Goal: Task Accomplishment & Management: Use online tool/utility

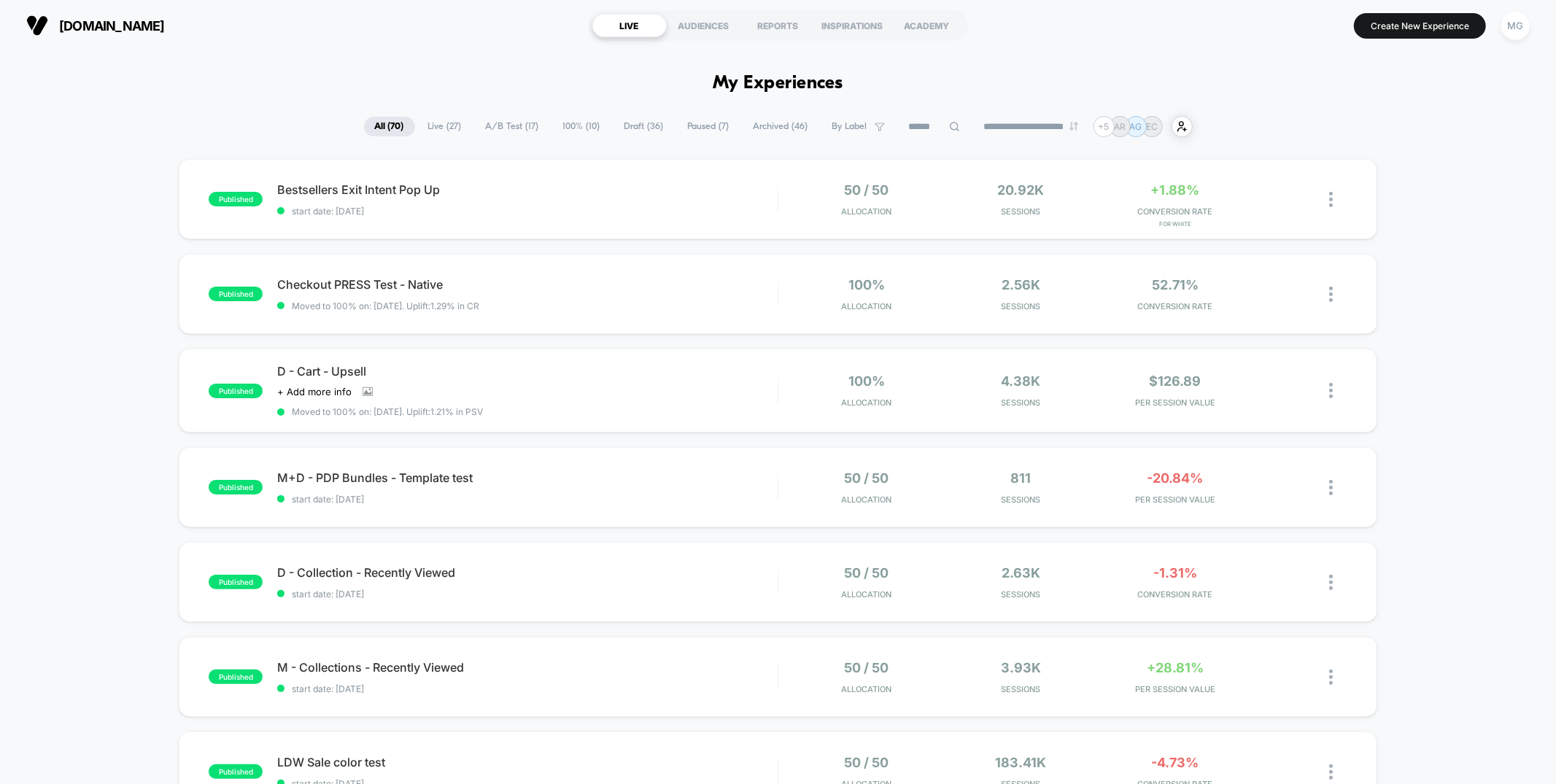
scroll to position [1, 0]
click at [579, 125] on span "100% ( 10 )" at bounding box center [581, 125] width 59 height 19
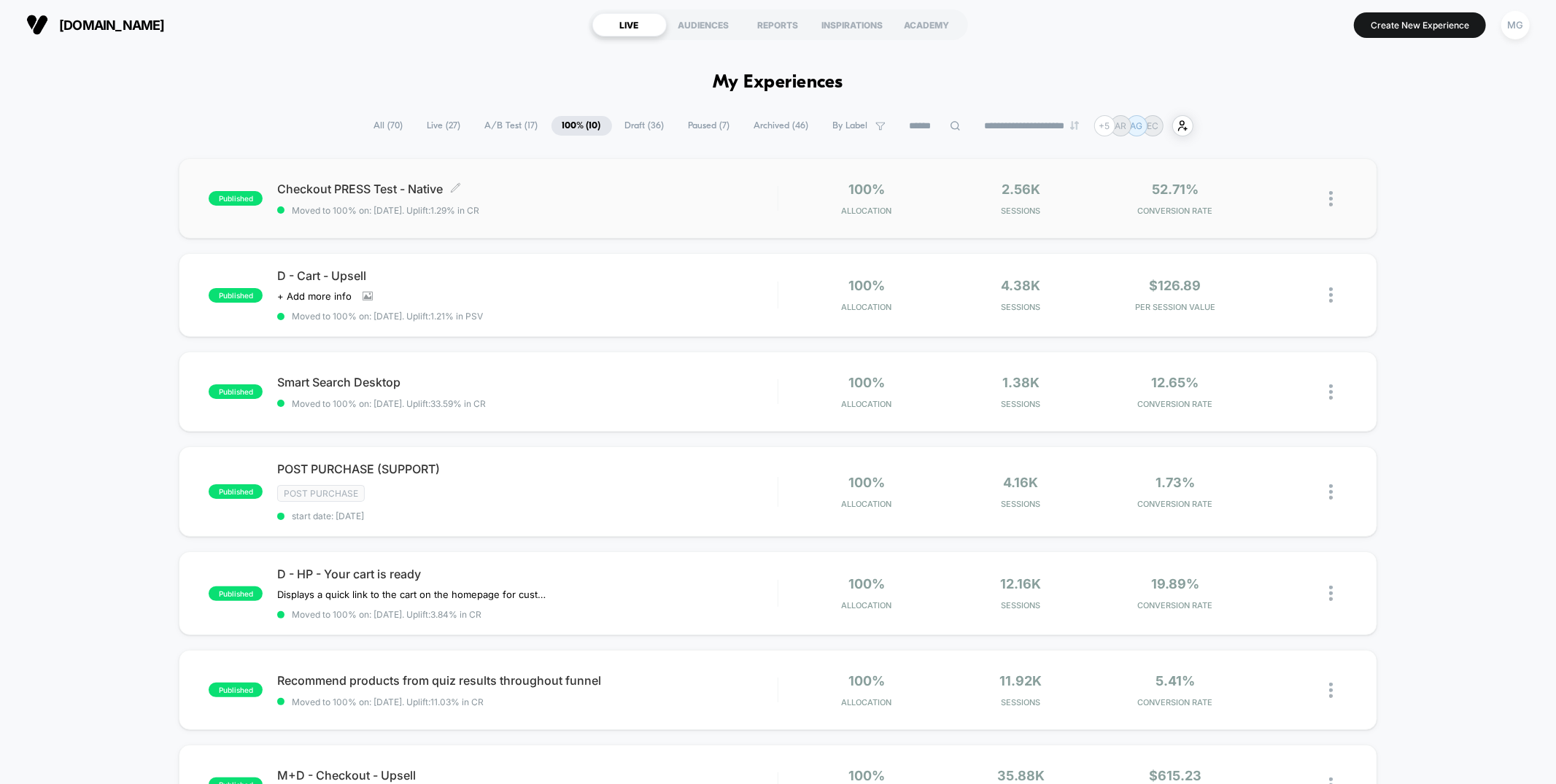
scroll to position [2, 0]
click at [796, 22] on div "REPORTS" at bounding box center [778, 23] width 74 height 23
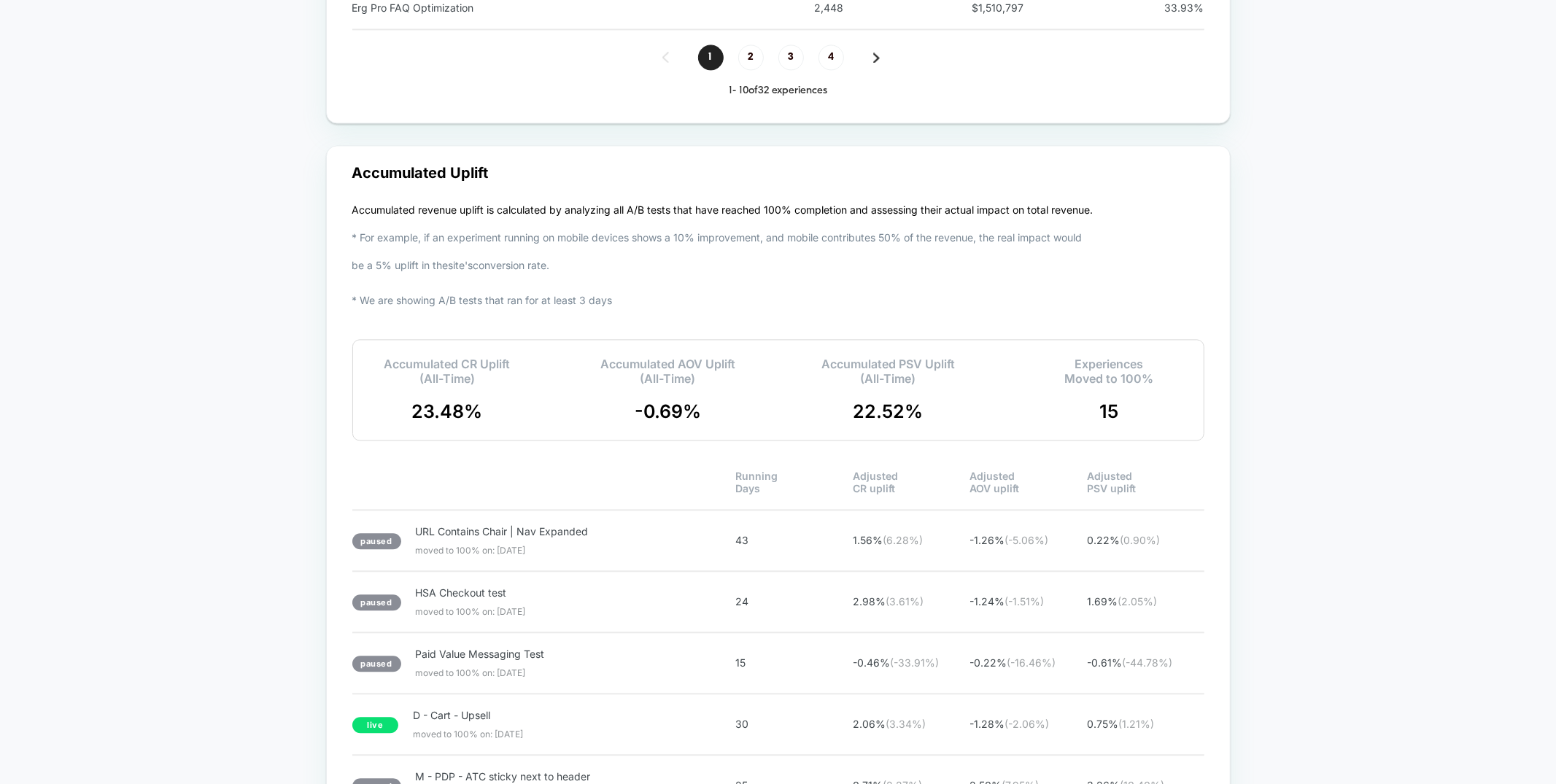
scroll to position [2585, 0]
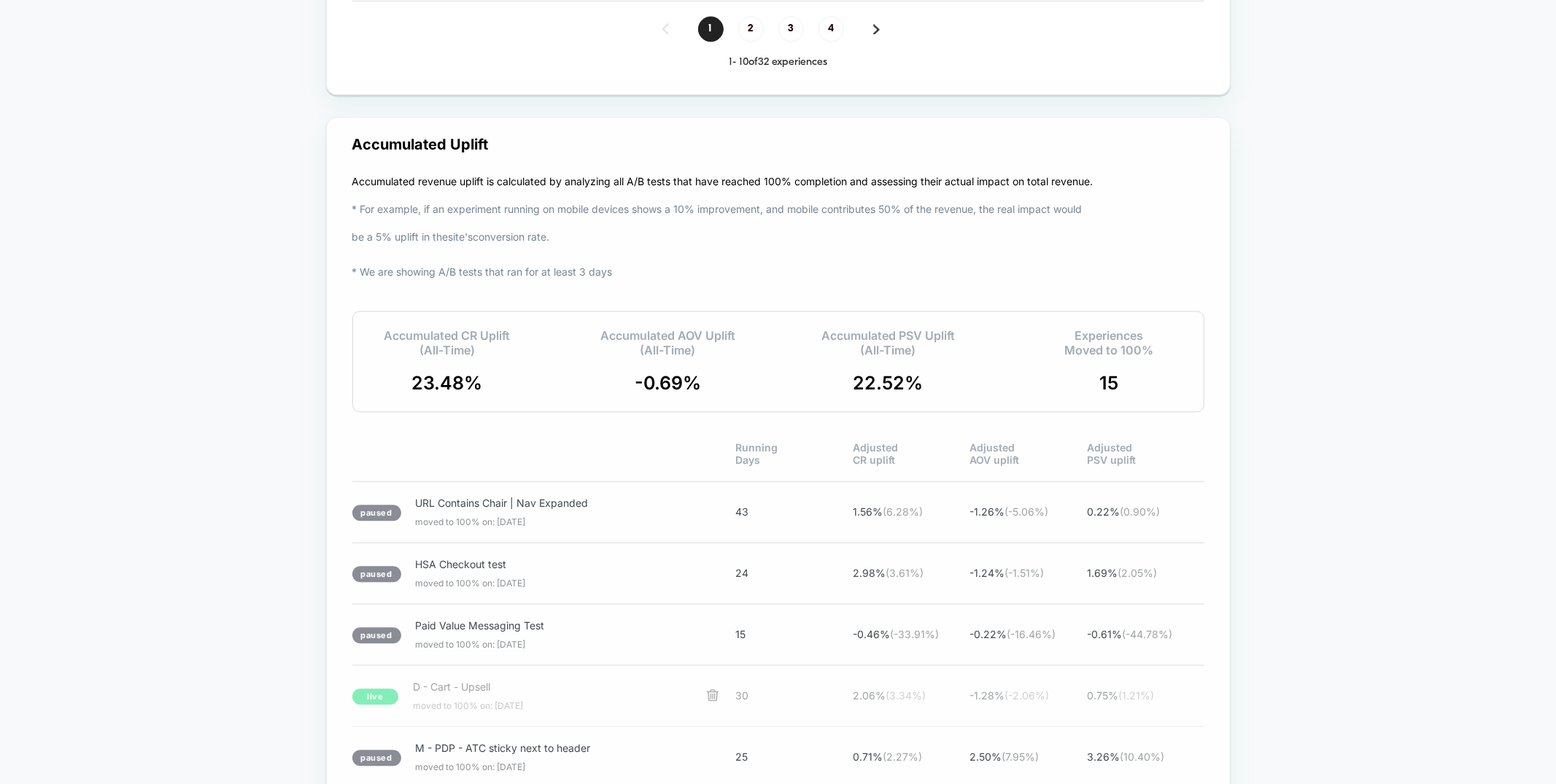
click at [490, 691] on span "D - Cart - Upsell moved to 100% on: 8/29/2025" at bounding box center [552, 696] width 279 height 31
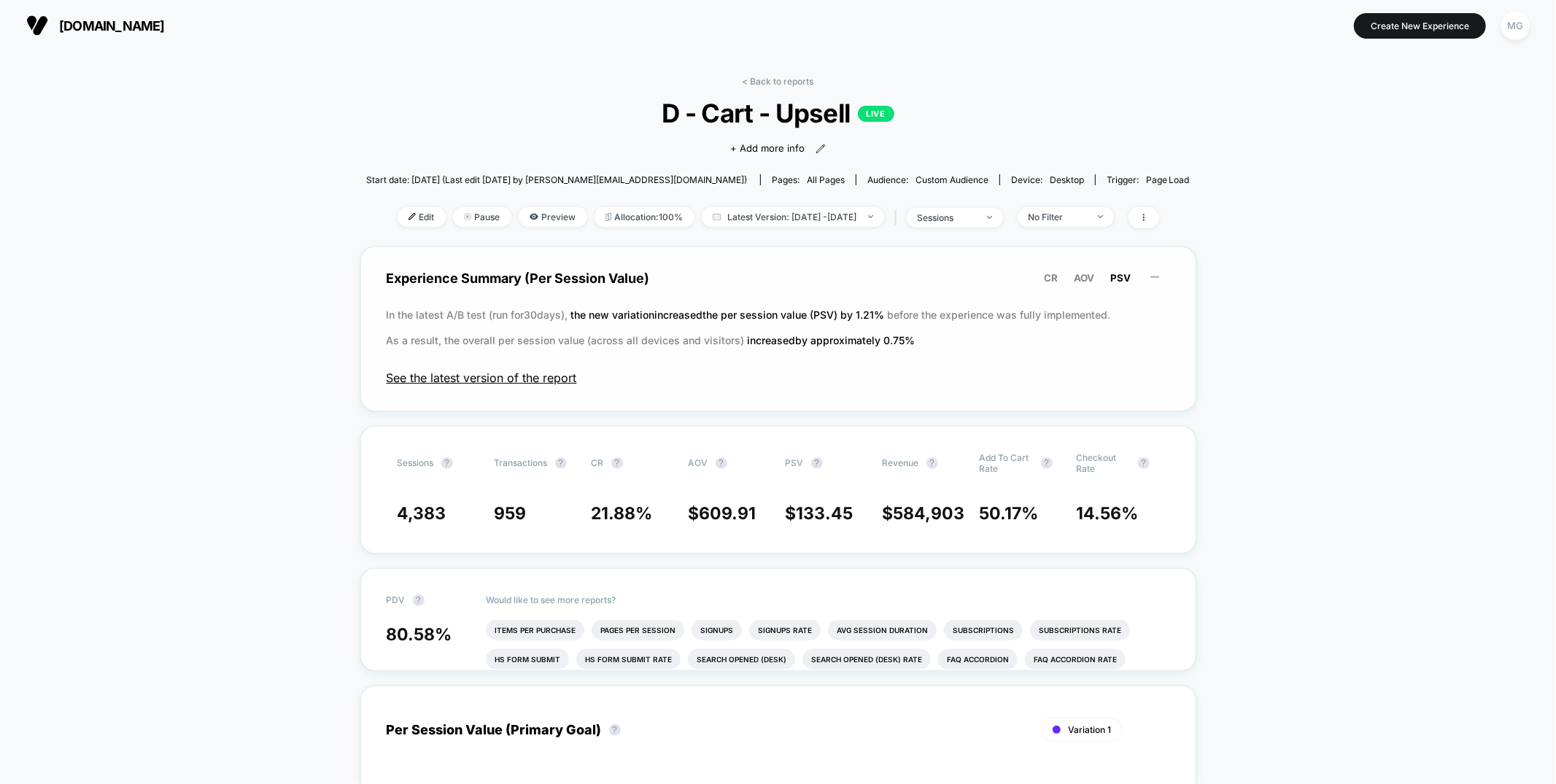
click at [484, 379] on span "See the latest version of the report" at bounding box center [778, 378] width 783 height 15
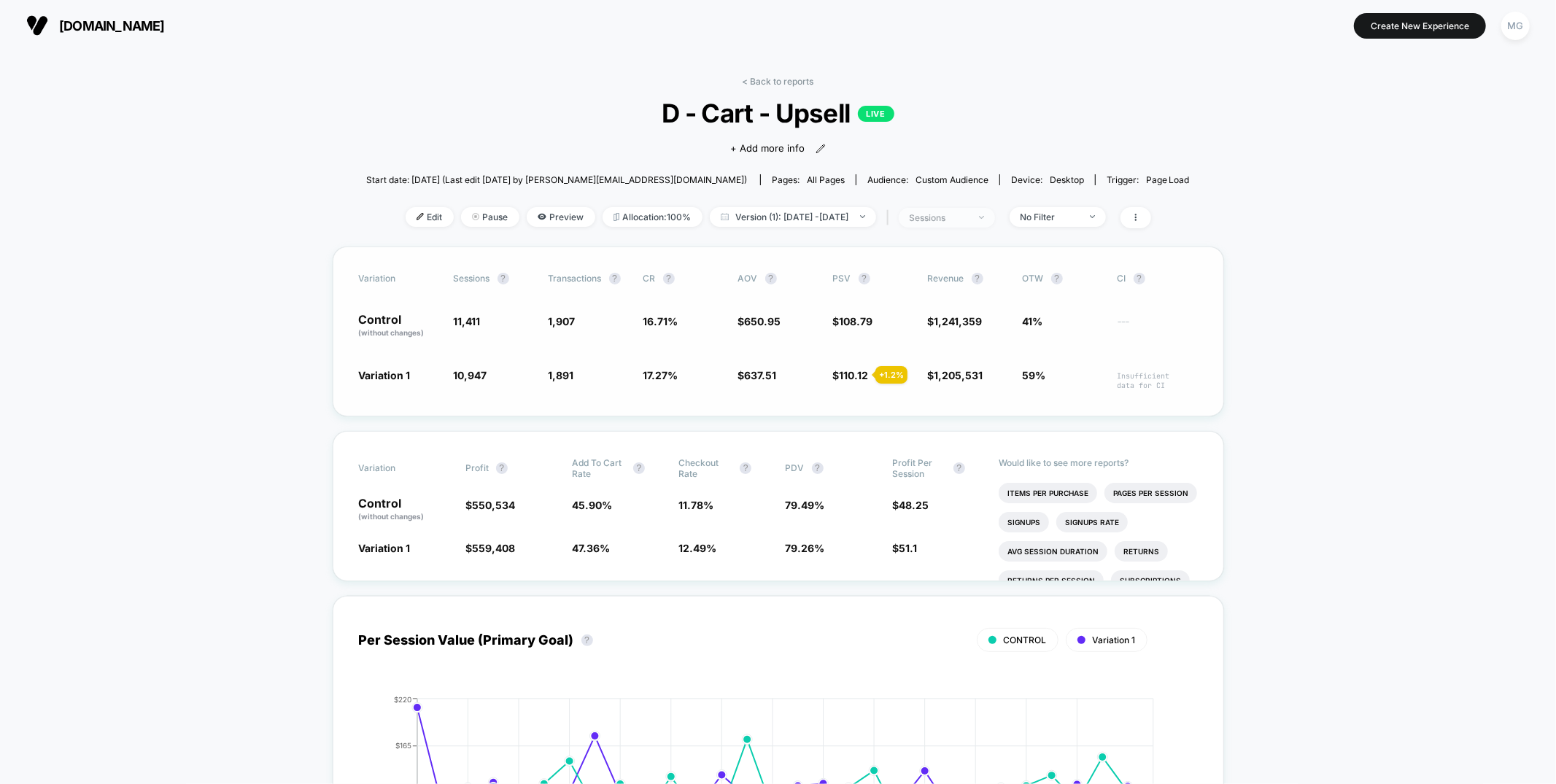
click at [989, 223] on span "sessions" at bounding box center [946, 218] width 96 height 19
click at [952, 309] on div "Sessions with impressions" at bounding box center [950, 302] width 146 height 15
click at [961, 381] on button "Save" at bounding box center [964, 372] width 173 height 24
click at [994, 208] on span "sessions with impression" at bounding box center [946, 218] width 96 height 19
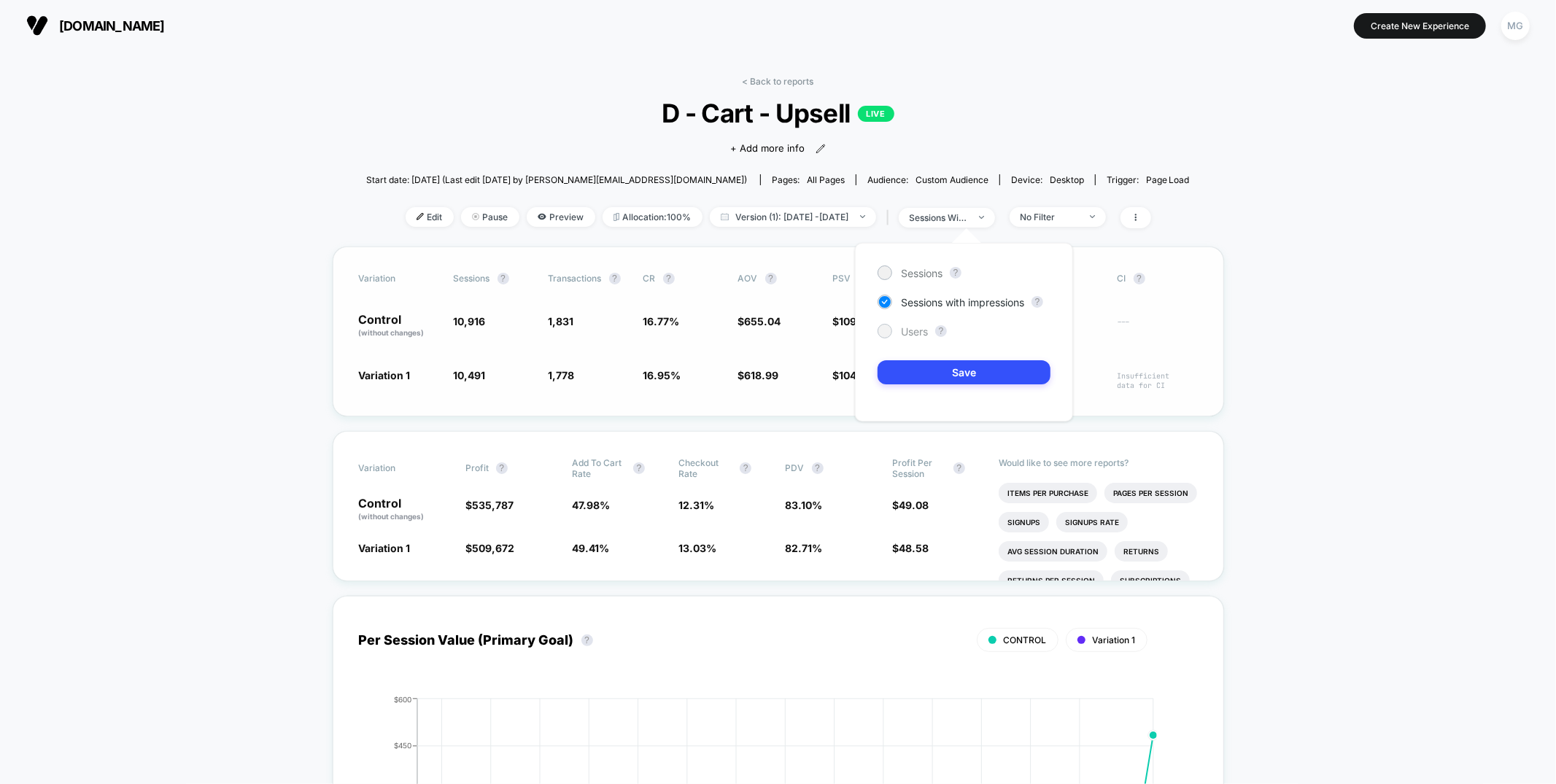
click at [911, 326] on span "Users" at bounding box center [914, 331] width 27 height 12
click at [908, 373] on button "Save" at bounding box center [964, 372] width 173 height 24
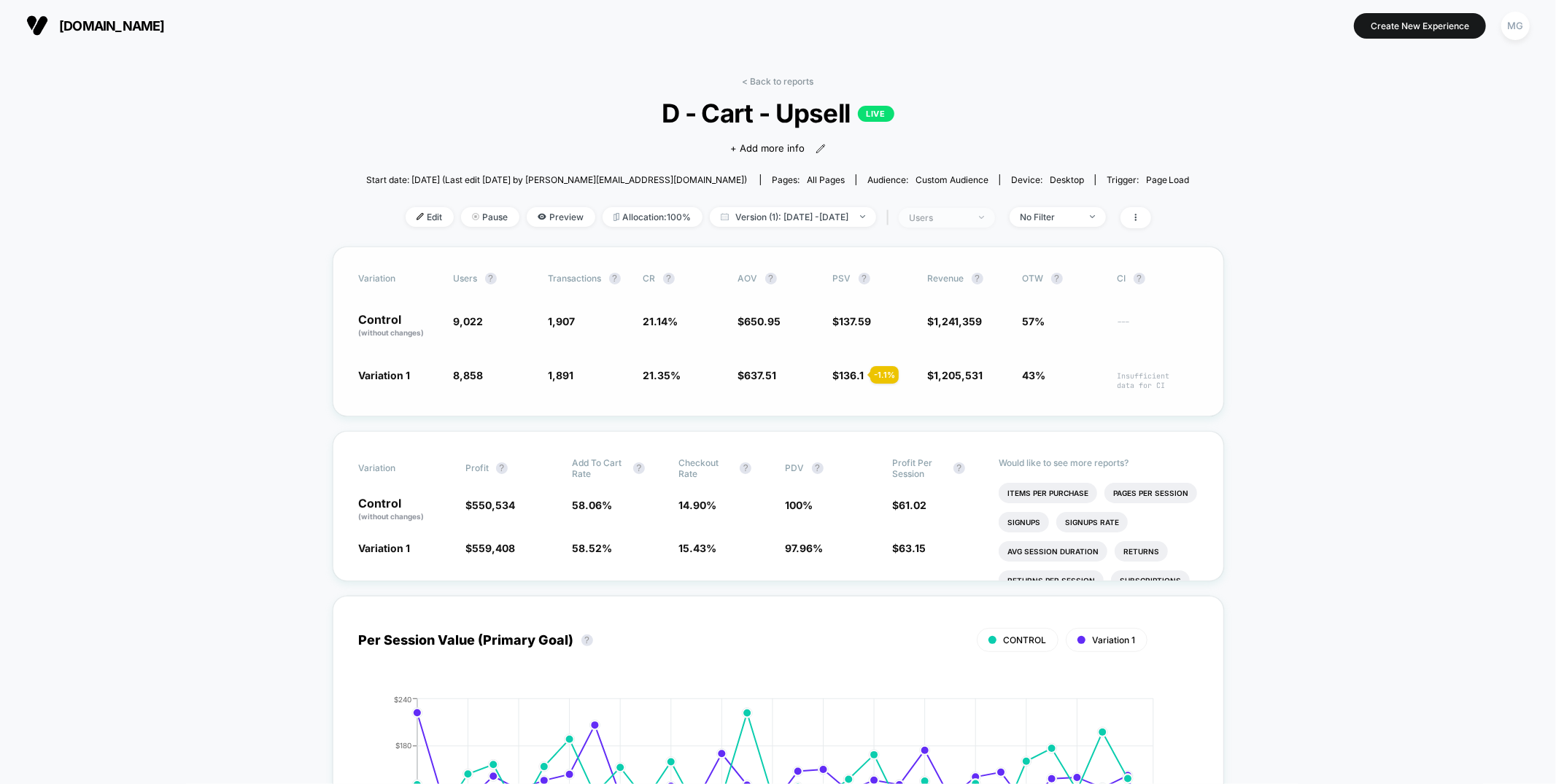
click at [979, 218] on div at bounding box center [973, 218] width 11 height 1
click at [924, 263] on div "Sessions ? Sessions with impressions ? Users ? Save" at bounding box center [964, 332] width 218 height 179
click at [922, 265] on div "Sessions" at bounding box center [909, 273] width 65 height 15
click at [987, 380] on button "Save" at bounding box center [964, 372] width 173 height 24
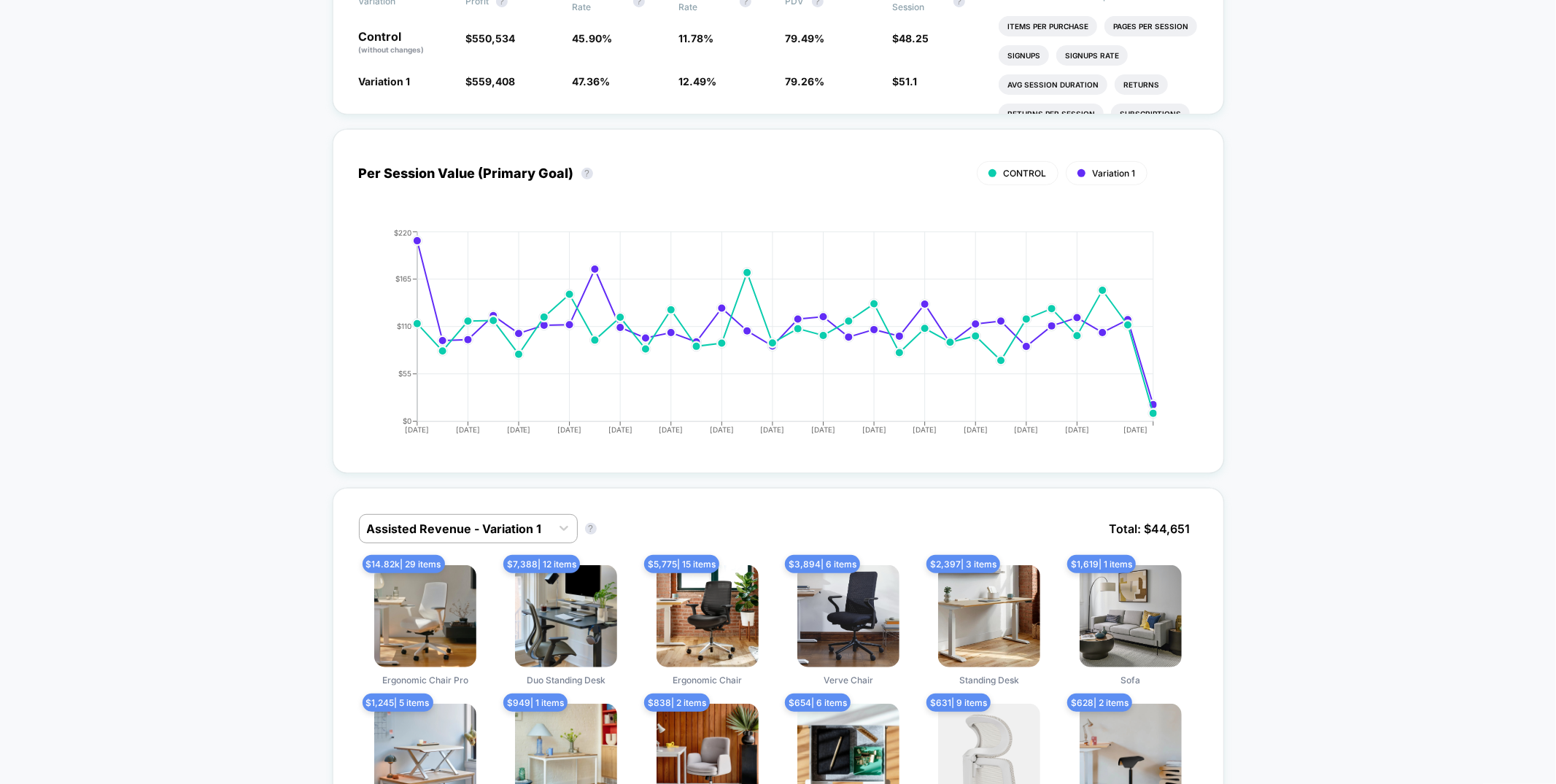
scroll to position [507, 0]
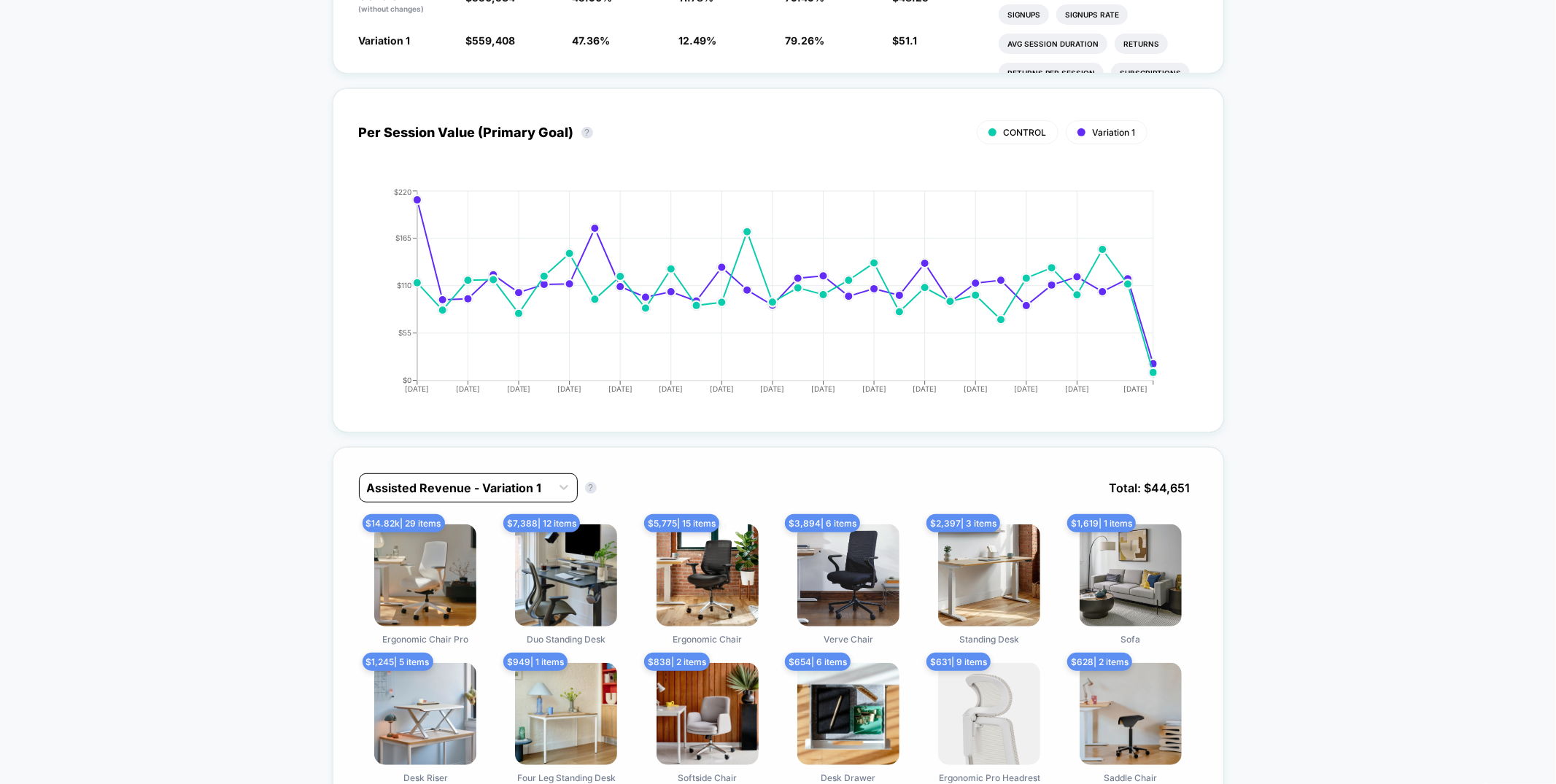
click at [540, 490] on div at bounding box center [455, 488] width 176 height 18
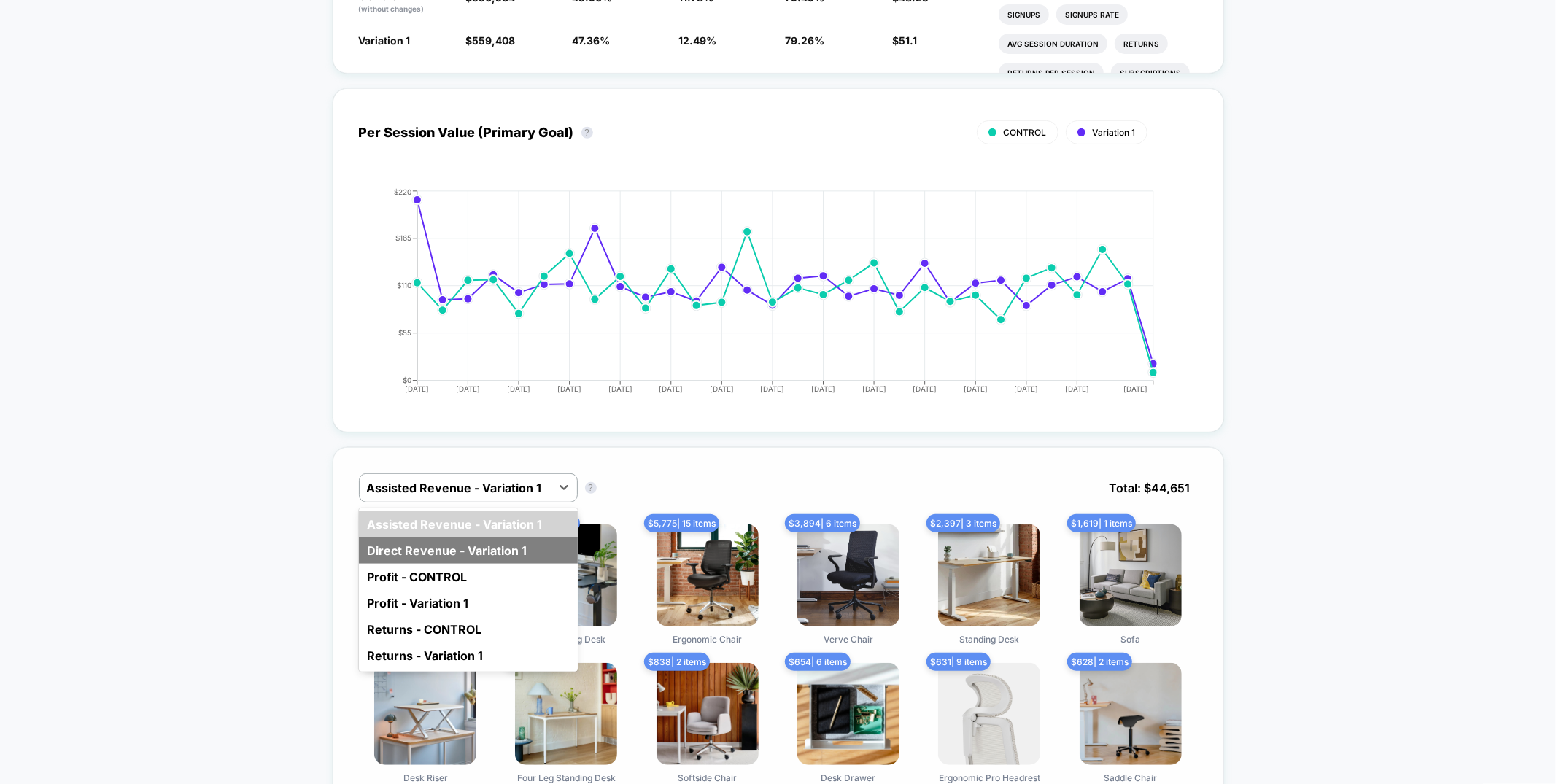
click at [528, 545] on div "Direct Revenue - Variation 1" at bounding box center [468, 550] width 218 height 26
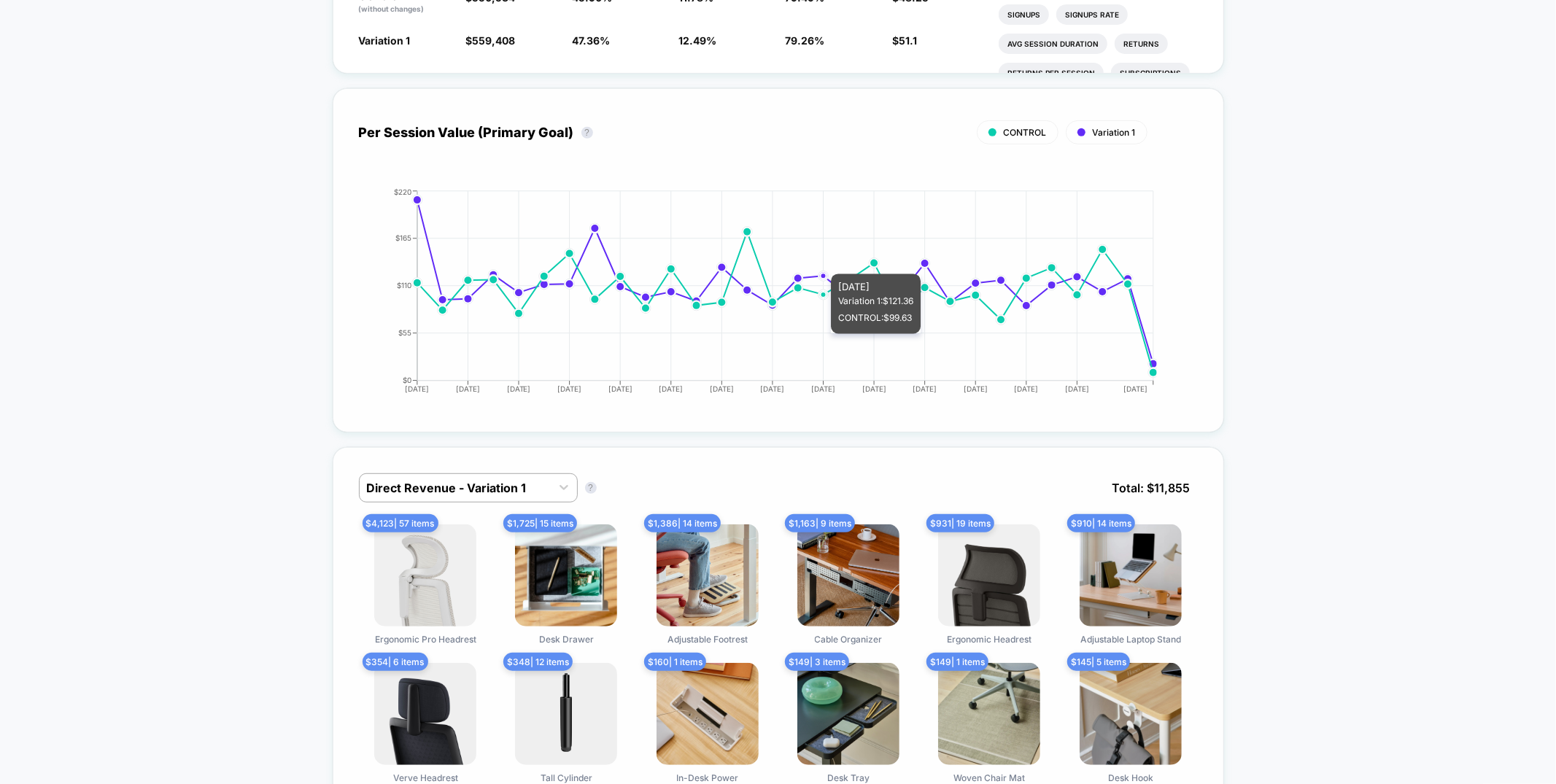
scroll to position [0, 0]
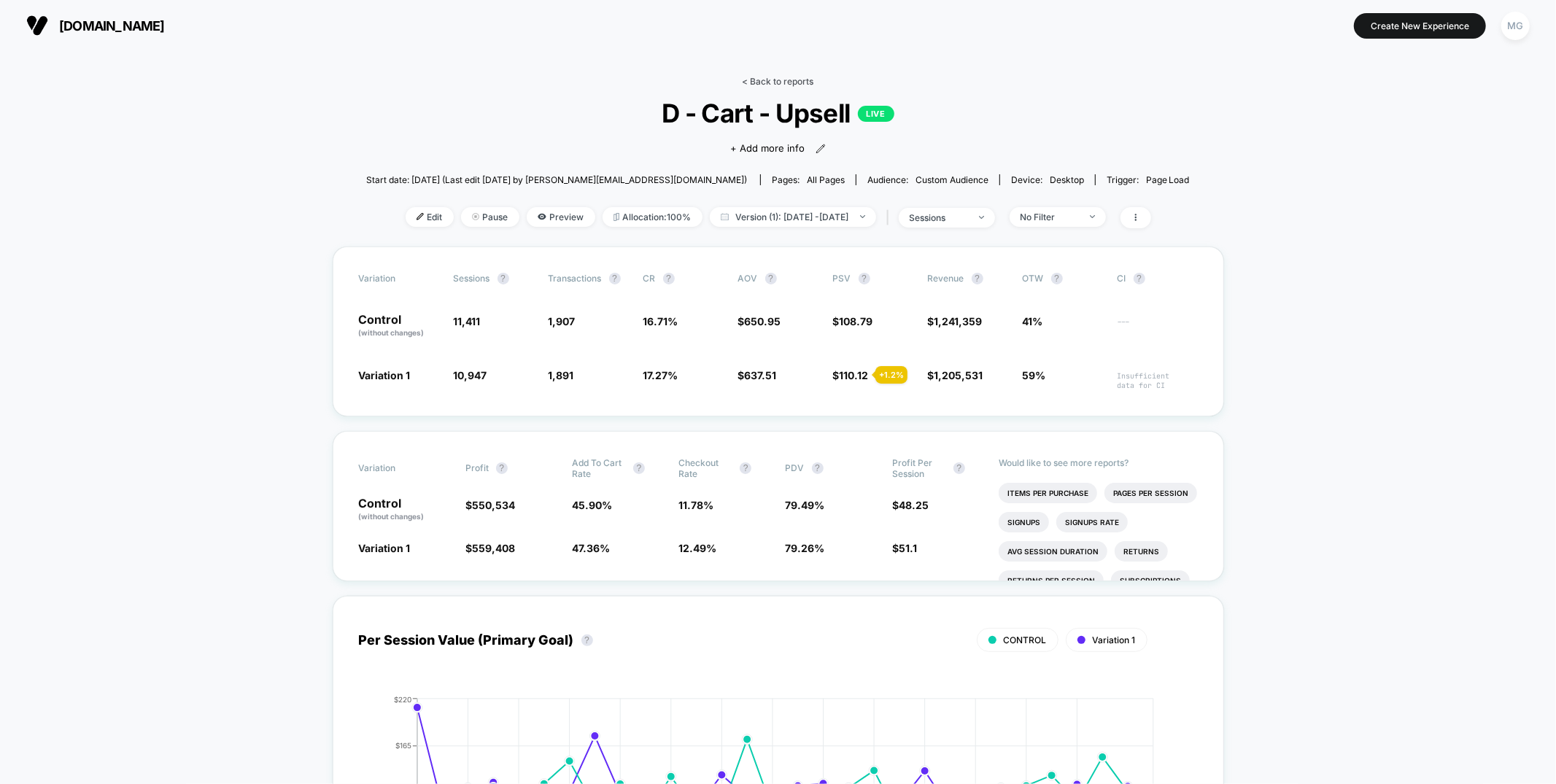
click at [757, 85] on link "< Back to reports" at bounding box center [778, 82] width 71 height 11
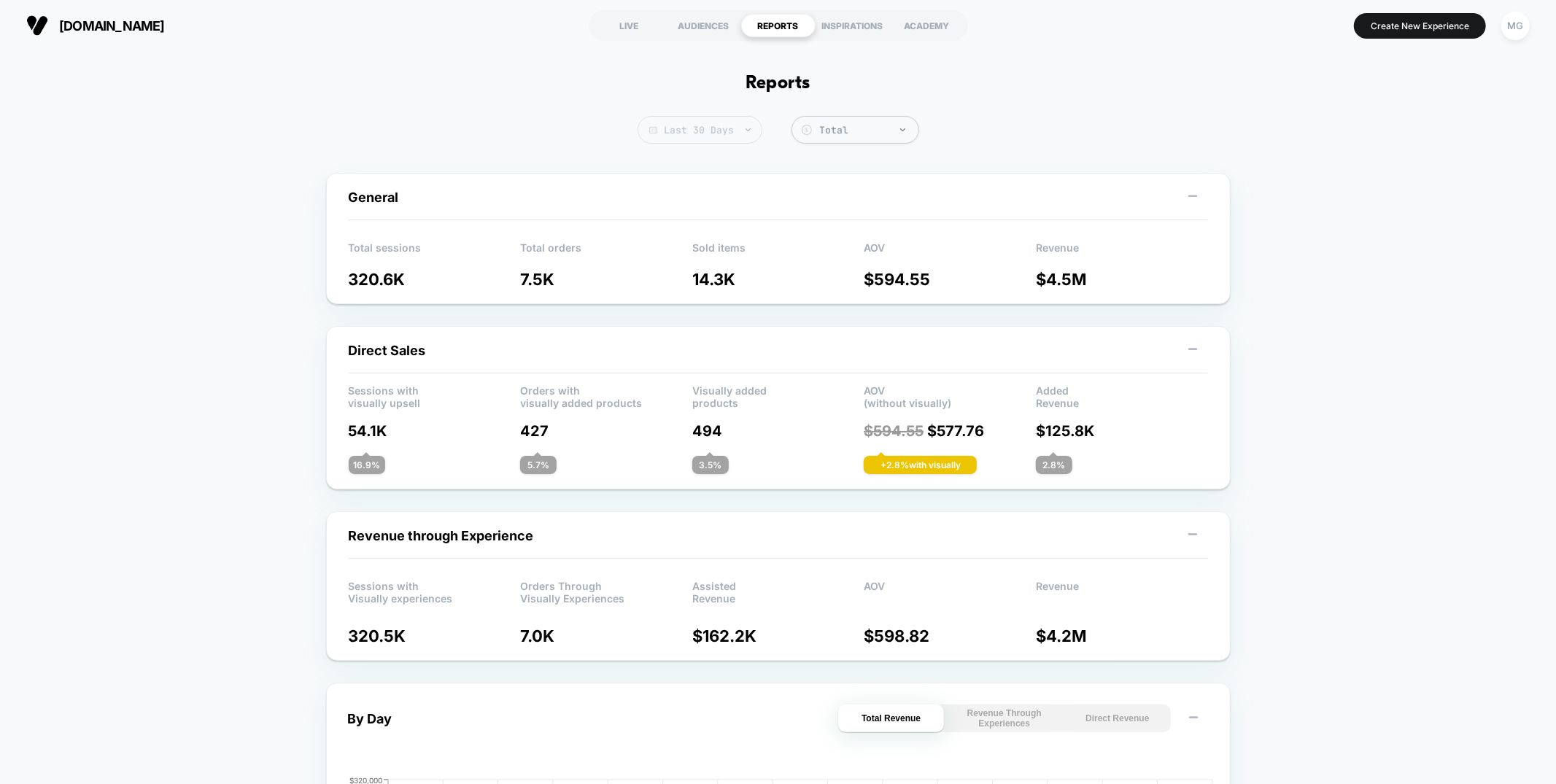
click at [734, 128] on span "Last 30 Days" at bounding box center [700, 129] width 125 height 28
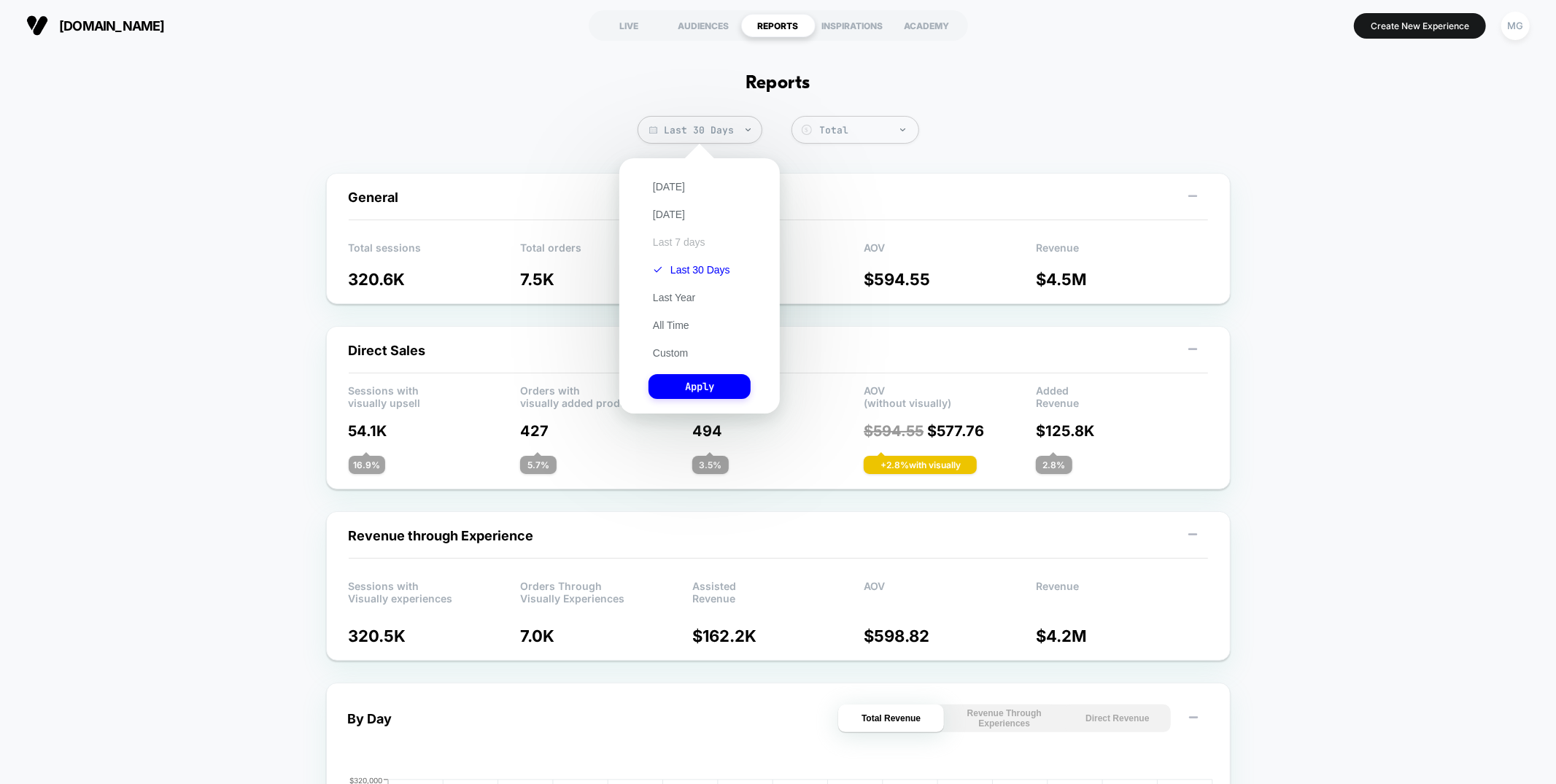
click at [685, 245] on button "Last 7 days" at bounding box center [679, 242] width 61 height 13
click at [682, 379] on button "Apply" at bounding box center [699, 386] width 102 height 25
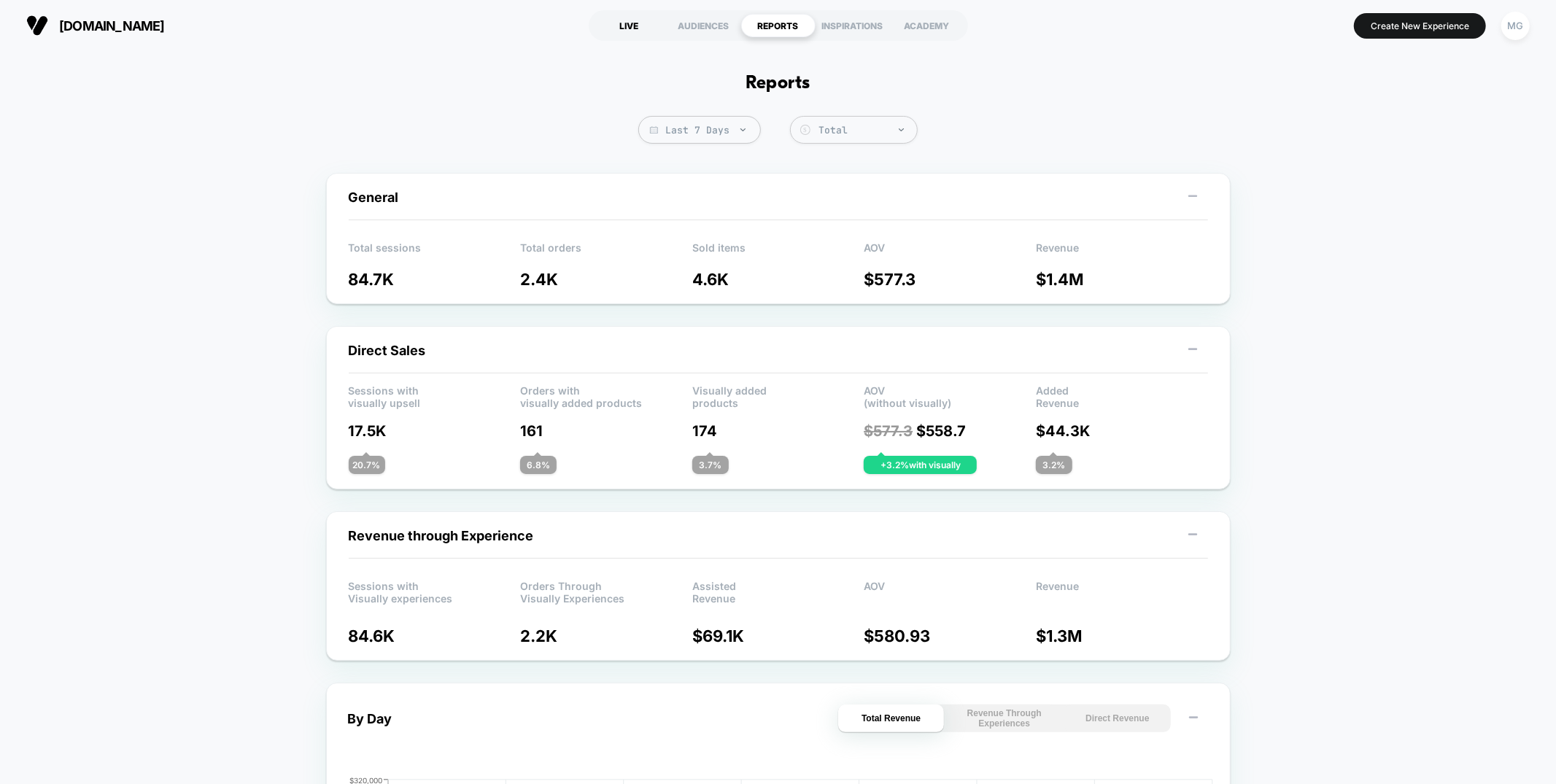
click at [618, 26] on div "LIVE" at bounding box center [630, 25] width 74 height 23
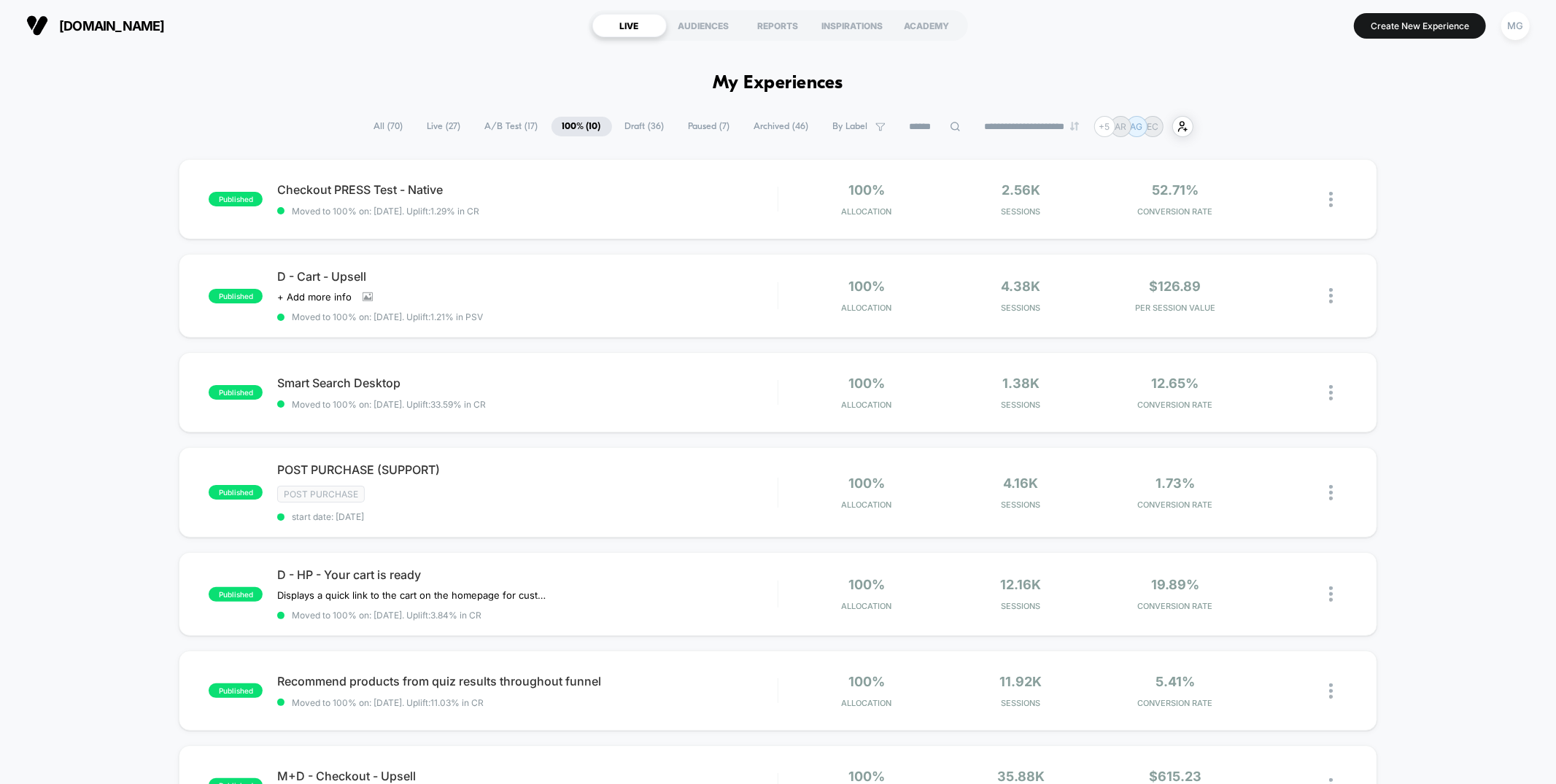
click at [507, 121] on span "A/B Test ( 17 )" at bounding box center [511, 126] width 75 height 19
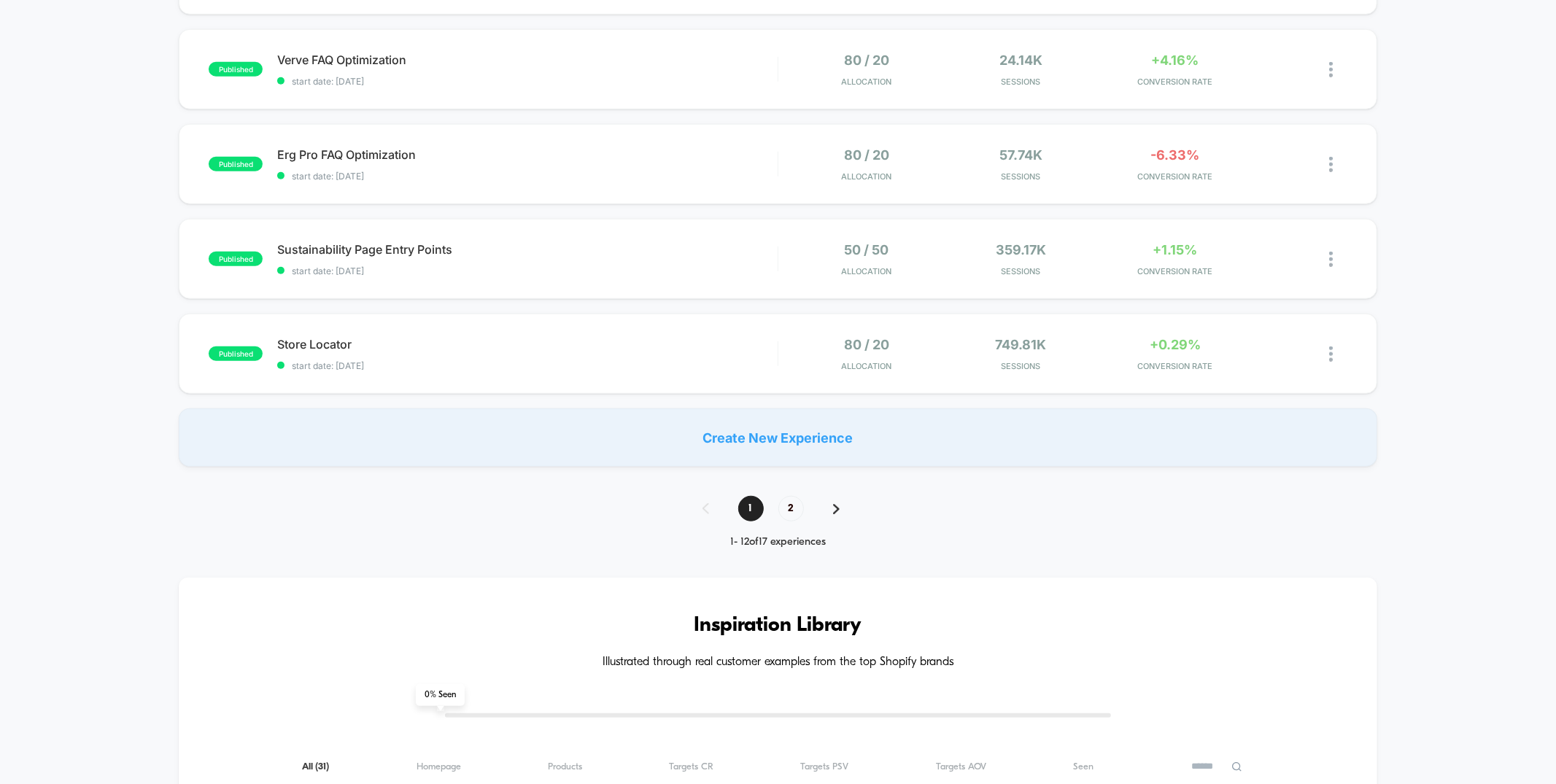
scroll to position [917, 0]
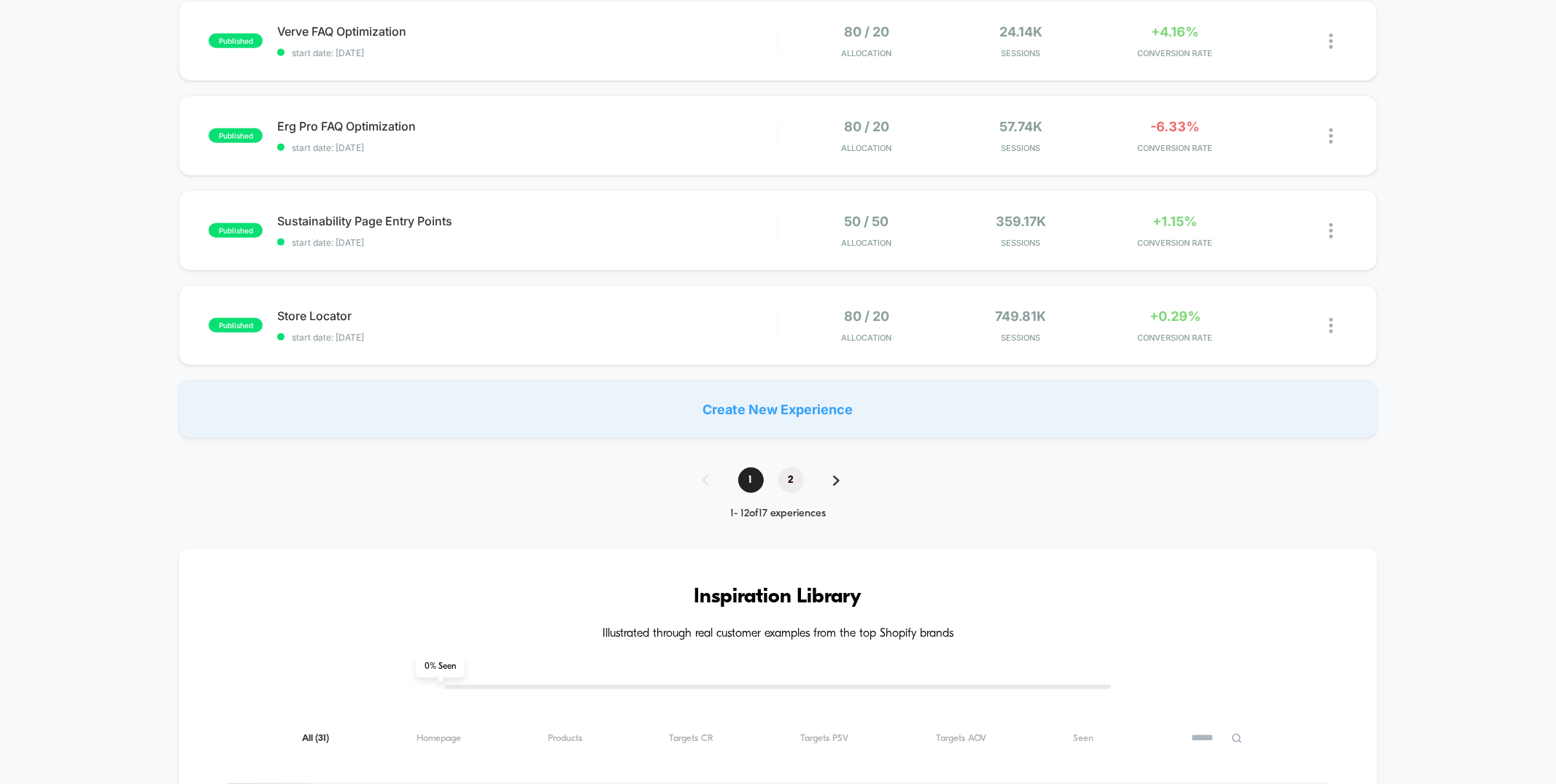
click at [787, 482] on span "2" at bounding box center [791, 481] width 26 height 26
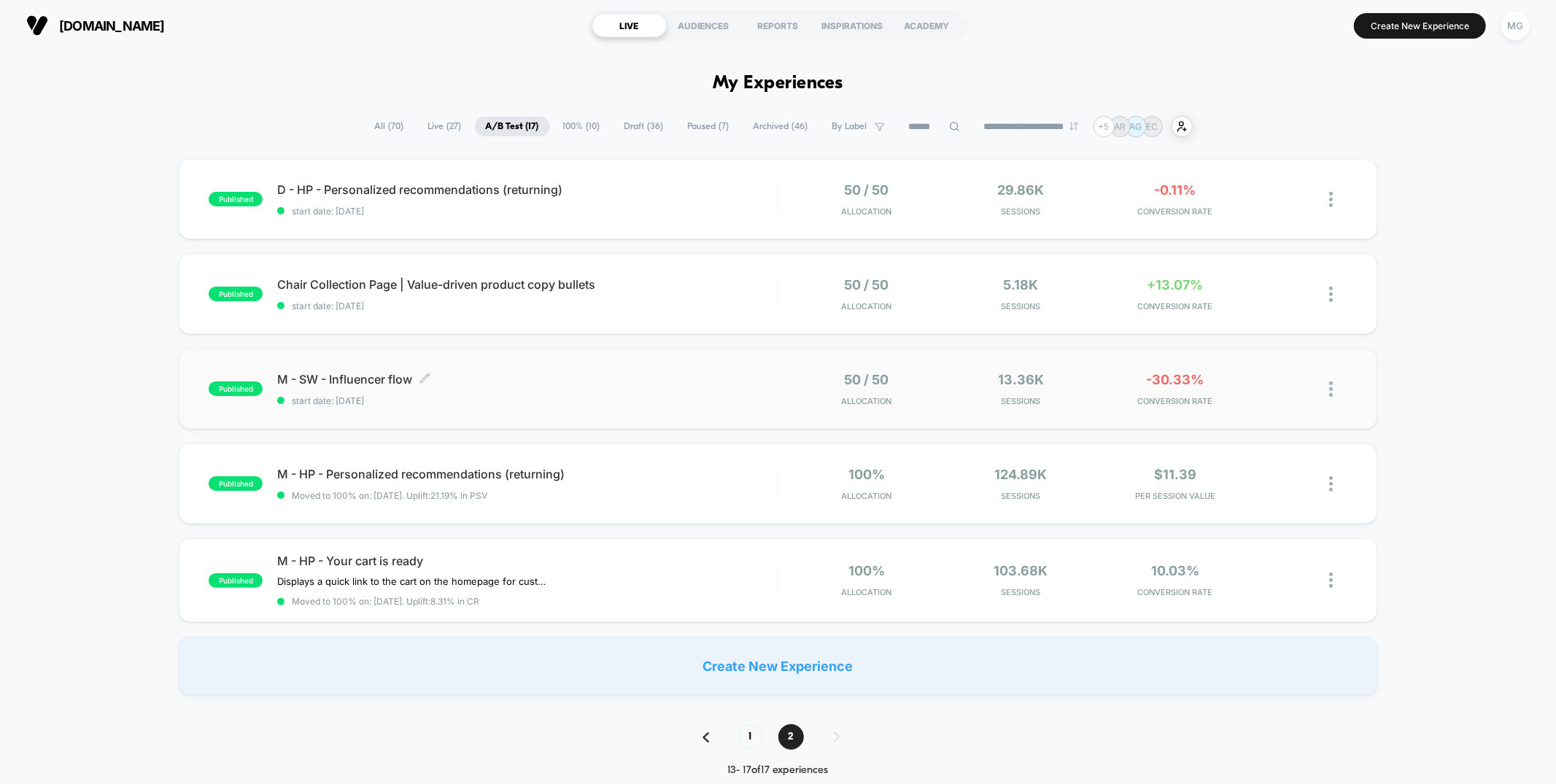
click at [692, 384] on span "M - SW - Influencer flow Click to edit experience details" at bounding box center [527, 379] width 499 height 15
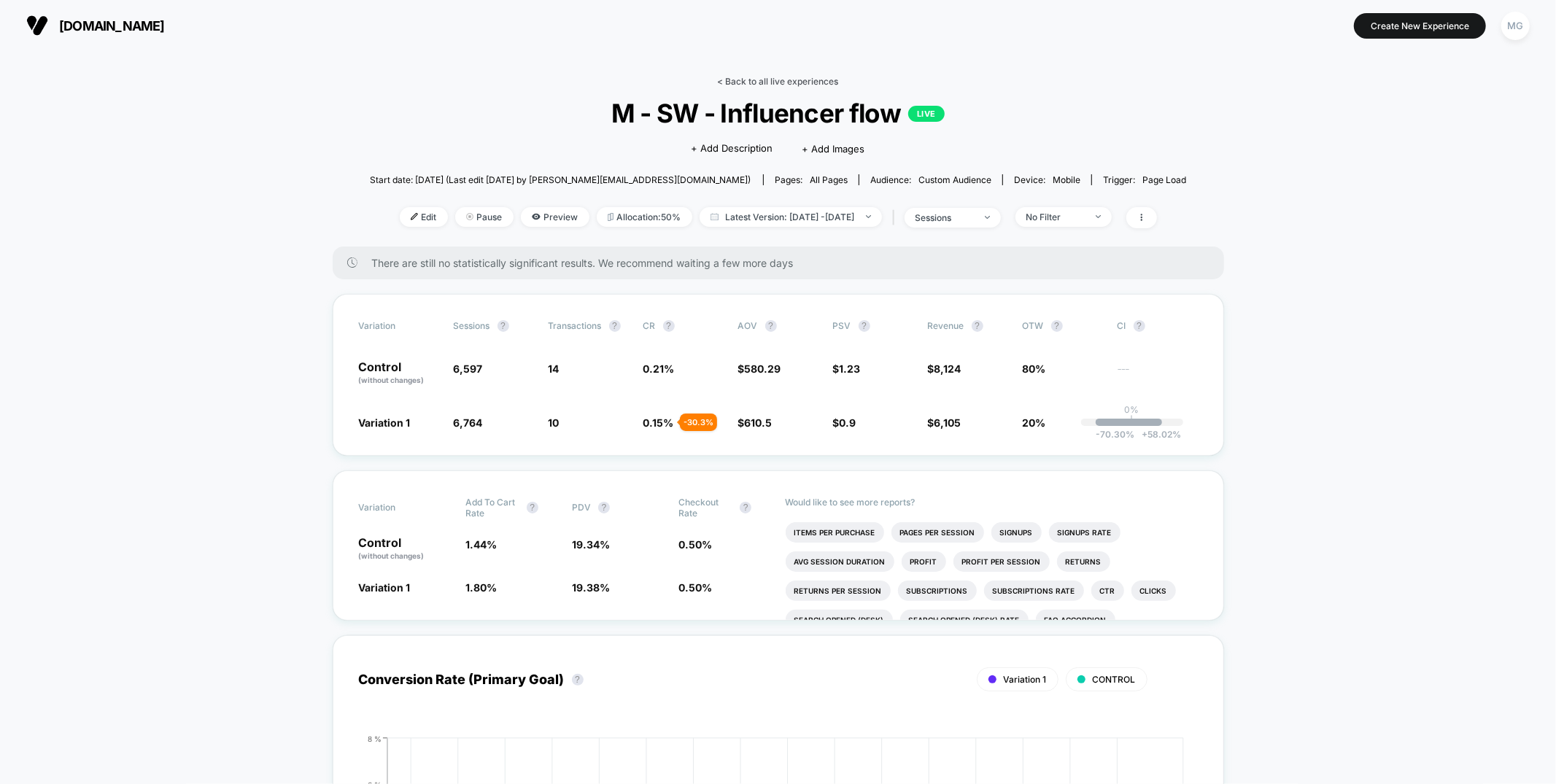
click at [782, 78] on link "< Back to all live experiences" at bounding box center [778, 82] width 121 height 11
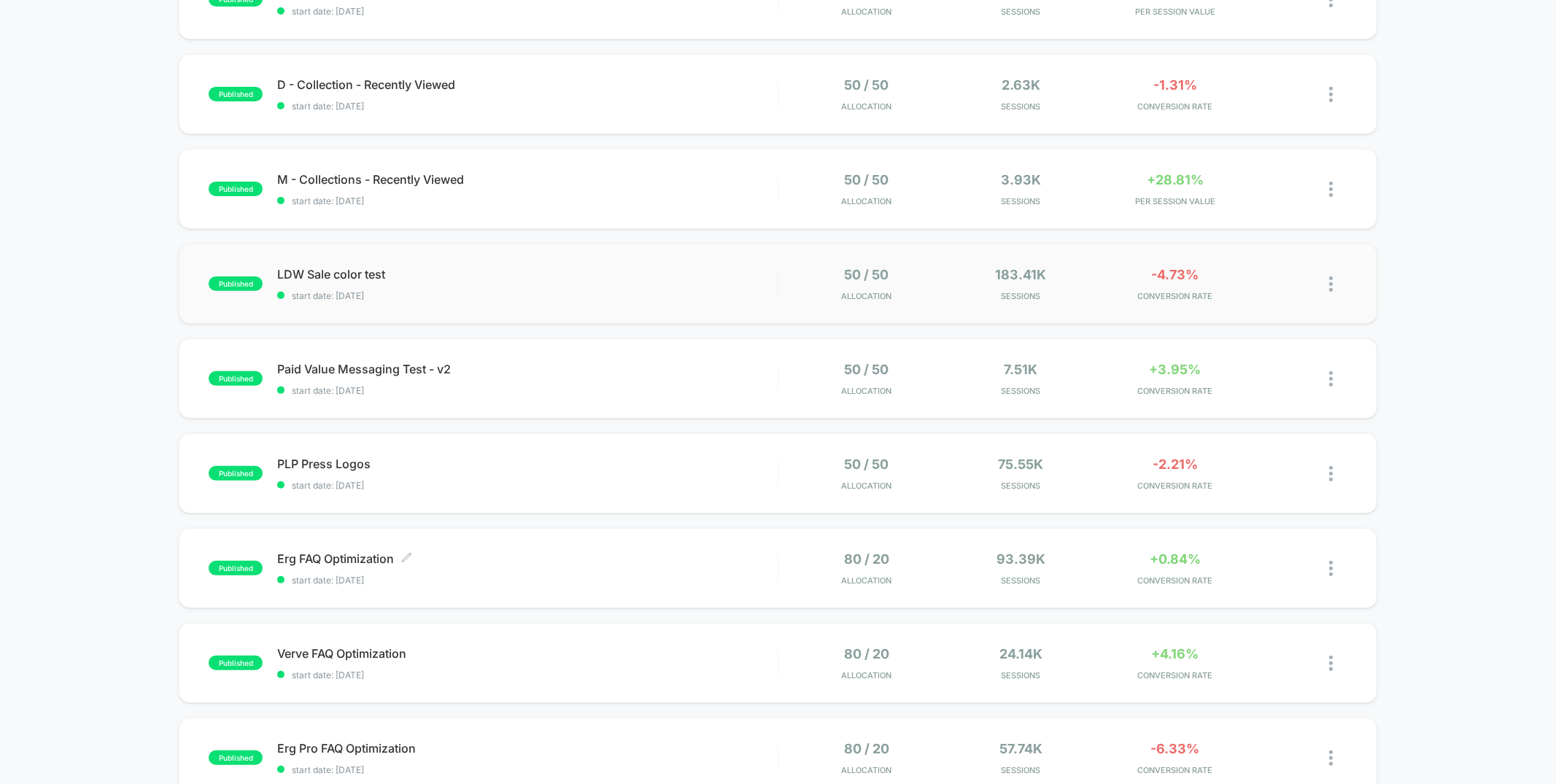
scroll to position [285, 0]
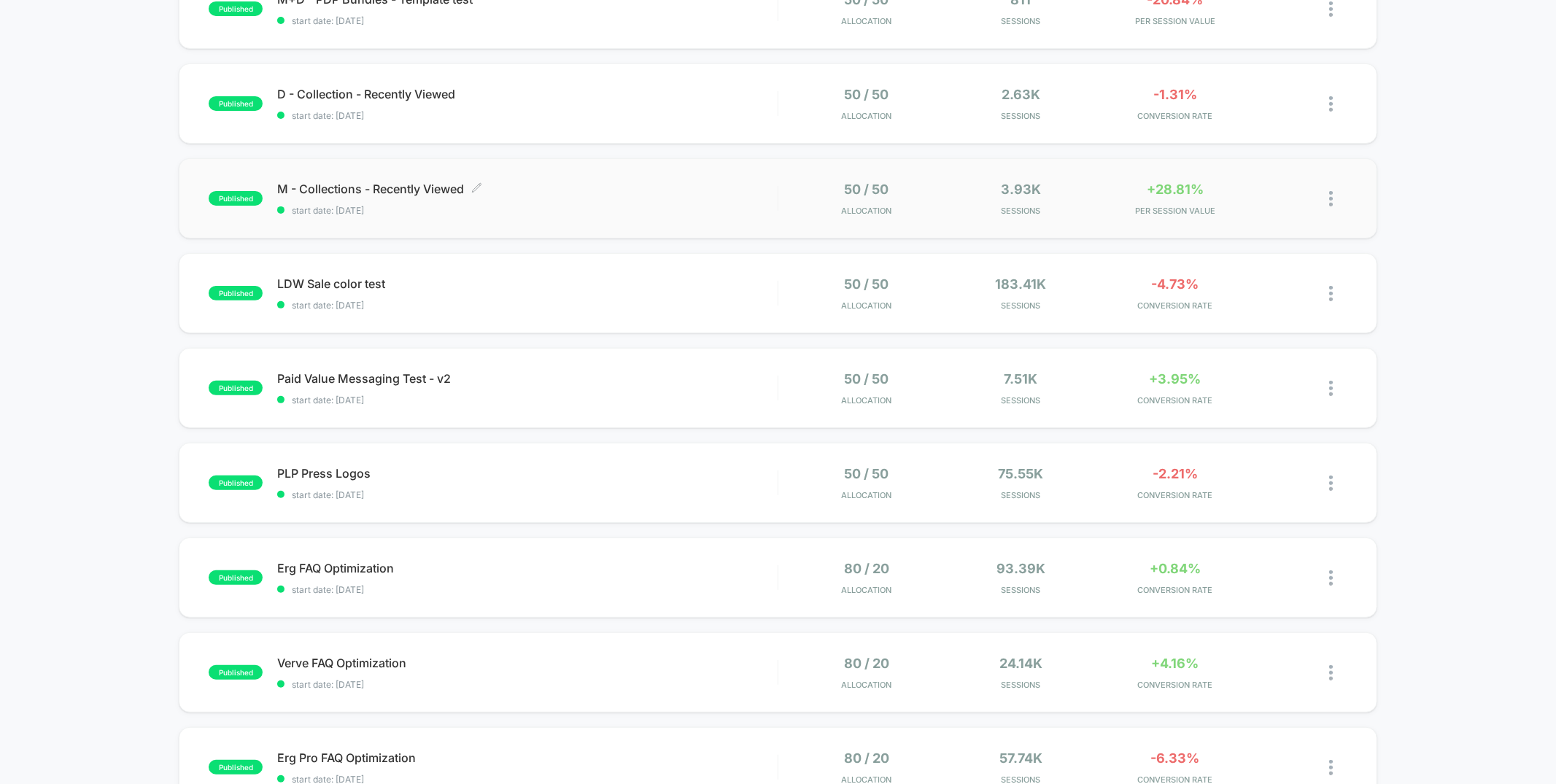
click at [571, 186] on span "M - Collections - Recently Viewed Click to edit experience details" at bounding box center [527, 189] width 499 height 15
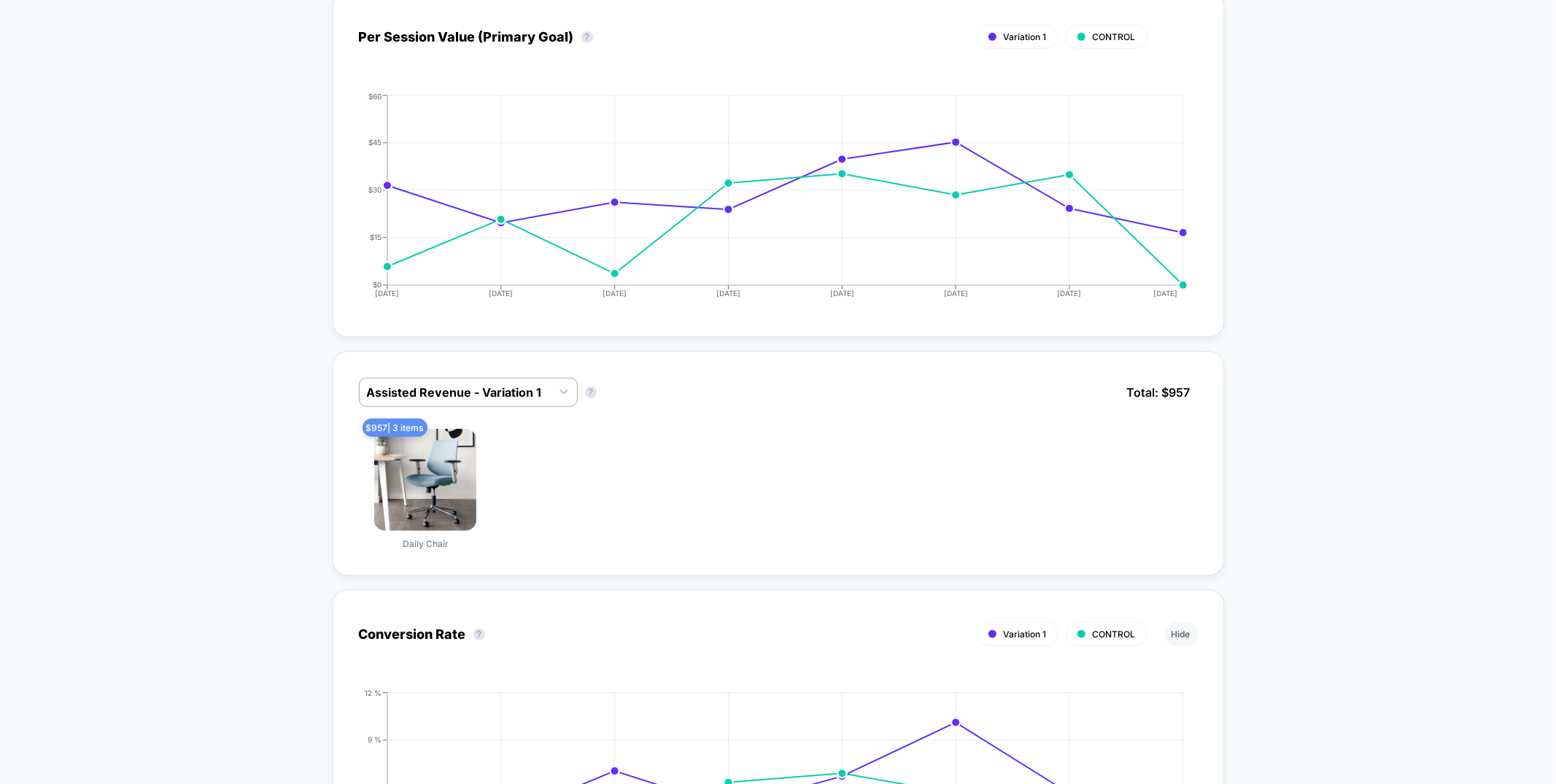
scroll to position [691, 0]
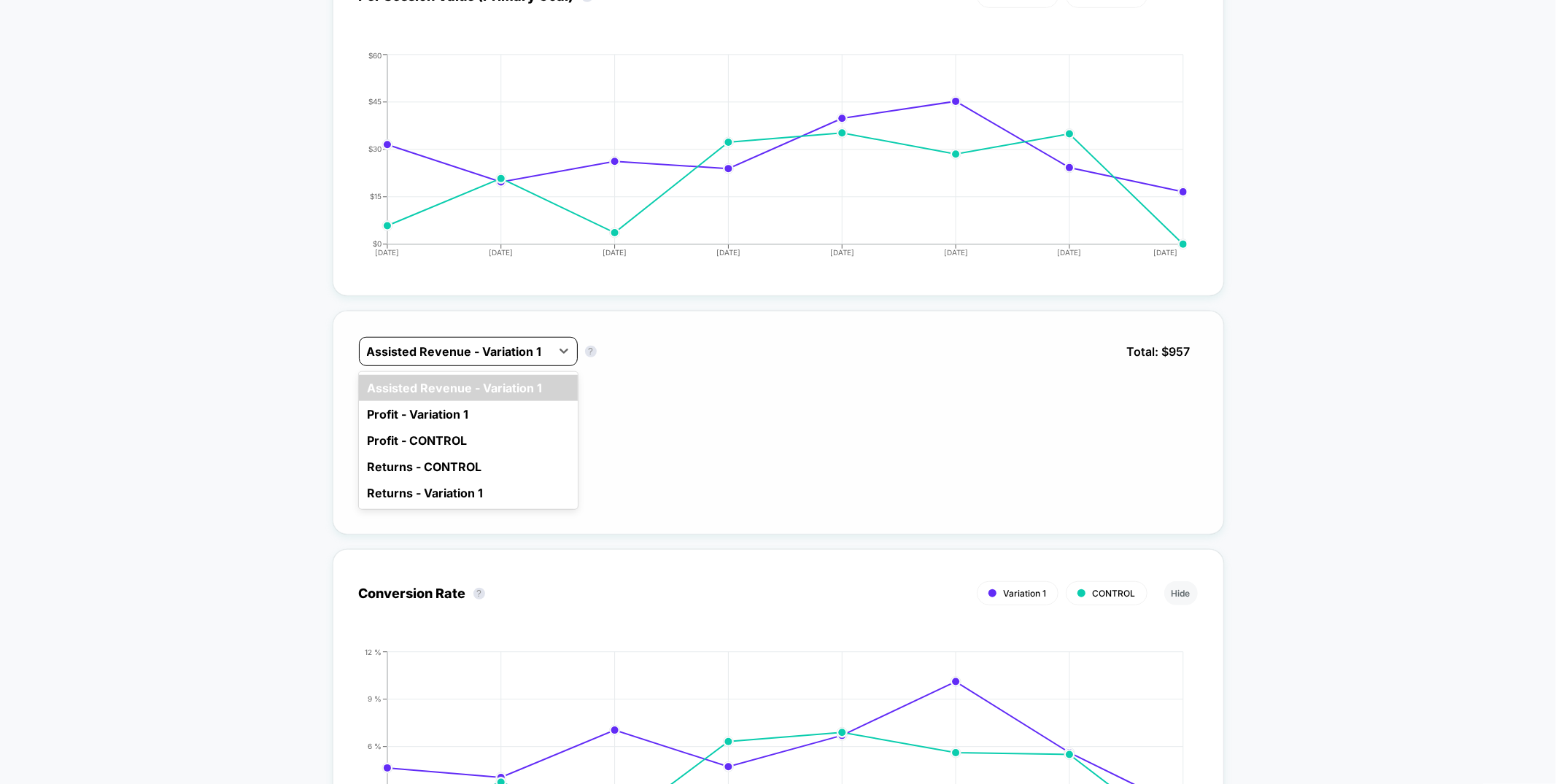
click at [487, 358] on div at bounding box center [455, 352] width 176 height 18
click at [689, 388] on div "$ 957 | 3 items Daily Chair" at bounding box center [778, 448] width 839 height 121
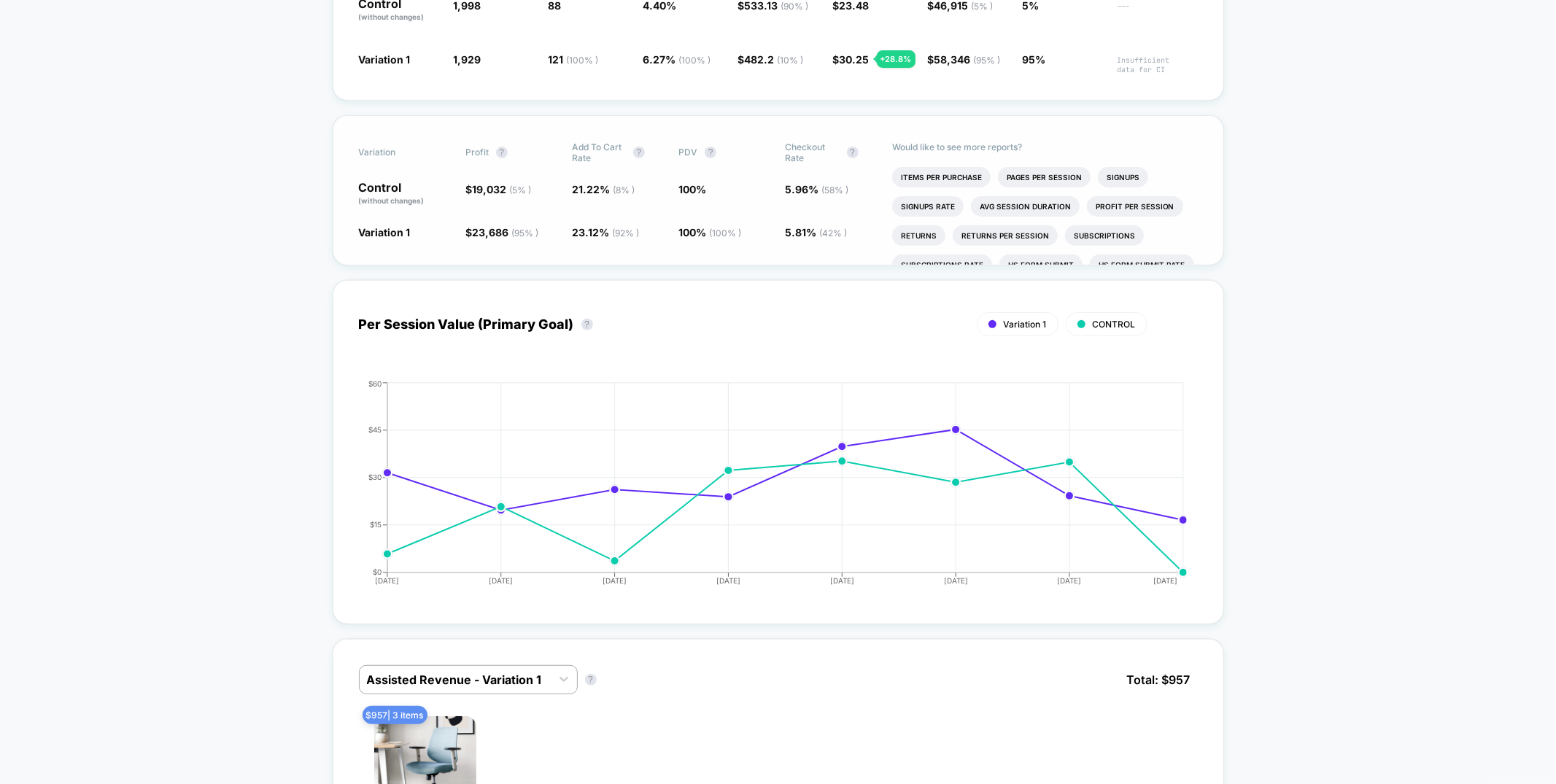
scroll to position [347, 0]
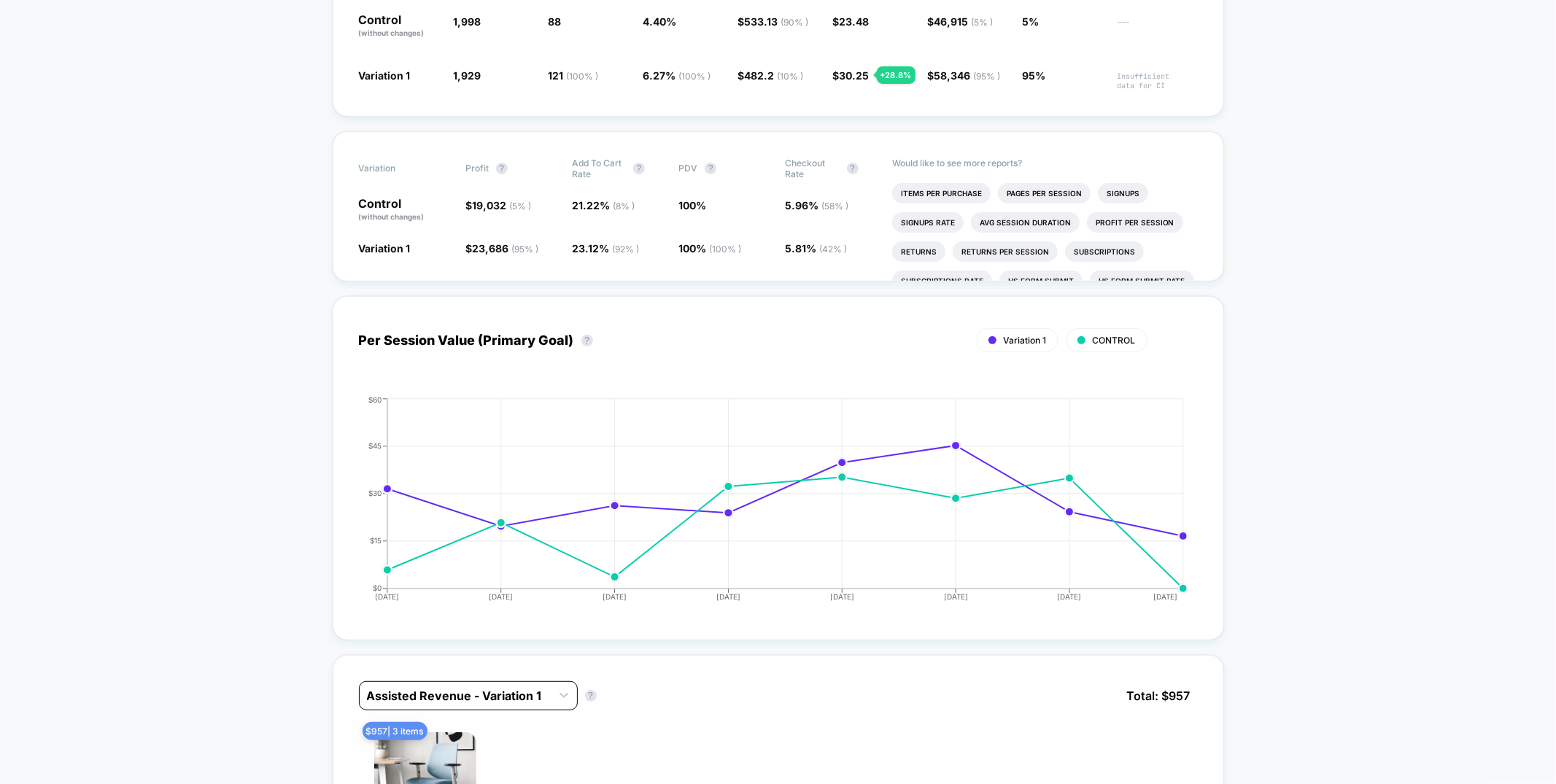
click at [488, 681] on div "Assisted Revenue - Variation 1" at bounding box center [468, 696] width 218 height 29
click at [494, 682] on div "Assisted Revenue - Variation 1" at bounding box center [468, 696] width 218 height 29
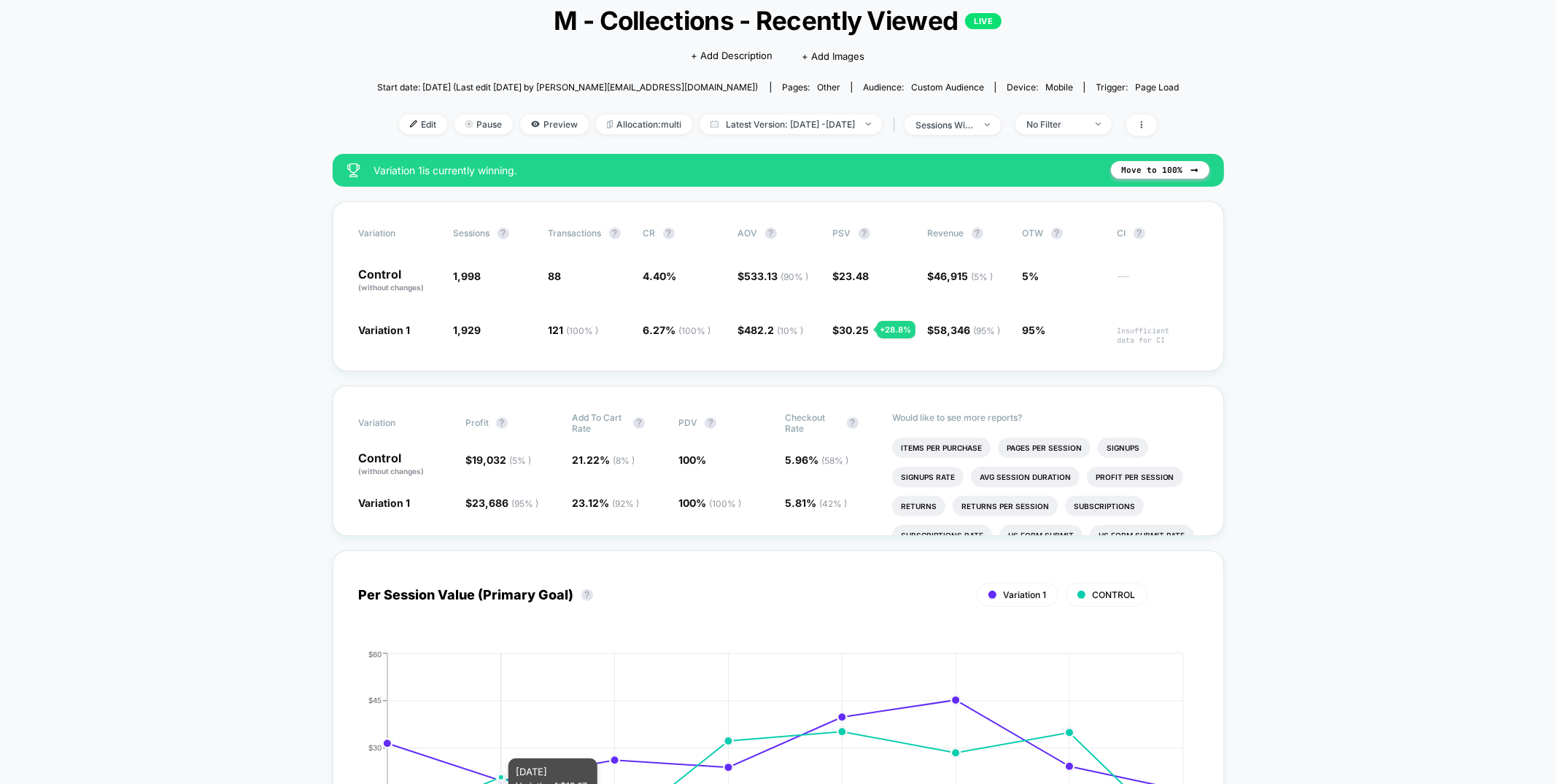
scroll to position [0, 0]
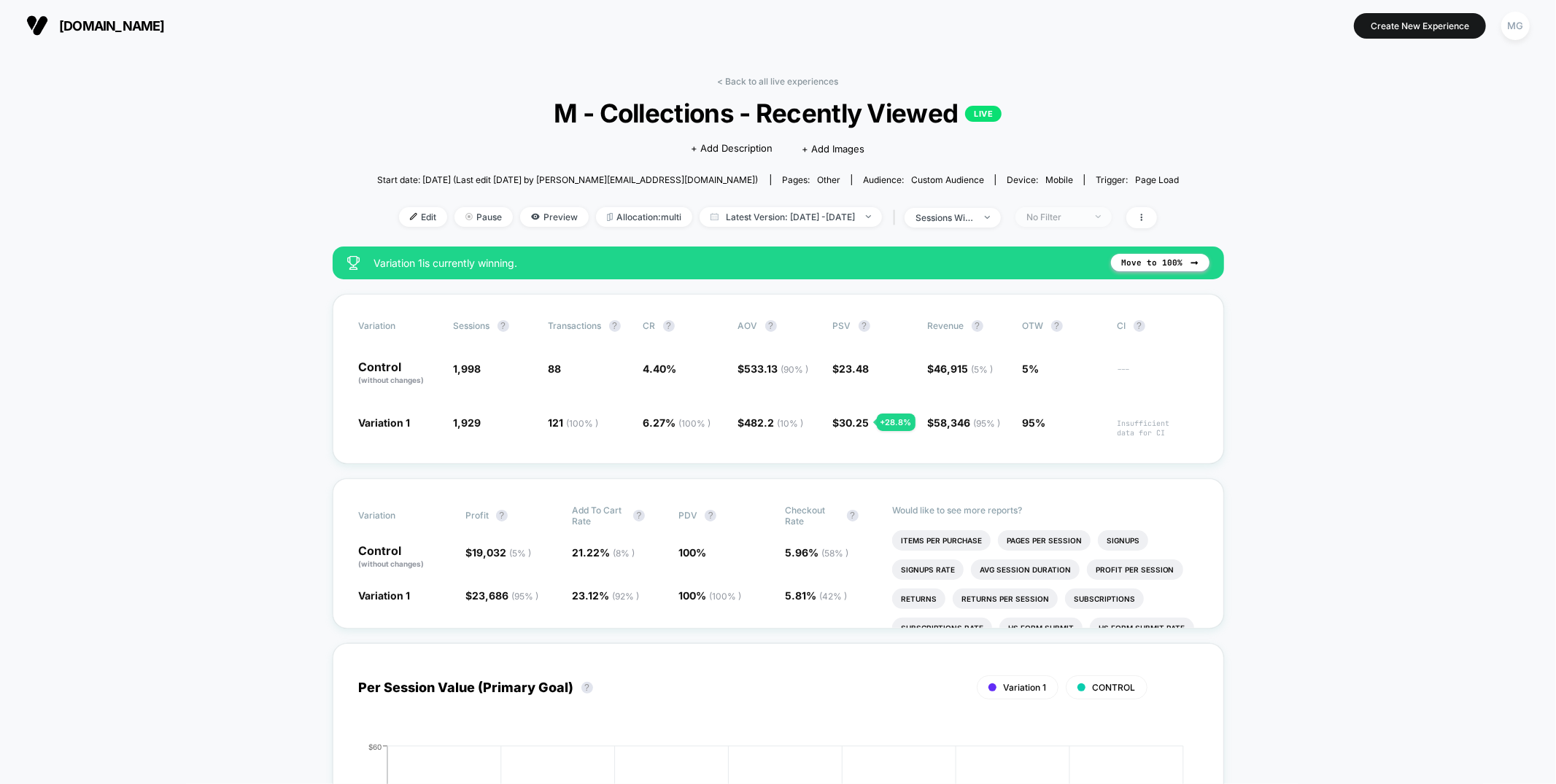
click at [1061, 213] on div "No Filter" at bounding box center [1055, 217] width 58 height 11
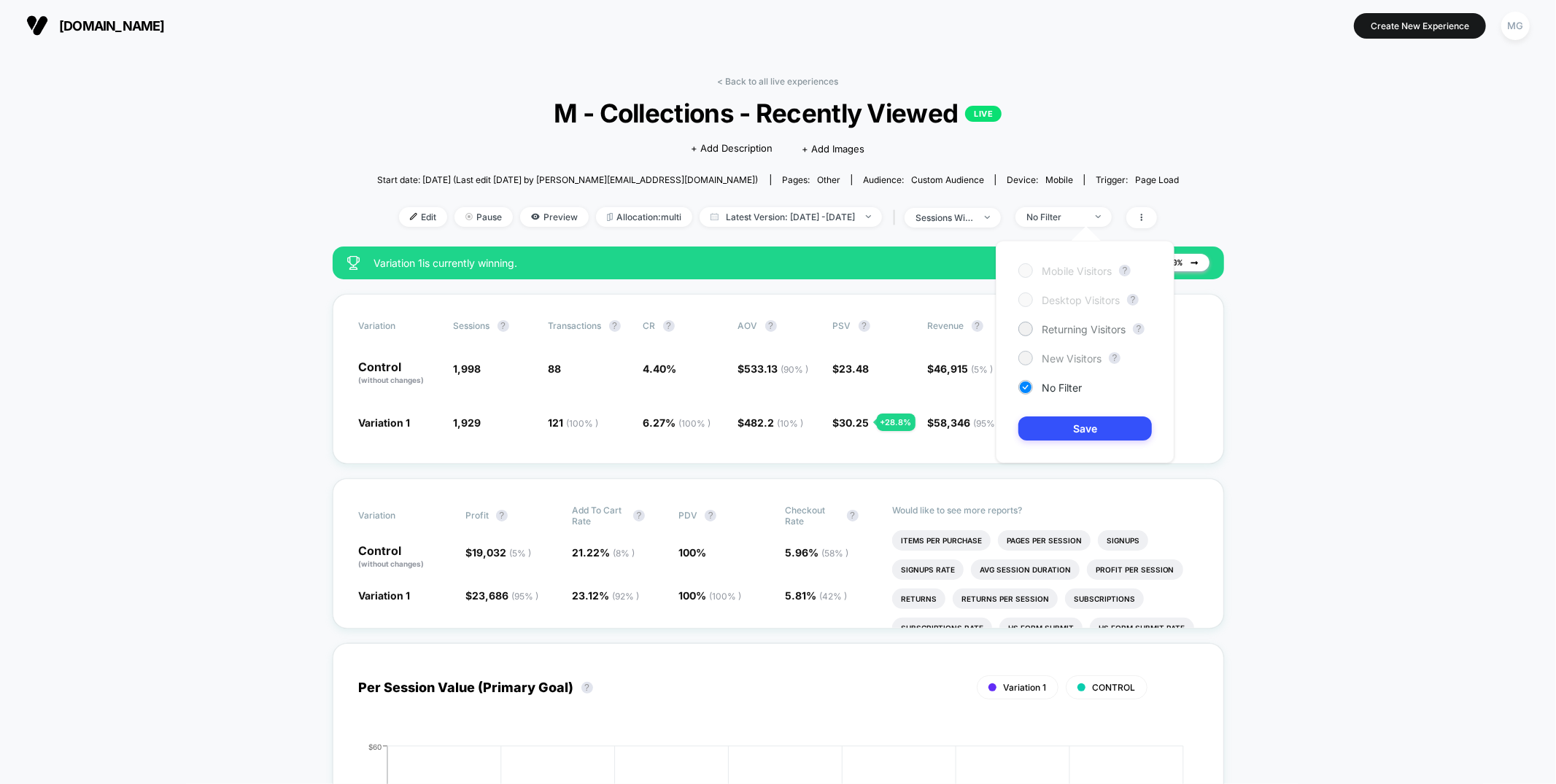
click at [1074, 359] on span "New Visitors" at bounding box center [1071, 358] width 60 height 12
click at [854, 432] on span "$ 30.25 + 28.8 %" at bounding box center [872, 426] width 80 height 23
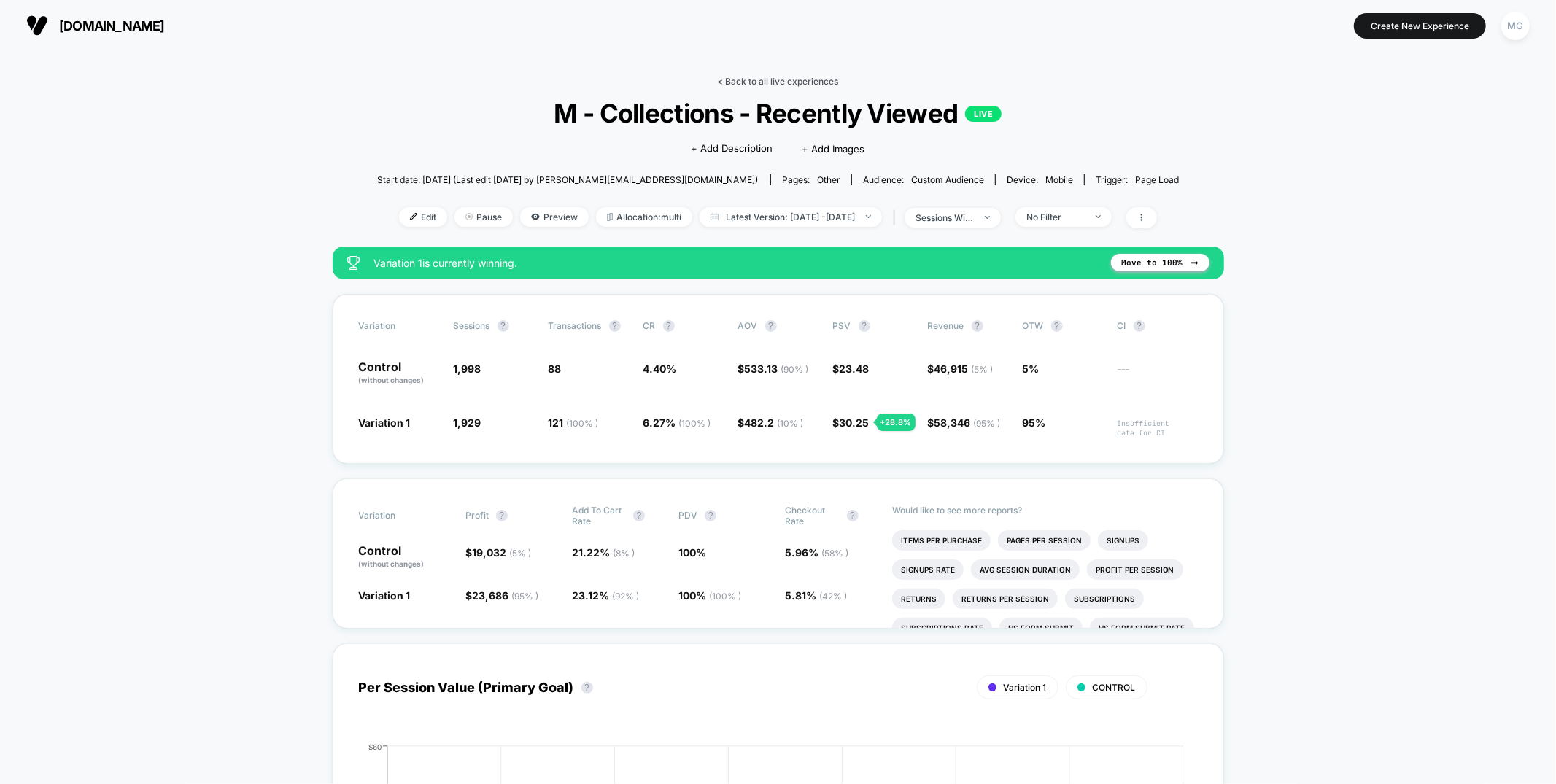
click at [780, 82] on link "< Back to all live experiences" at bounding box center [778, 82] width 121 height 11
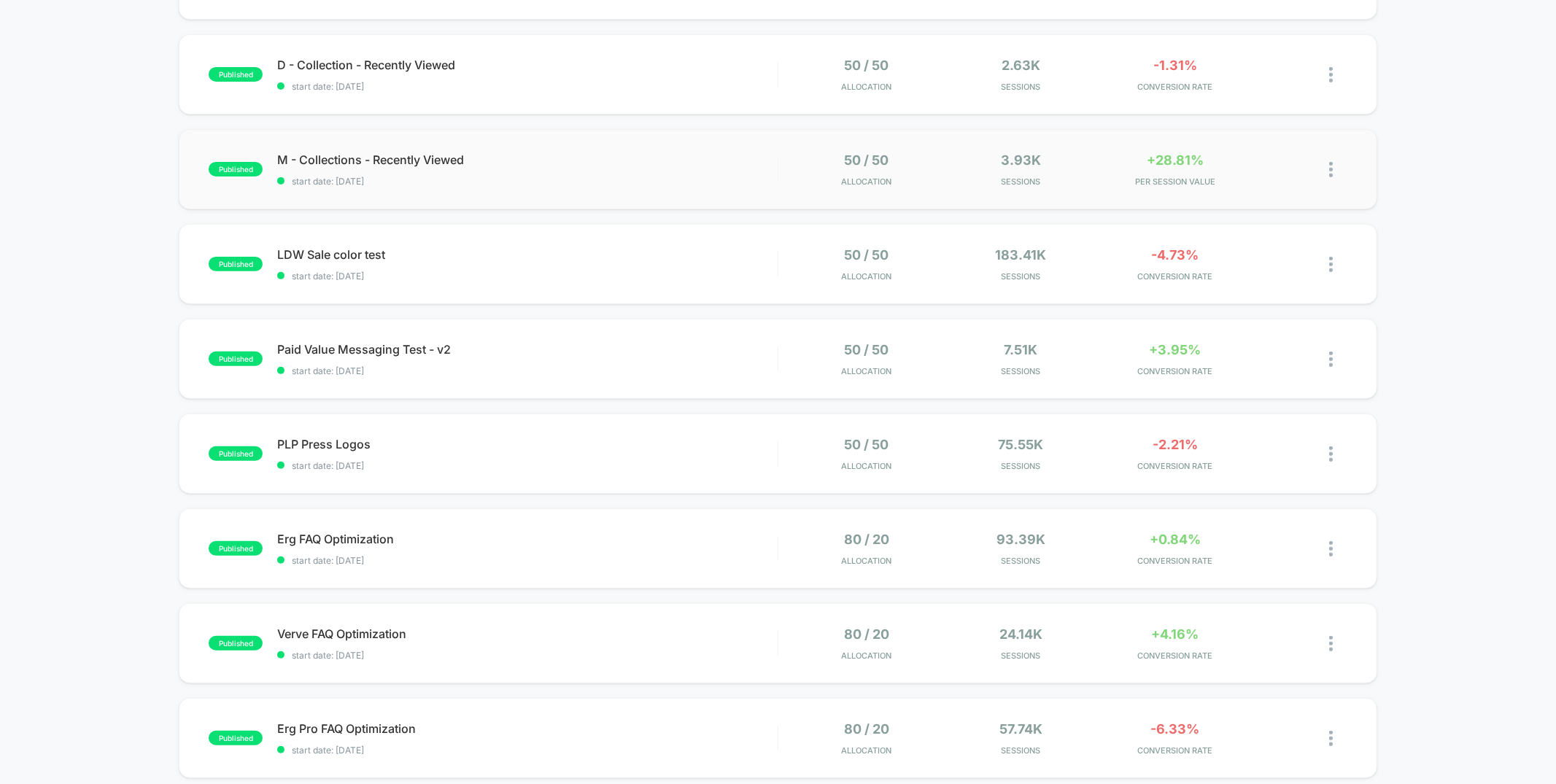
scroll to position [377, 0]
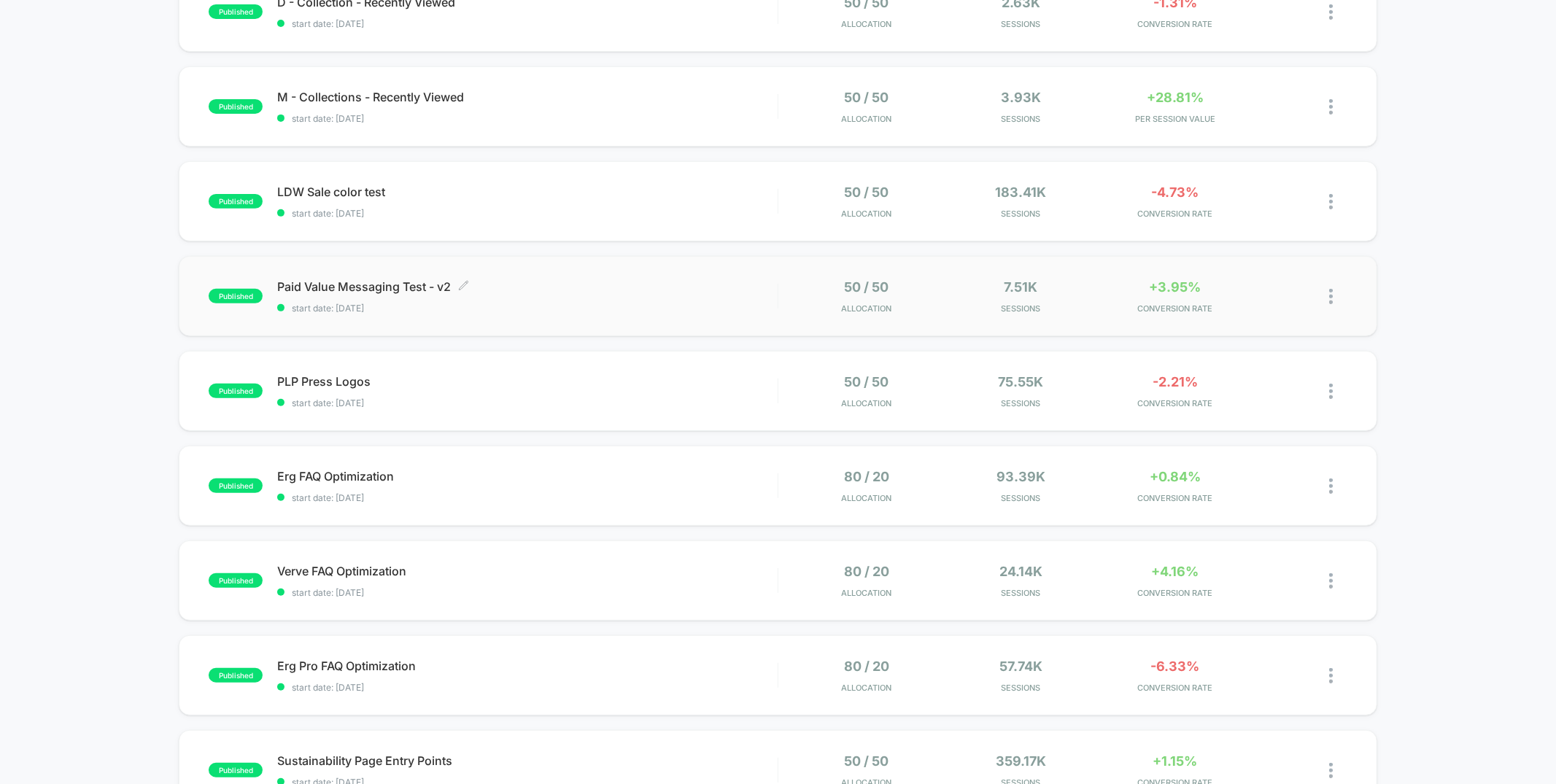
click at [600, 288] on span "Paid Value Messaging Test - v2 Click to edit experience details" at bounding box center [527, 286] width 499 height 15
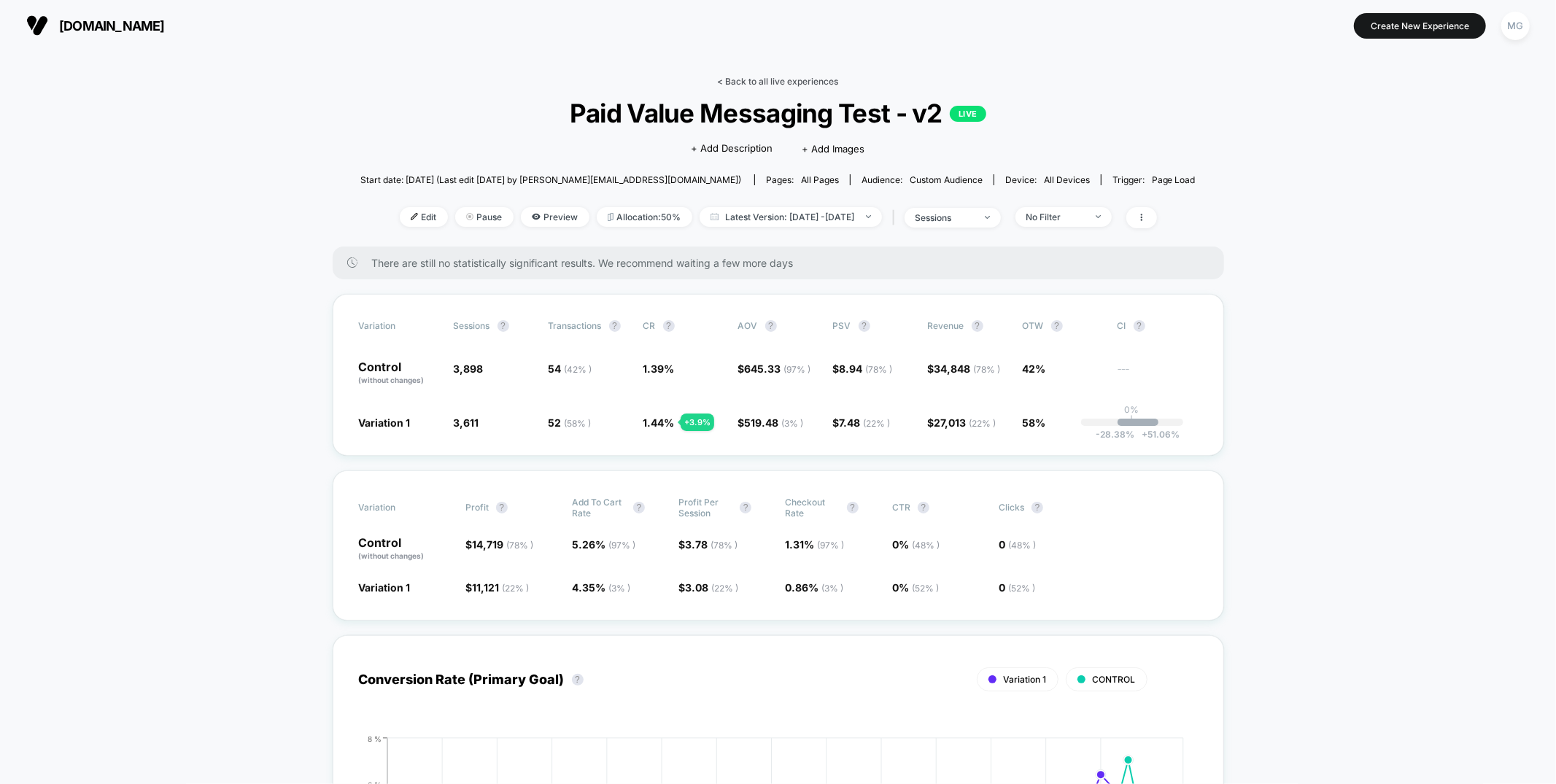
click at [773, 80] on link "< Back to all live experiences" at bounding box center [778, 82] width 121 height 11
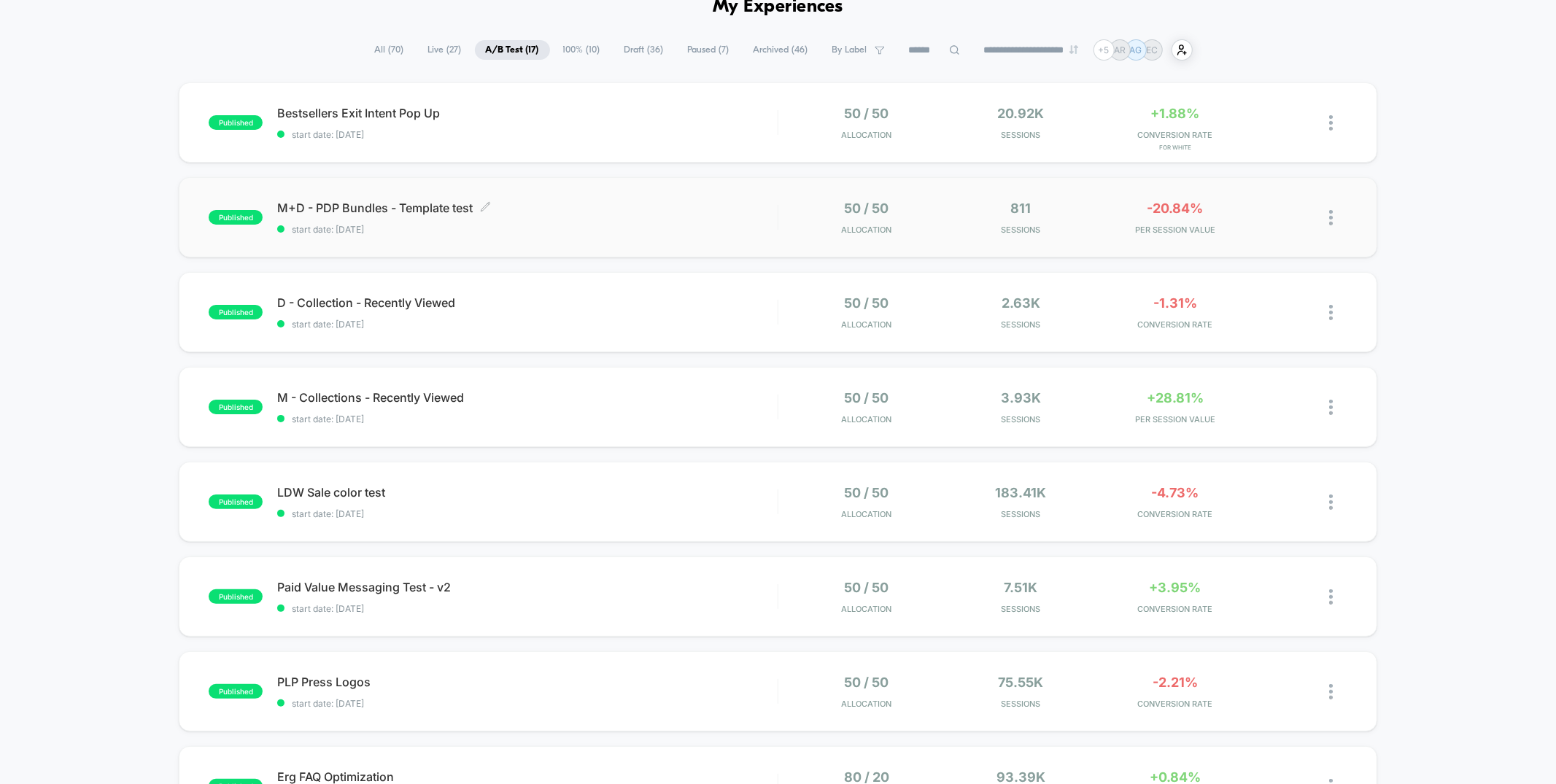
scroll to position [85, 0]
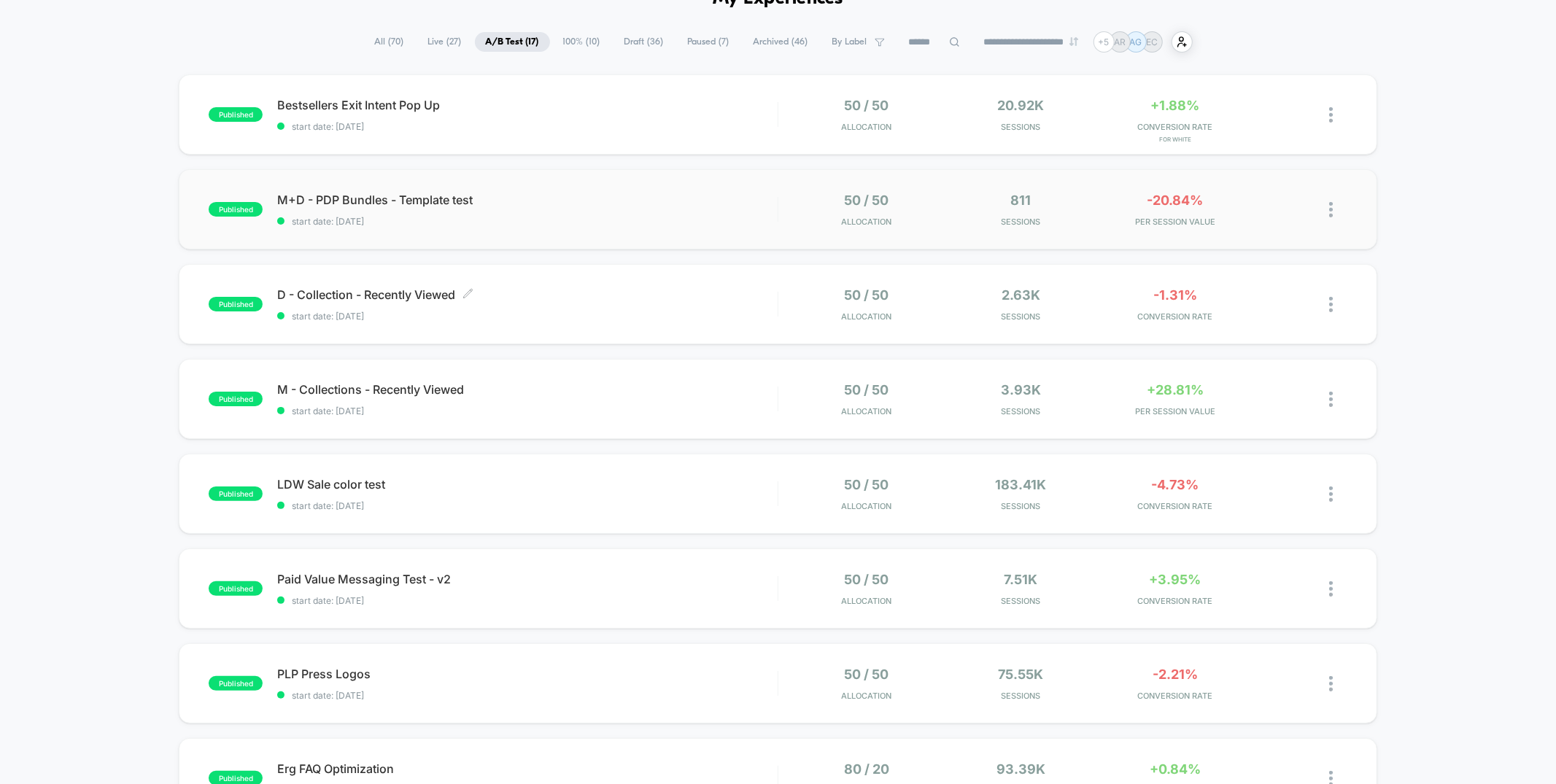
click at [518, 290] on span "D - Collection - Recently Viewed Click to edit experience details" at bounding box center [527, 295] width 499 height 15
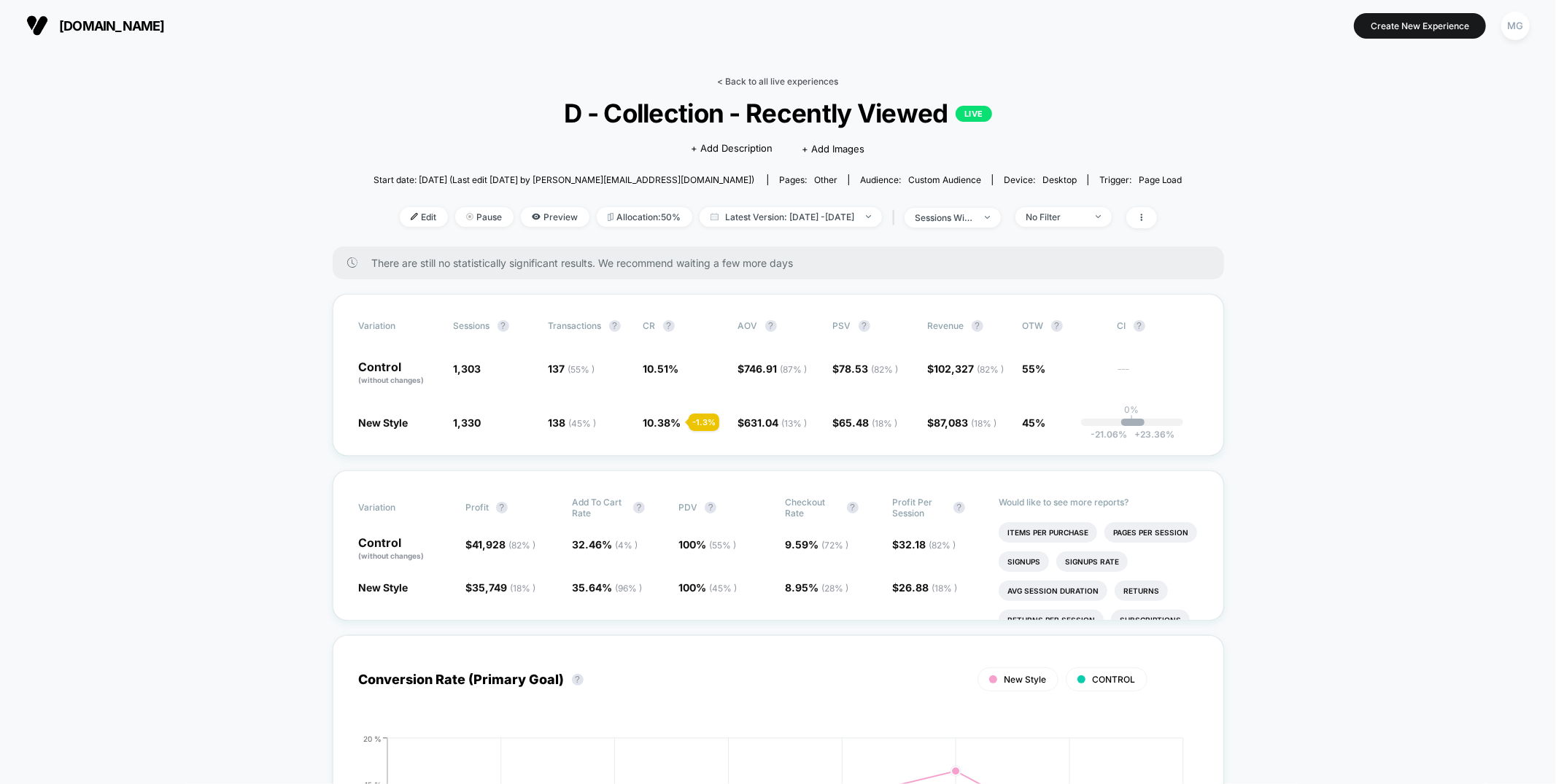
click at [809, 83] on link "< Back to all live experiences" at bounding box center [778, 82] width 121 height 11
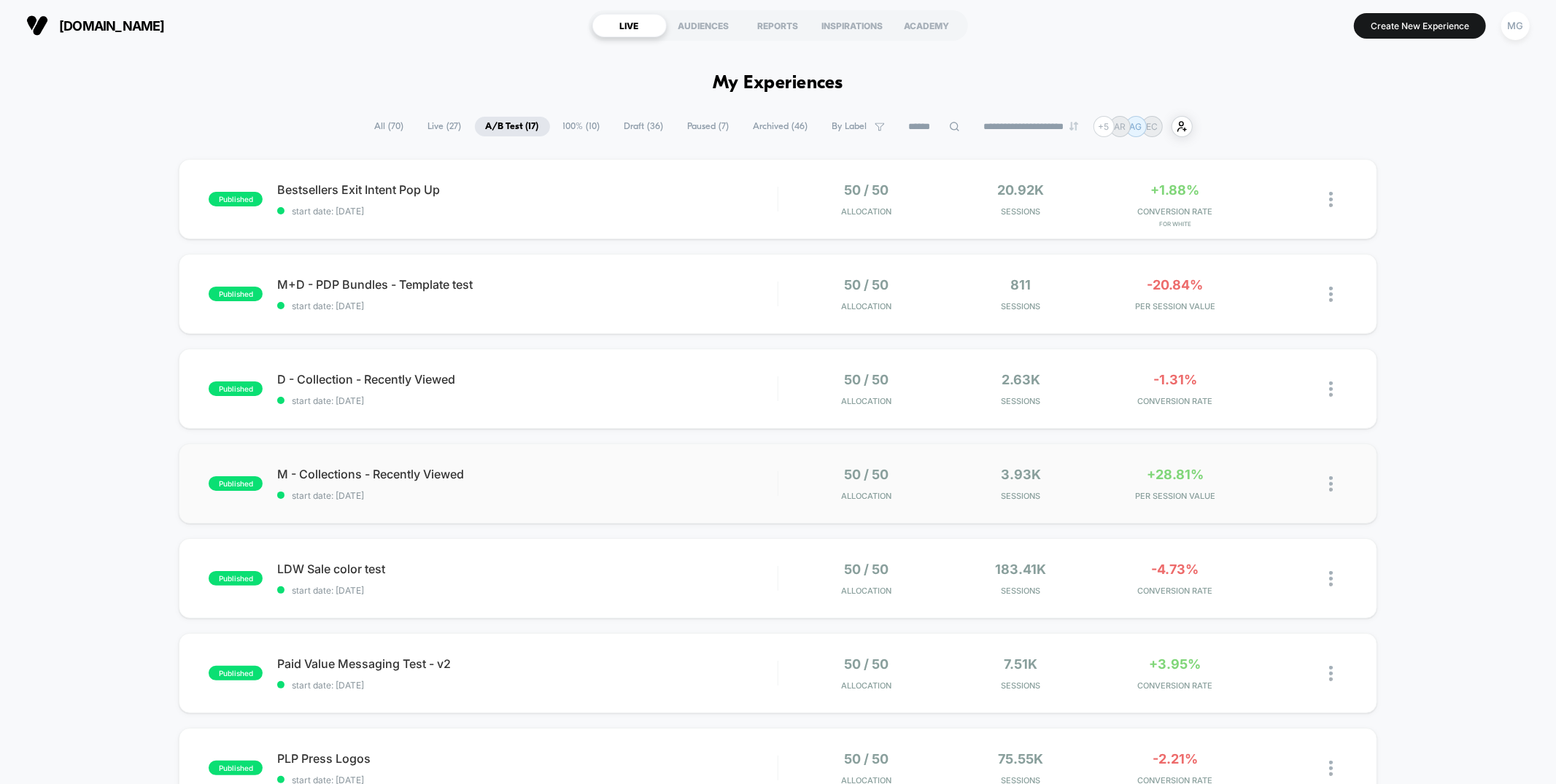
click at [651, 507] on div "published M - Collections - Recently Viewed start date: 8/27/2025 50 / 50 Alloc…" at bounding box center [778, 483] width 1198 height 80
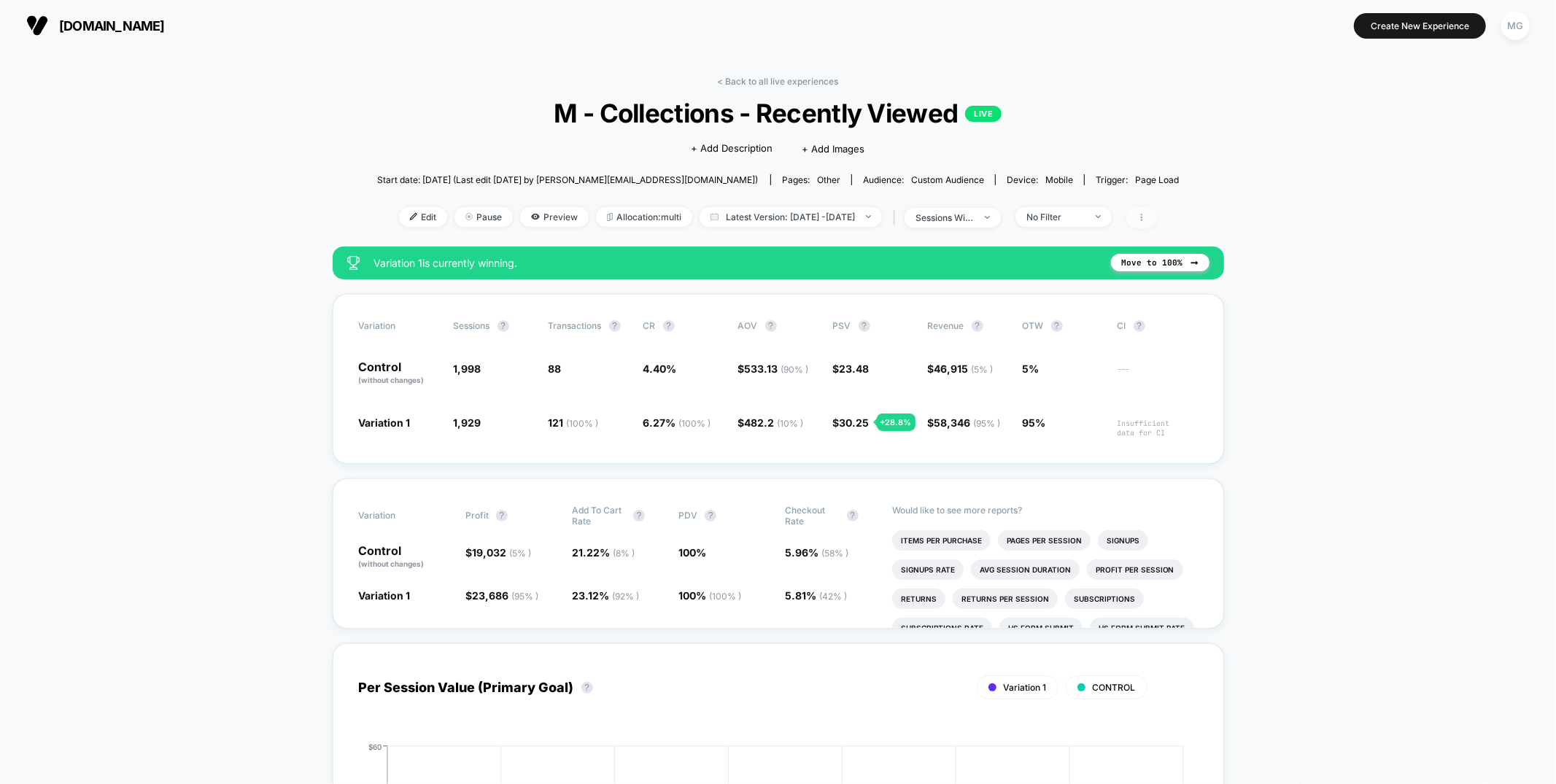
click at [1157, 217] on span at bounding box center [1142, 218] width 31 height 21
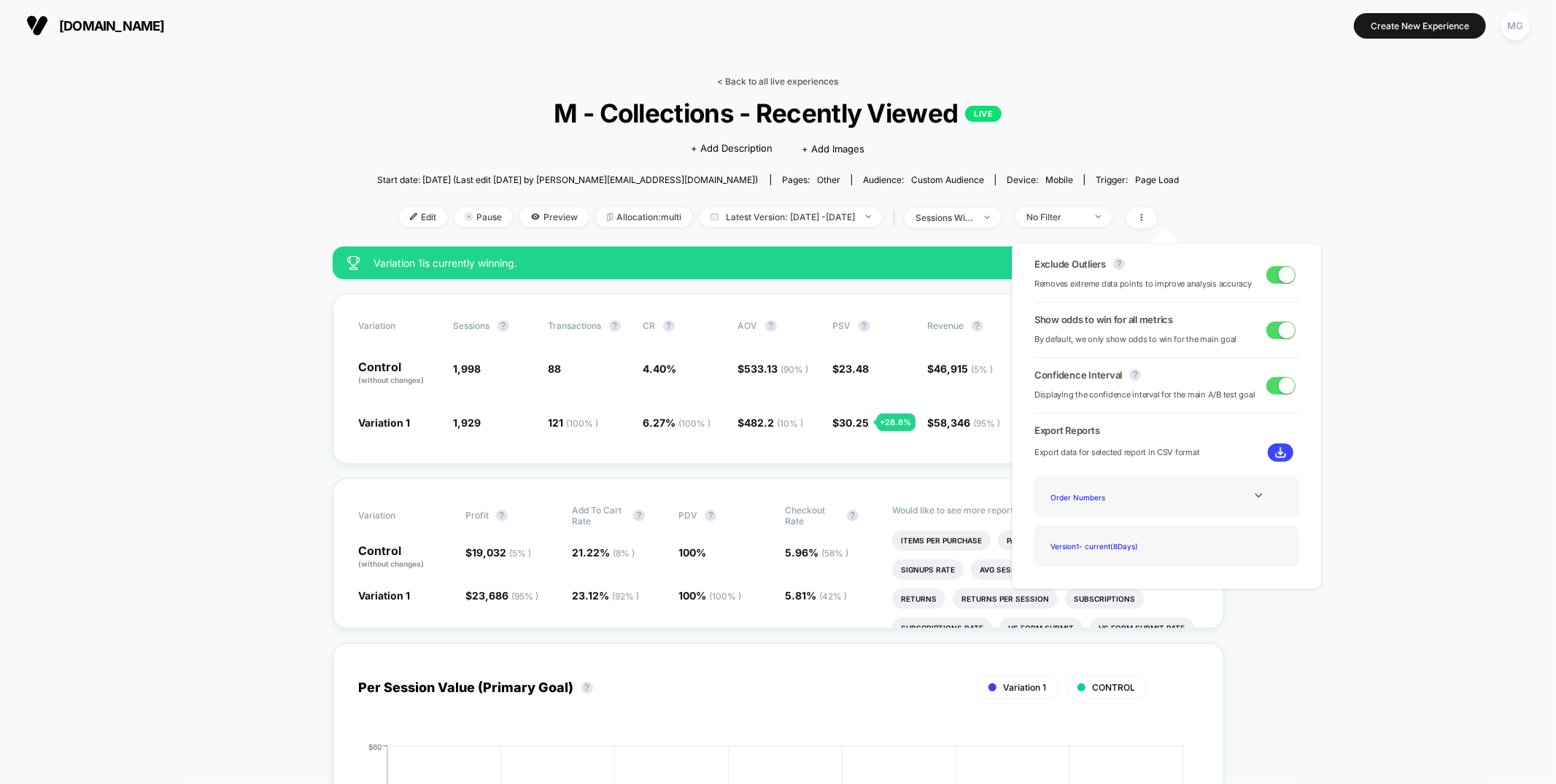
click at [765, 78] on link "< Back to all live experiences" at bounding box center [778, 82] width 121 height 11
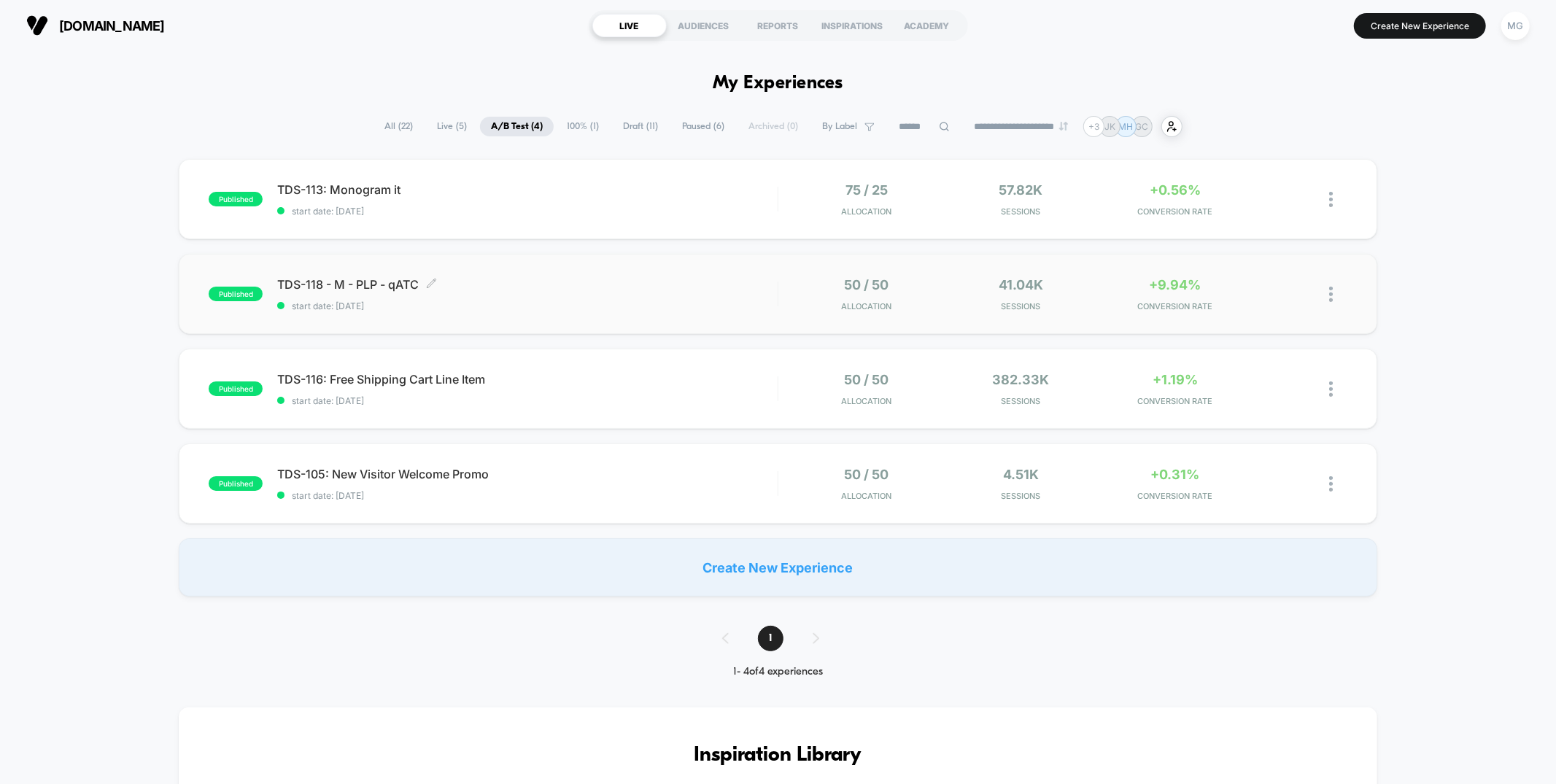
click at [573, 281] on span "TDS-118 - M - PLP - qATC Click to edit experience details" at bounding box center [527, 285] width 499 height 15
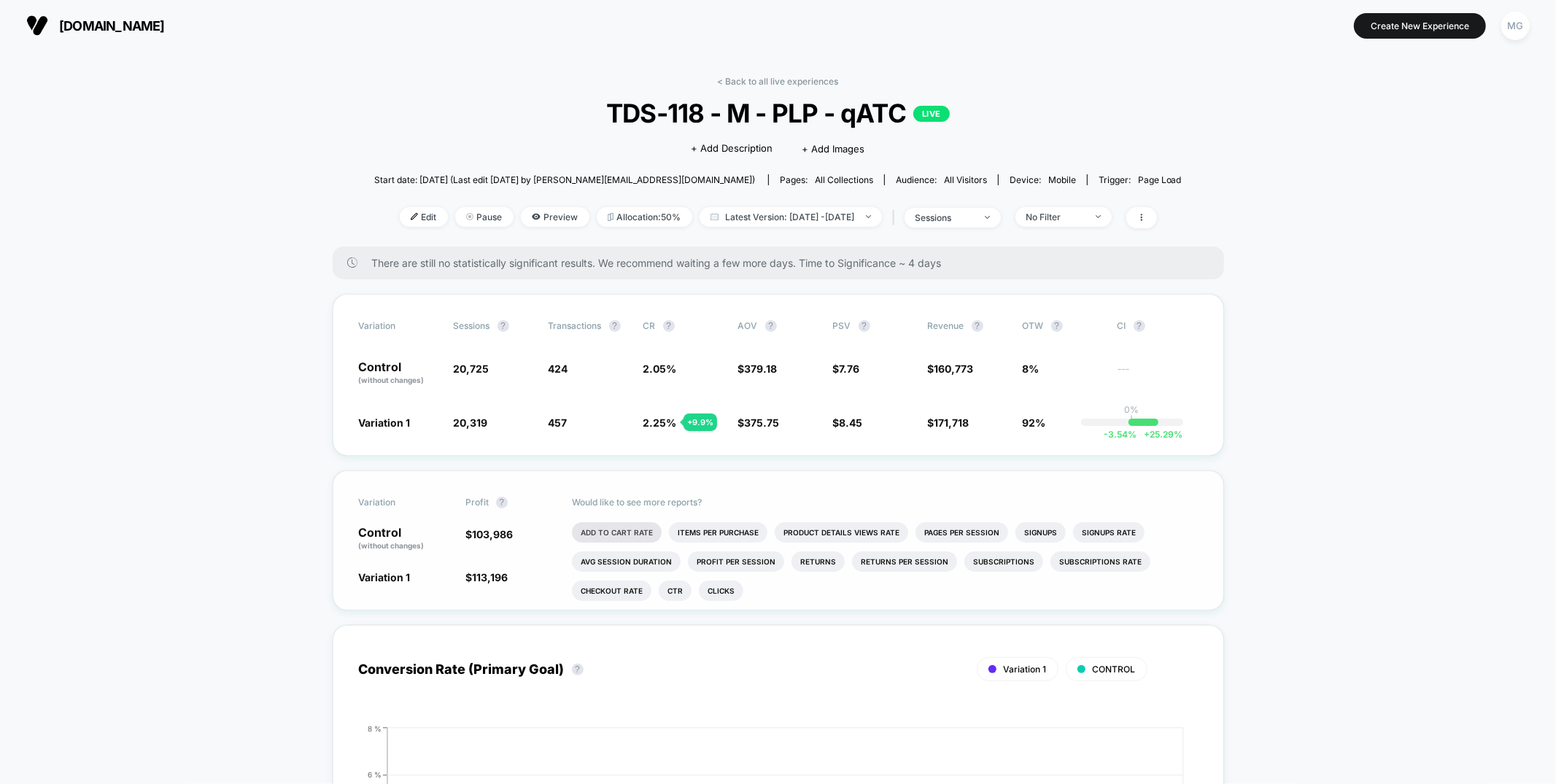
click at [639, 527] on li "Add To Cart Rate" at bounding box center [617, 532] width 90 height 20
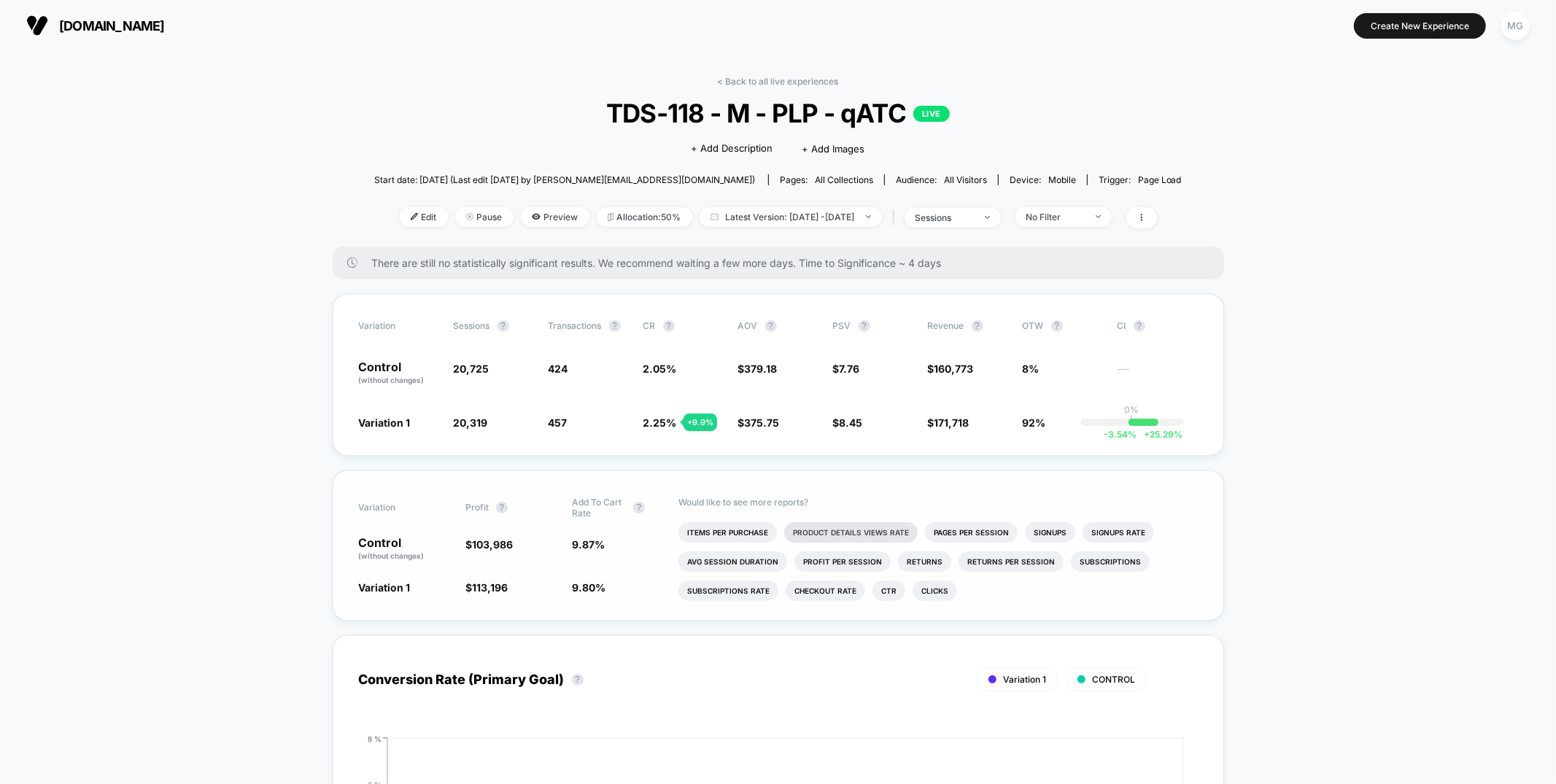
click at [859, 536] on li "Product Details Views Rate" at bounding box center [850, 532] width 134 height 20
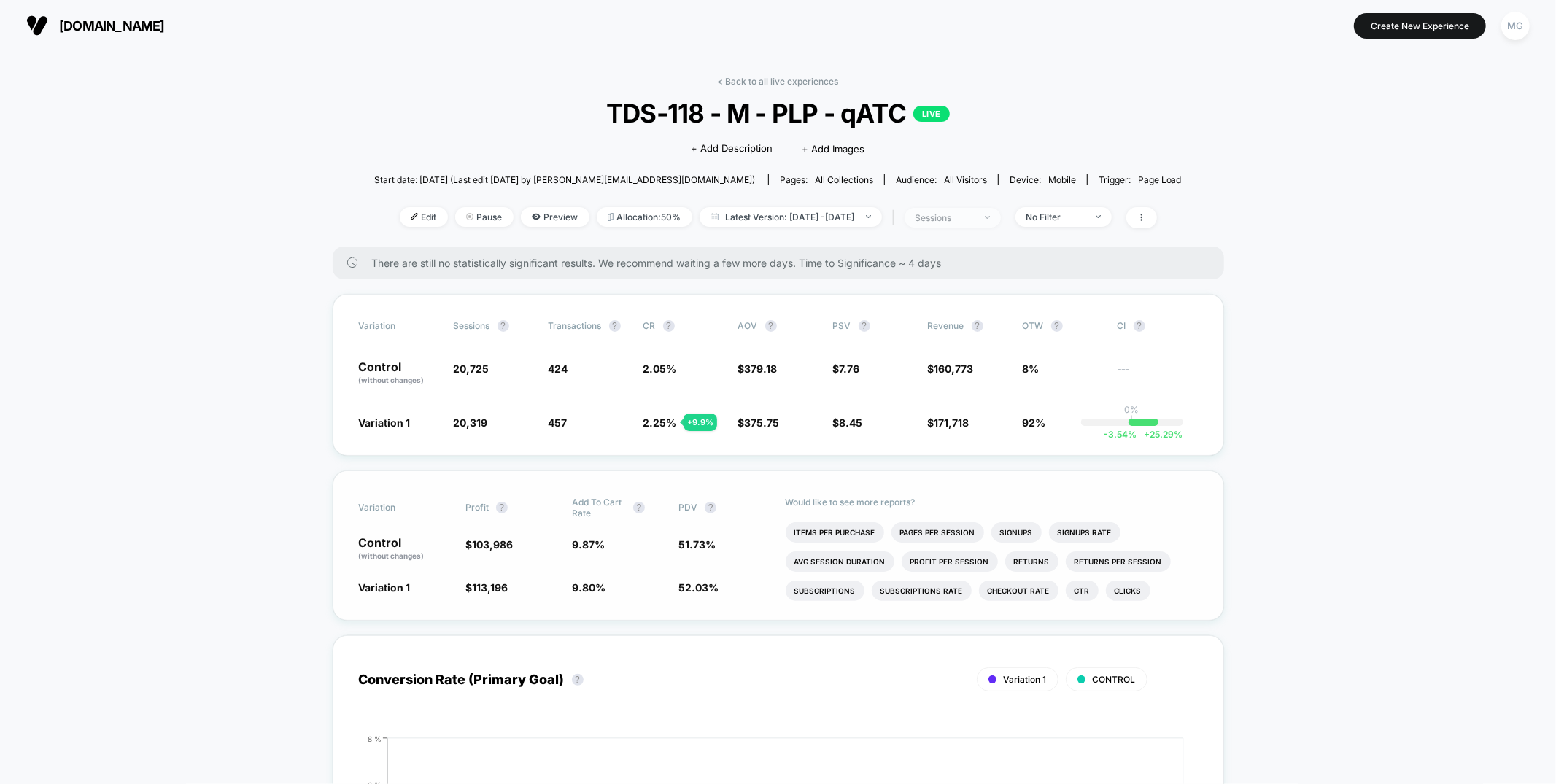
click at [961, 218] on div "sessions" at bounding box center [944, 218] width 58 height 11
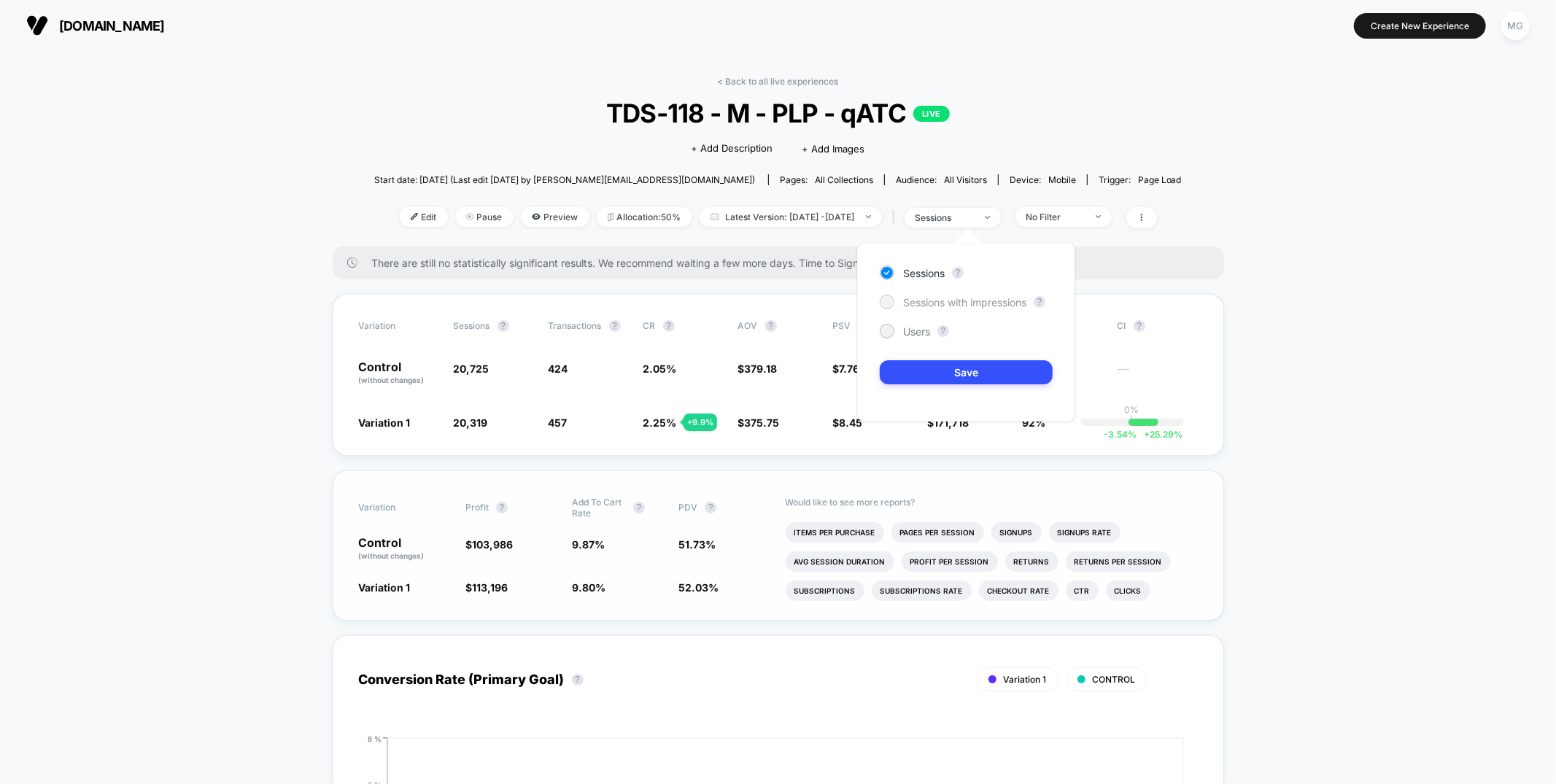
click at [966, 303] on span "Sessions with impressions" at bounding box center [965, 302] width 123 height 12
click at [969, 373] on button "Save" at bounding box center [966, 372] width 173 height 24
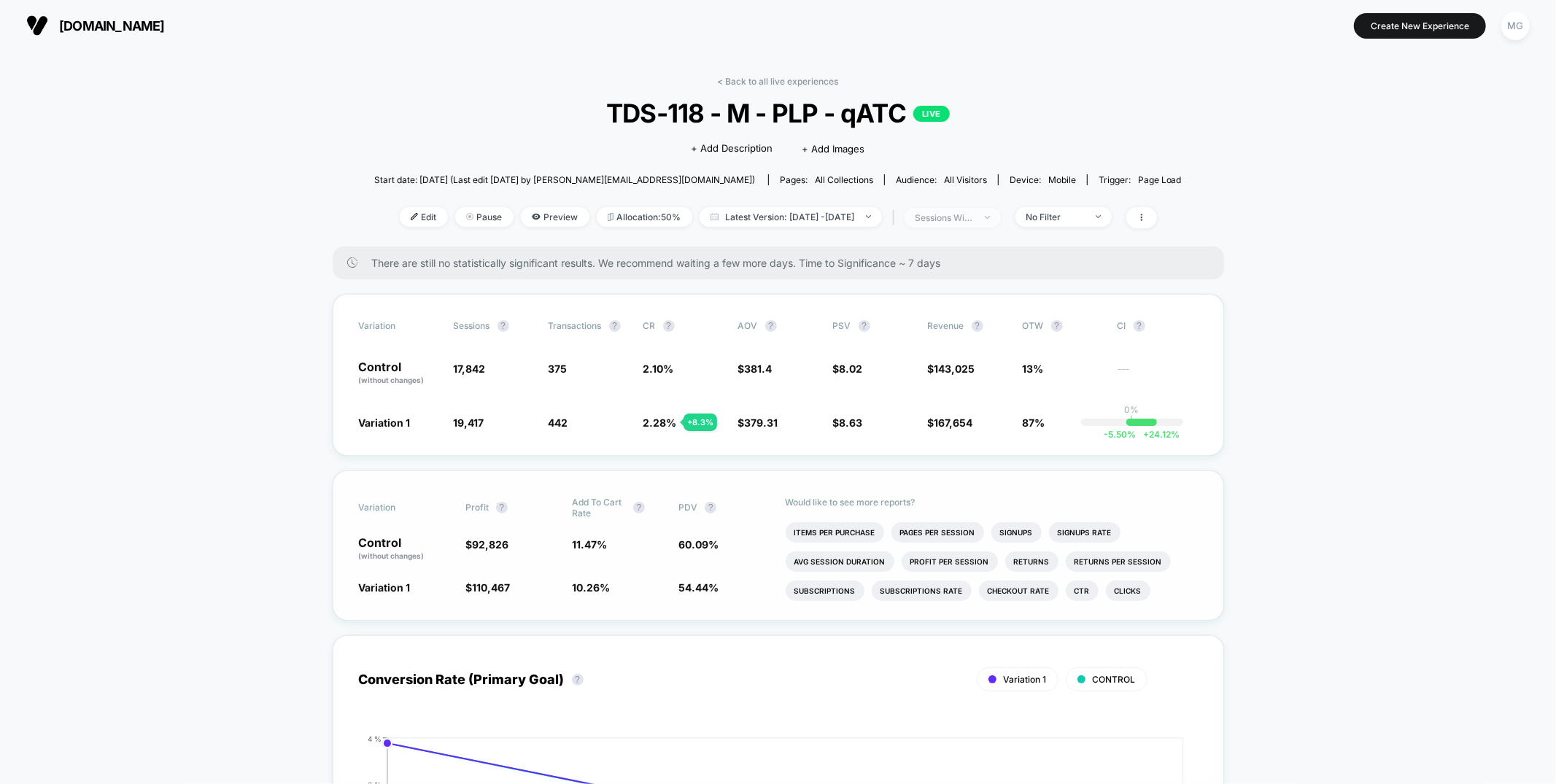
click at [998, 220] on span "sessions with impression" at bounding box center [952, 218] width 96 height 19
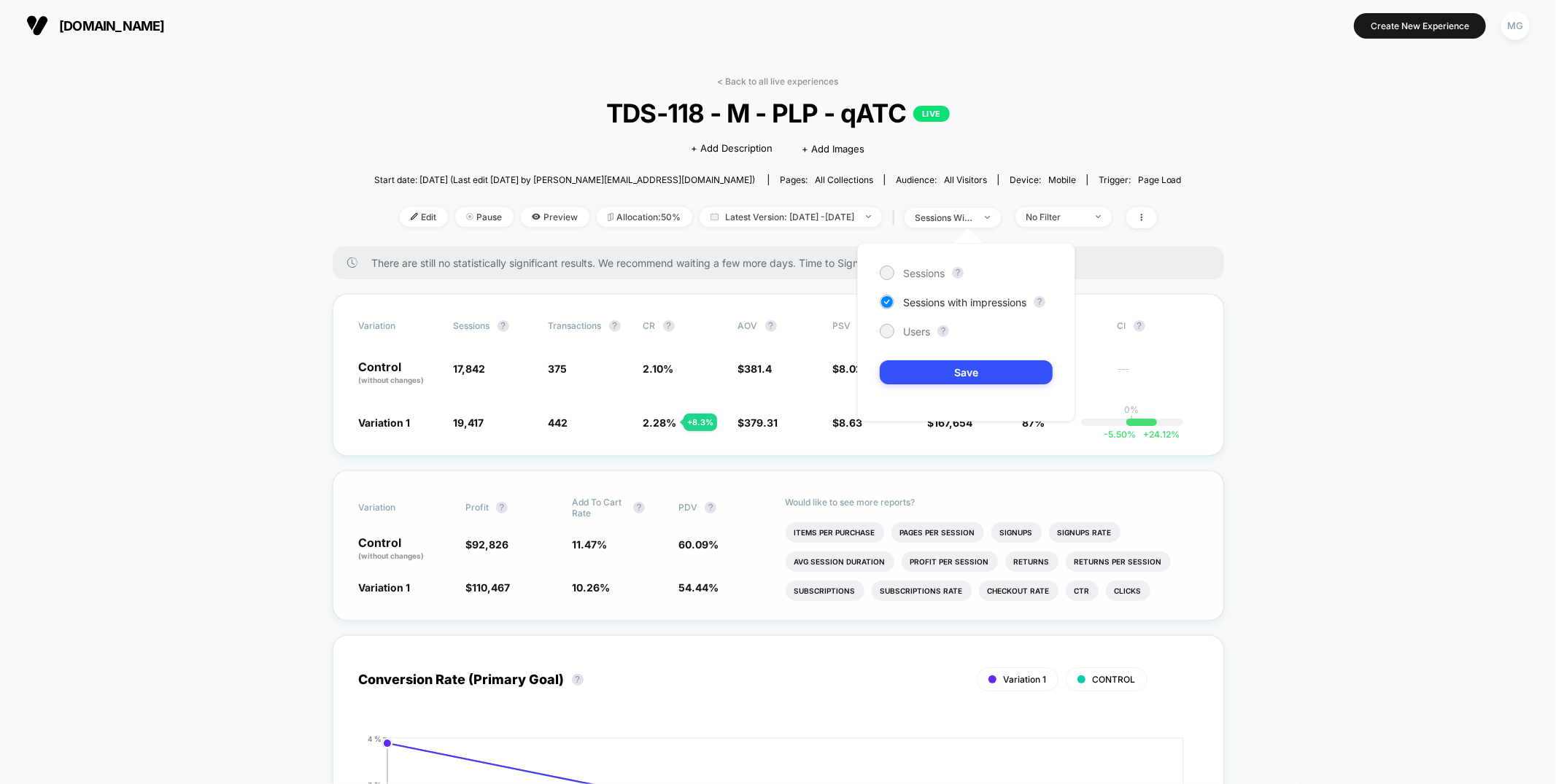
click at [950, 273] on div "Sessions ?" at bounding box center [966, 273] width 173 height 15
click at [935, 277] on span "Sessions" at bounding box center [923, 273] width 41 height 12
click at [945, 370] on button "Save" at bounding box center [966, 372] width 173 height 24
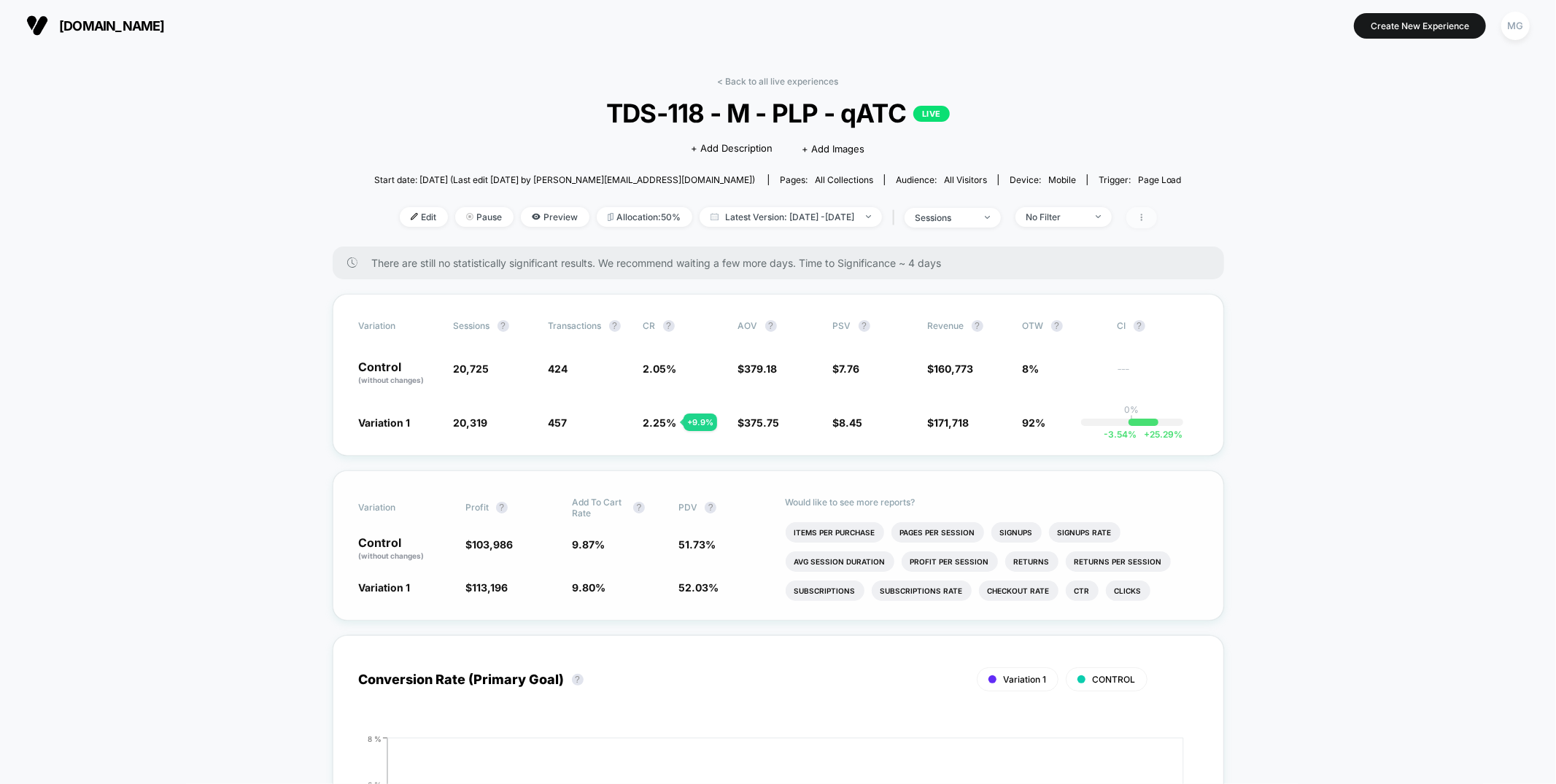
click at [1157, 216] on span at bounding box center [1142, 218] width 31 height 21
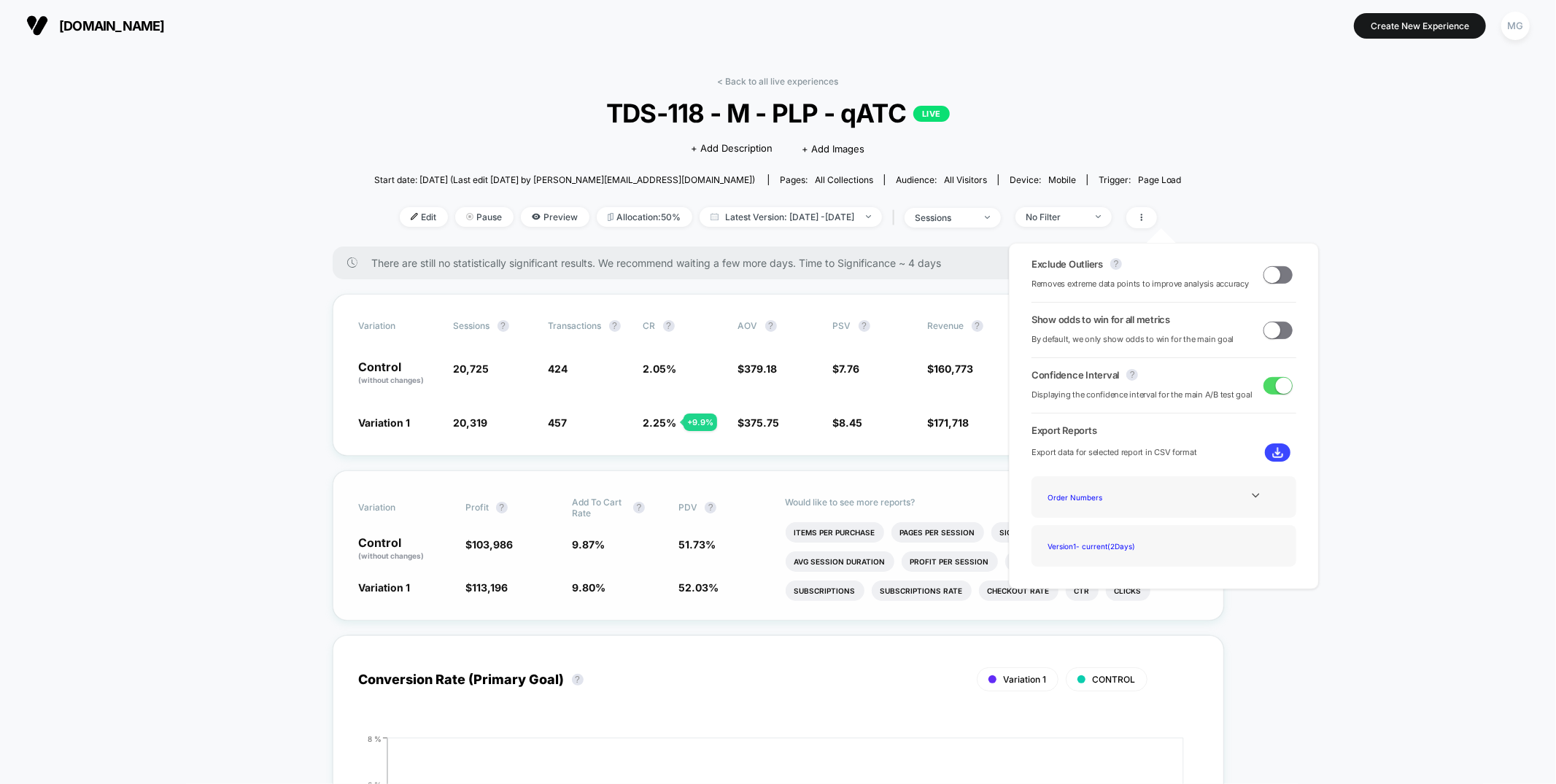
click at [1266, 277] on span at bounding box center [1272, 274] width 16 height 16
click at [1270, 335] on span at bounding box center [1272, 329] width 16 height 16
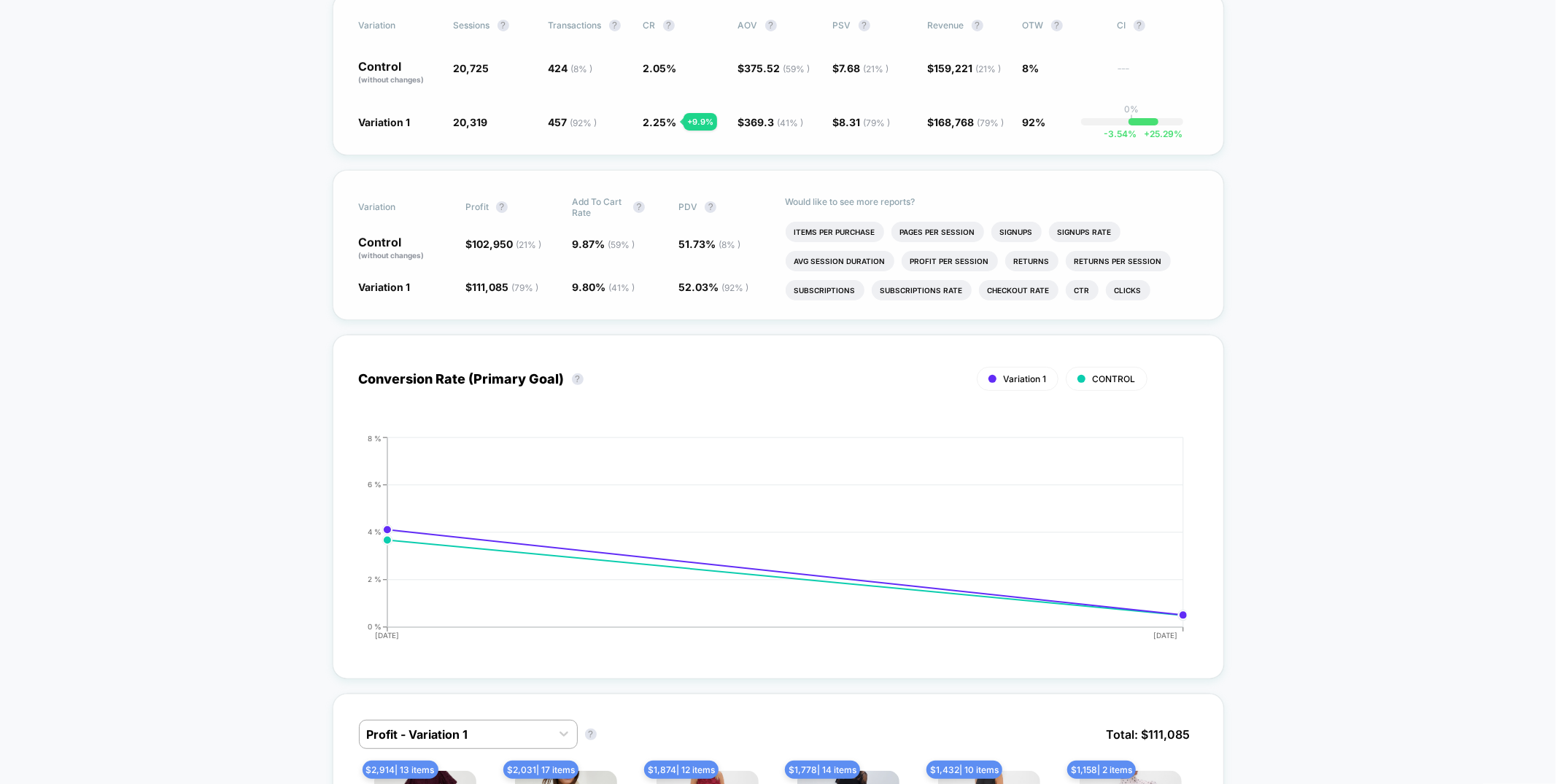
scroll to position [185, 0]
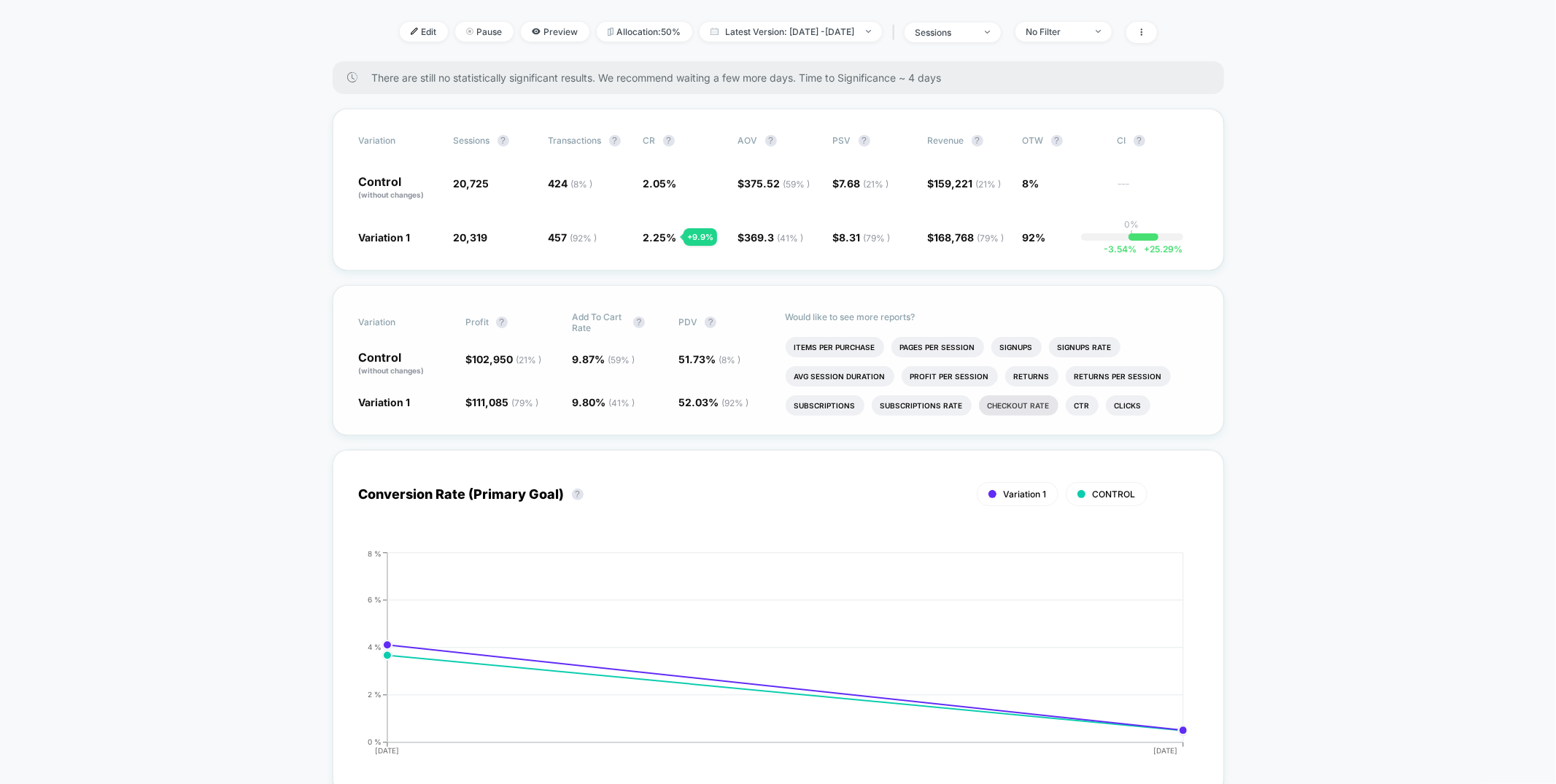
click at [1032, 408] on li "Checkout Rate" at bounding box center [1019, 405] width 79 height 20
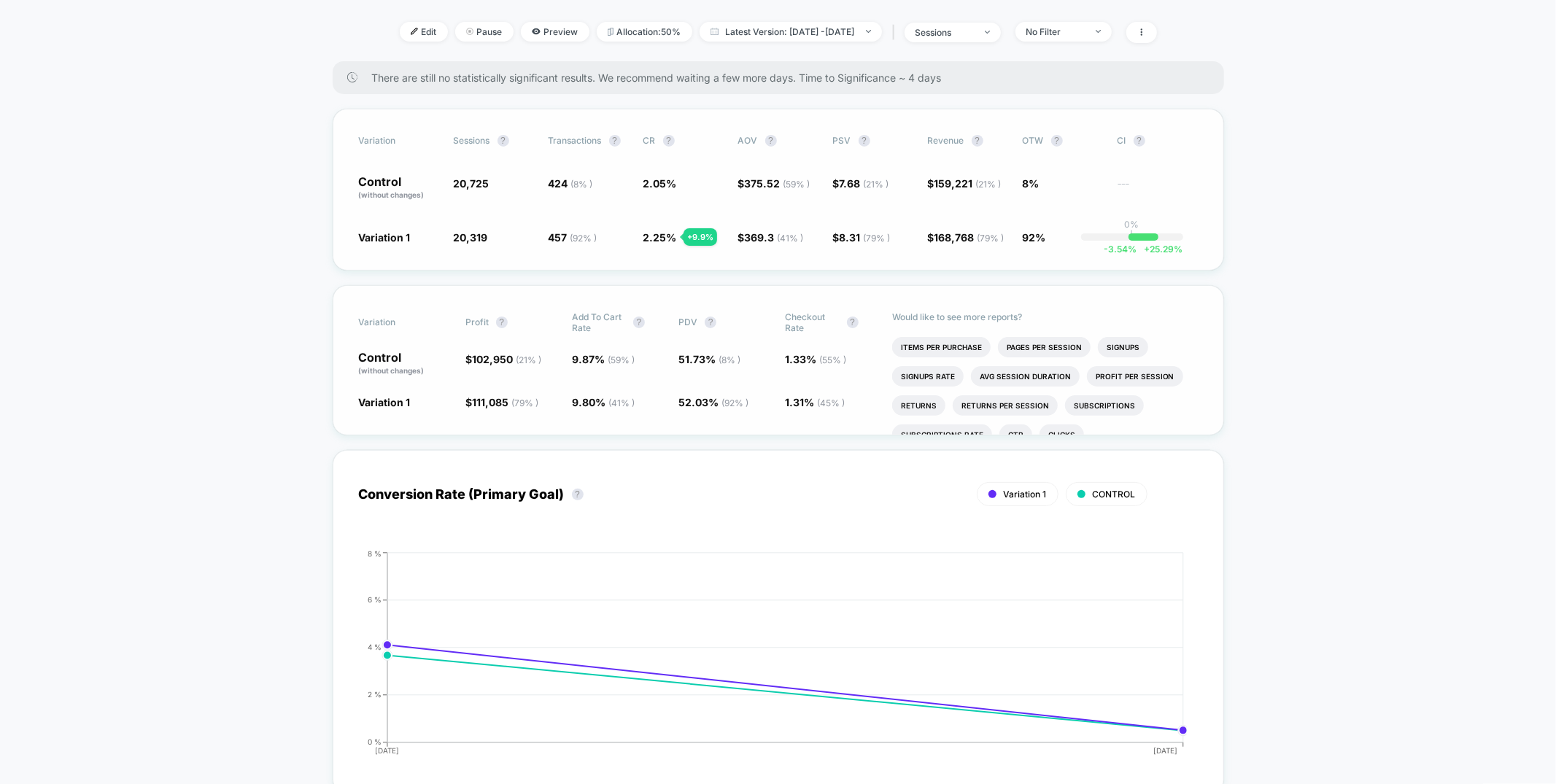
scroll to position [0, 0]
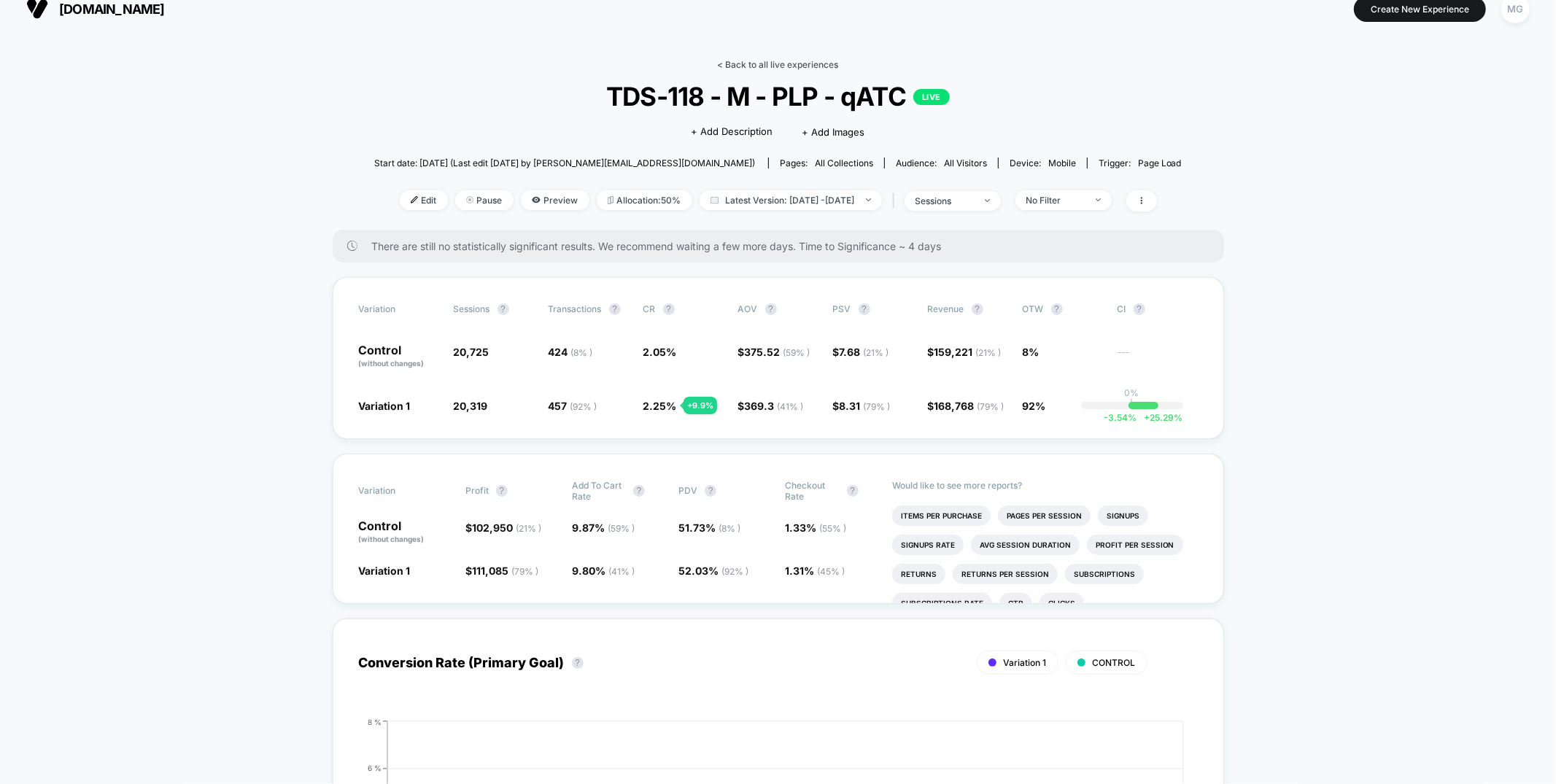
click at [744, 73] on div "< Back to all live experiences TDS-118 - M - PLP - qATC LIVE Click to edit expe…" at bounding box center [778, 144] width 808 height 171
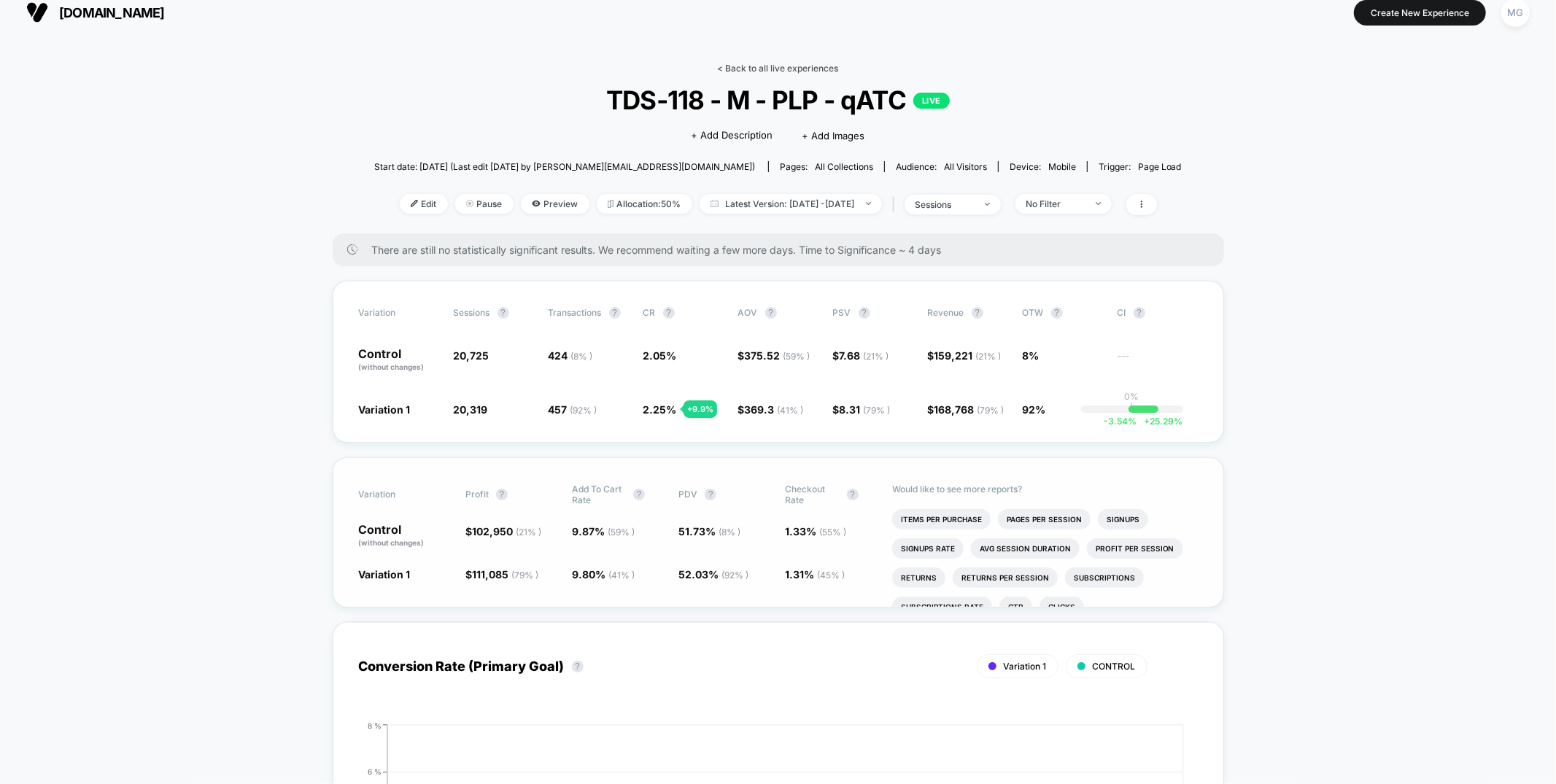
click at [745, 68] on link "< Back to all live experiences" at bounding box center [778, 69] width 121 height 11
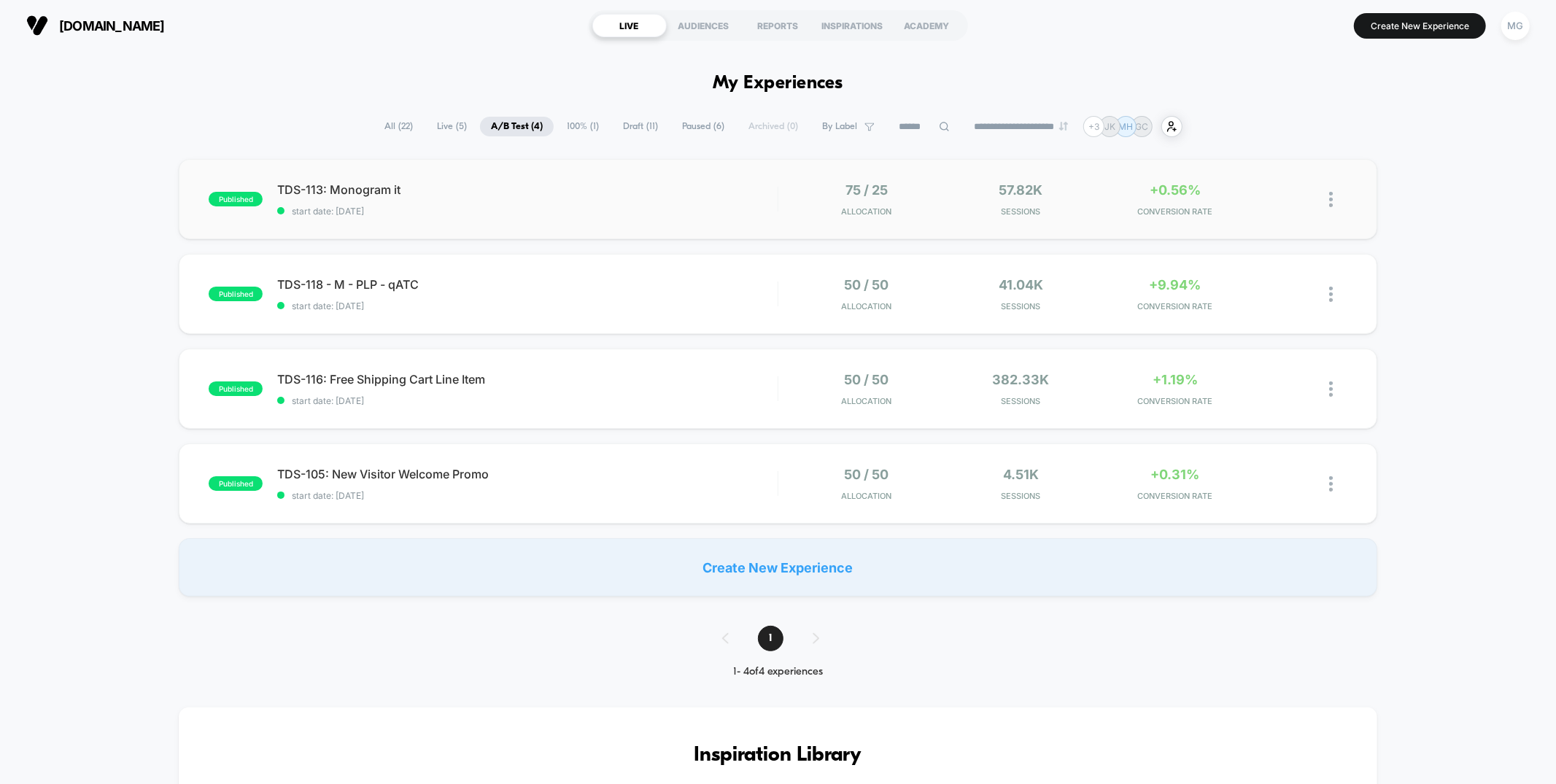
click at [630, 214] on span "start date: 9/2/2025" at bounding box center [527, 211] width 499 height 11
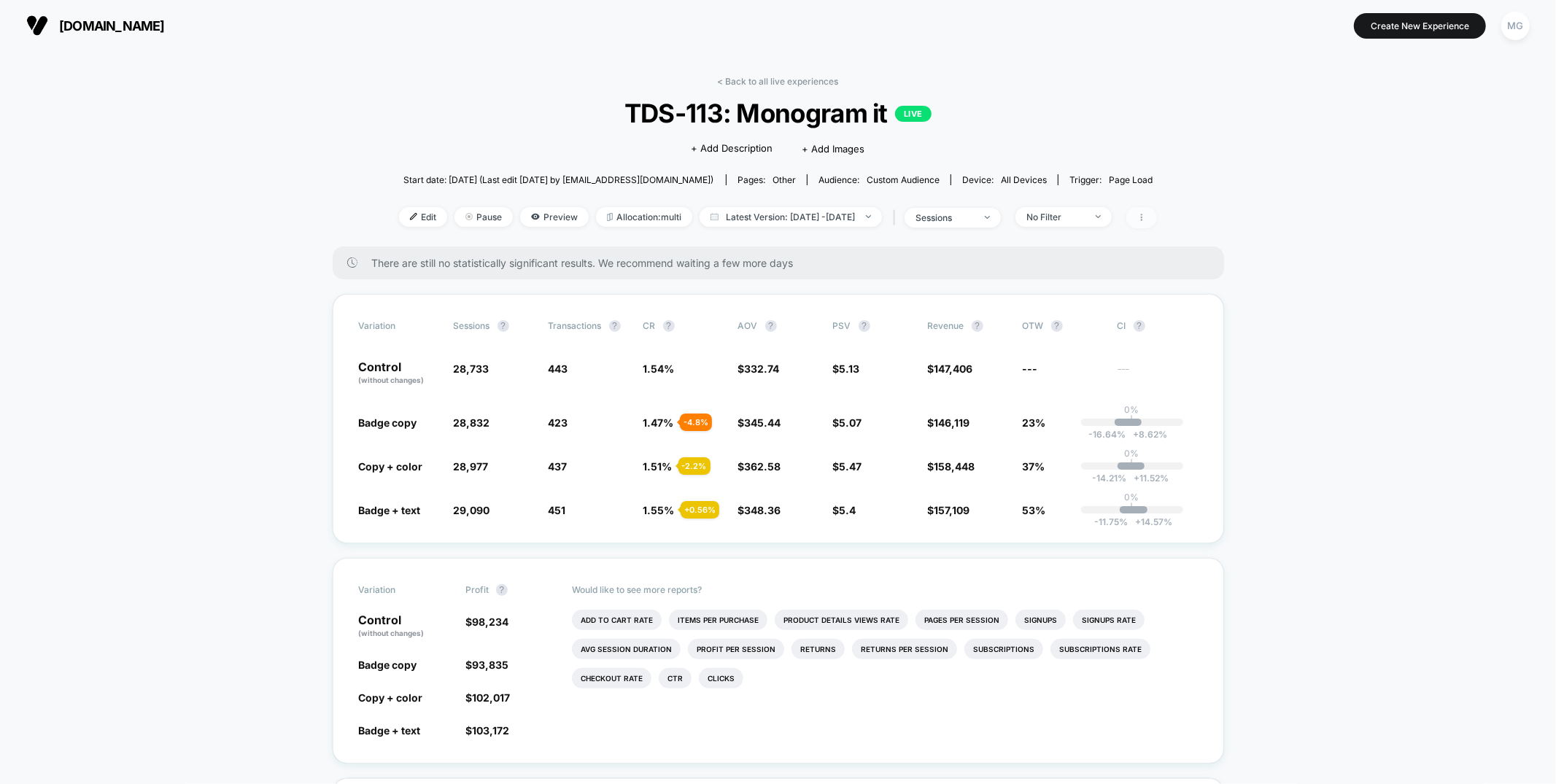
click at [1157, 219] on span at bounding box center [1142, 218] width 31 height 21
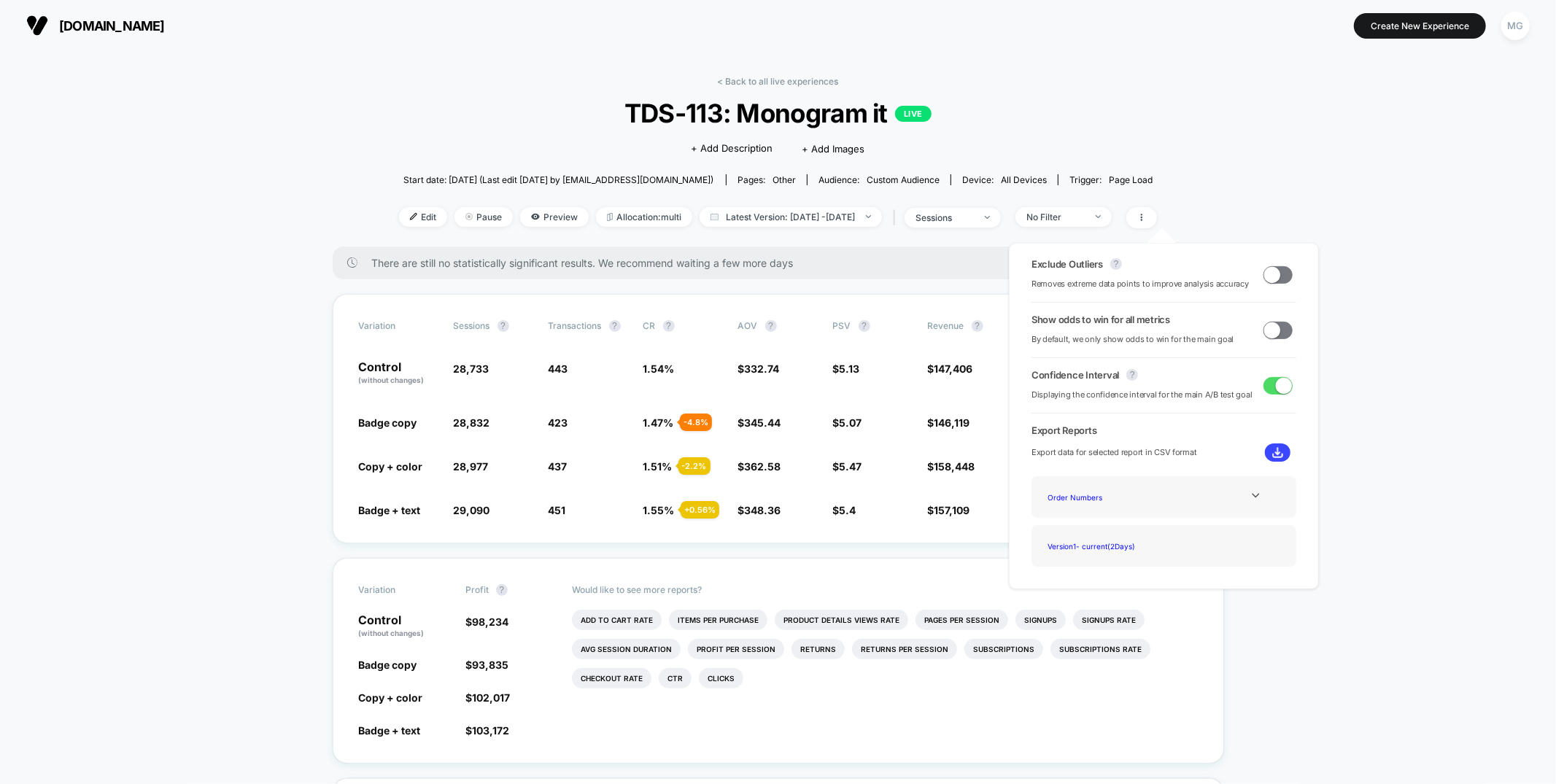
click at [1277, 278] on span at bounding box center [1278, 275] width 29 height 18
click at [1278, 337] on span at bounding box center [1278, 330] width 29 height 18
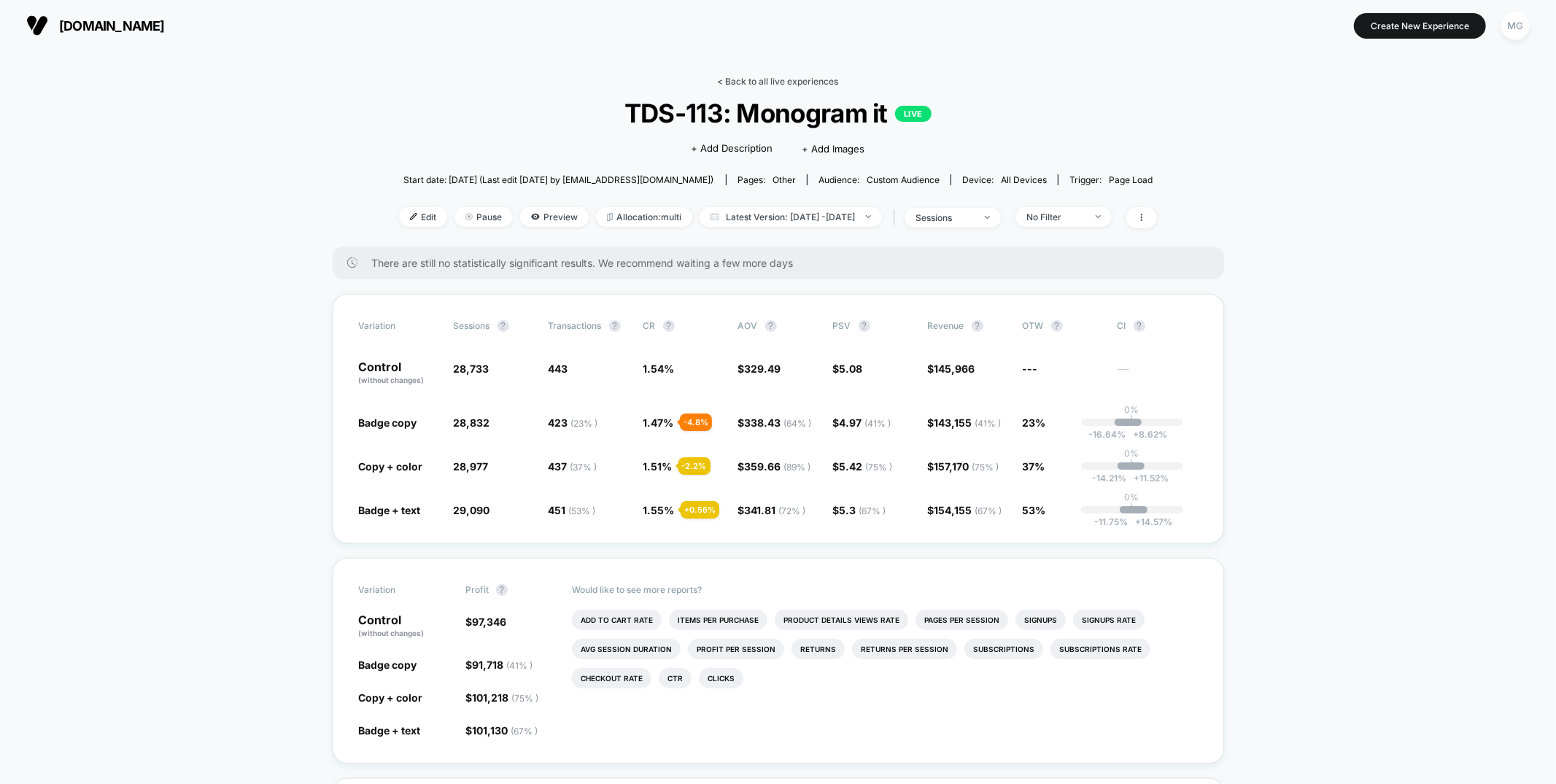
click at [754, 76] on link "< Back to all live experiences" at bounding box center [778, 82] width 121 height 11
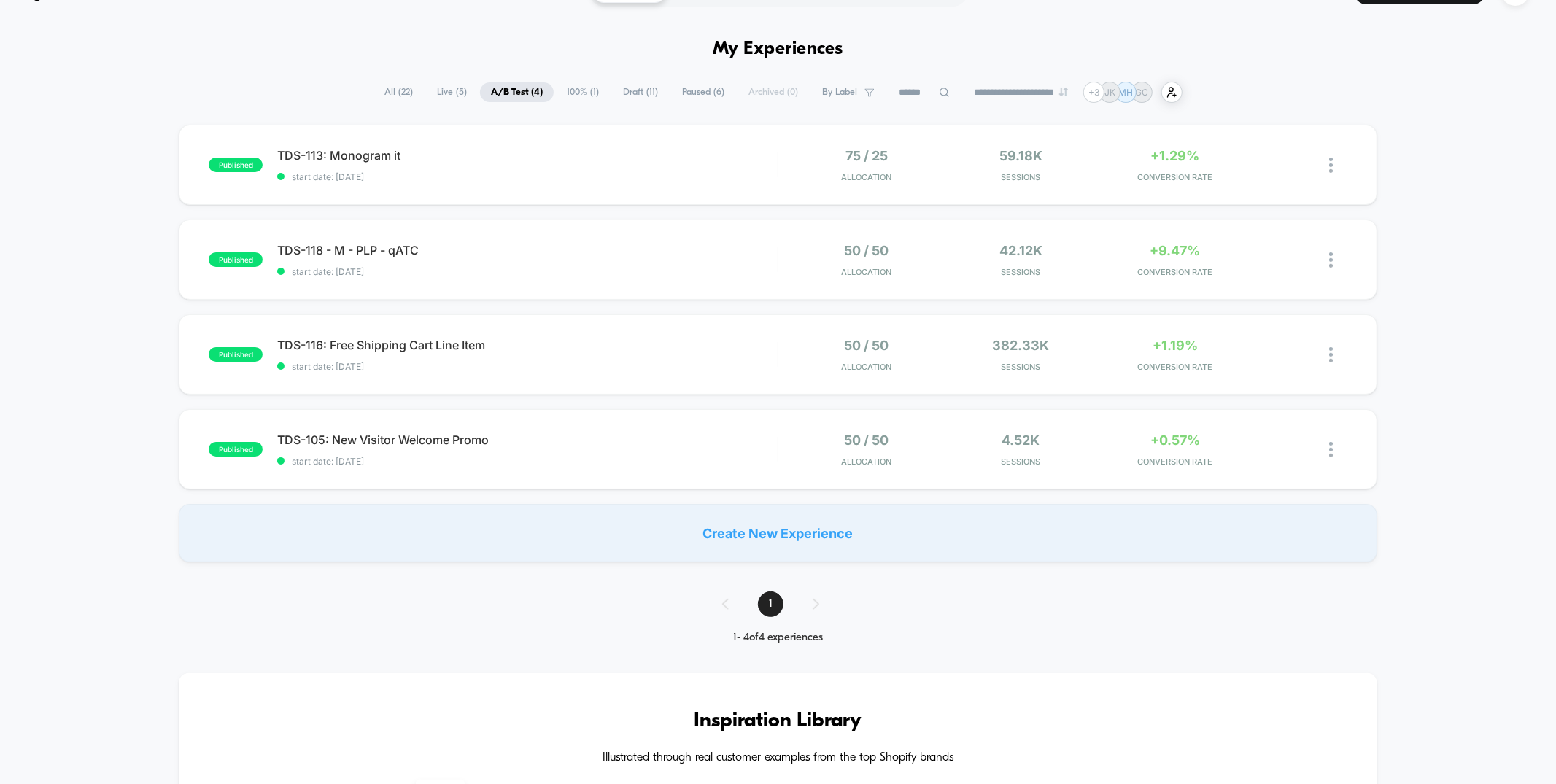
scroll to position [44, 0]
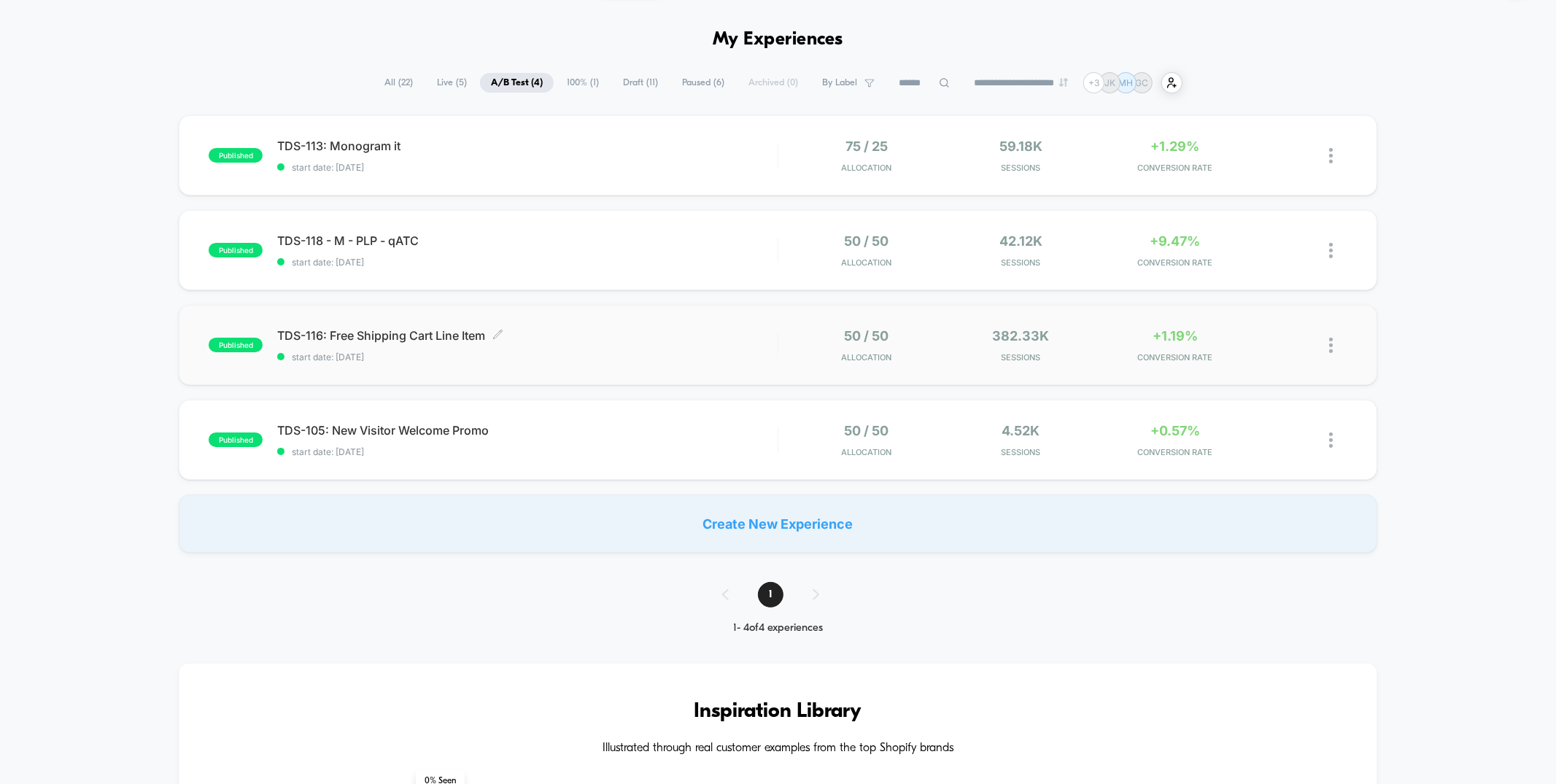
click at [699, 346] on div "TDS-116: Free Shipping Cart Line Item Click to edit experience details Click to…" at bounding box center [527, 345] width 499 height 34
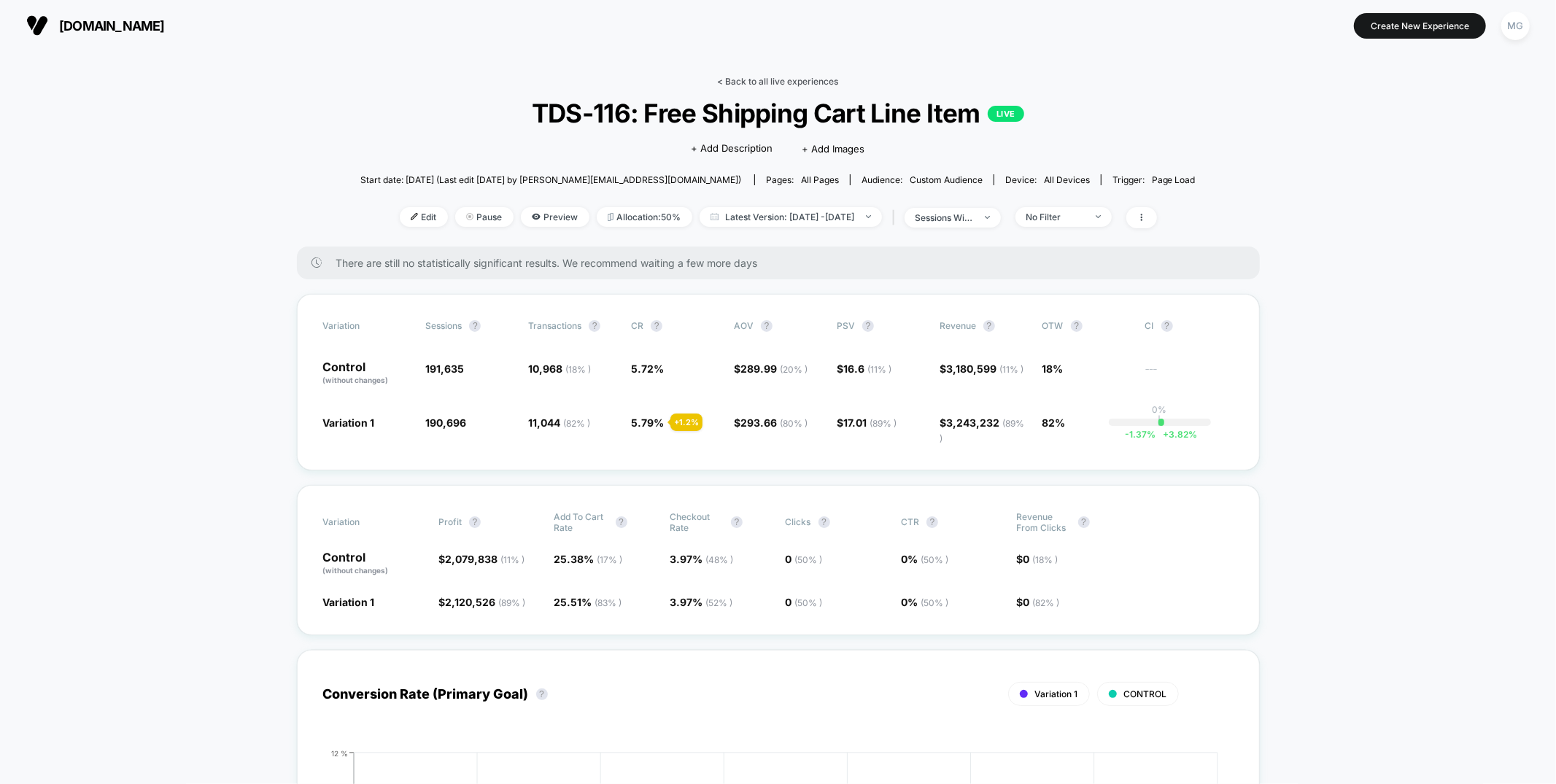
click at [777, 82] on link "< Back to all live experiences" at bounding box center [778, 82] width 121 height 11
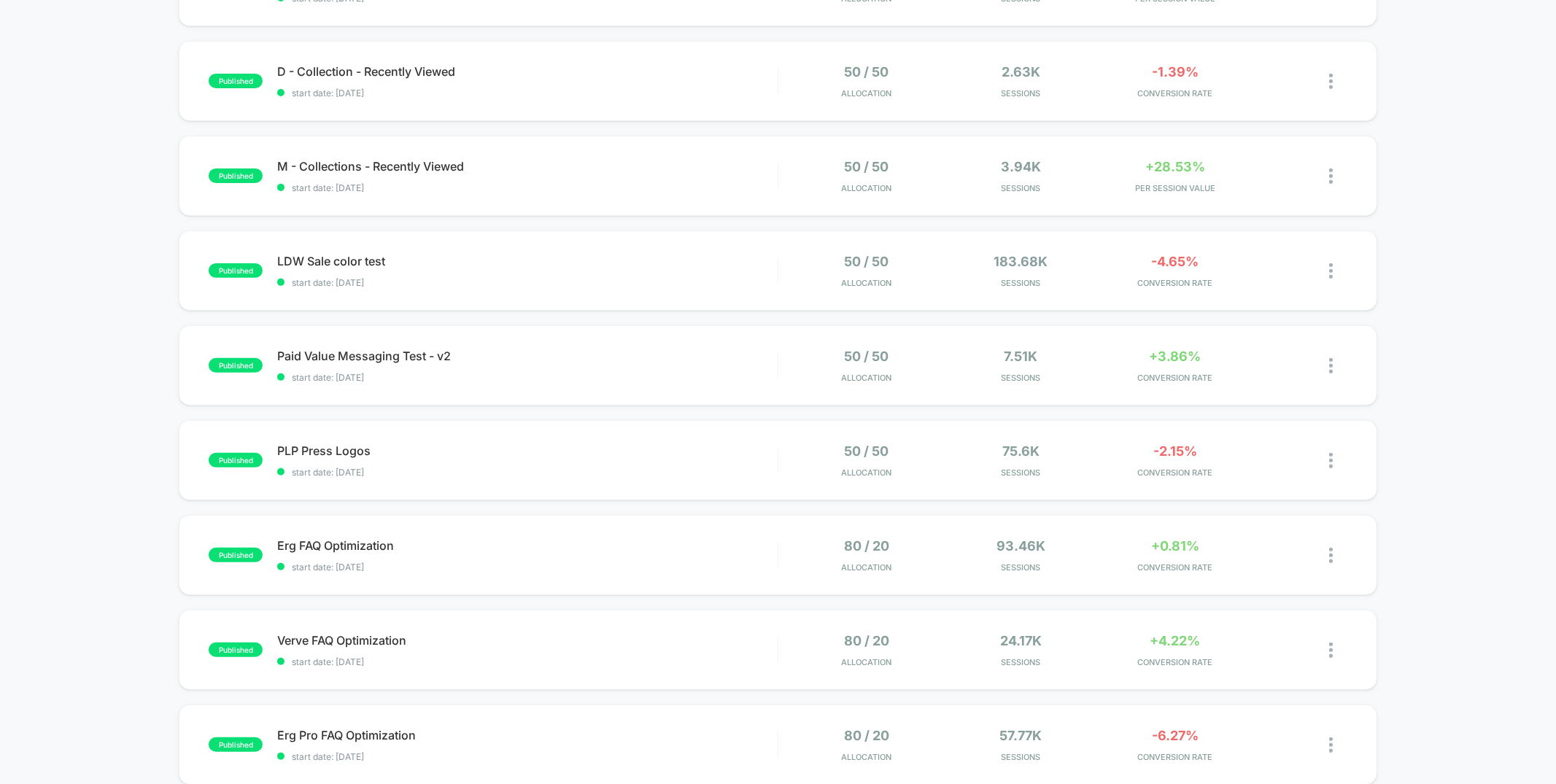
scroll to position [312, 0]
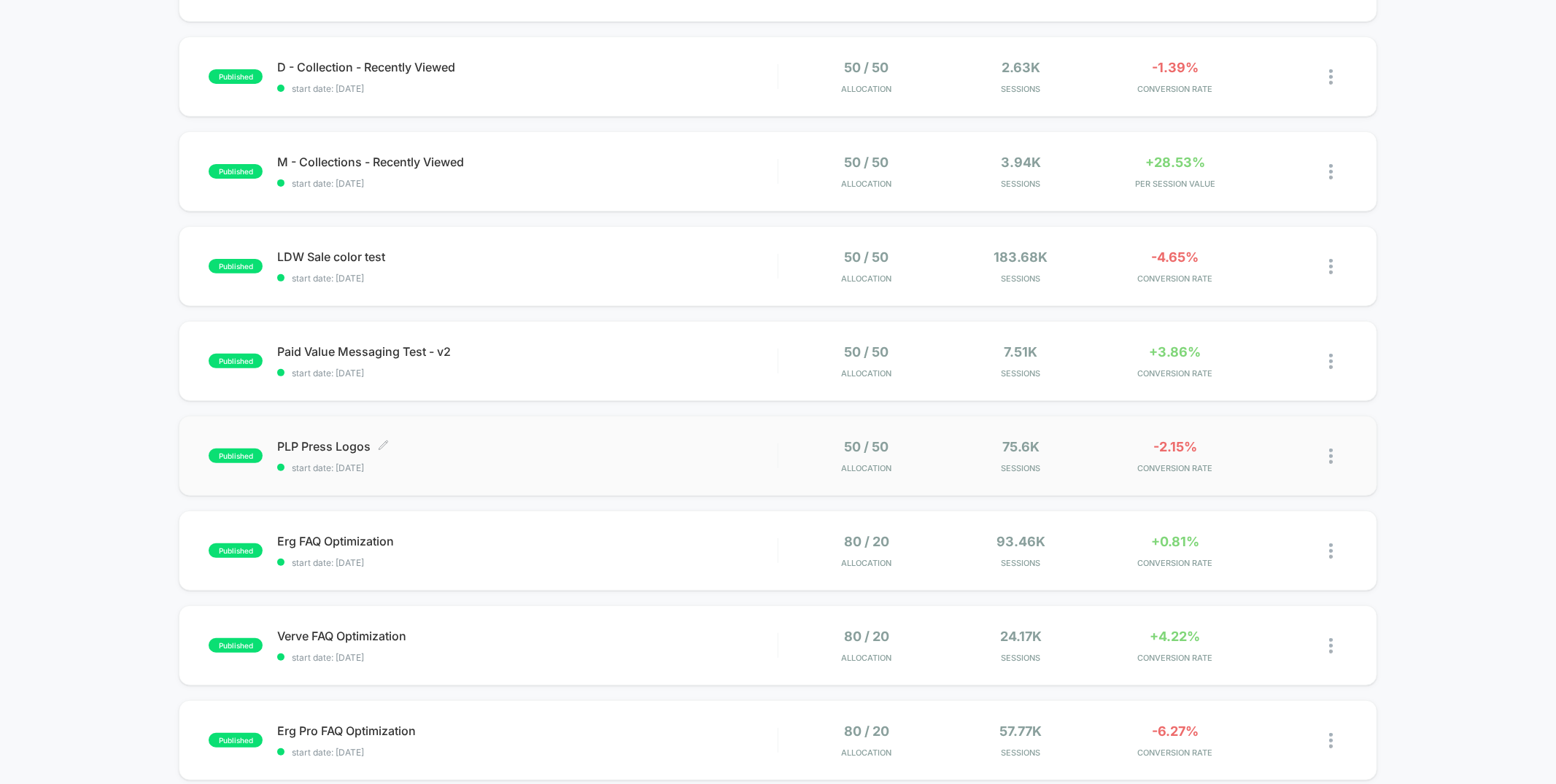
click at [521, 456] on div "PLP Press Logos Click to edit experience details Click to edit experience detai…" at bounding box center [527, 456] width 499 height 34
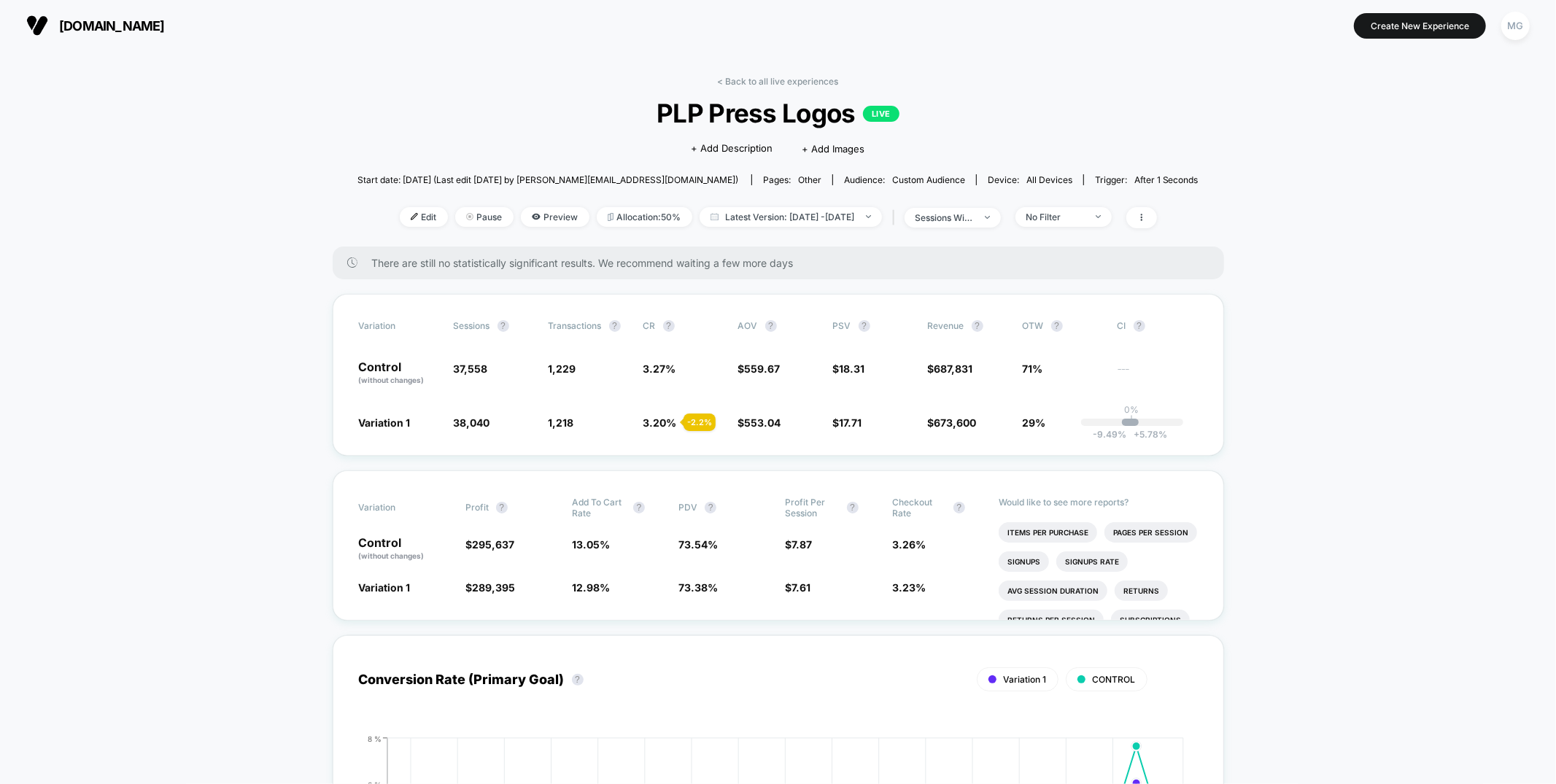
click at [809, 81] on link "< Back to all live experiences" at bounding box center [778, 82] width 121 height 11
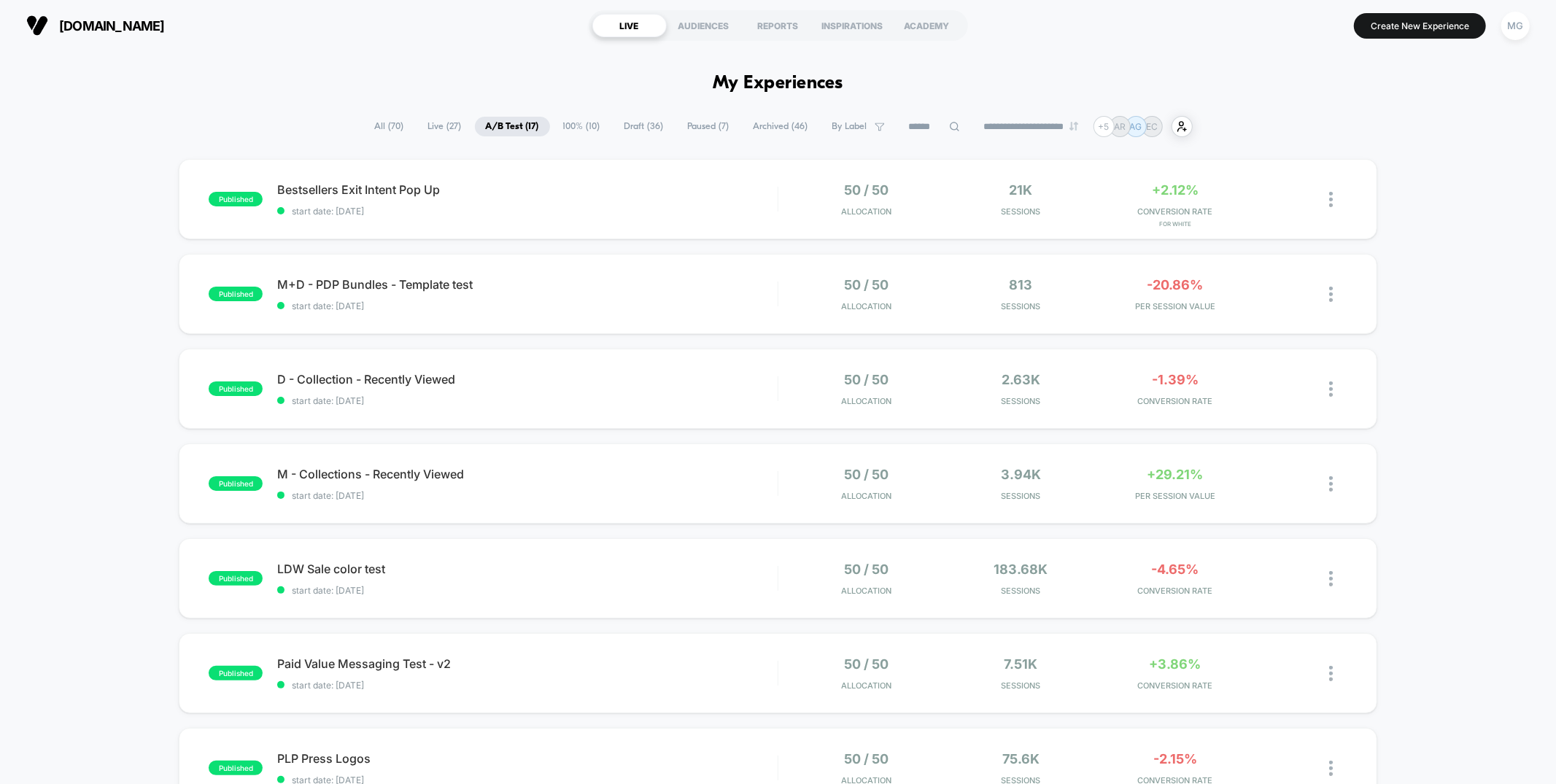
click at [642, 126] on span "Draft ( 36 )" at bounding box center [644, 126] width 61 height 19
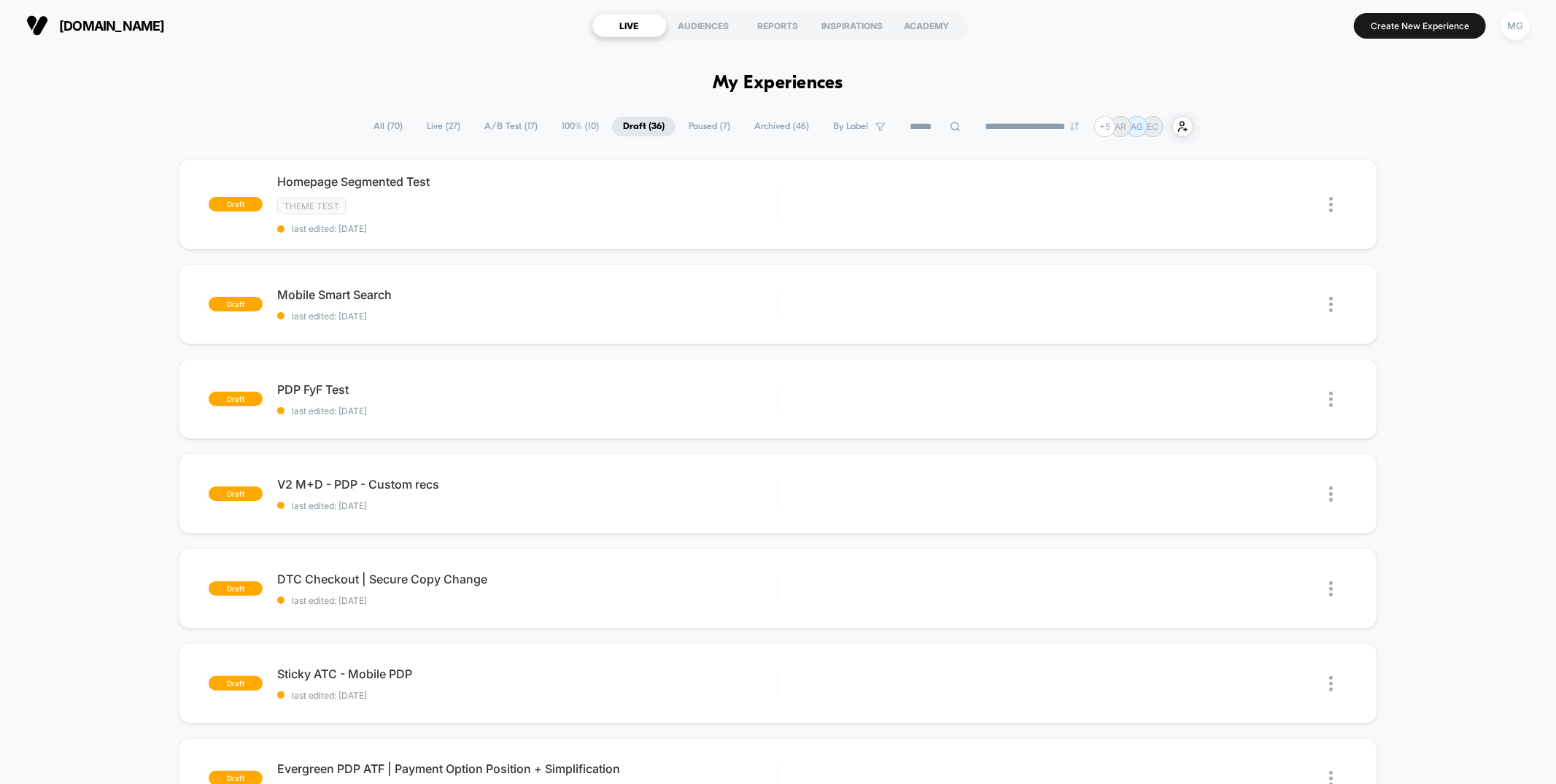
click at [574, 131] on span "100% ( 10 )" at bounding box center [580, 126] width 59 height 19
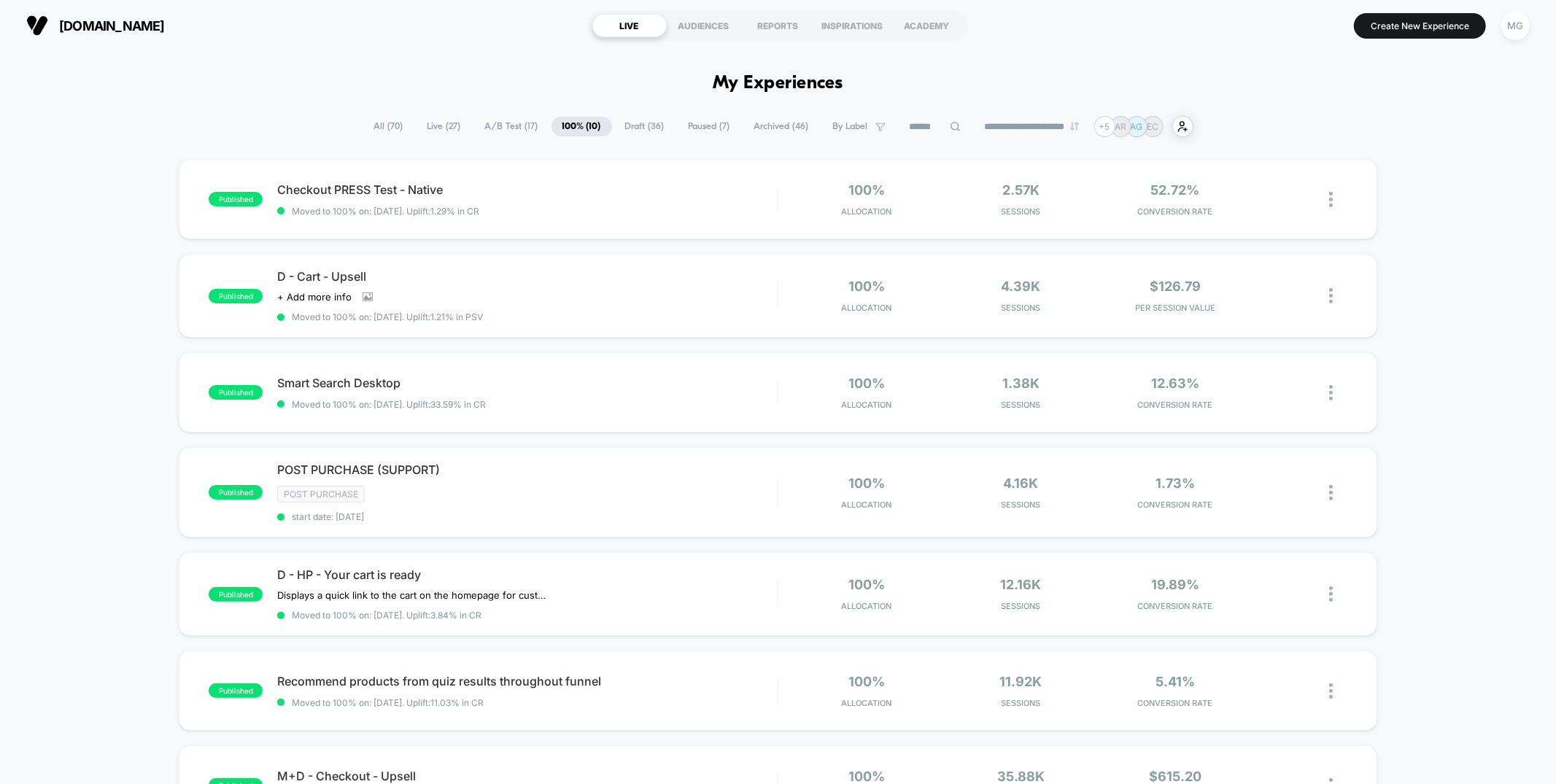
drag, startPoint x: 490, startPoint y: 123, endPoint x: 492, endPoint y: 150, distance: 27.1
click at [491, 122] on span "A/B Test ( 17 )" at bounding box center [511, 126] width 75 height 19
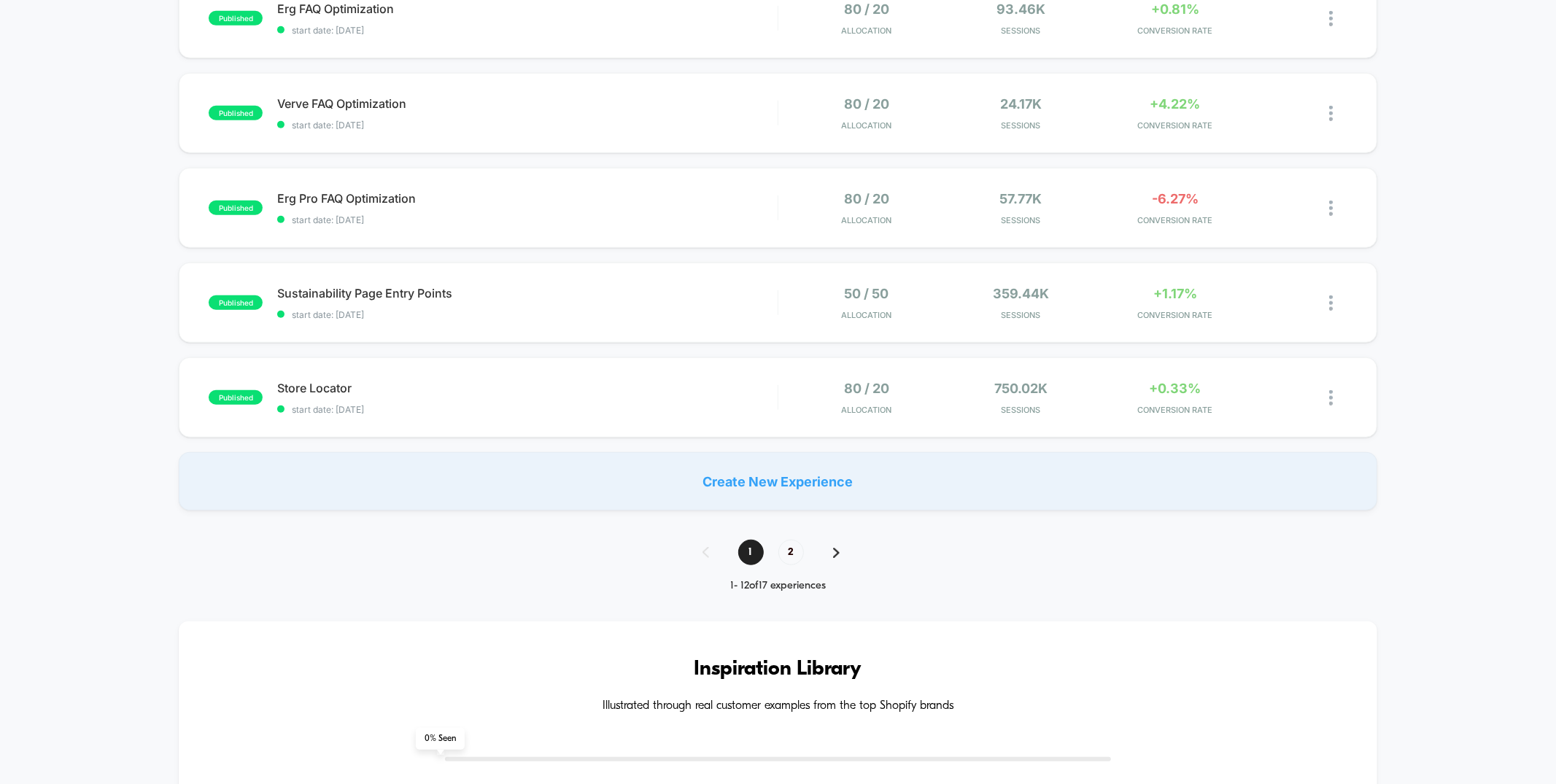
scroll to position [790, 0]
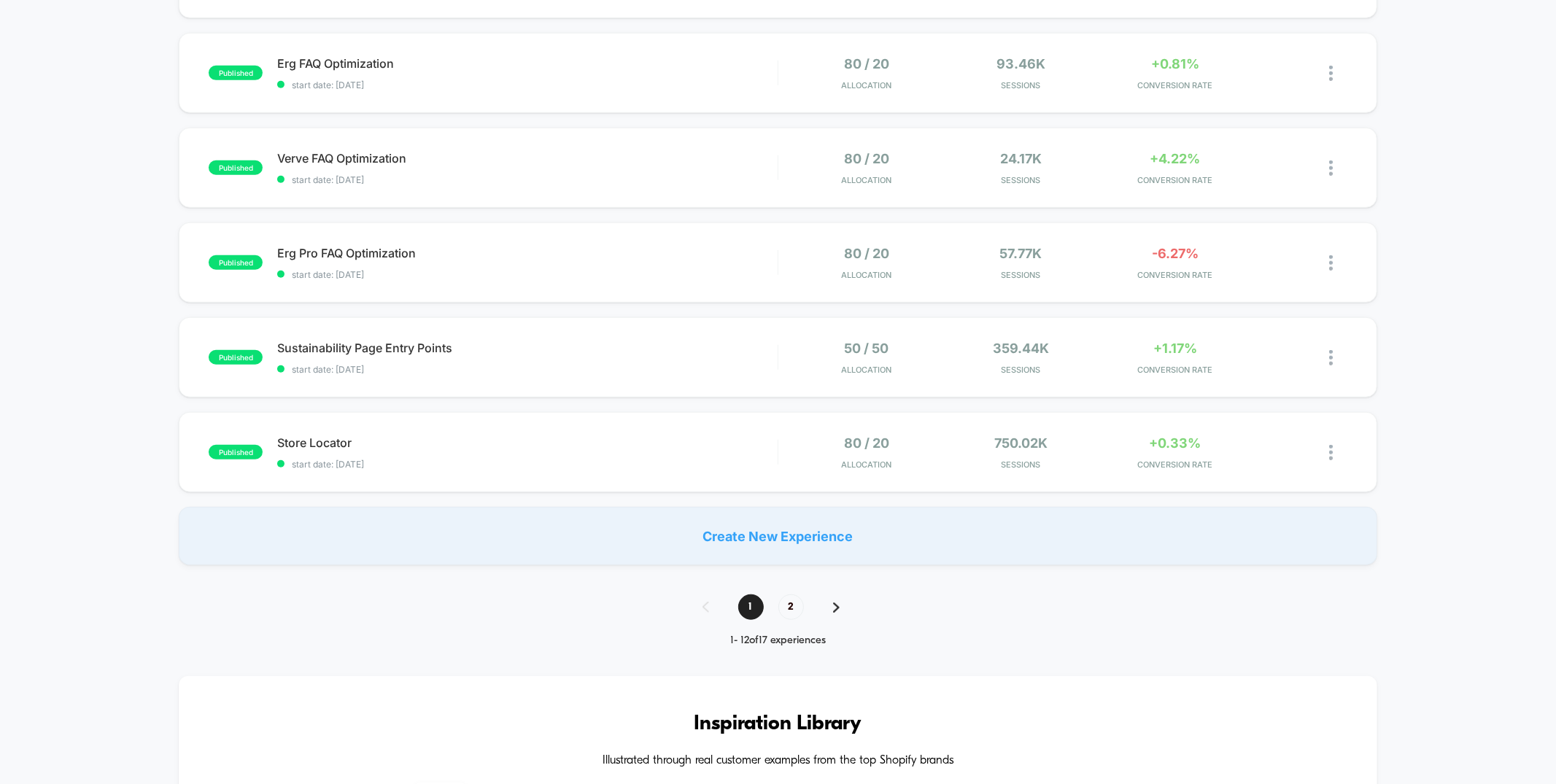
click at [804, 601] on div "1 2" at bounding box center [778, 608] width 181 height 26
click at [798, 603] on span "2" at bounding box center [791, 608] width 26 height 26
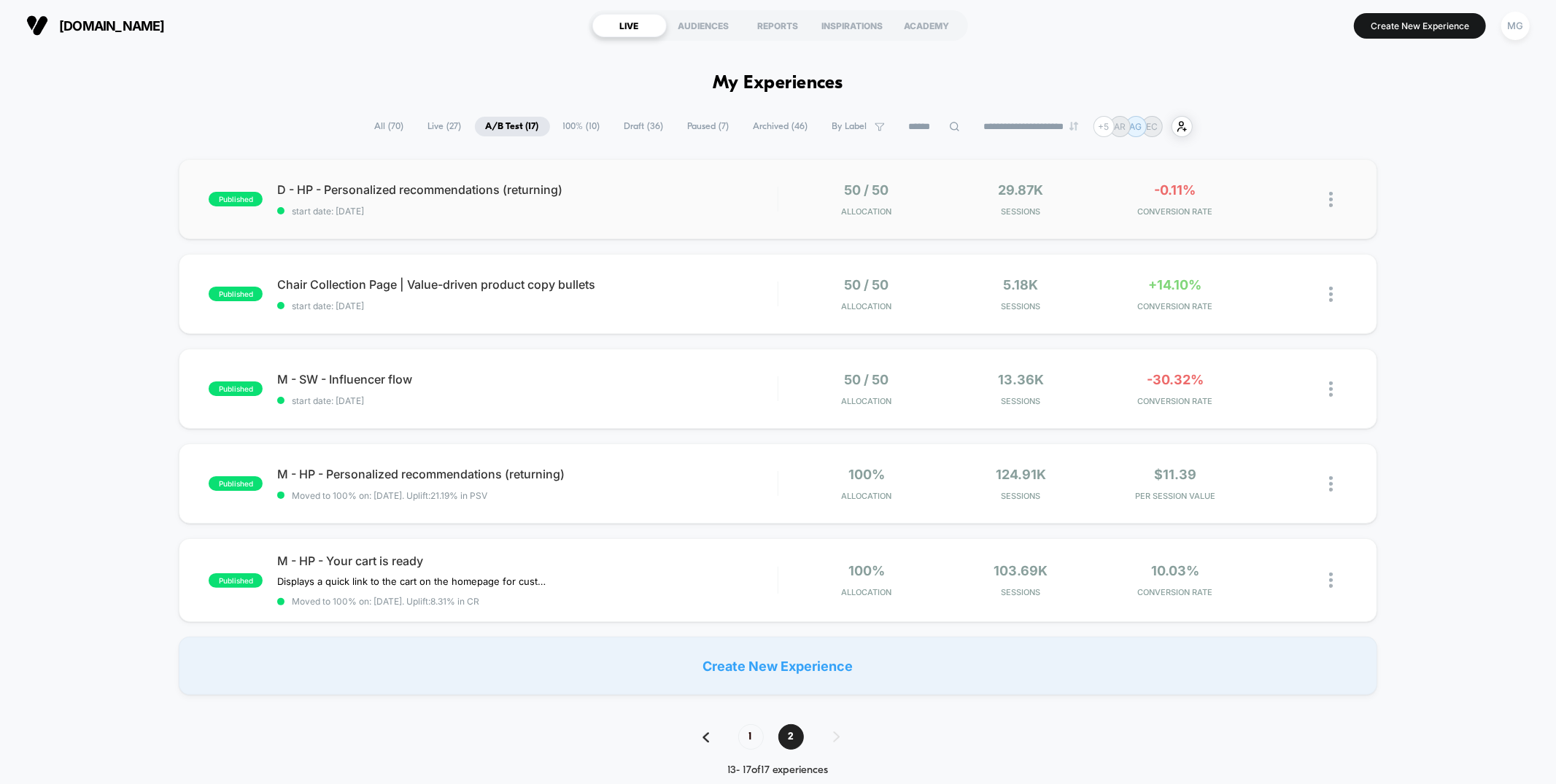
click at [727, 215] on span "start date: [DATE]" at bounding box center [527, 211] width 499 height 11
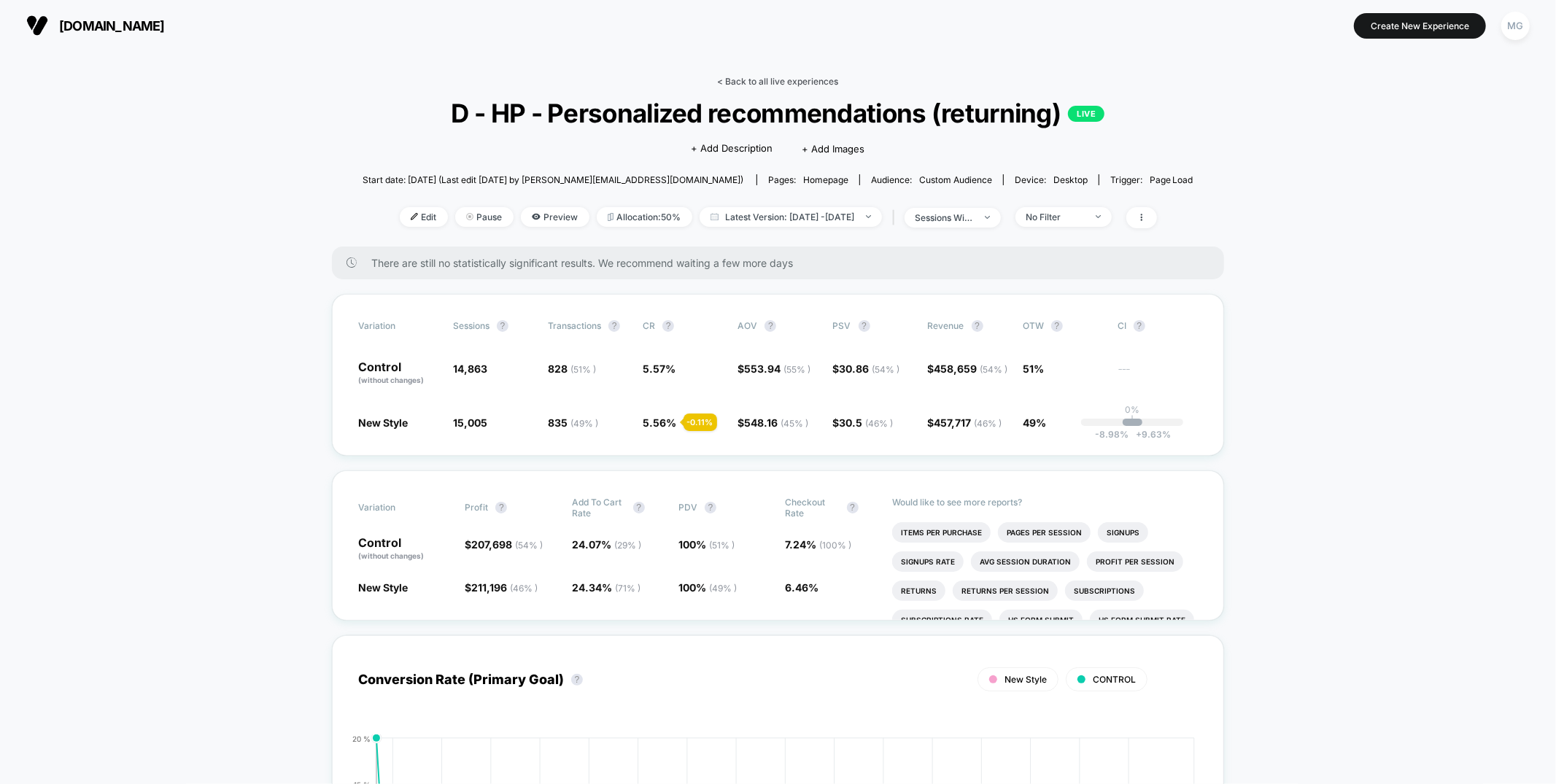
click at [803, 80] on link "< Back to all live experiences" at bounding box center [778, 82] width 121 height 11
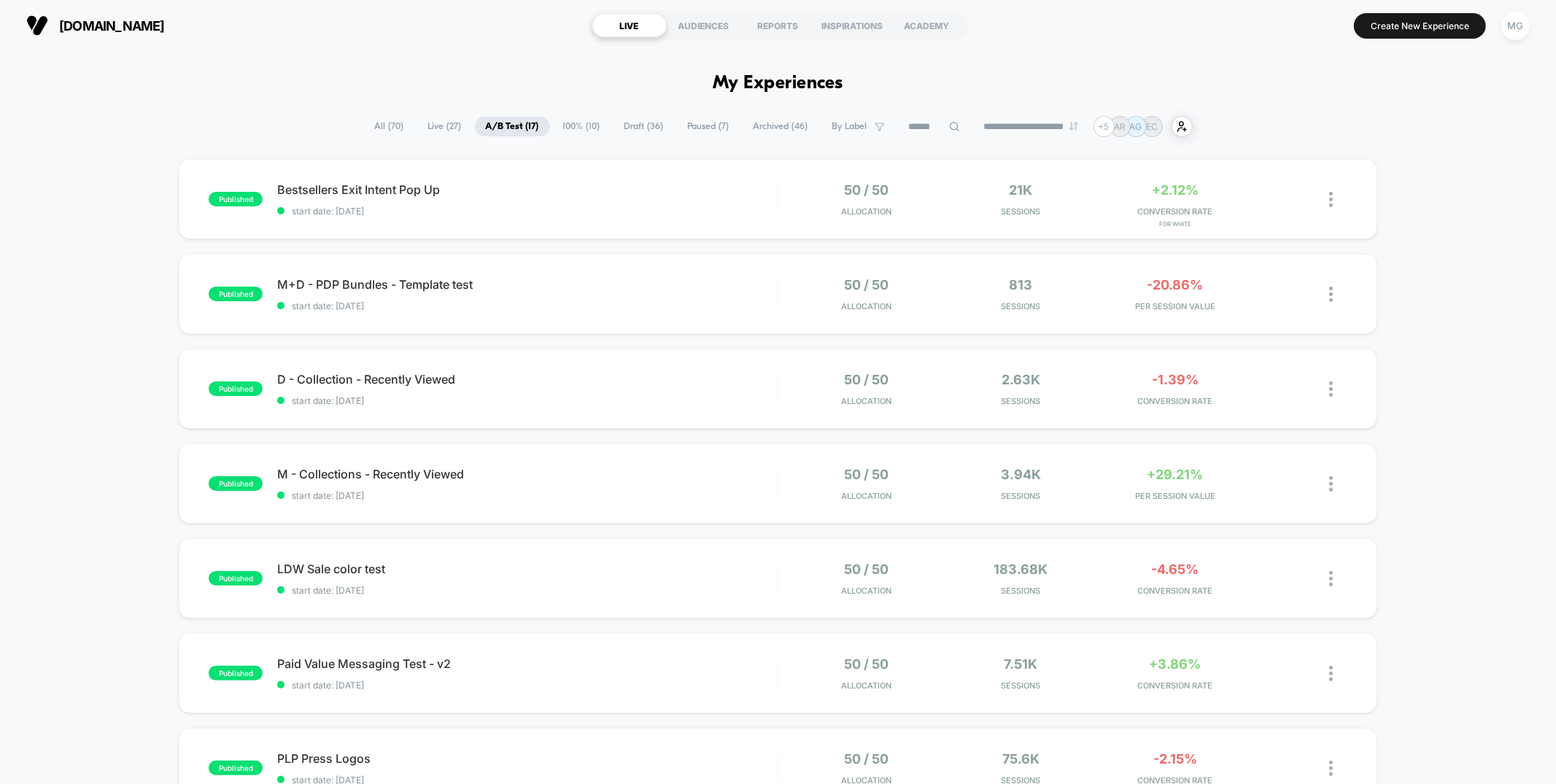
drag, startPoint x: 634, startPoint y: 122, endPoint x: 641, endPoint y: 120, distance: 7.3
click at [634, 122] on span "Draft ( 36 )" at bounding box center [644, 126] width 61 height 19
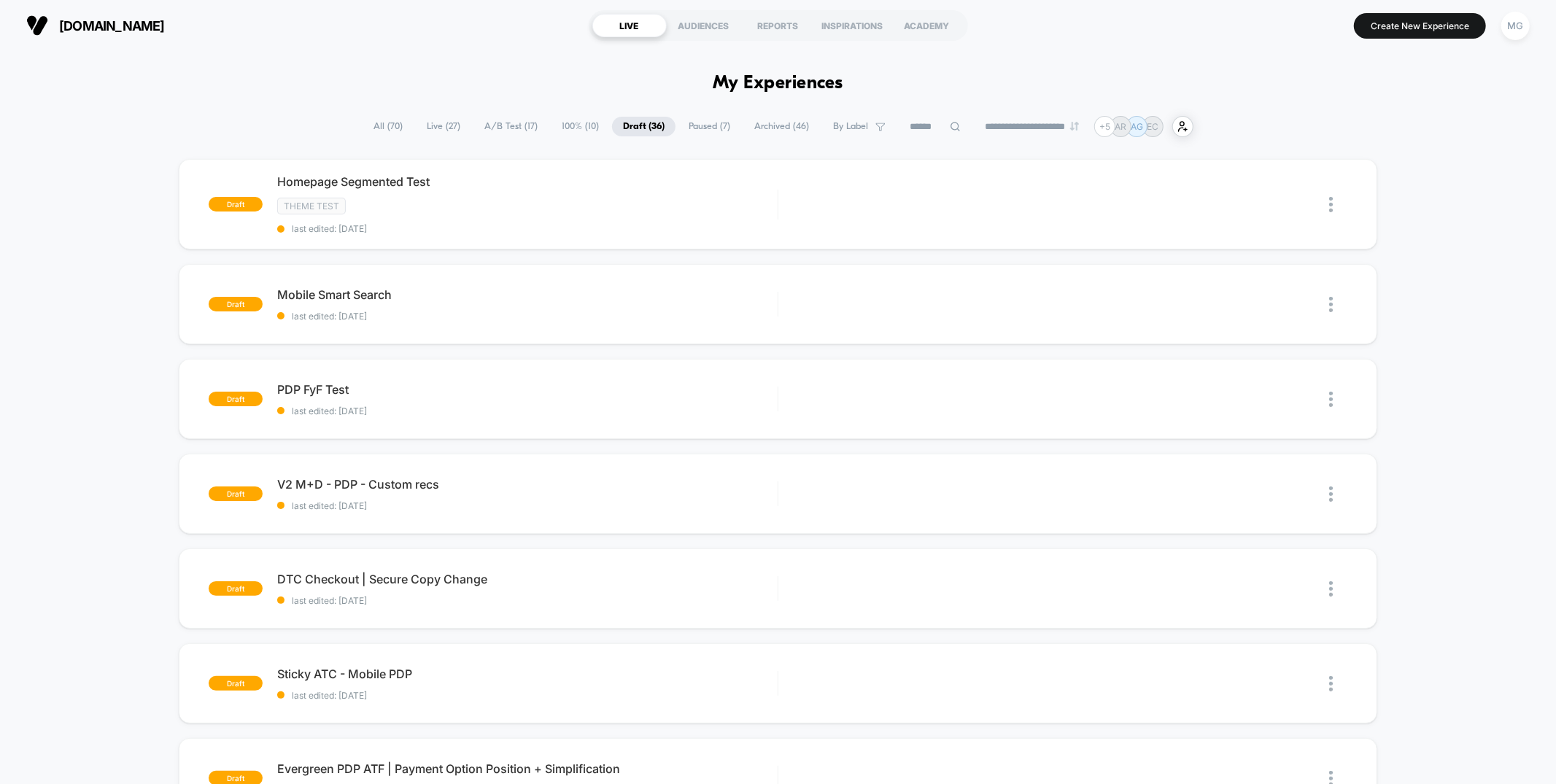
click at [569, 124] on span "100% ( 10 )" at bounding box center [580, 126] width 59 height 19
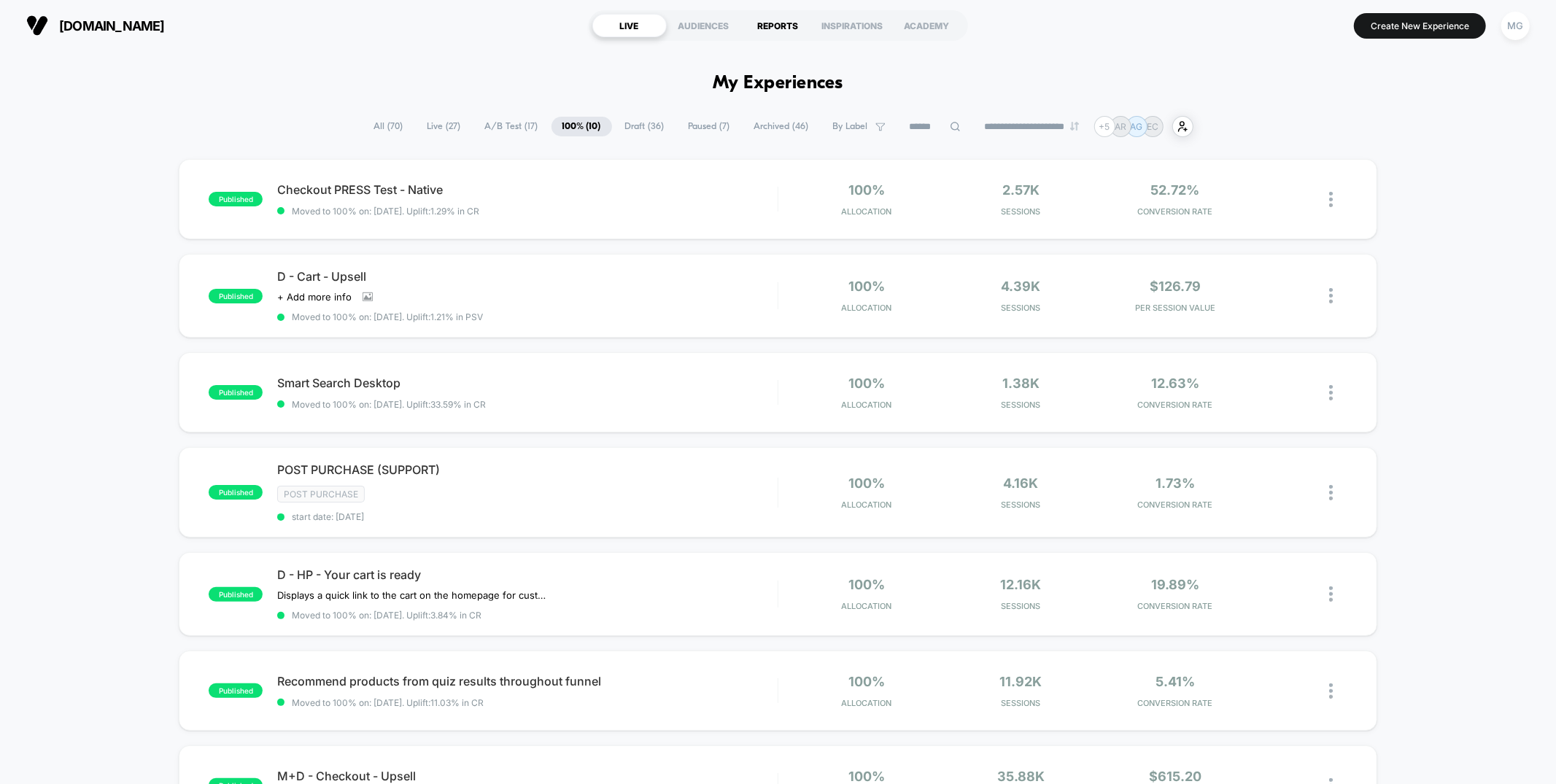
click at [787, 20] on div "REPORTS" at bounding box center [778, 25] width 74 height 23
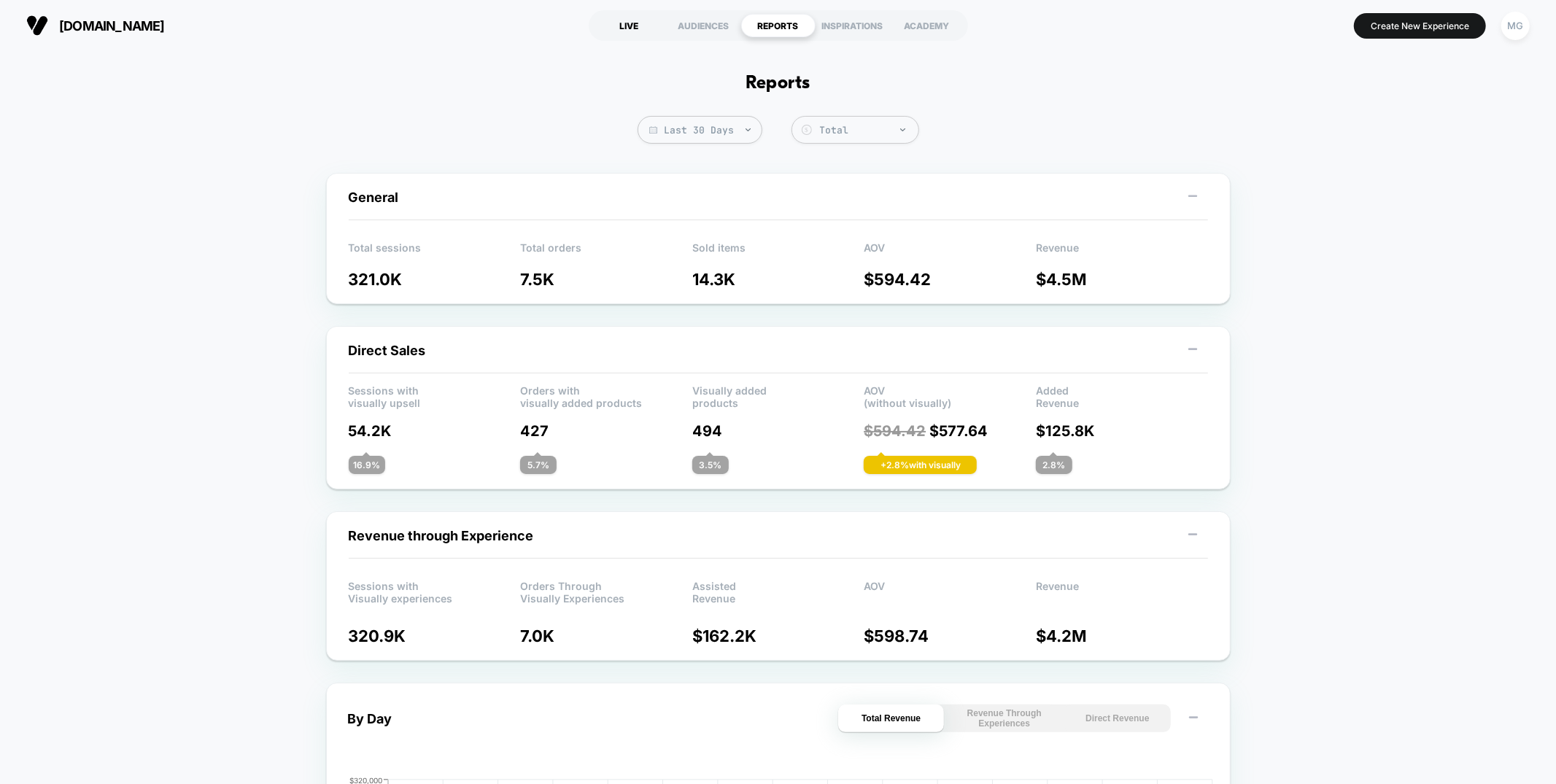
click at [634, 30] on div "LIVE" at bounding box center [630, 25] width 74 height 23
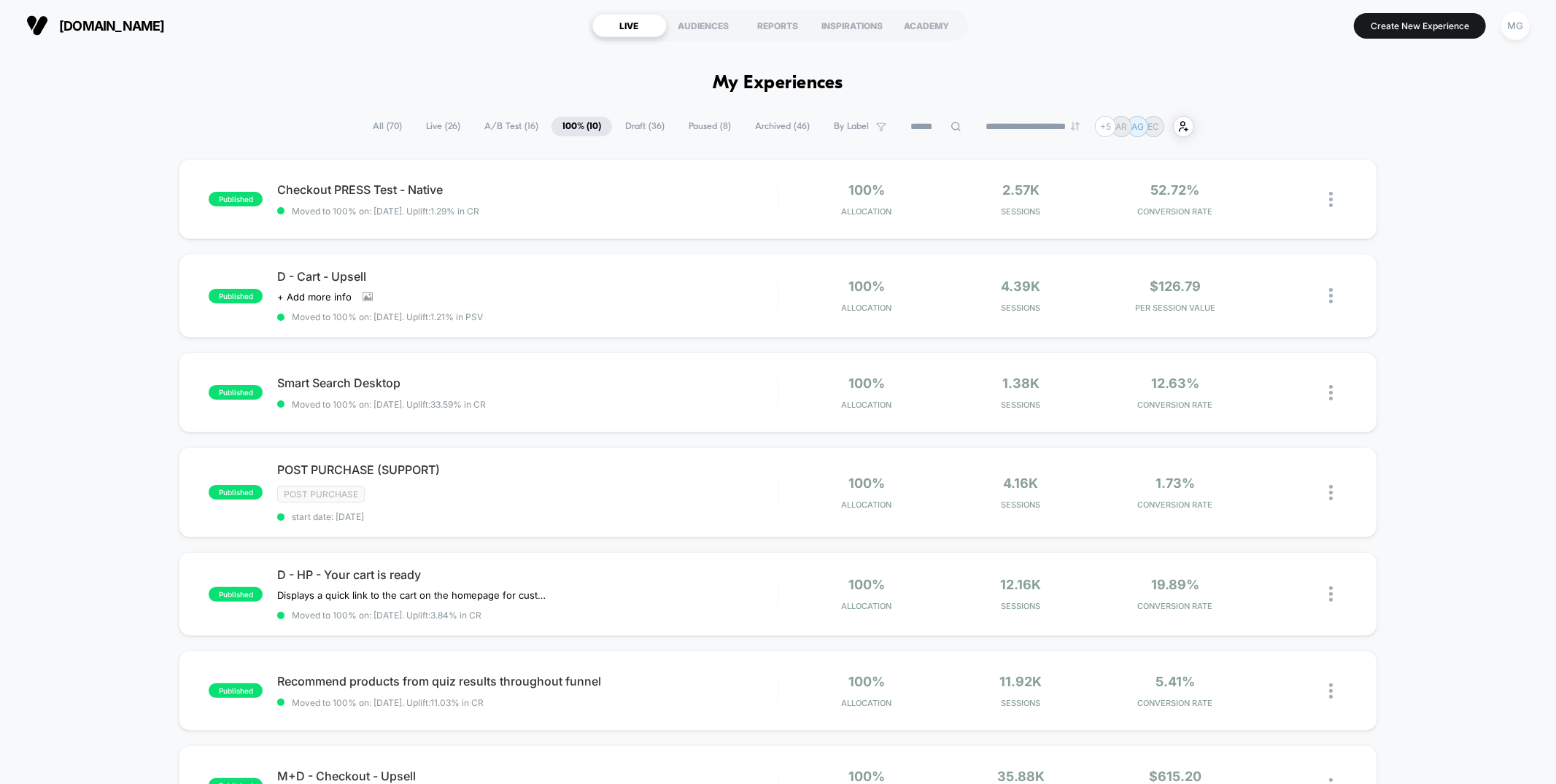
drag, startPoint x: 652, startPoint y: 125, endPoint x: 685, endPoint y: 129, distance: 33.2
click at [653, 125] on span "Draft ( 36 )" at bounding box center [645, 126] width 61 height 19
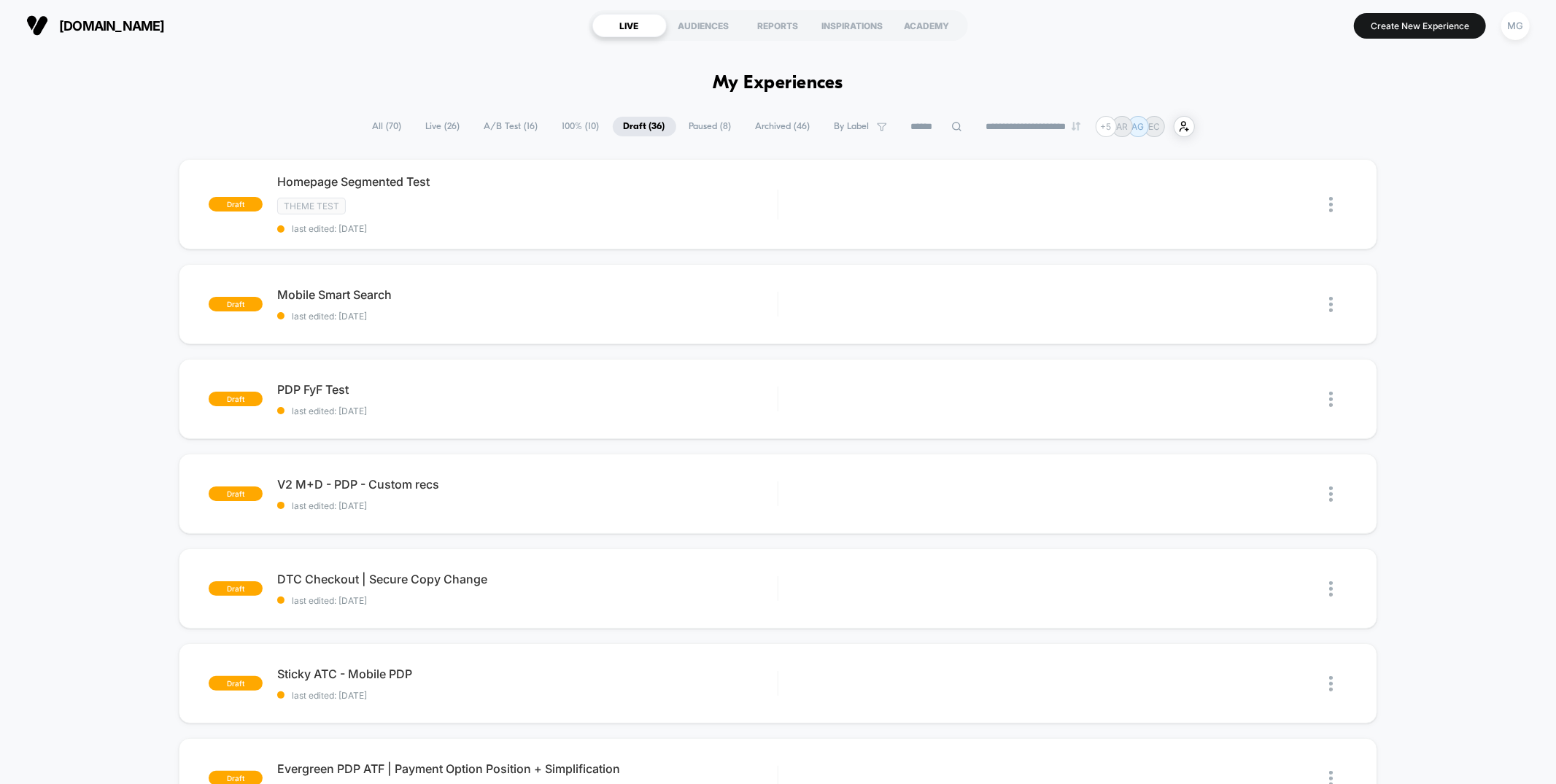
click at [900, 120] on input at bounding box center [936, 127] width 73 height 18
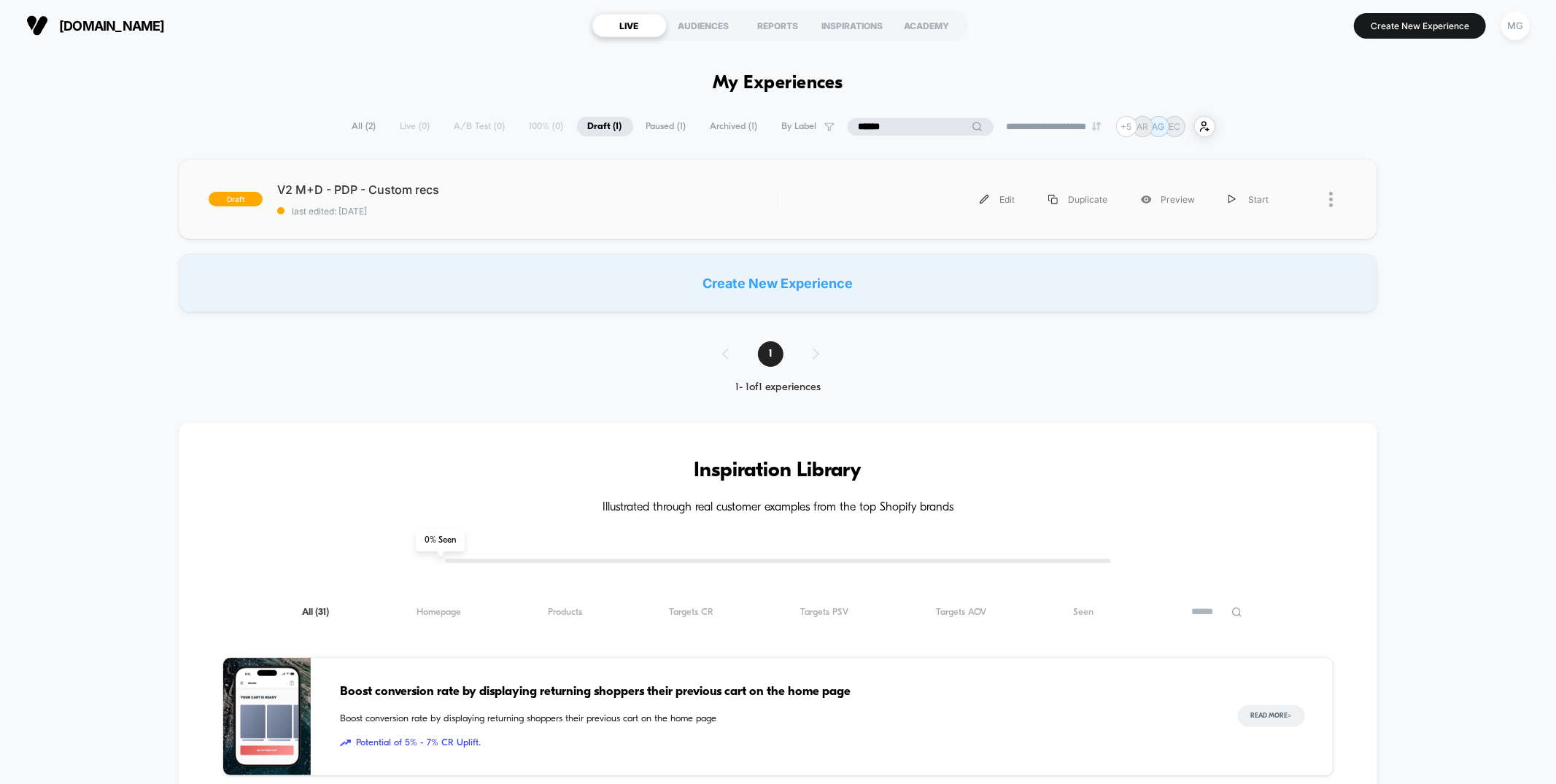
type input "******"
click at [827, 210] on div "Edit Duplicate Preview Start" at bounding box center [1039, 199] width 492 height 33
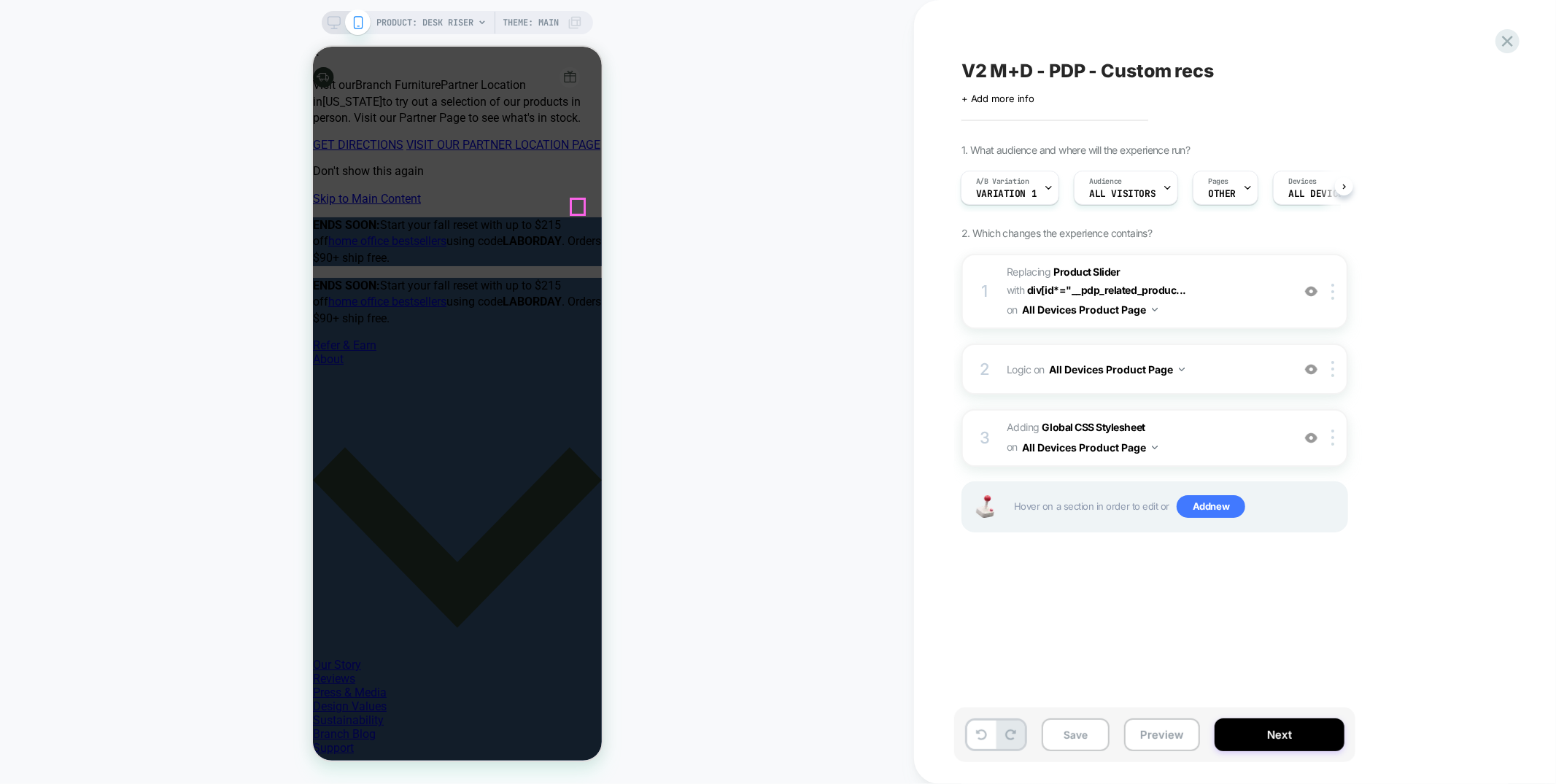
type input "*"
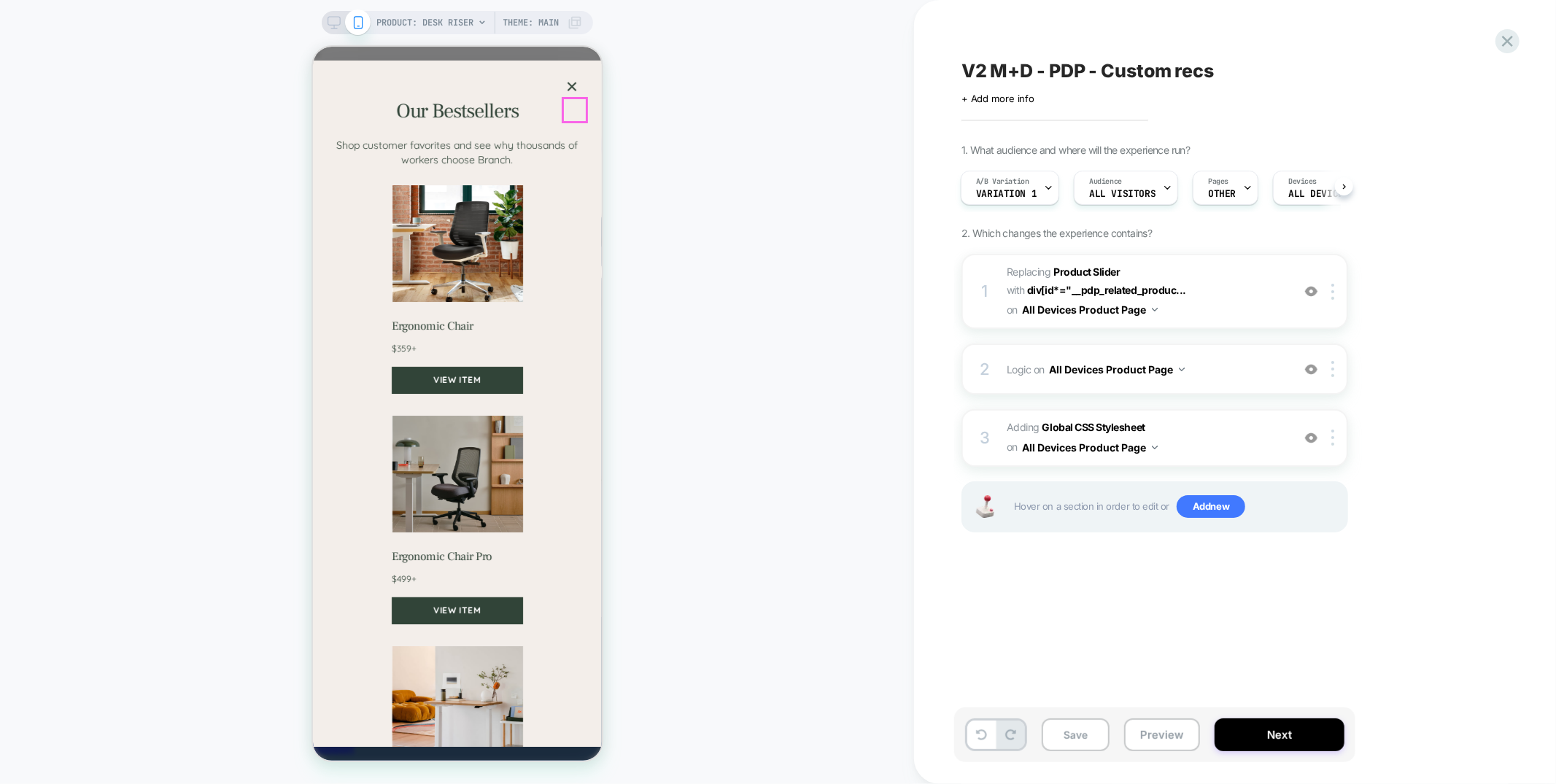
click at [570, 98] on button "×" at bounding box center [570, 86] width 23 height 23
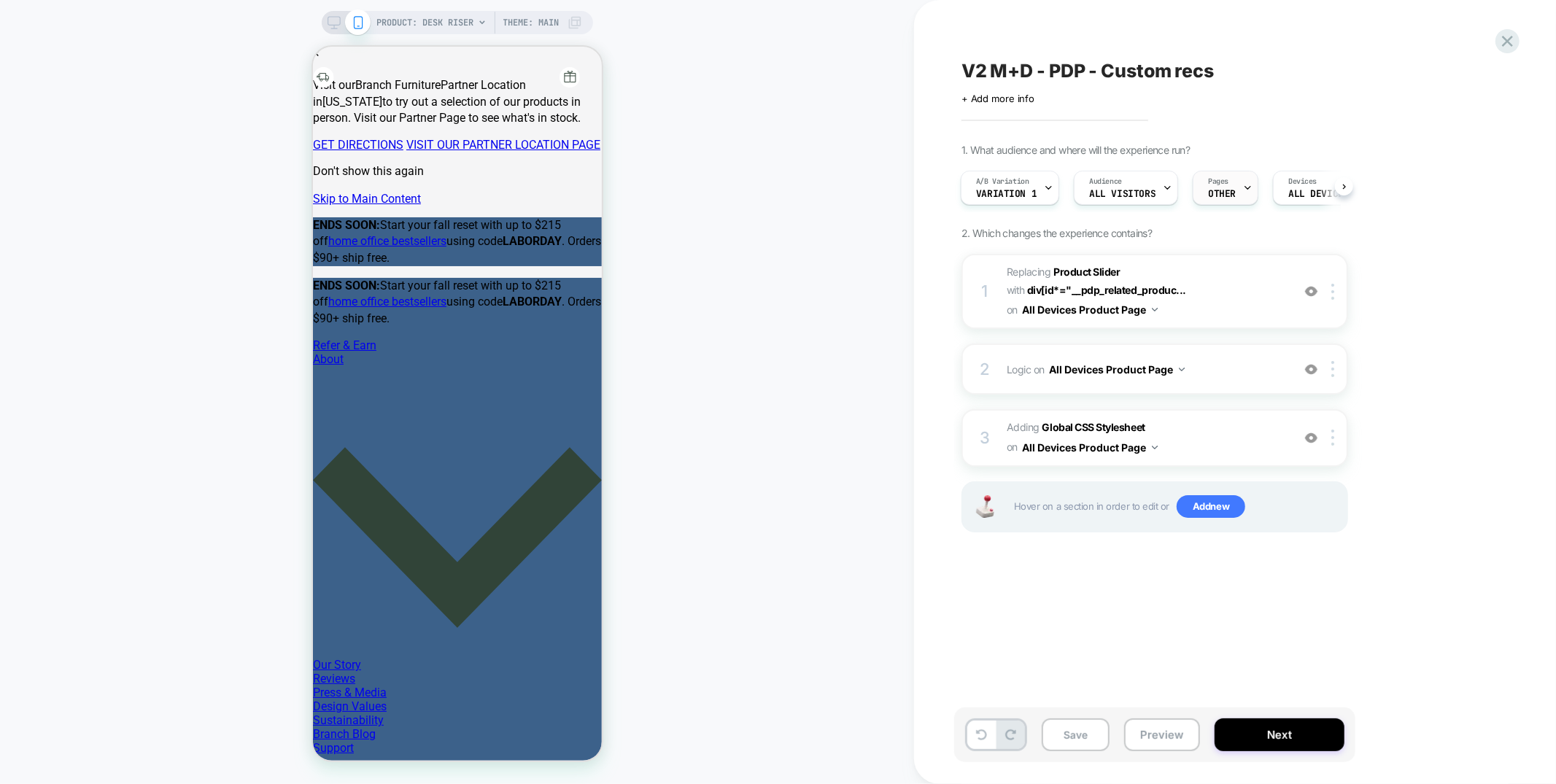
click at [1209, 180] on span "Pages" at bounding box center [1218, 181] width 20 height 11
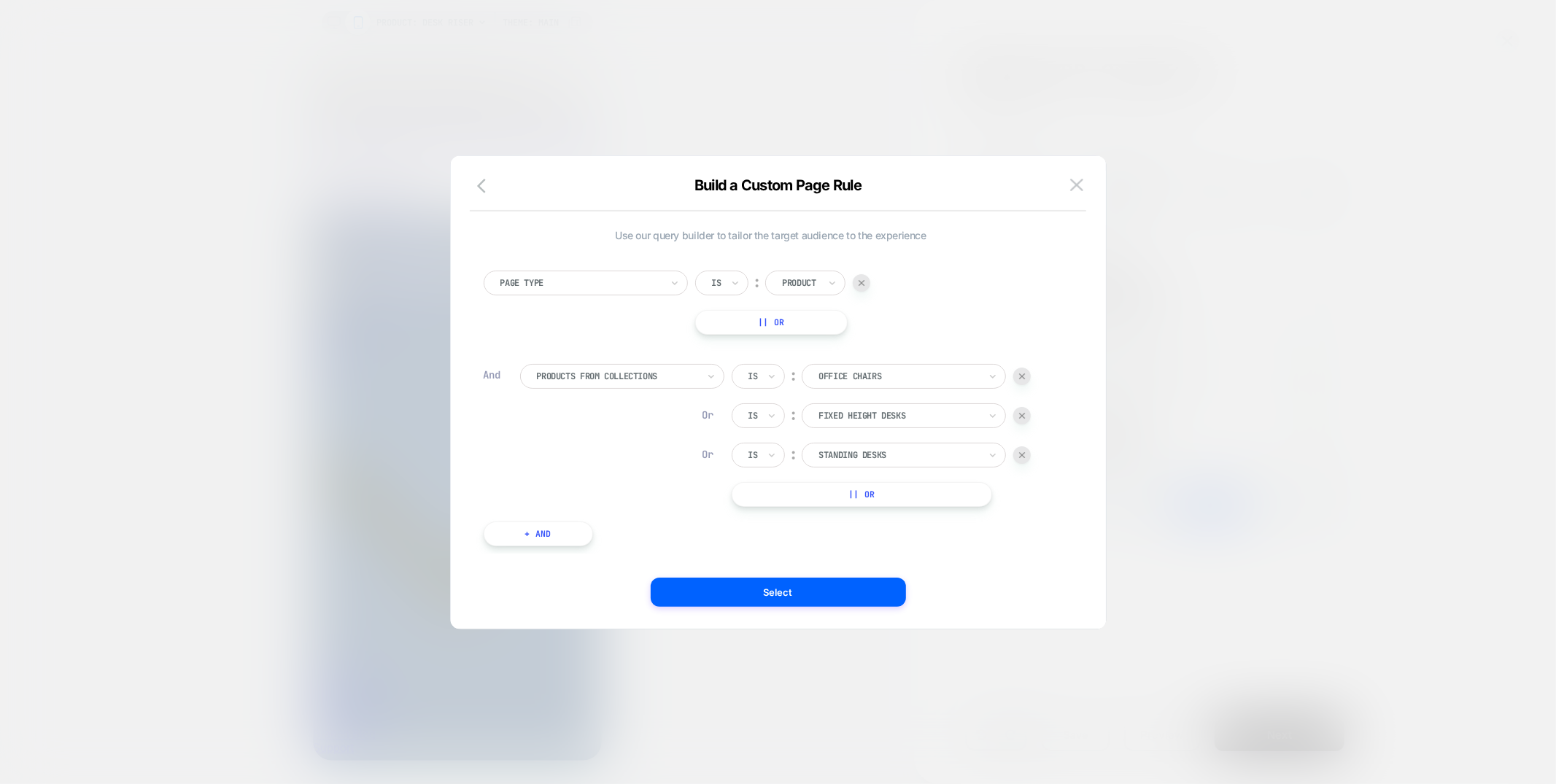
click at [1023, 417] on img at bounding box center [1021, 415] width 6 height 6
click at [1021, 417] on img at bounding box center [1021, 415] width 6 height 6
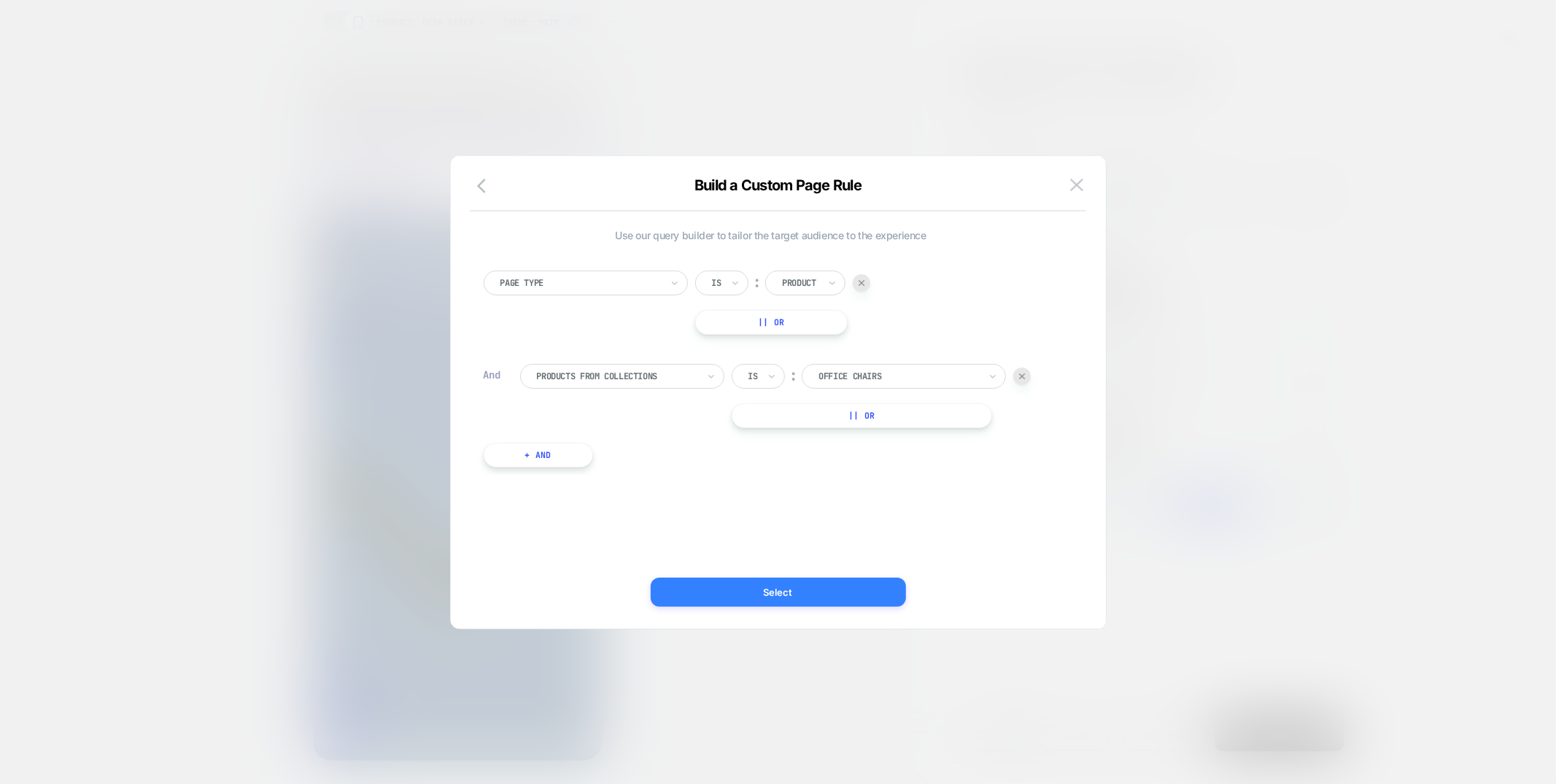
click at [779, 596] on button "Select" at bounding box center [778, 592] width 255 height 29
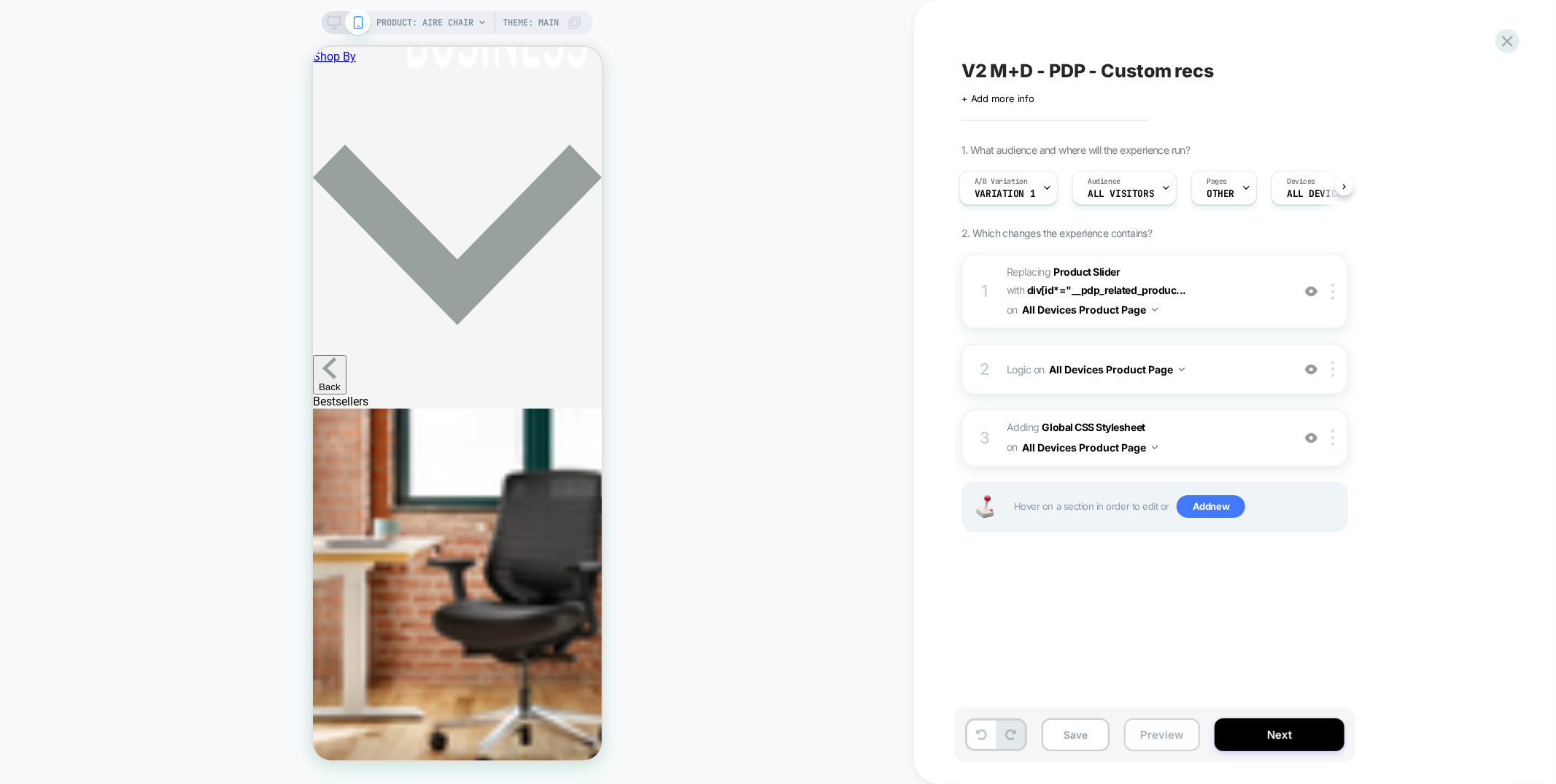
click at [1132, 731] on button "Preview" at bounding box center [1162, 735] width 76 height 33
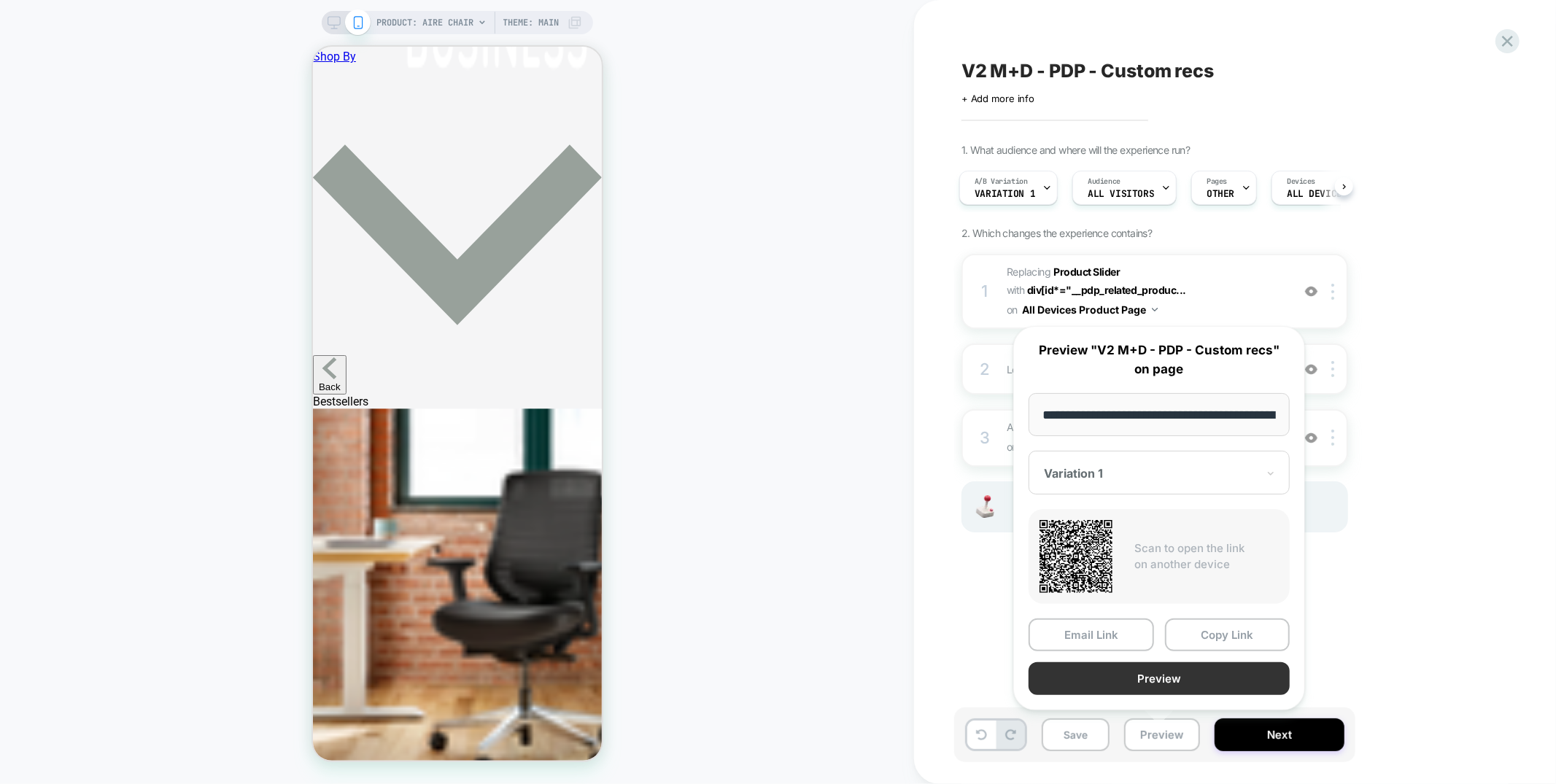
click at [1151, 680] on button "Preview" at bounding box center [1159, 678] width 261 height 33
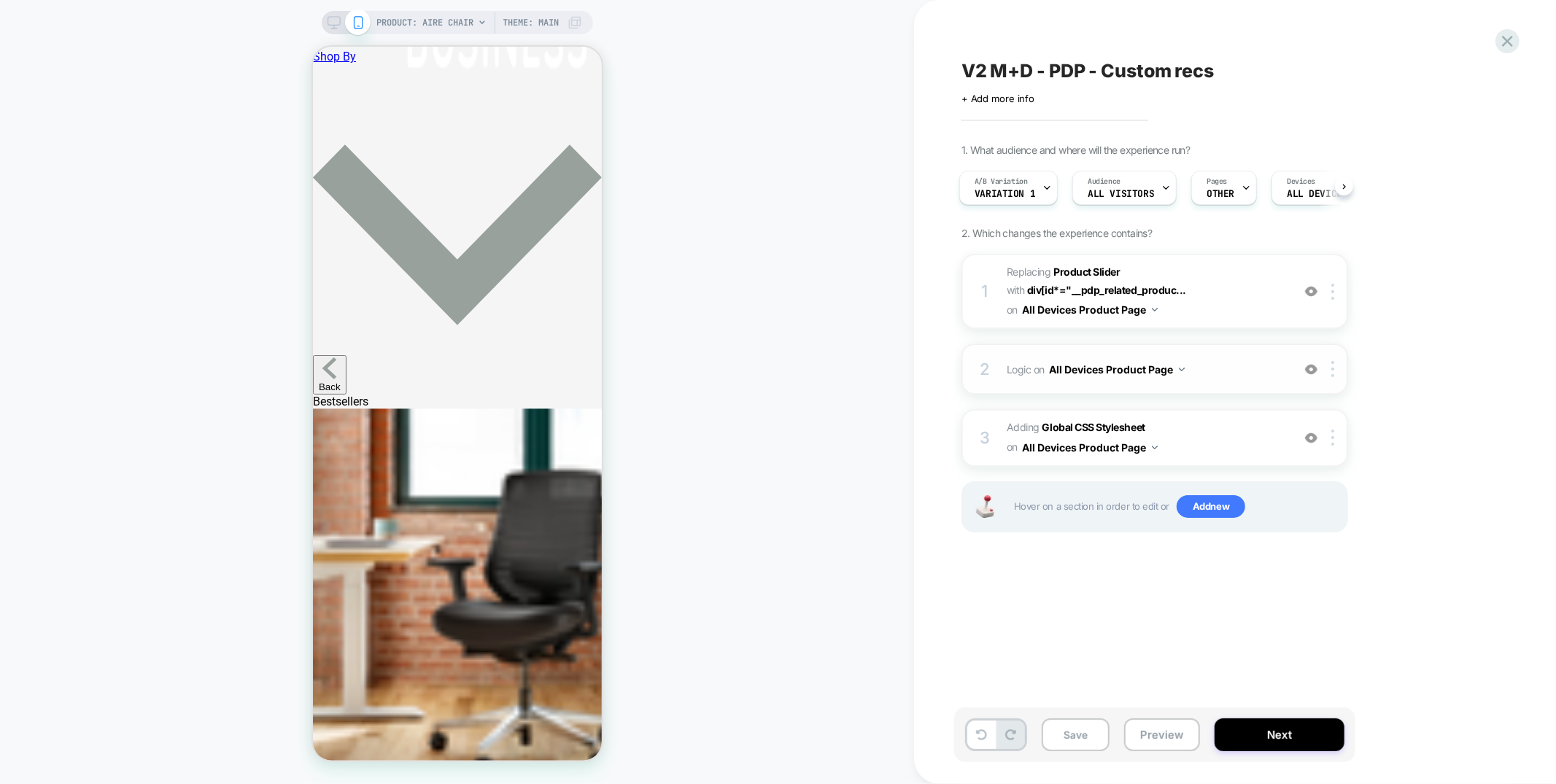
click at [1235, 369] on span "Logic Adding Code Block BEFORE div[id*="__pdp_related_products"] on All Devices…" at bounding box center [1145, 369] width 278 height 21
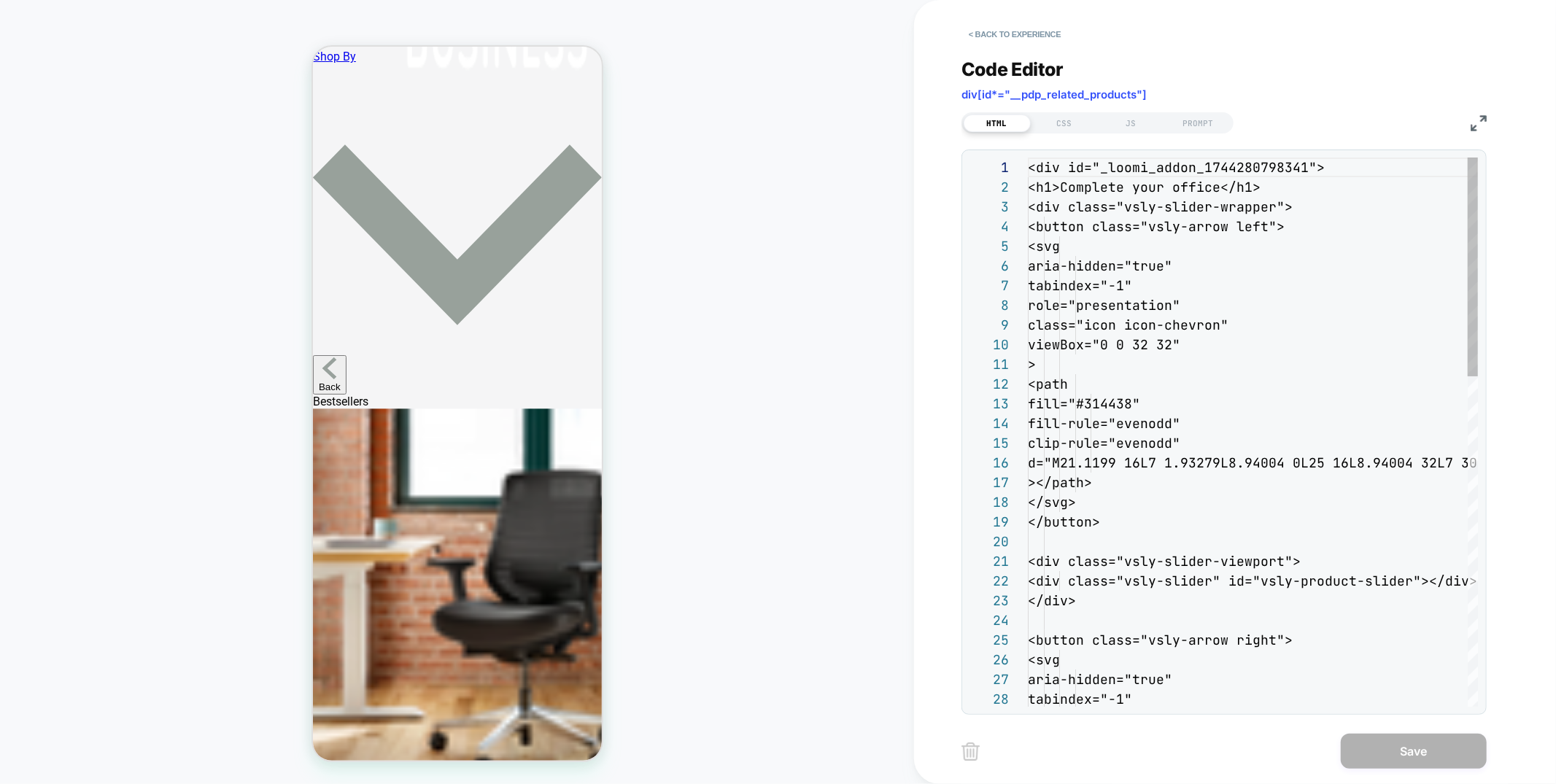
scroll to position [197, 0]
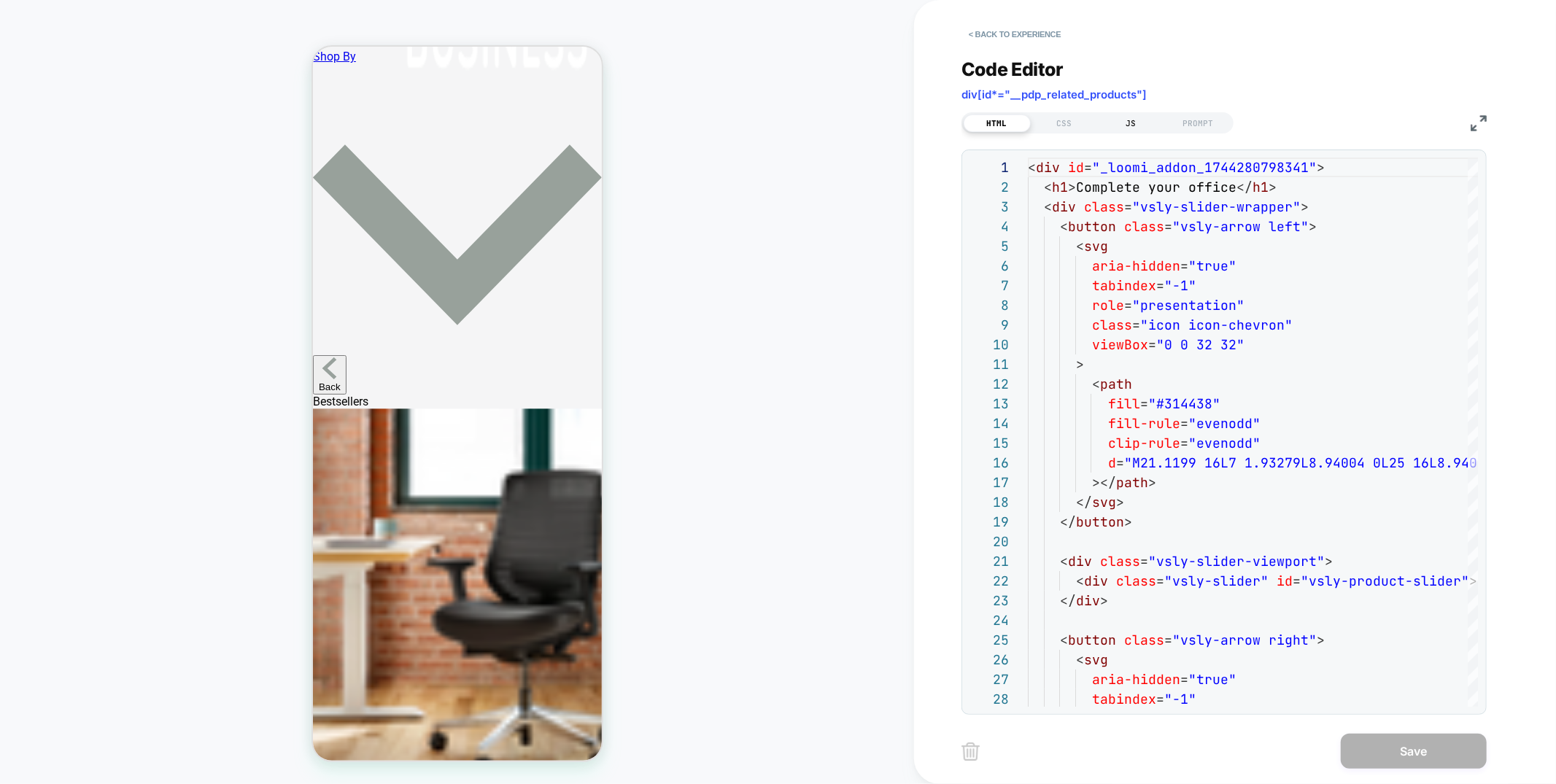
click at [1138, 127] on div "JS" at bounding box center [1131, 124] width 67 height 18
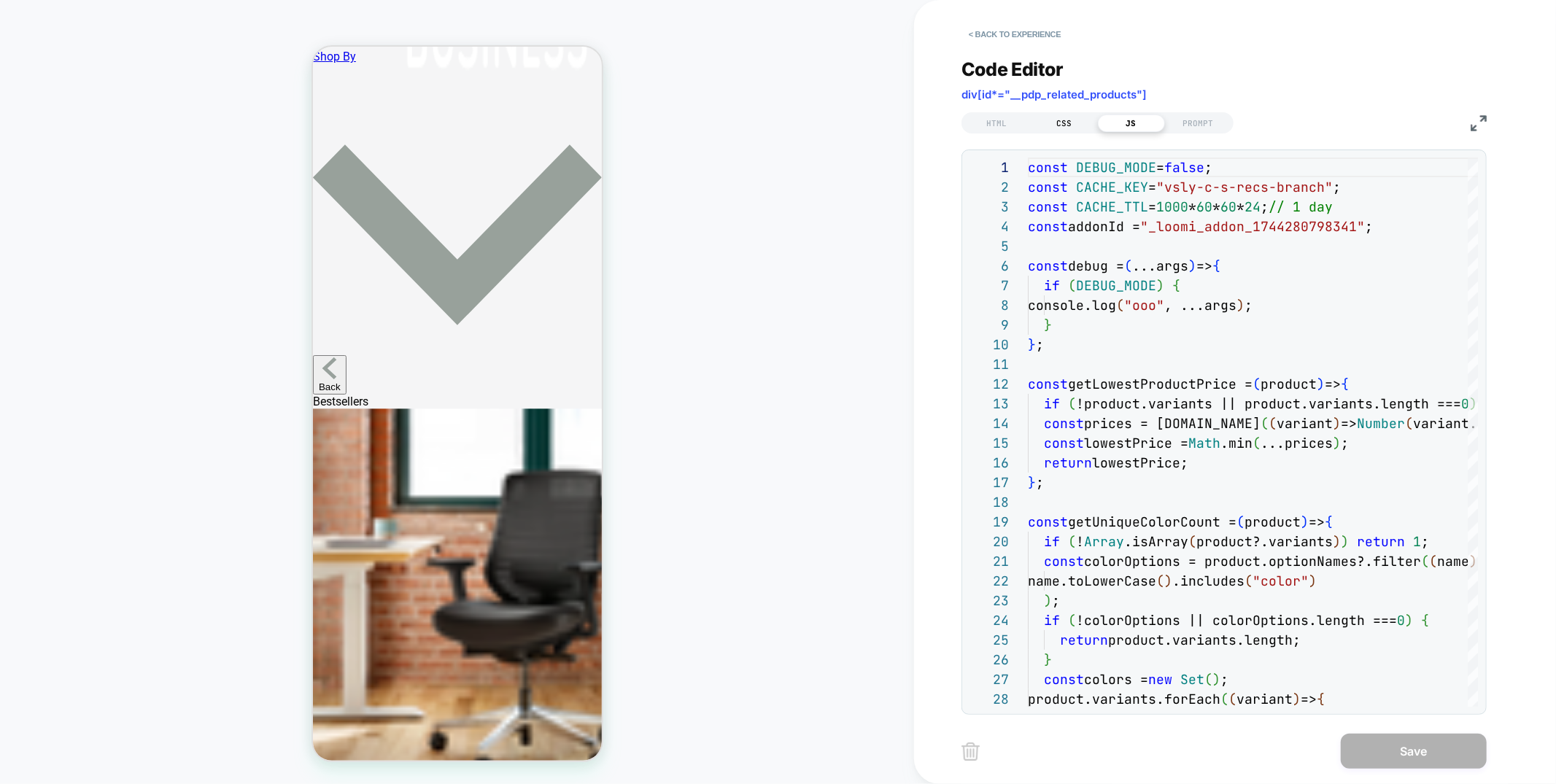
click at [1071, 126] on div "CSS" at bounding box center [1064, 124] width 67 height 18
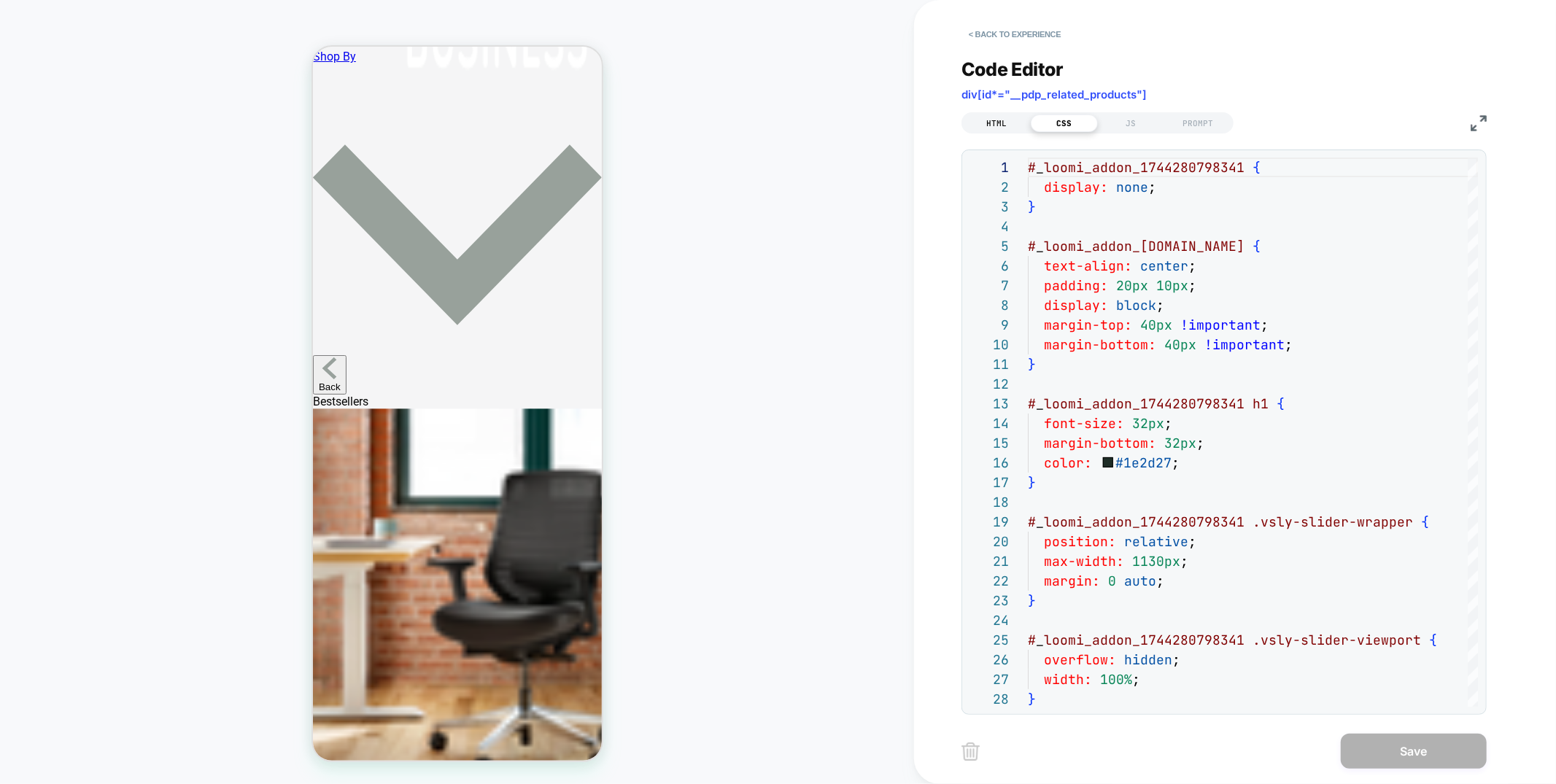
click at [981, 125] on div "HTML" at bounding box center [997, 124] width 67 height 18
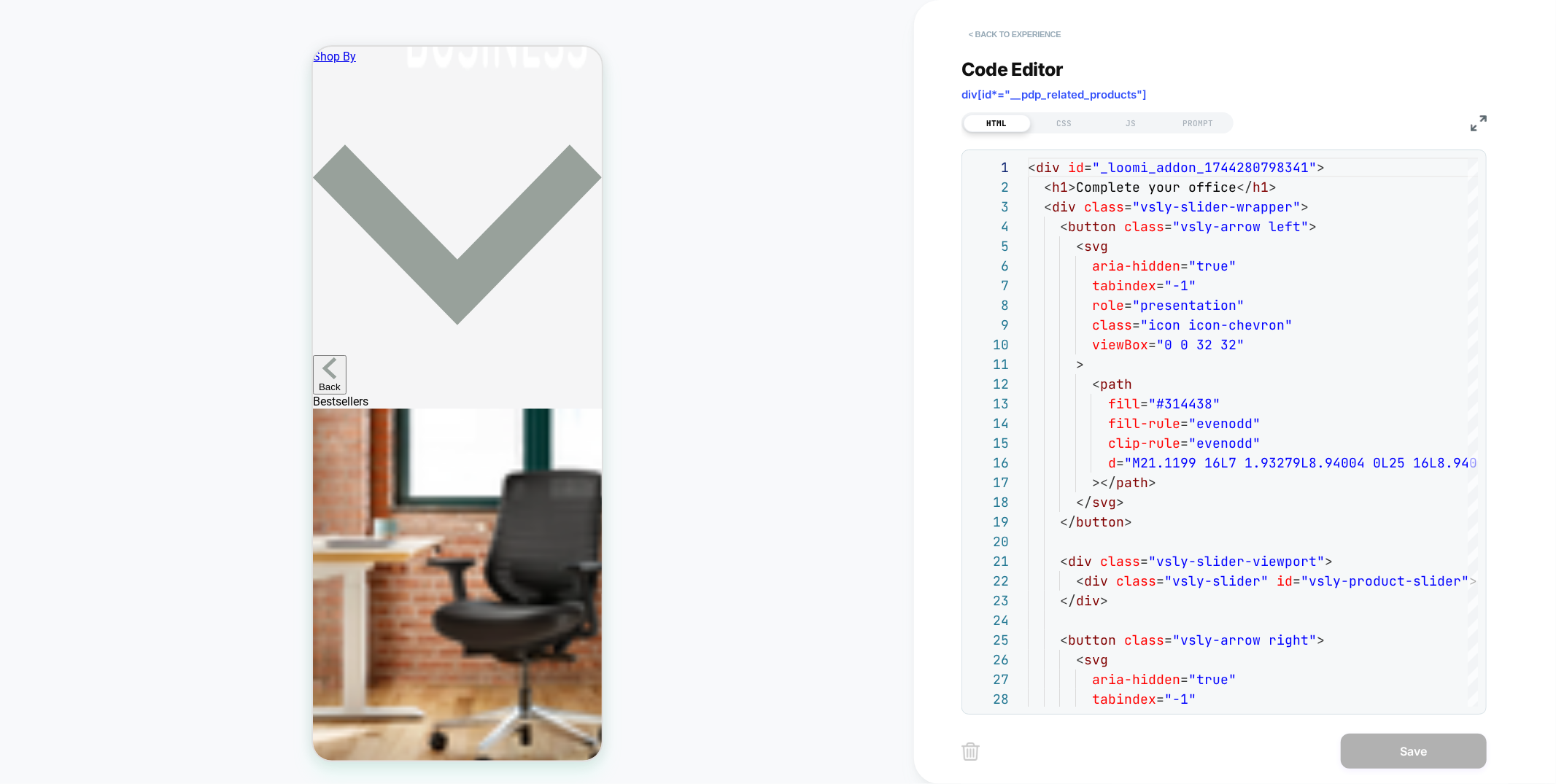
click at [1005, 32] on button "< Back to experience" at bounding box center [1015, 34] width 107 height 23
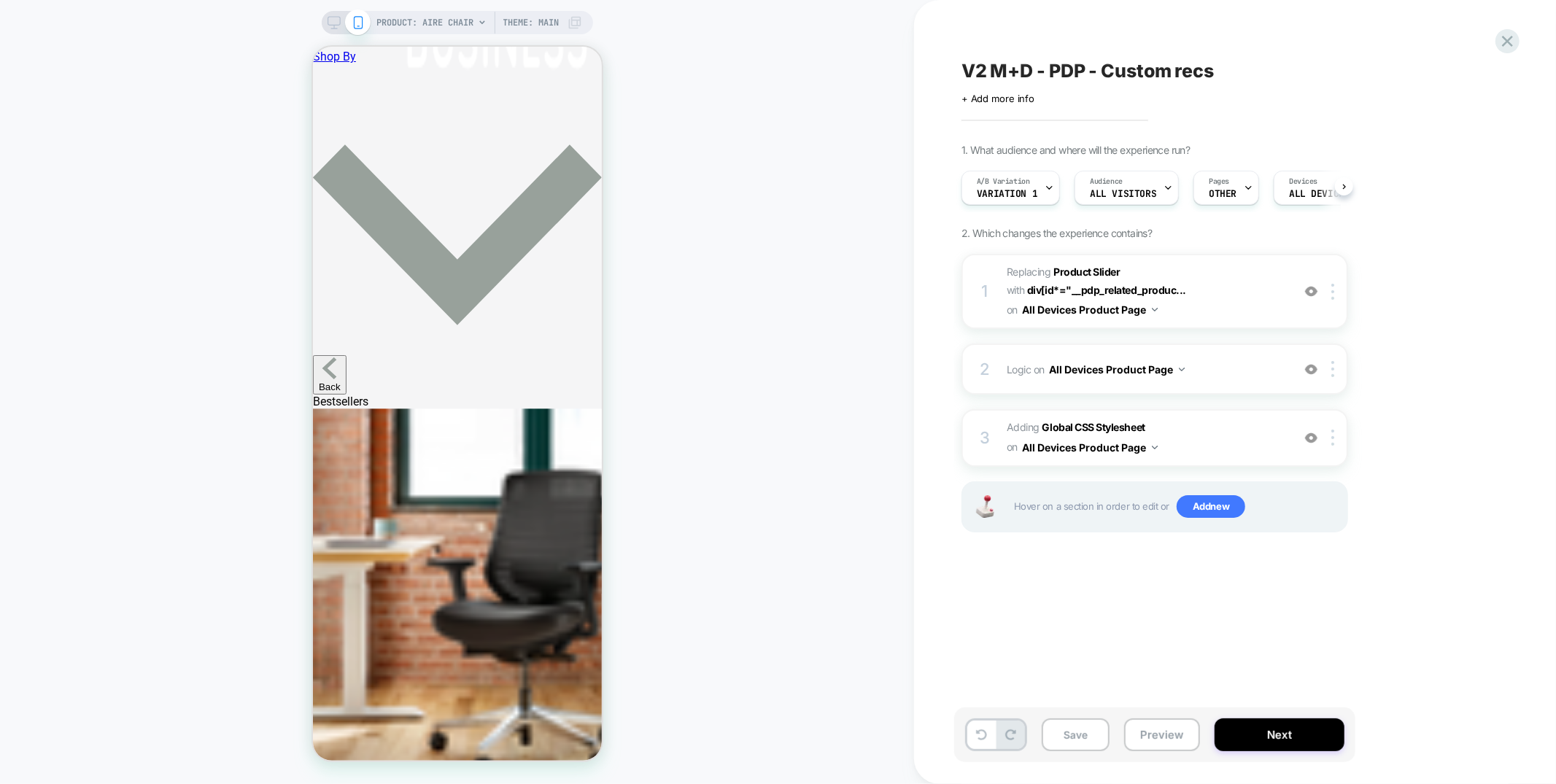
scroll to position [0, 1]
click at [1314, 365] on img at bounding box center [1311, 369] width 12 height 12
click at [1188, 424] on span "Adding Global CSS Stylesheet on All Devices Product Page" at bounding box center [1145, 437] width 278 height 40
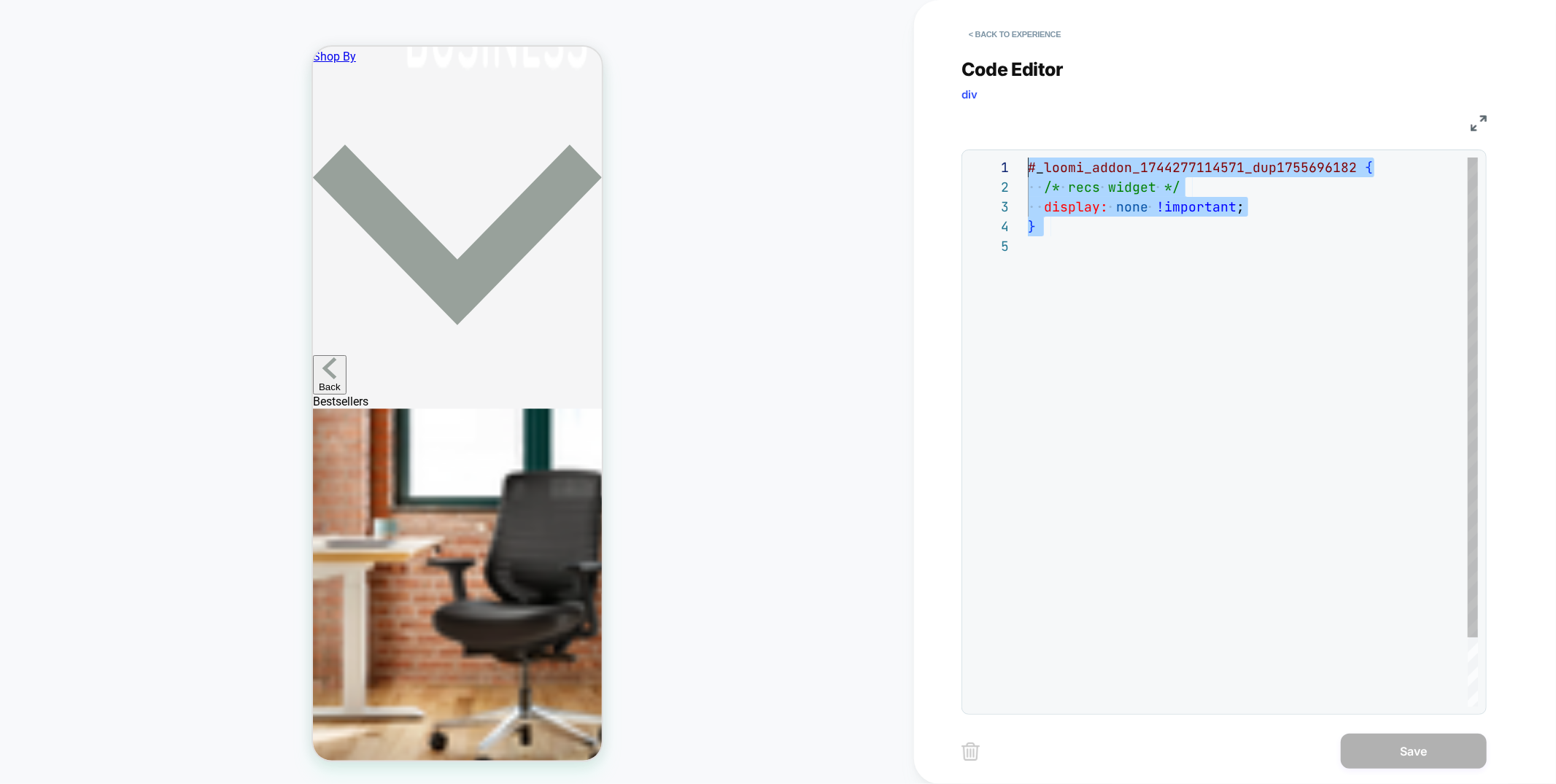
scroll to position [0, 0]
drag, startPoint x: 1077, startPoint y: 240, endPoint x: 986, endPoint y: 135, distance: 138.9
click at [1028, 158] on div "# _ loomi_addon_1744277114571_dup1755696182 { /* recs widget */ display: none !…" at bounding box center [1253, 472] width 450 height 628
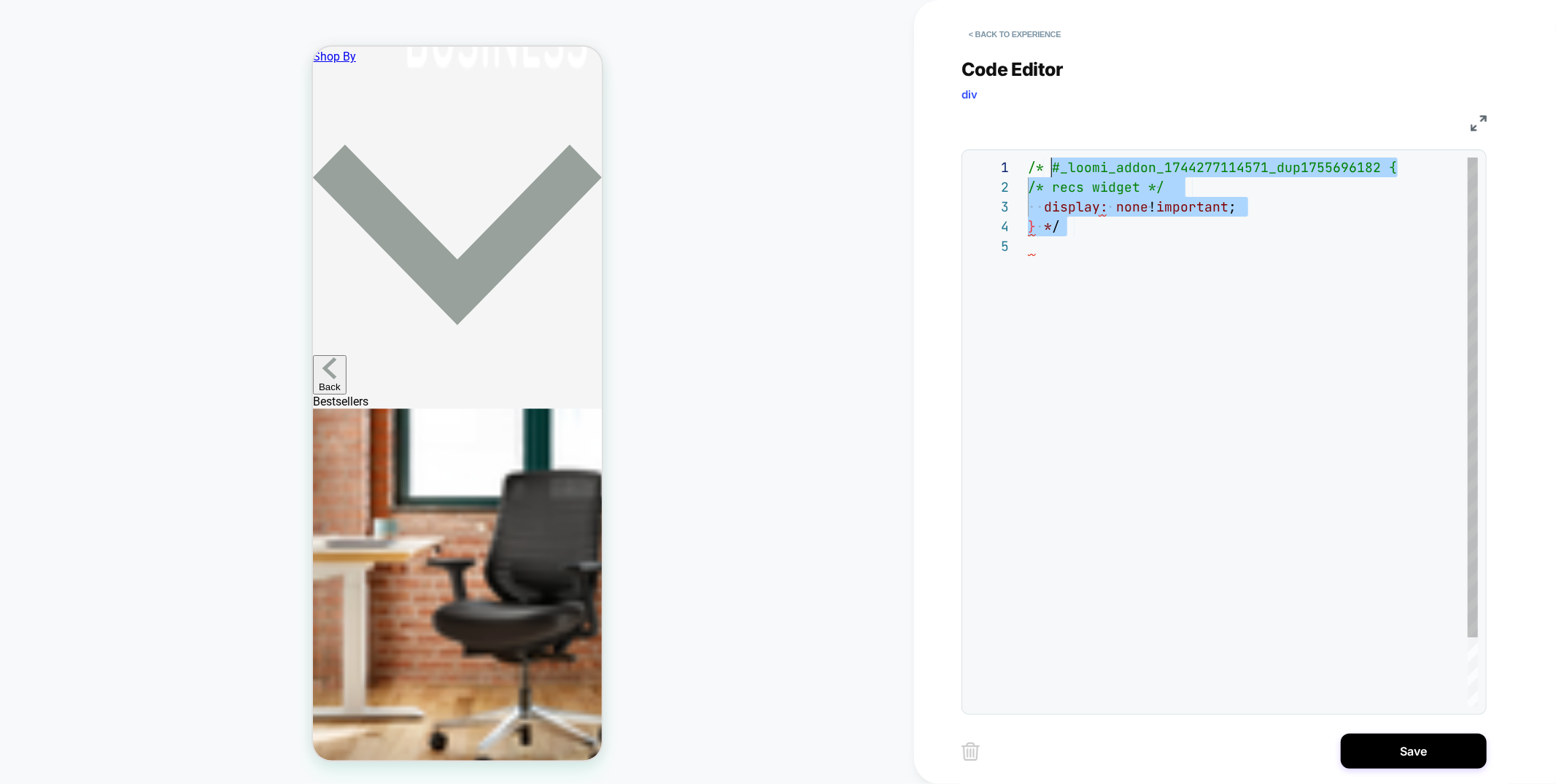
click at [1037, 188] on div "/* #_loomi_addon_1744277114571_dup1755696182 { /* recs widget */ display: none …" at bounding box center [1253, 472] width 450 height 628
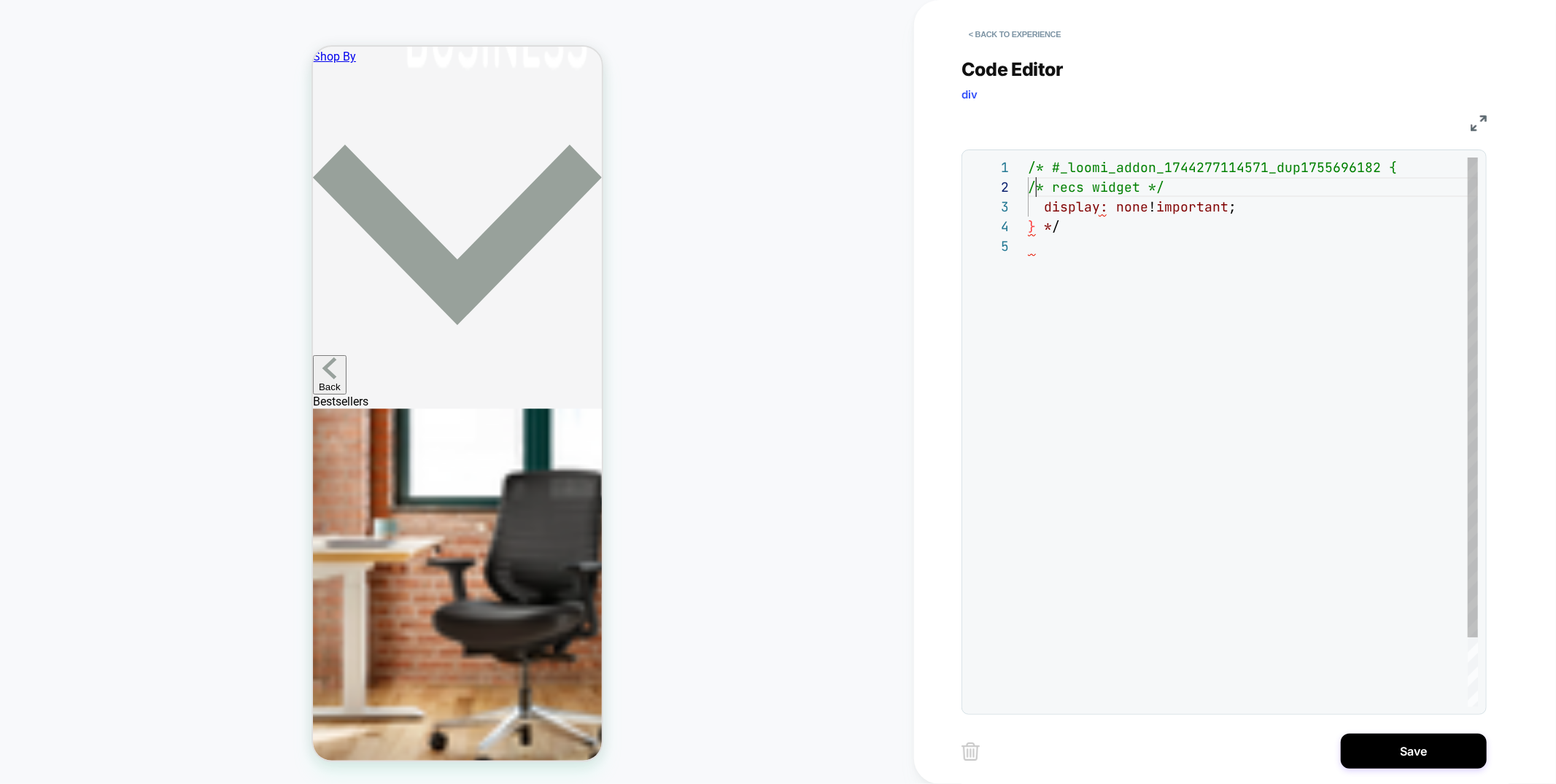
click at [1037, 188] on div "/* #_loomi_addon_1744277114571_dup1755696182 { /* recs widget */ display: none …" at bounding box center [1253, 472] width 450 height 628
type textarea "**********"
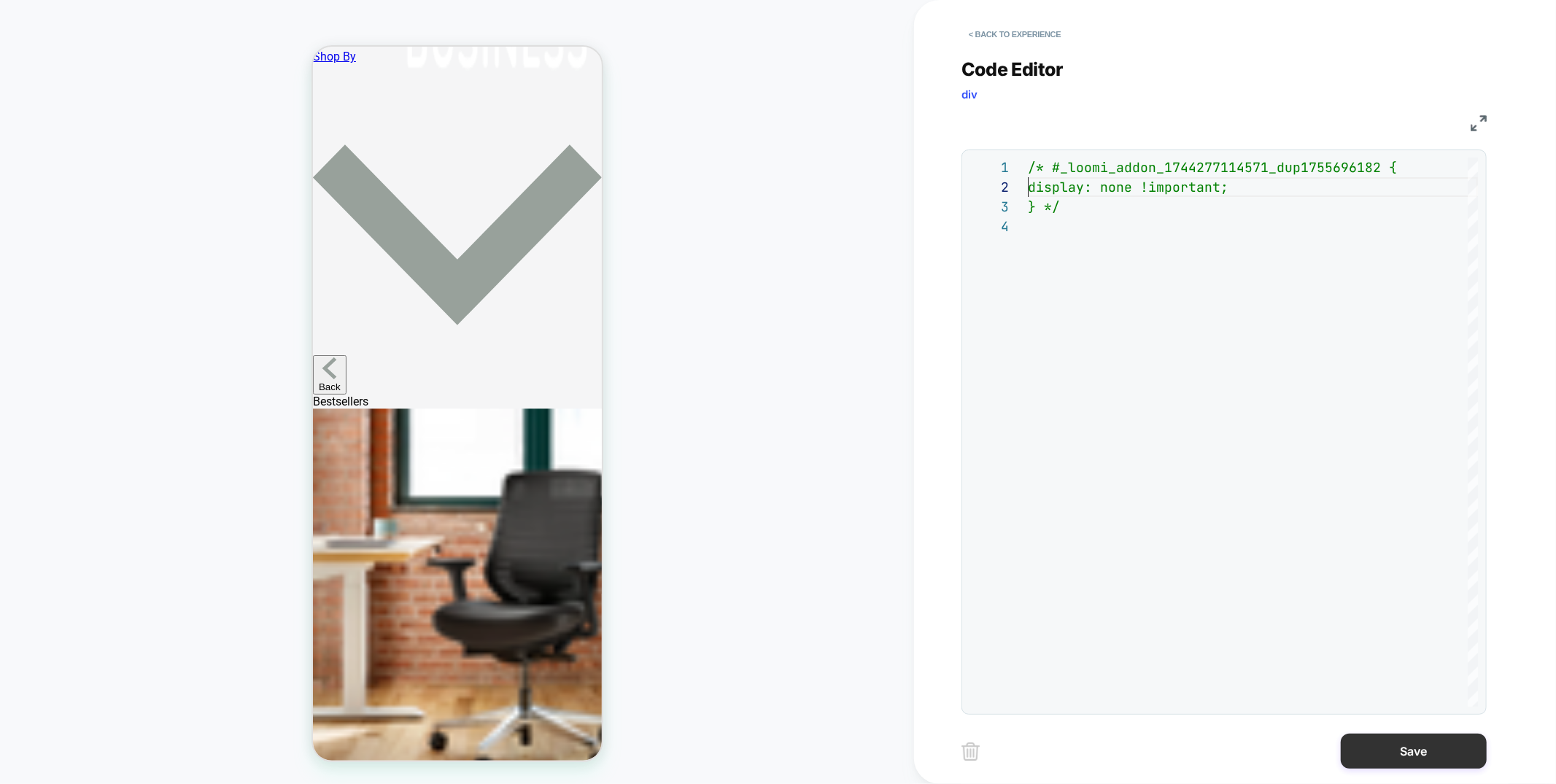
click at [1367, 752] on button "Save" at bounding box center [1414, 751] width 146 height 35
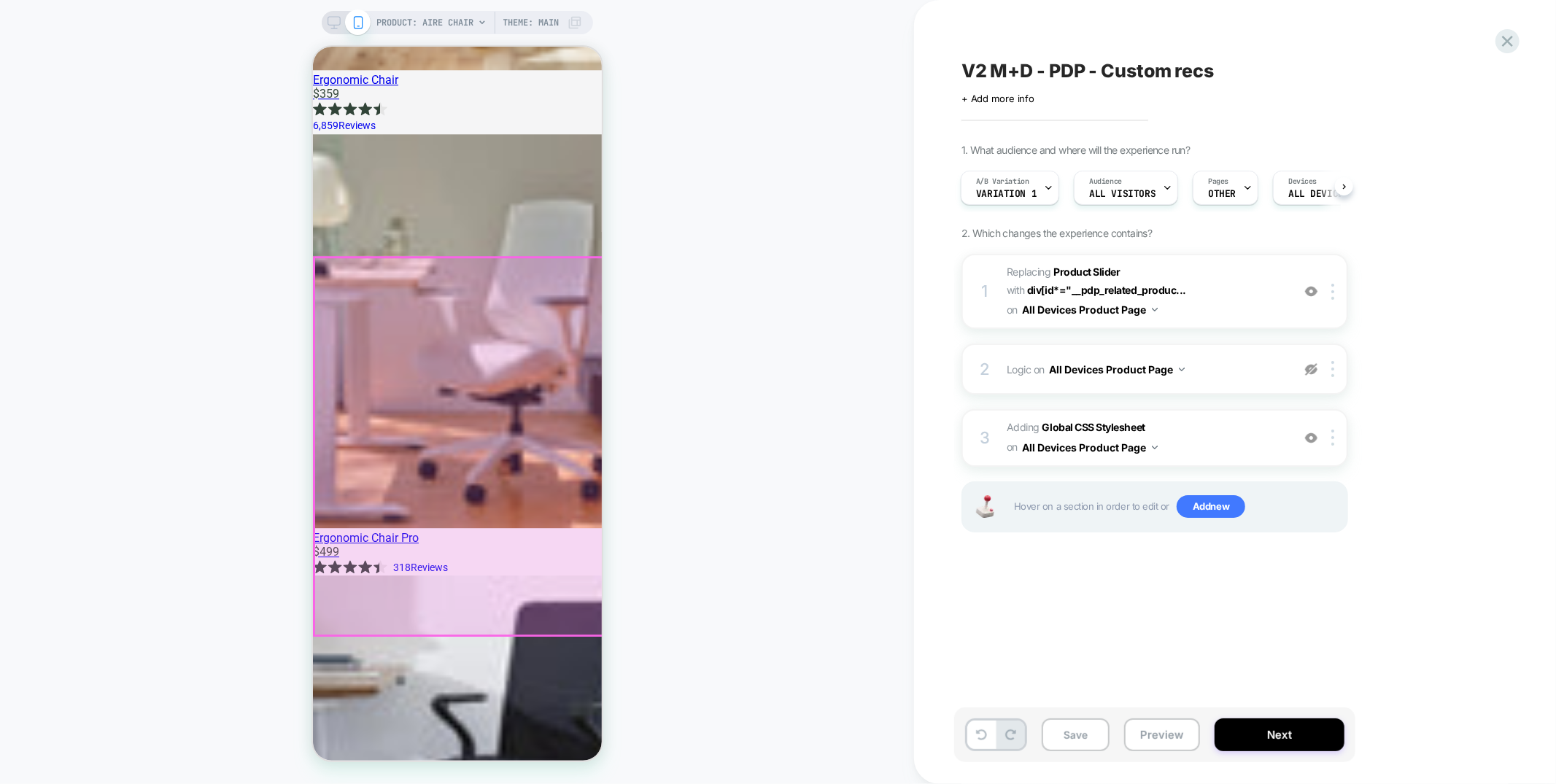
scroll to position [0, 0]
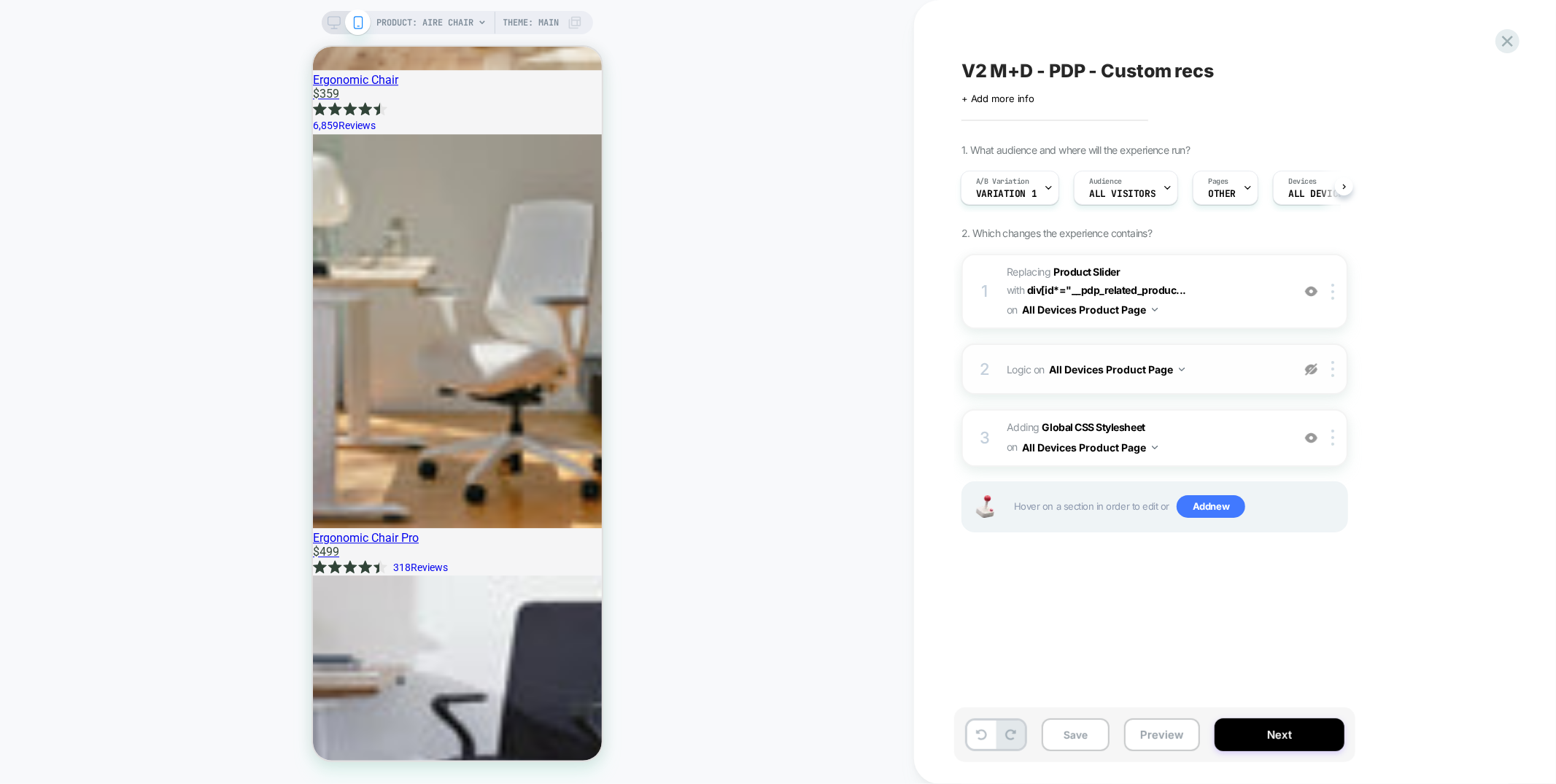
click at [1306, 367] on img at bounding box center [1311, 369] width 12 height 12
click at [1237, 438] on span "Adding Global CSS Stylesheet on All Devices Product Page" at bounding box center [1145, 437] width 278 height 40
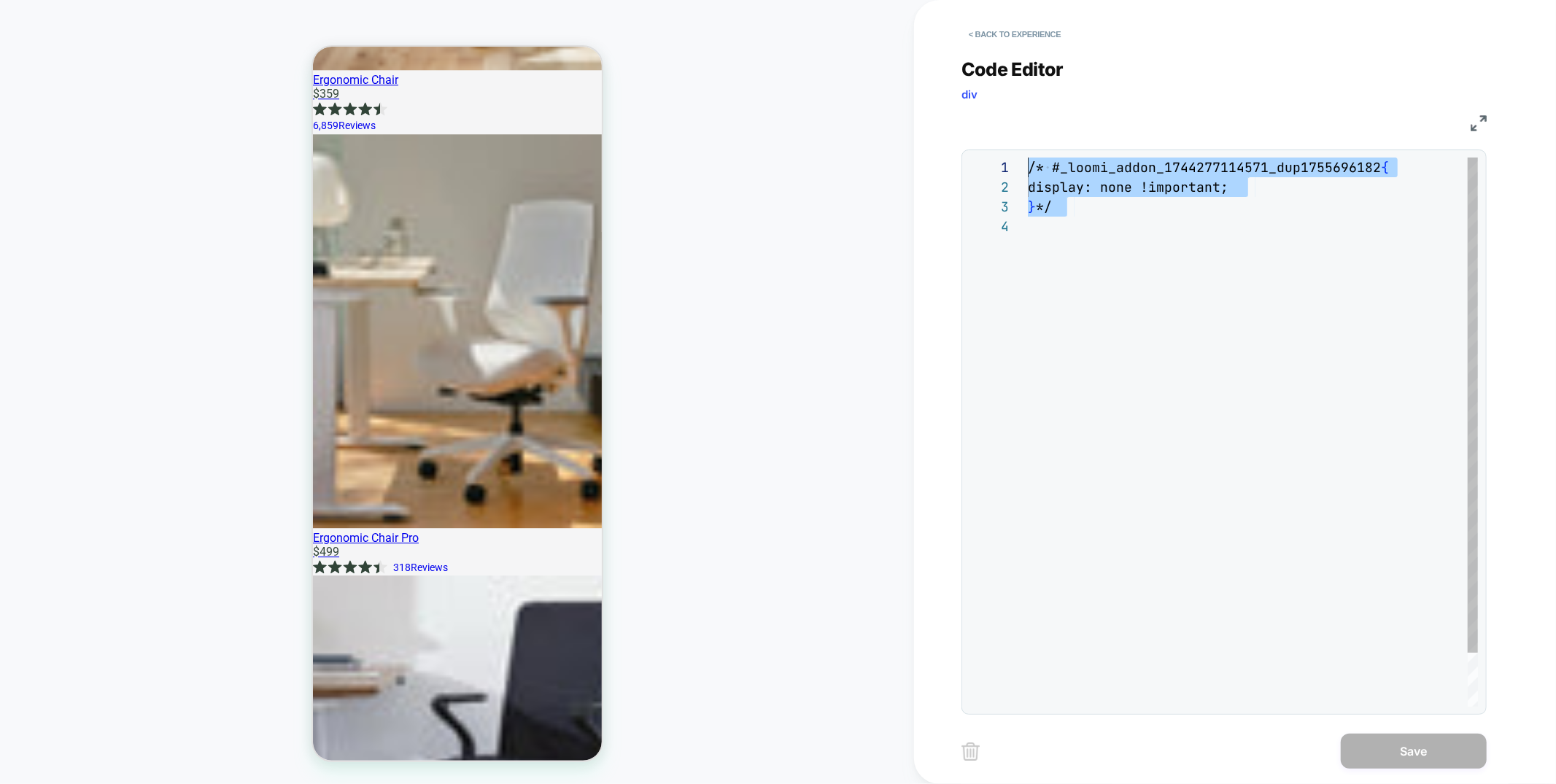
drag, startPoint x: 1143, startPoint y: 350, endPoint x: 948, endPoint y: 103, distance: 314.7
click at [1028, 158] on div "/* #_loomi_addon_1744277114571_dup1755696182 { display: none !important; } */" at bounding box center [1253, 462] width 450 height 608
type textarea "**********"
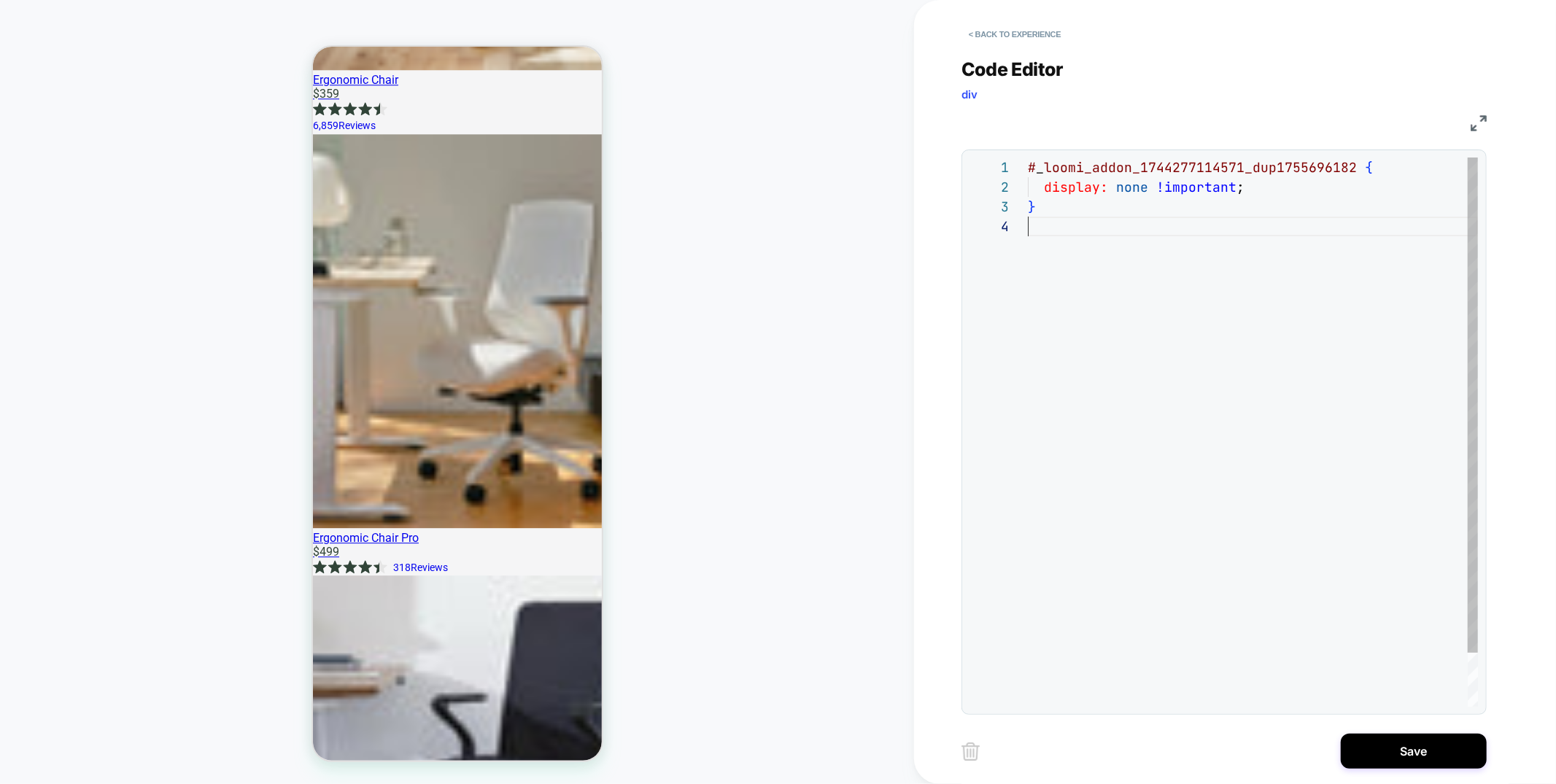
scroll to position [59, 0]
click at [1109, 380] on div "# _ loomi_addon_1744277114571_dup1755696182 { display: none !important ; }" at bounding box center [1253, 462] width 450 height 608
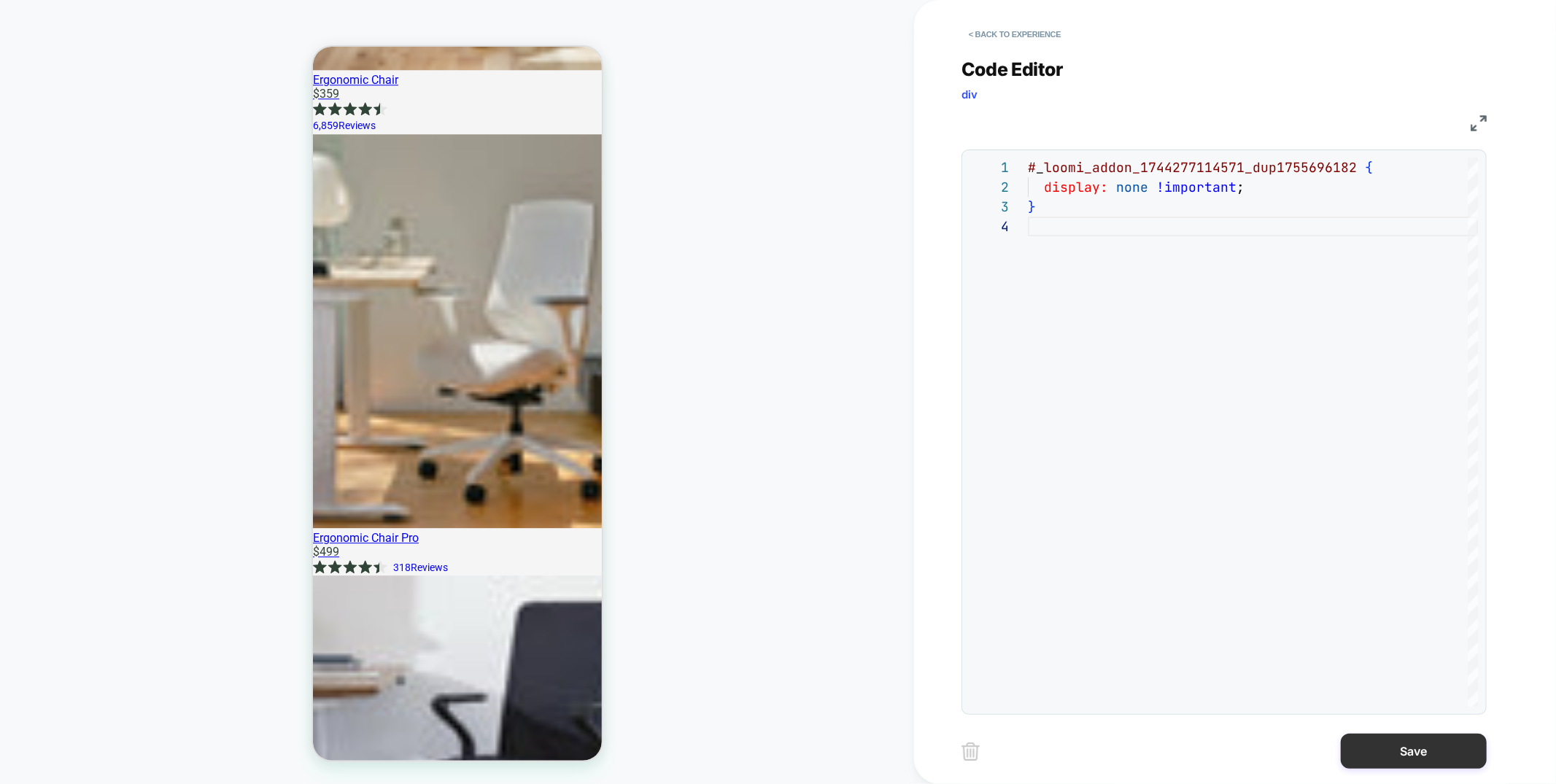
click at [1380, 758] on button "Save" at bounding box center [1414, 751] width 146 height 35
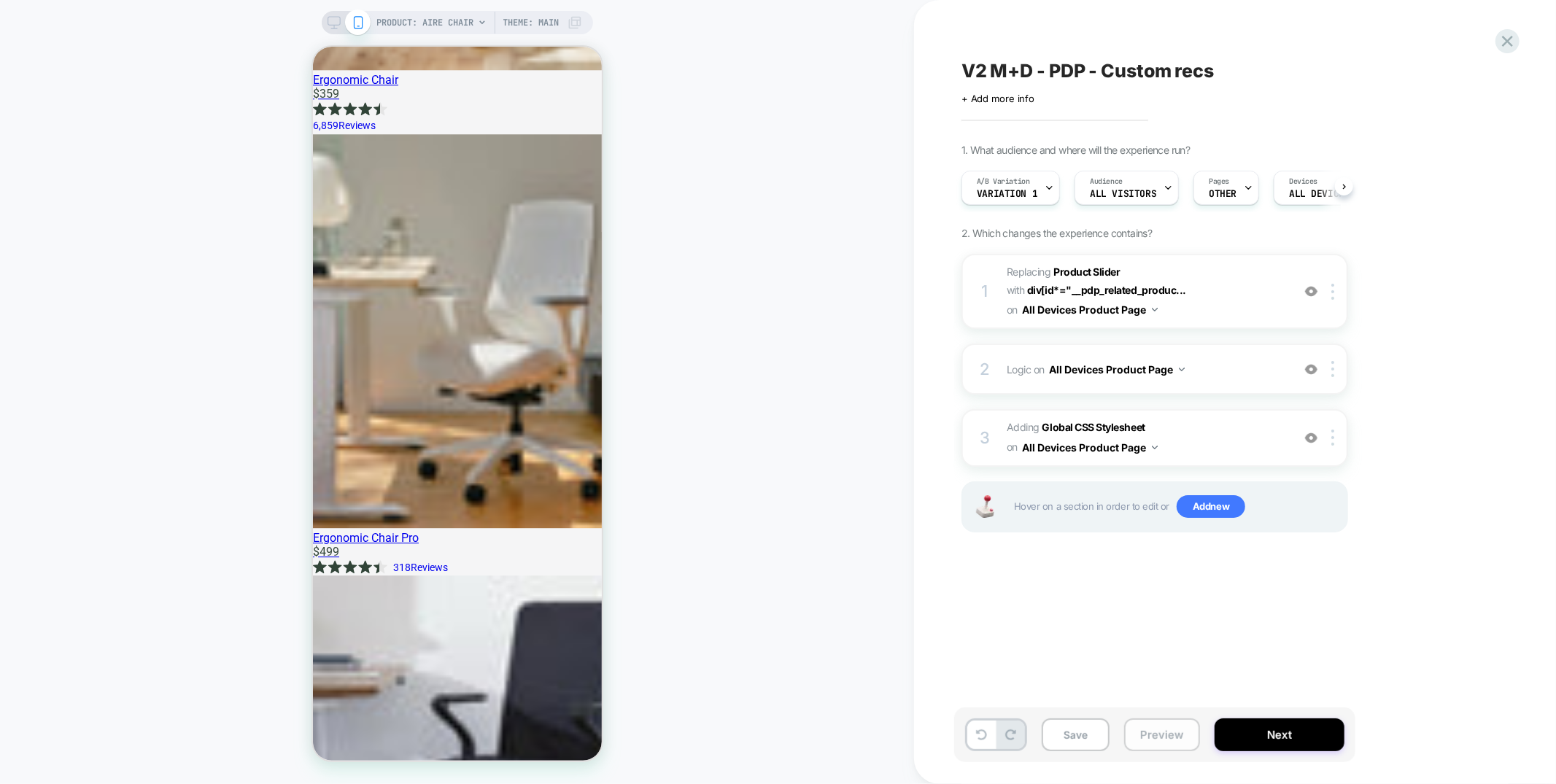
scroll to position [0, 1]
click at [1158, 735] on button "Preview" at bounding box center [1162, 735] width 76 height 33
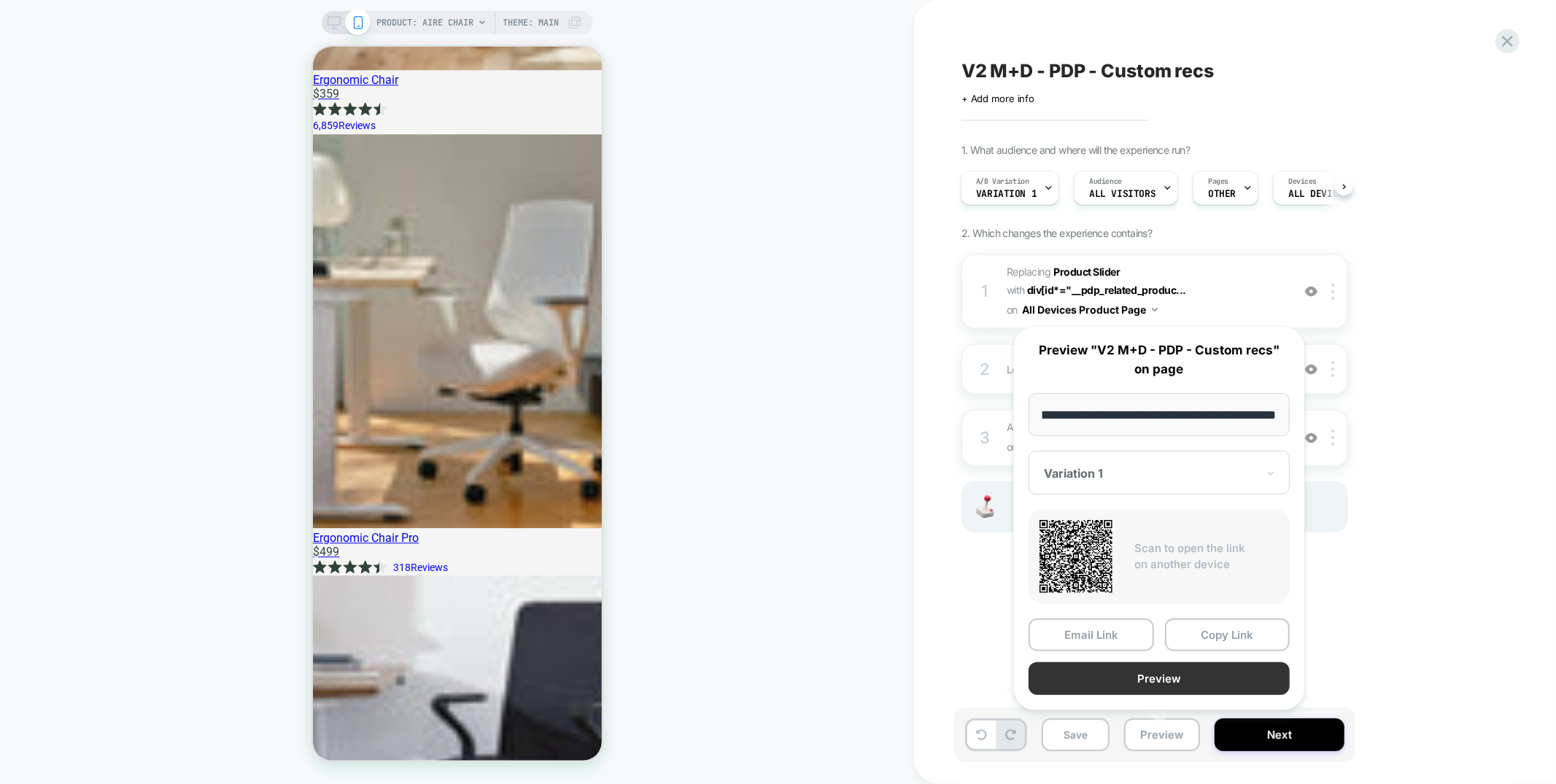
scroll to position [0, 0]
click at [1161, 680] on button "Preview" at bounding box center [1159, 678] width 261 height 33
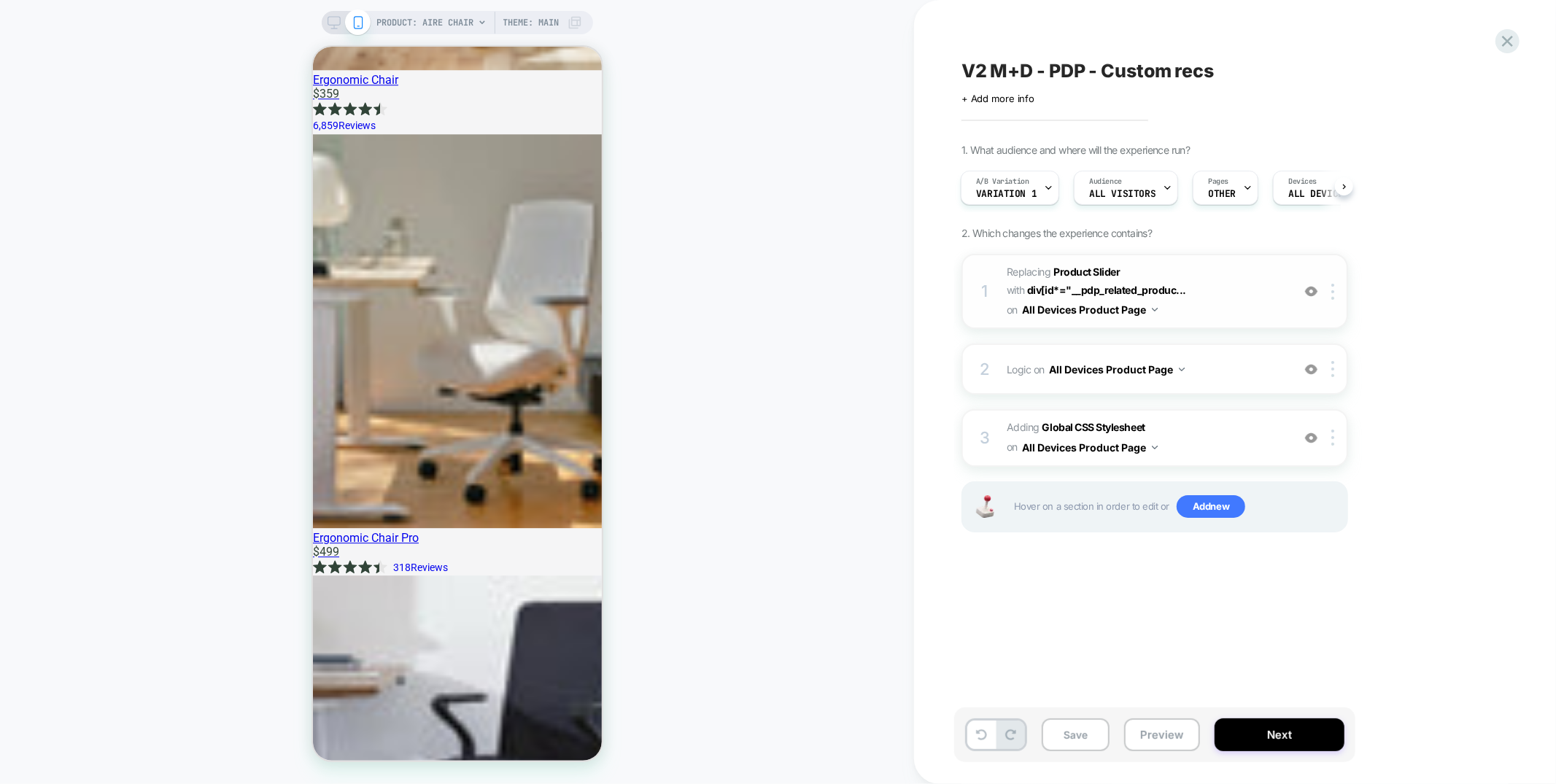
click at [1321, 285] on div at bounding box center [1311, 292] width 24 height 16
click at [1312, 367] on img at bounding box center [1311, 369] width 12 height 12
click at [1318, 430] on div at bounding box center [1311, 438] width 24 height 16
click at [1316, 292] on img at bounding box center [1311, 290] width 12 height 12
click at [1260, 299] on span "#_loomi_addon_1744277114571_dup1755696182 Replacing Product Slider WITH div[id*…" at bounding box center [1145, 290] width 278 height 57
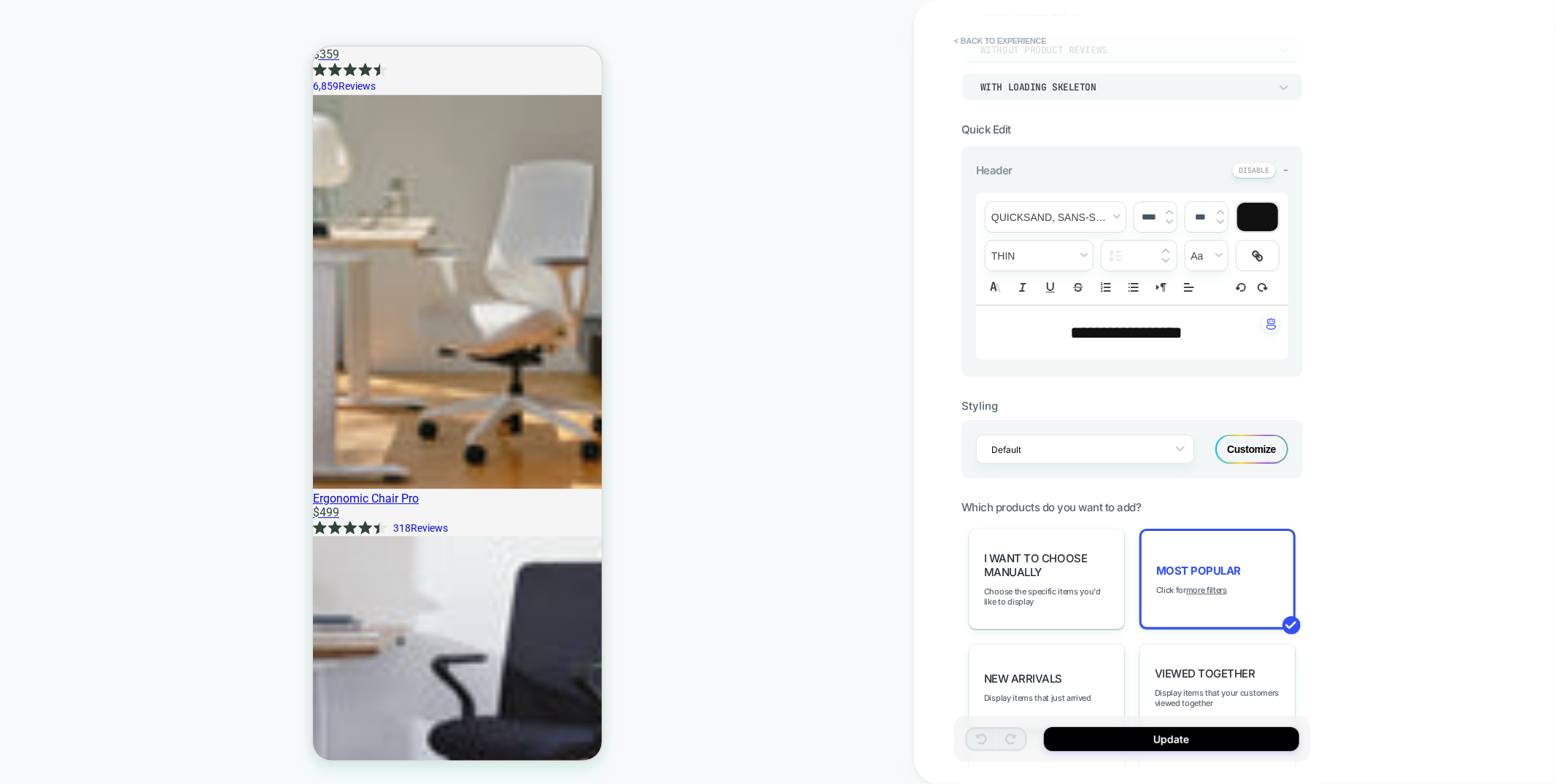
scroll to position [262, 0]
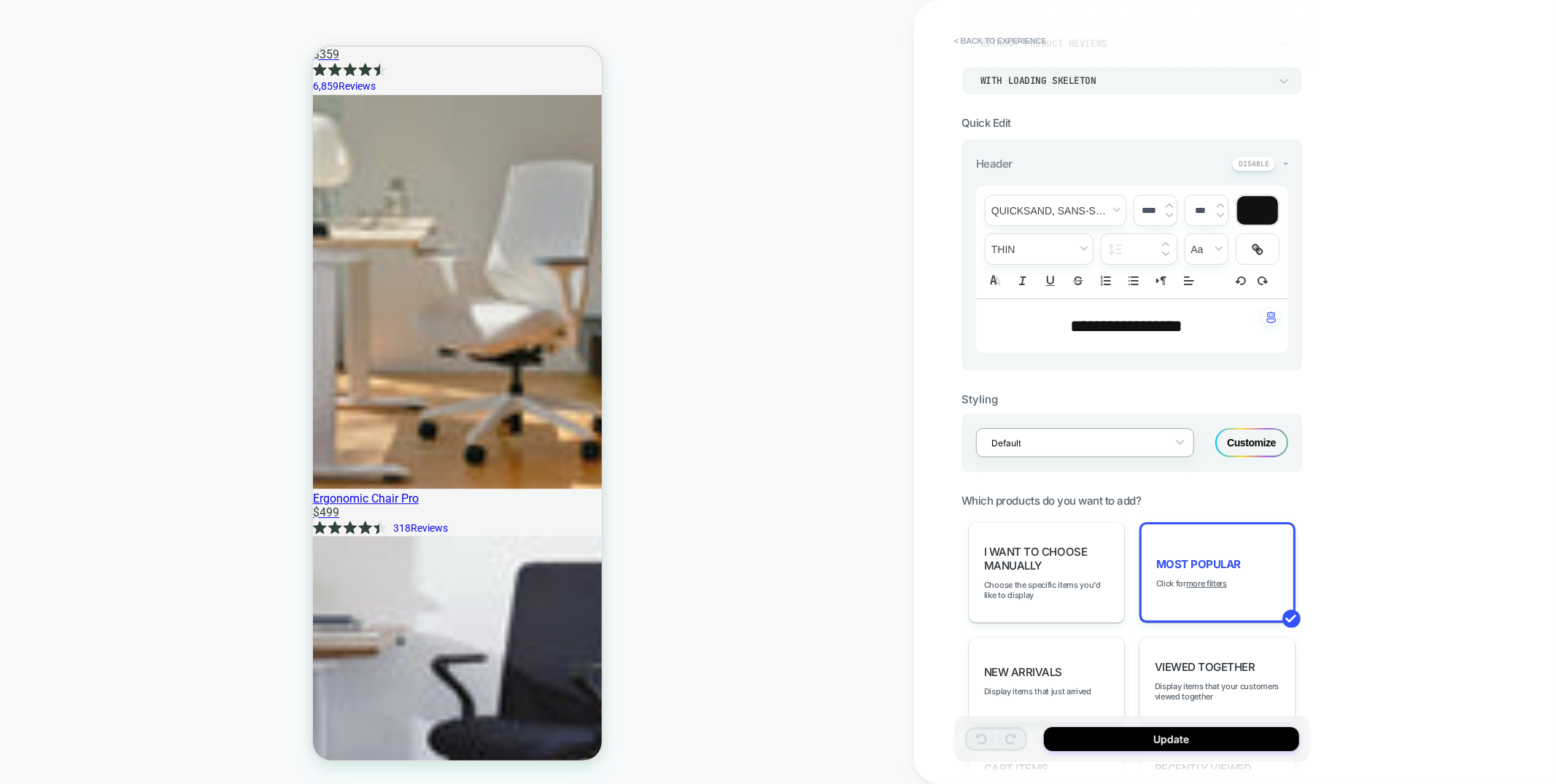
click at [1085, 444] on div at bounding box center [1075, 443] width 168 height 14
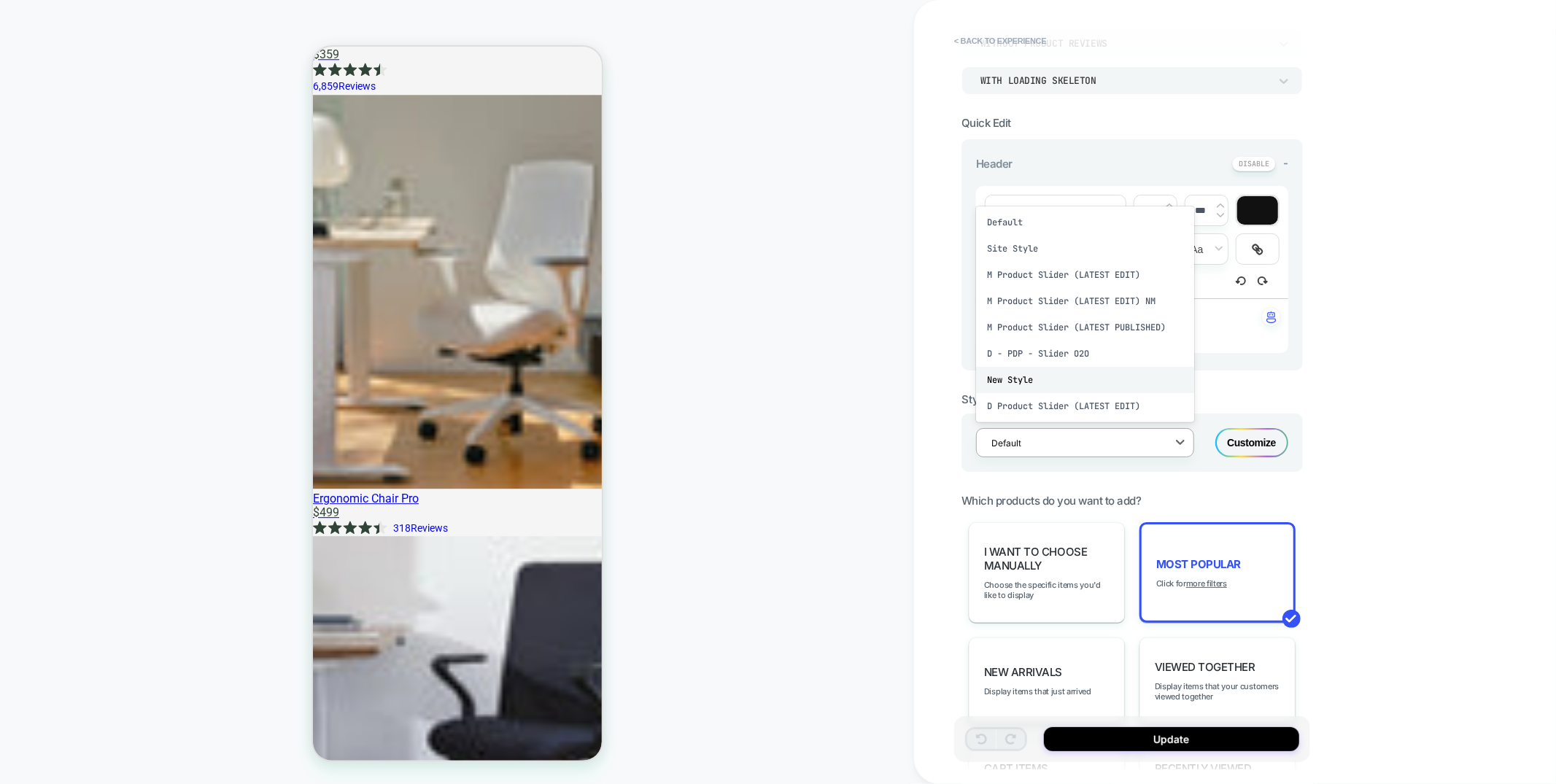
click at [1052, 383] on div "New Style" at bounding box center [1085, 379] width 218 height 26
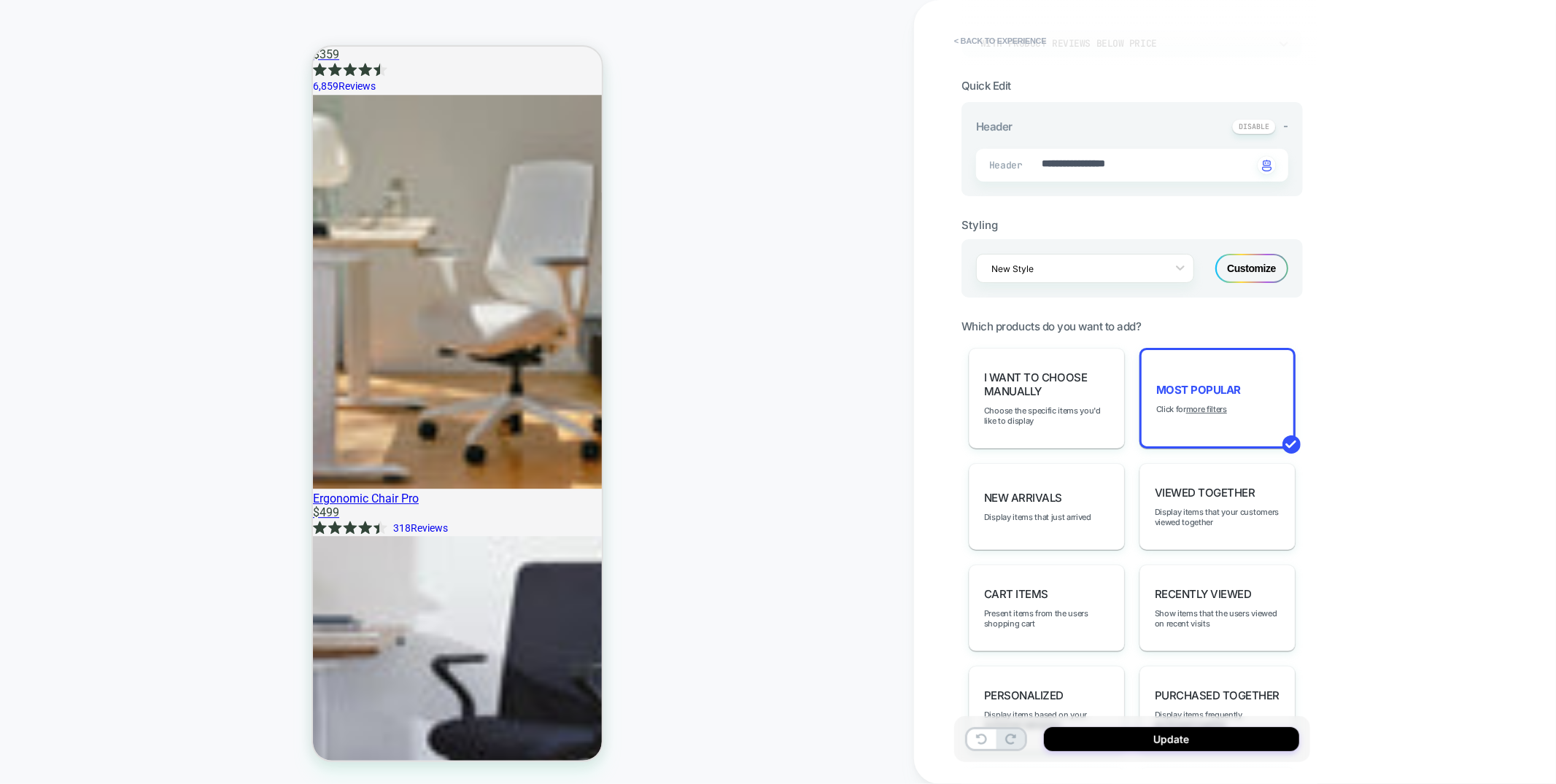
scroll to position [0, 0]
click at [1373, 573] on div "**********" at bounding box center [1234, 392] width 642 height 784
click at [1125, 161] on textarea "**********" at bounding box center [1146, 165] width 212 height 17
type textarea "*"
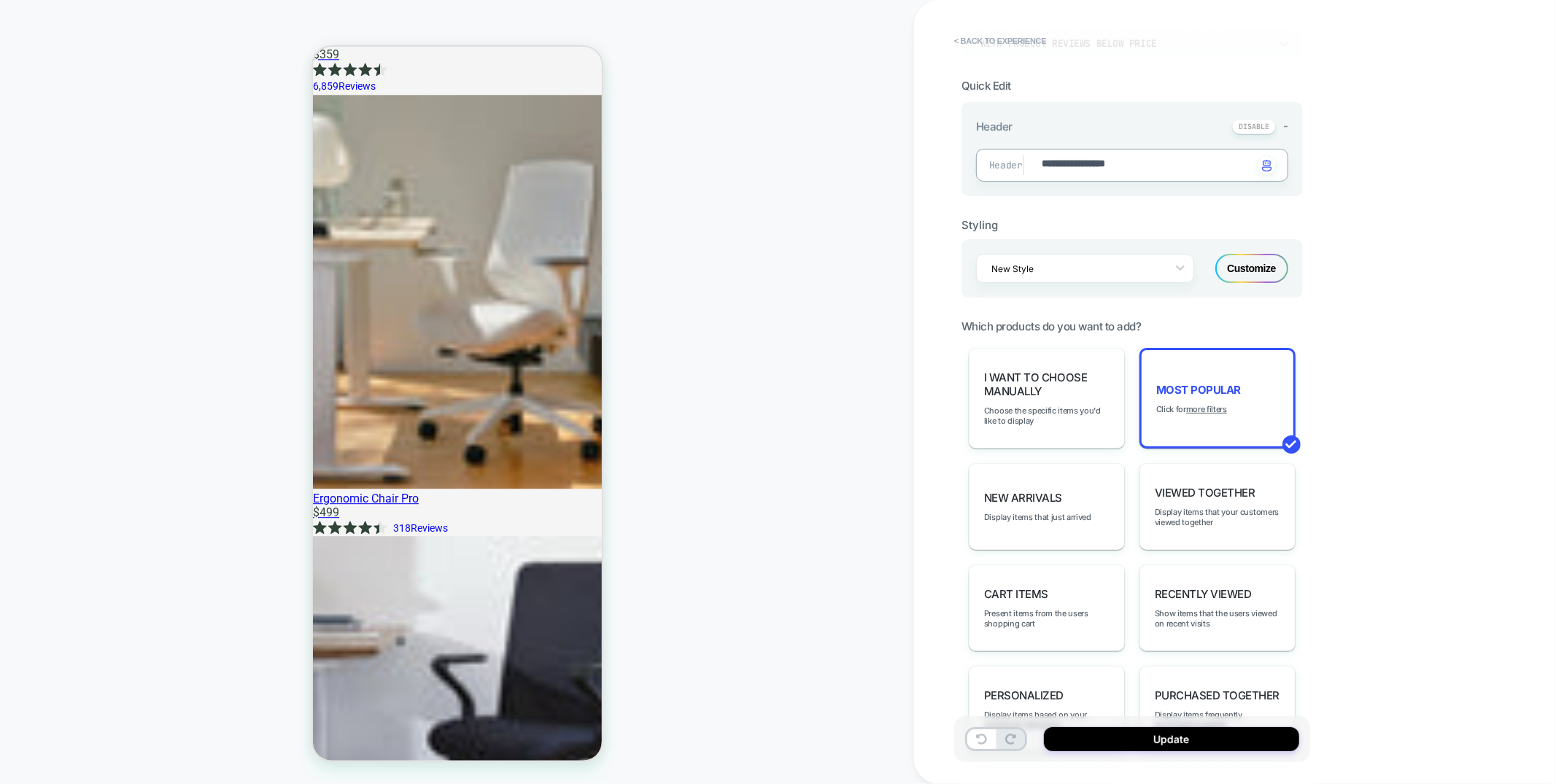
type textarea "*"
type textarea "**"
type textarea "*"
type textarea "***"
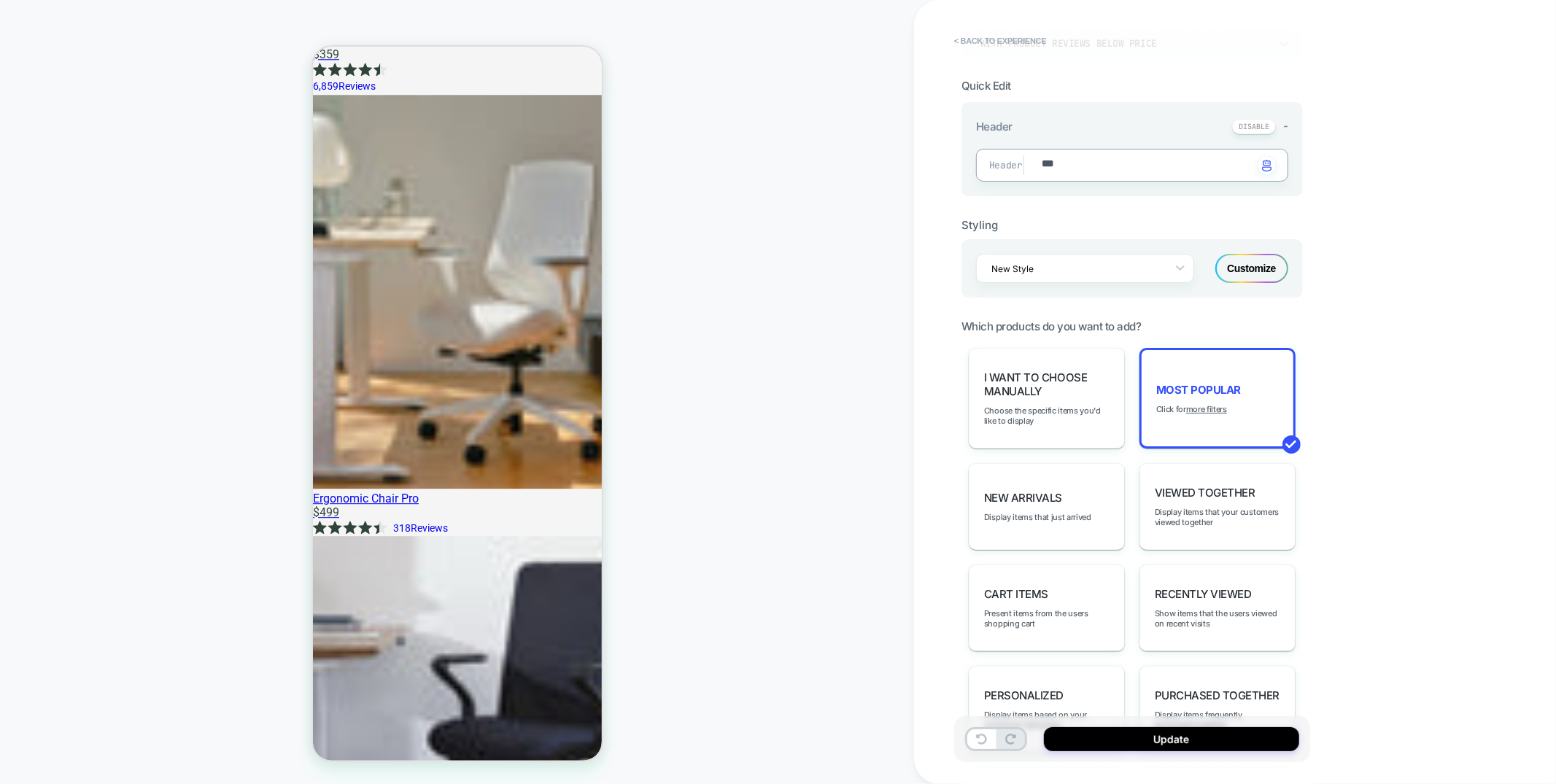
type textarea "*"
type textarea "****"
type textarea "*"
type textarea "*****"
type textarea "*"
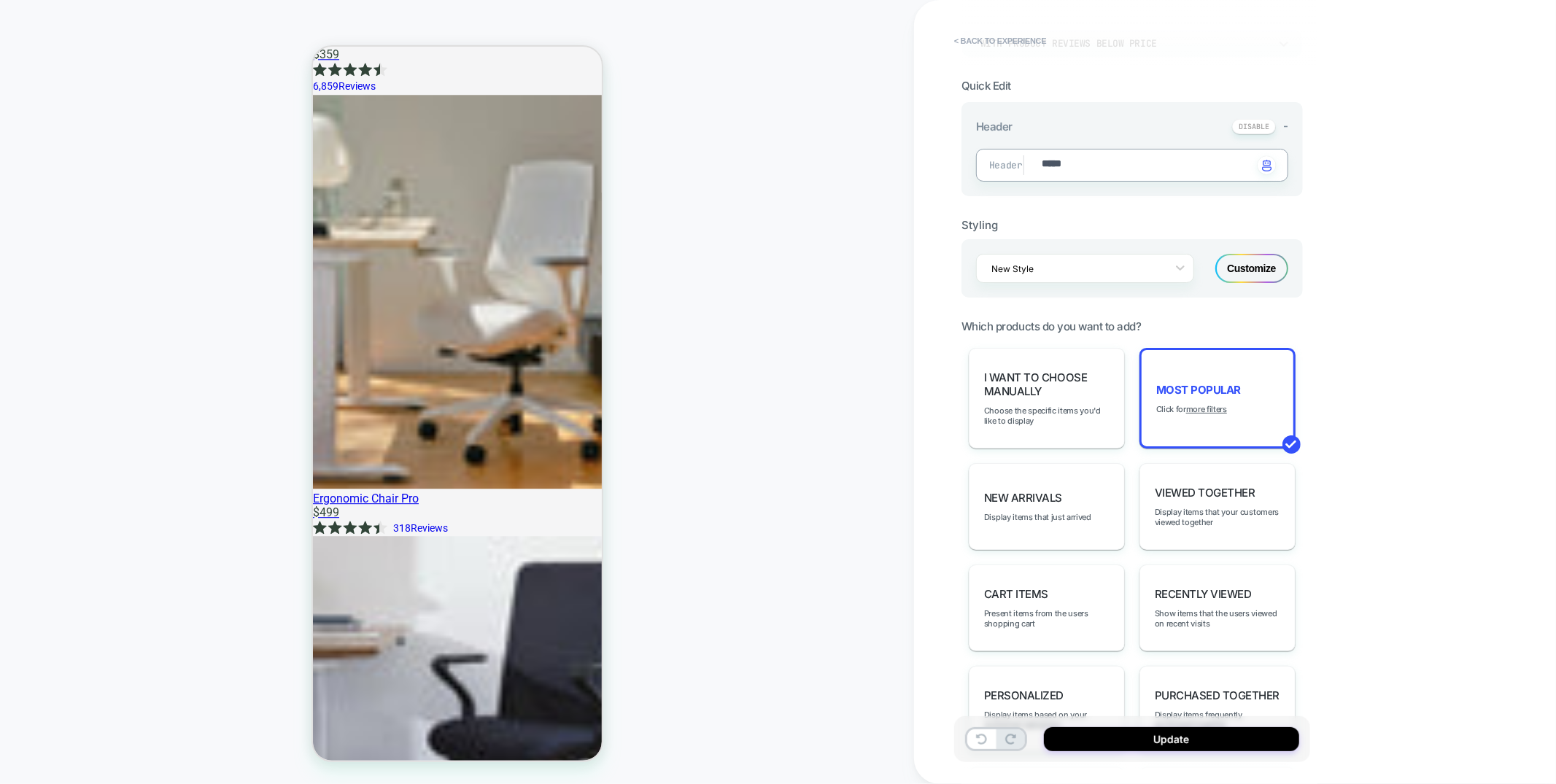
type textarea "******"
type textarea "*"
type textarea "*******"
type textarea "*"
type textarea "********"
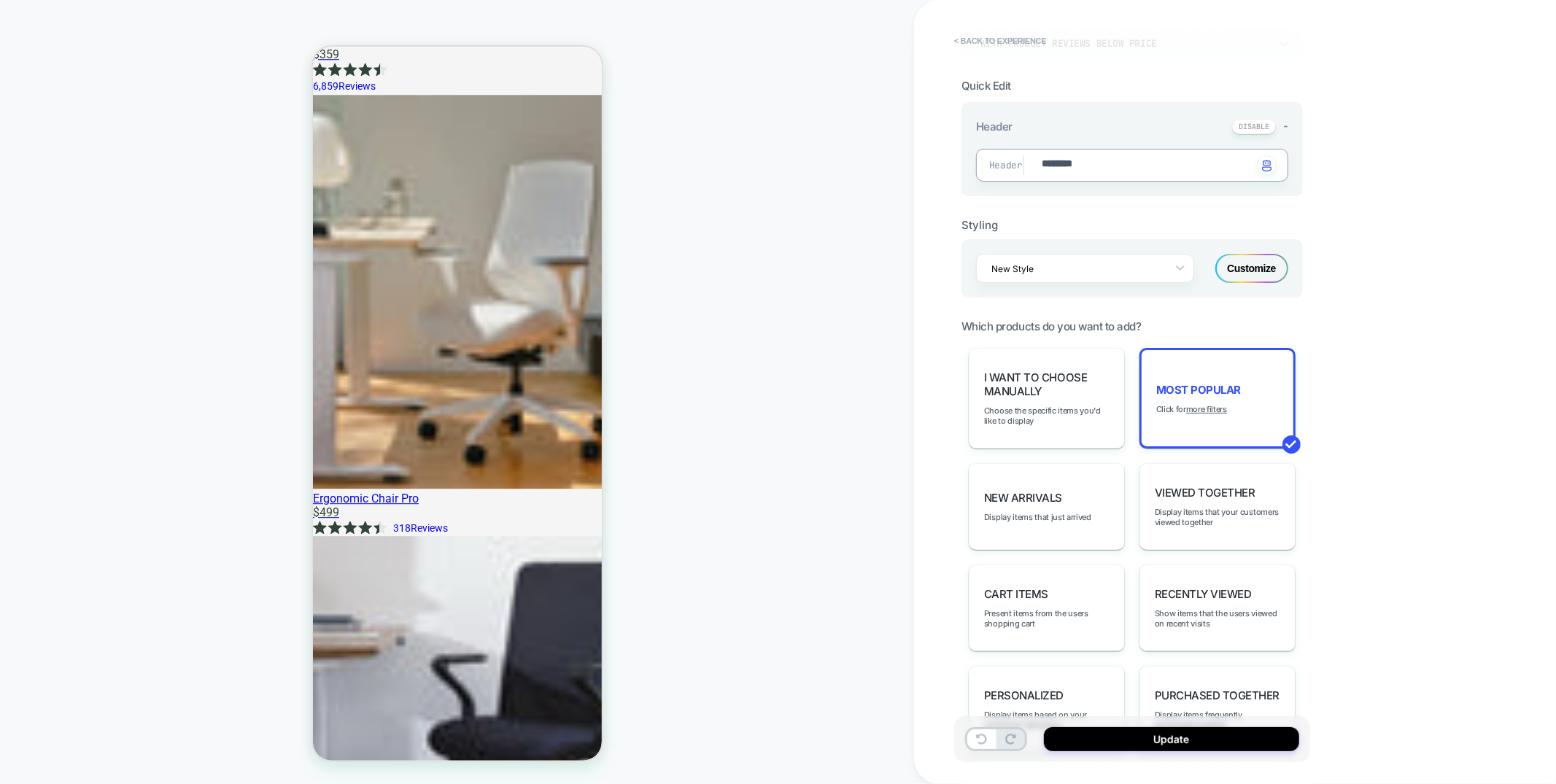
type textarea "*"
type textarea "********"
type textarea "*"
type textarea "**********"
type textarea "*"
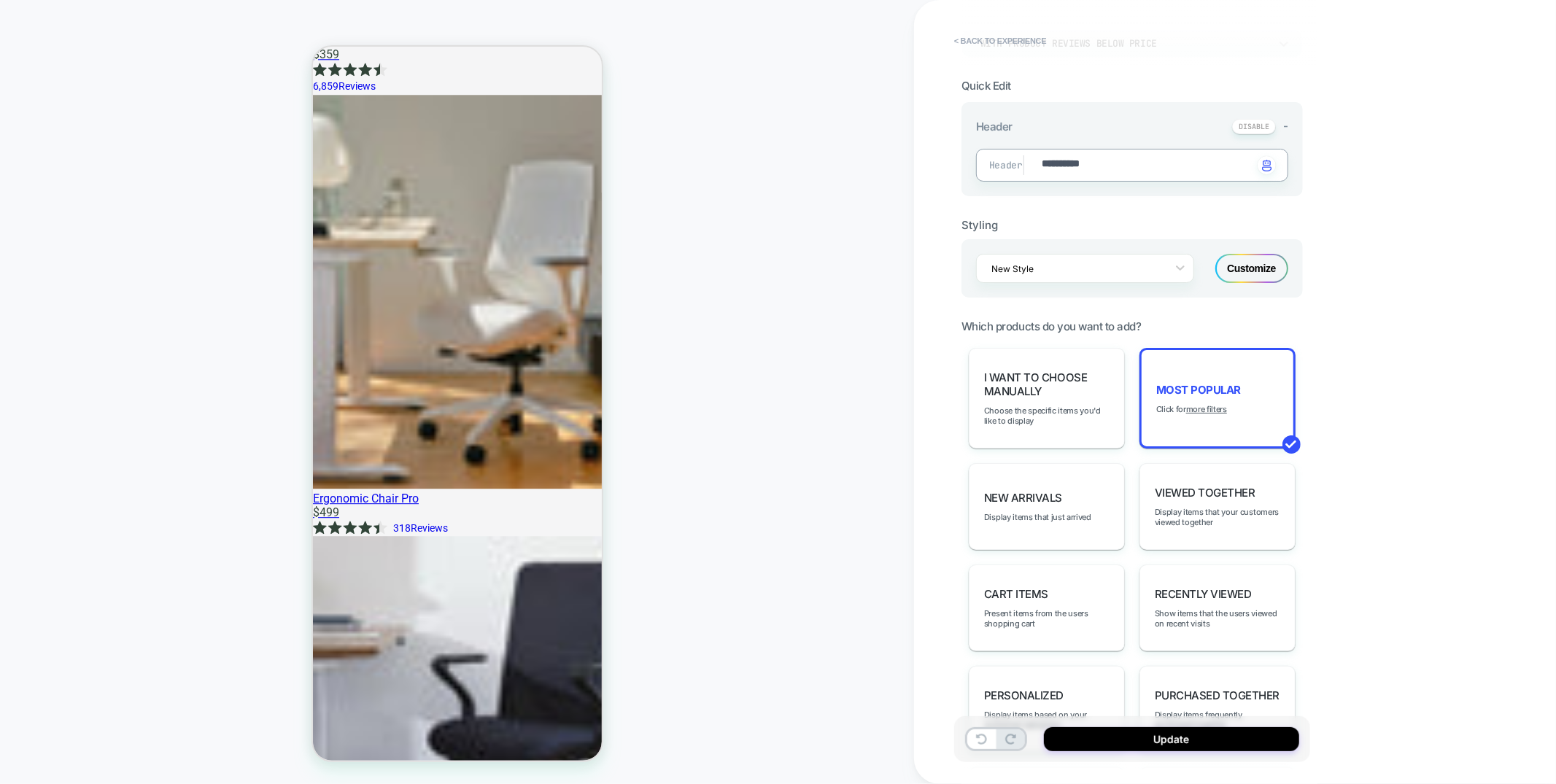
type textarea "**********"
type textarea "*"
type textarea "**********"
type textarea "*"
type textarea "**********"
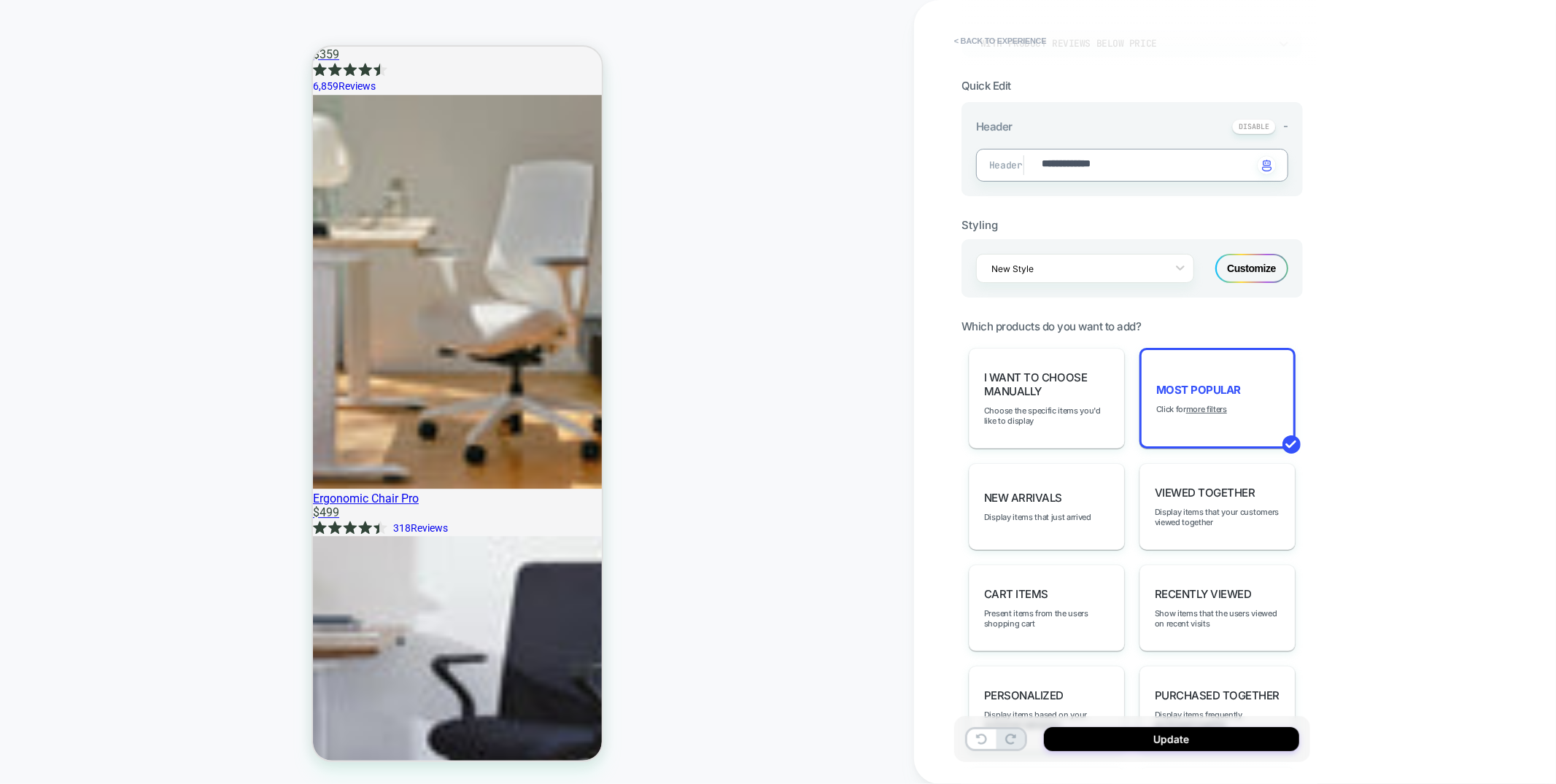
type textarea "*"
type textarea "**********"
type textarea "*"
type textarea "**********"
type textarea "*"
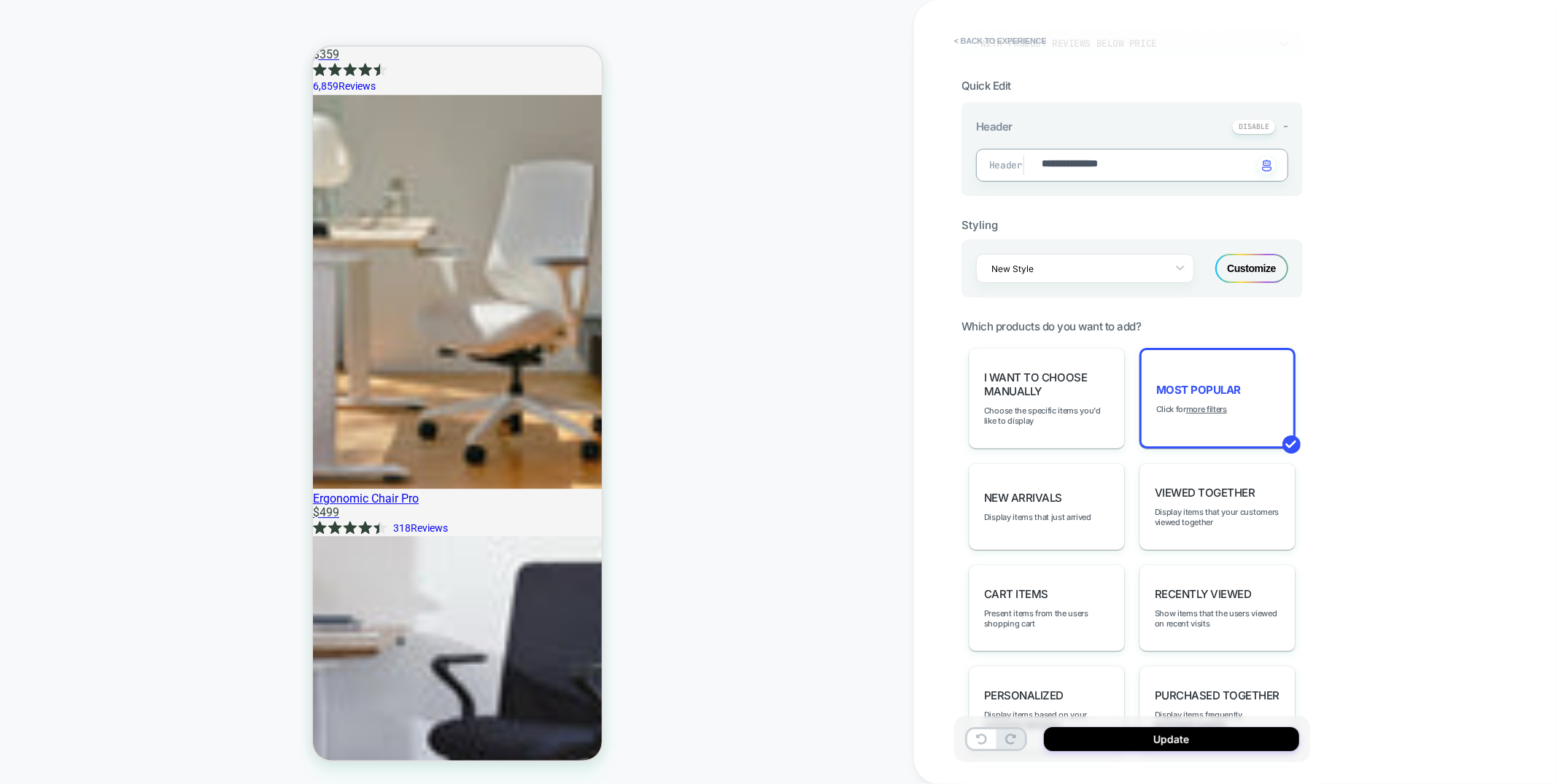
type textarea "**********"
type textarea "*"
type textarea "**********"
type textarea "*"
type textarea "**********"
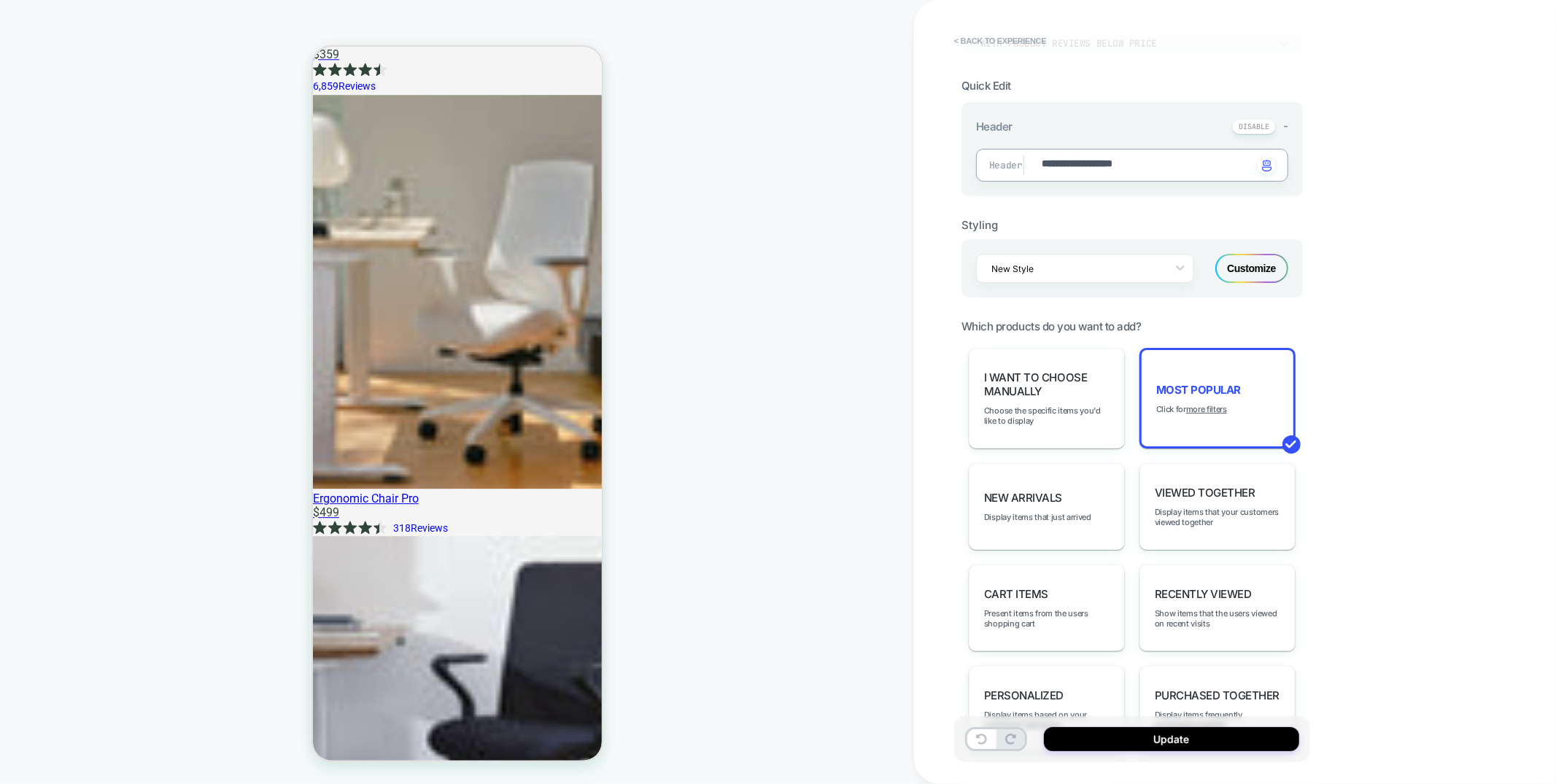
type textarea "*"
type textarea "**********"
type textarea "*"
type textarea "**********"
click at [1138, 748] on button "Update" at bounding box center [1171, 740] width 255 height 24
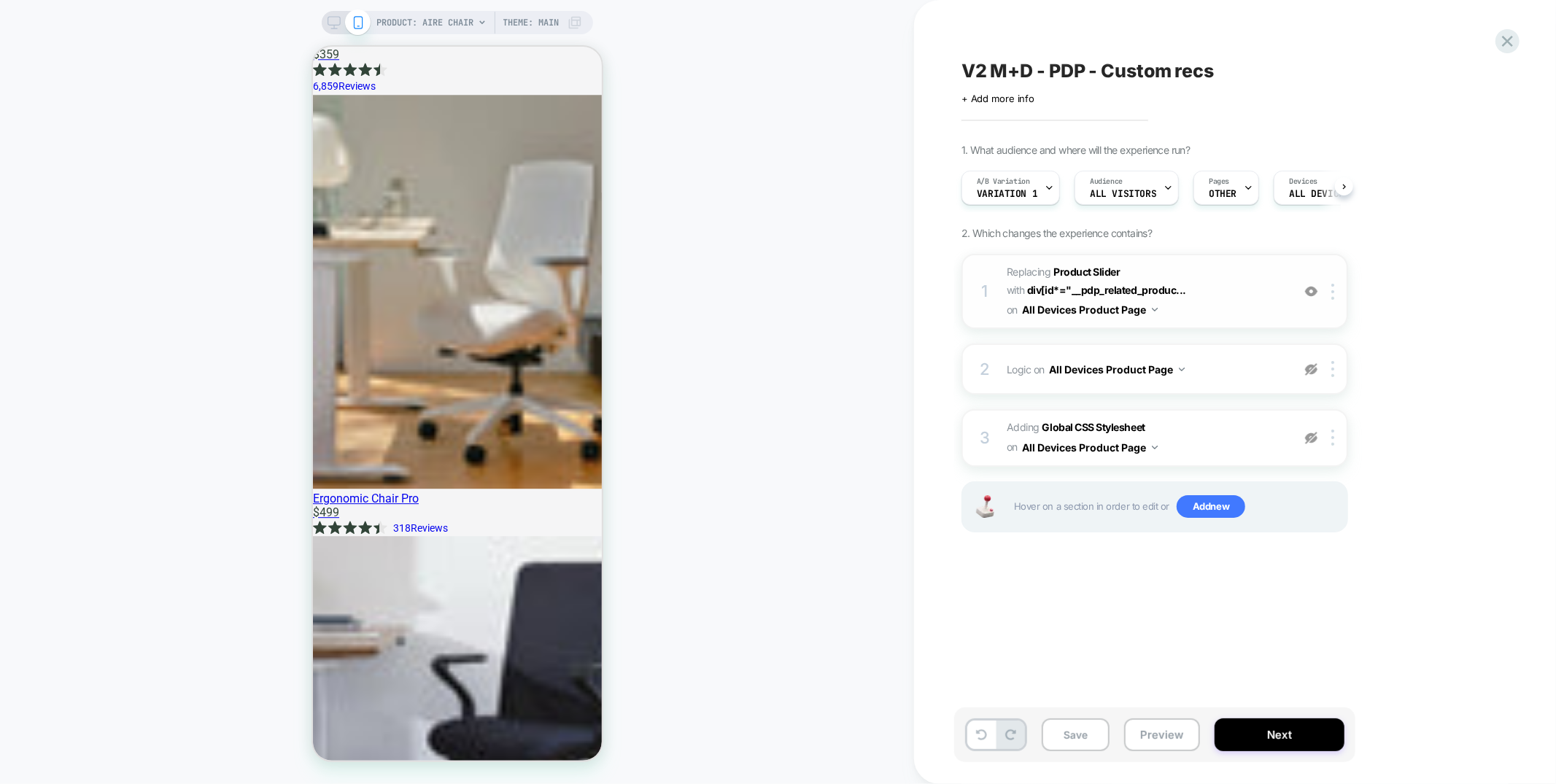
scroll to position [0, 1]
click at [1309, 366] on img at bounding box center [1311, 369] width 12 height 12
click at [1221, 372] on span "Logic Adding Code Block BEFORE div[id*="__pdp_related_products"] on All Devices…" at bounding box center [1145, 369] width 278 height 21
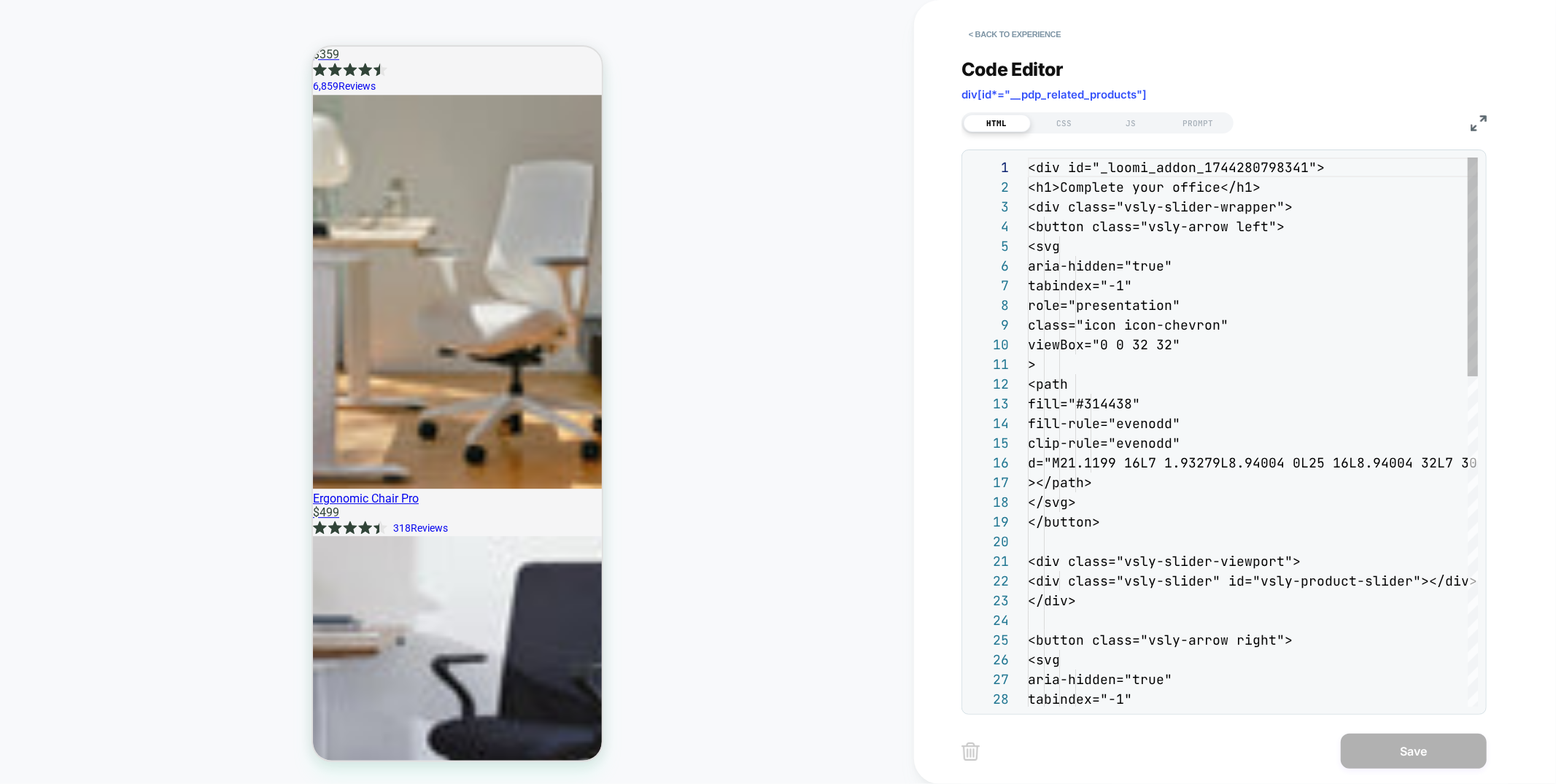
scroll to position [197, 0]
click at [1132, 122] on div "JS" at bounding box center [1131, 124] width 67 height 18
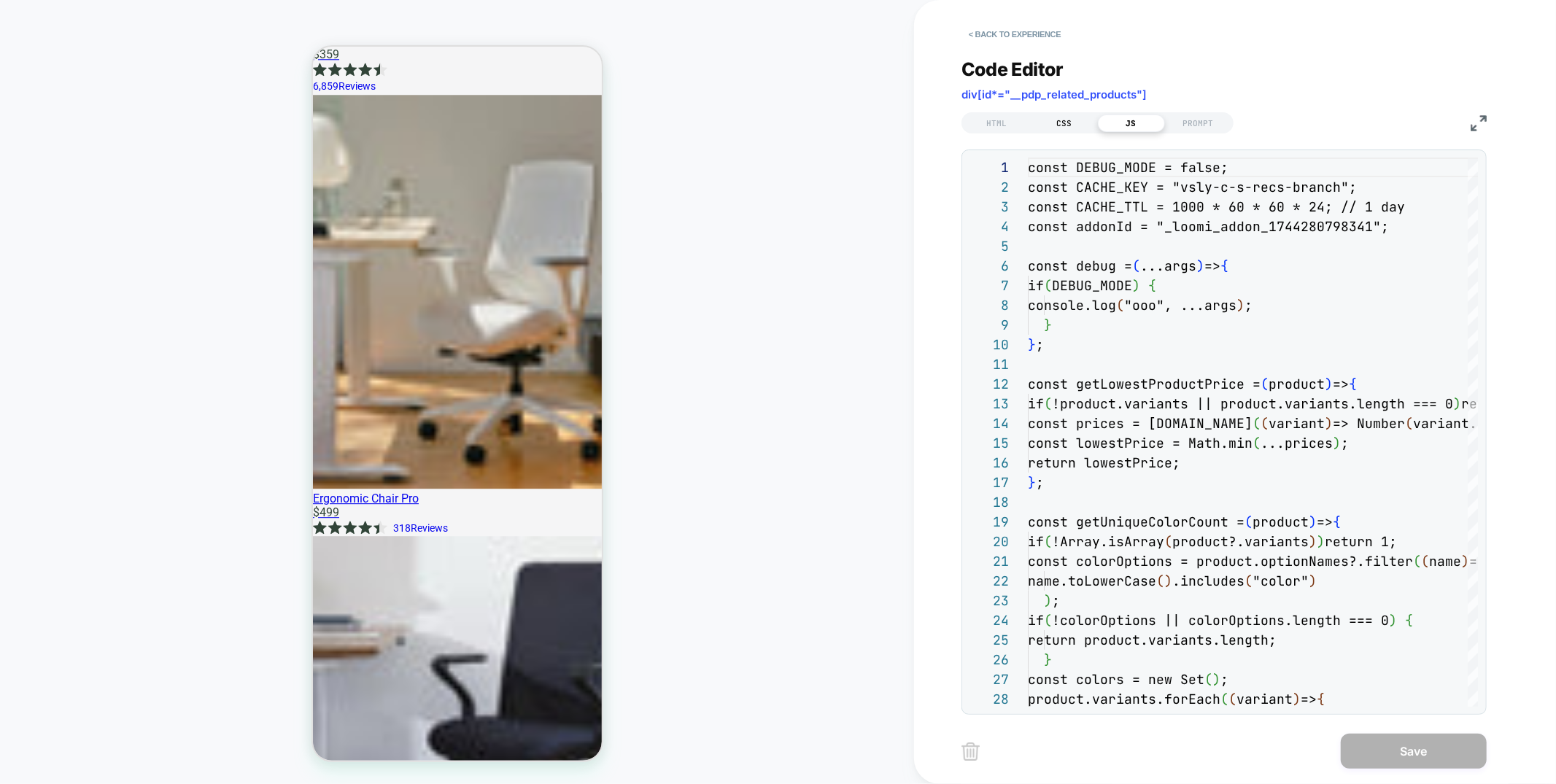
click at [1073, 115] on div "CSS" at bounding box center [1064, 124] width 67 height 18
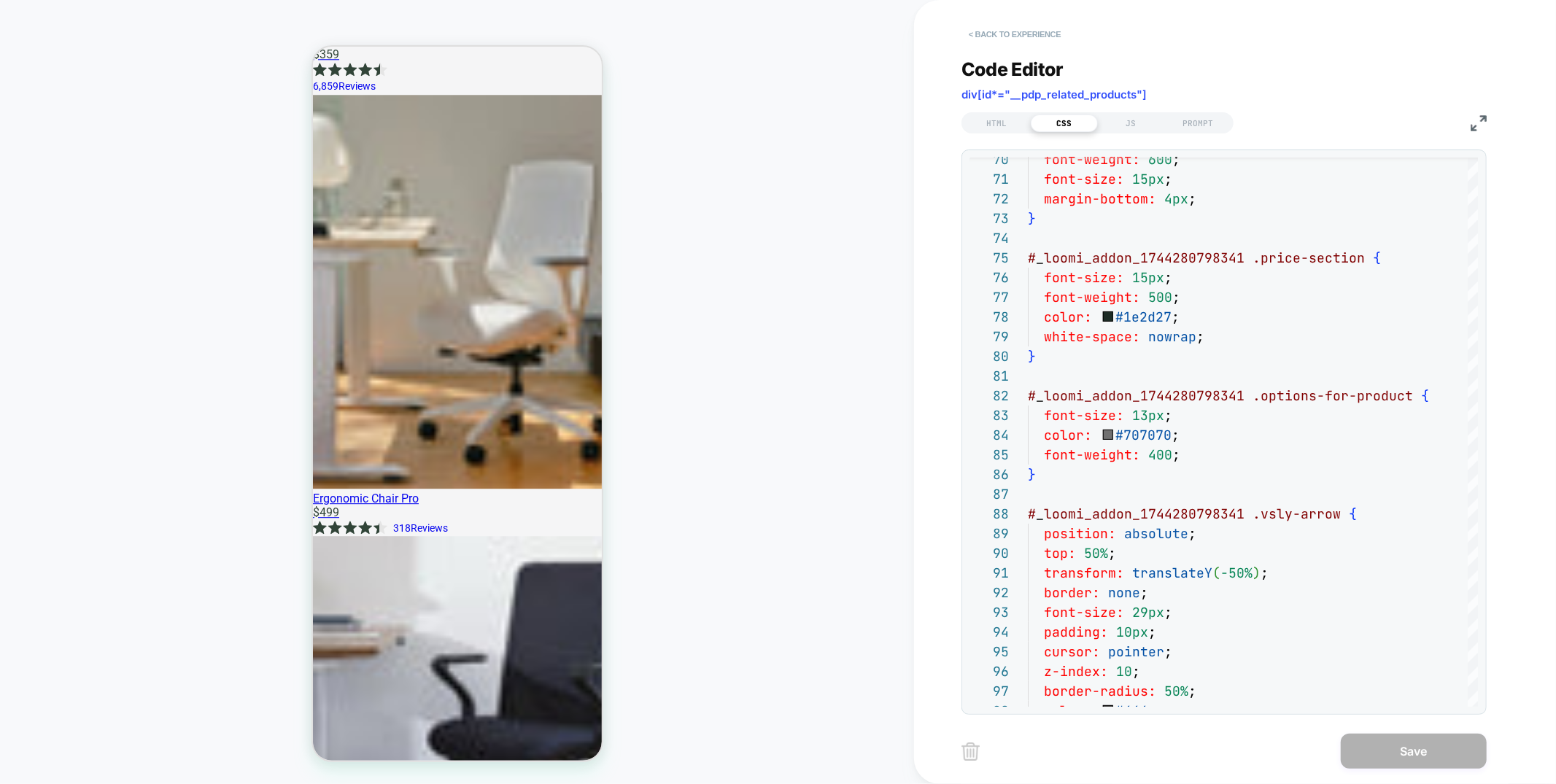
click at [1001, 25] on button "< Back to experience" at bounding box center [1015, 34] width 107 height 23
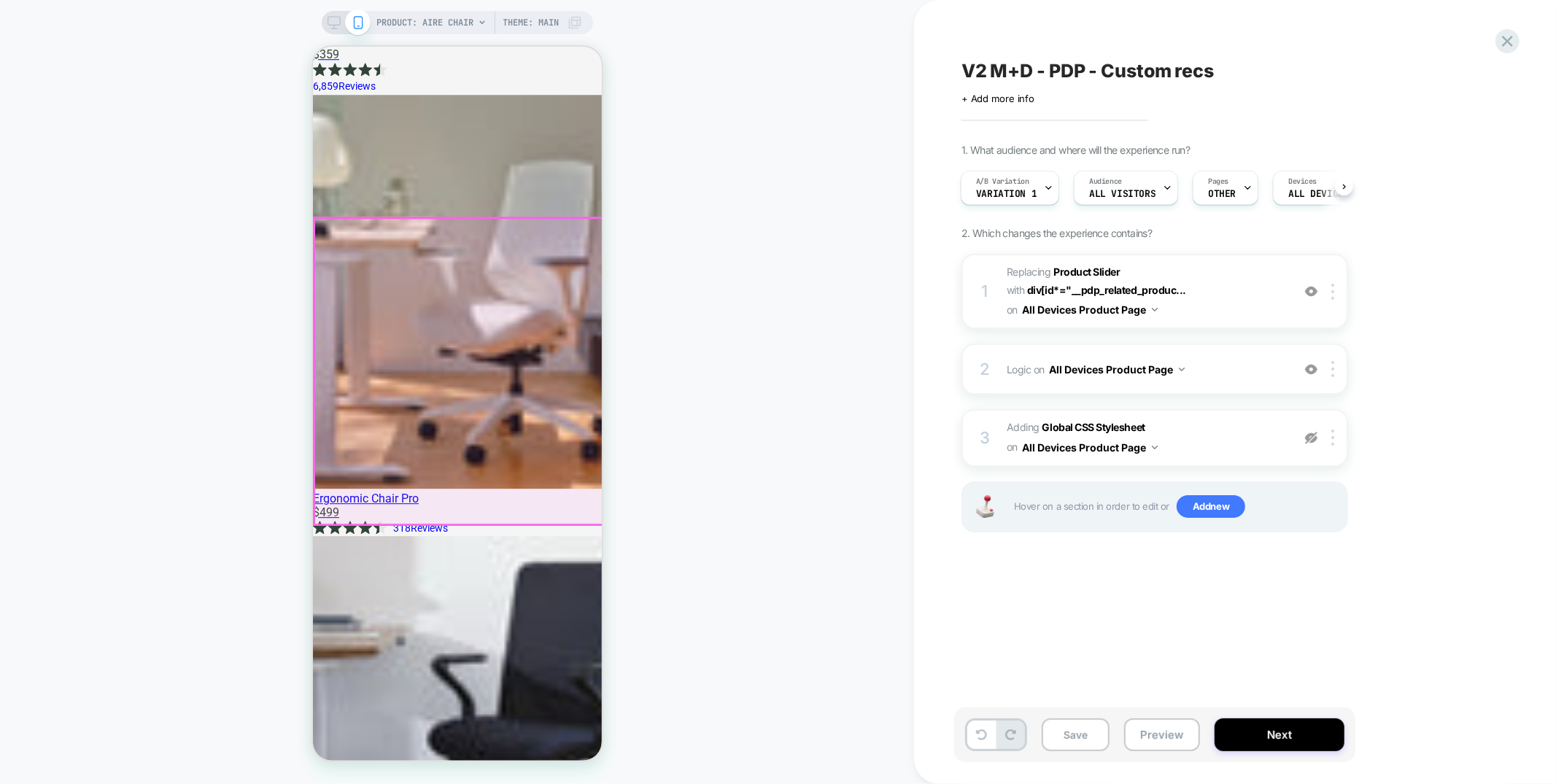
scroll to position [0, 0]
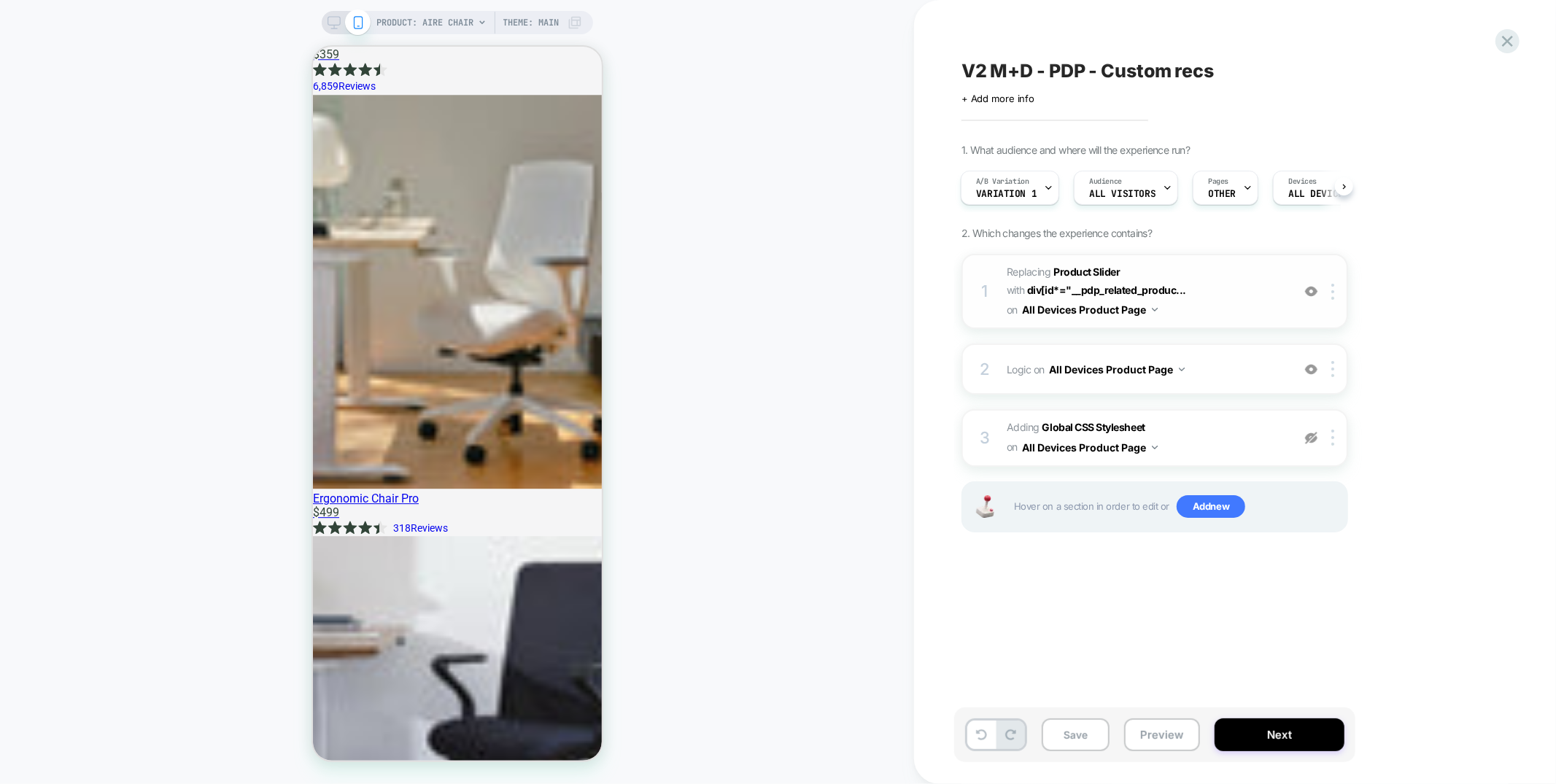
click at [1208, 297] on span "#_loomi_addon_1744277114571_dup1755696182 Replacing Product Slider WITH div[id*…" at bounding box center [1145, 290] width 278 height 57
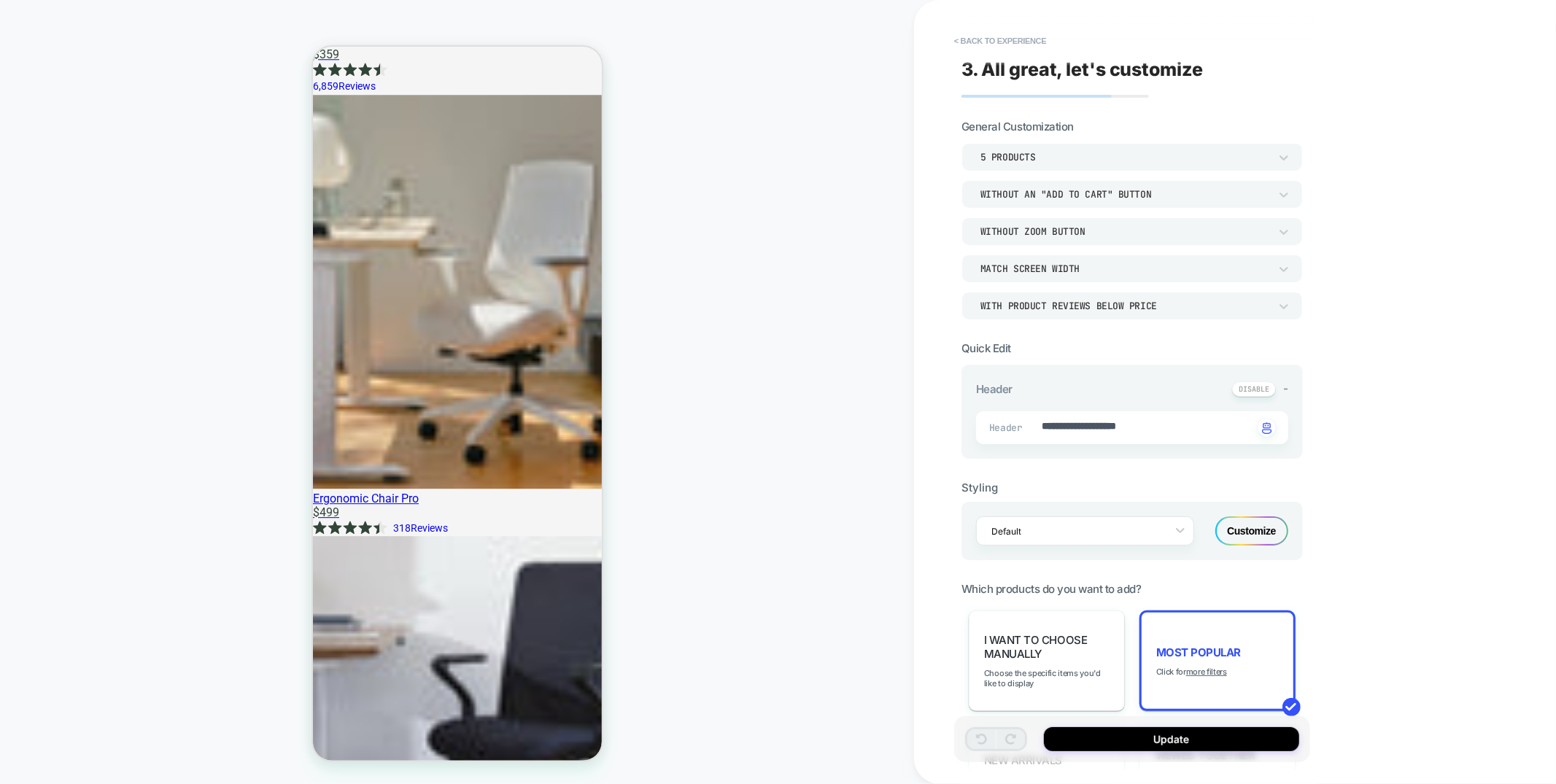
scroll to position [3313, 0]
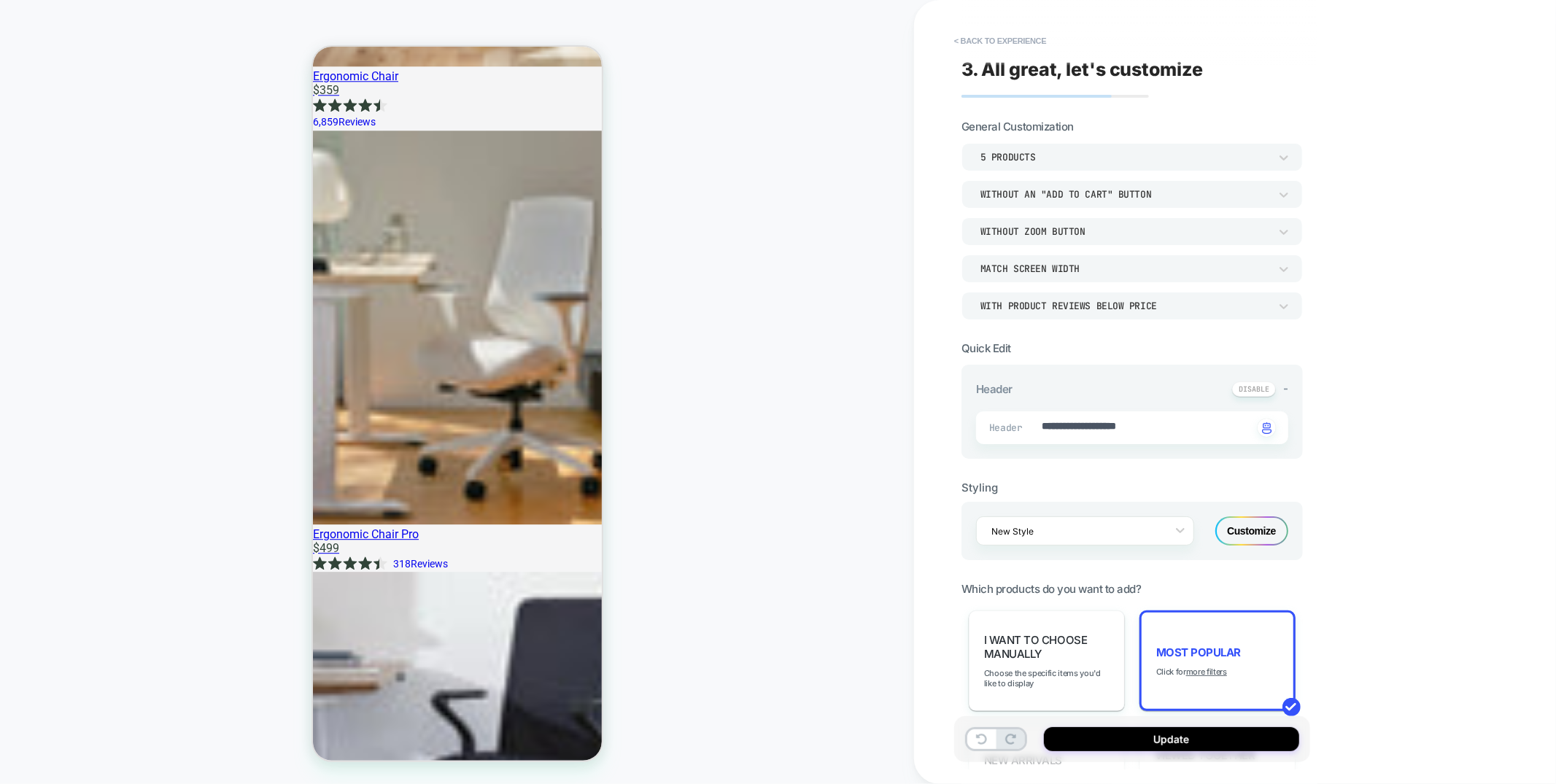
type textarea "*"
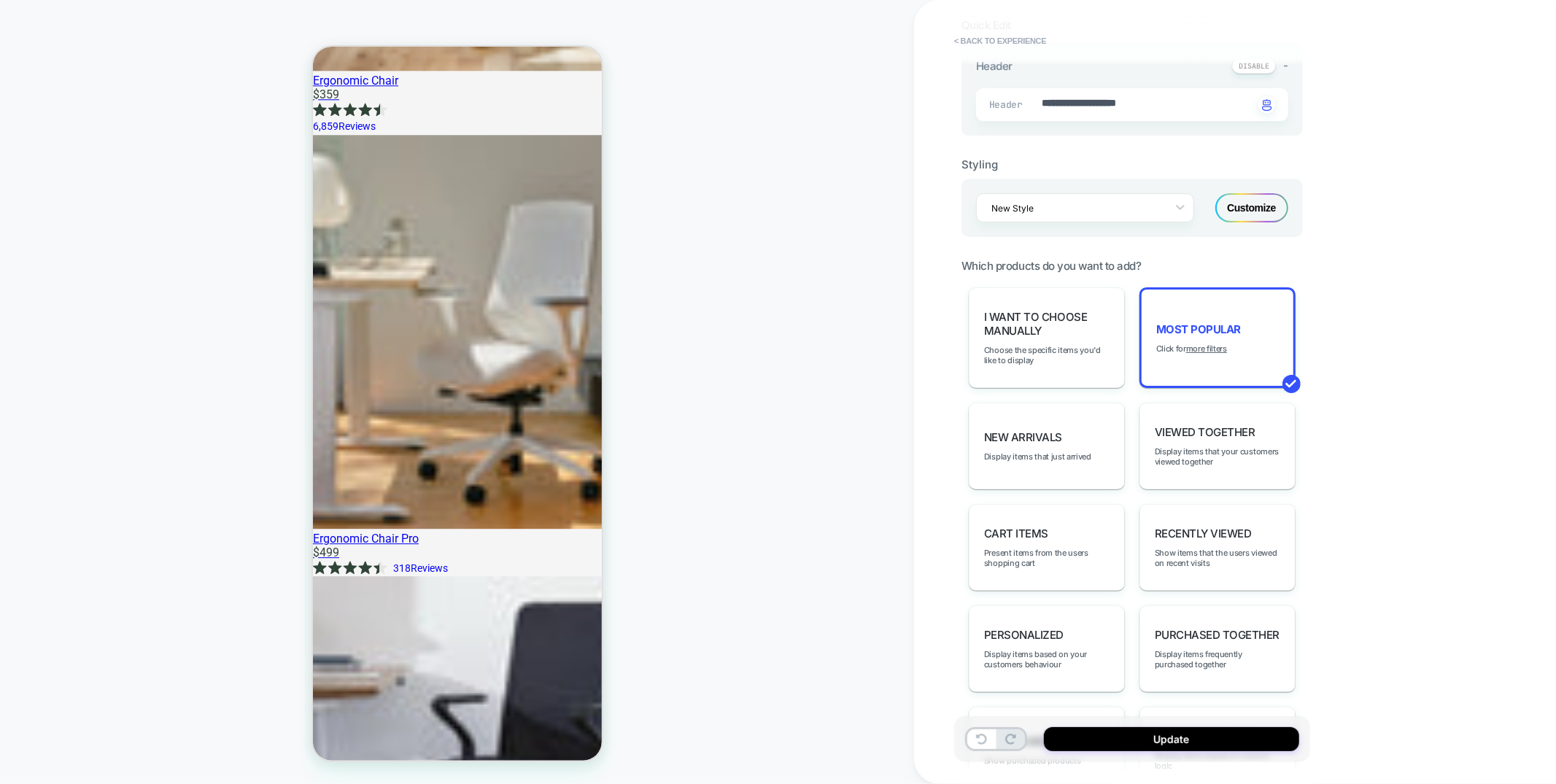
scroll to position [328, 0]
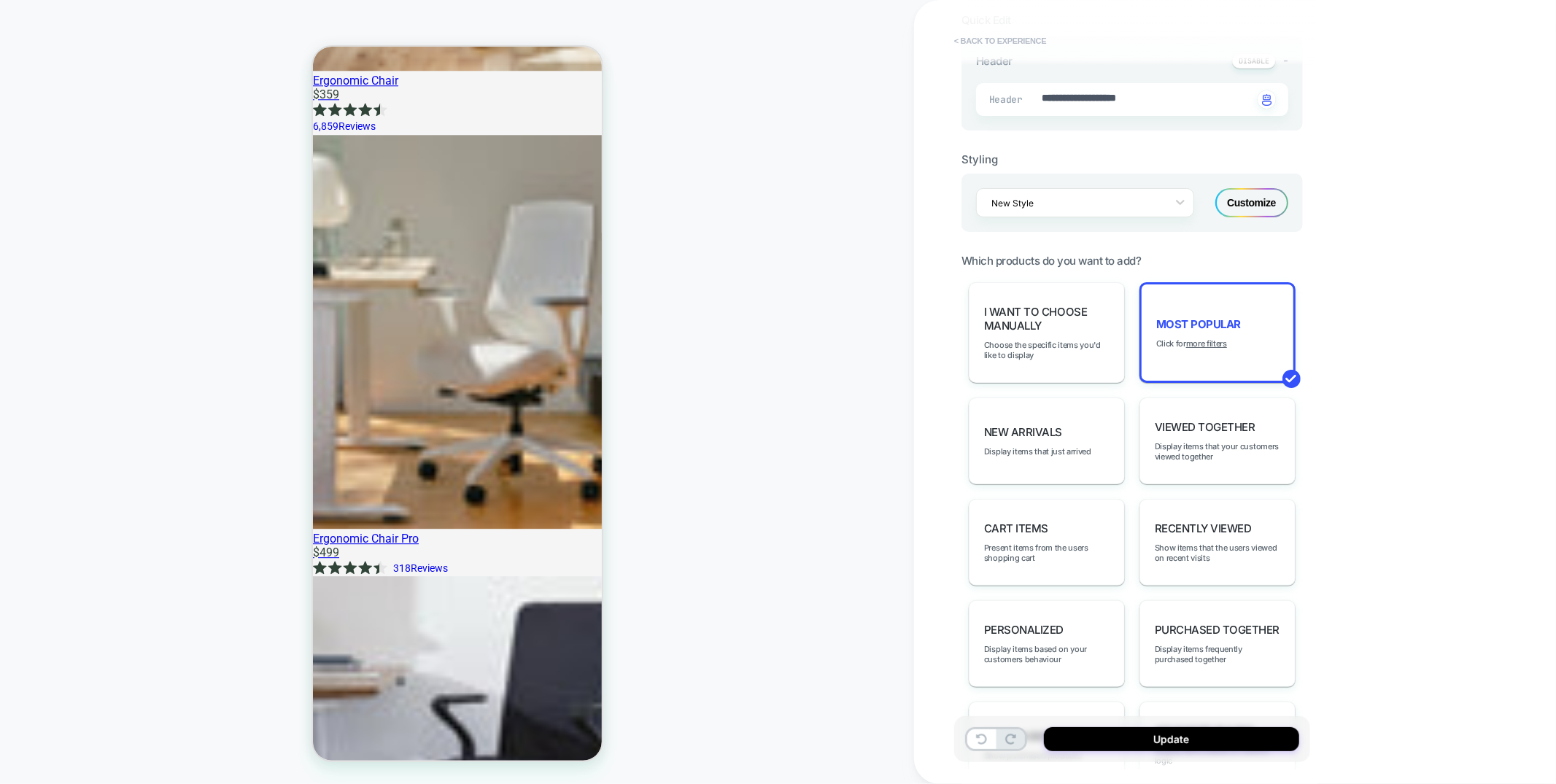
click at [1001, 42] on button "< Back to experience" at bounding box center [1000, 40] width 107 height 23
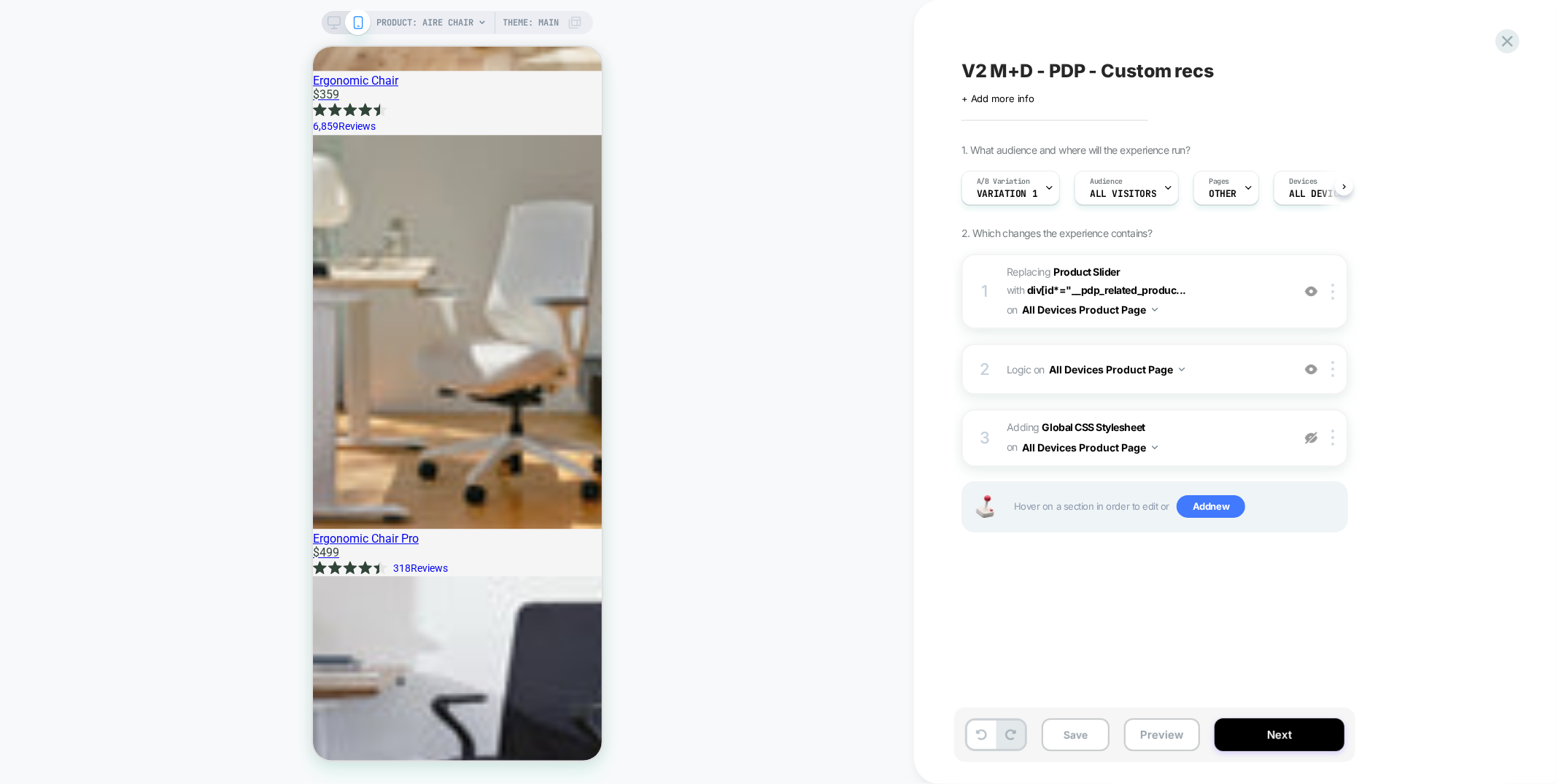
scroll to position [0, 1]
click at [1308, 439] on img at bounding box center [1311, 438] width 12 height 12
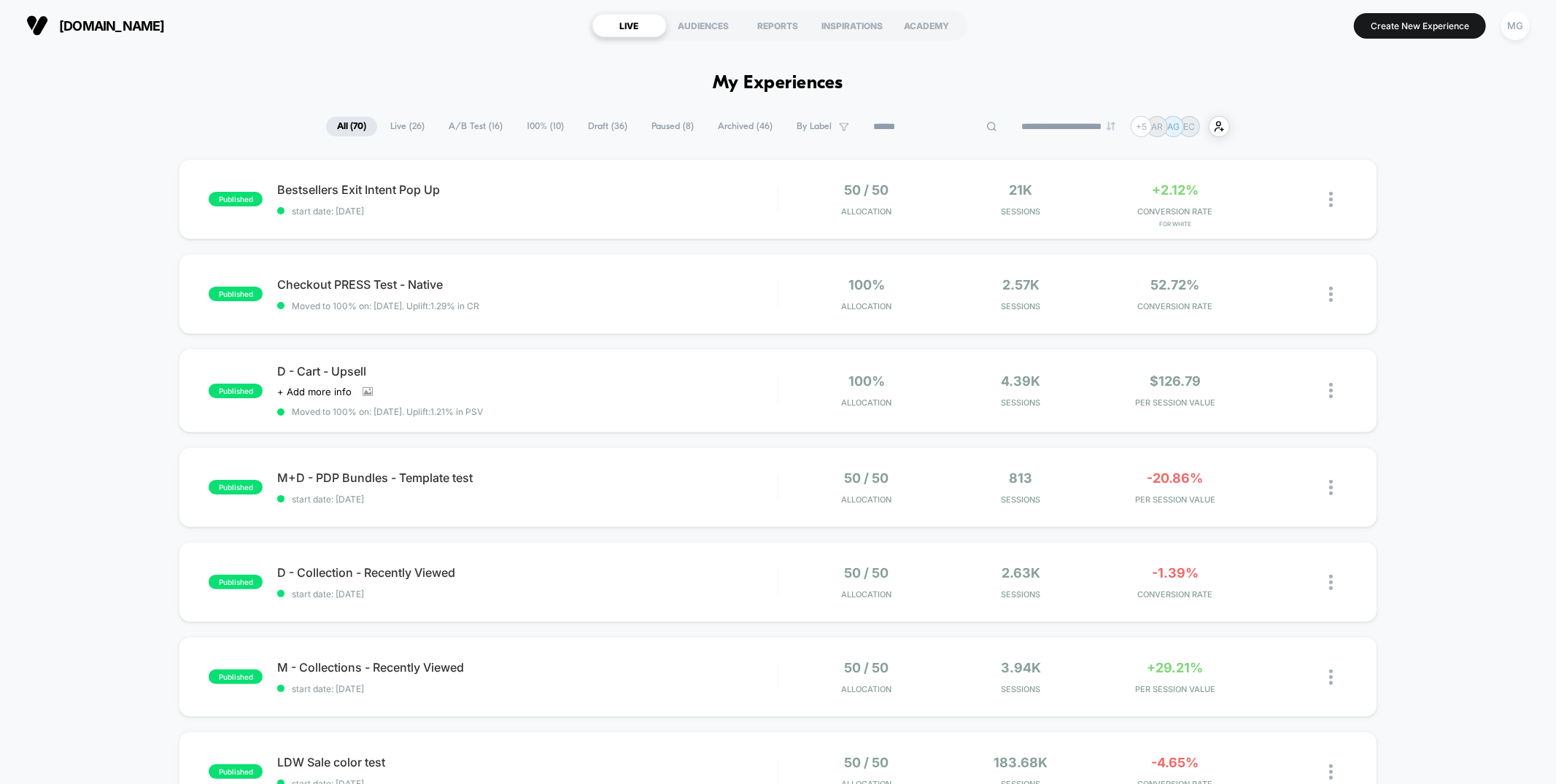
click at [918, 132] on input at bounding box center [935, 127] width 146 height 18
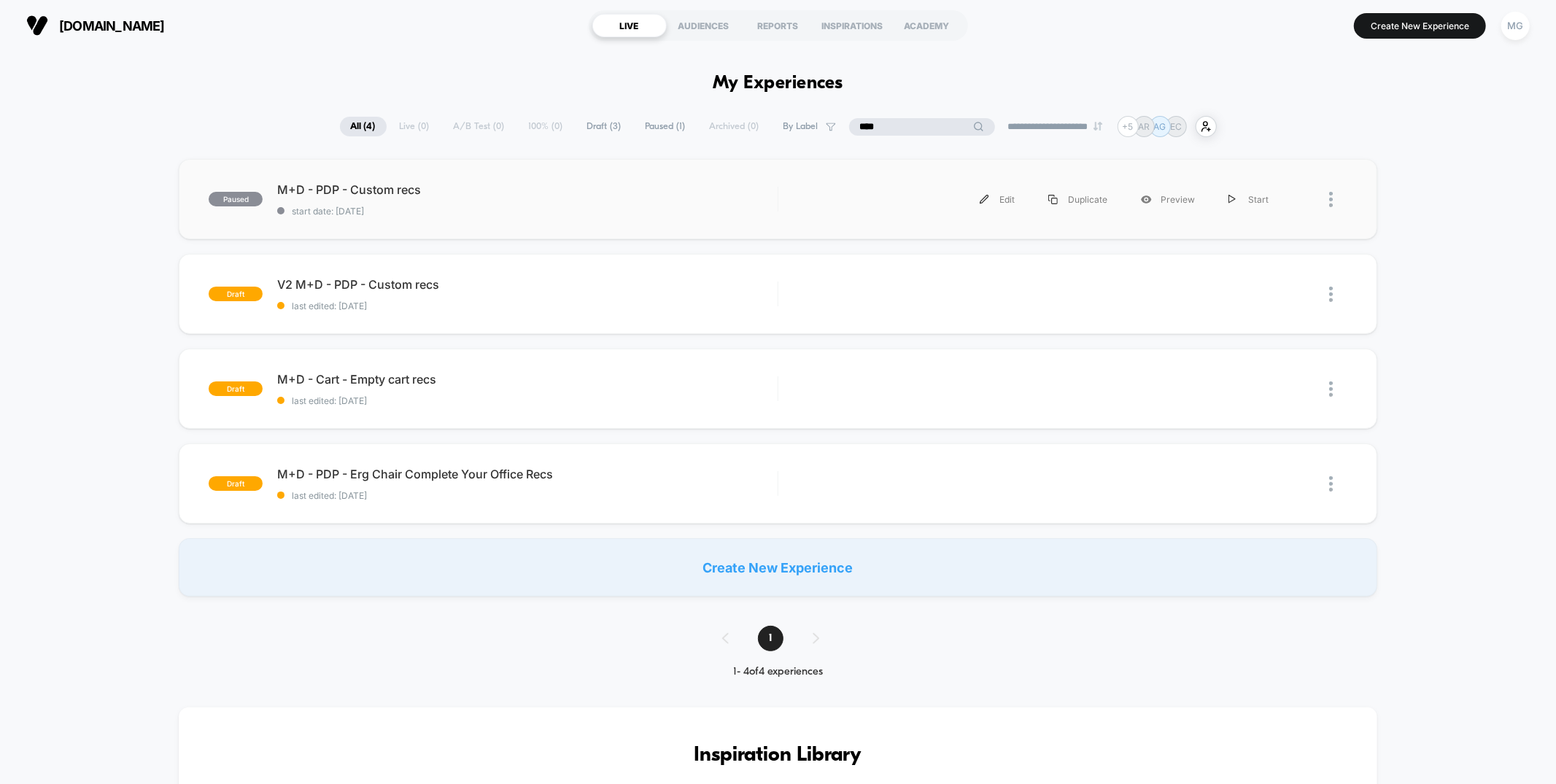
type input "****"
click at [621, 203] on div "M+D - PDP - Custom recs Click to edit experience details Click to edit experien…" at bounding box center [527, 199] width 499 height 34
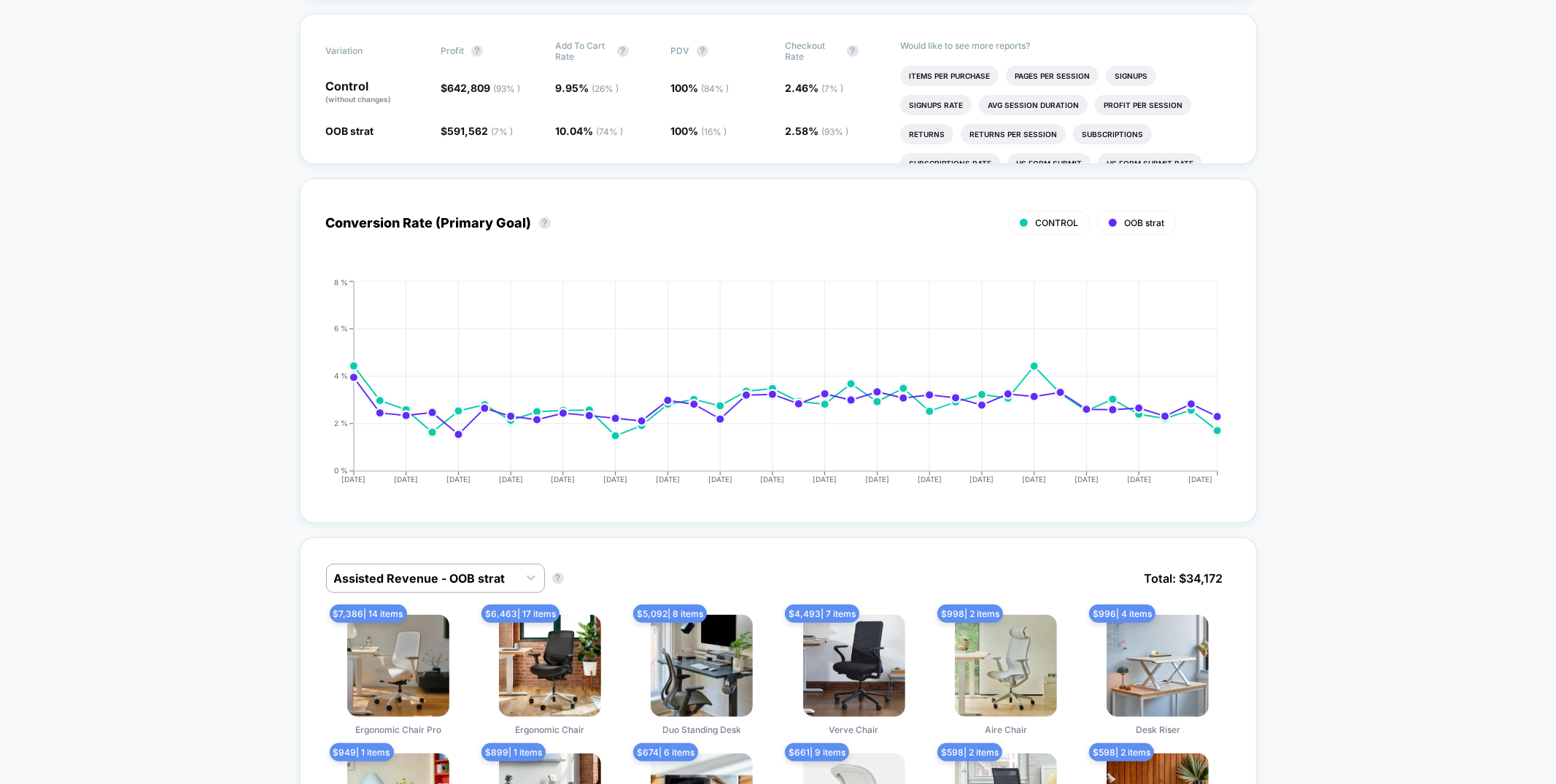
scroll to position [639, 0]
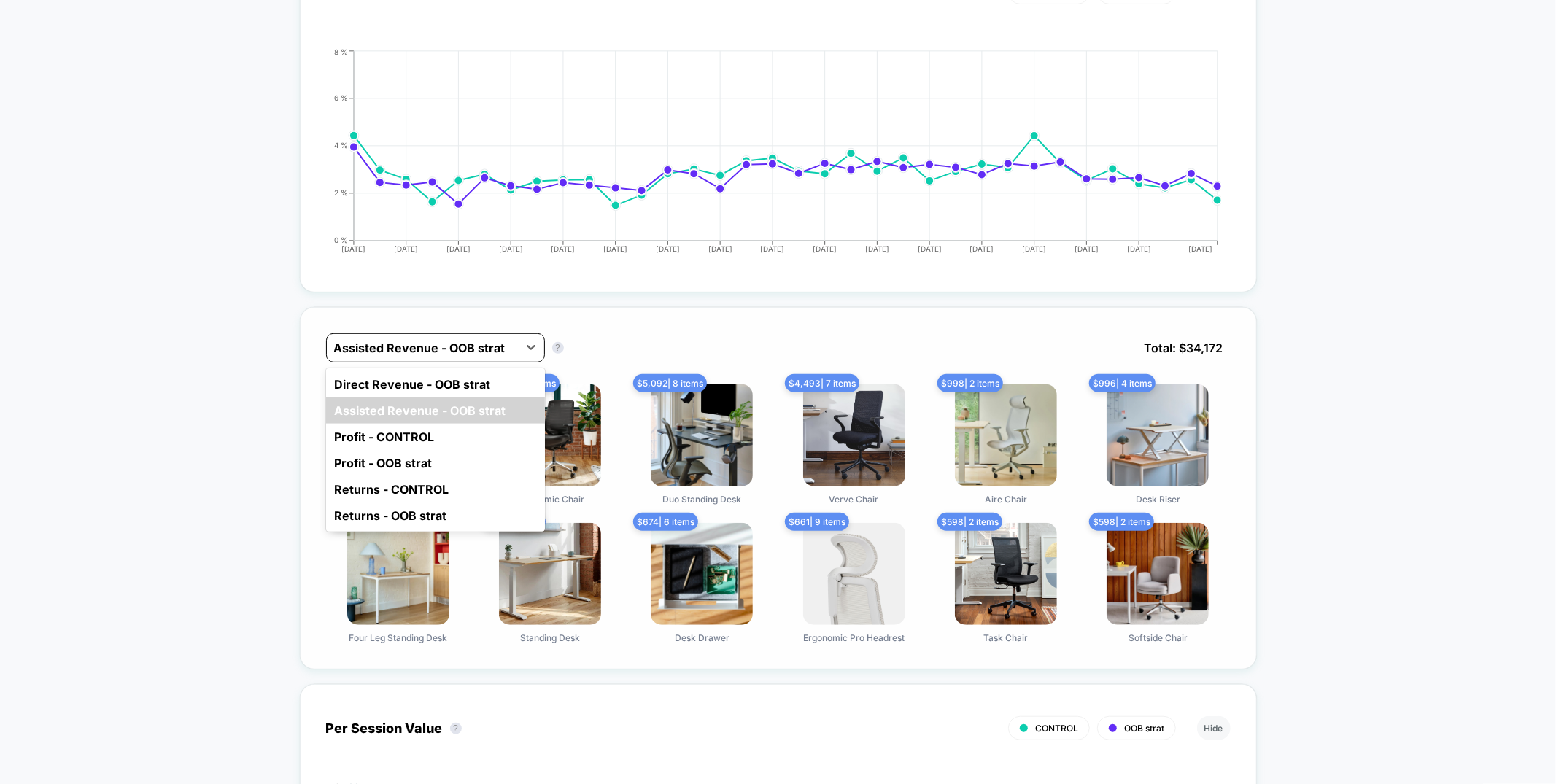
click at [410, 345] on div at bounding box center [422, 348] width 176 height 18
click at [409, 388] on div "Direct Revenue - OOB strat" at bounding box center [435, 384] width 218 height 26
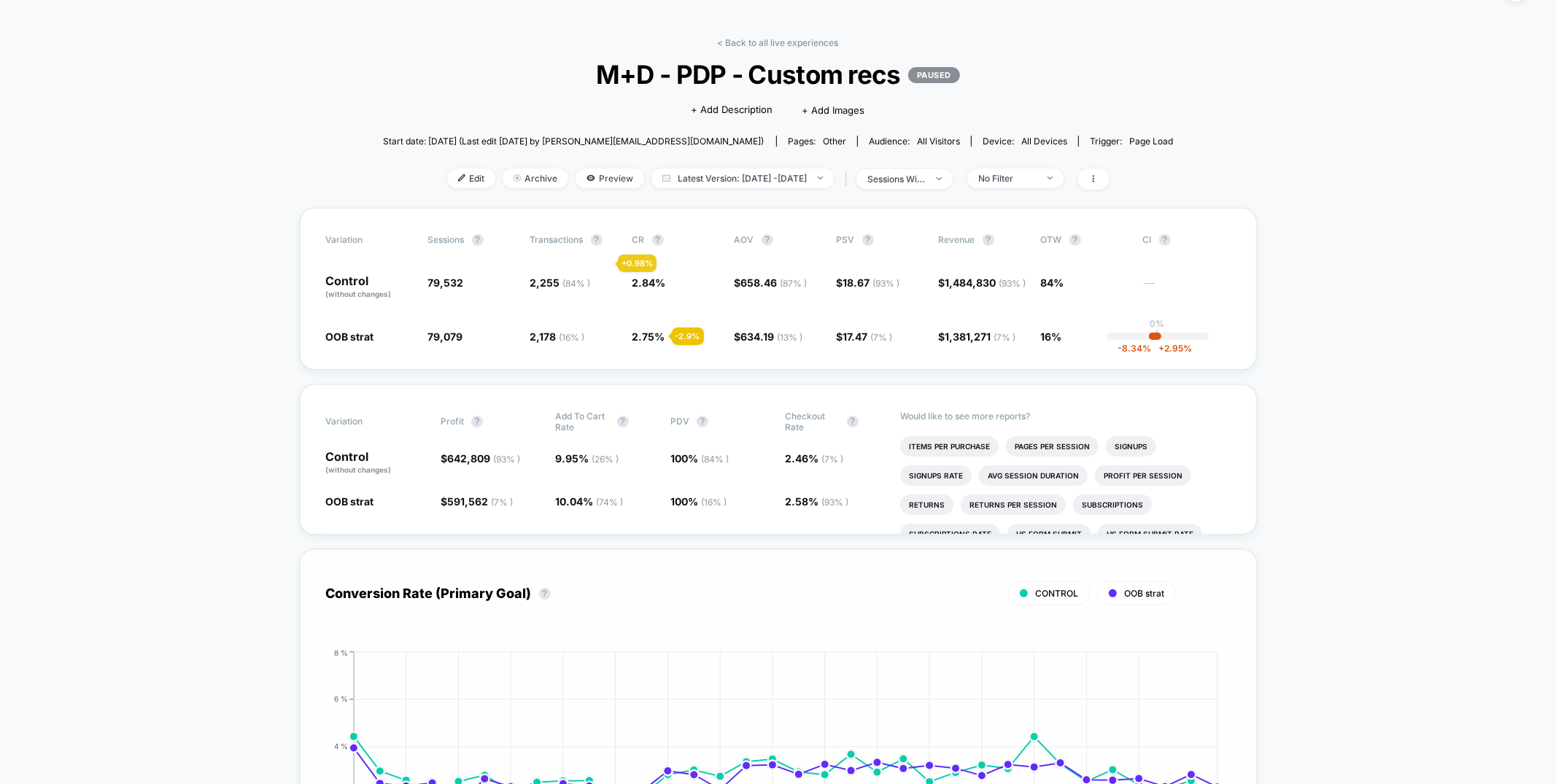
scroll to position [0, 0]
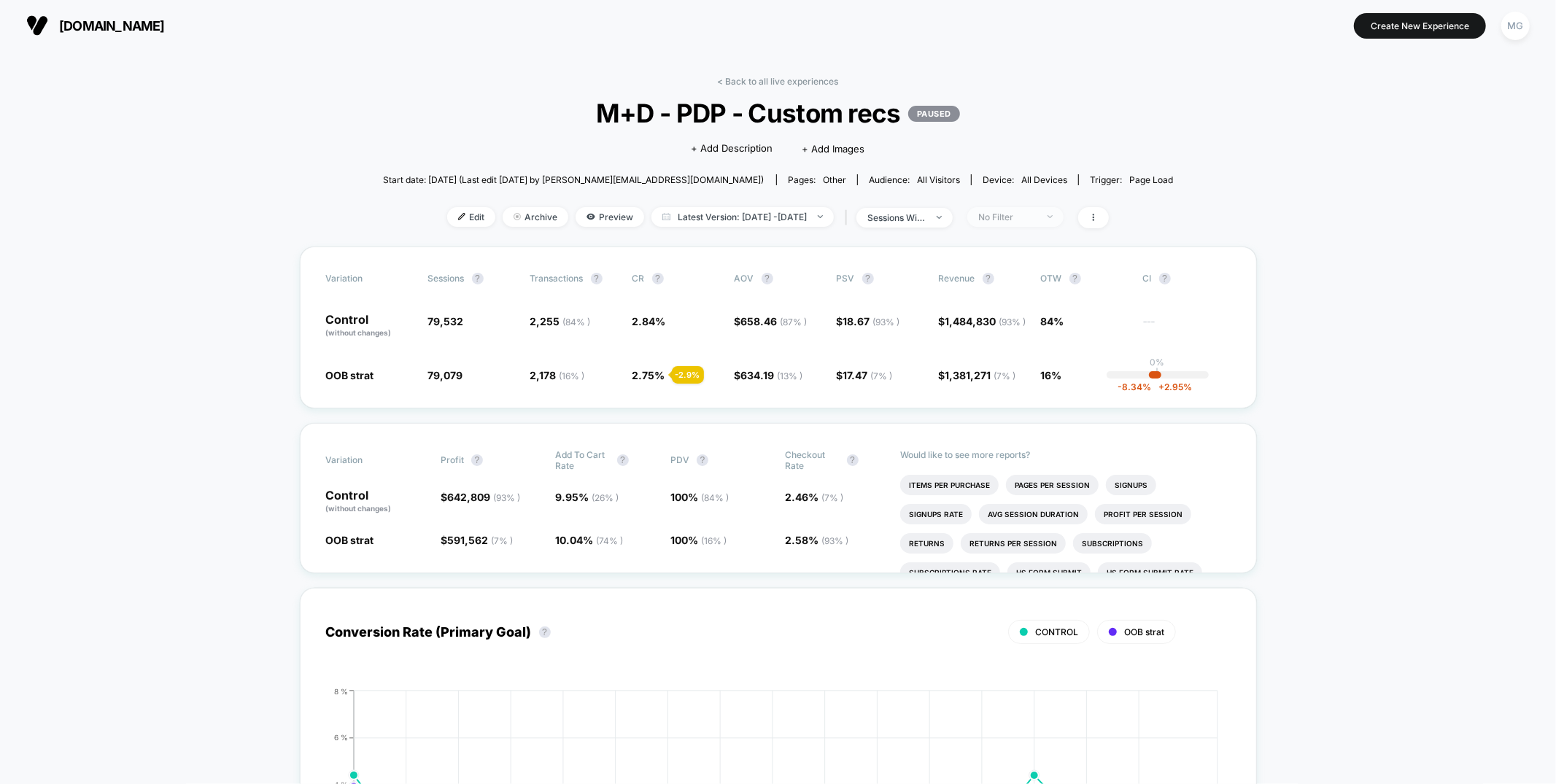
click at [1047, 217] on div at bounding box center [1042, 217] width 11 height 1
drag, startPoint x: 1020, startPoint y: 269, endPoint x: 1007, endPoint y: 396, distance: 127.7
click at [1020, 269] on span "Mobile Visitors" at bounding box center [1024, 270] width 70 height 12
click at [1002, 426] on button "Save" at bounding box center [1032, 429] width 134 height 24
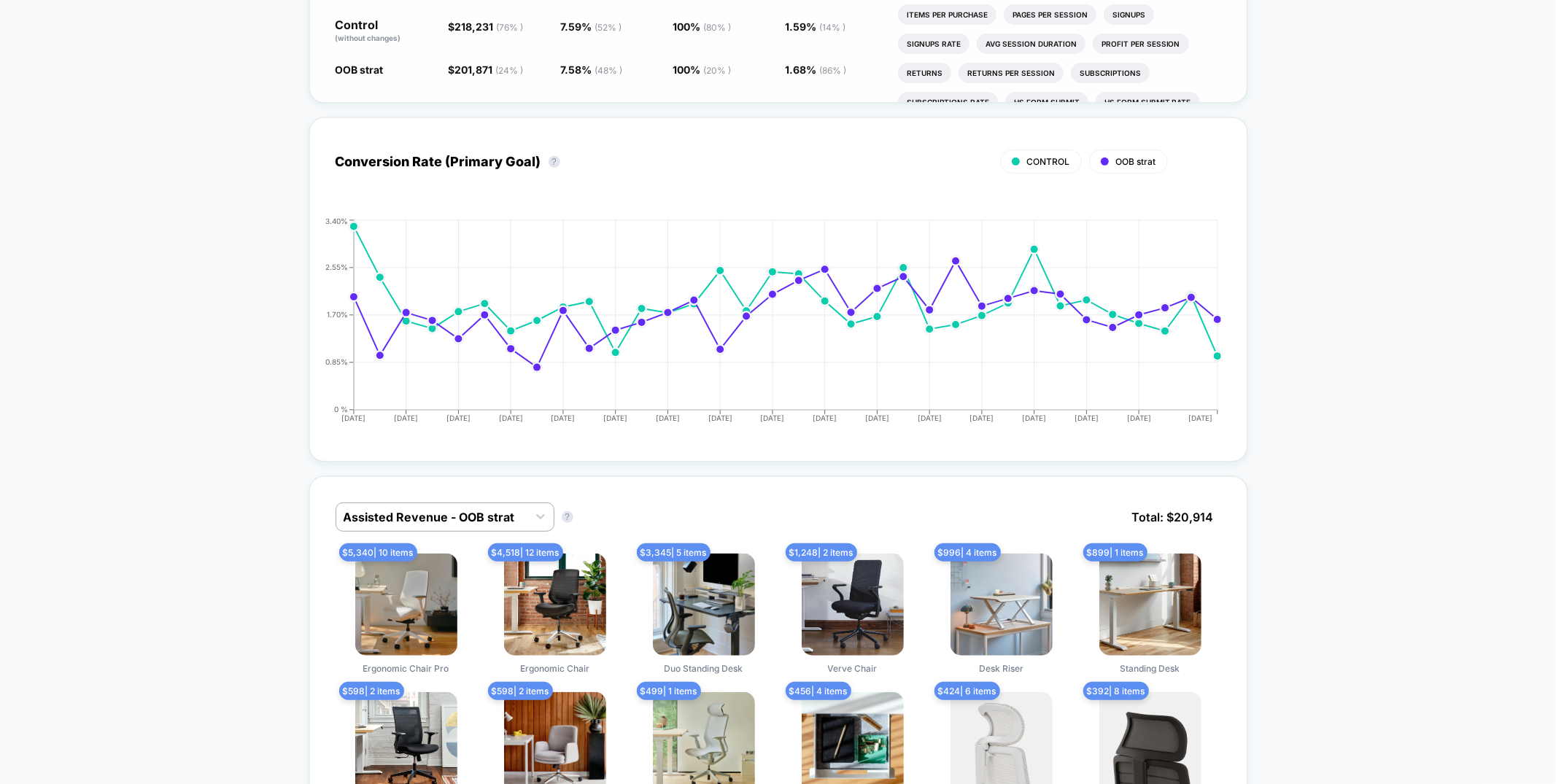
scroll to position [876, 0]
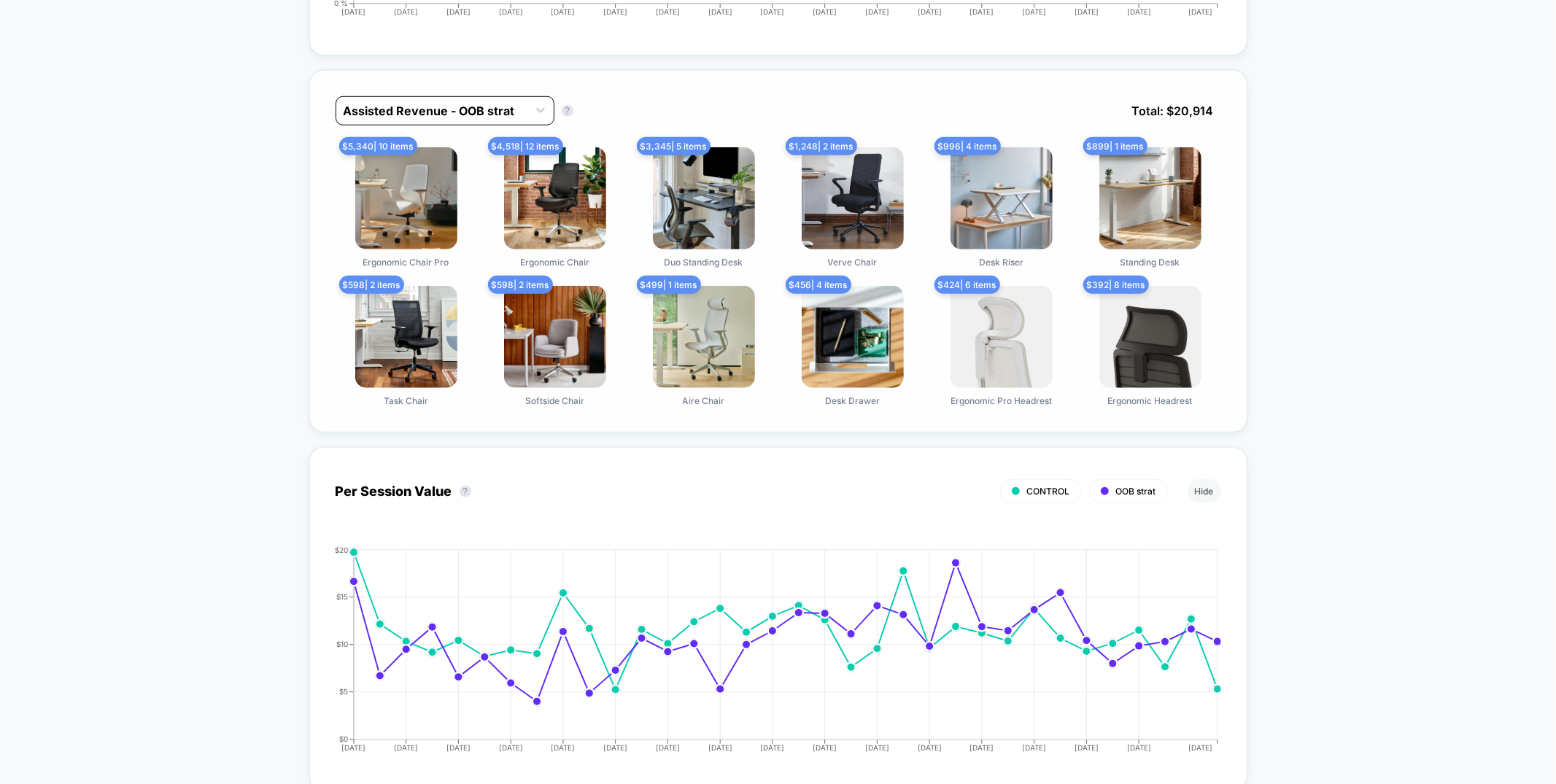
click at [494, 107] on div at bounding box center [432, 111] width 176 height 18
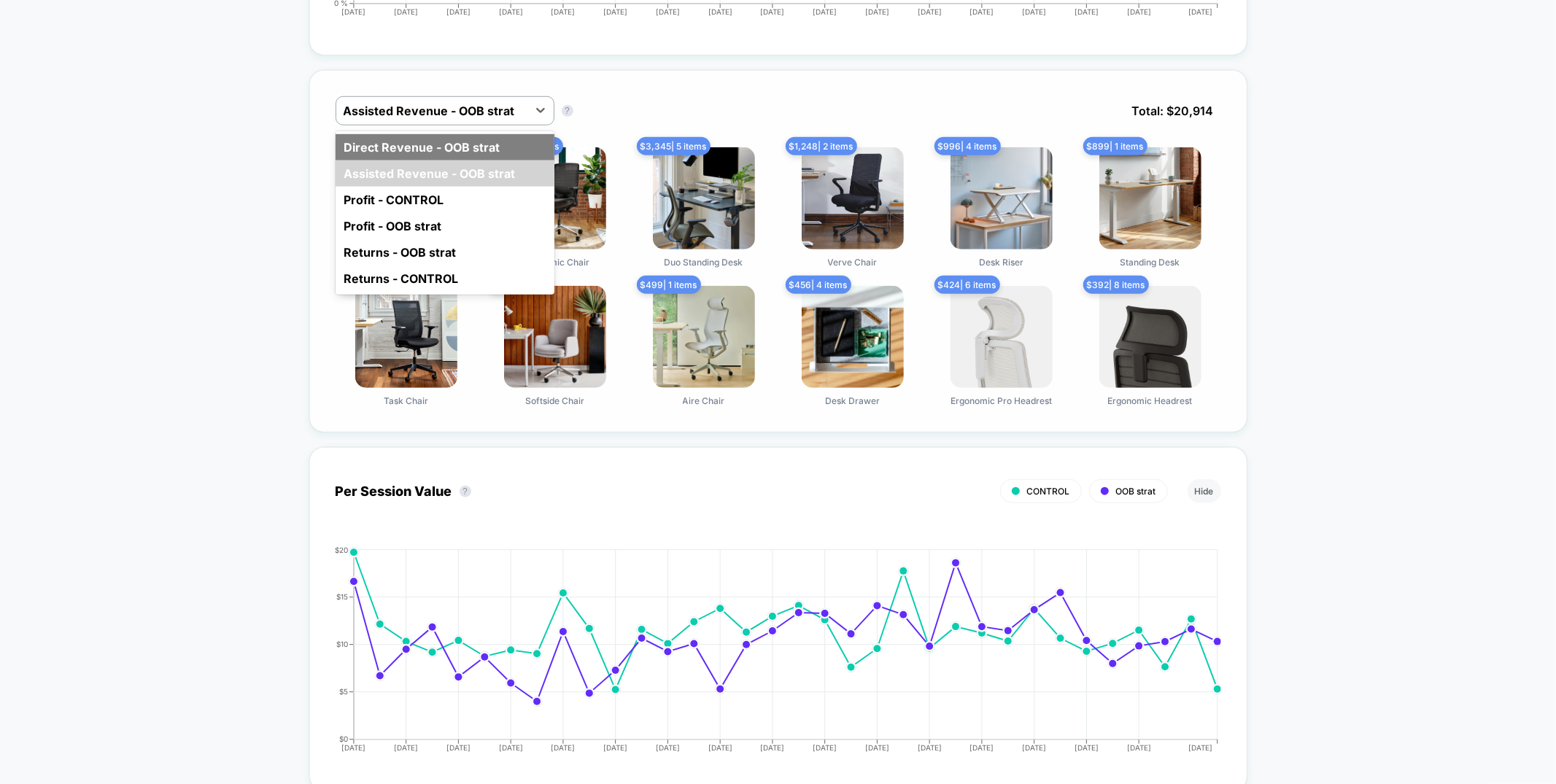
click at [479, 151] on div "Direct Revenue - OOB strat" at bounding box center [445, 147] width 218 height 26
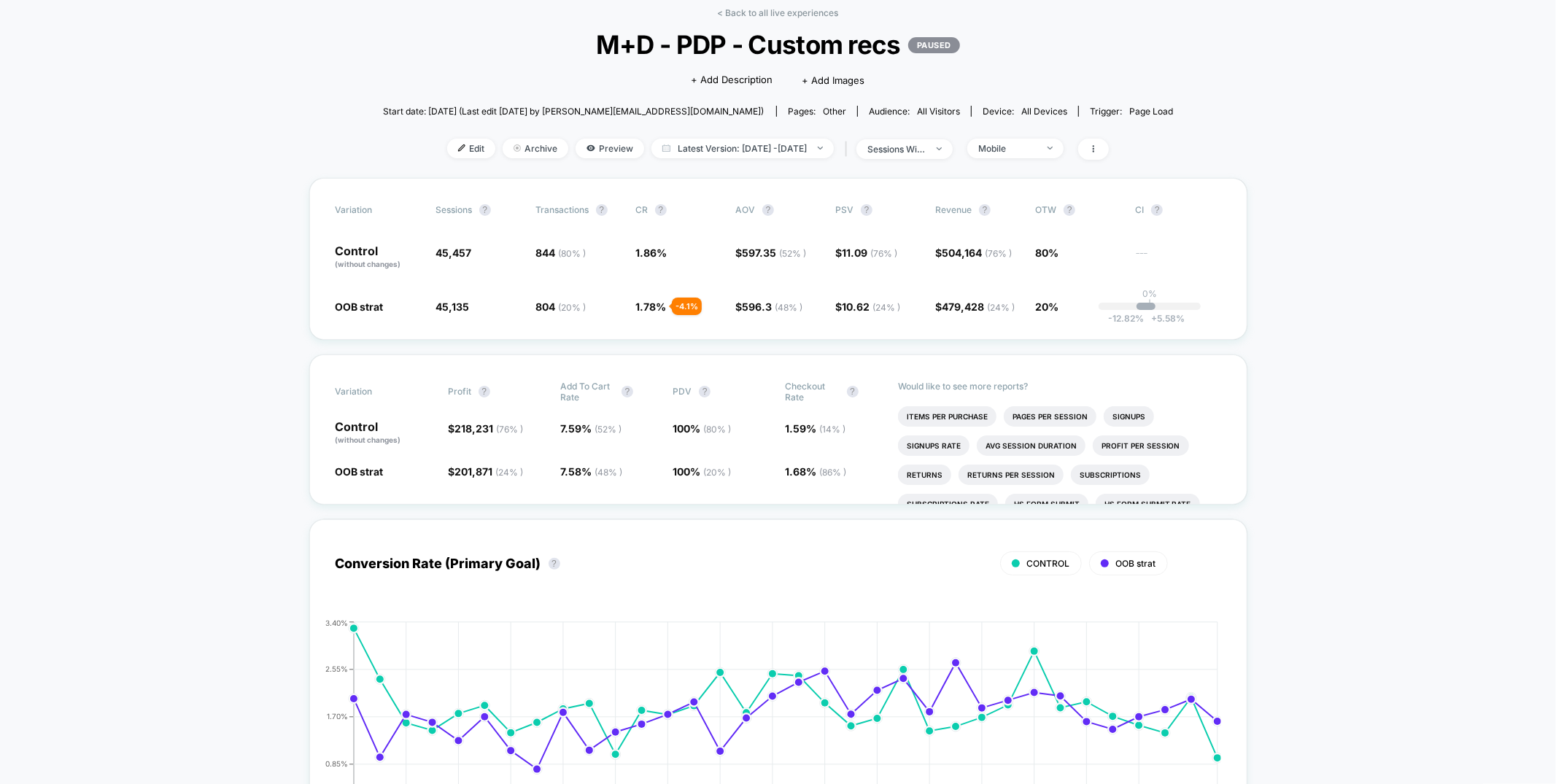
scroll to position [0, 0]
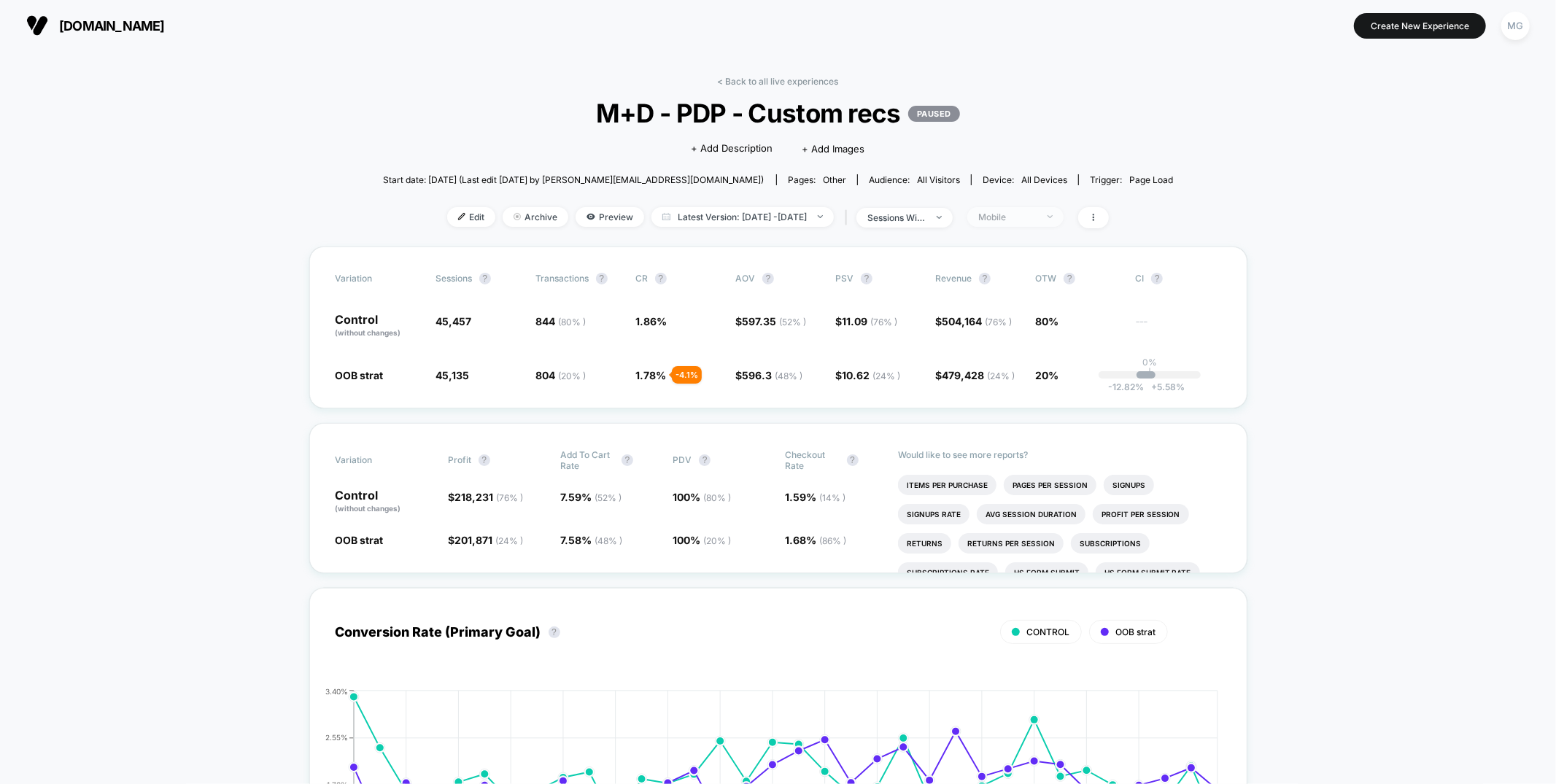
click at [1034, 216] on div "Mobile" at bounding box center [1007, 217] width 58 height 11
click at [603, 218] on span "Preview" at bounding box center [609, 217] width 69 height 19
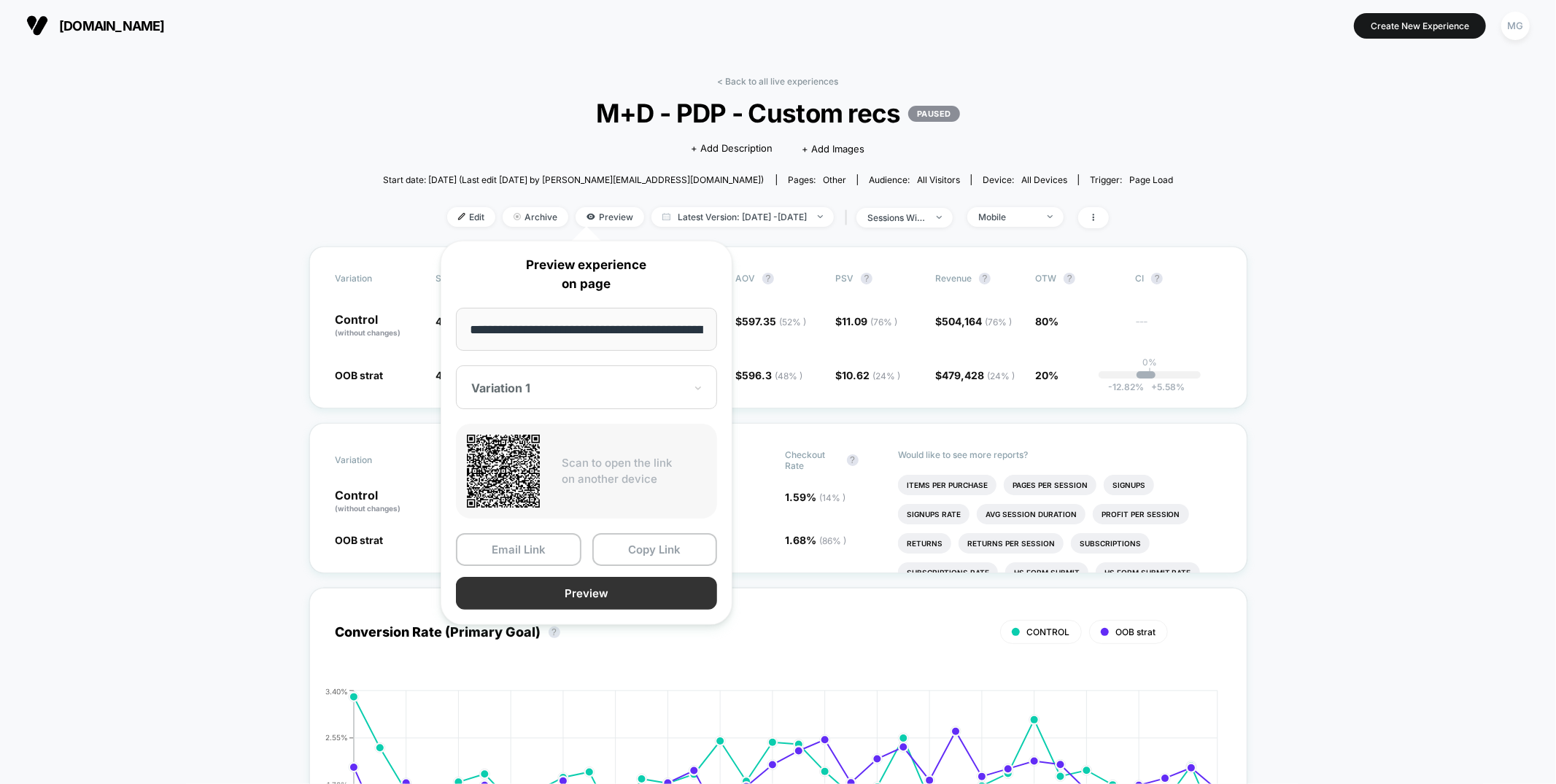
click at [594, 589] on button "Preview" at bounding box center [586, 593] width 261 height 33
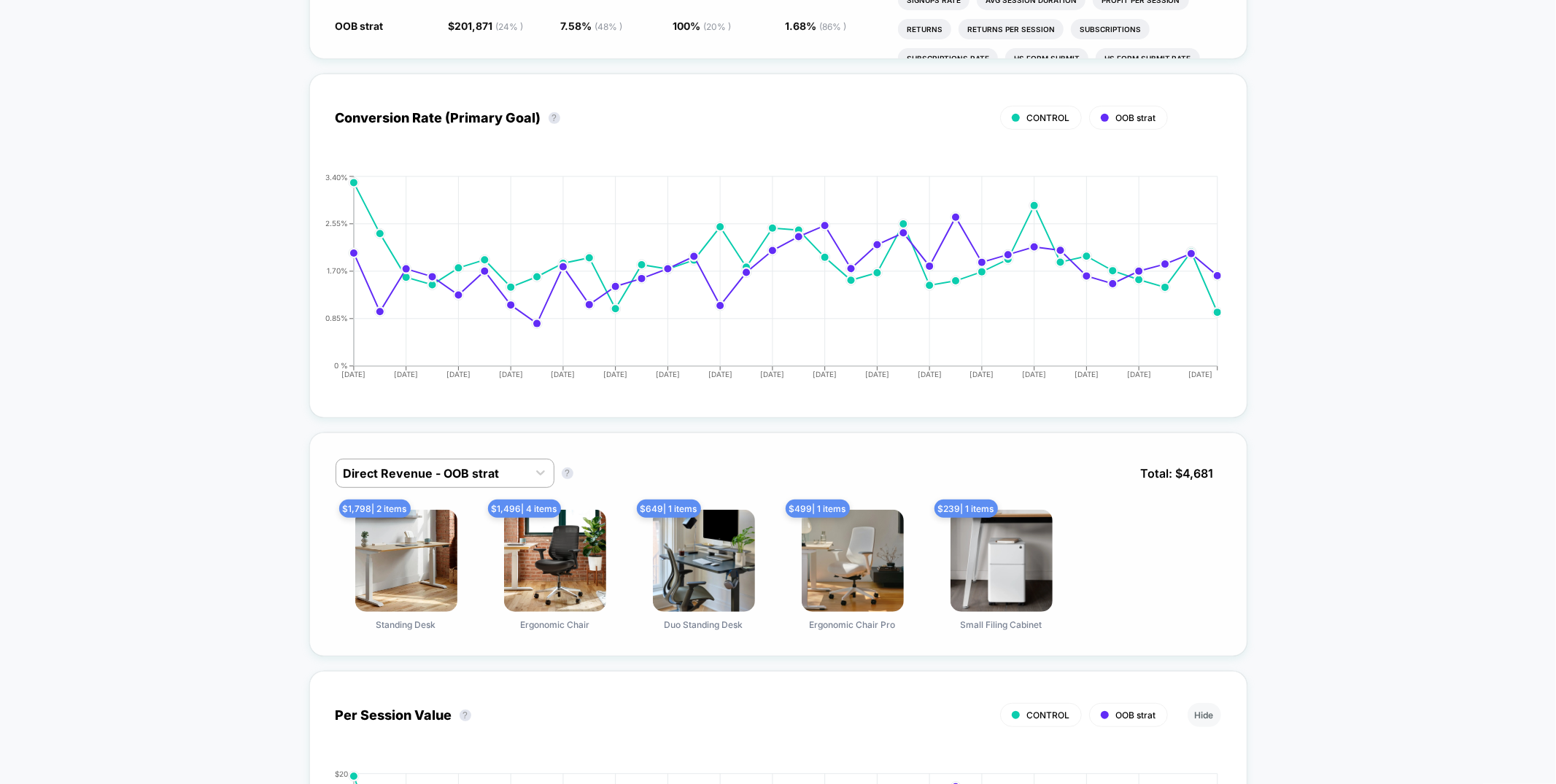
scroll to position [549, 0]
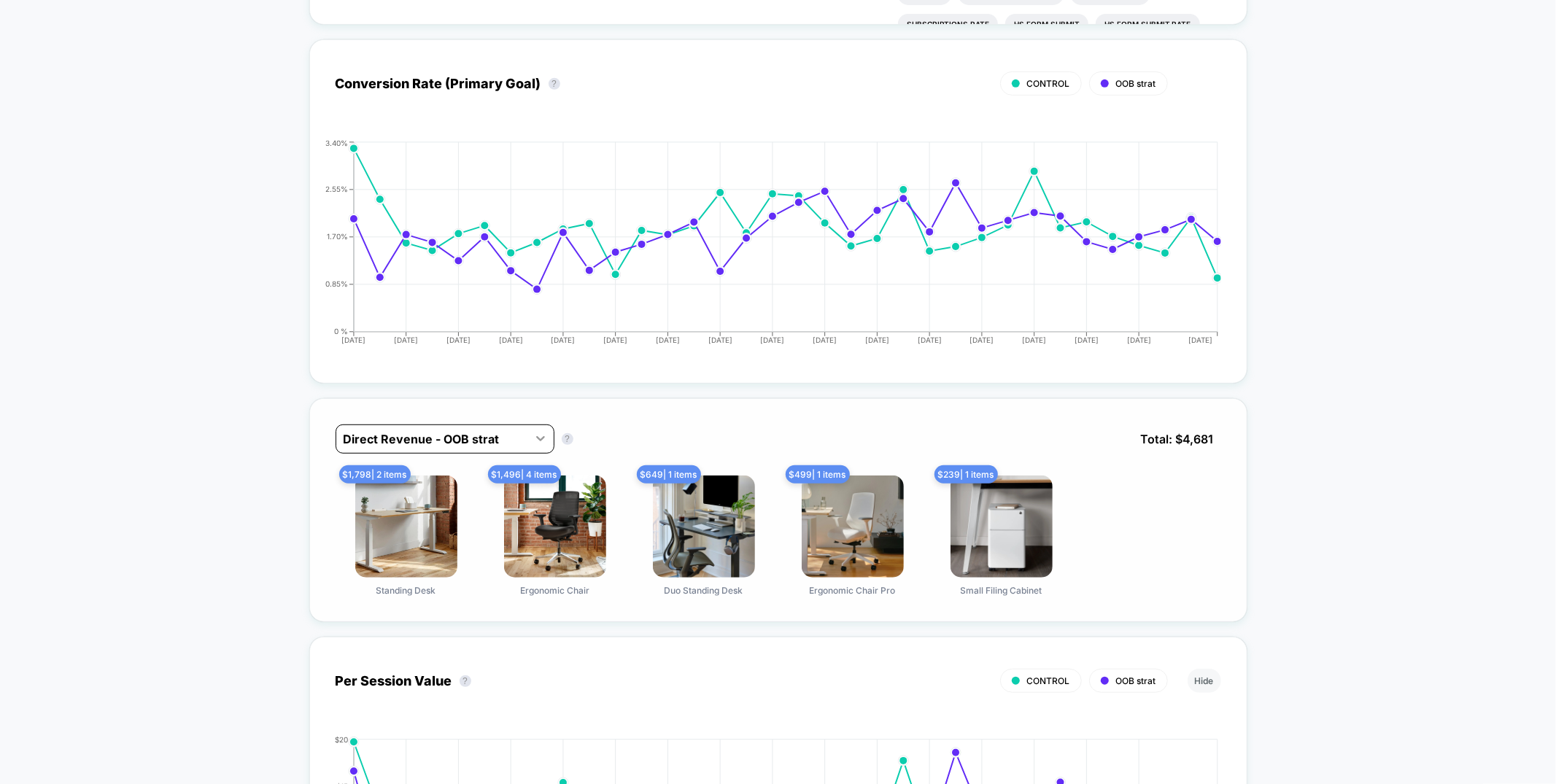
click at [541, 440] on icon at bounding box center [541, 439] width 15 height 15
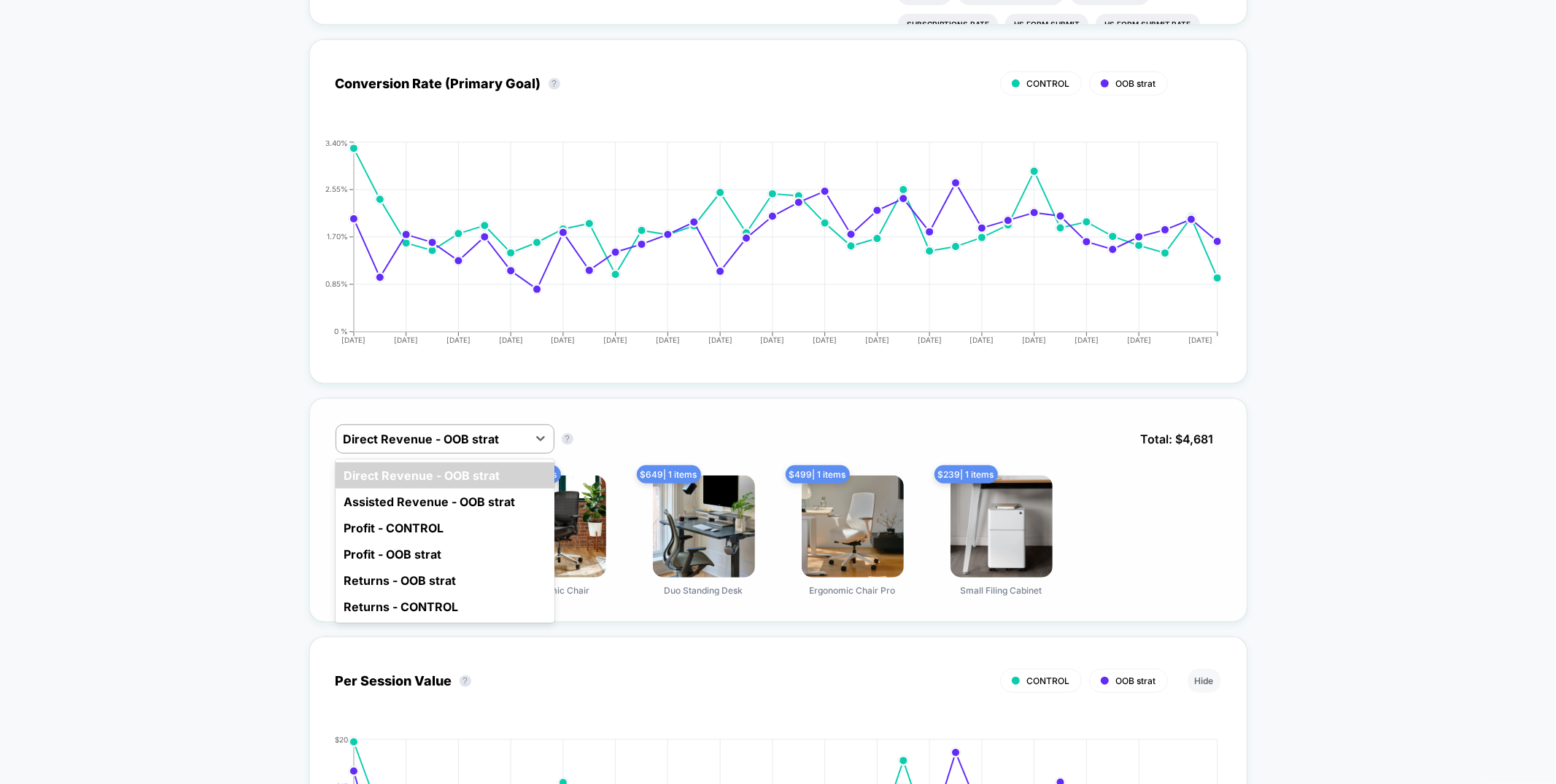
click at [501, 489] on div "Assisted Revenue - OOB strat" at bounding box center [445, 502] width 218 height 26
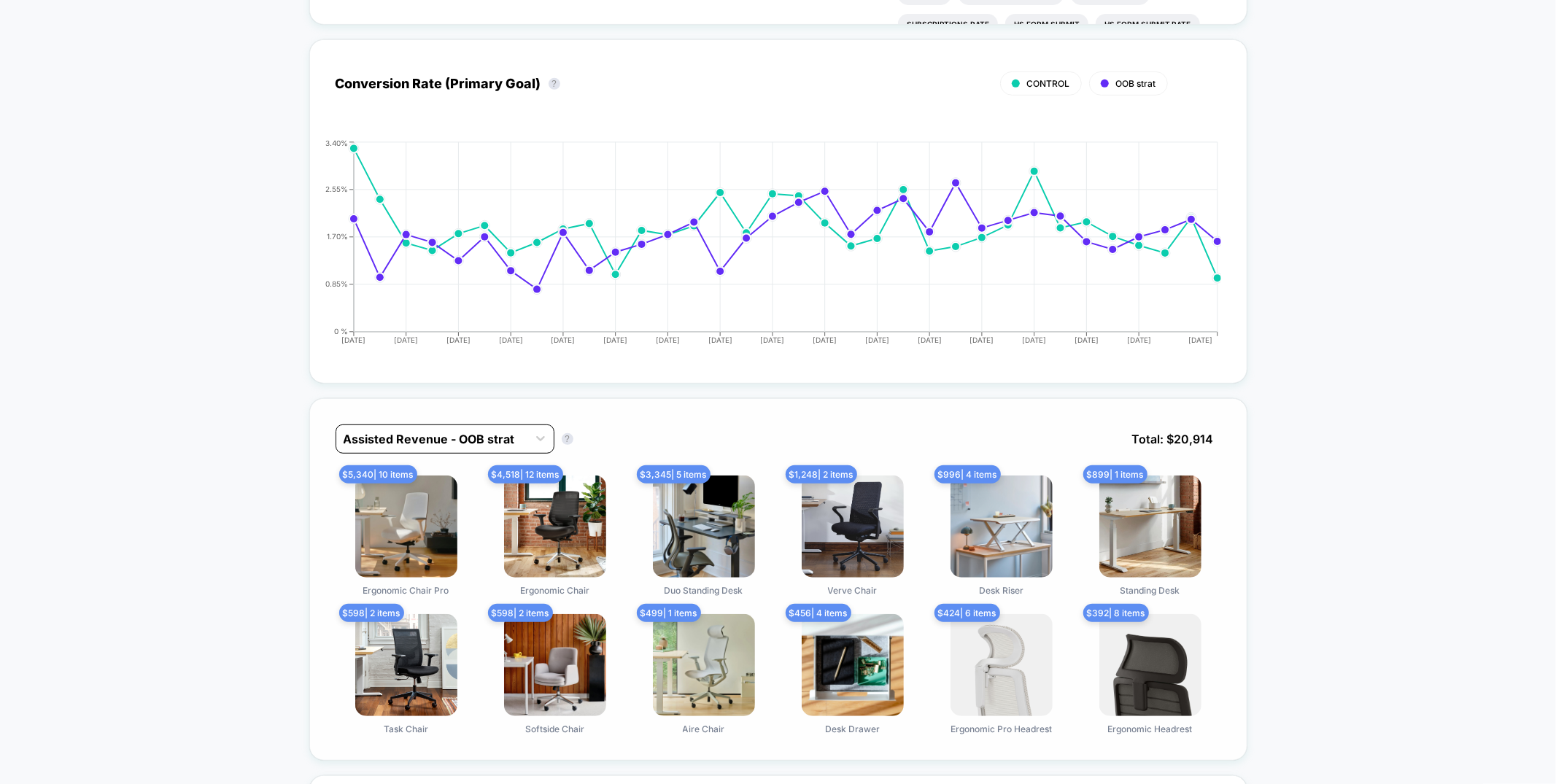
click at [439, 430] on div at bounding box center [432, 439] width 176 height 18
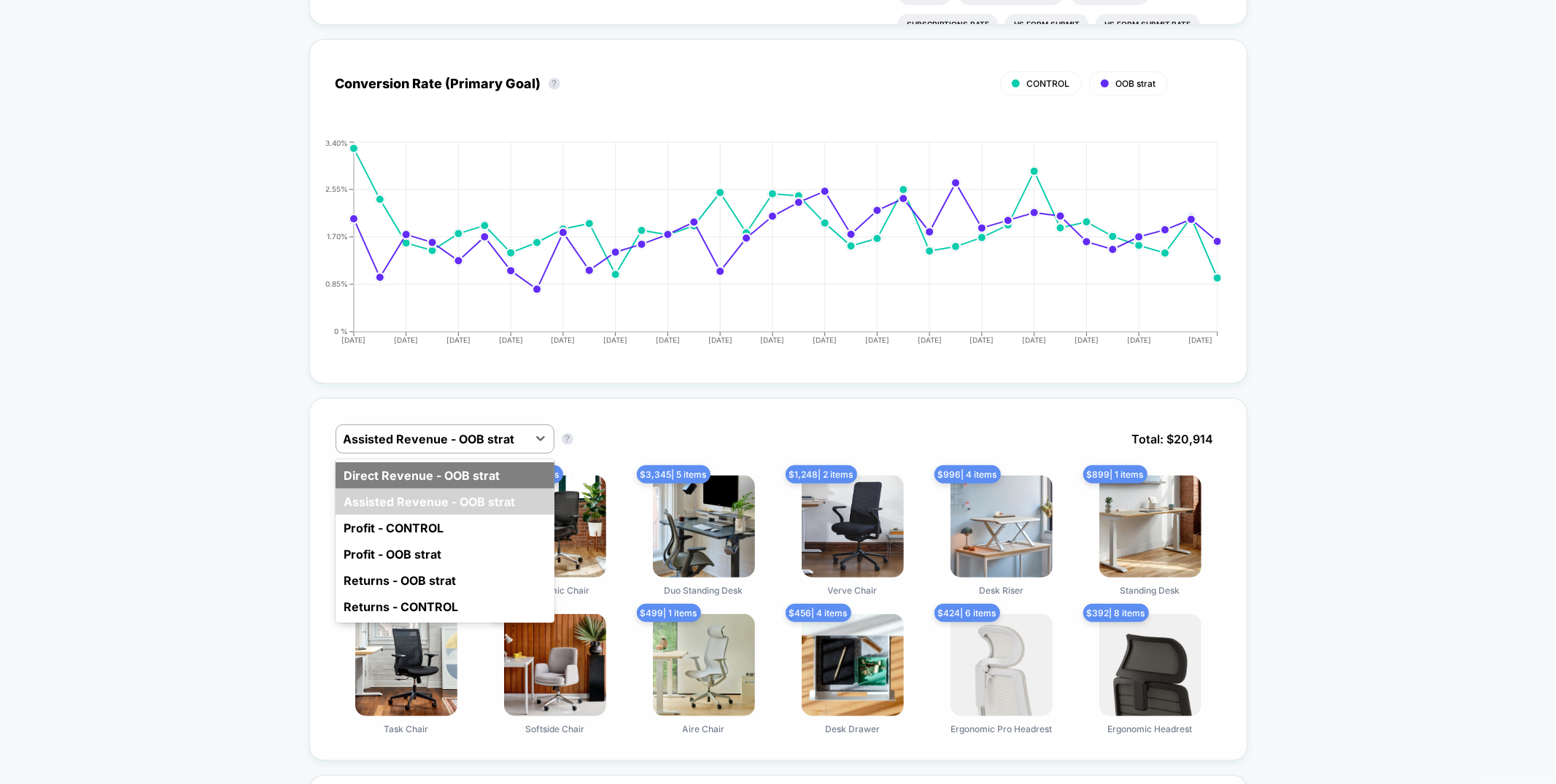
click at [425, 477] on div "Direct Revenue - OOB strat" at bounding box center [445, 475] width 218 height 26
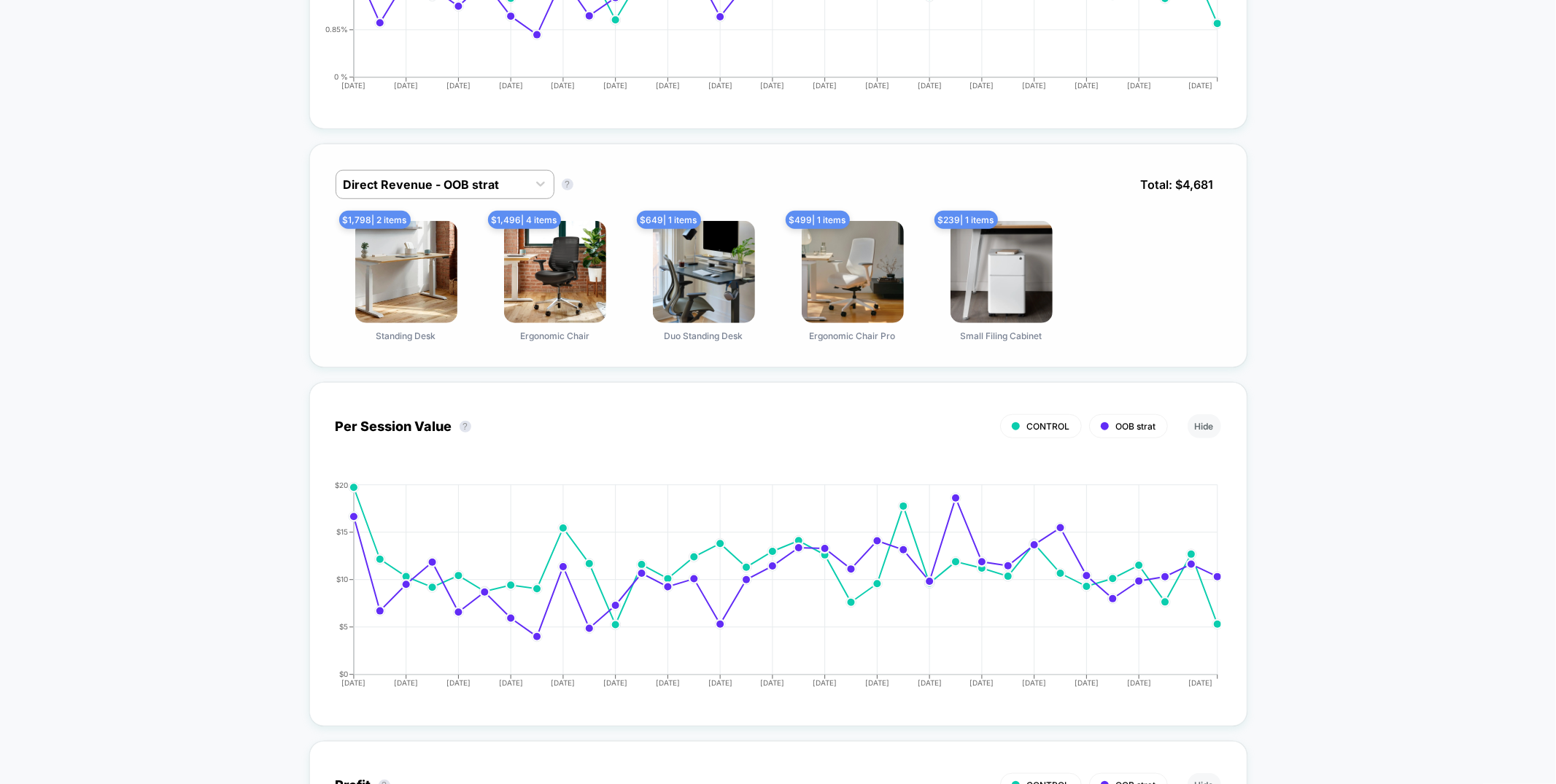
scroll to position [0, 0]
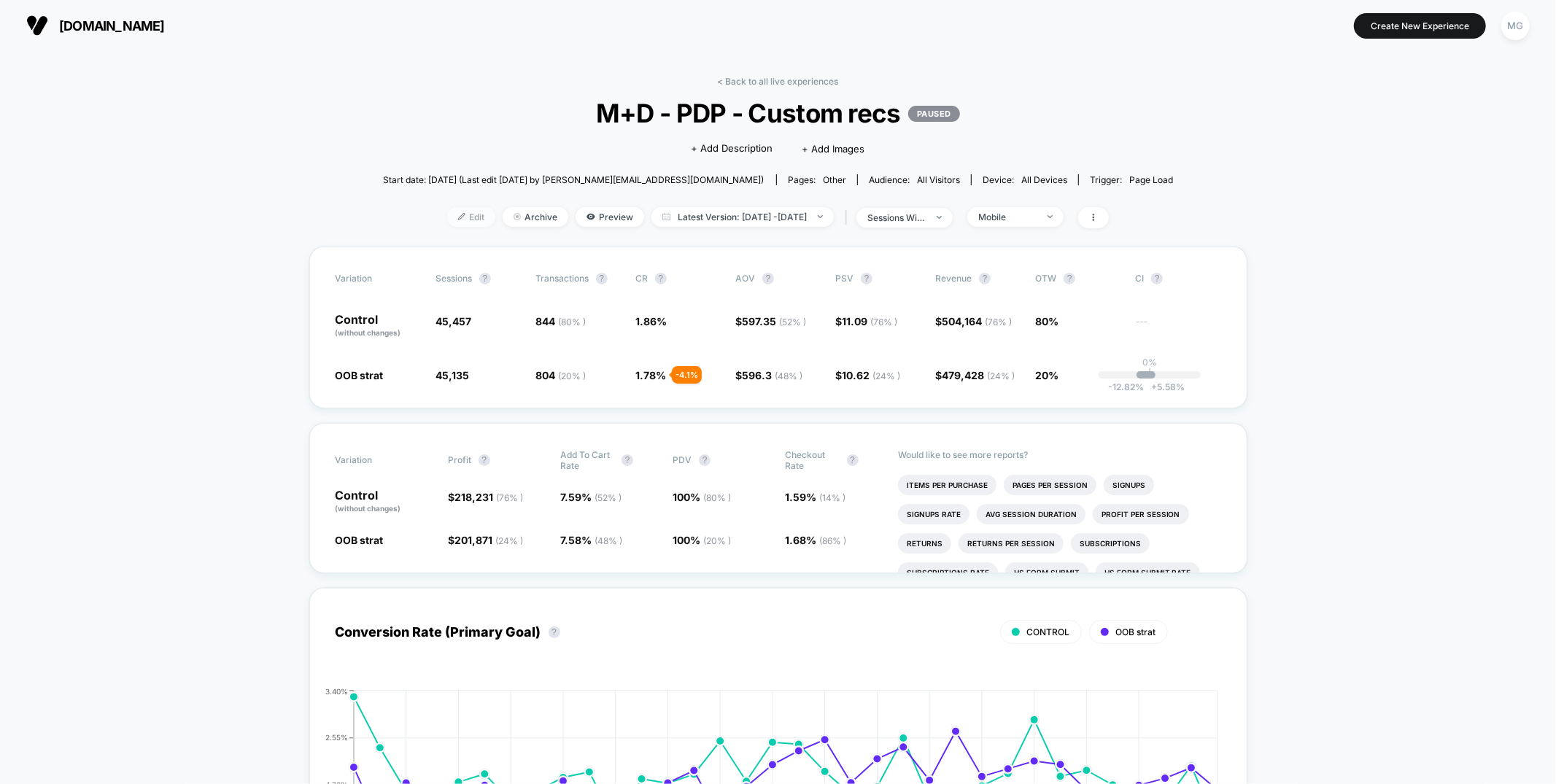
click at [450, 223] on span "Edit" at bounding box center [471, 217] width 48 height 19
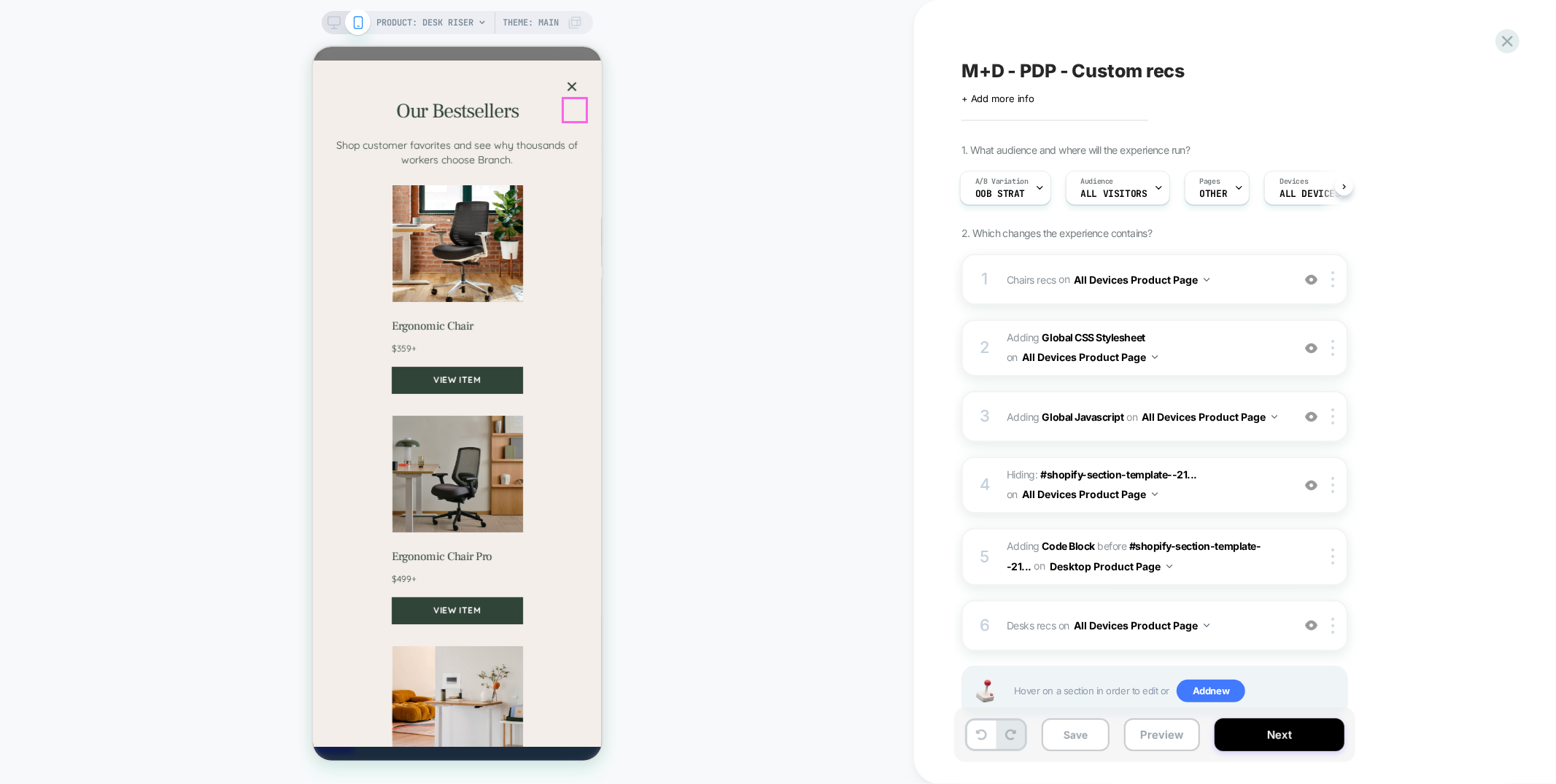
click at [573, 98] on button "×" at bounding box center [570, 86] width 23 height 23
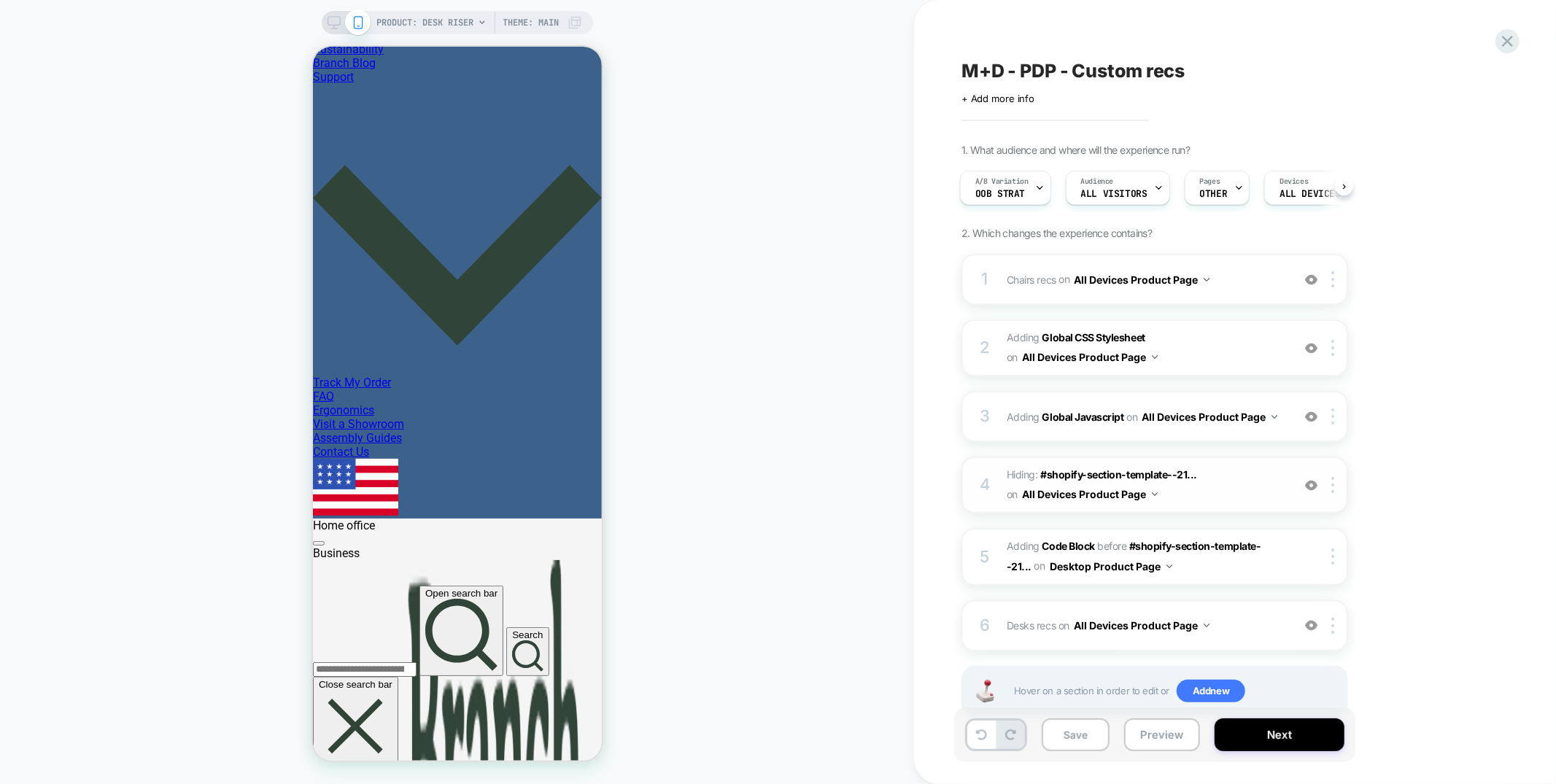
scroll to position [36, 0]
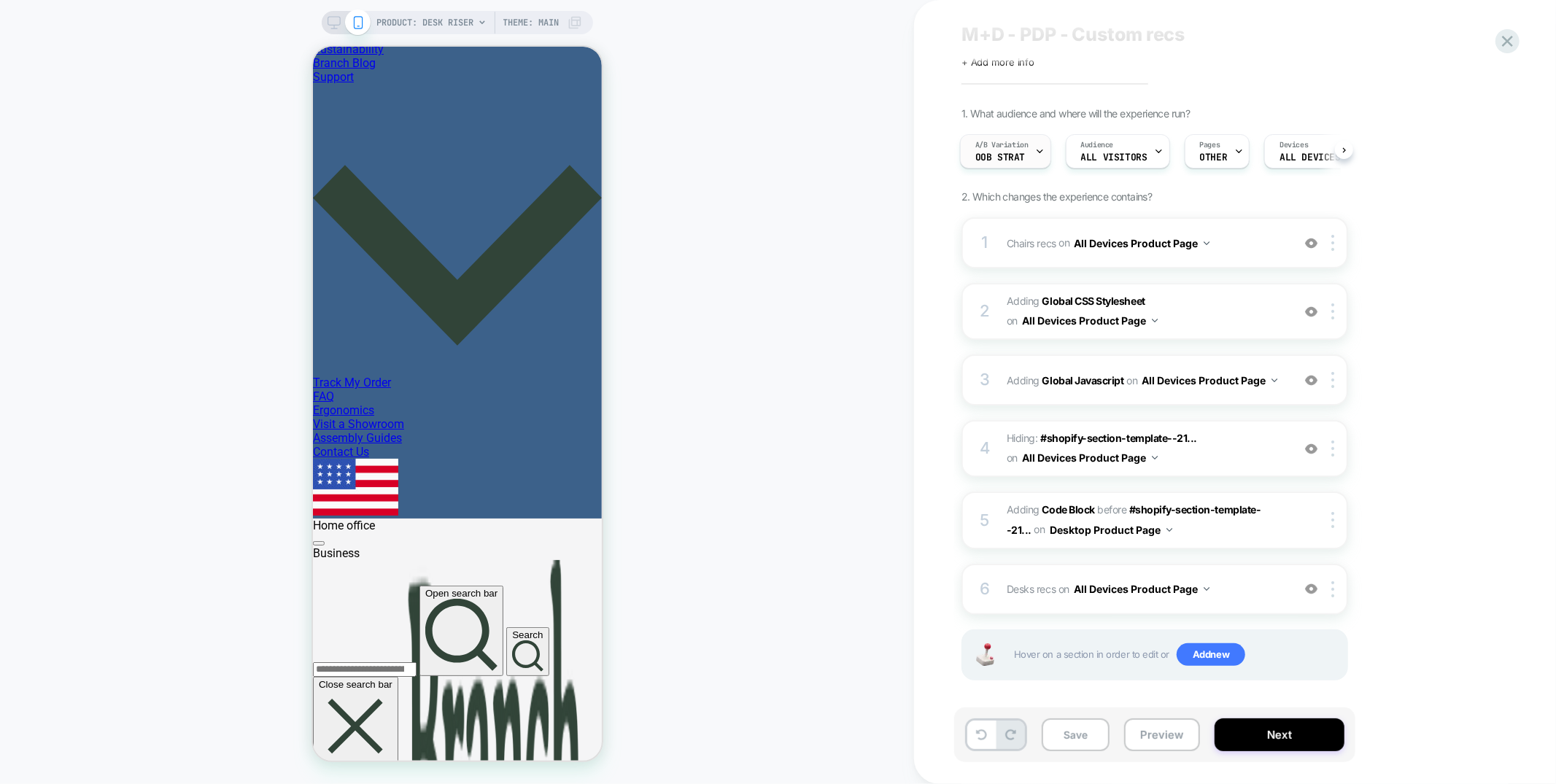
click at [1002, 157] on span "OOB strat" at bounding box center [999, 157] width 49 height 11
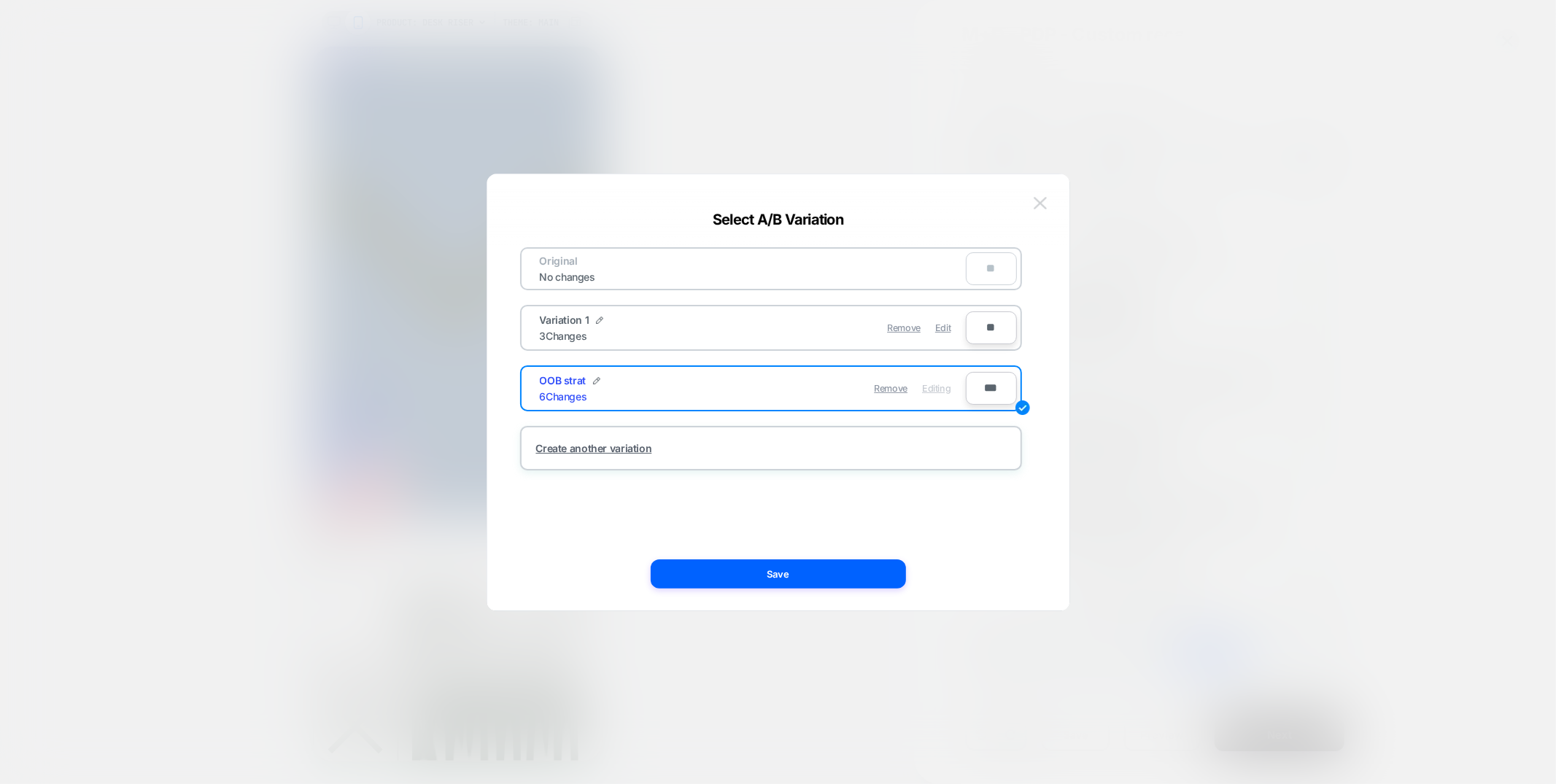
click at [1043, 203] on img at bounding box center [1040, 202] width 13 height 12
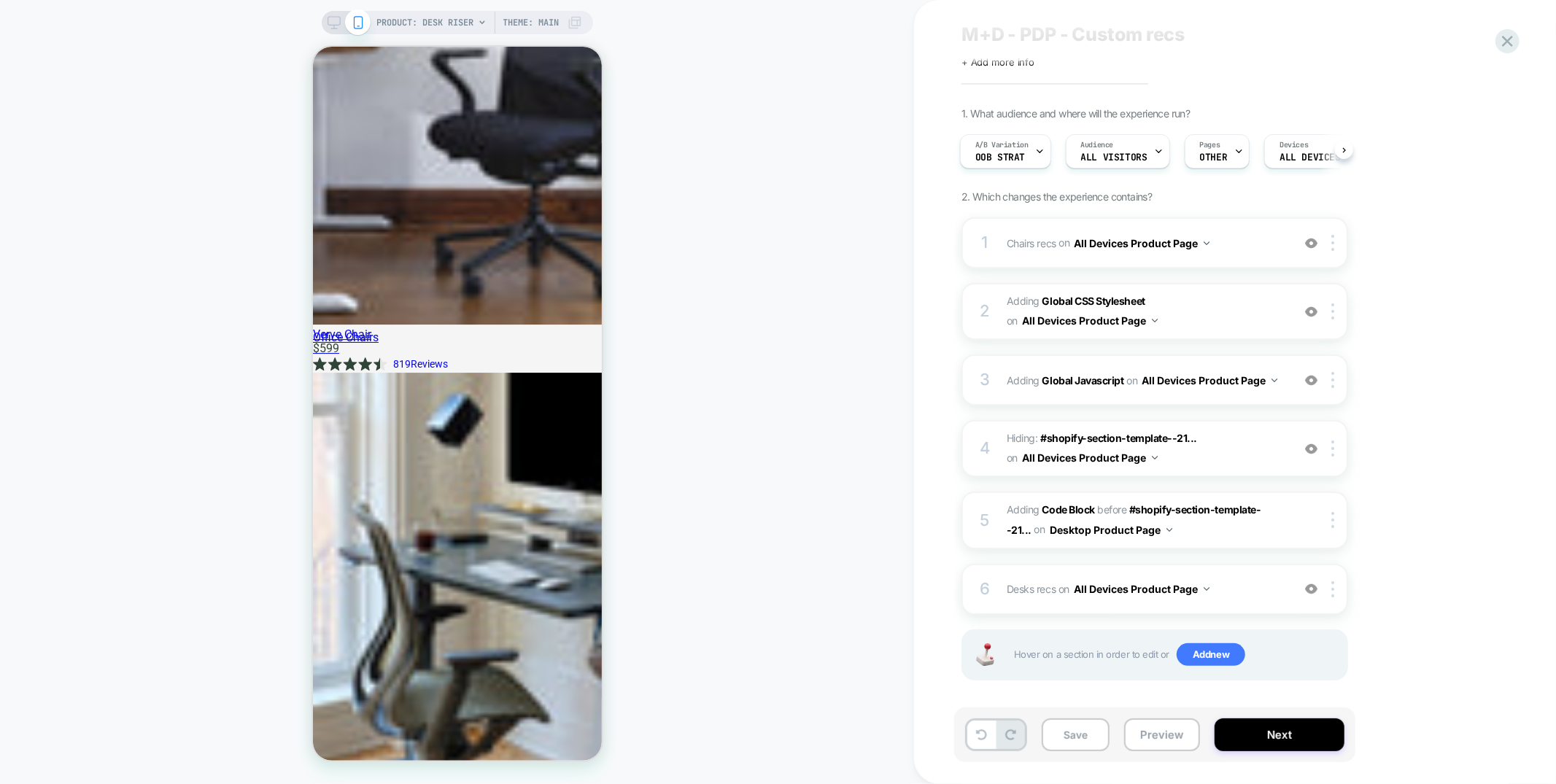
scroll to position [3997, 0]
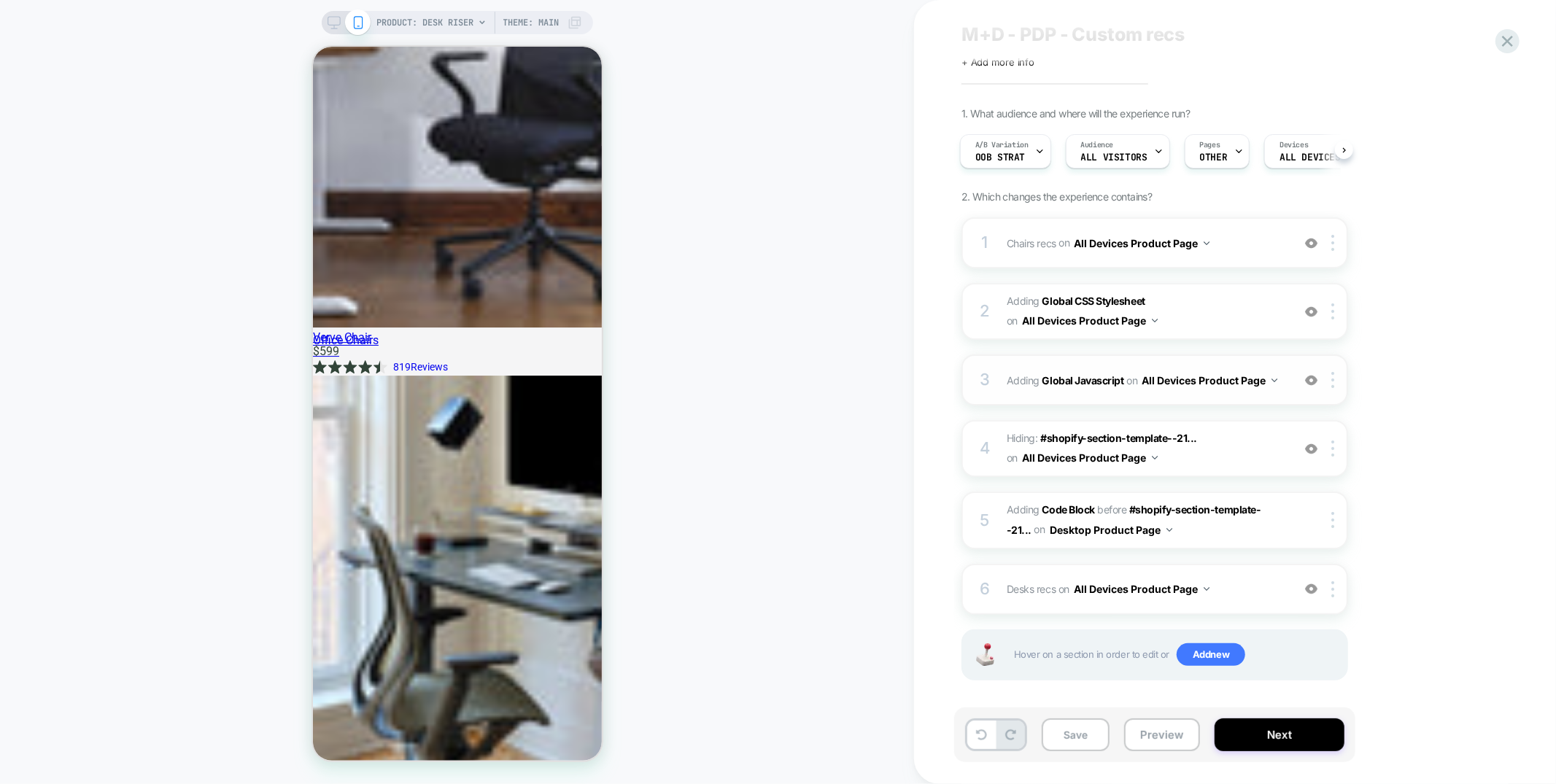
click at [1168, 358] on div "3 Adding Global Javascript on All Devices Product Page Add Before Add After Tar…" at bounding box center [1155, 379] width 387 height 51
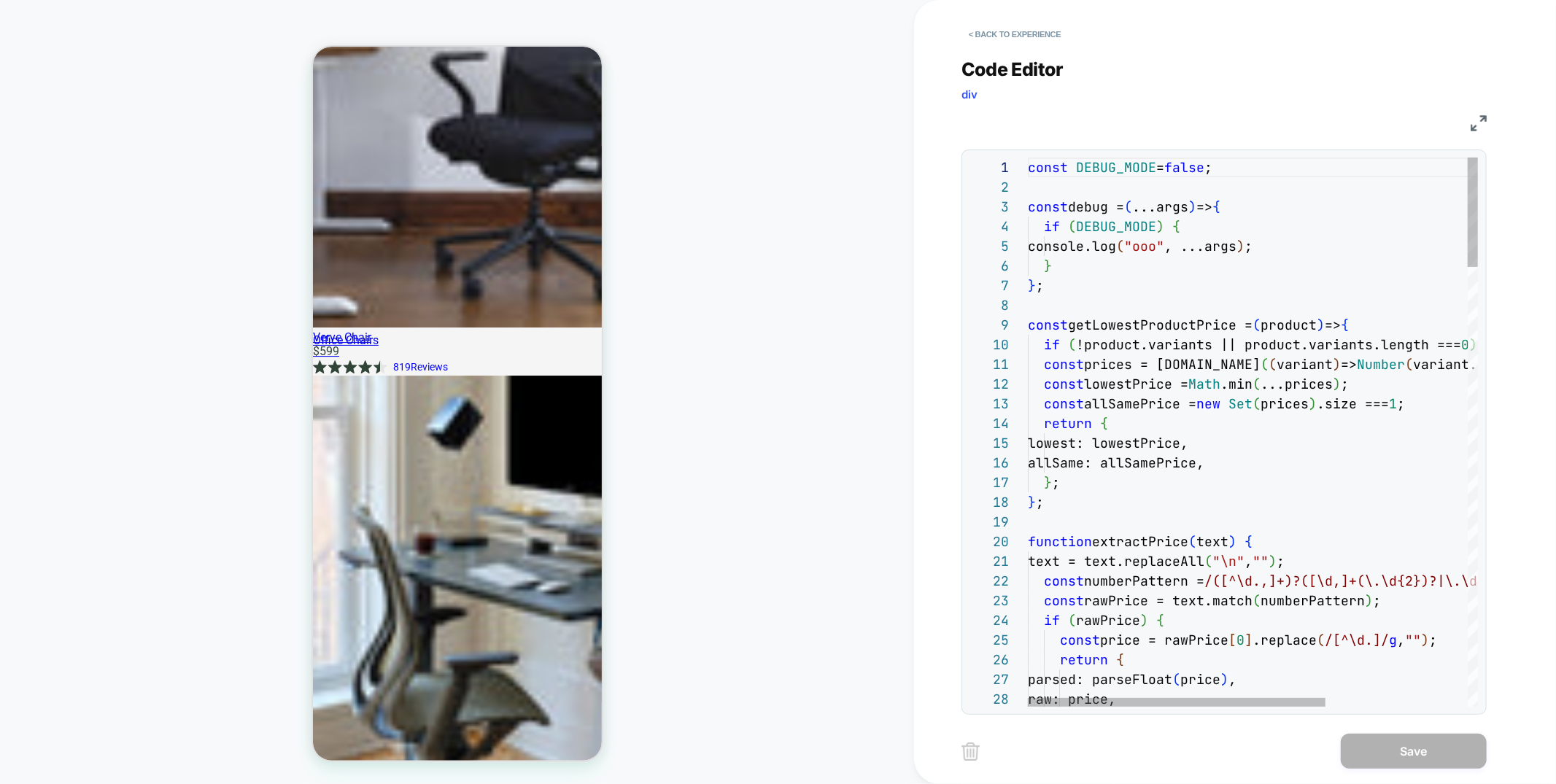
scroll to position [3986, 0]
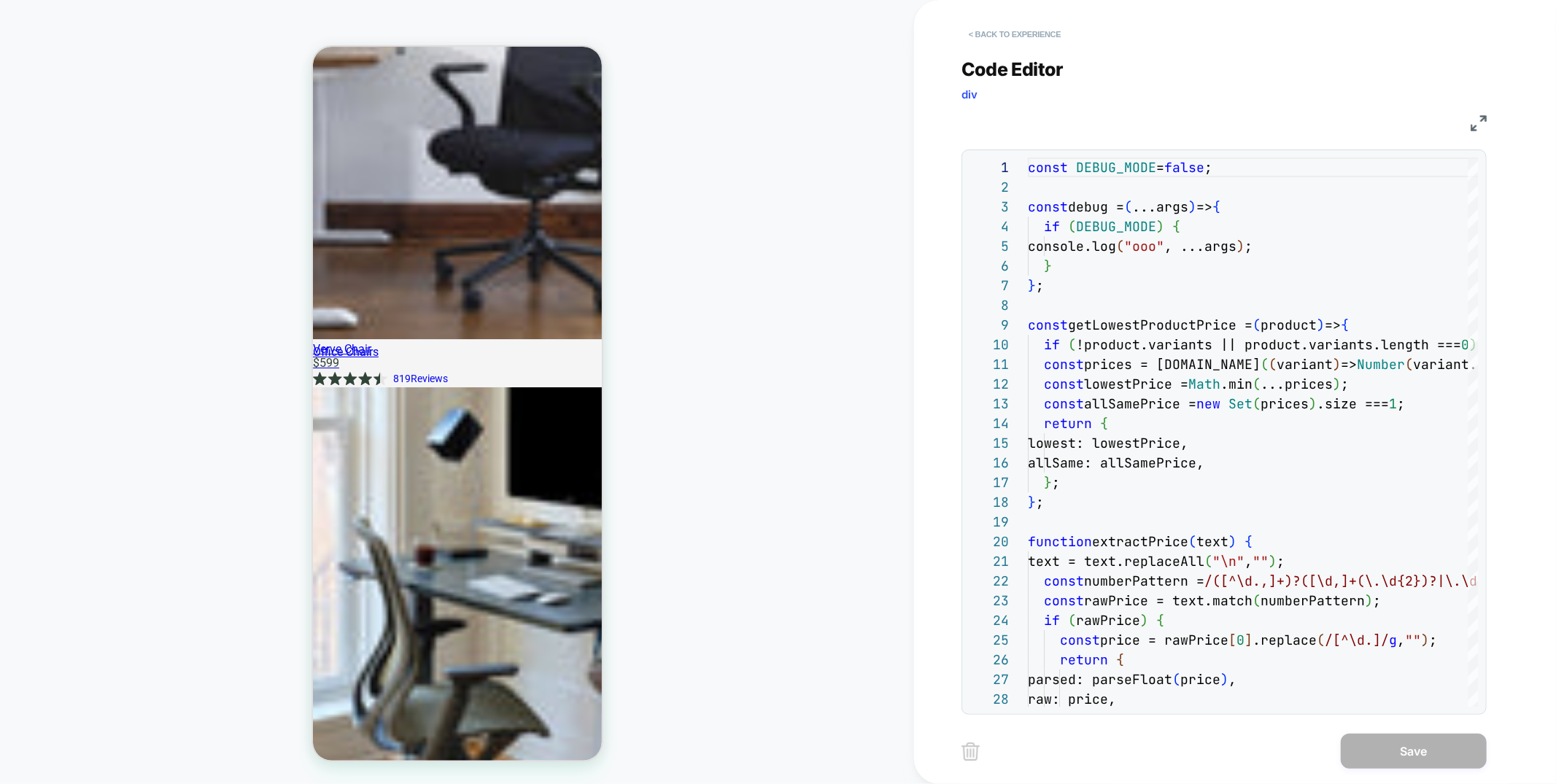
click at [1037, 35] on button "< Back to experience" at bounding box center [1015, 34] width 107 height 23
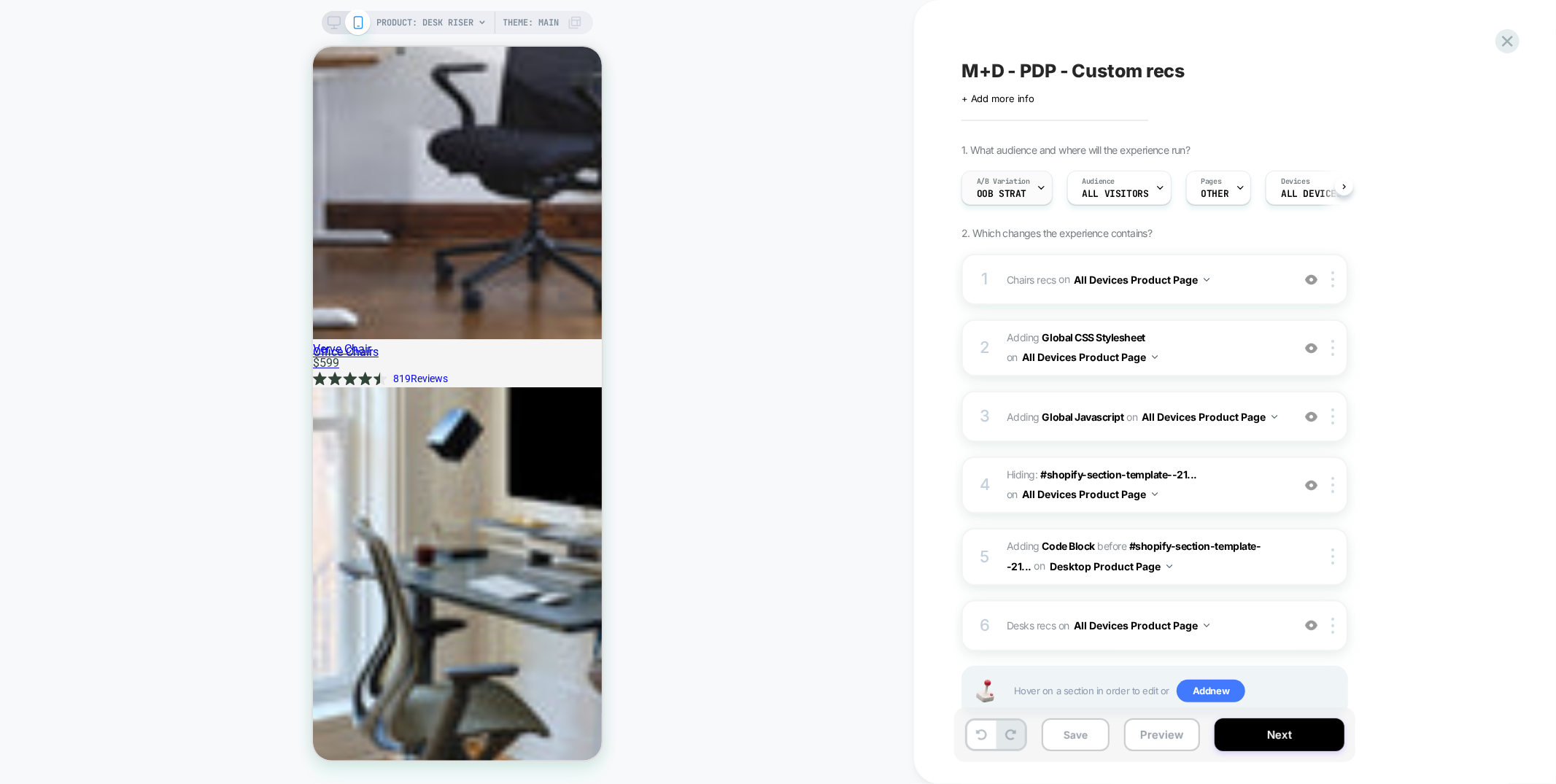
scroll to position [0, 1]
click at [1157, 736] on button "Preview" at bounding box center [1162, 735] width 76 height 33
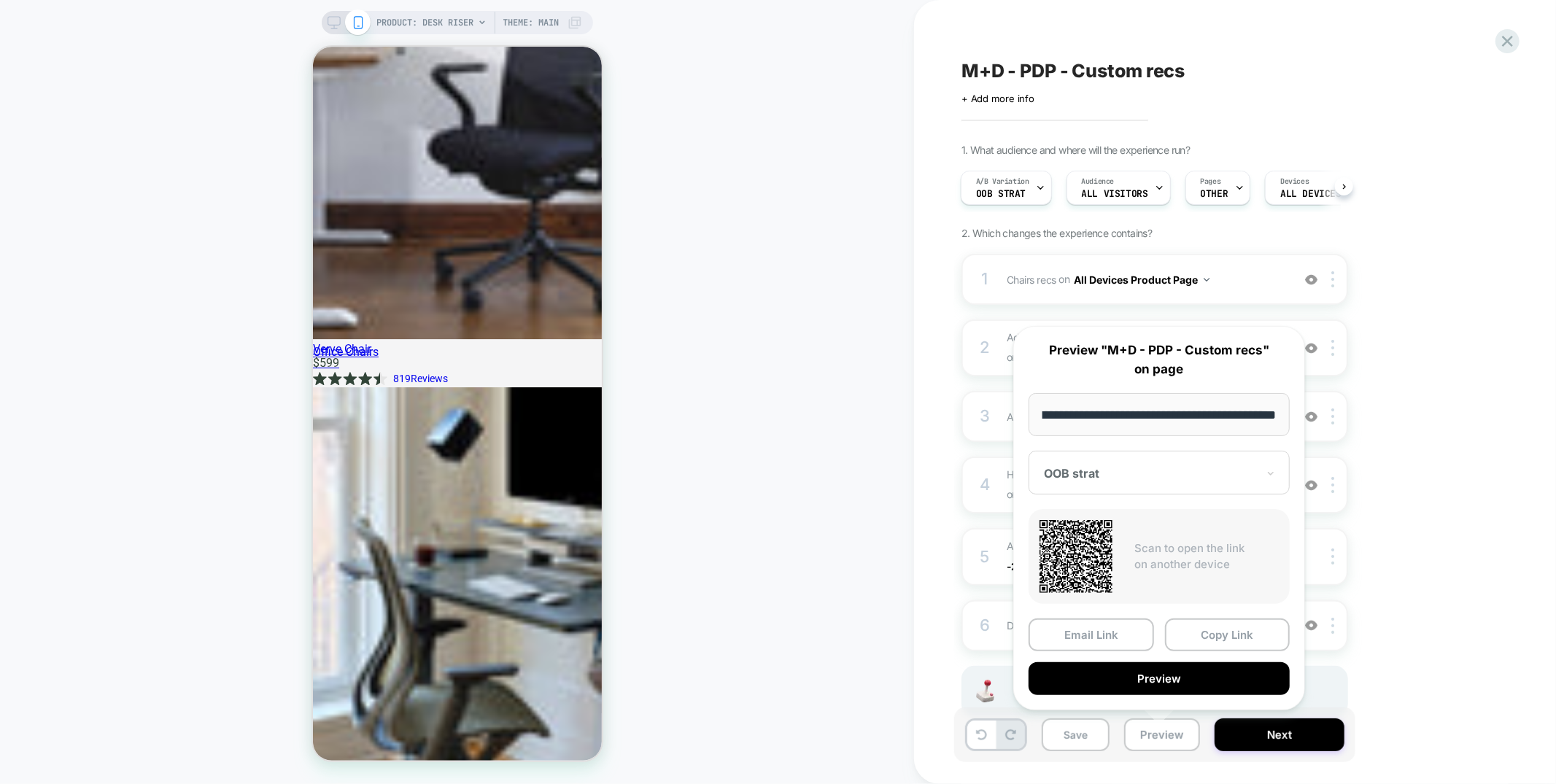
scroll to position [0, 0]
click at [948, 595] on div "M+D - PDP - Custom recs Click to edit experience details + Add more info 1. Wha…" at bounding box center [1234, 392] width 642 height 784
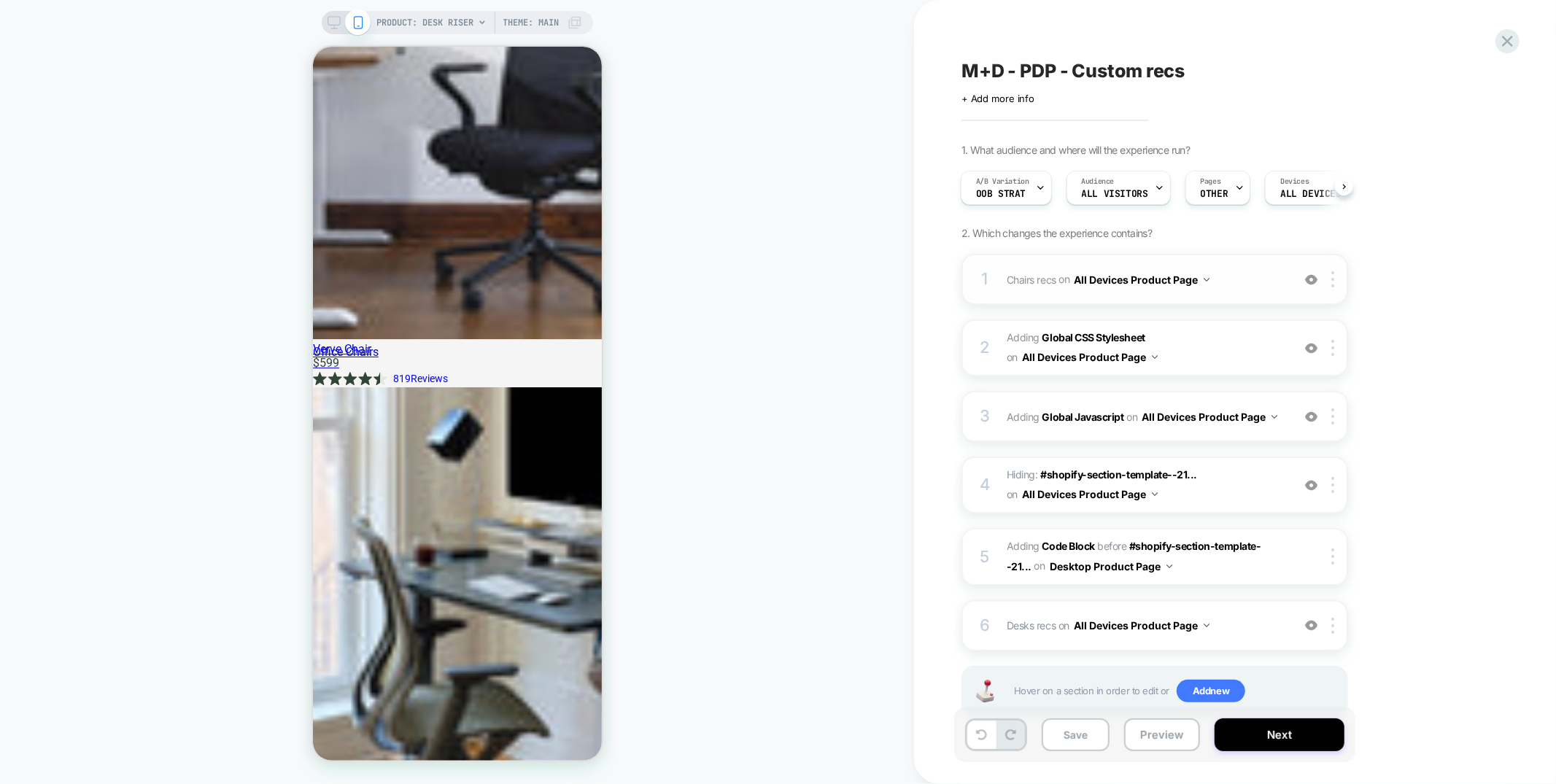
click at [1174, 258] on div "1 Chairs recs Adding Product Slider BEFORE div[id*="__pdp_related_products"] on…" at bounding box center [1155, 279] width 387 height 51
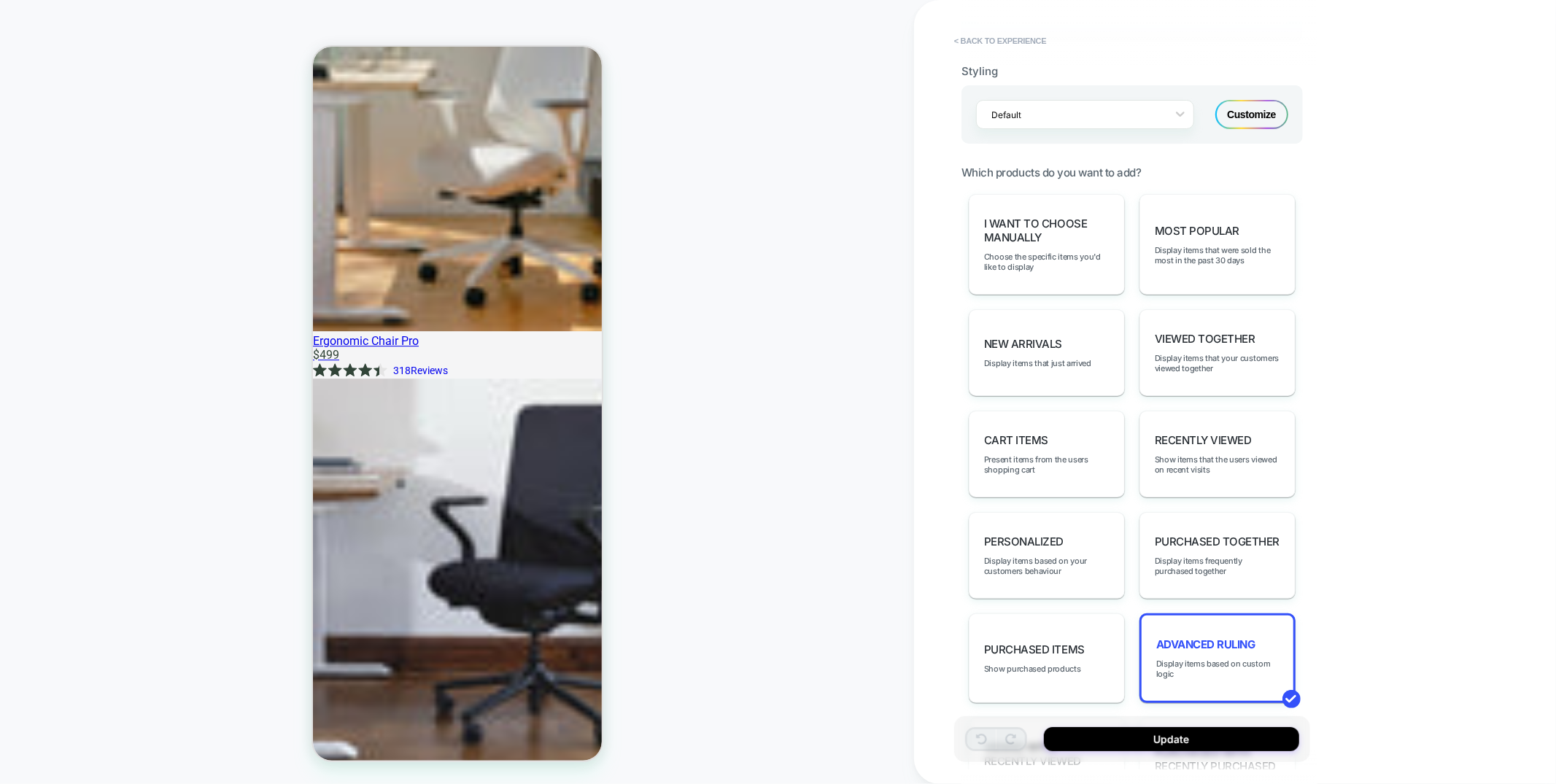
scroll to position [726, 0]
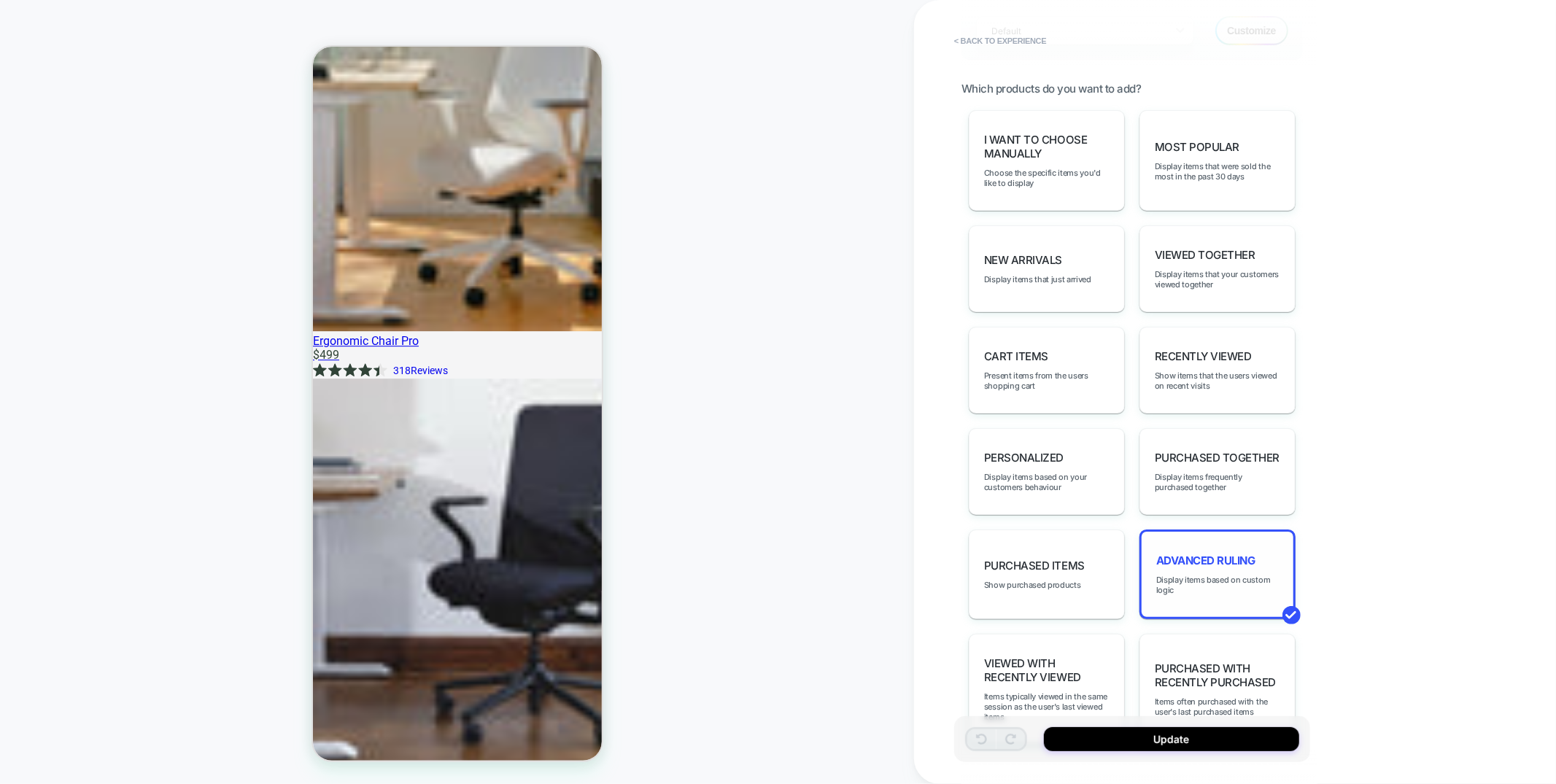
click at [1193, 529] on div "Advanced Ruling Display items based on custom logic" at bounding box center [1217, 574] width 156 height 90
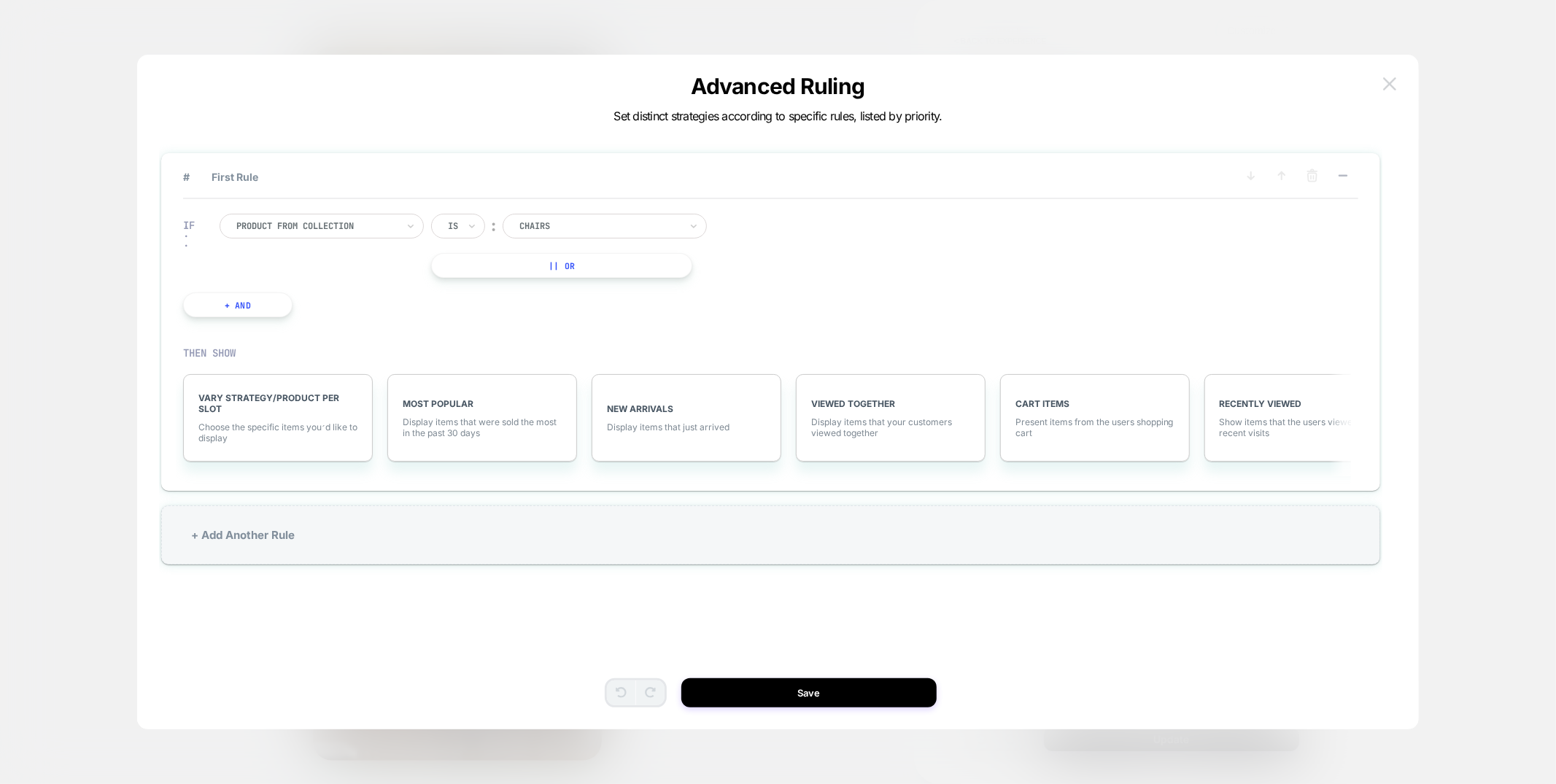
click at [1384, 85] on img at bounding box center [1389, 83] width 13 height 12
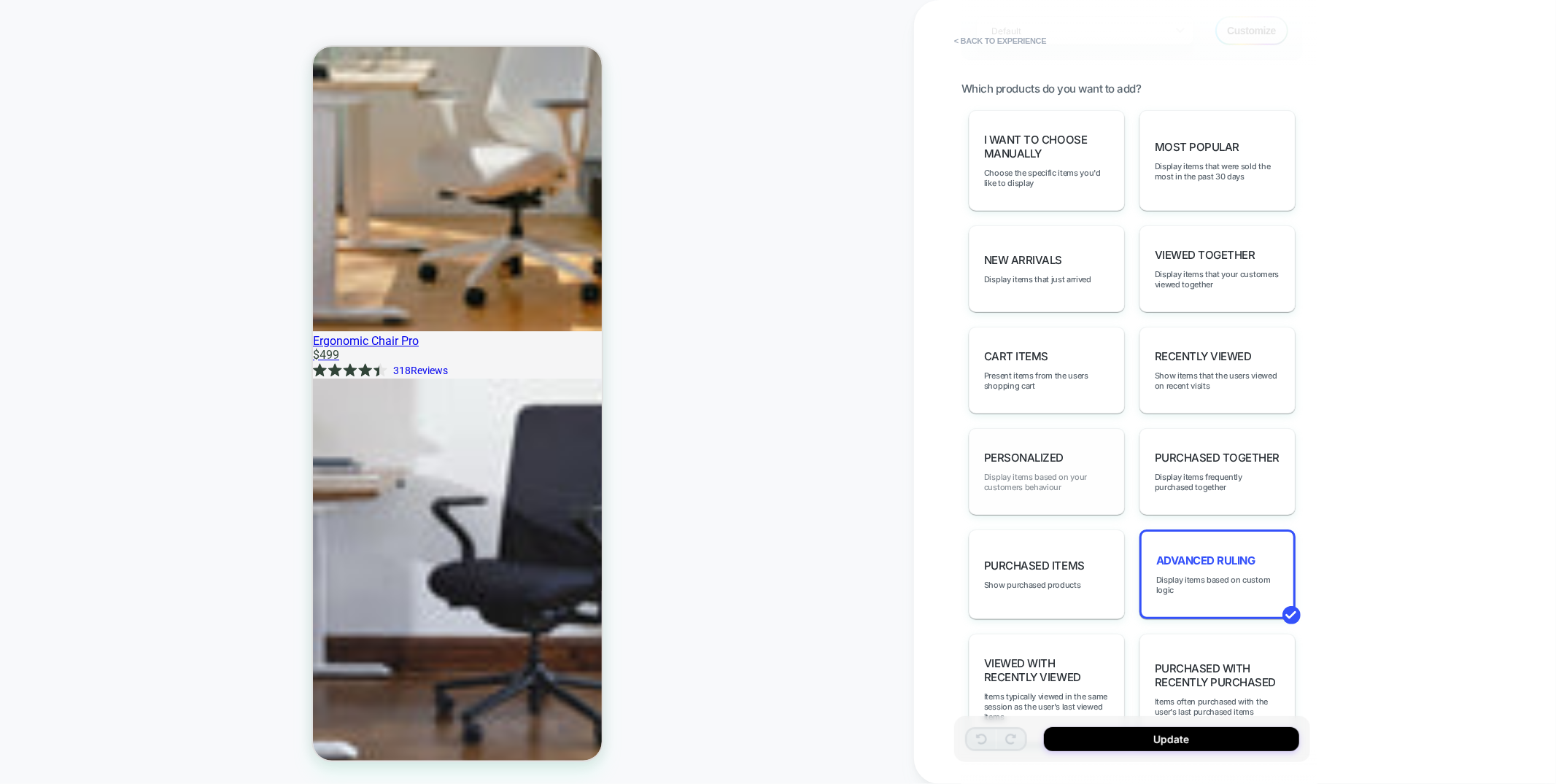
click at [1022, 472] on span "Display items based on your customers behaviour" at bounding box center [1046, 481] width 125 height 20
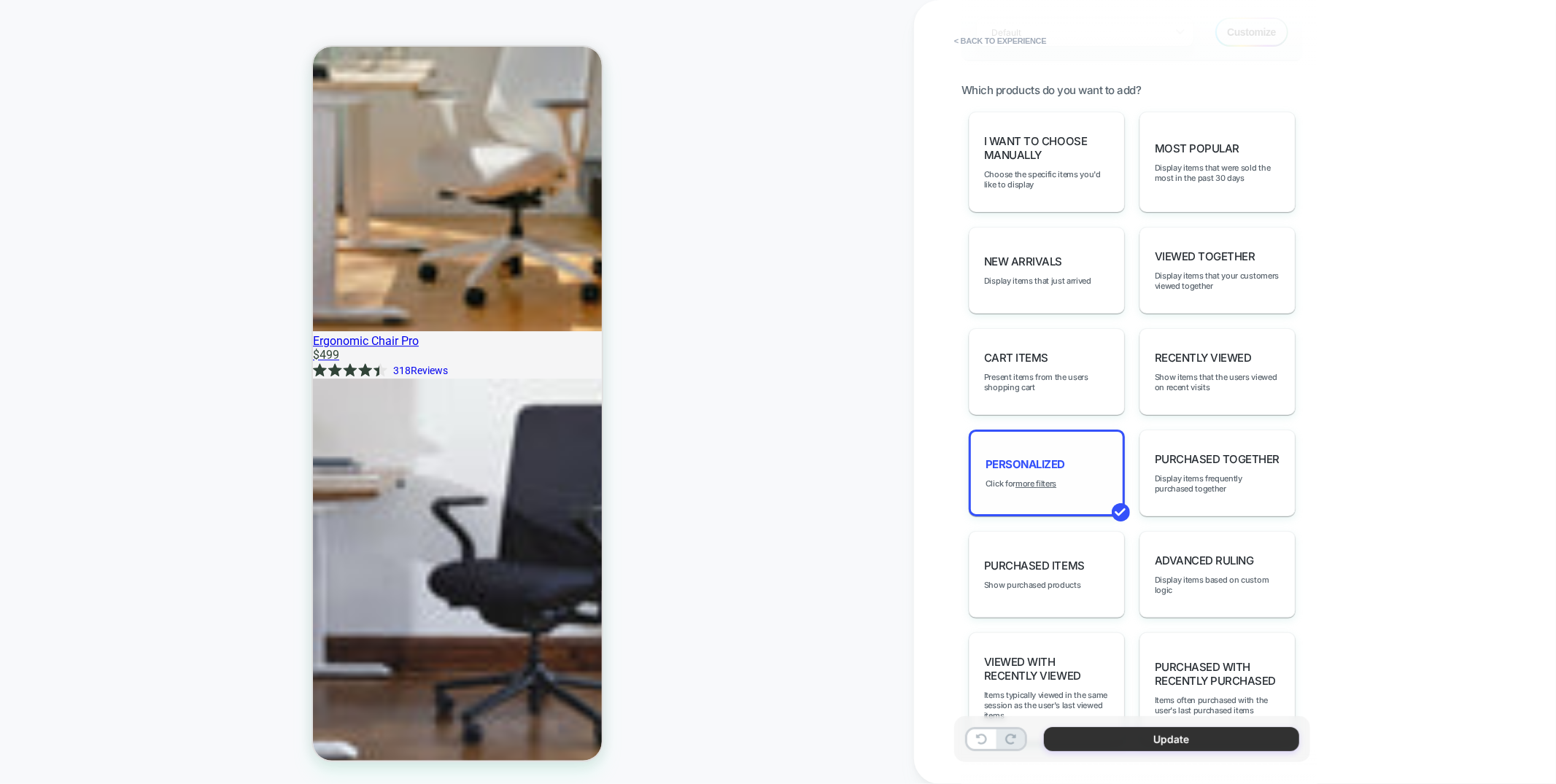
click at [1151, 745] on button "Update" at bounding box center [1171, 740] width 255 height 24
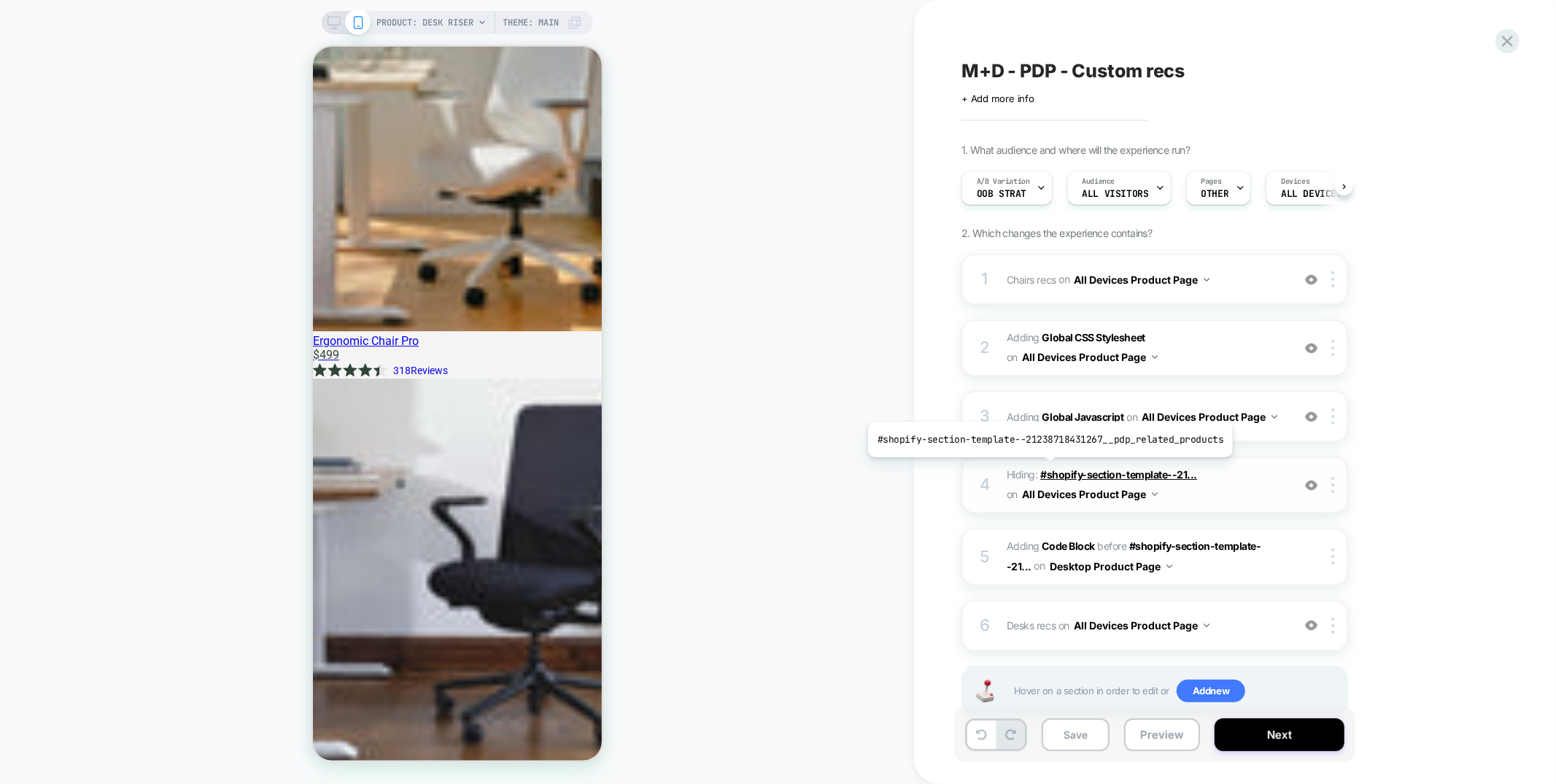
scroll to position [0, 1]
click at [1507, 38] on icon at bounding box center [1507, 41] width 19 height 19
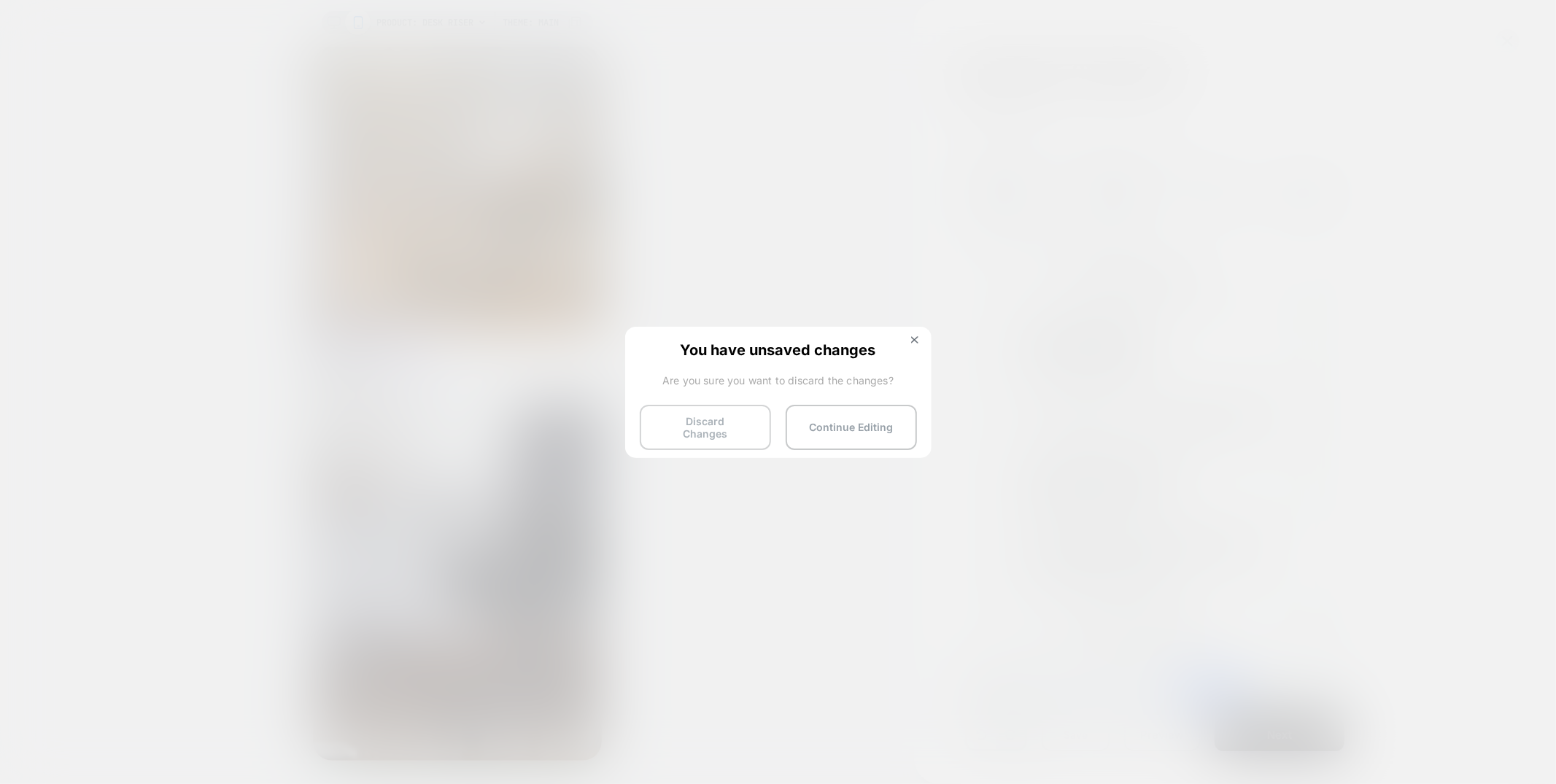
click at [690, 425] on button "Discard Changes" at bounding box center [705, 427] width 131 height 45
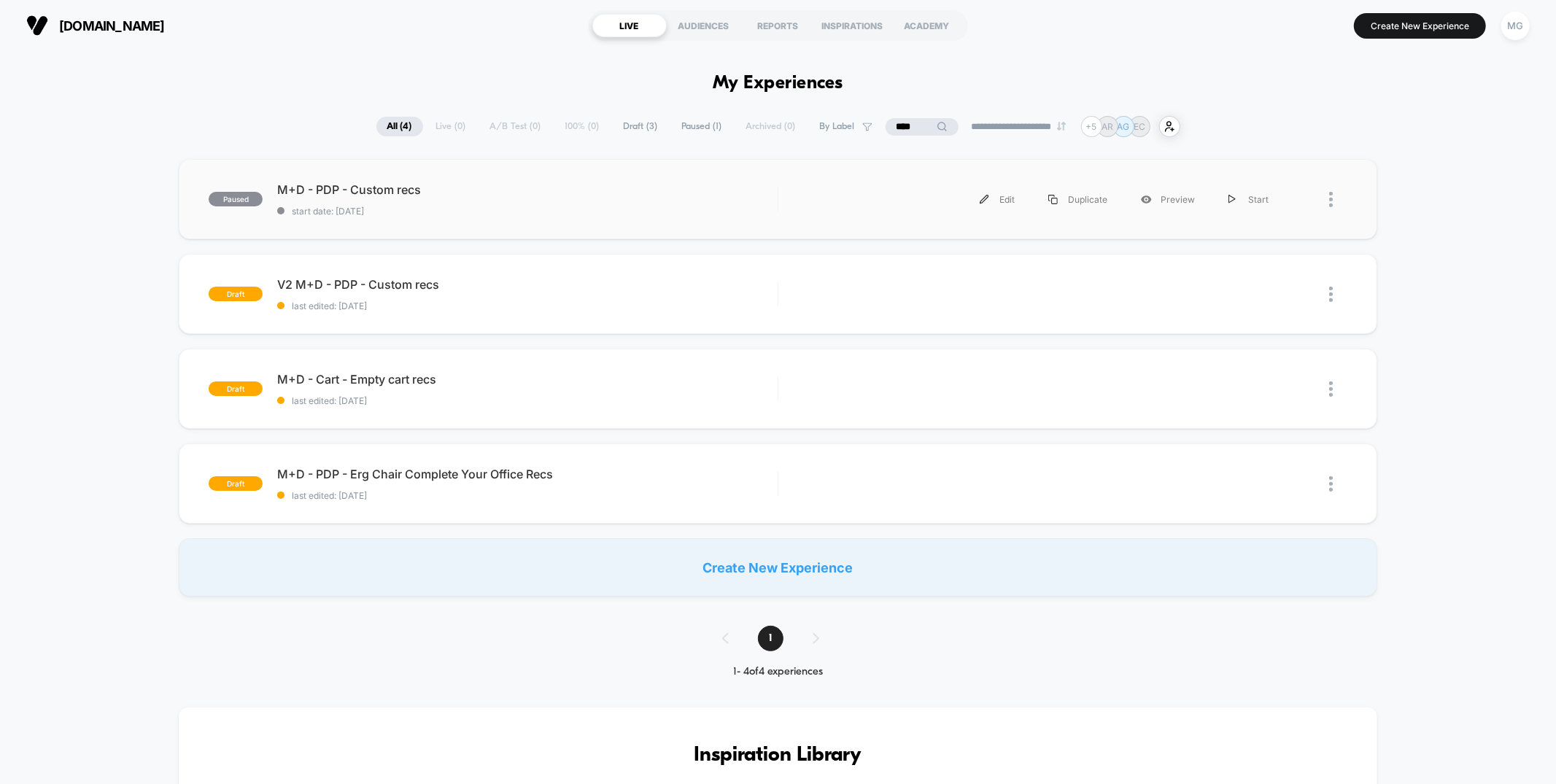
click at [530, 172] on div "paused M+D - PDP - Custom recs start date: 6/11/2025 Edit Duplicate Preview Sta…" at bounding box center [778, 198] width 1198 height 80
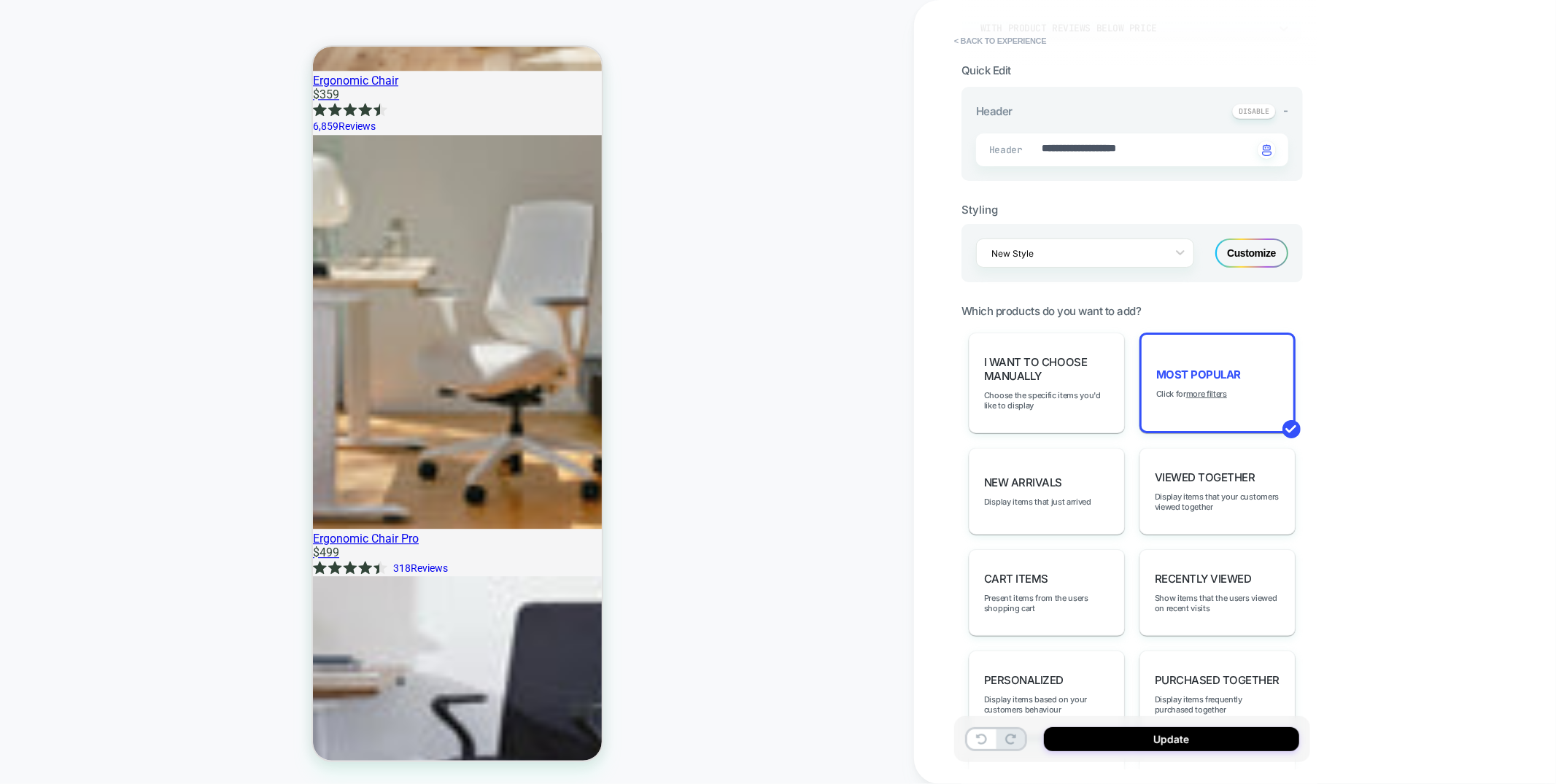
scroll to position [441, 0]
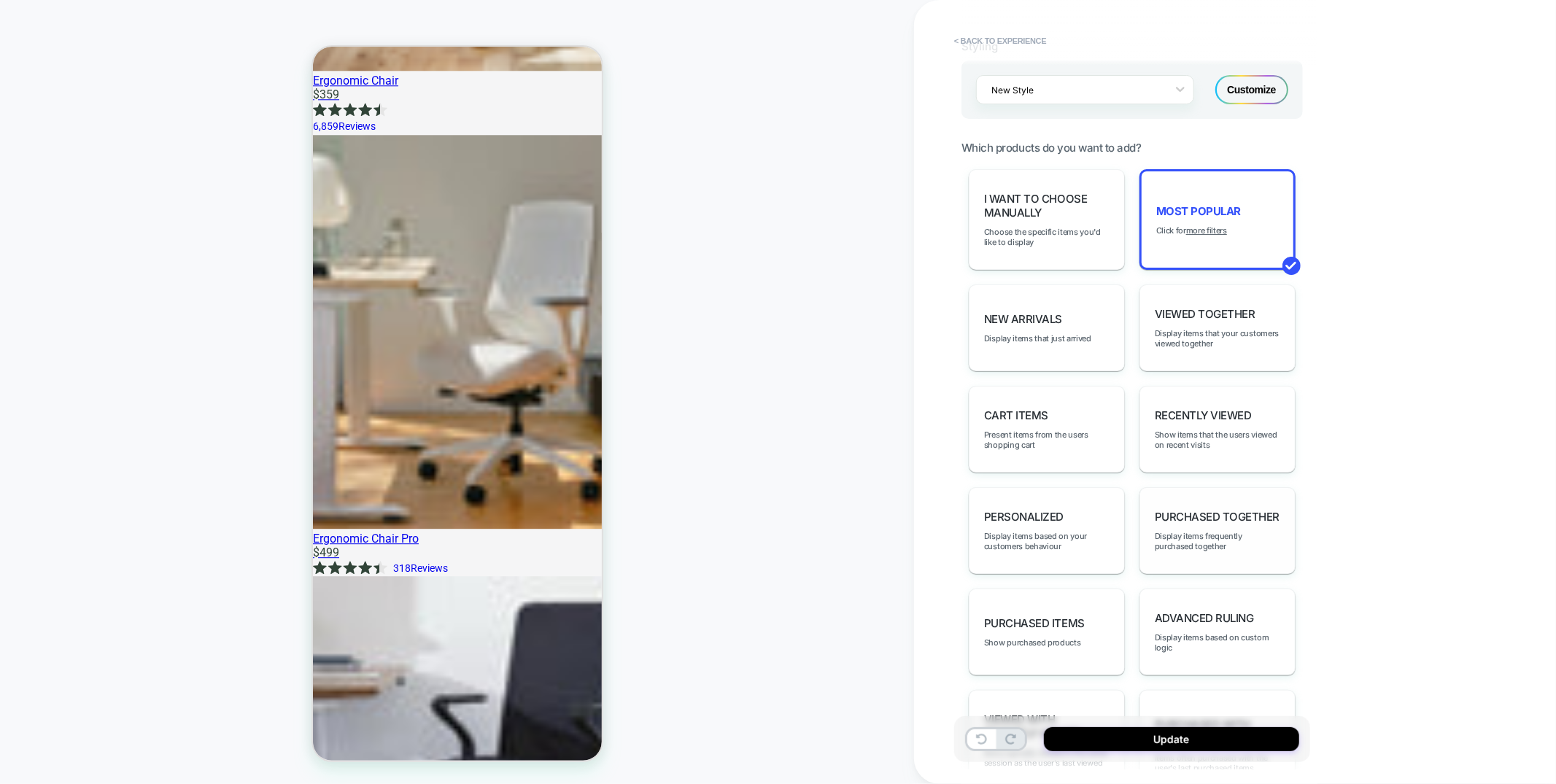
click at [1248, 543] on div "Purchased Together Display items frequently purchased together" at bounding box center [1217, 530] width 156 height 87
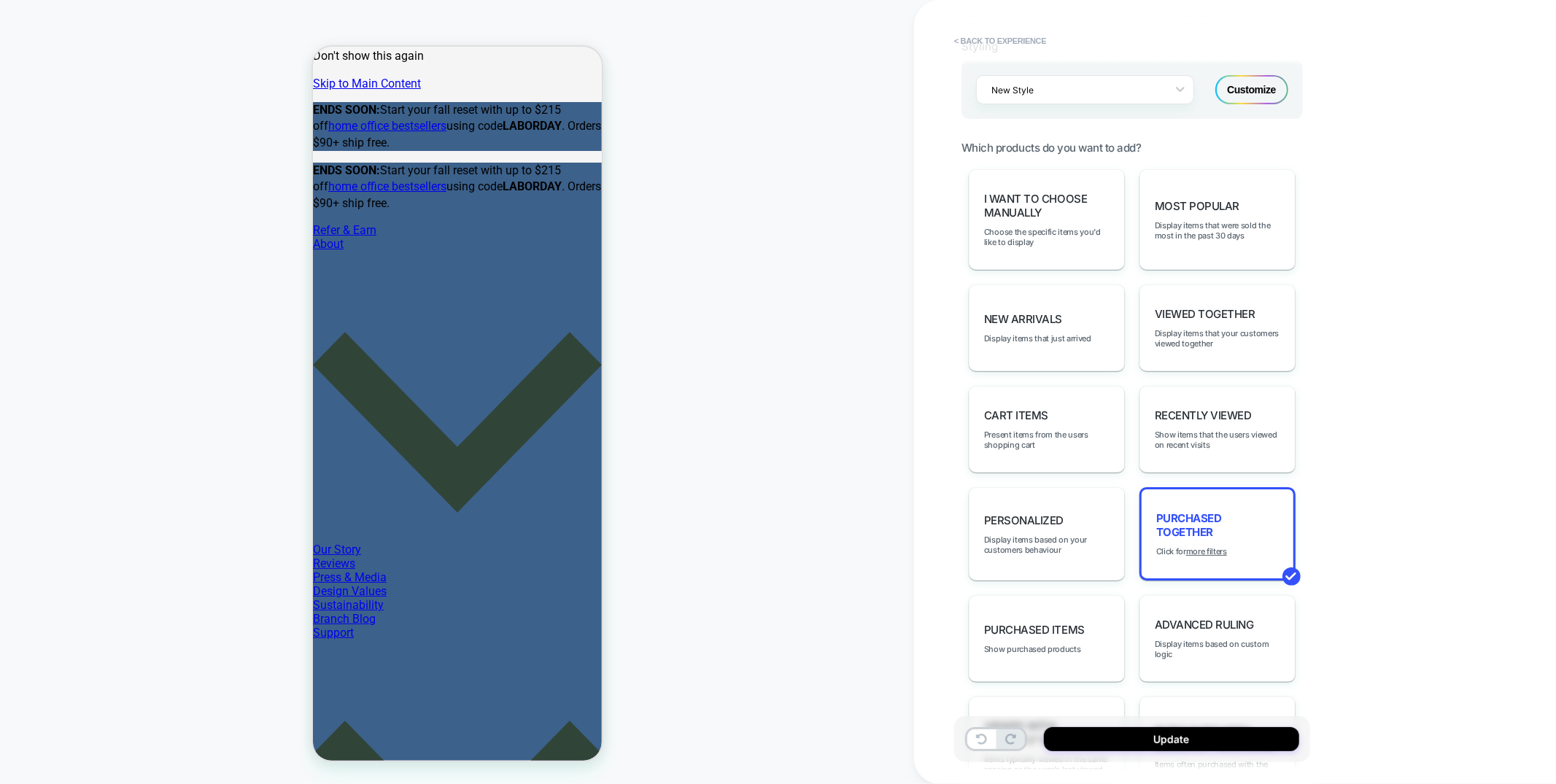
scroll to position [0, 0]
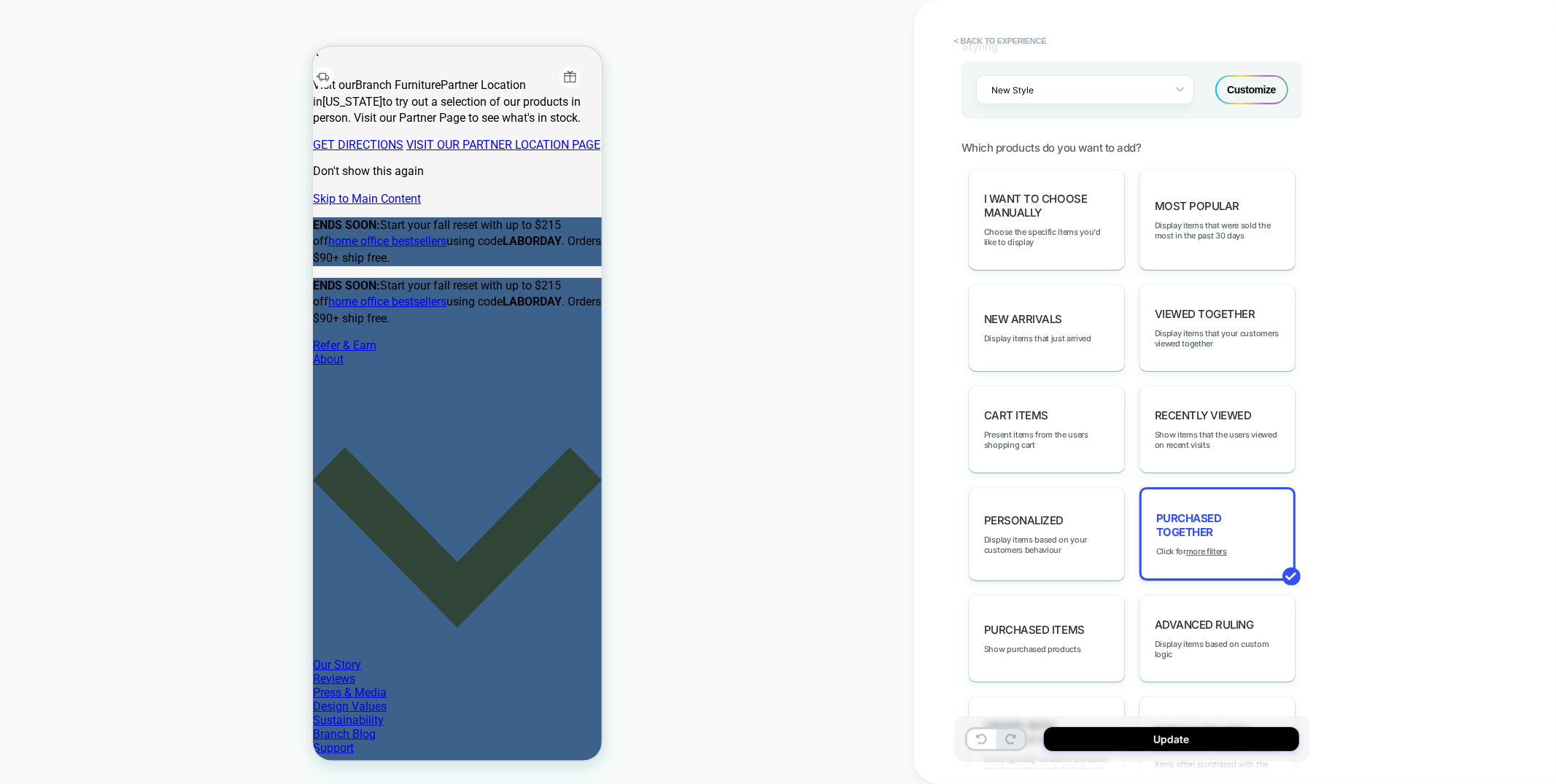
click at [1051, 535] on span "Display items based on your customers behaviour" at bounding box center [1046, 545] width 125 height 20
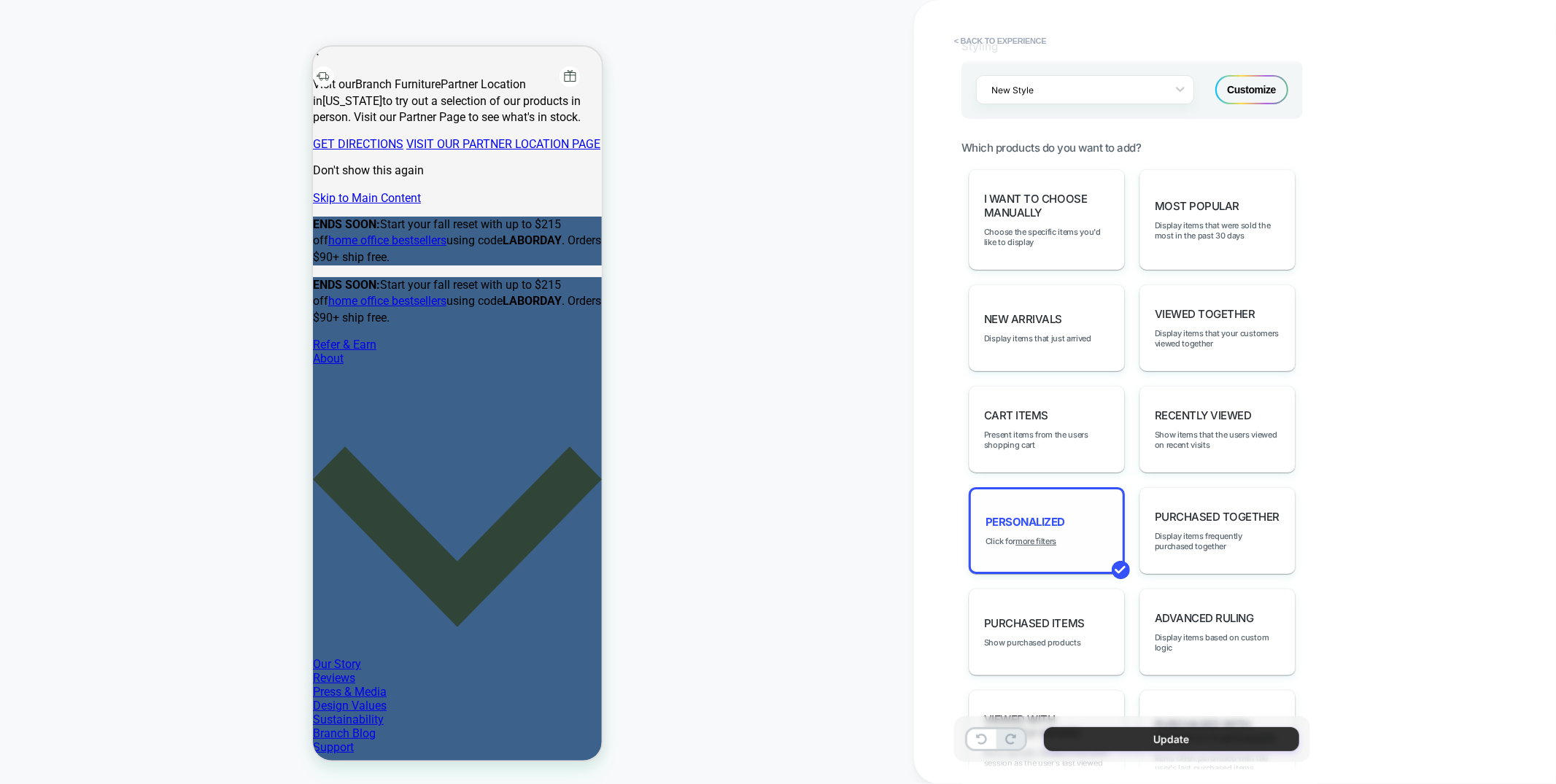
click at [1125, 740] on button "Update" at bounding box center [1171, 740] width 255 height 24
type textarea "*"
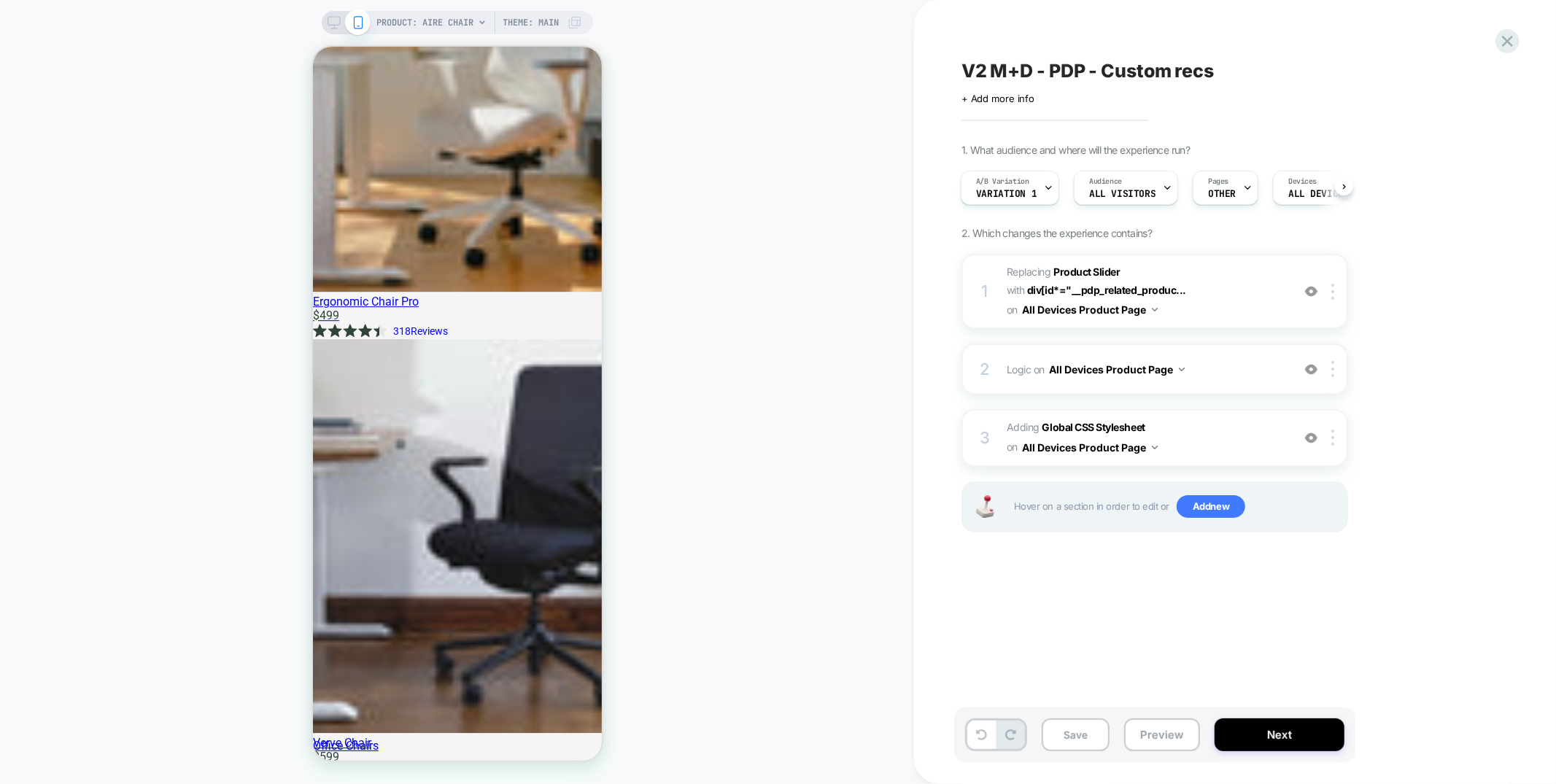
scroll to position [3015, 0]
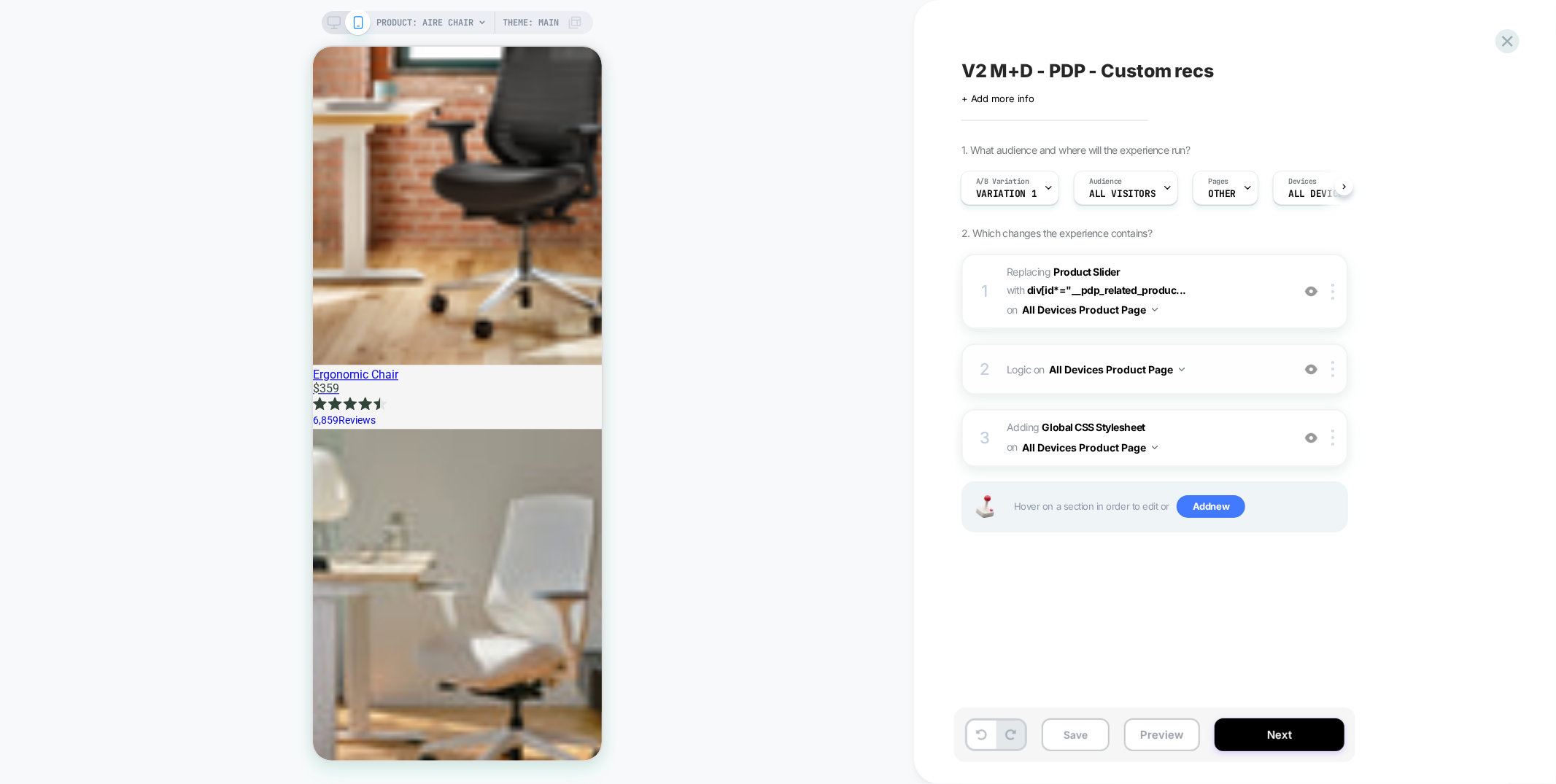
click at [1224, 389] on div "2 Logic Adding Code Block BEFORE div[id*="__pdp_related_products"] on All Devic…" at bounding box center [1155, 369] width 387 height 51
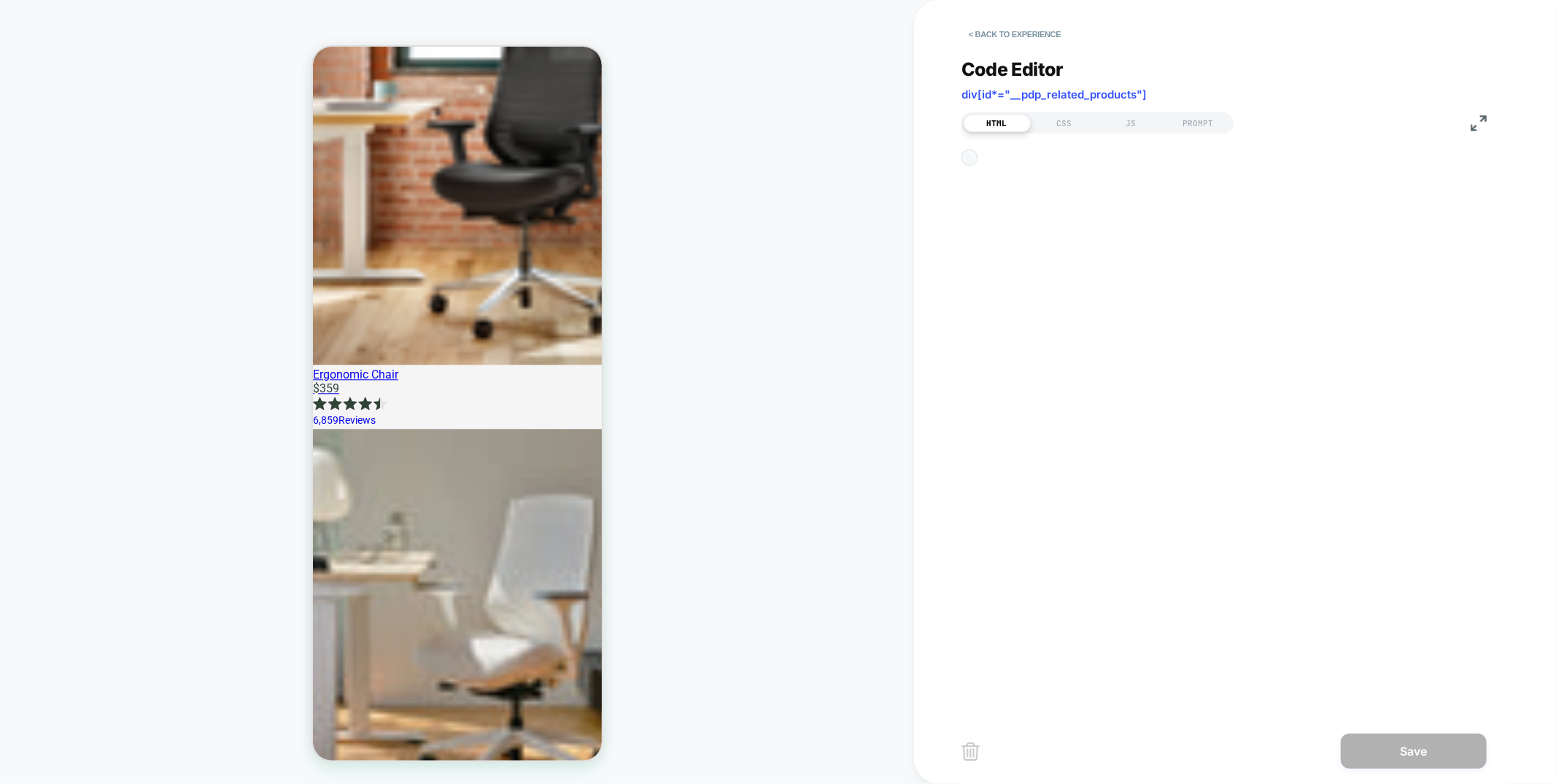
scroll to position [197, 0]
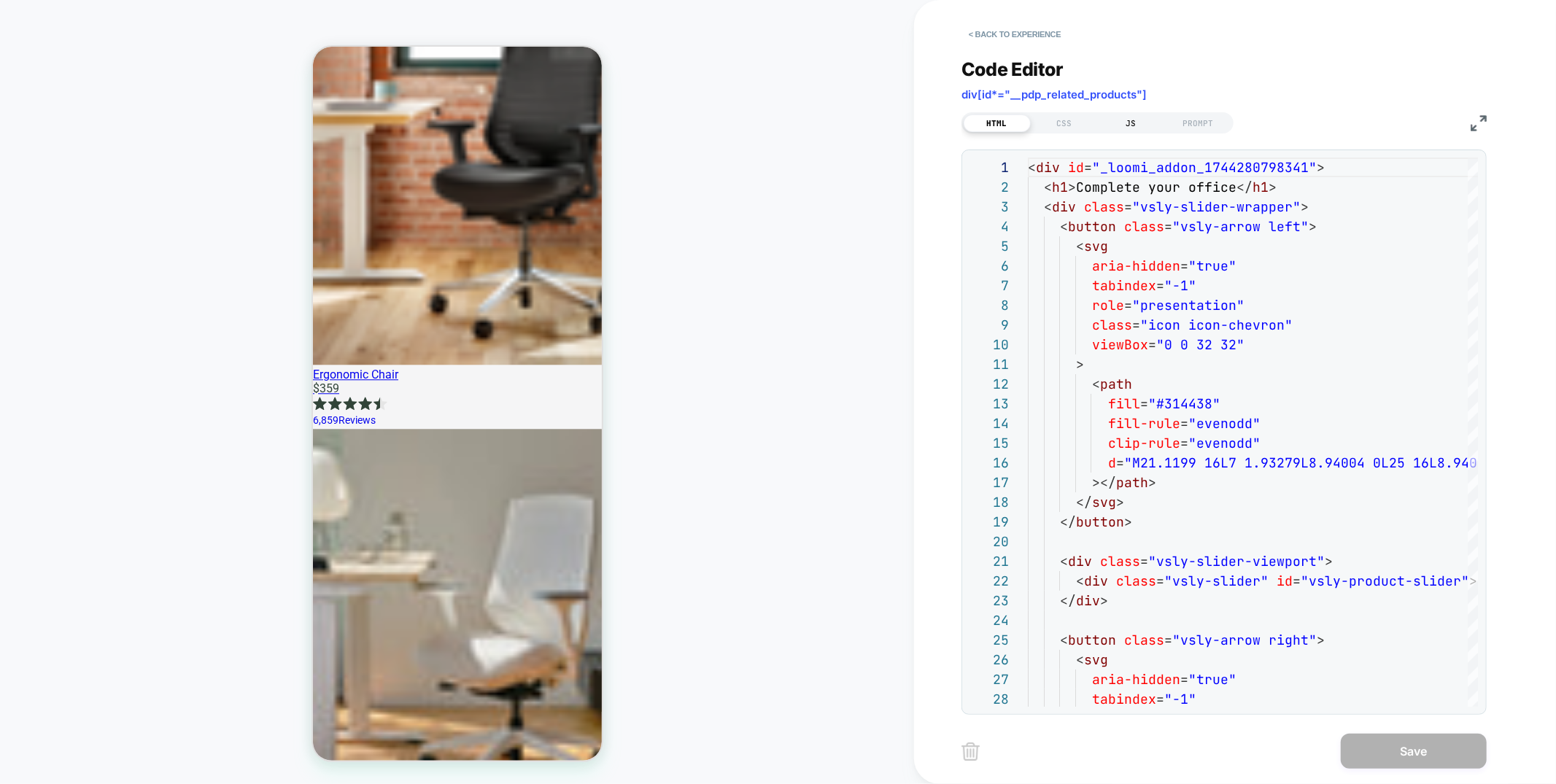
click at [1143, 125] on div "JS" at bounding box center [1131, 124] width 67 height 18
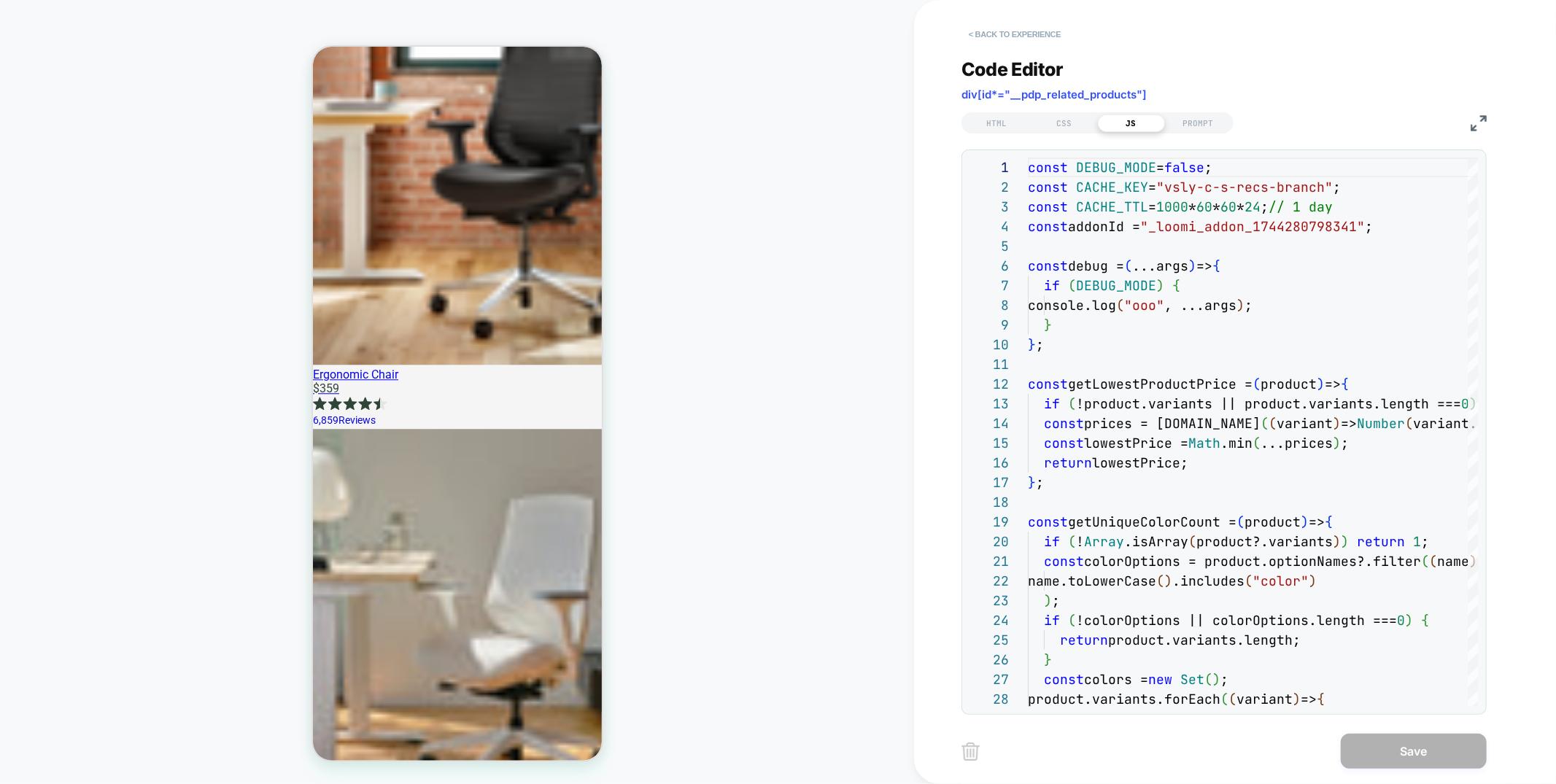
click at [1032, 42] on button "< Back to experience" at bounding box center [1015, 34] width 107 height 23
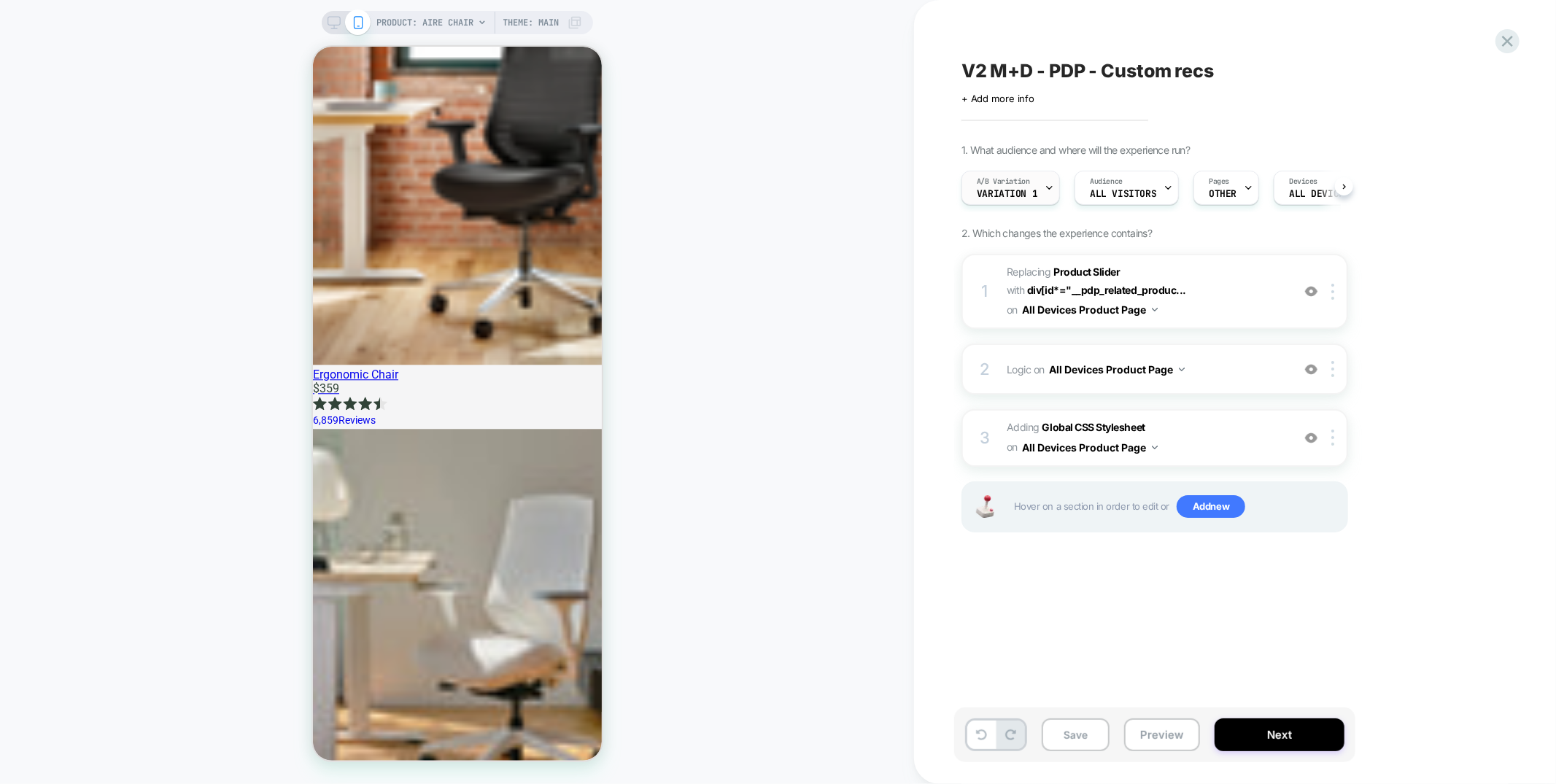
scroll to position [0, 1]
click at [1006, 176] on span "A/B Variation" at bounding box center [1003, 181] width 53 height 11
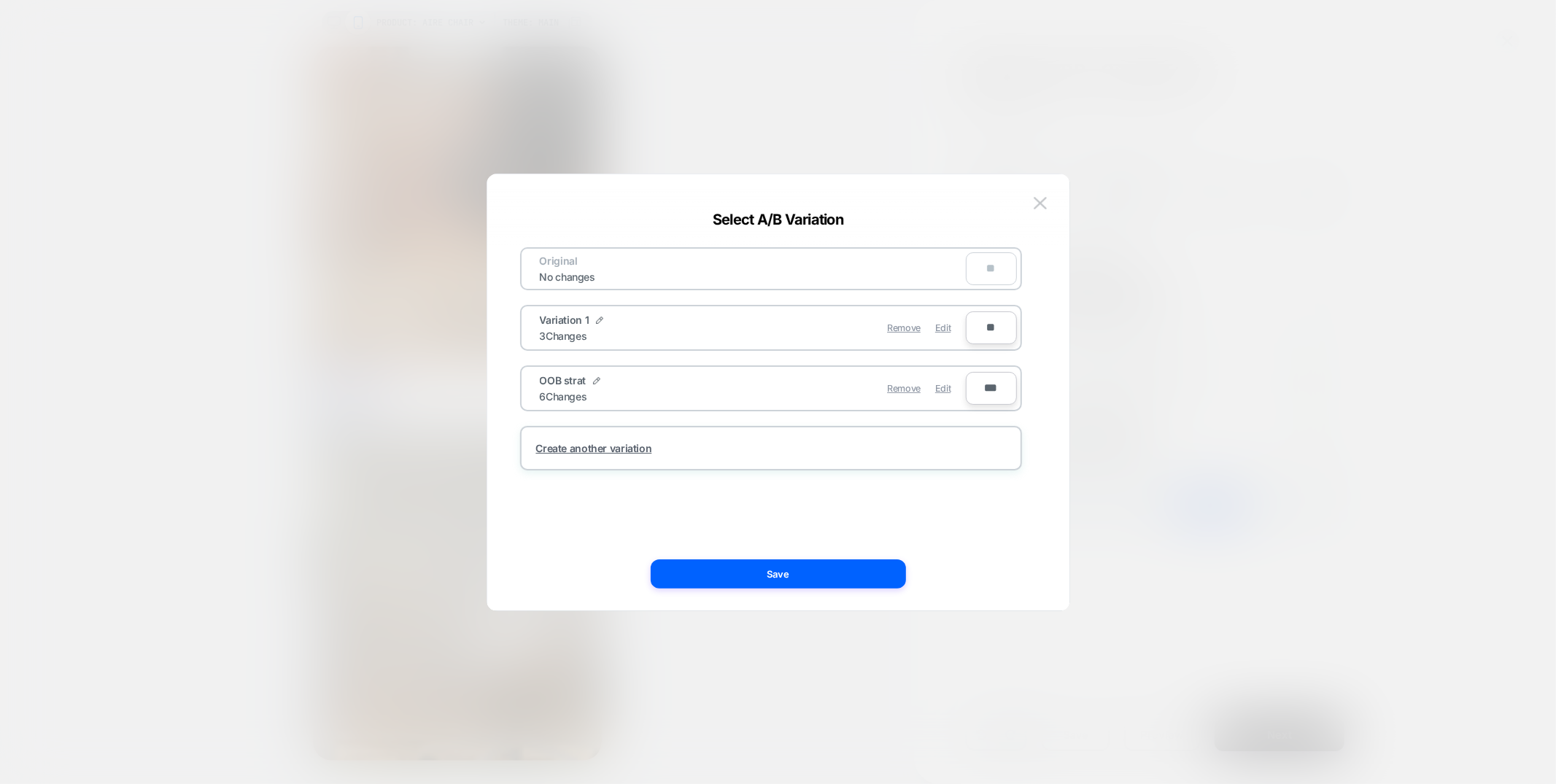
click at [957, 389] on div "Remove Edit" at bounding box center [855, 388] width 206 height 28
click at [950, 388] on span "Edit" at bounding box center [943, 388] width 15 height 11
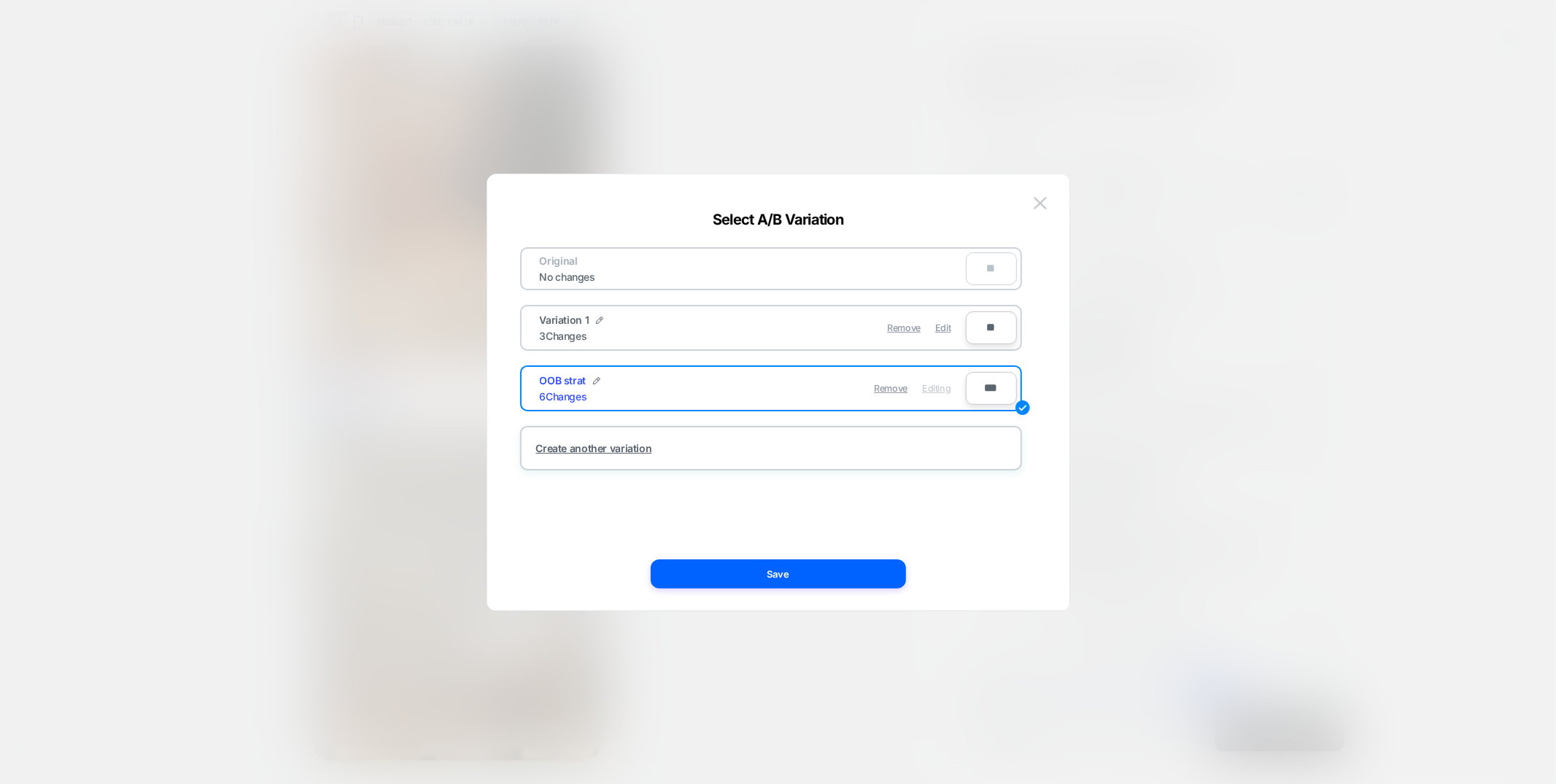
drag, startPoint x: 829, startPoint y: 566, endPoint x: 805, endPoint y: 561, distance: 24.5
click at [827, 566] on button "Save" at bounding box center [778, 574] width 255 height 29
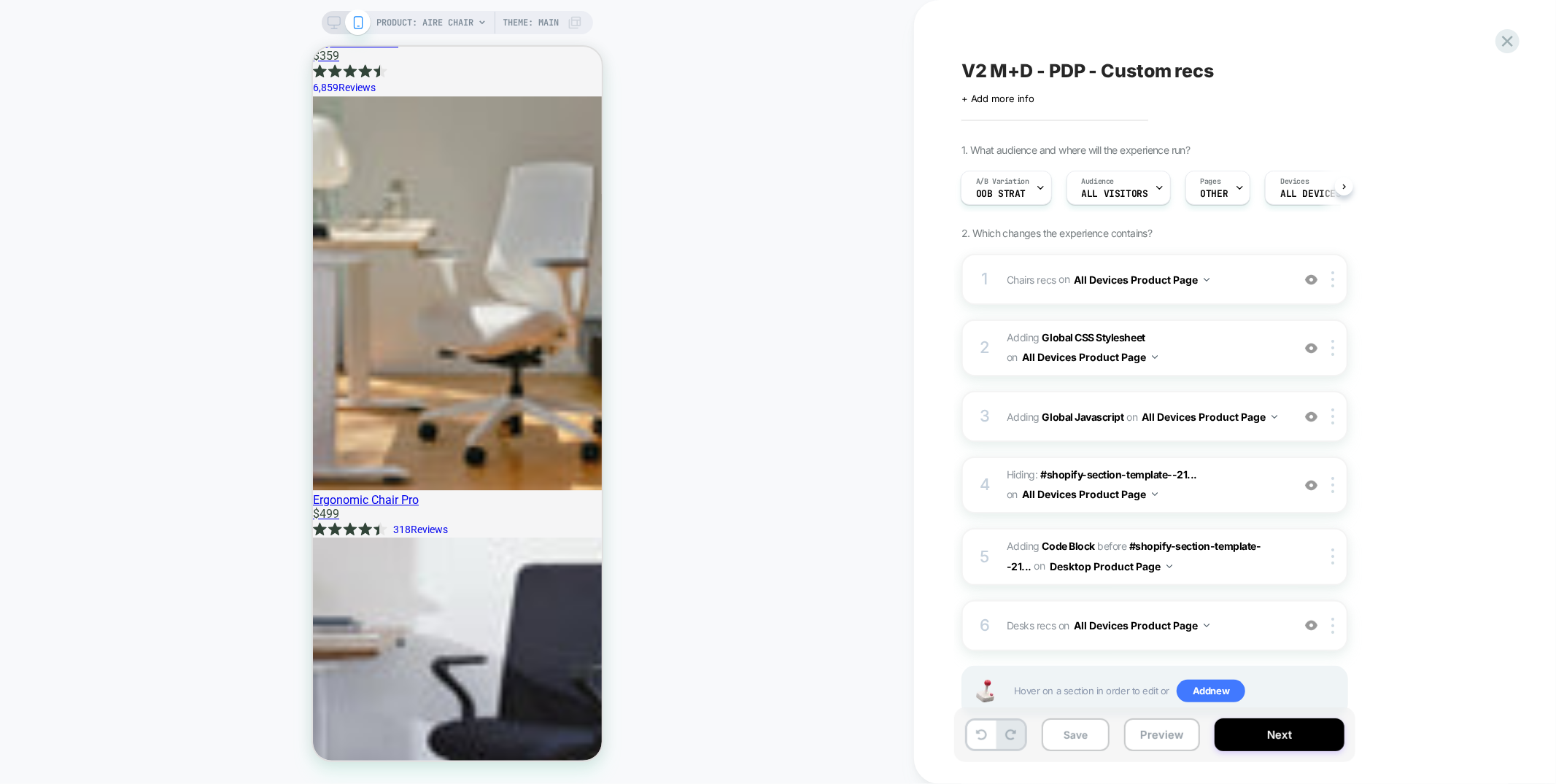
scroll to position [3346, 0]
click at [1311, 619] on img at bounding box center [1311, 625] width 12 height 12
drag, startPoint x: 1180, startPoint y: 750, endPoint x: 1187, endPoint y: 740, distance: 12.2
click at [1180, 750] on button "Preview" at bounding box center [1162, 735] width 76 height 33
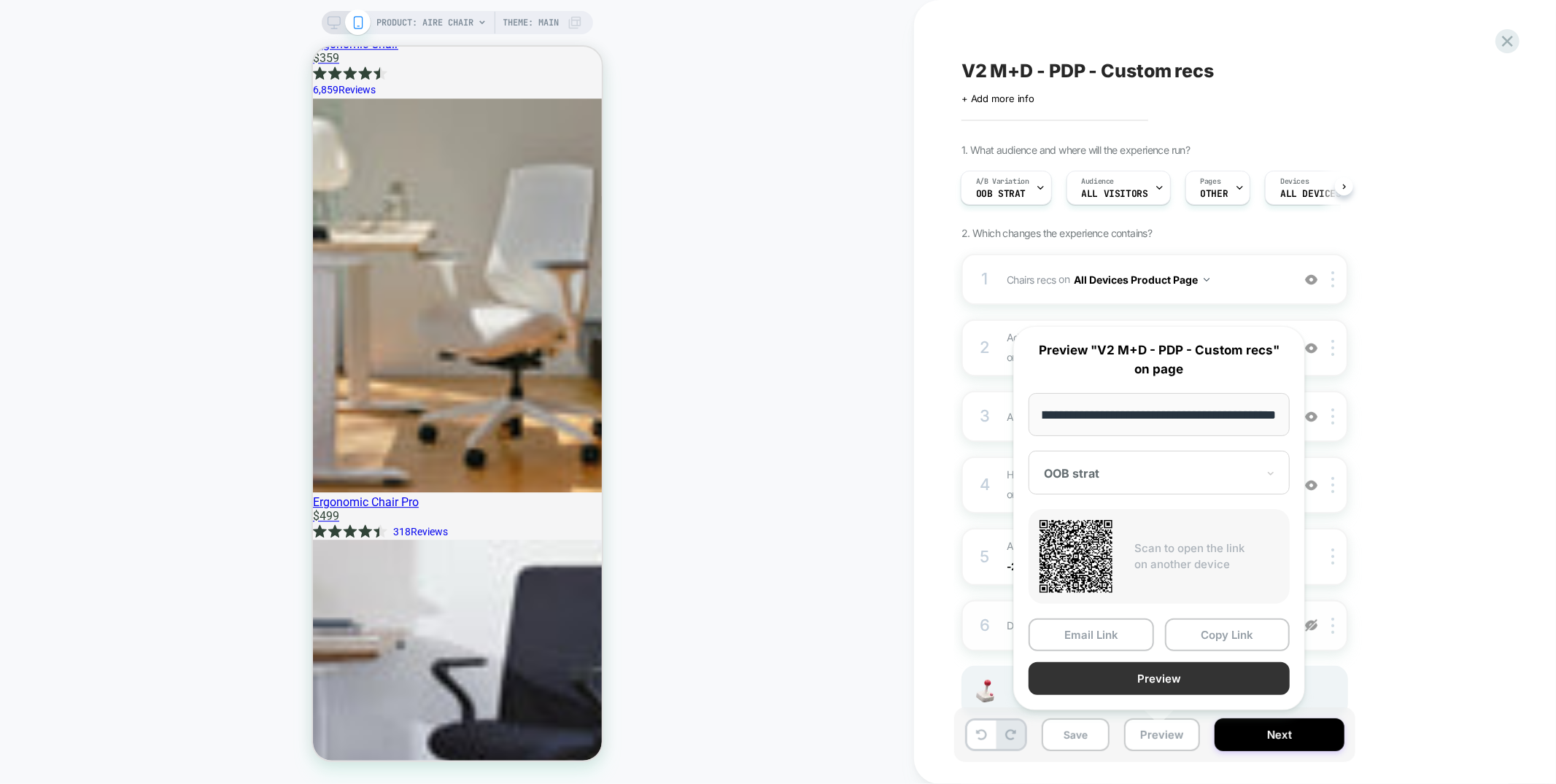
scroll to position [0, 0]
click at [1184, 676] on button "Preview" at bounding box center [1159, 678] width 261 height 33
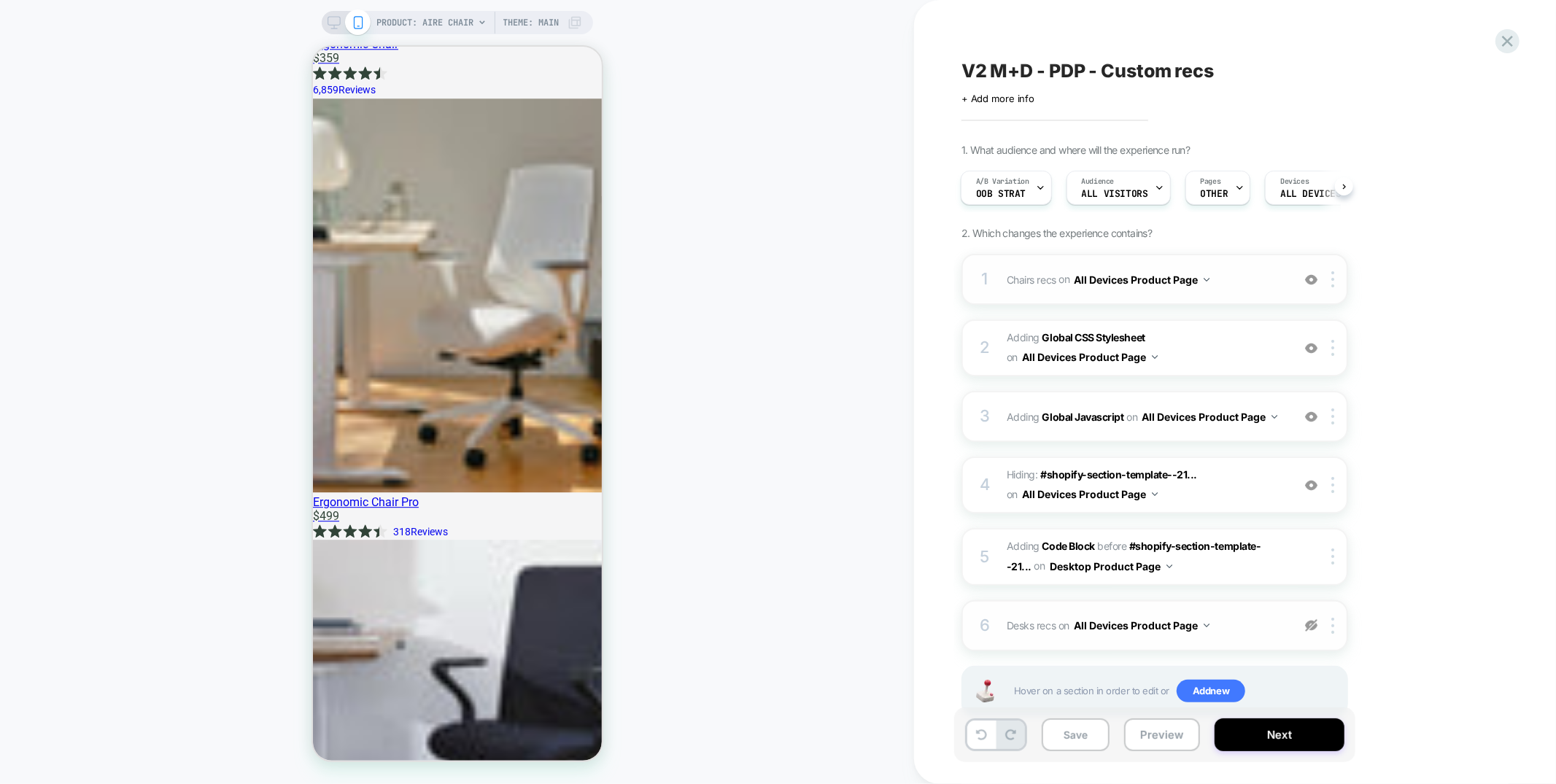
click at [1194, 289] on button "All Devices Product Page" at bounding box center [1142, 280] width 136 height 21
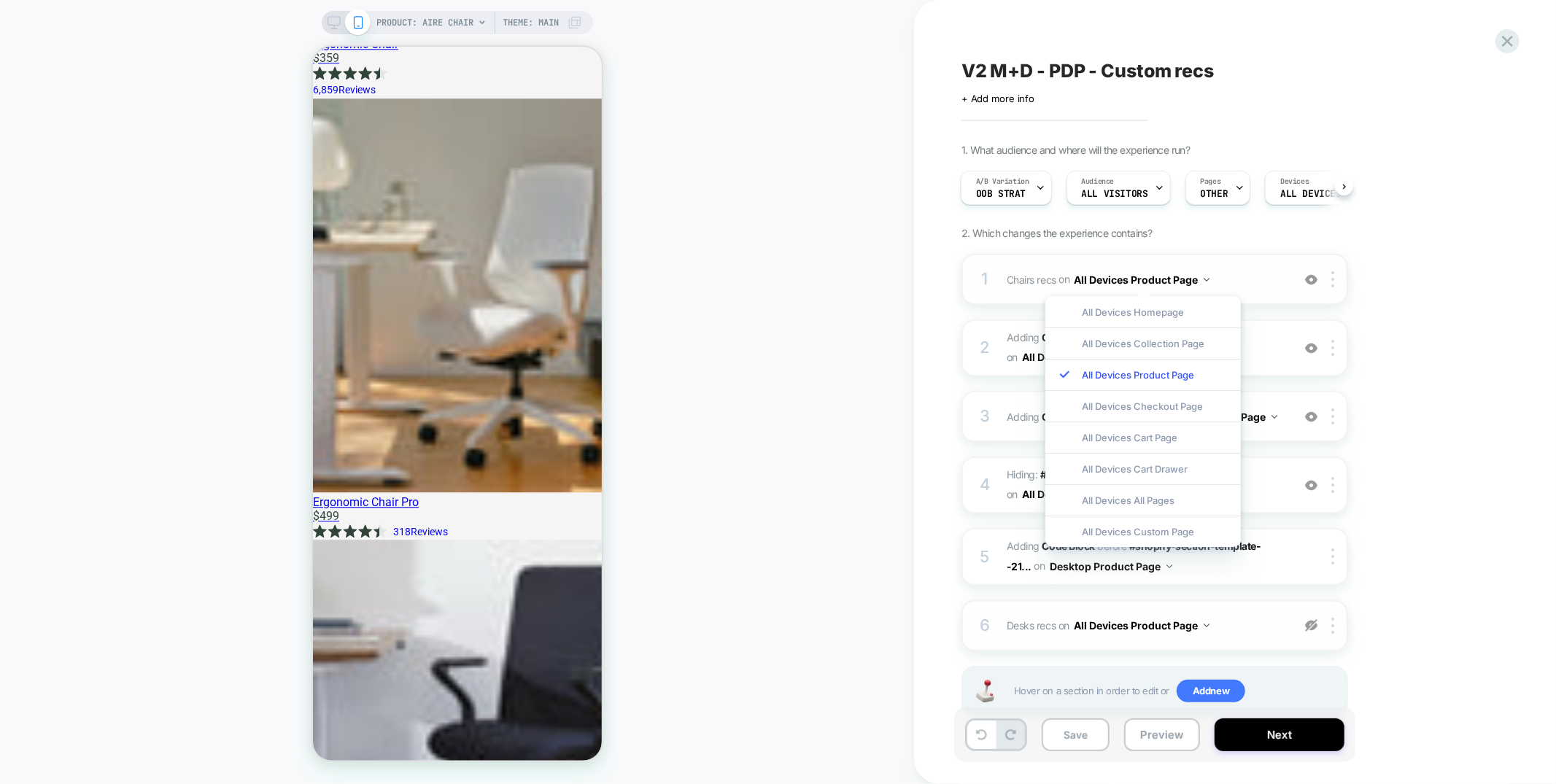
click at [1268, 288] on span "Chairs recs Adding Product Slider BEFORE div[id*="__pdp_related_products"] on A…" at bounding box center [1145, 280] width 278 height 21
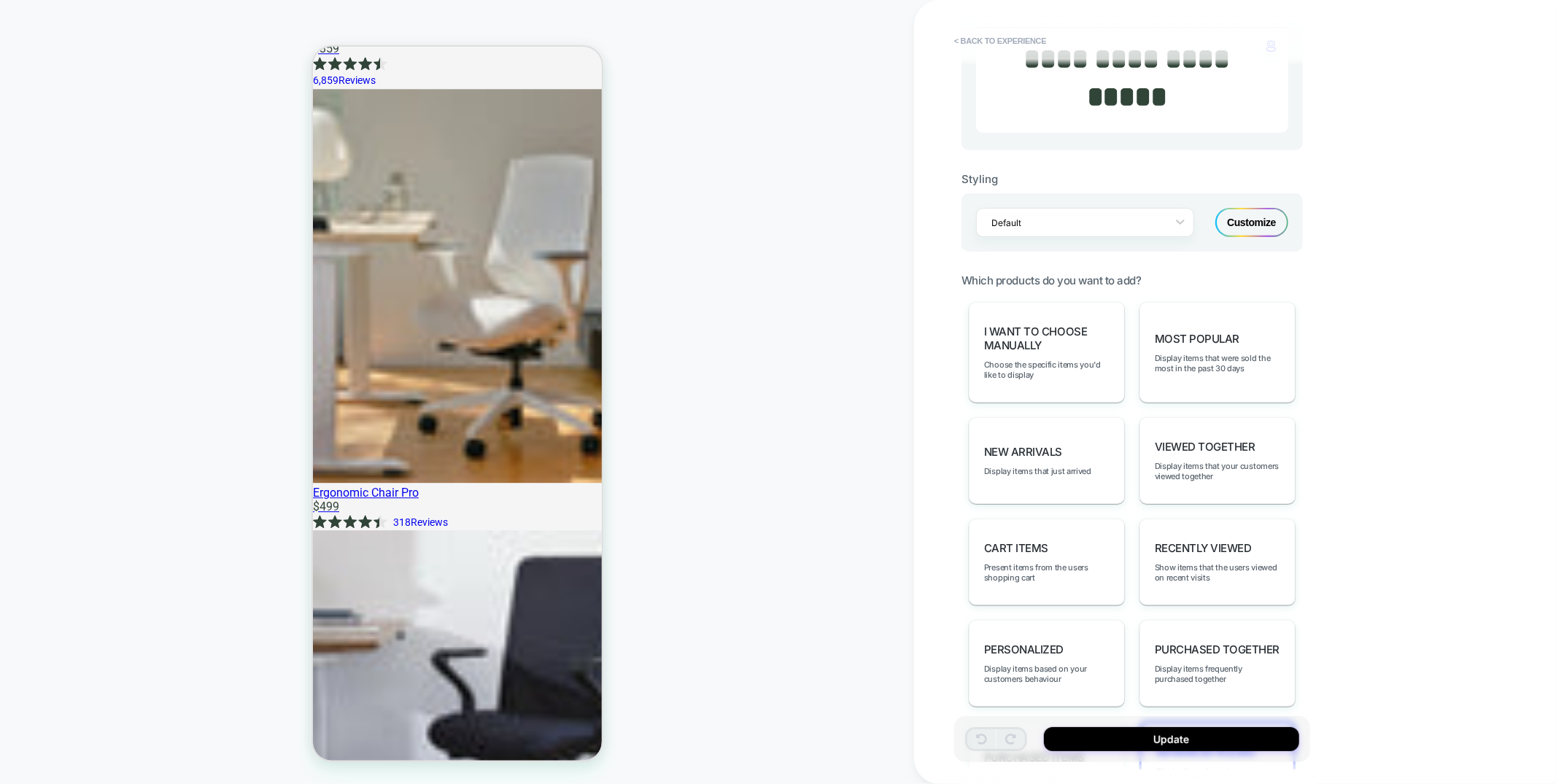
scroll to position [726, 0]
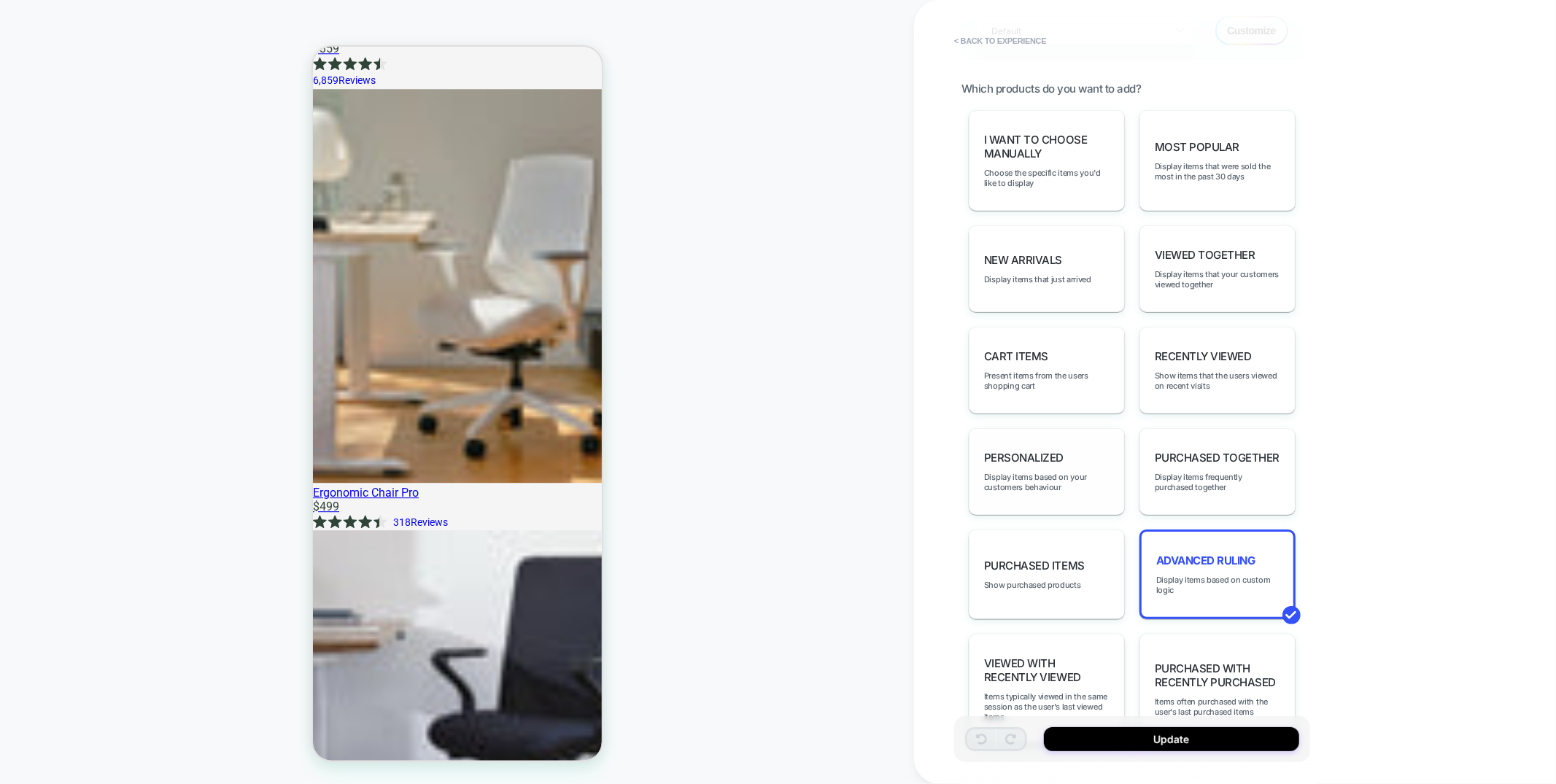
click at [1061, 428] on div "personalized Display items based on your customers behaviour" at bounding box center [1046, 471] width 156 height 87
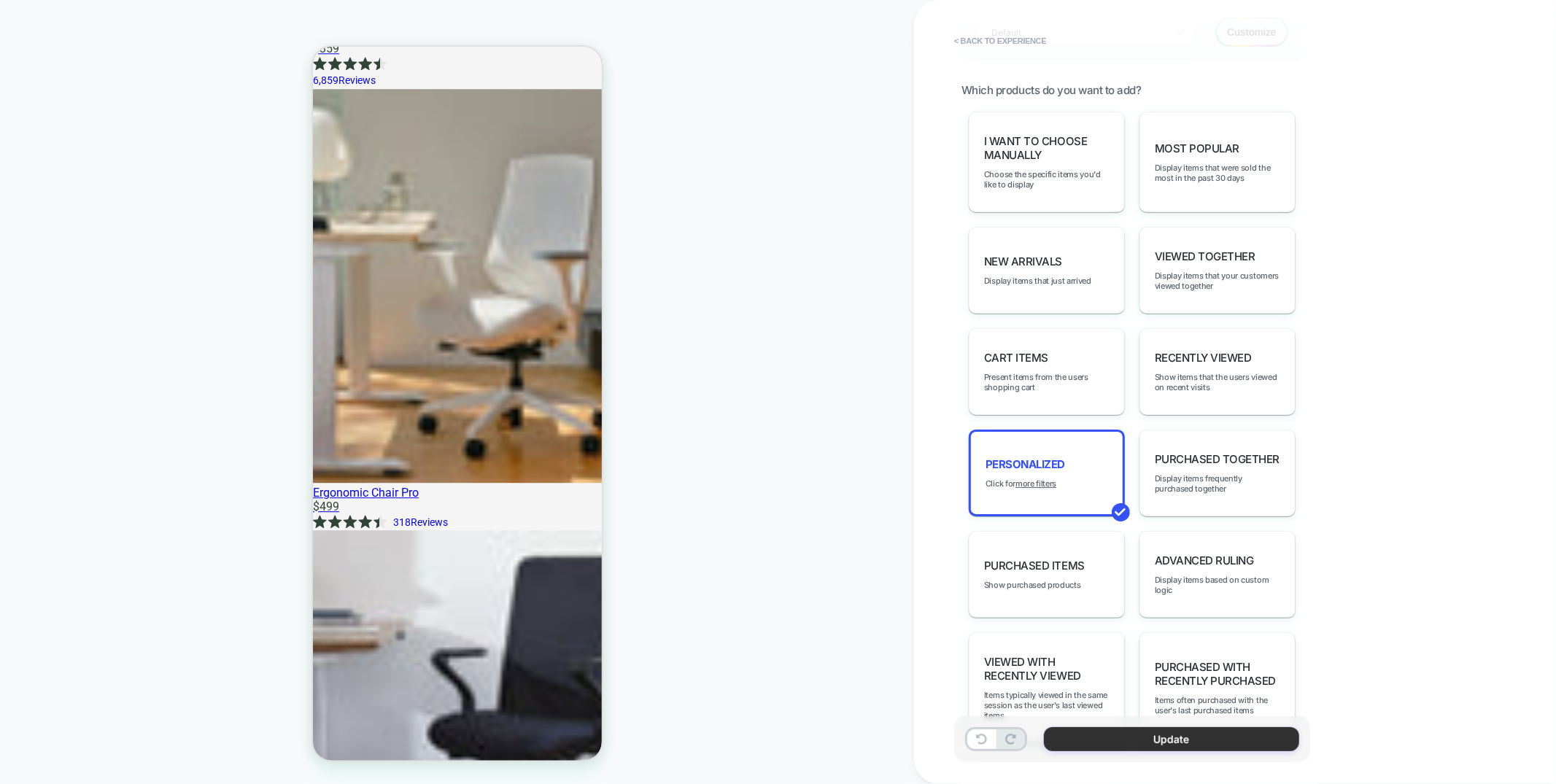
click at [1170, 742] on button "Update" at bounding box center [1171, 740] width 255 height 24
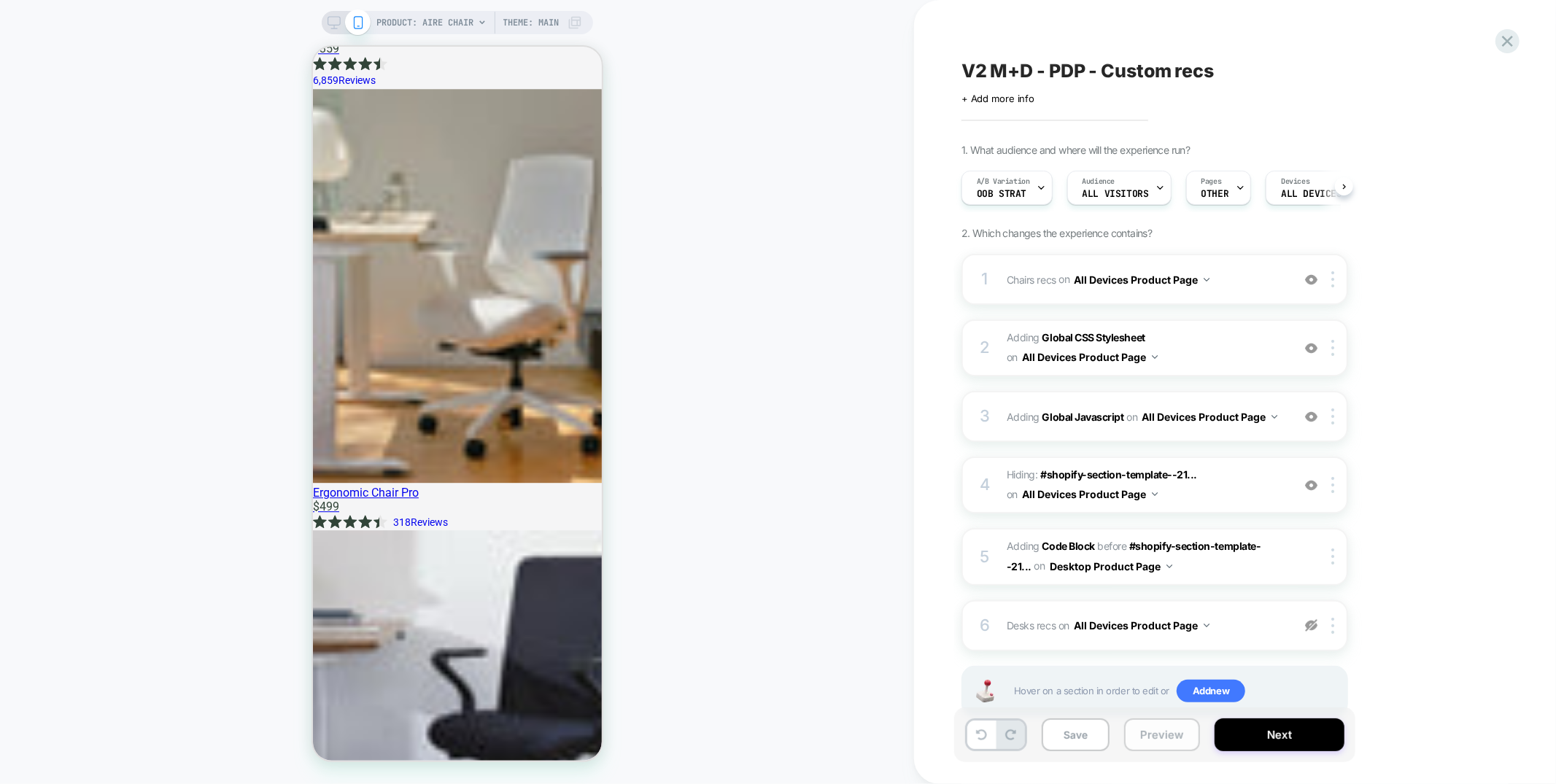
click at [1170, 731] on button "Preview" at bounding box center [1162, 735] width 76 height 33
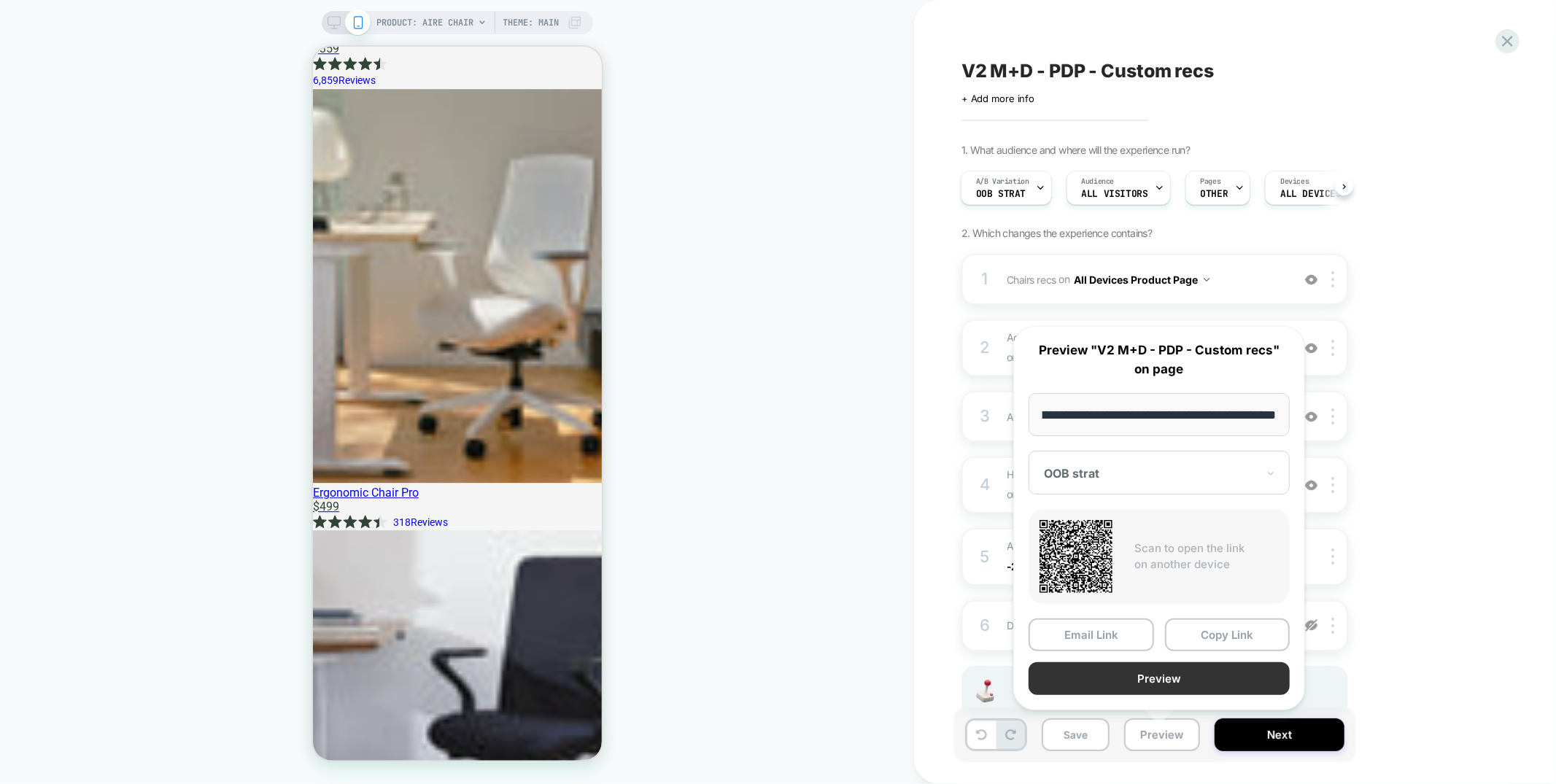
scroll to position [0, 0]
click at [1147, 674] on button "Preview" at bounding box center [1159, 678] width 261 height 33
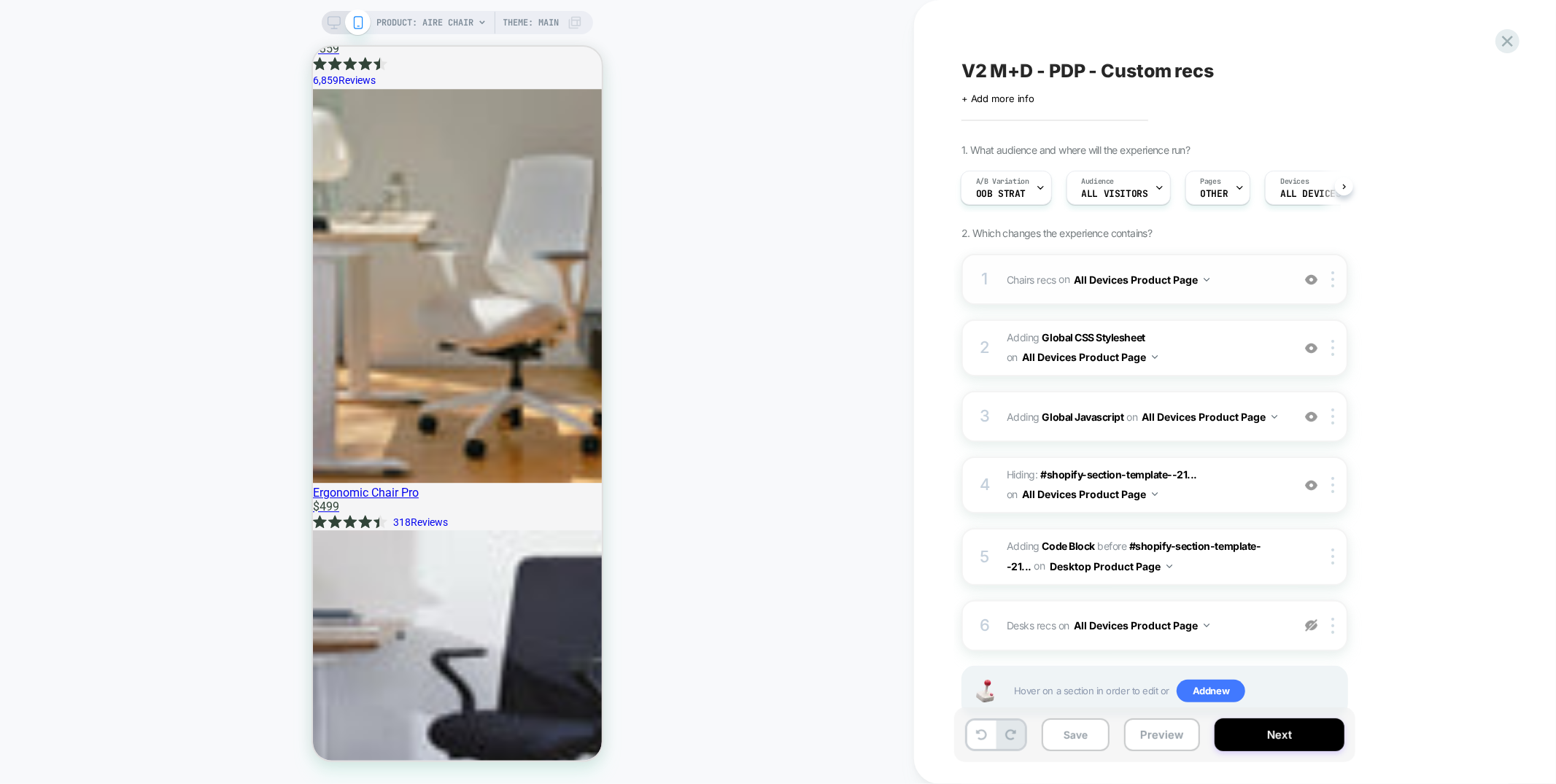
click at [1161, 295] on div "1 Chairs recs Adding Product Slider BEFORE div[id*="__pdp_related_products"] on…" at bounding box center [1155, 279] width 387 height 51
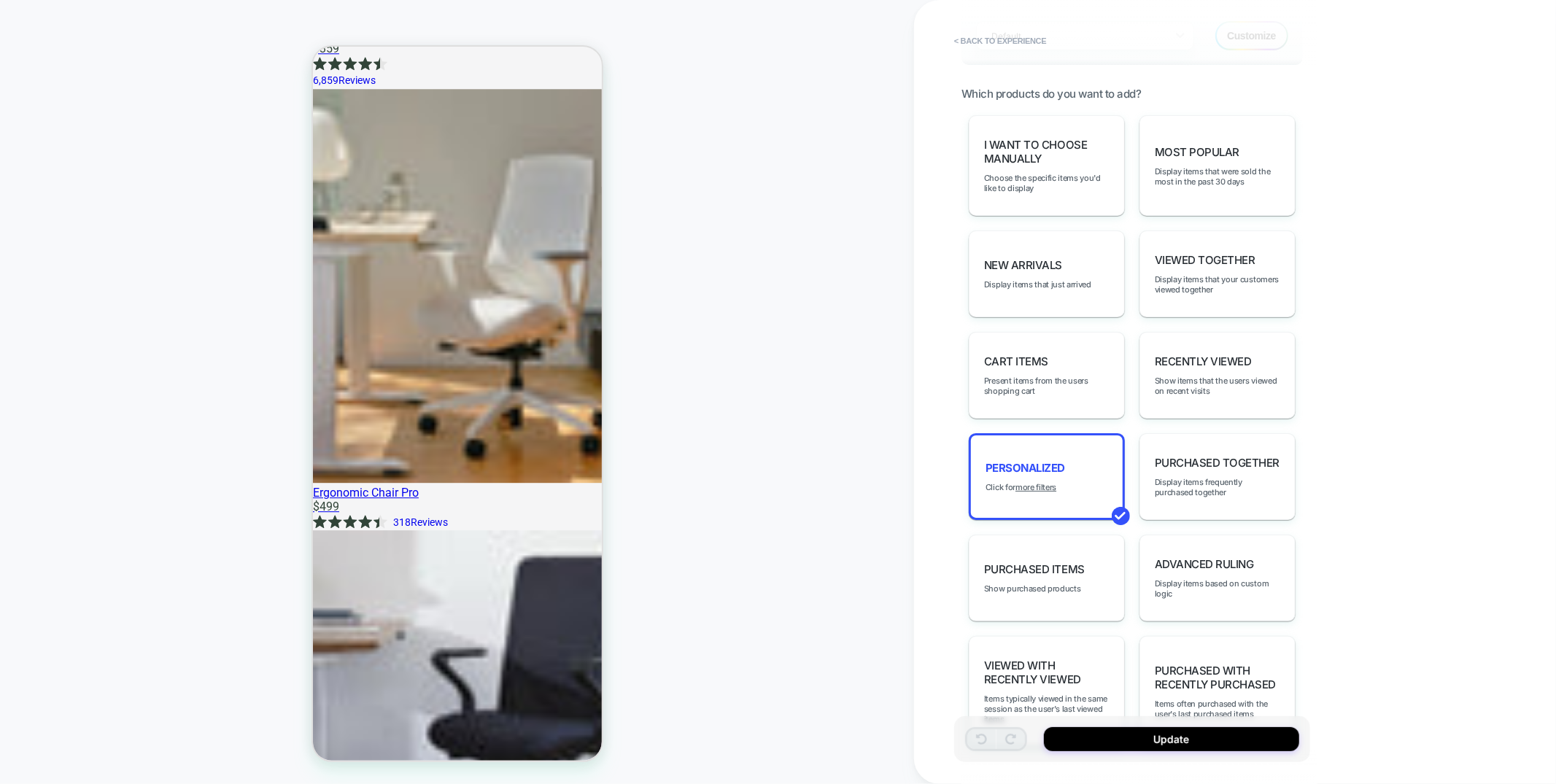
scroll to position [724, 0]
click at [1026, 478] on u "more filters" at bounding box center [1036, 483] width 40 height 11
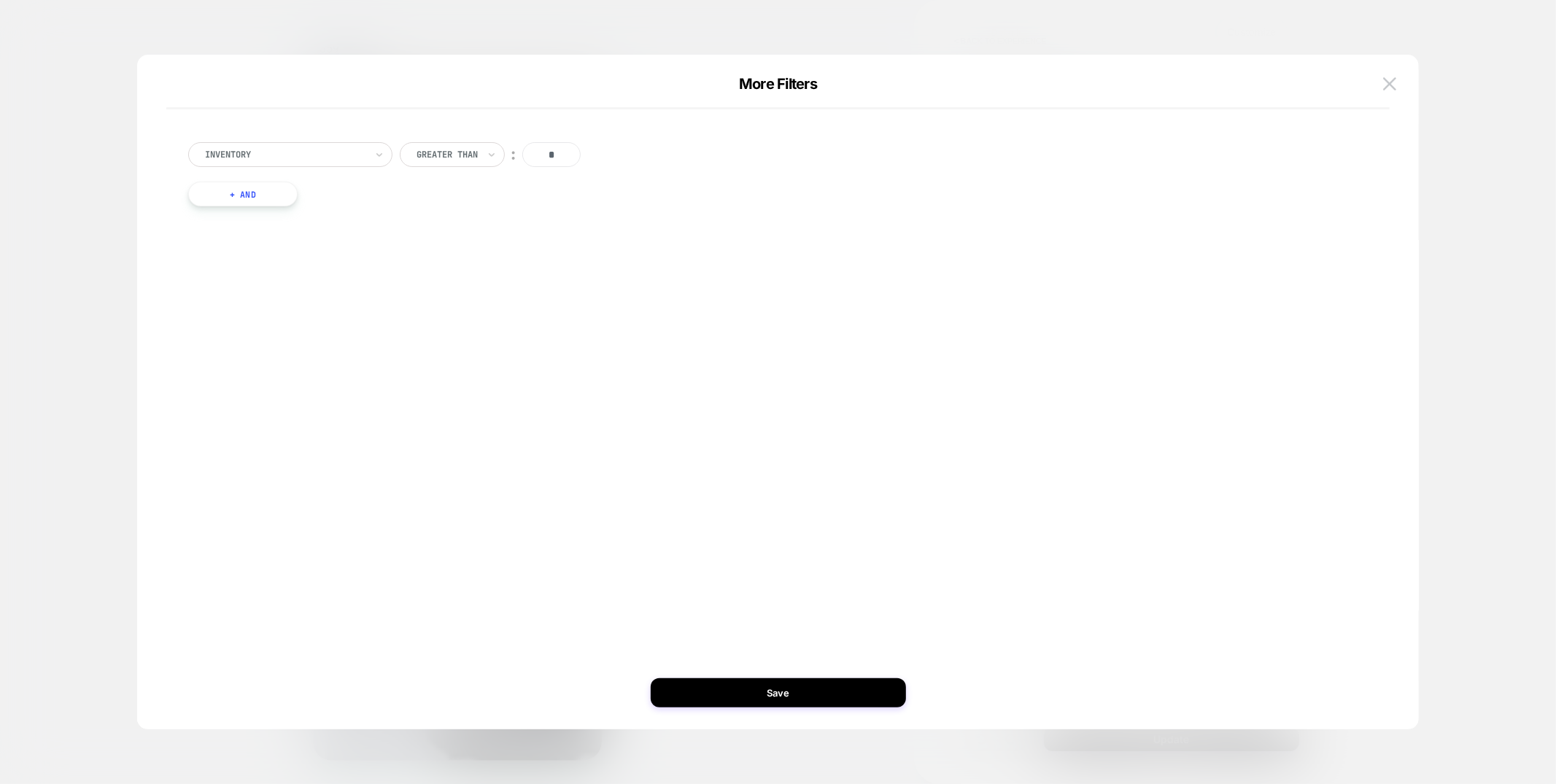
click at [238, 196] on button "+ And" at bounding box center [243, 193] width 109 height 25
click at [312, 220] on div "products with tag" at bounding box center [327, 208] width 204 height 25
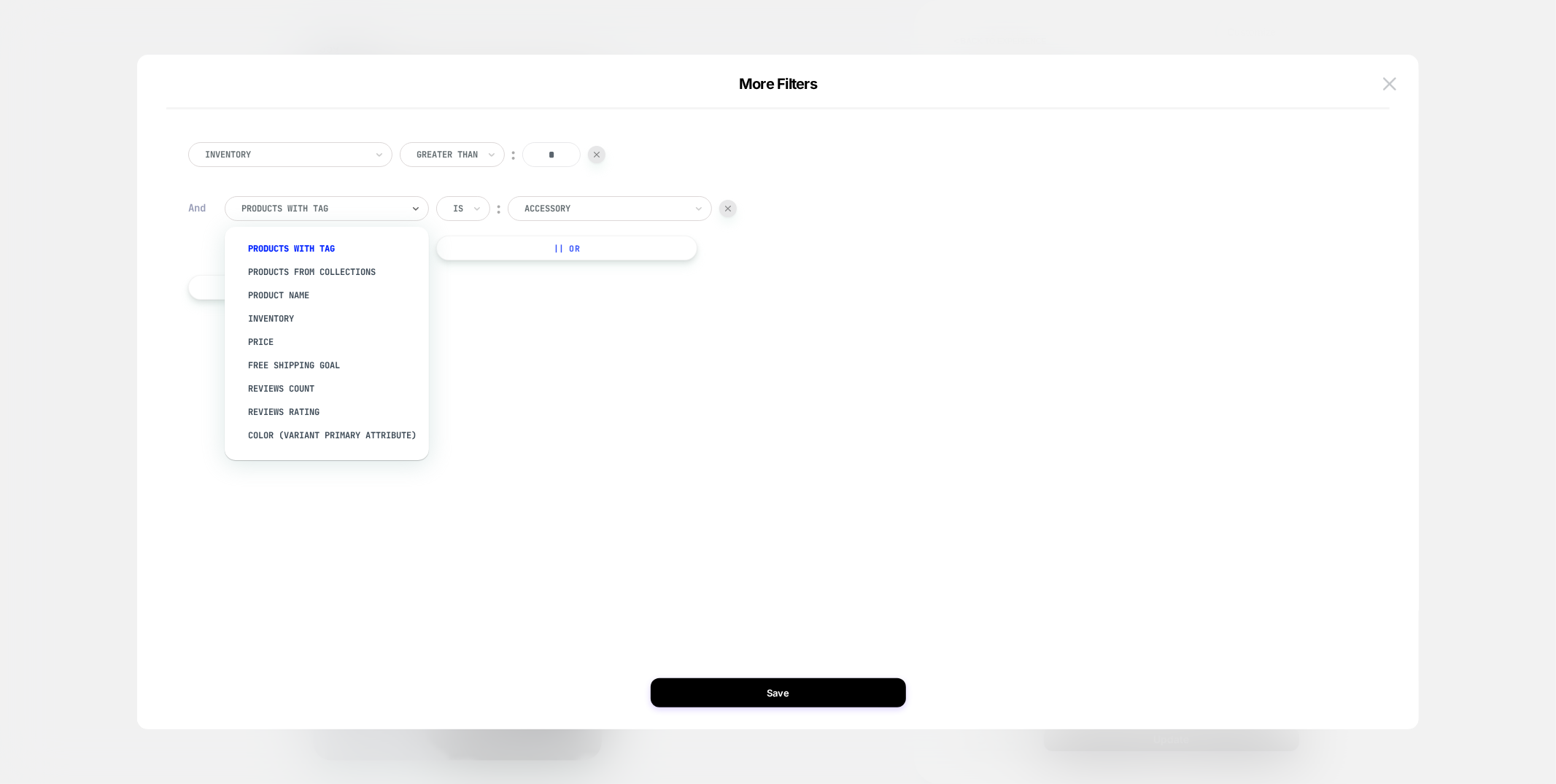
scroll to position [177, 0]
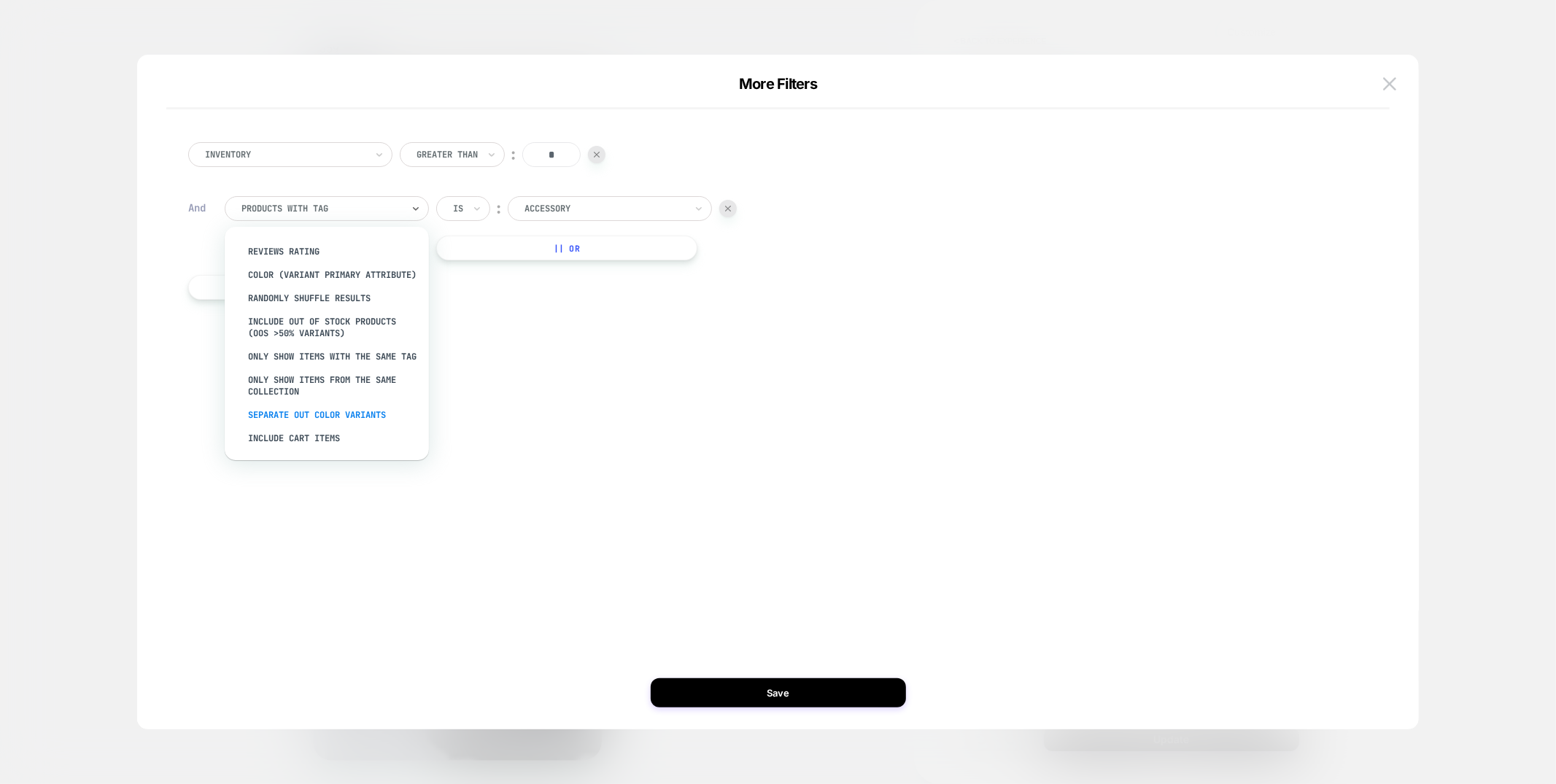
click at [279, 417] on div "Separate out color variants" at bounding box center [334, 414] width 189 height 23
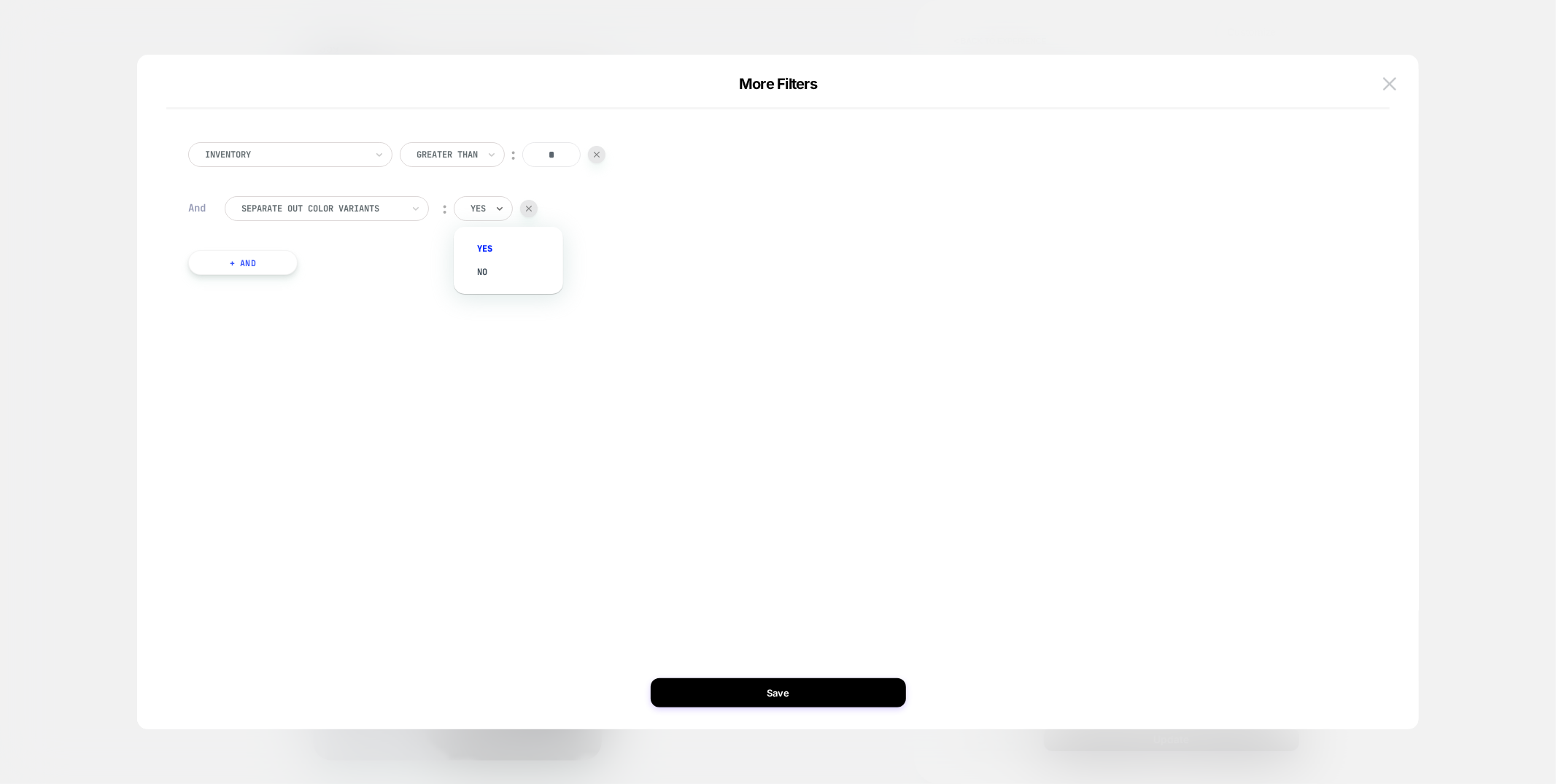
click at [478, 210] on div at bounding box center [477, 209] width 15 height 13
drag, startPoint x: 474, startPoint y: 264, endPoint x: 620, endPoint y: 506, distance: 282.6
click at [474, 264] on div "no" at bounding box center [515, 272] width 95 height 23
click at [683, 680] on button "Save" at bounding box center [778, 693] width 255 height 29
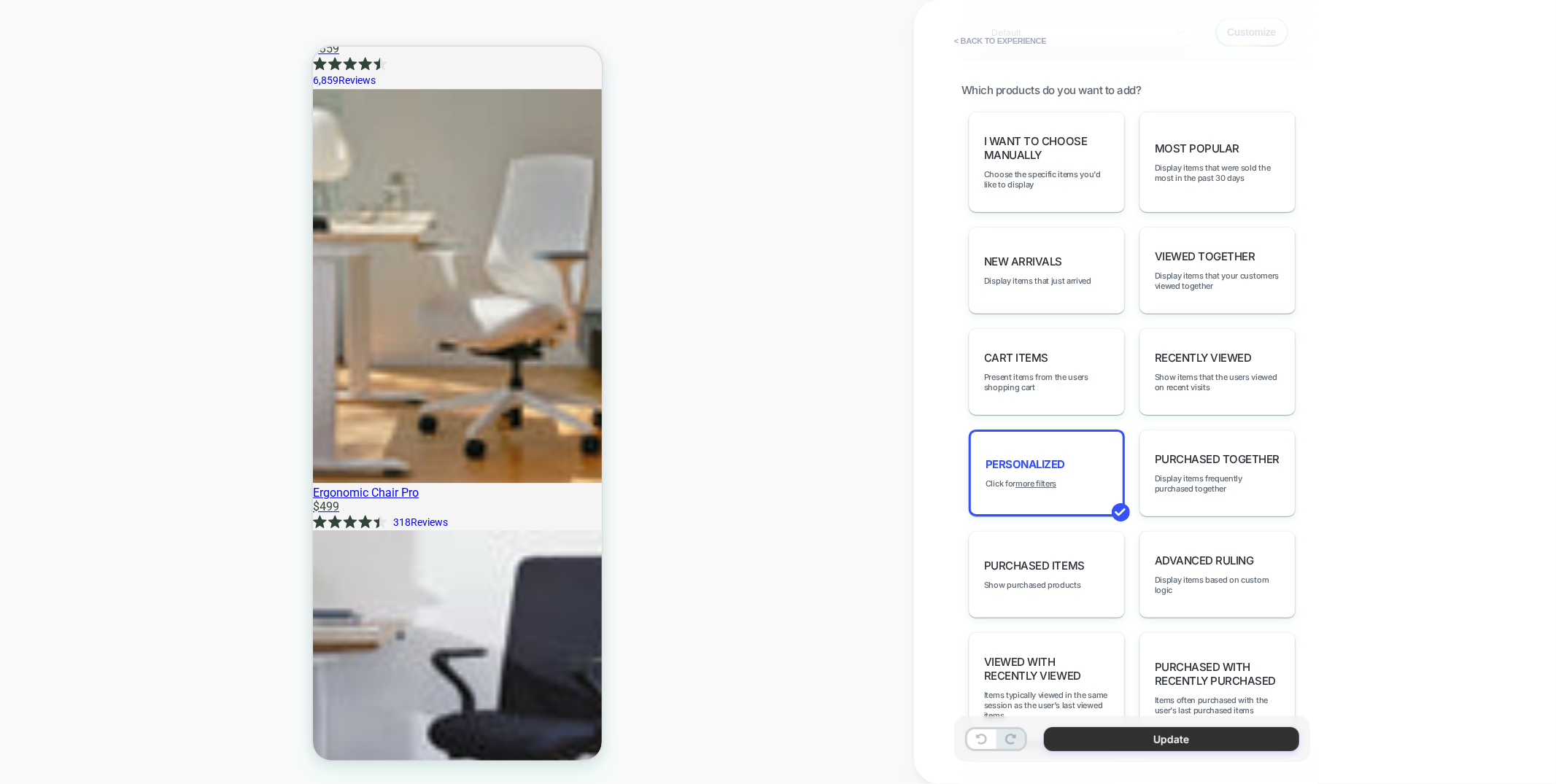
click at [1078, 741] on button "Update" at bounding box center [1171, 740] width 255 height 24
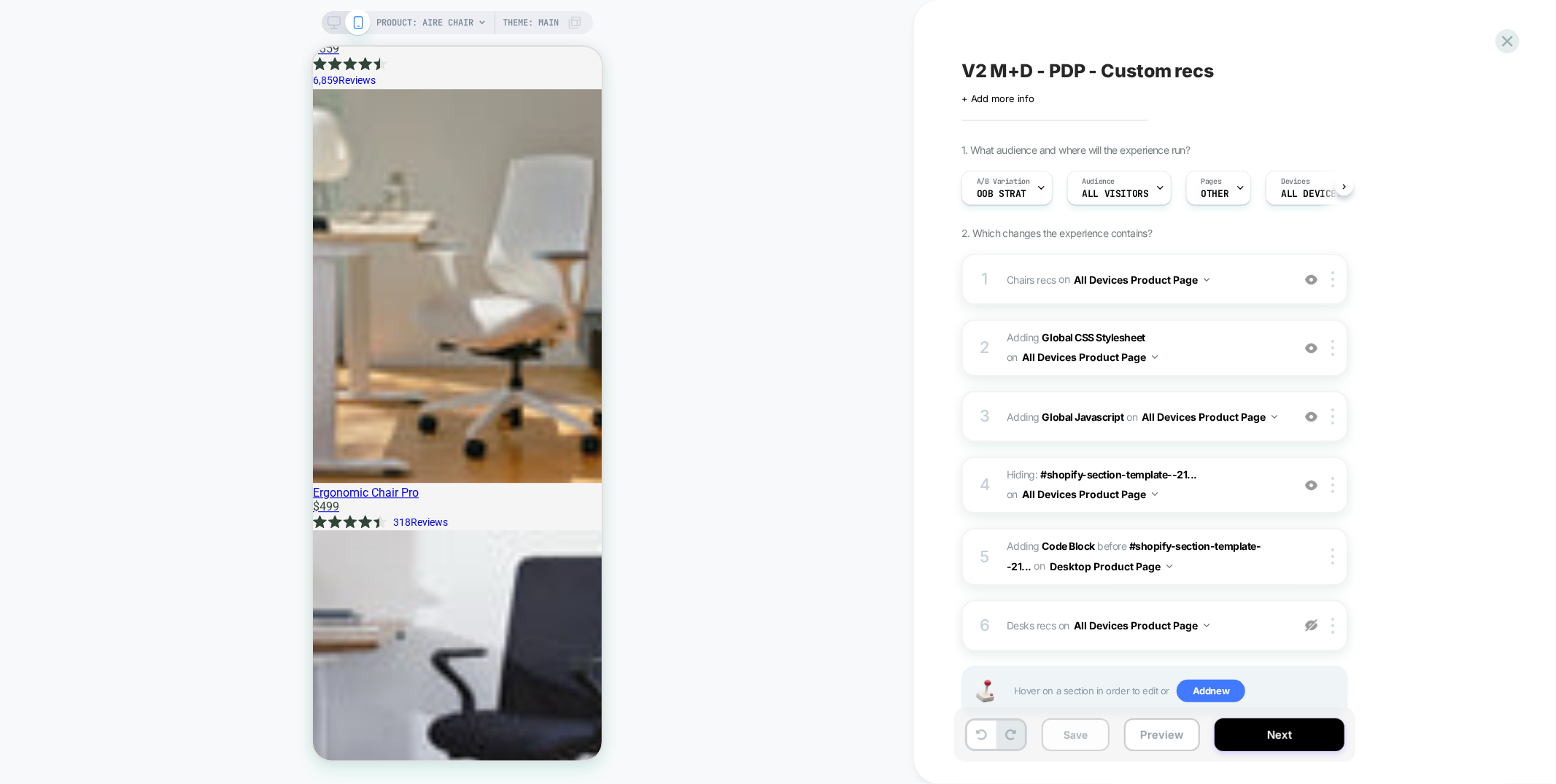
scroll to position [0, 1]
click at [1054, 747] on button "Save" at bounding box center [1075, 735] width 68 height 33
click at [1179, 748] on button "Preview" at bounding box center [1162, 735] width 76 height 33
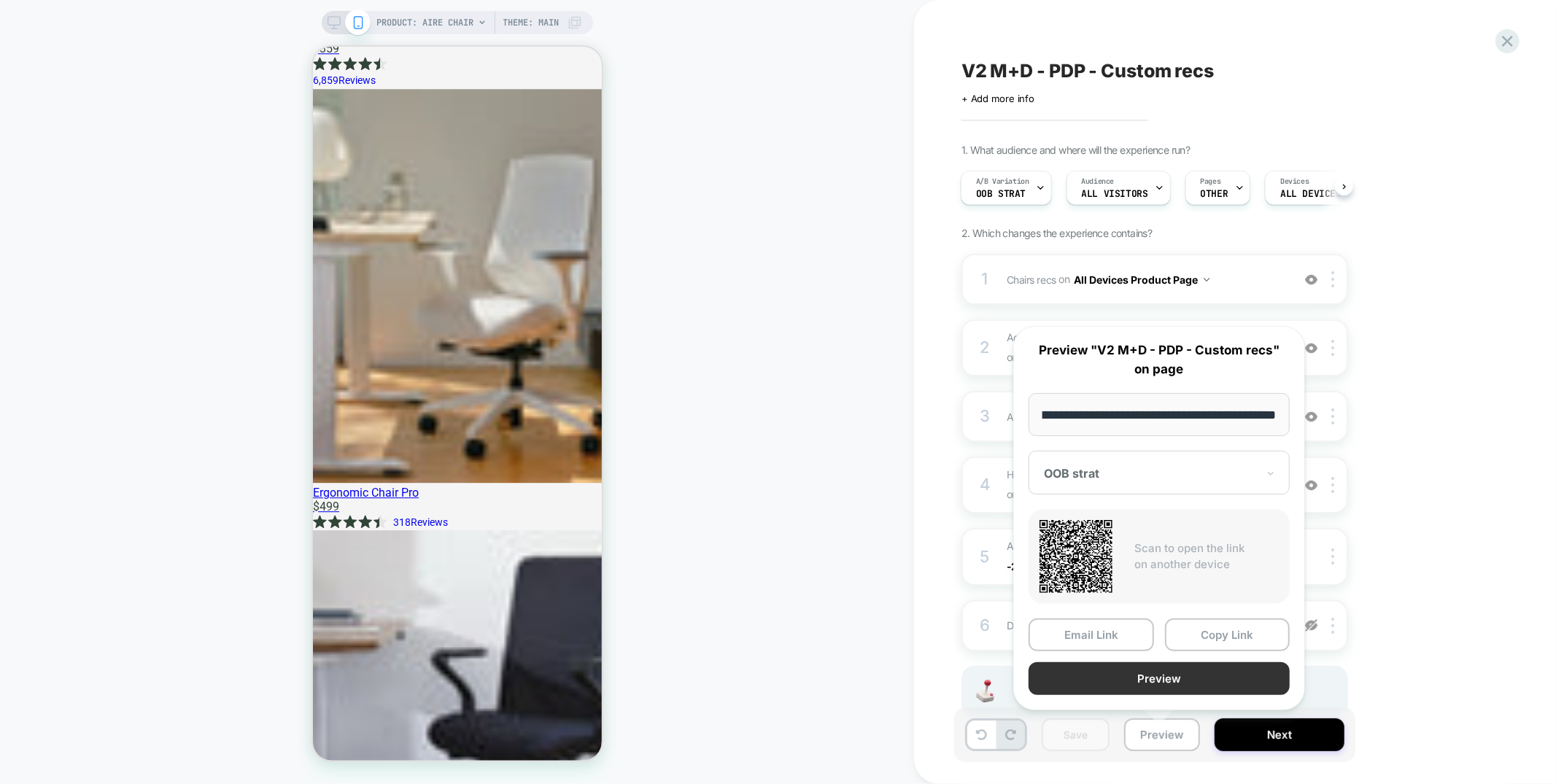
scroll to position [0, 0]
click at [1155, 674] on button "Preview" at bounding box center [1159, 678] width 261 height 33
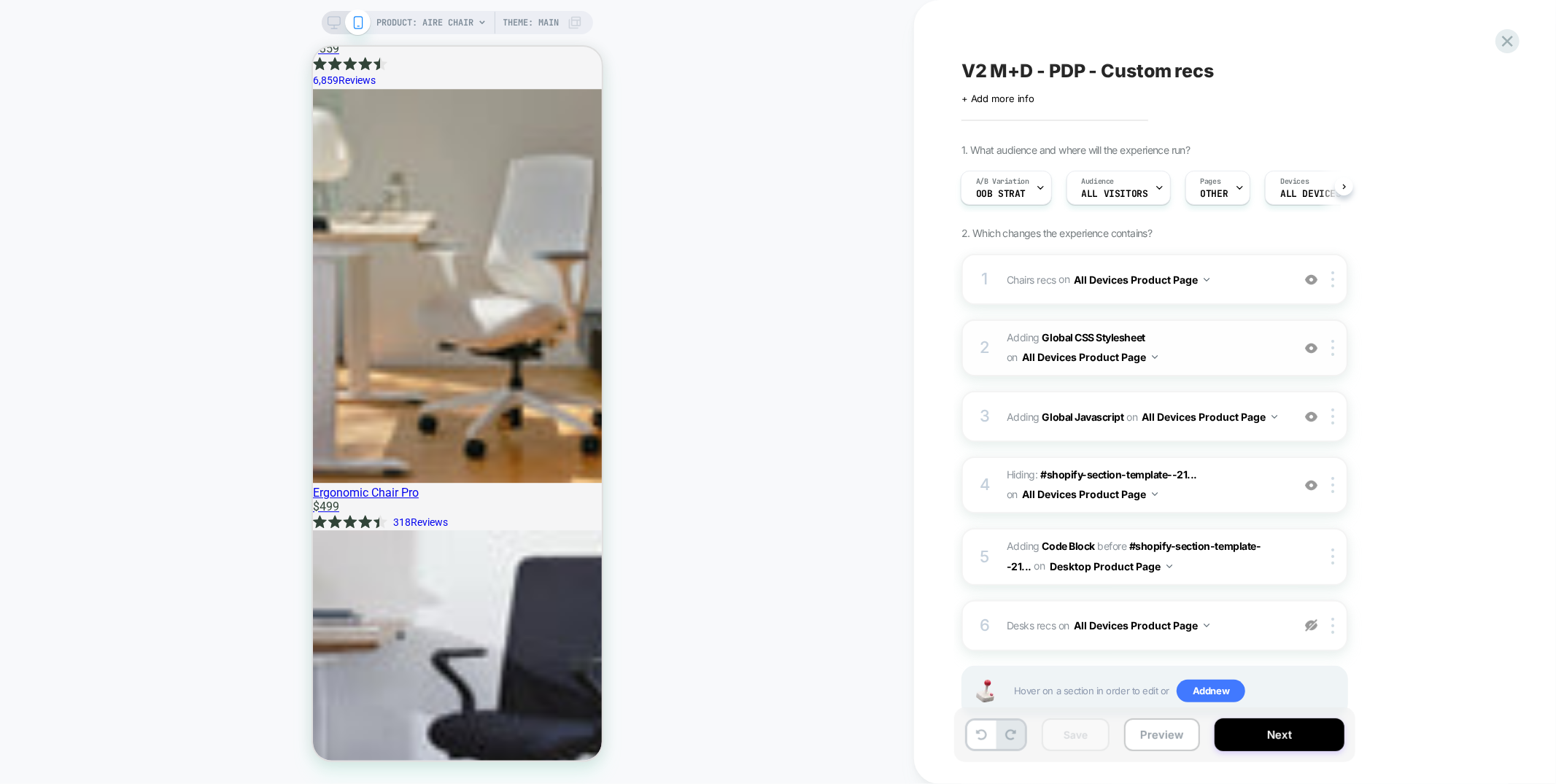
click at [1187, 344] on span "Adding Global CSS Stylesheet on All Devices Product Page" at bounding box center [1145, 348] width 278 height 40
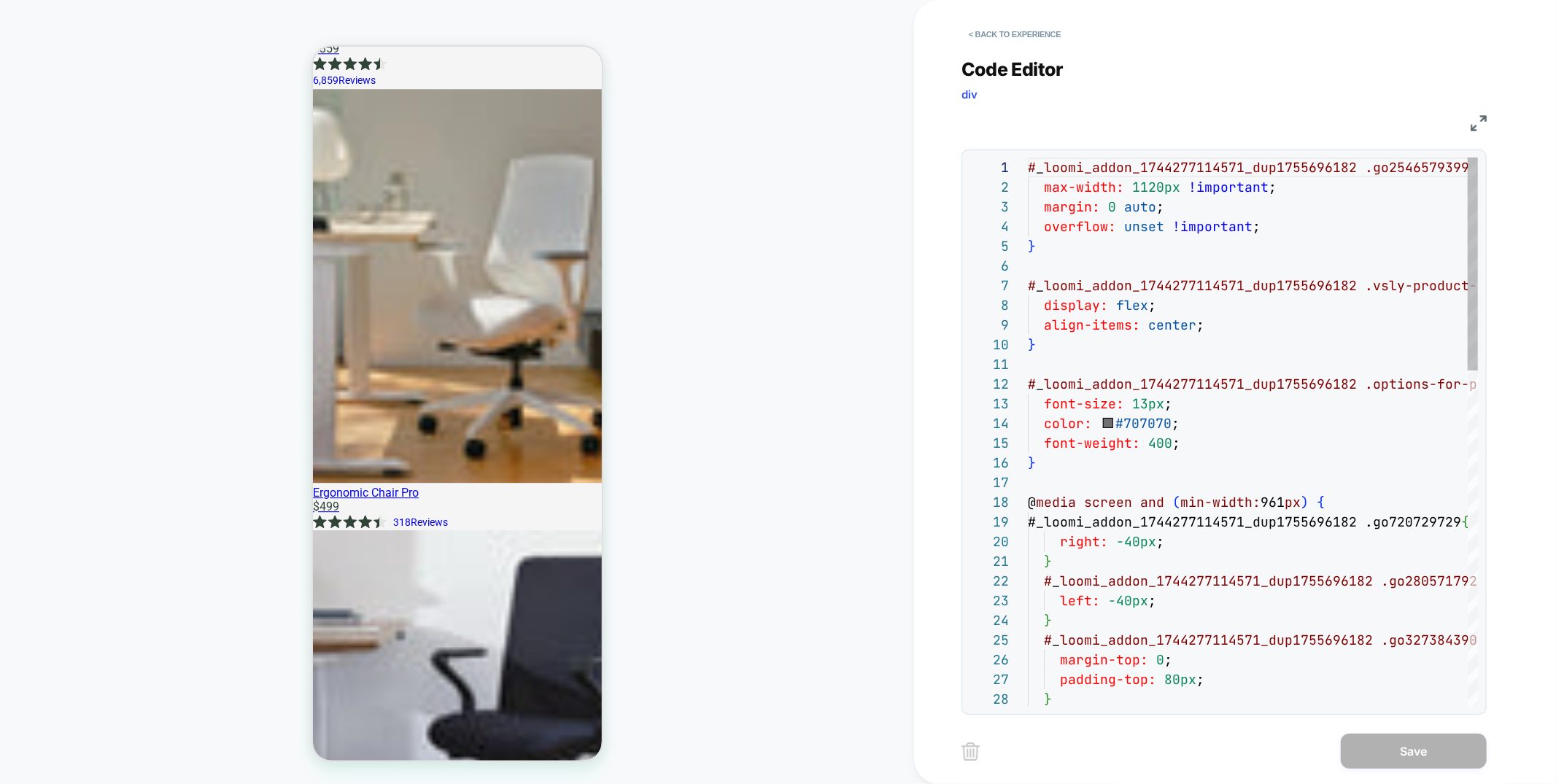
scroll to position [197, 0]
click at [998, 44] on button "< Back to experience" at bounding box center [1015, 34] width 107 height 23
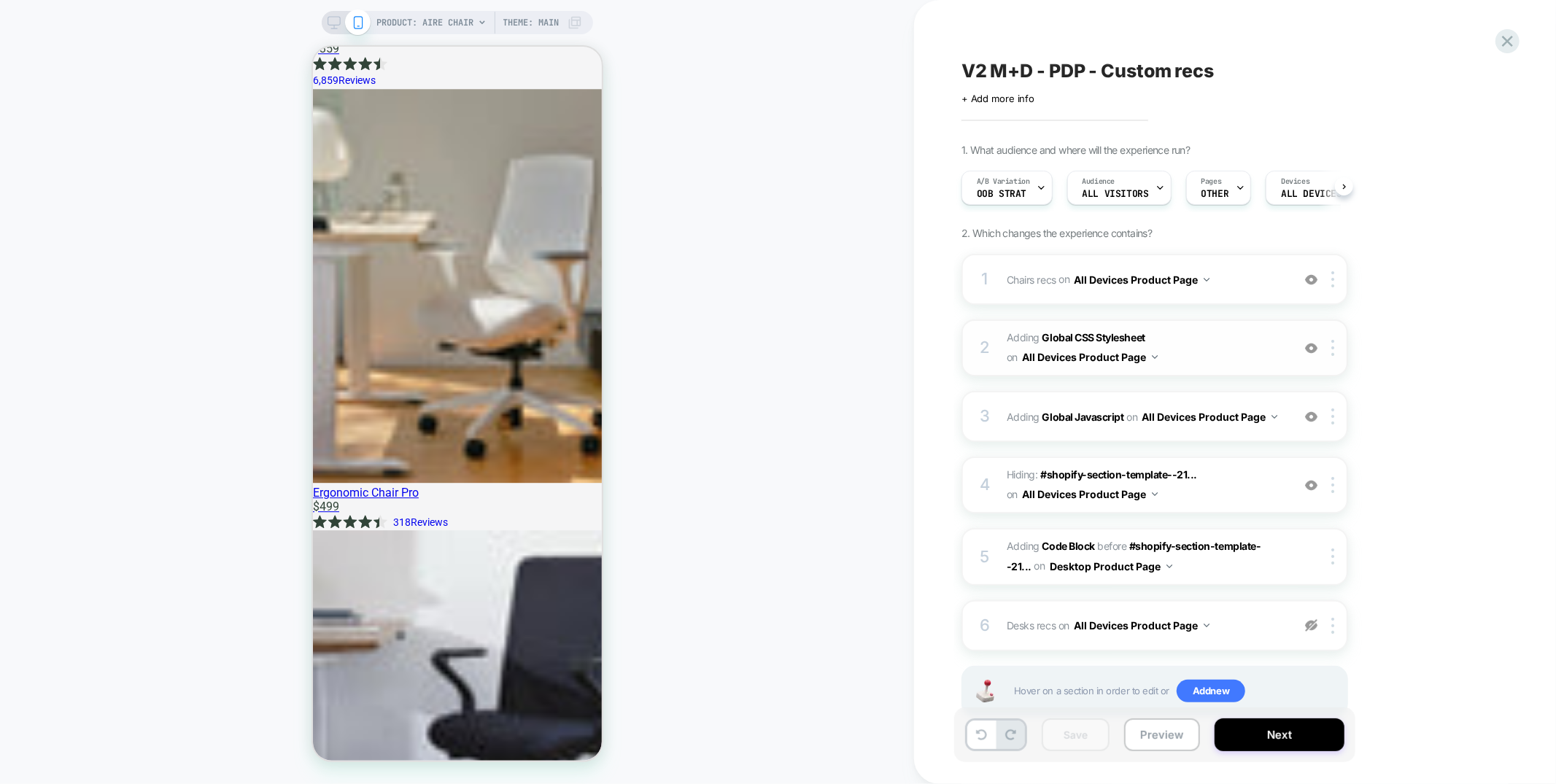
scroll to position [0, 1]
click at [1214, 485] on span "Hiding : #shopify-section-template--21... #shopify-section-template--2123871843…" at bounding box center [1145, 485] width 278 height 40
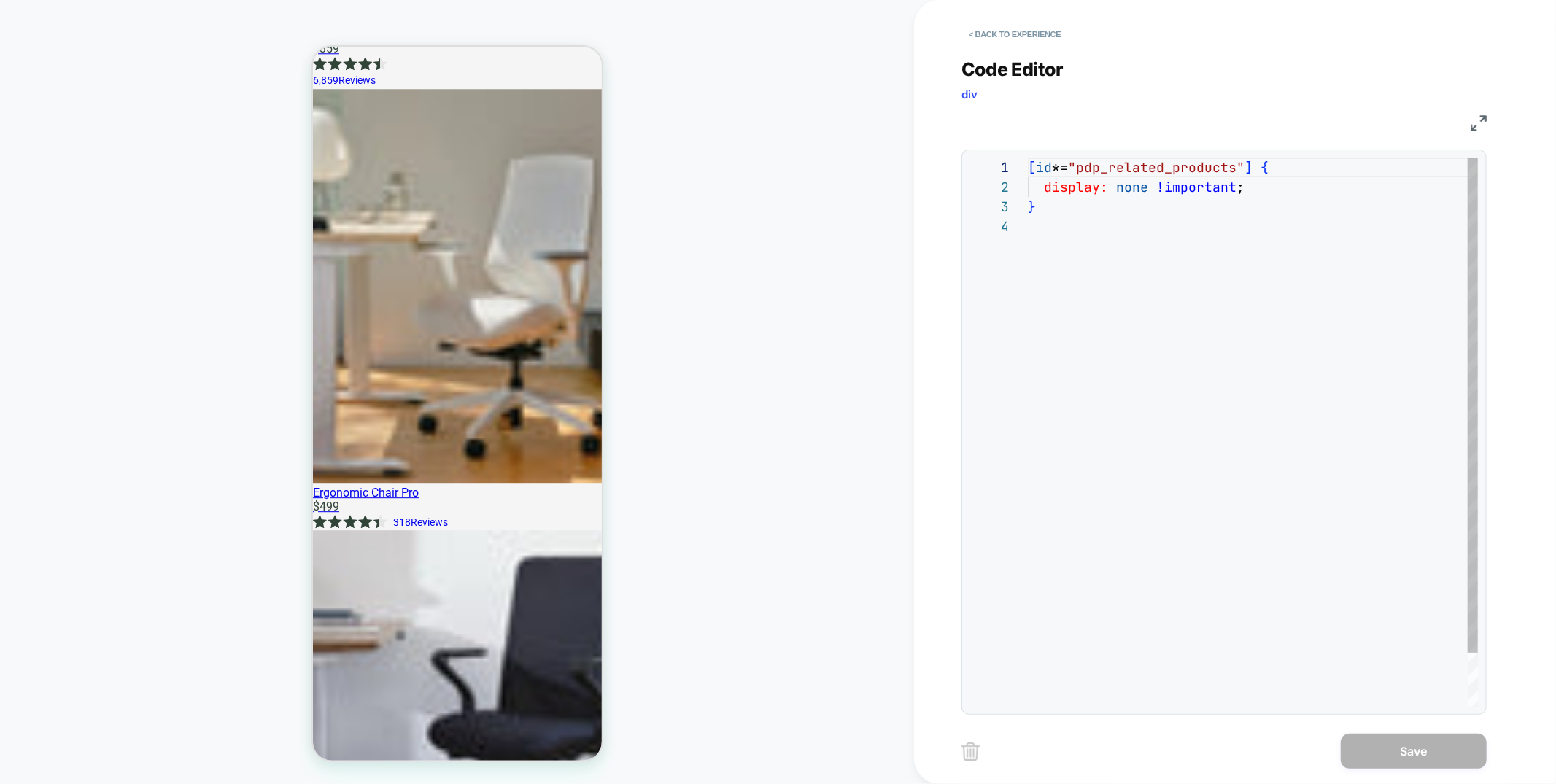
scroll to position [59, 0]
click at [992, 29] on button "< Back to experience" at bounding box center [1015, 34] width 107 height 23
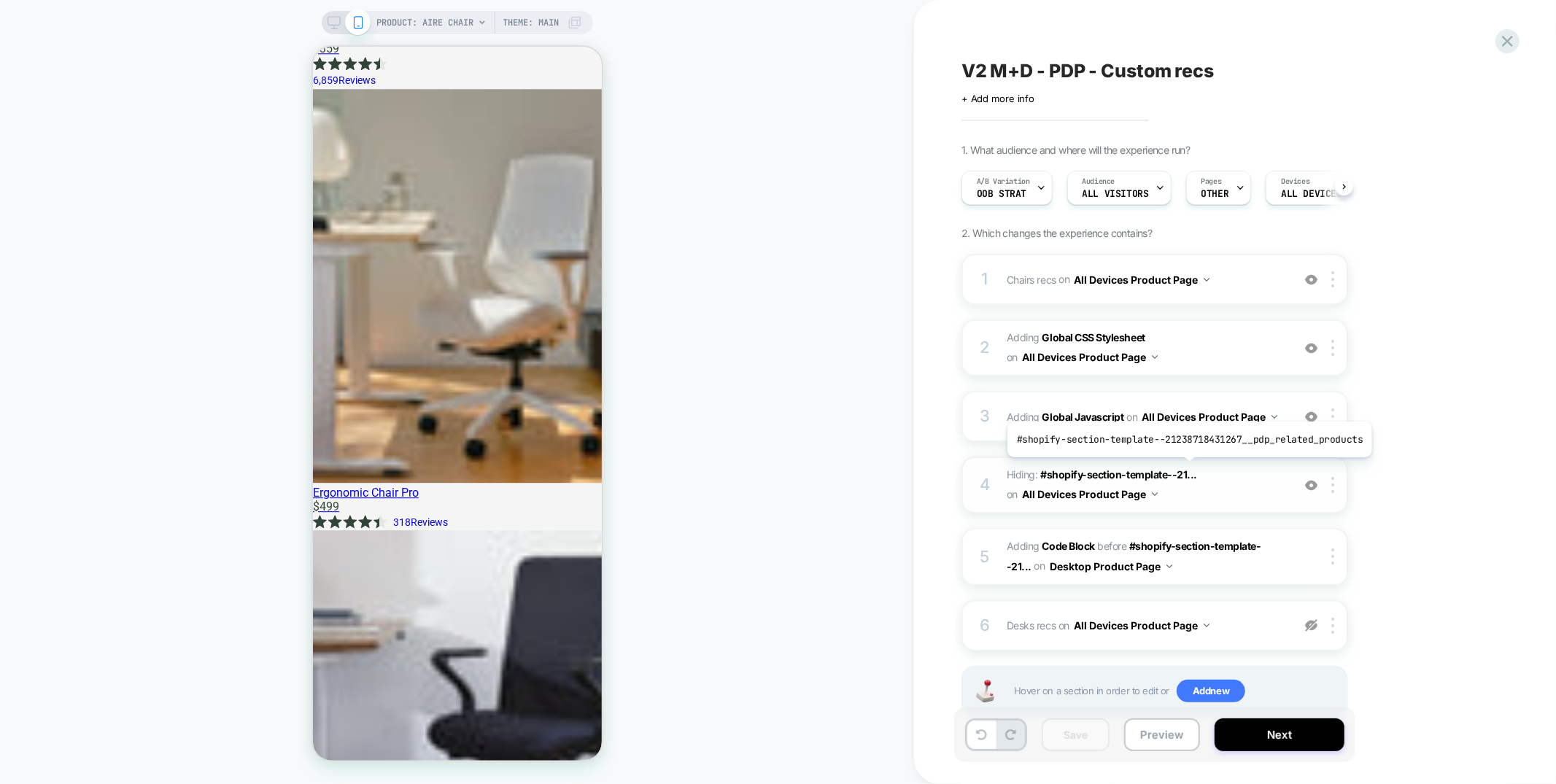
scroll to position [0, 1]
click at [1333, 549] on img at bounding box center [1333, 557] width 3 height 16
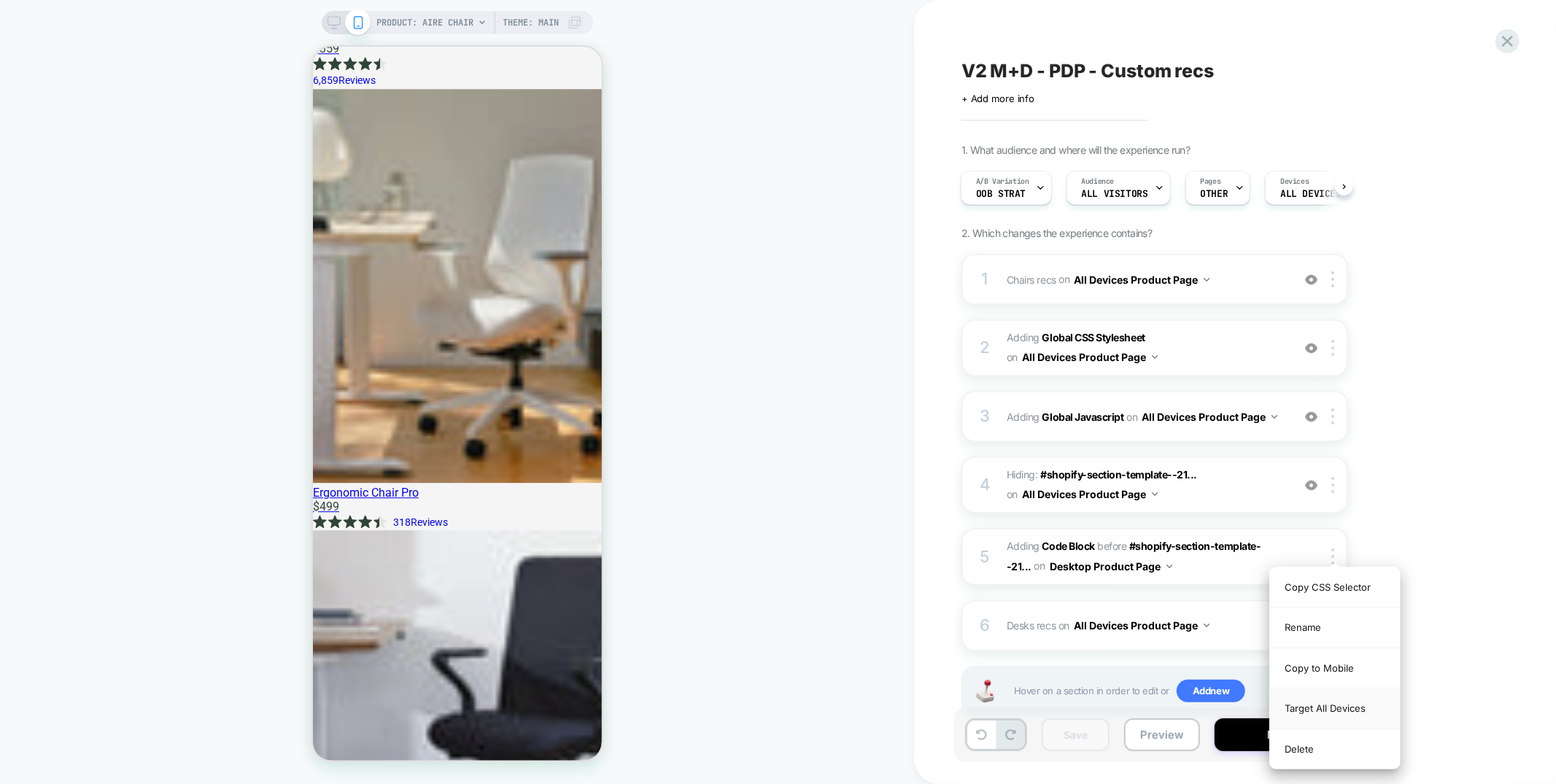
click at [1303, 712] on div "Target All Devices" at bounding box center [1334, 709] width 129 height 40
click at [1202, 559] on span "Adding Code Block BEFORE #shopify-section-template--21... #shopify-section-temp…" at bounding box center [1145, 556] width 278 height 40
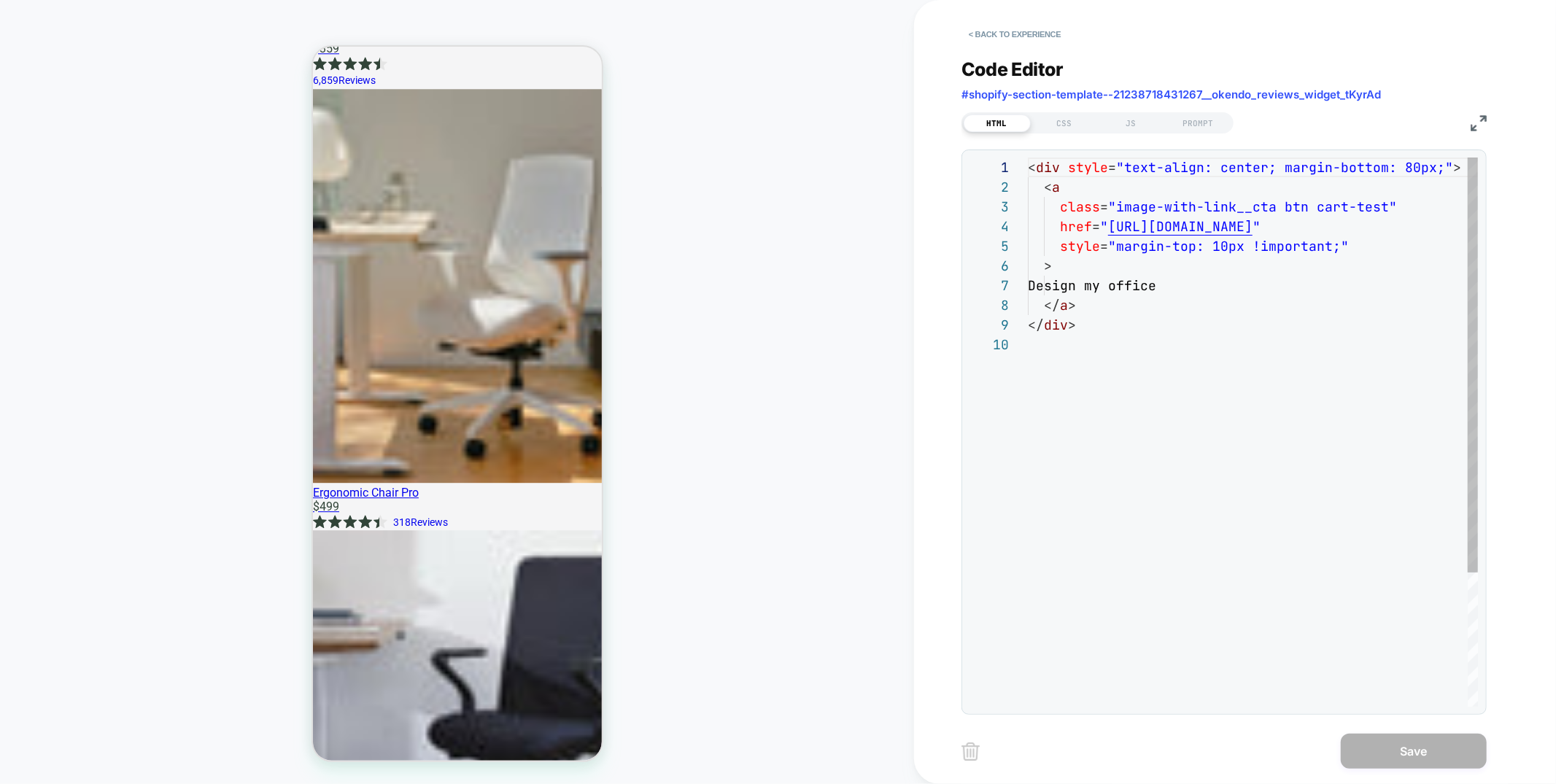
scroll to position [177, 0]
click at [1031, 28] on button "< Back to experience" at bounding box center [1015, 34] width 107 height 23
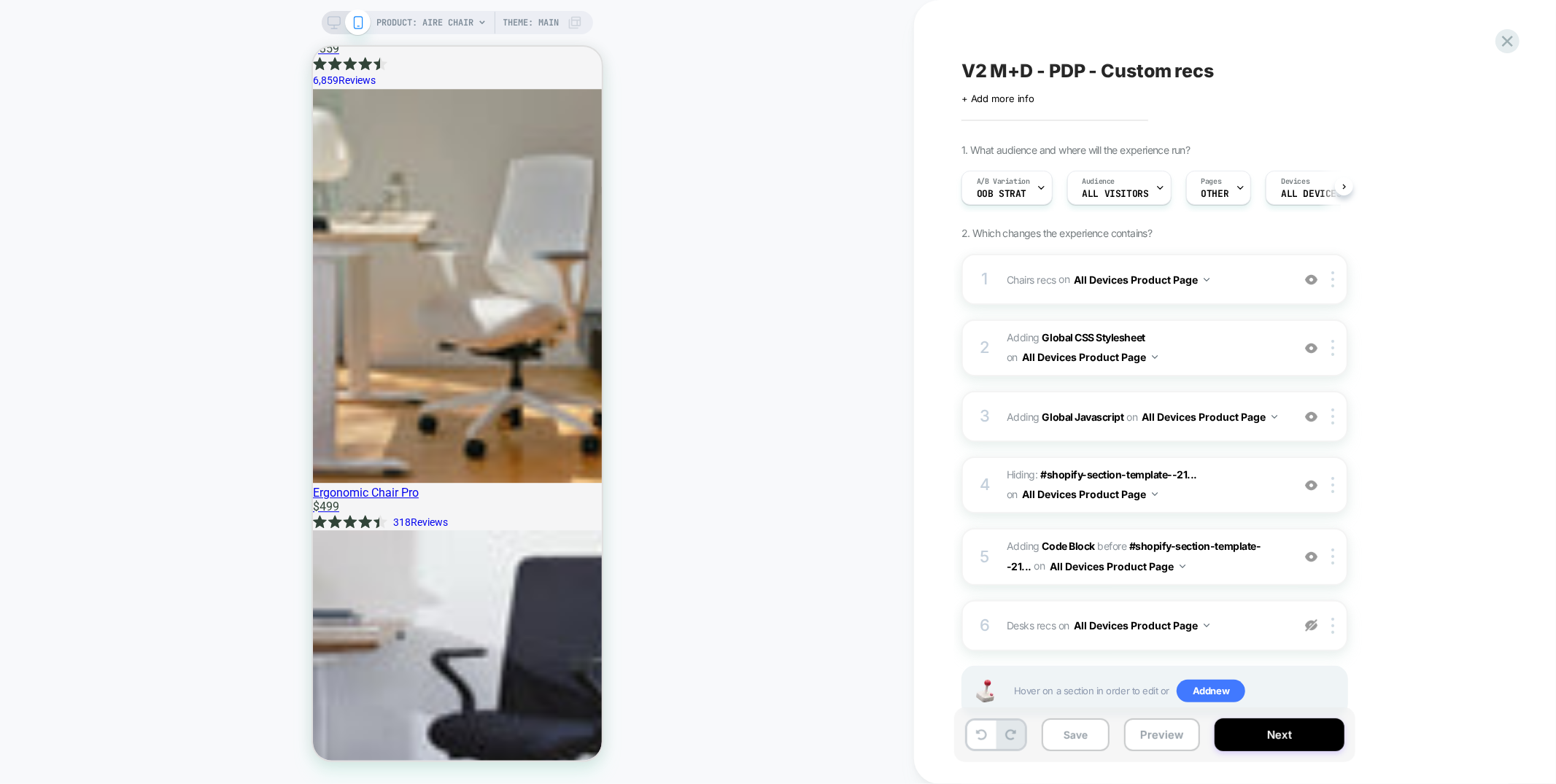
scroll to position [0, 1]
click at [1335, 553] on div at bounding box center [1335, 557] width 24 height 16
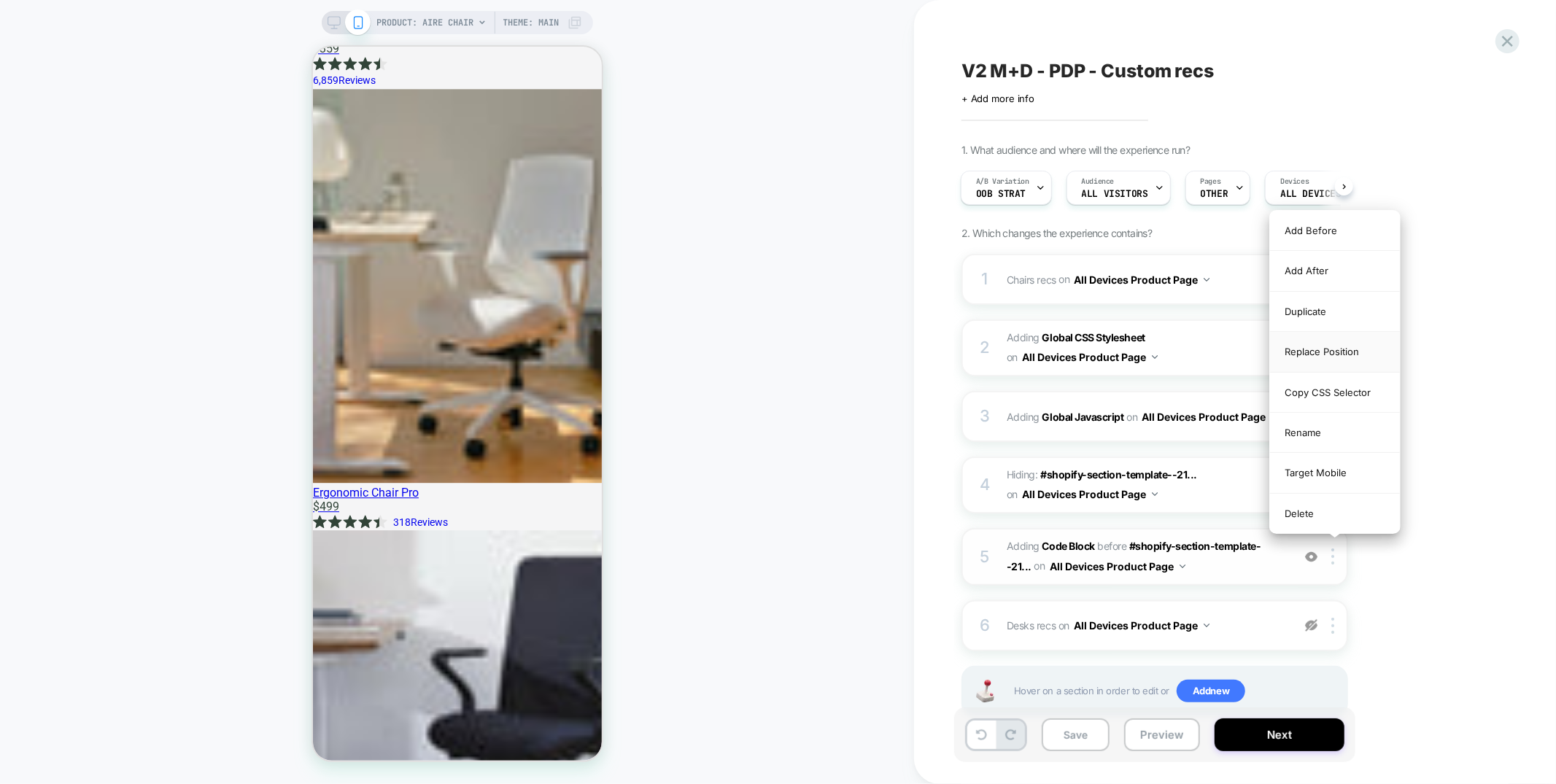
click at [1343, 351] on div "Replace Position" at bounding box center [1334, 352] width 129 height 40
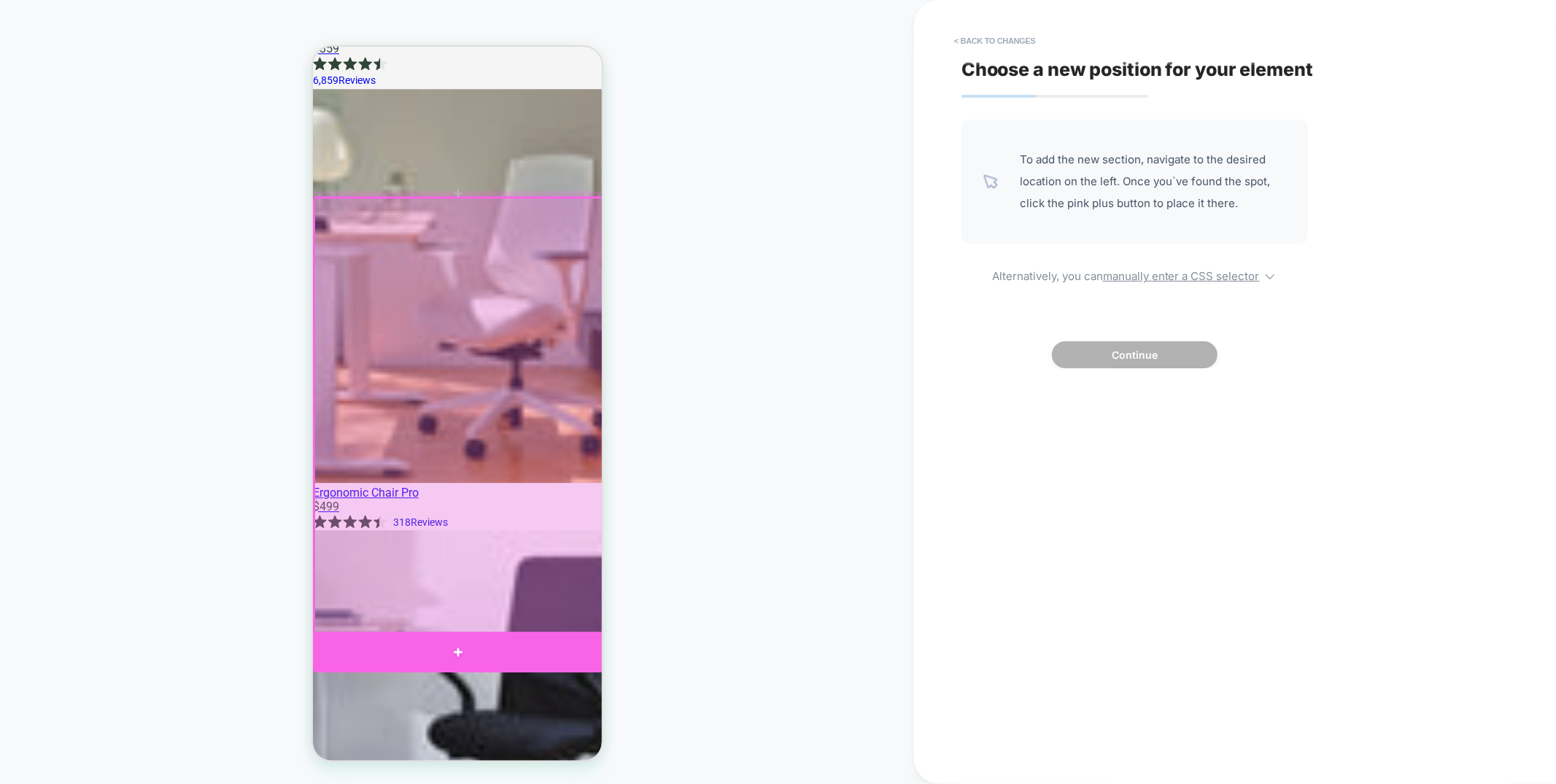
click at [520, 655] on div at bounding box center [457, 651] width 290 height 40
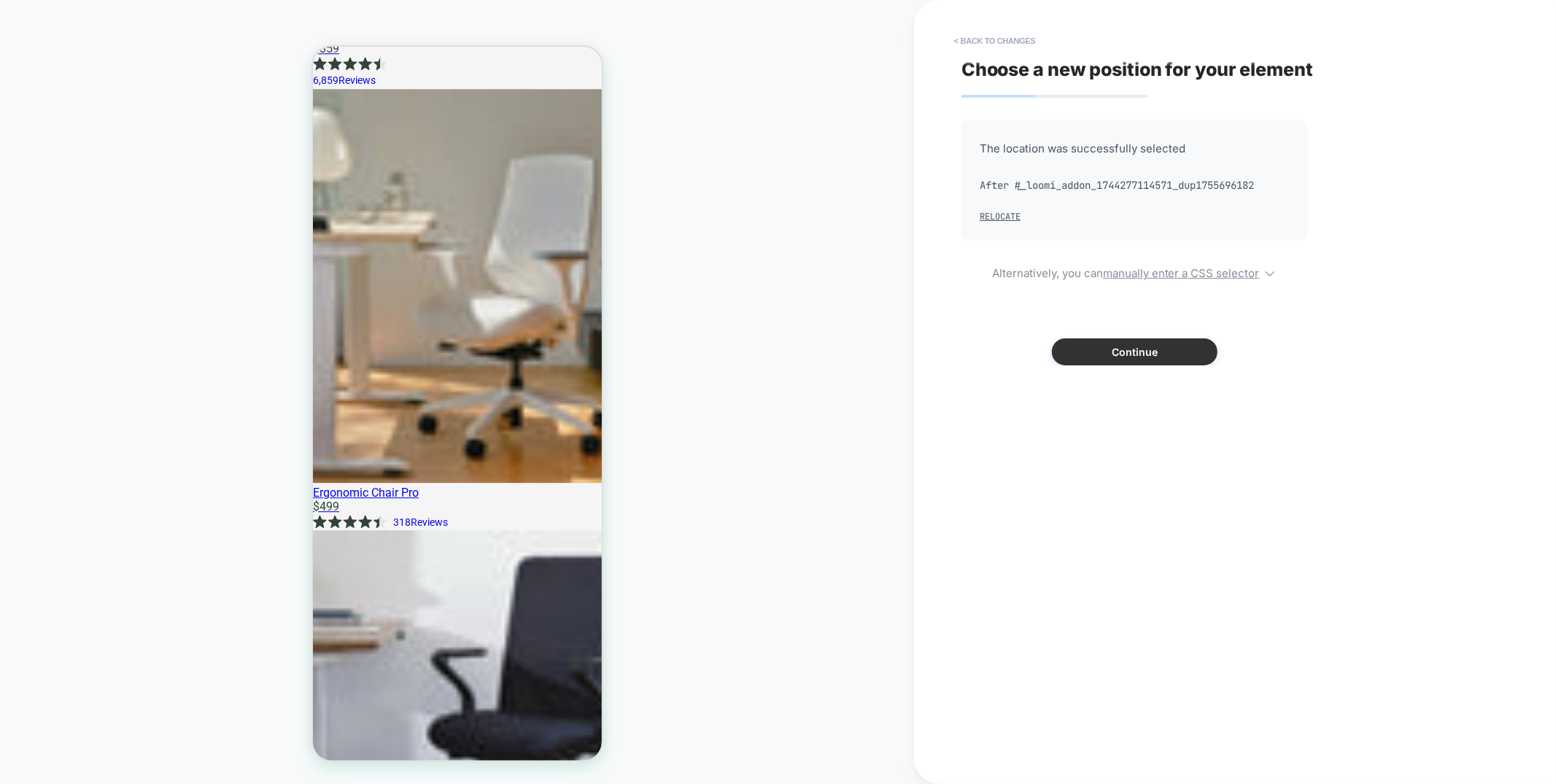
click at [1133, 352] on button "Continue" at bounding box center [1134, 351] width 166 height 27
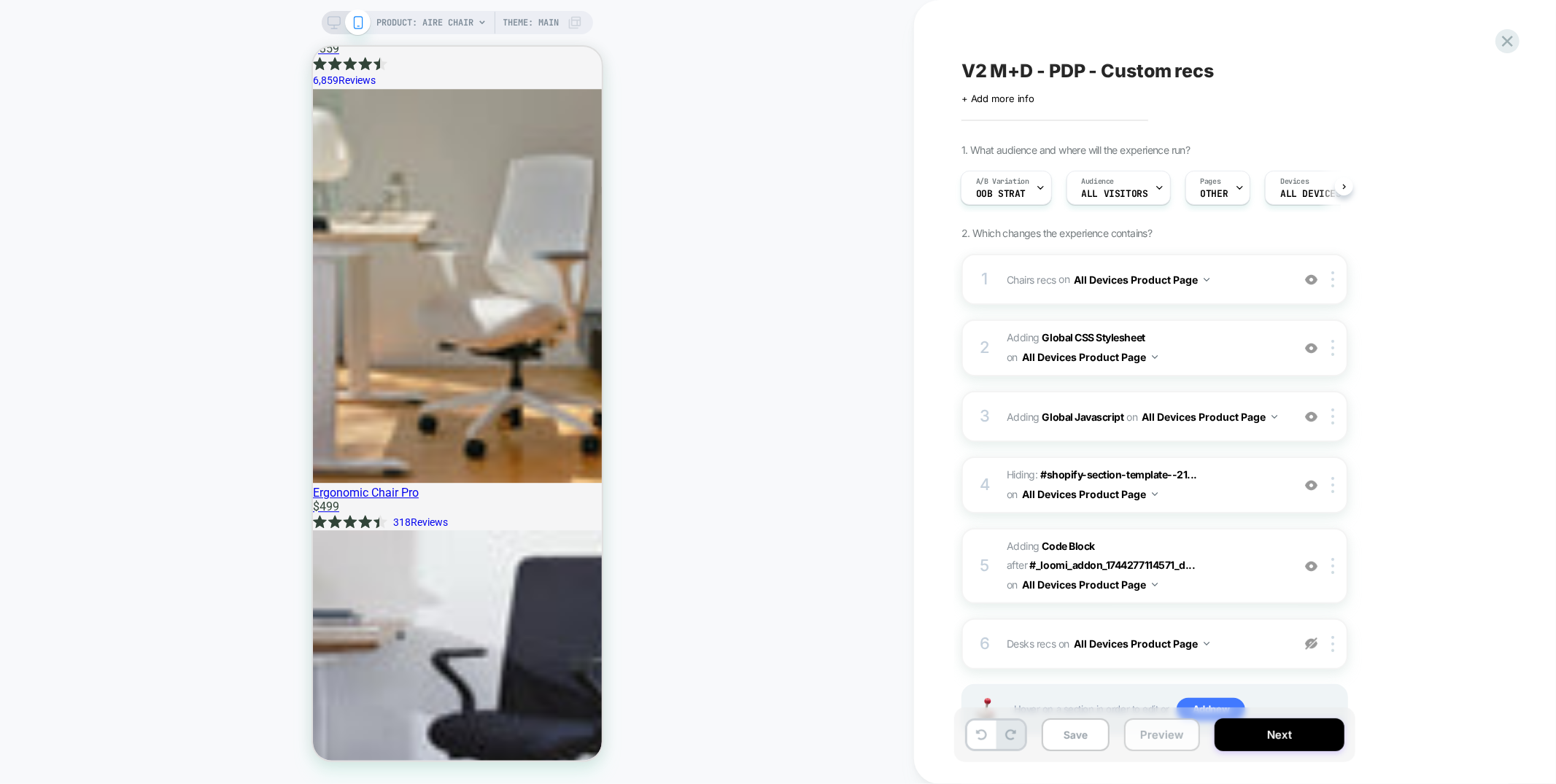
click at [1151, 735] on button "Preview" at bounding box center [1162, 735] width 76 height 33
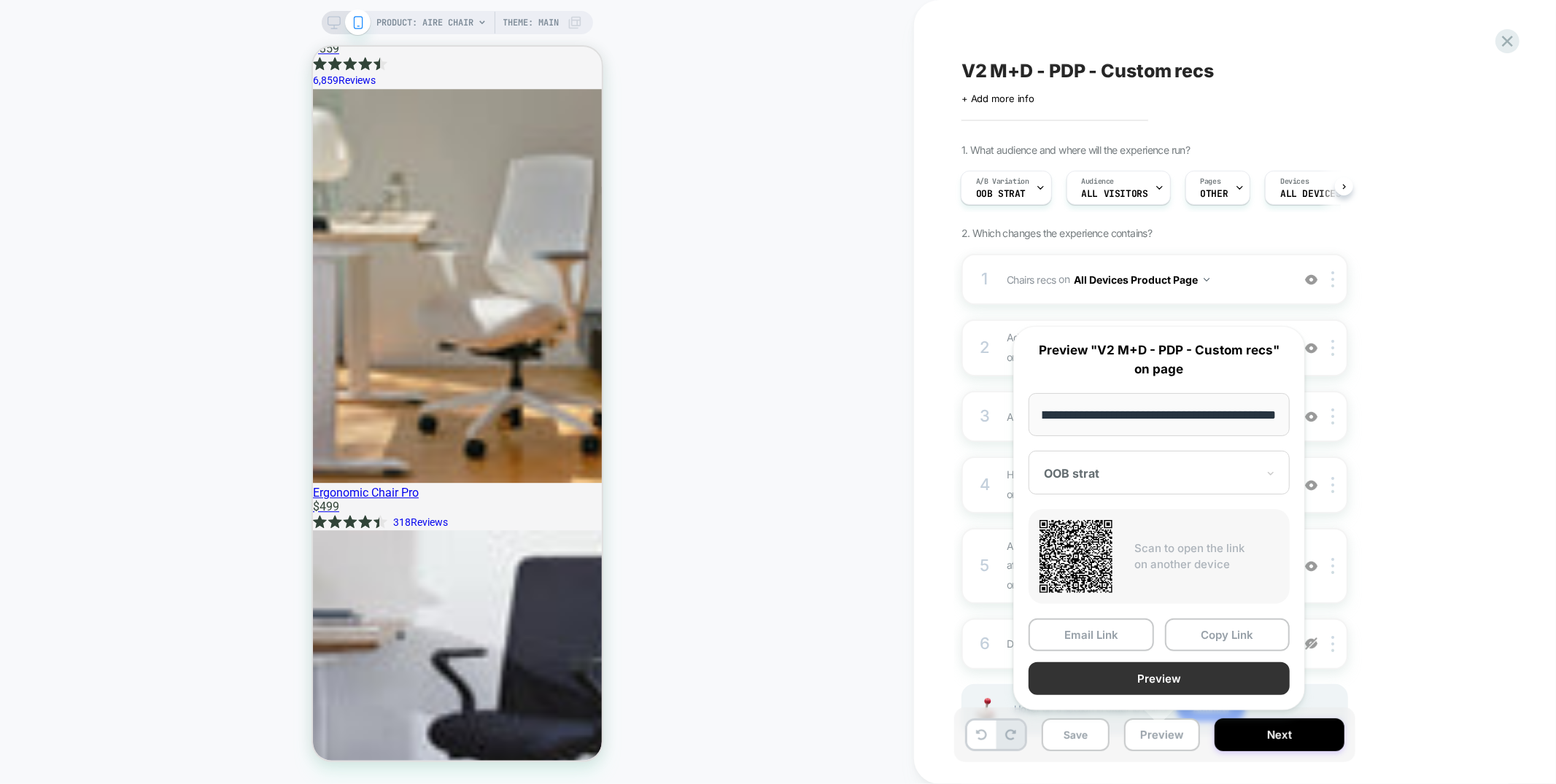
scroll to position [0, 0]
click at [1121, 671] on button "Preview" at bounding box center [1159, 678] width 261 height 33
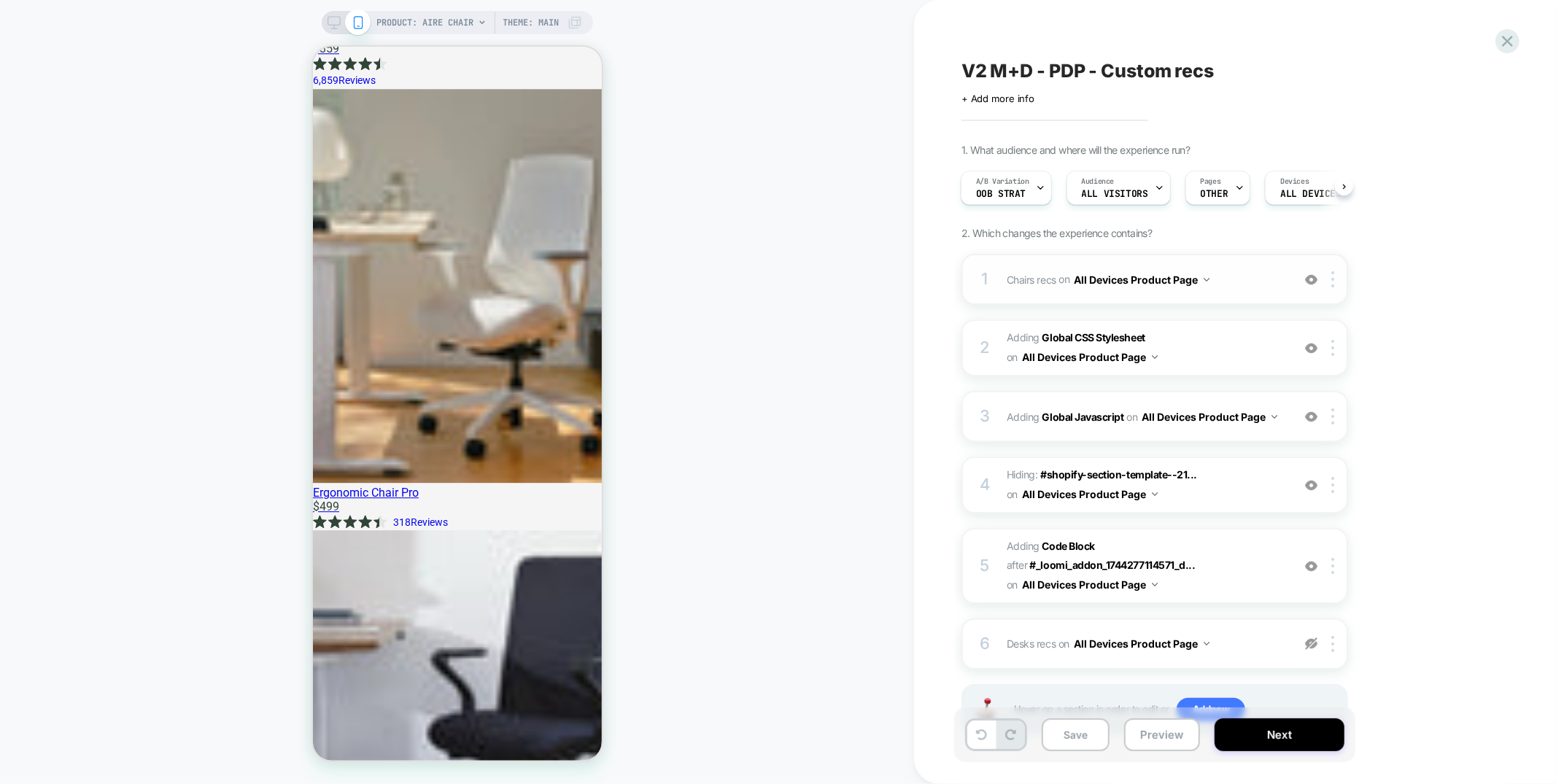
click at [1157, 299] on div "1 Chairs recs Adding Product Slider BEFORE div[id*="__pdp_related_products"] on…" at bounding box center [1155, 279] width 387 height 51
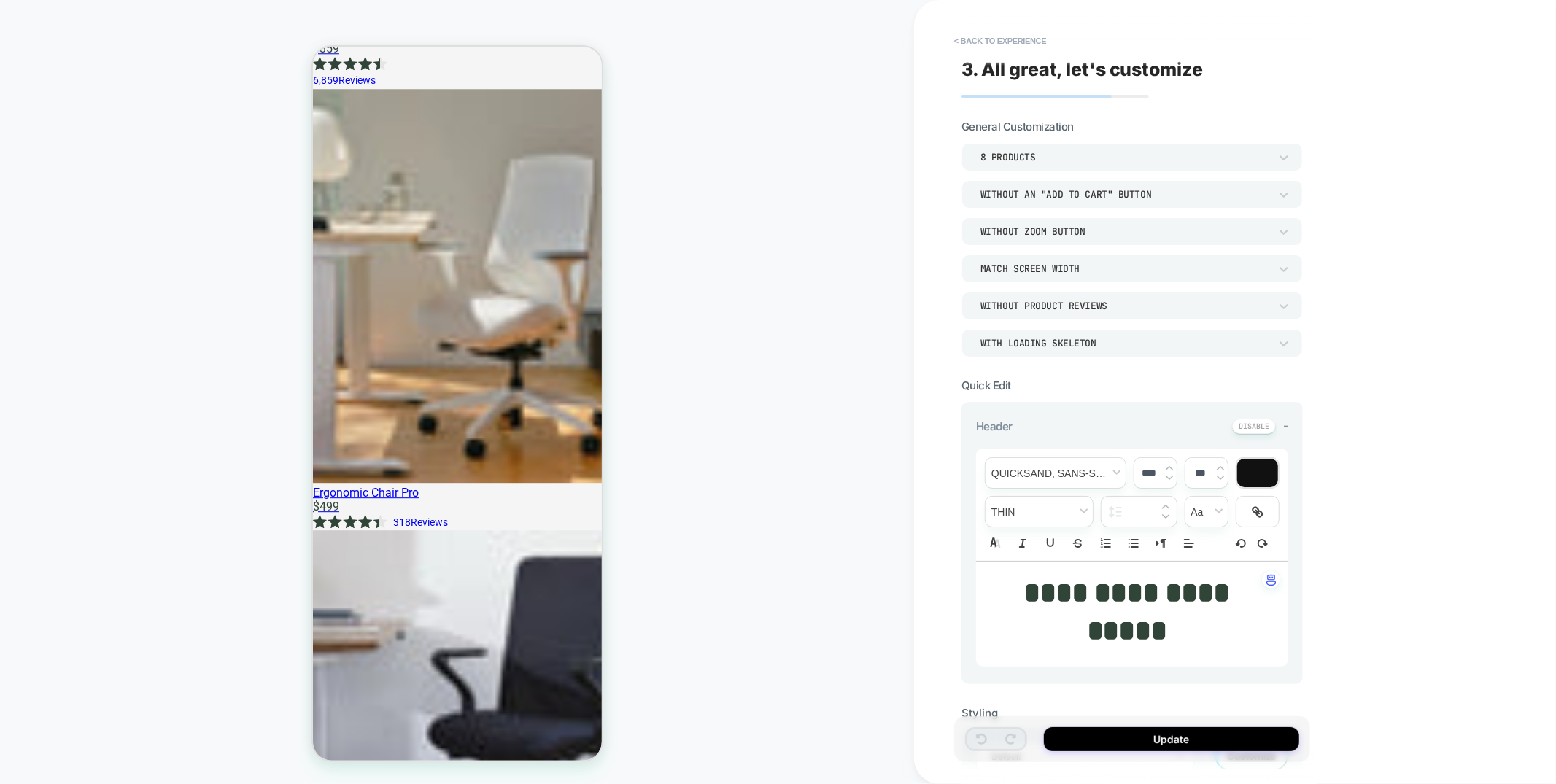
scroll to position [3372, 0]
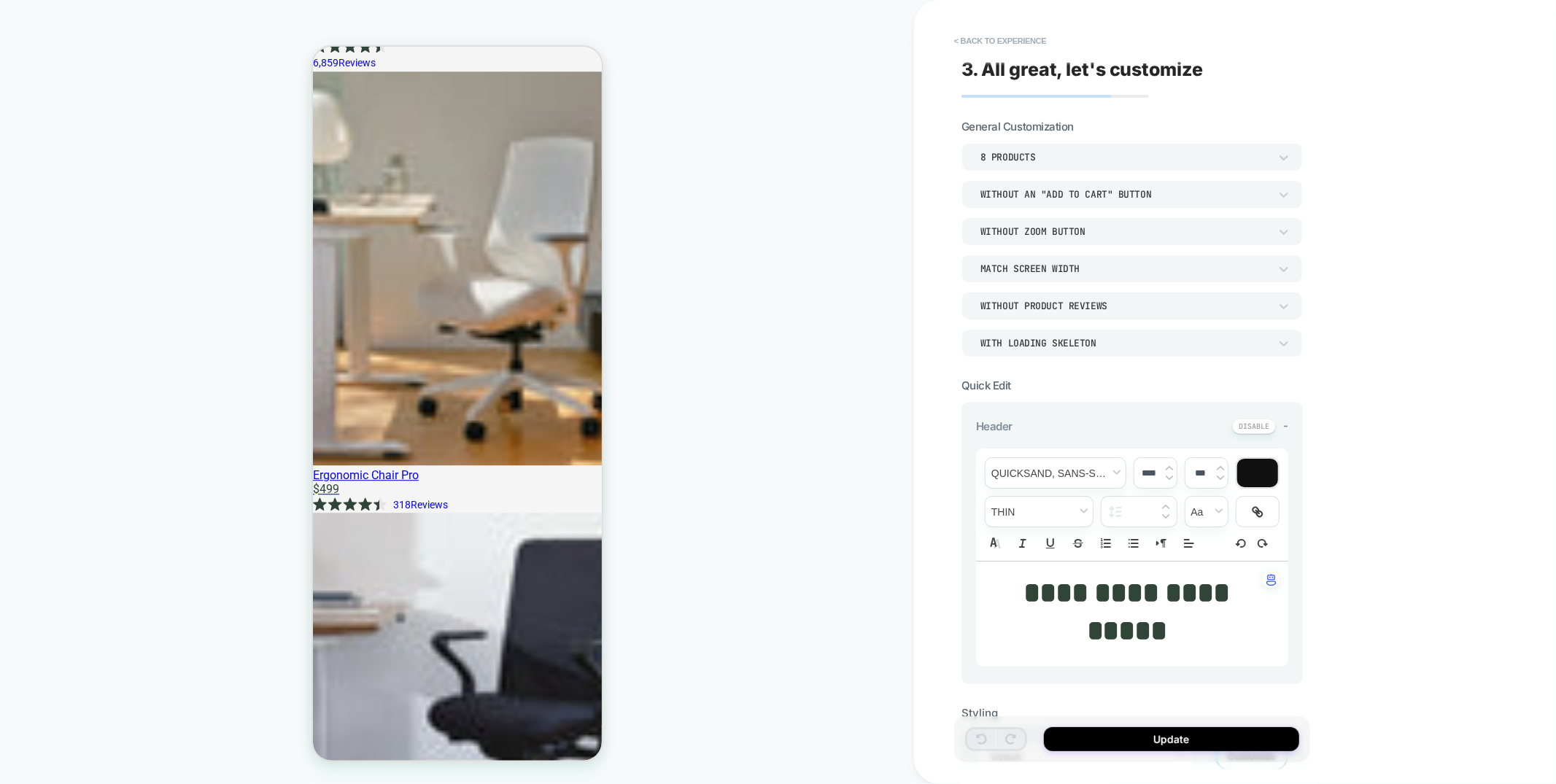
click at [1175, 581] on span "**********" at bounding box center [1130, 612] width 212 height 66
type input "****"
type input "******"
type input "****"
click at [1175, 581] on span "**********" at bounding box center [1130, 612] width 212 height 66
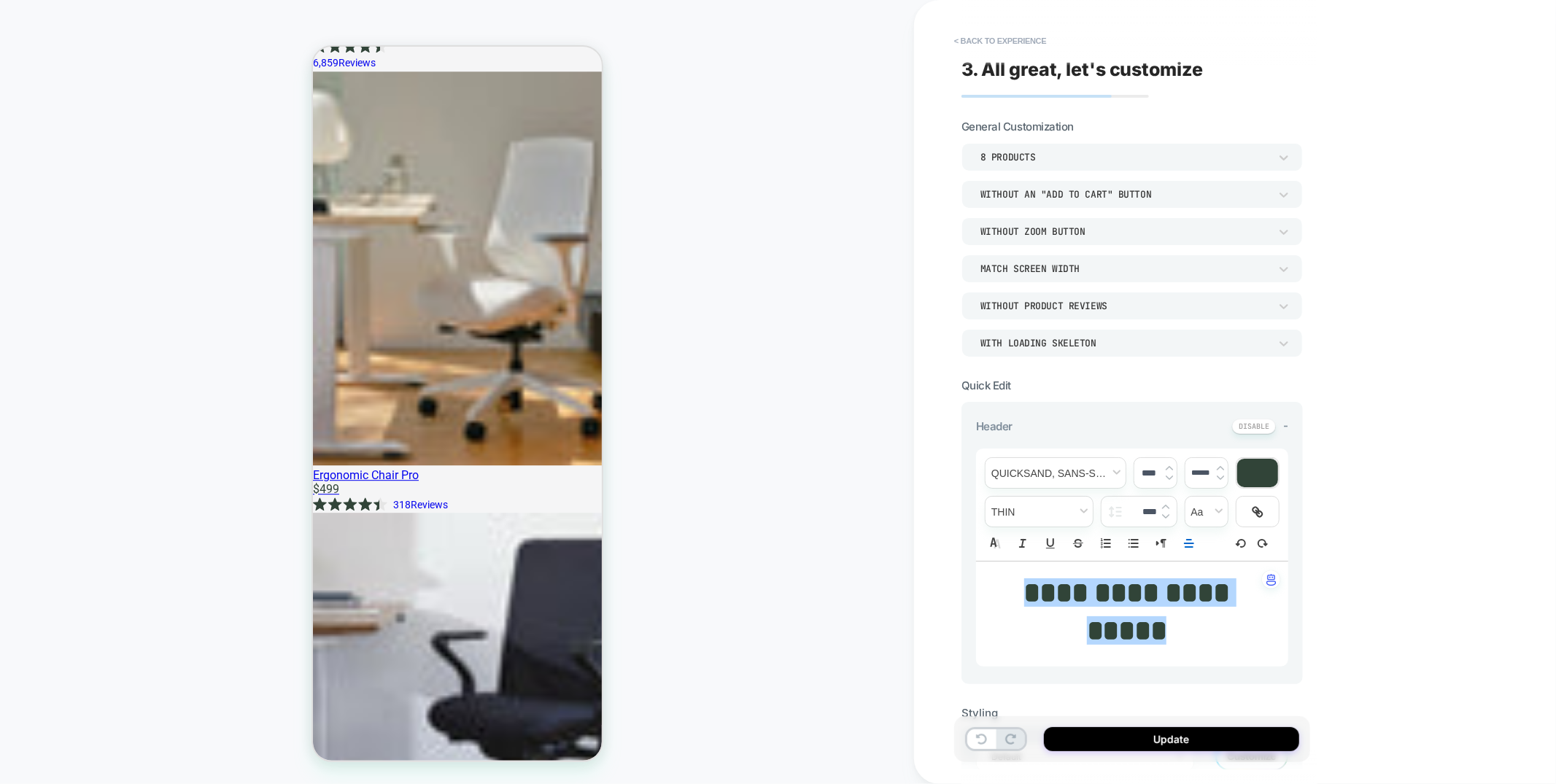
click at [1150, 474] on input "****" at bounding box center [1149, 473] width 30 height 11
type input "****"
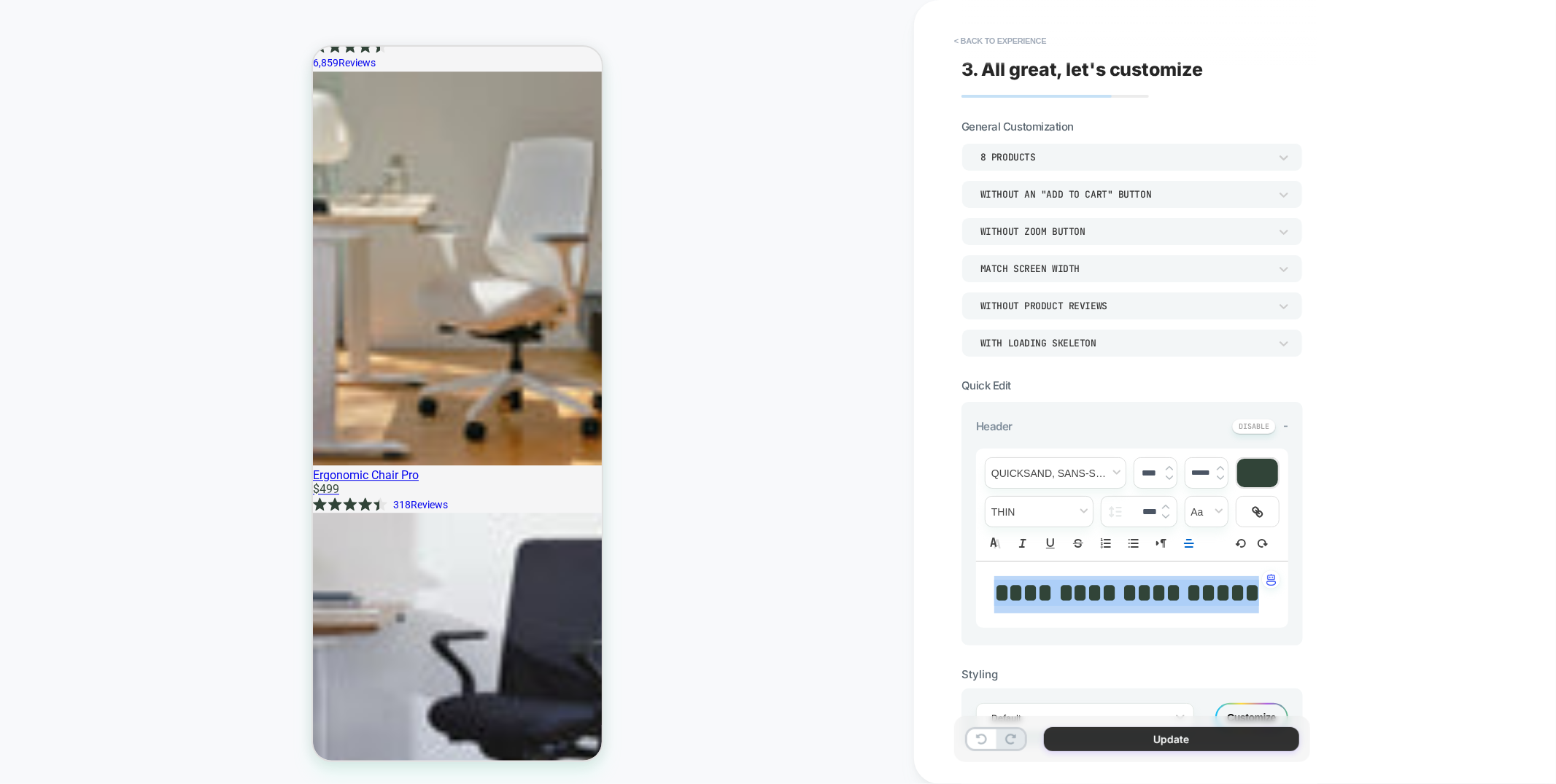
click at [1096, 740] on button "Update" at bounding box center [1171, 740] width 255 height 24
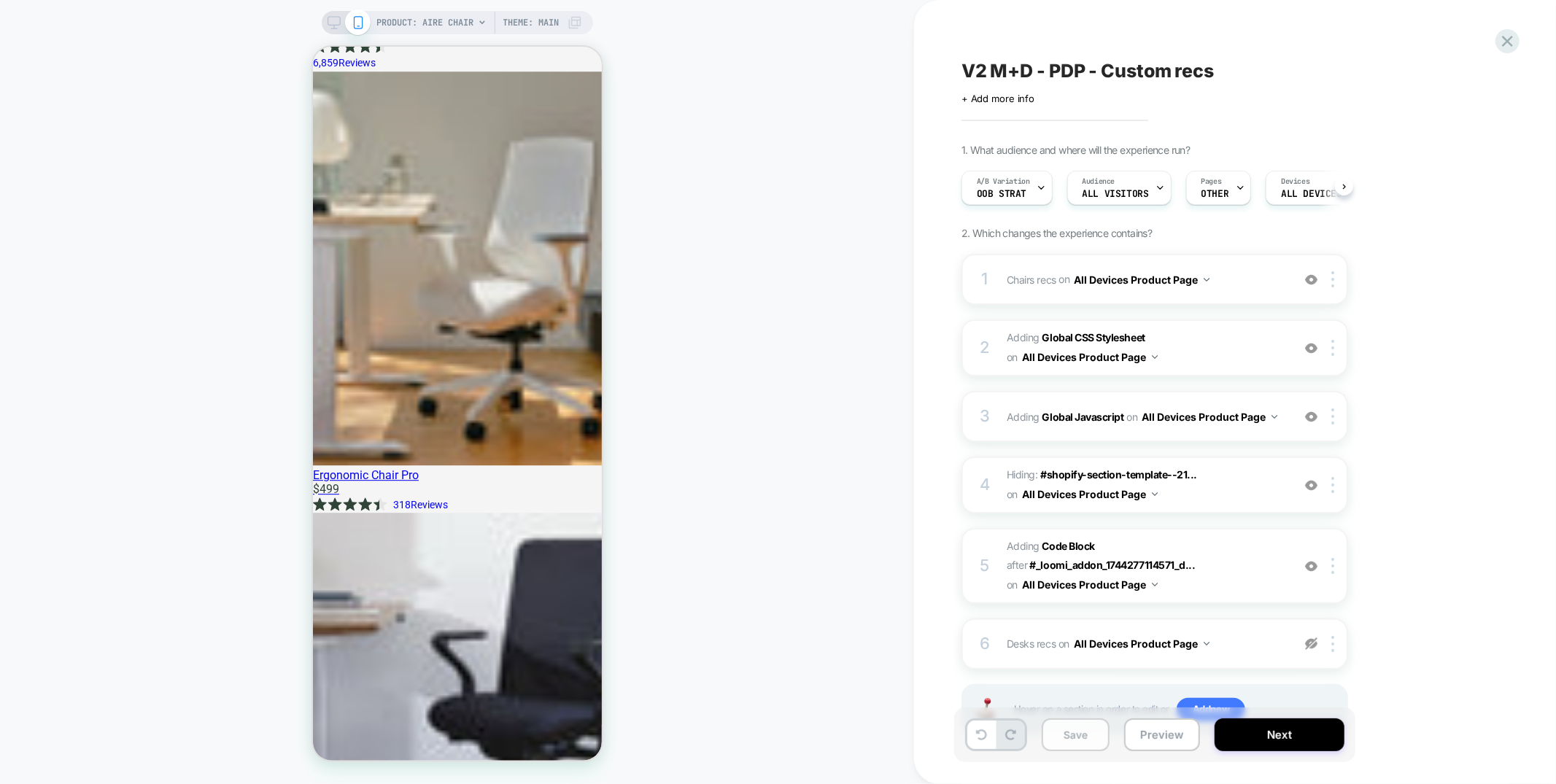
scroll to position [0, 1]
click at [1092, 736] on button "Save" at bounding box center [1075, 735] width 68 height 33
click at [1337, 636] on div at bounding box center [1335, 644] width 24 height 16
click at [1320, 548] on div "Delete" at bounding box center [1334, 542] width 129 height 40
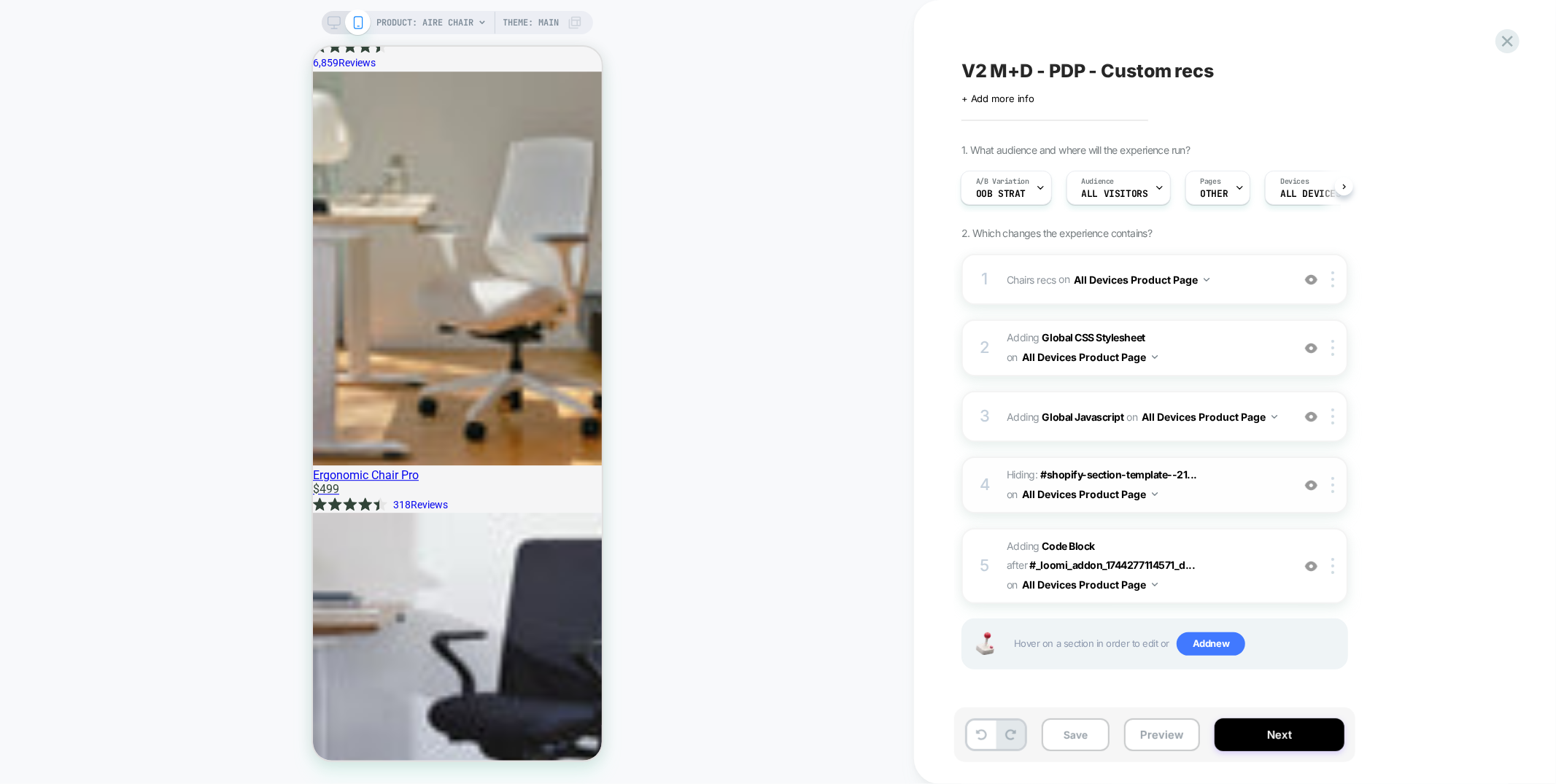
click at [1203, 477] on span "Hiding : #shopify-section-template--21... #shopify-section-template--2123871843…" at bounding box center [1145, 485] width 278 height 40
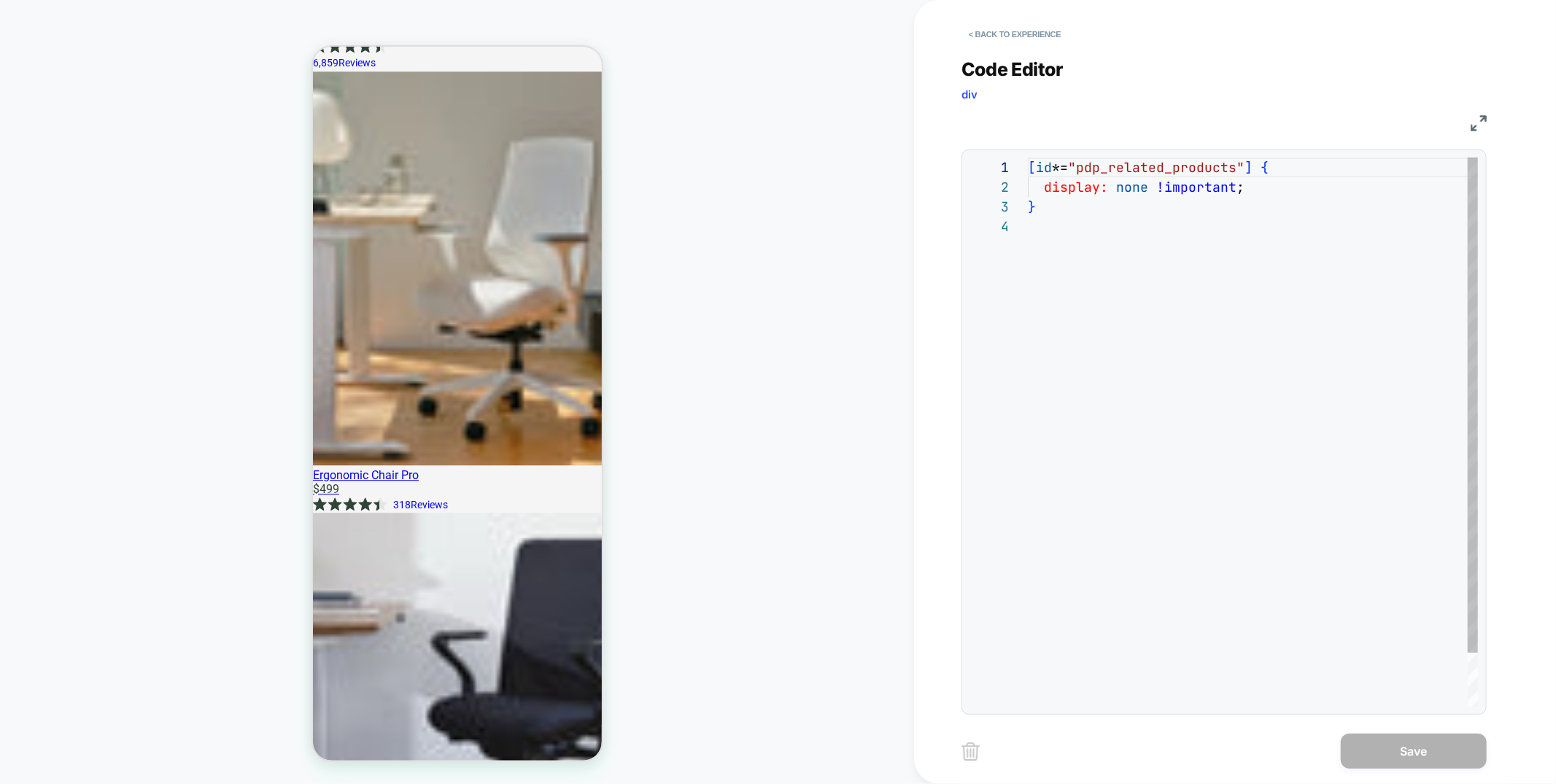
scroll to position [59, 0]
click at [1045, 31] on button "< Back to experience" at bounding box center [1015, 34] width 107 height 23
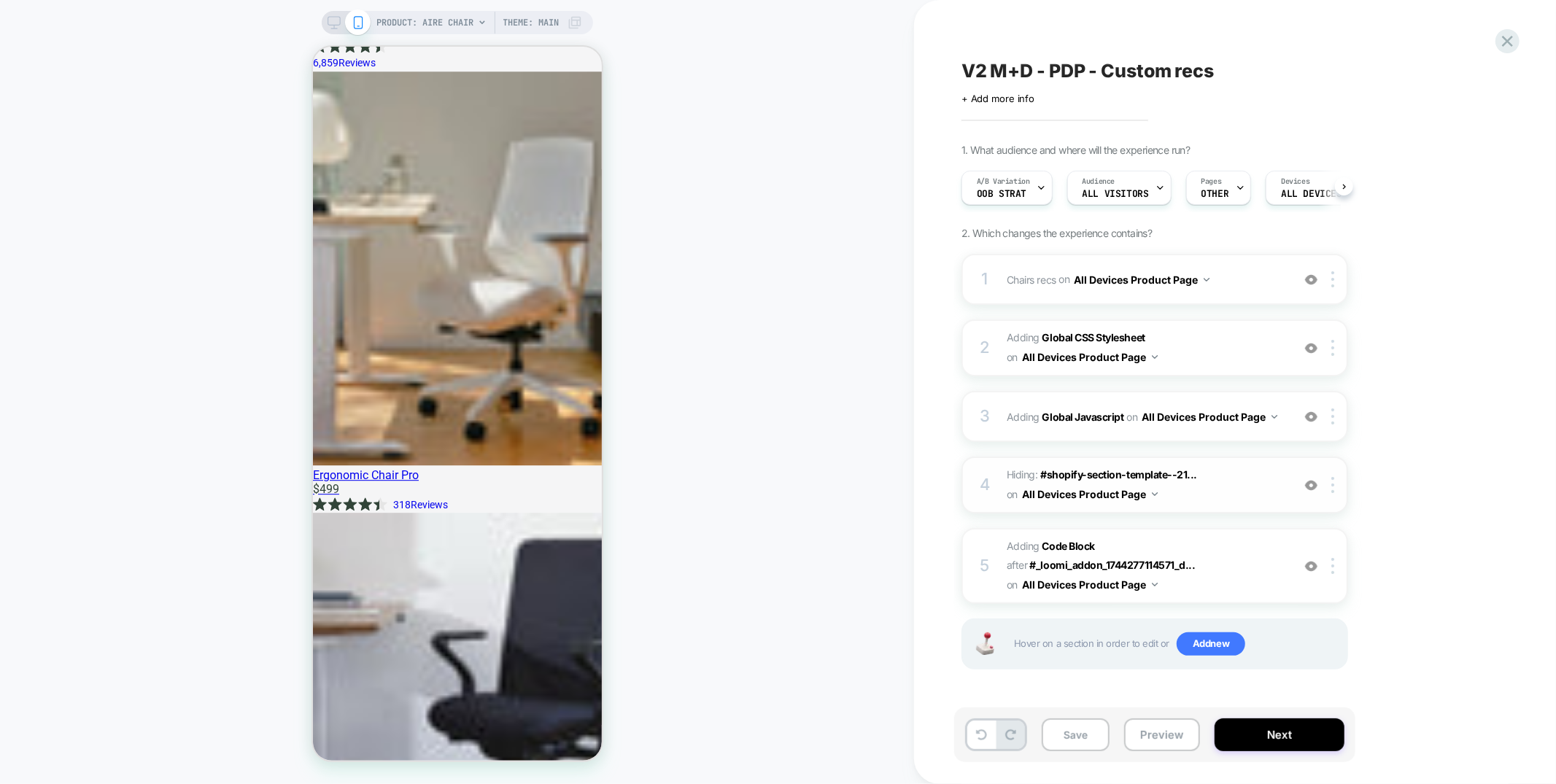
scroll to position [0, 1]
click at [1075, 743] on button "Save" at bounding box center [1075, 735] width 68 height 33
click at [1143, 177] on div "Audience All Visitors" at bounding box center [1115, 188] width 95 height 33
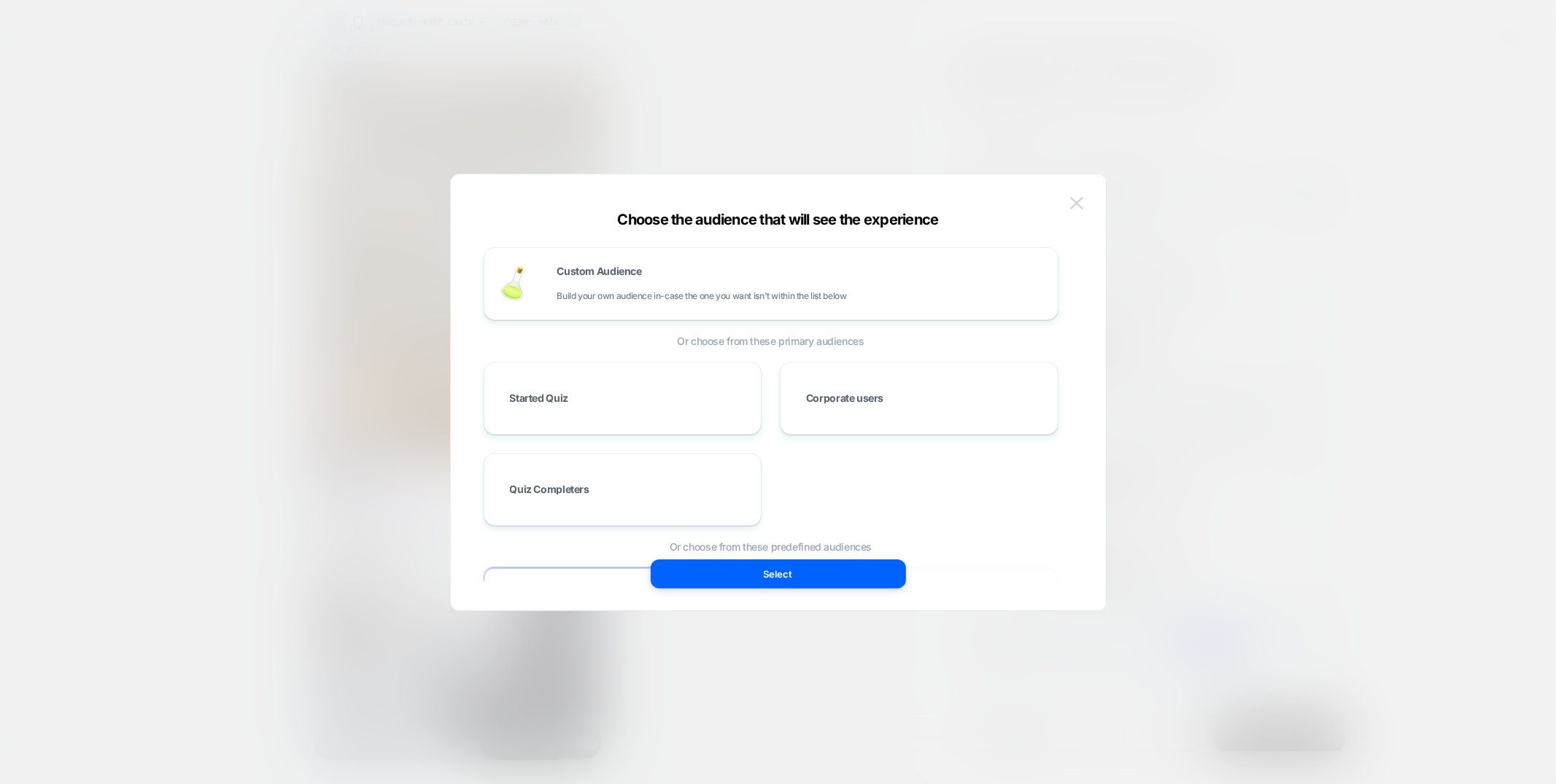
click at [1081, 202] on img at bounding box center [1076, 202] width 13 height 12
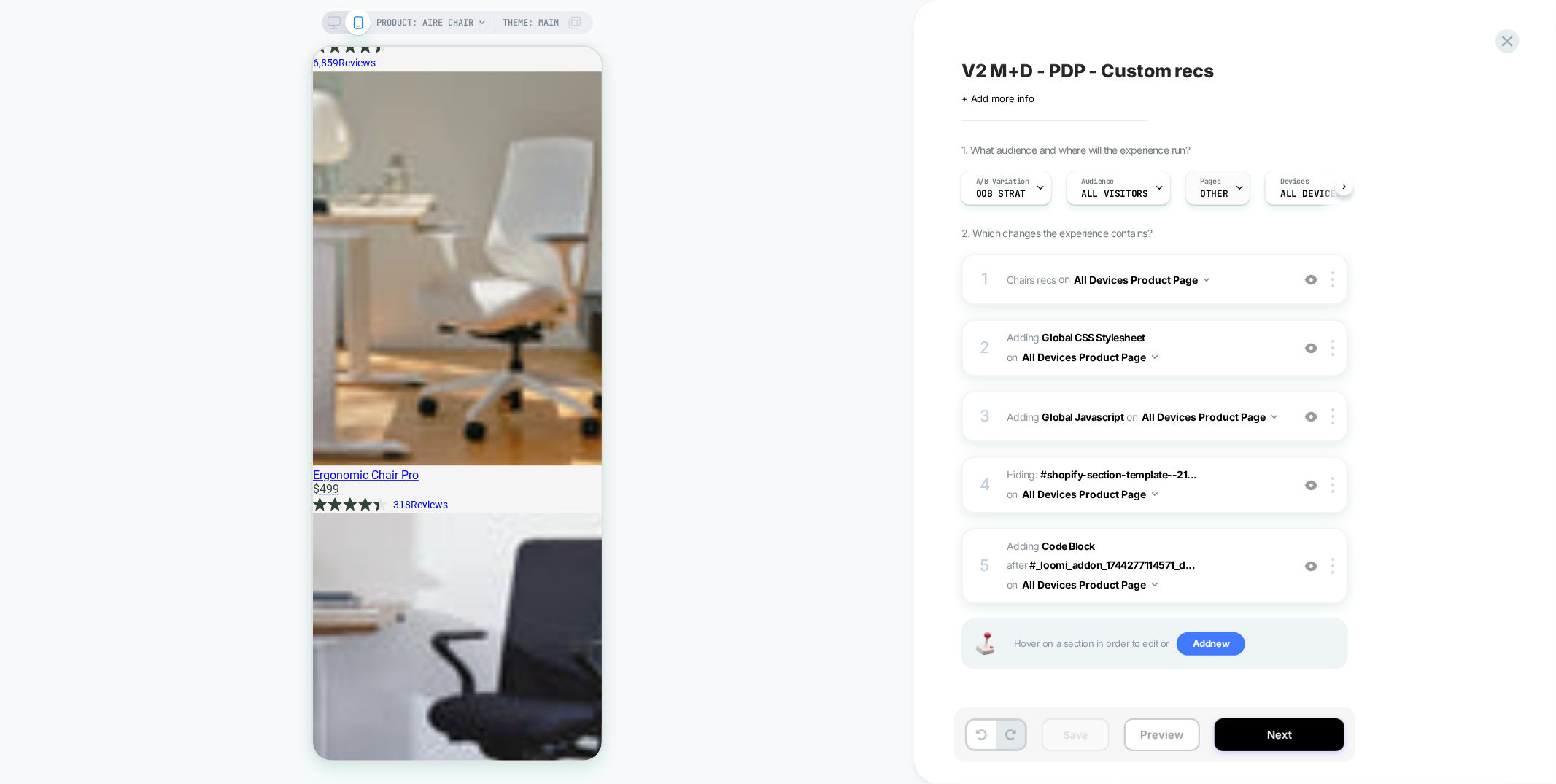
click at [1208, 184] on span "Pages" at bounding box center [1210, 181] width 20 height 11
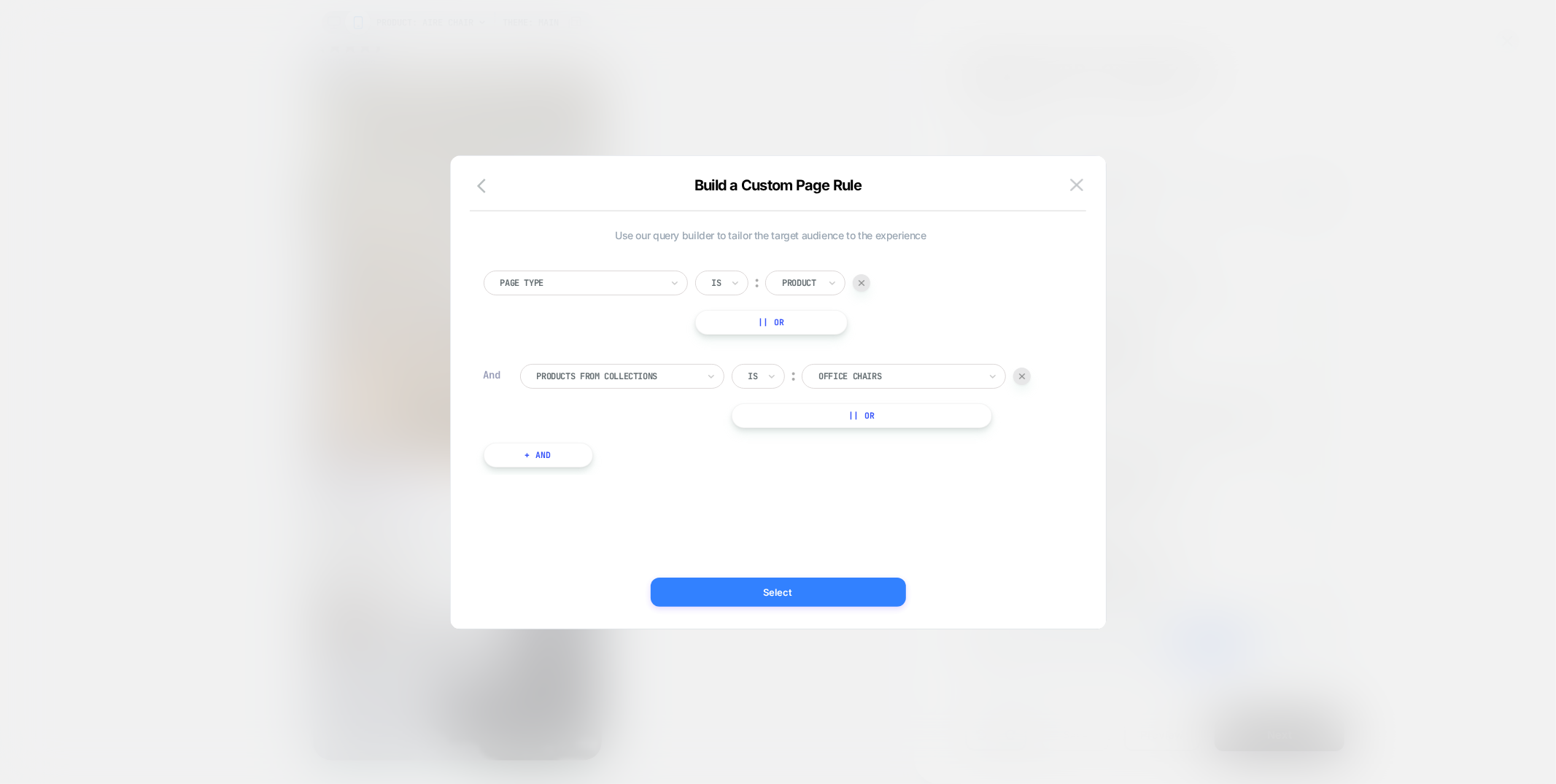
click at [747, 580] on button "Select" at bounding box center [778, 592] width 255 height 29
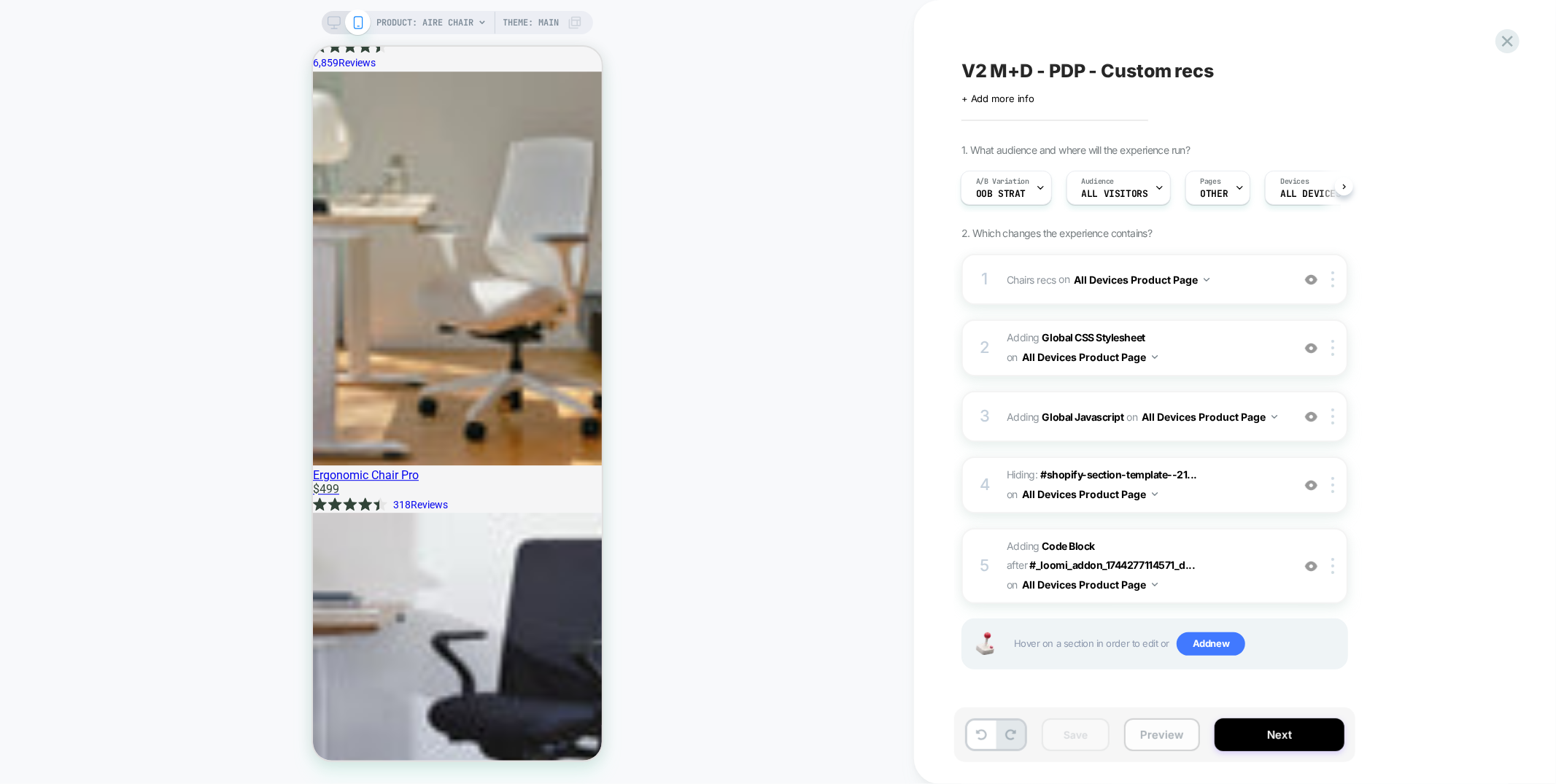
click at [1126, 748] on button "Preview" at bounding box center [1162, 735] width 76 height 33
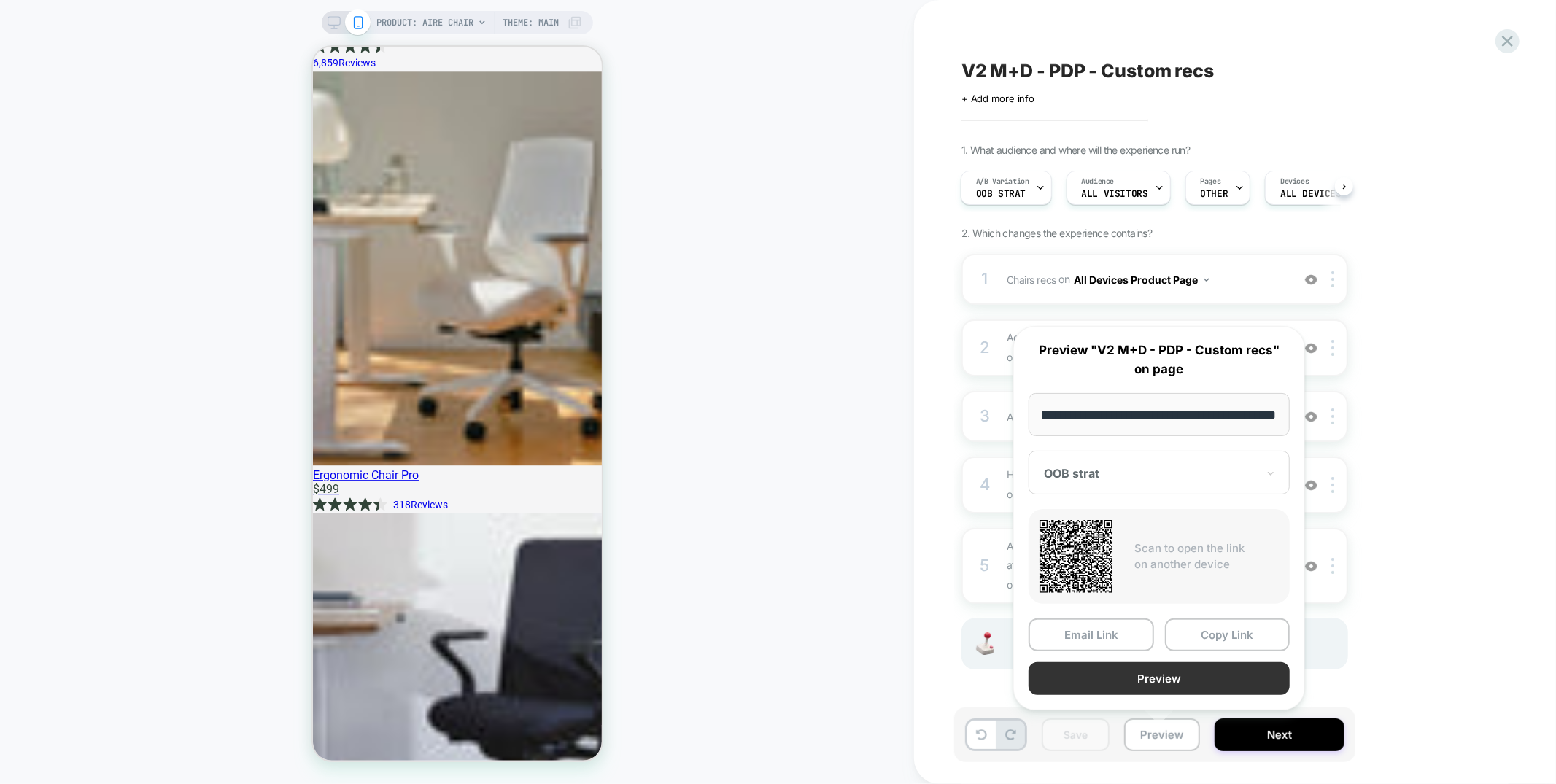
scroll to position [0, 0]
click at [1134, 682] on button "Preview" at bounding box center [1159, 678] width 261 height 33
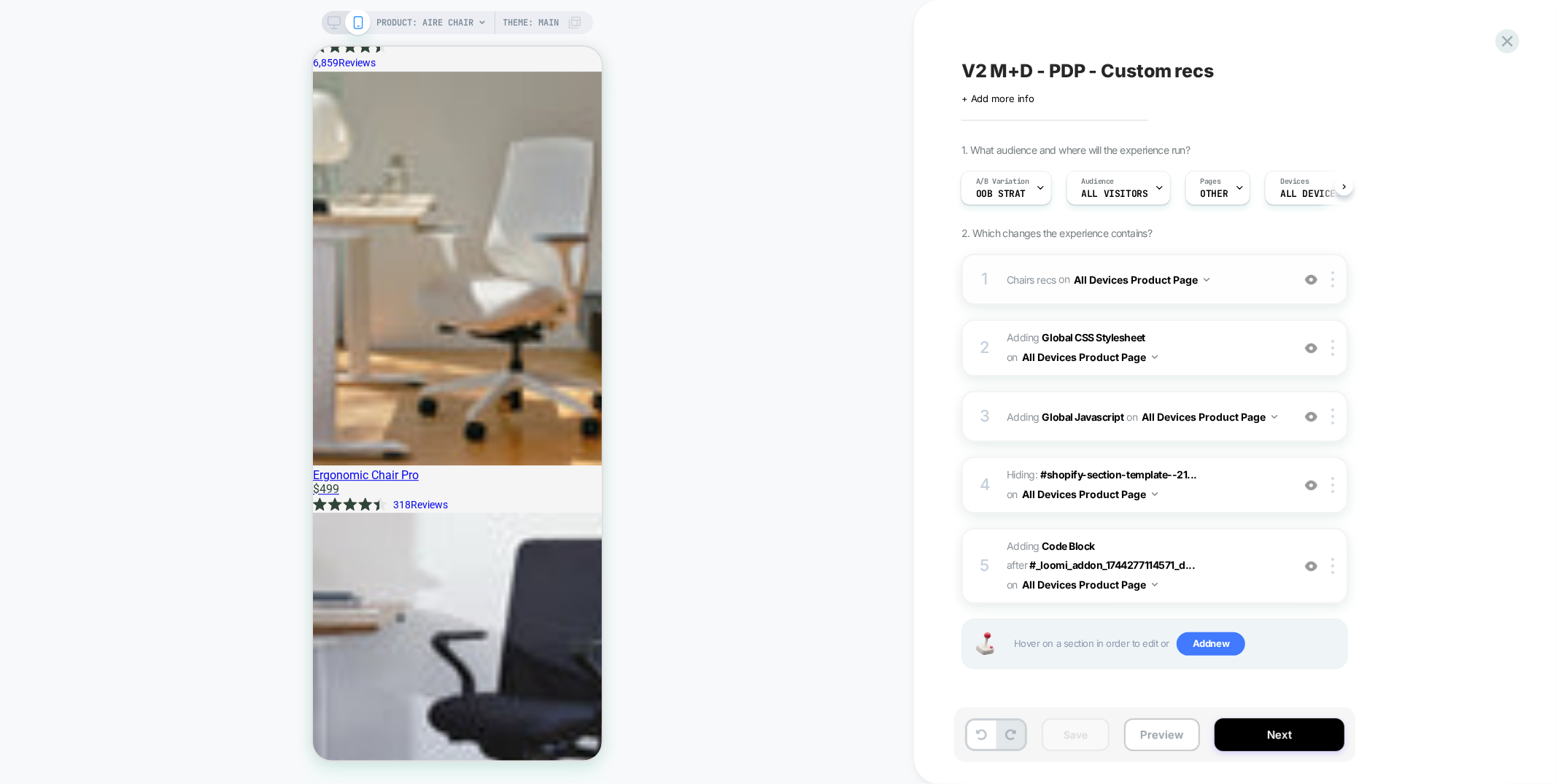
click at [1201, 301] on div "1 Chairs recs Adding Product Slider BEFORE div[id*="__pdp_related_products"] on…" at bounding box center [1155, 279] width 387 height 51
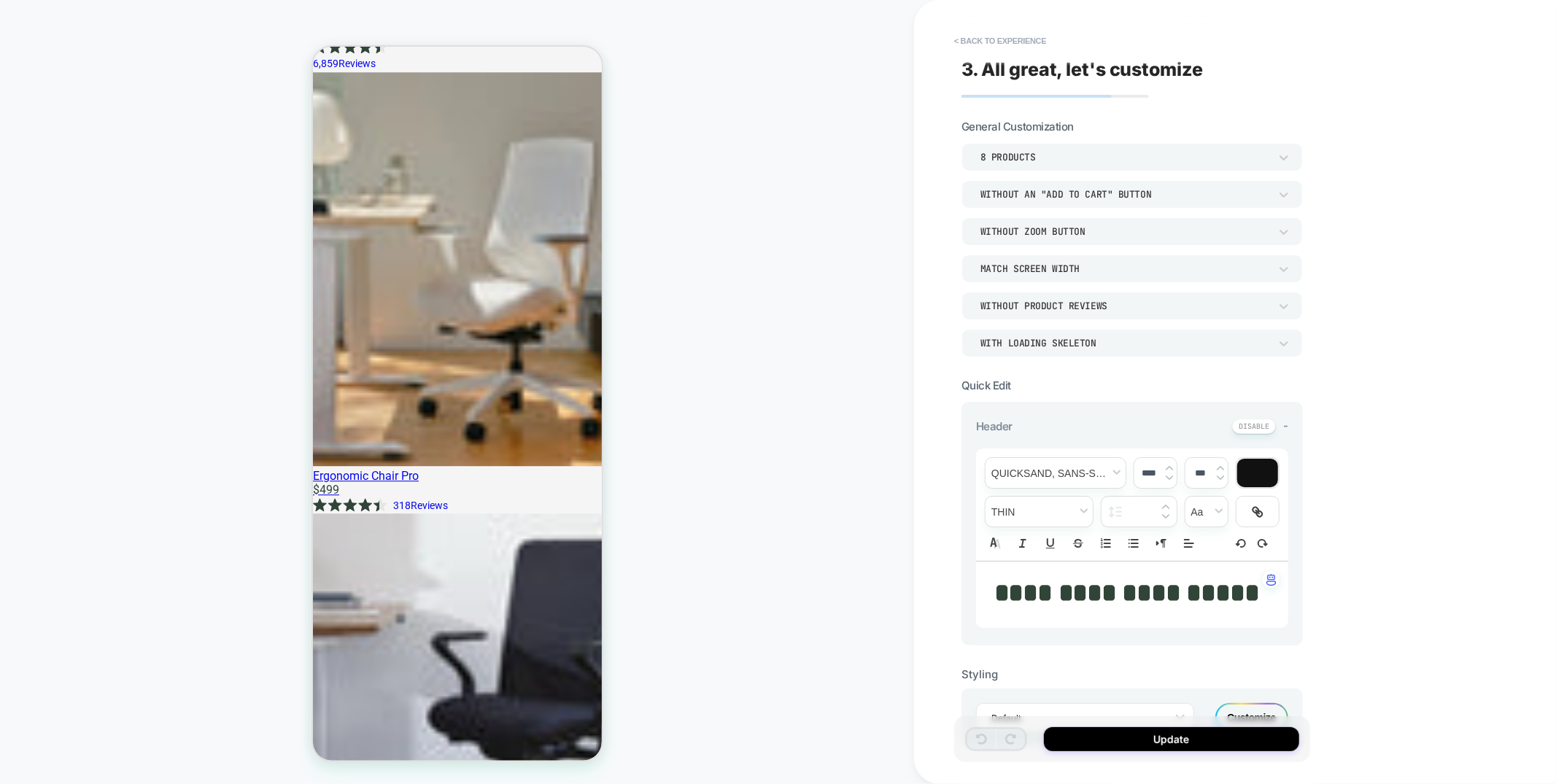
scroll to position [365, 0]
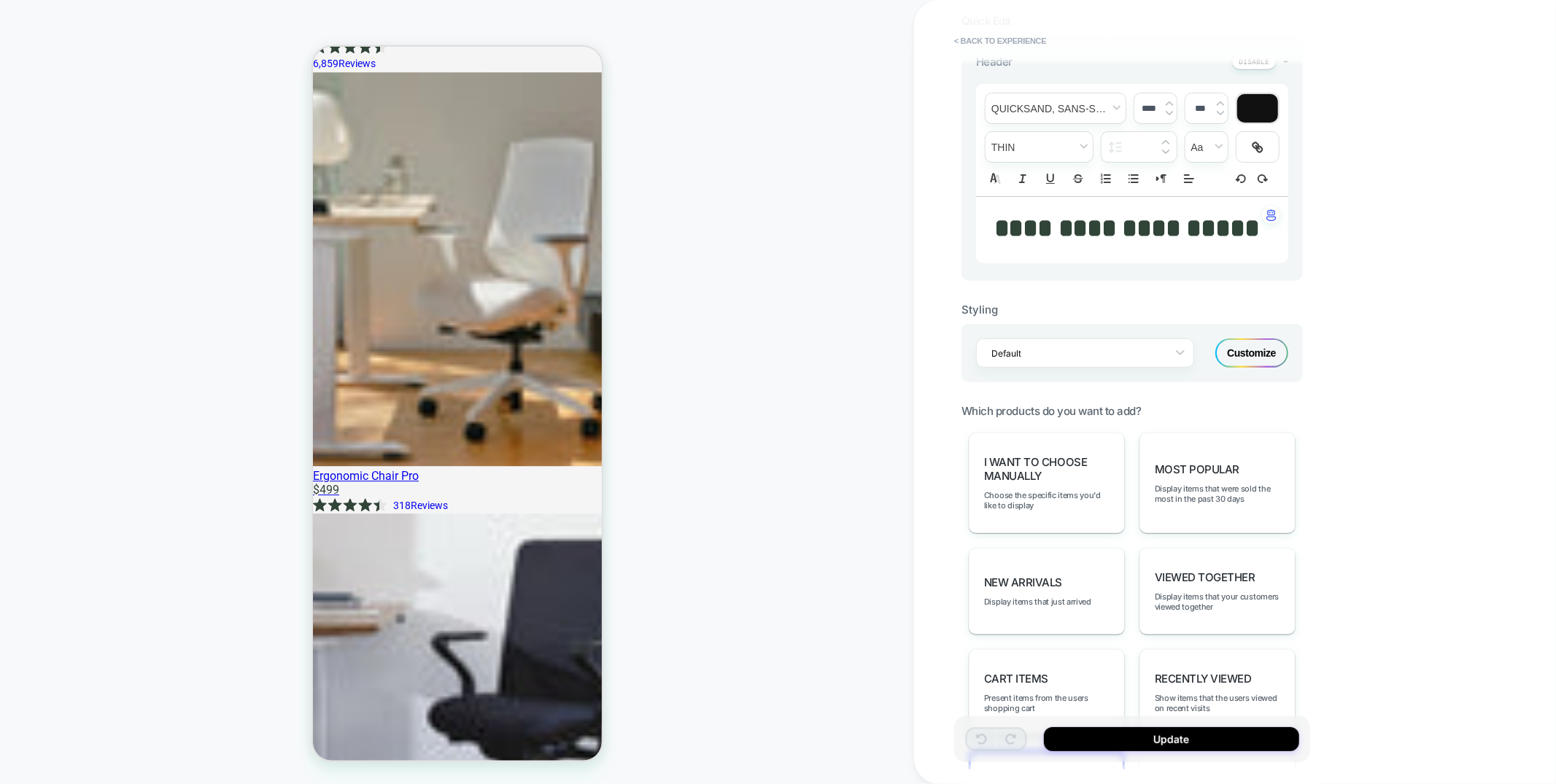
click at [1253, 350] on div "Customize" at bounding box center [1252, 353] width 73 height 29
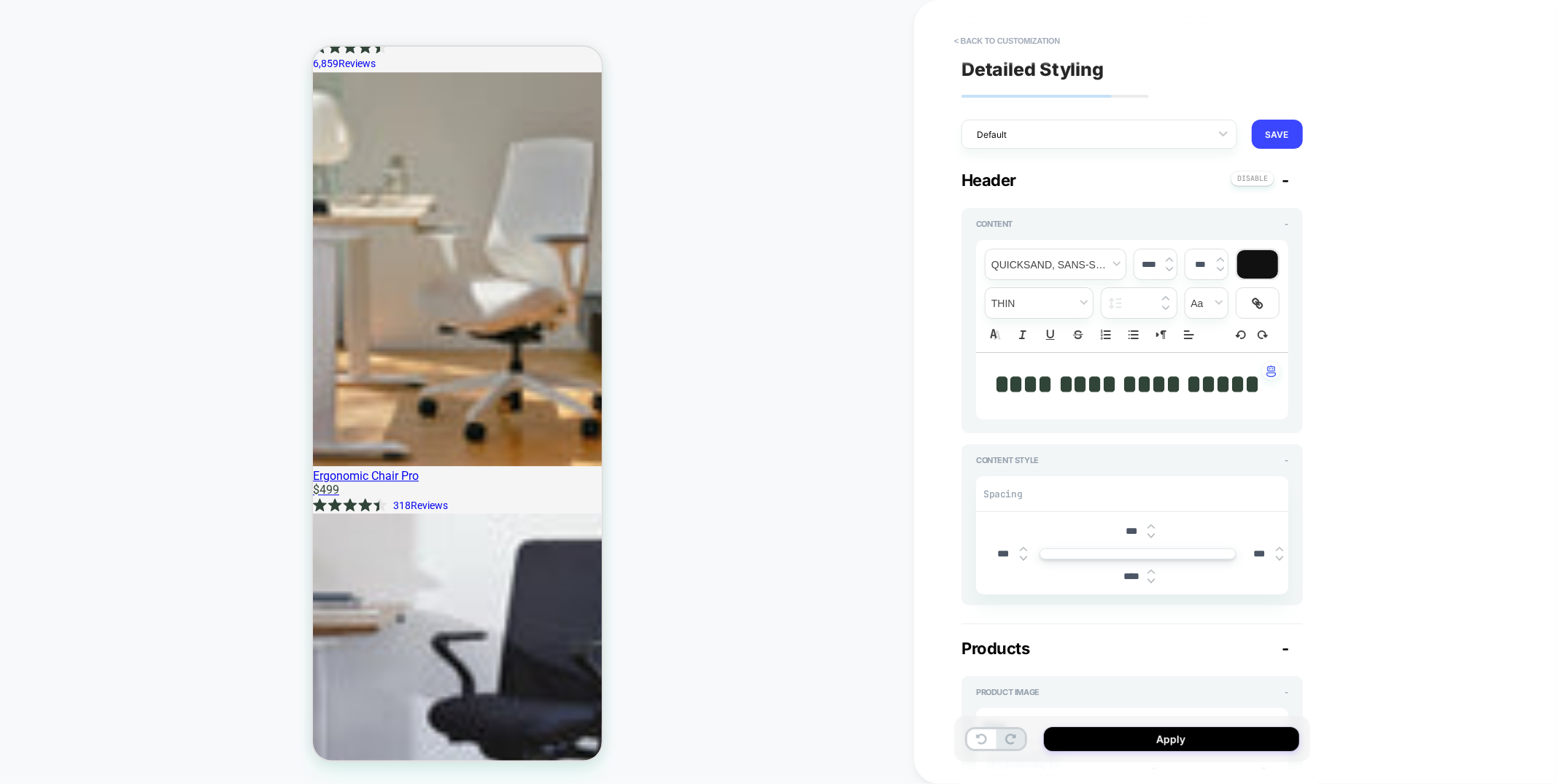
type textarea "*"
click at [1123, 396] on span "**********" at bounding box center [1126, 384] width 265 height 26
type input "****"
type input "******"
type input "****"
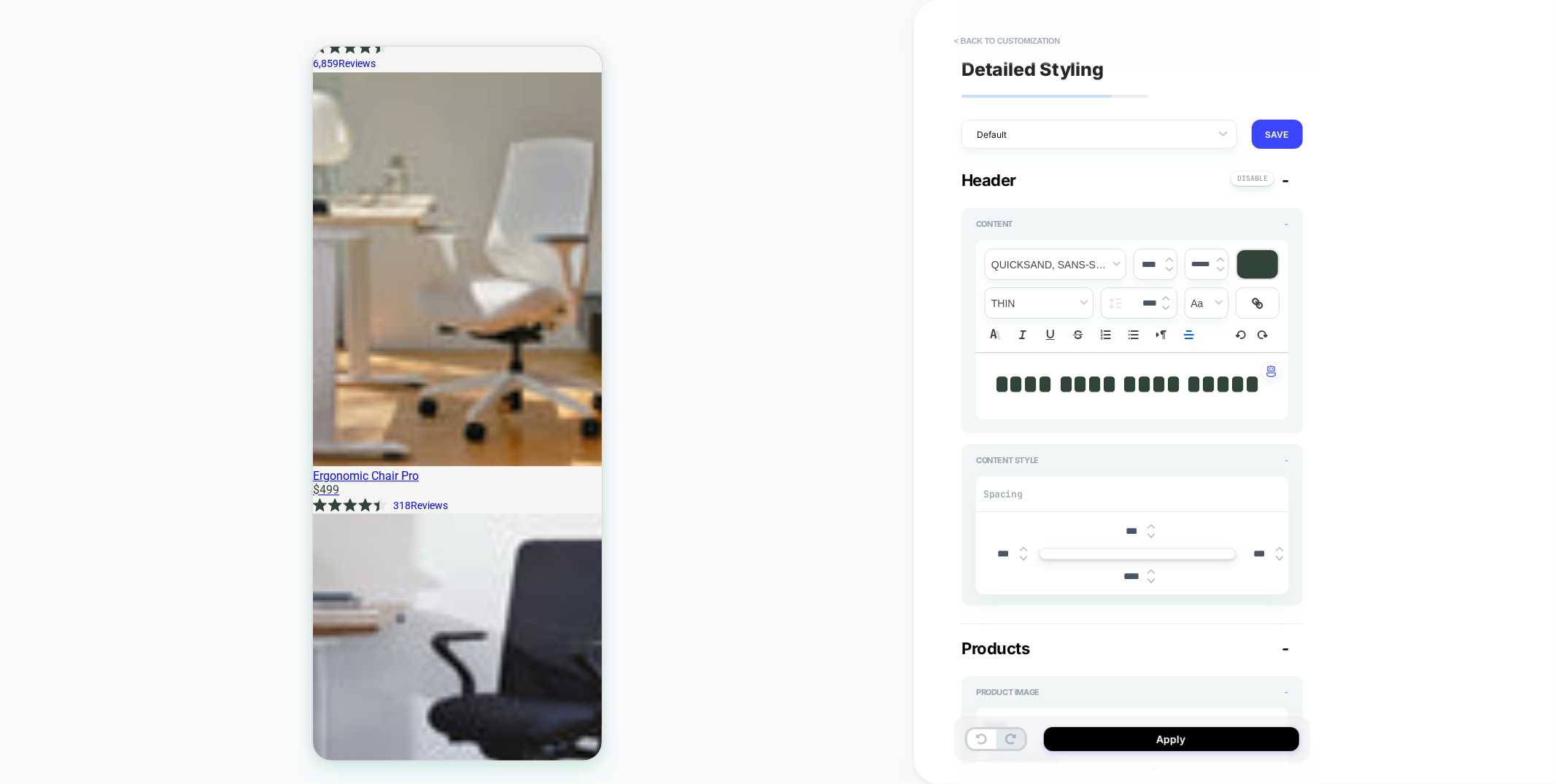
click at [1131, 578] on input "****" at bounding box center [1130, 576] width 33 height 12
type input "***"
type textarea "*"
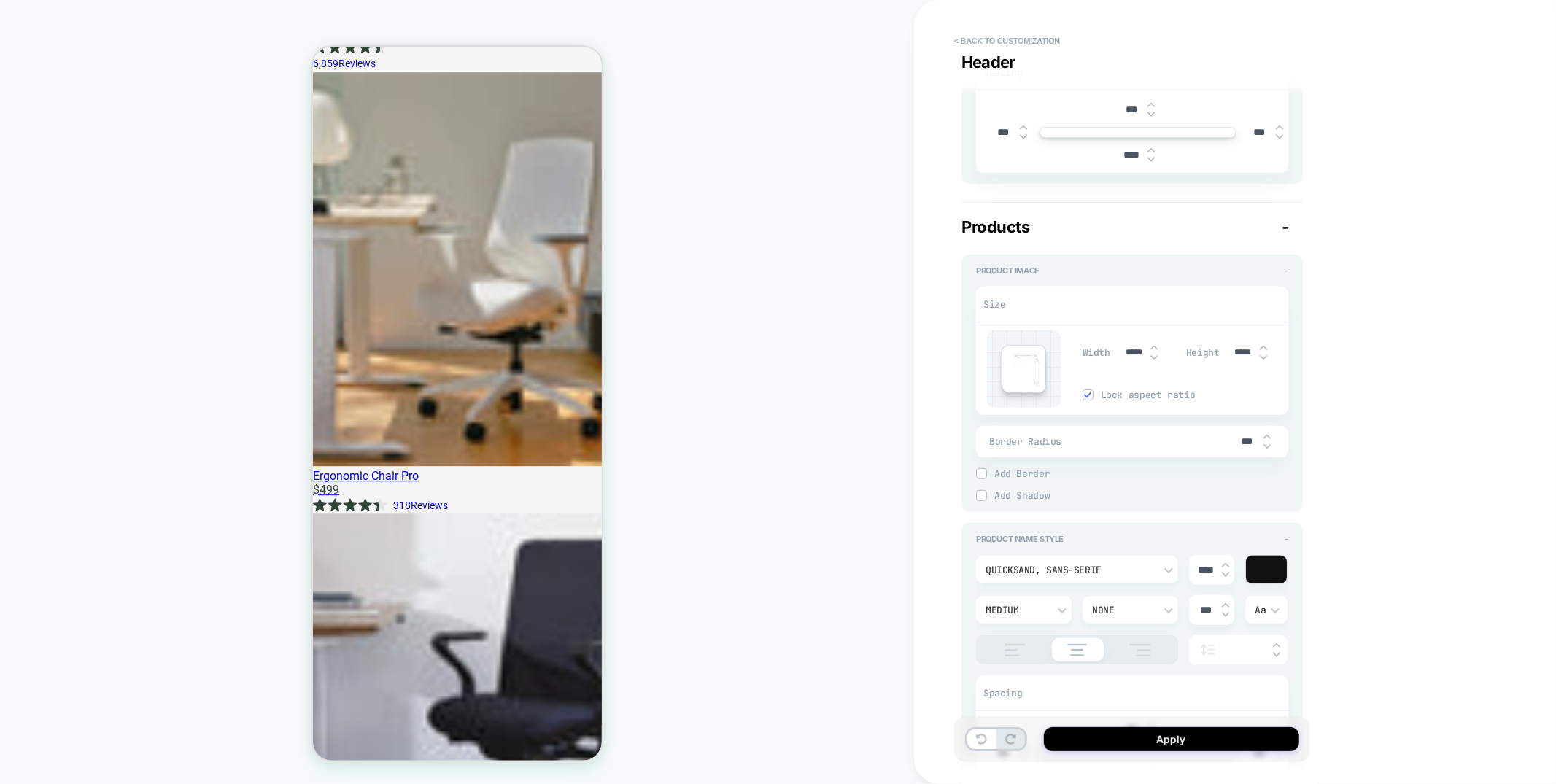
click at [1129, 353] on input "*****" at bounding box center [1134, 353] width 33 height 11
type input "***"
type textarea "*"
type input "***"
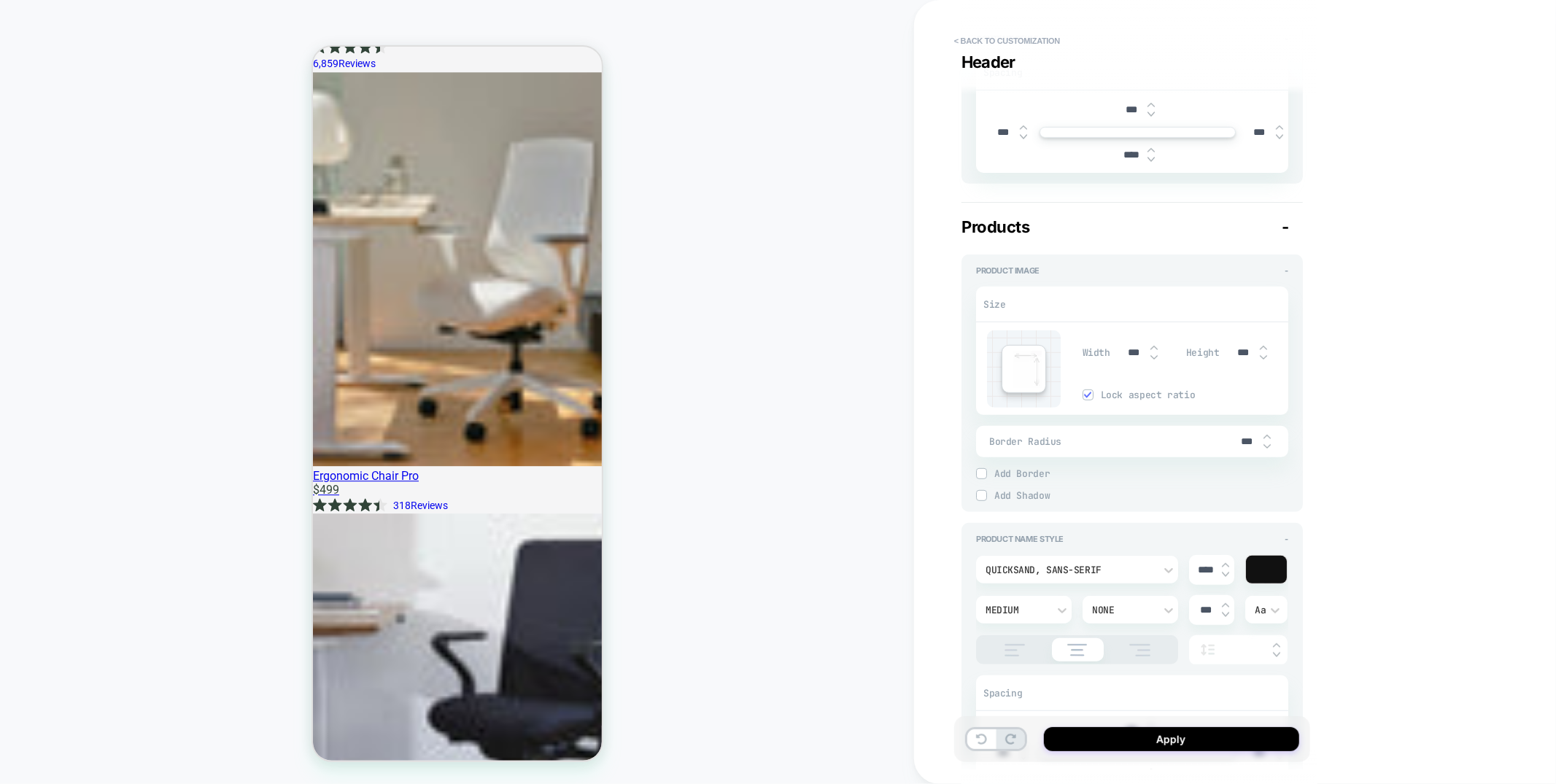
type textarea "*"
type input "****"
type textarea "*"
type input "****"
type textarea "*"
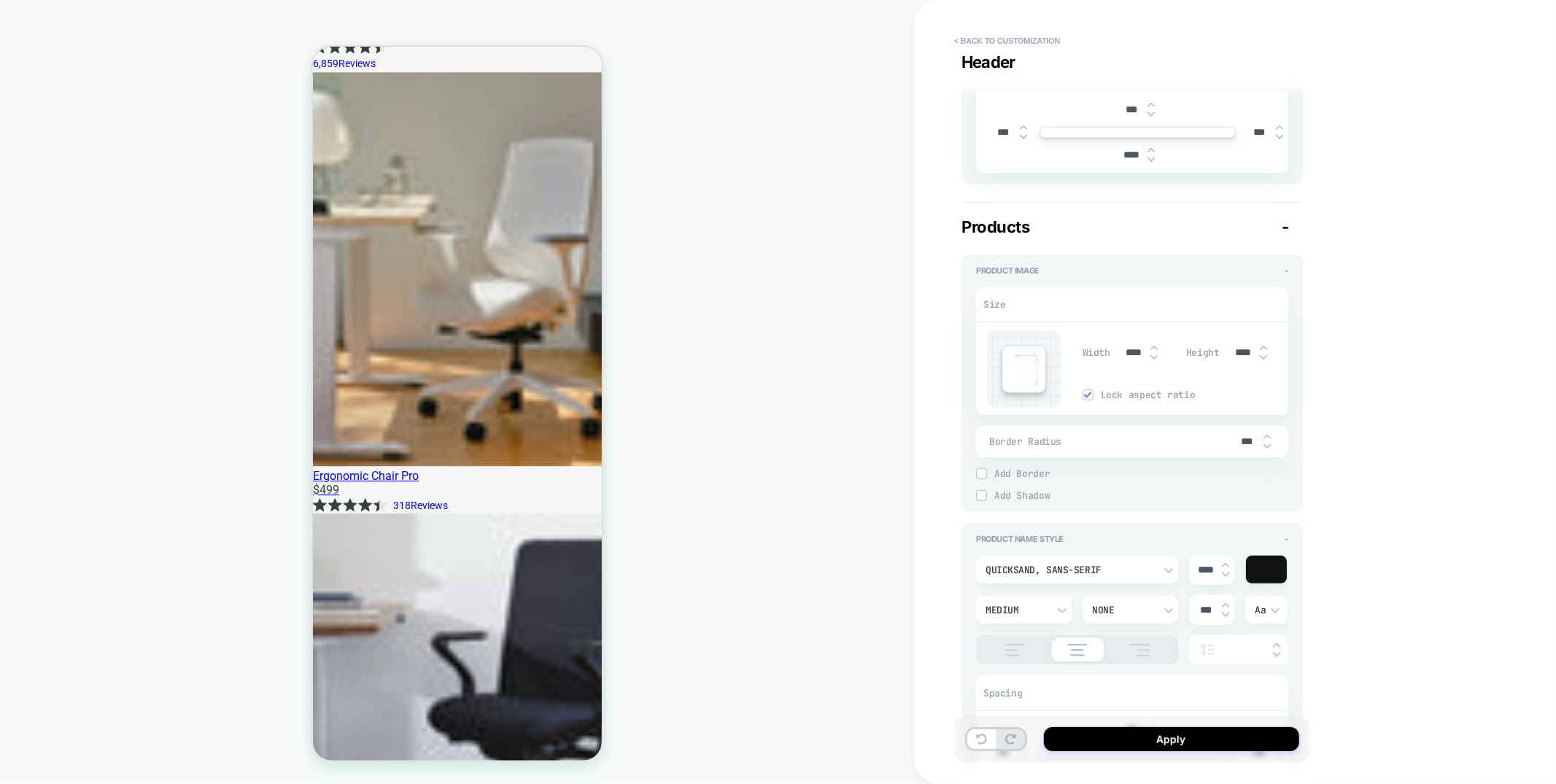
type input "*****"
type textarea "*"
type input "*****"
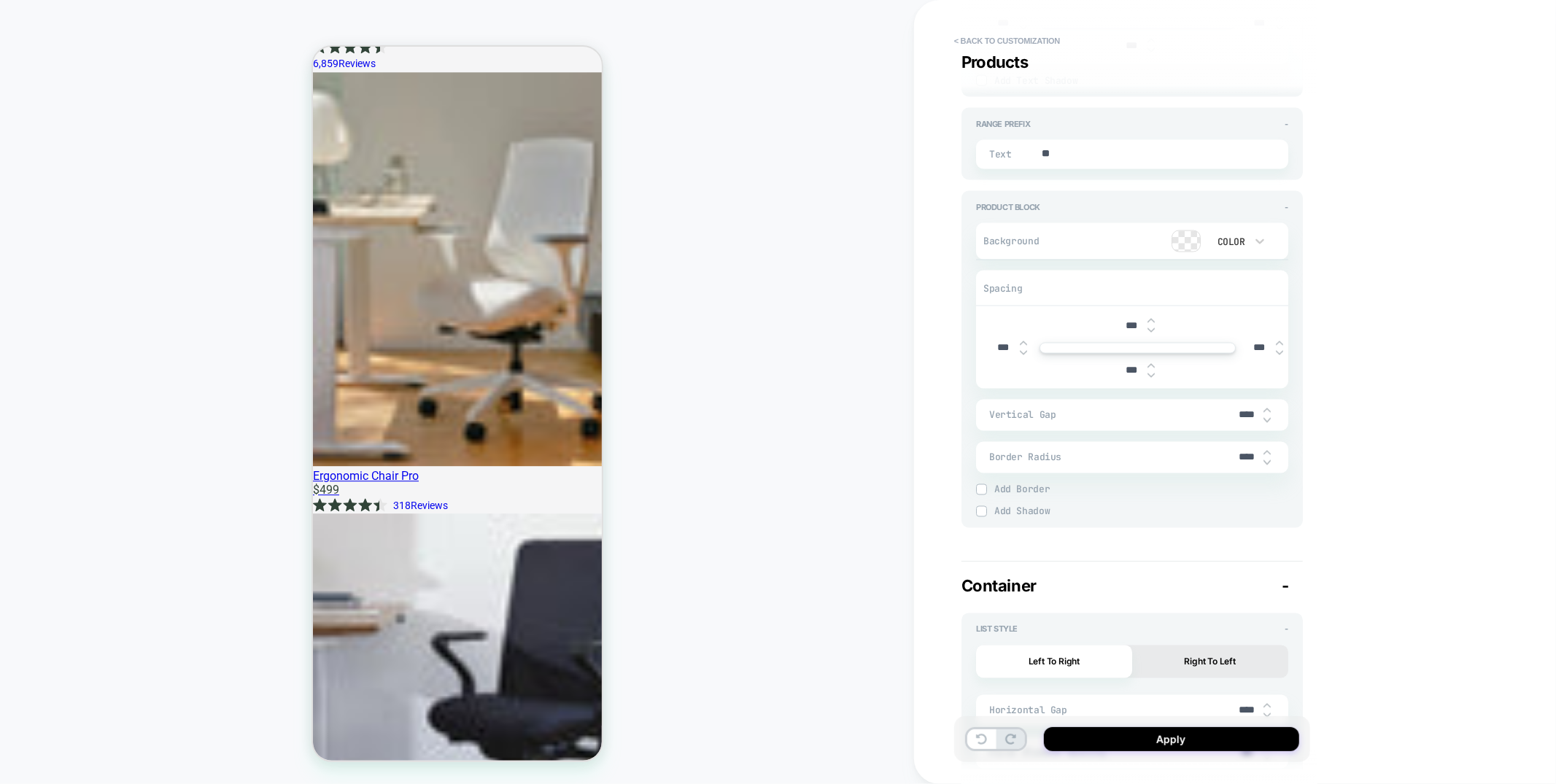
scroll to position [2601, 0]
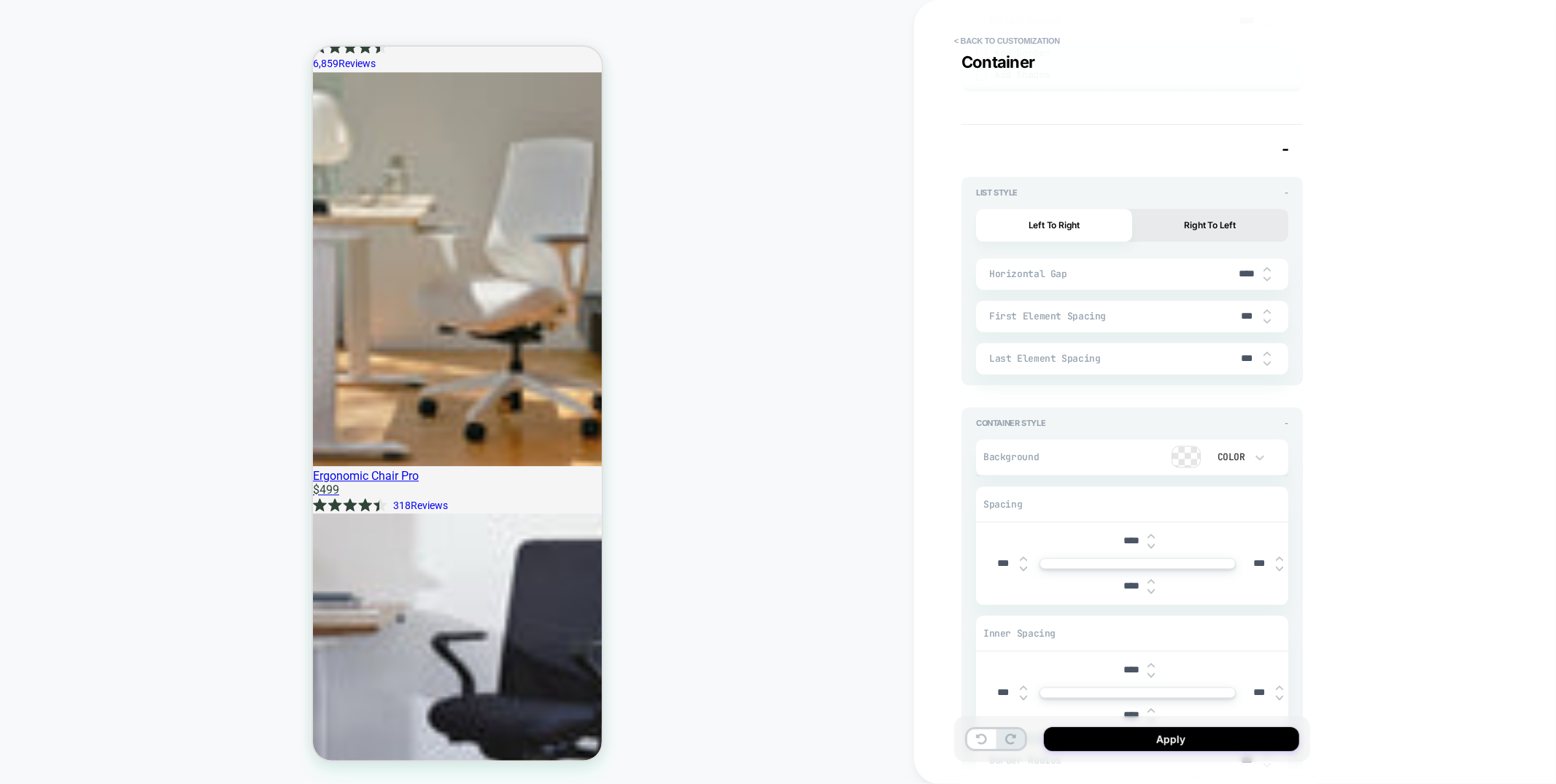
type textarea "*"
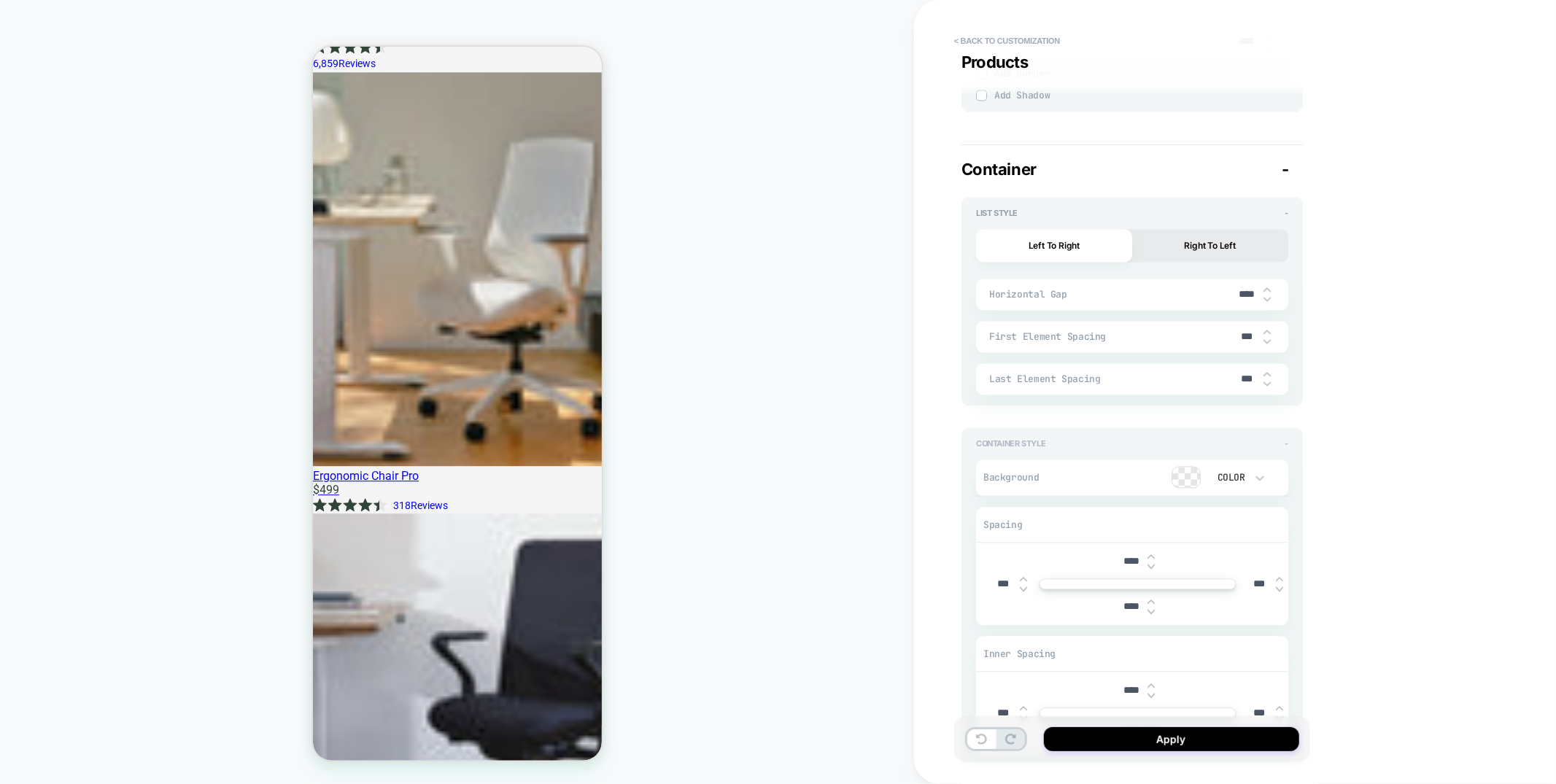
scroll to position [2429, 0]
type input "*****"
click at [1240, 296] on input "****" at bounding box center [1247, 296] width 33 height 12
click at [1240, 295] on input "****" at bounding box center [1247, 296] width 33 height 12
type input "***"
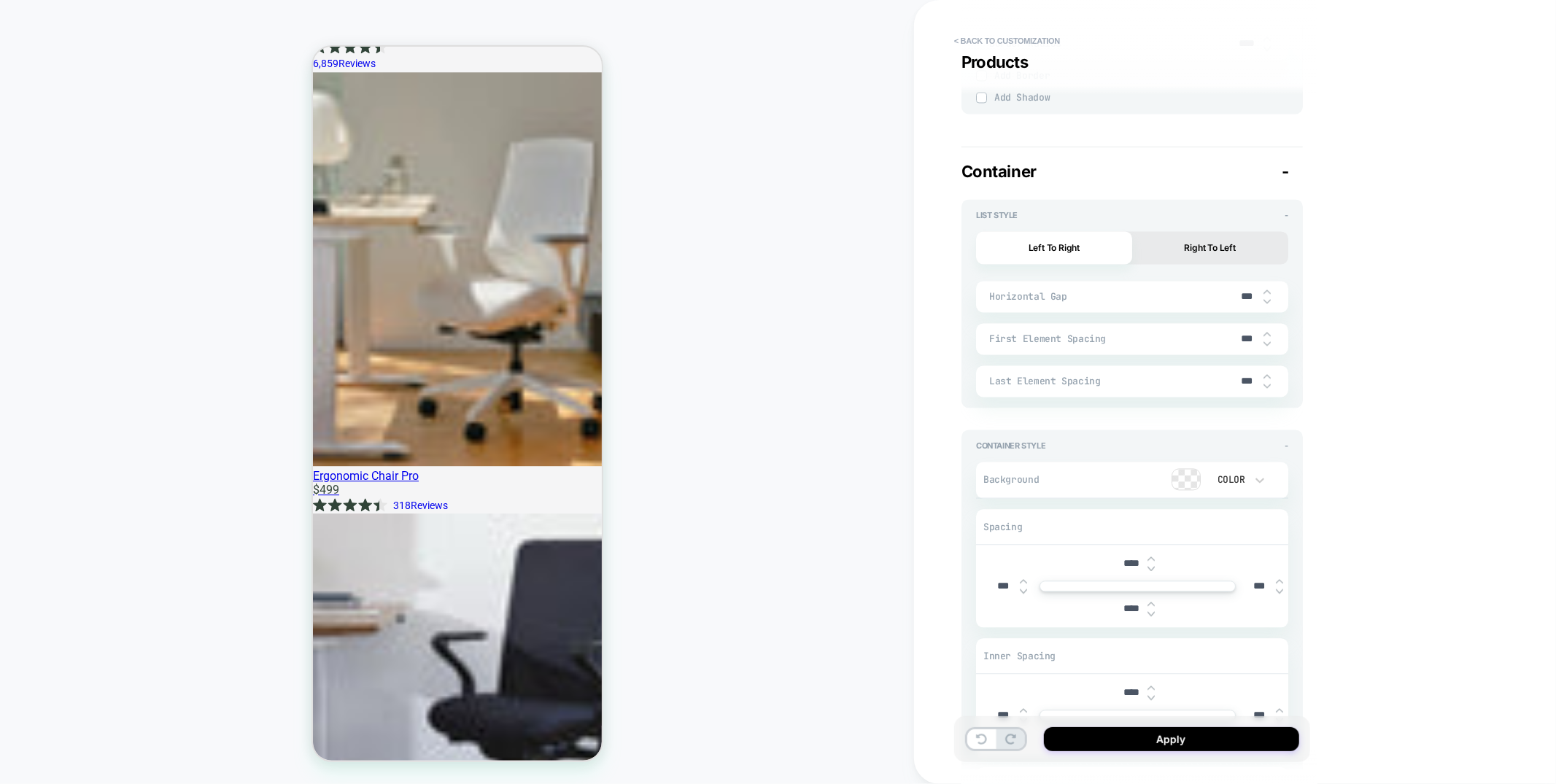
type textarea "*"
type input "****"
type textarea "*"
type input "****"
click at [1150, 739] on button "Apply" at bounding box center [1171, 740] width 255 height 24
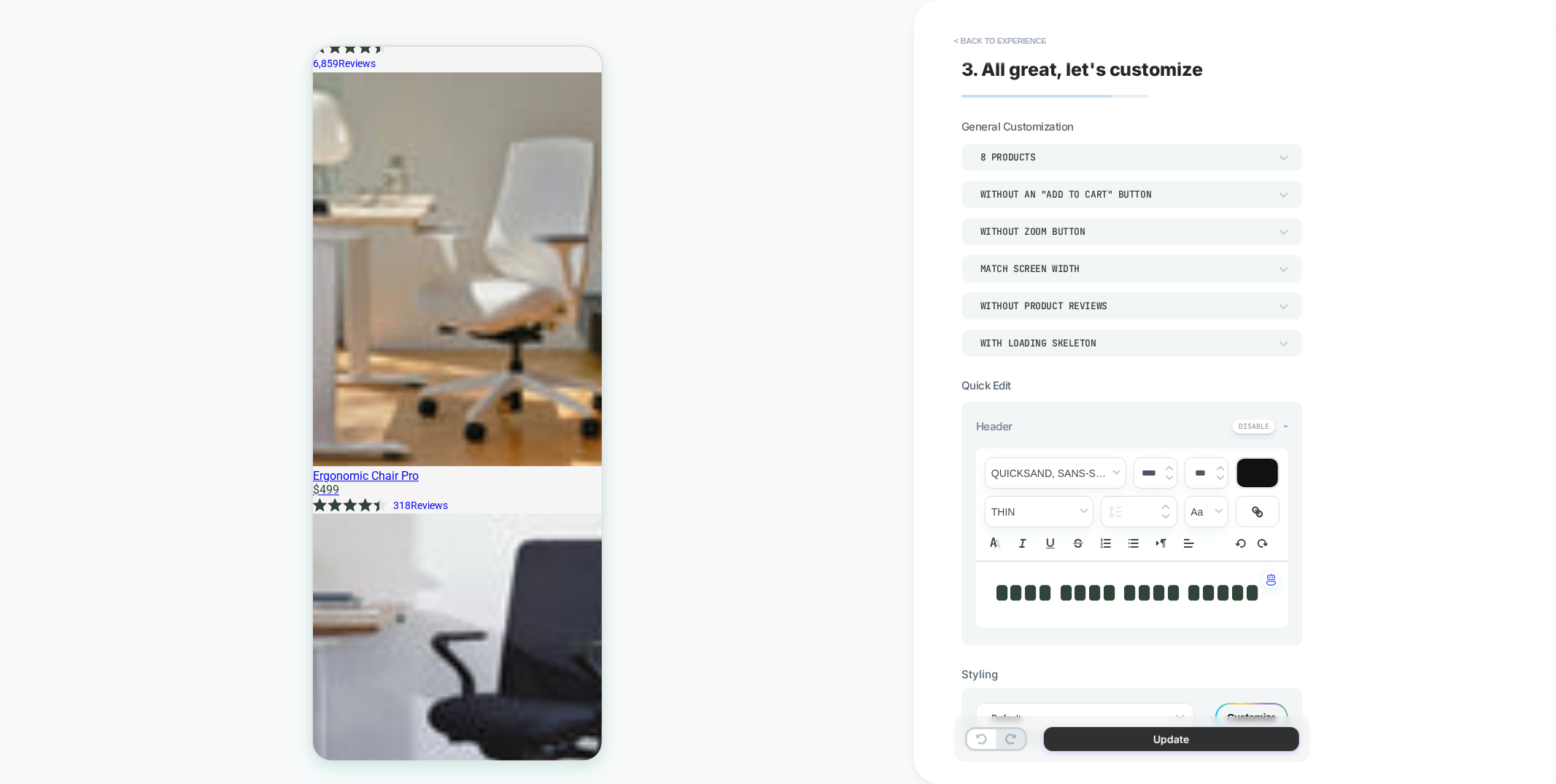
click at [1106, 738] on button "Update" at bounding box center [1171, 740] width 255 height 24
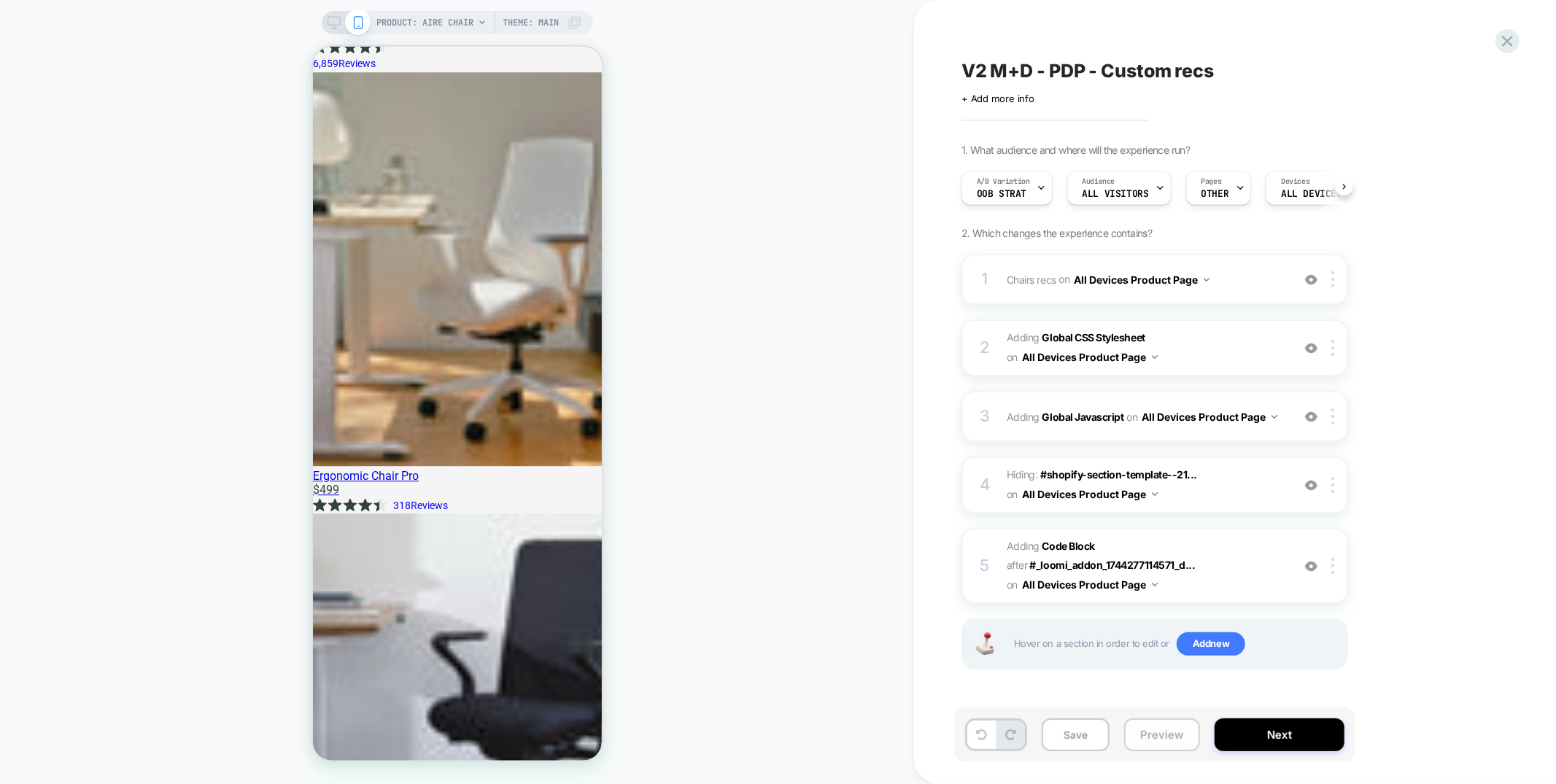
click at [1124, 743] on button "Preview" at bounding box center [1162, 735] width 76 height 33
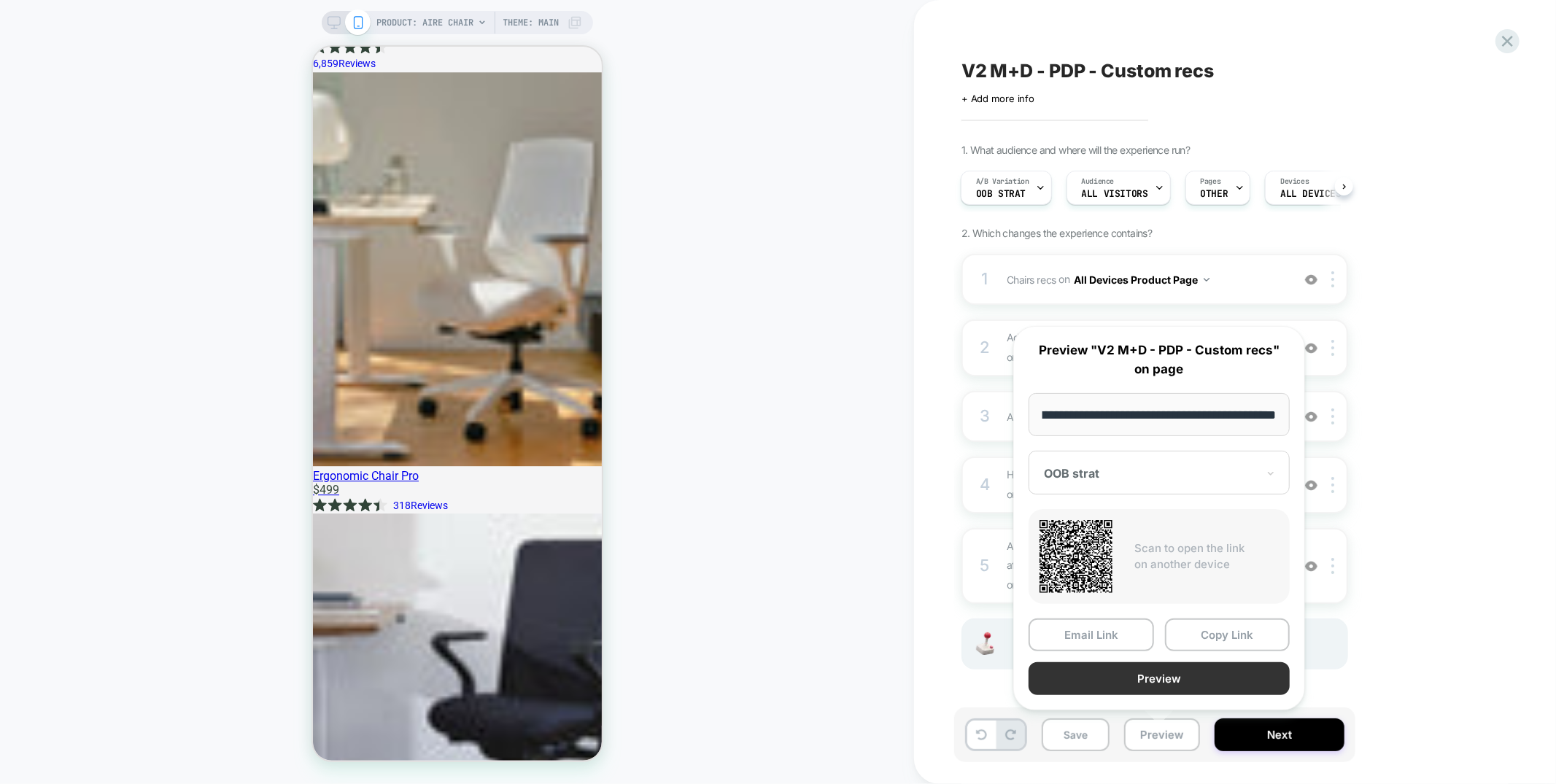
scroll to position [0, 0]
click at [1141, 672] on button "Preview" at bounding box center [1159, 678] width 261 height 33
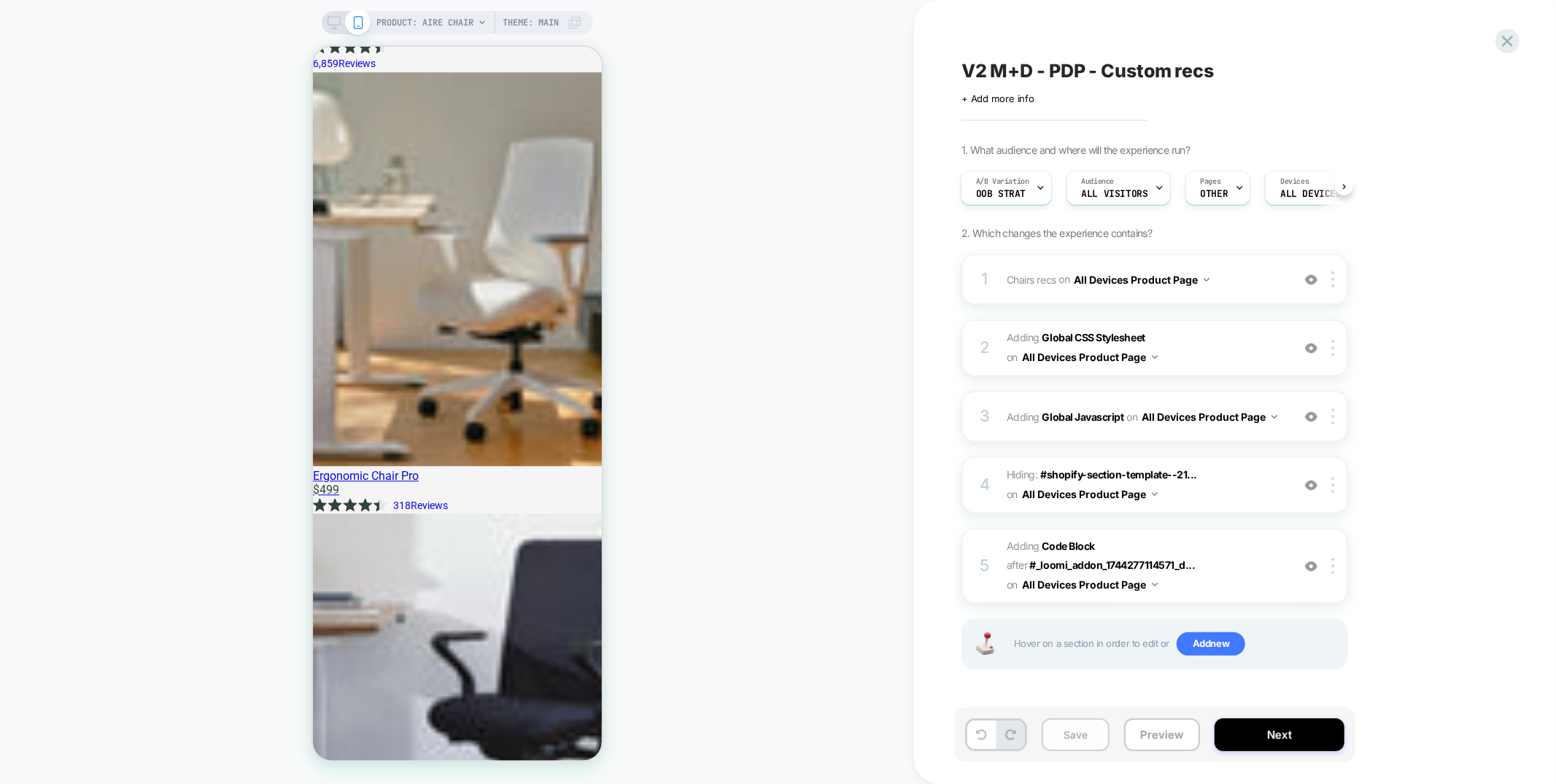
click at [1083, 747] on button "Save" at bounding box center [1075, 735] width 68 height 33
click at [1327, 745] on button "Next" at bounding box center [1279, 735] width 129 height 33
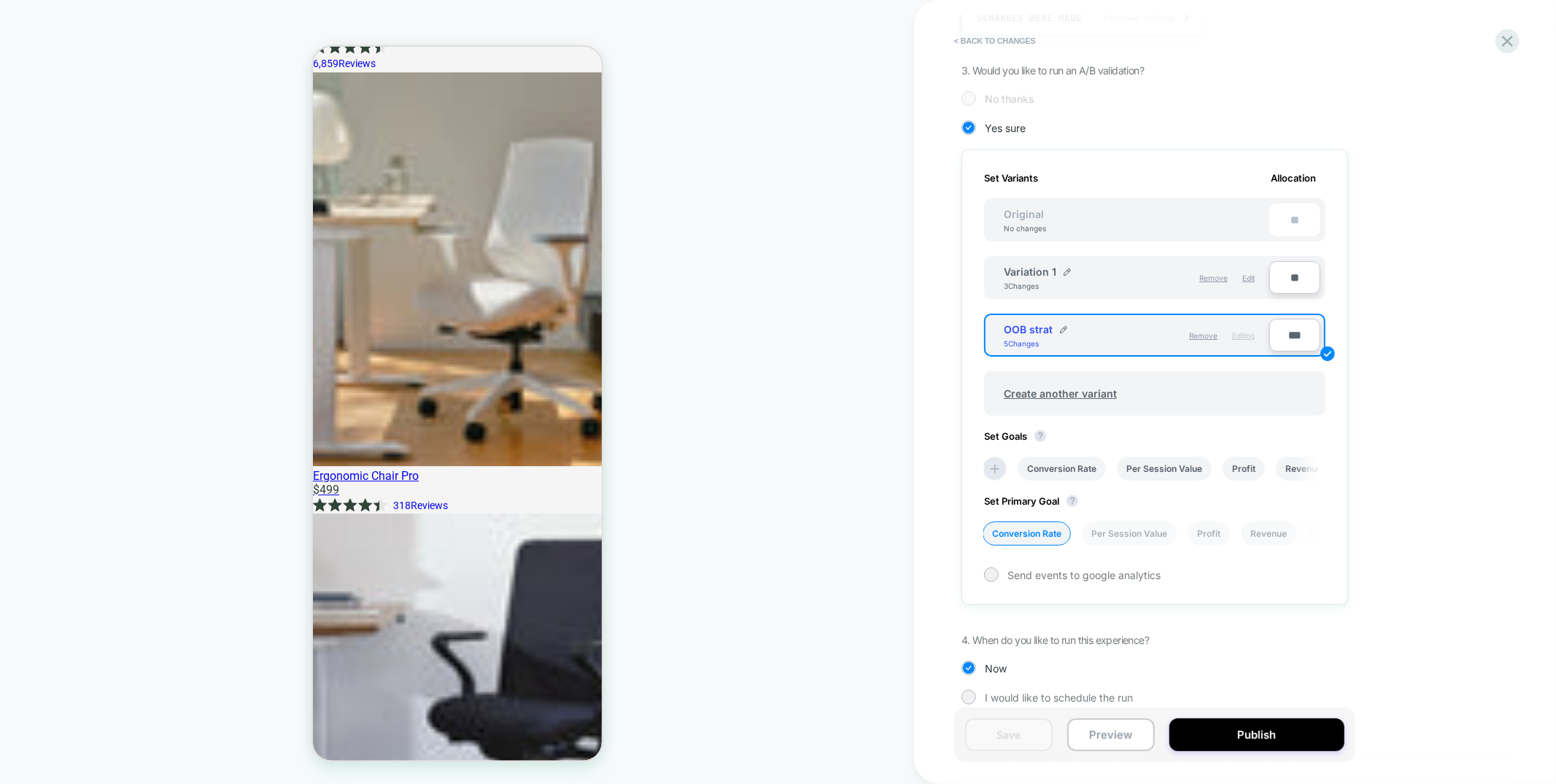
scroll to position [316, 0]
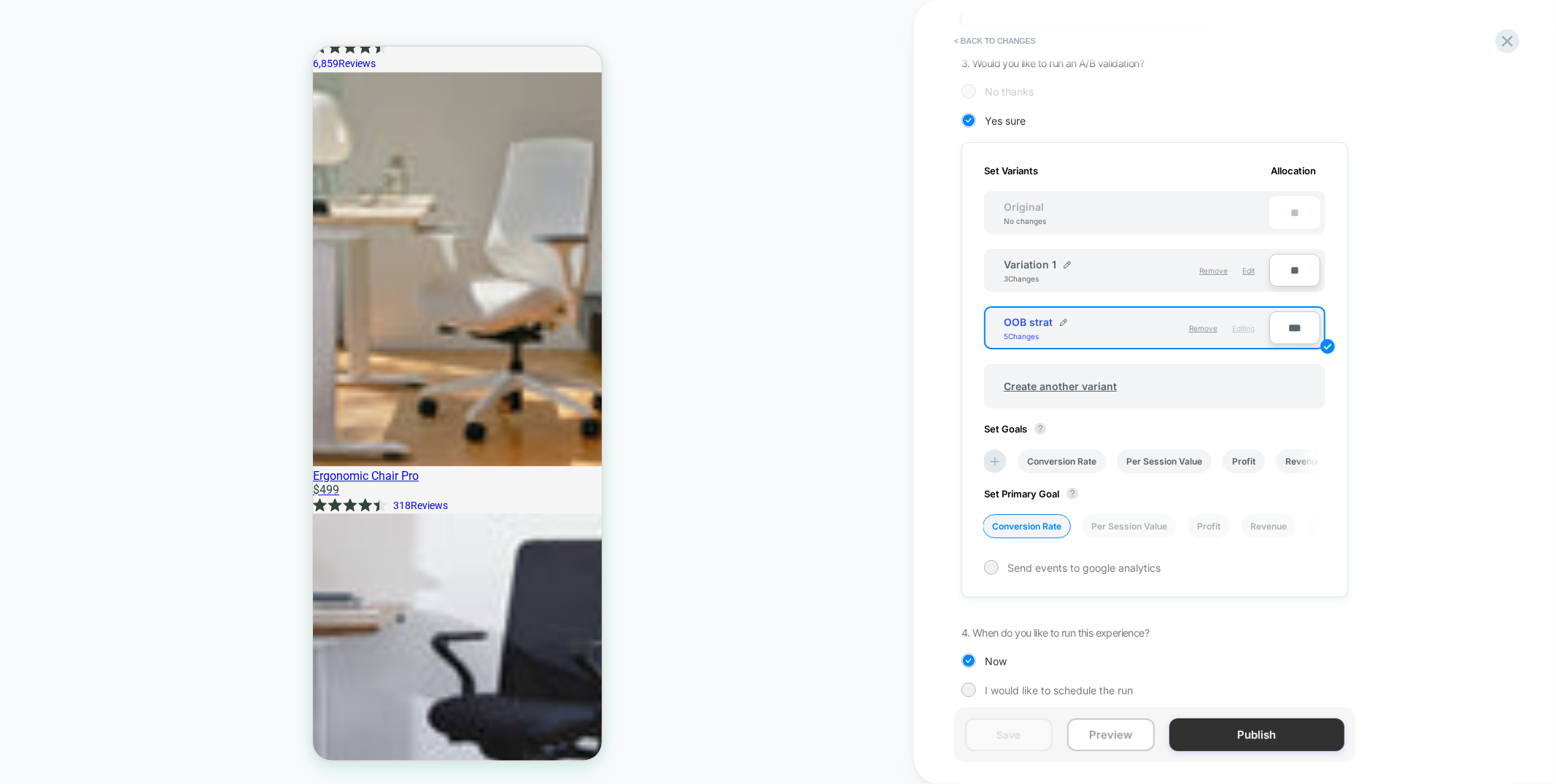
click at [1218, 728] on button "Publish" at bounding box center [1257, 735] width 175 height 33
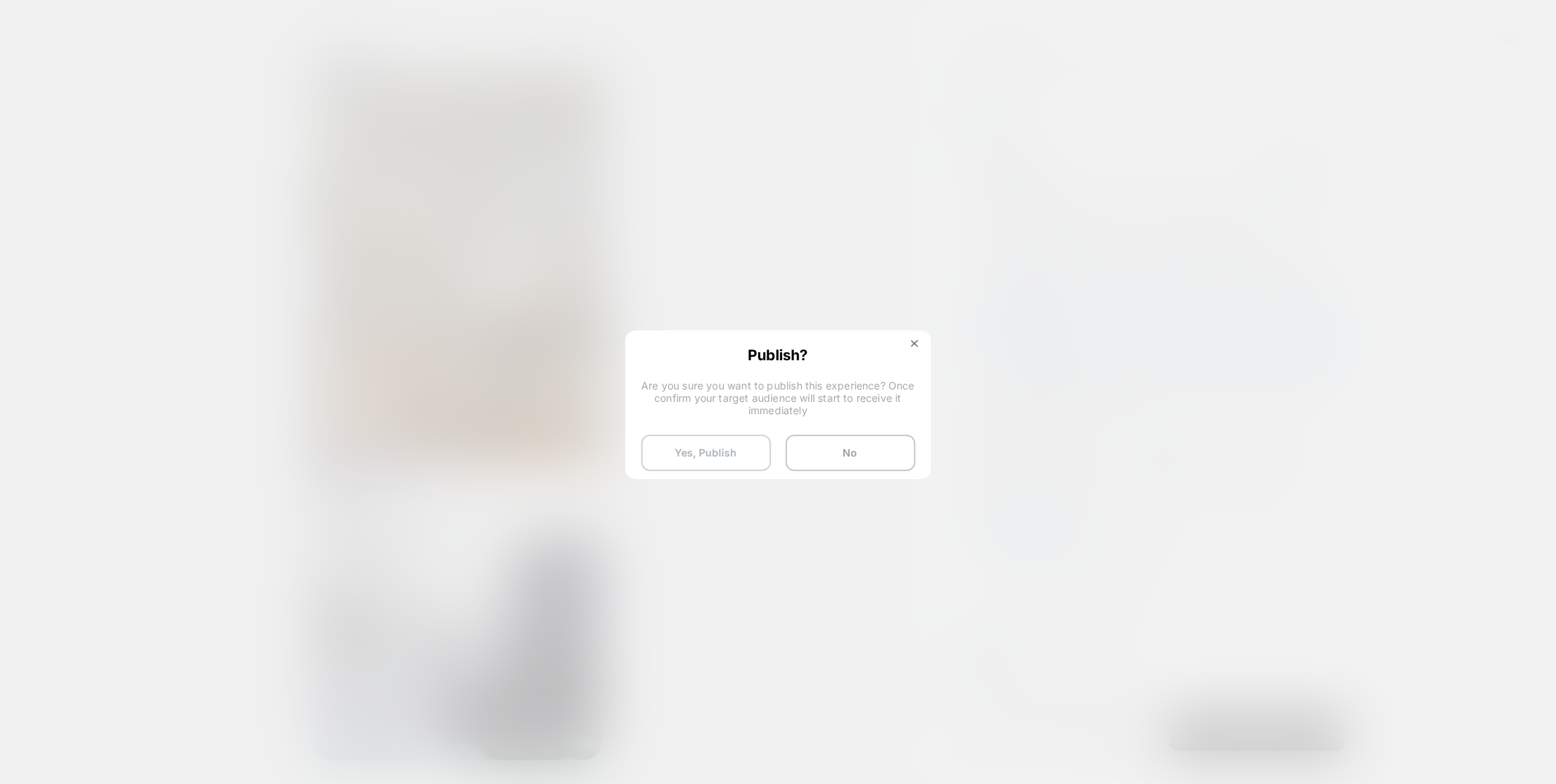
click at [726, 455] on button "Yes, Publish" at bounding box center [706, 452] width 129 height 36
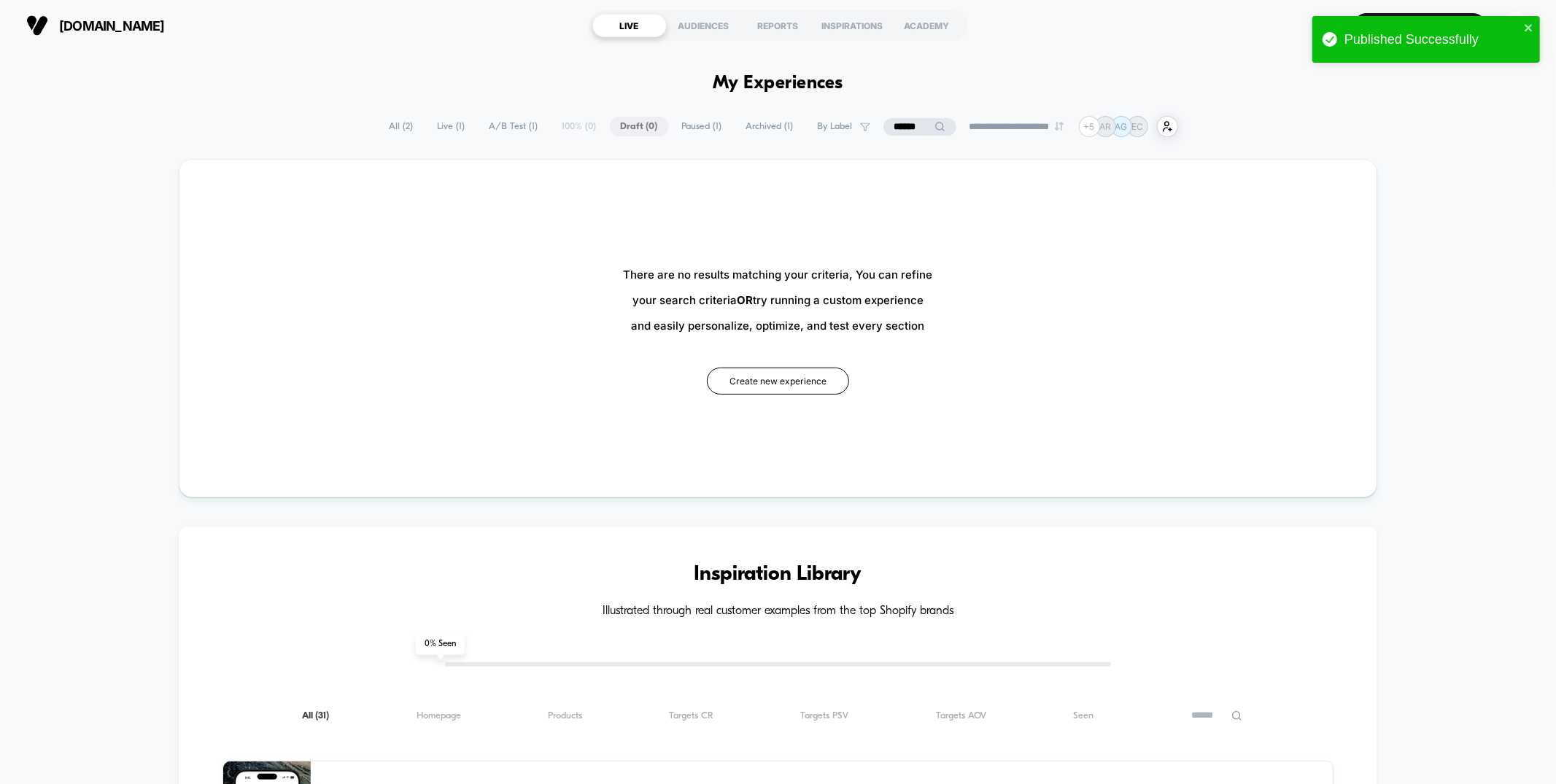
click at [888, 125] on input "******" at bounding box center [920, 127] width 73 height 18
click at [888, 125] on input "******" at bounding box center [919, 127] width 146 height 18
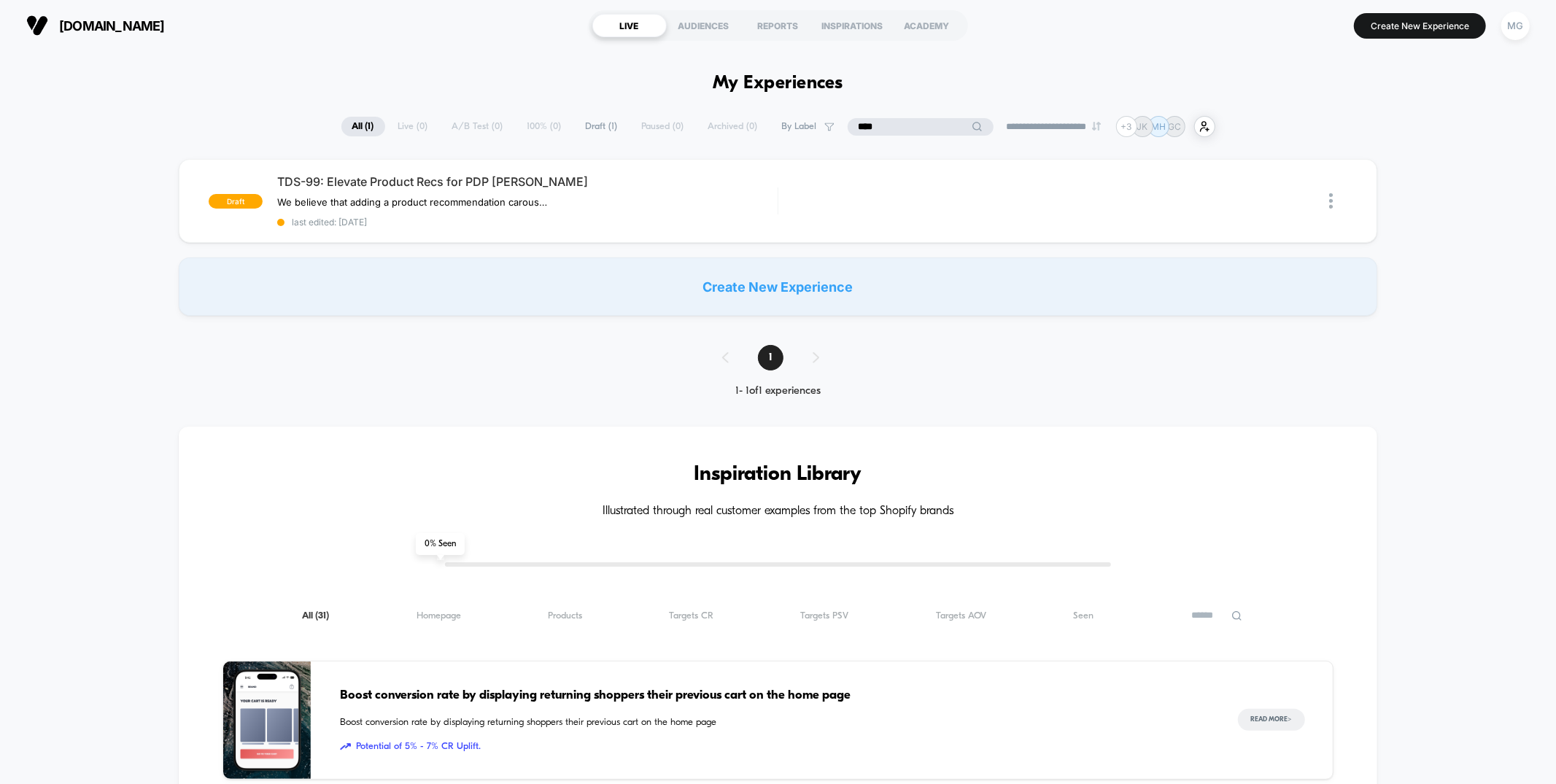
click at [903, 122] on input "****" at bounding box center [920, 127] width 146 height 18
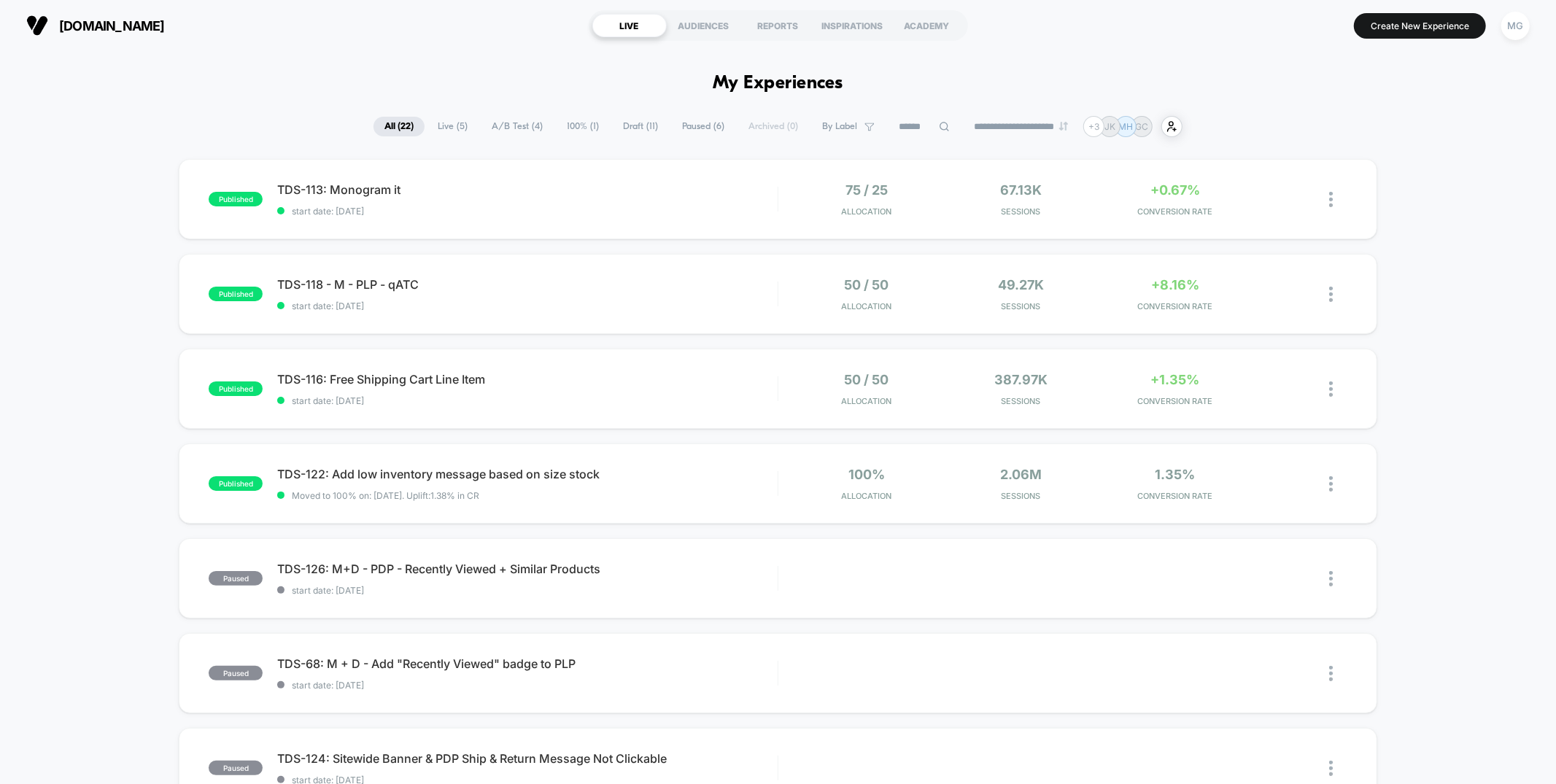
click at [612, 130] on span "Draft ( 11 )" at bounding box center [640, 126] width 57 height 19
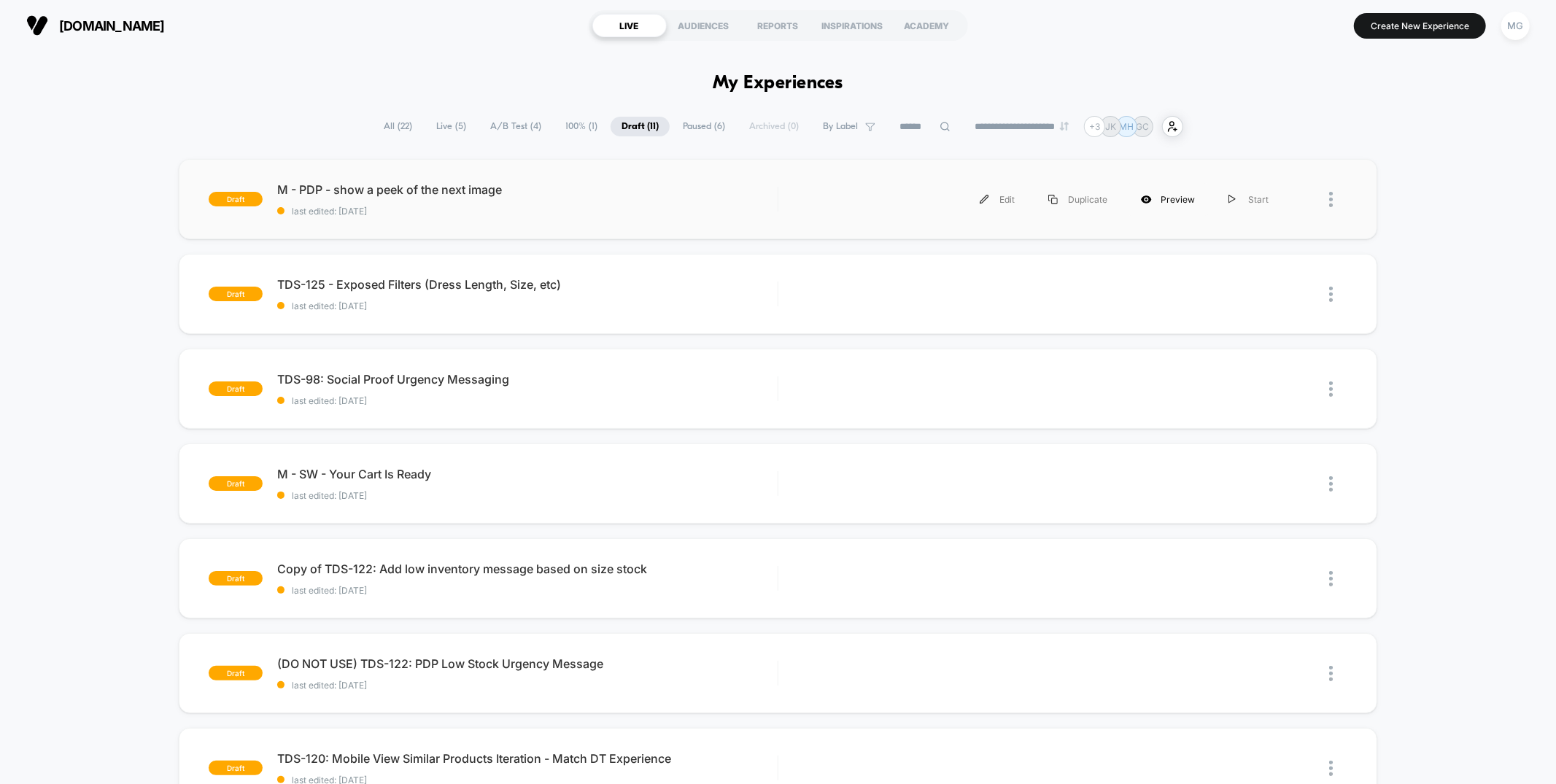
click at [1177, 200] on div "Preview" at bounding box center [1168, 199] width 87 height 33
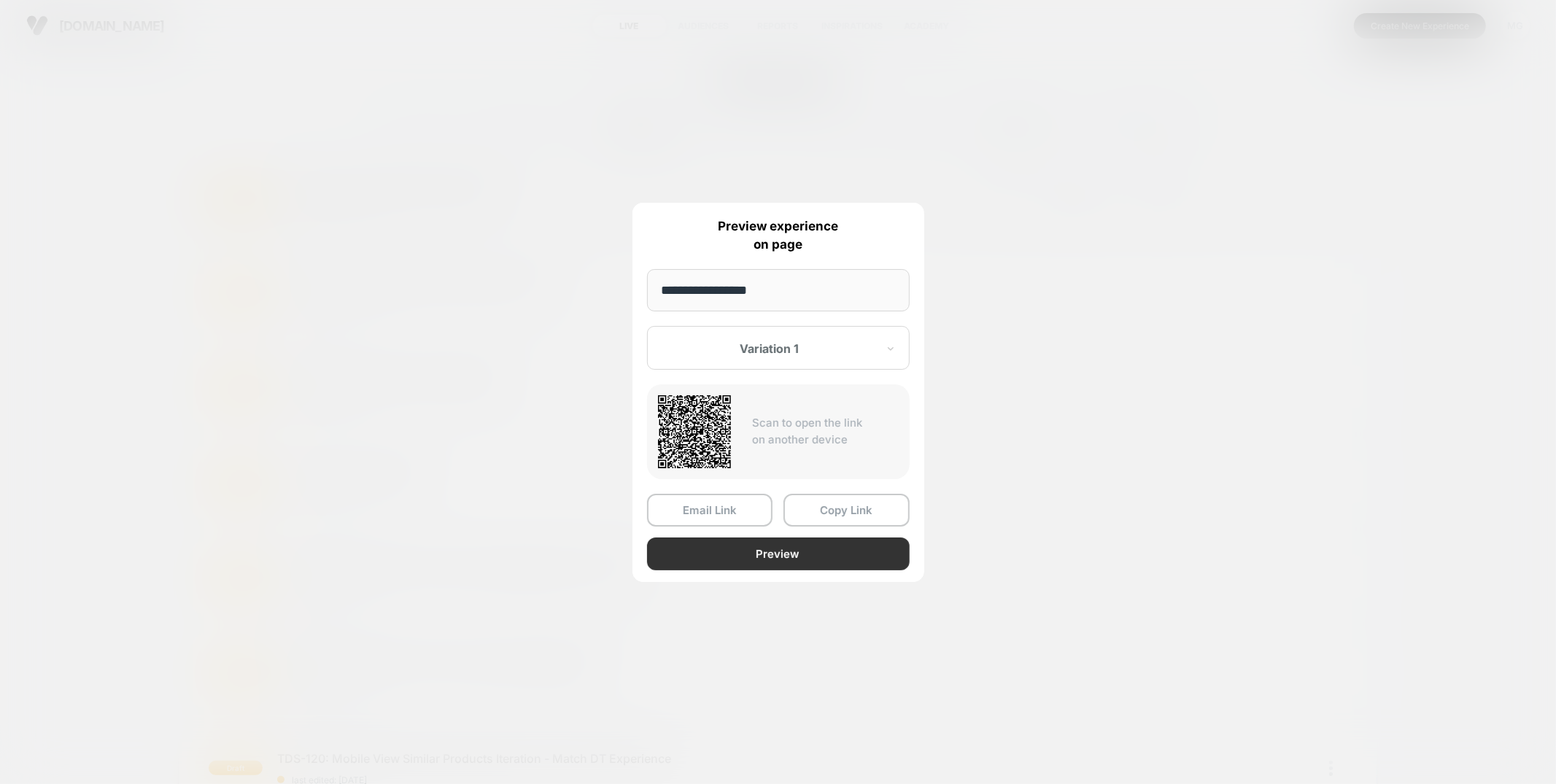
click at [735, 553] on button "Preview" at bounding box center [778, 553] width 262 height 33
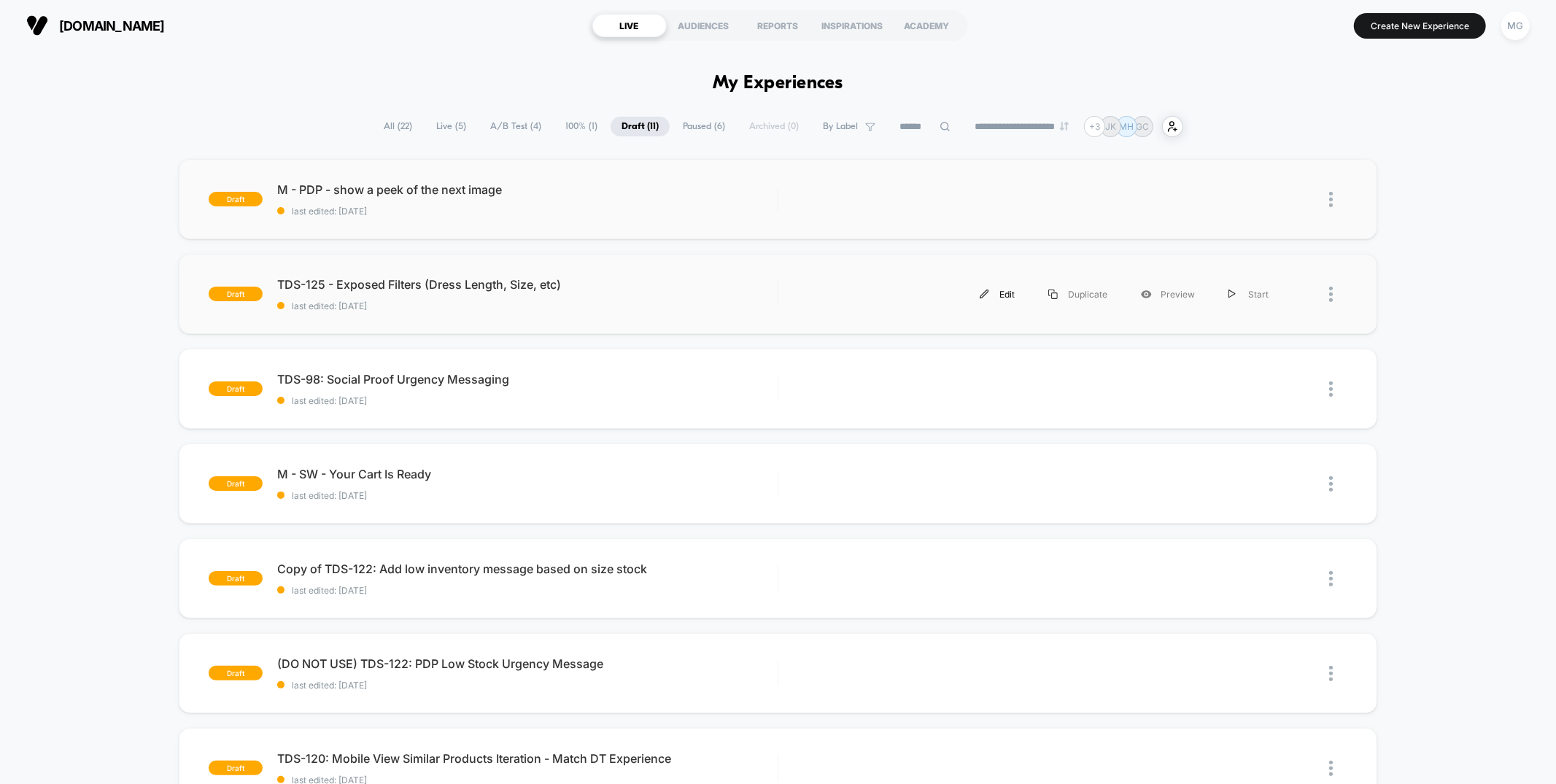
click at [1005, 295] on div "Edit" at bounding box center [997, 294] width 69 height 33
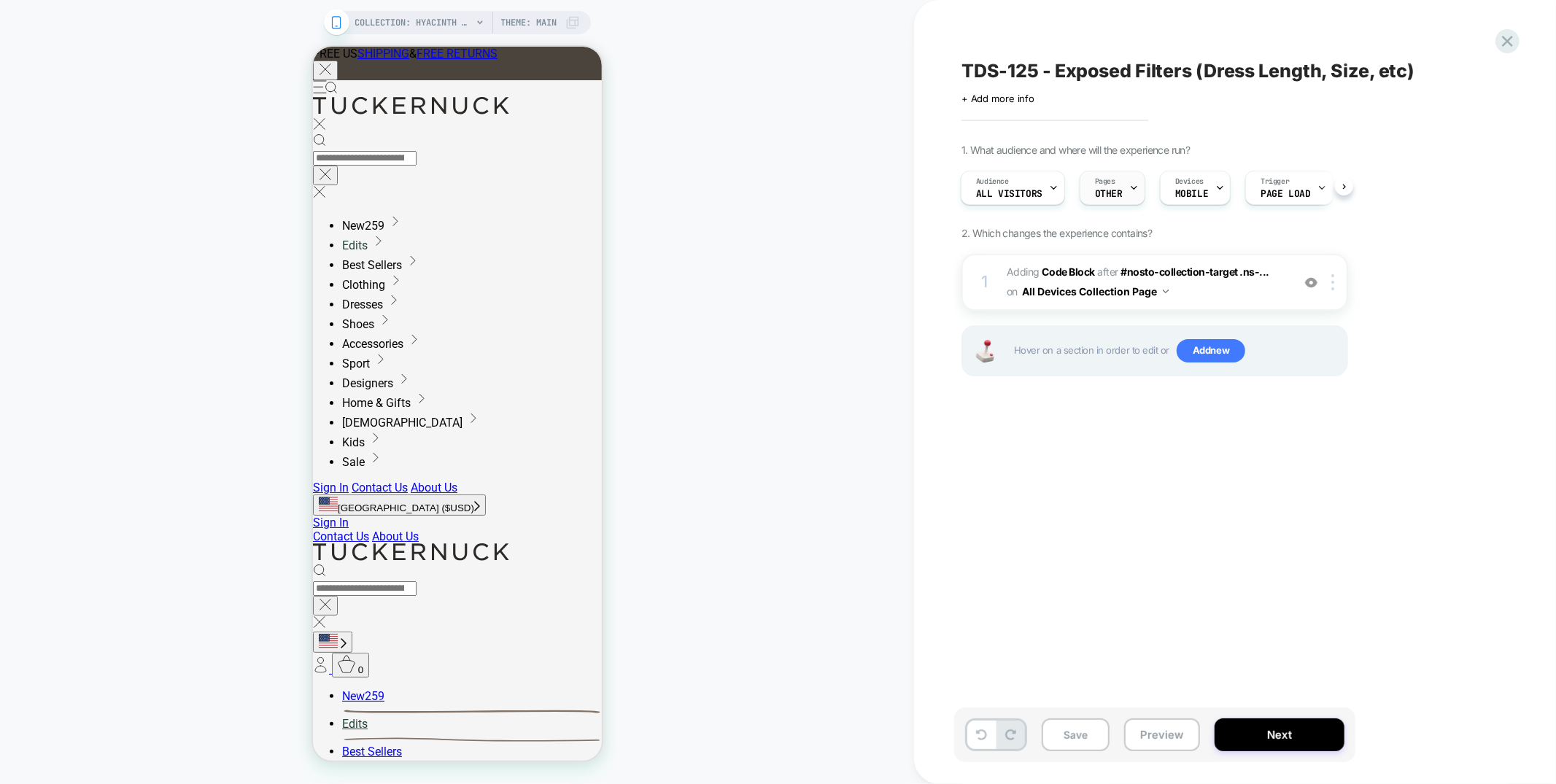
click at [1098, 200] on div "Pages OTHER" at bounding box center [1109, 188] width 57 height 33
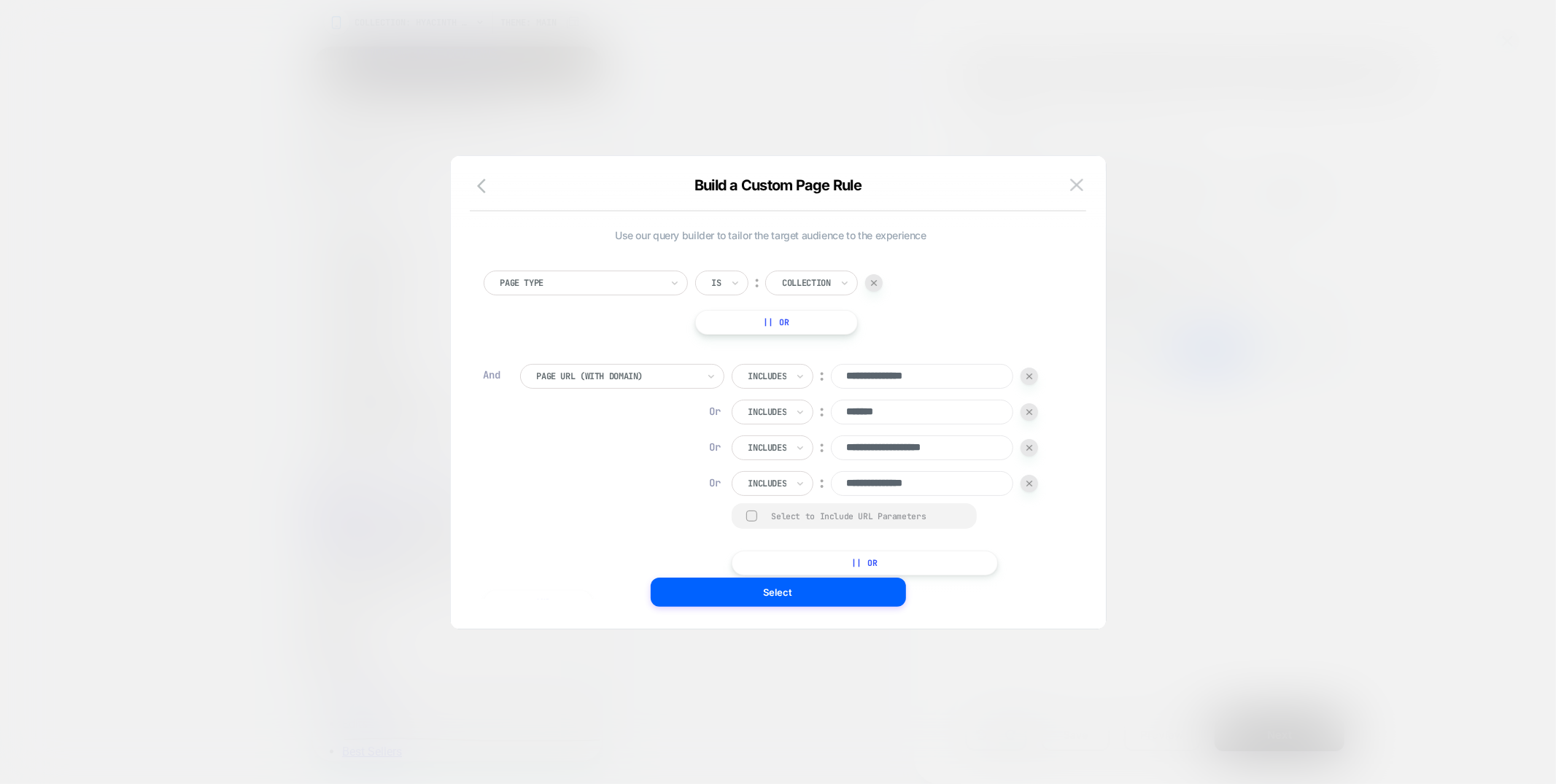
click at [1234, 595] on div at bounding box center [778, 392] width 1556 height 784
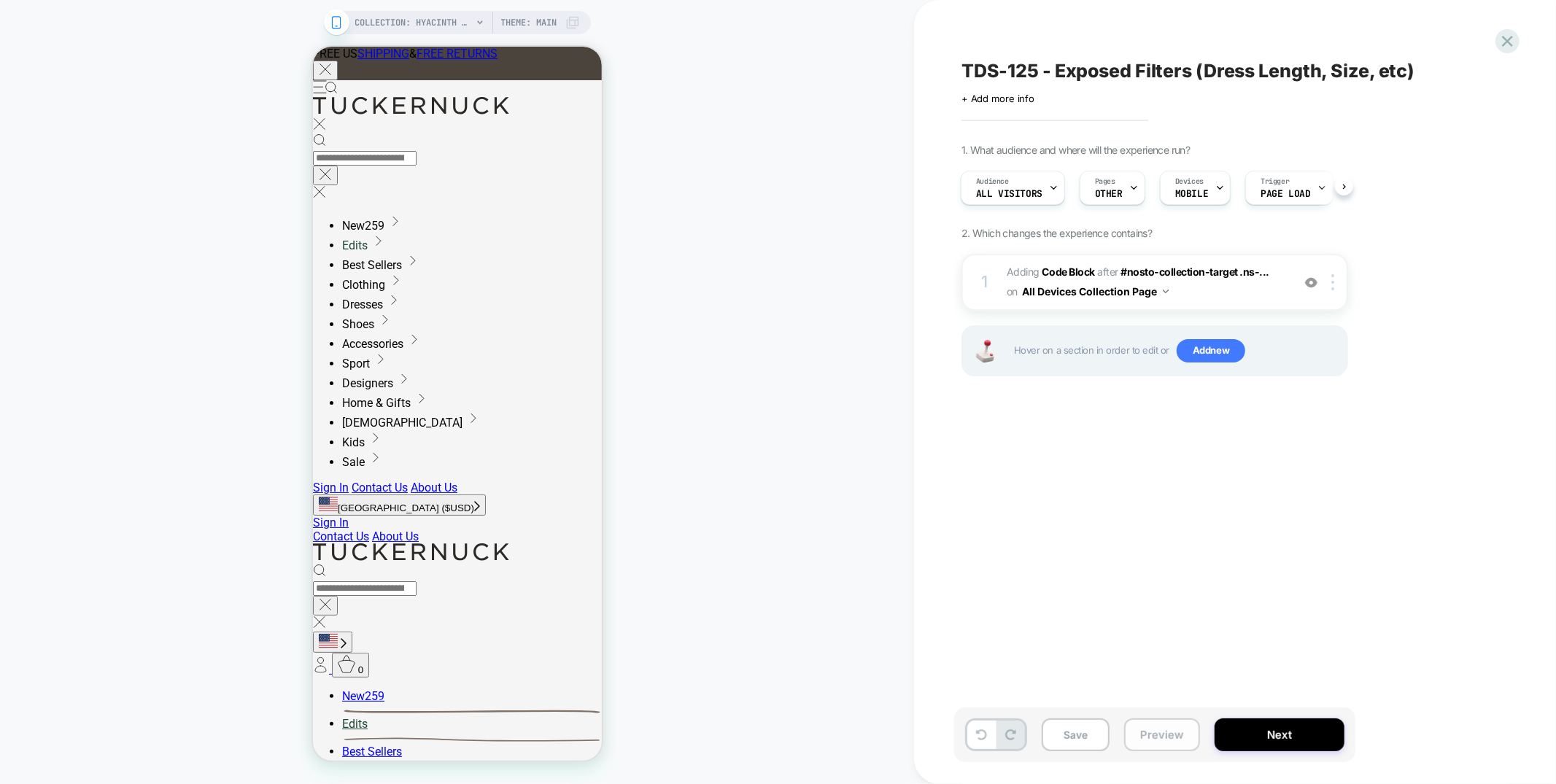
click at [1143, 735] on button "Preview" at bounding box center [1162, 735] width 76 height 33
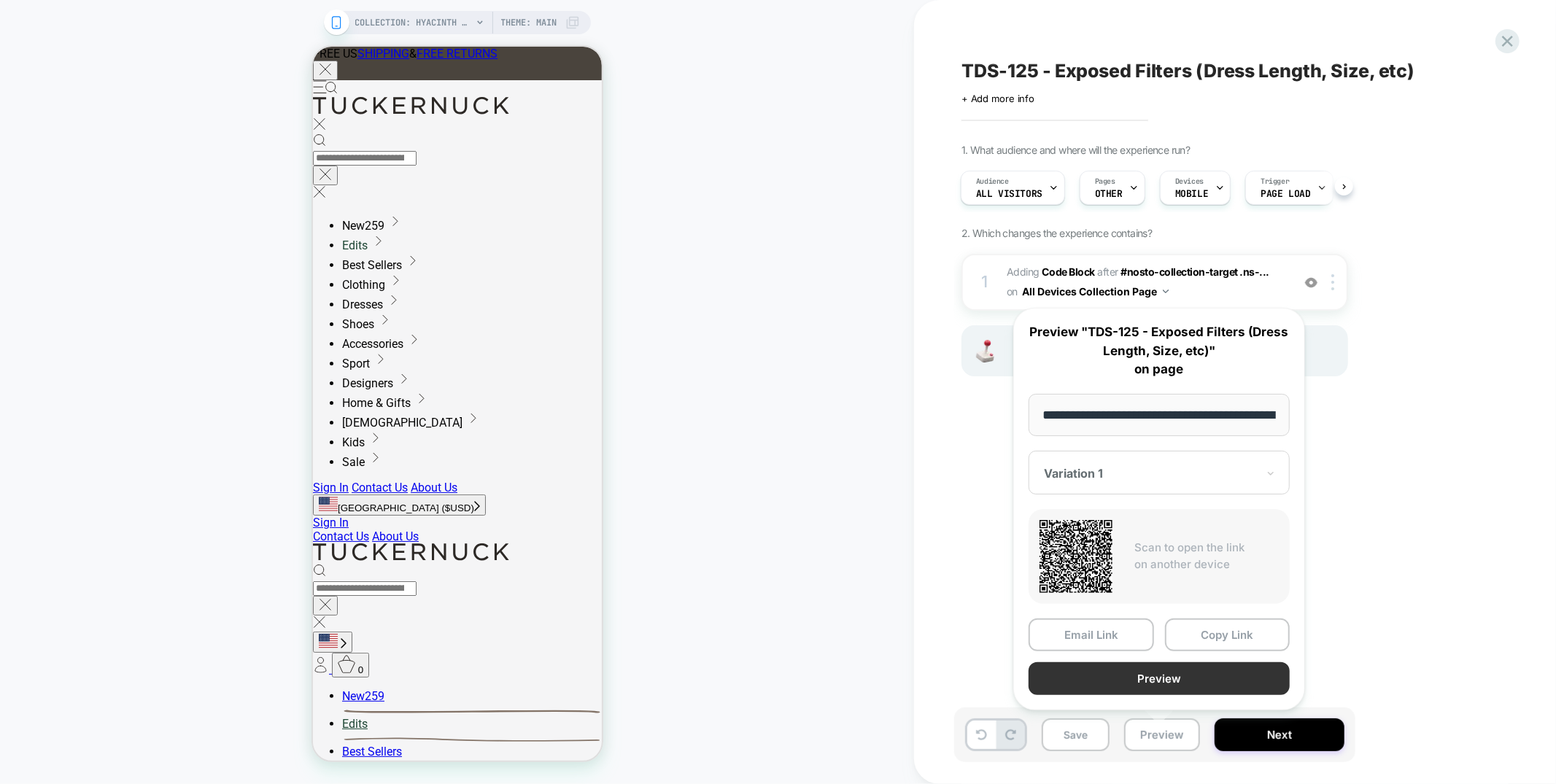
scroll to position [0, 144]
click at [1143, 680] on button "Preview" at bounding box center [1159, 679] width 261 height 33
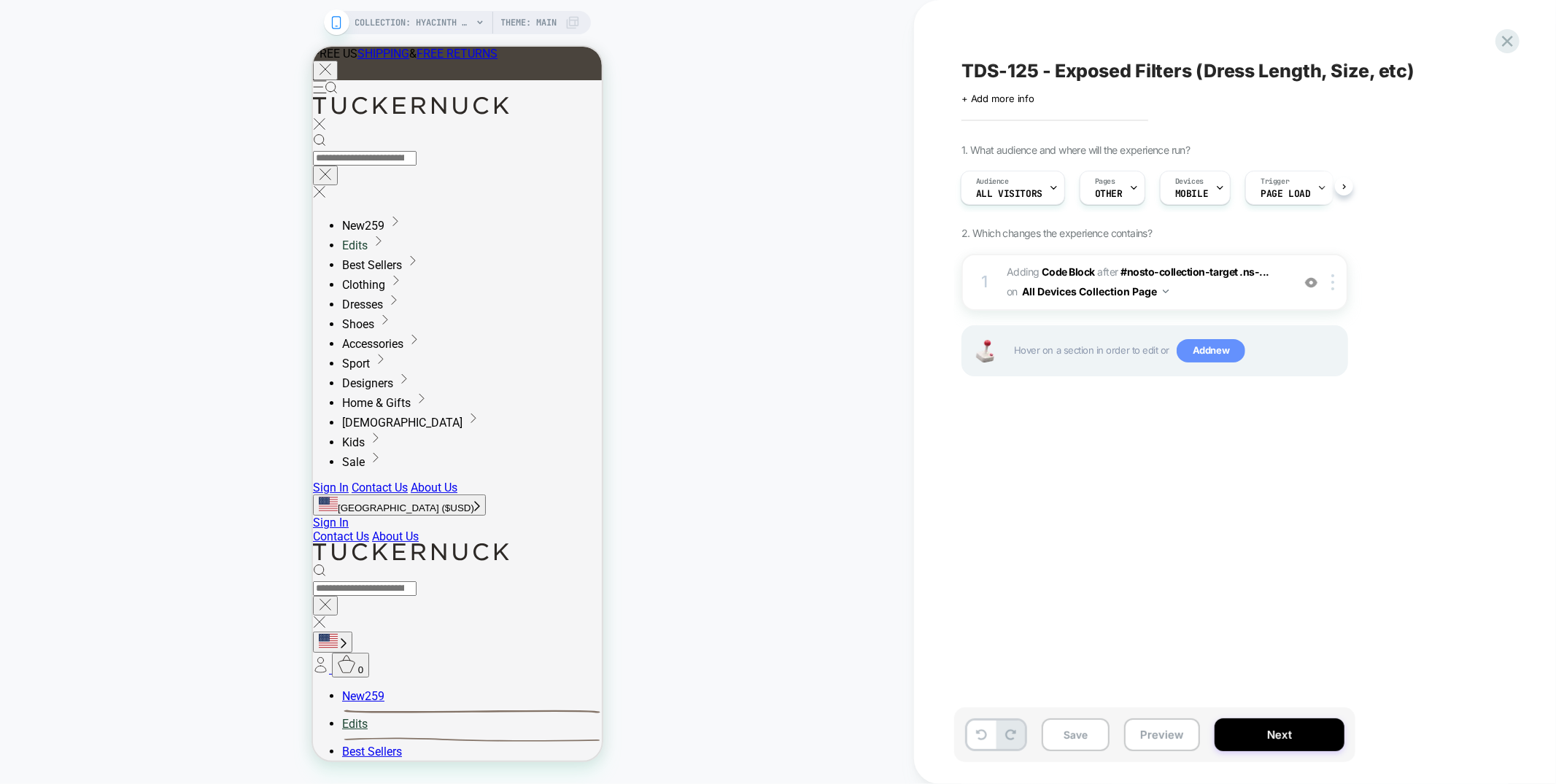
click at [1198, 345] on span "Add new" at bounding box center [1210, 350] width 69 height 23
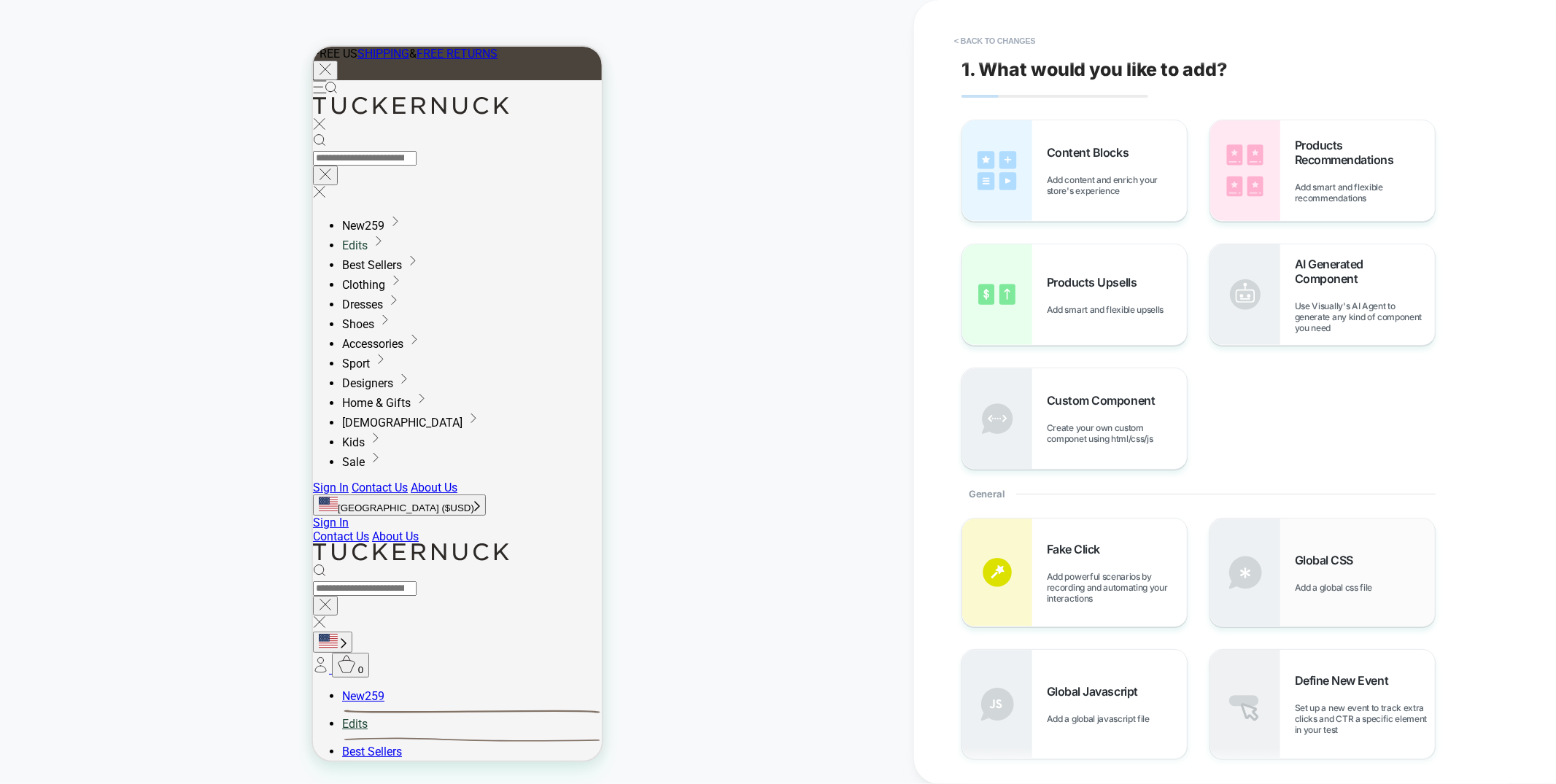
click at [1308, 572] on div "Global CSS Add a global css file" at bounding box center [1364, 573] width 140 height 40
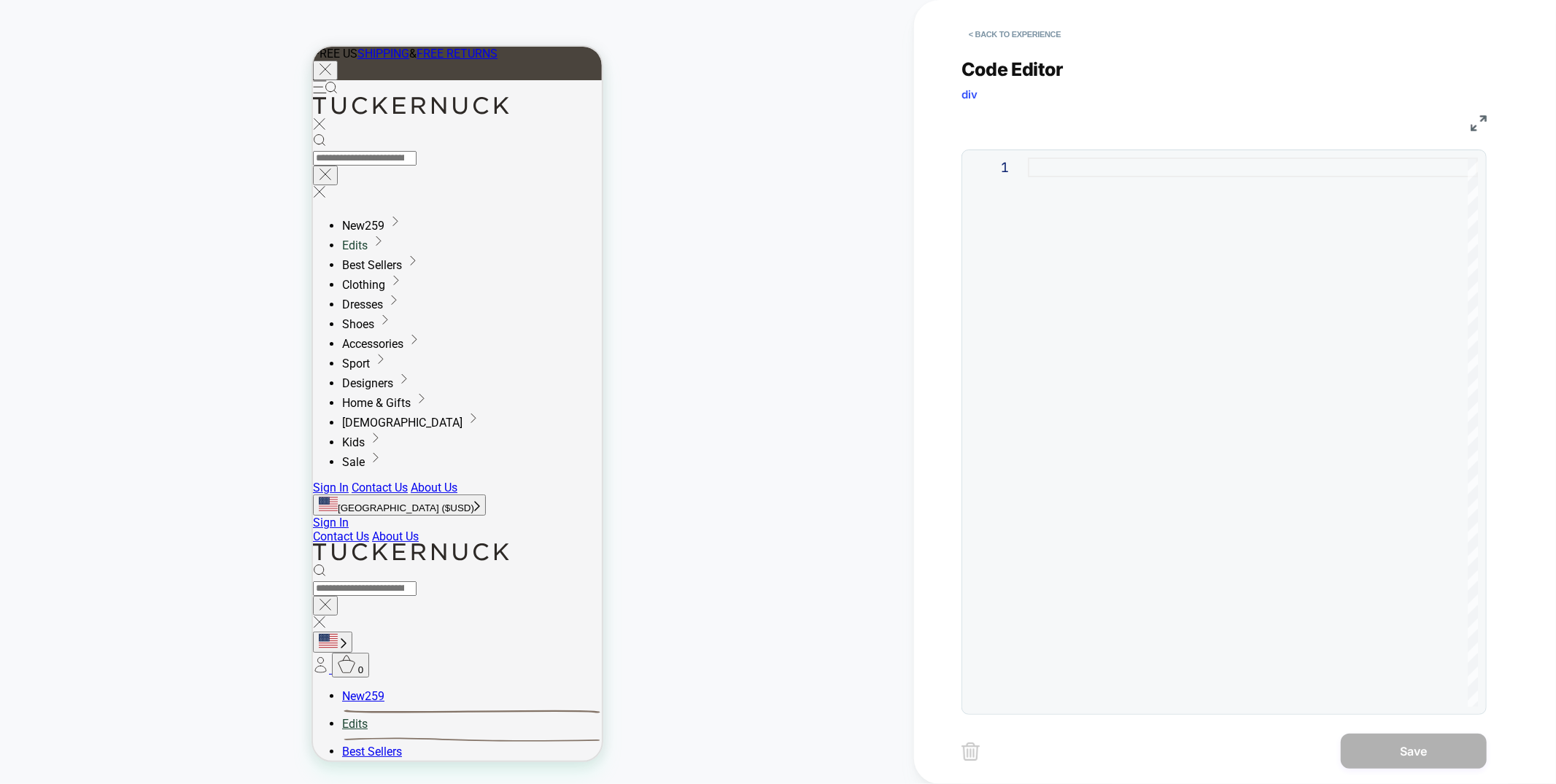
click at [1154, 217] on div at bounding box center [1253, 432] width 450 height 549
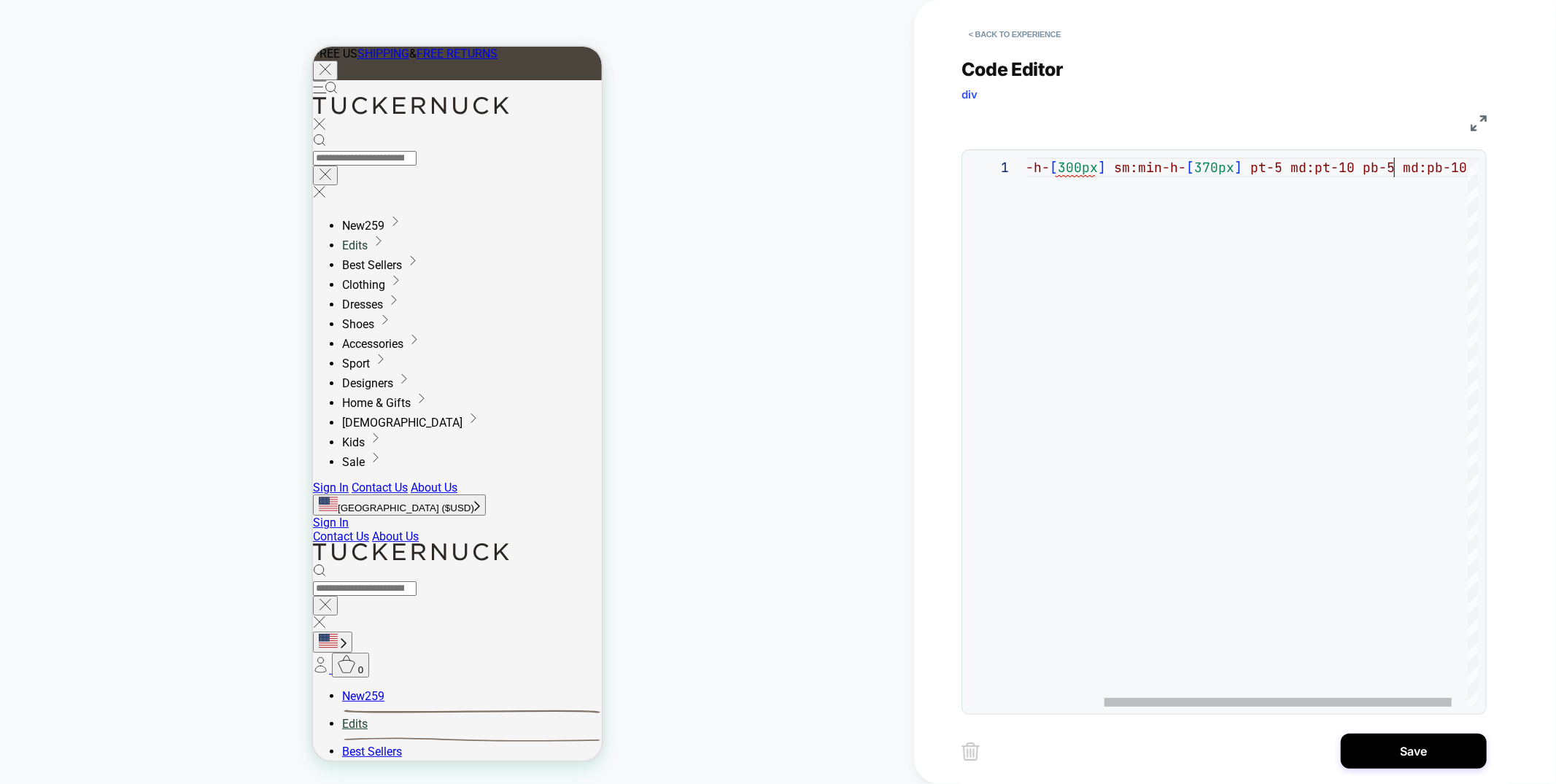
scroll to position [0, 456]
click at [1389, 168] on div "category min-h- [ 300px ] sm:min-h- [ 370px ] pt-5 md:pt-10 pb-5 md:pb-10" at bounding box center [1213, 432] width 569 height 549
click at [1348, 169] on div "category min-h- [ 300px ] sm:min-h- [ 370px ] pt-5 md:pt-10 pb-5.md:pb-10" at bounding box center [1213, 432] width 569 height 549
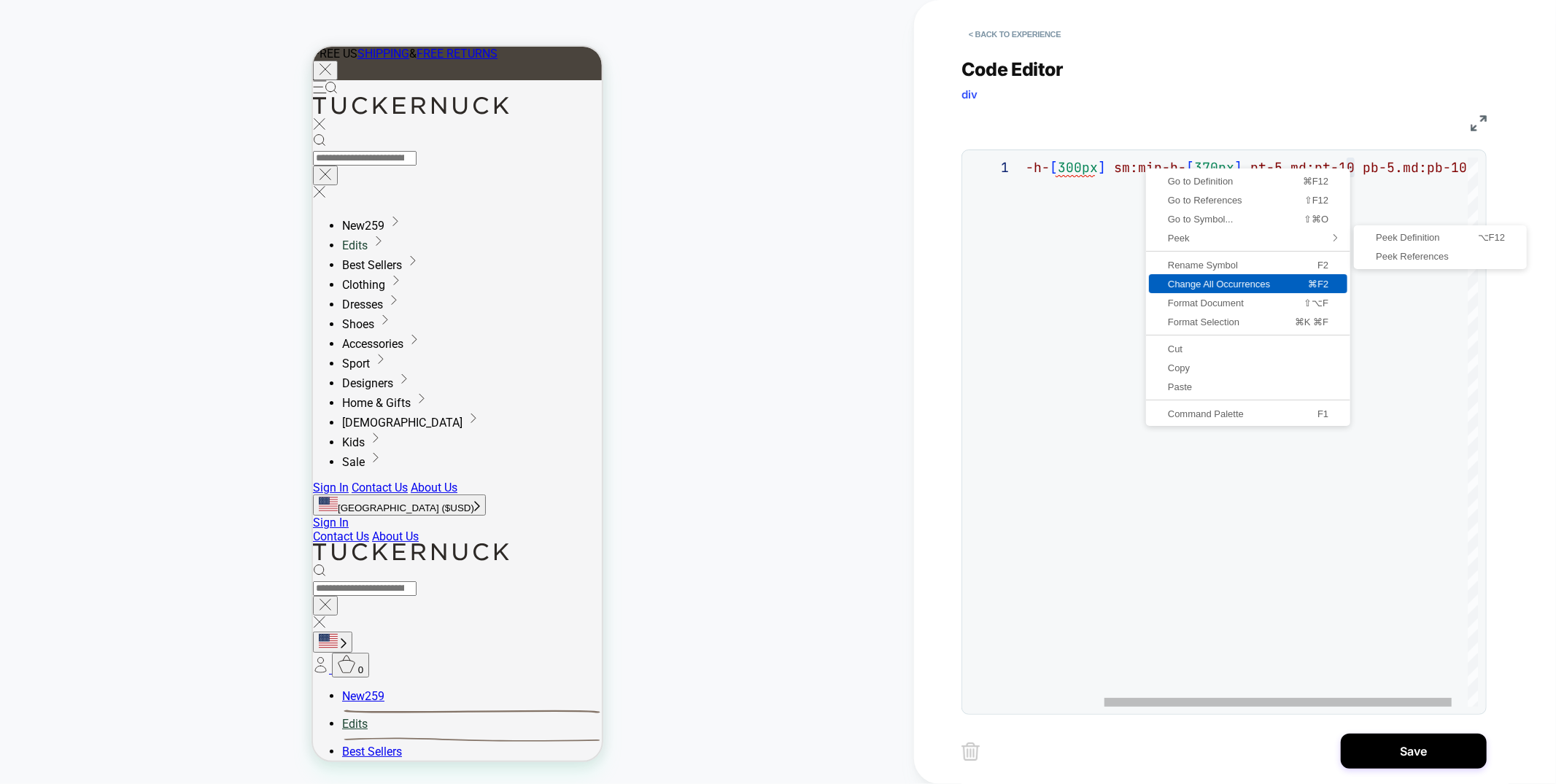
click at [1271, 285] on span "Change All Occurrences" at bounding box center [1219, 284] width 140 height 10
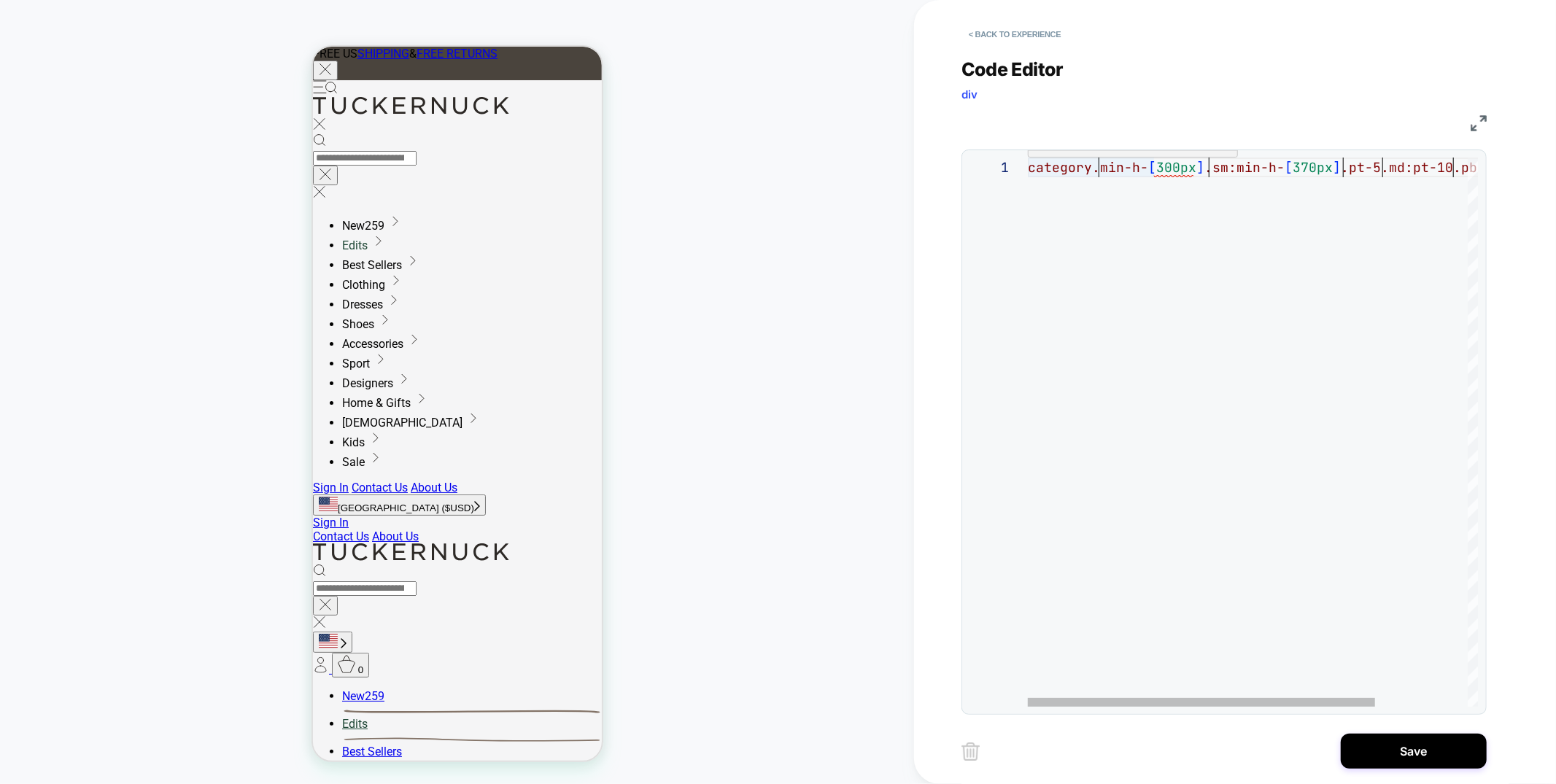
scroll to position [0, 0]
click at [1030, 167] on div "category.min-h- [ 300px ] .sm:min-h- [ 370px ] .pt-5.md:pt-10.pb-5.md:pb-10" at bounding box center [1312, 432] width 569 height 549
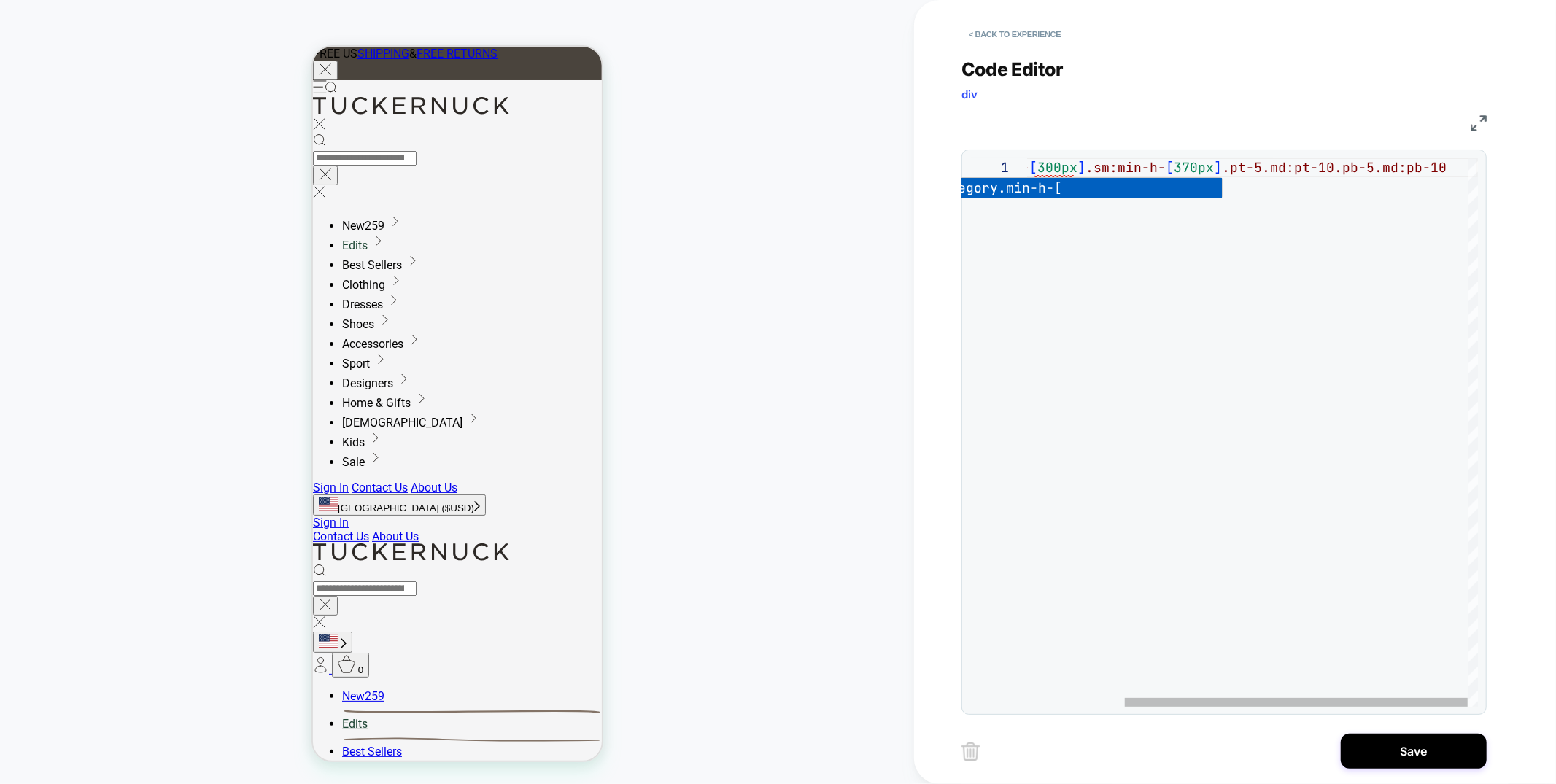
scroll to position [0, 535]
click at [1445, 167] on div ".category.min-h- [ 300px ] .sm:min-h- [ 370px ] .pt-5.md:pt-10.pb-5.md:pb-10" at bounding box center [1189, 432] width 577 height 549
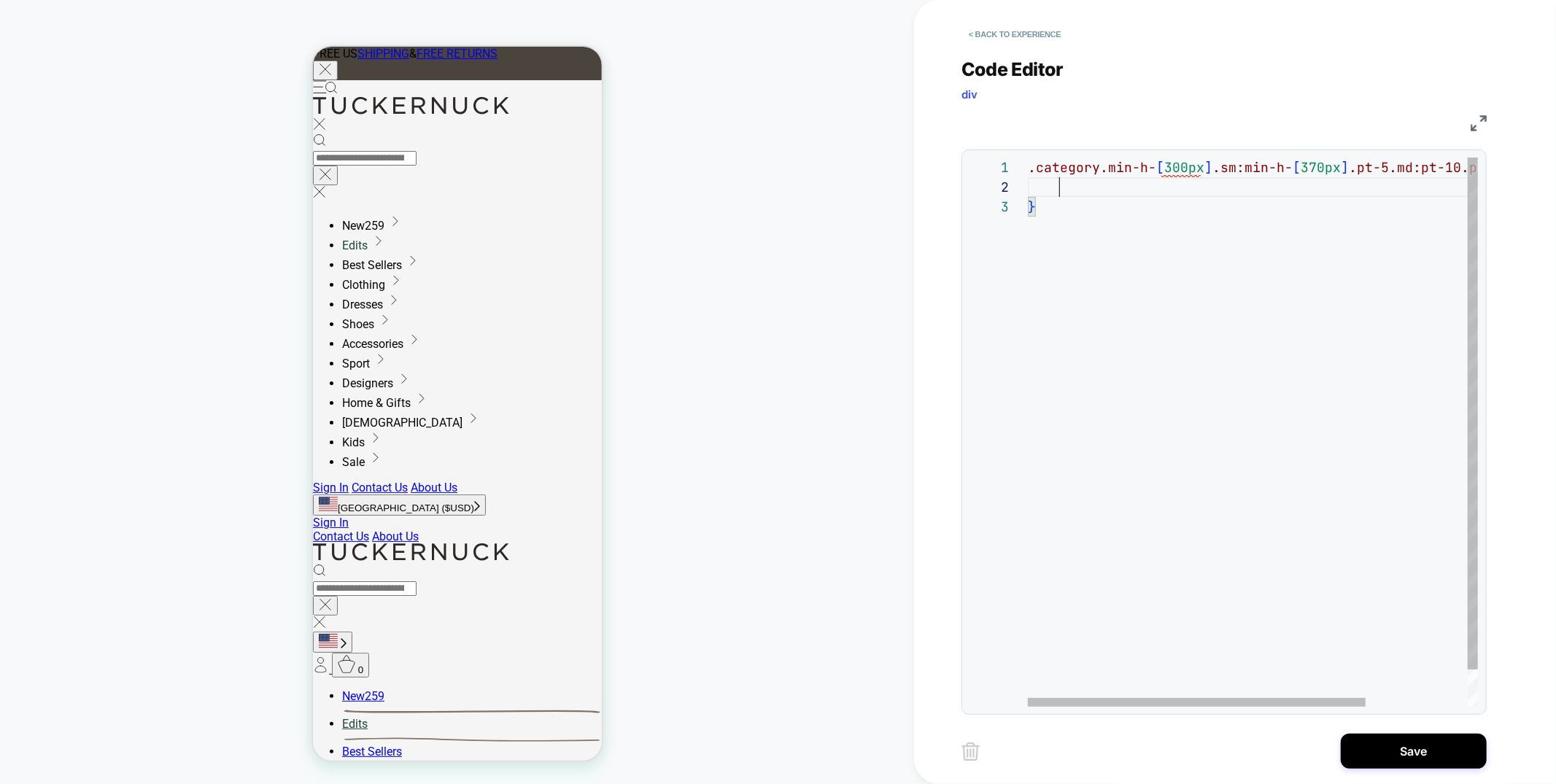
scroll to position [19, 32]
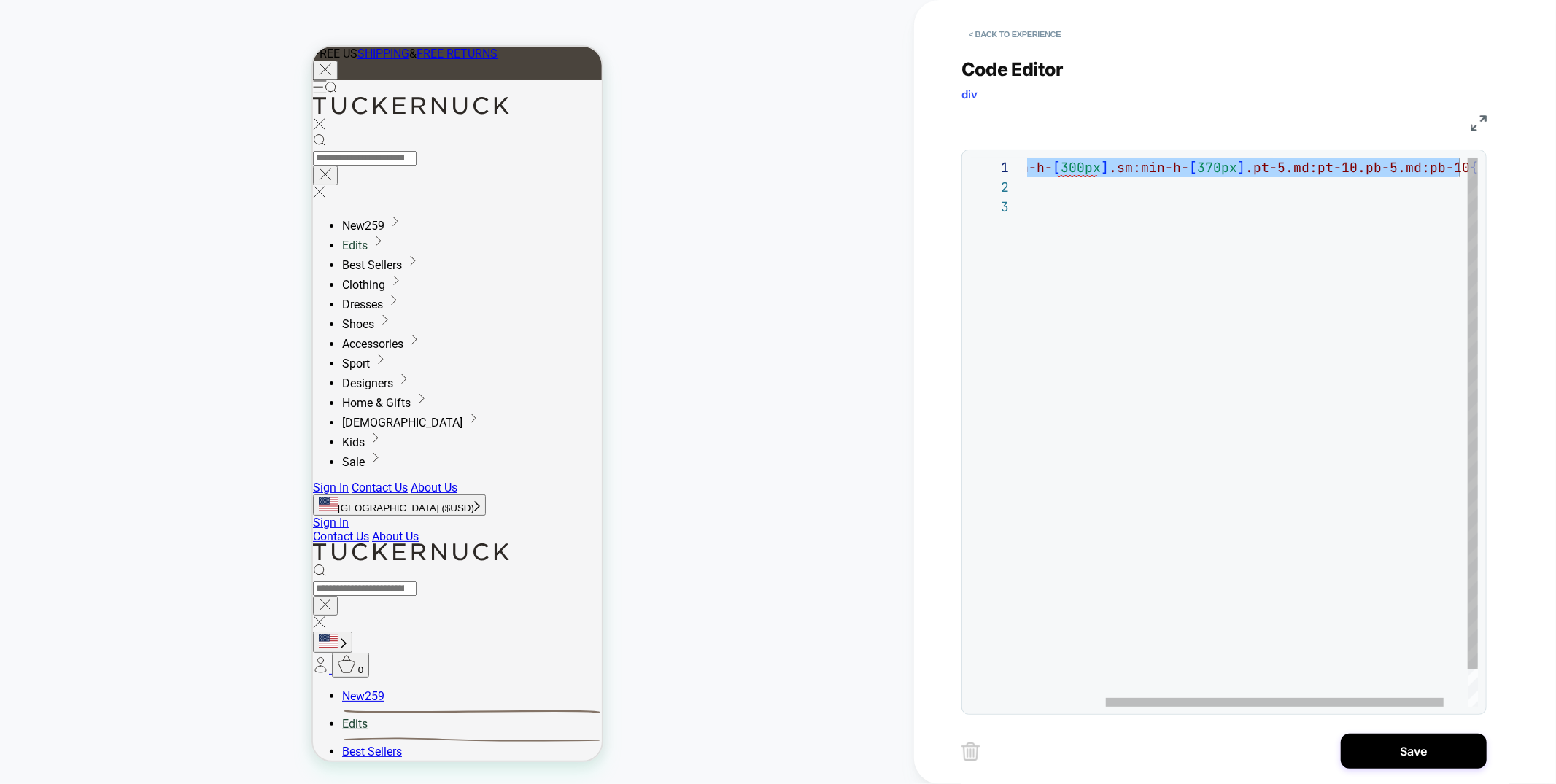
drag, startPoint x: 1098, startPoint y: 167, endPoint x: 1461, endPoint y: 166, distance: 363.0
click at [1461, 166] on div ".category.min-h- [ 300px ] .sm:min-h- [ 370px ] .pt-5.md:pt-10.pb-5.md:pb-10 { }" at bounding box center [1216, 451] width 585 height 588
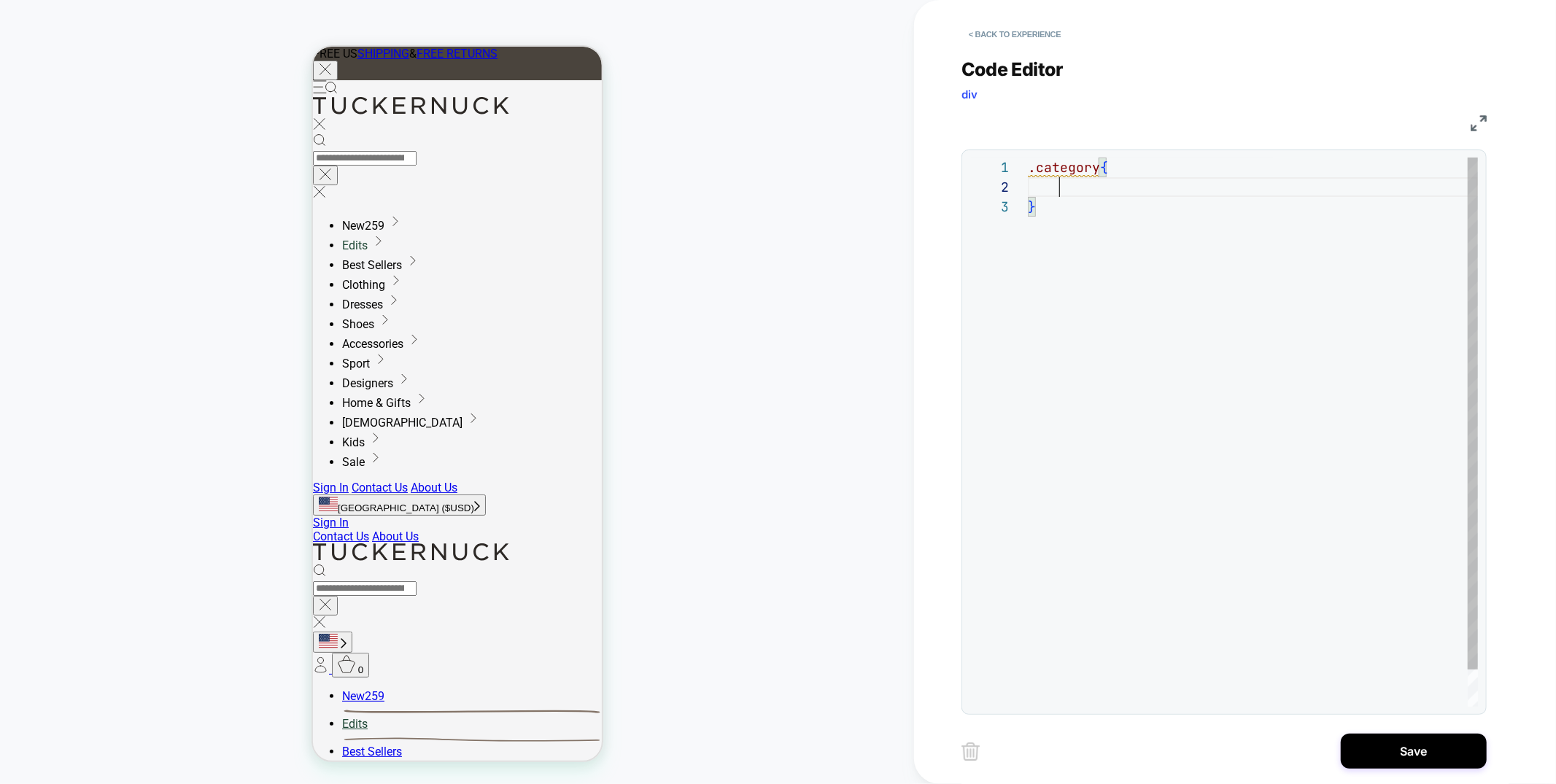
click at [1090, 188] on div ".category { }" at bounding box center [1253, 451] width 450 height 588
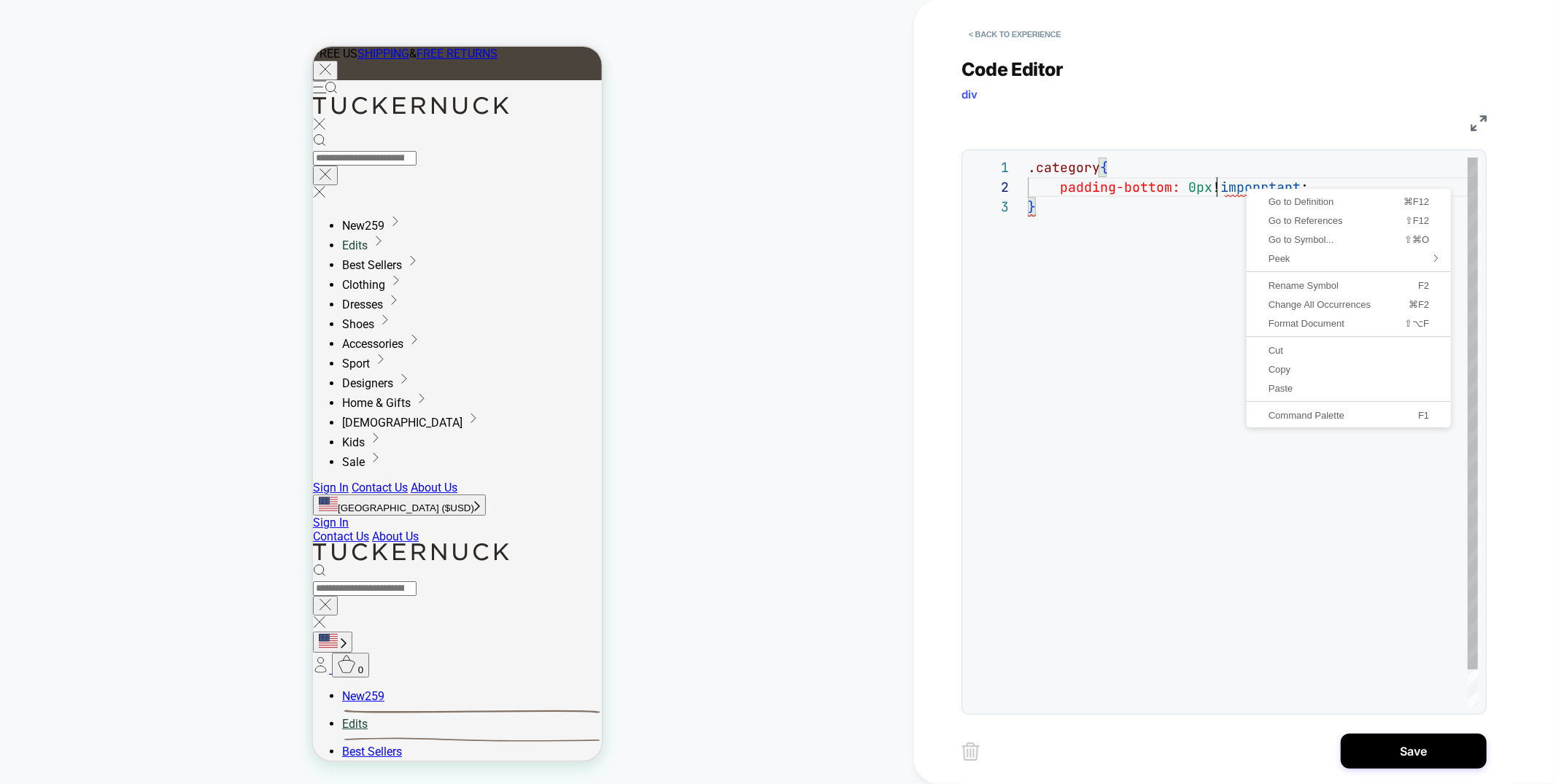
click at [1220, 190] on div "} padding-bottom: 0px ! impoprtant ; .category {" at bounding box center [1253, 451] width 450 height 588
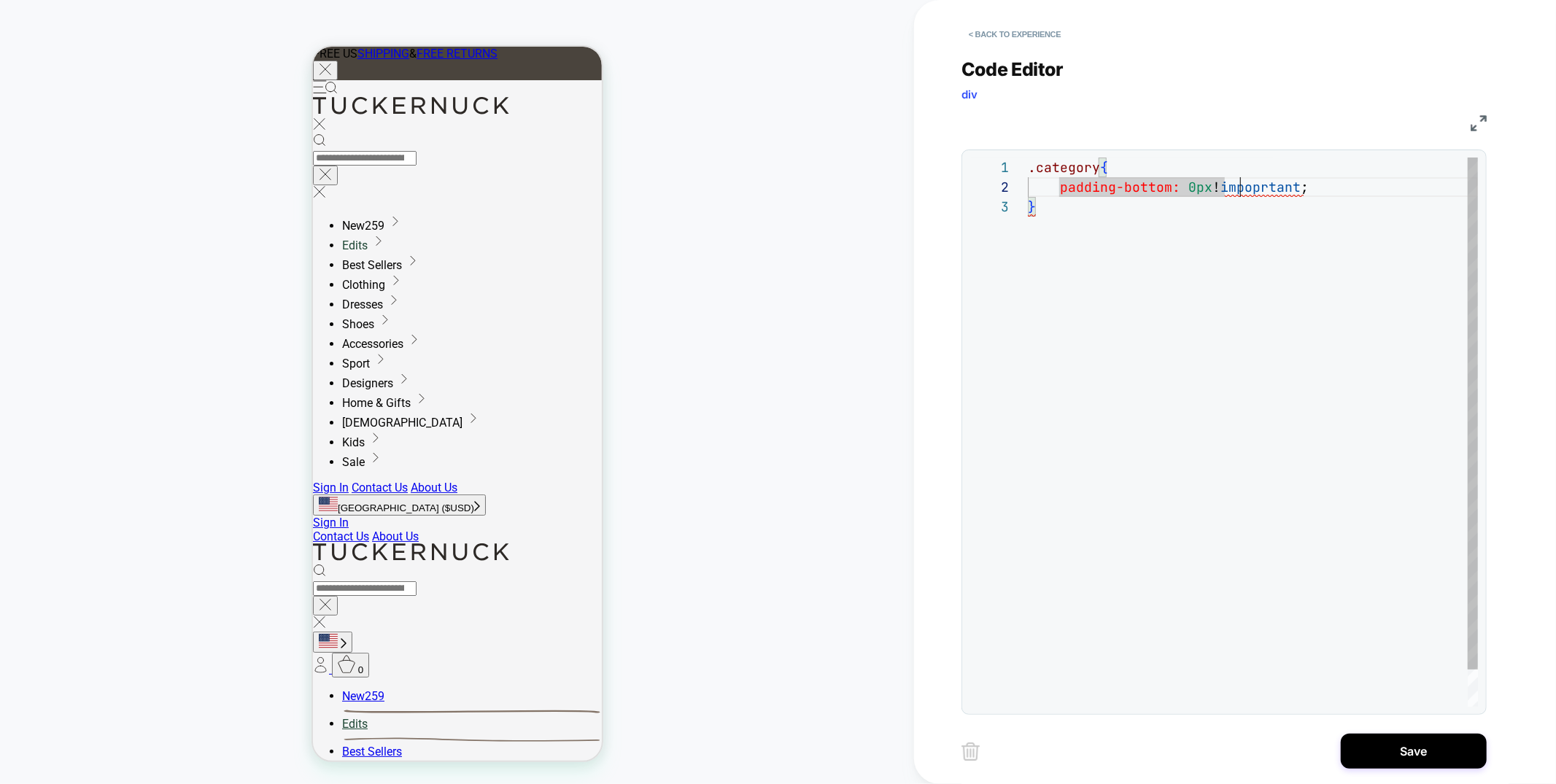
click at [1238, 189] on div "} padding-bottom: 0px ! impoprtant ; .category {" at bounding box center [1253, 451] width 450 height 588
click at [1253, 189] on div "} padding-bottom: 0px ! impoprtant ; .category {" at bounding box center [1253, 451] width 450 height 588
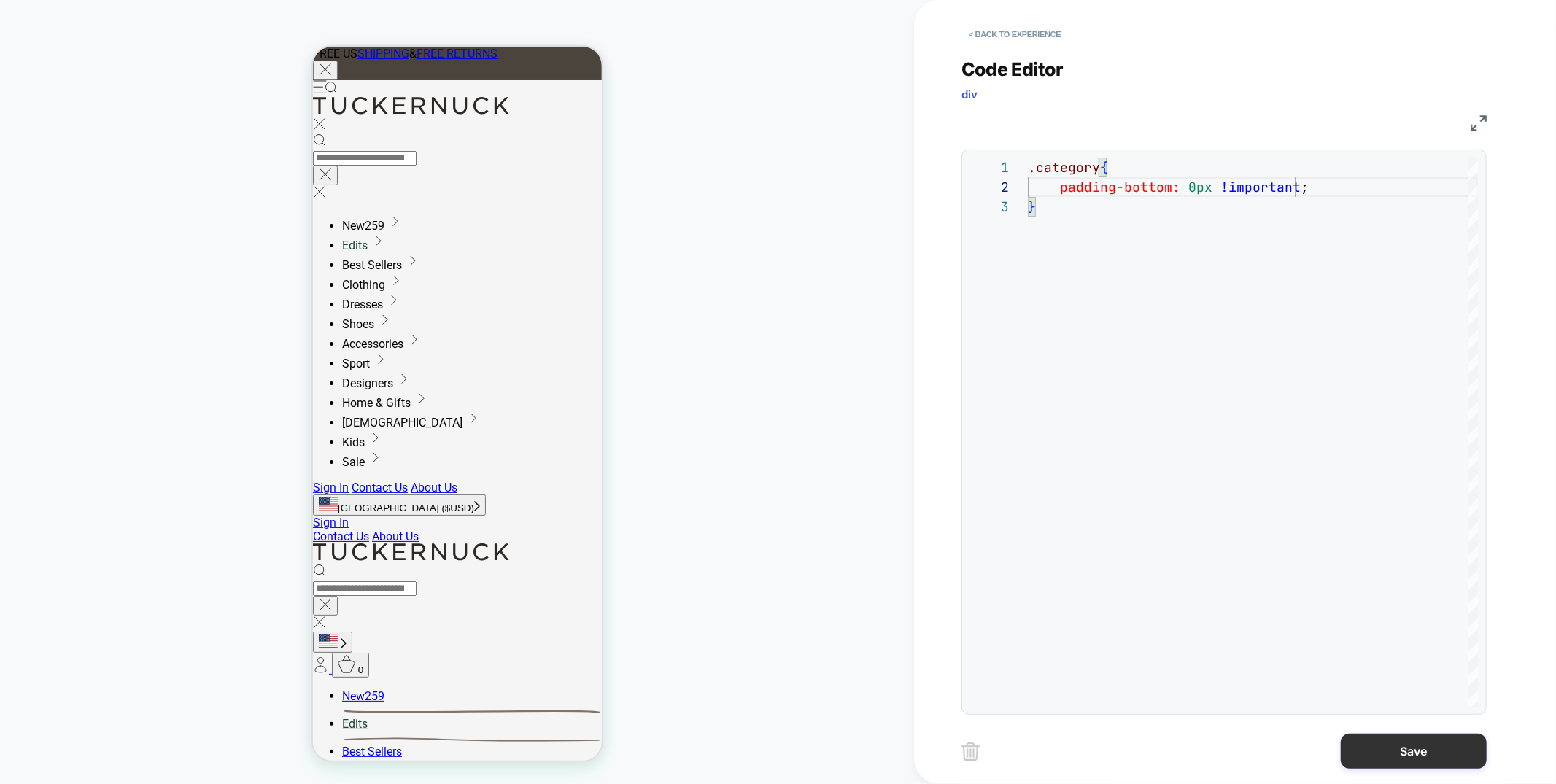
type textarea "**********"
drag, startPoint x: 1423, startPoint y: 759, endPoint x: 791, endPoint y: 338, distance: 759.4
click at [1424, 759] on button "Save" at bounding box center [1414, 751] width 146 height 35
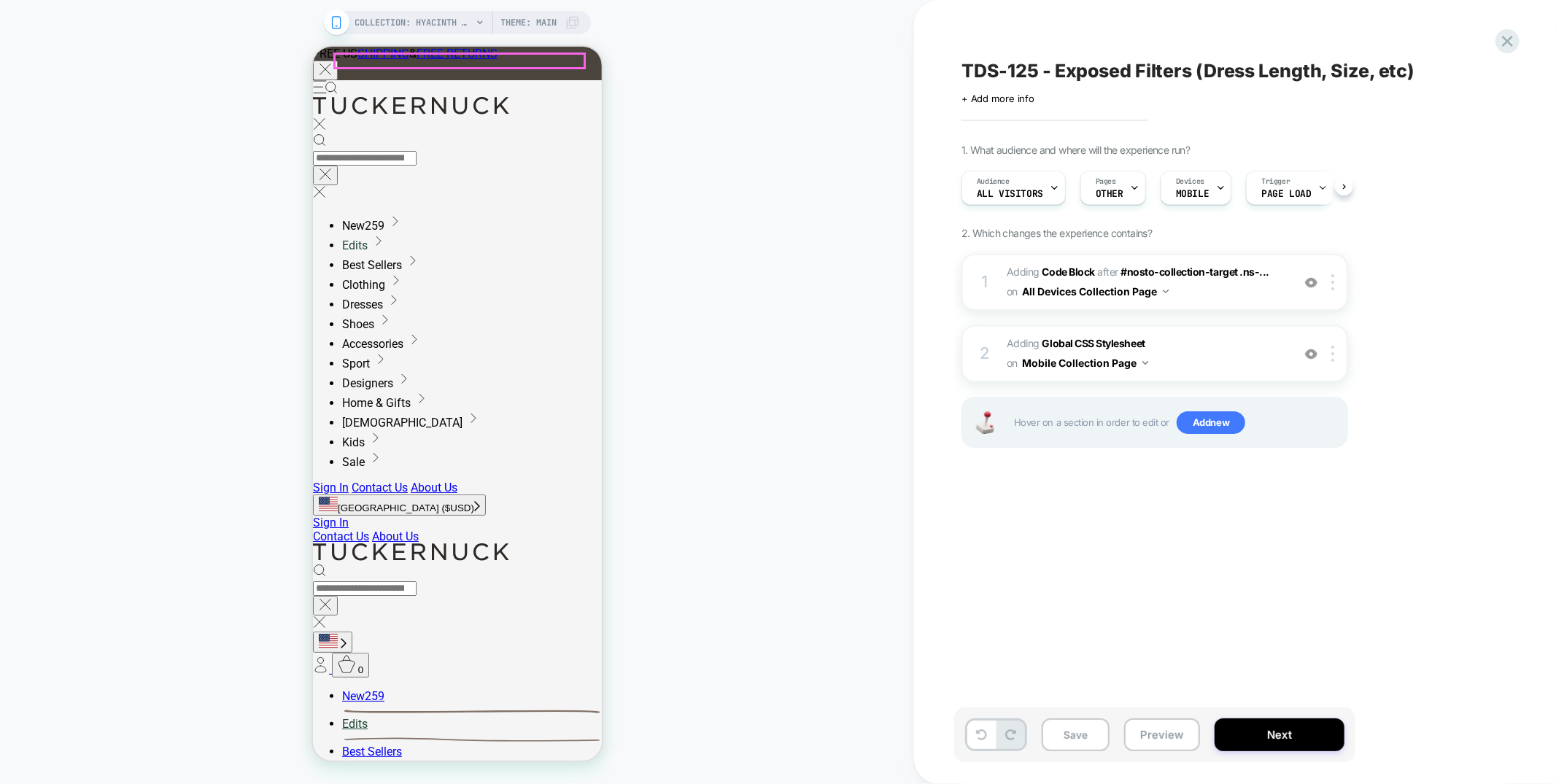
scroll to position [0, 1]
click at [456, 20] on span "COLLECTION: Hyacinth House (Category)" at bounding box center [413, 23] width 117 height 23
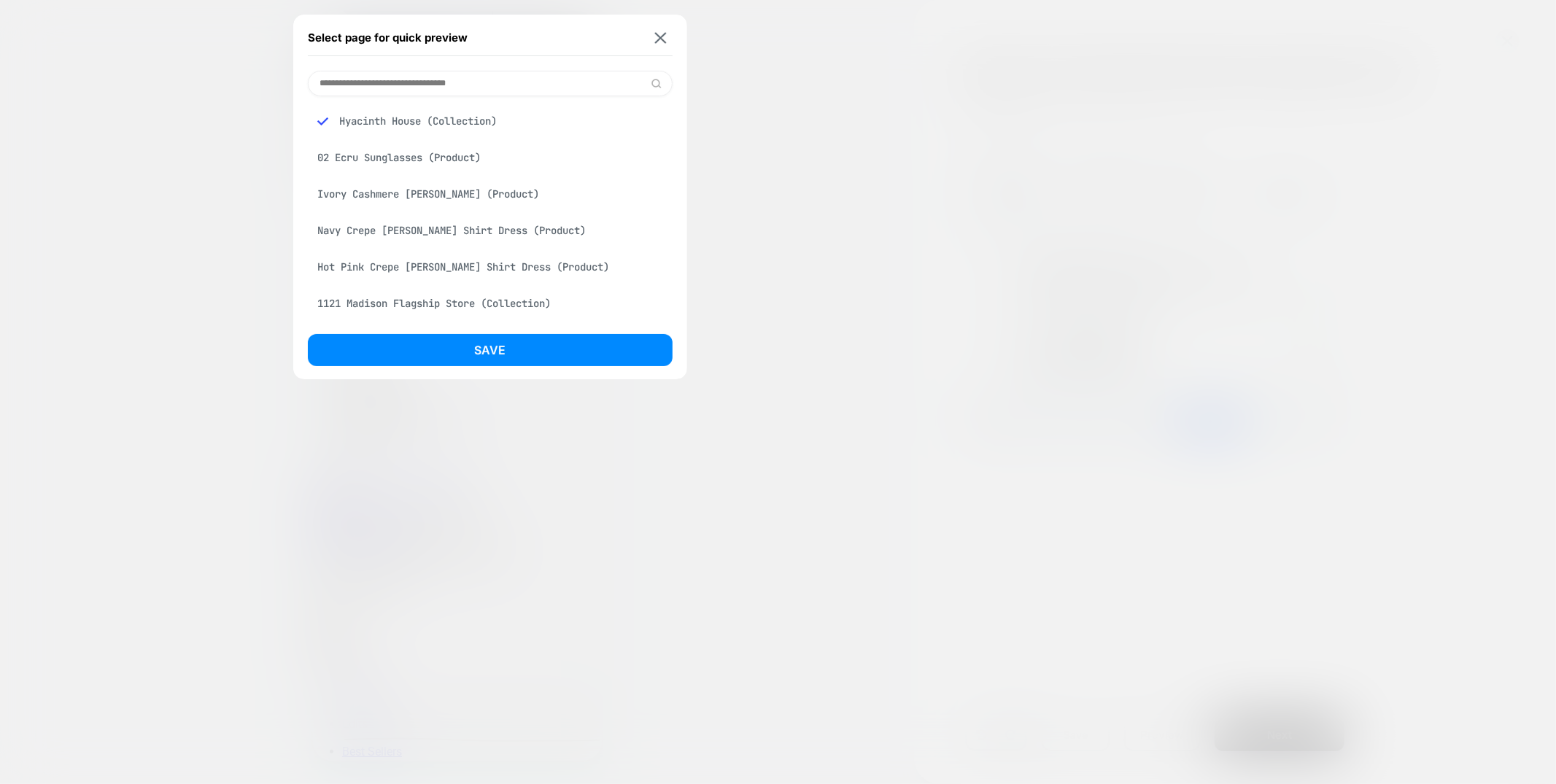
click at [419, 78] on input at bounding box center [490, 83] width 365 height 26
type input "***"
click at [422, 120] on div "Ladies Dresses (Collection)" at bounding box center [490, 121] width 365 height 28
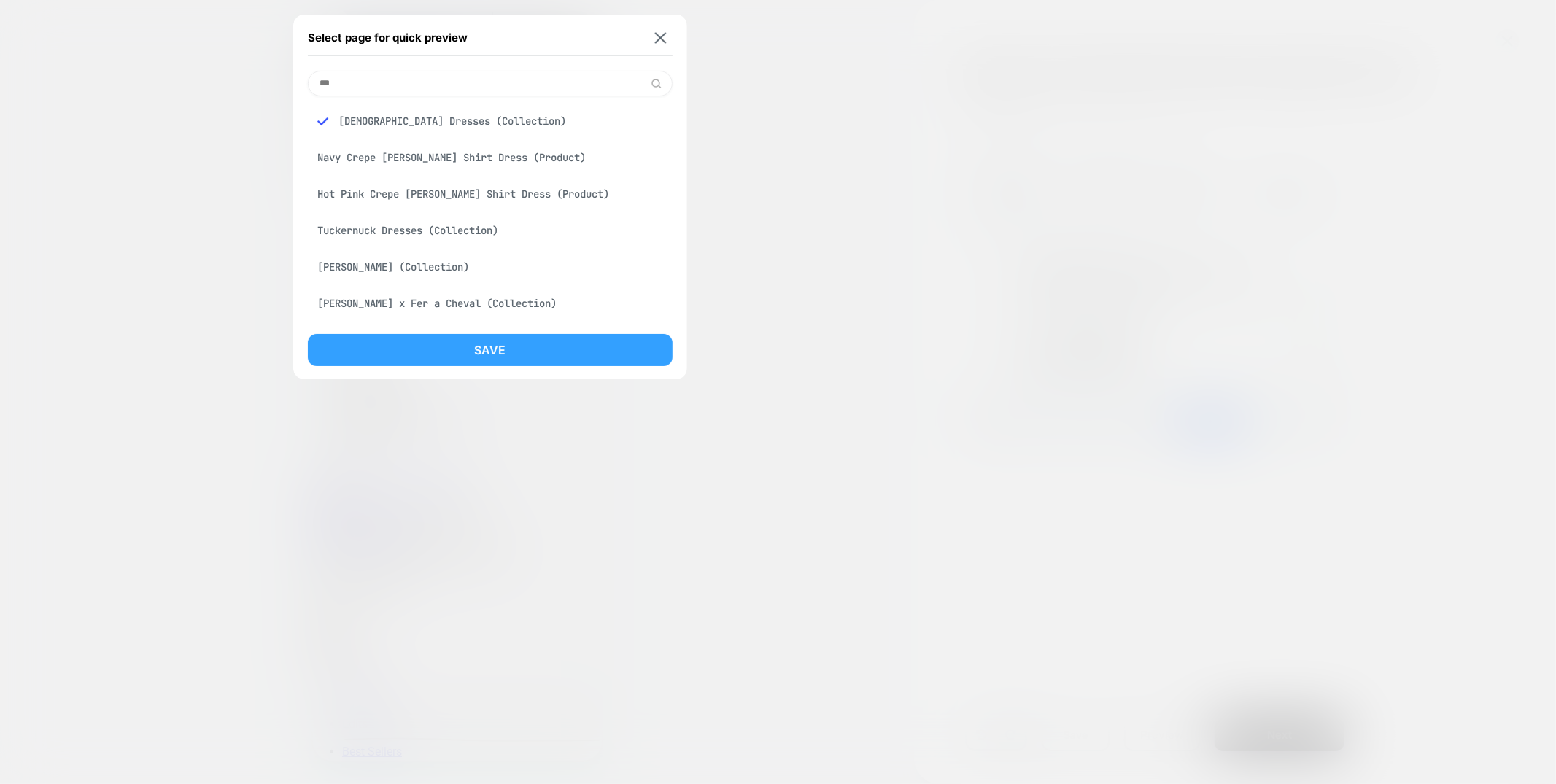
click at [502, 345] on button "Save" at bounding box center [490, 350] width 365 height 32
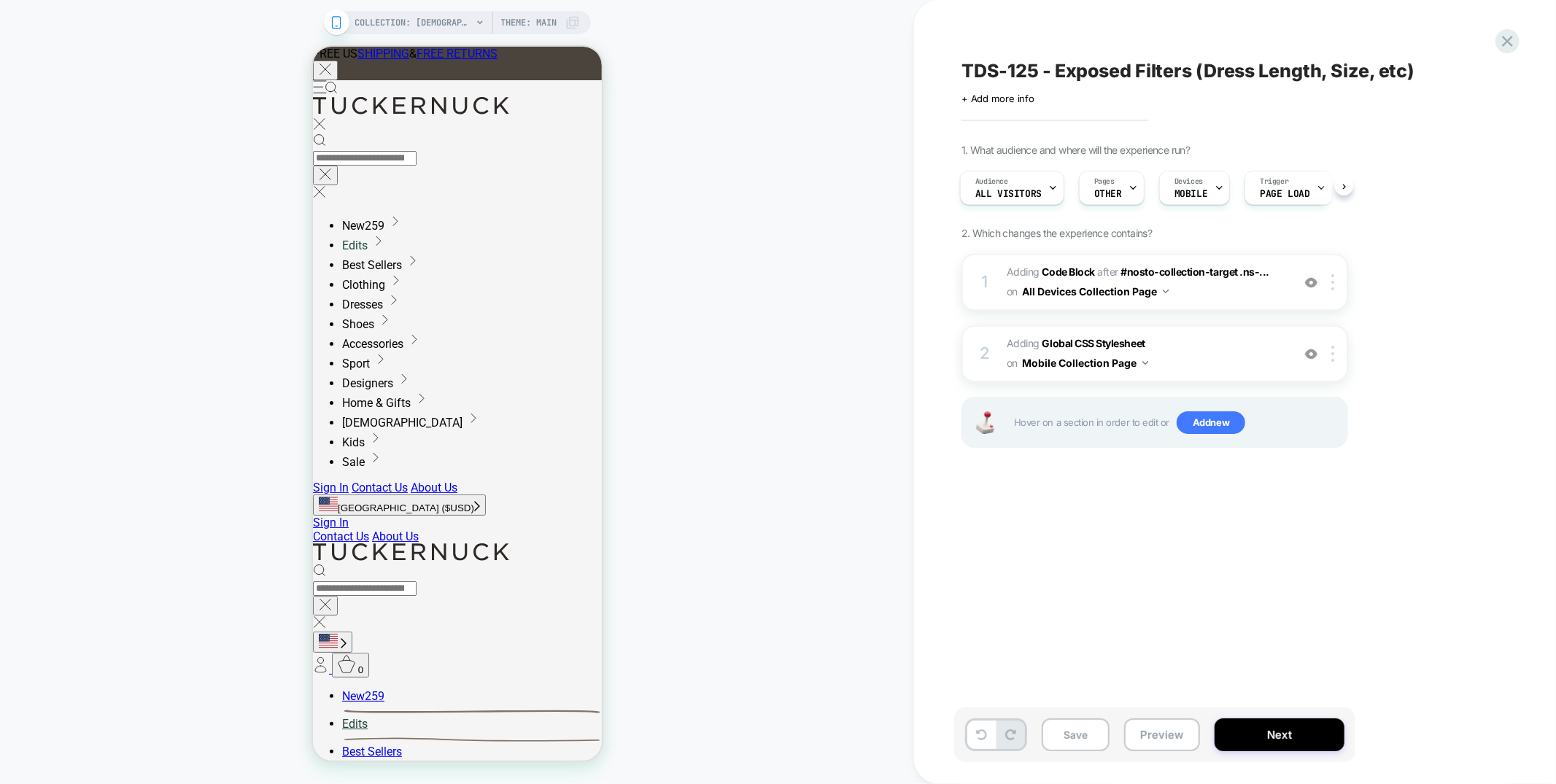
scroll to position [0, 0]
click at [1155, 735] on button "Preview" at bounding box center [1162, 735] width 76 height 33
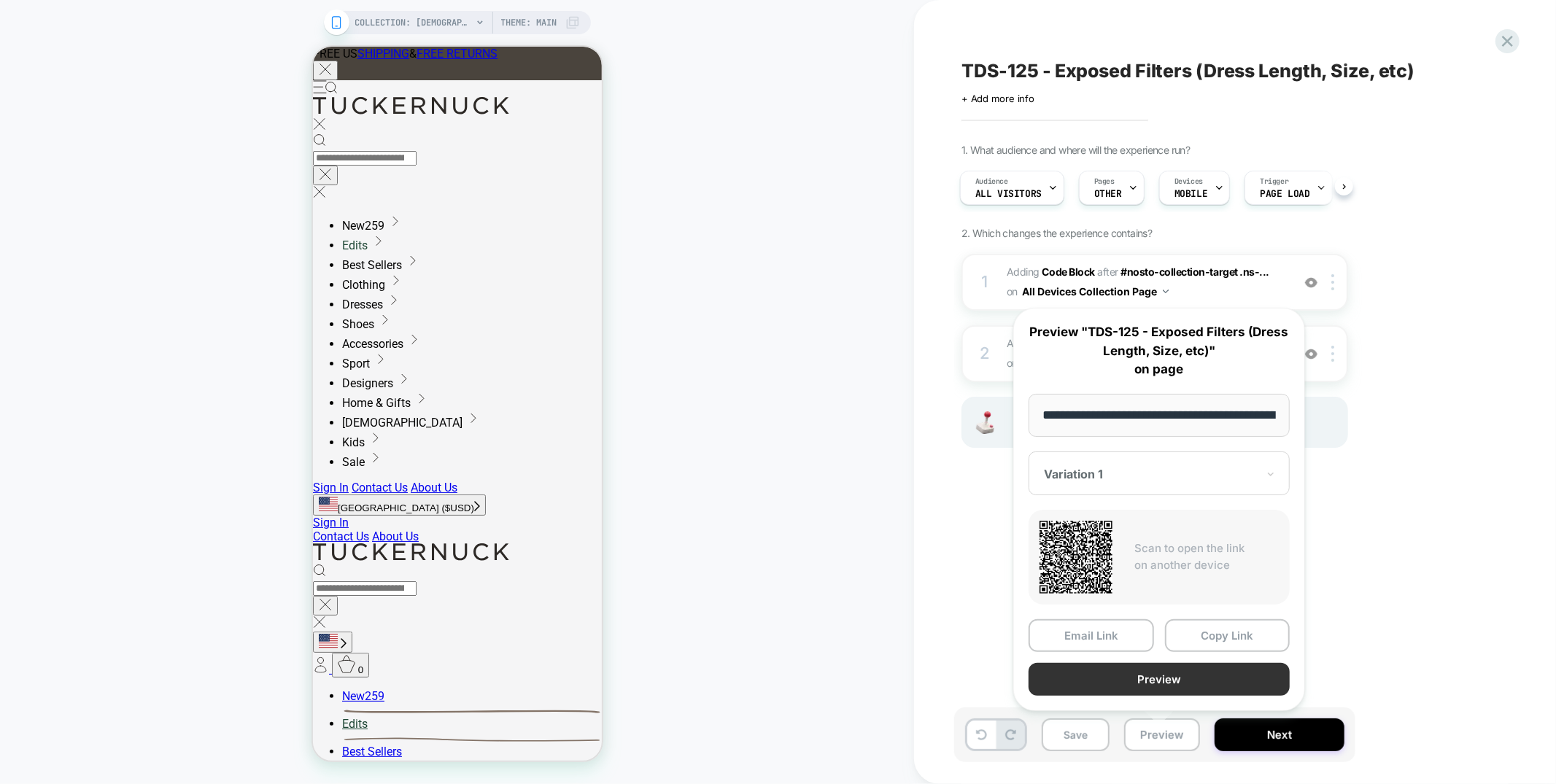
click at [1165, 676] on button "Preview" at bounding box center [1159, 679] width 261 height 33
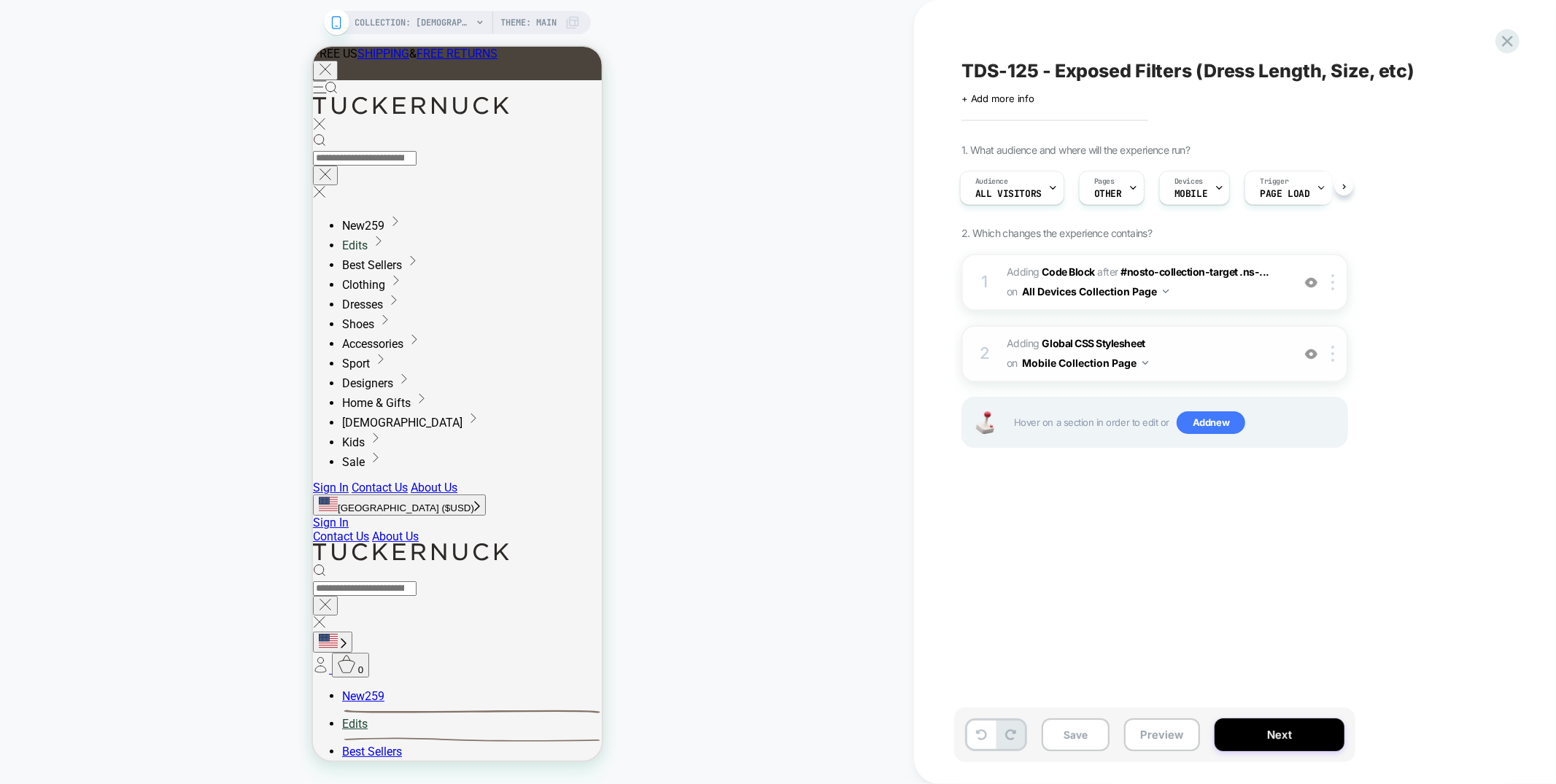
click at [1205, 351] on span "Adding Global CSS Stylesheet on Mobile Collection Page" at bounding box center [1145, 354] width 278 height 40
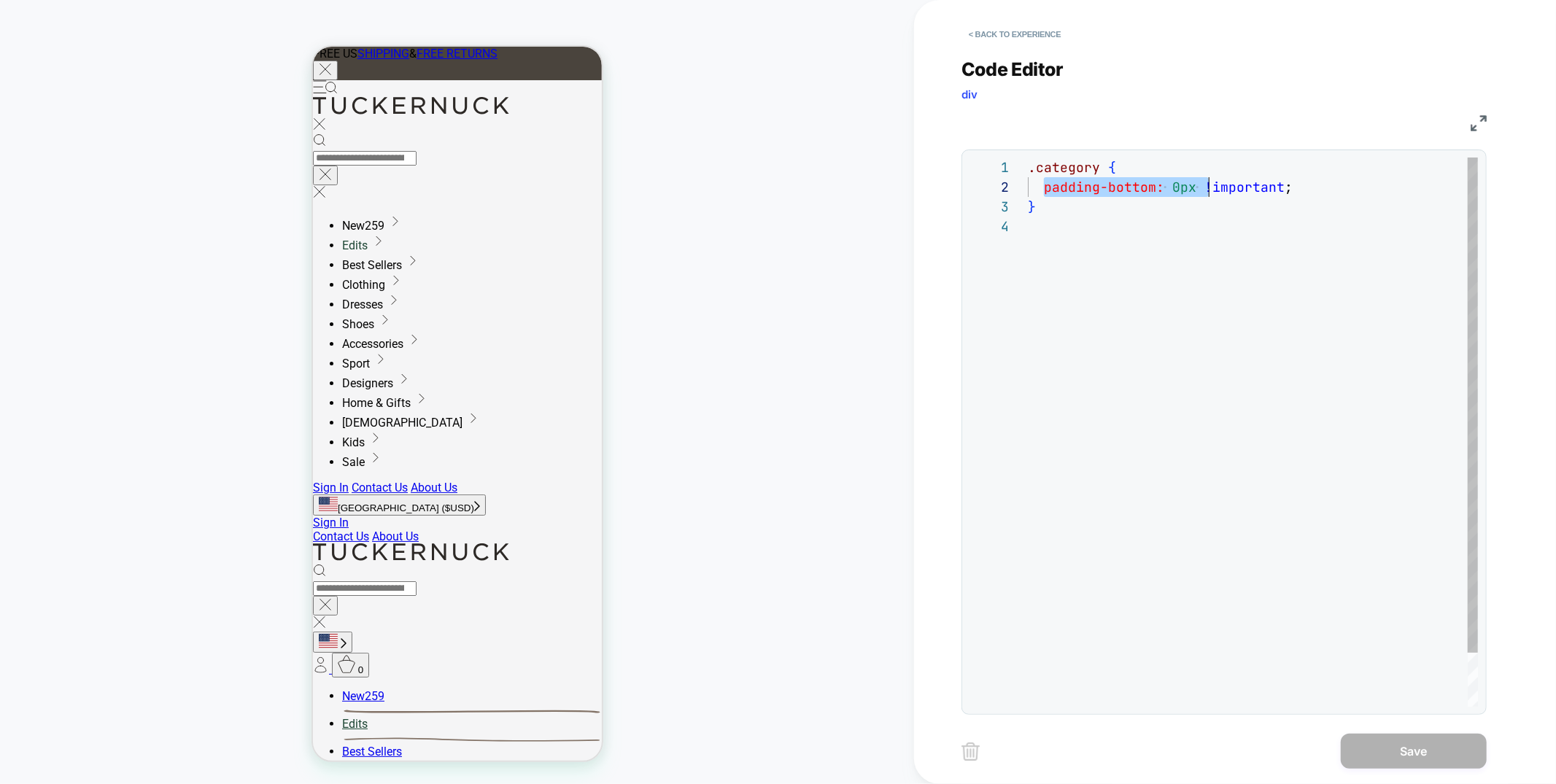
scroll to position [19, 165]
drag, startPoint x: 1041, startPoint y: 189, endPoint x: 1189, endPoint y: 184, distance: 148.1
click at [1189, 184] on div ".category { padding-bottom: 0px !important ; }" at bounding box center [1253, 462] width 450 height 608
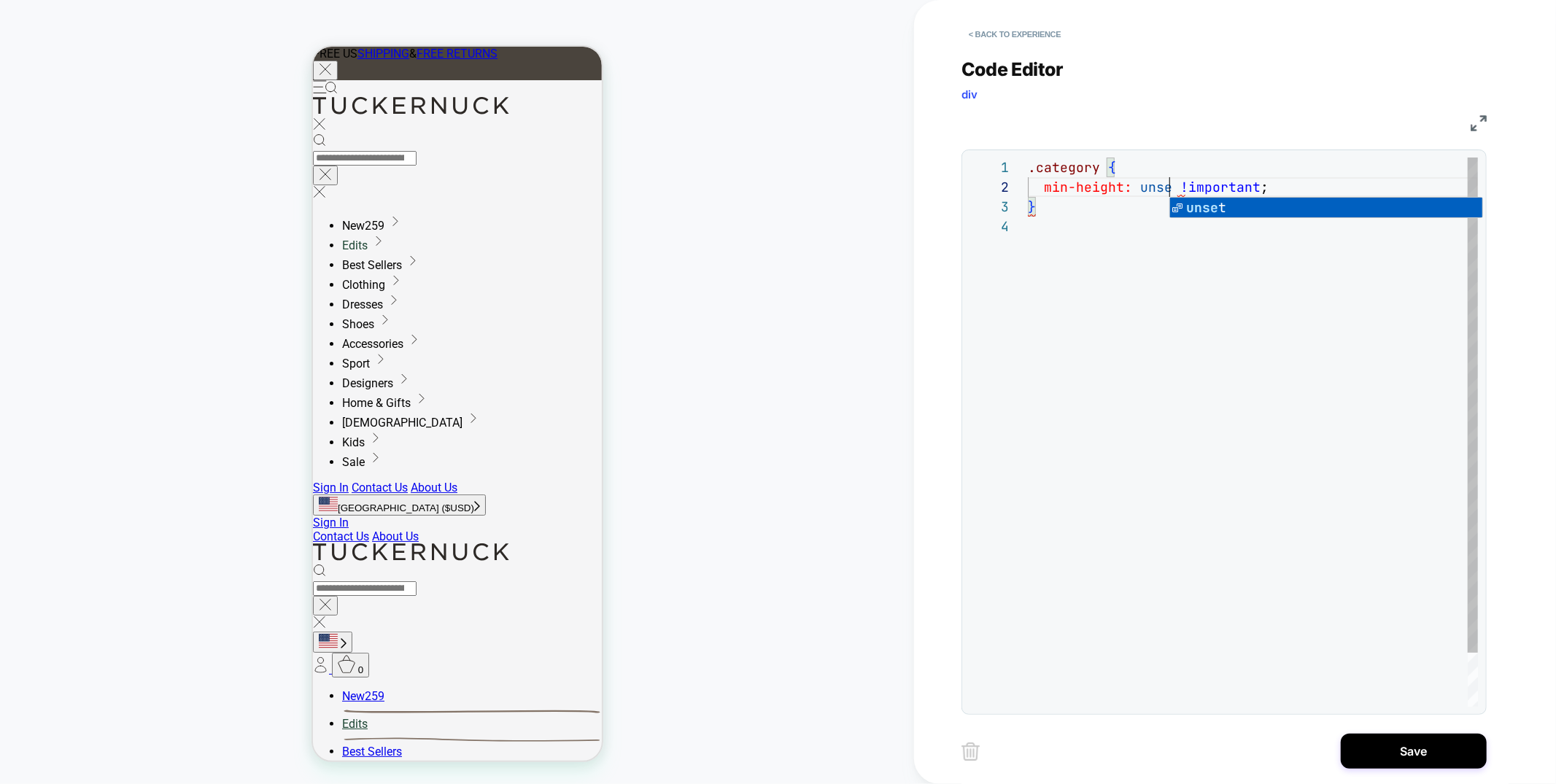
scroll to position [19, 150]
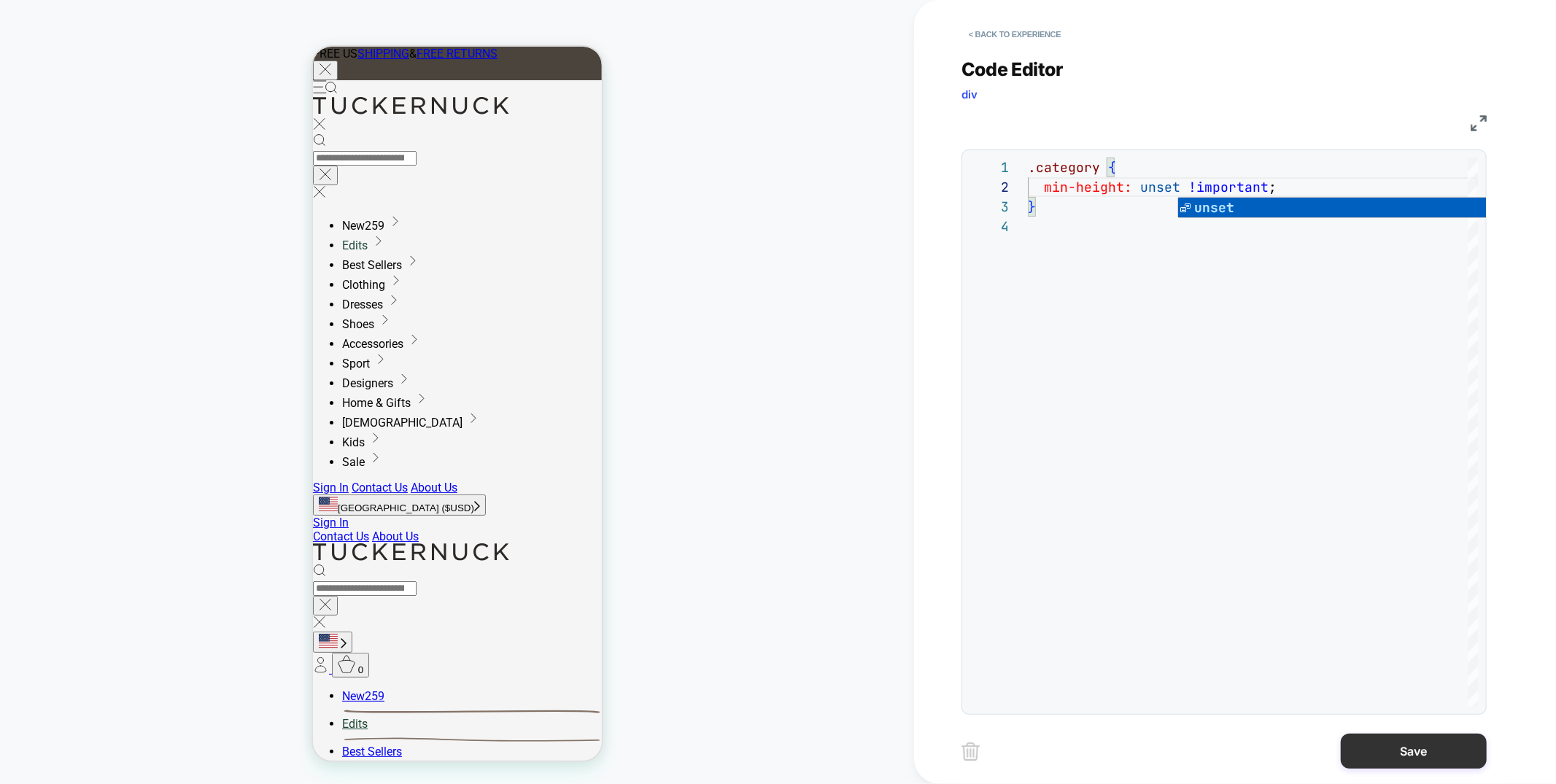
type textarea "**********"
click at [1448, 748] on button "Save" at bounding box center [1414, 751] width 146 height 35
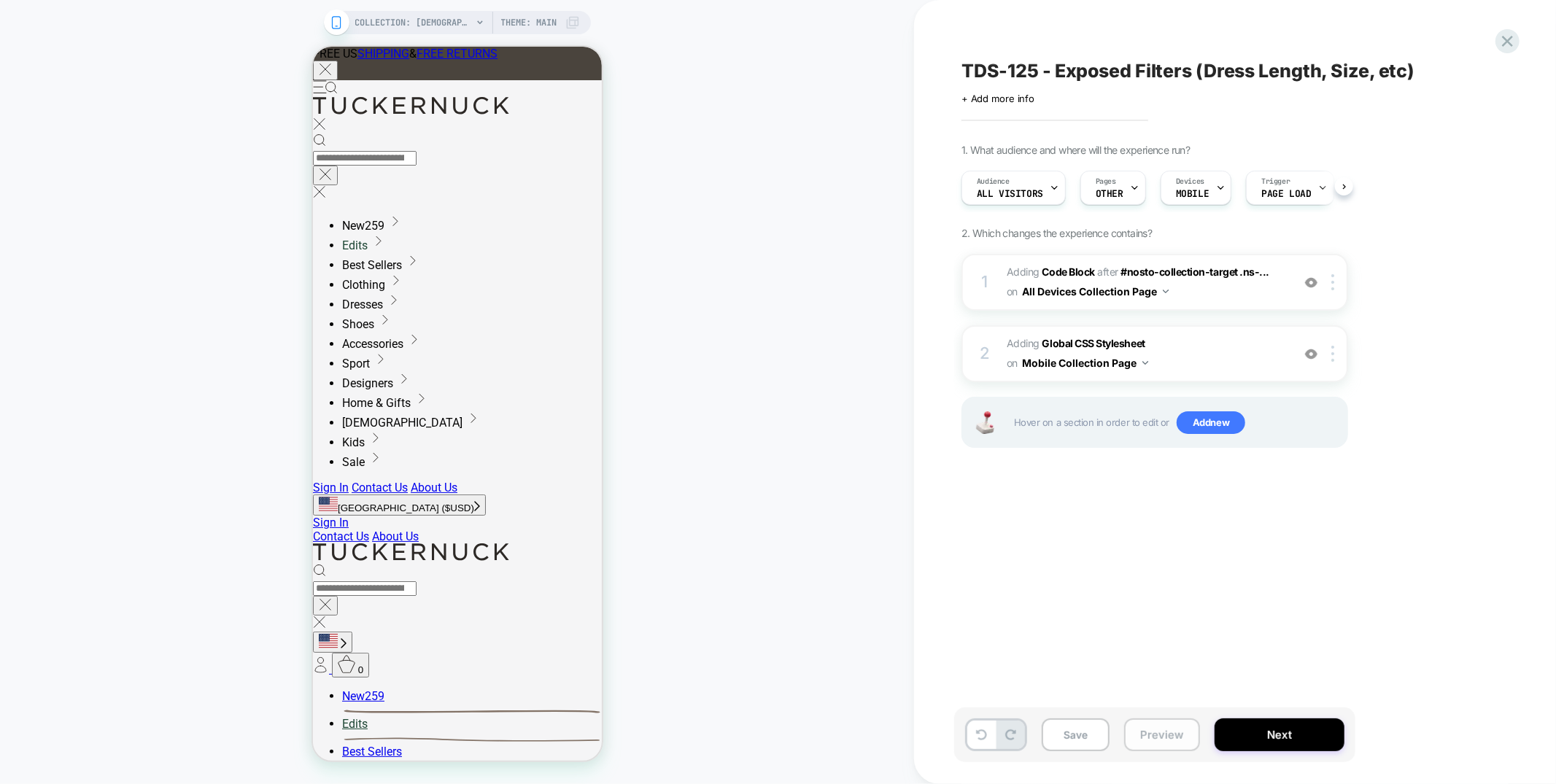
scroll to position [0, 1]
click at [1151, 741] on button "Preview" at bounding box center [1162, 735] width 76 height 33
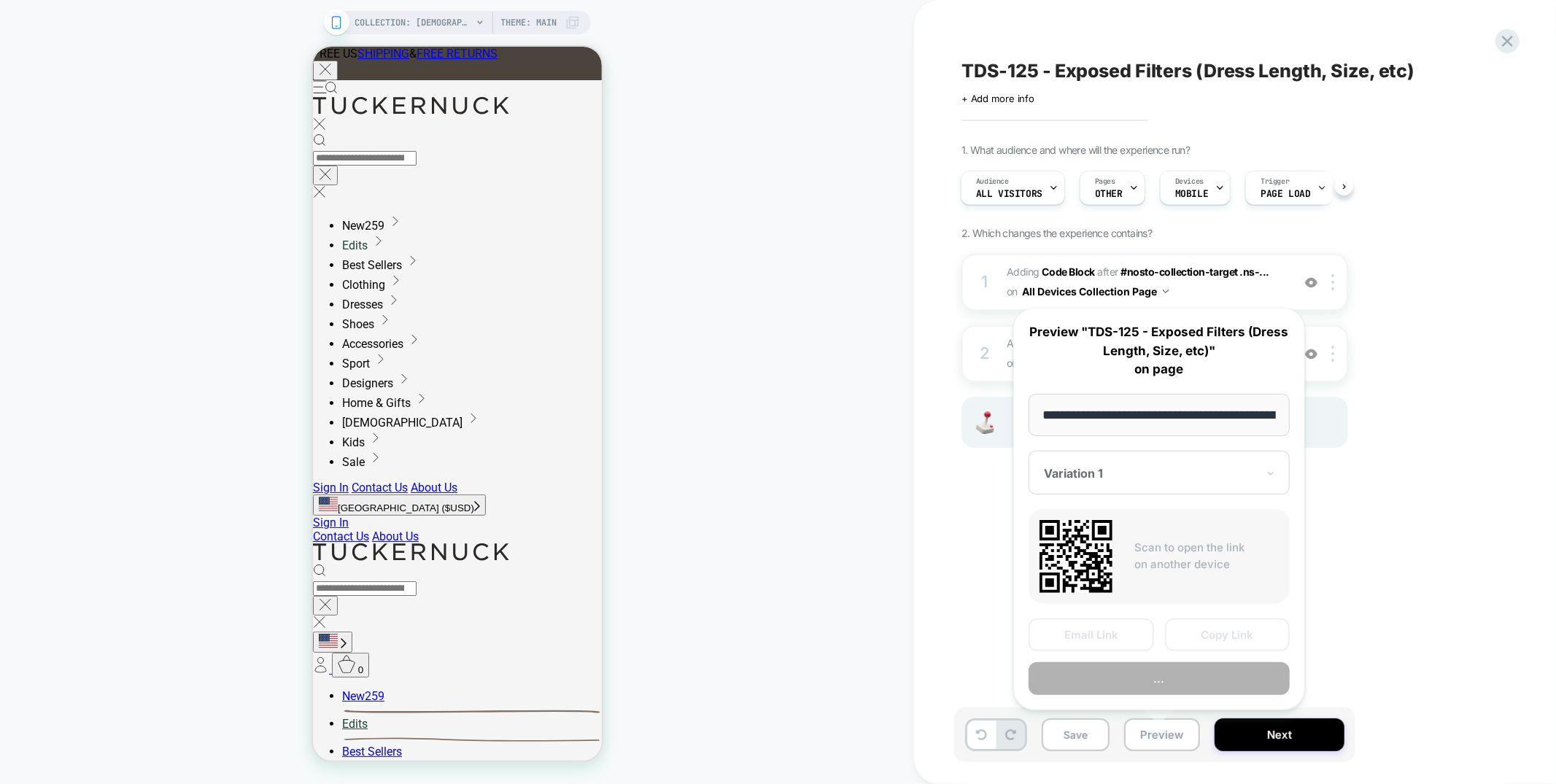
scroll to position [0, 140]
click at [1152, 671] on button "Preview" at bounding box center [1159, 679] width 261 height 33
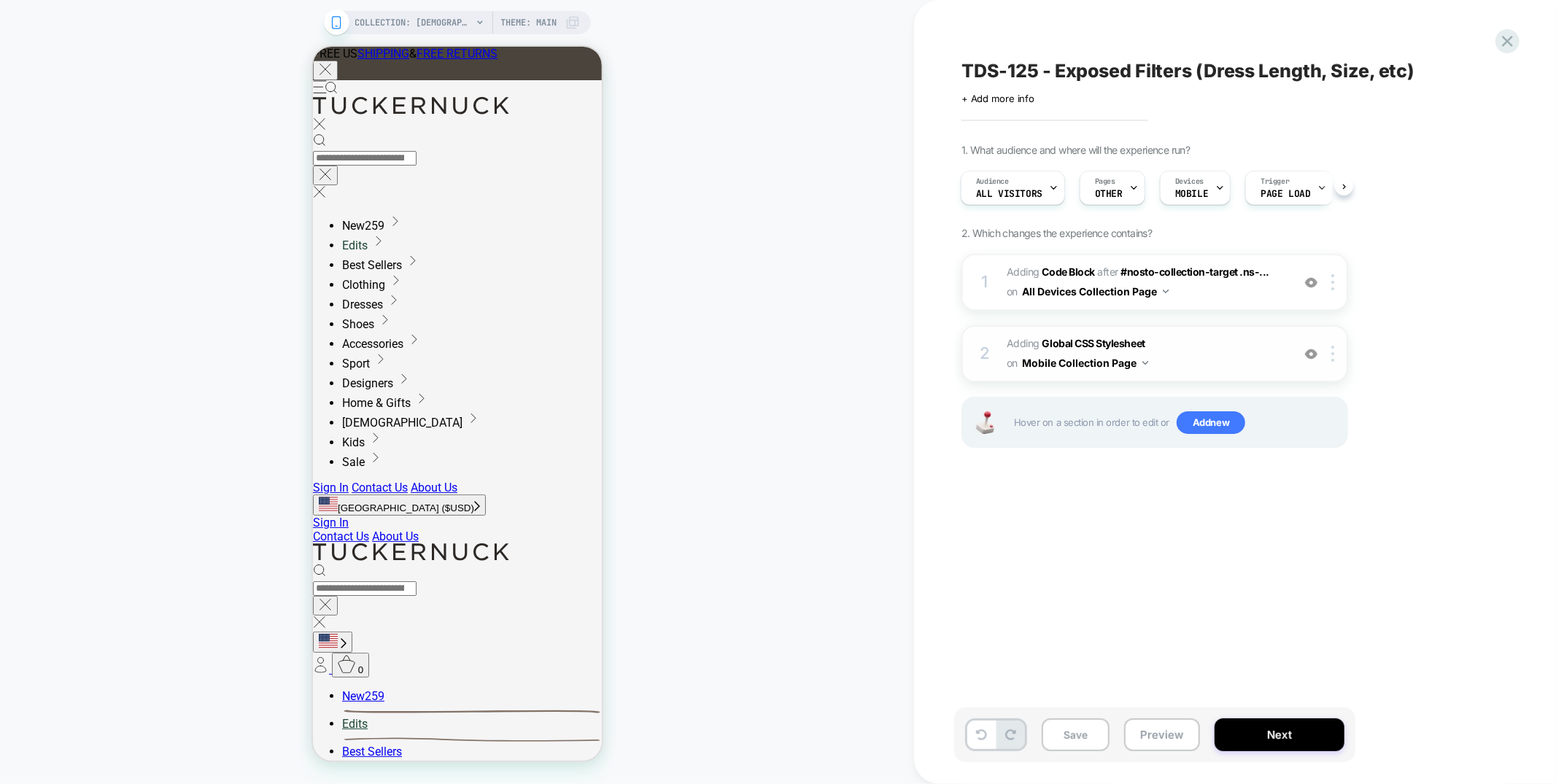
click at [1231, 348] on span "Adding Global CSS Stylesheet on Mobile Collection Page" at bounding box center [1145, 354] width 278 height 40
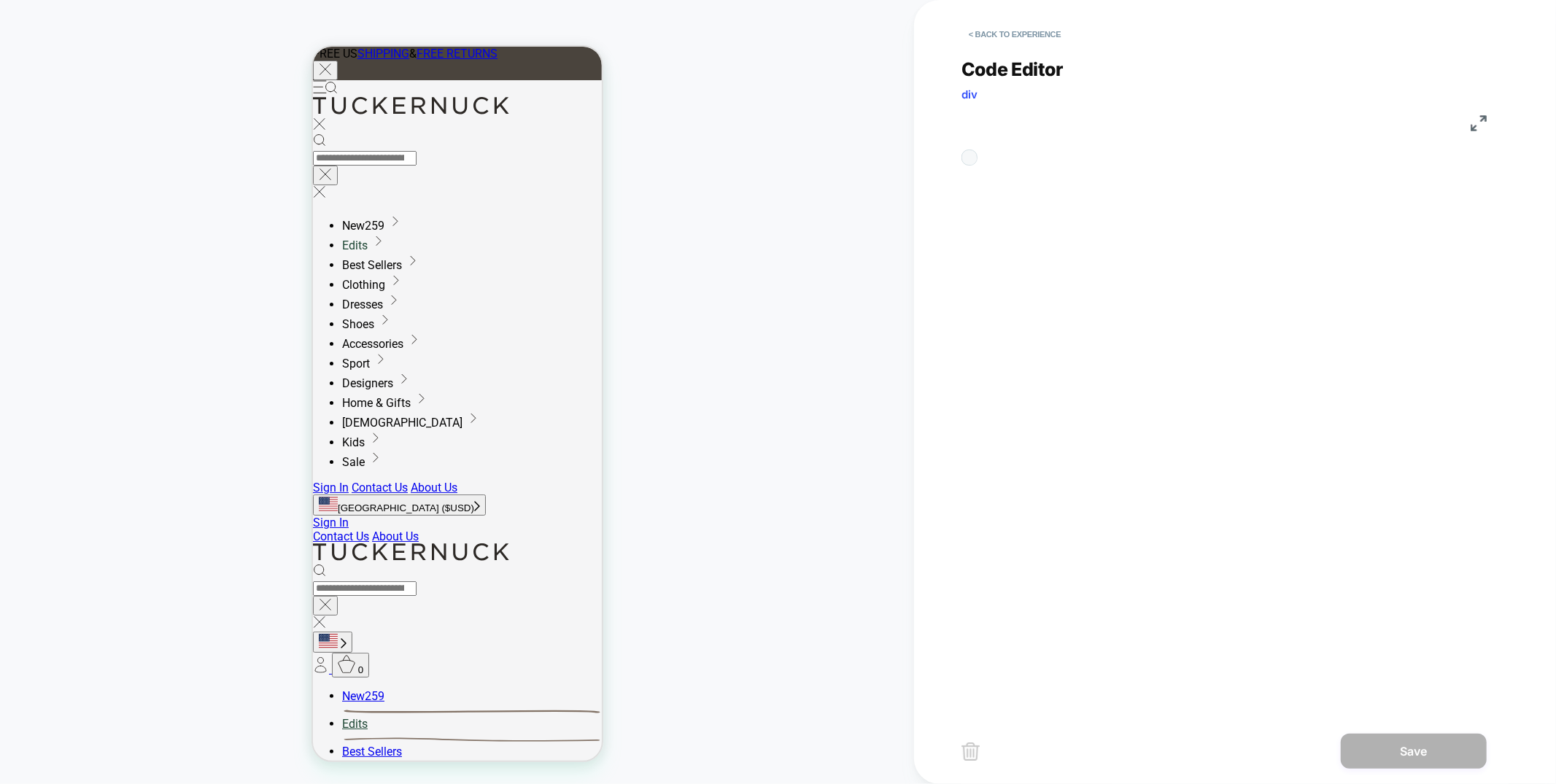
scroll to position [59, 0]
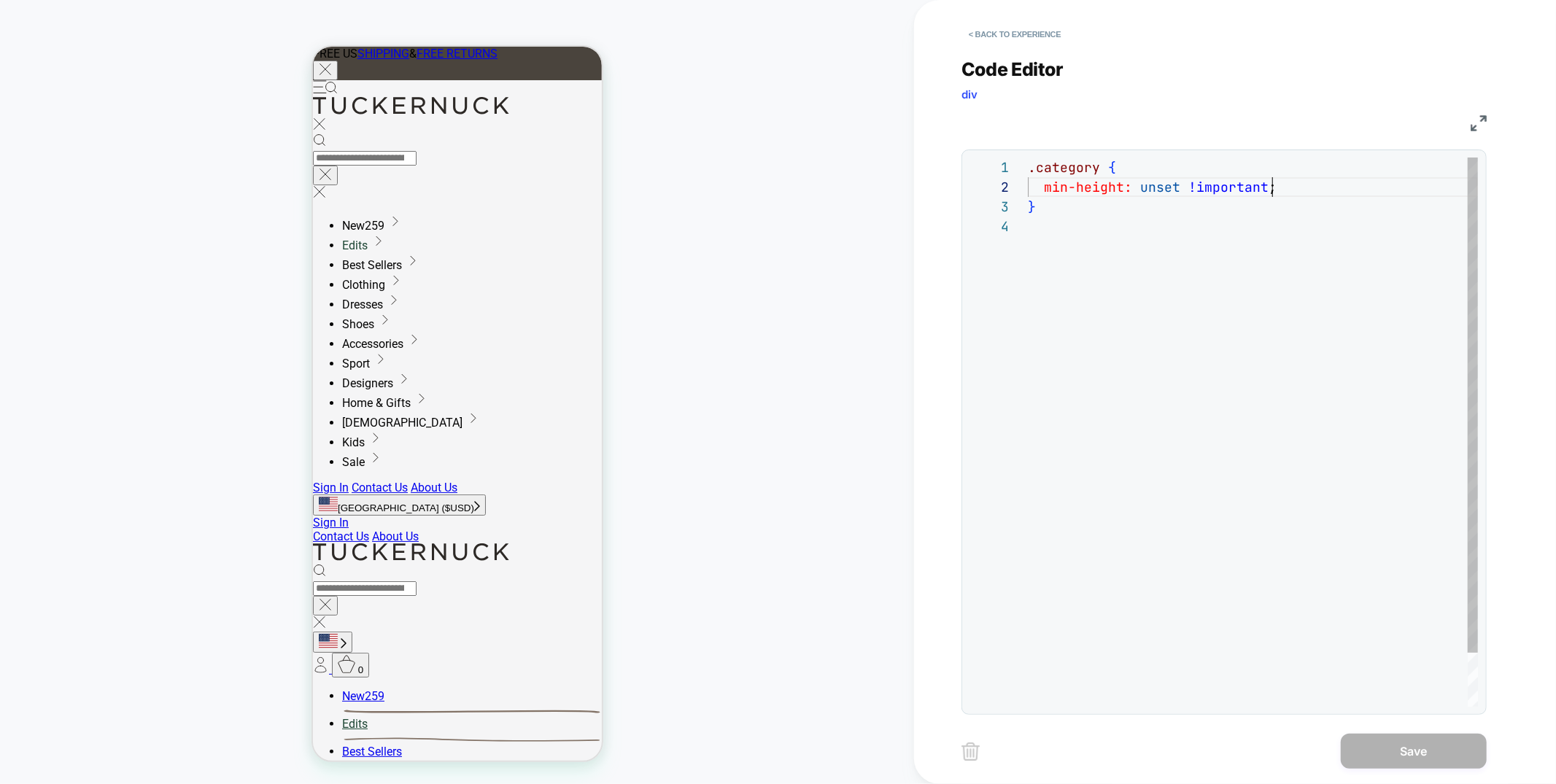
click at [1306, 190] on div ".category { min-height: unset !important ; }" at bounding box center [1253, 462] width 450 height 608
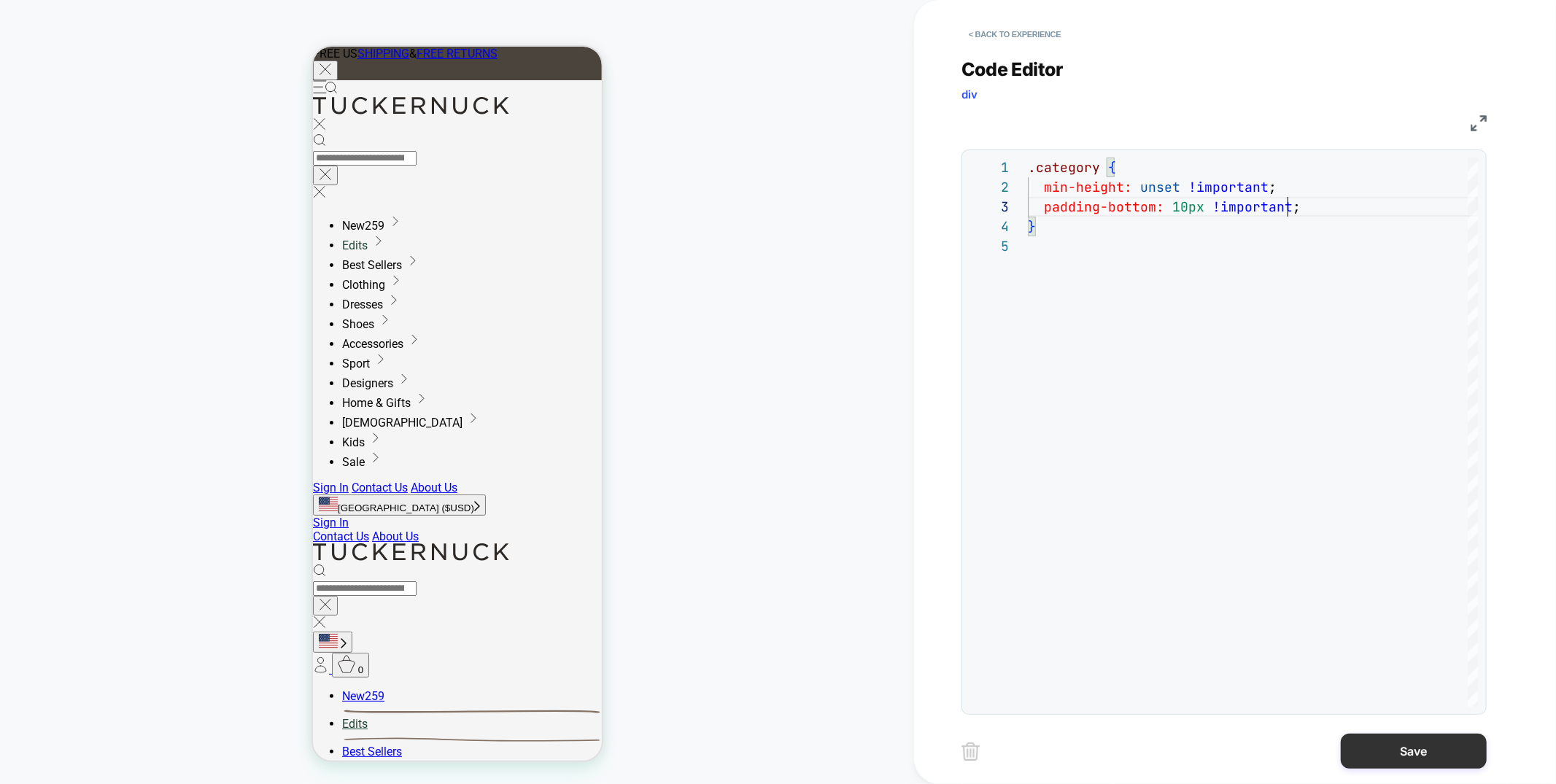
type textarea "**********"
click at [1442, 763] on button "Save" at bounding box center [1414, 751] width 146 height 35
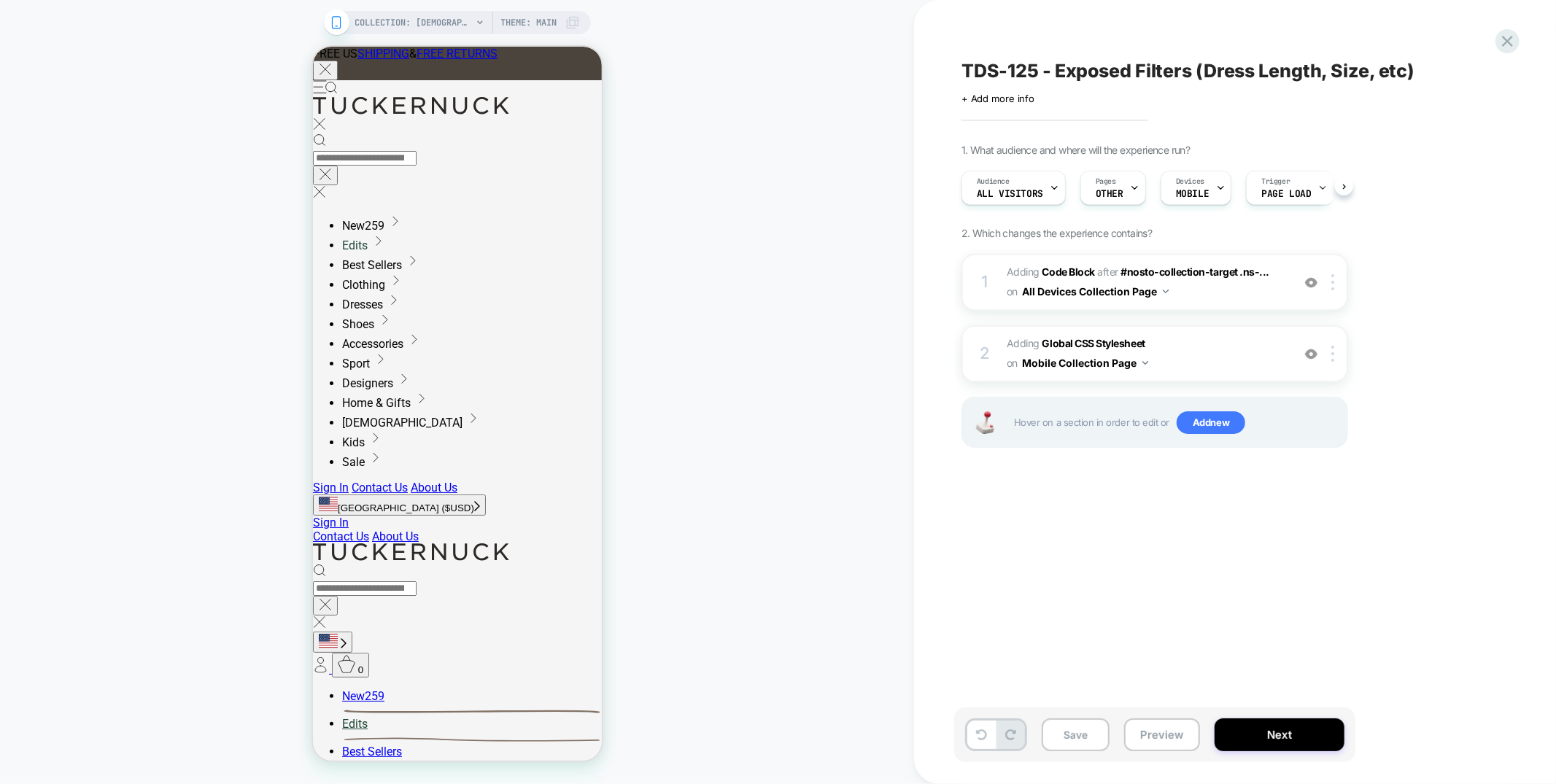
scroll to position [0, 1]
click at [1161, 740] on button "Preview" at bounding box center [1162, 735] width 76 height 33
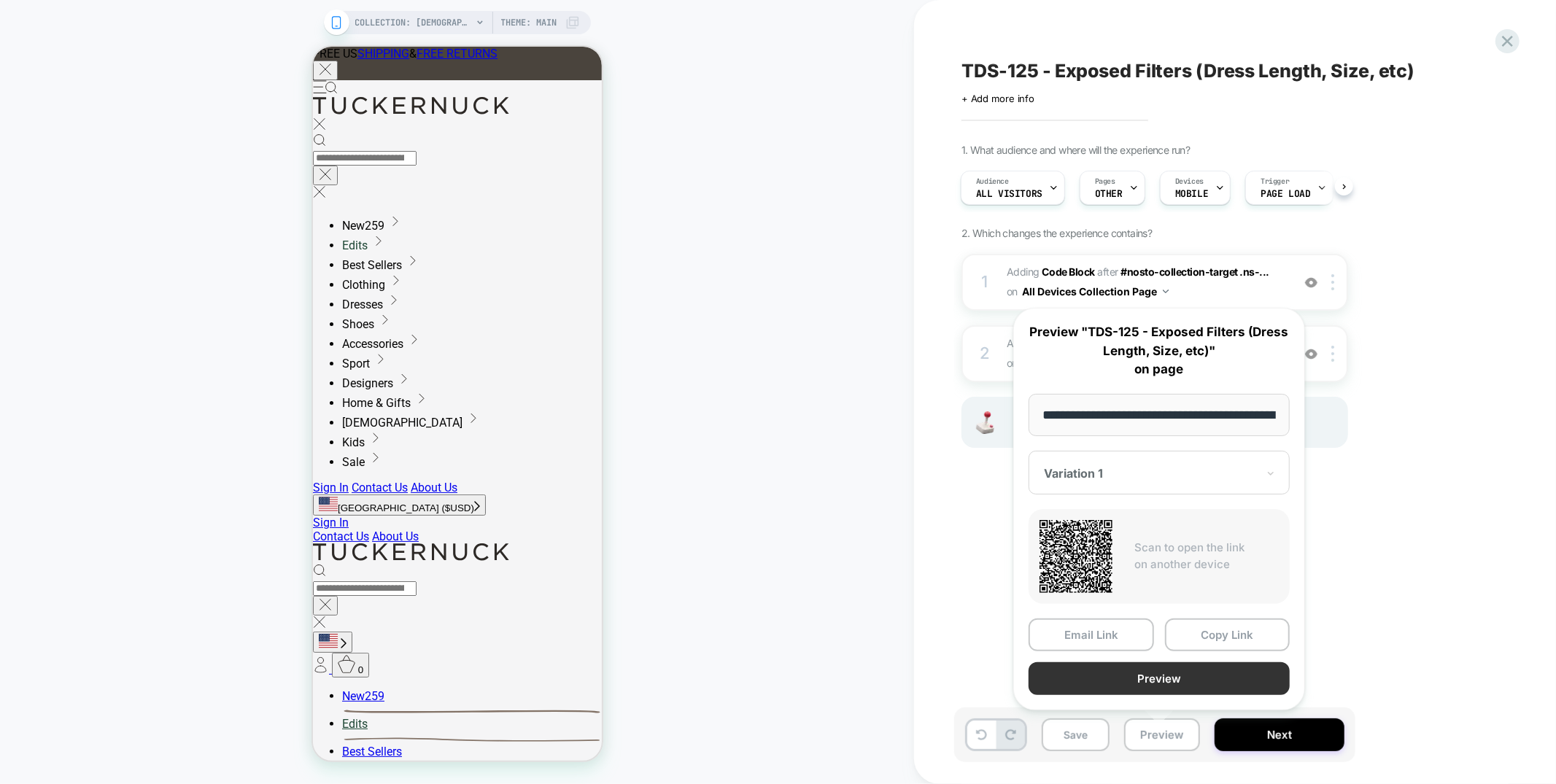
scroll to position [0, 140]
click at [1141, 684] on button "Preview" at bounding box center [1159, 679] width 261 height 33
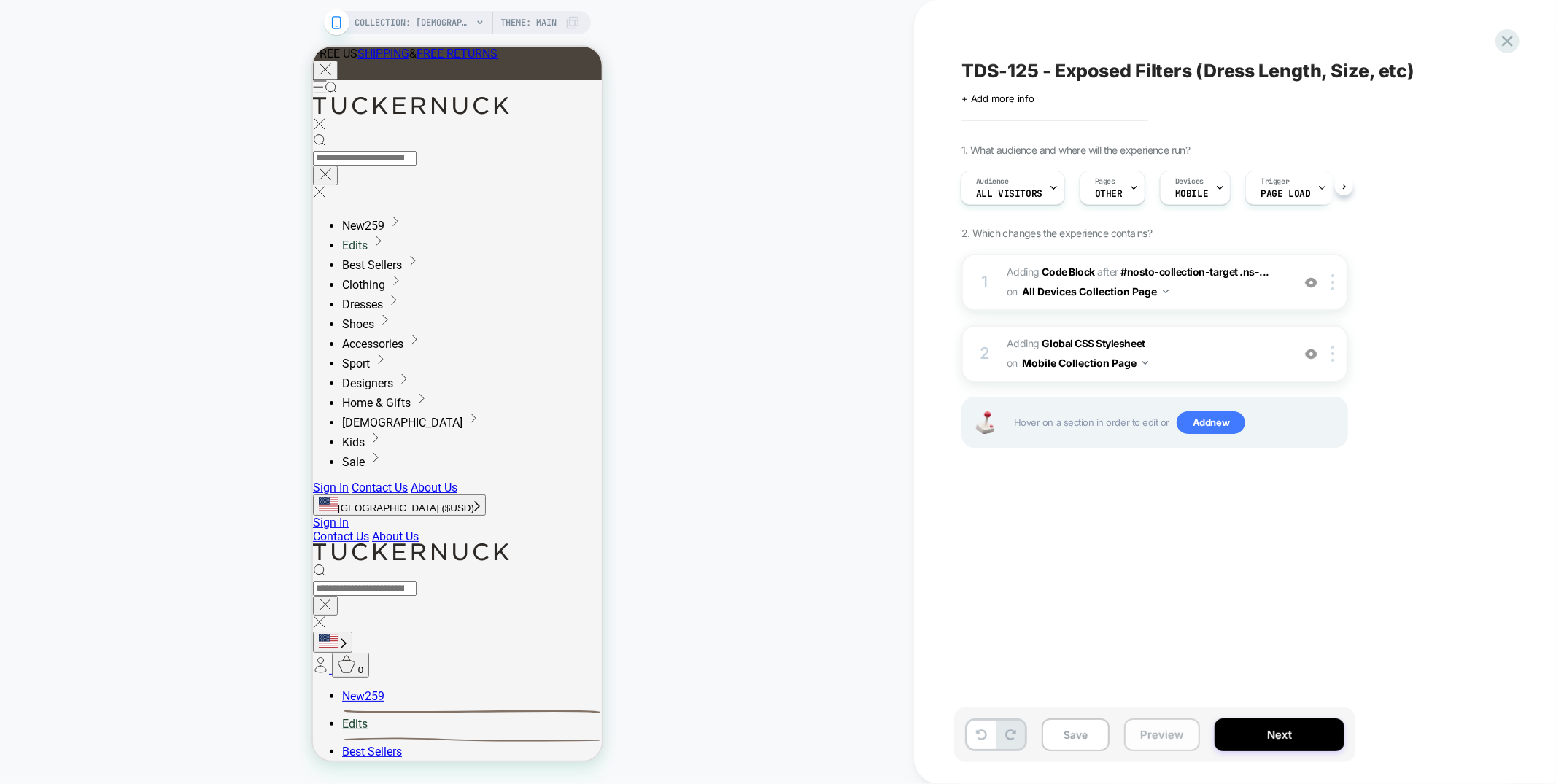
click at [1177, 733] on button "Preview" at bounding box center [1162, 735] width 76 height 33
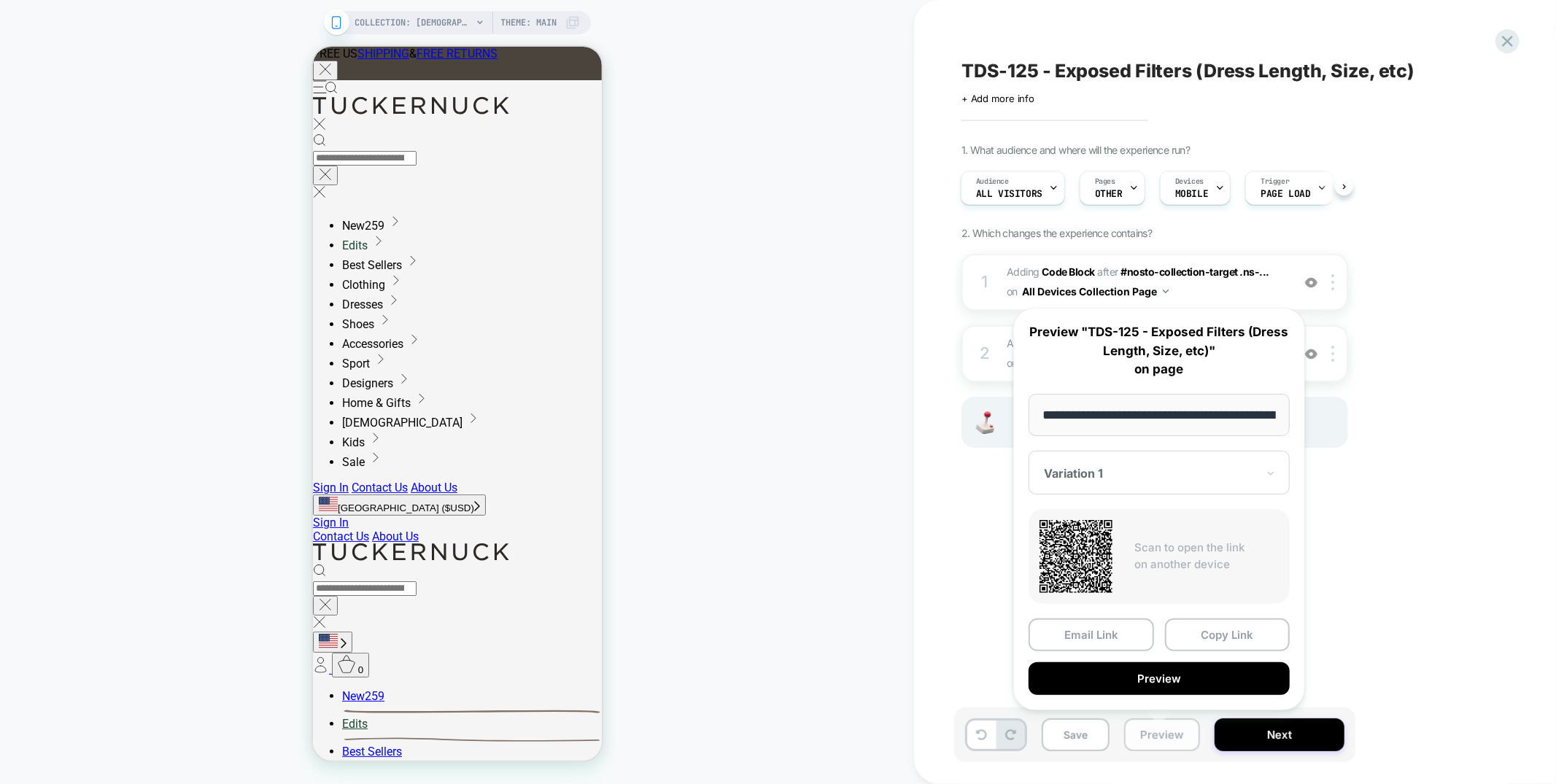
scroll to position [0, 0]
click at [1177, 665] on button "Preview" at bounding box center [1159, 679] width 261 height 33
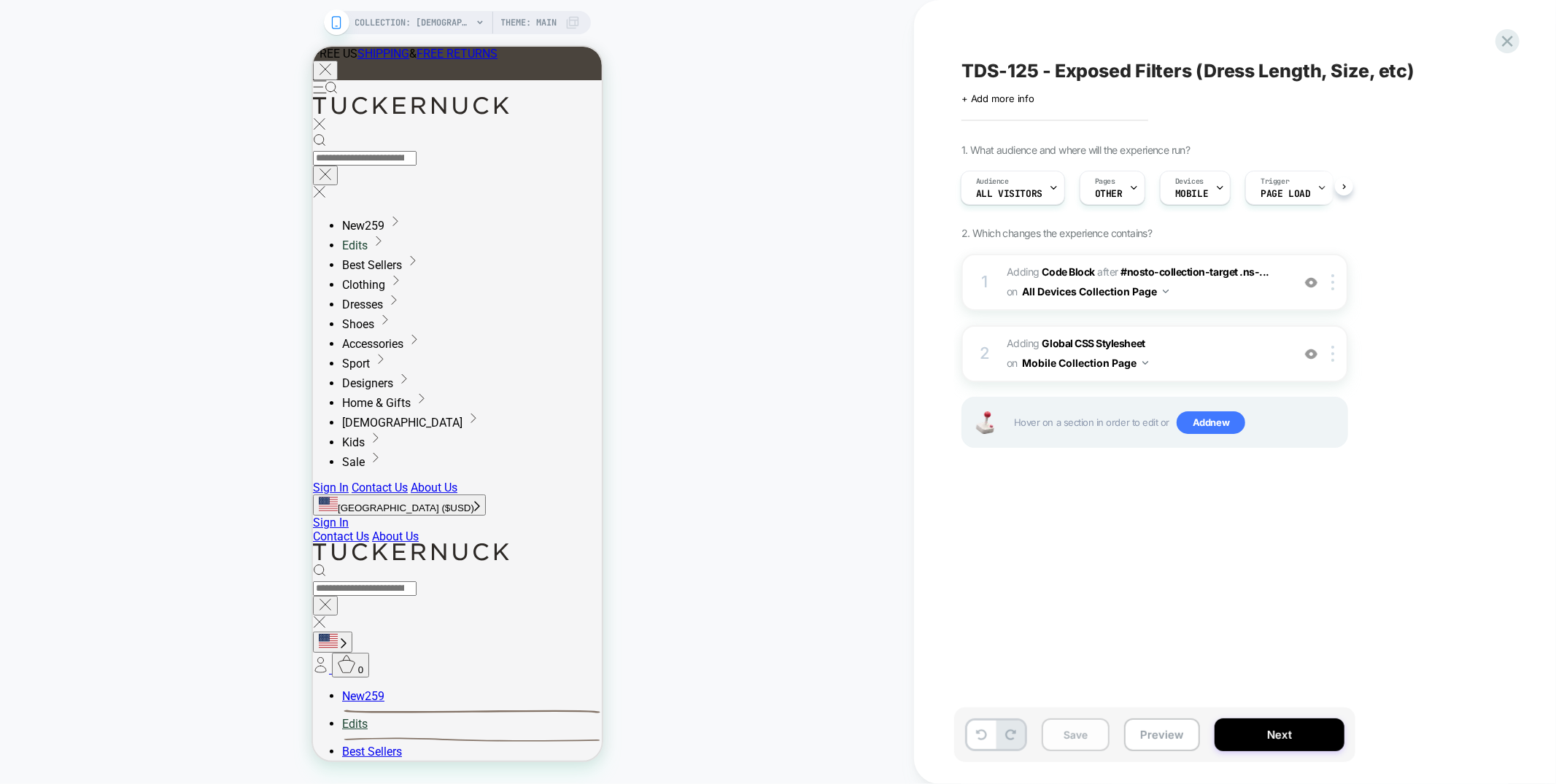
click at [1045, 727] on button "Save" at bounding box center [1075, 735] width 68 height 33
click at [1187, 742] on button "Preview" at bounding box center [1162, 735] width 76 height 33
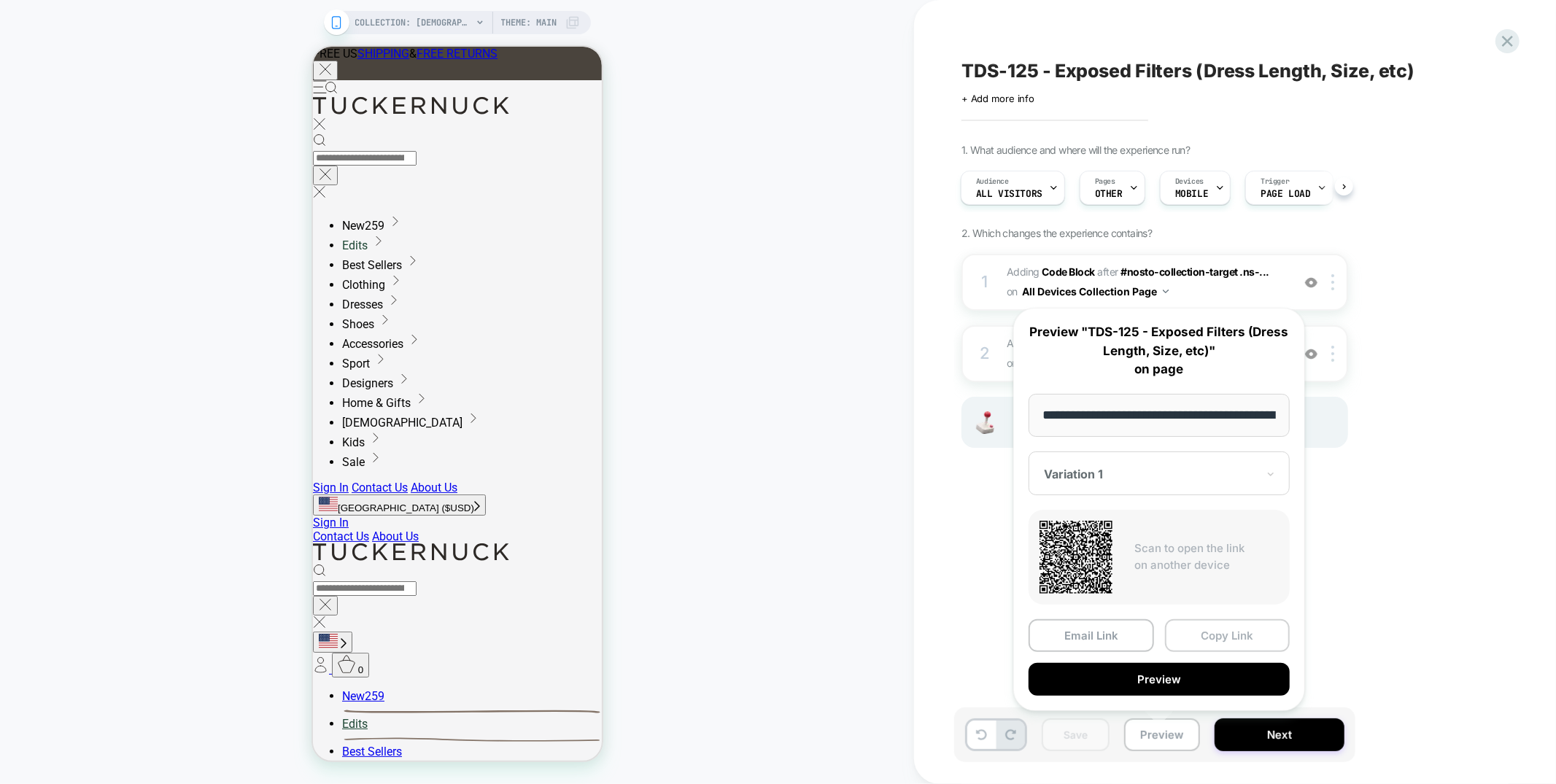
click at [1221, 638] on button "Copy Link" at bounding box center [1227, 635] width 125 height 33
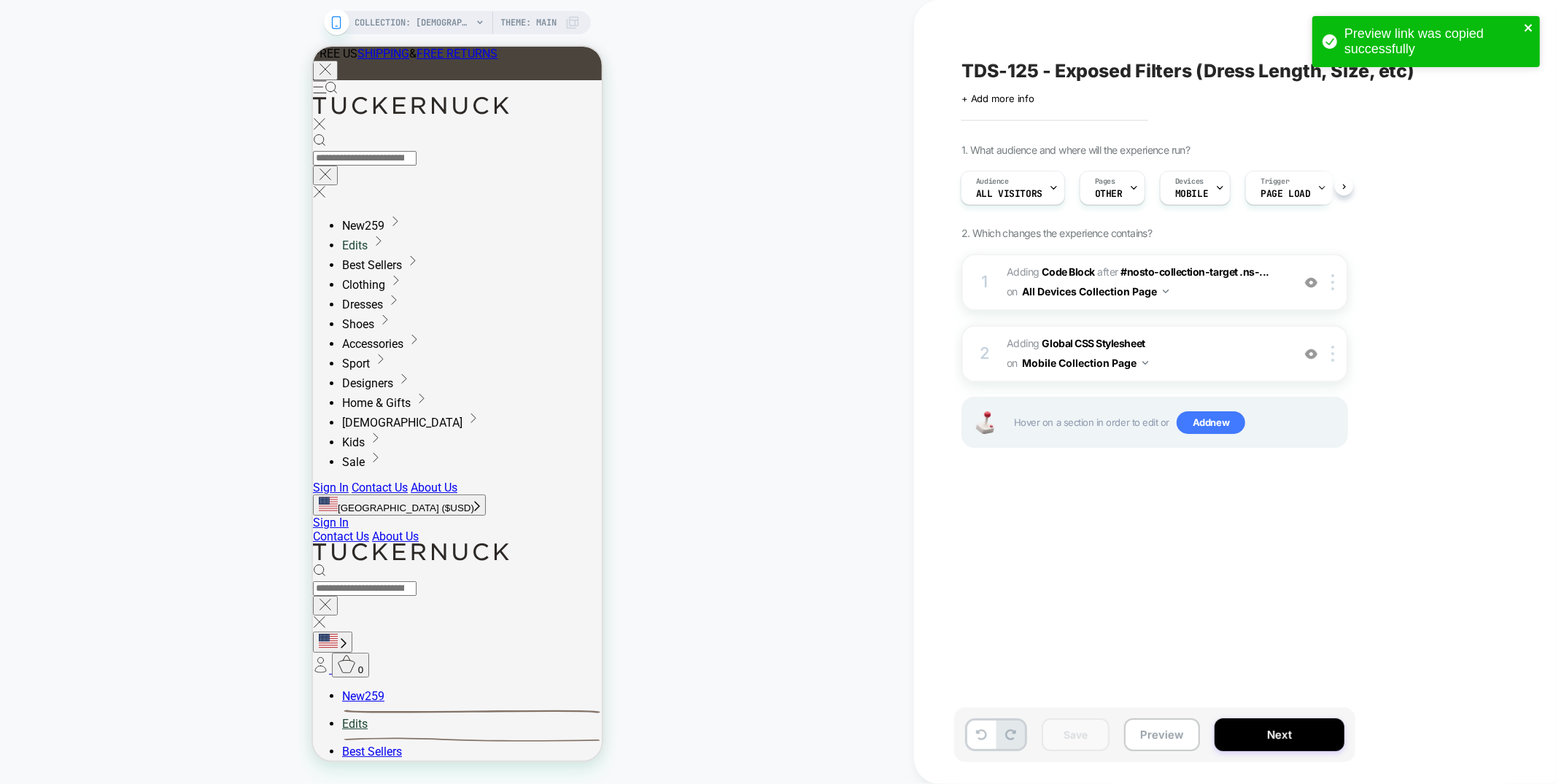
click at [1525, 25] on icon "close" at bounding box center [1528, 28] width 7 height 7
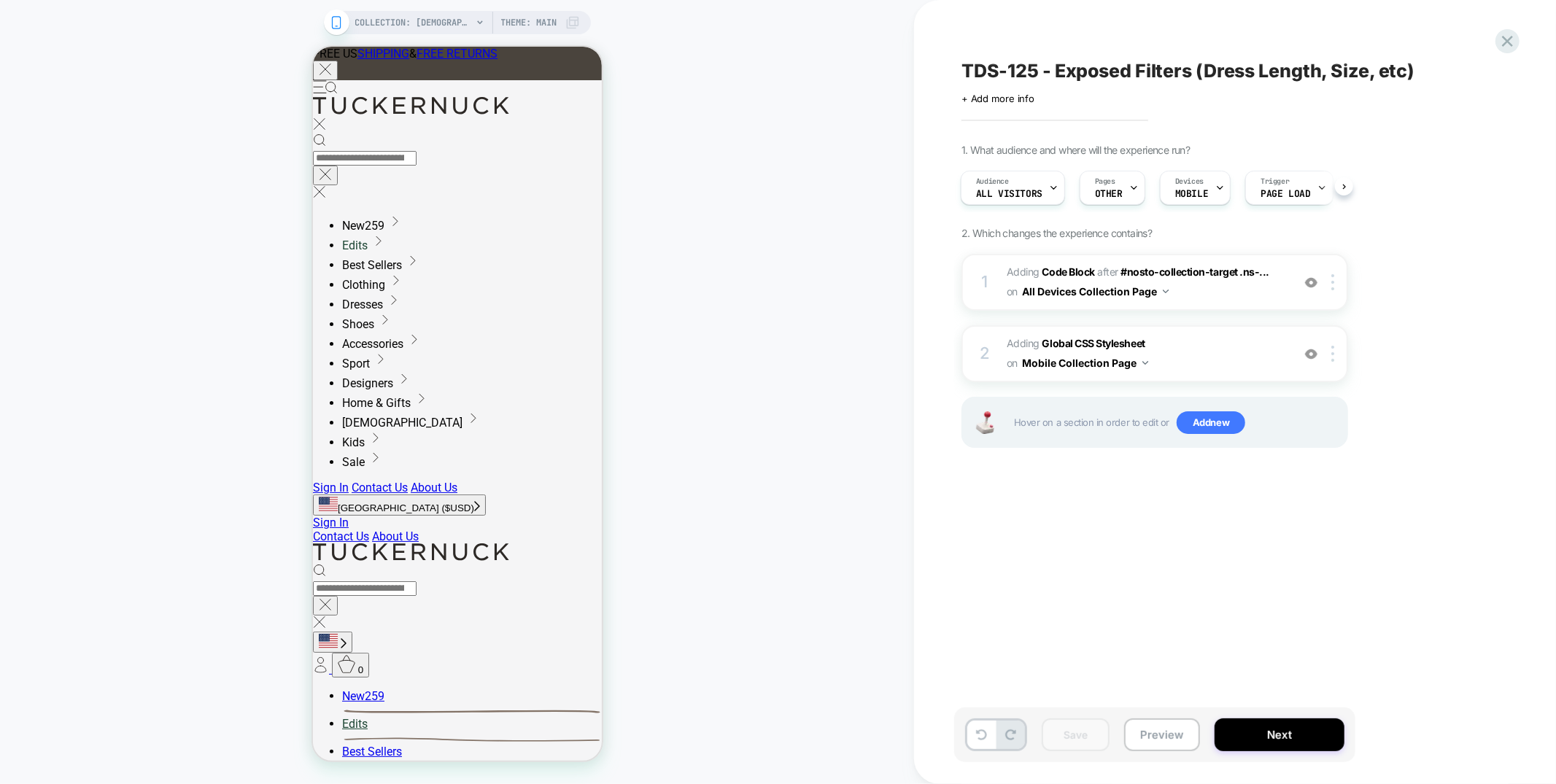
click at [1520, 39] on div "Preview link was copied successfully" at bounding box center [1426, 44] width 233 height 64
click at [1512, 40] on icon at bounding box center [1507, 41] width 19 height 19
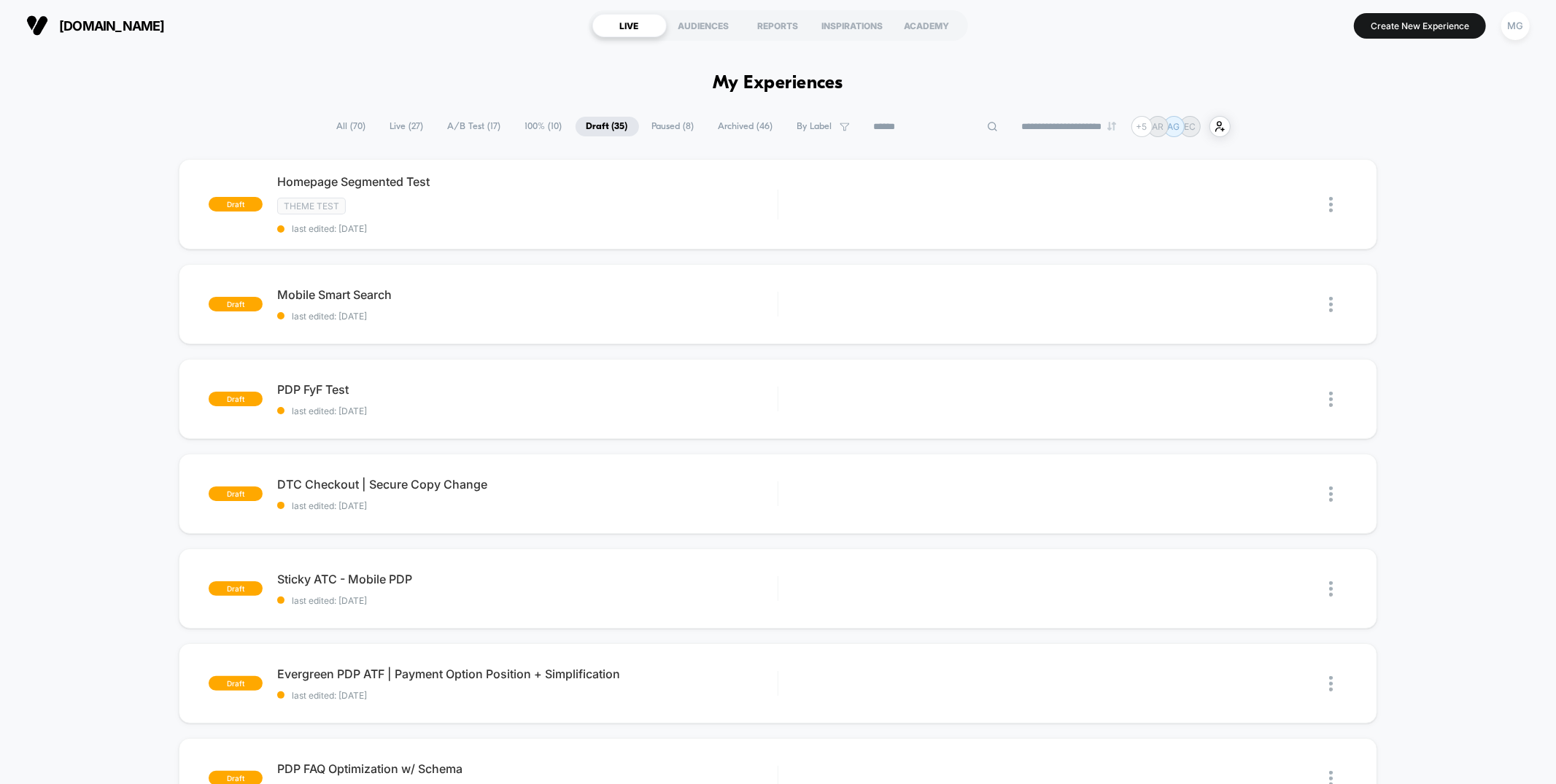
click at [345, 122] on span "All ( 70 )" at bounding box center [351, 126] width 51 height 19
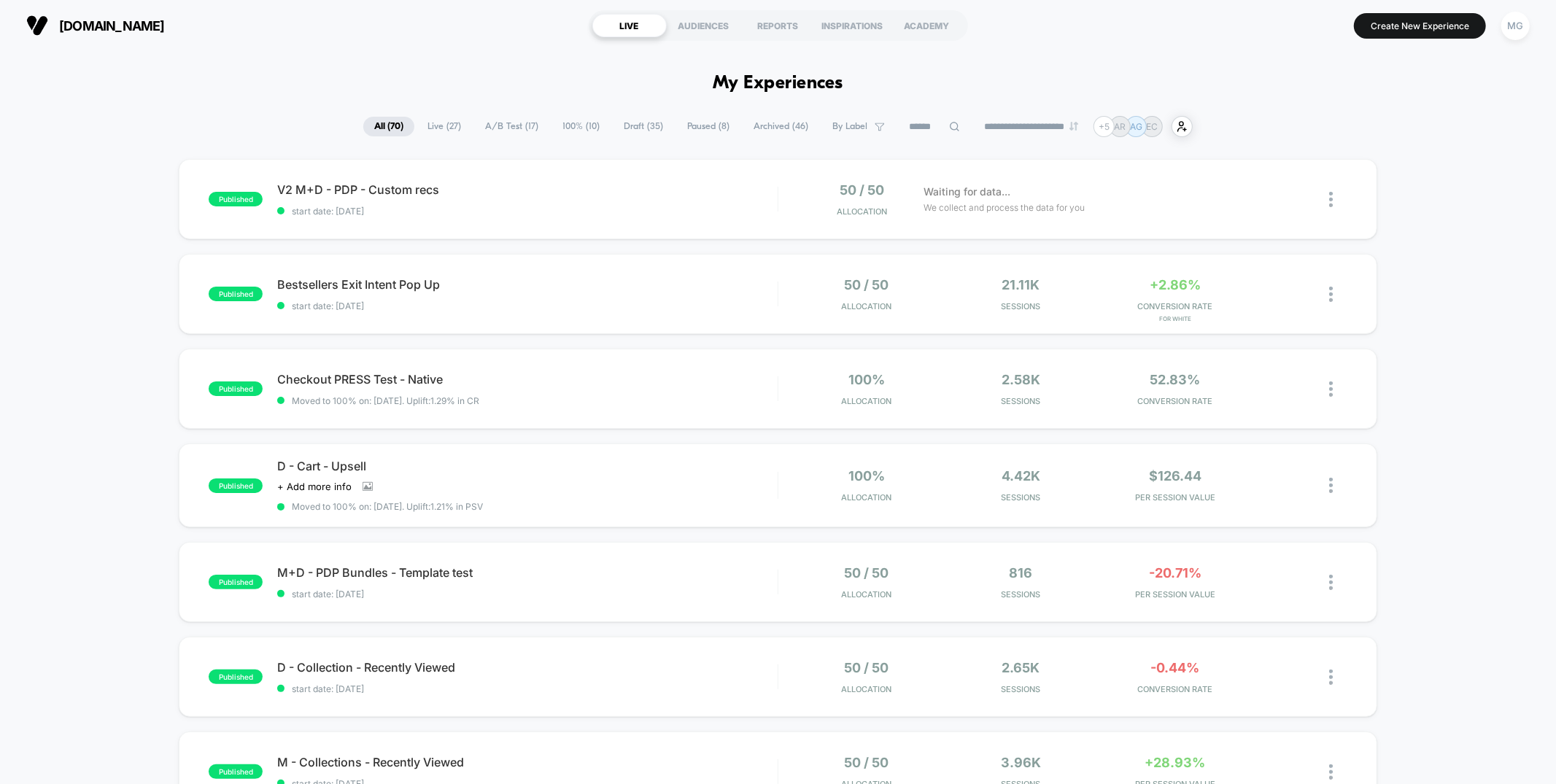
click at [918, 128] on input at bounding box center [935, 127] width 73 height 18
click at [721, 278] on span "Bestsellers Exit Intent Pop Up Click to edit experience details" at bounding box center [527, 285] width 499 height 15
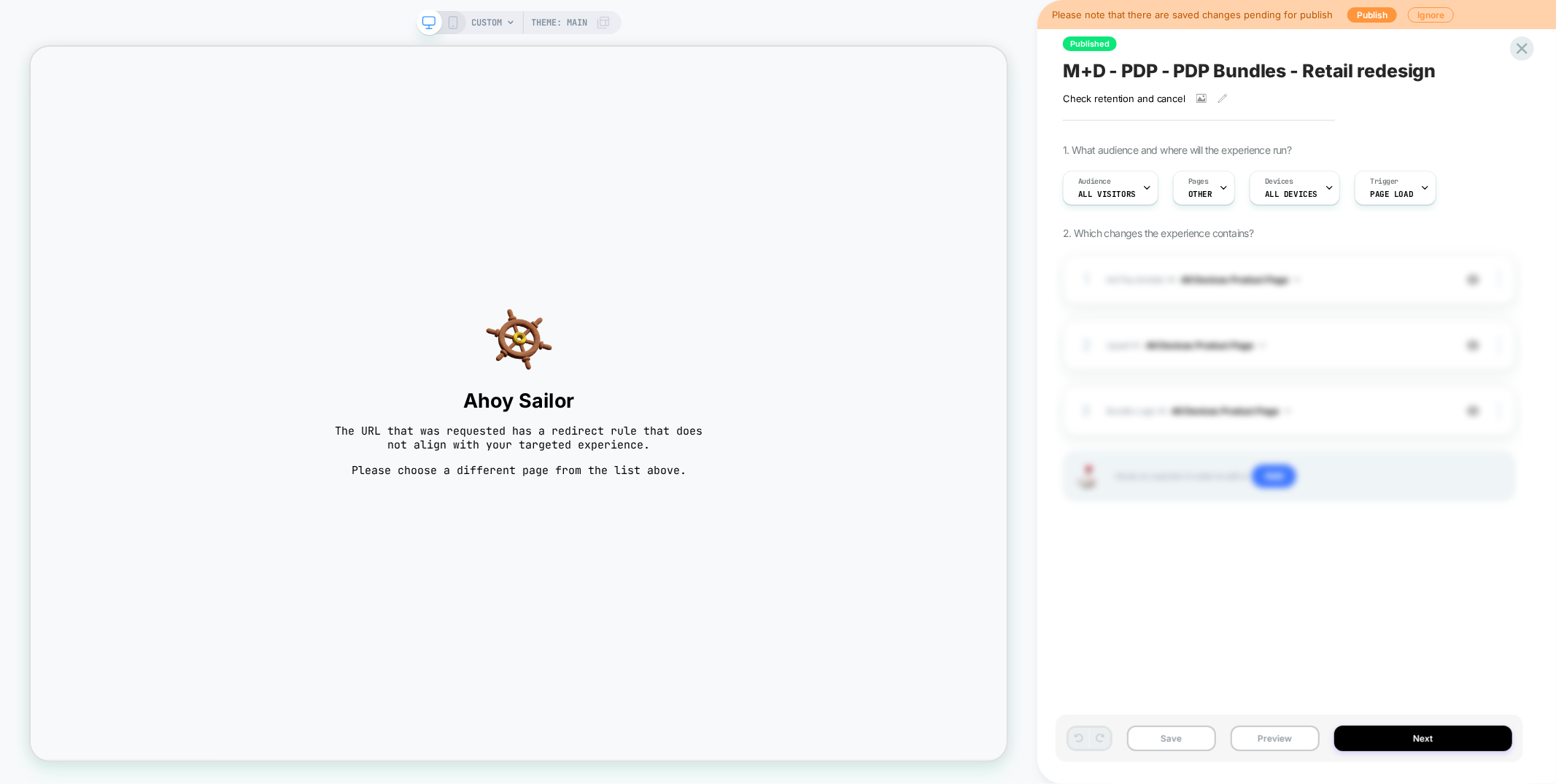
click at [487, 14] on span "CUSTOM" at bounding box center [487, 23] width 31 height 23
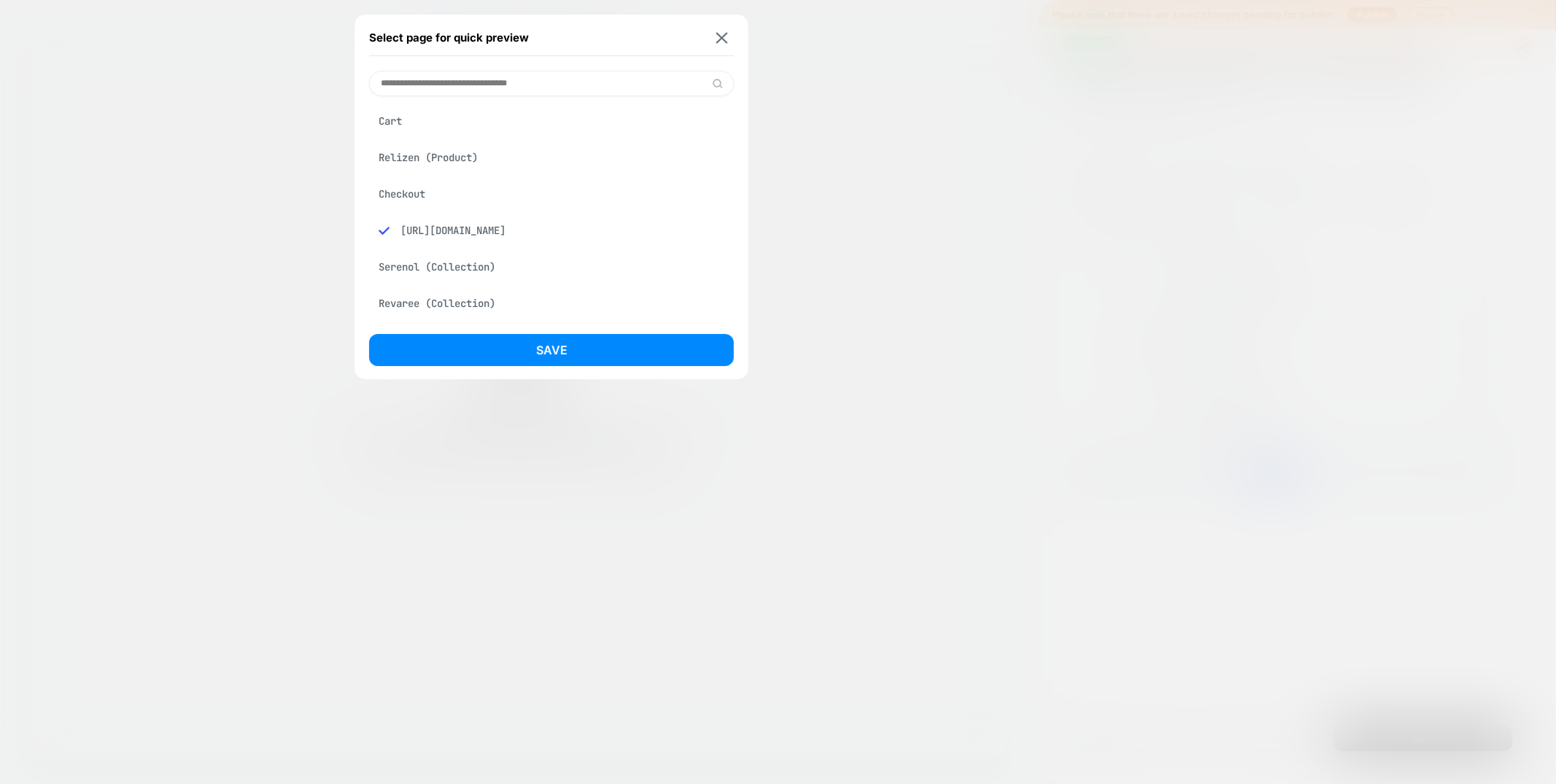
click at [463, 161] on div "Relizen (Product)" at bounding box center [551, 158] width 365 height 28
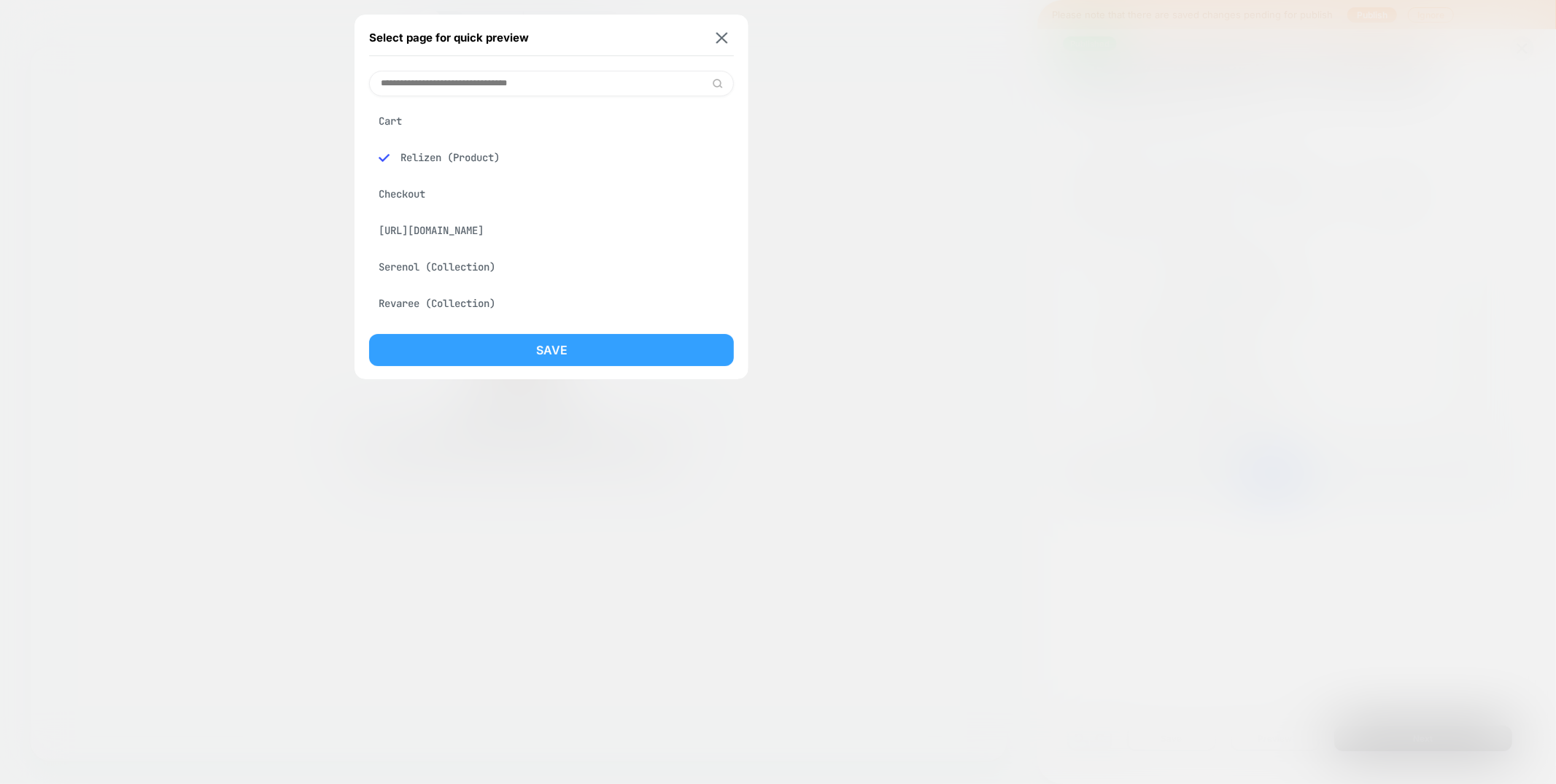
click at [516, 345] on button "Save" at bounding box center [551, 350] width 365 height 32
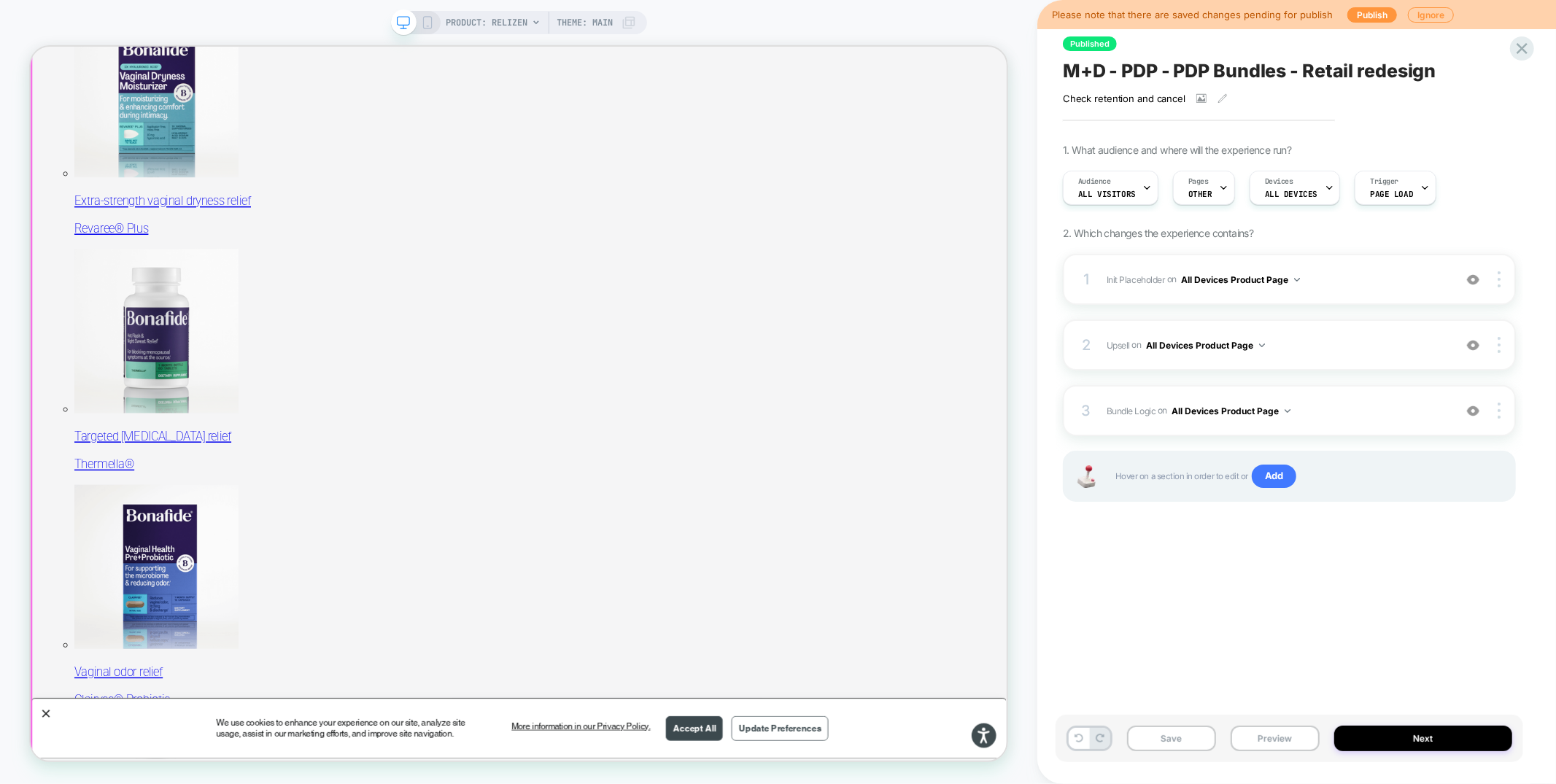
scroll to position [282, 0]
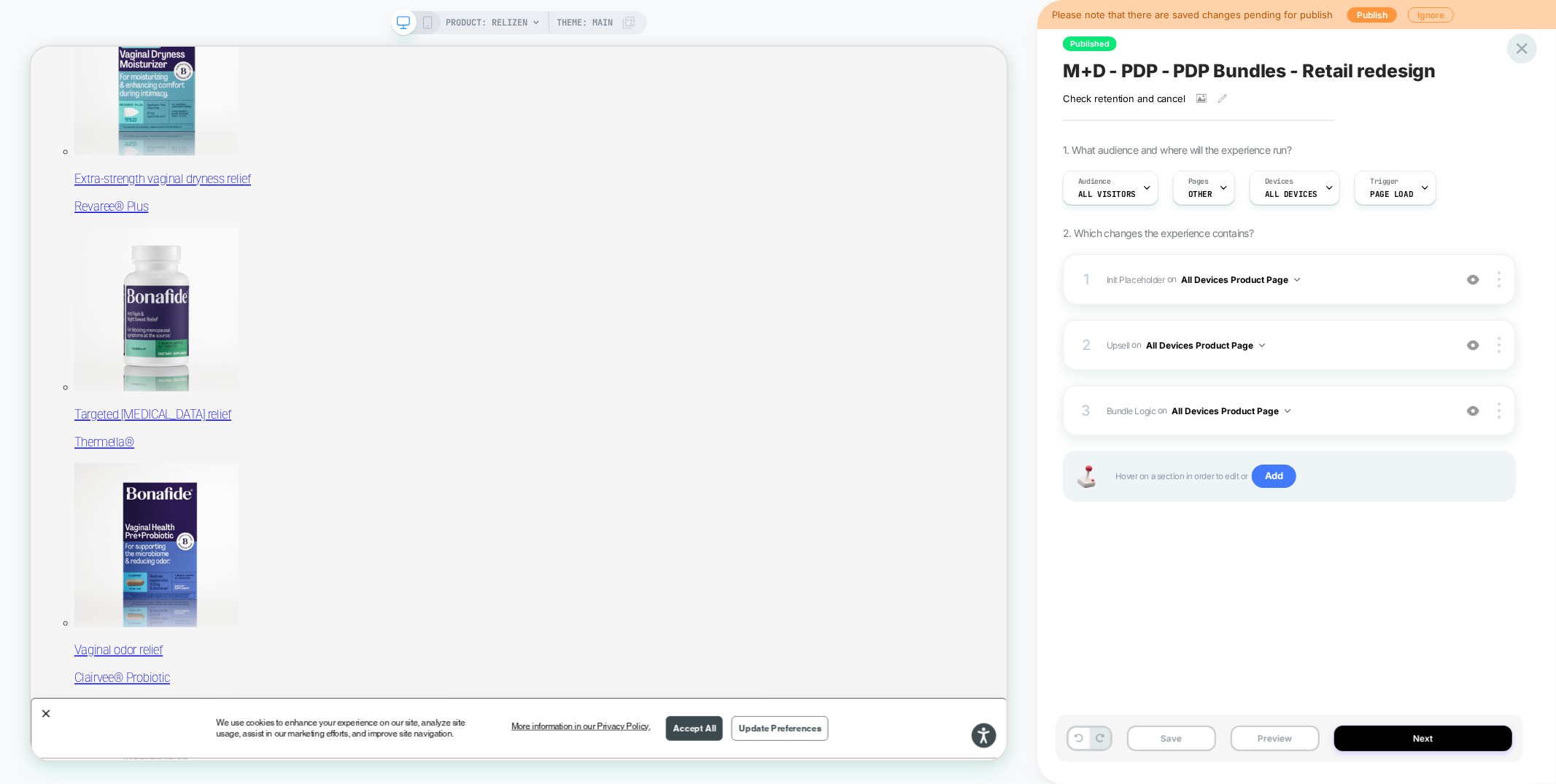
click at [1532, 48] on icon at bounding box center [1522, 49] width 19 height 19
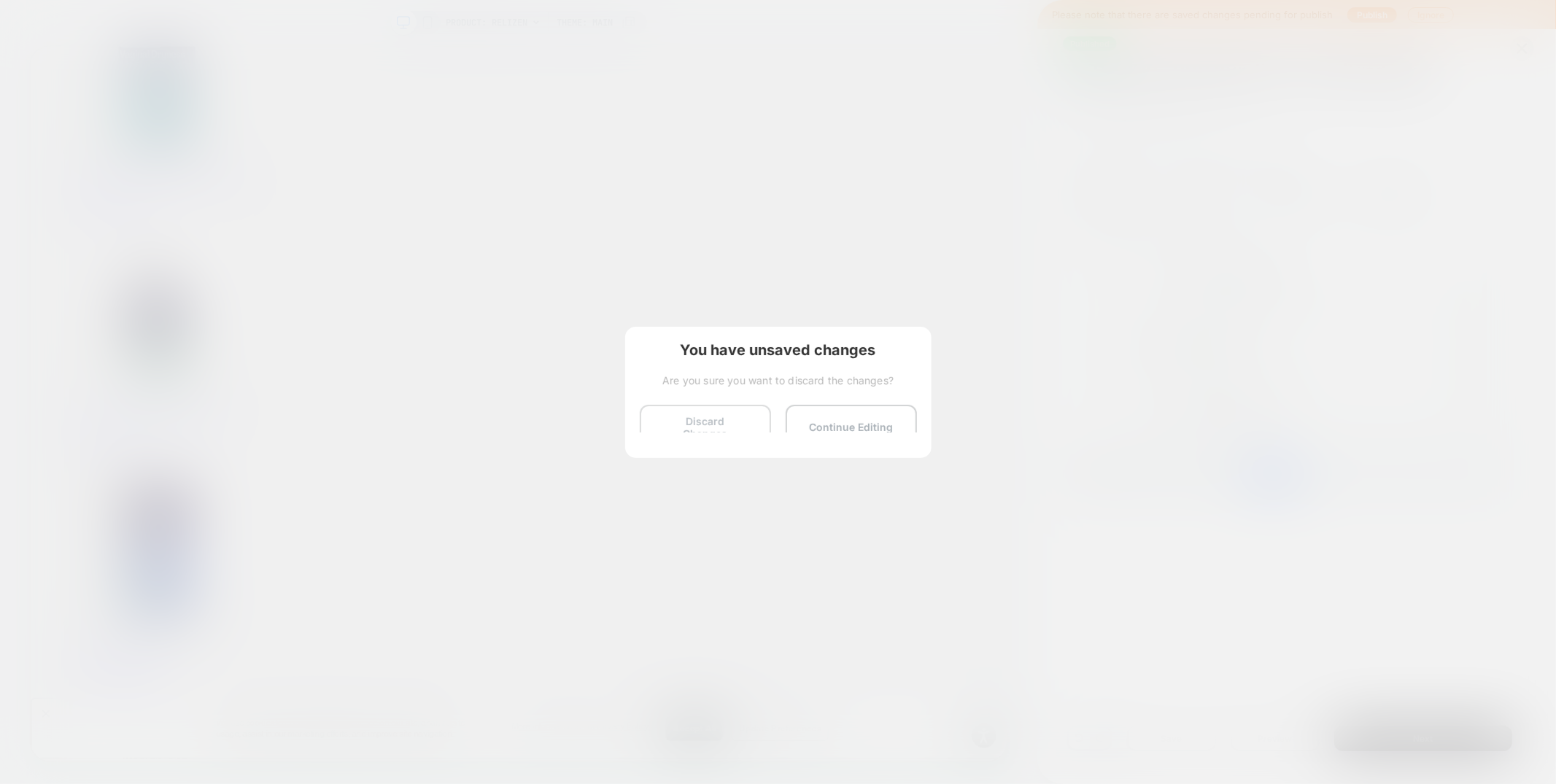
click at [724, 429] on button "Discard Changes" at bounding box center [705, 427] width 131 height 45
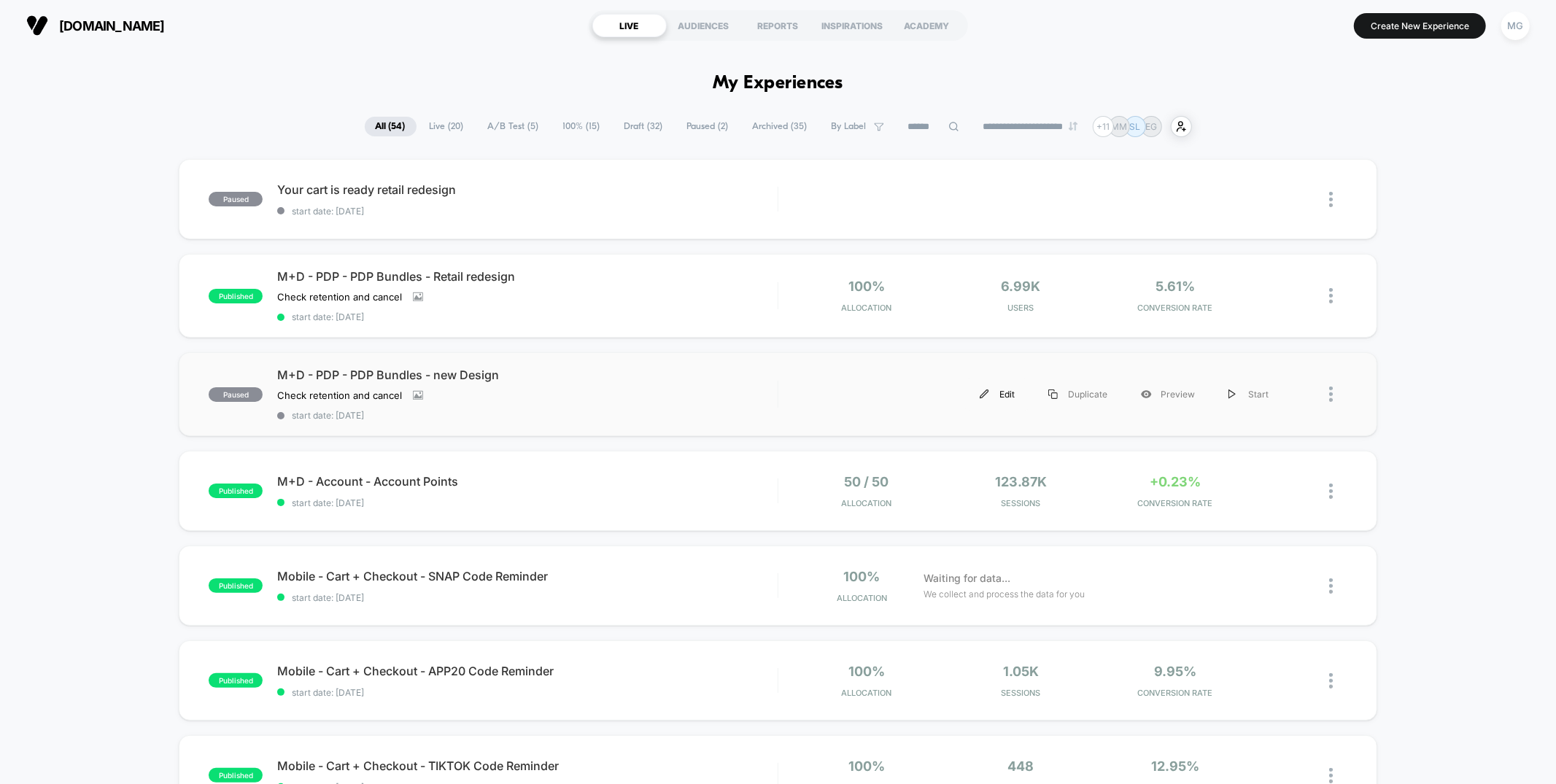
click at [1014, 395] on div "Edit" at bounding box center [997, 394] width 69 height 33
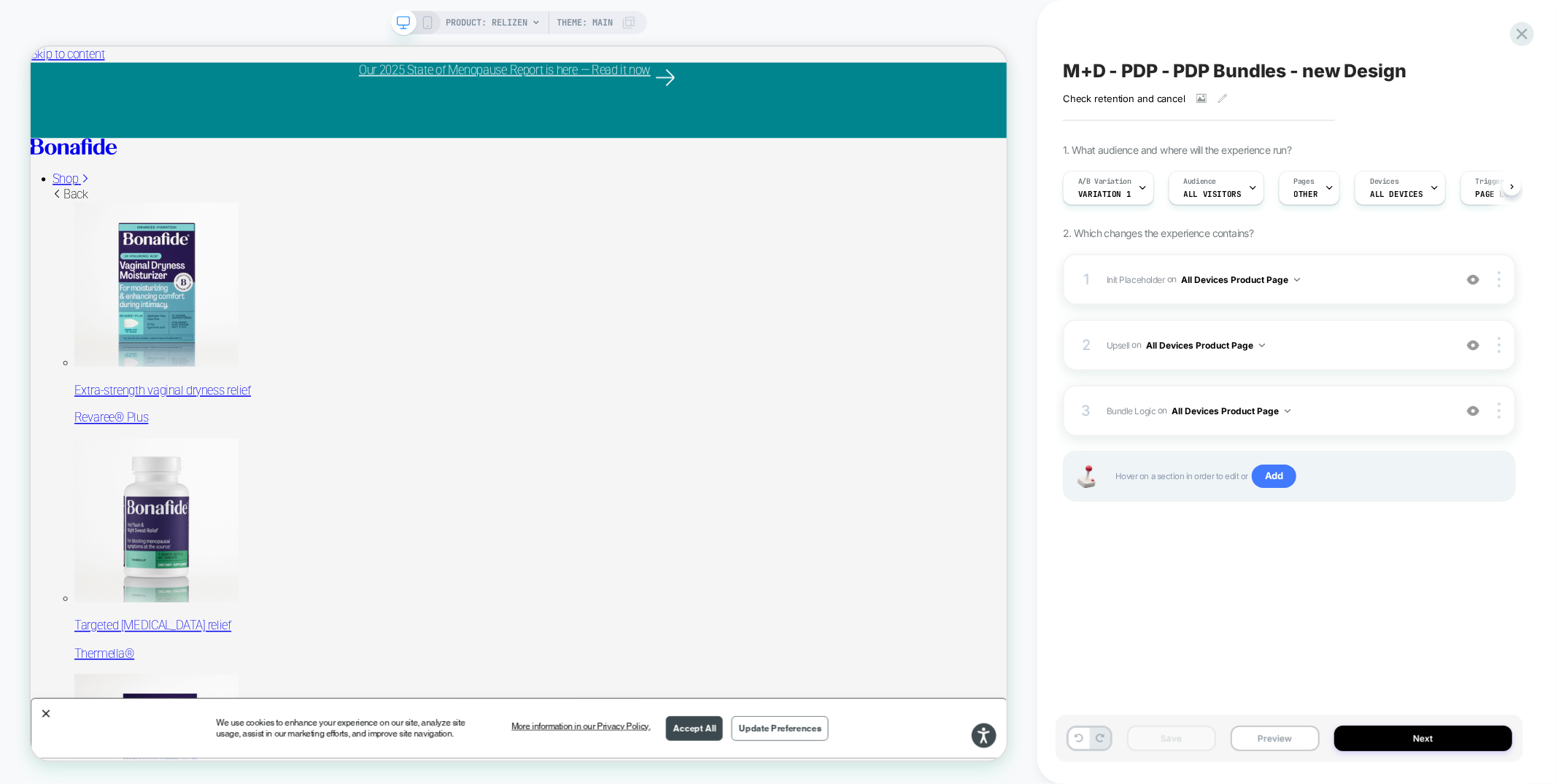
scroll to position [0, 1]
click at [1316, 342] on span "Upsell Adding Product List AFTER #vsly-bundle-creator on All Devices Product Pa…" at bounding box center [1276, 345] width 340 height 19
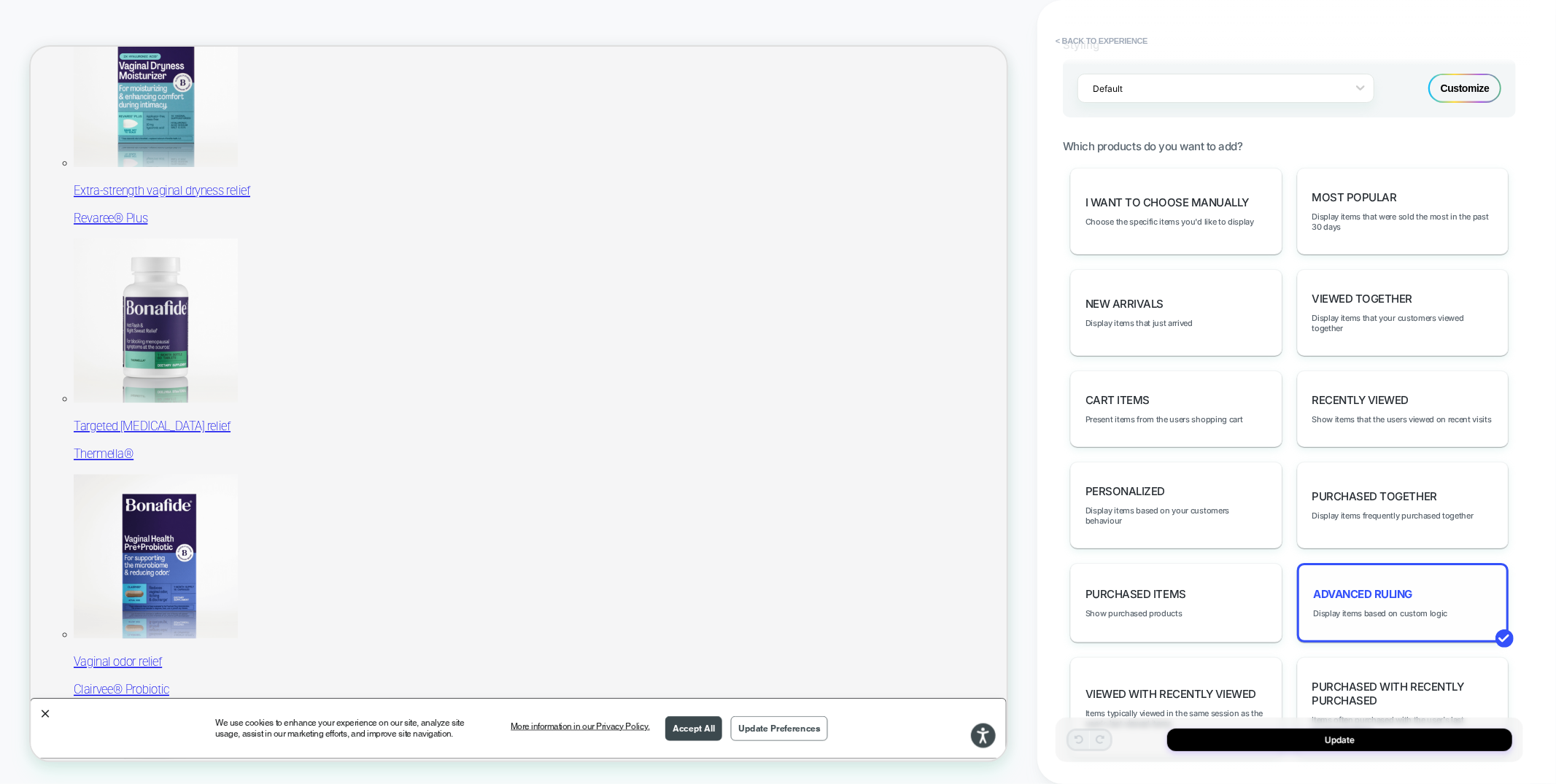
scroll to position [624, 0]
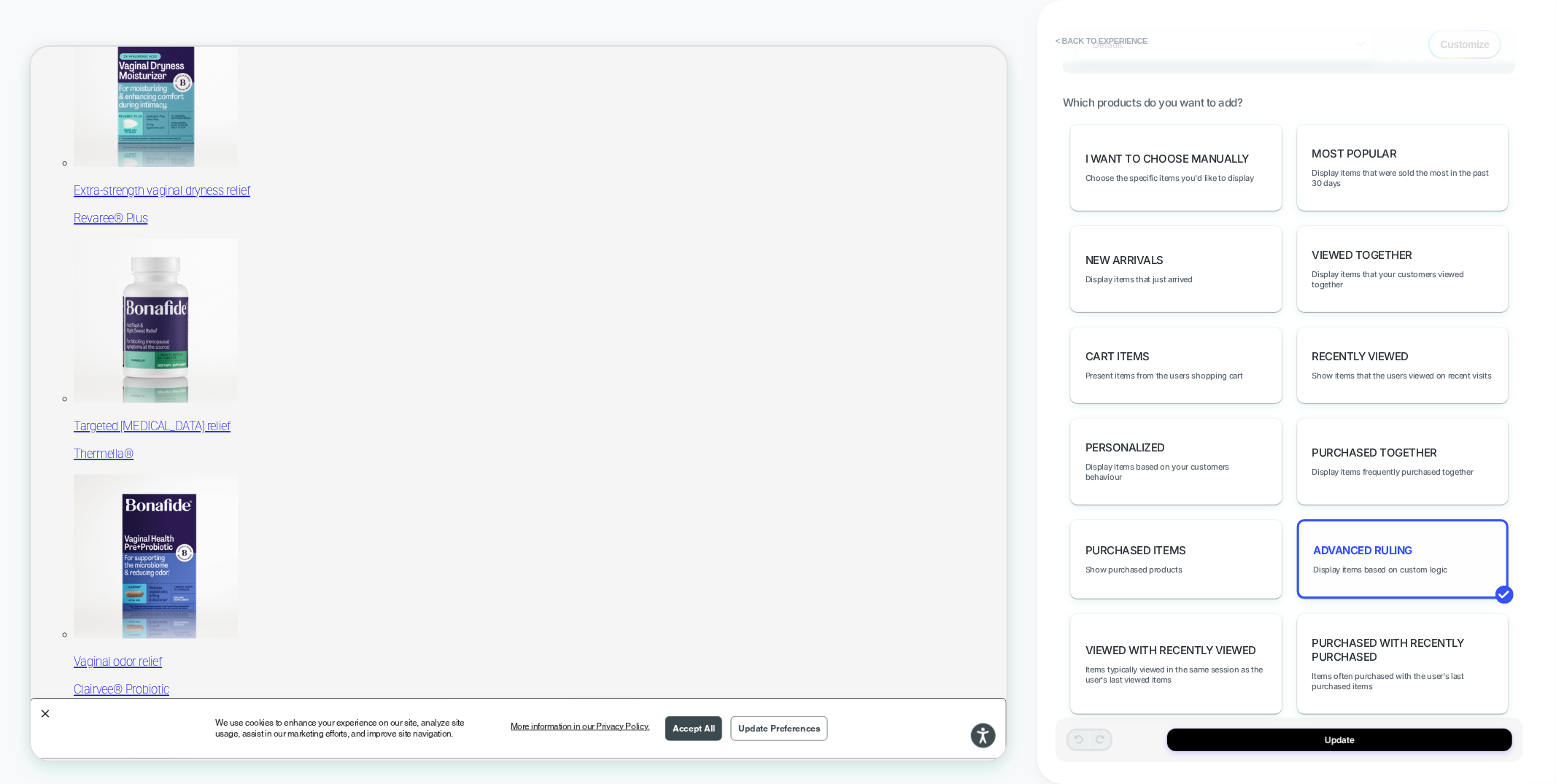
click at [1378, 519] on div "Advanced Ruling Display items based on custom logic" at bounding box center [1403, 559] width 212 height 79
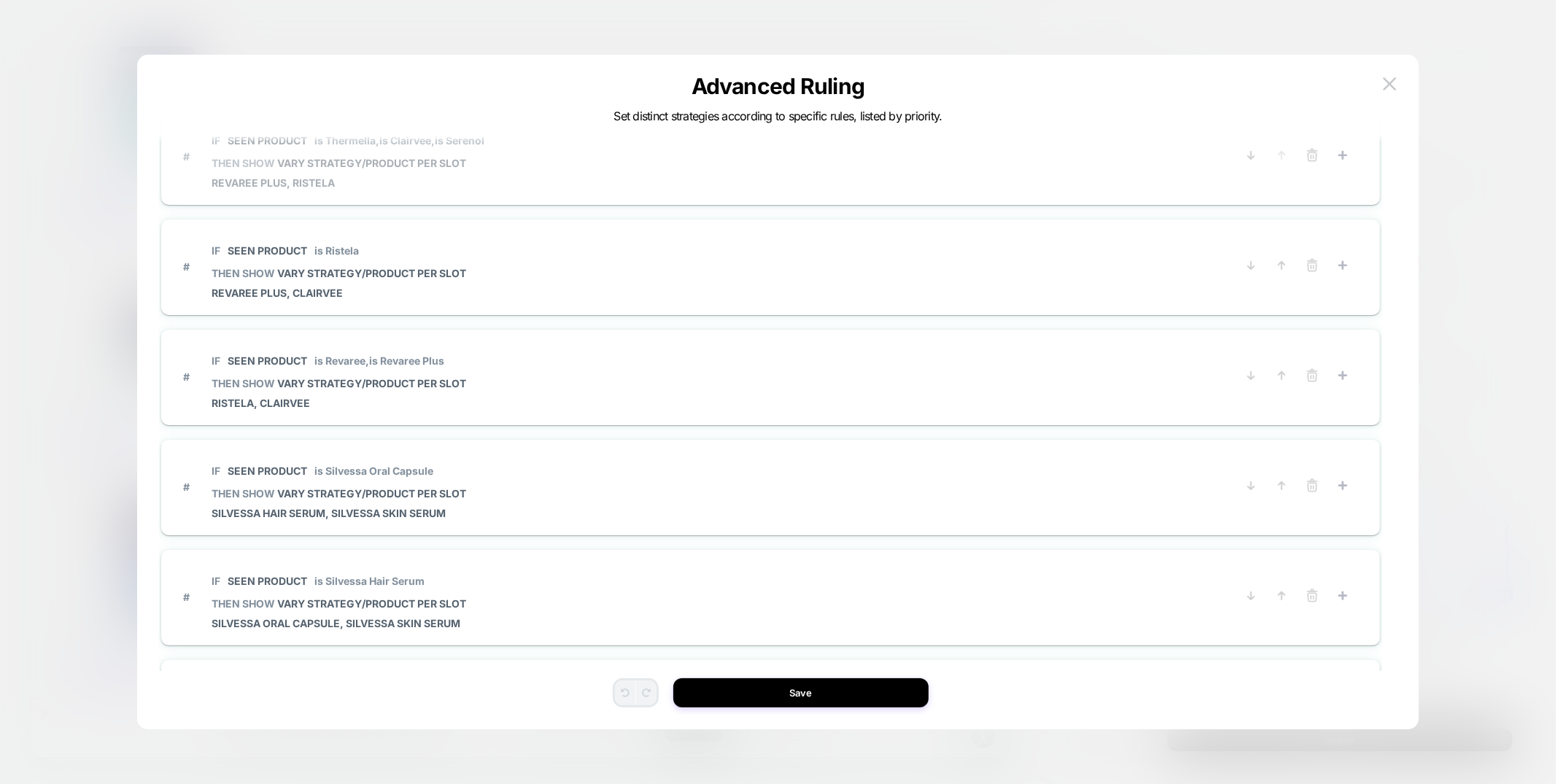
scroll to position [0, 0]
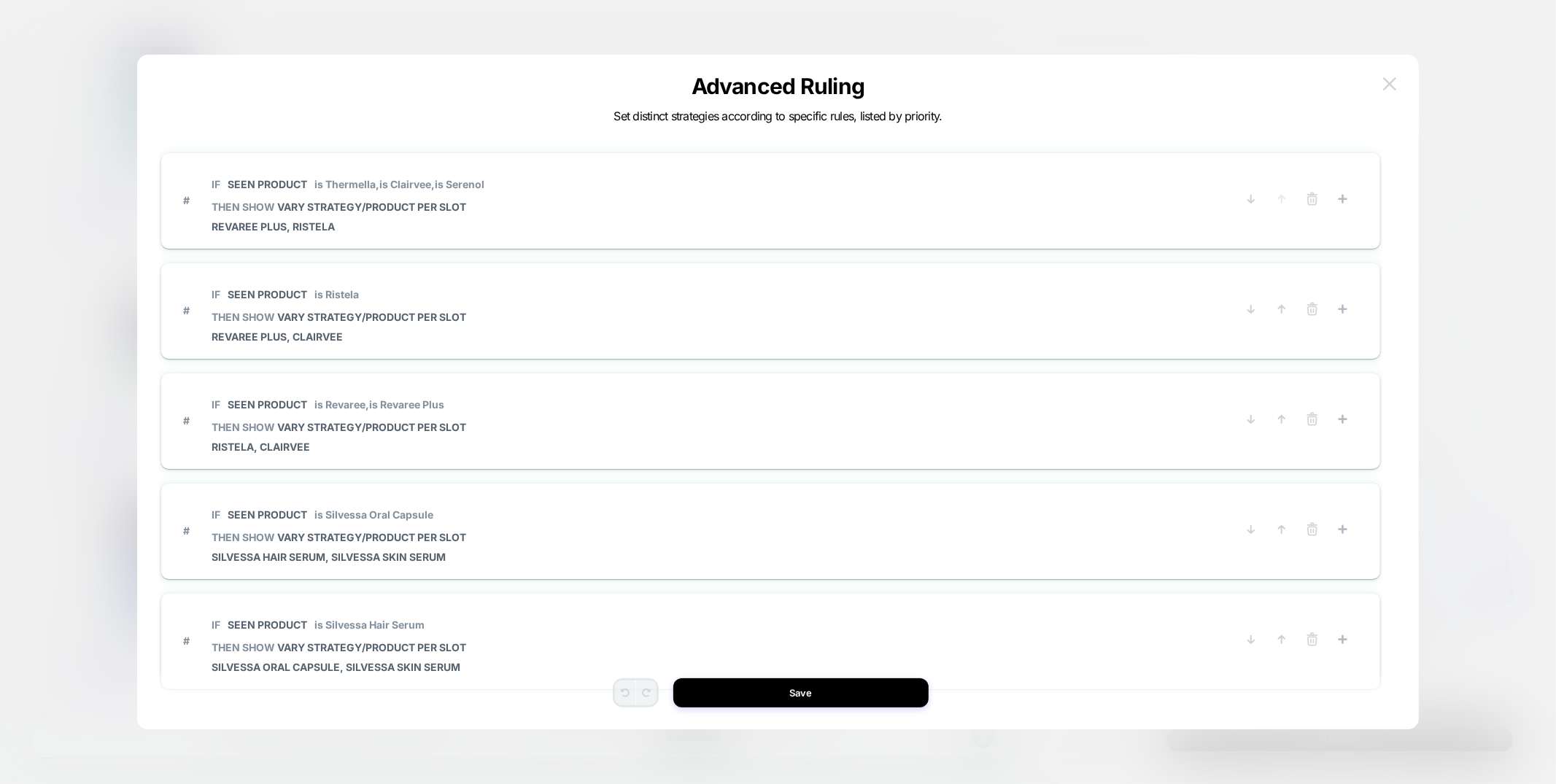
click at [1393, 92] on button at bounding box center [1389, 83] width 22 height 22
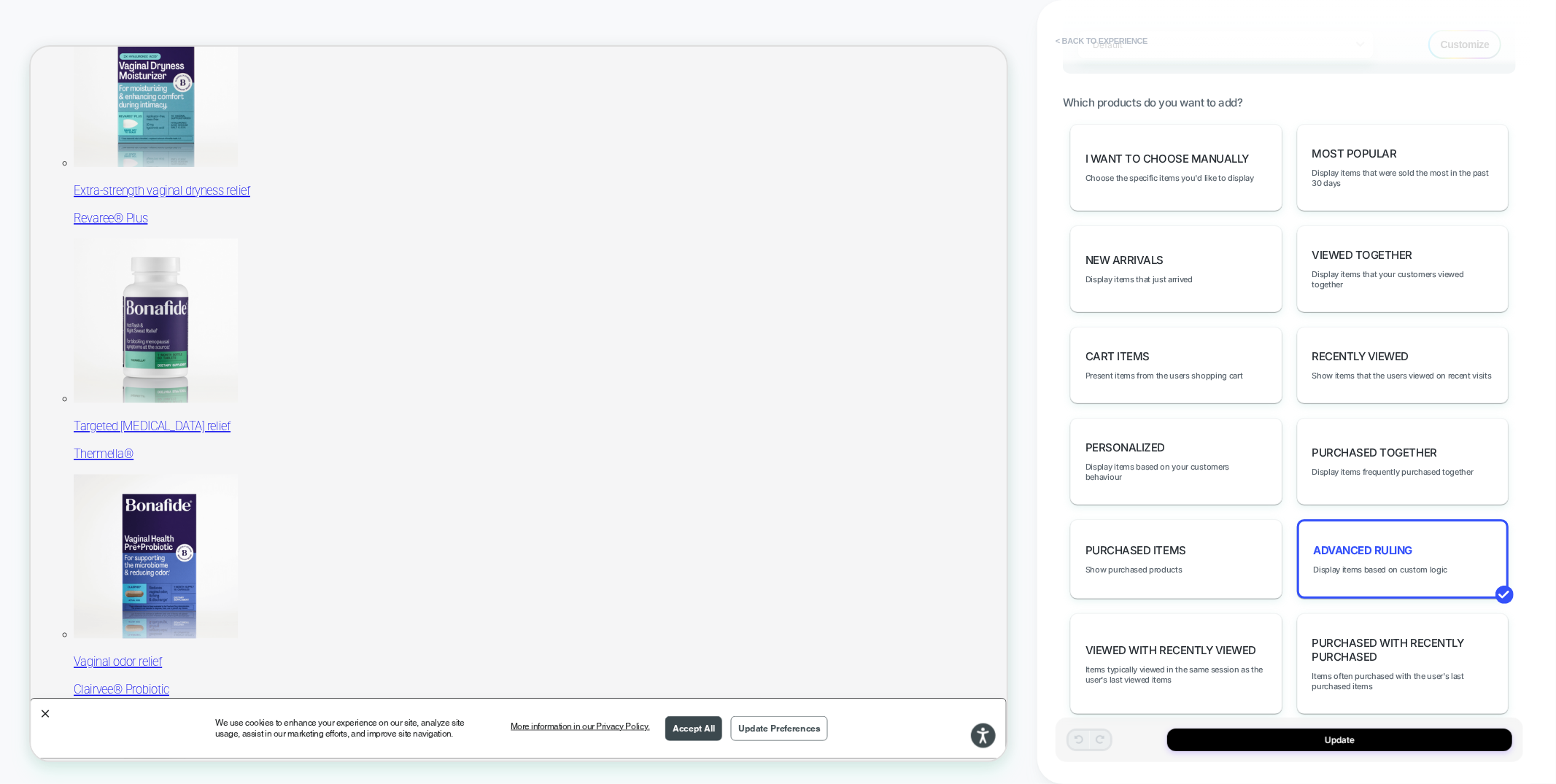
click at [1119, 42] on button "< Back to experience" at bounding box center [1101, 40] width 107 height 23
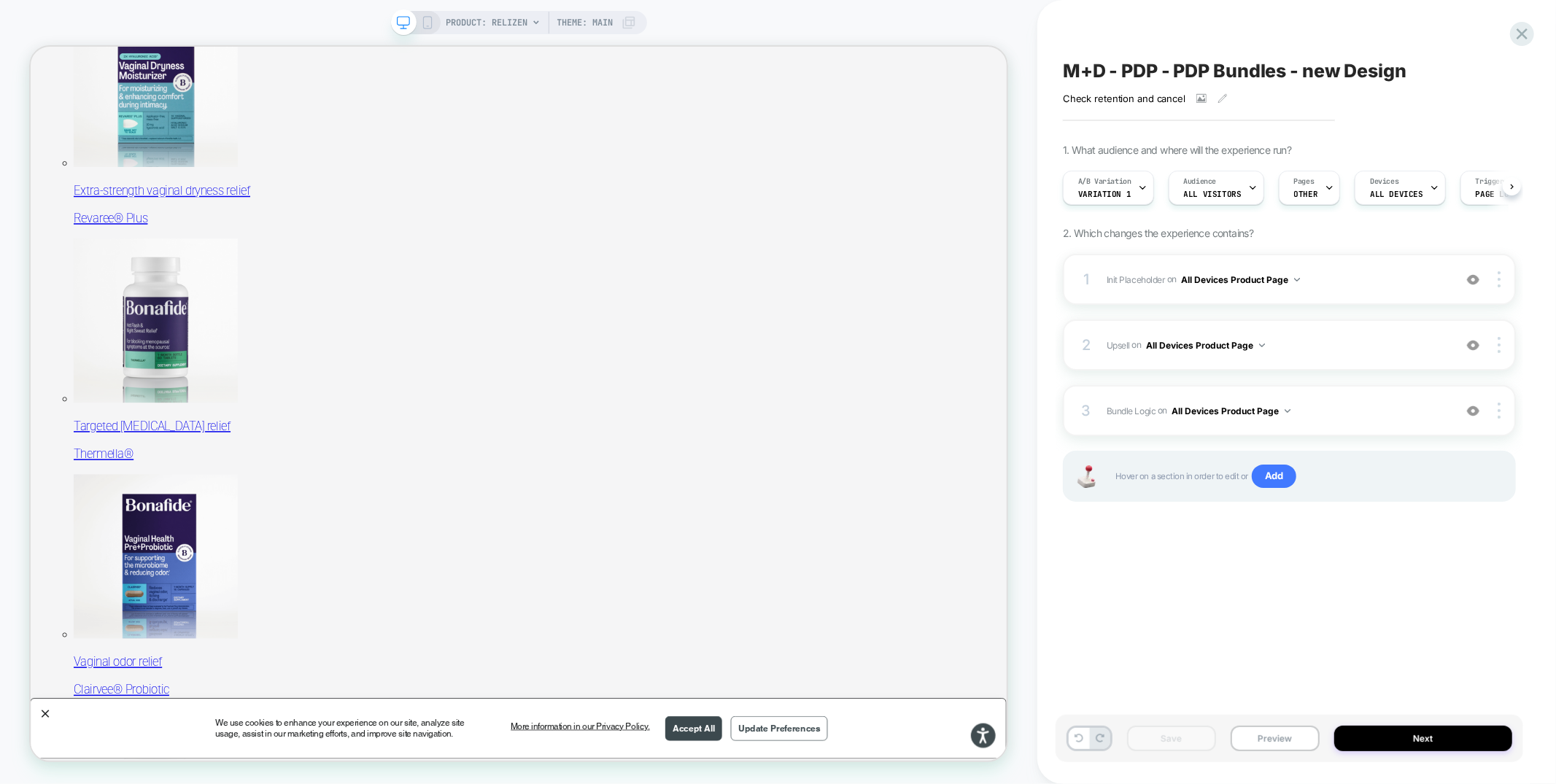
scroll to position [0, 1]
click at [1283, 733] on button "Preview" at bounding box center [1275, 739] width 89 height 26
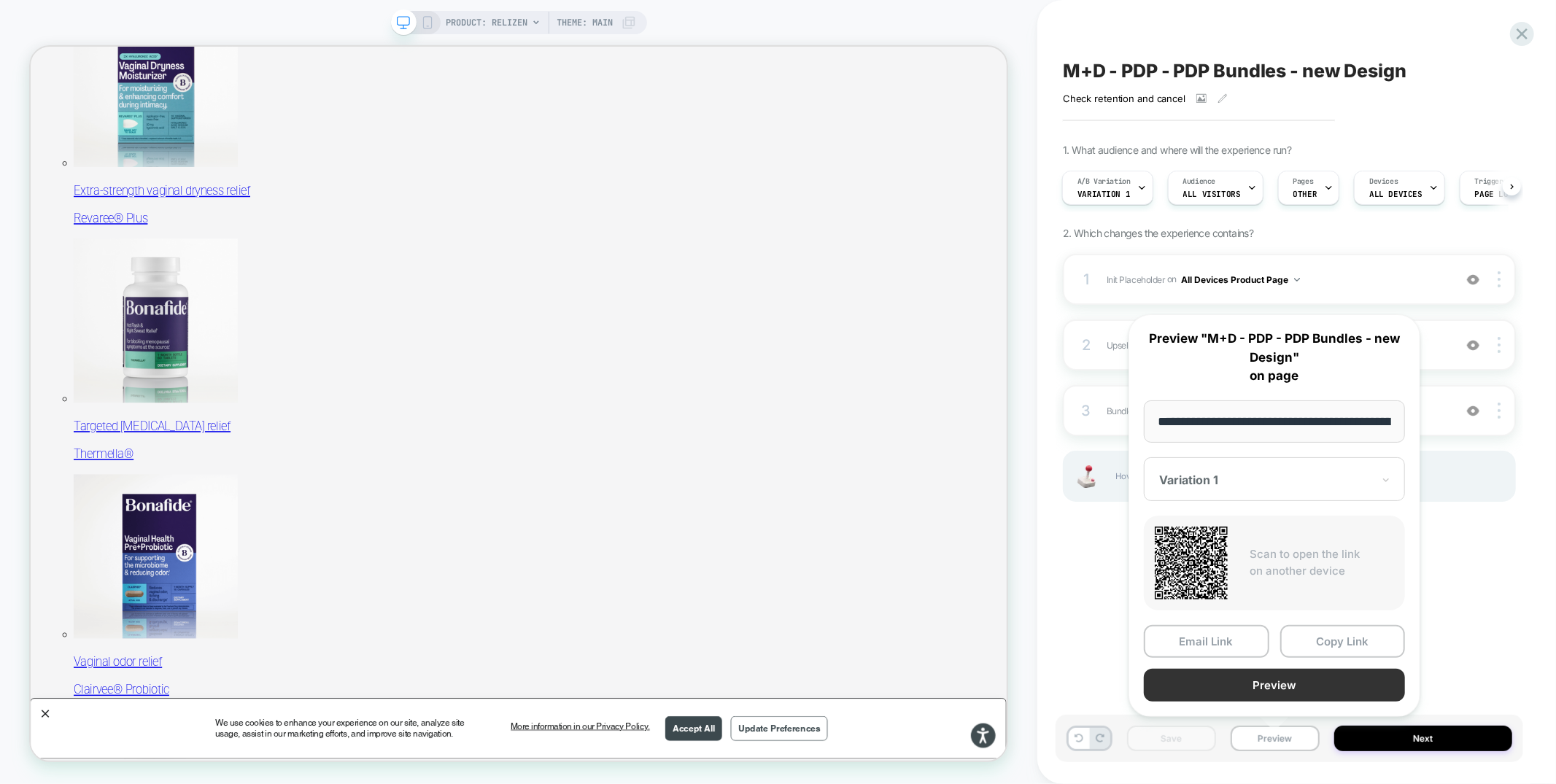
scroll to position [0, 129]
click at [1295, 683] on button "Preview" at bounding box center [1274, 685] width 261 height 33
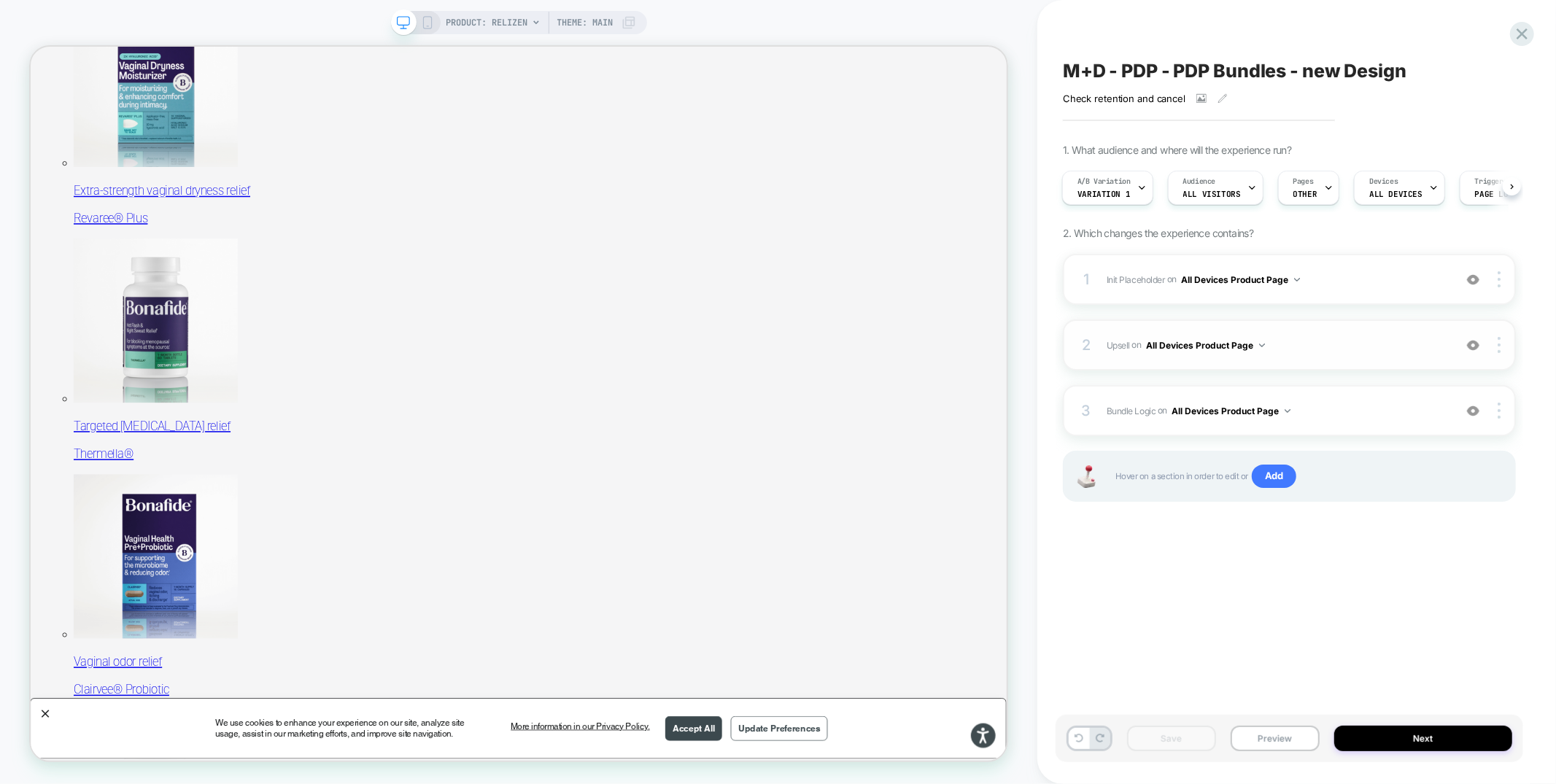
click at [1356, 340] on span "Upsell Adding Product List AFTER #vsly-bundle-creator on All Devices Product Pa…" at bounding box center [1276, 345] width 340 height 19
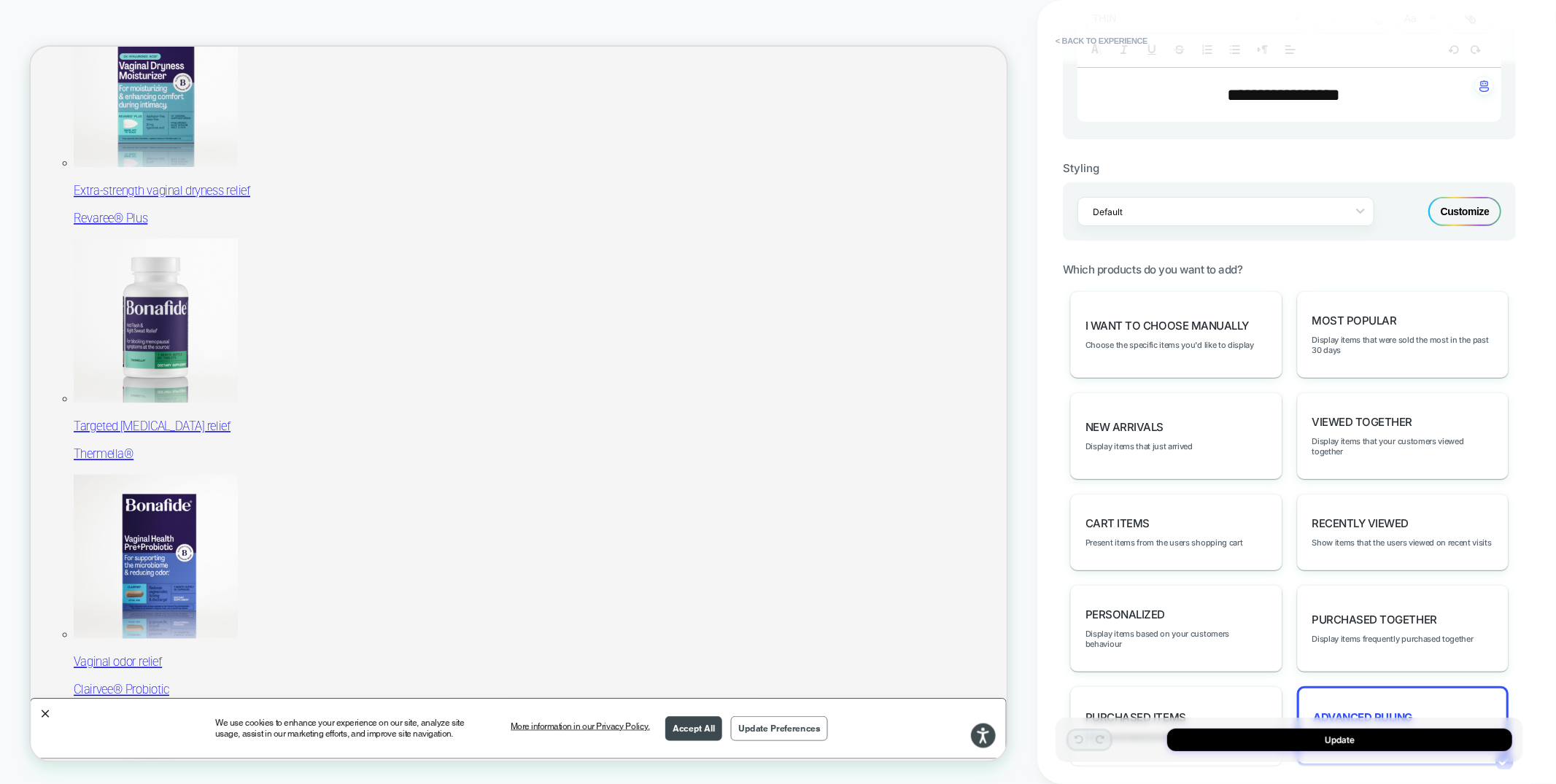
scroll to position [624, 0]
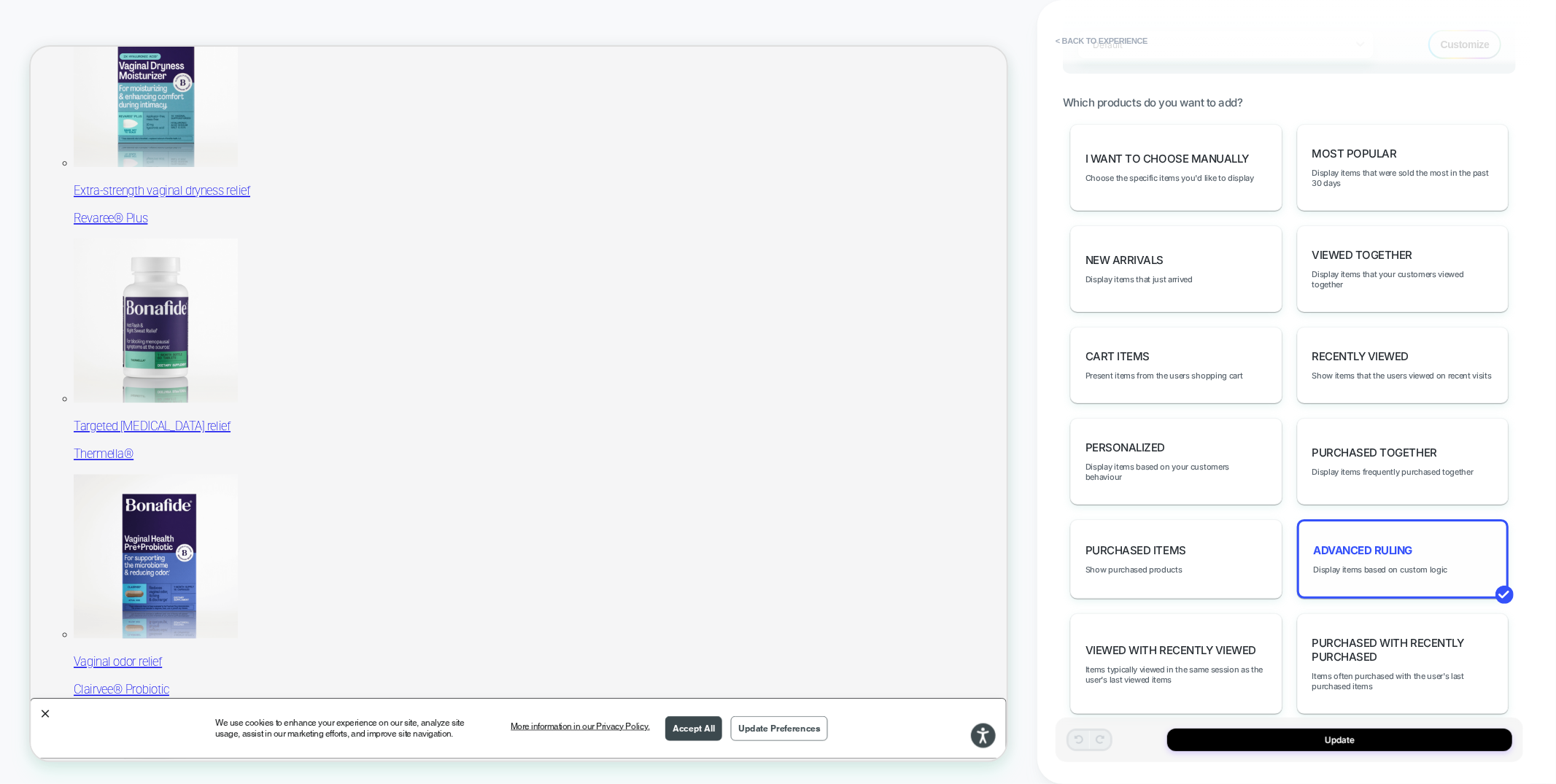
click at [1354, 544] on span "Advanced Ruling" at bounding box center [1363, 550] width 100 height 14
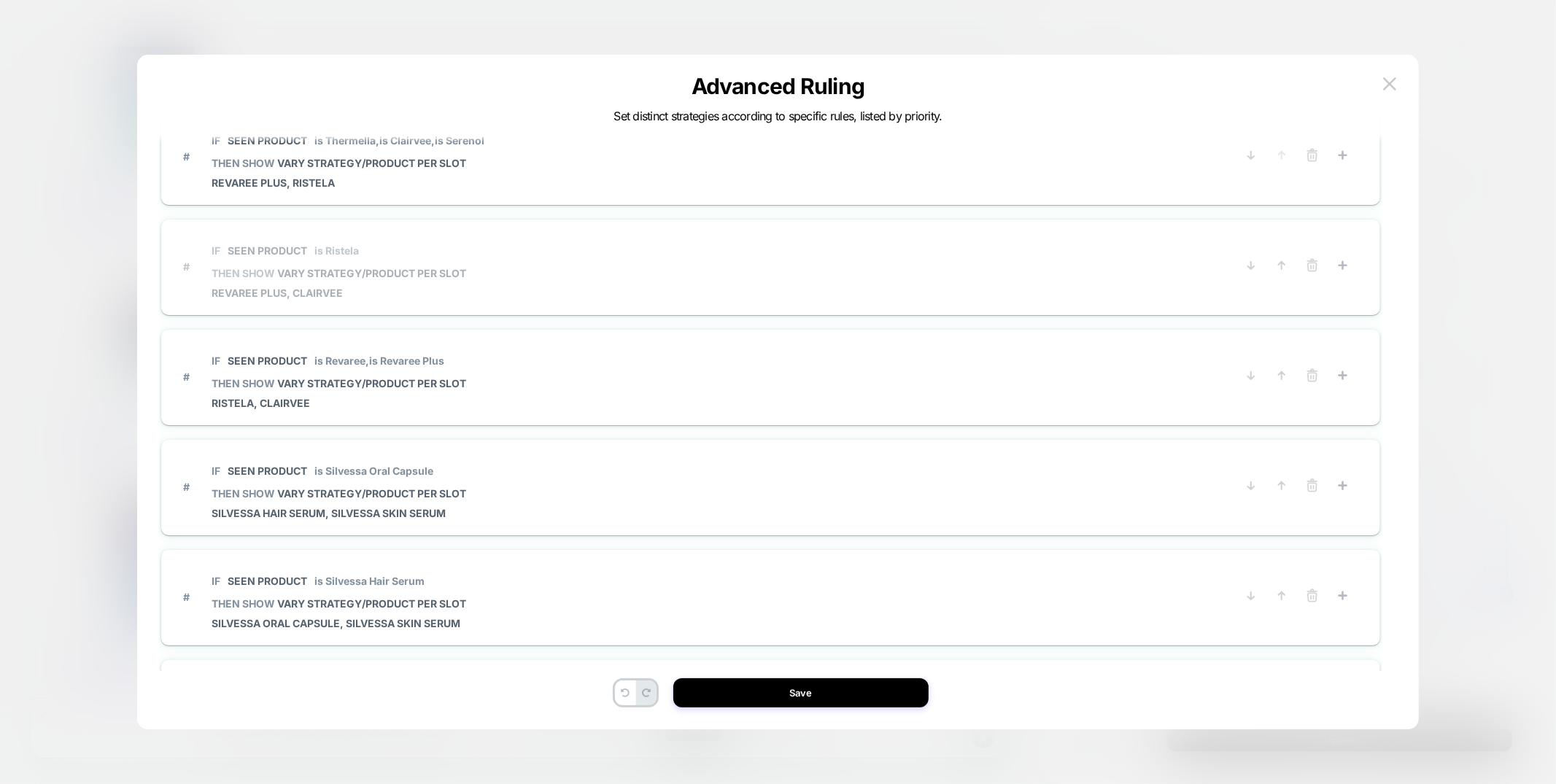
scroll to position [0, 0]
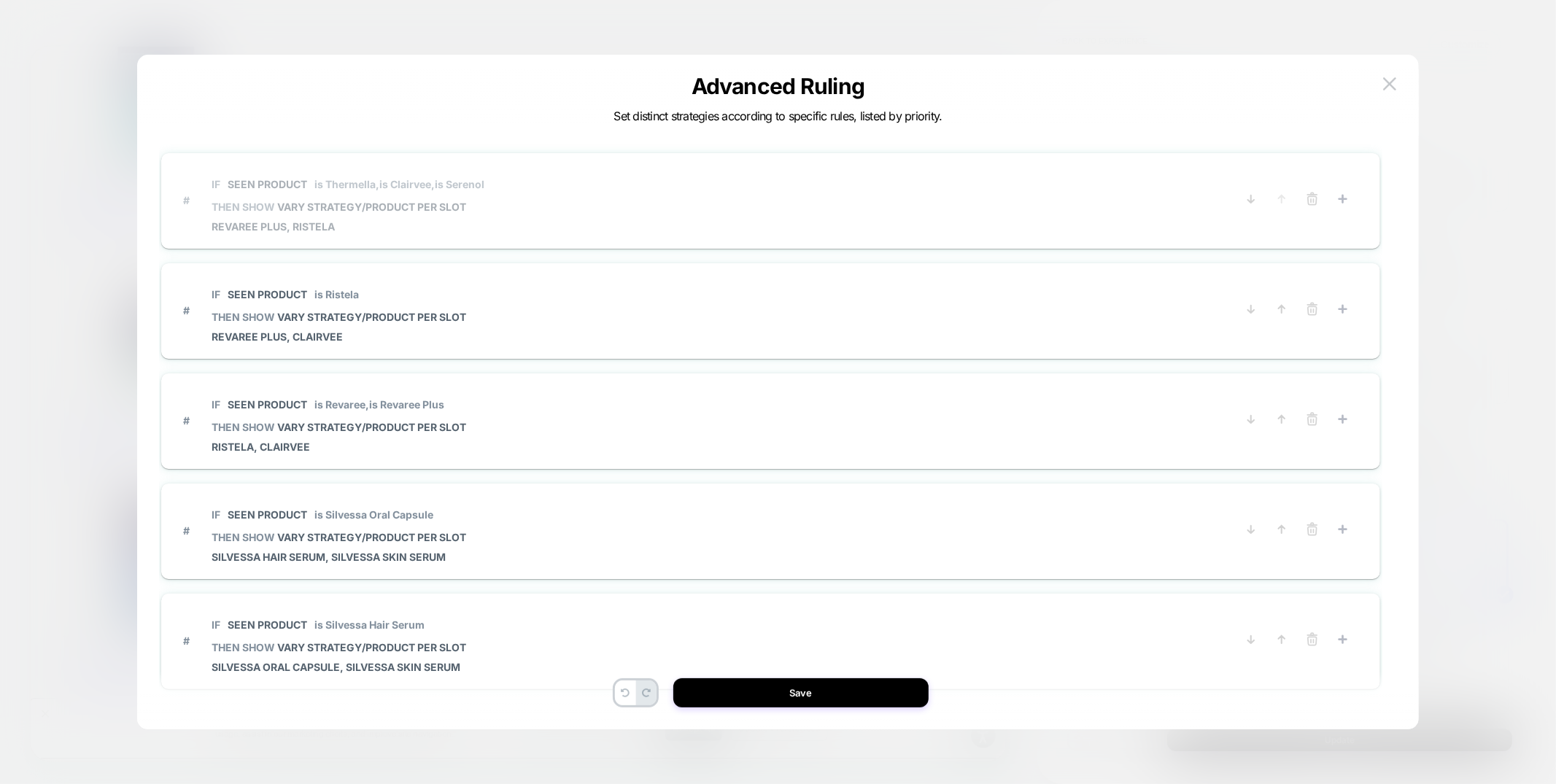
click at [606, 214] on span "# IF Seen Product is Thermella, is Clairvee, is Serenol THEN SHOW VARY STRATEGY…" at bounding box center [700, 200] width 1034 height 65
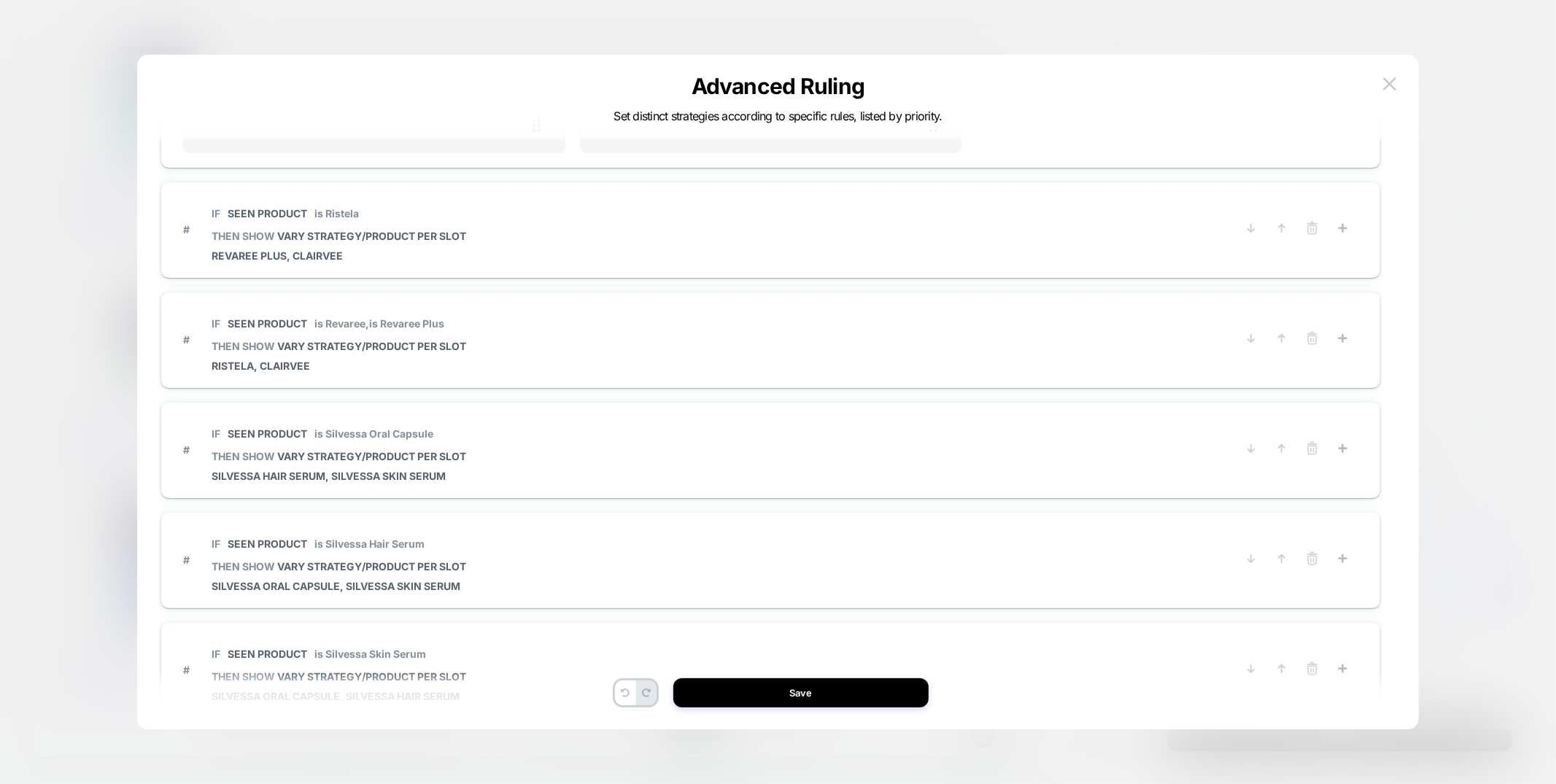
scroll to position [1063, 0]
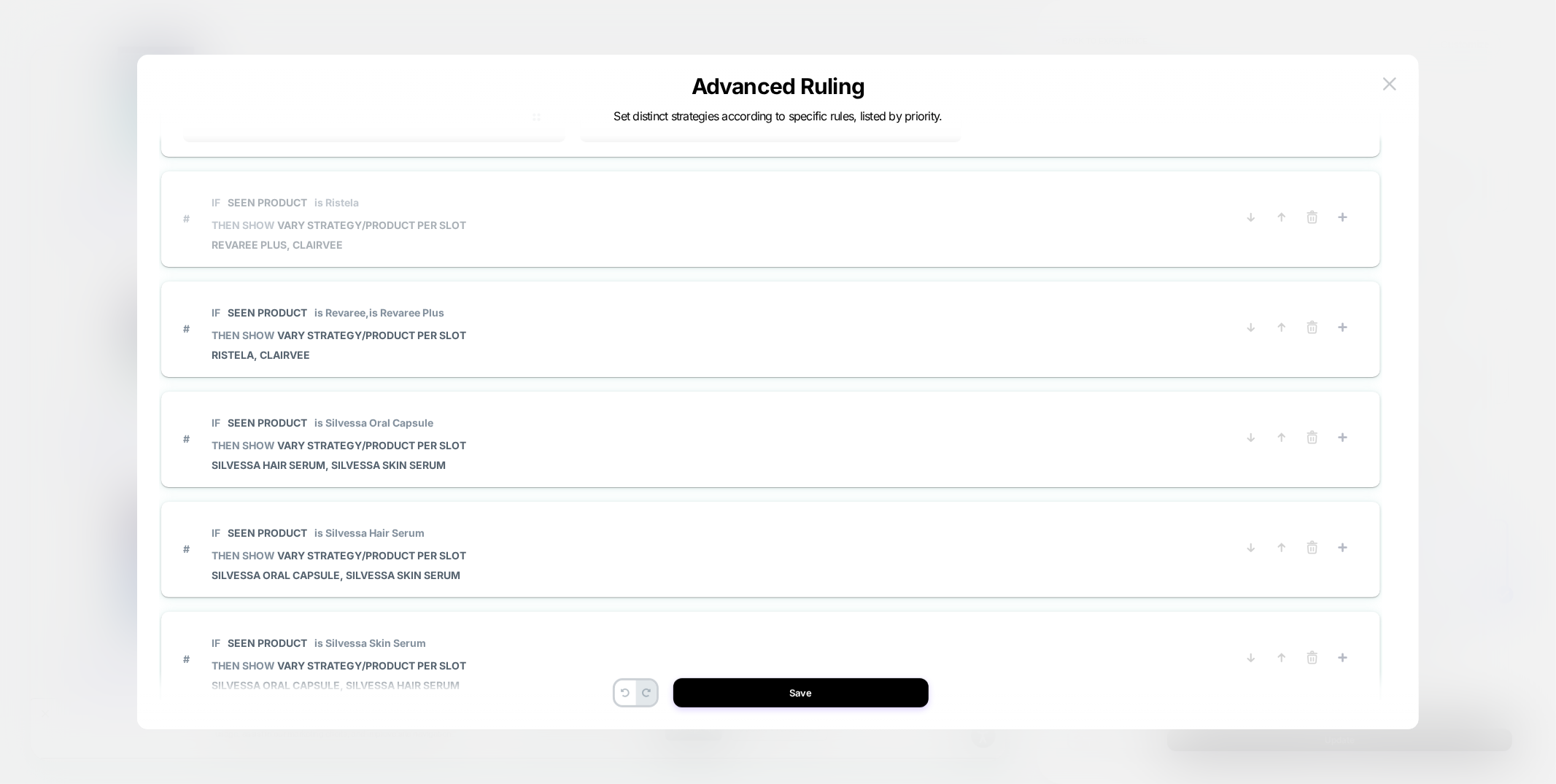
click at [580, 226] on span "# IF Seen Product is Ristela THEN SHOW VARY STRATEGY/PRODUCT PER SLOT Revaree P…" at bounding box center [700, 218] width 1034 height 65
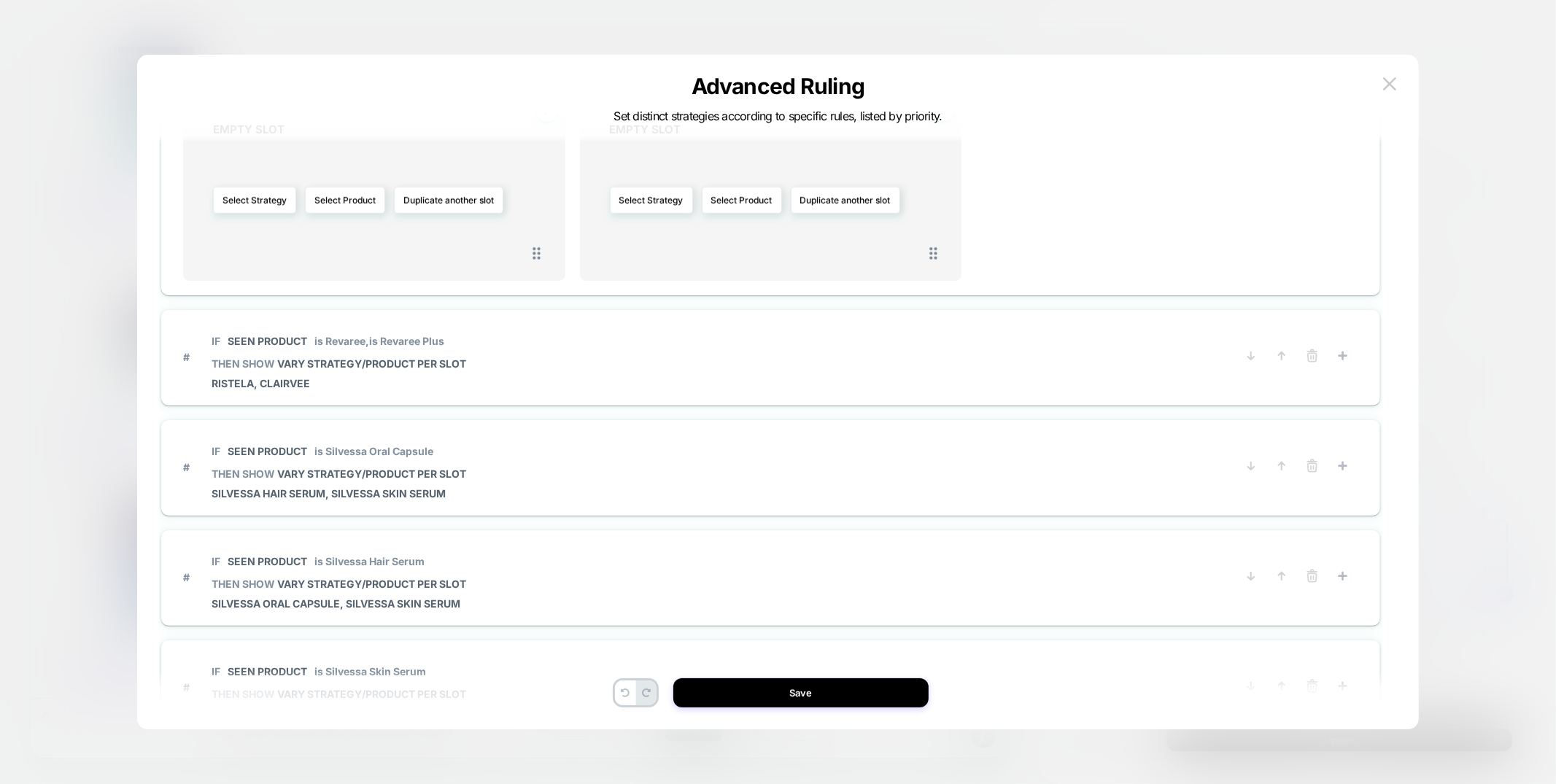
scroll to position [960, 0]
click at [596, 377] on span "# IF Seen Product is Revaree, is Revaree Plus THEN SHOW VARY STRATEGY/PRODUCT P…" at bounding box center [700, 354] width 1034 height 65
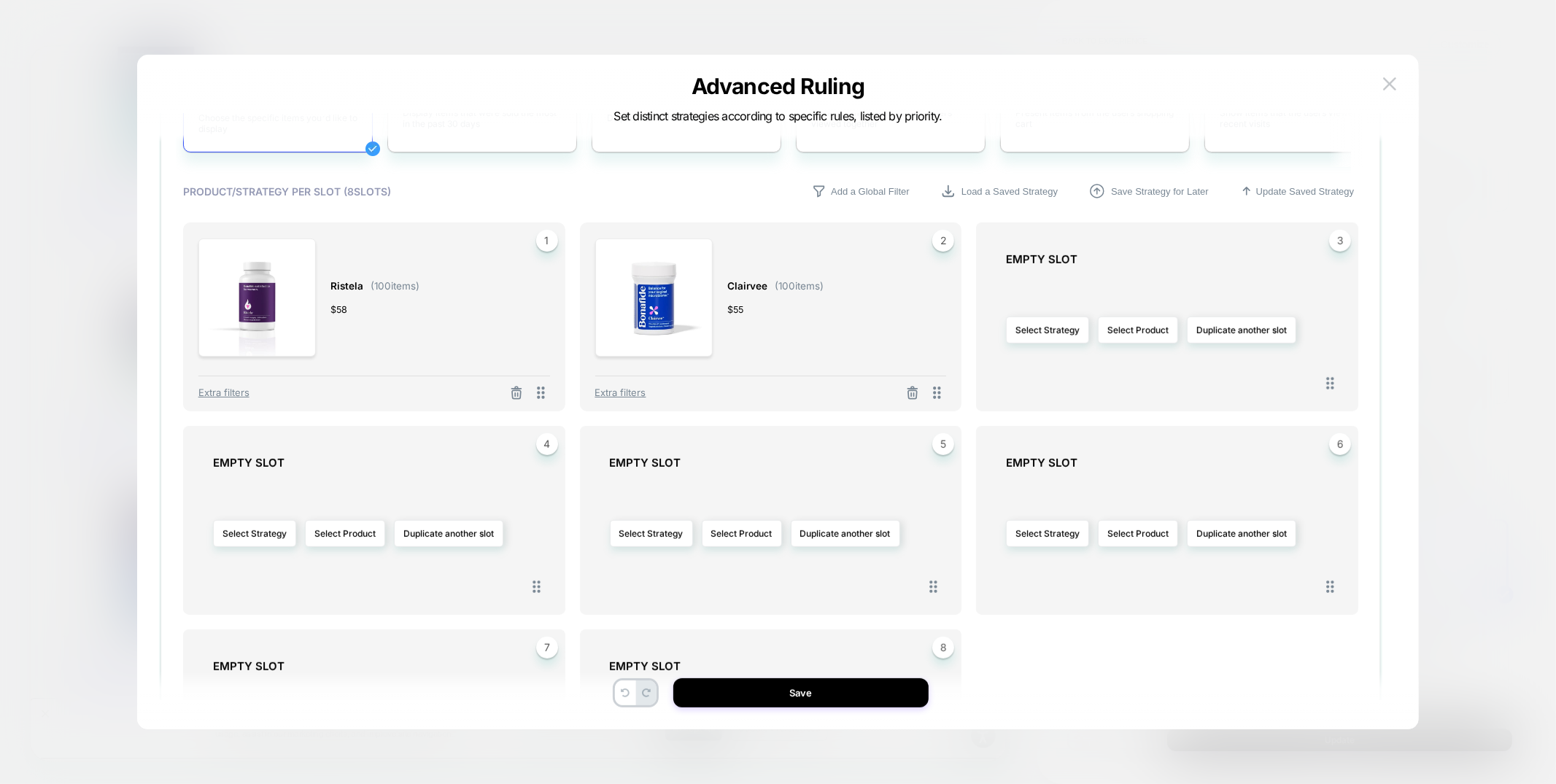
scroll to position [457, 0]
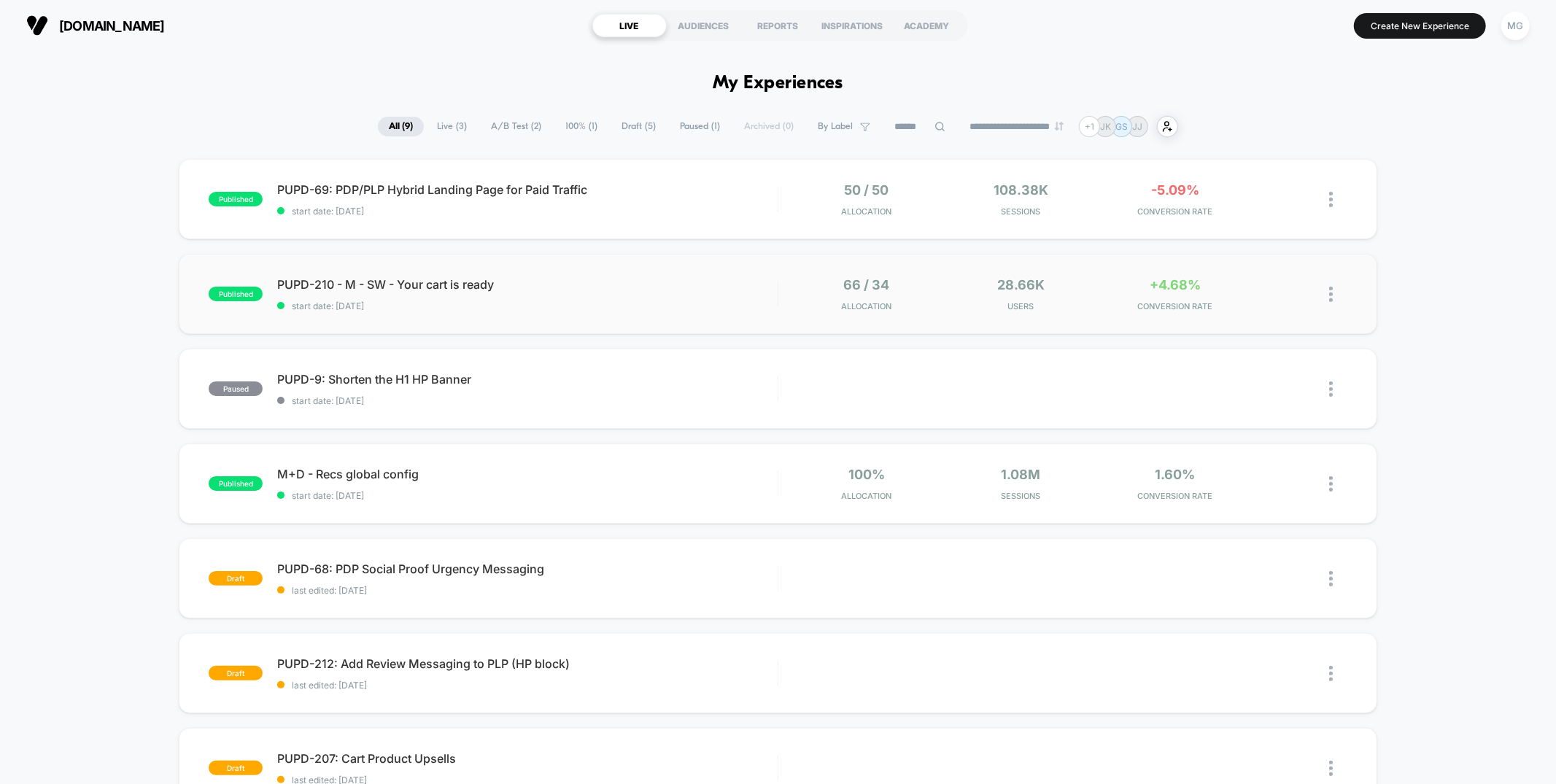
click at [638, 303] on span "start date: [DATE]" at bounding box center [527, 306] width 499 height 11
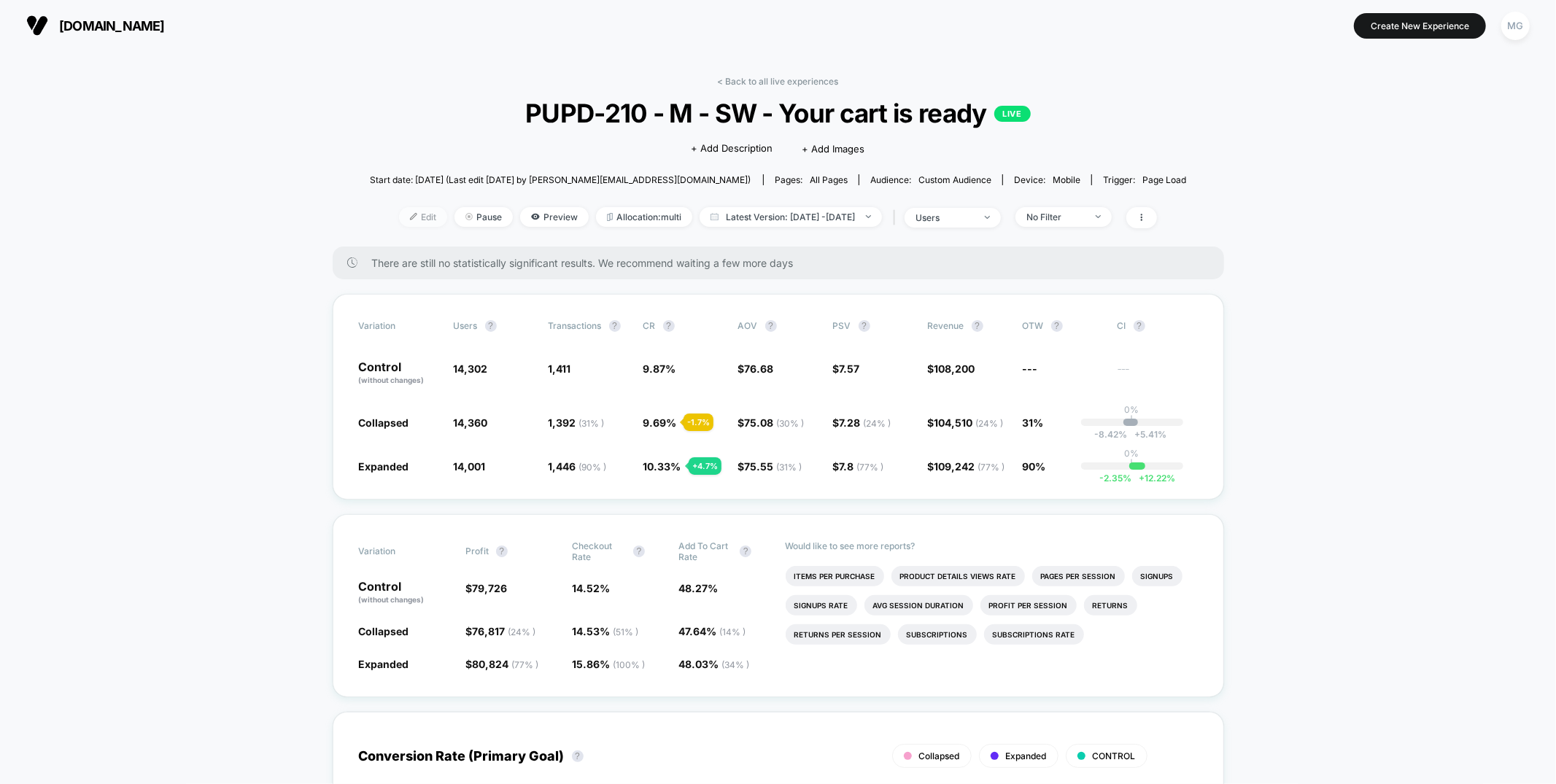
click at [402, 218] on span "Edit" at bounding box center [422, 217] width 48 height 19
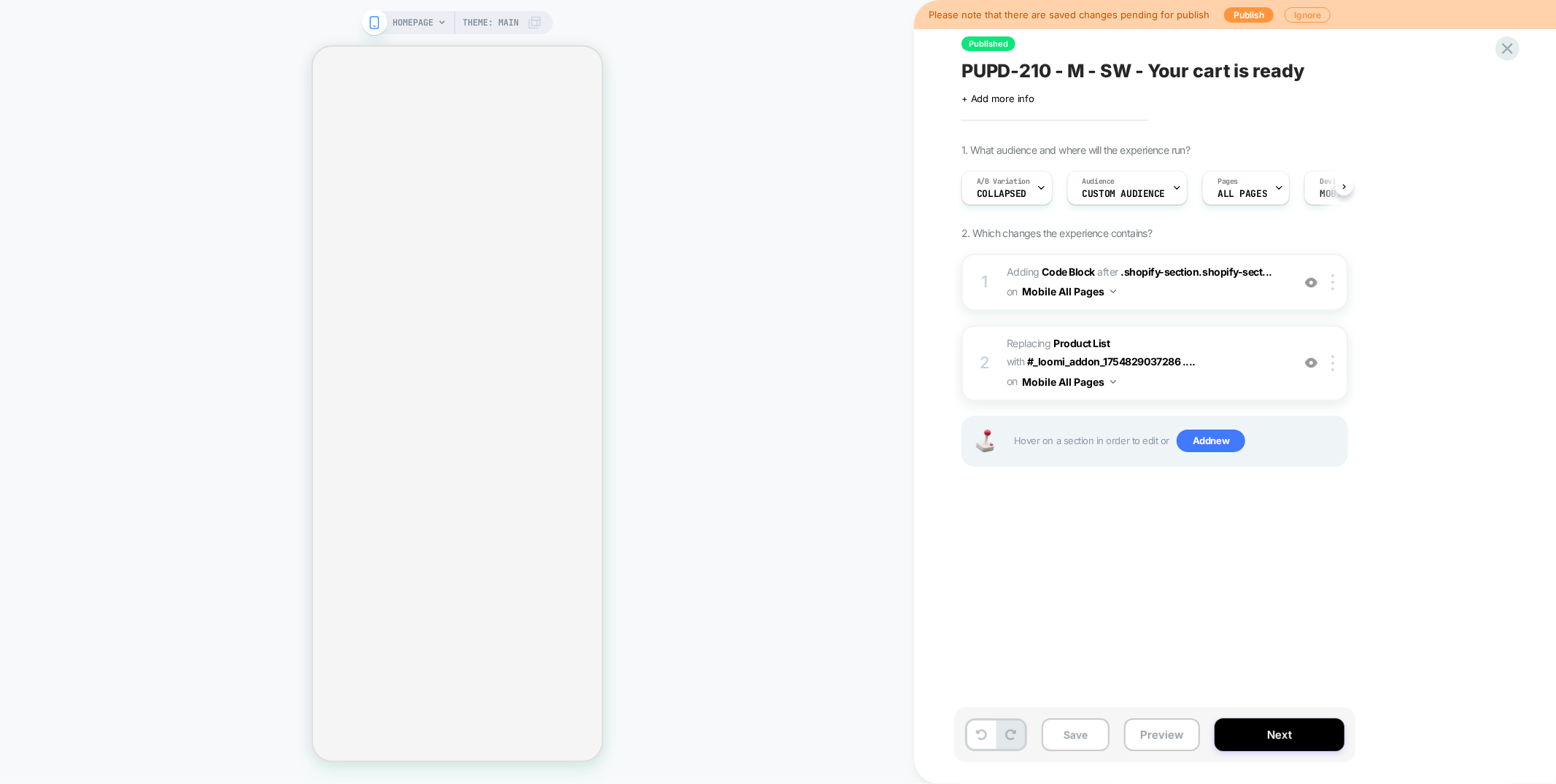
scroll to position [0, 1]
click at [1331, 282] on div at bounding box center [1335, 282] width 24 height 16
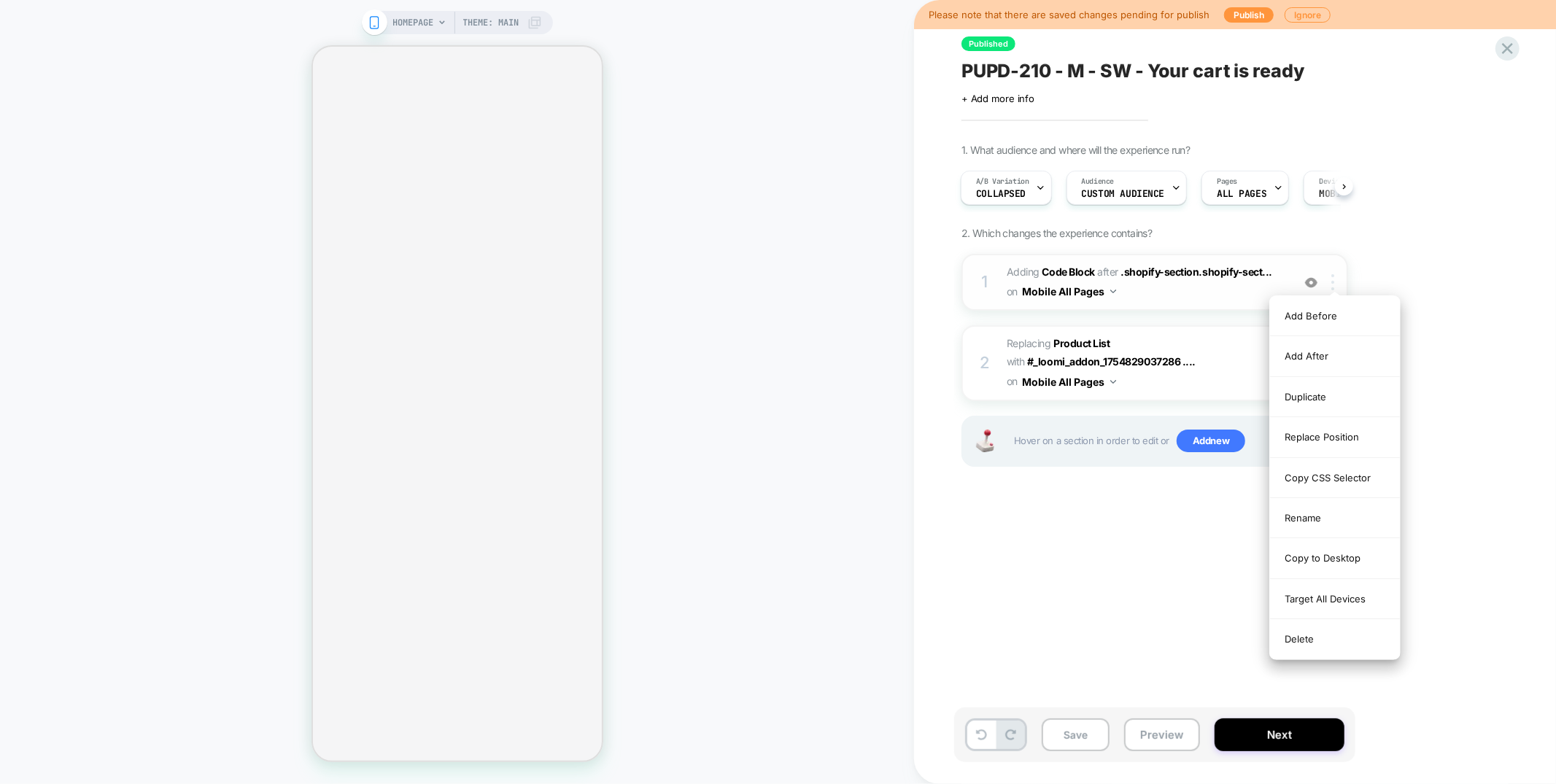
click at [1331, 282] on div at bounding box center [1335, 282] width 24 height 16
click at [1318, 429] on div "Replace Position" at bounding box center [1334, 438] width 129 height 40
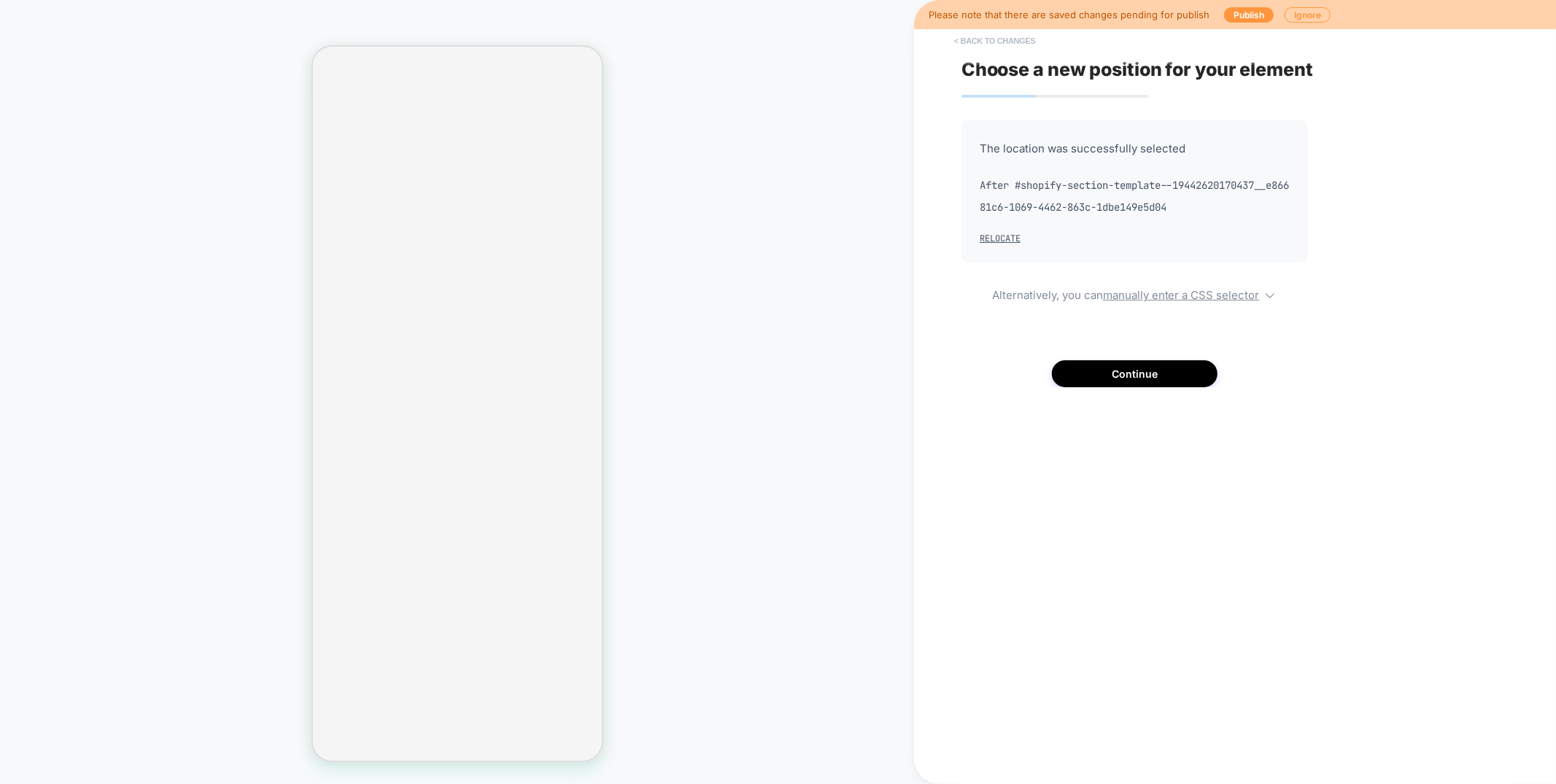
click at [1007, 40] on button "< Back to changes" at bounding box center [994, 40] width 96 height 23
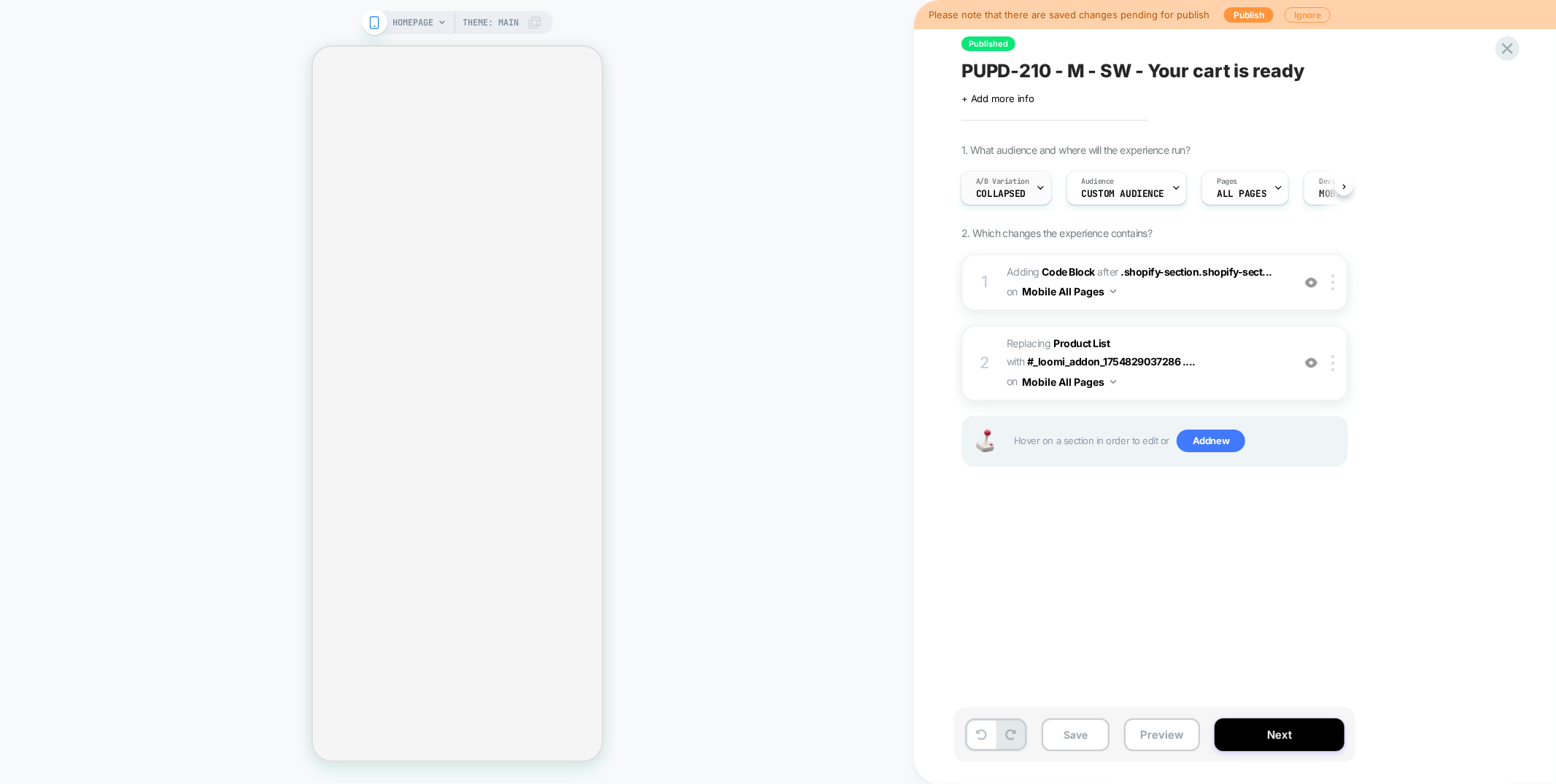
click at [1025, 191] on div "A/B Variation Collapsed" at bounding box center [1003, 188] width 83 height 33
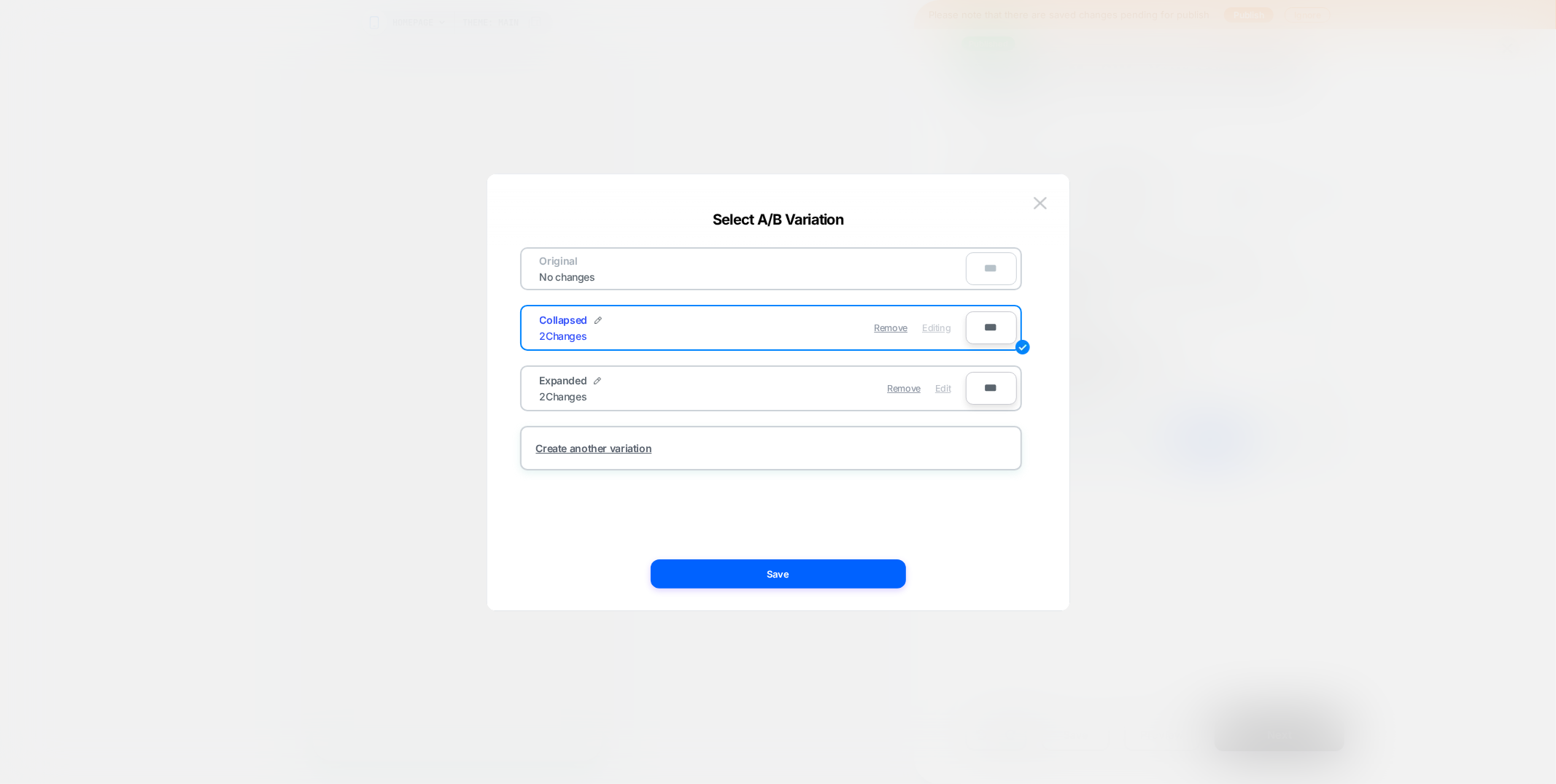
click at [945, 383] on span "Edit" at bounding box center [943, 388] width 15 height 11
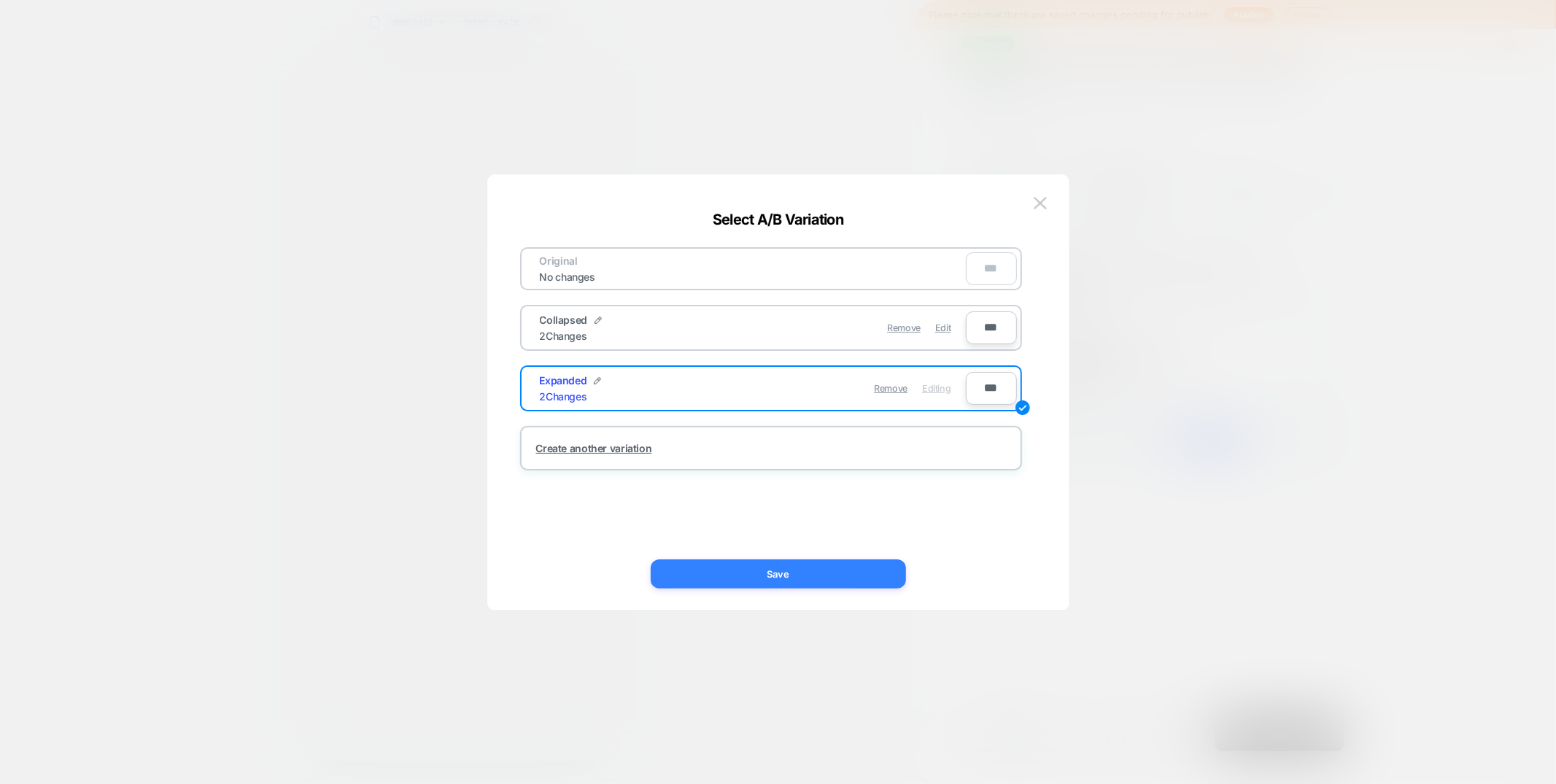
click at [782, 569] on button "Save" at bounding box center [778, 574] width 255 height 29
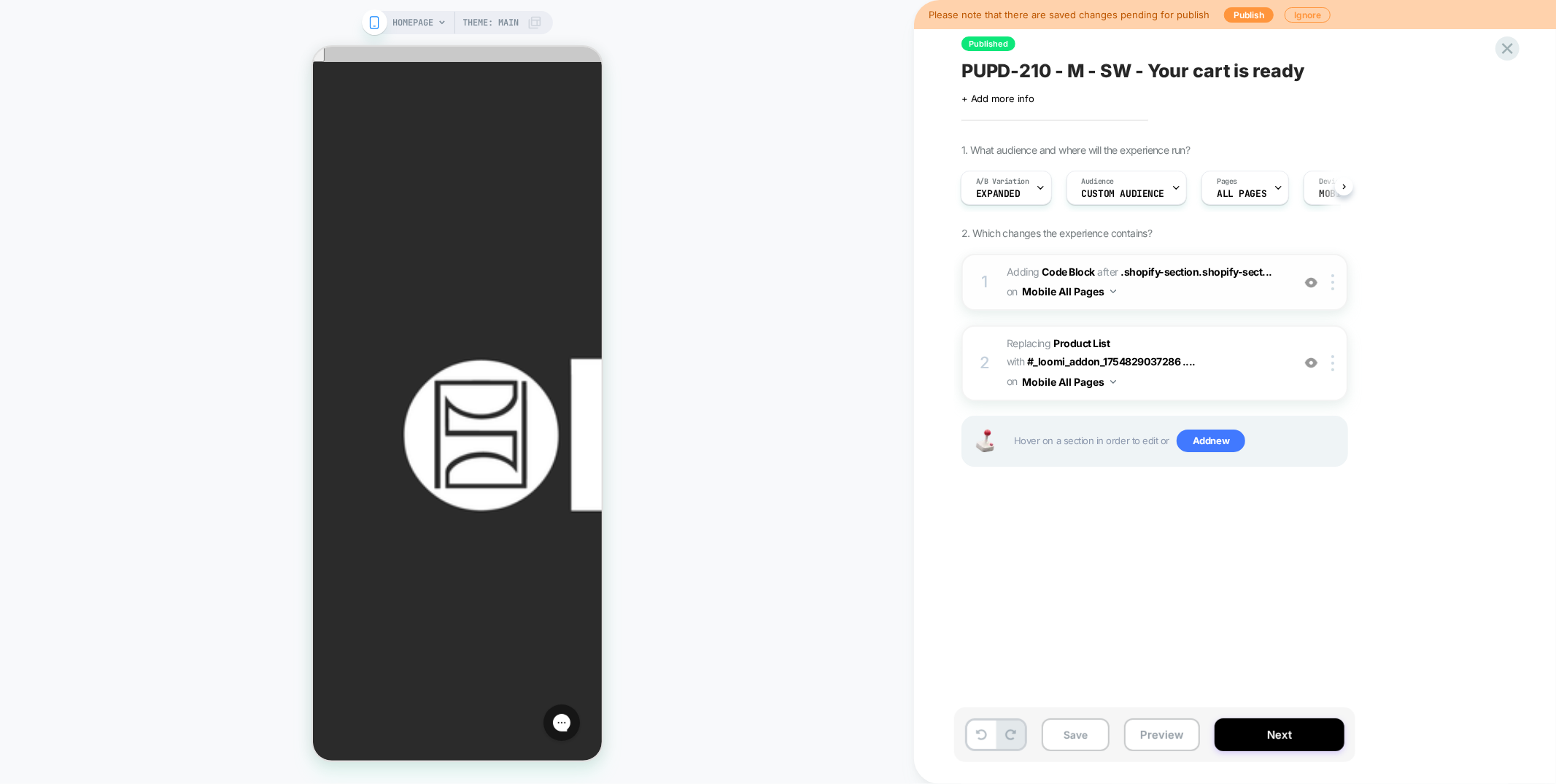
scroll to position [0, 0]
click at [1333, 281] on img at bounding box center [1333, 282] width 3 height 16
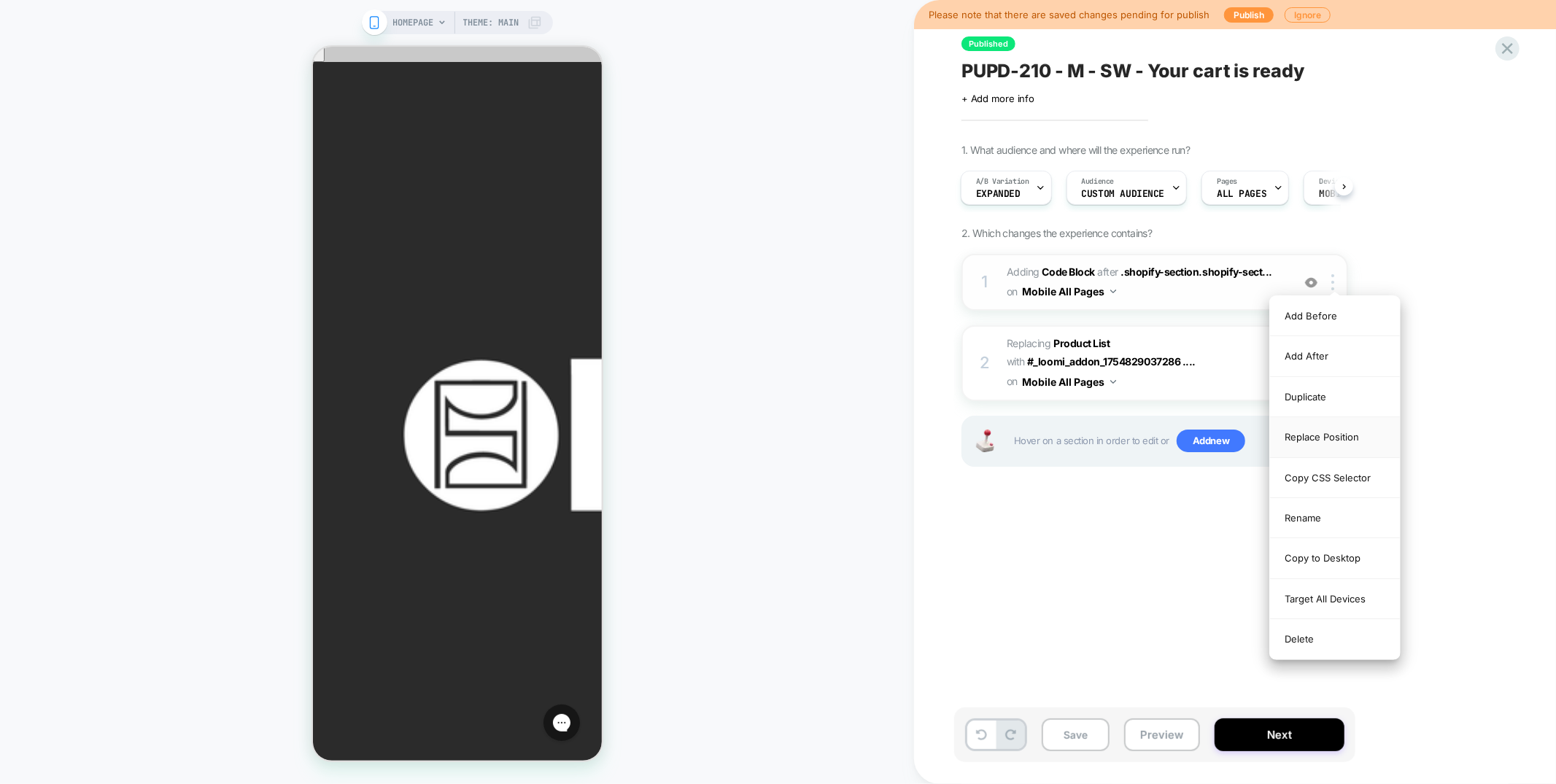
click at [1301, 442] on div "Replace Position" at bounding box center [1334, 438] width 129 height 40
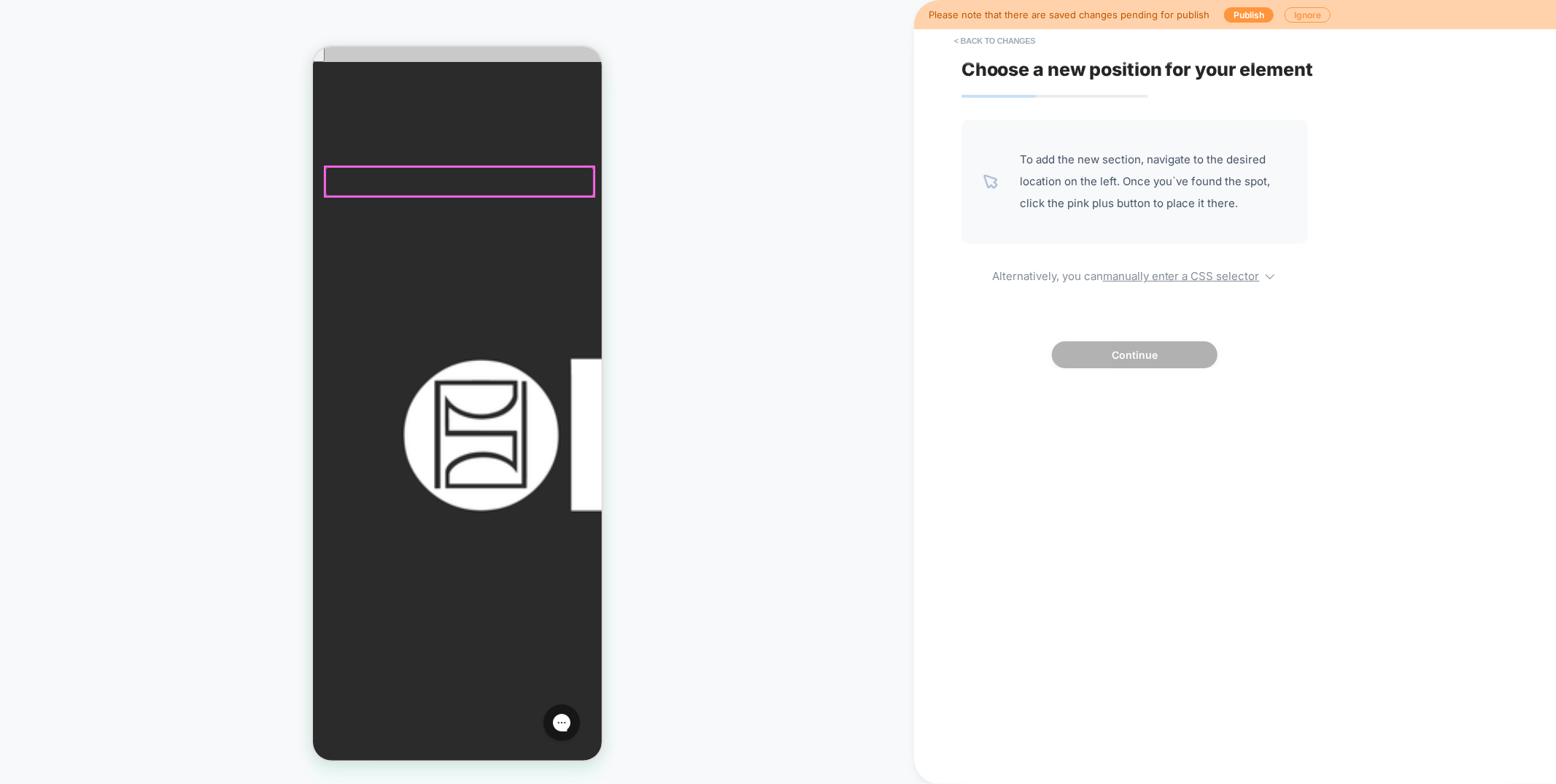
click at [563, 171] on div at bounding box center [459, 181] width 269 height 29
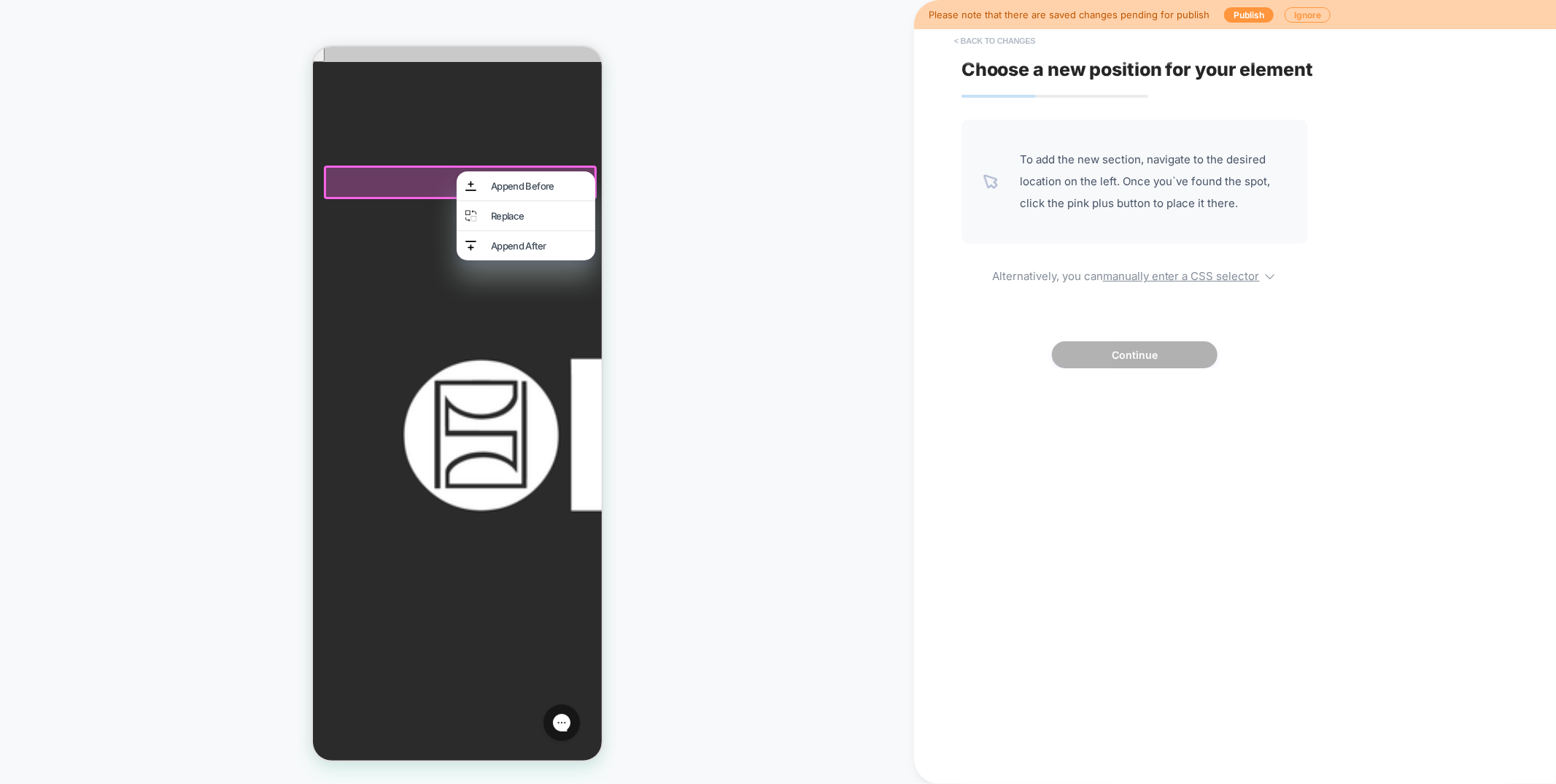
click at [990, 40] on button "< Back to changes" at bounding box center [994, 40] width 96 height 23
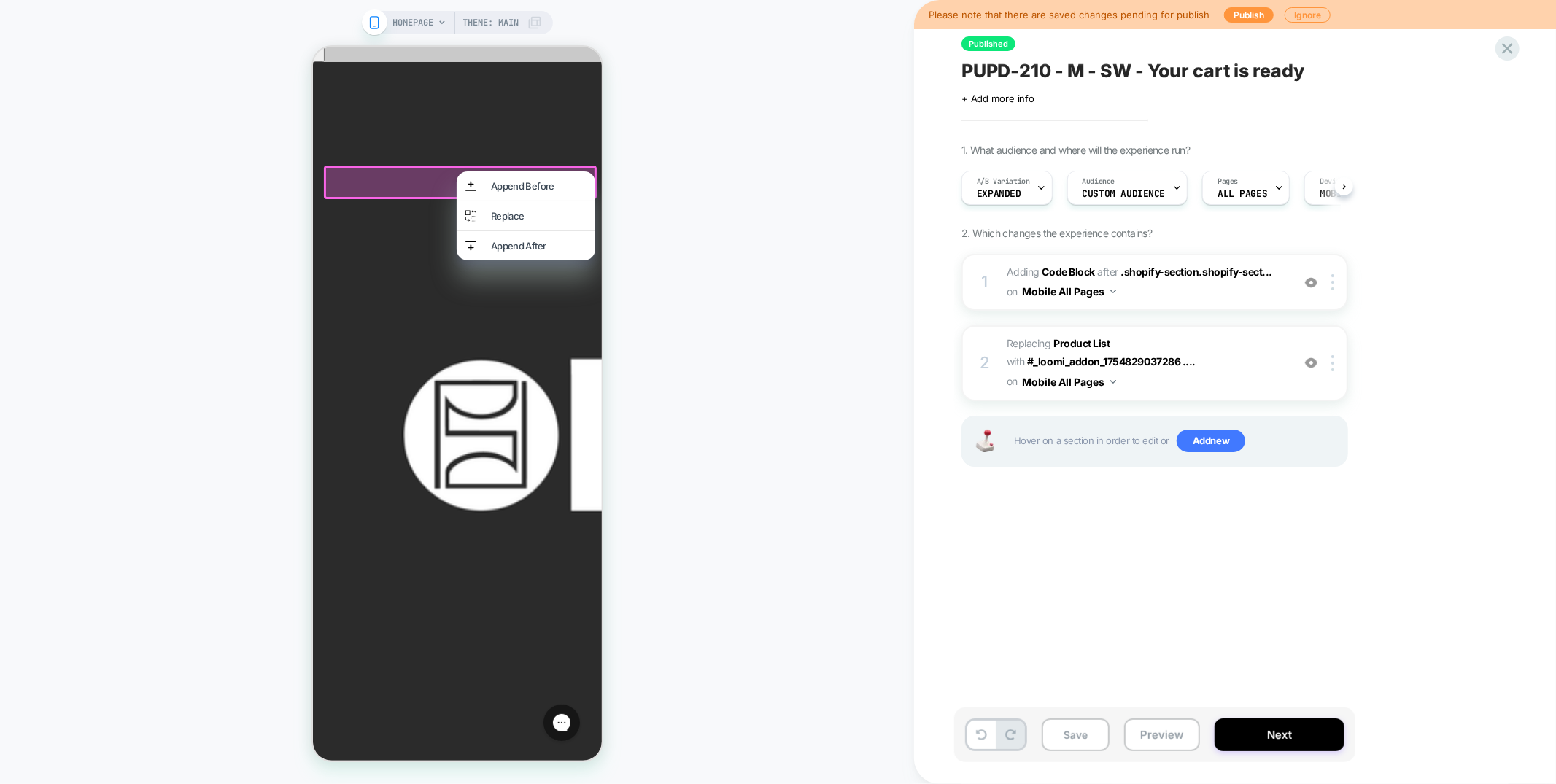
scroll to position [0, 1]
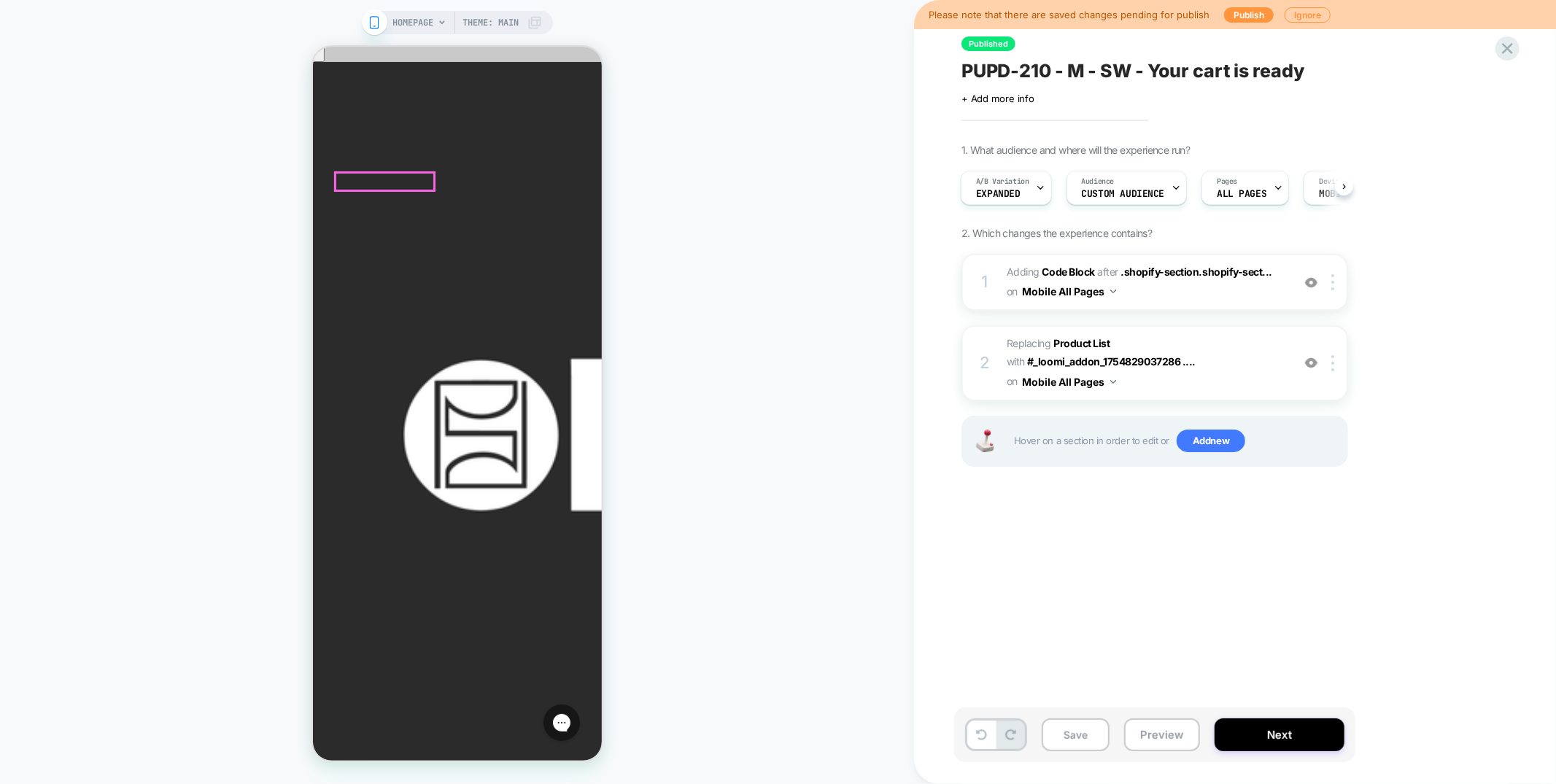
click at [1331, 283] on img at bounding box center [1333, 282] width 3 height 16
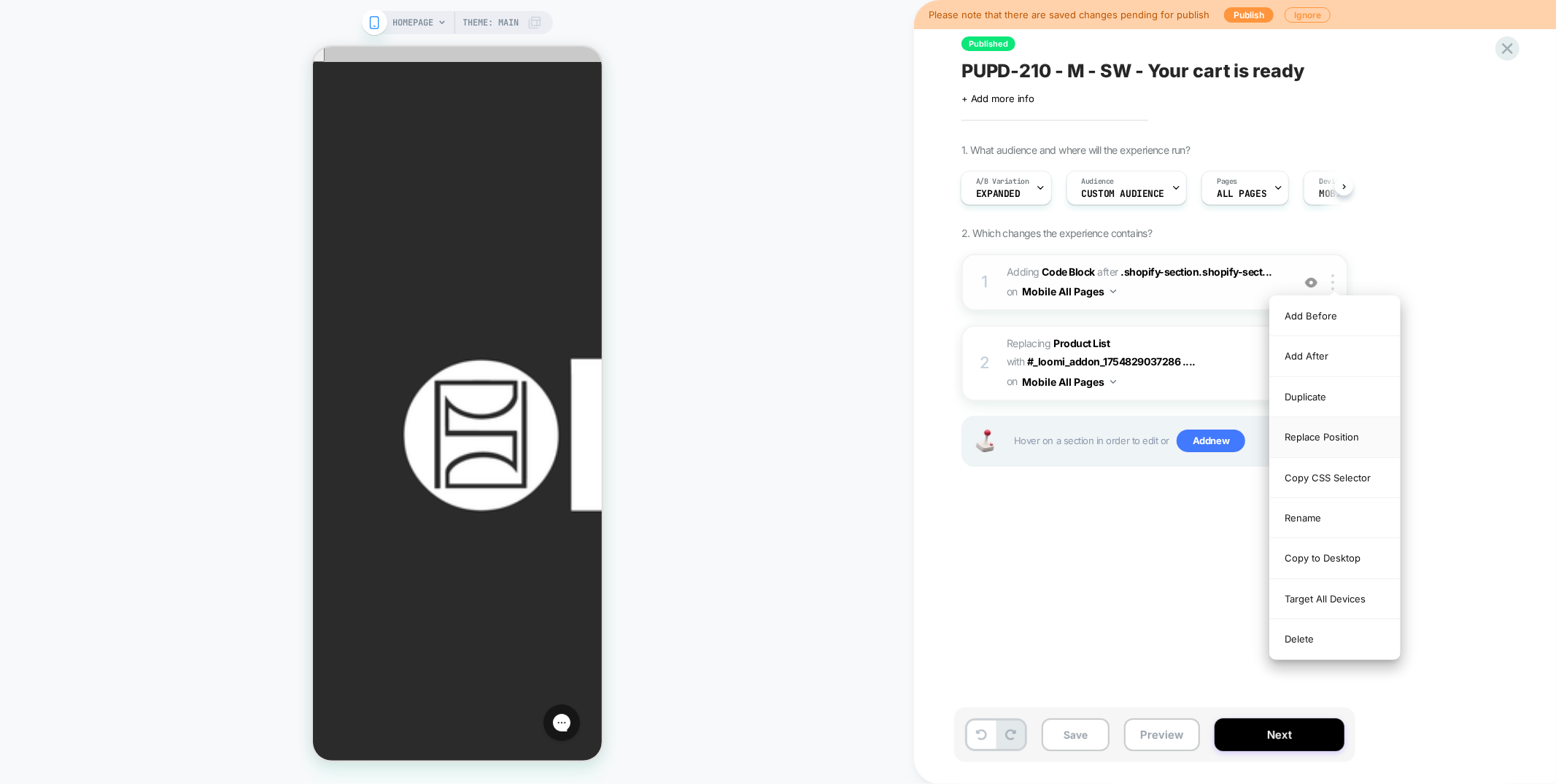
click at [1313, 439] on div "Replace Position" at bounding box center [1334, 438] width 129 height 40
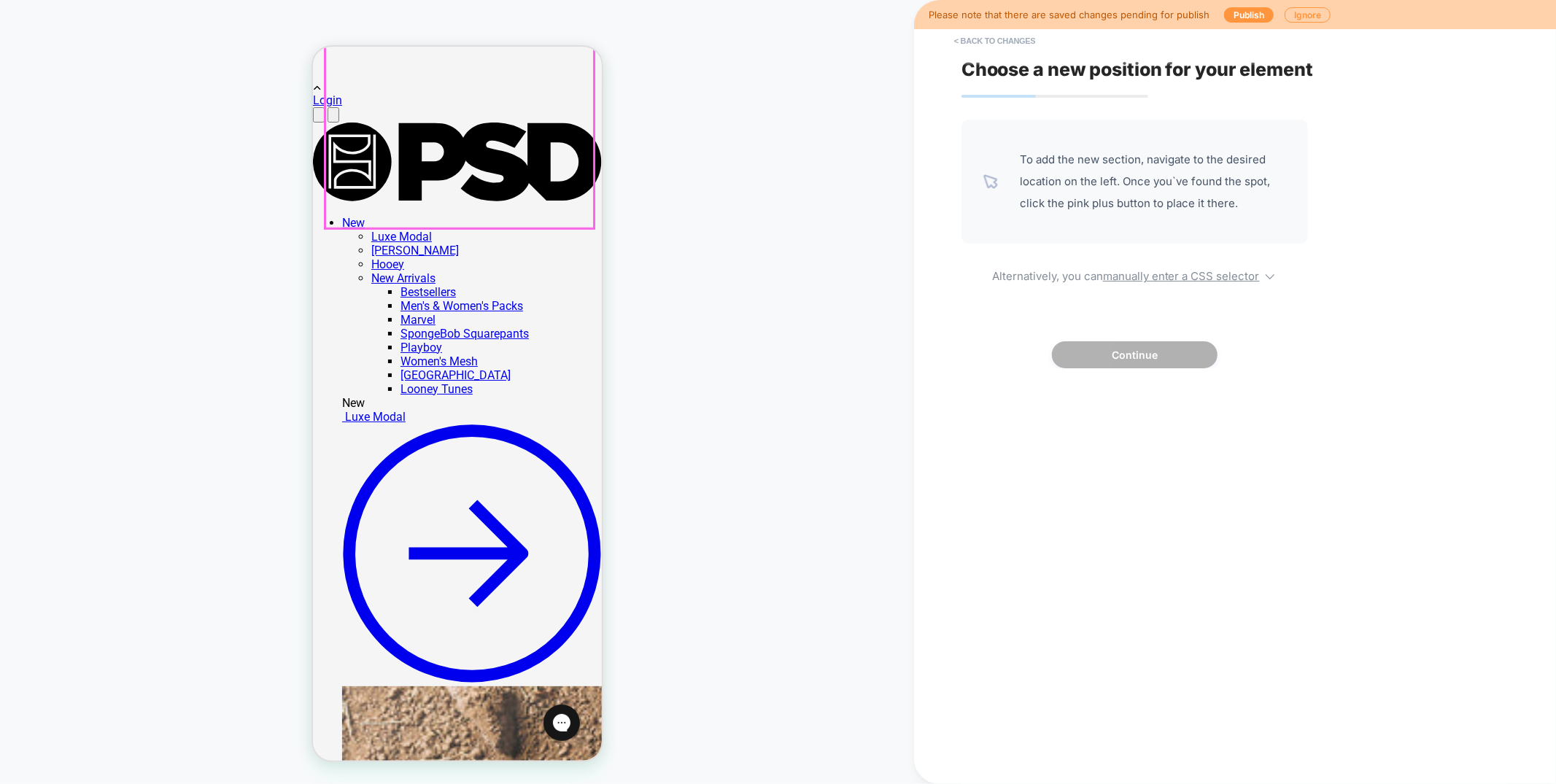
scroll to position [1420, 0]
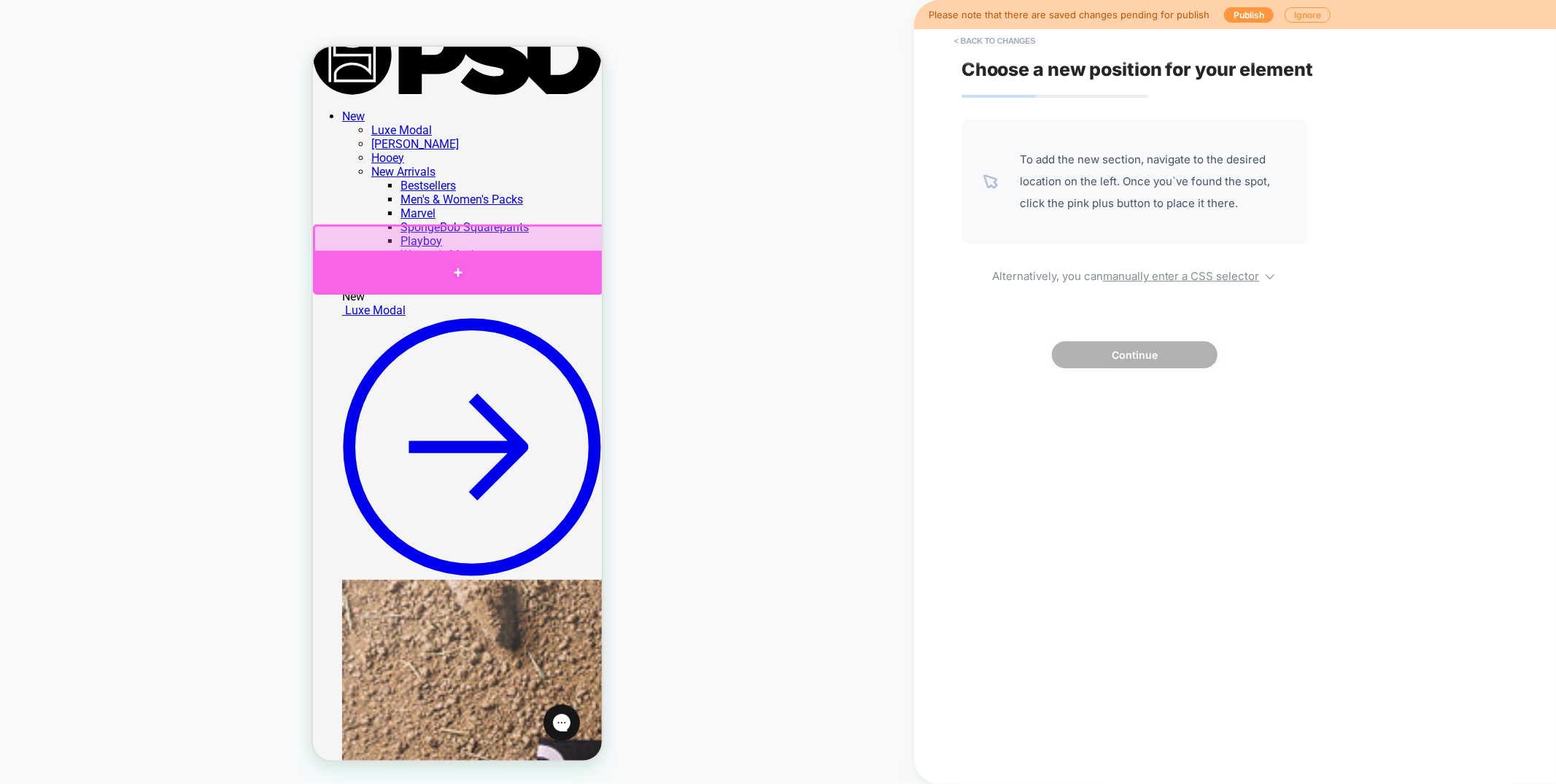
click at [580, 285] on div at bounding box center [457, 272] width 290 height 44
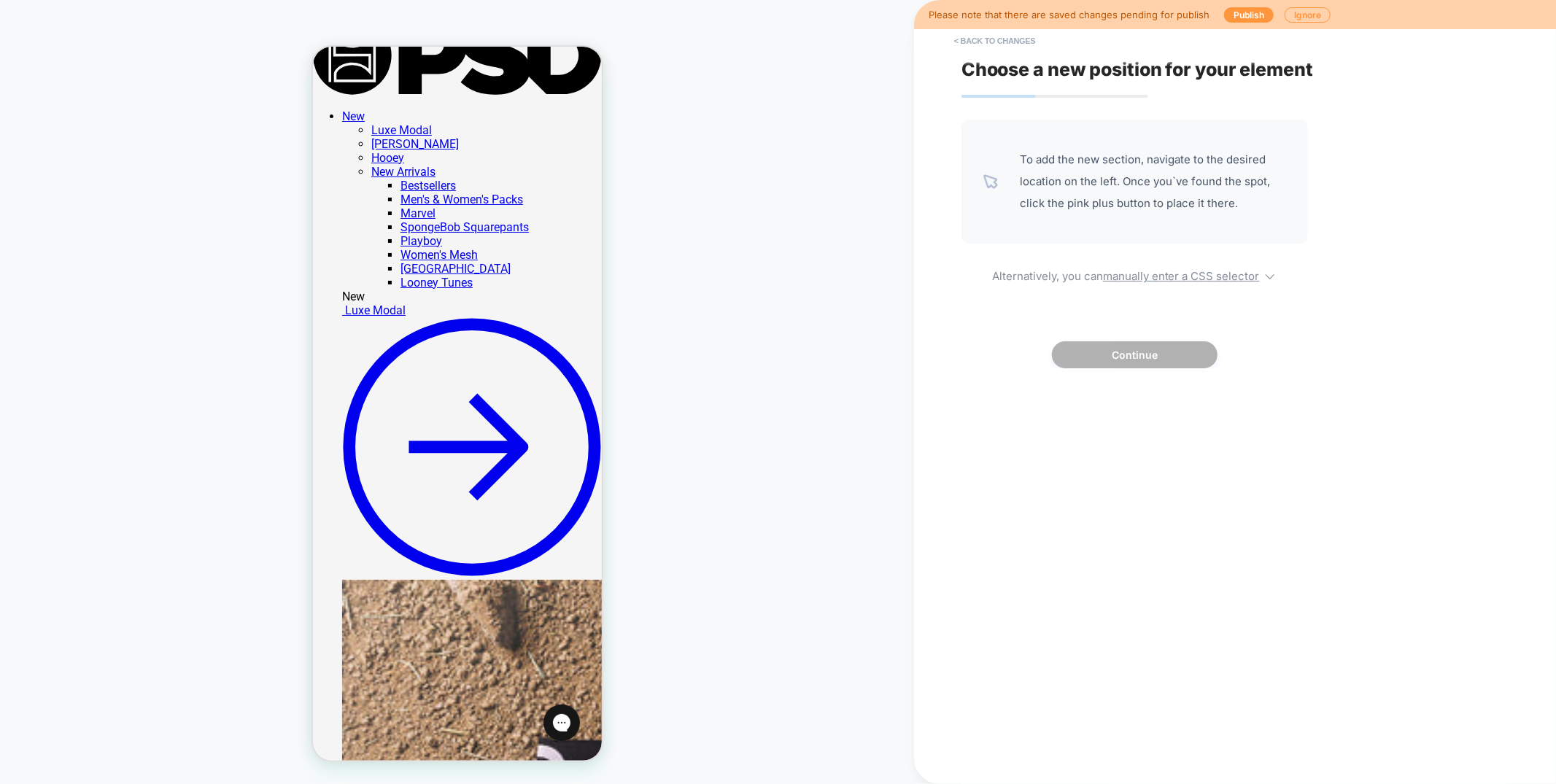
scroll to position [0, 0]
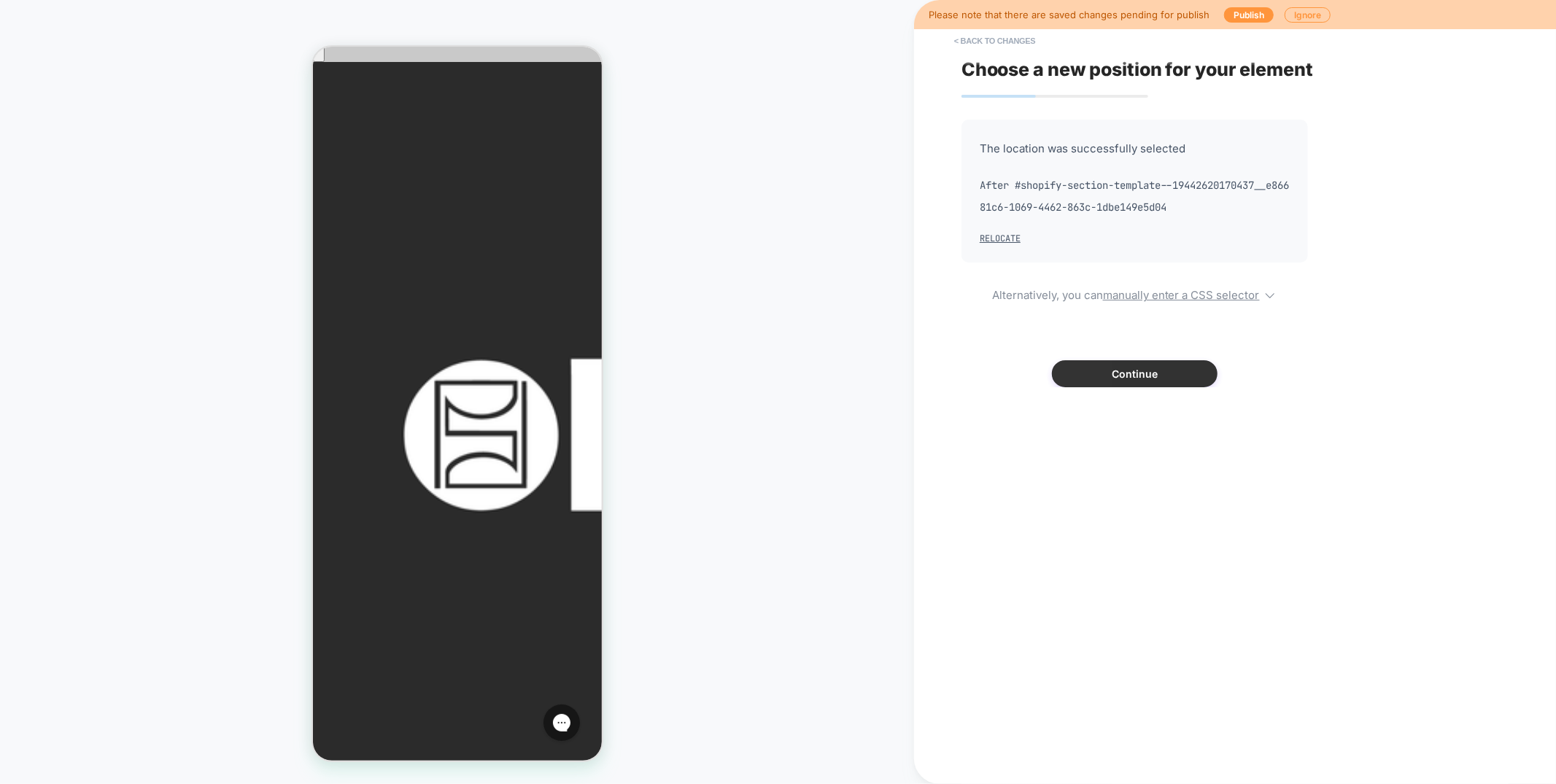
click at [1132, 373] on button "Continue" at bounding box center [1134, 373] width 166 height 27
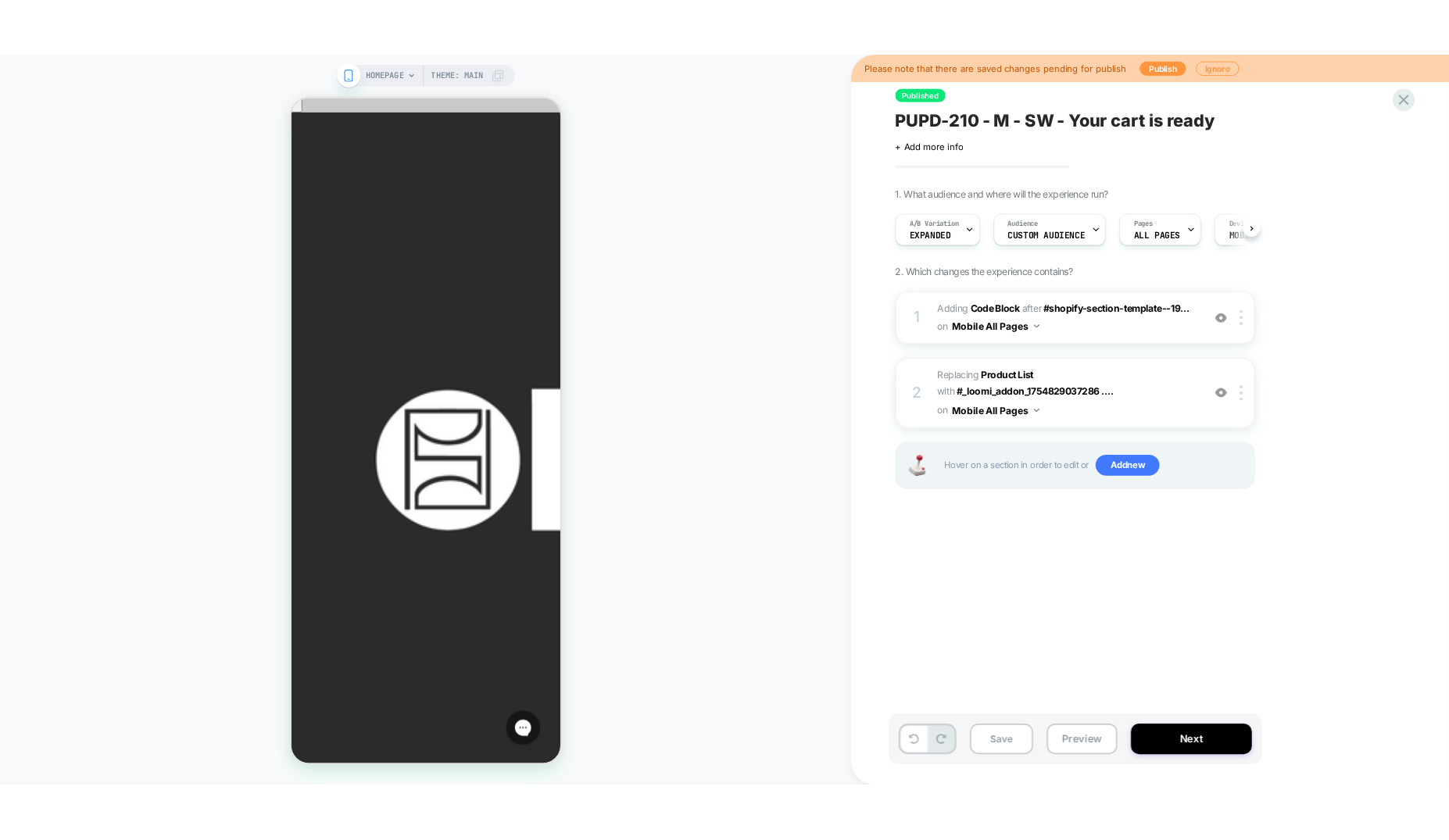
scroll to position [0, 1]
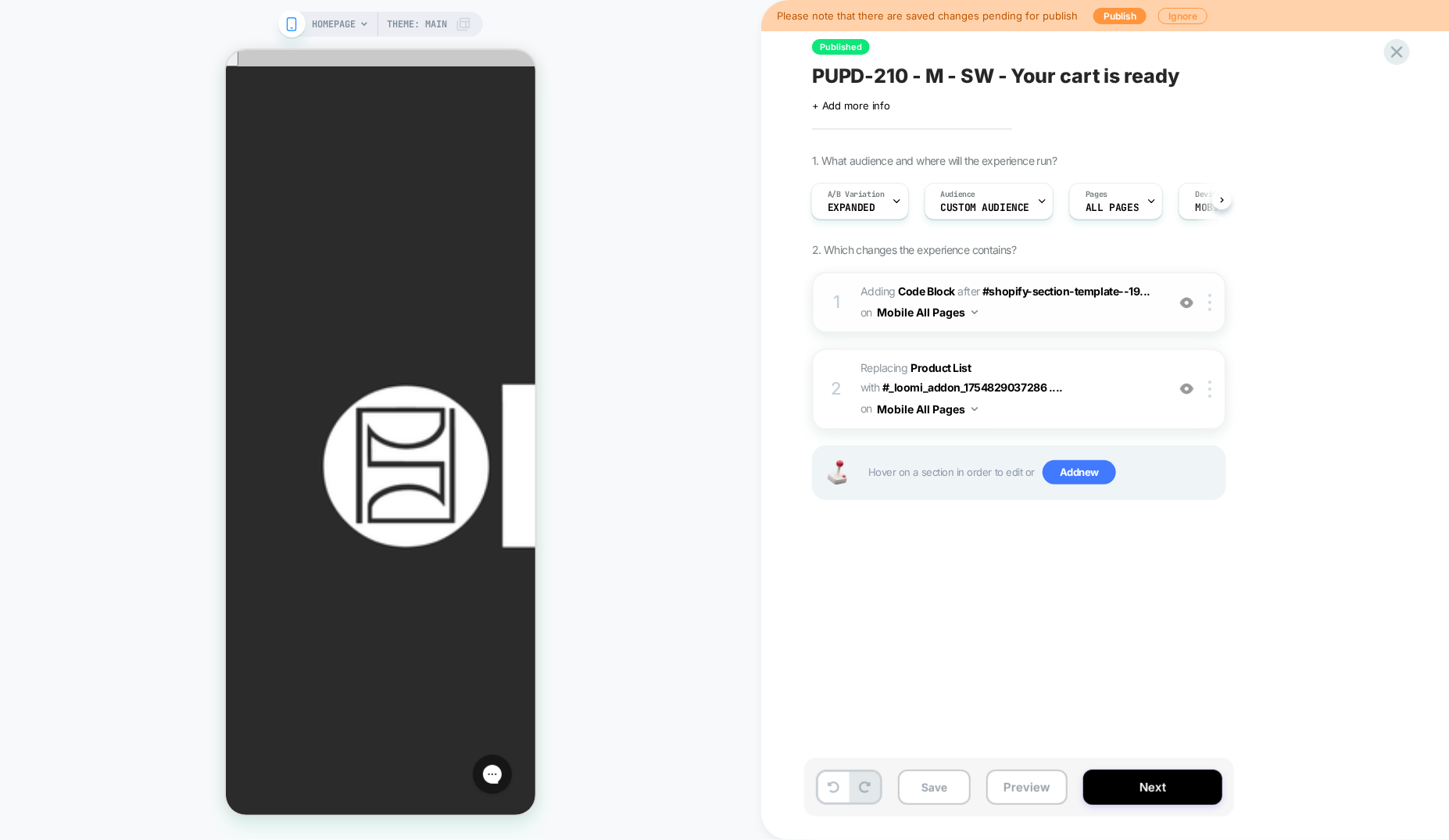
click at [1025, 316] on span "Adding Code Block AFTER #shopify-section-template--19... #shopify-section-templ…" at bounding box center [1008, 302] width 297 height 42
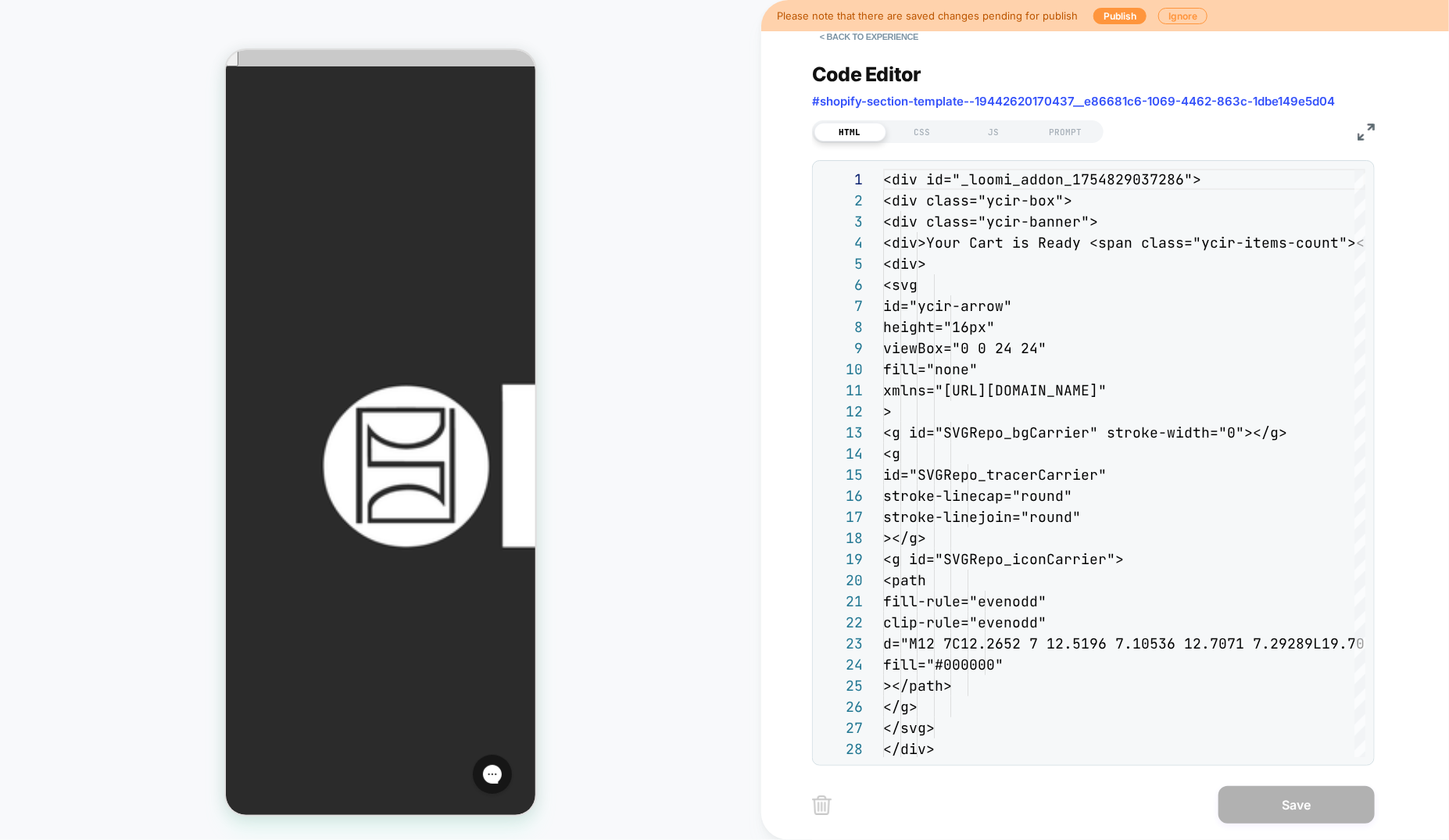
scroll to position [211, 0]
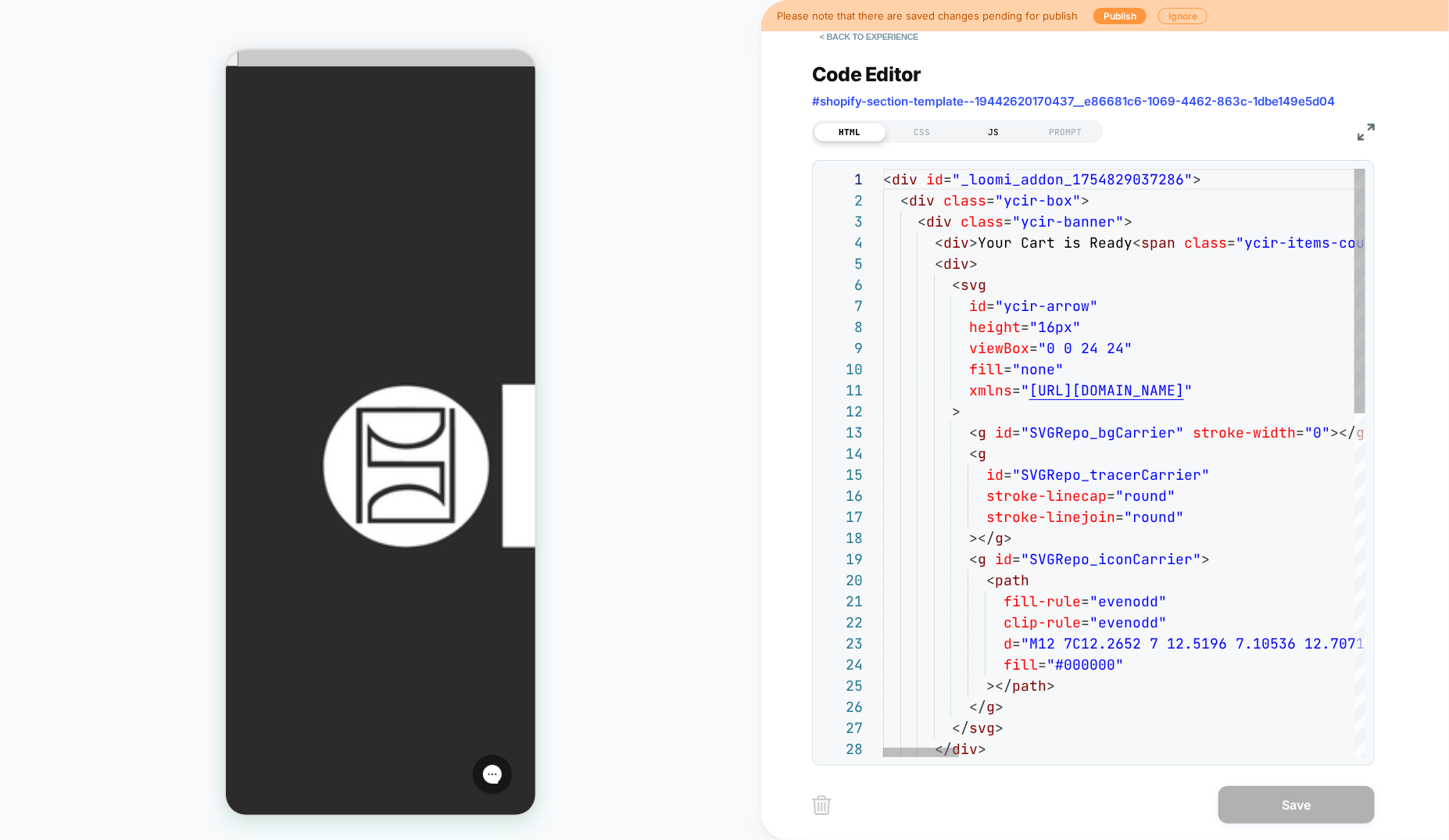
click at [981, 128] on div "JS" at bounding box center [994, 133] width 72 height 19
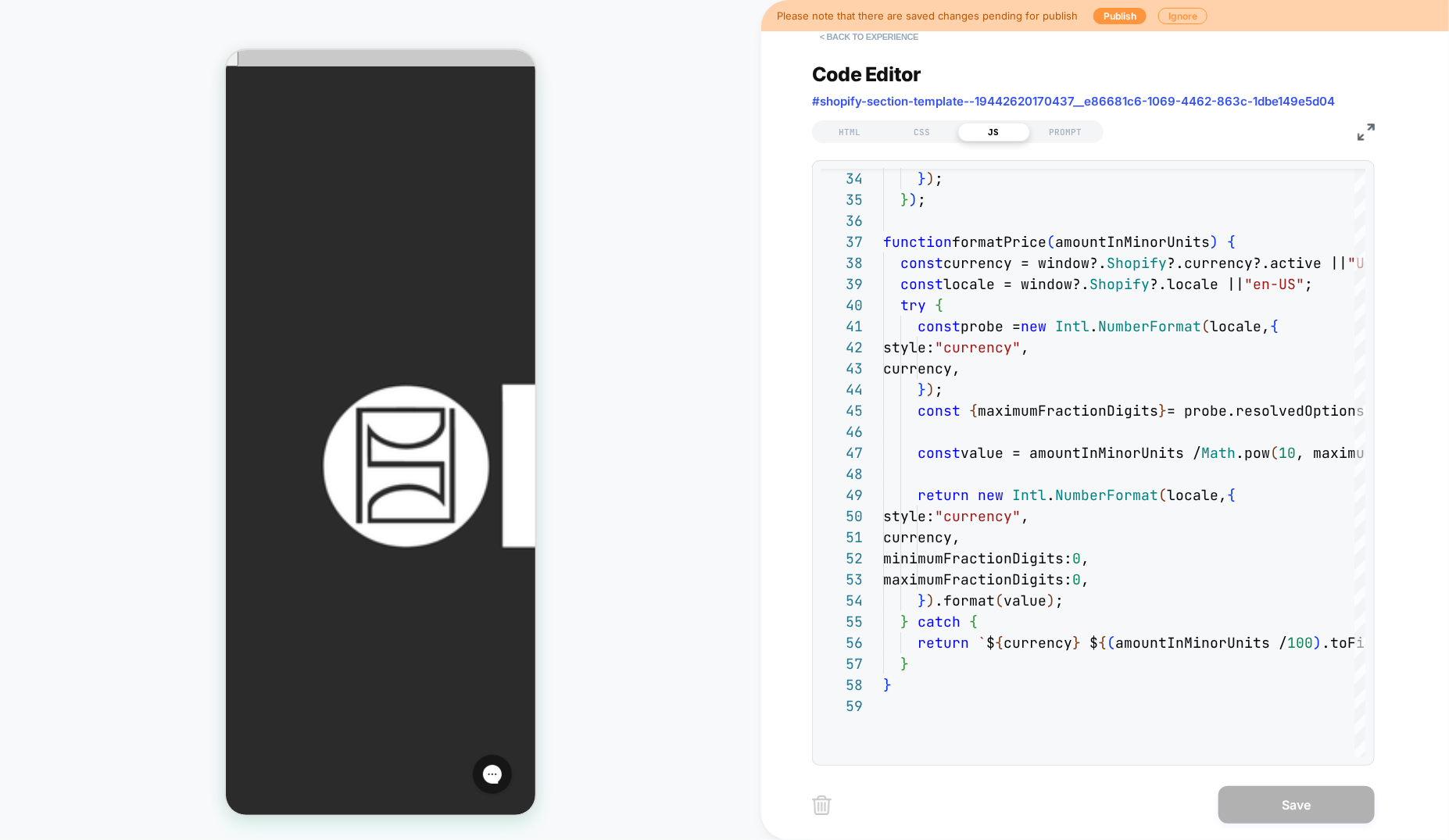
click at [852, 31] on button "< Back to experience" at bounding box center [870, 36] width 114 height 25
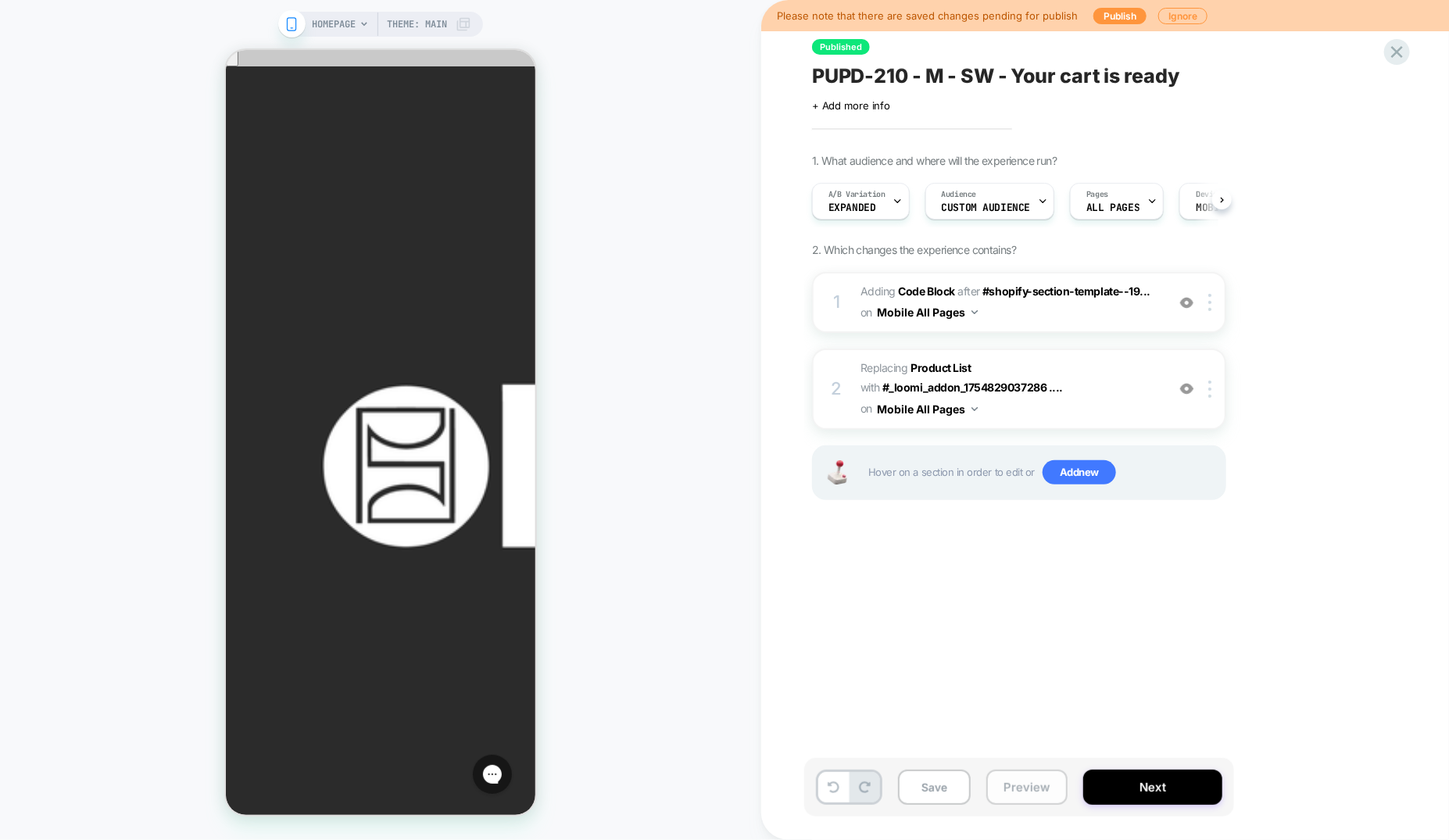
scroll to position [0, 1]
click at [1036, 787] on button "Preview" at bounding box center [1028, 787] width 82 height 36
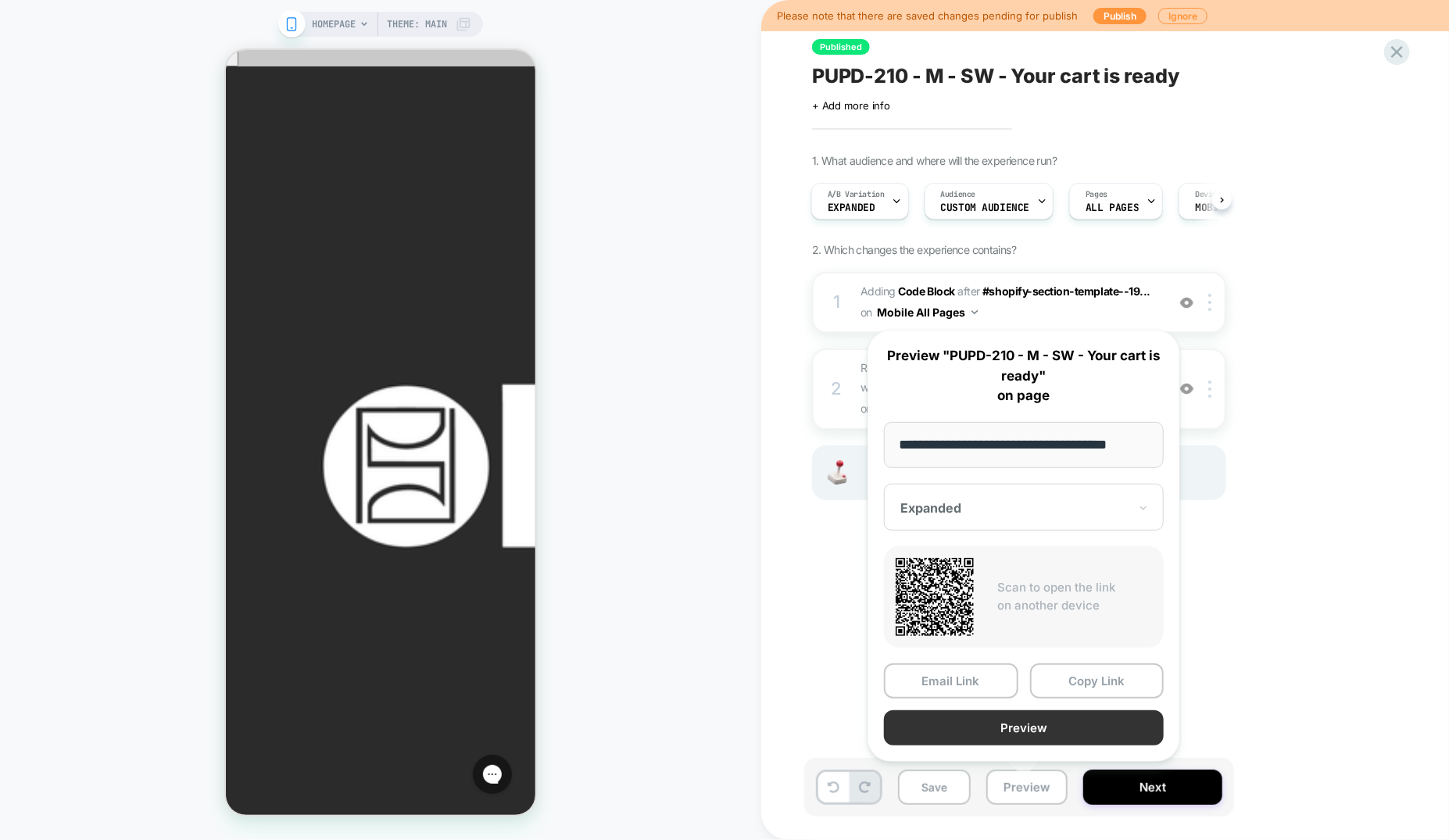
scroll to position [0, 0]
click at [1010, 723] on button "Preview" at bounding box center [1023, 727] width 280 height 36
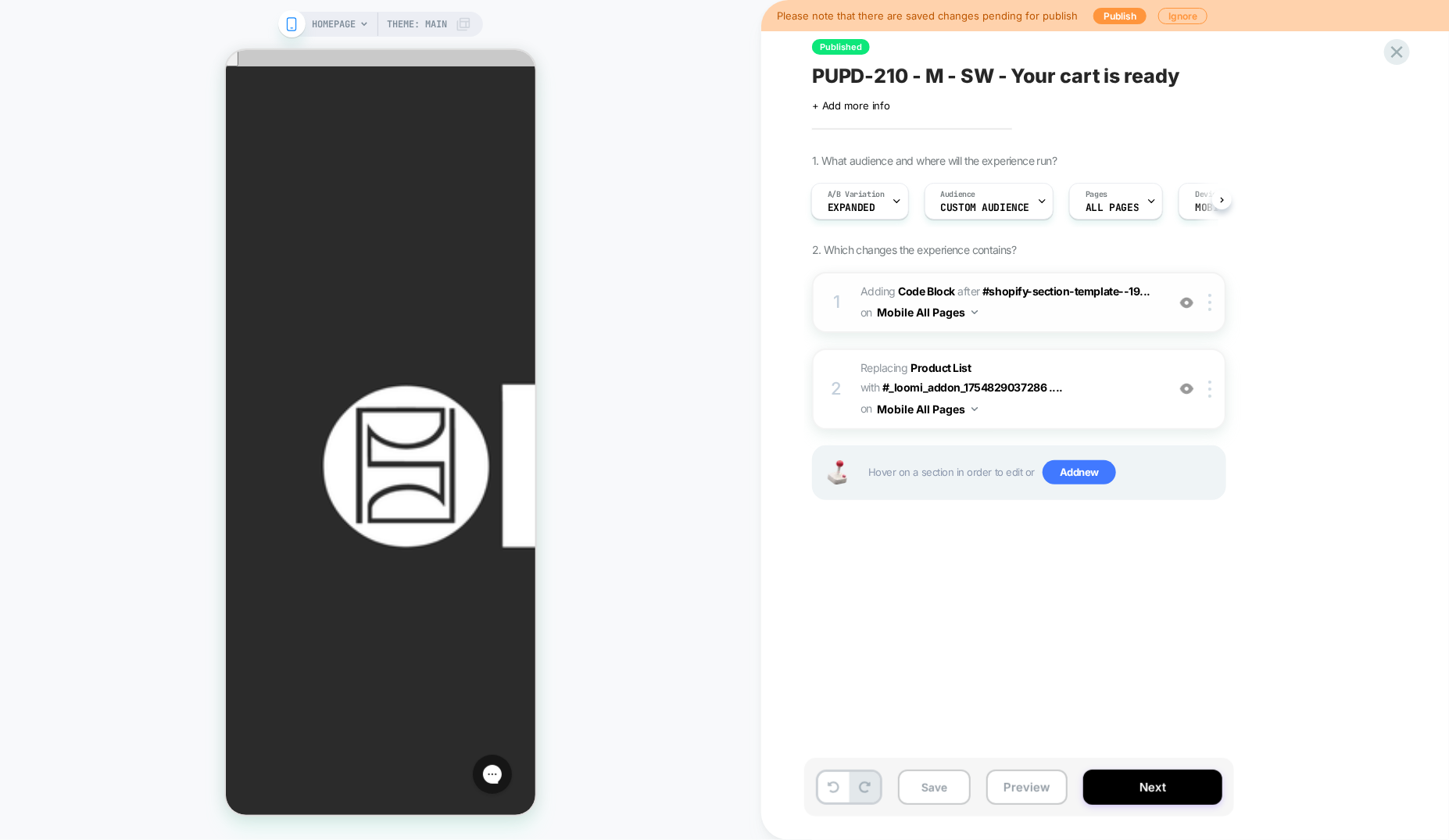
click at [1074, 313] on span "Adding Code Block AFTER #shopify-section-template--19... #shopify-section-templ…" at bounding box center [1008, 302] width 297 height 42
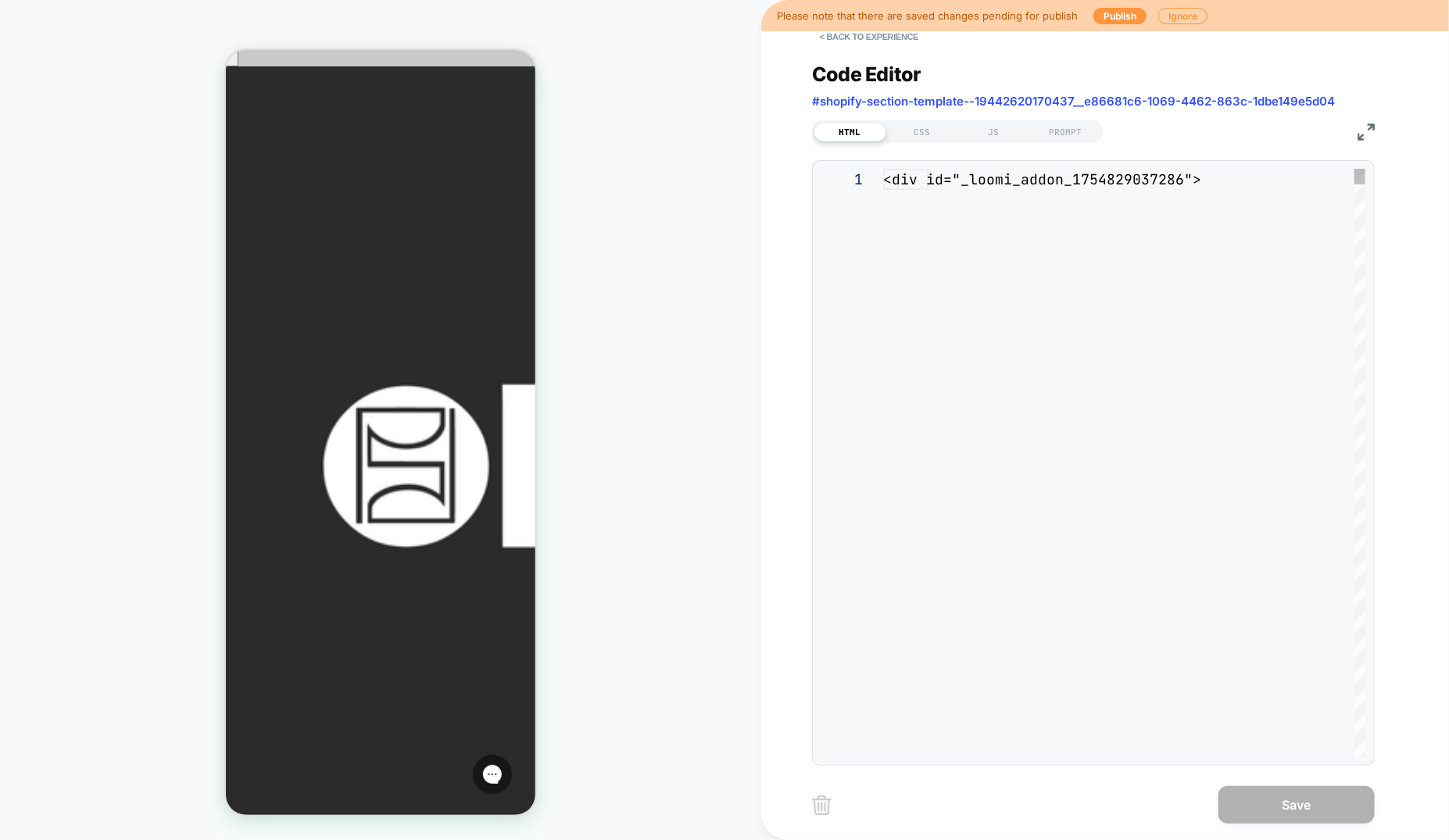
scroll to position [211, 0]
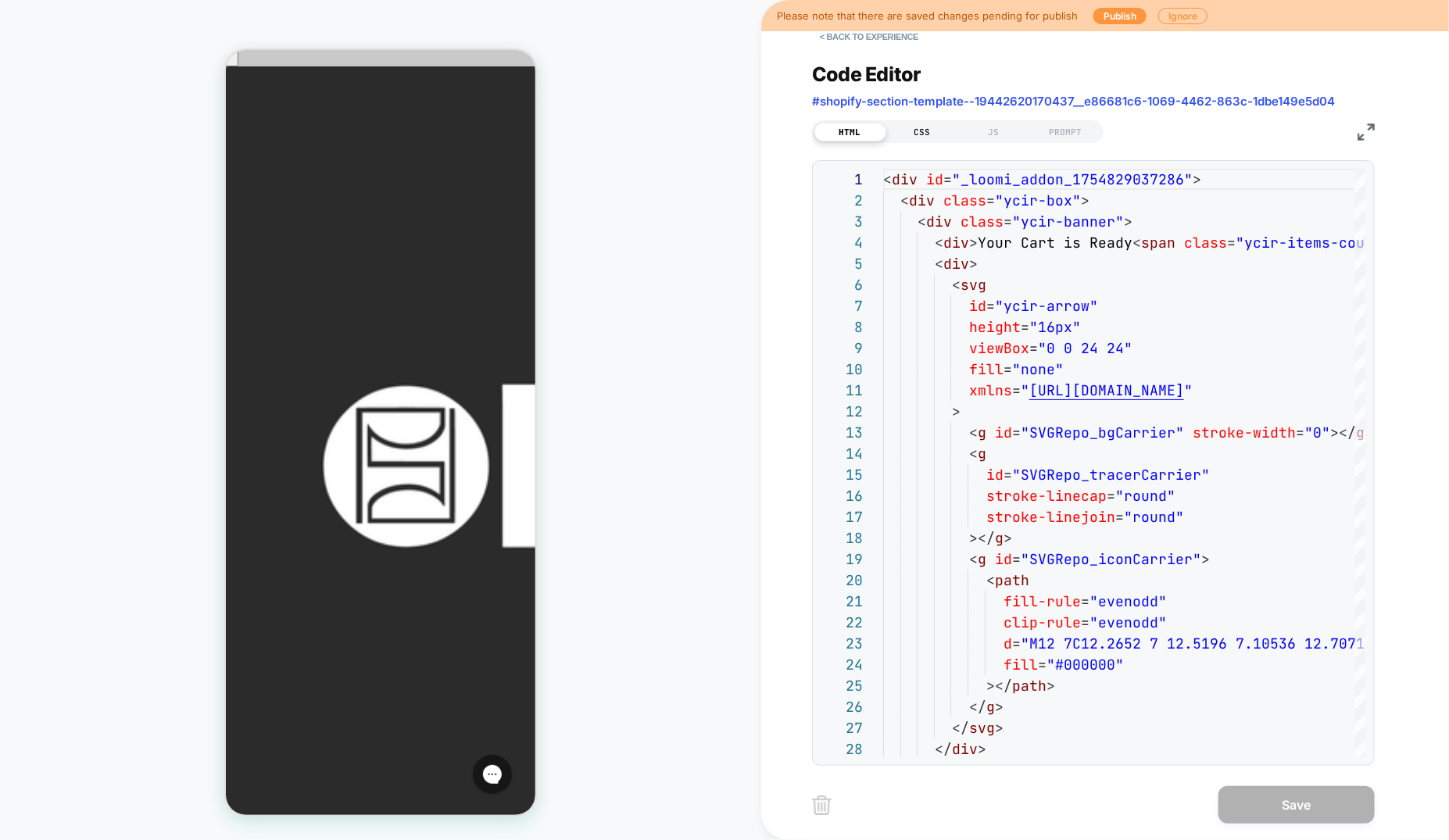
click at [916, 131] on div "CSS" at bounding box center [922, 133] width 72 height 19
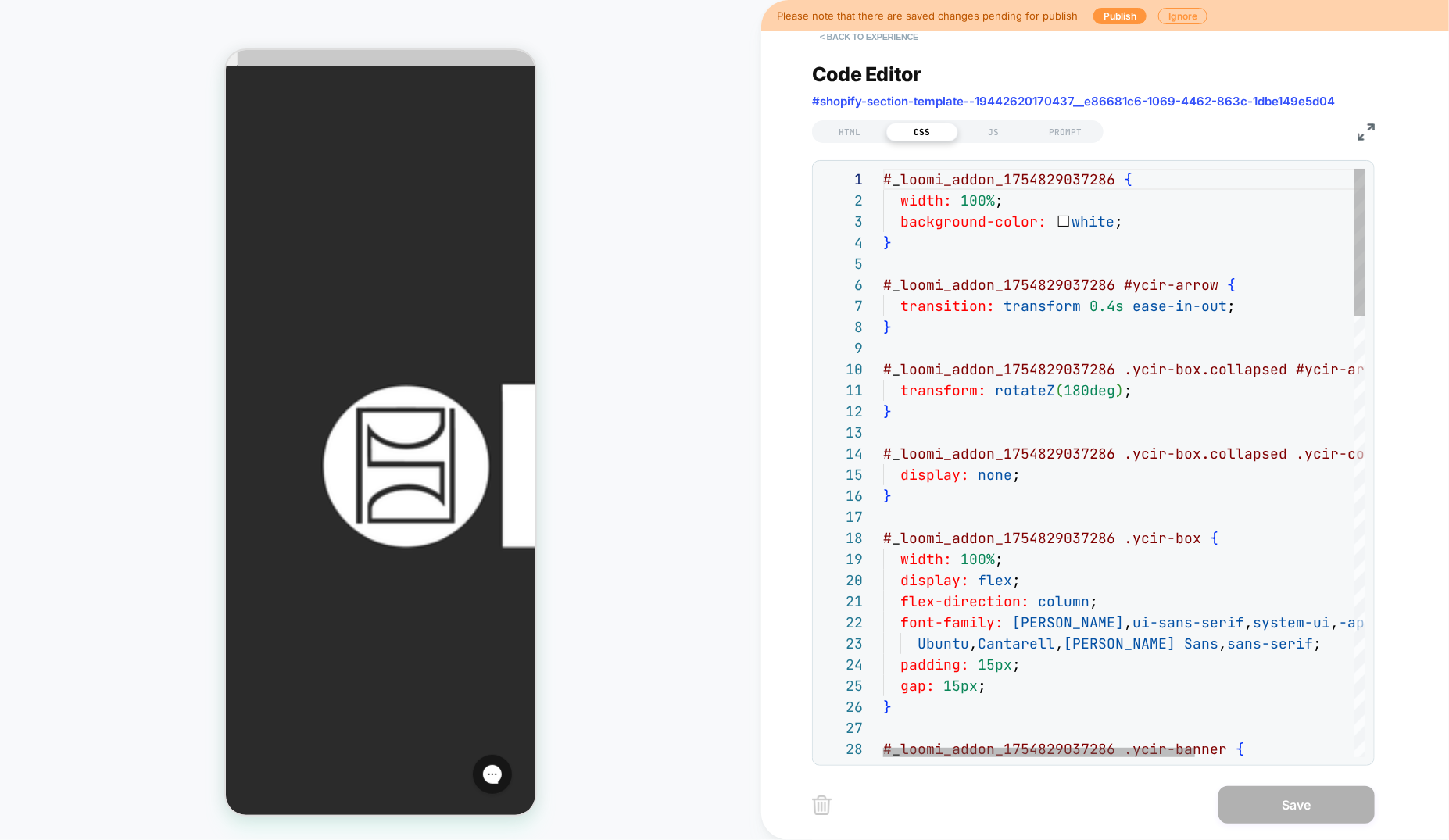
click at [880, 39] on button "< Back to experience" at bounding box center [870, 36] width 114 height 25
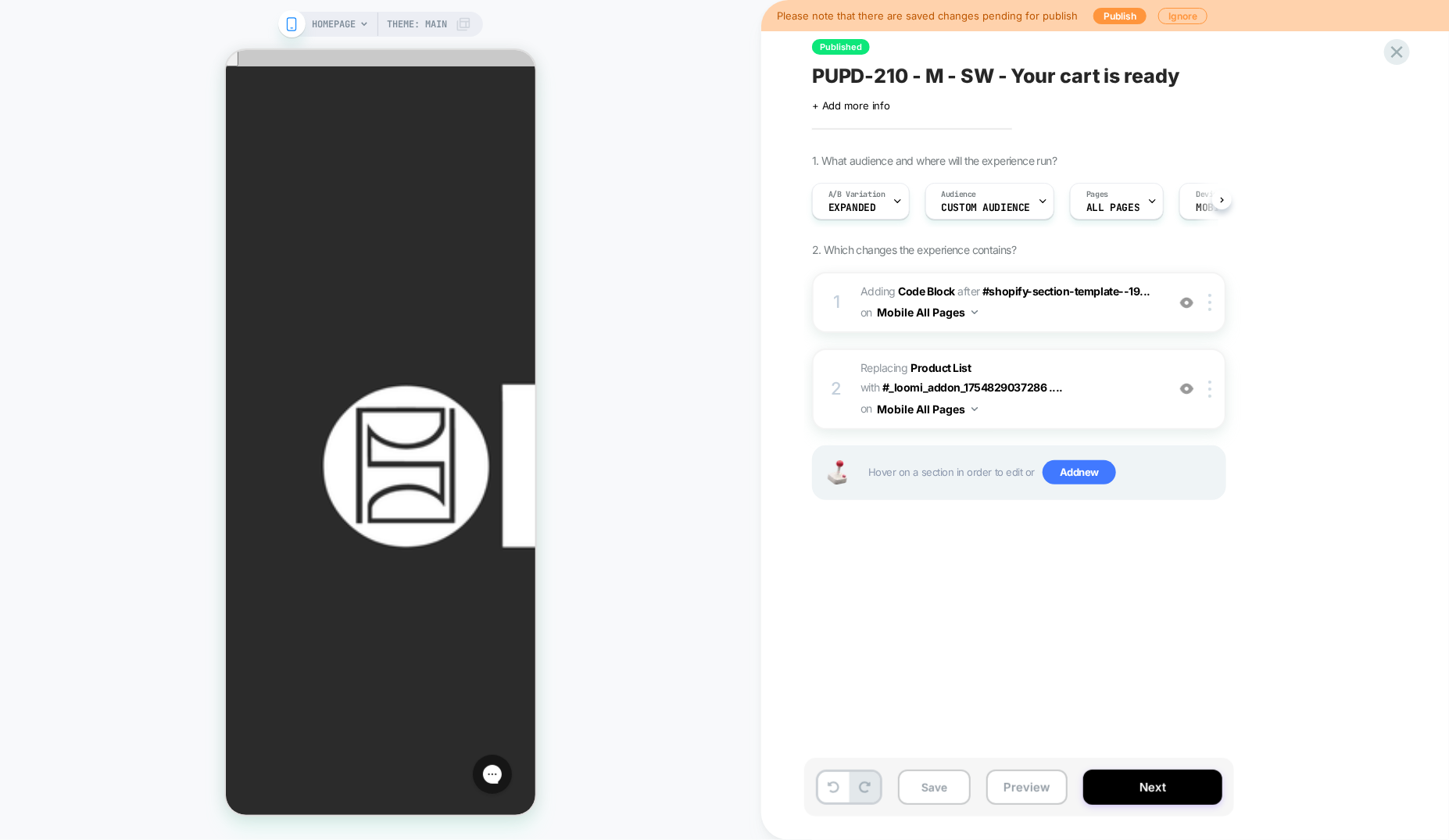
scroll to position [0, 1]
click at [1074, 304] on span "Adding Code Block AFTER #shopify-section-template--19... #shopify-section-templ…" at bounding box center [1008, 302] width 297 height 42
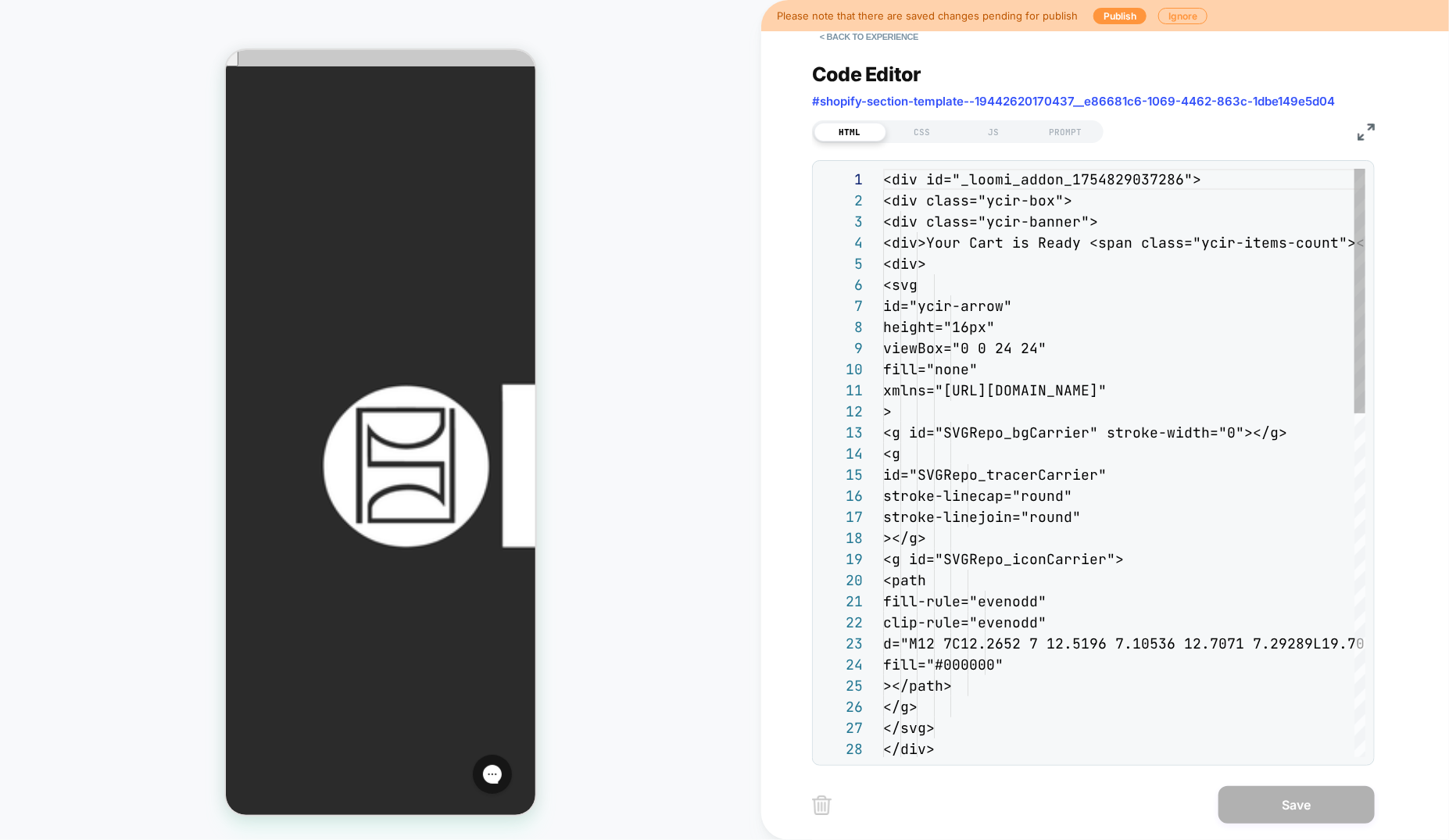
scroll to position [211, 0]
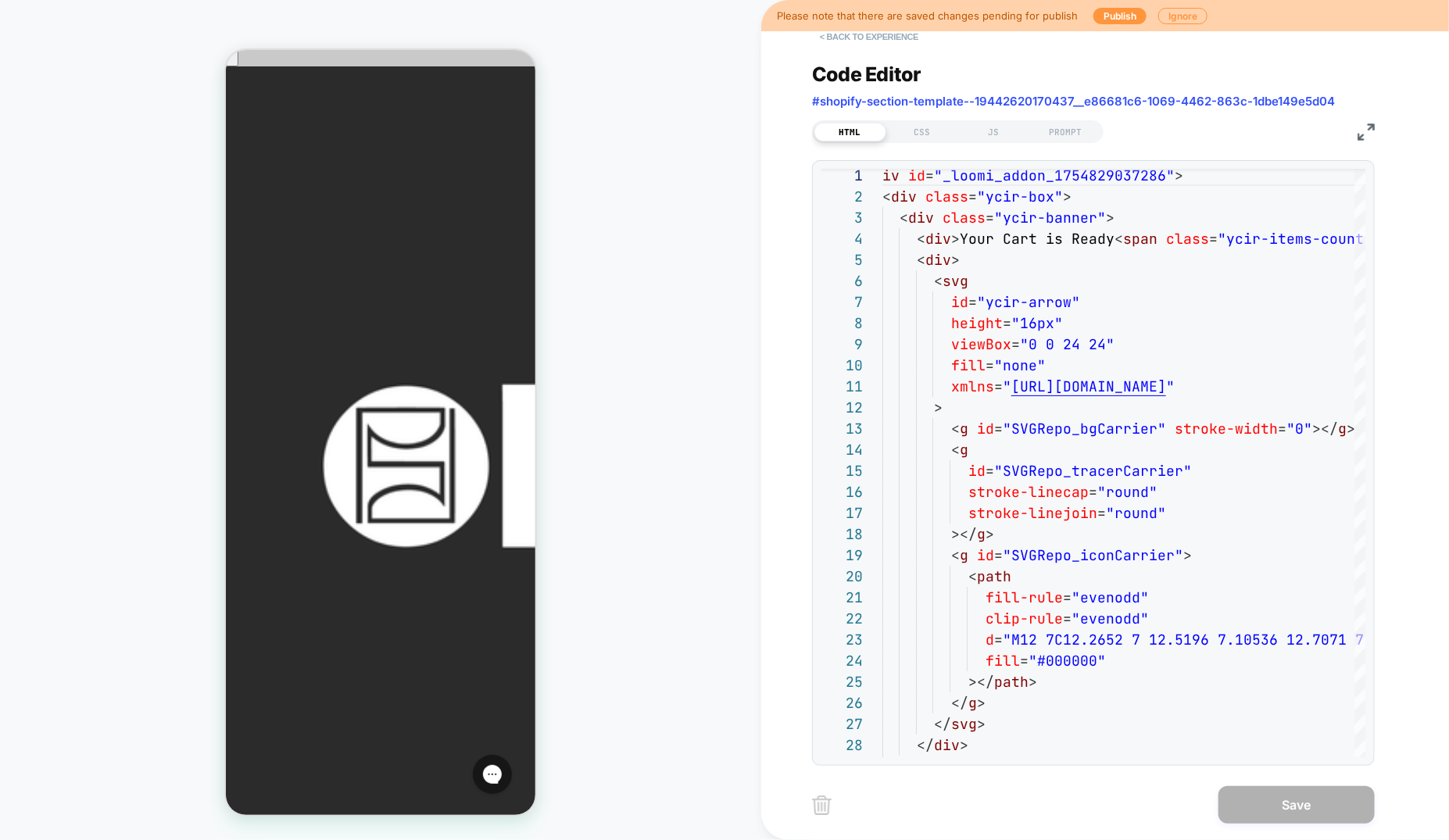
click at [848, 36] on button "< Back to experience" at bounding box center [870, 36] width 114 height 25
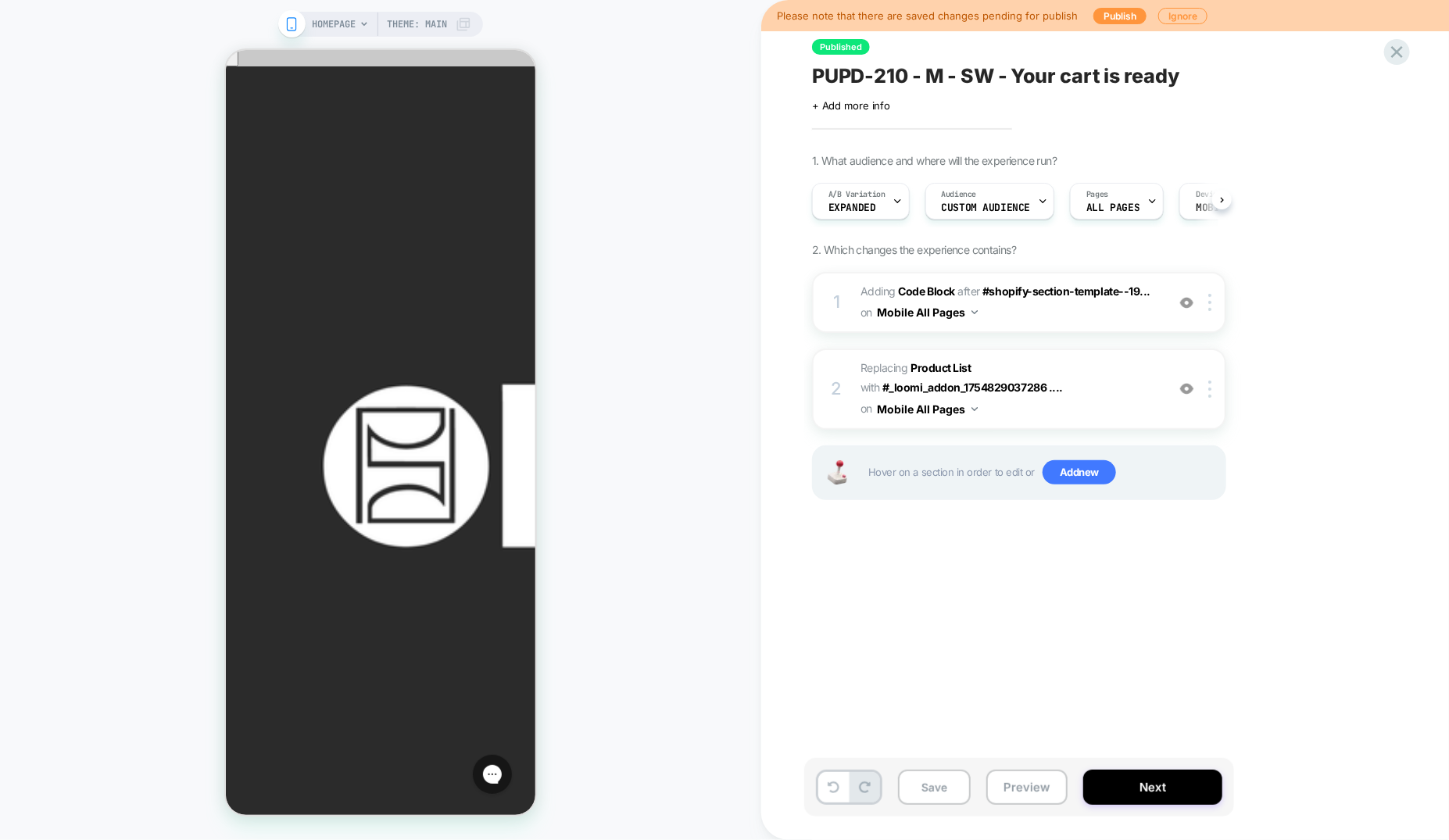
scroll to position [0, 1]
click at [865, 200] on div "A/B Variation Expanded" at bounding box center [857, 201] width 88 height 36
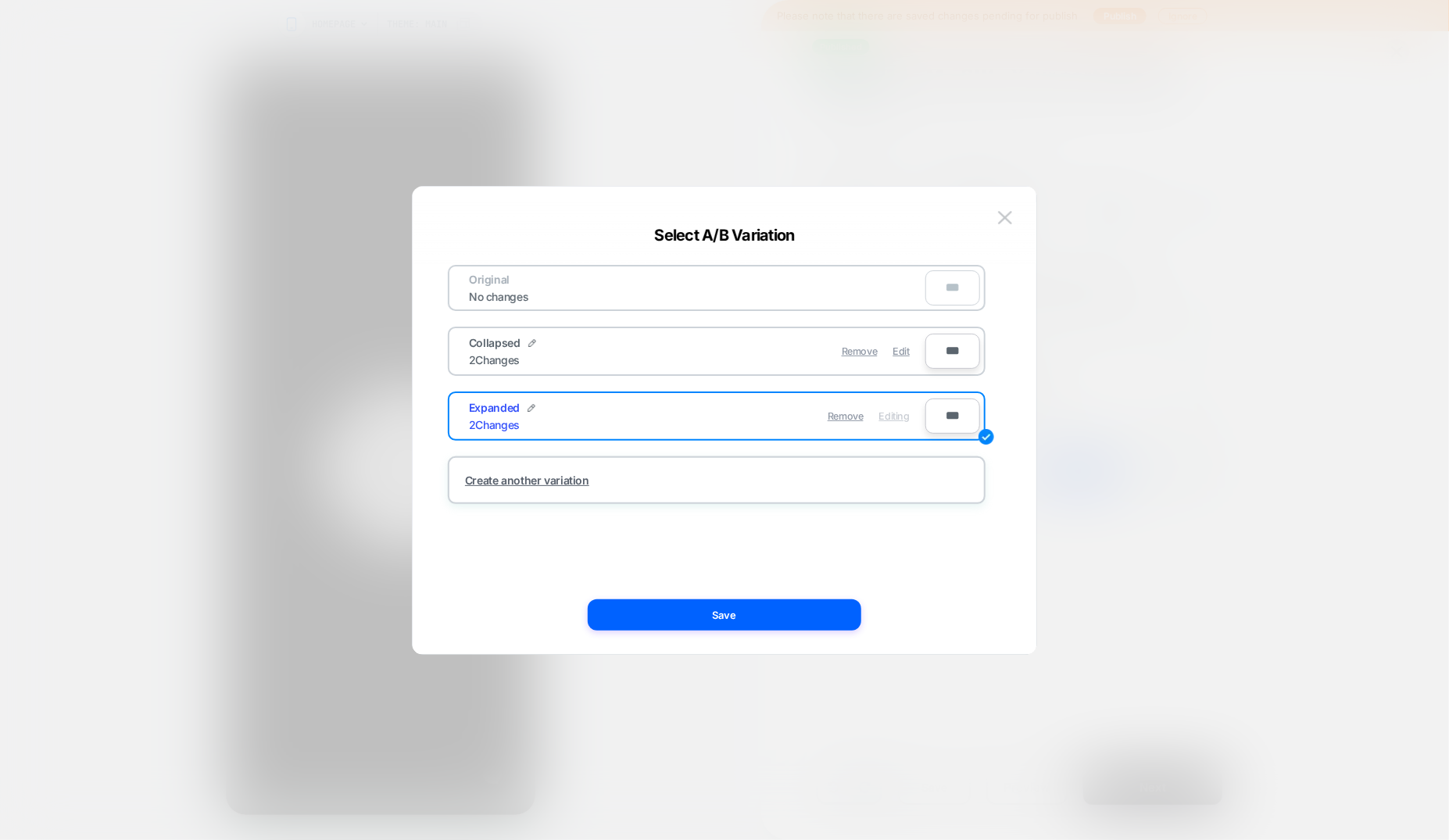
click at [911, 347] on div "Remove Edit" at bounding box center [807, 351] width 220 height 30
click at [905, 348] on span "Edit" at bounding box center [901, 351] width 16 height 12
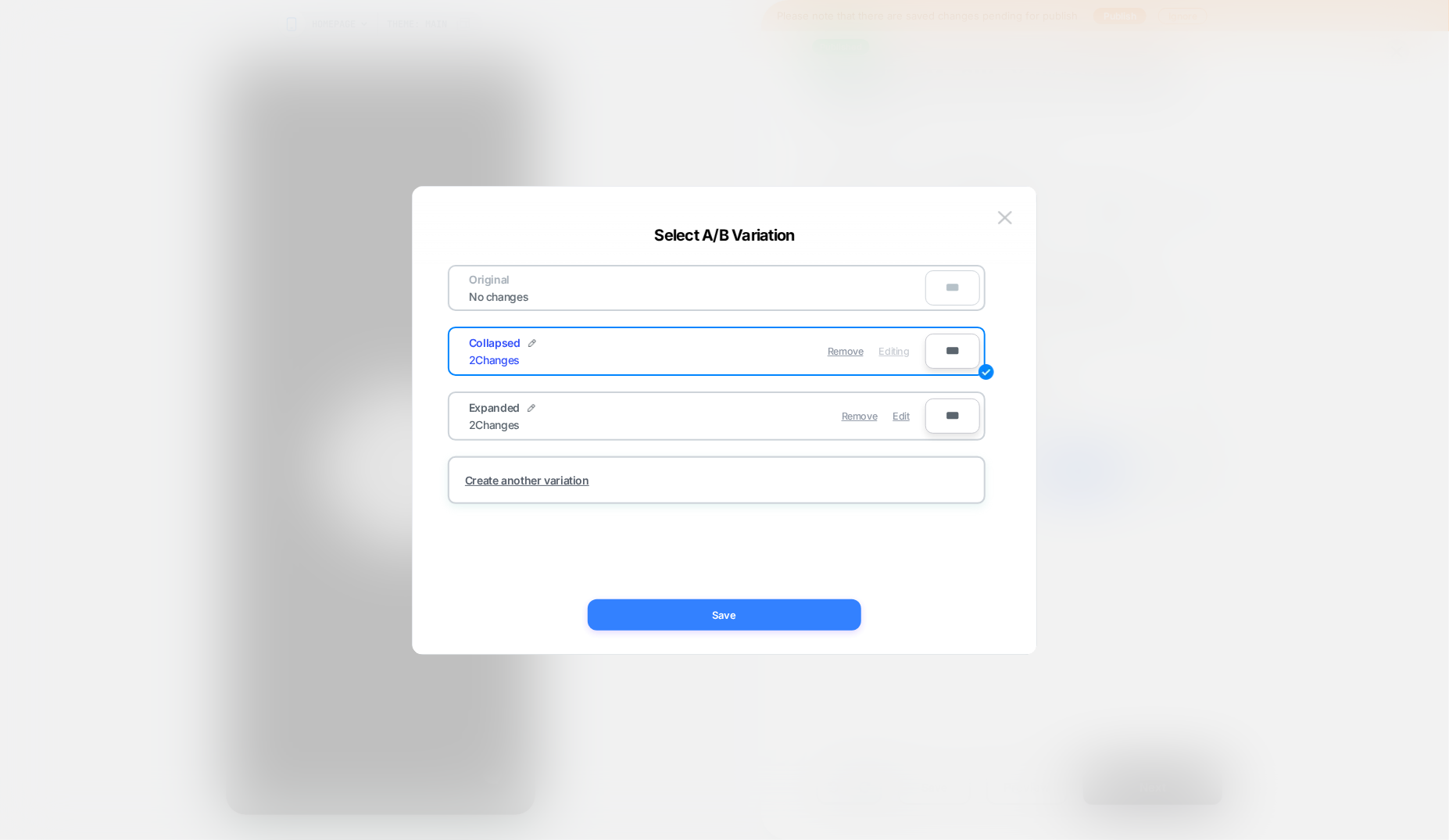
click at [796, 628] on button "Save" at bounding box center [724, 615] width 273 height 31
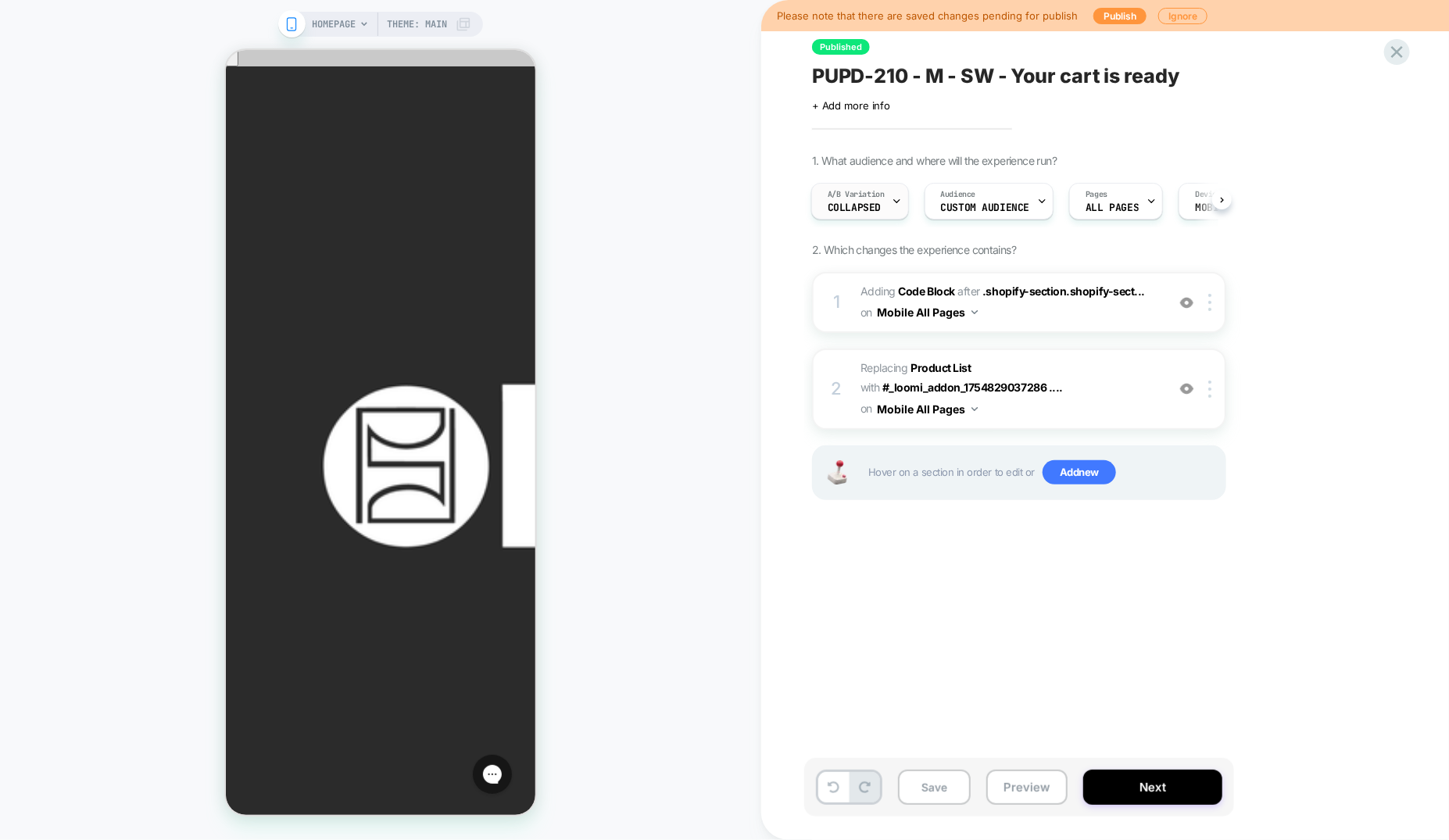
click at [852, 200] on div "A/B Variation Collapsed" at bounding box center [857, 201] width 88 height 36
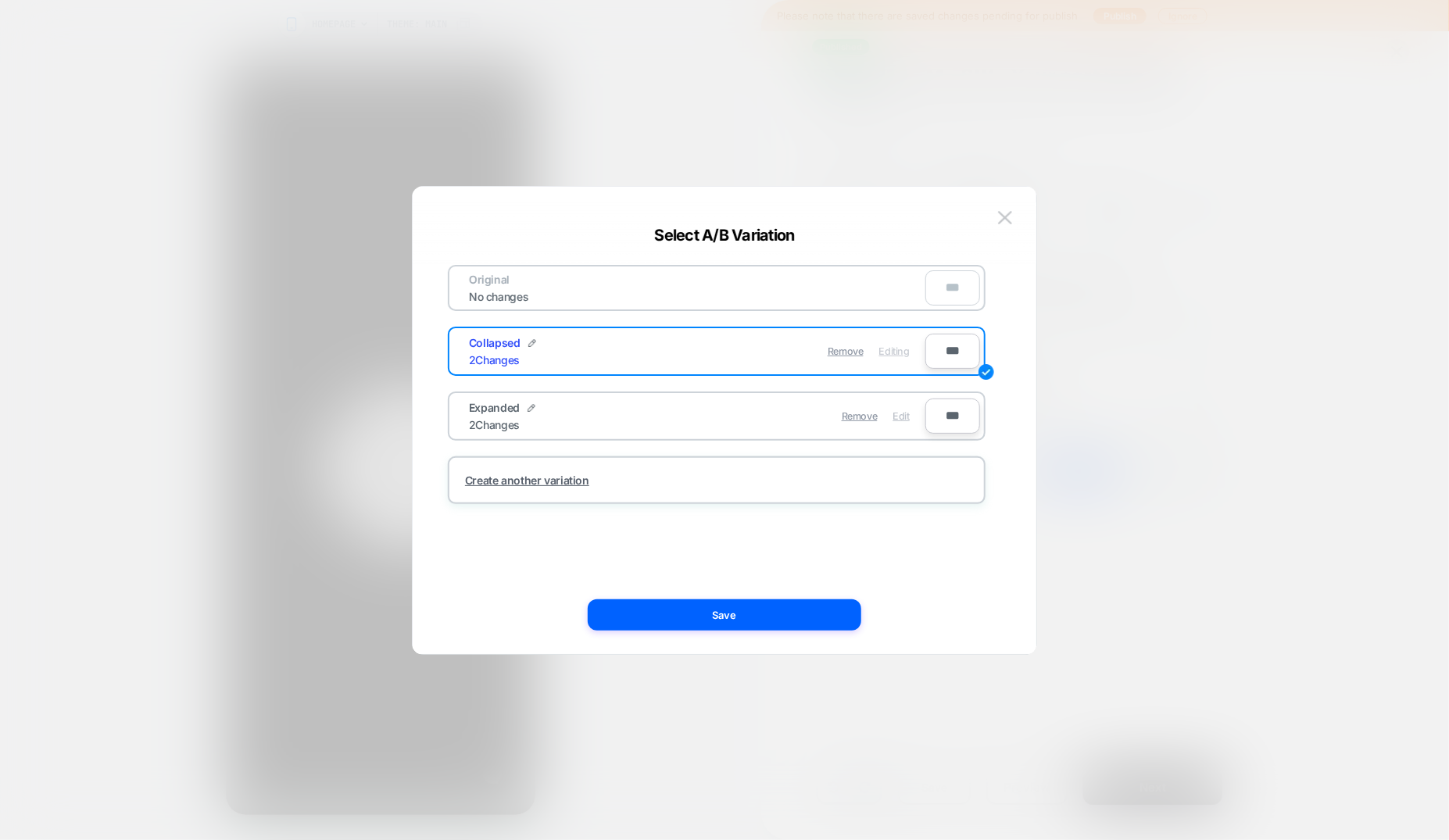
click at [899, 411] on span "Edit" at bounding box center [901, 416] width 16 height 12
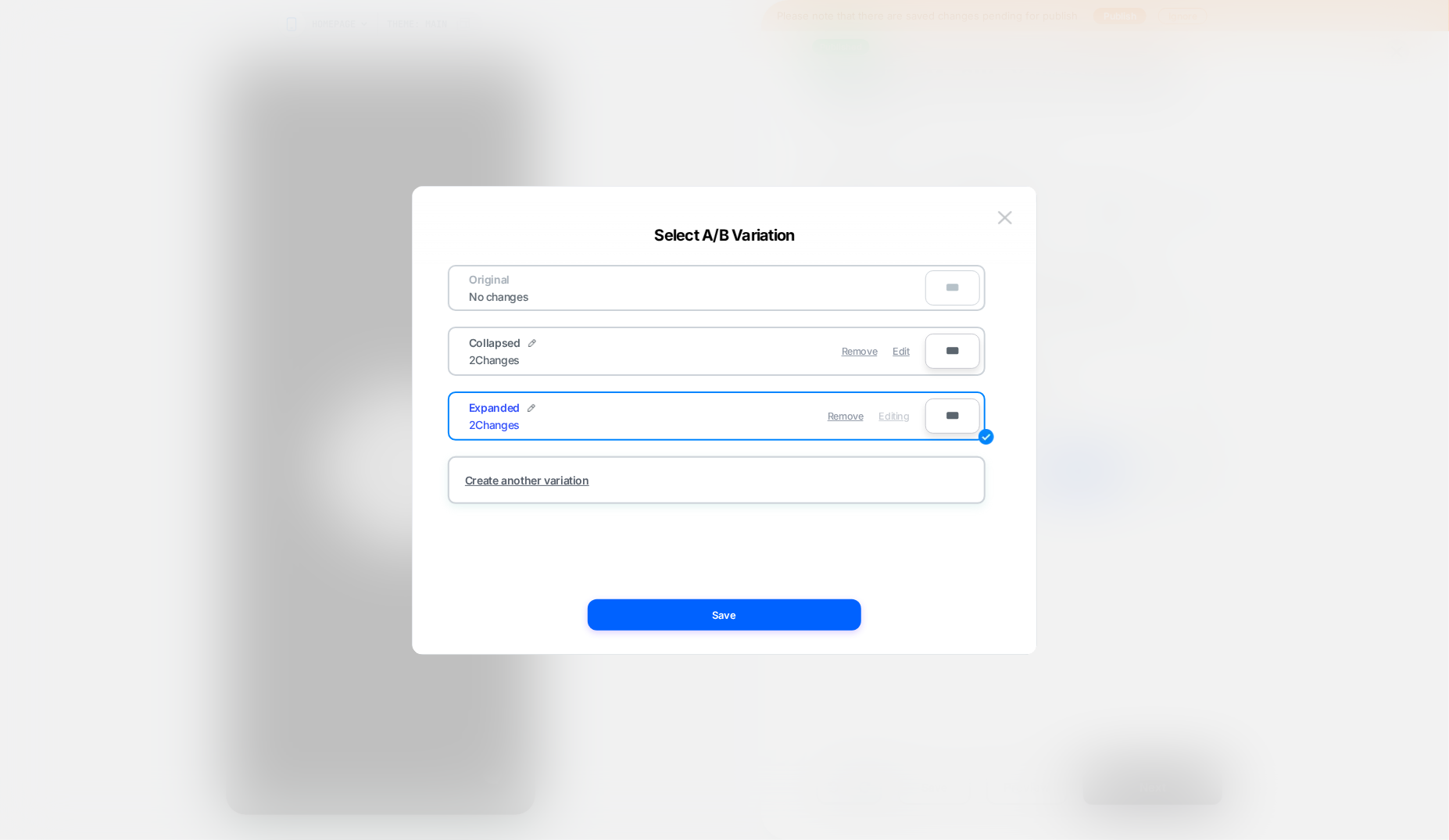
click at [654, 617] on button "Save" at bounding box center [724, 615] width 273 height 31
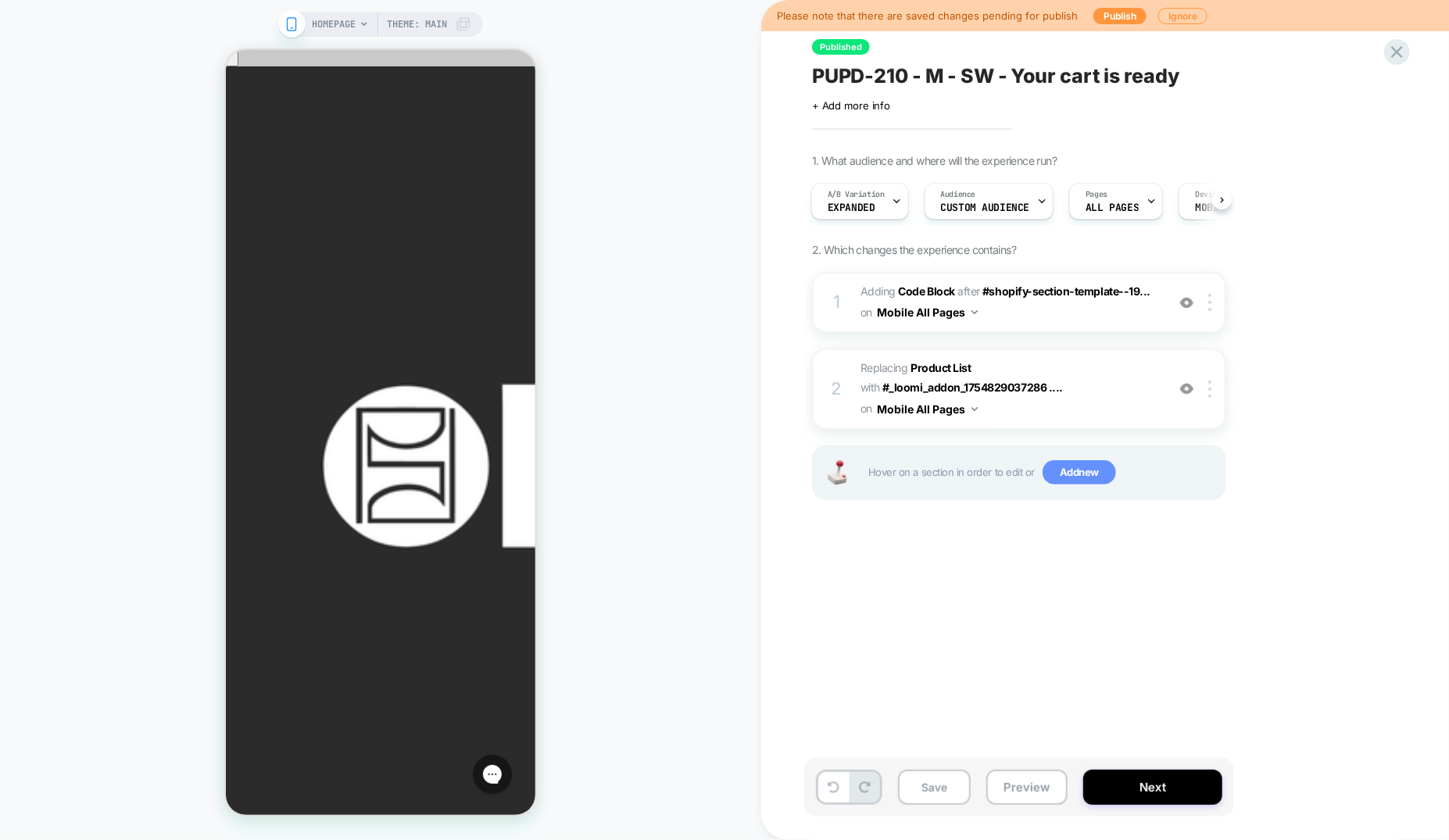
click at [1103, 460] on span "Add new" at bounding box center [1079, 472] width 74 height 25
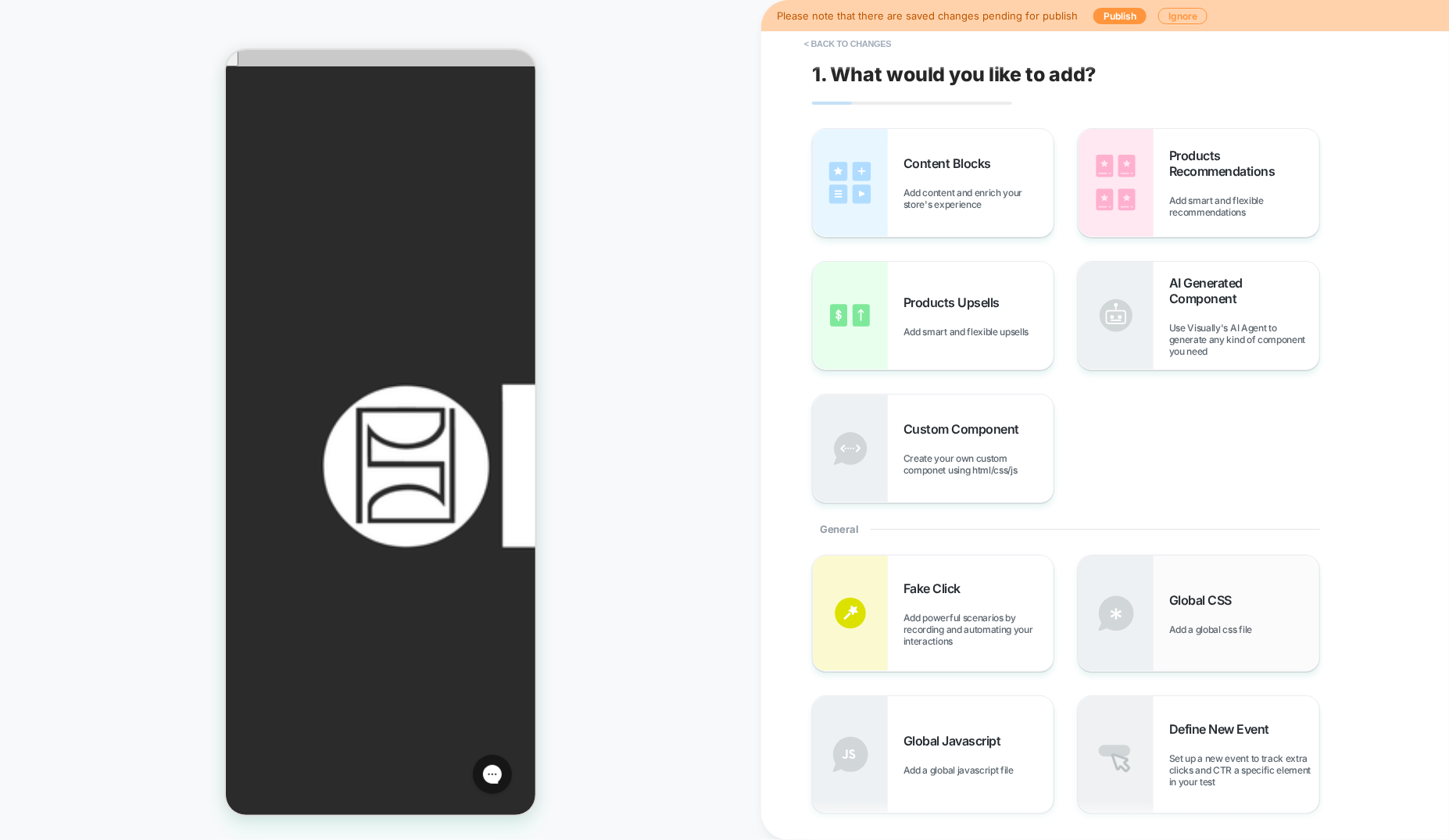
click at [1164, 574] on div "Global CSS Add a global css file" at bounding box center [1199, 613] width 241 height 115
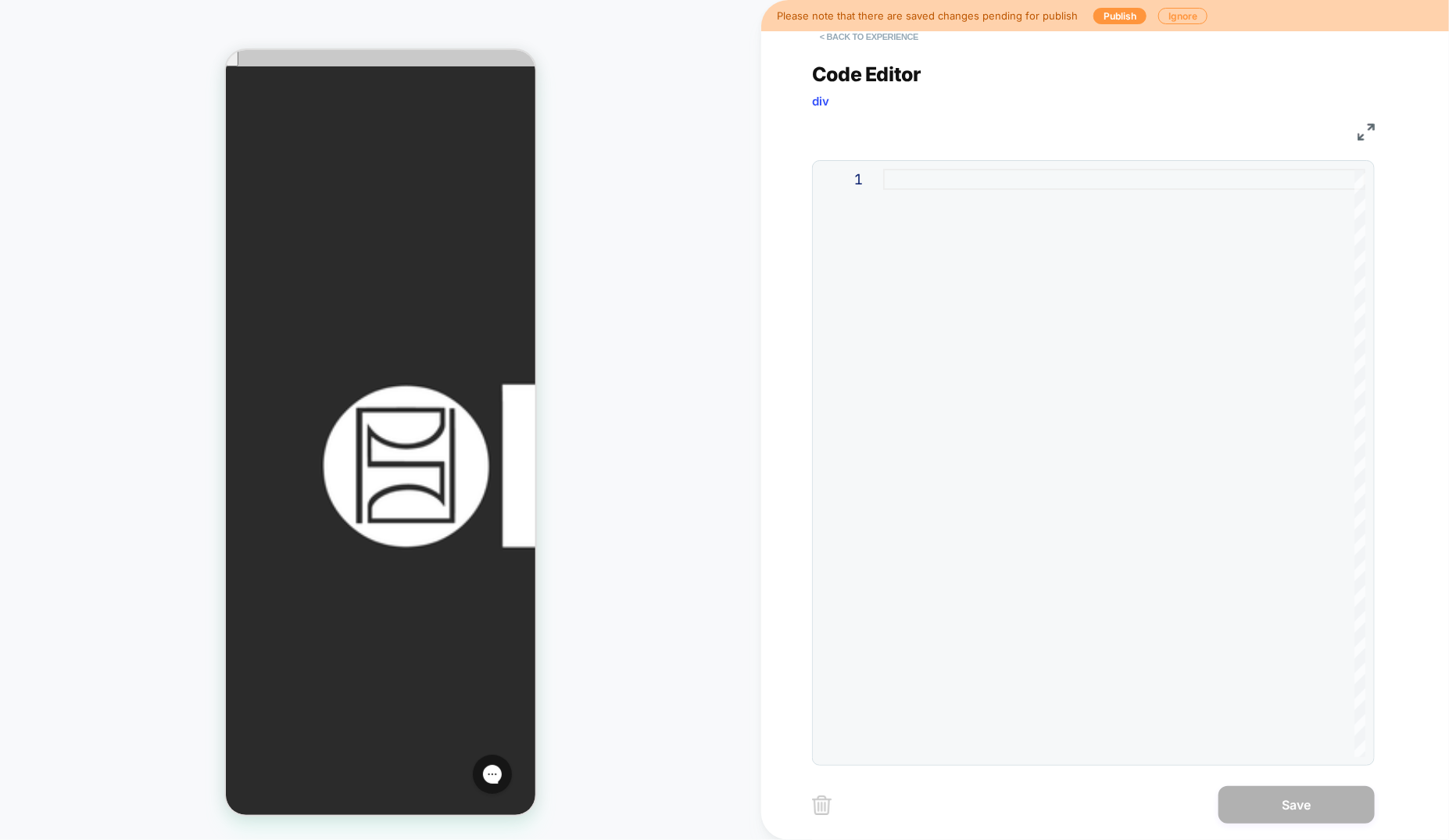
click at [850, 37] on button "< Back to experience" at bounding box center [870, 36] width 114 height 25
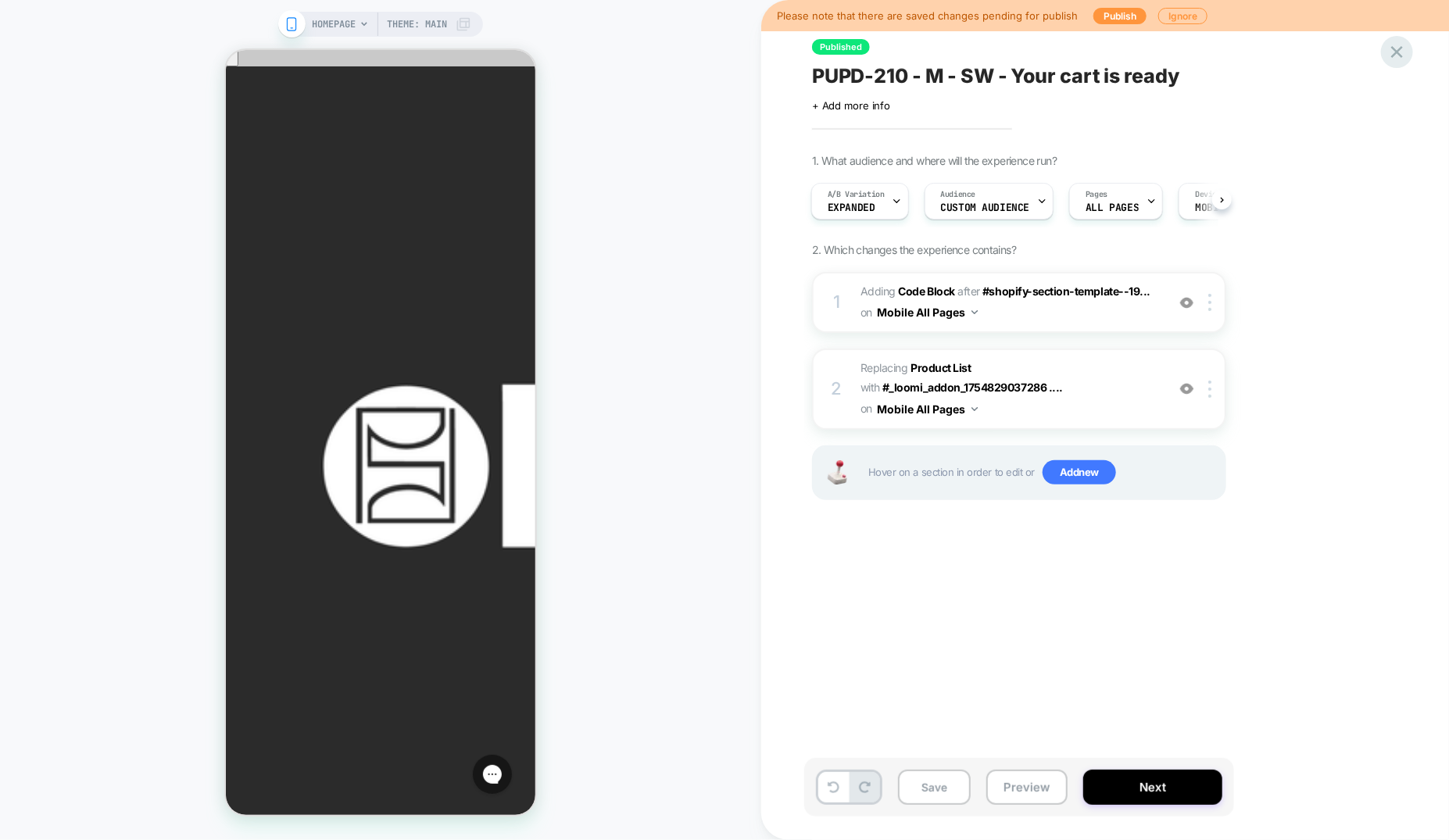
click at [1399, 47] on icon at bounding box center [1397, 52] width 21 height 21
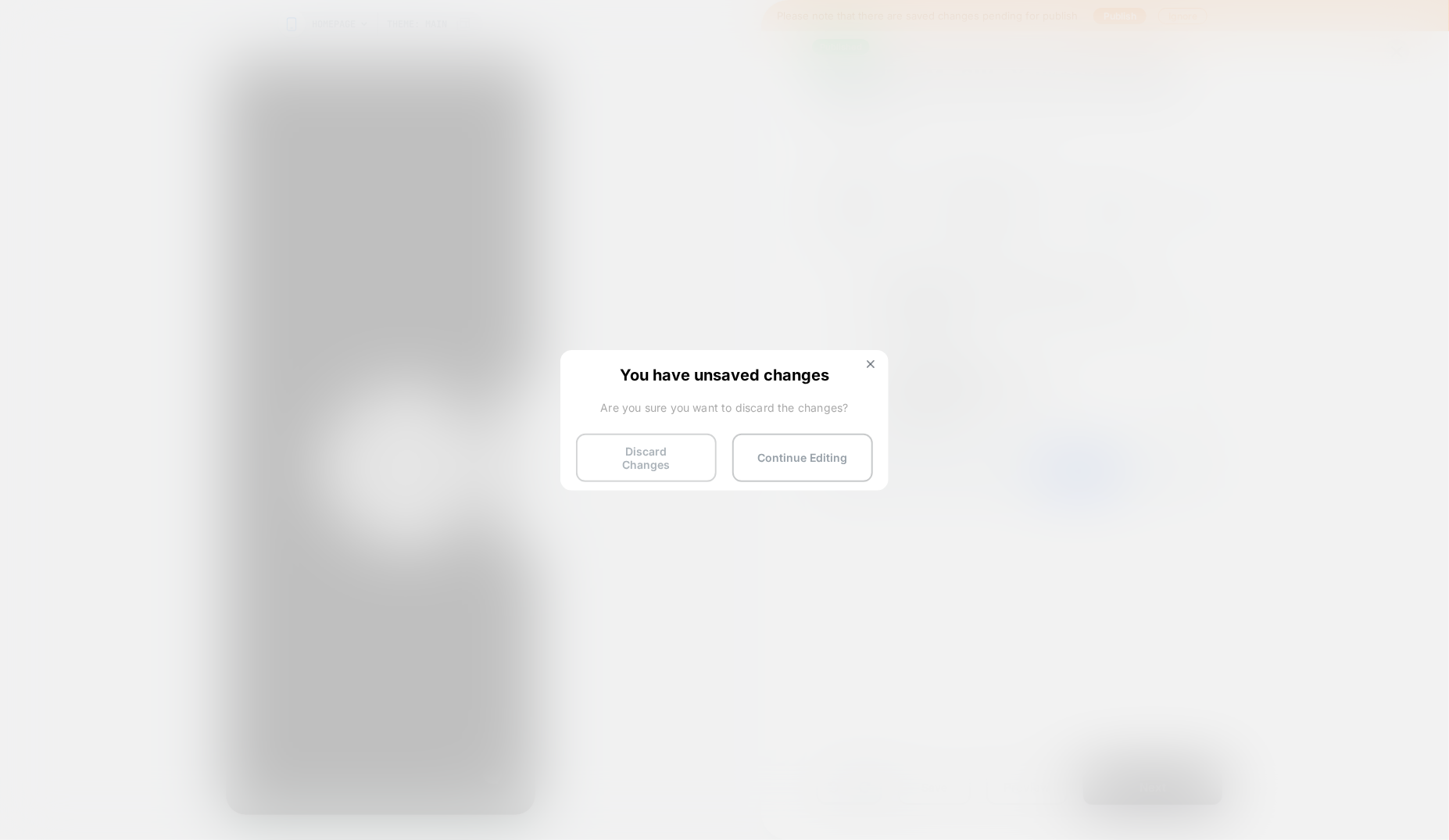
click at [625, 460] on button "Discard Changes" at bounding box center [646, 458] width 140 height 49
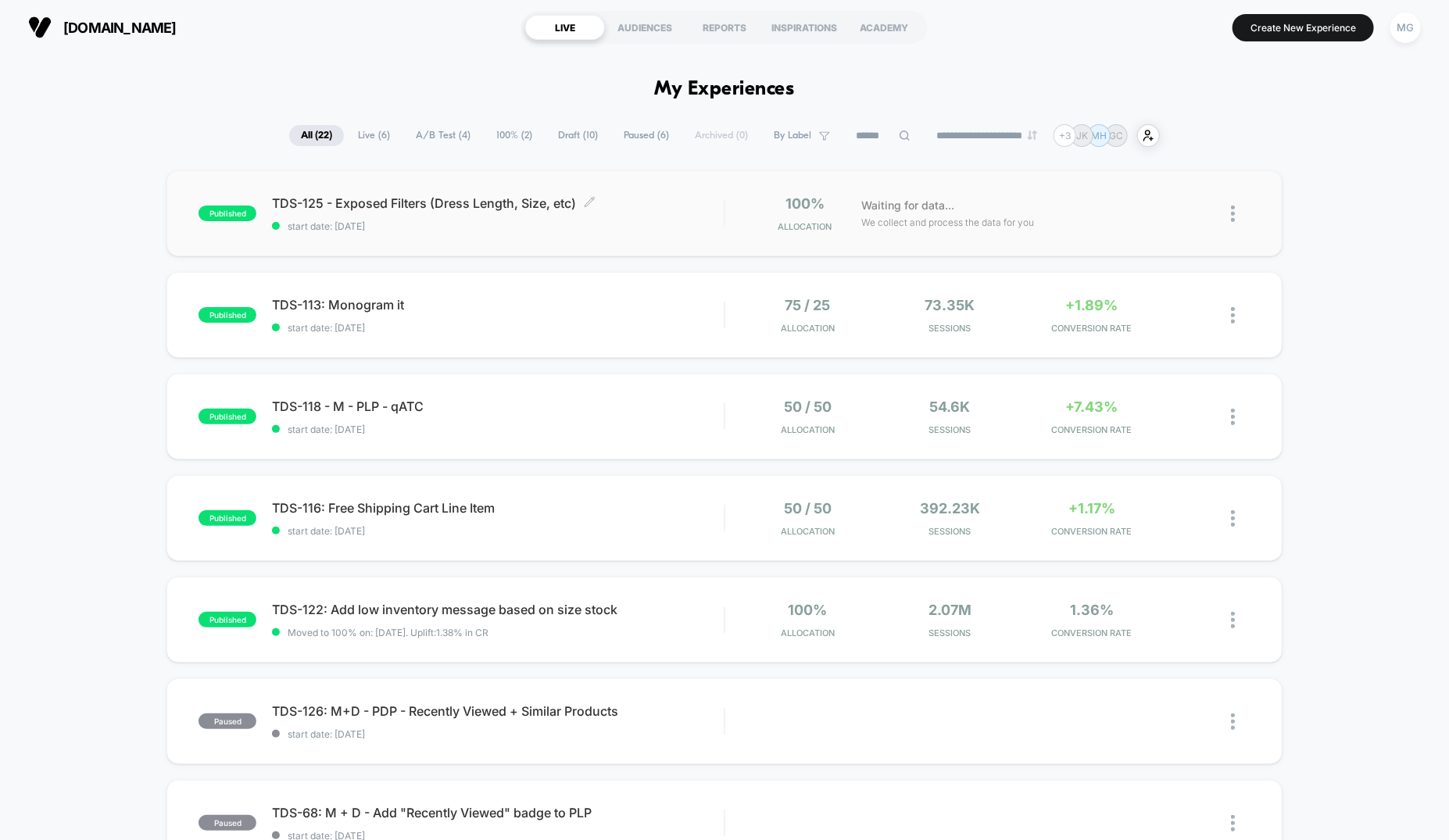
click at [709, 226] on span "start date: [DATE]" at bounding box center [498, 226] width 452 height 12
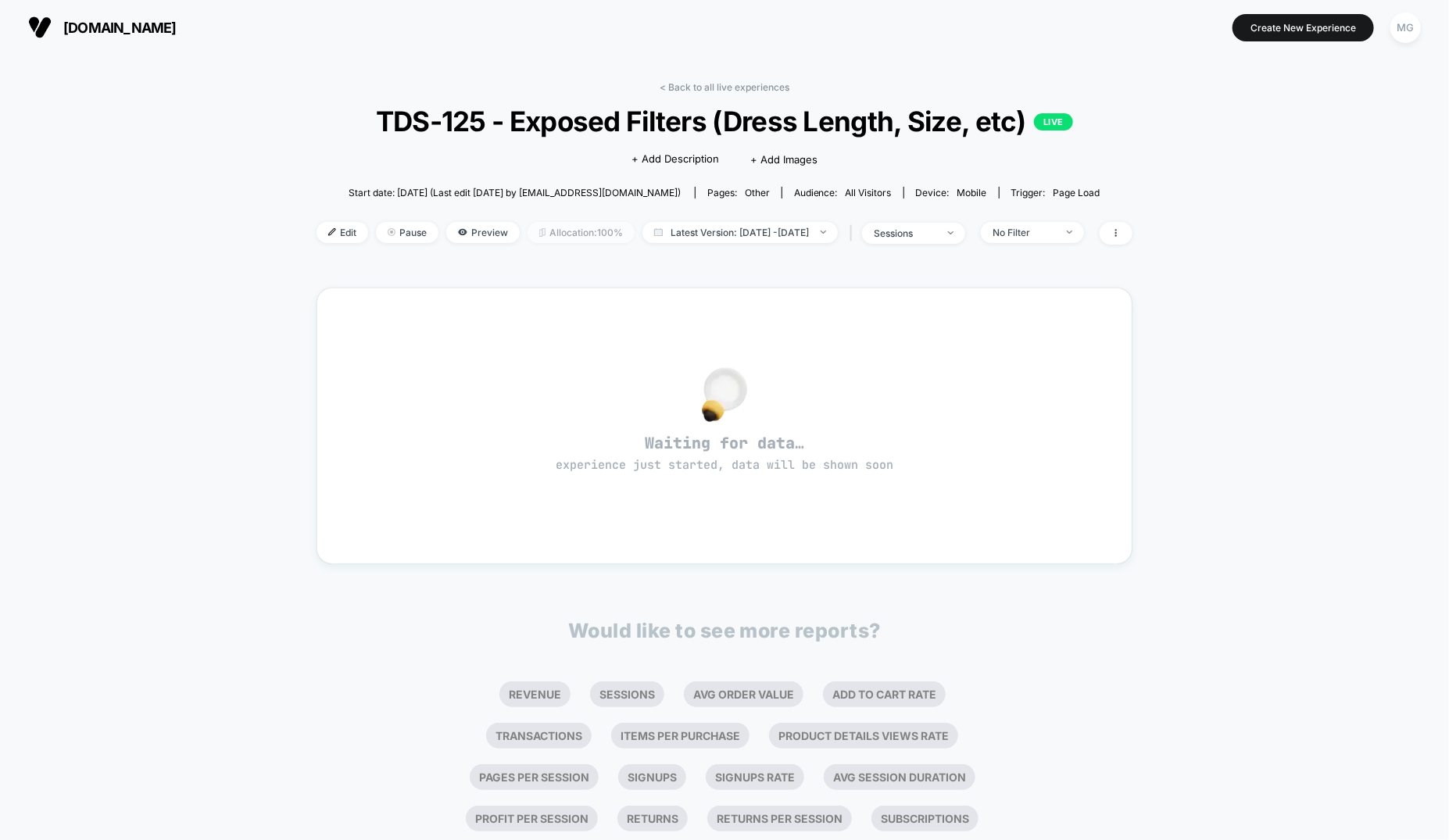
click at [569, 234] on span "Allocation: 100%" at bounding box center [580, 232] width 107 height 21
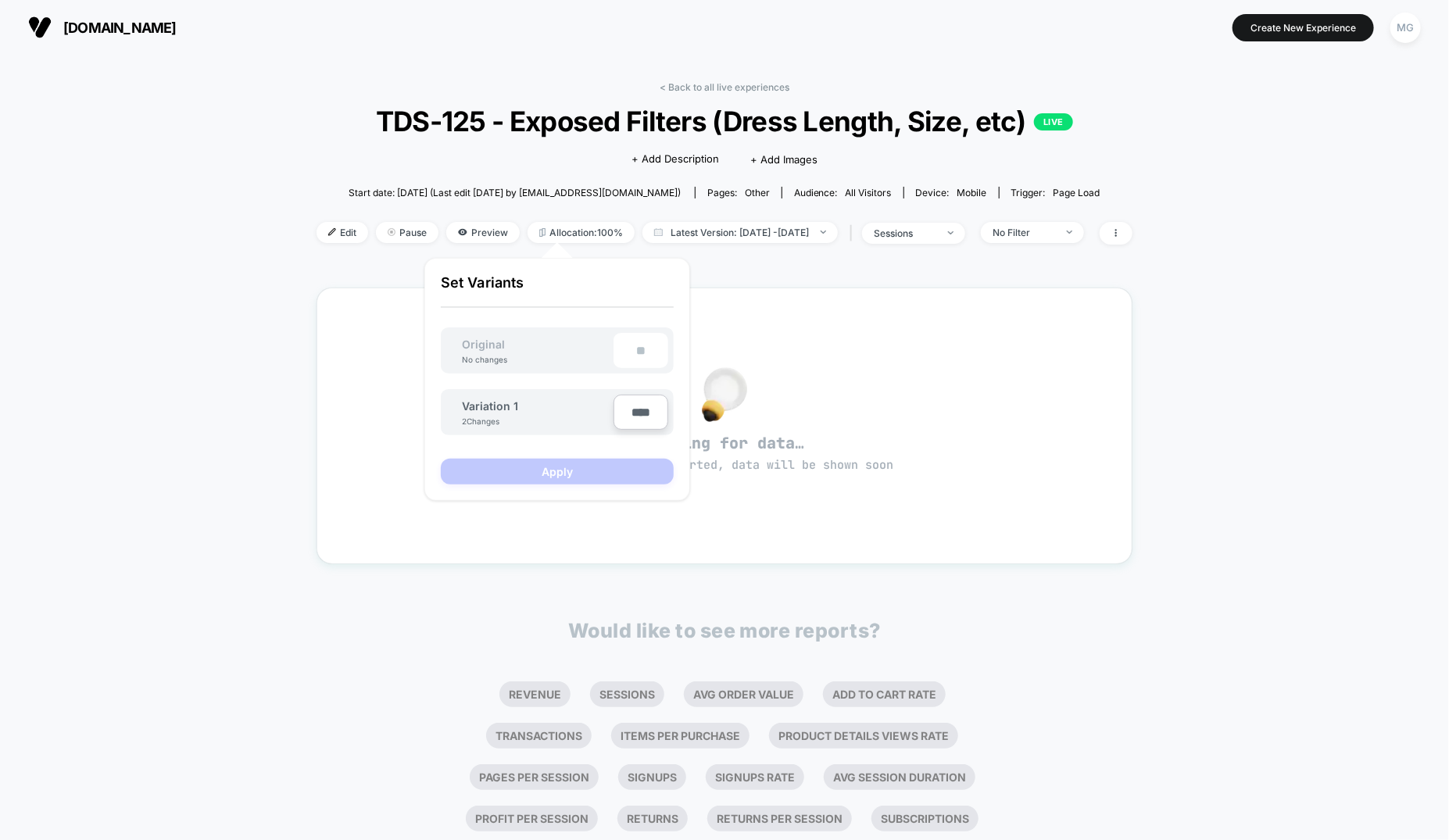
click at [641, 413] on input "****" at bounding box center [641, 412] width 55 height 36
type input "***"
type input "**"
type input "***"
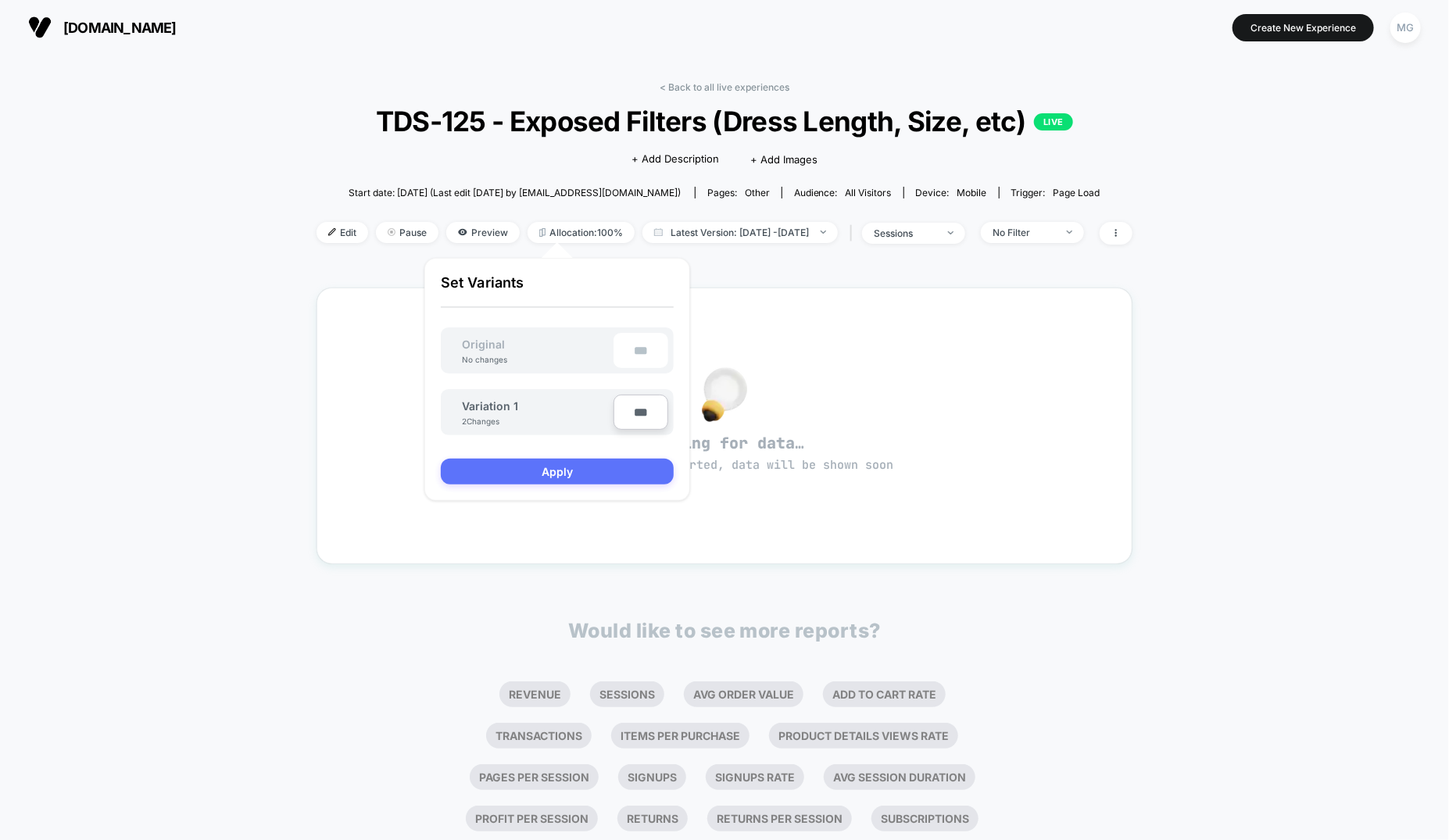
click at [538, 465] on button "Apply" at bounding box center [557, 472] width 233 height 26
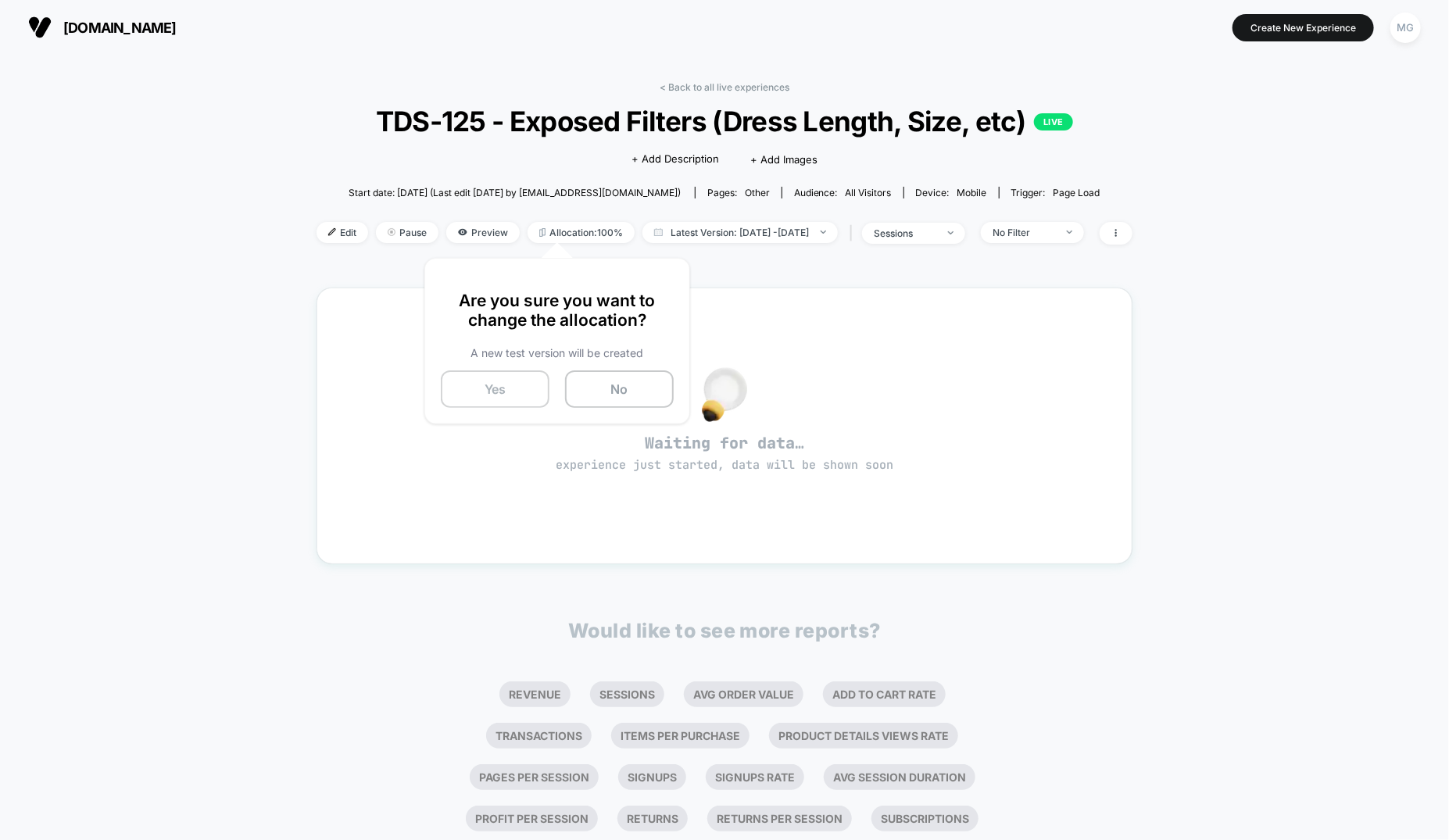
click at [527, 389] on button "Yes" at bounding box center [494, 388] width 108 height 37
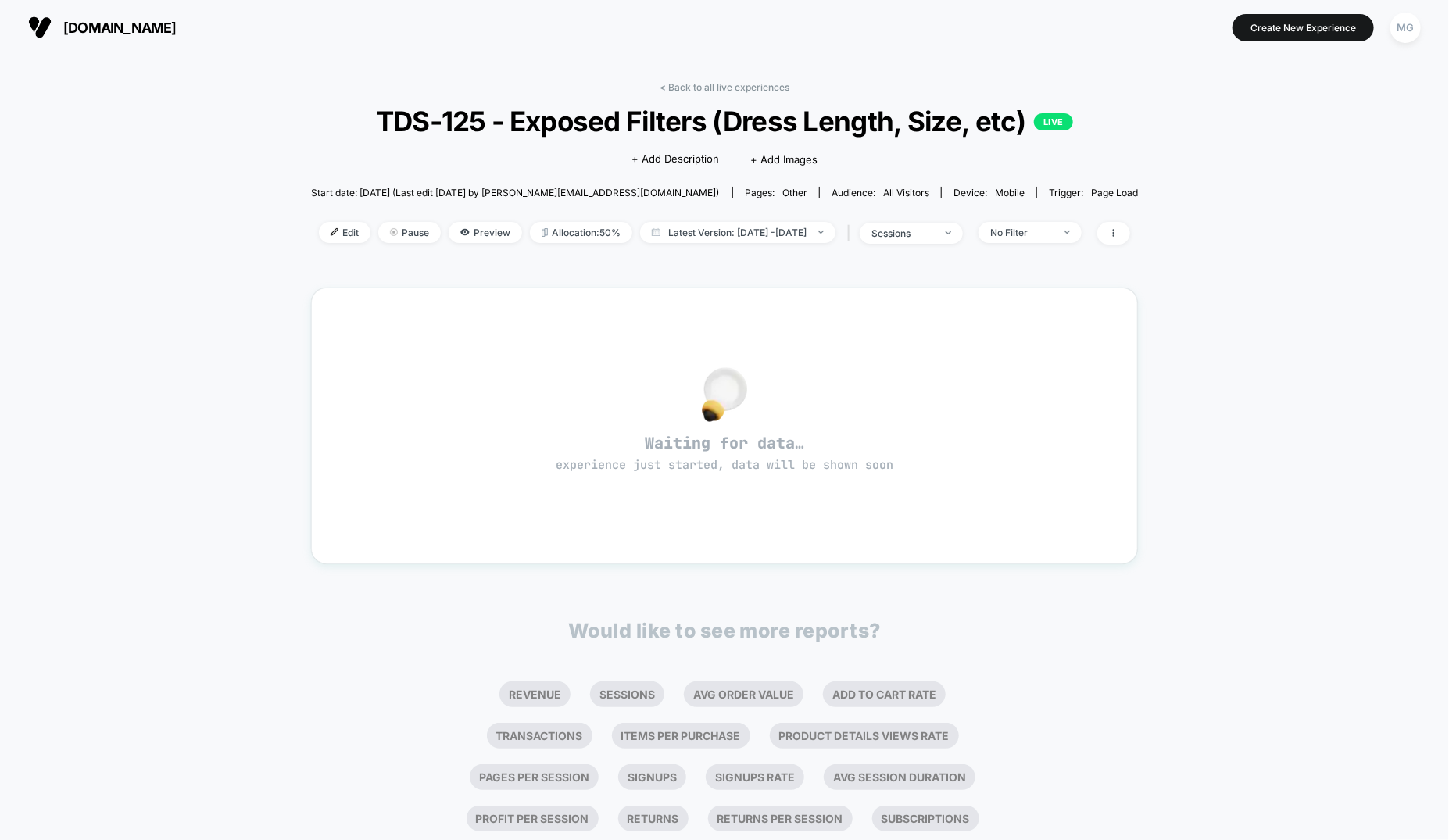
click at [751, 80] on div "< Back to all live experiences TDS-125 - Exposed Filters (Dress Length, Size, e…" at bounding box center [725, 475] width 828 height 811
click at [750, 83] on link "< Back to all live experiences" at bounding box center [725, 88] width 130 height 12
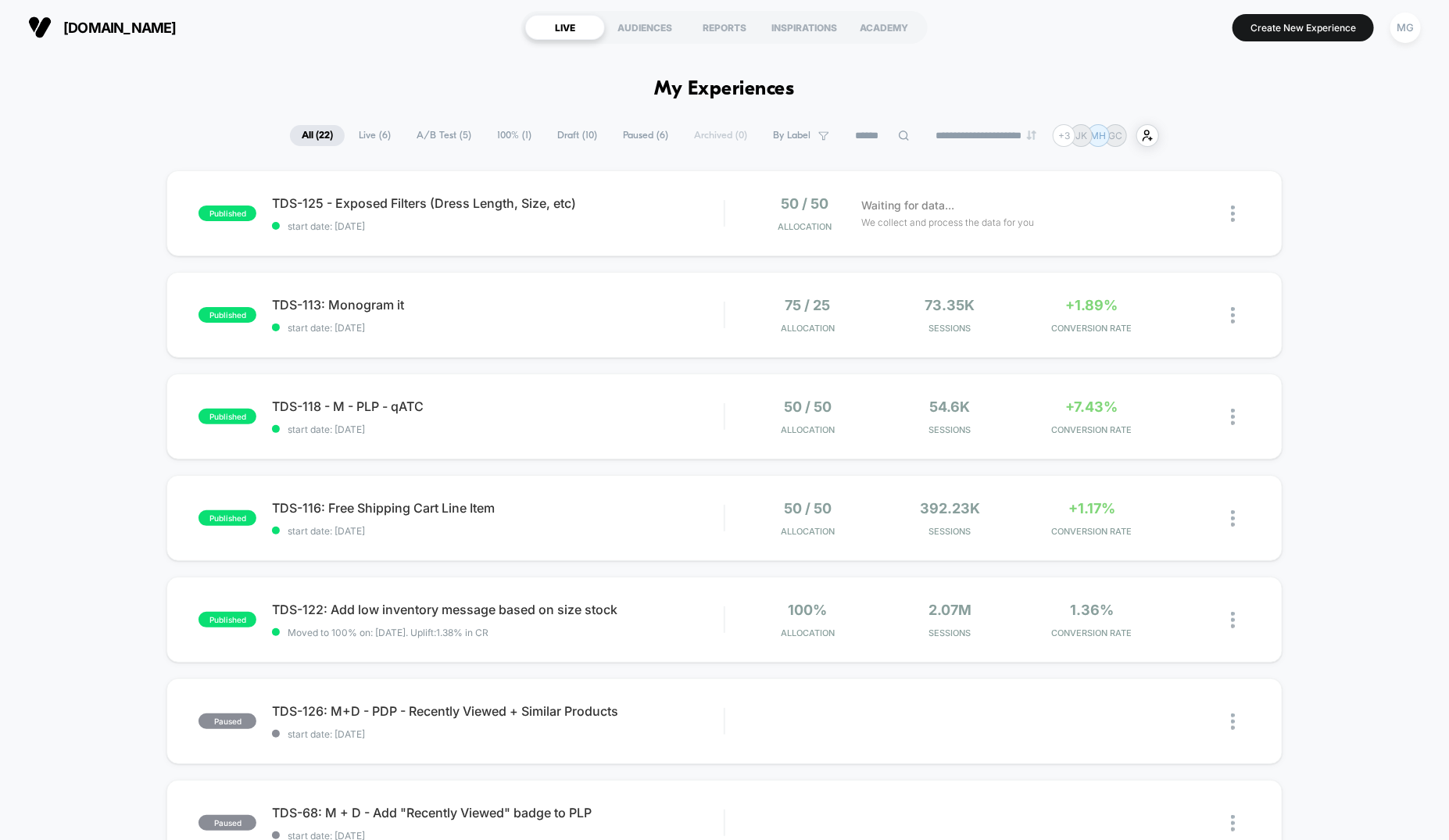
click at [574, 134] on span "Draft ( 10 )" at bounding box center [577, 135] width 63 height 21
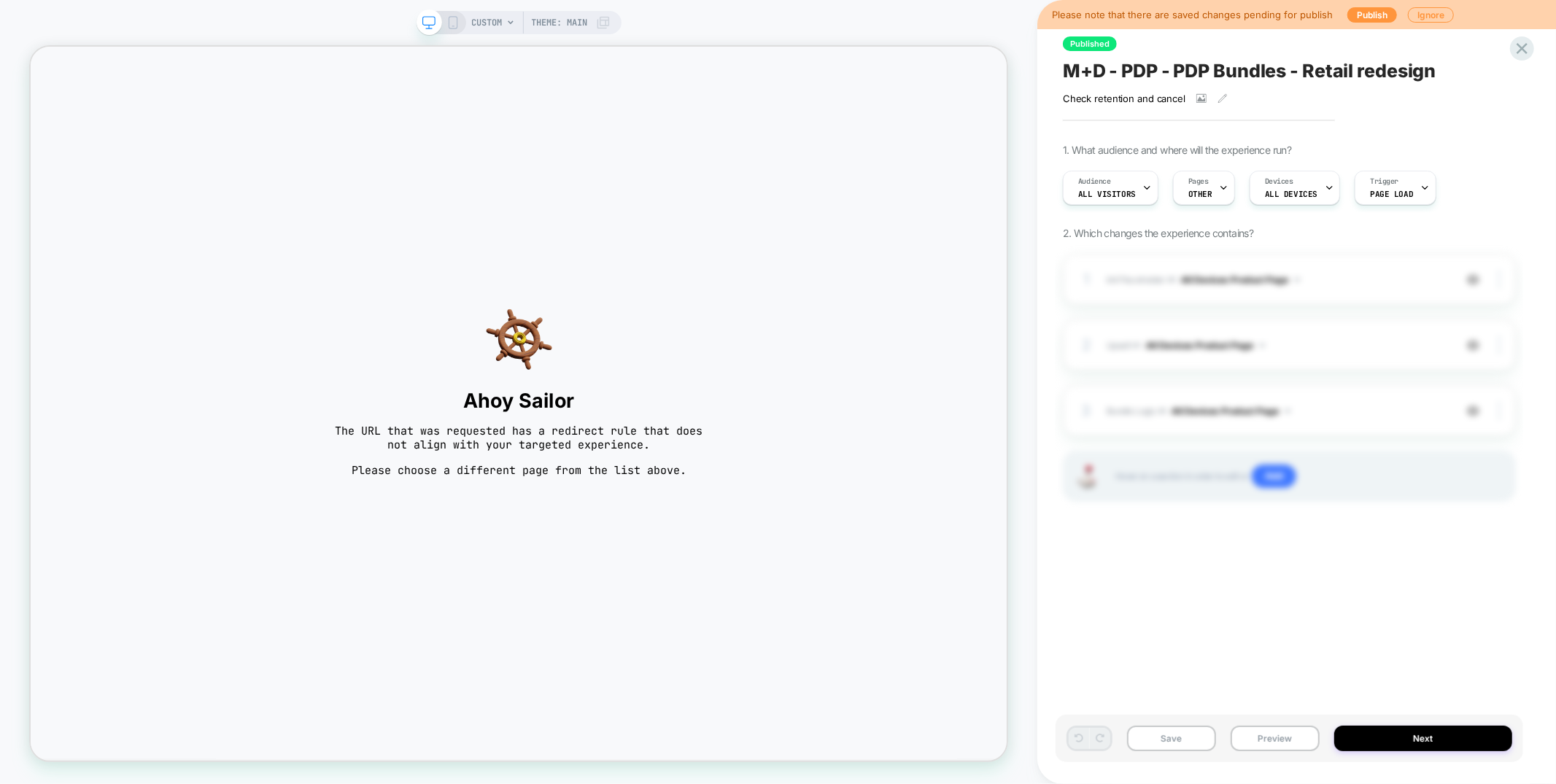
click at [481, 19] on span "CUSTOM" at bounding box center [487, 23] width 31 height 23
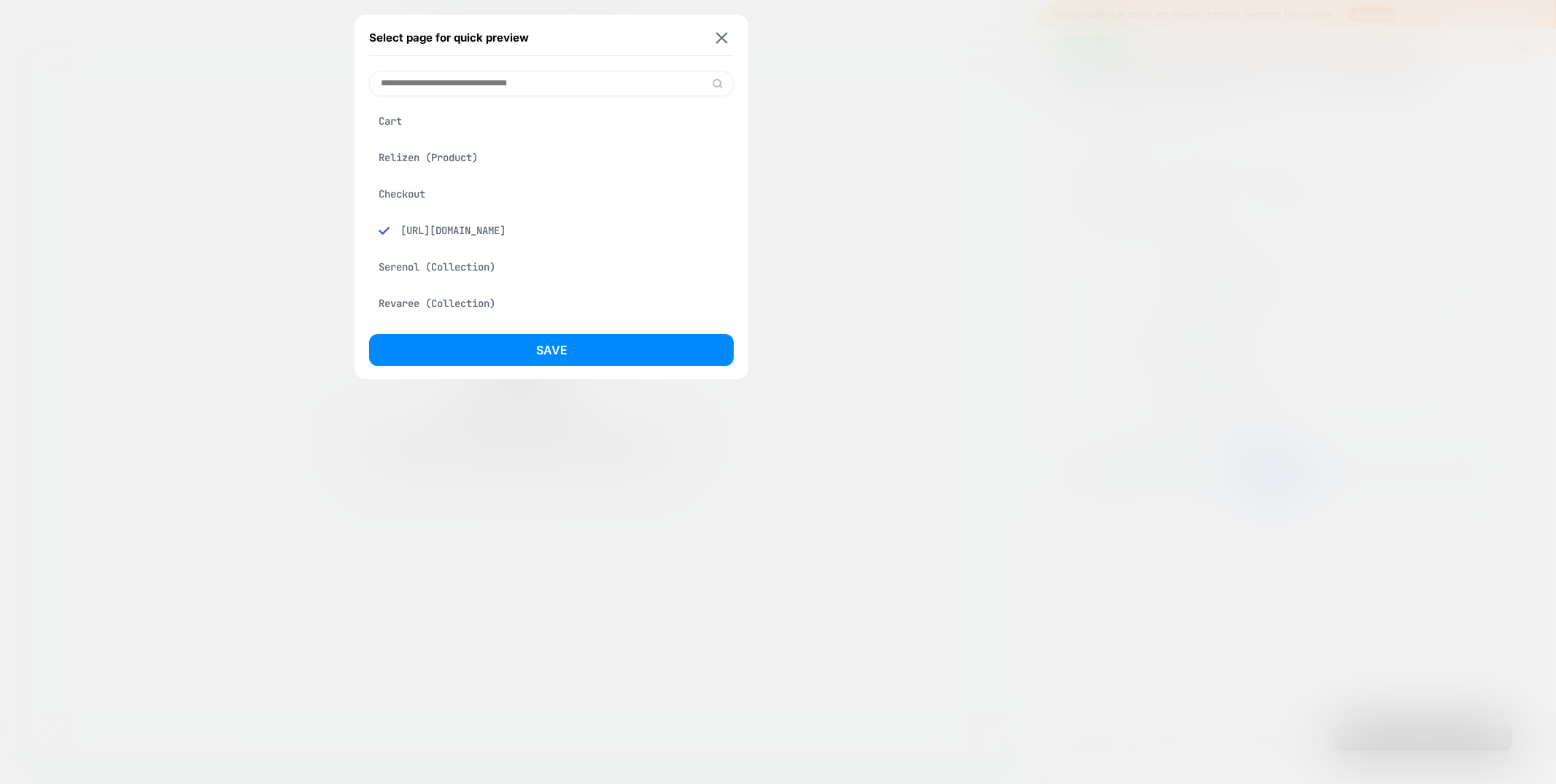
drag, startPoint x: 445, startPoint y: 152, endPoint x: 468, endPoint y: 255, distance: 105.5
click at [445, 152] on div "Relizen (Product)" at bounding box center [551, 158] width 365 height 28
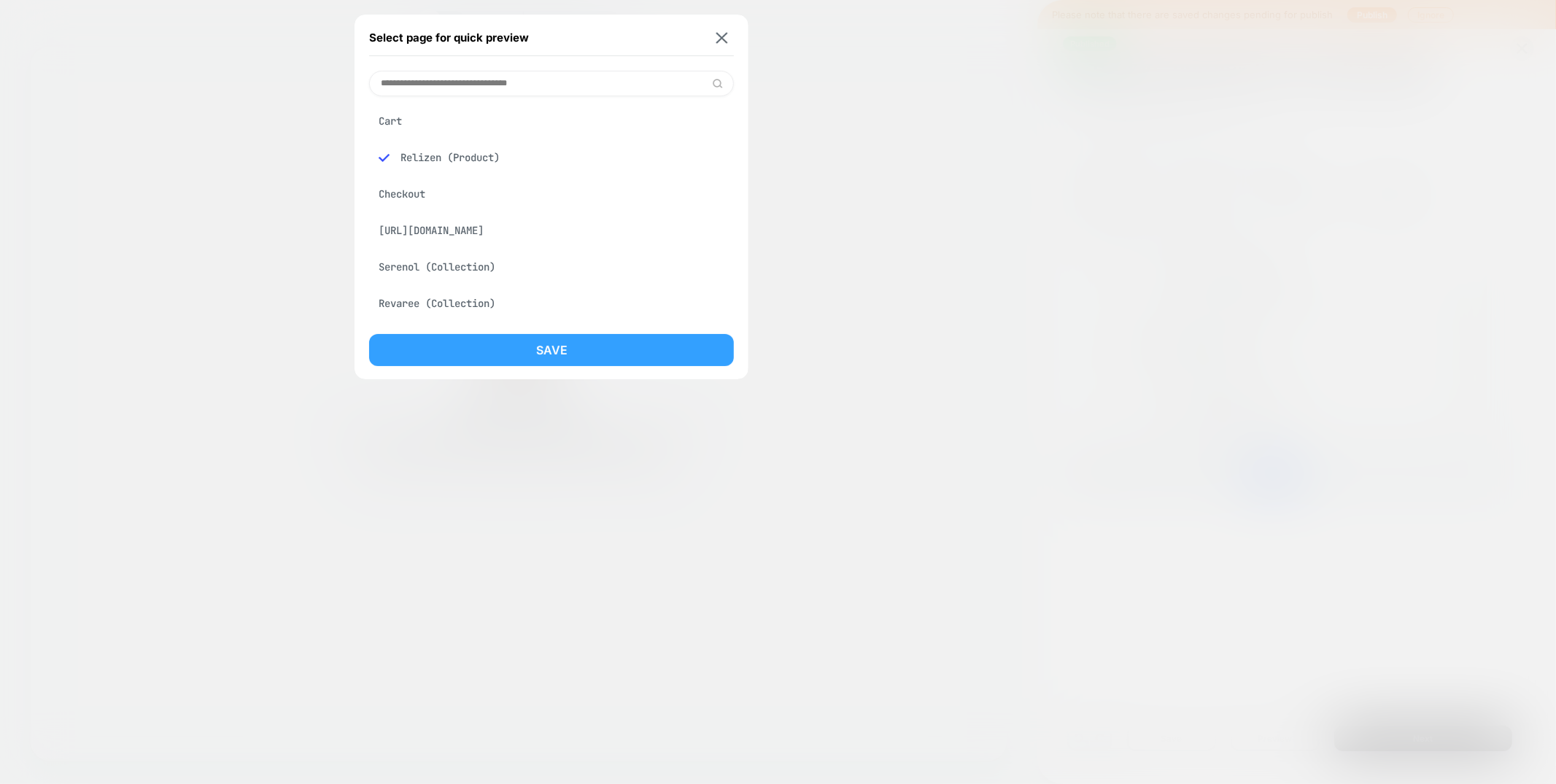
click at [524, 350] on button "Save" at bounding box center [551, 350] width 365 height 32
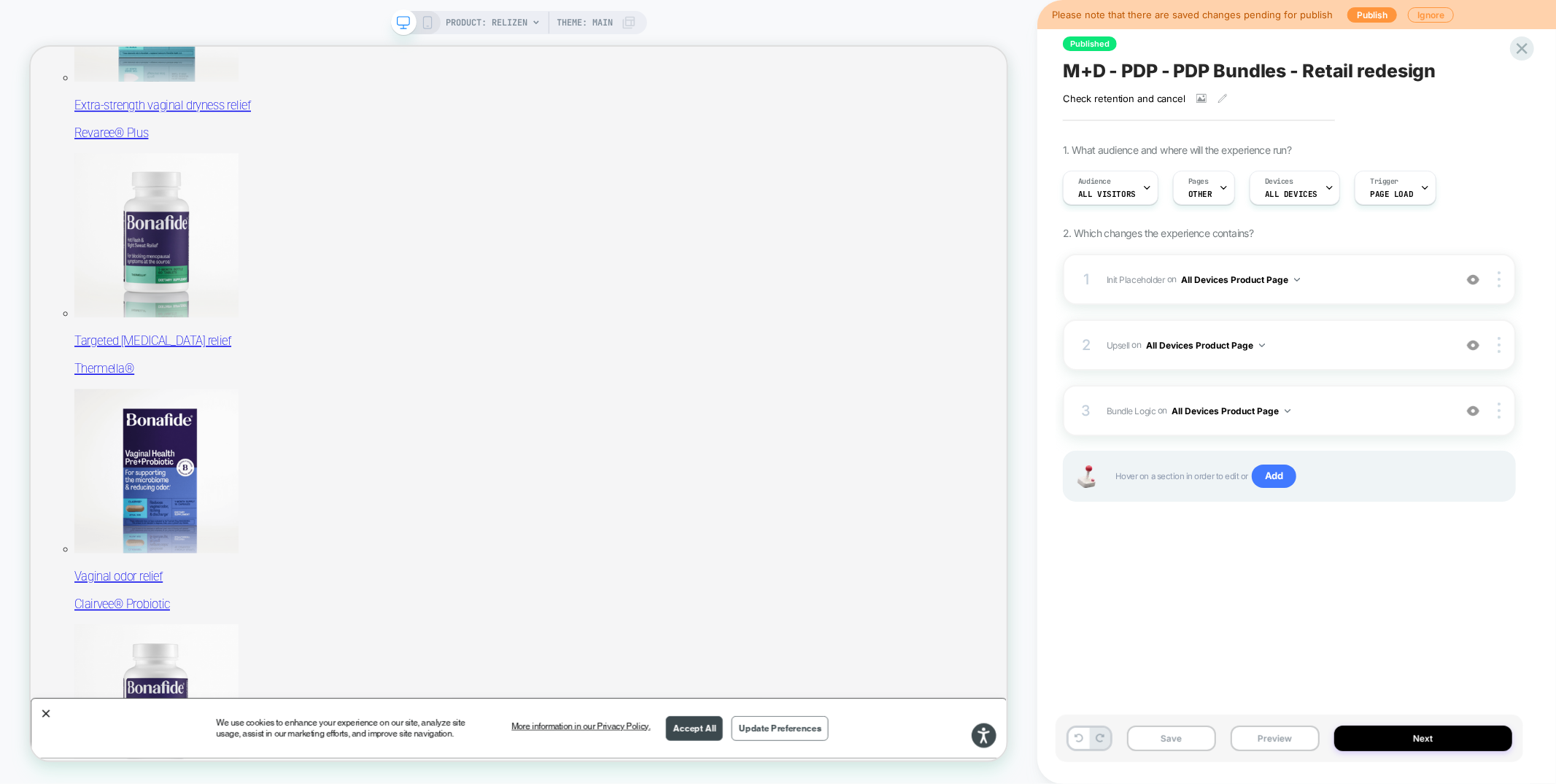
scroll to position [410, 0]
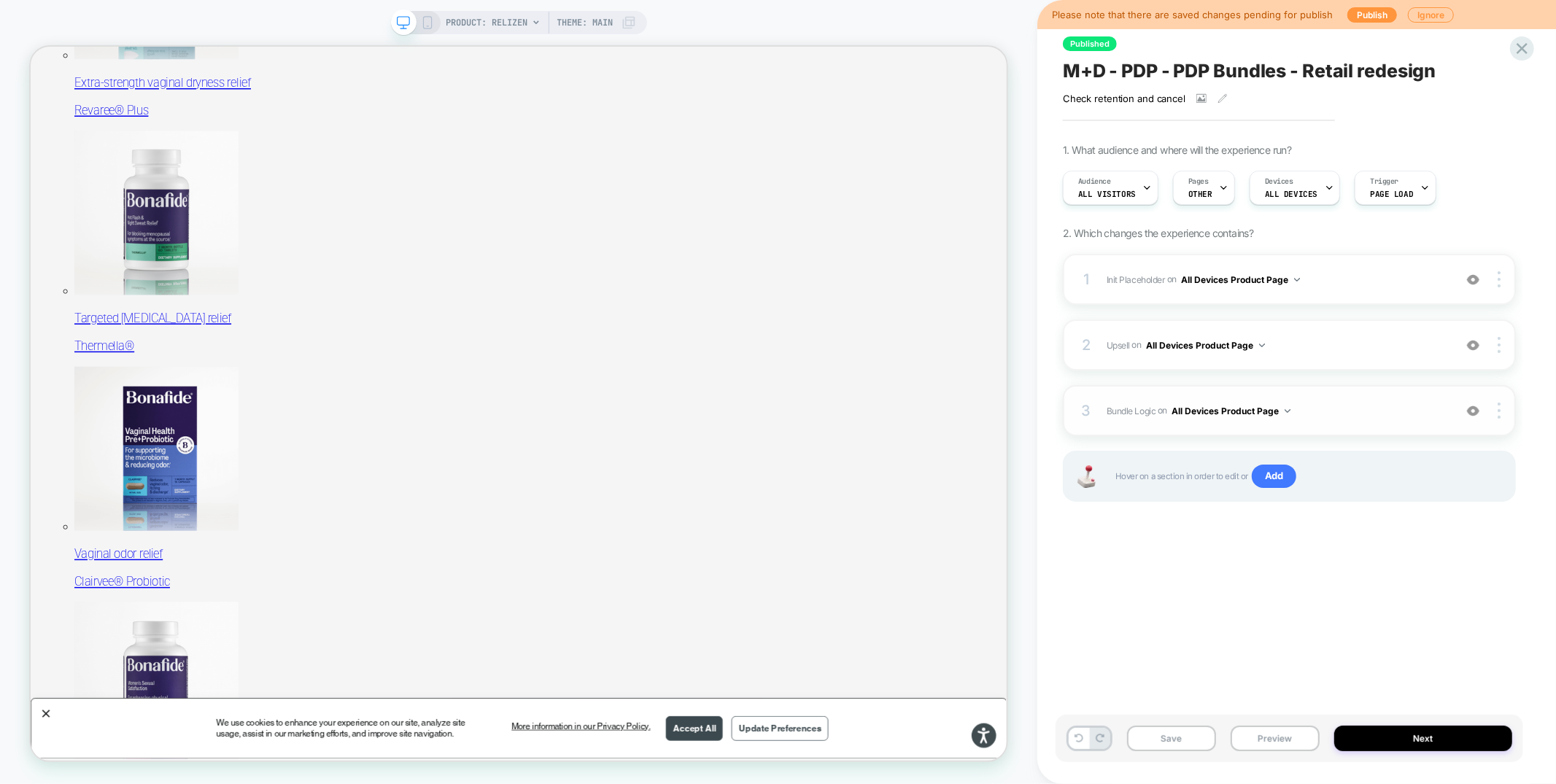
click at [1329, 403] on span "Bundle Logic Adding Code Block AFTER #_loomi_addon_1730816661410_dup1733266993_…" at bounding box center [1276, 411] width 340 height 19
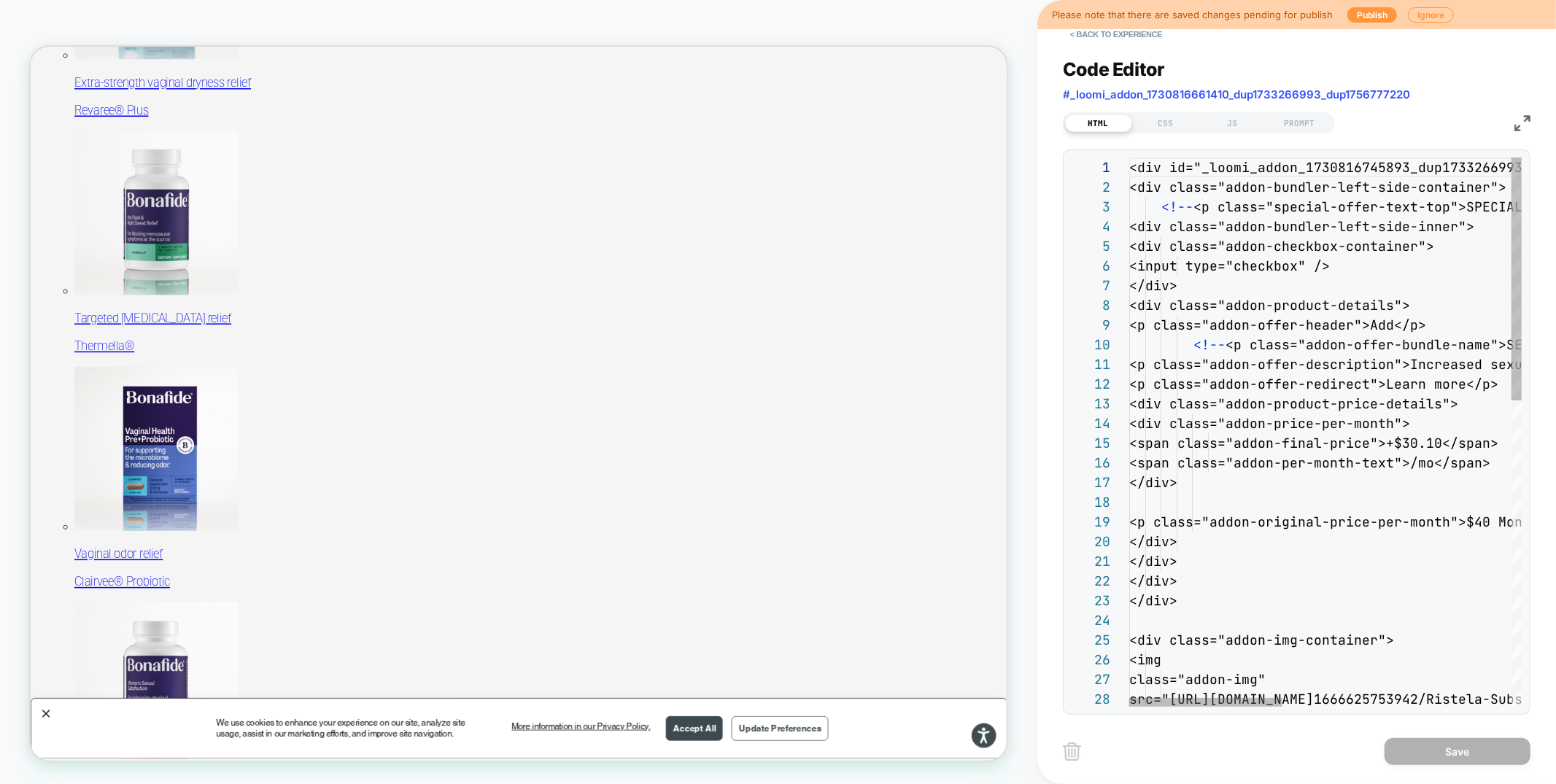
scroll to position [197, 0]
click at [1100, 35] on button "< Back to experience" at bounding box center [1116, 34] width 107 height 23
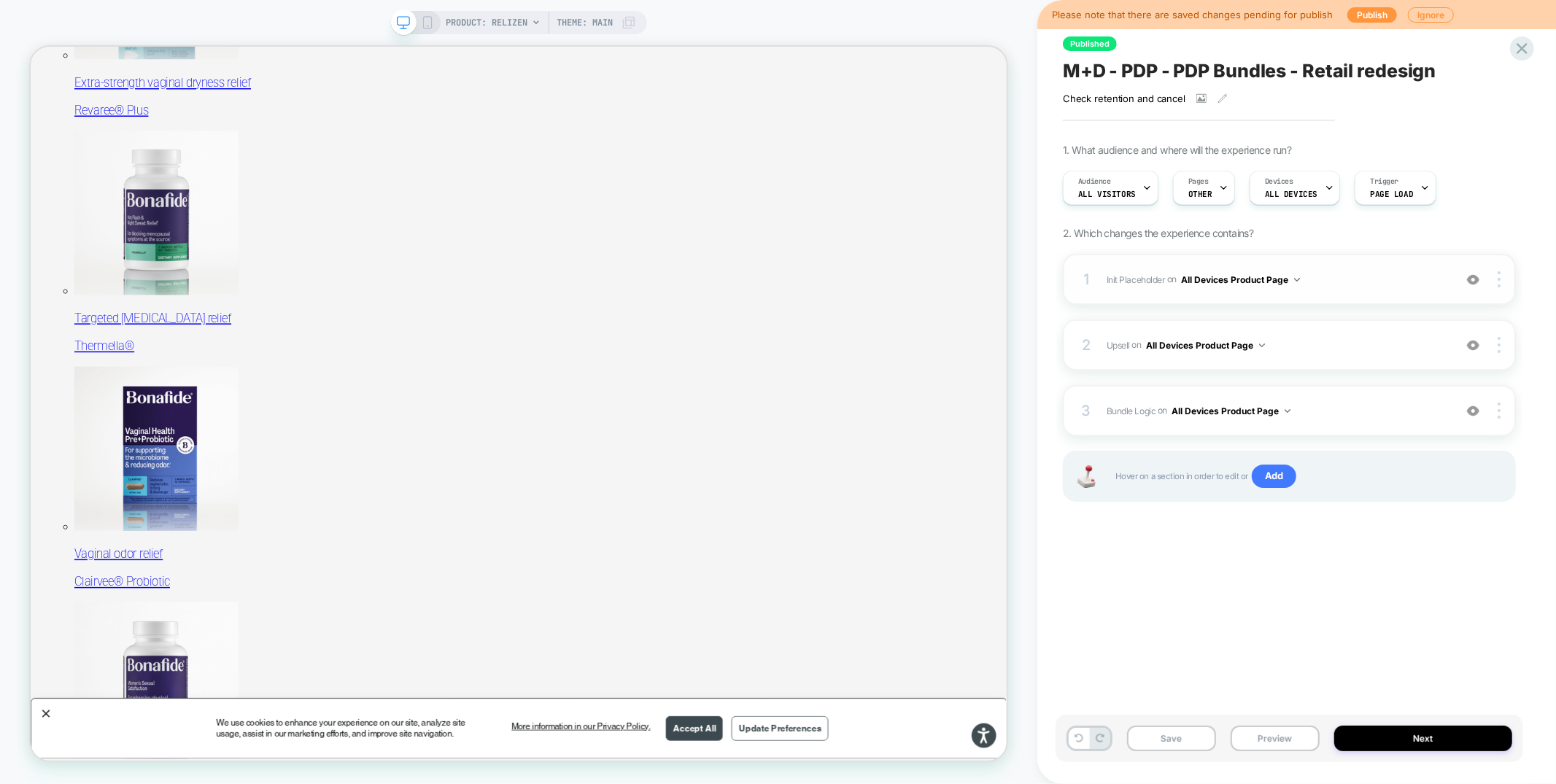
click at [1345, 278] on span "Init Placeholder Replacing Code Block WITH #bundle-creator-container on All Dev…" at bounding box center [1276, 279] width 340 height 19
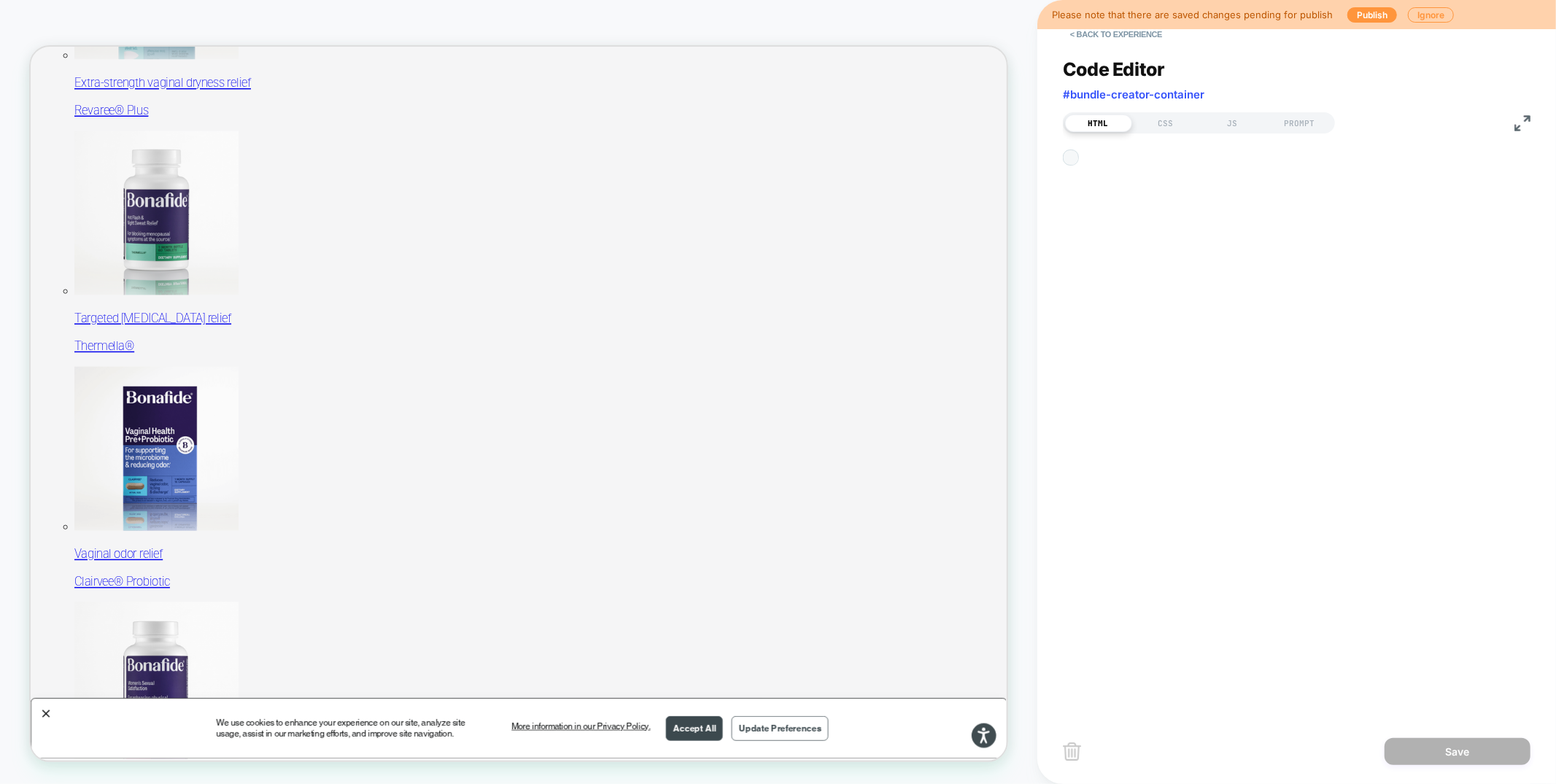
scroll to position [177, 0]
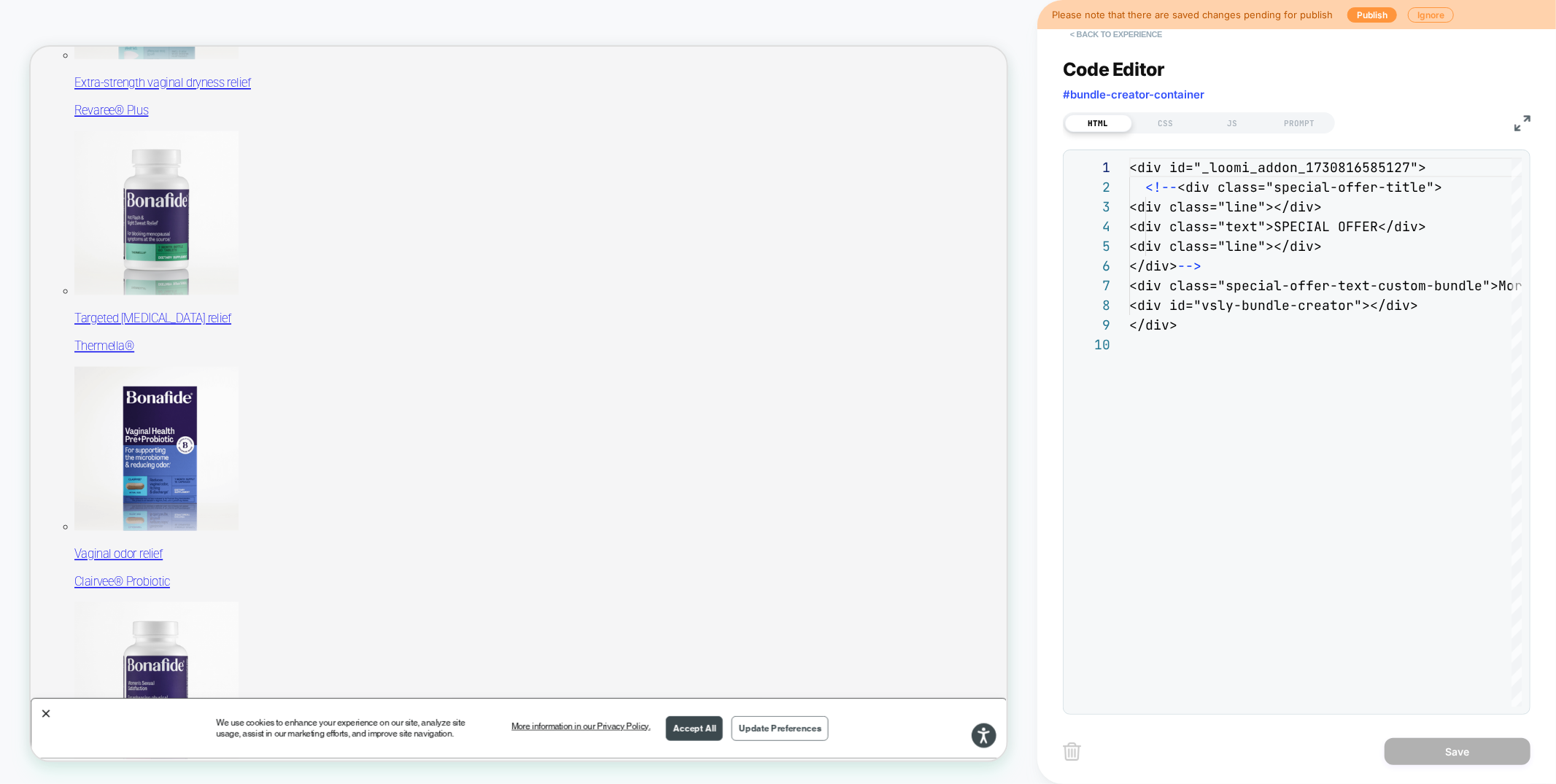
click at [1088, 40] on button "< Back to experience" at bounding box center [1116, 34] width 107 height 23
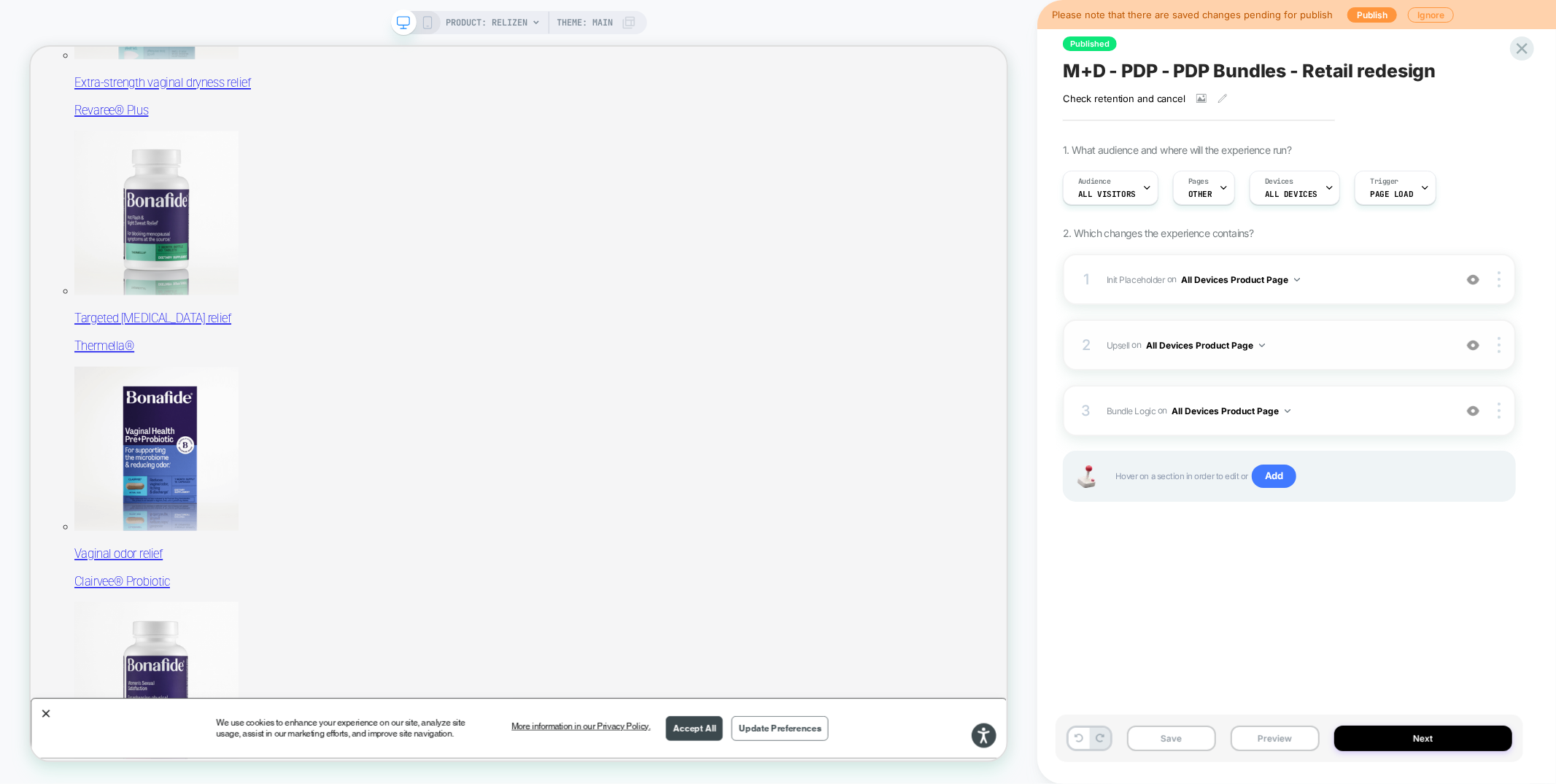
click at [1321, 349] on span "Upsell Adding Product List AFTER #vsly-bundle-creator on All Devices Product Pa…" at bounding box center [1276, 345] width 340 height 19
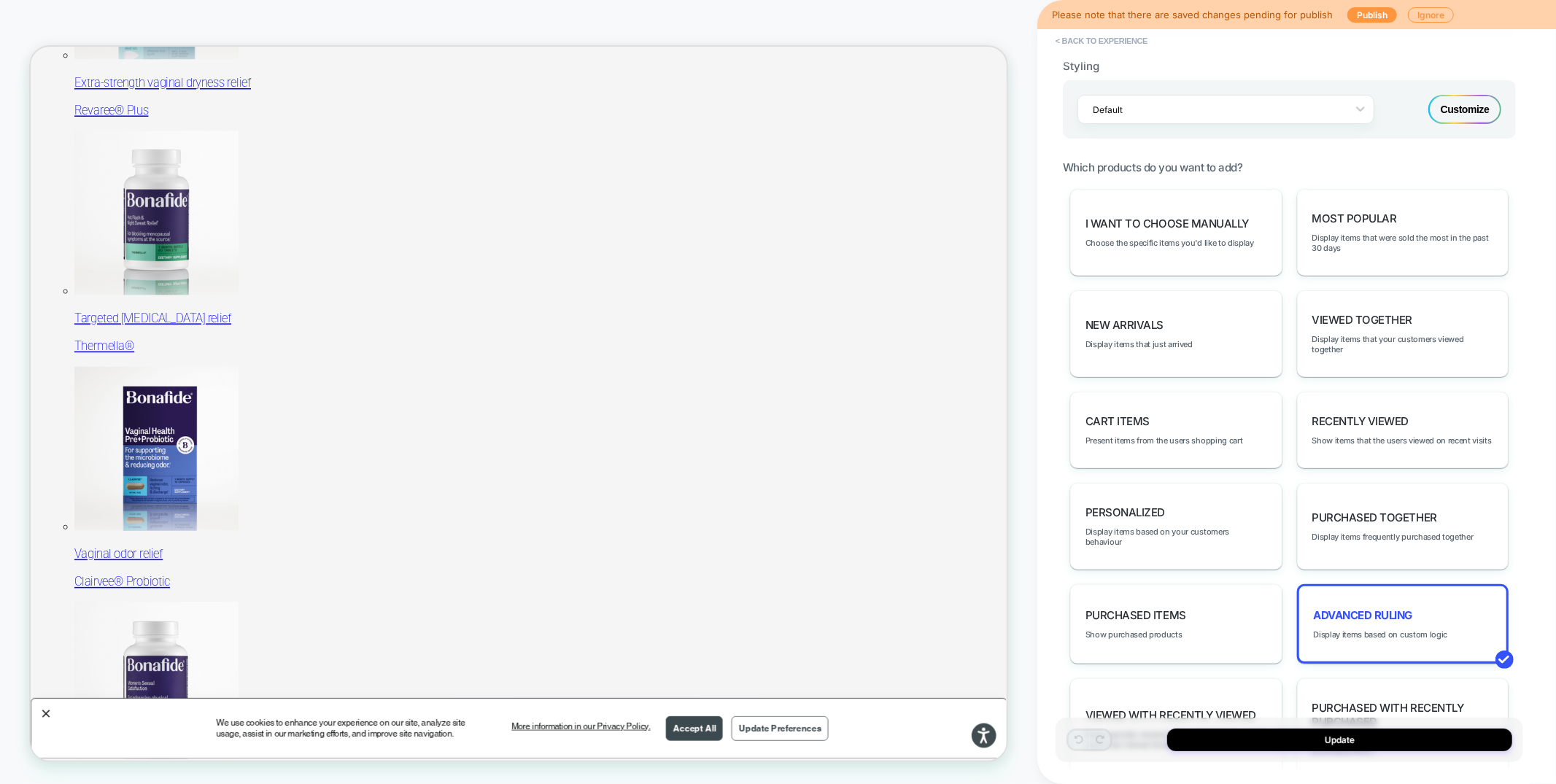
scroll to position [624, 0]
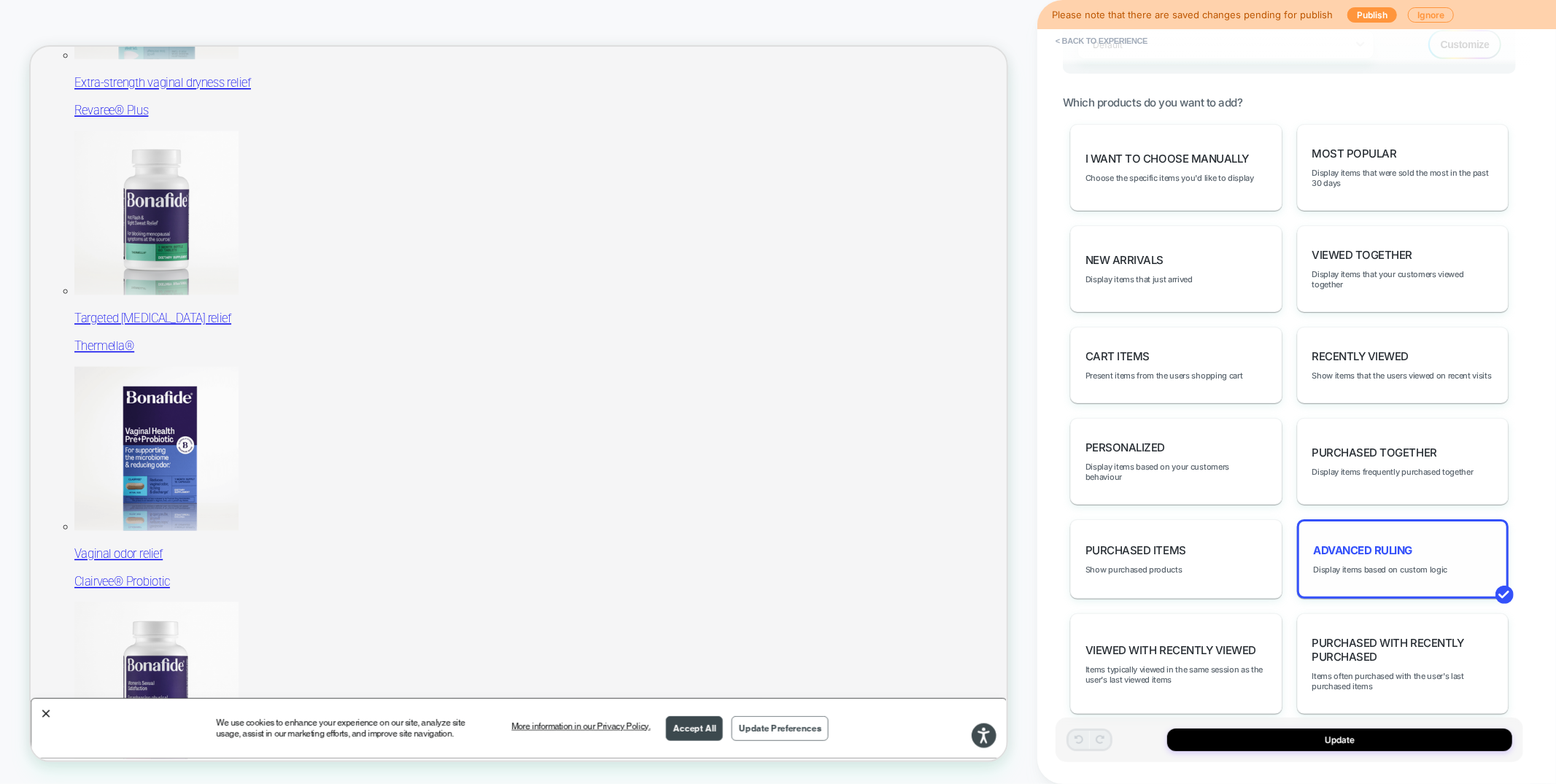
click at [1405, 519] on div "Advanced Ruling Display items based on custom logic" at bounding box center [1403, 559] width 212 height 79
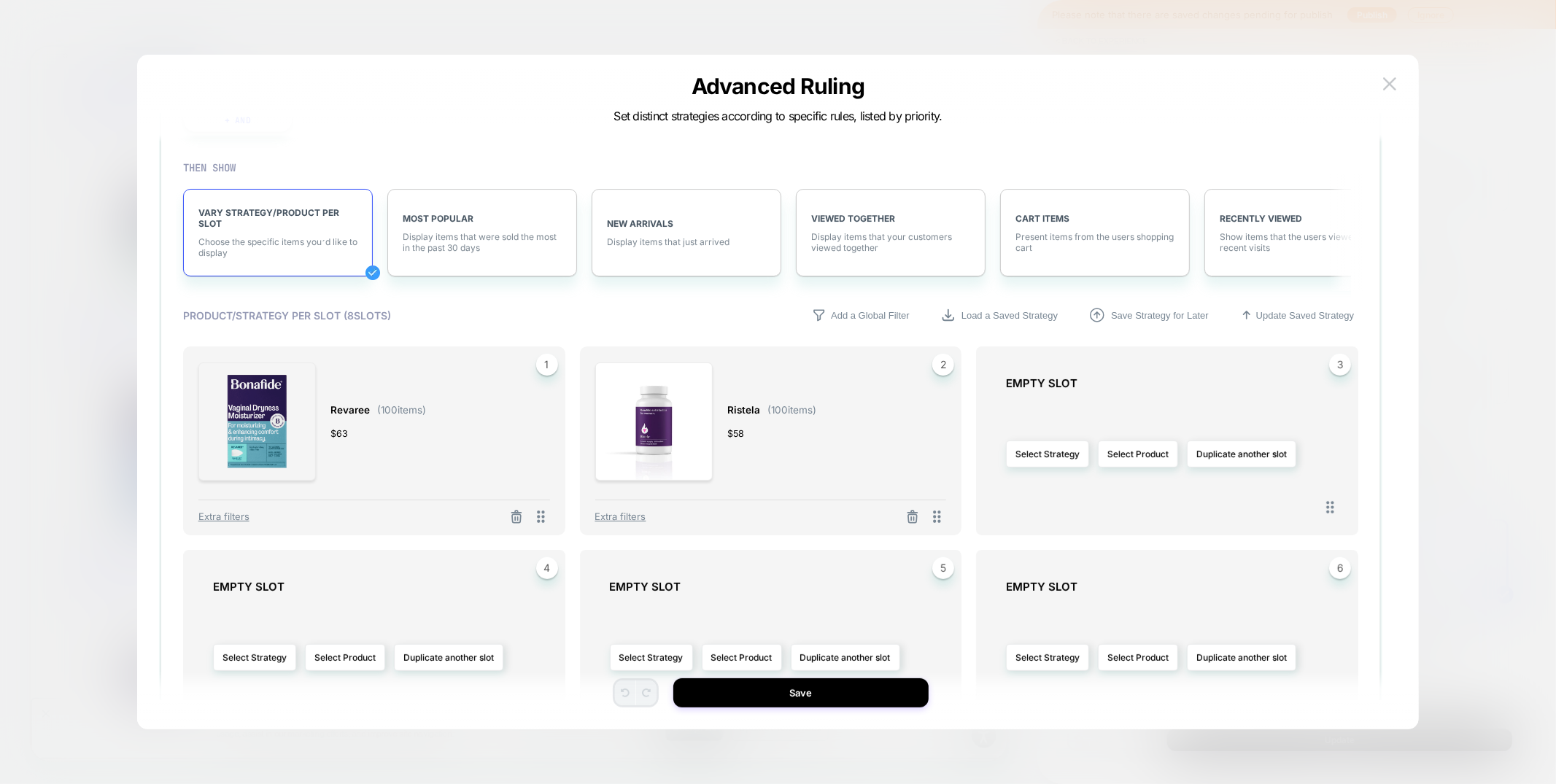
scroll to position [0, 0]
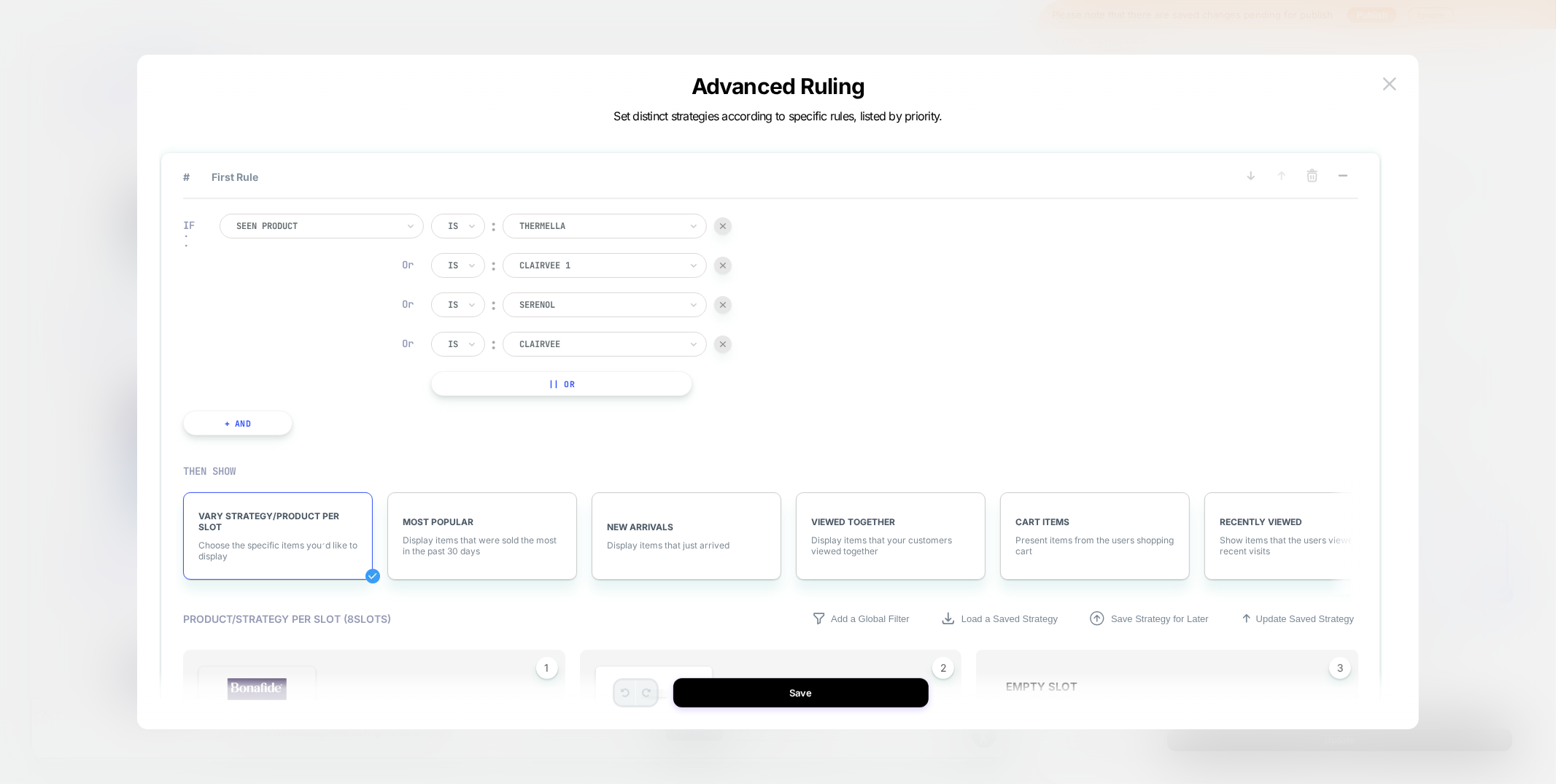
drag, startPoint x: 1391, startPoint y: 85, endPoint x: 1361, endPoint y: 112, distance: 40.4
click at [1391, 85] on img at bounding box center [1389, 83] width 13 height 12
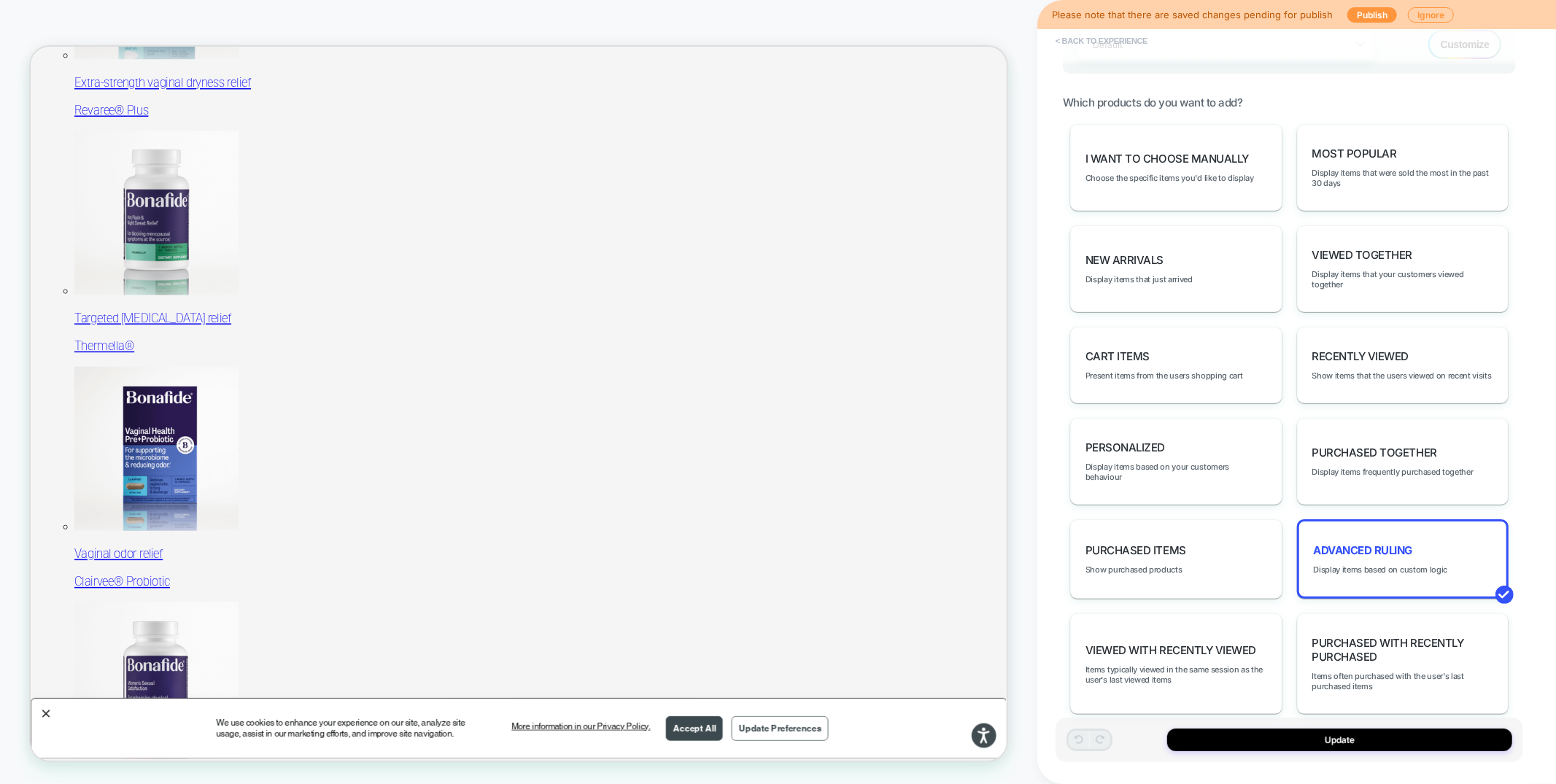
click at [1122, 40] on button "< Back to experience" at bounding box center [1101, 40] width 107 height 23
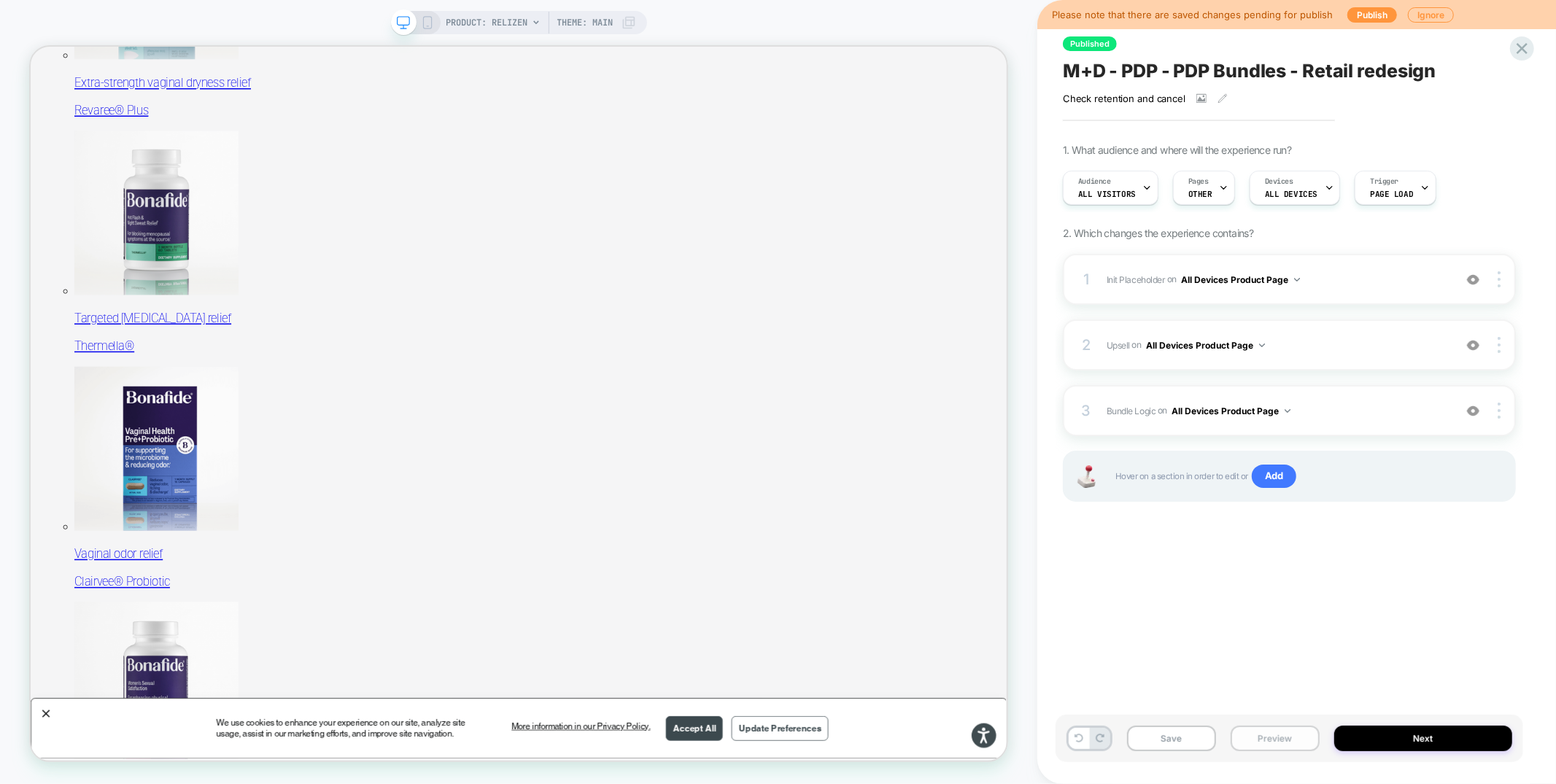
click at [1244, 735] on button "Preview" at bounding box center [1275, 739] width 89 height 26
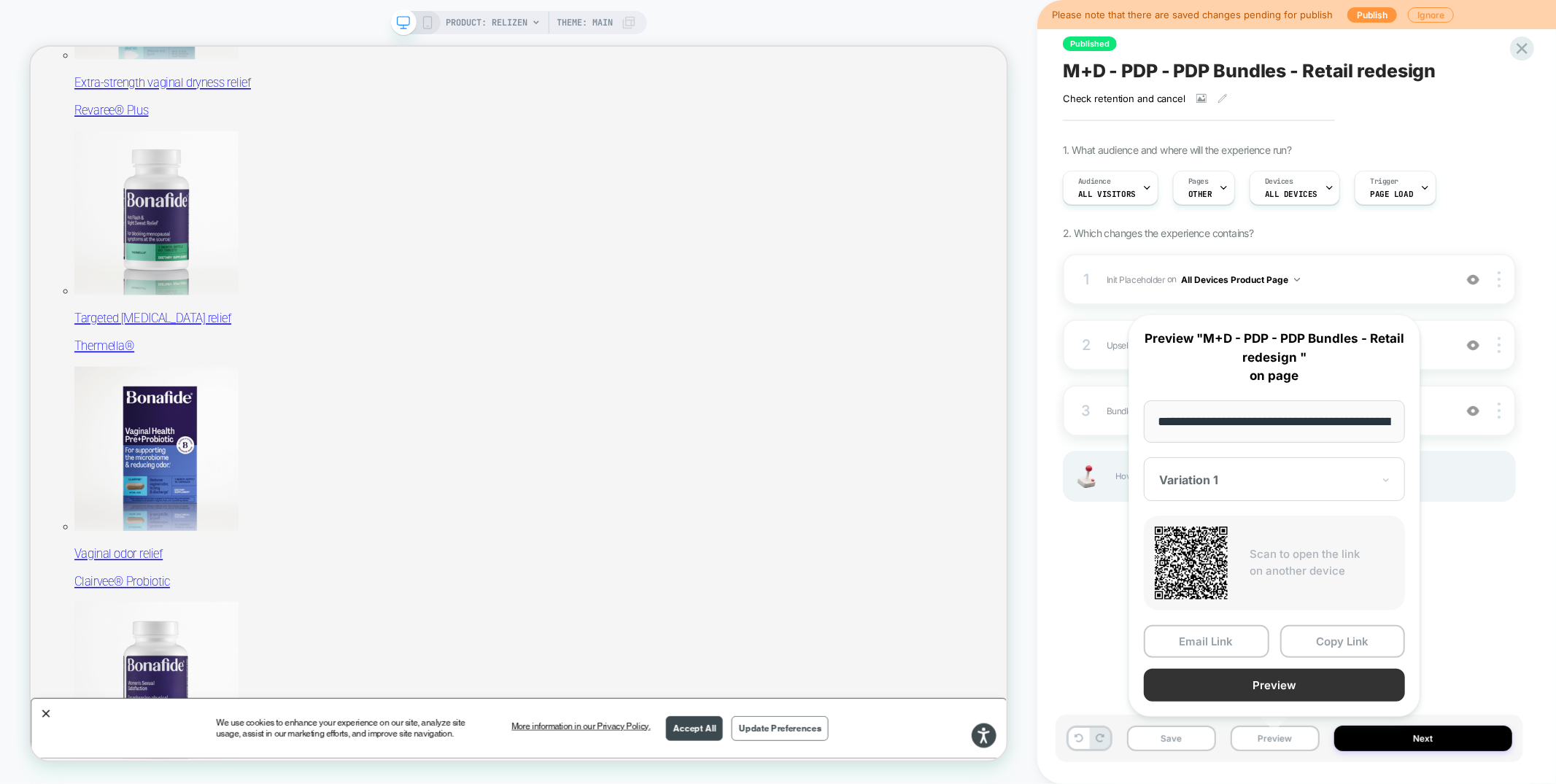
scroll to position [0, 129]
click at [1242, 684] on button "Preview" at bounding box center [1274, 685] width 261 height 33
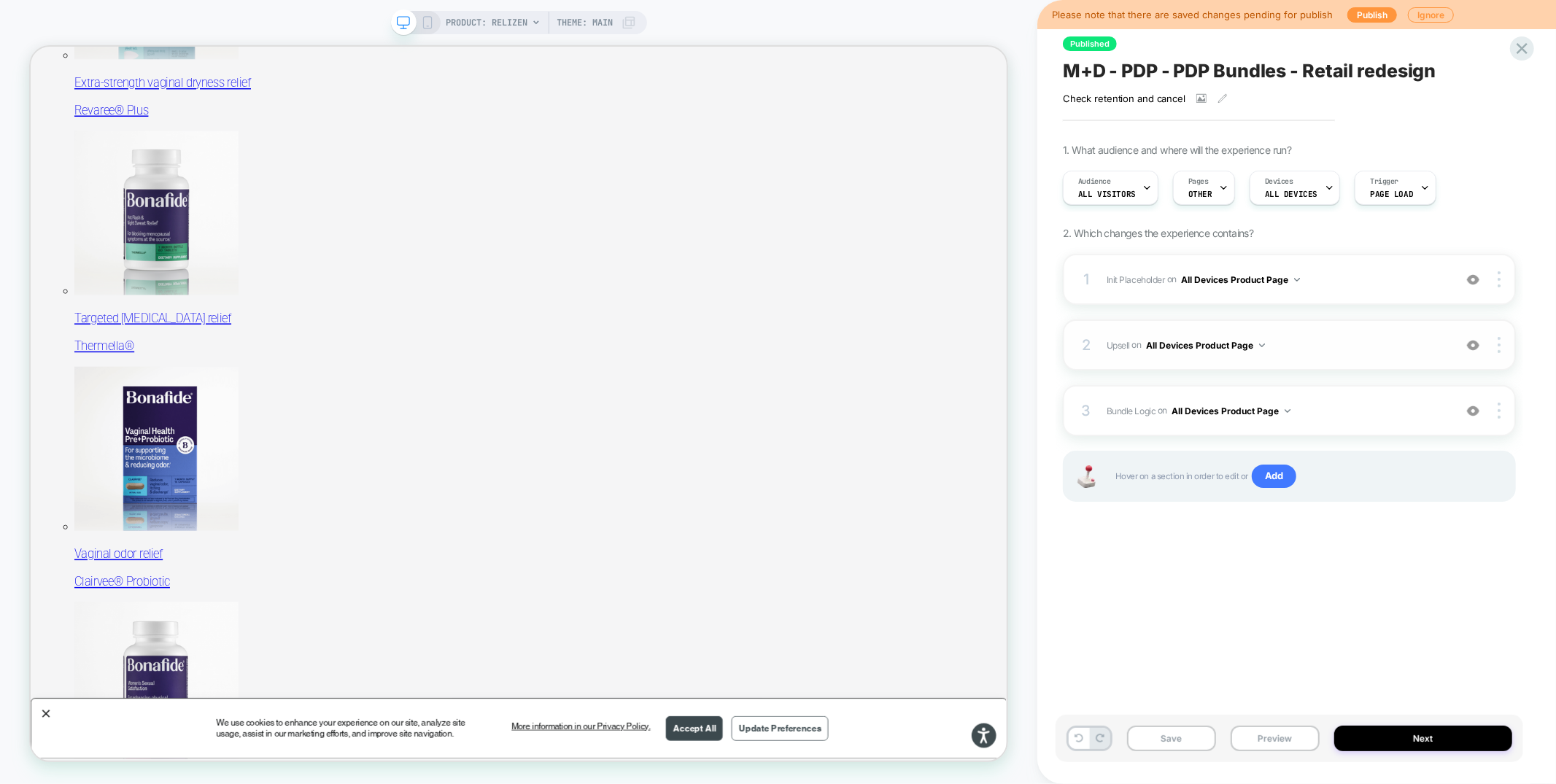
click at [1316, 346] on span "Upsell Adding Product List AFTER #vsly-bundle-creator on All Devices Product Pa…" at bounding box center [1276, 345] width 340 height 19
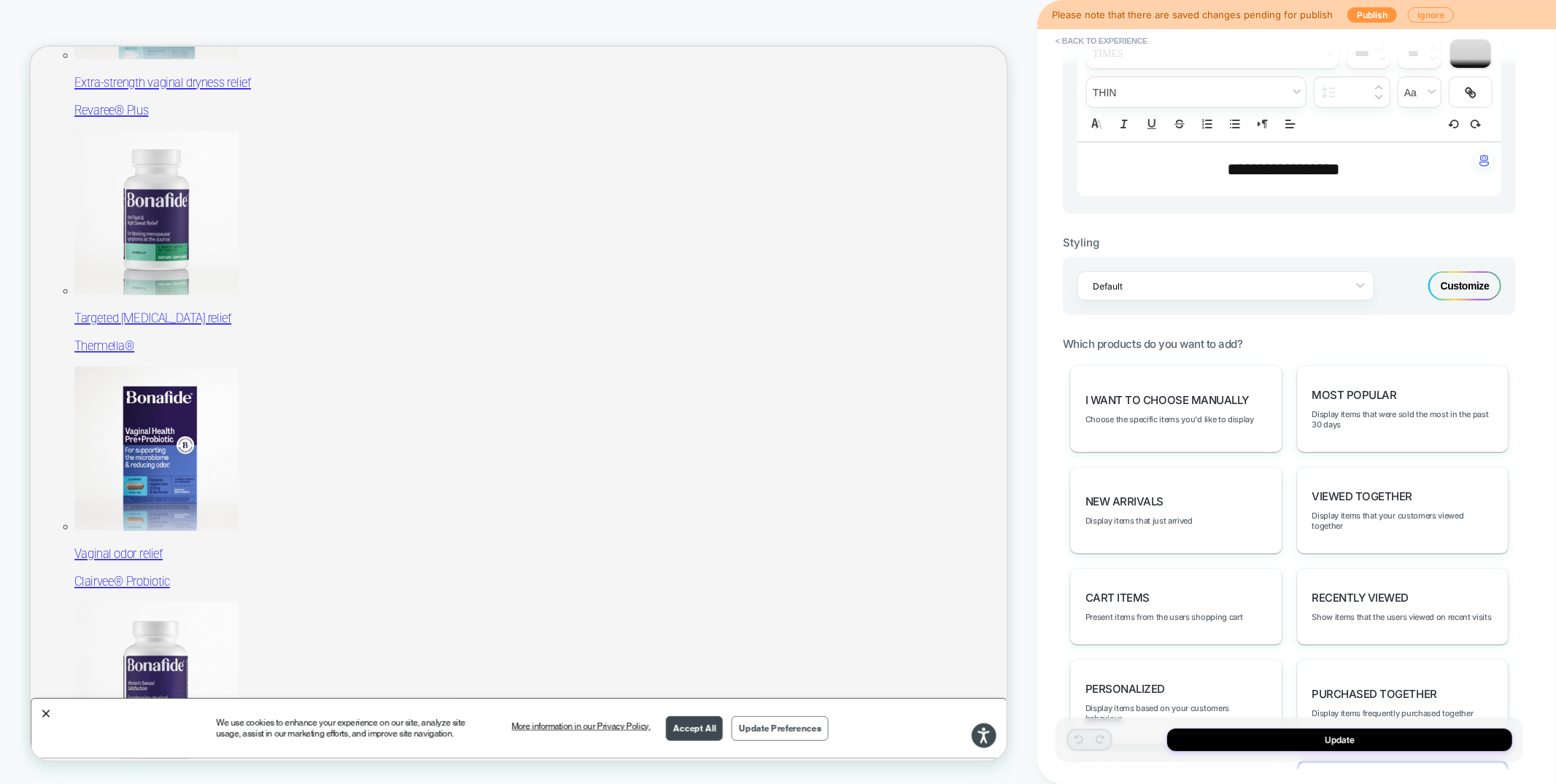
scroll to position [624, 0]
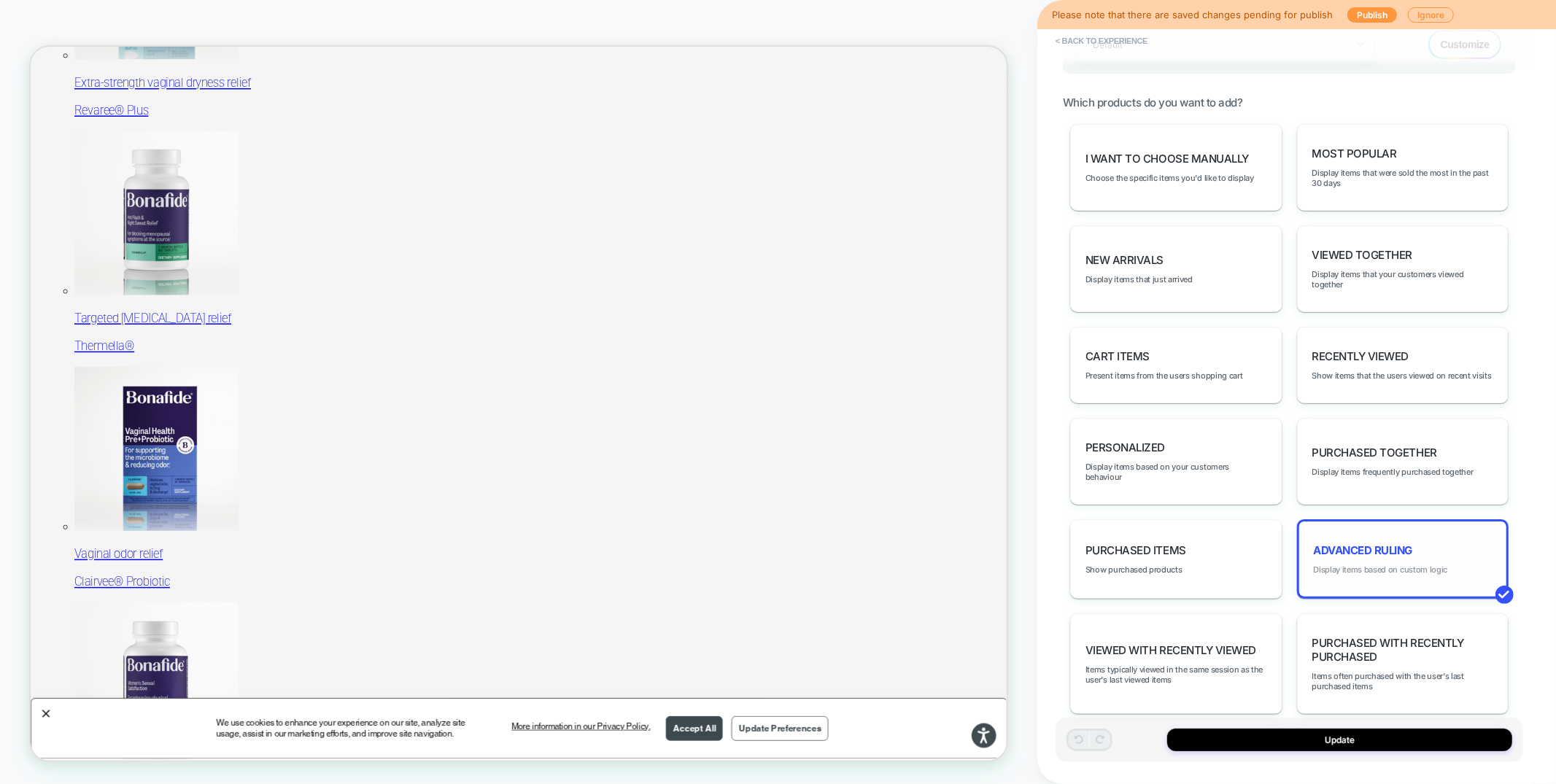
click at [1393, 565] on span "Display items based on custom logic" at bounding box center [1380, 570] width 134 height 11
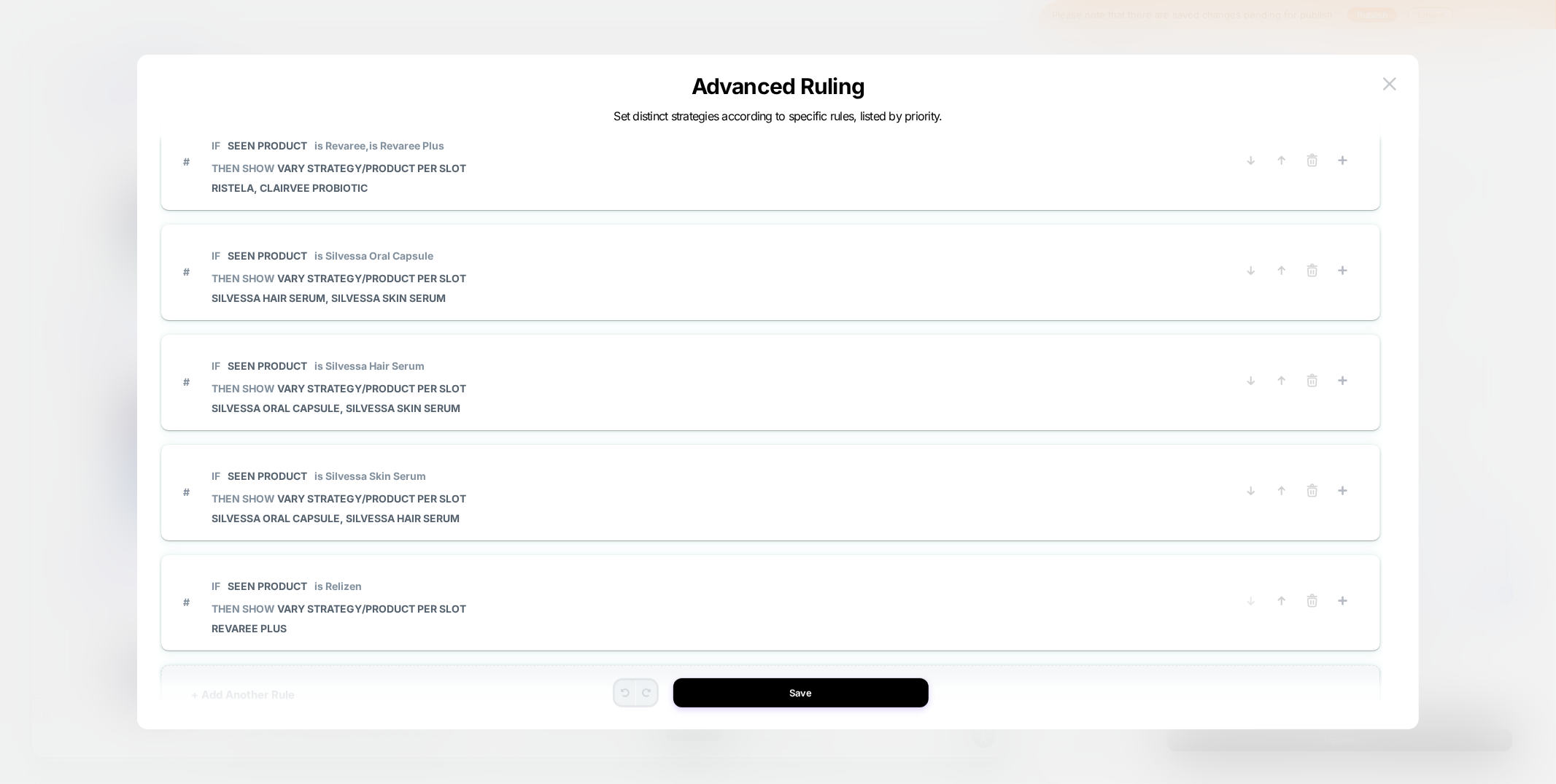
scroll to position [1299, 0]
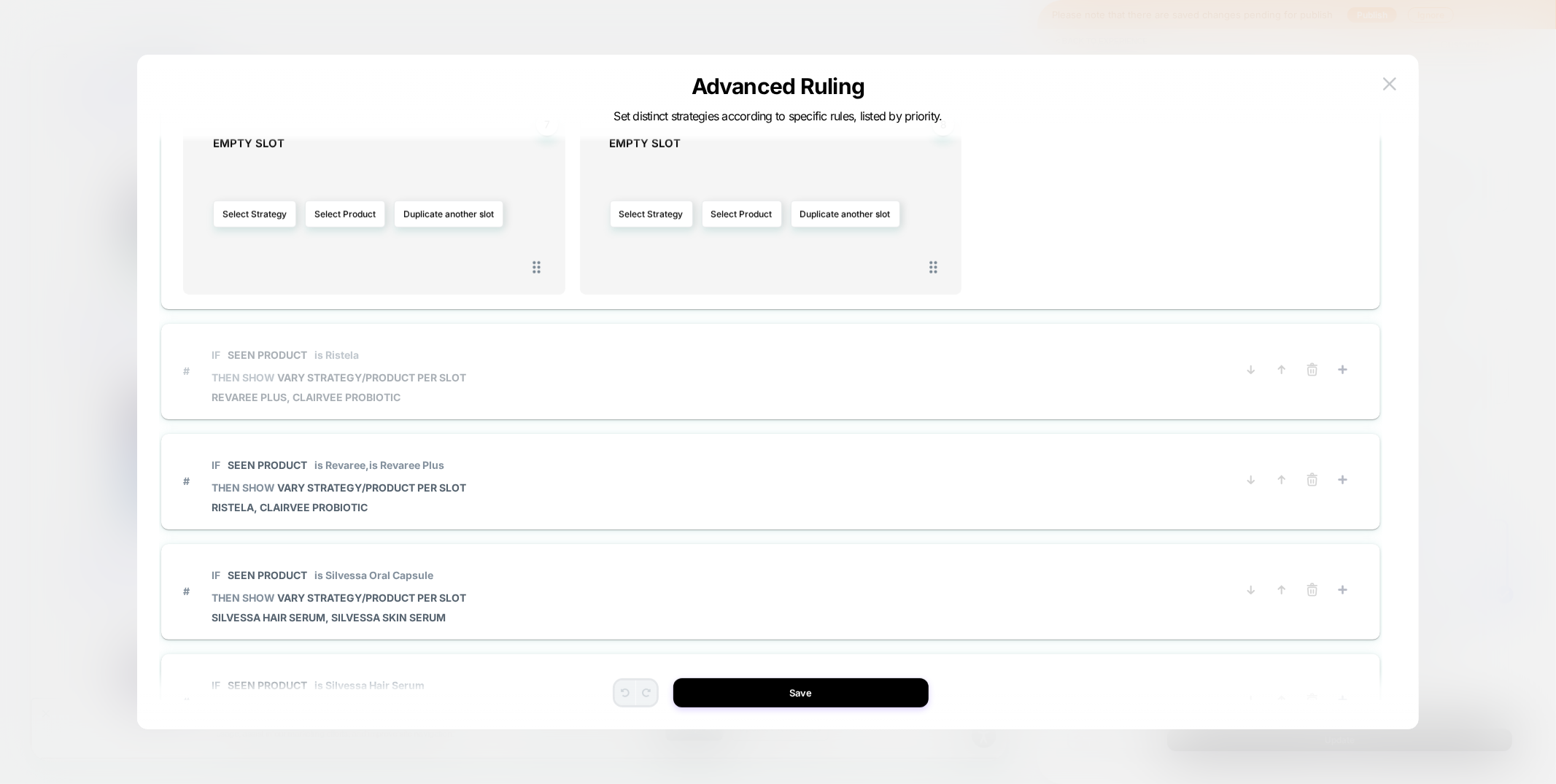
click at [528, 370] on span "# IF Seen Product is Ristela THEN SHOW VARY STRATEGY/PRODUCT PER SLOT Revaree P…" at bounding box center [700, 371] width 1034 height 65
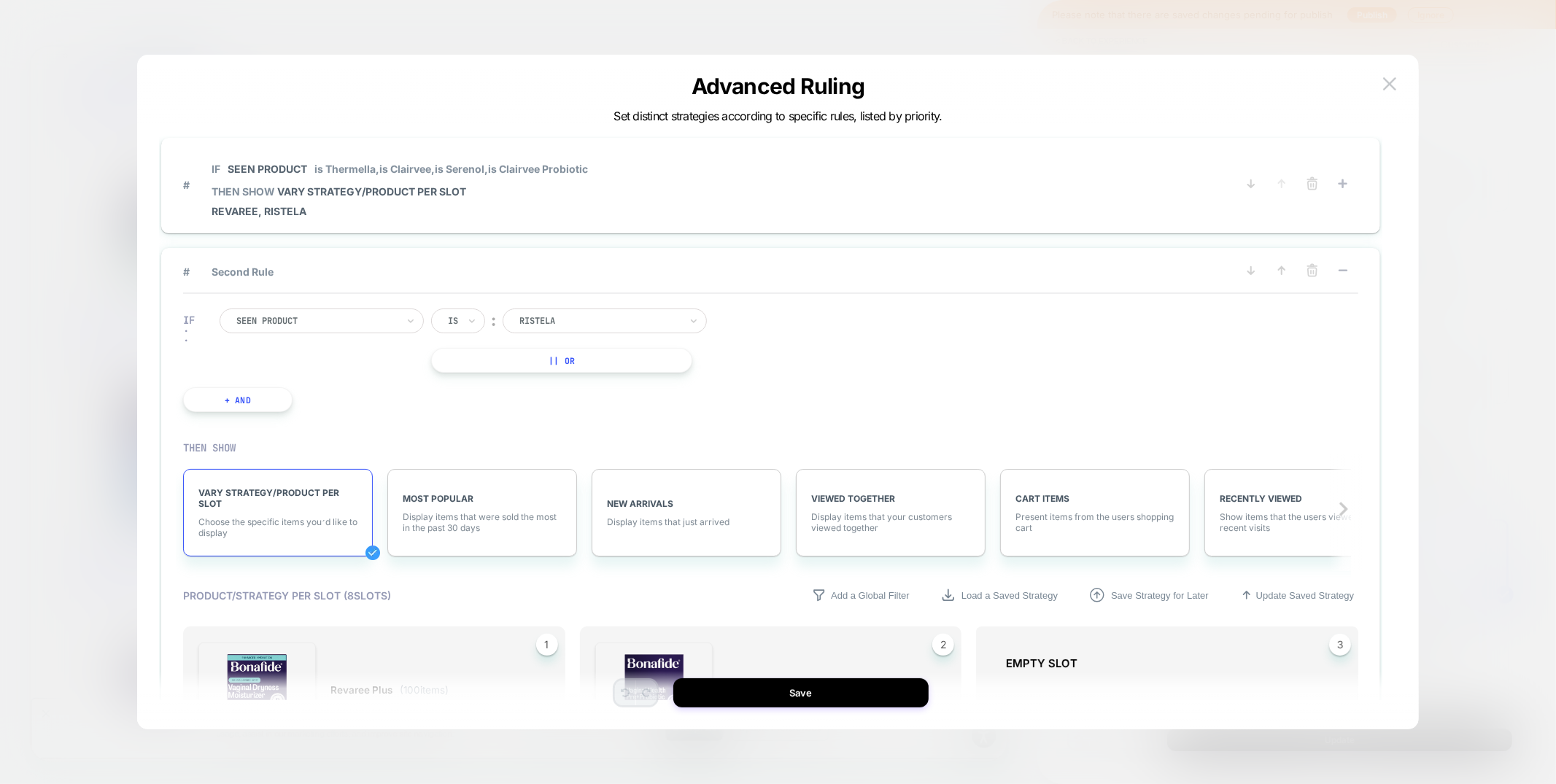
scroll to position [0, 0]
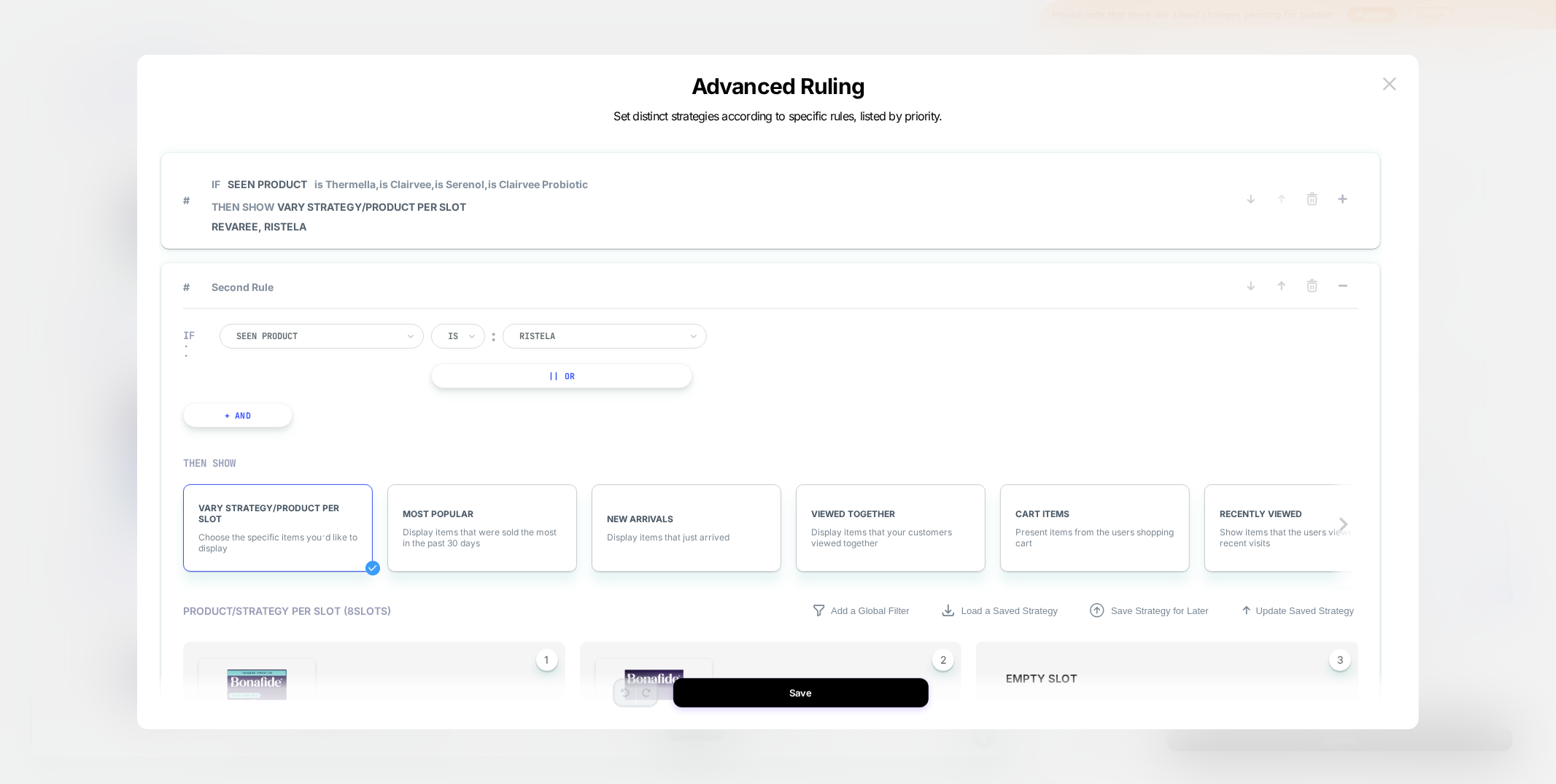
click at [545, 383] on button "|| Or" at bounding box center [562, 375] width 261 height 25
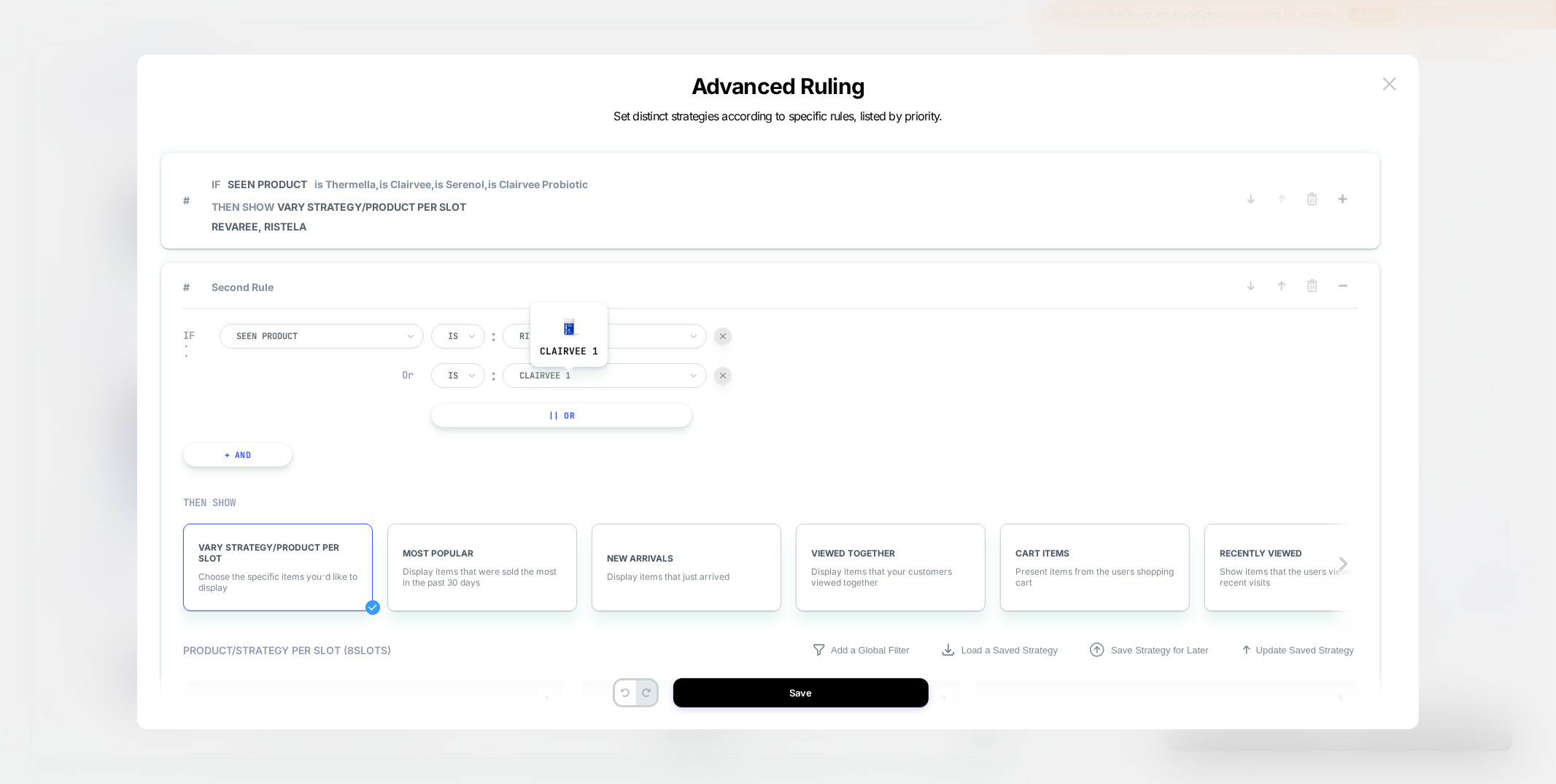
click at [568, 378] on div at bounding box center [600, 375] width 160 height 13
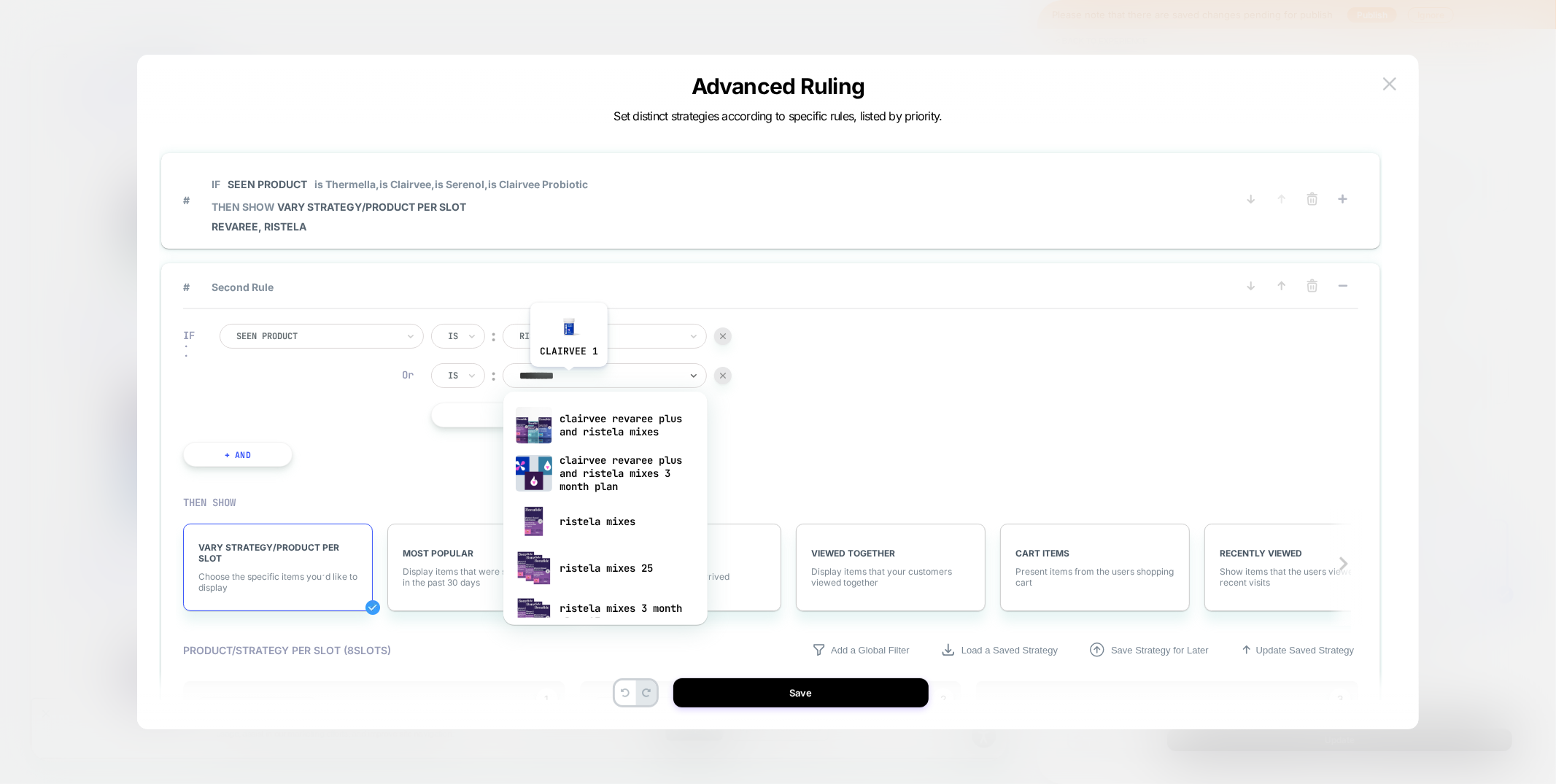
type input "**********"
click at [593, 534] on div "ristela mixes" at bounding box center [605, 522] width 189 height 47
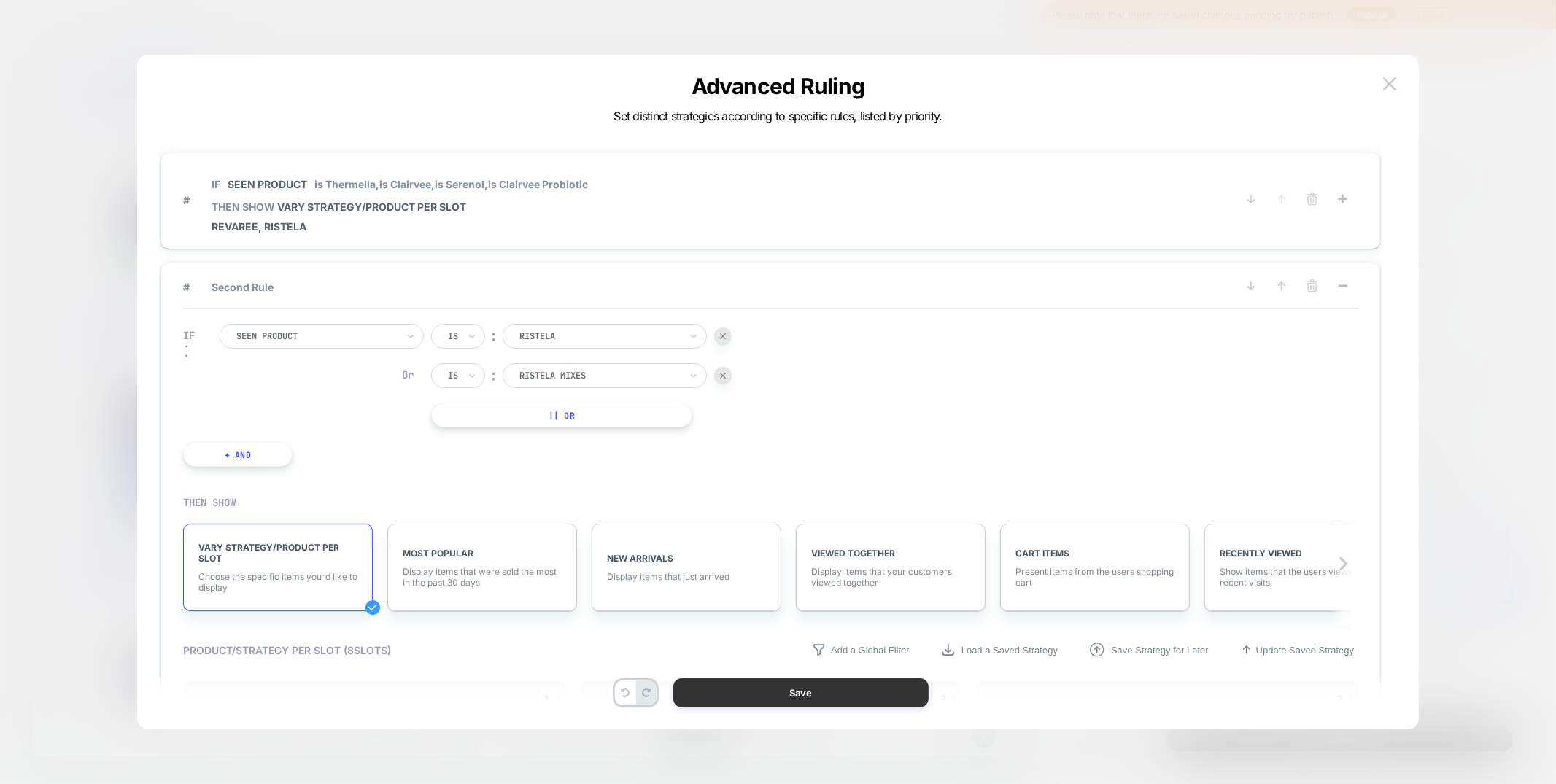
click at [782, 685] on button "Save" at bounding box center [800, 693] width 255 height 29
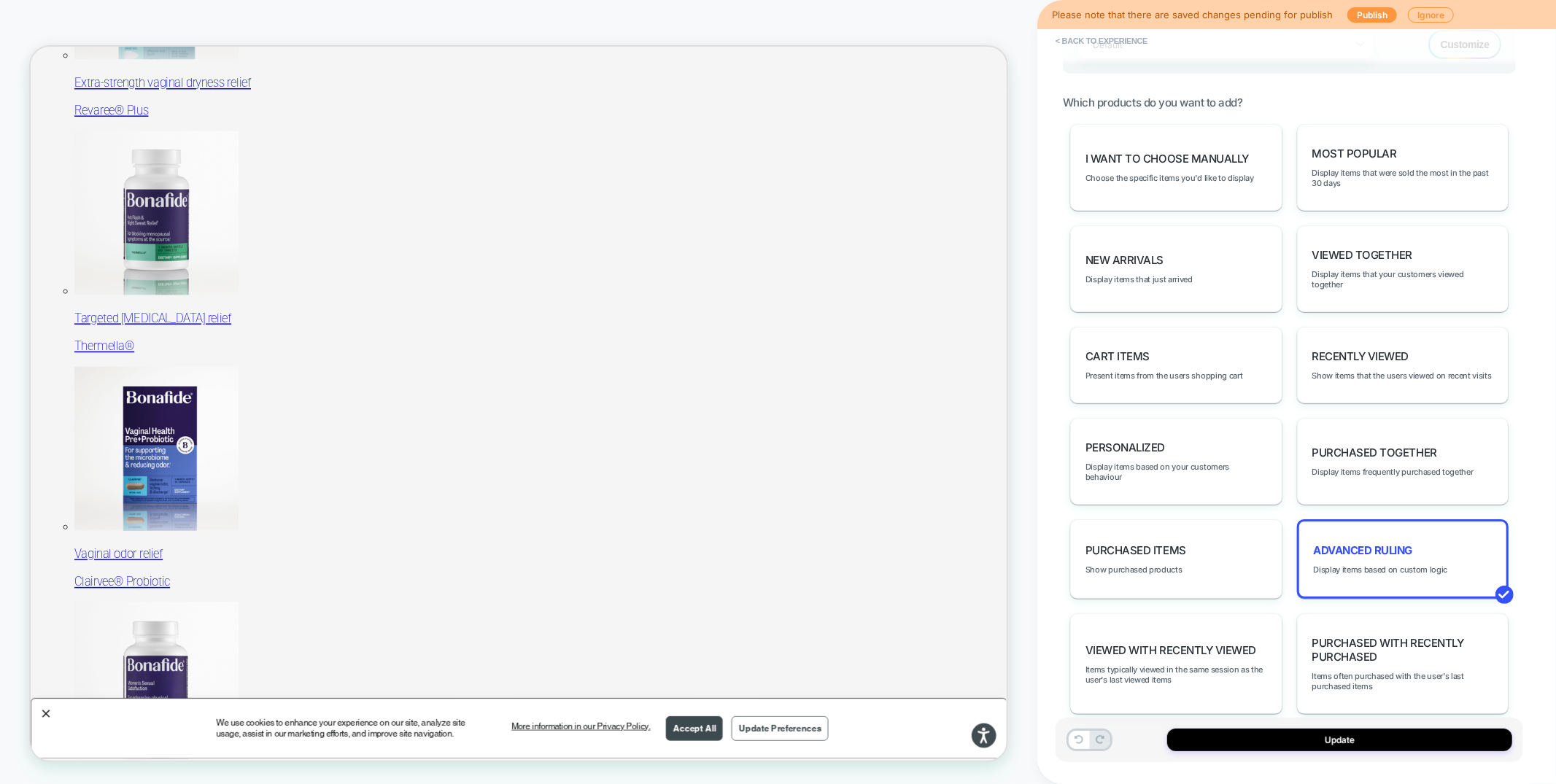
click at [1228, 751] on div "Update" at bounding box center [1289, 740] width 468 height 44
click at [1229, 746] on button "Update" at bounding box center [1339, 740] width 345 height 23
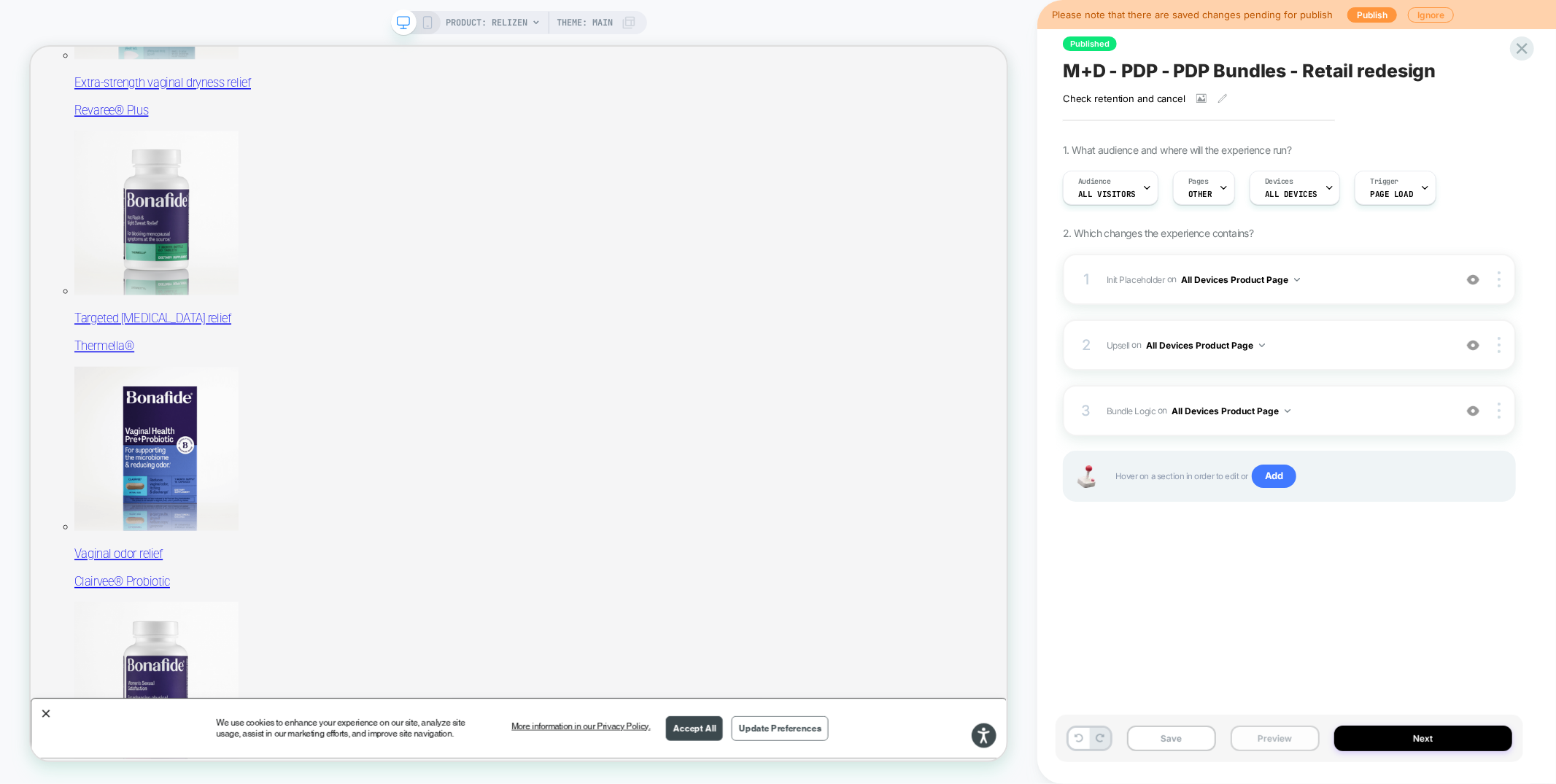
click at [1263, 737] on button "Preview" at bounding box center [1275, 739] width 89 height 26
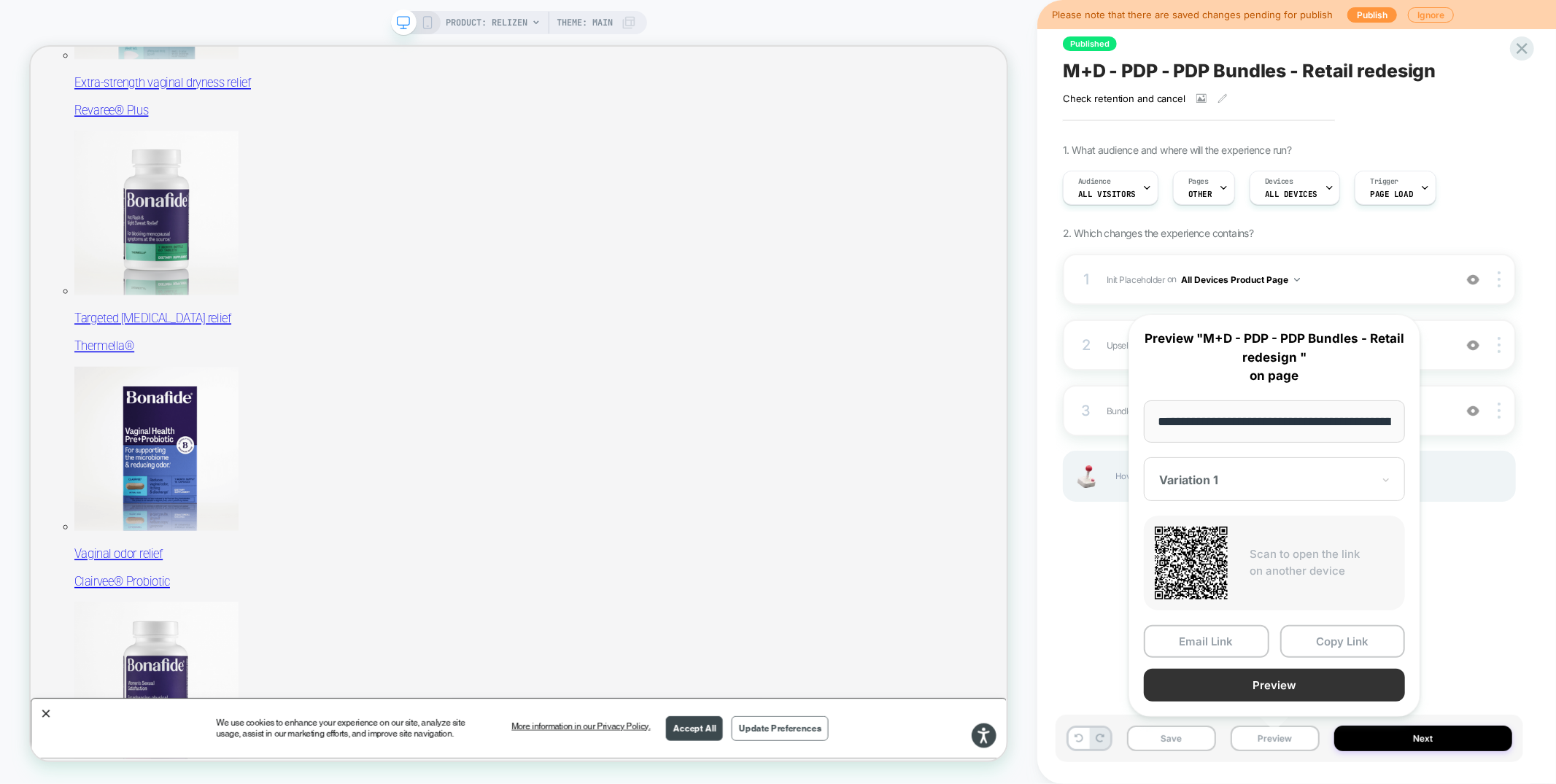
scroll to position [0, 129]
click at [1259, 686] on button "Preview" at bounding box center [1274, 685] width 261 height 33
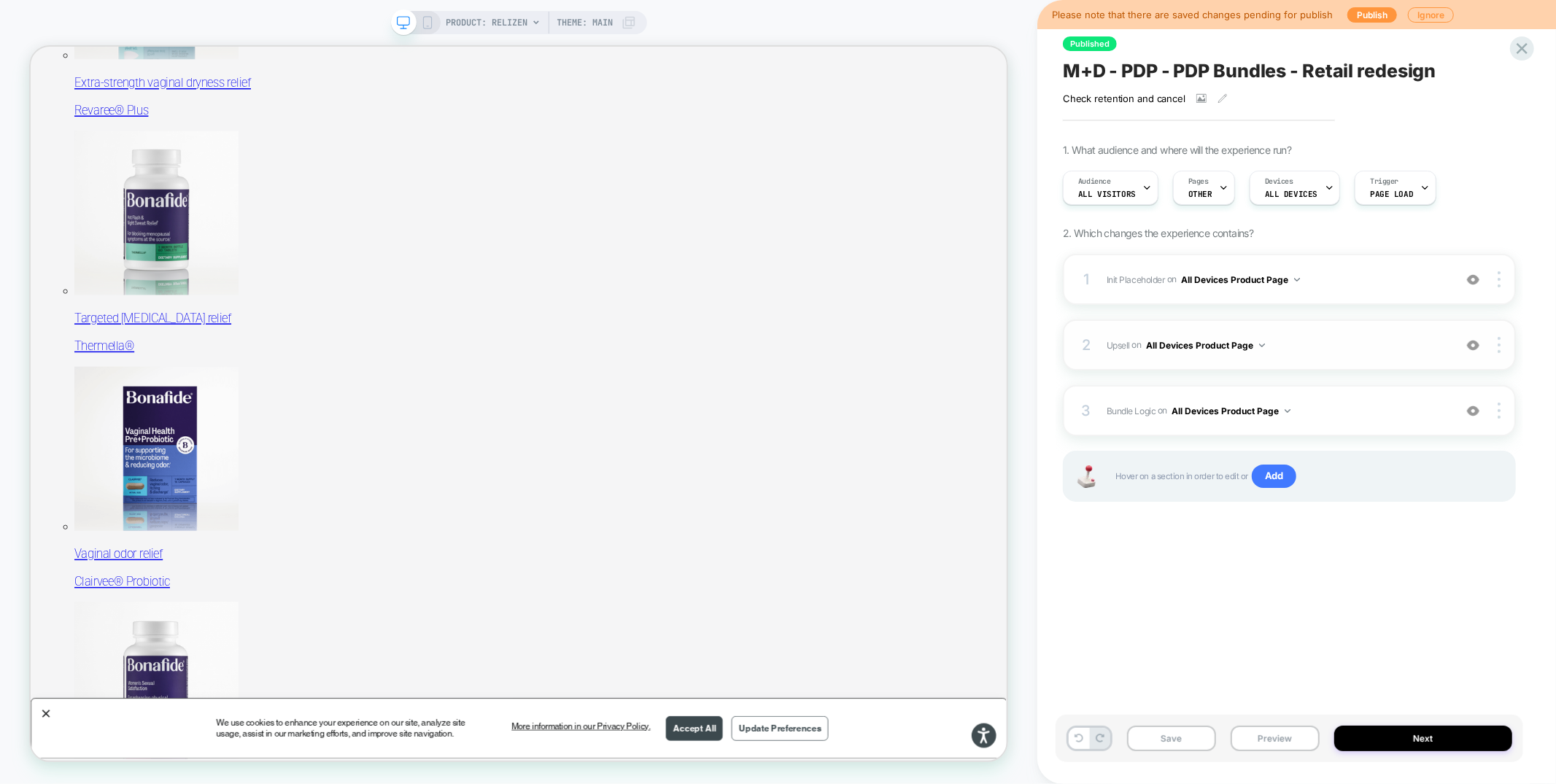
click at [1335, 360] on div "2 Upsell Adding Product List AFTER #vsly-bundle-creator on All Devices Product …" at bounding box center [1289, 345] width 453 height 51
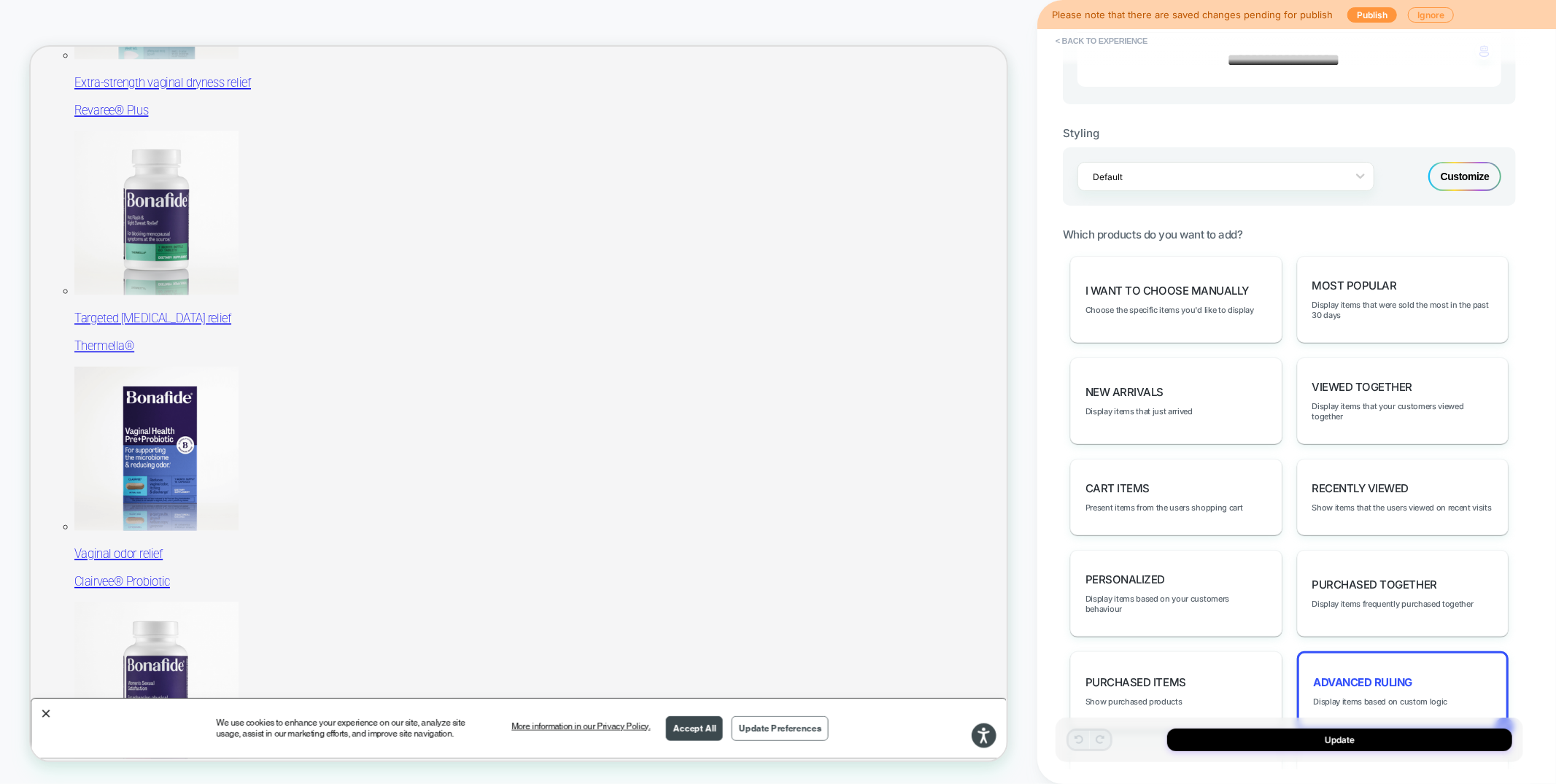
scroll to position [624, 0]
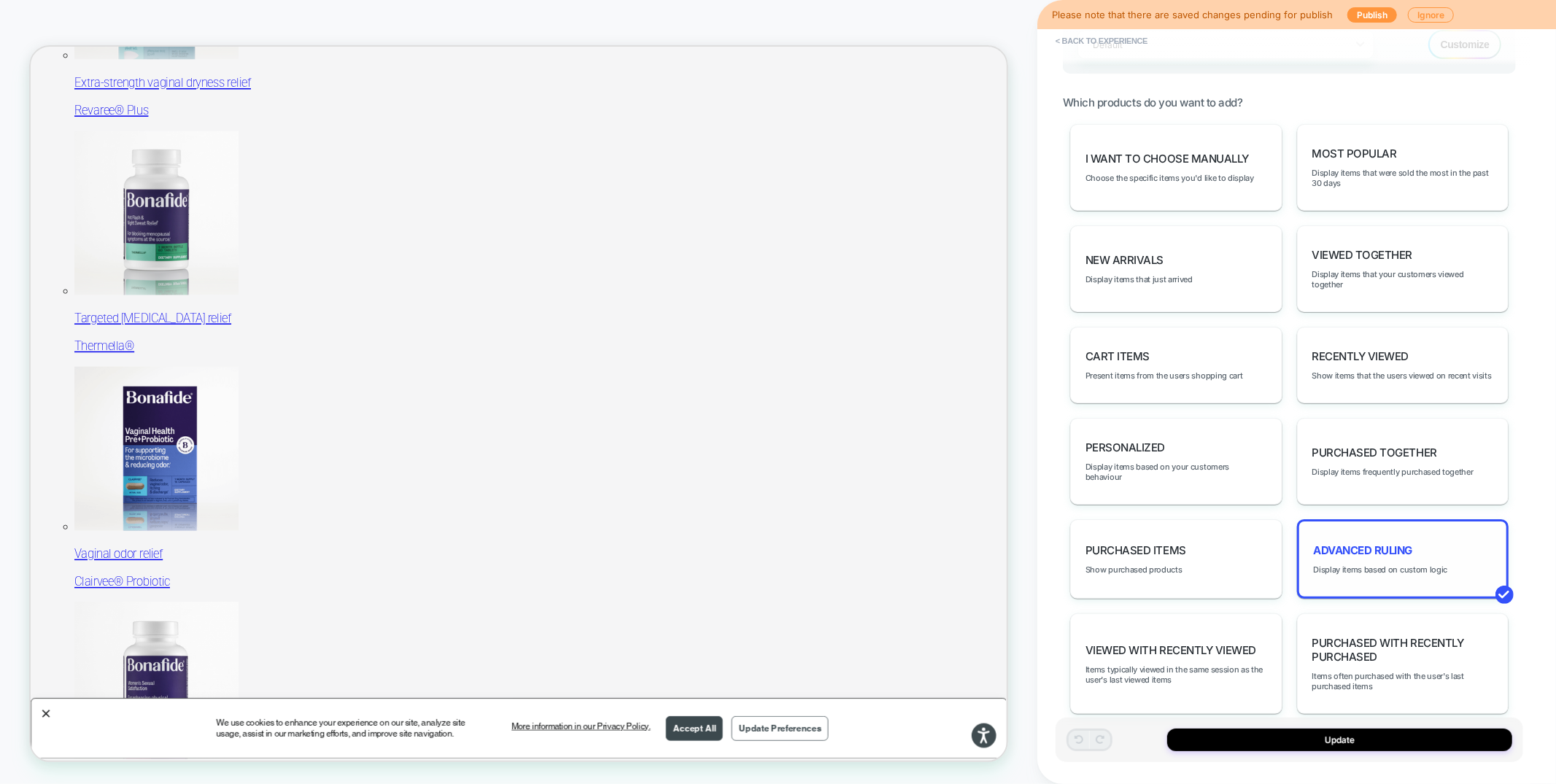
click at [1351, 522] on div "Advanced Ruling Display items based on custom logic" at bounding box center [1403, 559] width 212 height 79
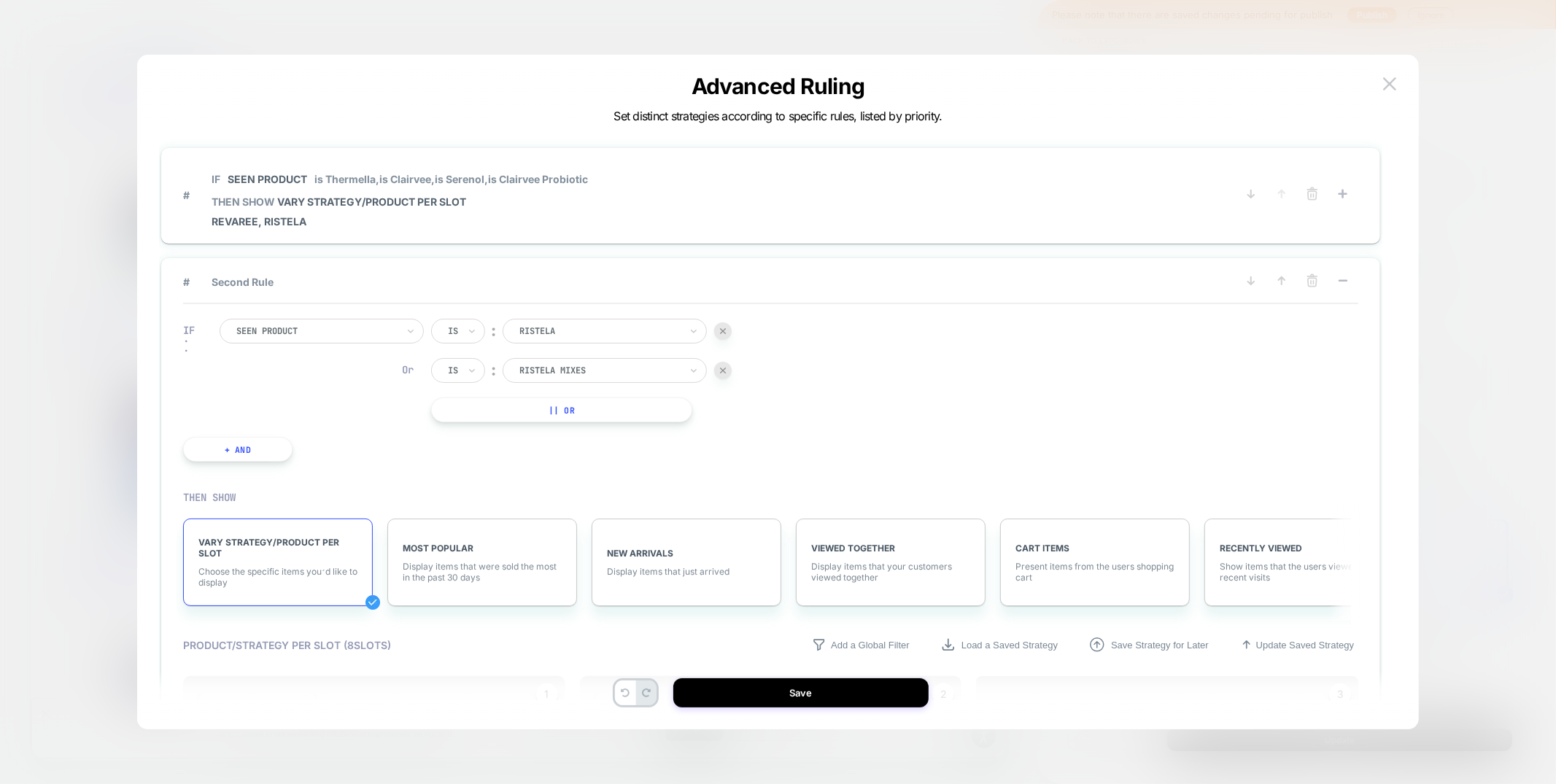
scroll to position [9, 0]
click at [1395, 81] on img at bounding box center [1389, 83] width 13 height 12
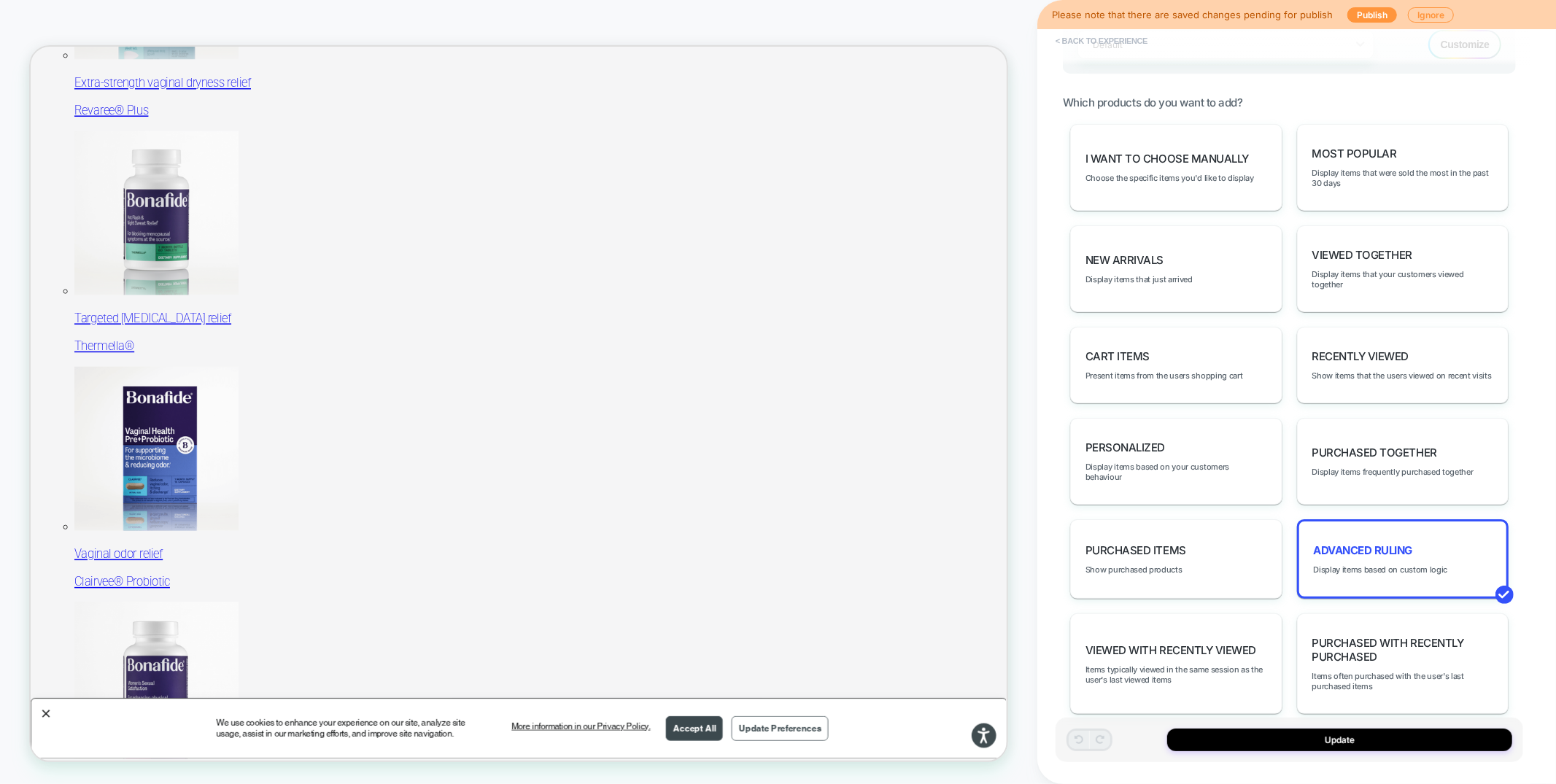
click at [1147, 43] on button "< Back to experience" at bounding box center [1101, 40] width 107 height 23
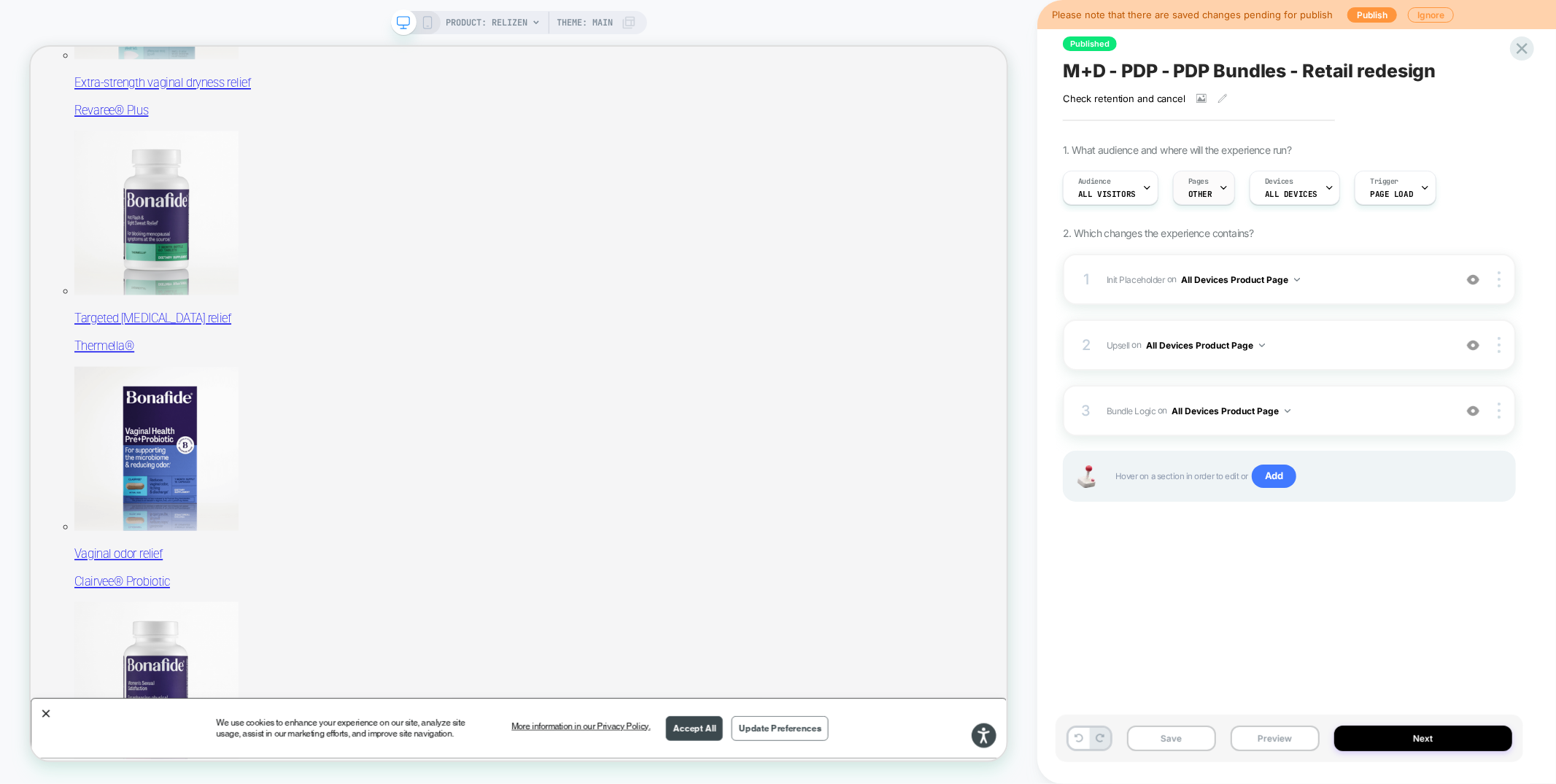
click at [1219, 195] on div at bounding box center [1223, 188] width 10 height 33
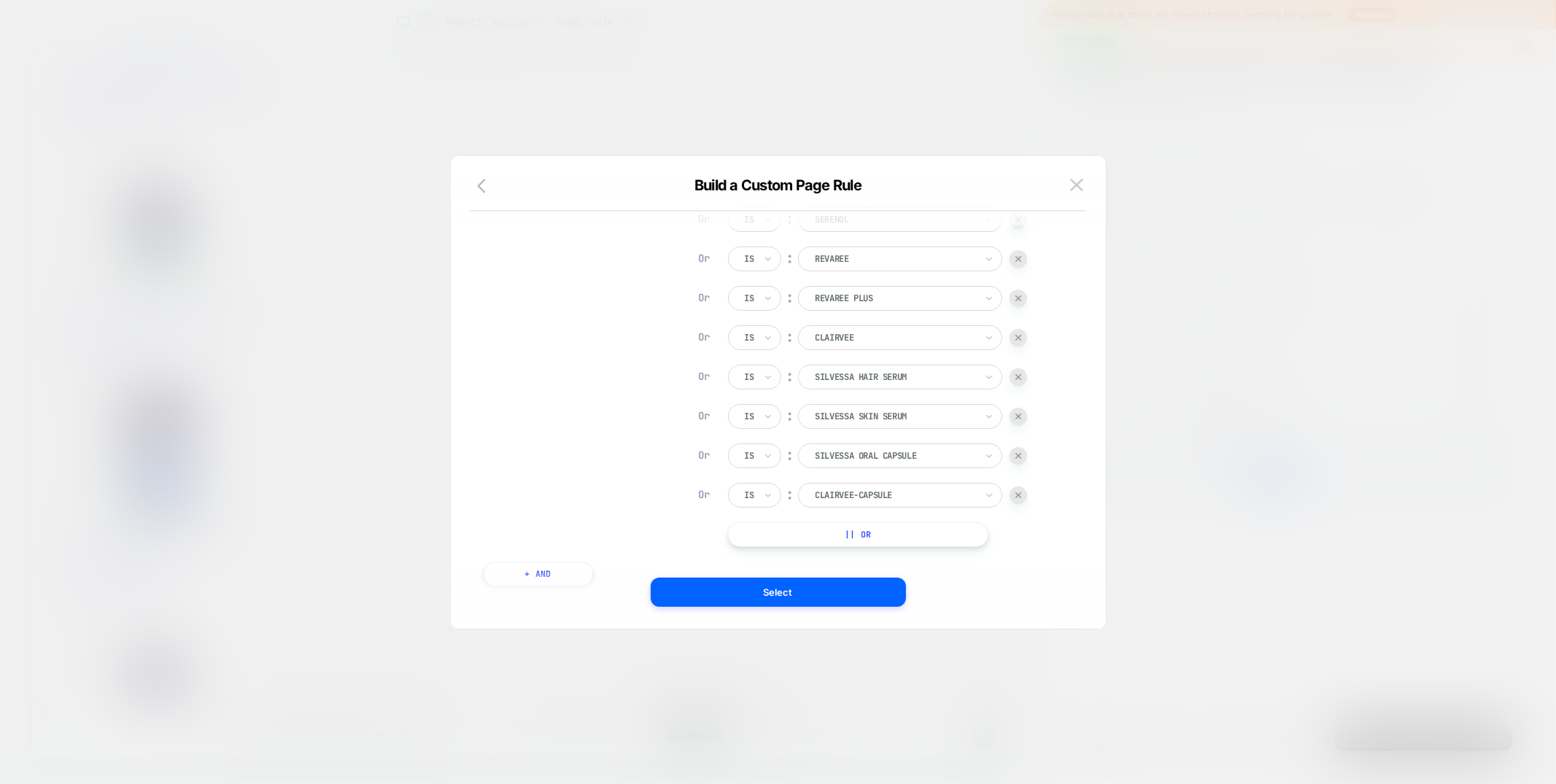
scroll to position [359, 0]
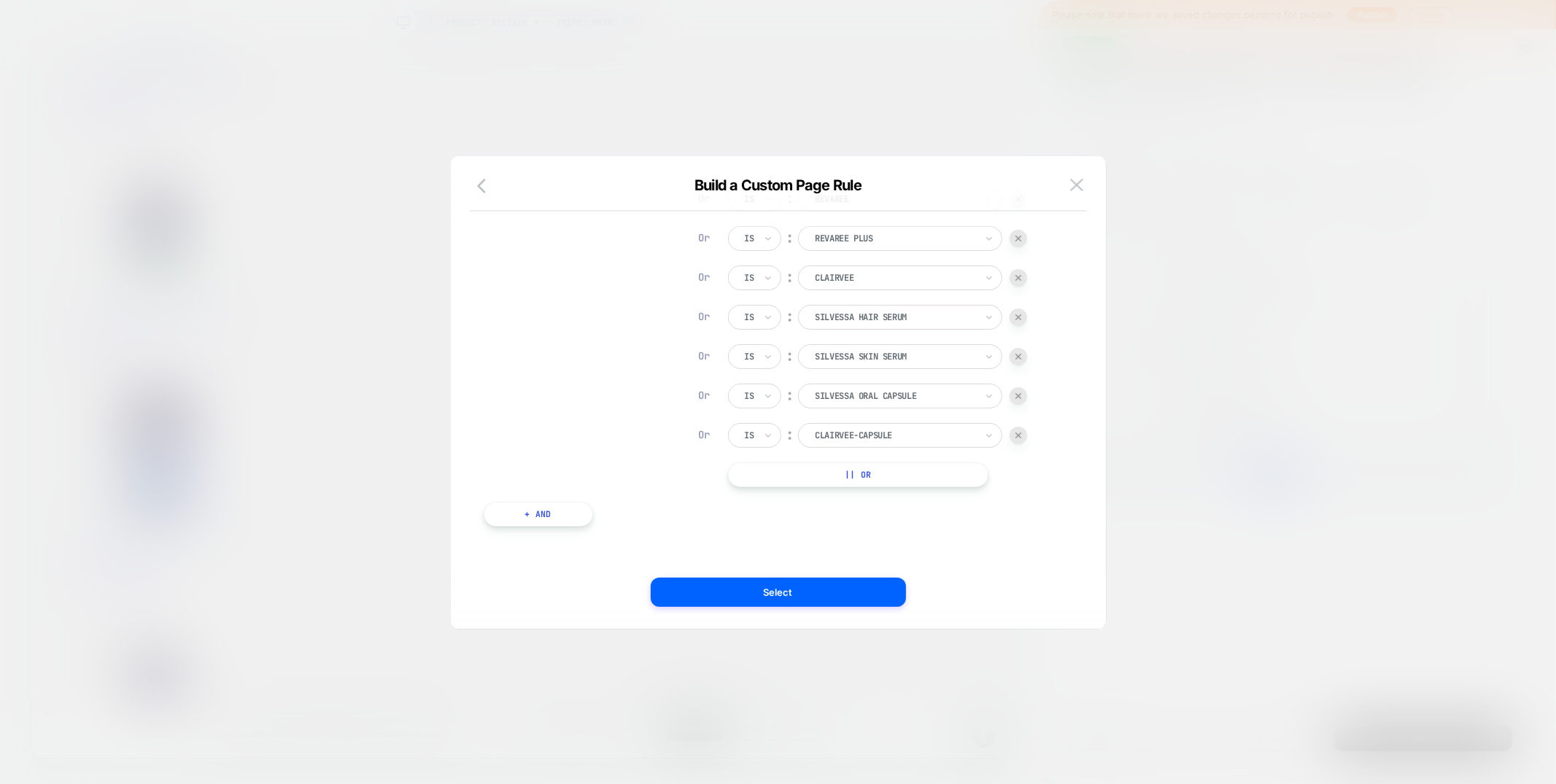
click at [856, 477] on button "|| Or" at bounding box center [859, 474] width 261 height 25
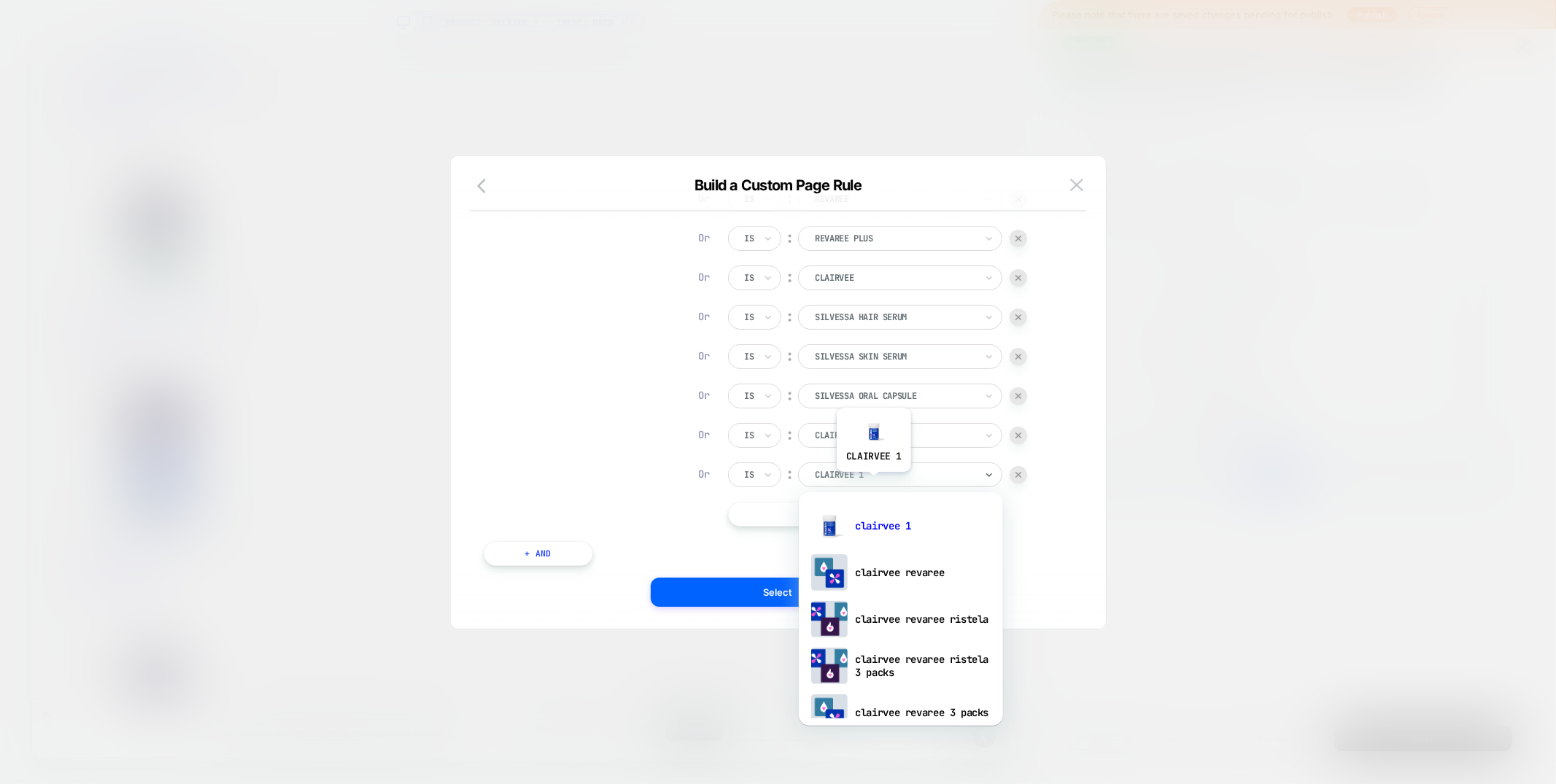
click at [873, 483] on div "clairvee 1" at bounding box center [900, 474] width 204 height 25
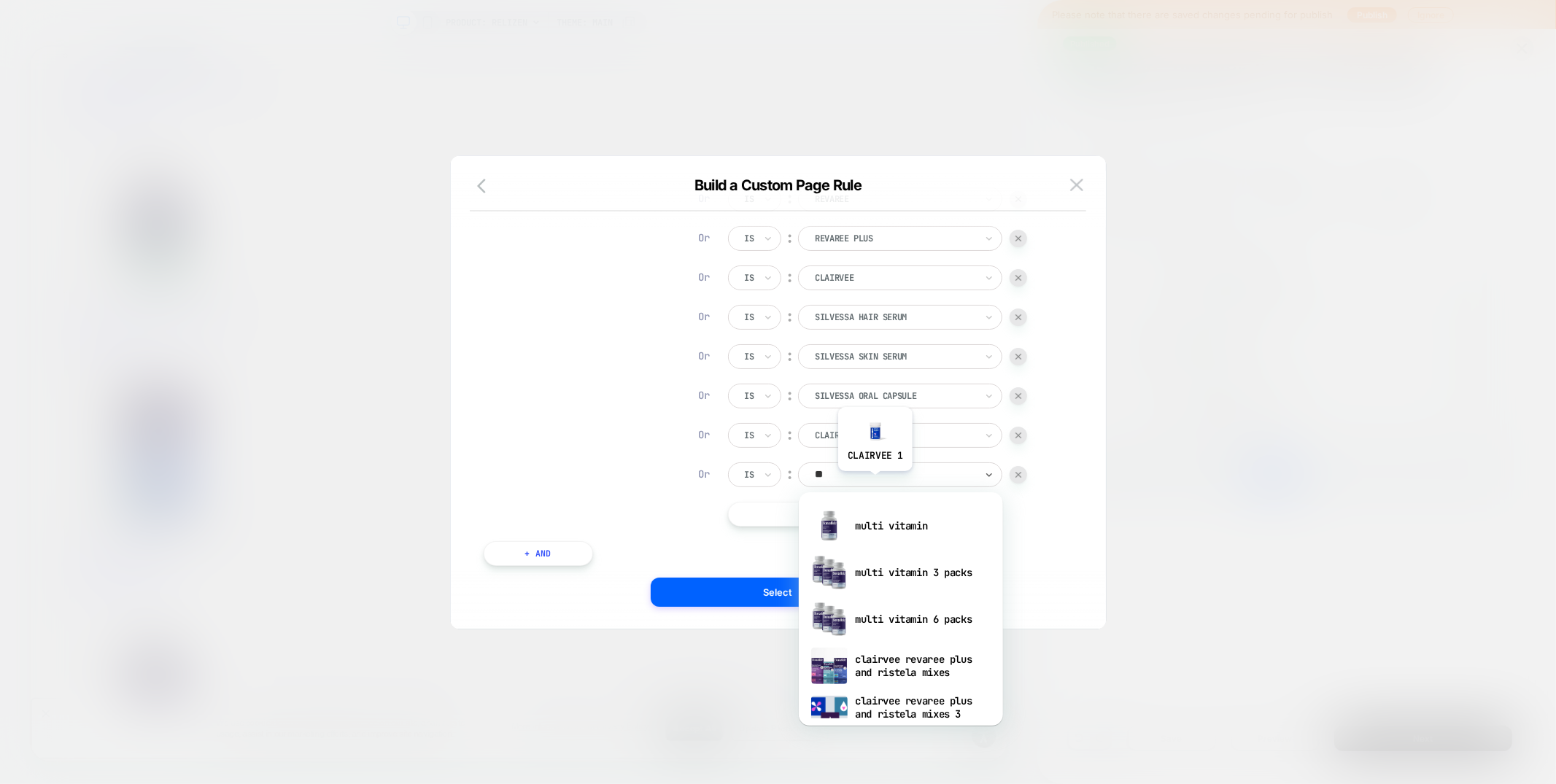
type input "***"
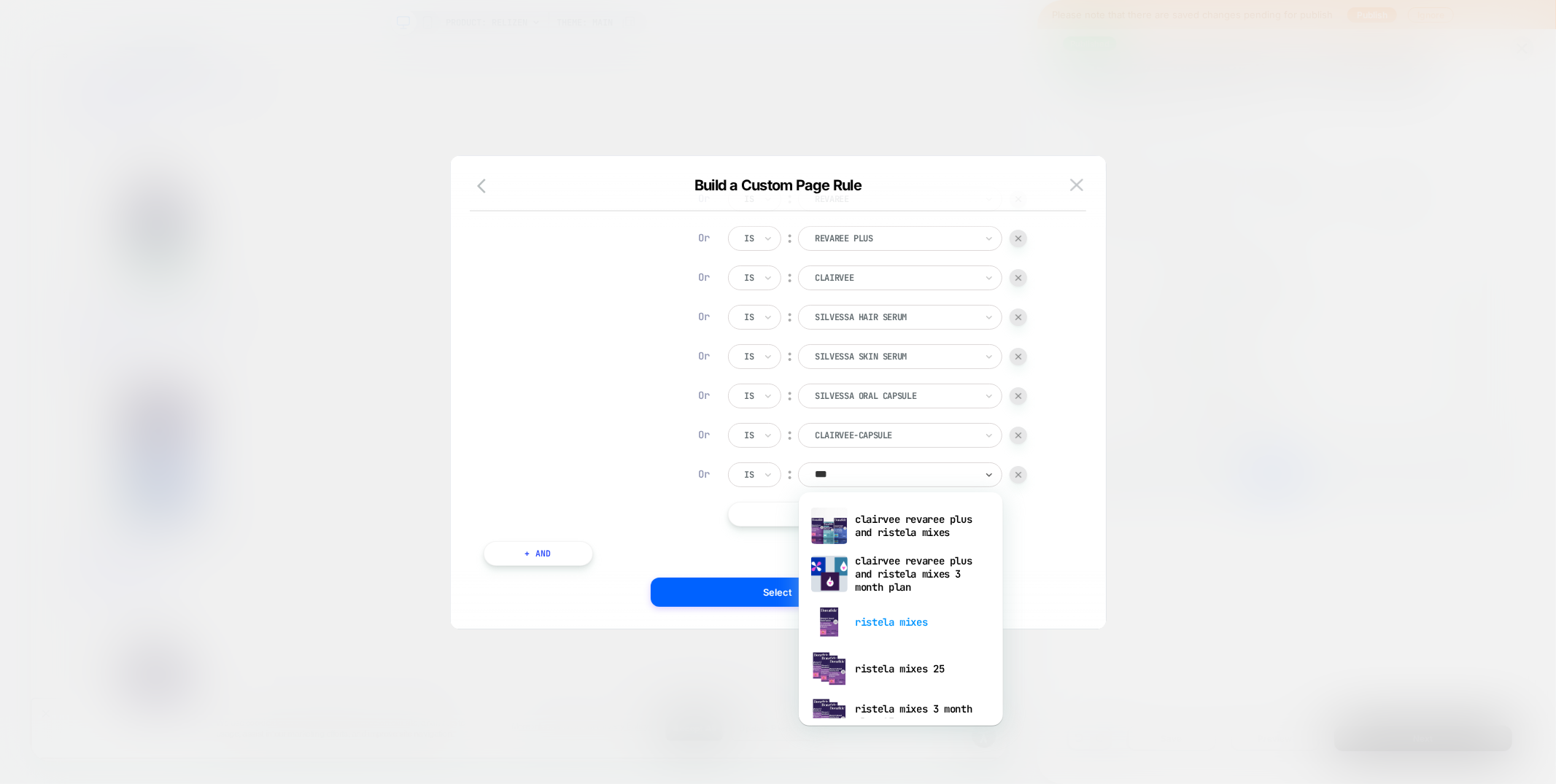
click at [895, 632] on div "ristela mixes" at bounding box center [901, 622] width 189 height 47
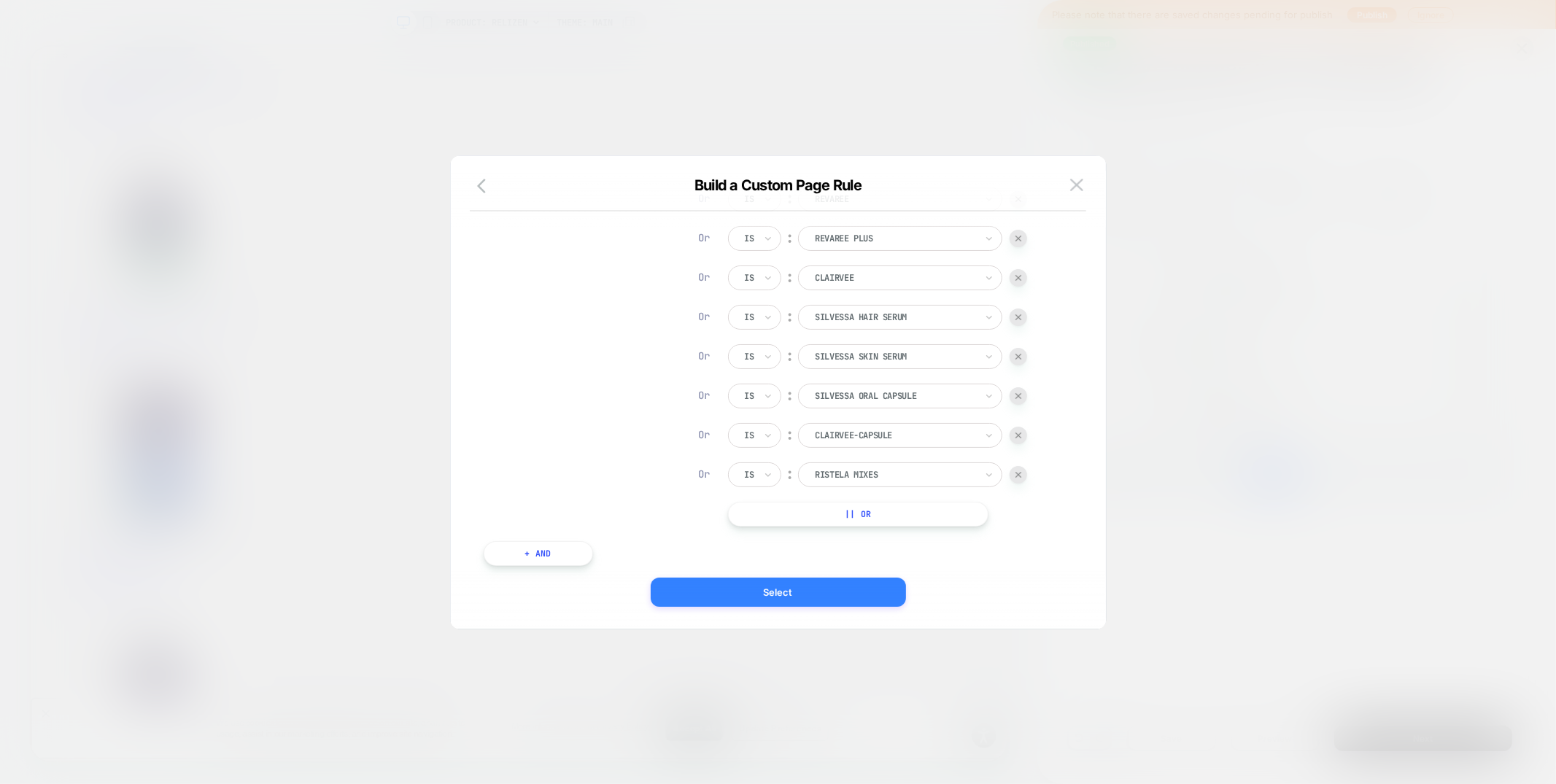
click at [764, 591] on button "Select" at bounding box center [778, 592] width 255 height 29
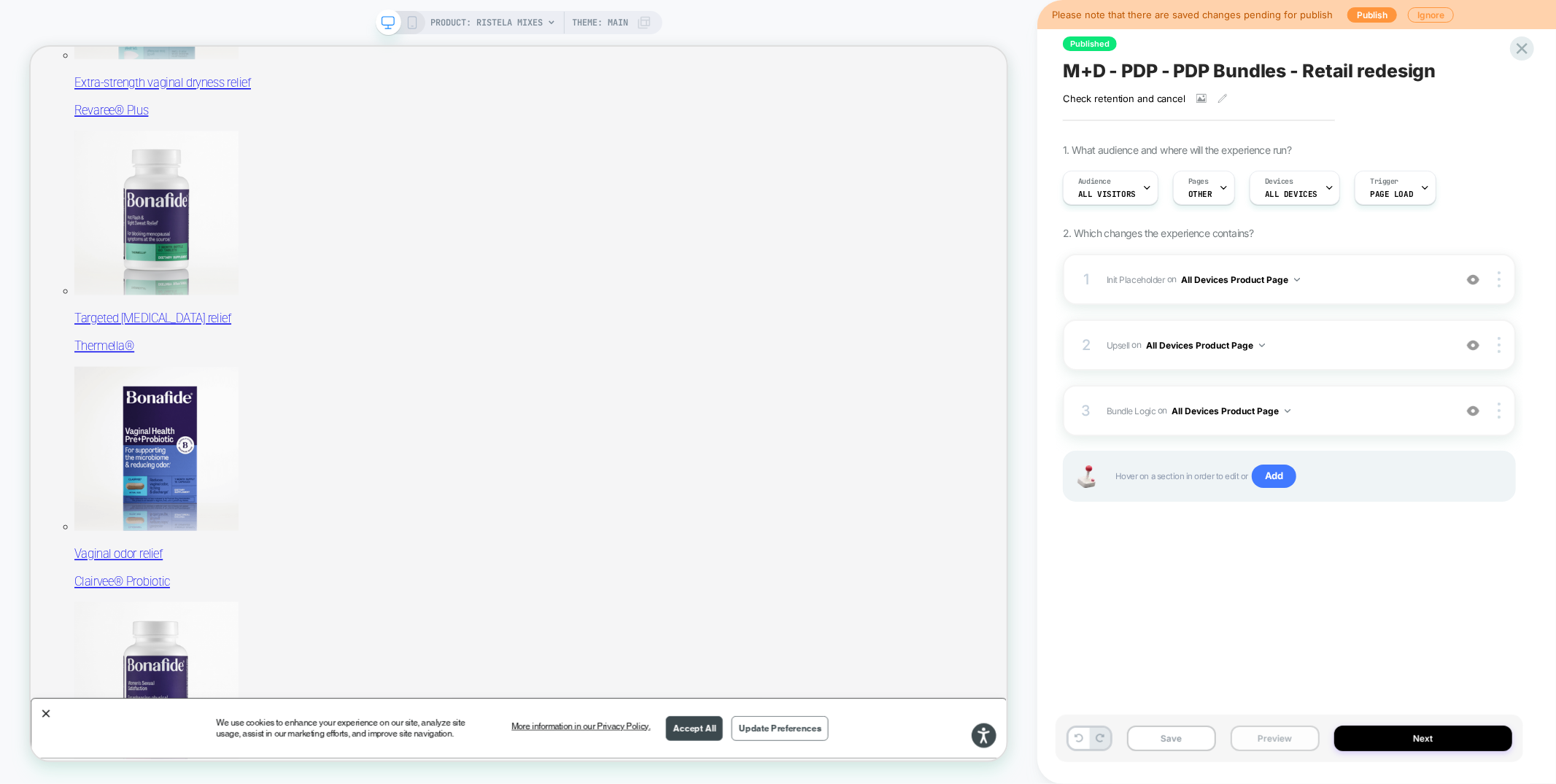
click at [1276, 743] on button "Preview" at bounding box center [1275, 739] width 89 height 26
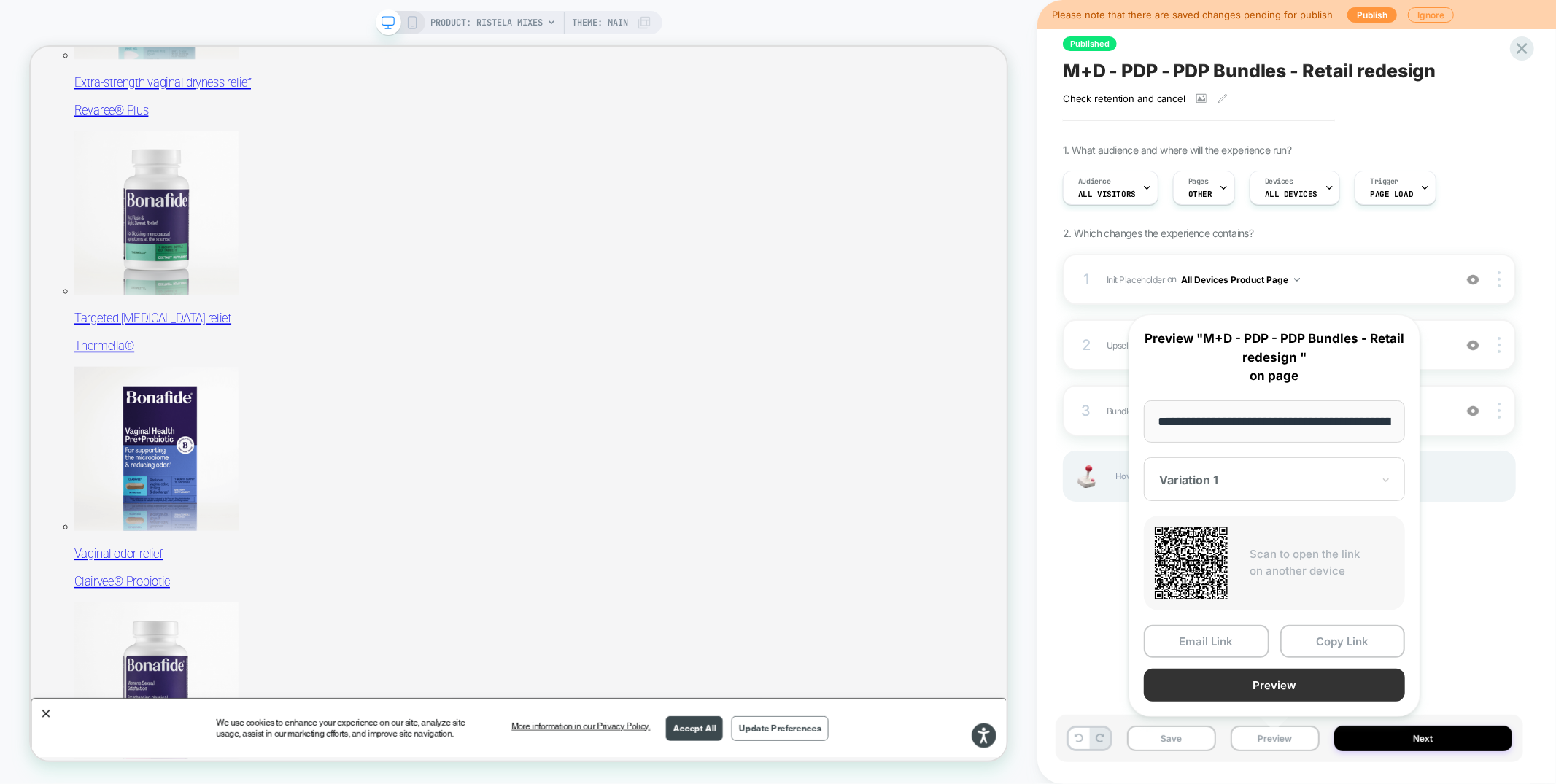
scroll to position [0, 165]
click at [1275, 681] on button "Preview" at bounding box center [1274, 685] width 261 height 33
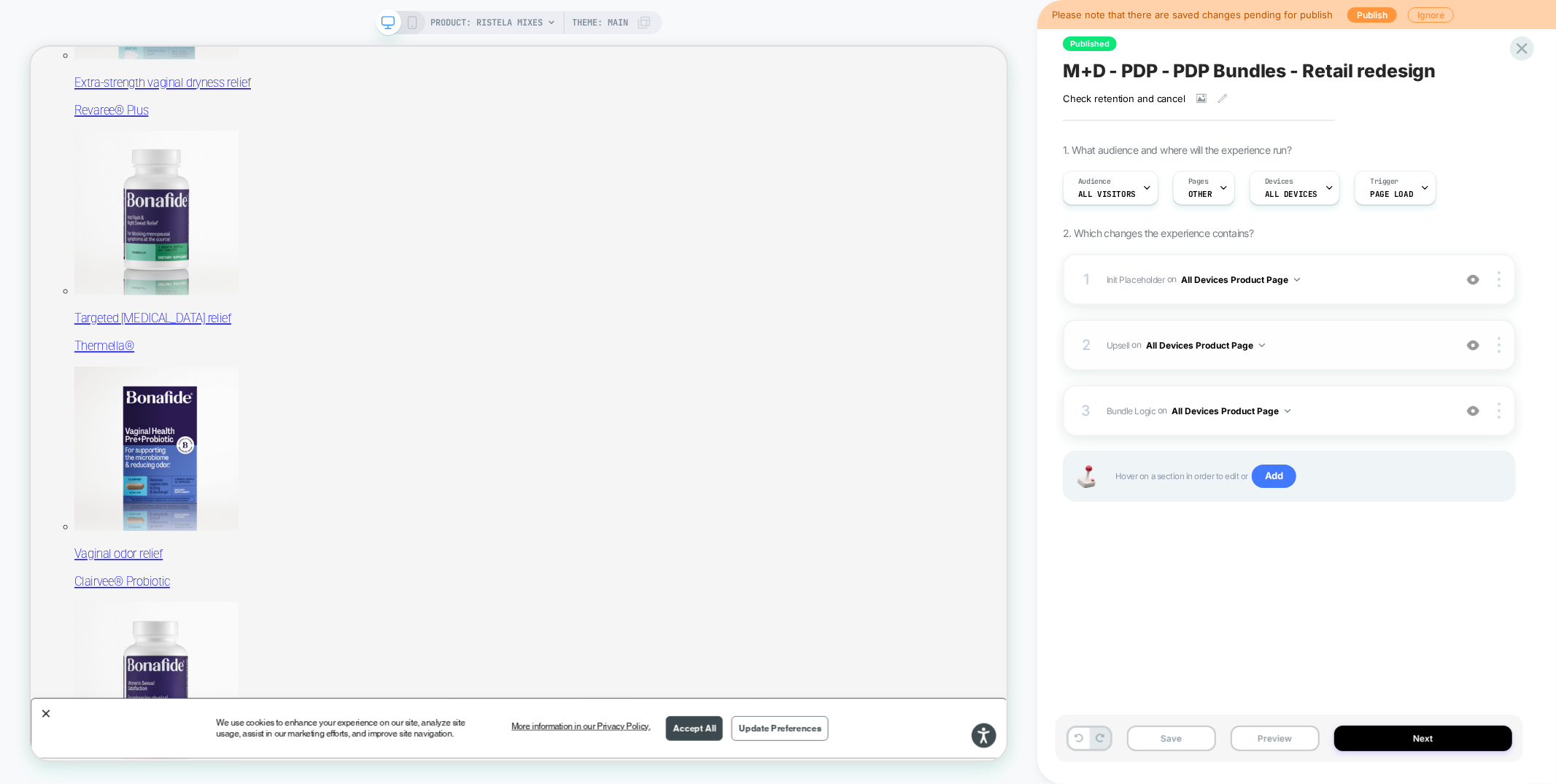
click at [1339, 345] on span "Upsell Adding Product List AFTER #vsly-bundle-creator on All Devices Product Pa…" at bounding box center [1276, 345] width 340 height 19
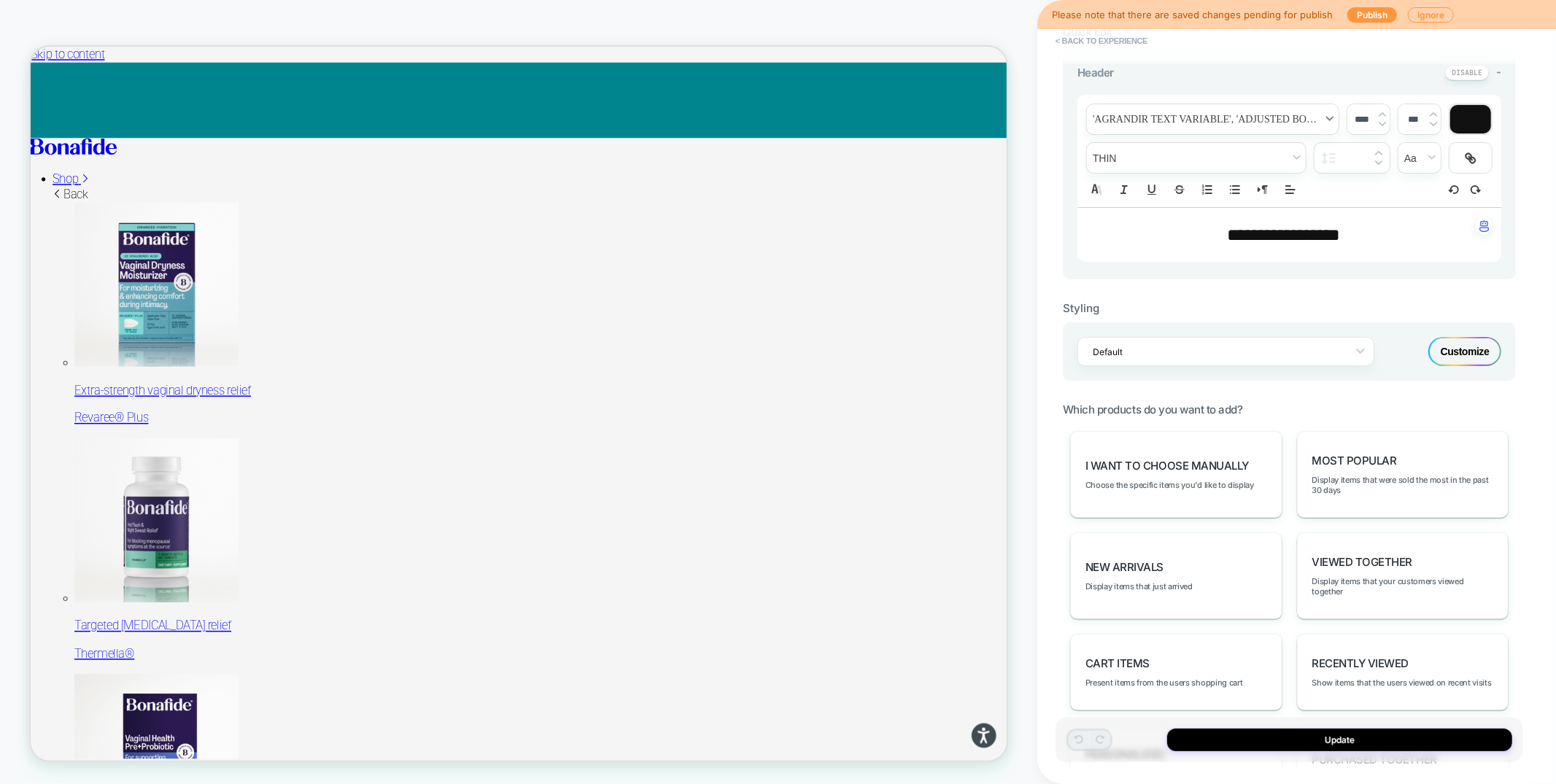
scroll to position [624, 0]
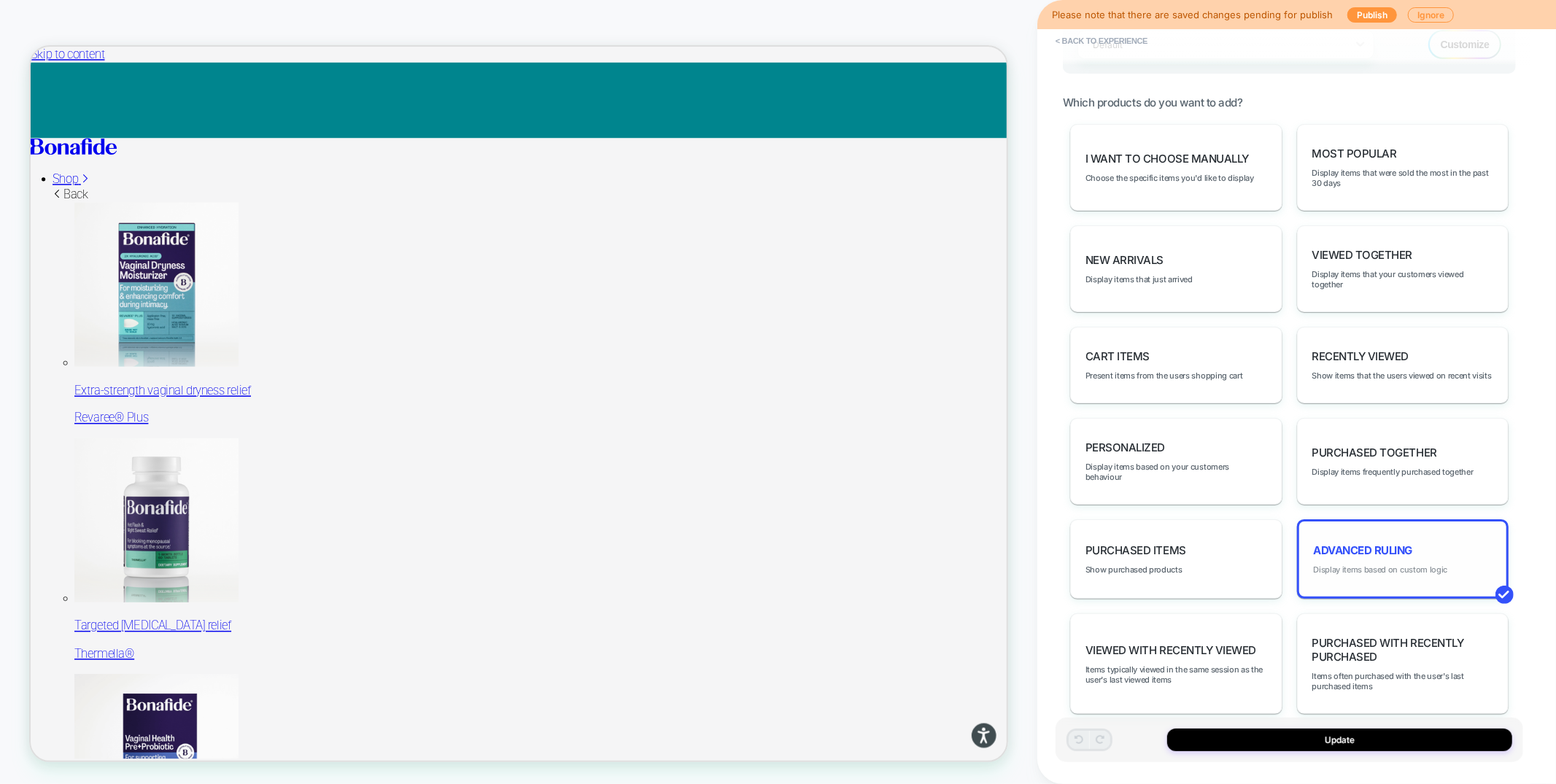
click at [1357, 565] on span "Display items based on custom logic" at bounding box center [1380, 570] width 134 height 11
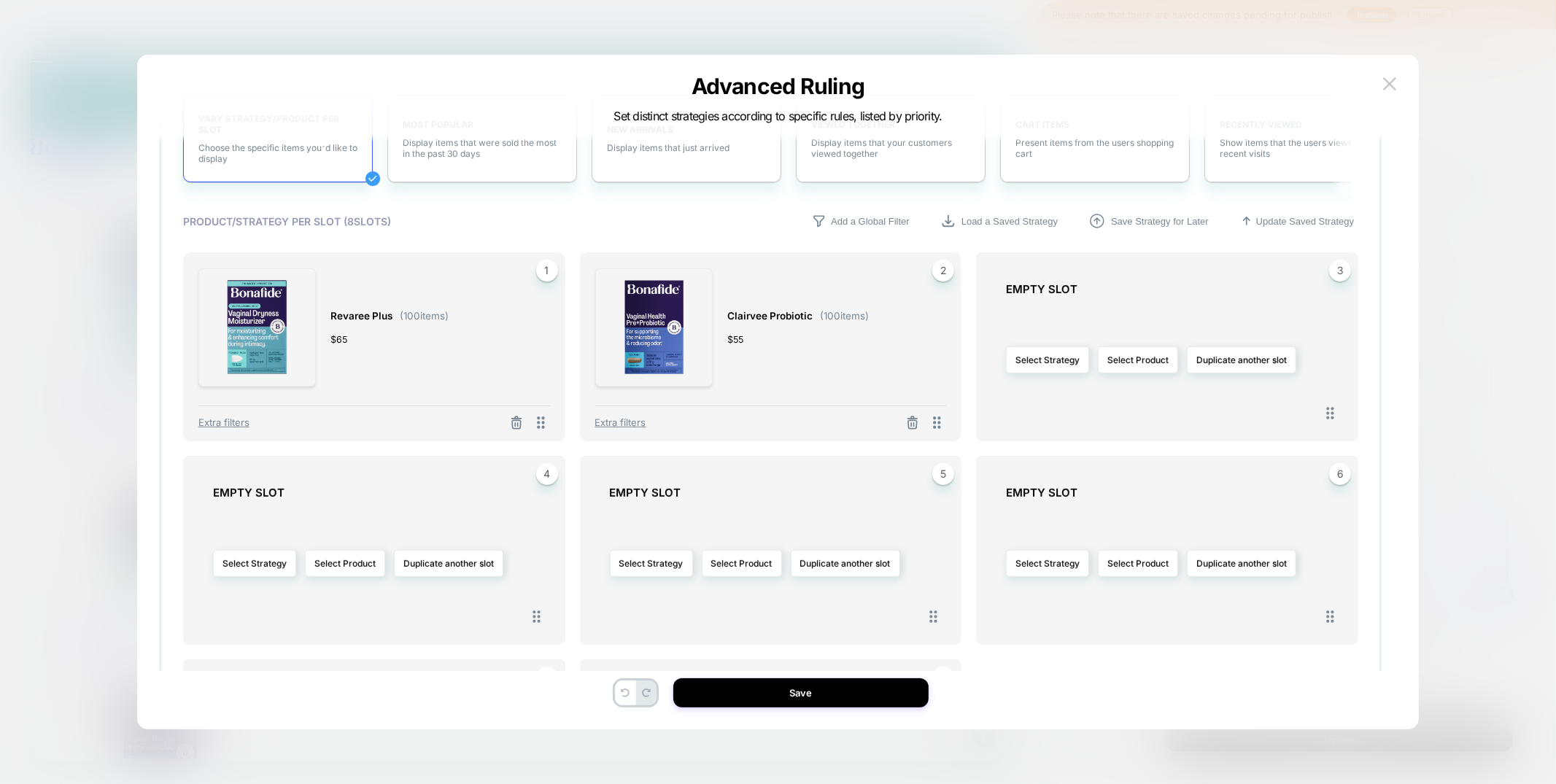
scroll to position [0, 0]
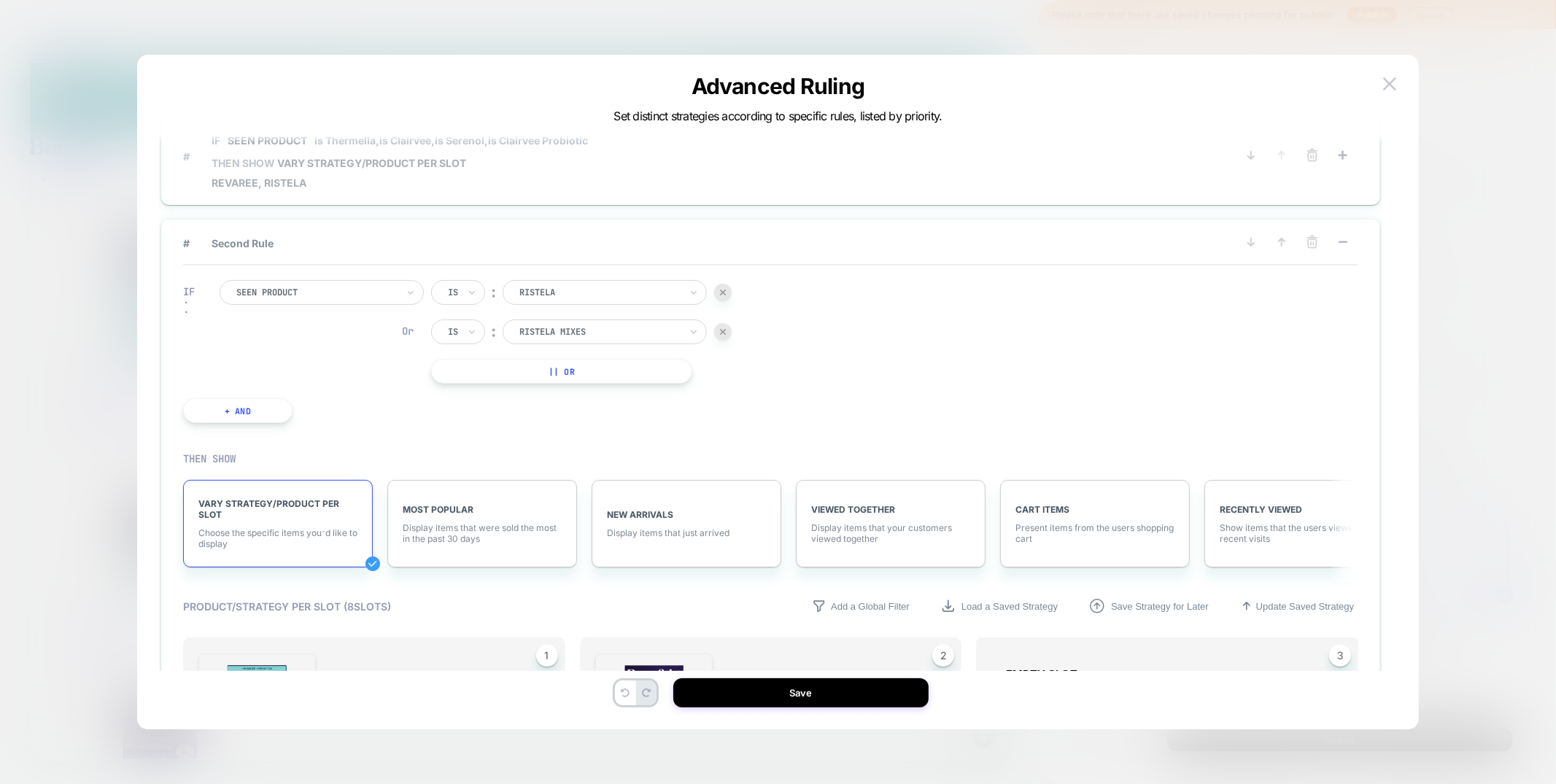
click at [625, 186] on span "# IF Seen Product is Thermella, is Clairvee, is Serenol, is Clairvee Probiotic …" at bounding box center [700, 156] width 1034 height 65
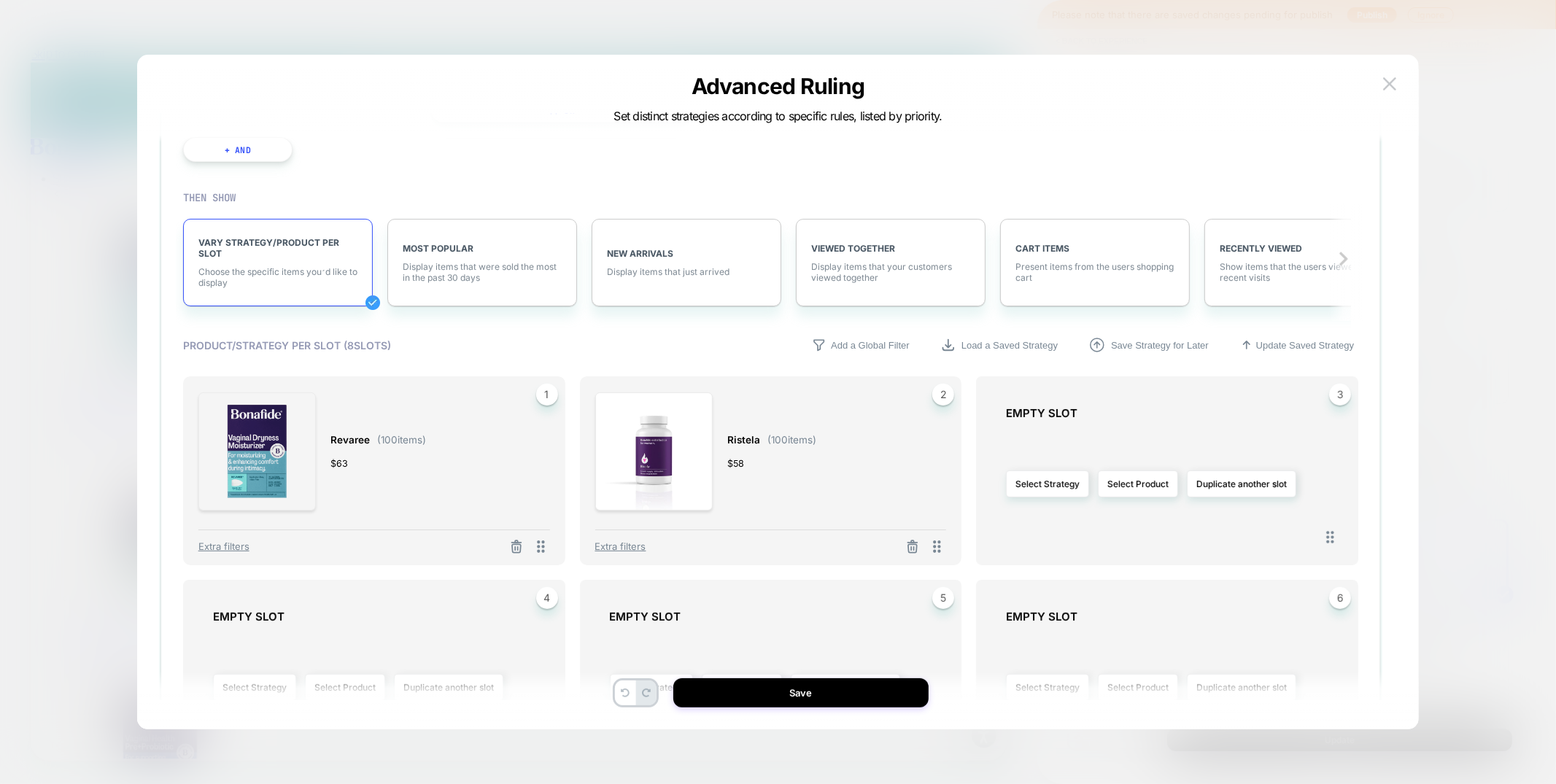
scroll to position [317, 0]
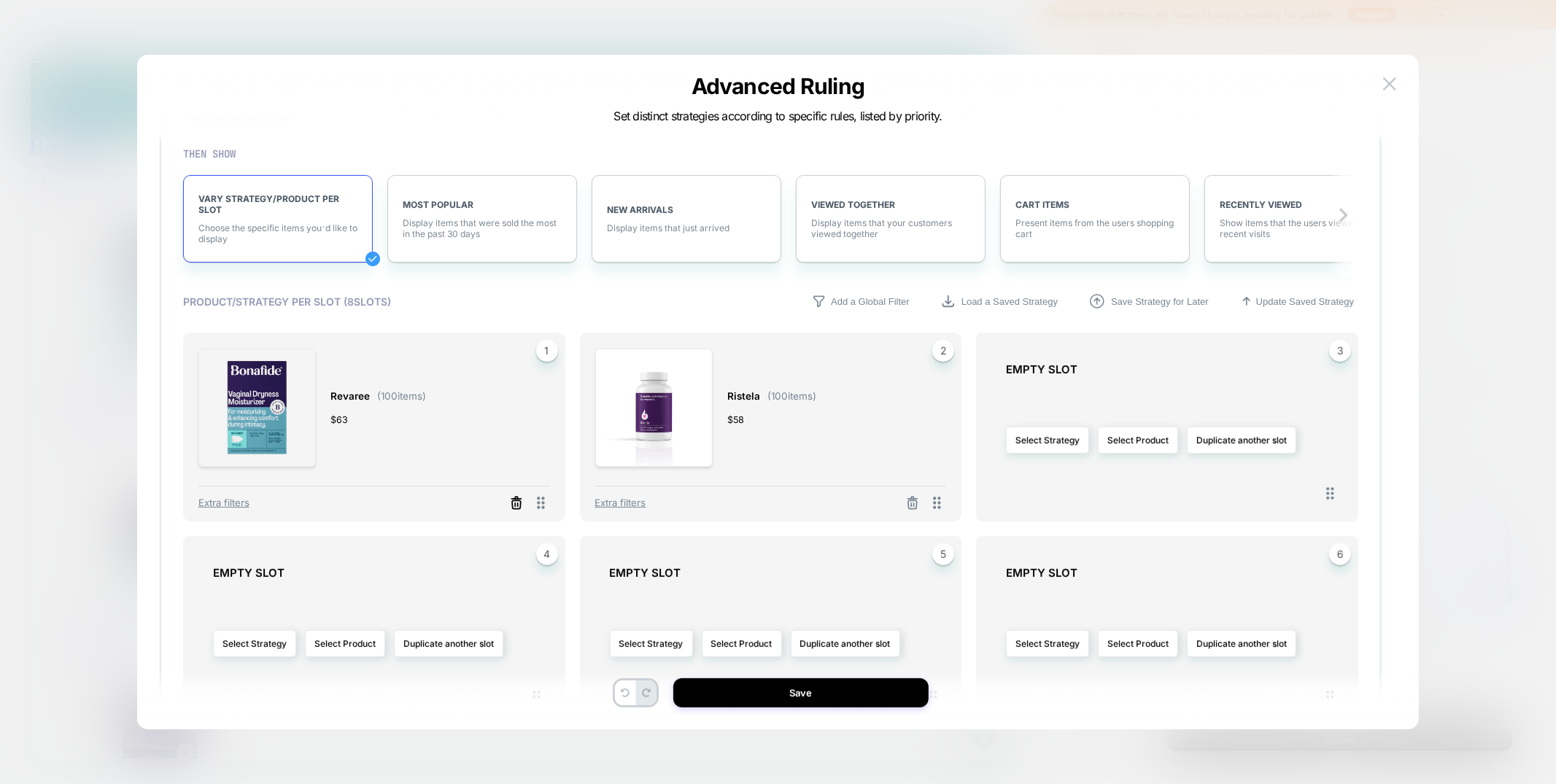
click at [512, 504] on icon at bounding box center [516, 504] width 9 height 8
click at [252, 448] on button "Select Strategy" at bounding box center [254, 439] width 83 height 27
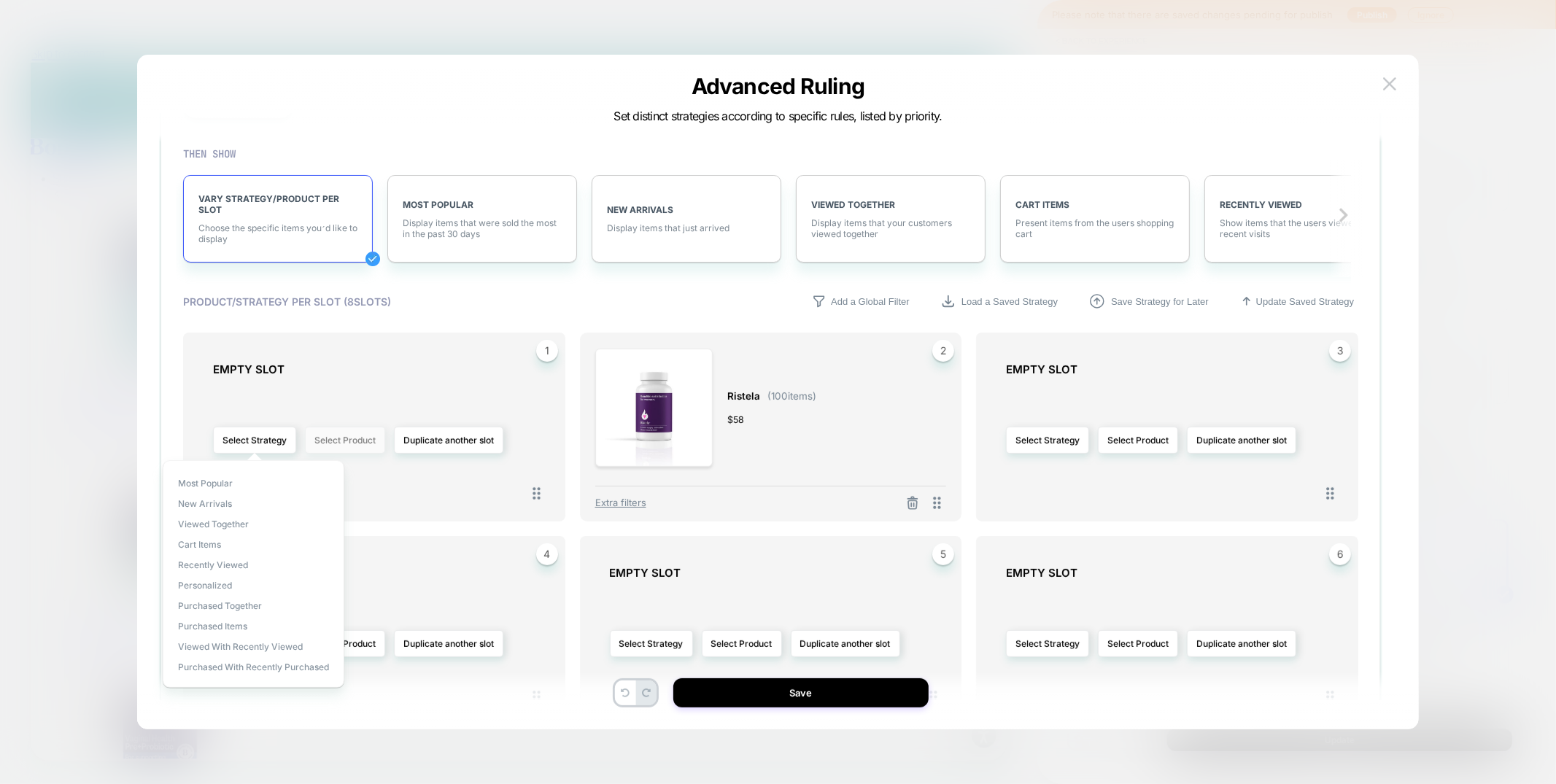
click at [337, 443] on button "Select Product" at bounding box center [345, 439] width 80 height 27
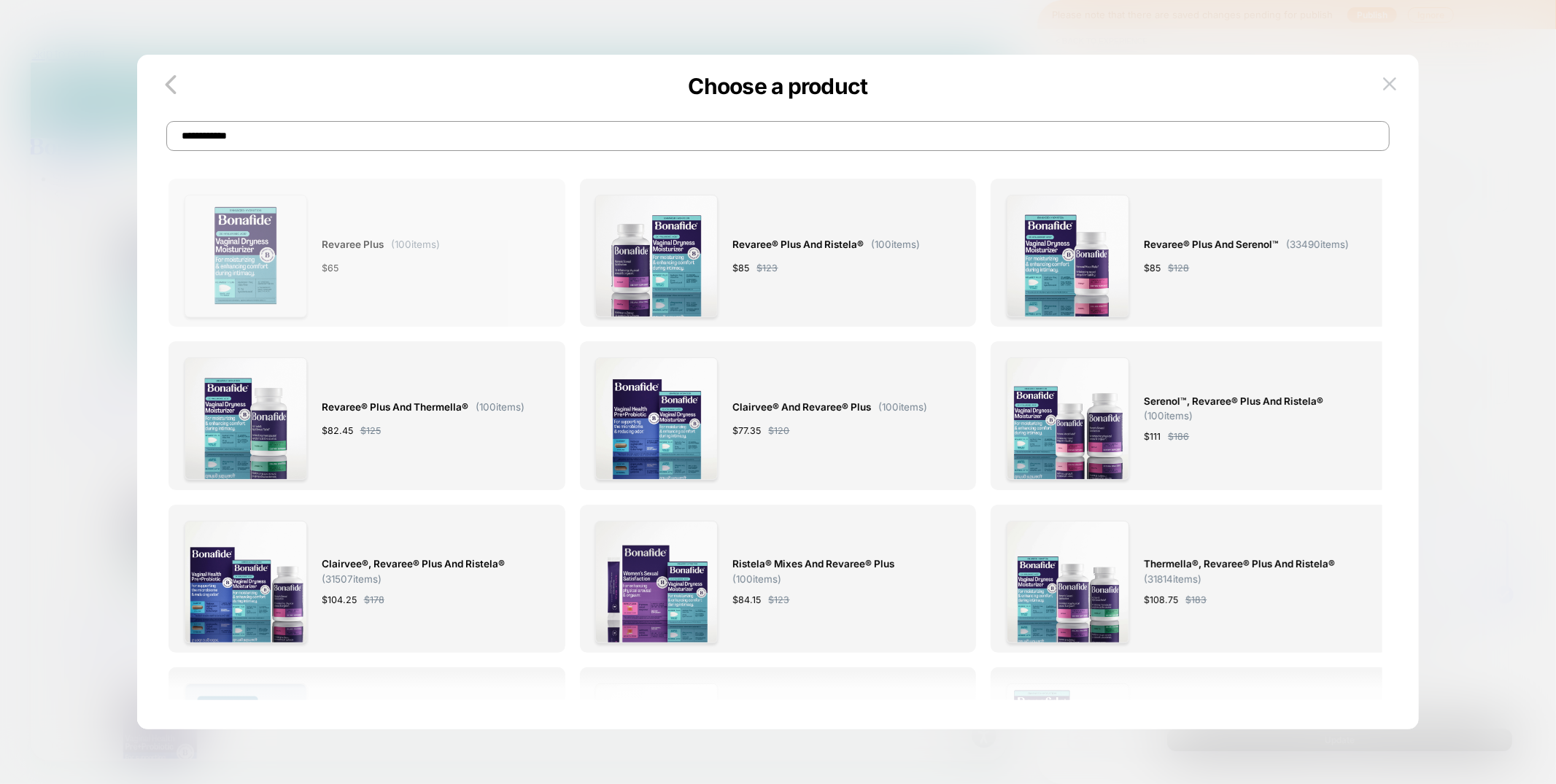
type input "**********"
click at [493, 250] on div "Revaree Plus ( 100 items) $ 65" at bounding box center [367, 256] width 365 height 122
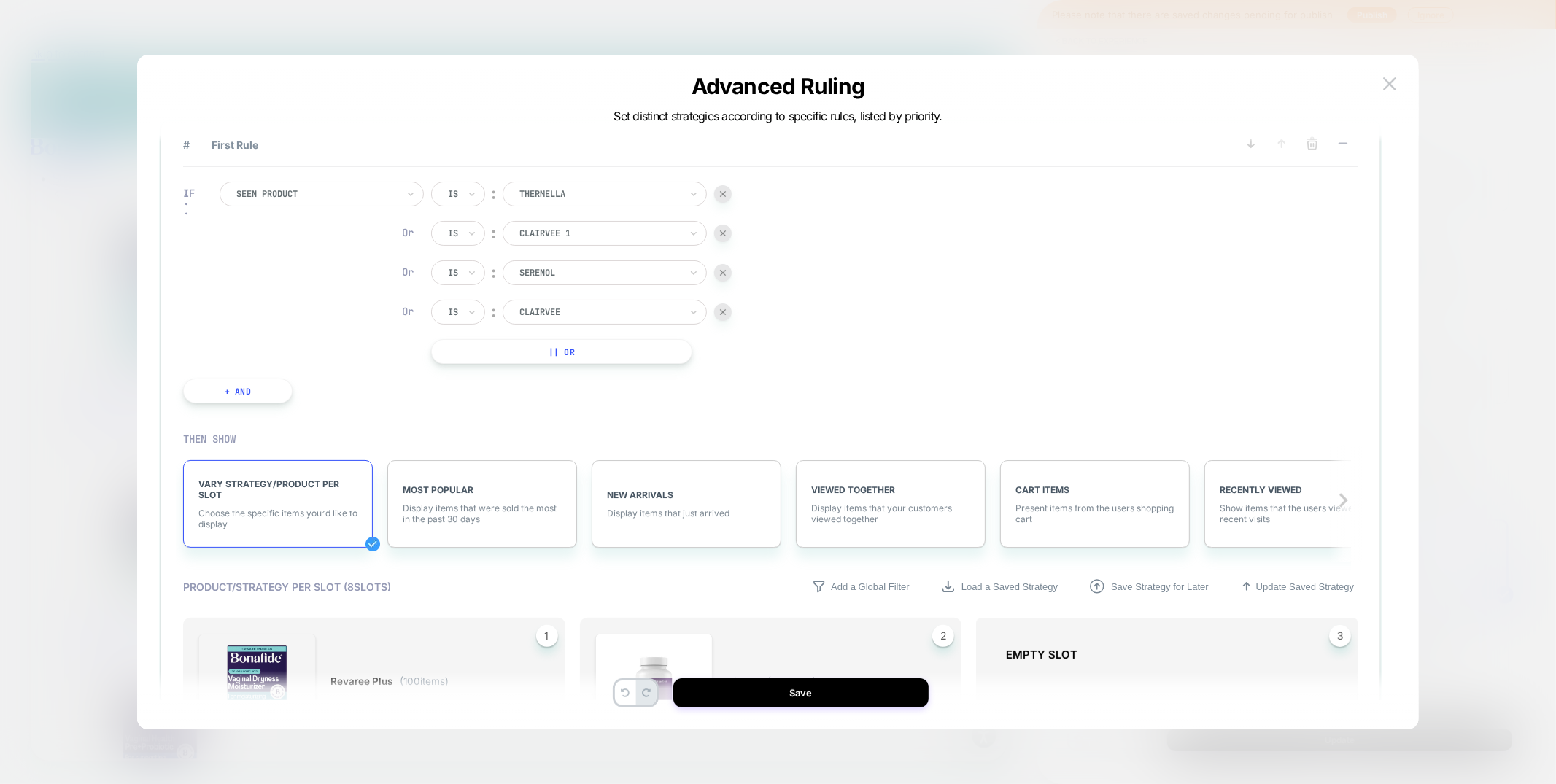
scroll to position [29, 0]
click at [325, 142] on span "# First Rule" at bounding box center [700, 147] width 1034 height 12
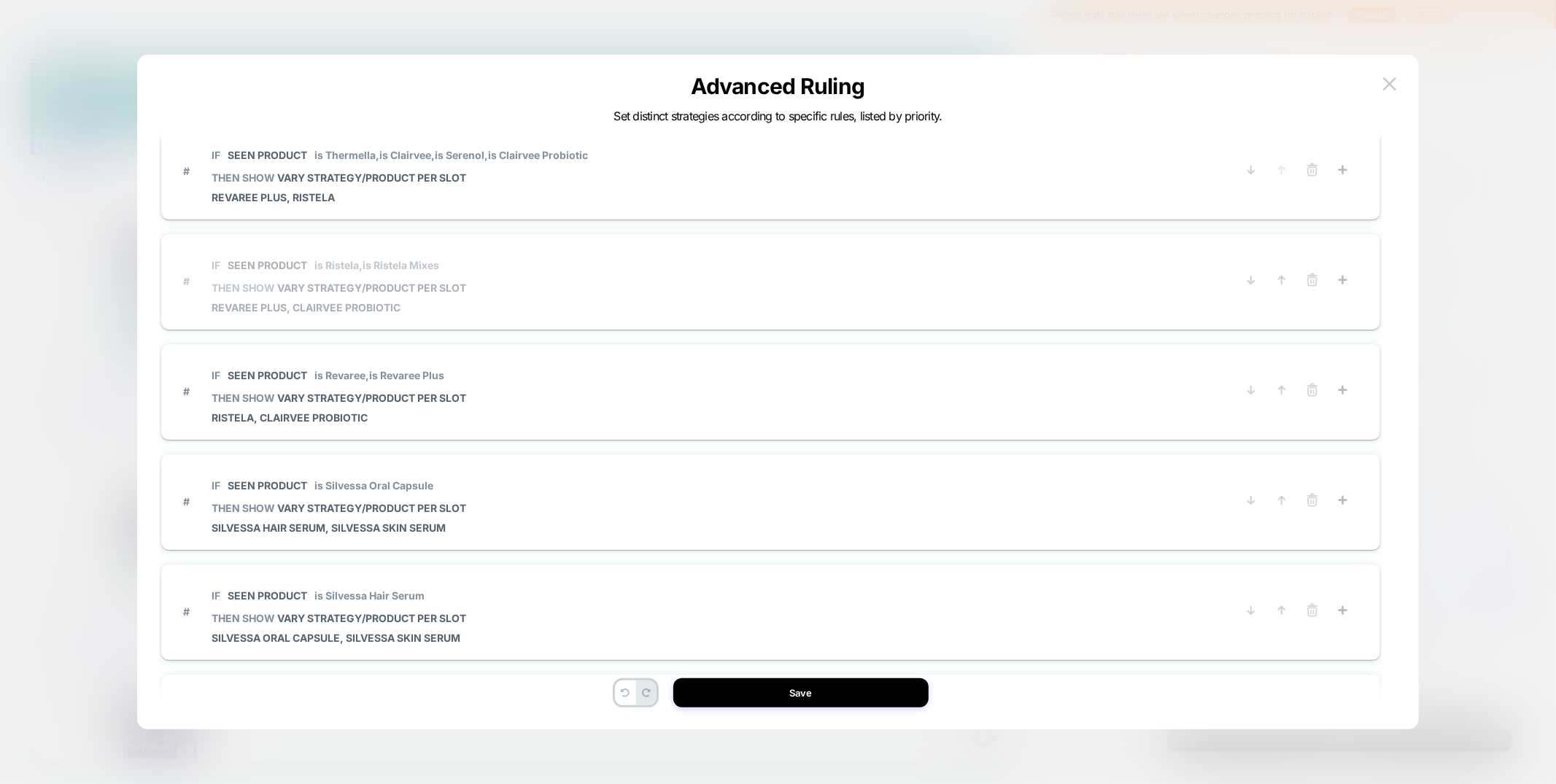
click at [582, 293] on span "# IF Seen Product is Ristela, is Ristela Mixes THEN SHOW VARY STRATEGY/PRODUCT …" at bounding box center [700, 281] width 1034 height 65
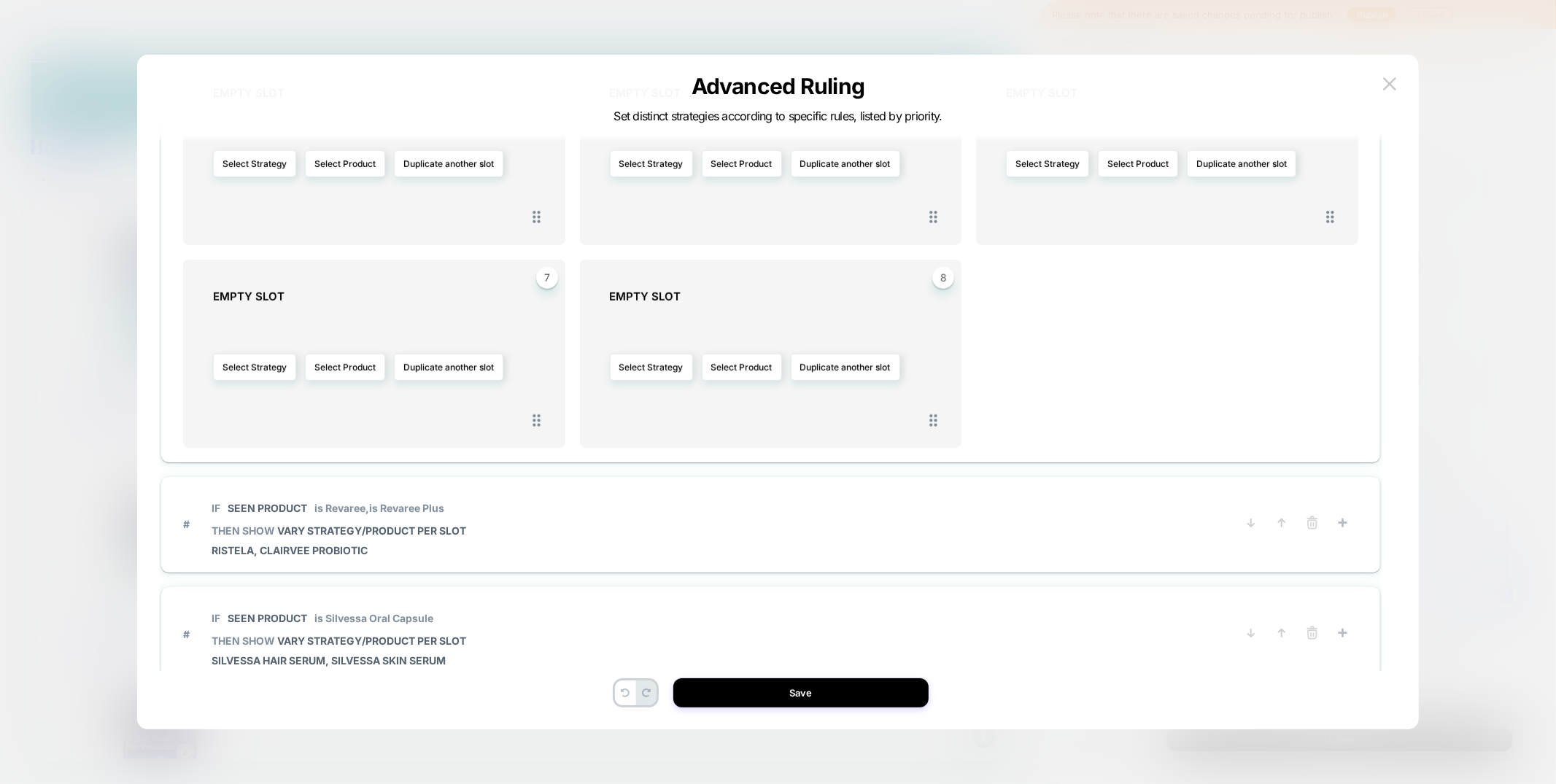
scroll to position [875, 0]
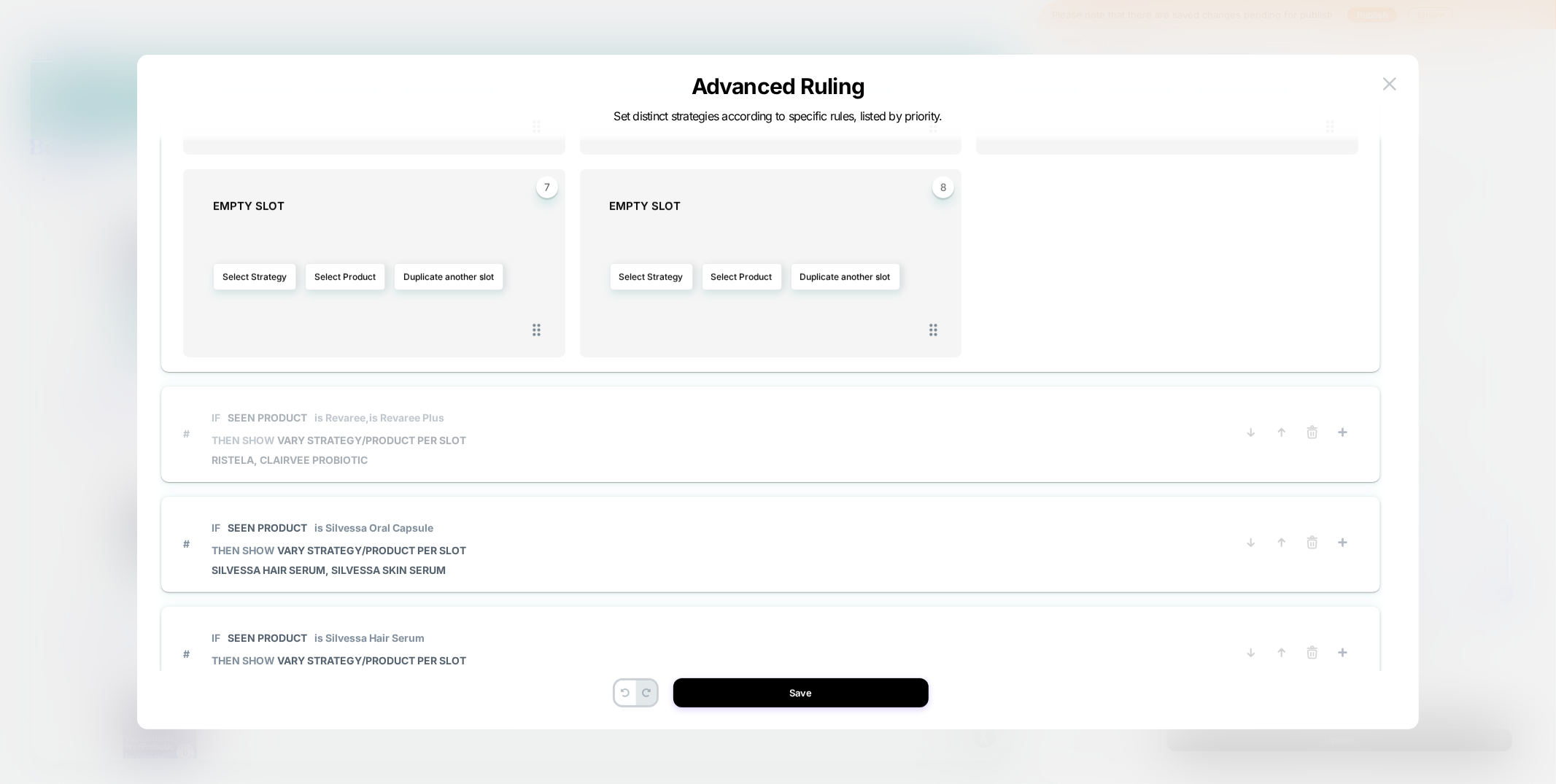
click at [620, 422] on span "# IF Seen Product is Revaree, is Revaree Plus THEN SHOW VARY STRATEGY/PRODUCT P…" at bounding box center [700, 434] width 1034 height 65
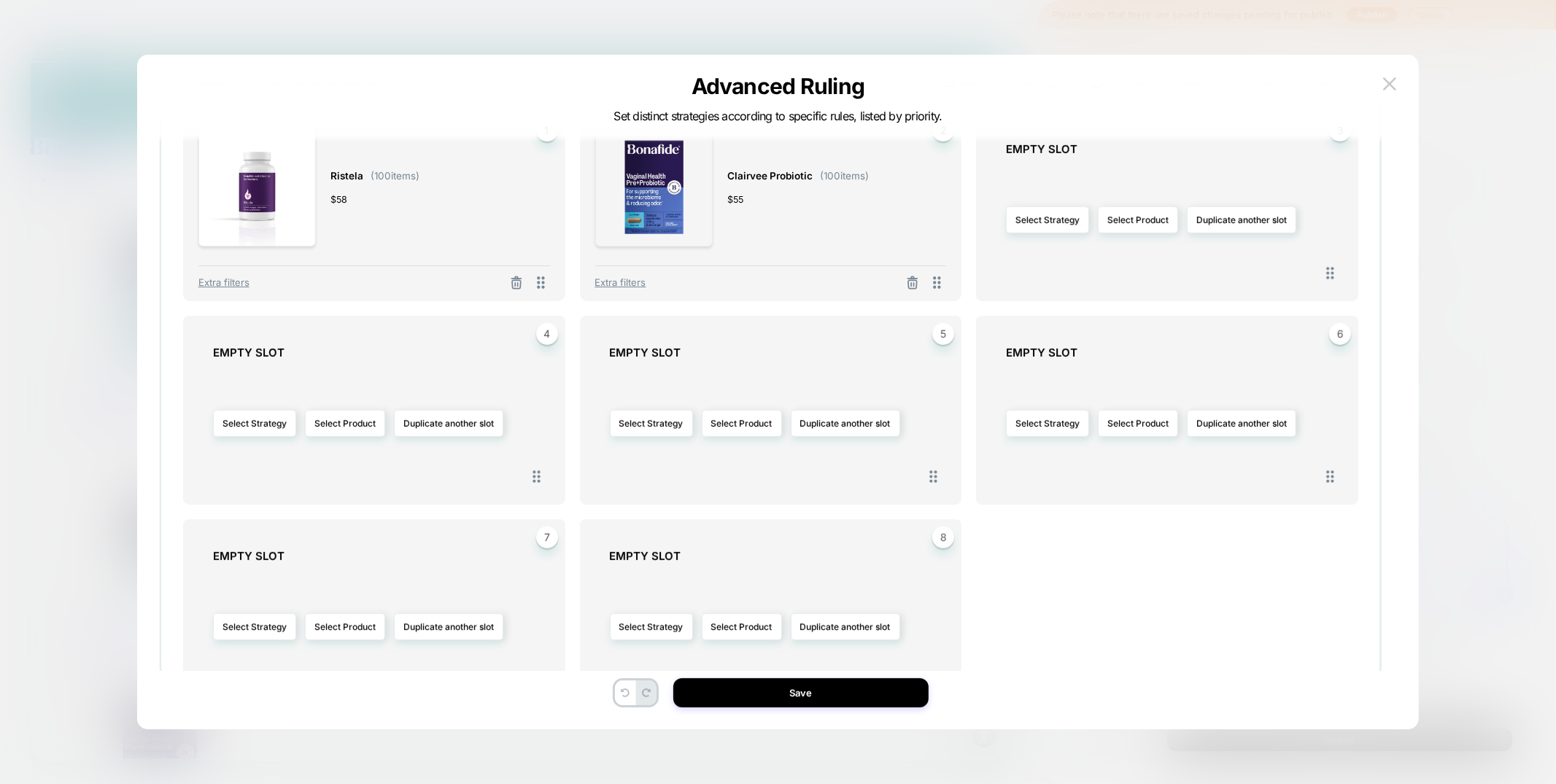
scroll to position [1104, 0]
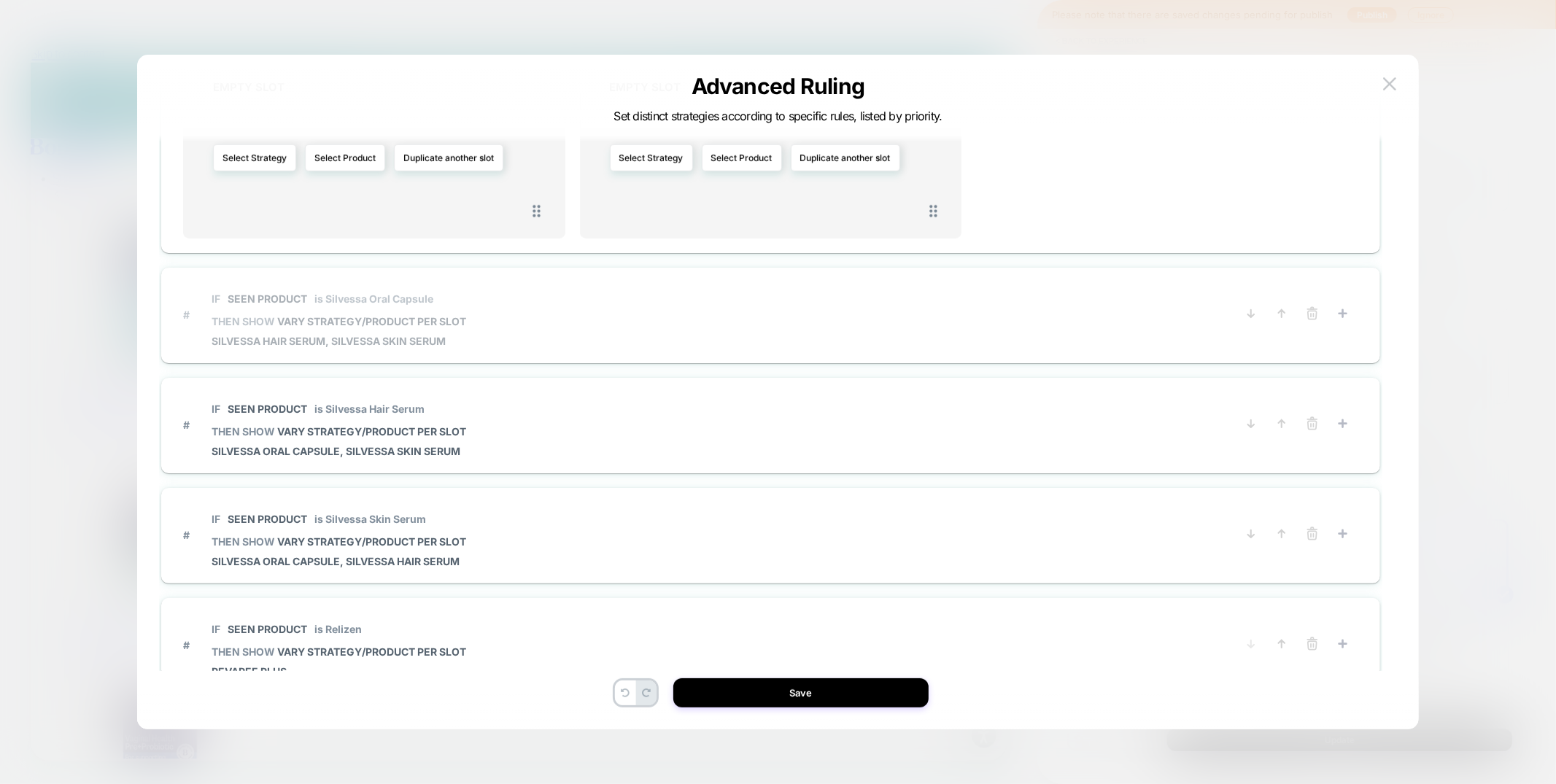
click at [579, 341] on span "# IF Seen Product is Silvessa Oral Capsule THEN SHOW VARY STRATEGY/PRODUCT PER …" at bounding box center [700, 315] width 1034 height 65
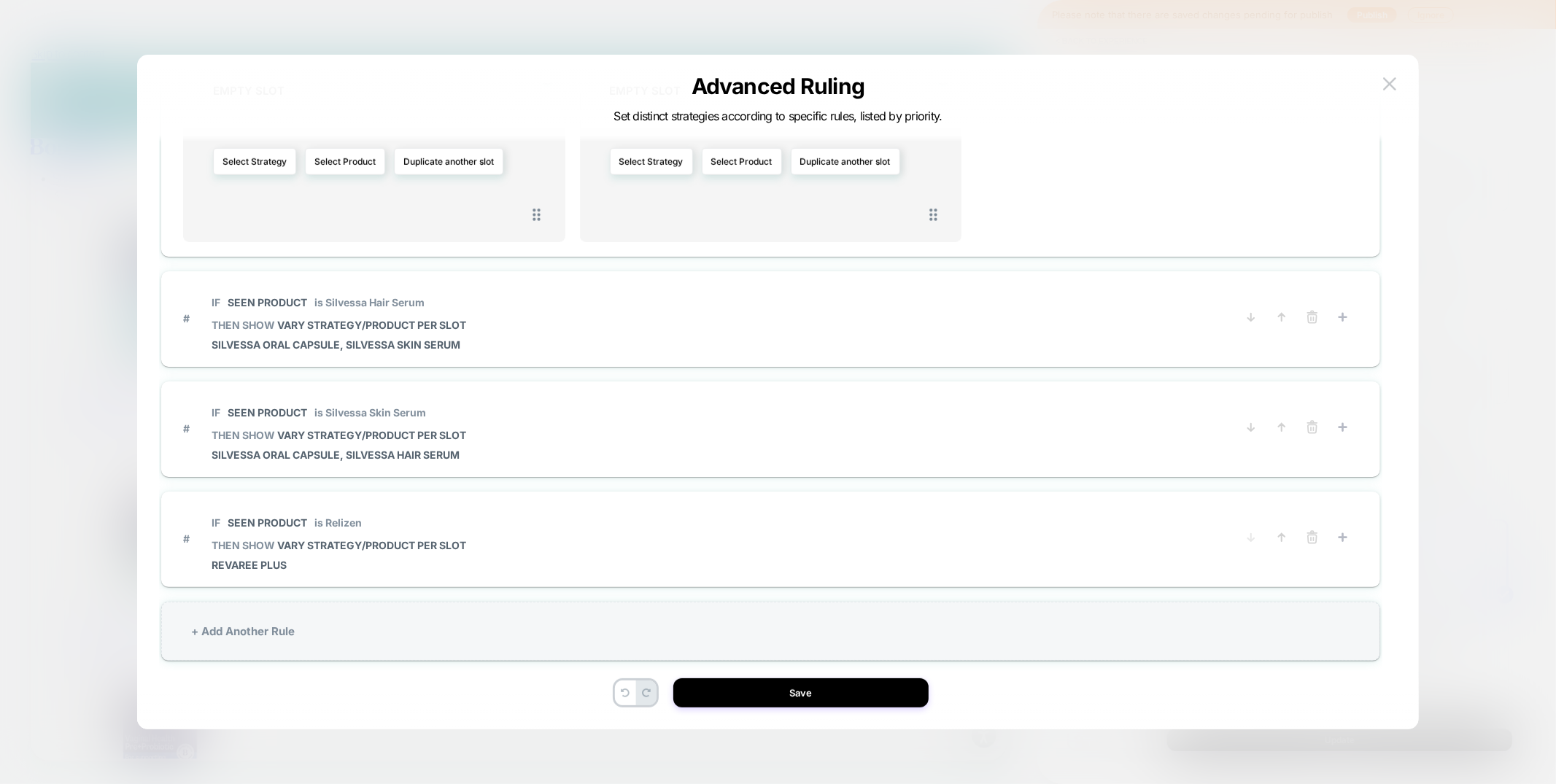
scroll to position [1181, 0]
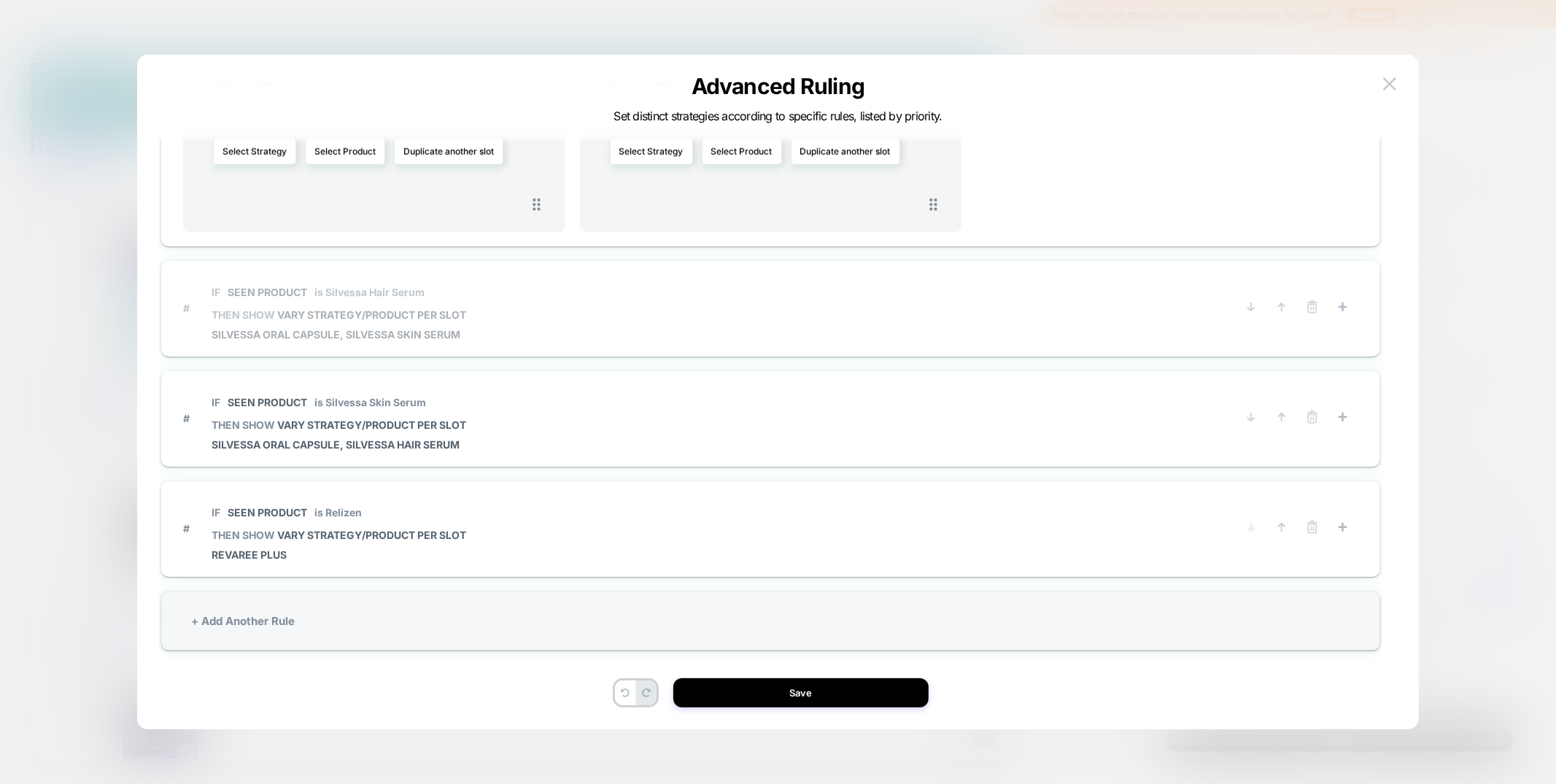
click at [583, 322] on span "# IF Seen Product is Silvessa Hair Serum THEN SHOW VARY STRATEGY/PRODUCT PER SL…" at bounding box center [700, 308] width 1034 height 65
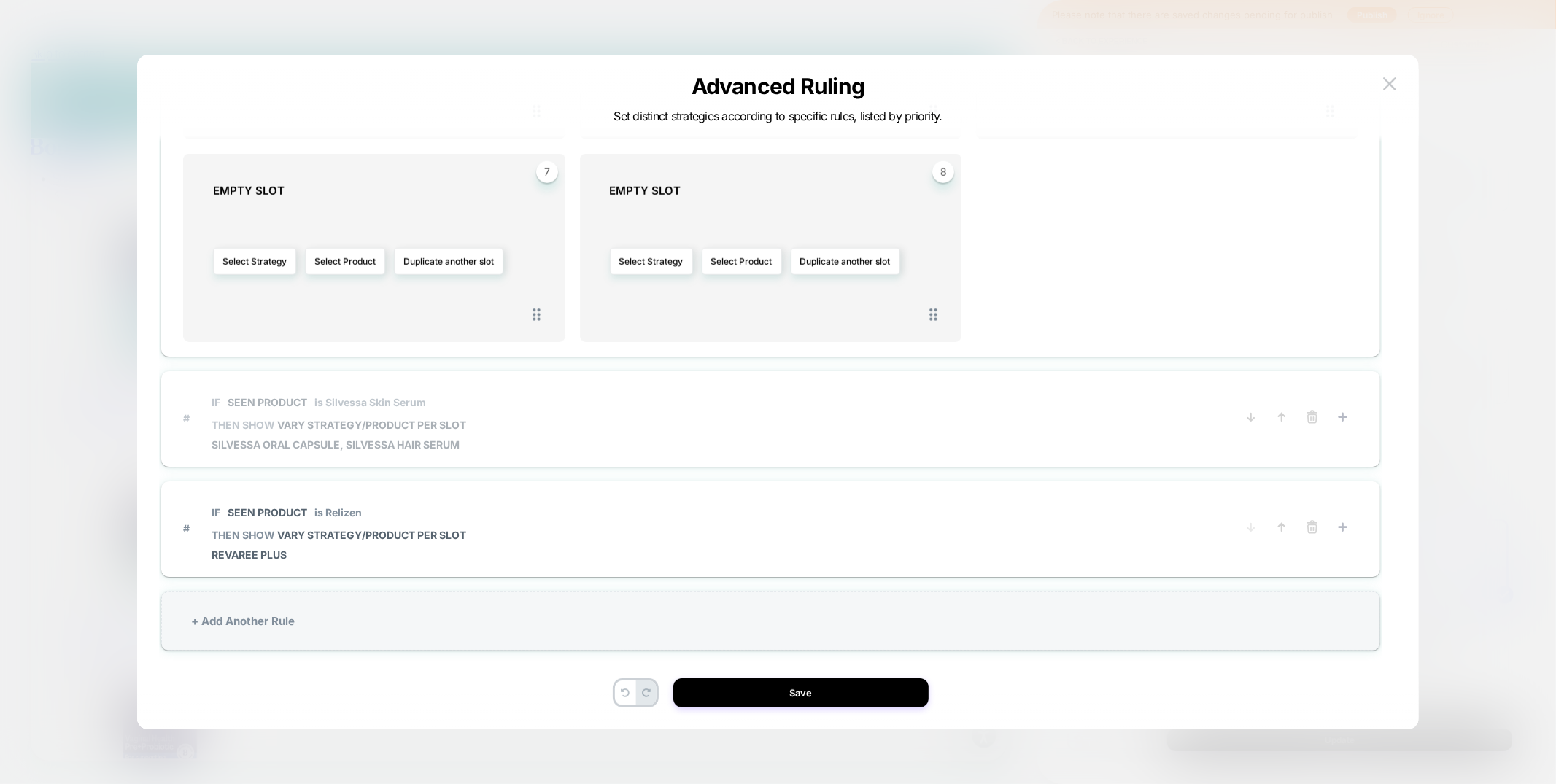
click at [597, 387] on span "# IF Seen Product is Silvessa Skin Serum THEN SHOW VARY STRATEGY/PRODUCT PER SL…" at bounding box center [700, 418] width 1034 height 65
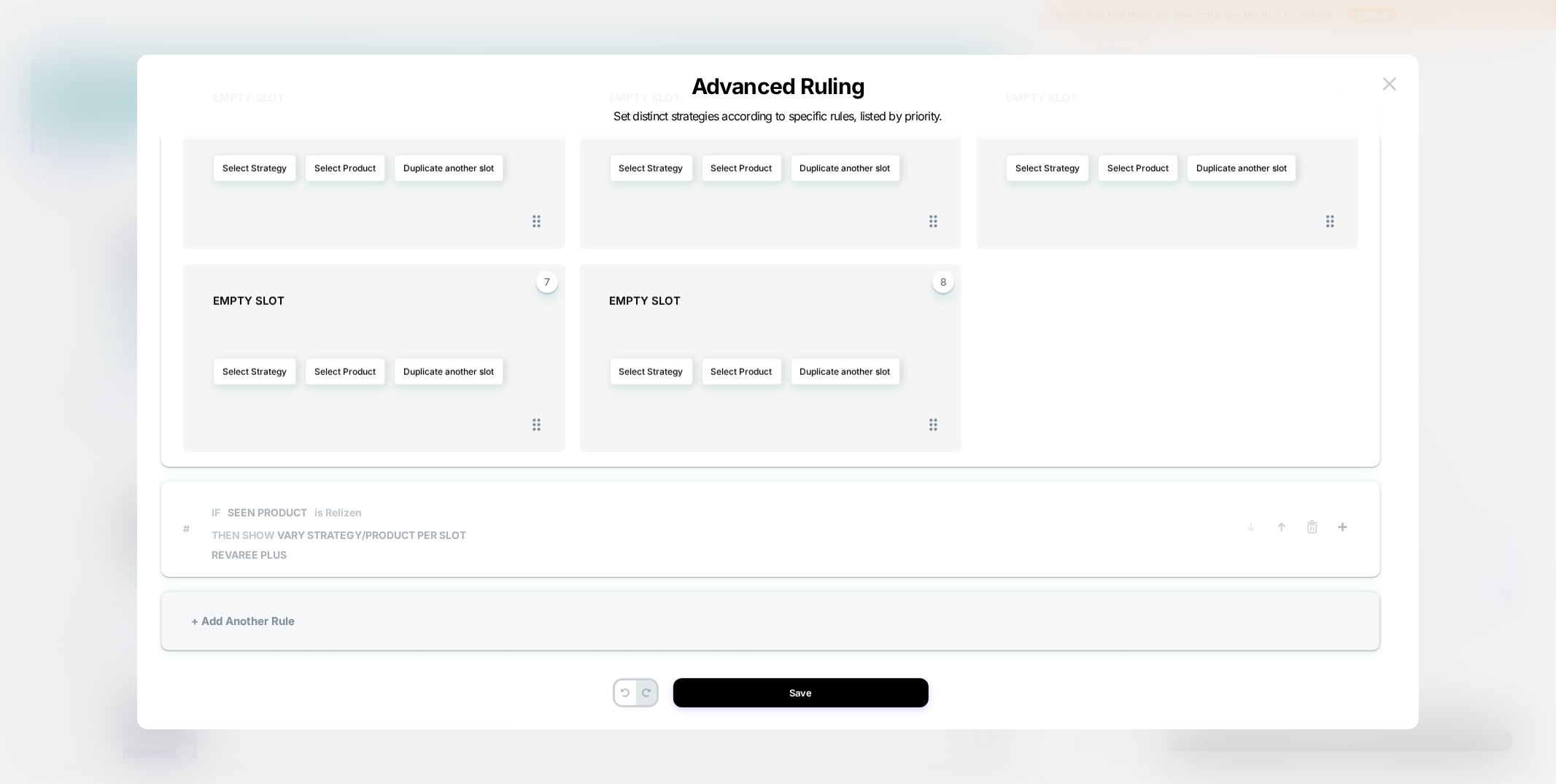
click at [581, 531] on span "# IF Seen Product is Relizen THEN SHOW VARY STRATEGY/PRODUCT PER SLOT Revaree P…" at bounding box center [700, 528] width 1034 height 65
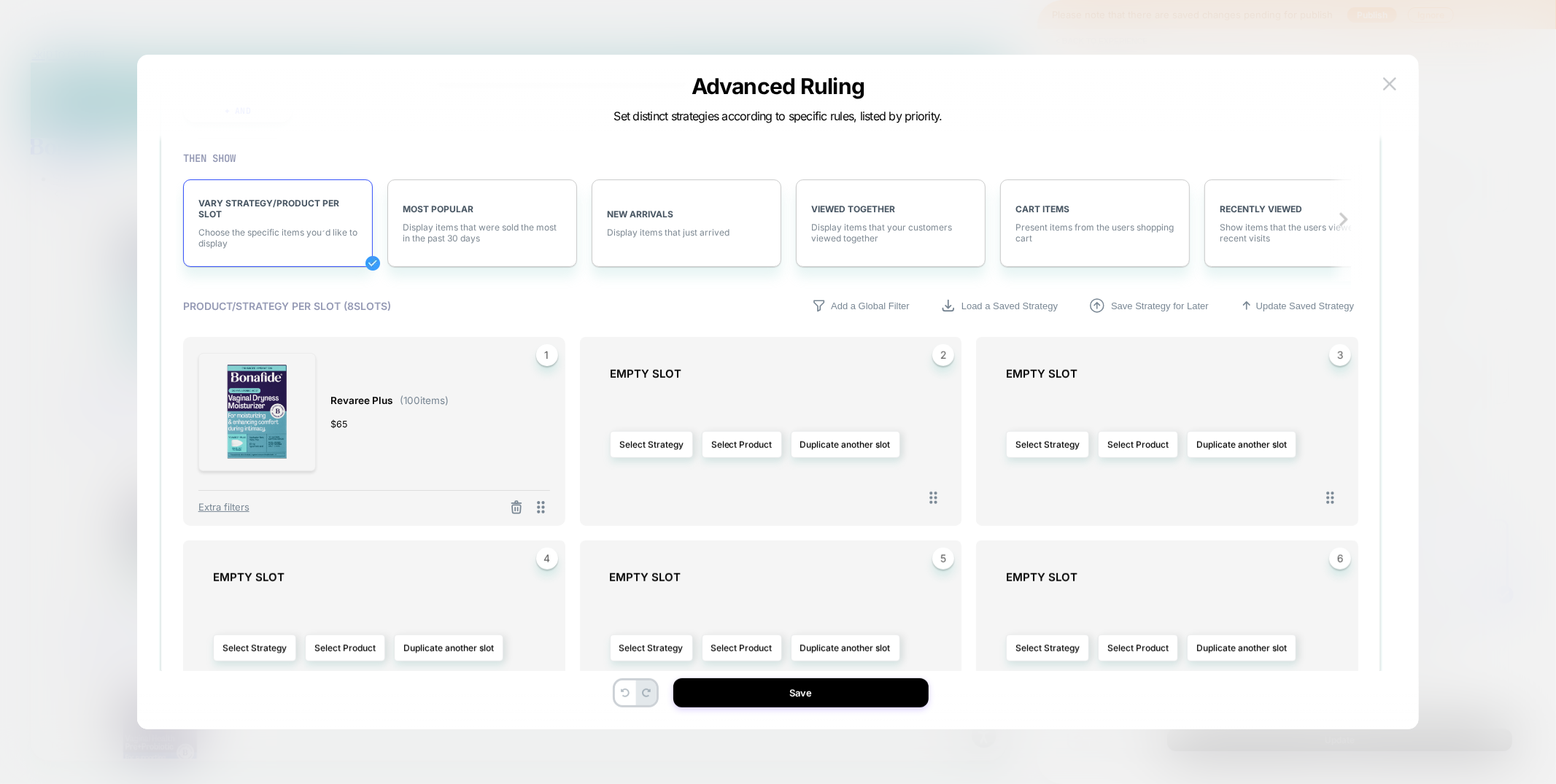
scroll to position [691, 0]
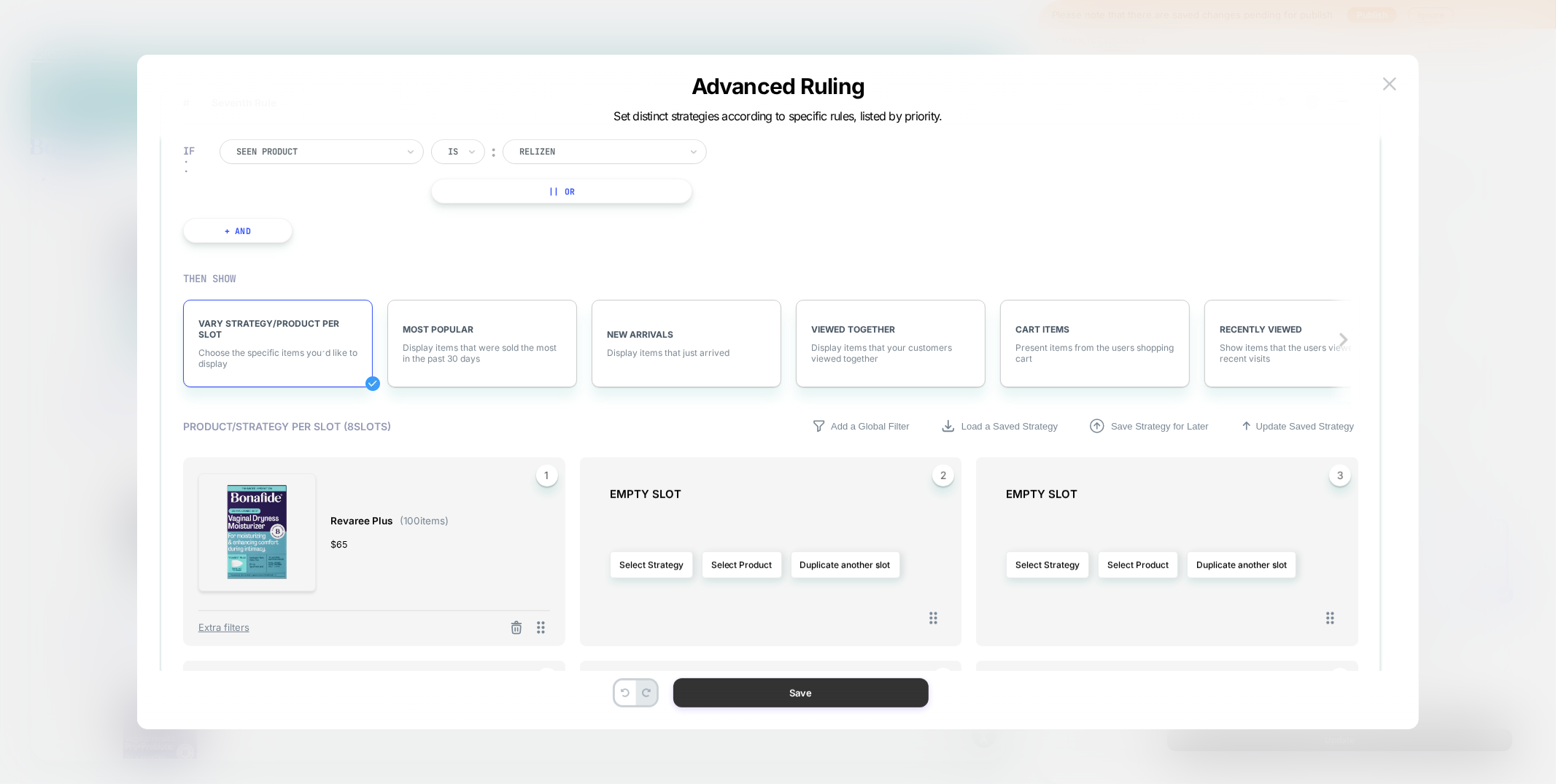
click at [773, 691] on button "Save" at bounding box center [800, 693] width 255 height 29
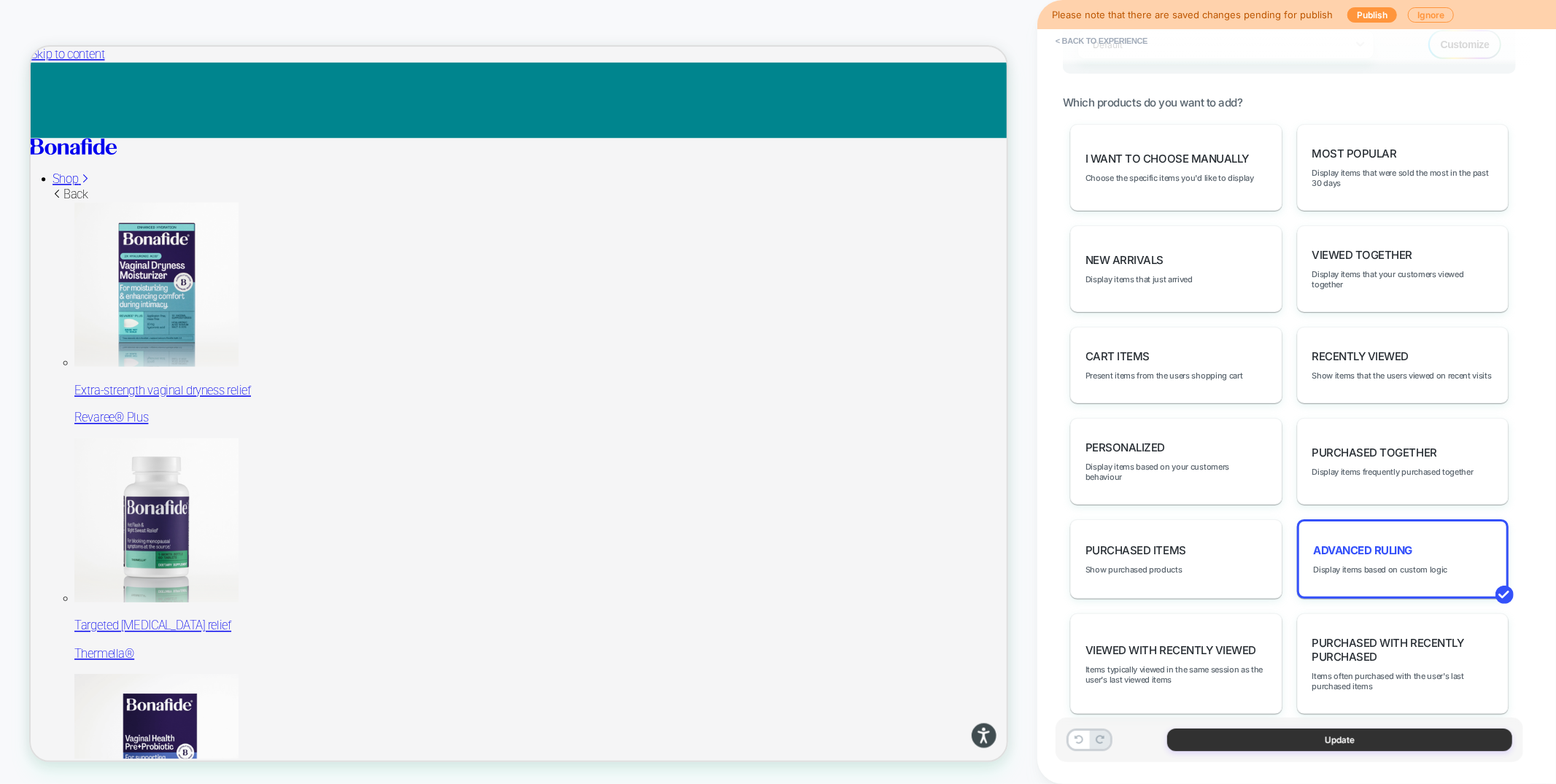
click at [1222, 743] on button "Update" at bounding box center [1339, 740] width 345 height 23
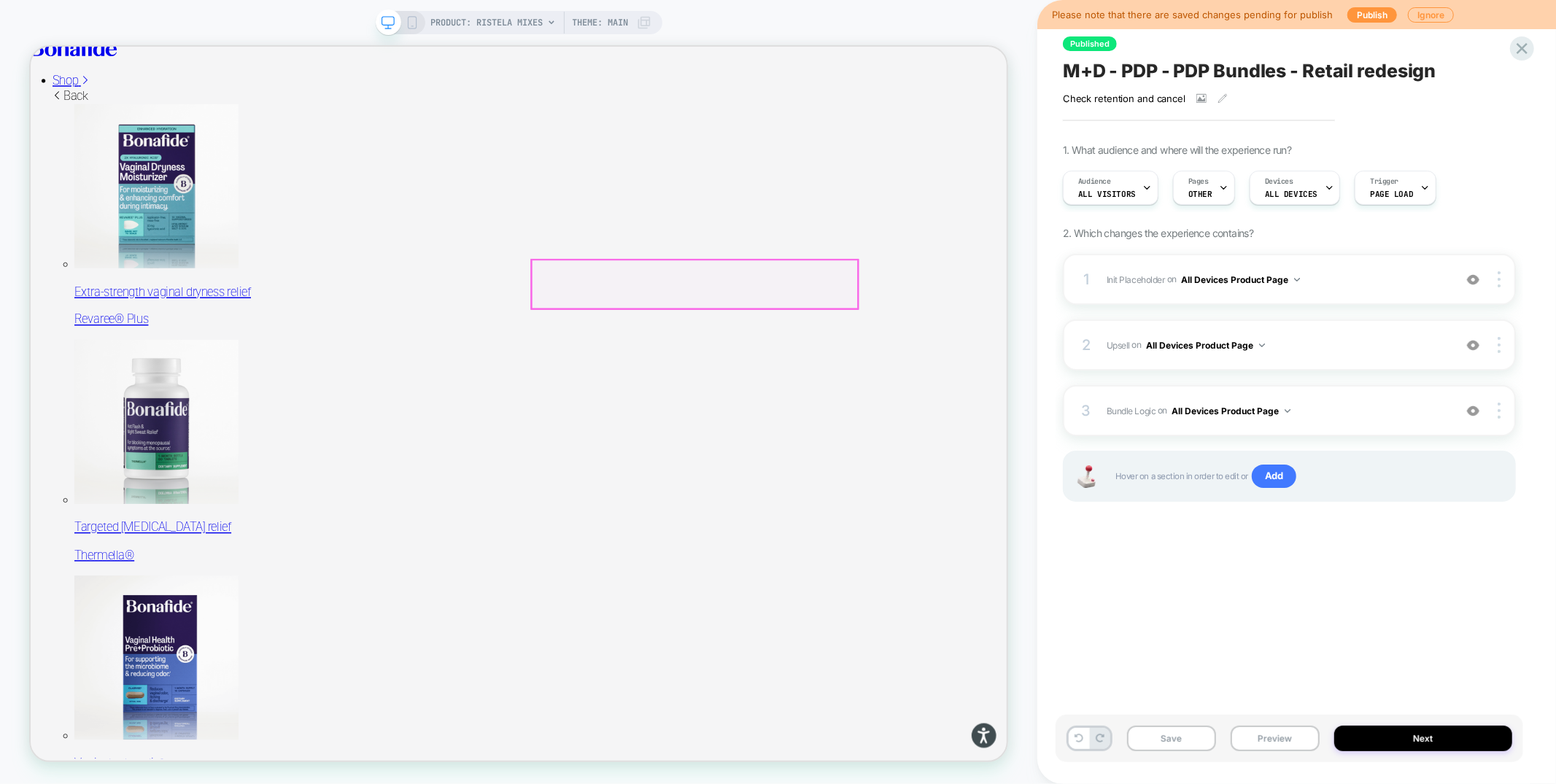
scroll to position [172, 0]
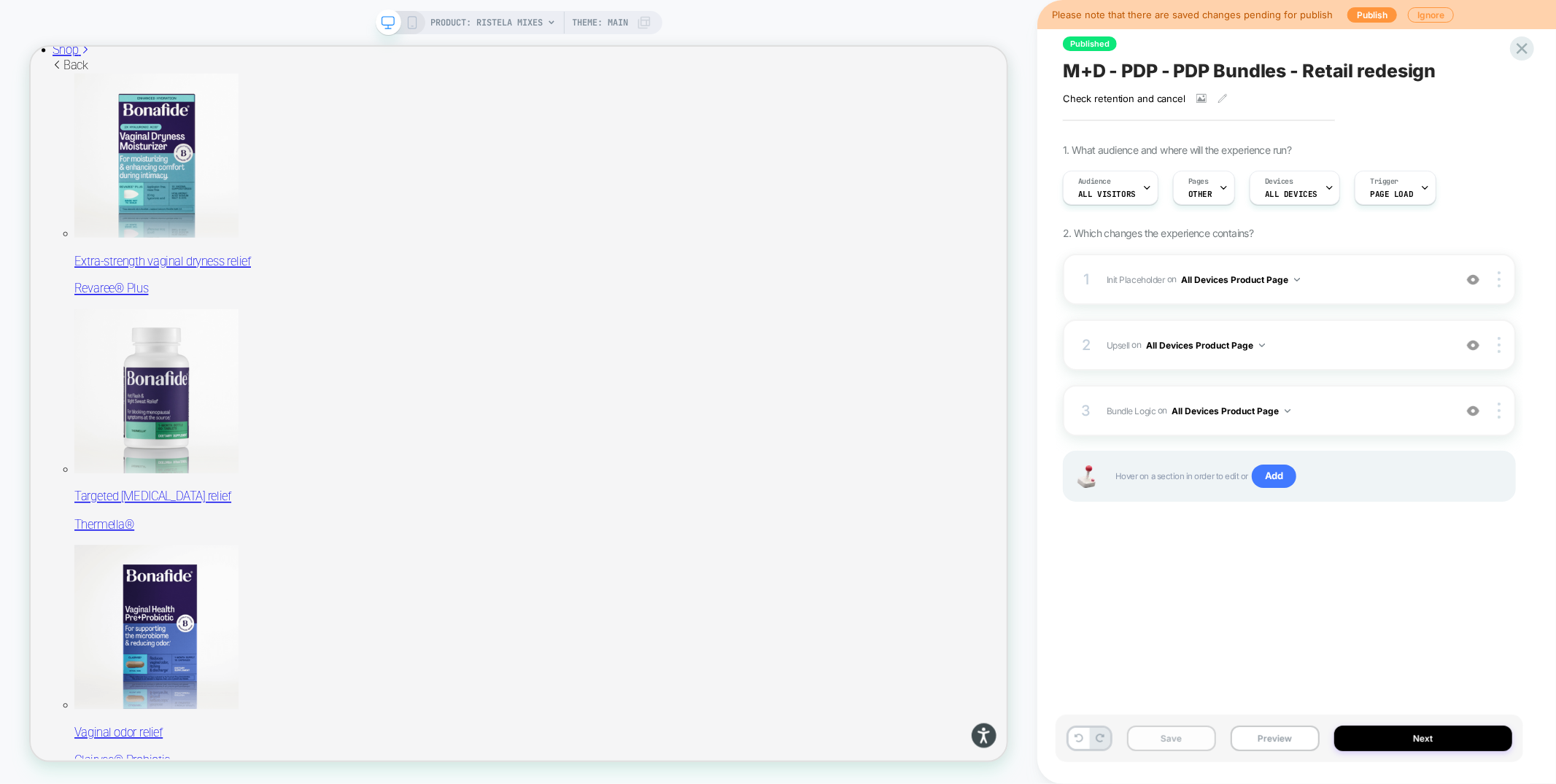
drag, startPoint x: 1187, startPoint y: 745, endPoint x: 1196, endPoint y: 743, distance: 9.2
click at [1187, 745] on button "Save" at bounding box center [1172, 739] width 89 height 26
click at [1287, 743] on button "Preview" at bounding box center [1275, 739] width 89 height 26
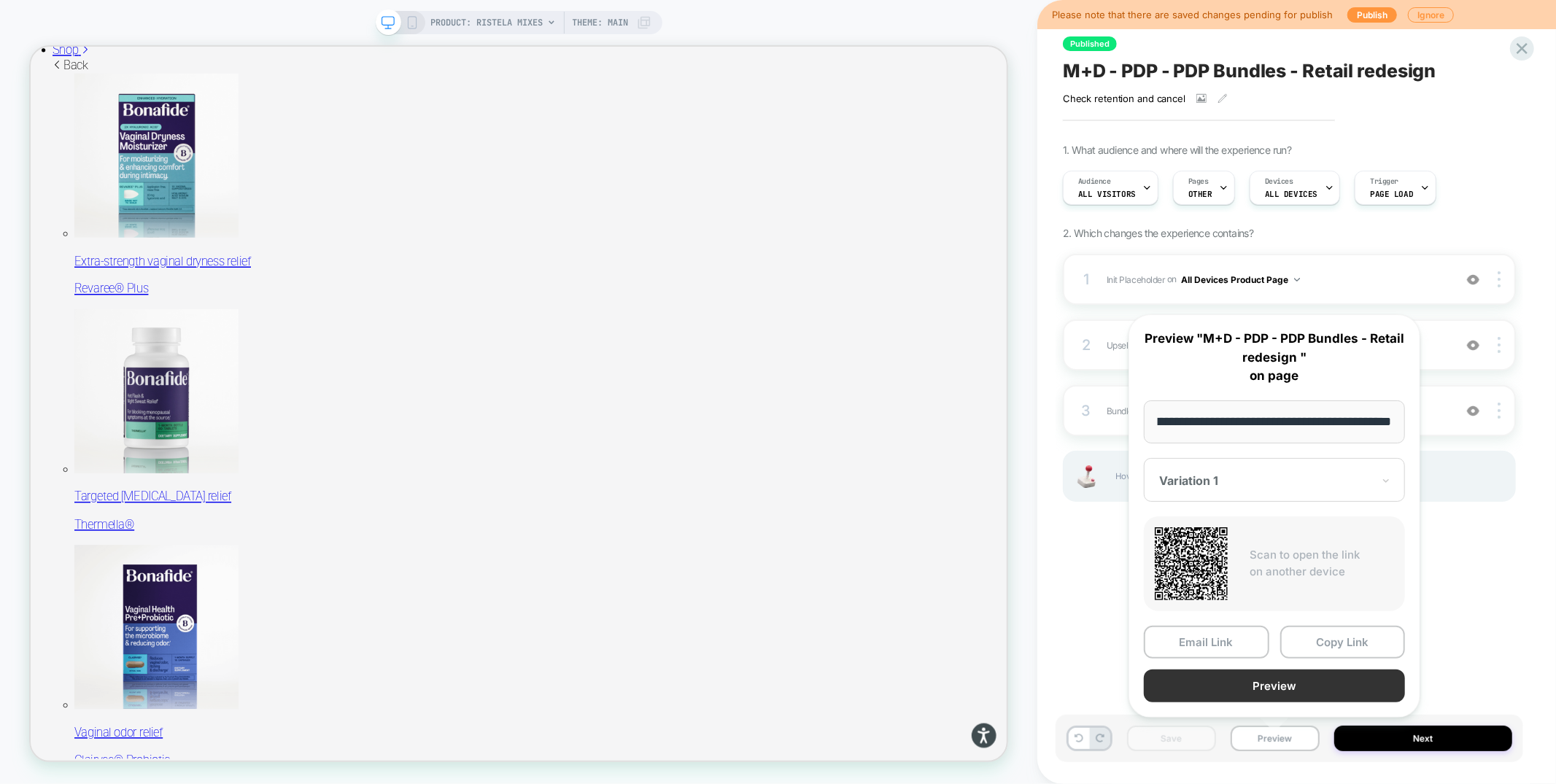
scroll to position [0, 0]
click at [1274, 678] on button "Preview" at bounding box center [1274, 685] width 261 height 33
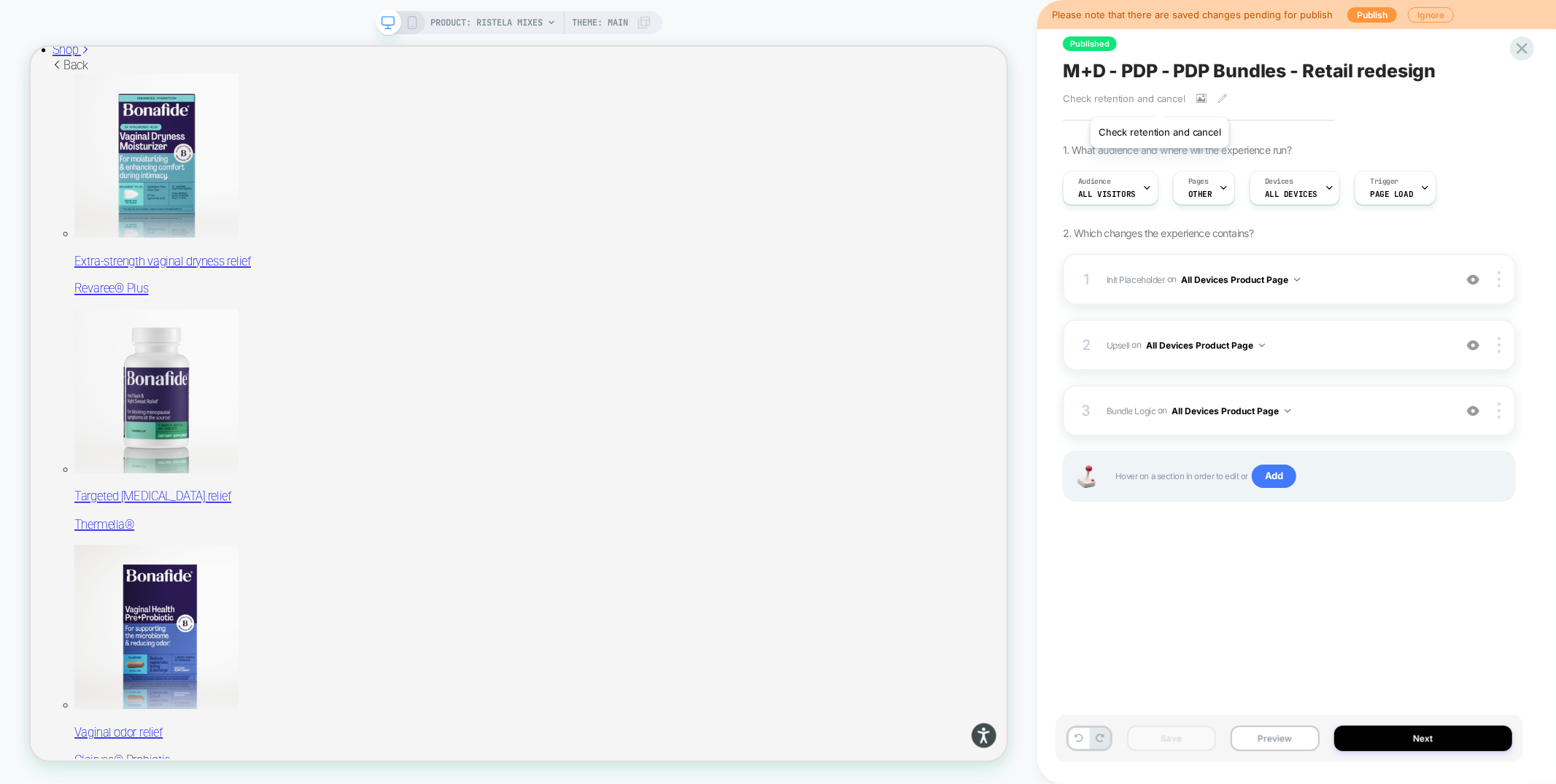
click at [1159, 100] on span "Check retention and cancel" at bounding box center [1123, 98] width 122 height 11
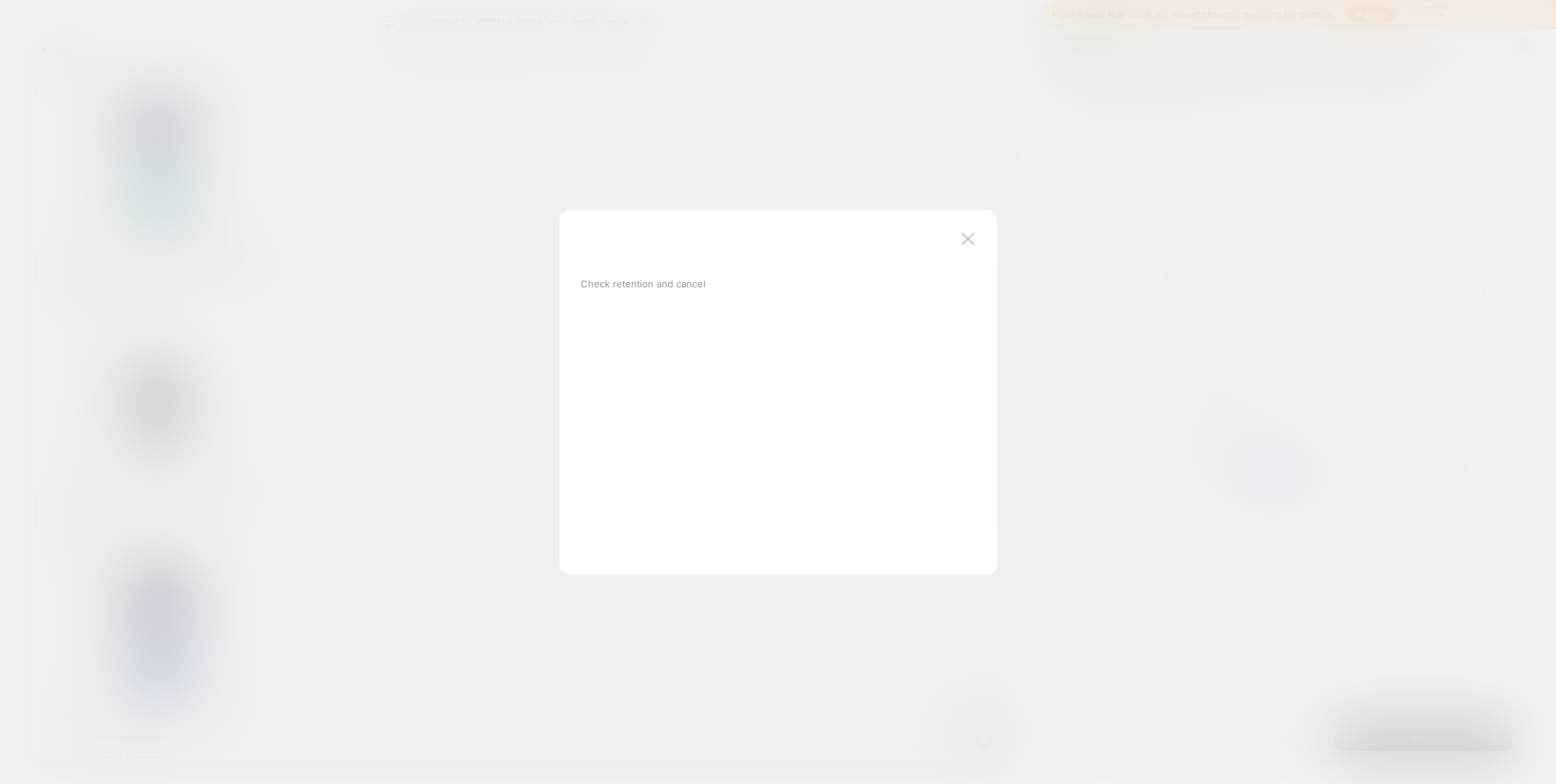
click at [721, 278] on div "Check retention and cancel" at bounding box center [770, 284] width 379 height 31
drag, startPoint x: 721, startPoint y: 278, endPoint x: 684, endPoint y: 282, distance: 37.2
click at [716, 278] on div "Check retention and cancel" at bounding box center [770, 284] width 379 height 31
click at [684, 282] on p "Check retention and cancel" at bounding box center [643, 283] width 125 height 11
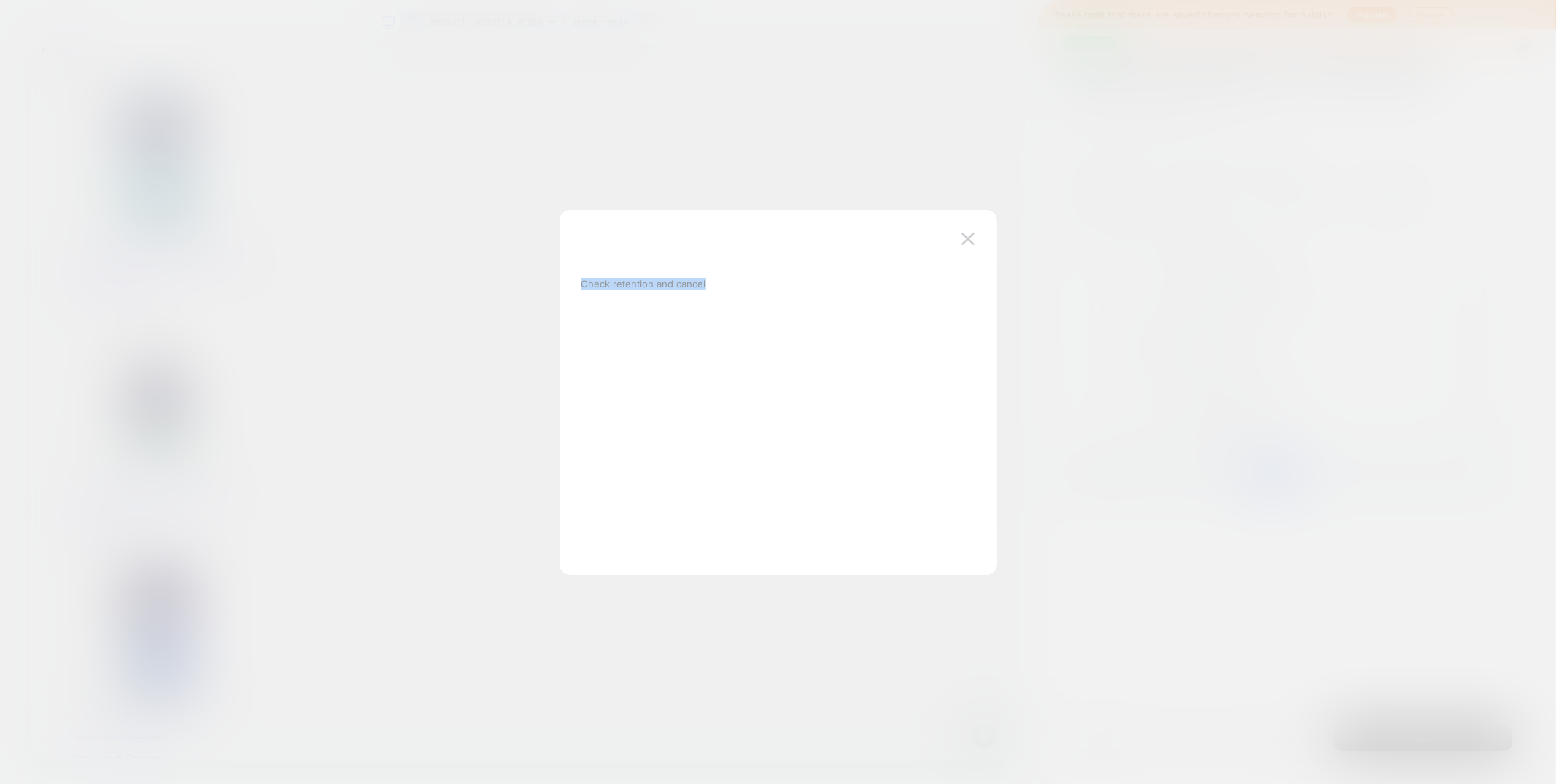
click at [684, 282] on p "Check retention and cancel" at bounding box center [643, 283] width 125 height 11
click at [968, 239] on img at bounding box center [968, 239] width 13 height 12
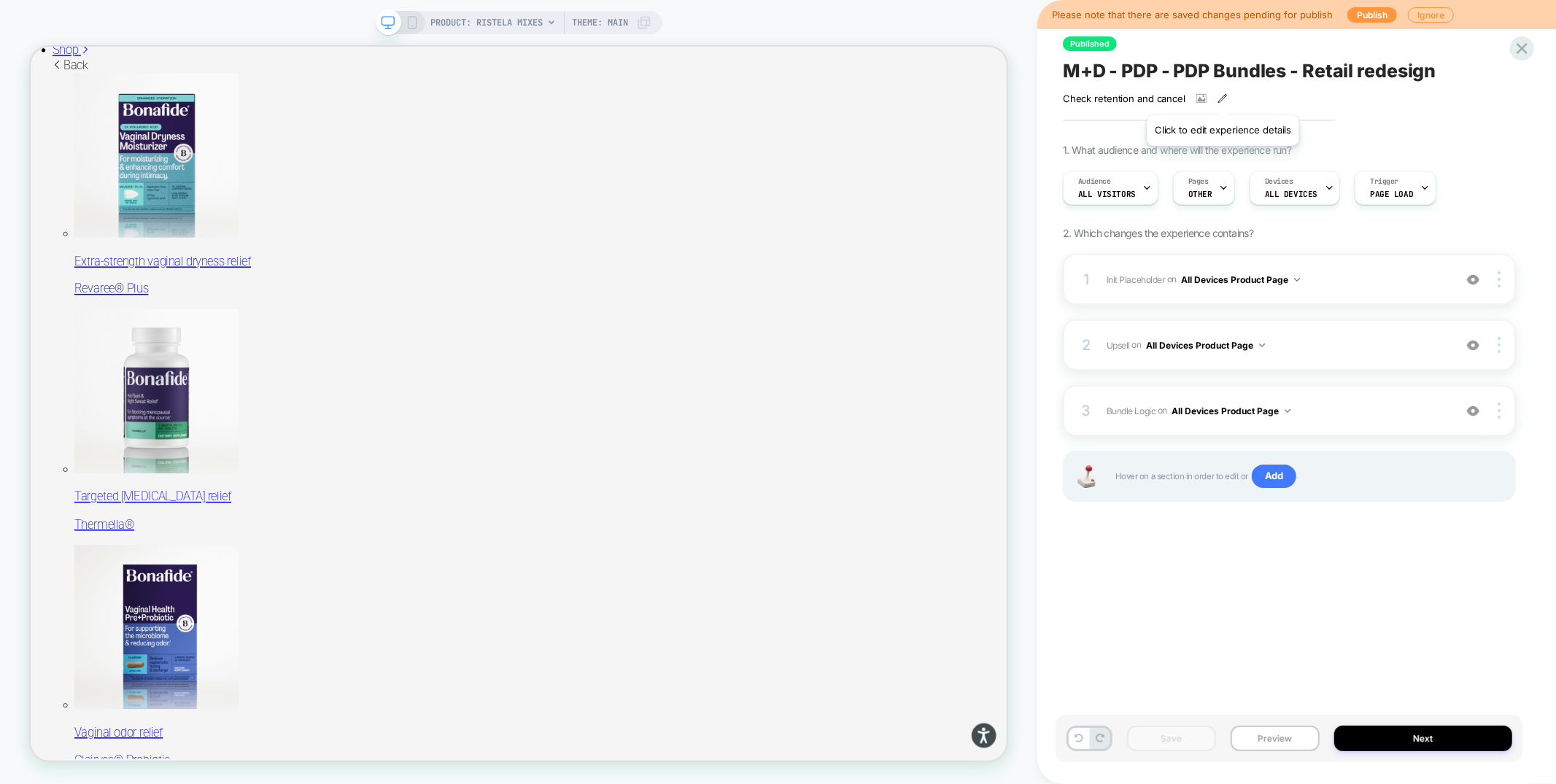
click at [1223, 97] on icon at bounding box center [1222, 98] width 11 height 11
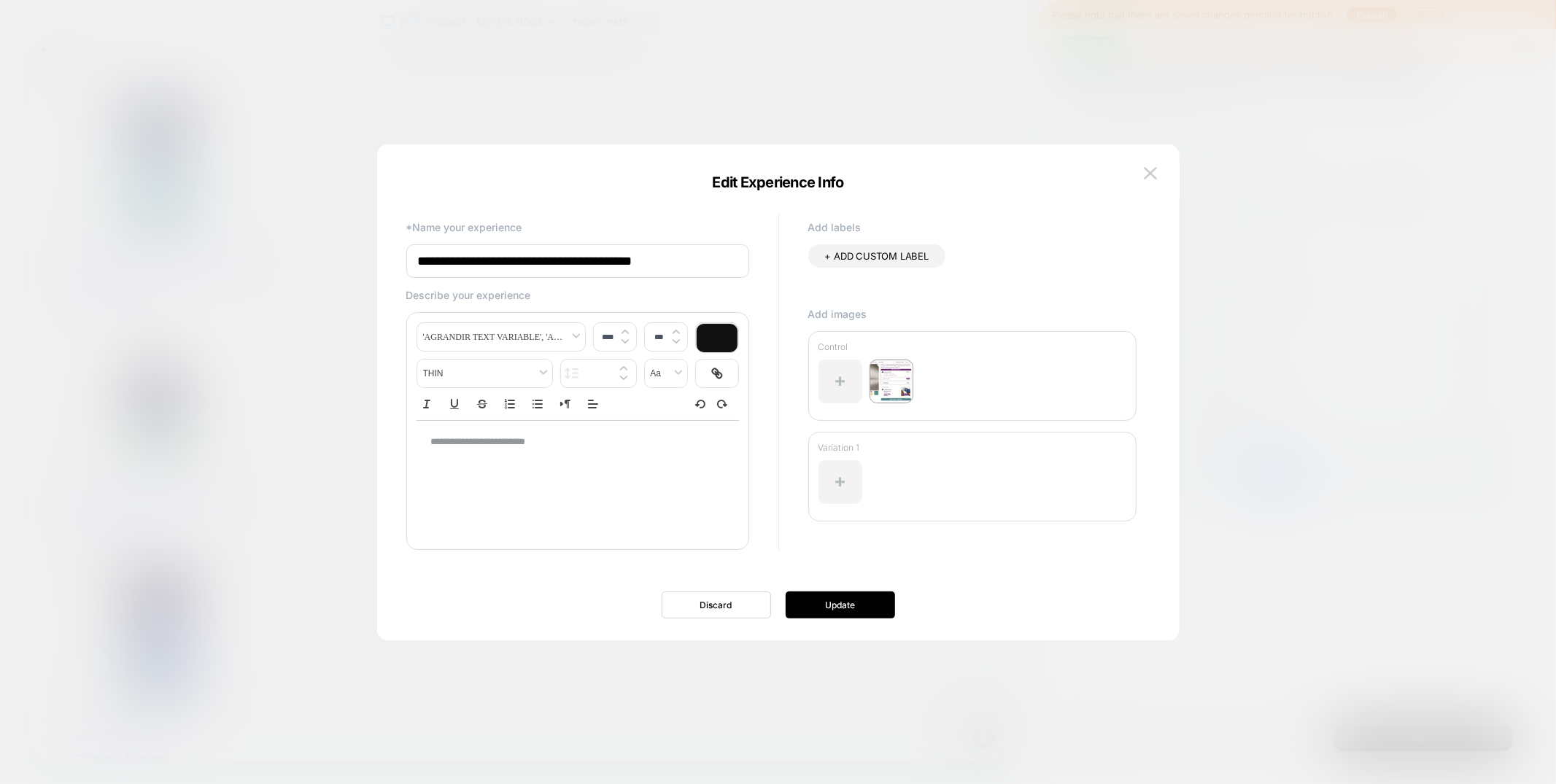
click at [596, 443] on p "**********" at bounding box center [572, 442] width 282 height 13
type input "****"
click at [596, 443] on p "**********" at bounding box center [572, 442] width 282 height 13
click at [518, 446] on p "**********" at bounding box center [572, 442] width 282 height 13
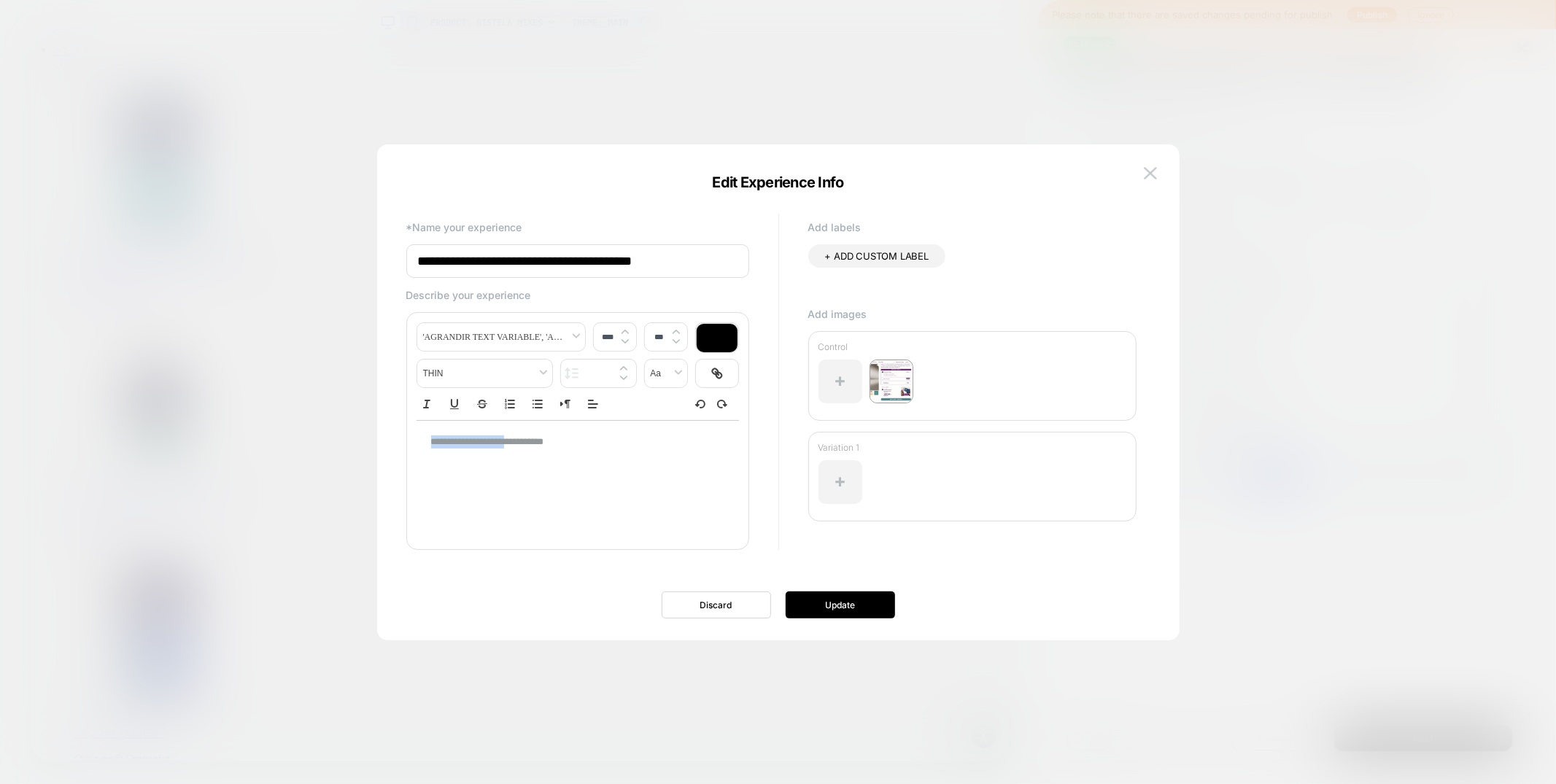
click at [518, 446] on p "**********" at bounding box center [572, 442] width 282 height 13
click at [735, 338] on div at bounding box center [717, 337] width 40 height 28
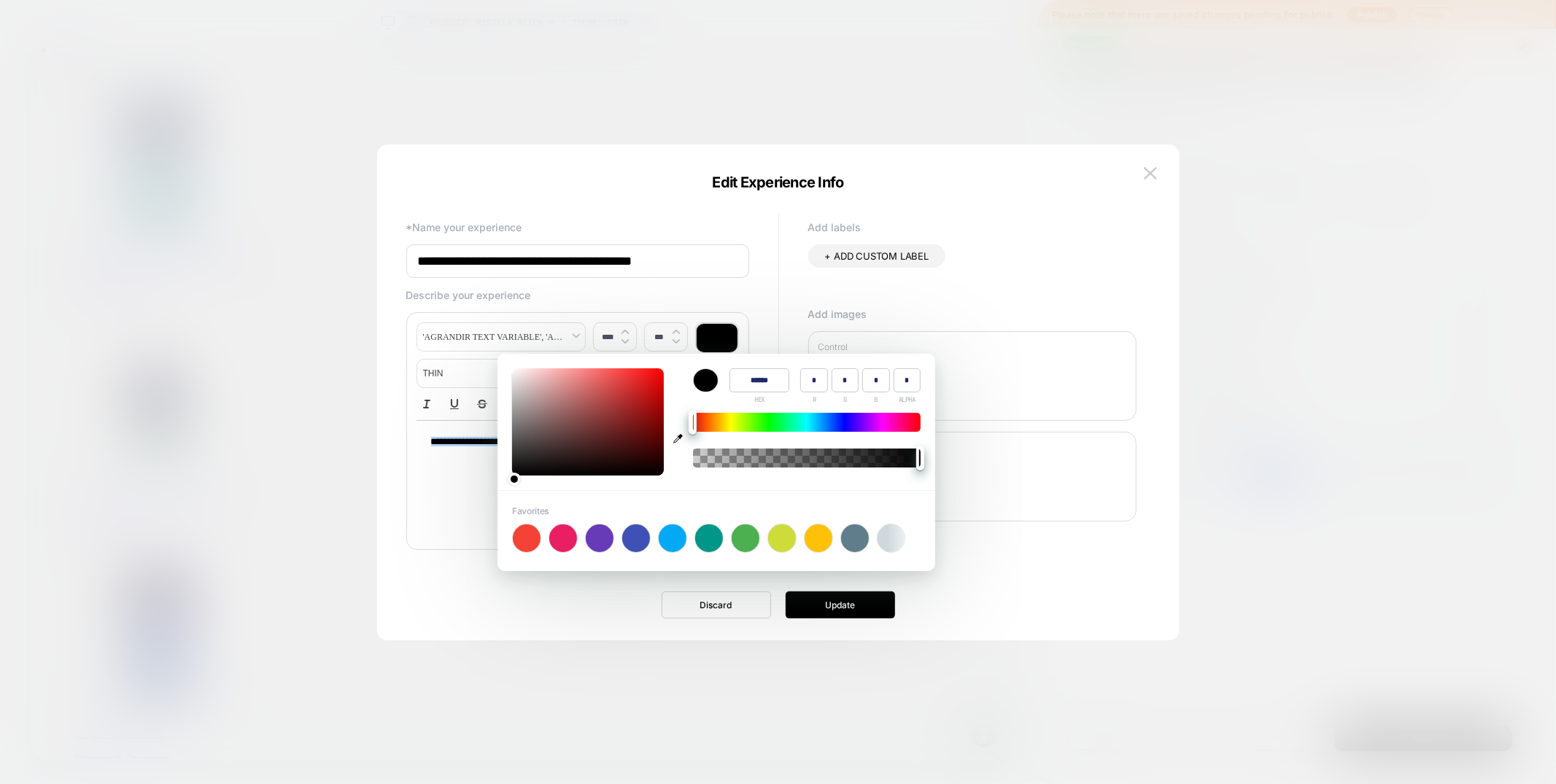
click at [424, 491] on div "**********" at bounding box center [578, 478] width 322 height 117
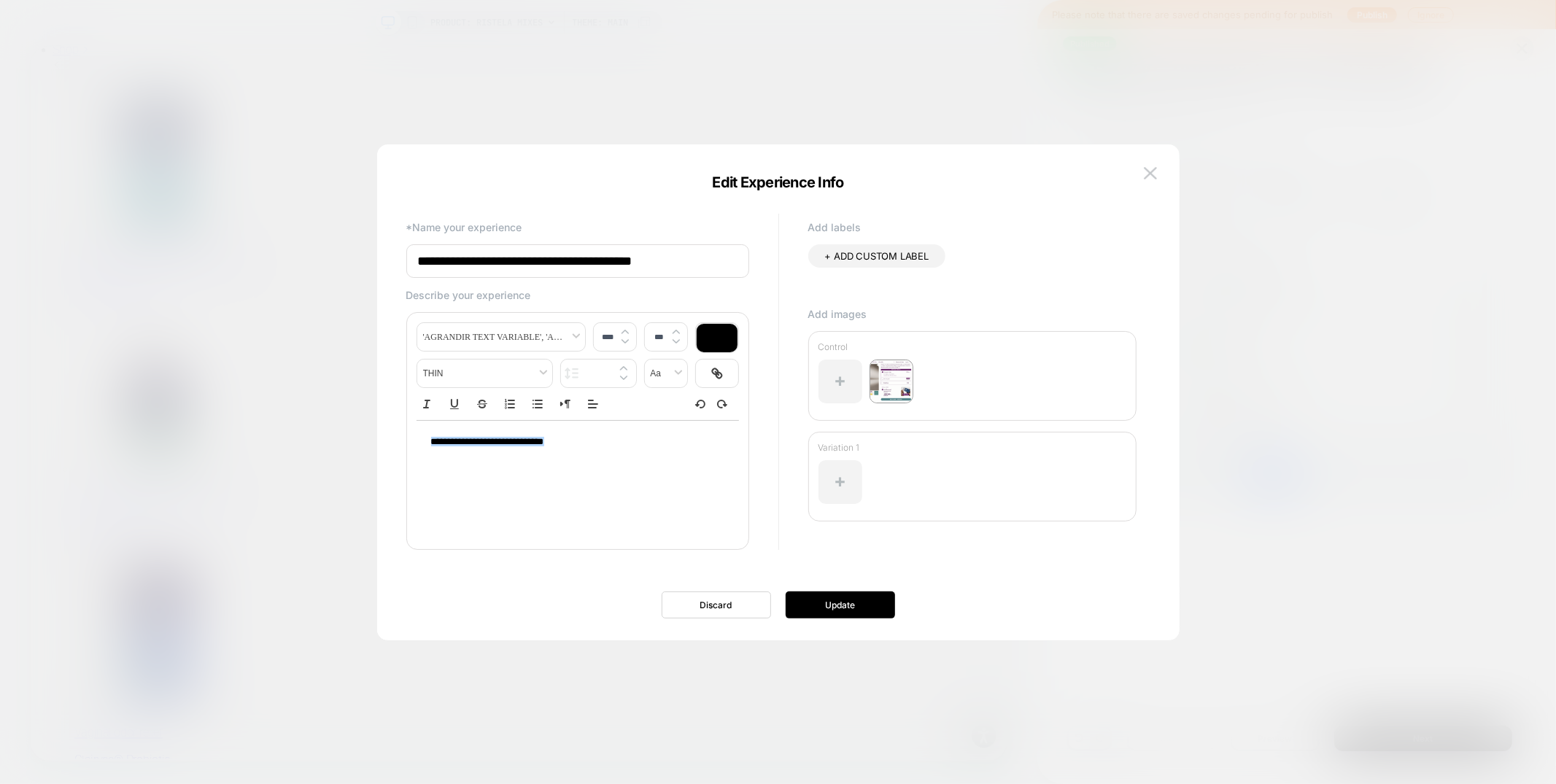
click at [570, 447] on p "**********" at bounding box center [572, 442] width 282 height 13
click at [509, 407] on icon "Ordered list" at bounding box center [510, 404] width 13 height 13
click at [866, 602] on button "Update" at bounding box center [840, 604] width 109 height 27
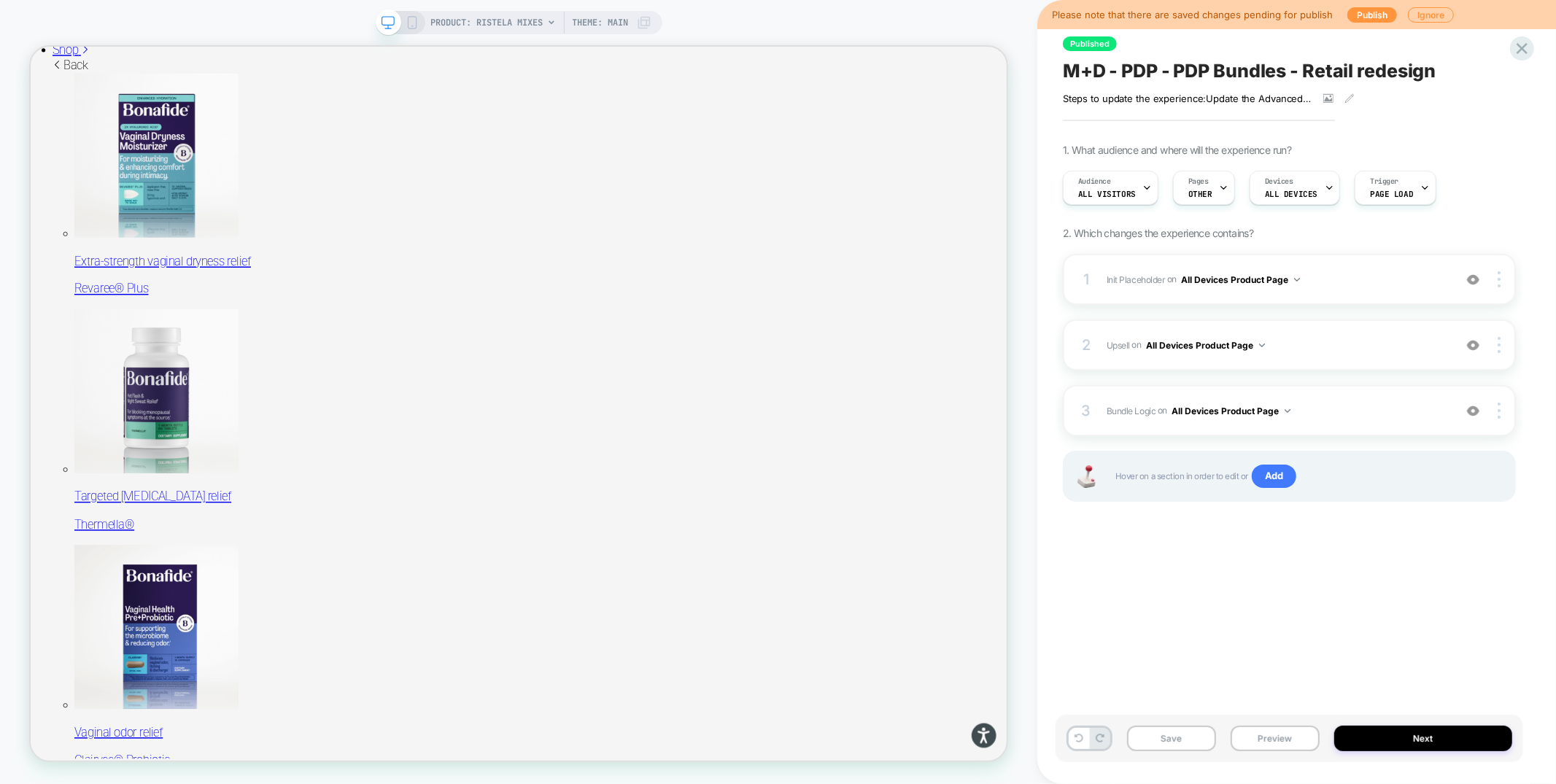
scroll to position [172, 0]
click at [1187, 735] on button "Save" at bounding box center [1172, 739] width 89 height 26
click at [1363, 15] on button "Publish" at bounding box center [1372, 15] width 49 height 15
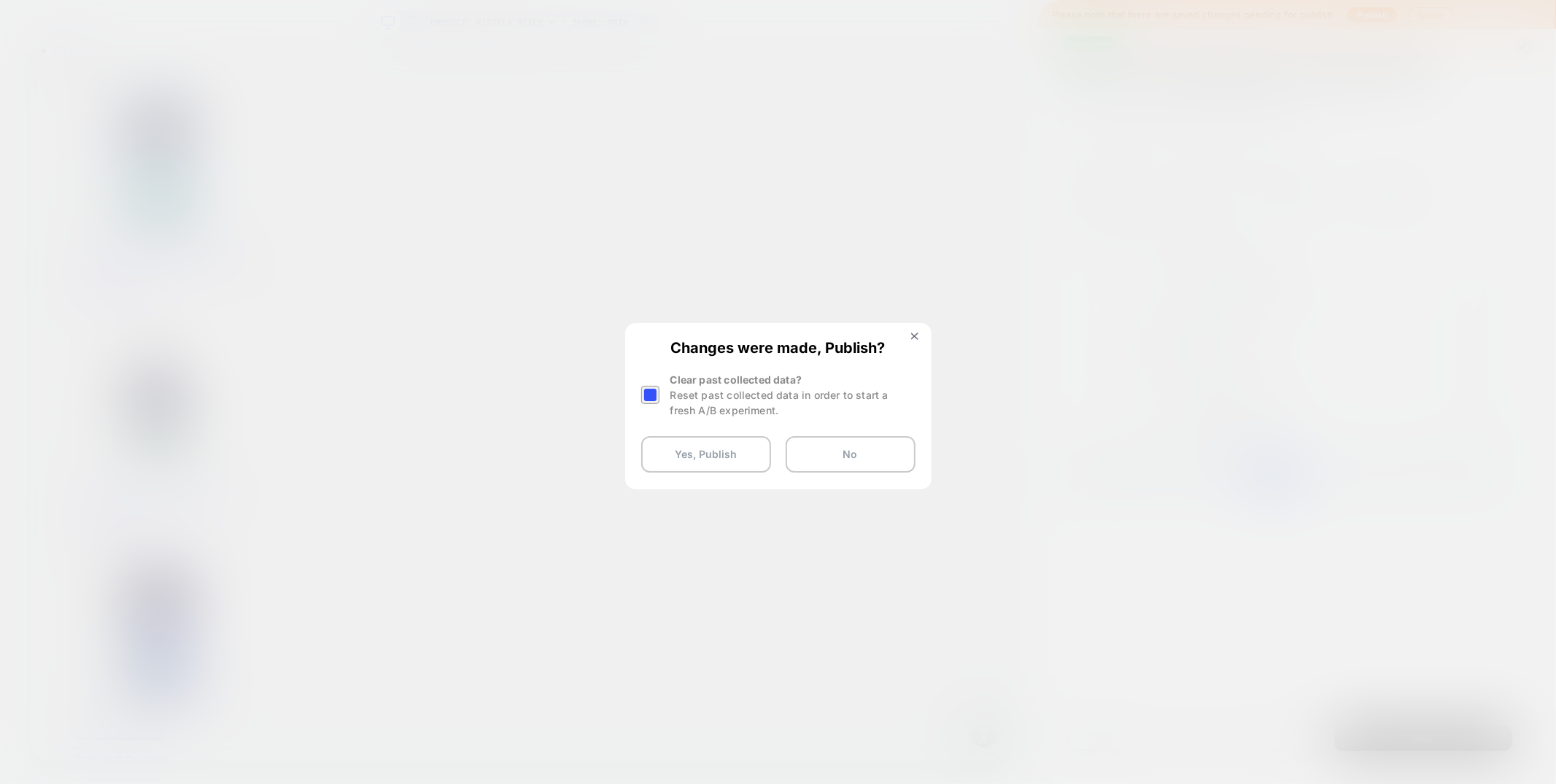
drag, startPoint x: 644, startPoint y: 391, endPoint x: 655, endPoint y: 403, distance: 16.3
click at [644, 391] on div at bounding box center [650, 395] width 19 height 19
click at [706, 483] on div "Changes were made, Publish? Clear past collected data? Reset past collected dat…" at bounding box center [778, 405] width 303 height 163
click at [704, 461] on button "Yes, Publish" at bounding box center [706, 454] width 129 height 36
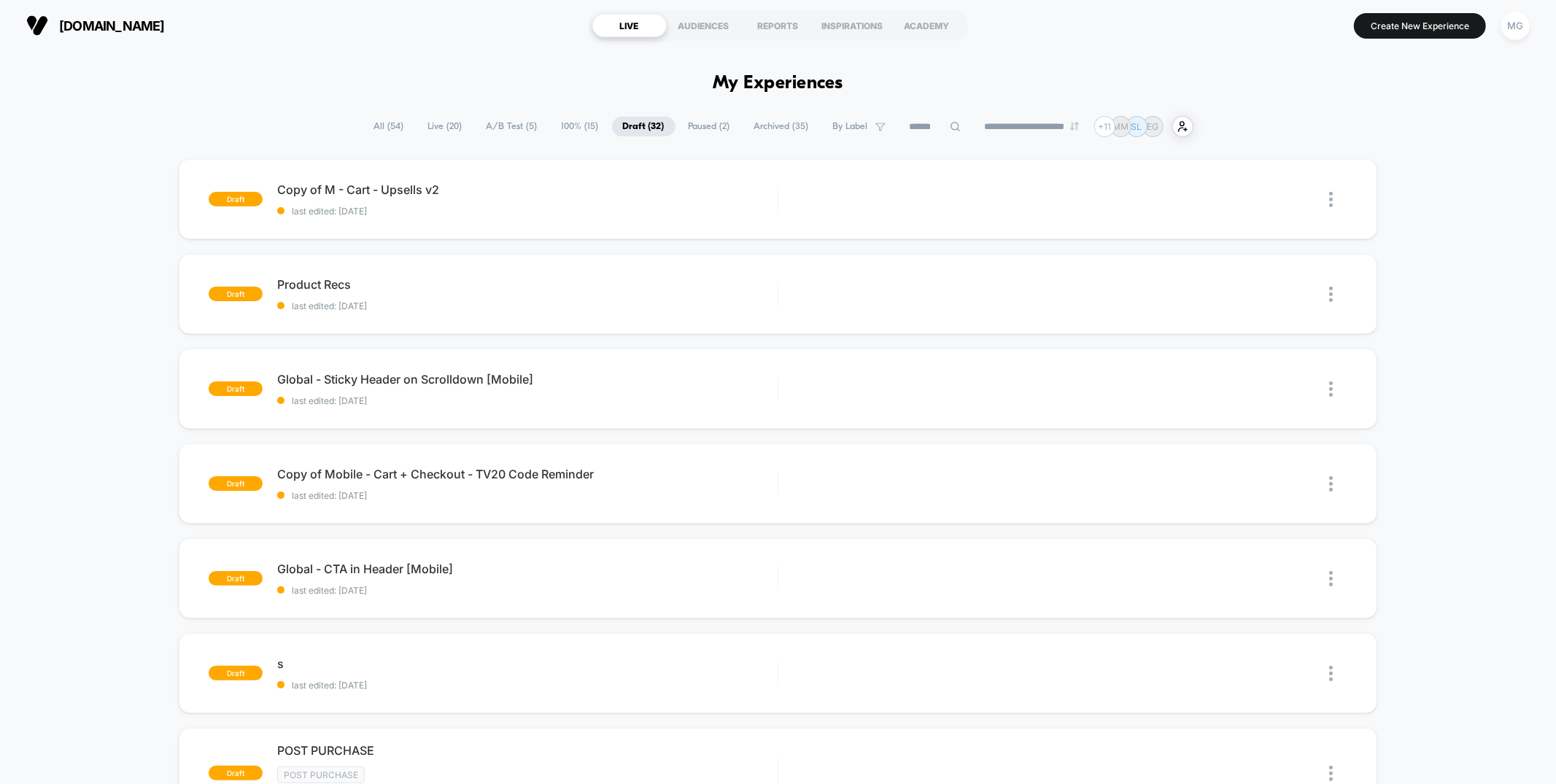
click at [701, 132] on span "Paused ( 2 )" at bounding box center [709, 126] width 63 height 19
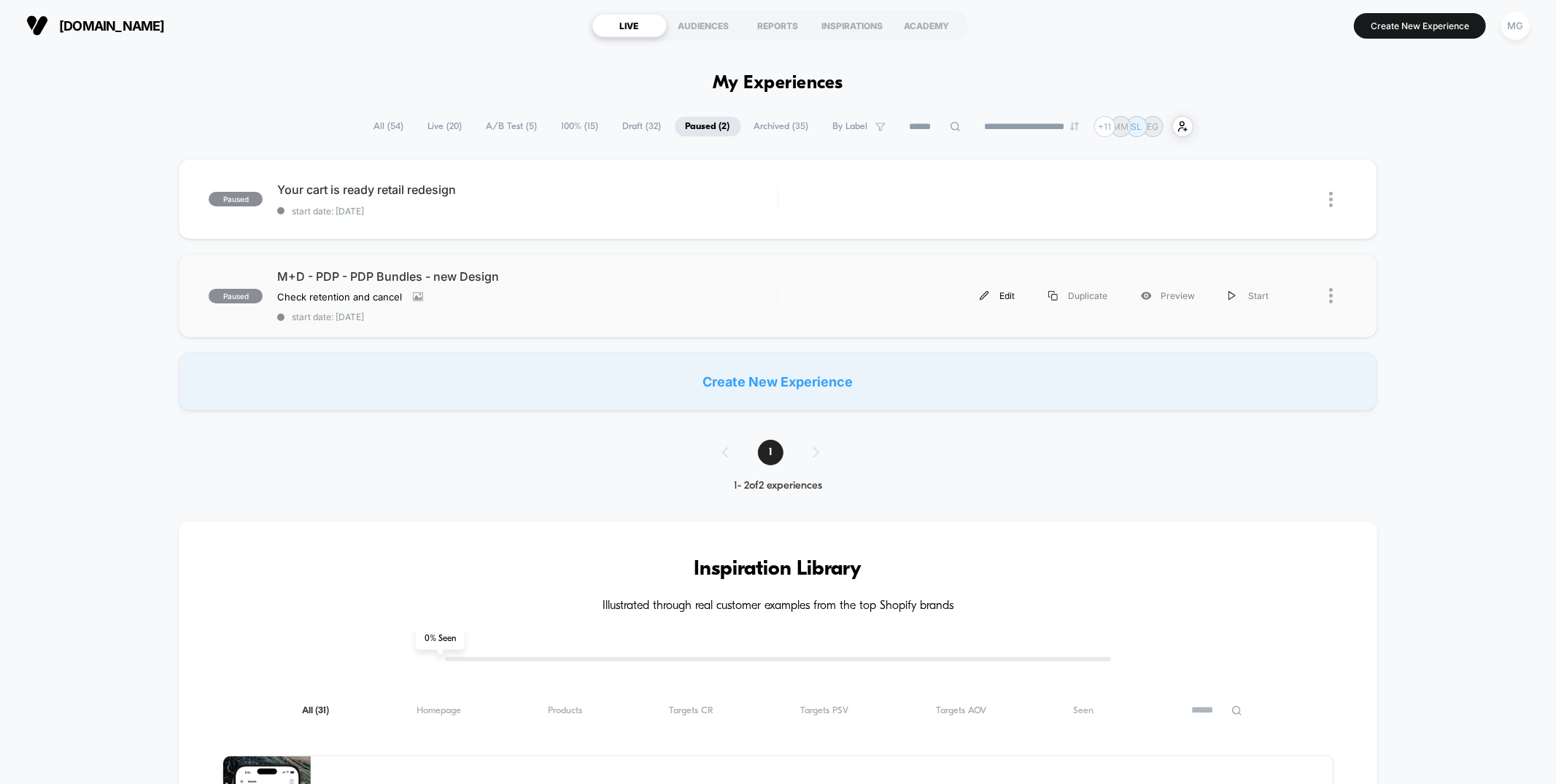
click at [1011, 294] on div "Edit" at bounding box center [997, 295] width 69 height 33
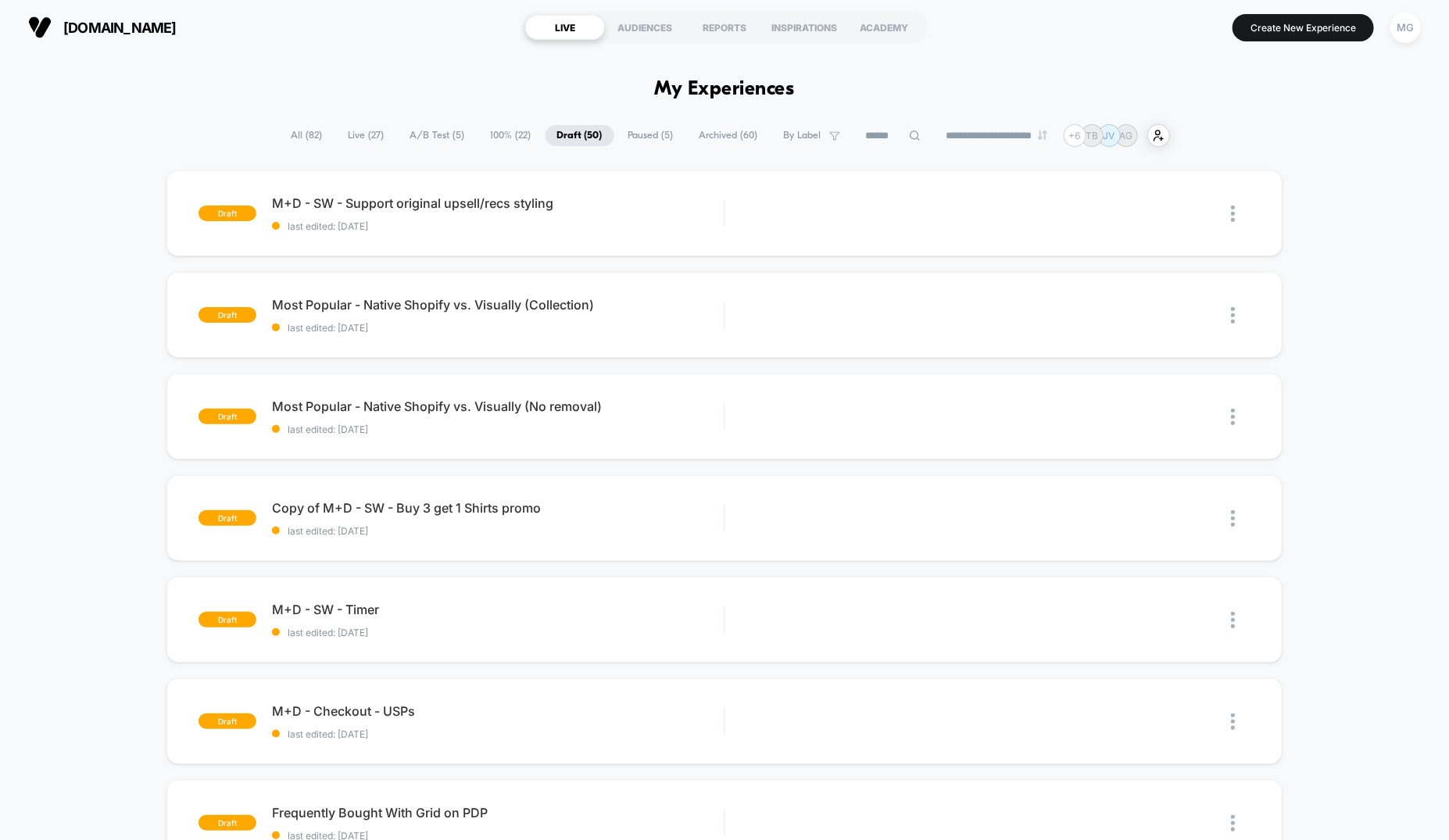
click at [410, 130] on span "A/B Test ( 5 )" at bounding box center [438, 135] width 78 height 21
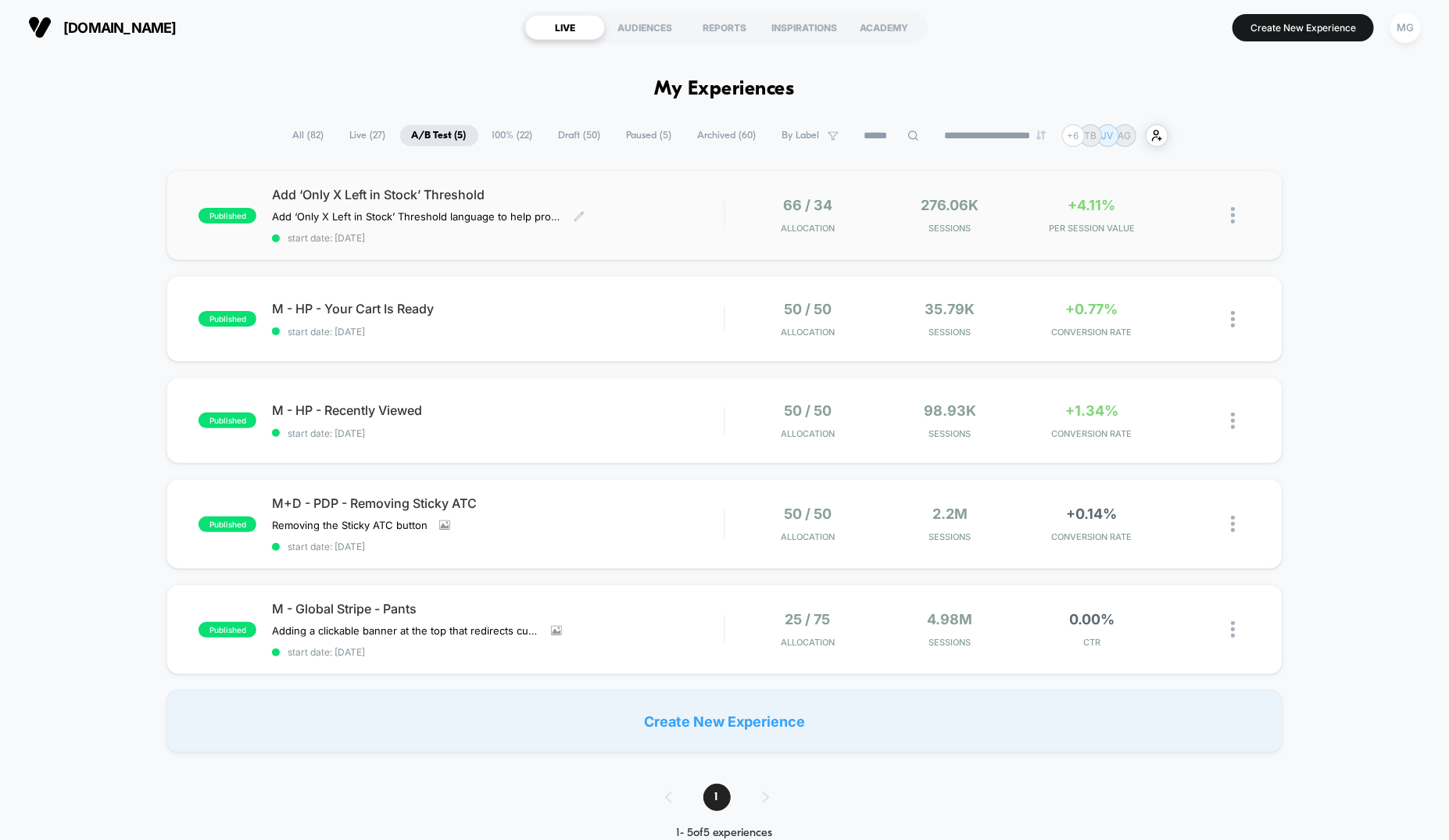
click at [677, 217] on div "Add ‘Only X Left in Stock’ Threshold Add ‘Only X Left in Stock’ Threshold langu…" at bounding box center [498, 215] width 452 height 57
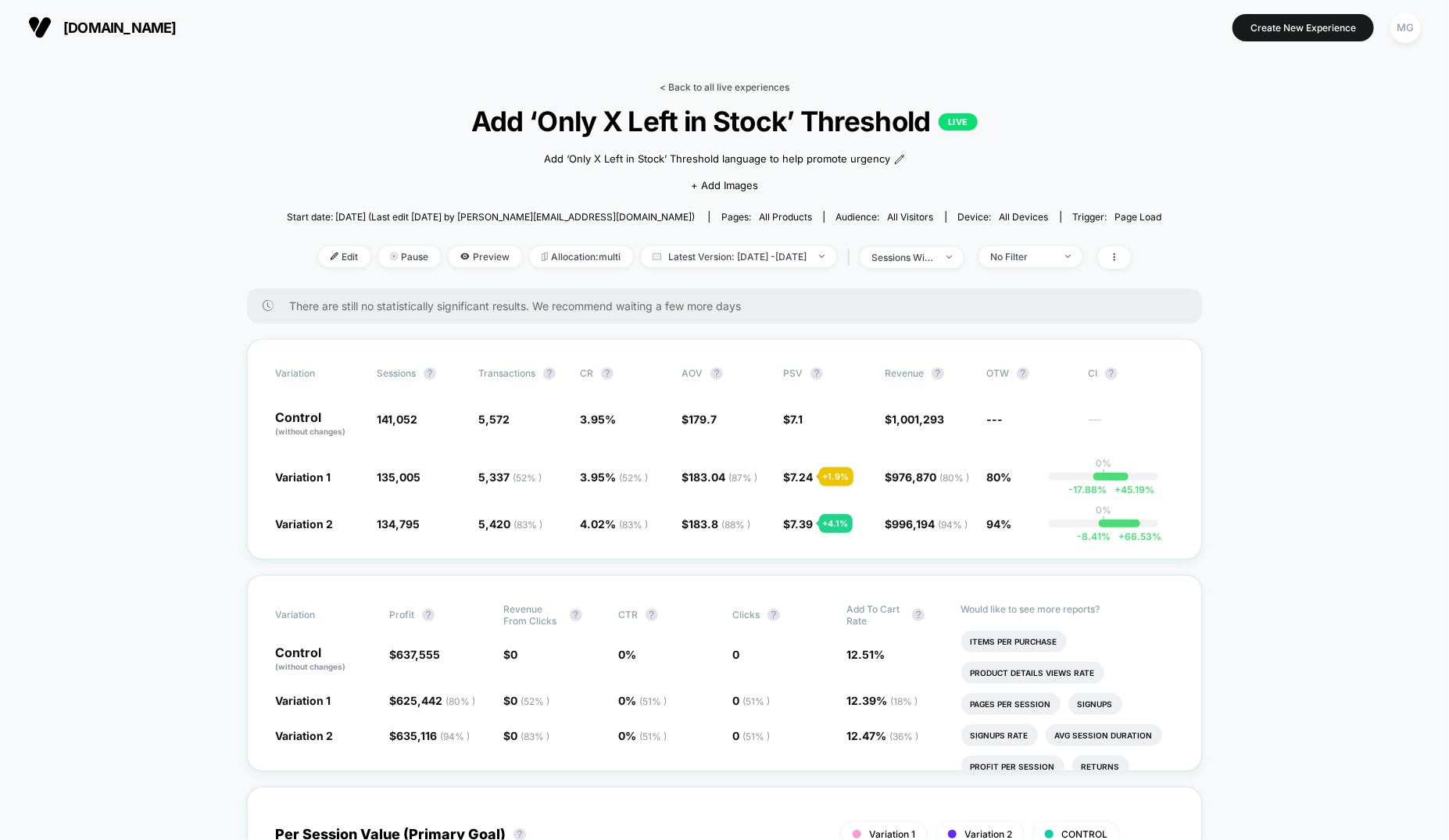
click at [756, 91] on link "< Back to all live experiences" at bounding box center [725, 88] width 130 height 12
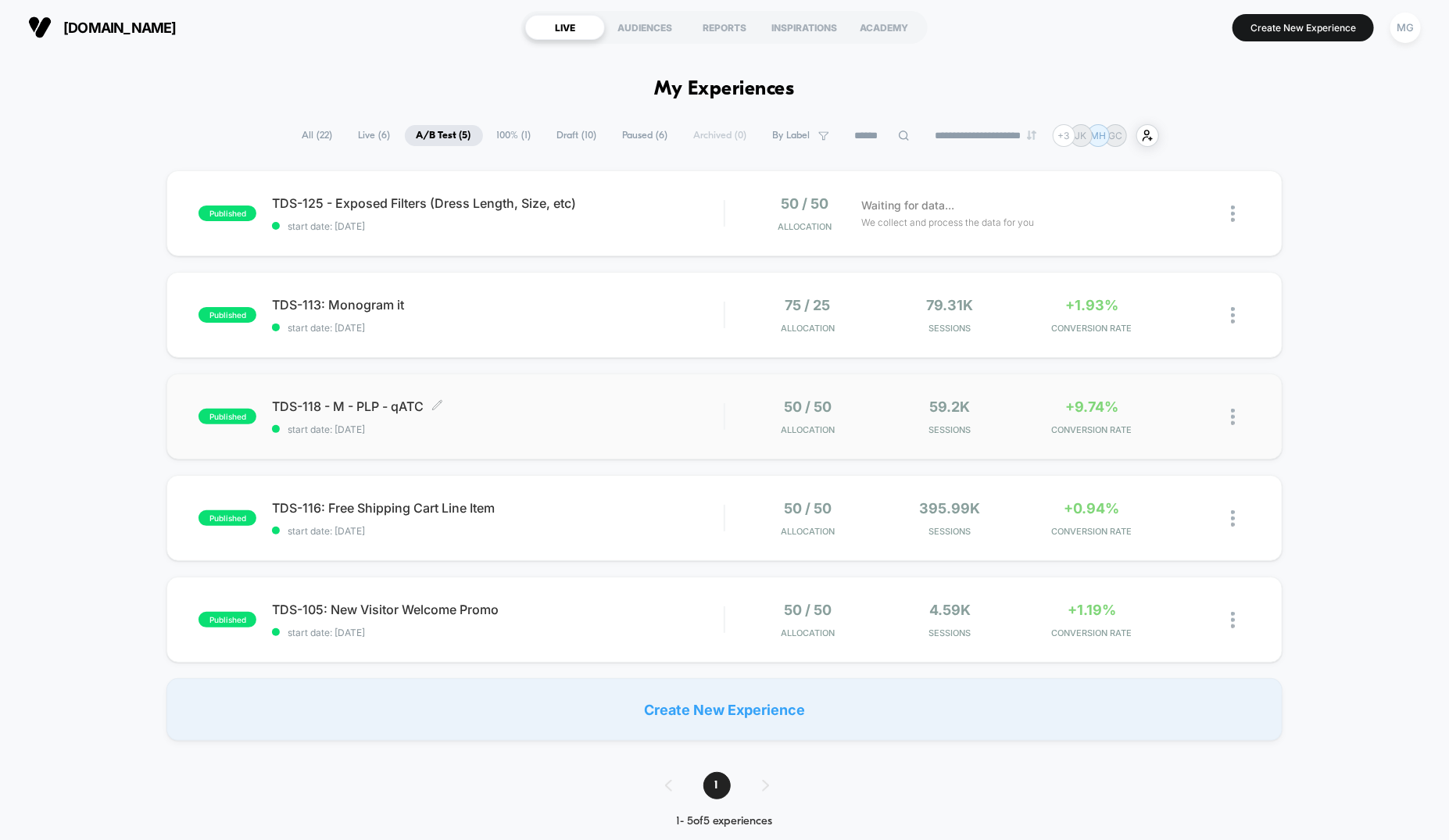
click at [551, 421] on div "TDS-118 - M - PLP - qATC Click to edit experience details Click to edit experie…" at bounding box center [498, 417] width 452 height 36
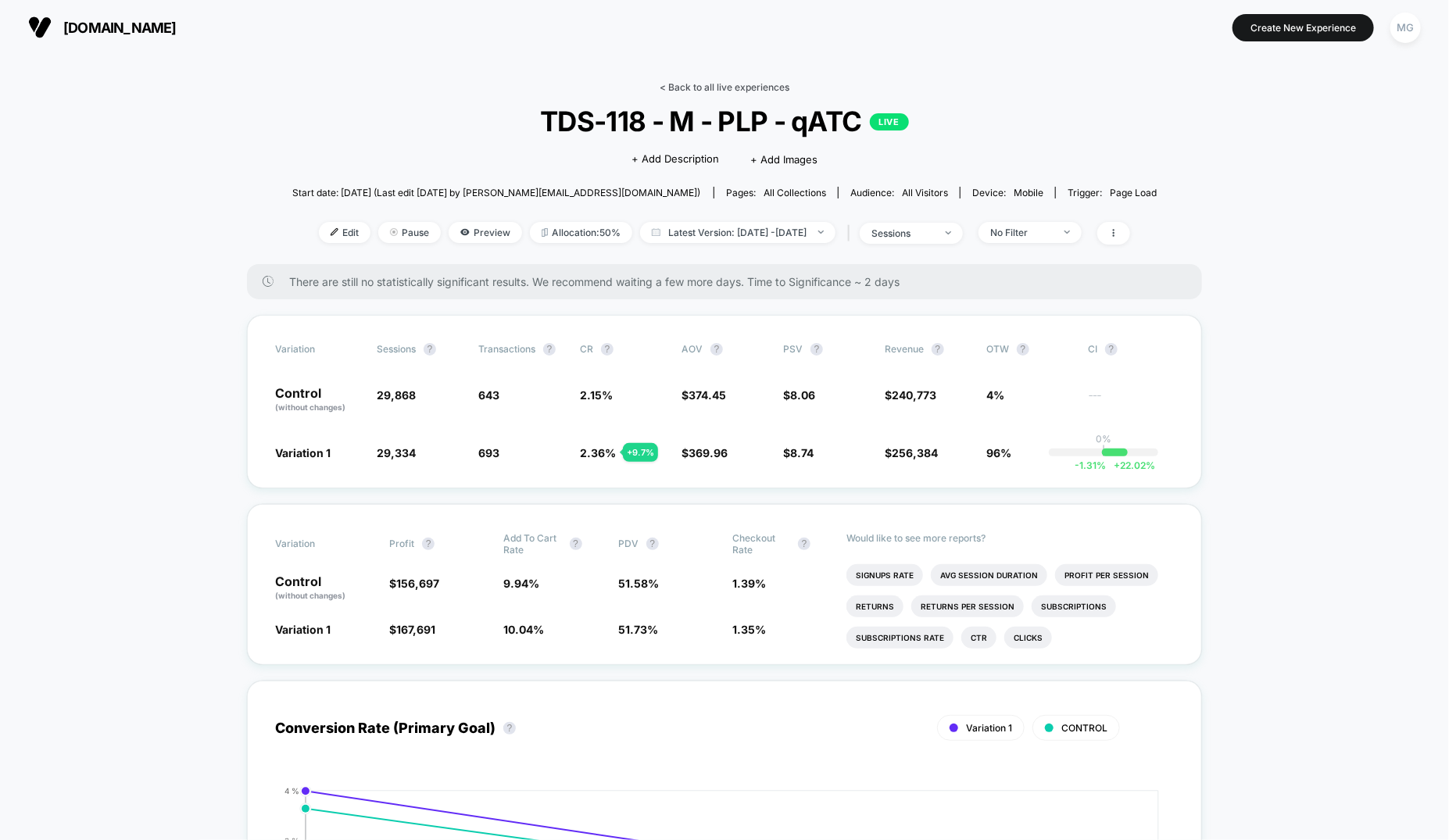
click at [757, 91] on link "< Back to all live experiences" at bounding box center [725, 88] width 130 height 12
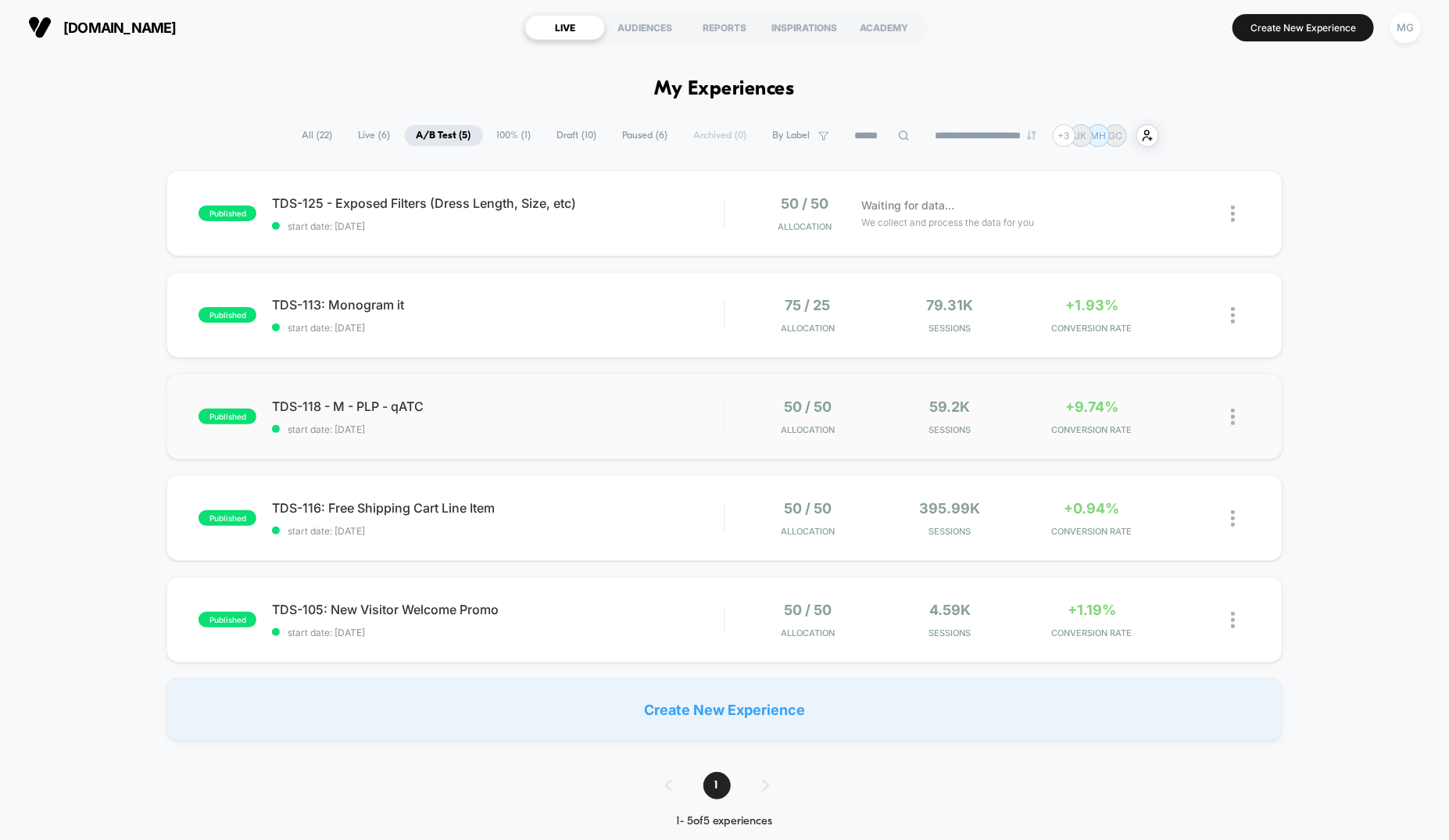
click at [591, 374] on div "published TDS-118 - M - PLP - qATC start date: [DATE] 50 / 50 Allocation 59.2k …" at bounding box center [724, 416] width 1116 height 86
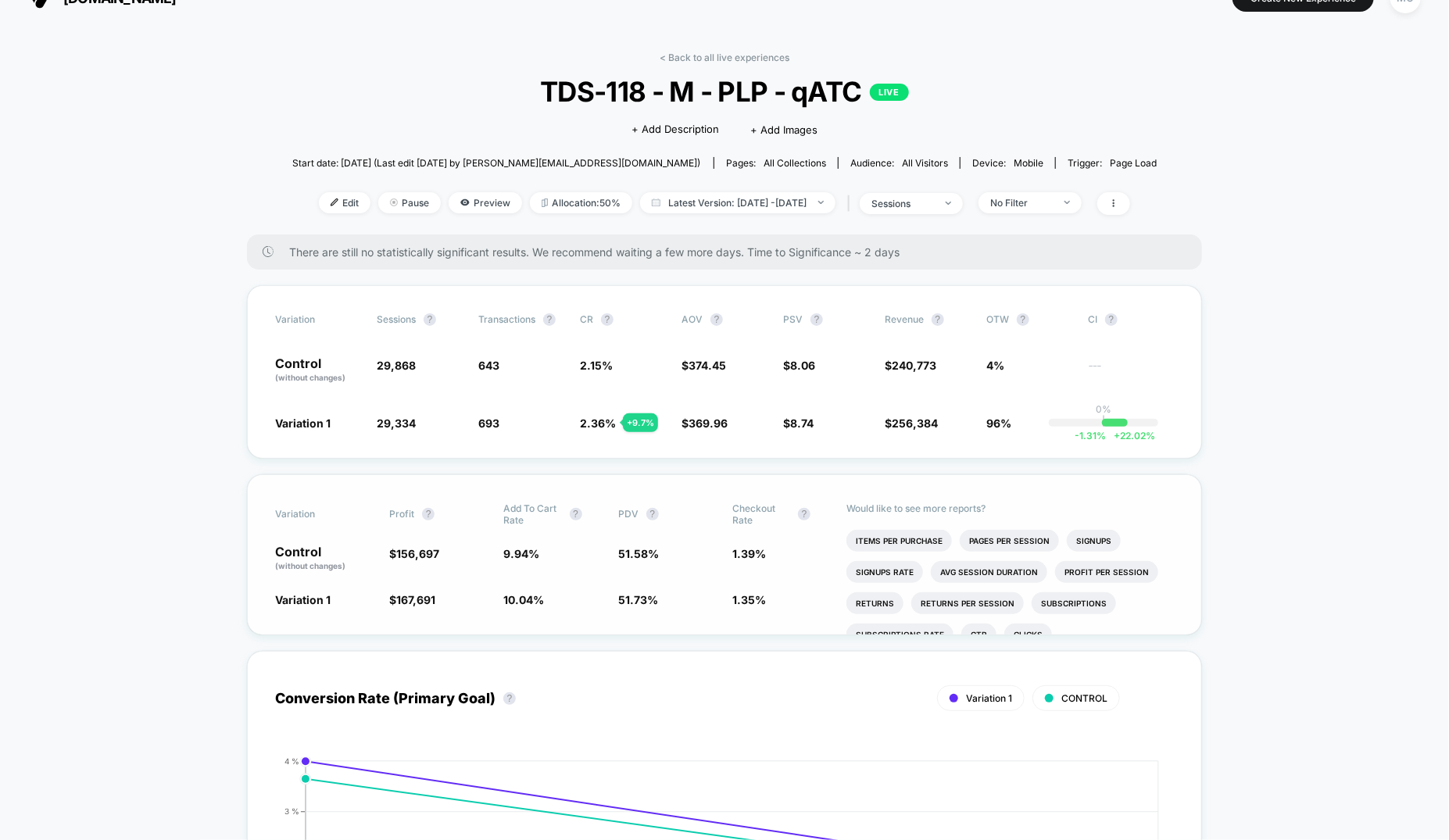
scroll to position [33, 0]
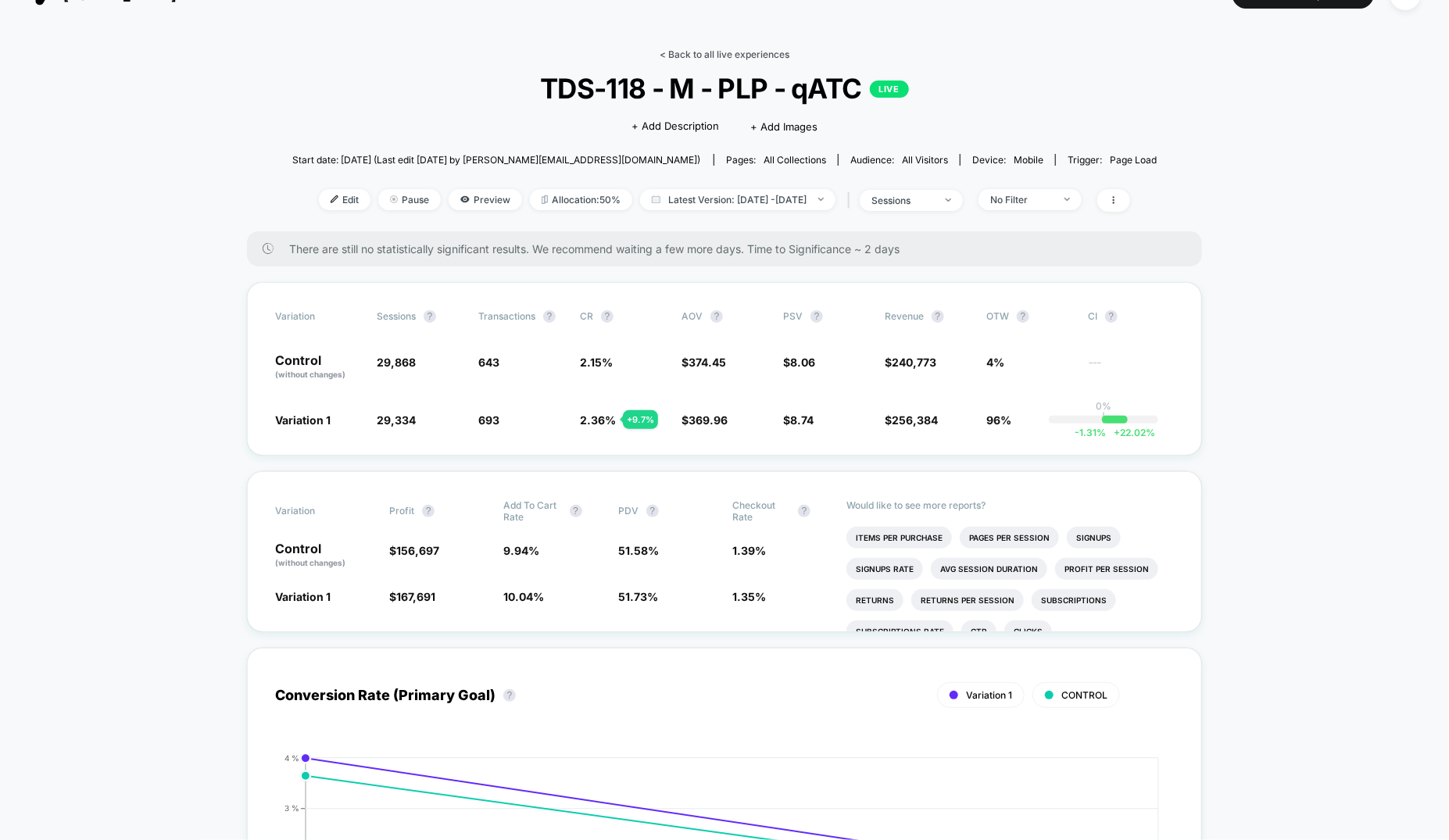
click at [728, 57] on link "< Back to all live experiences" at bounding box center [725, 55] width 130 height 12
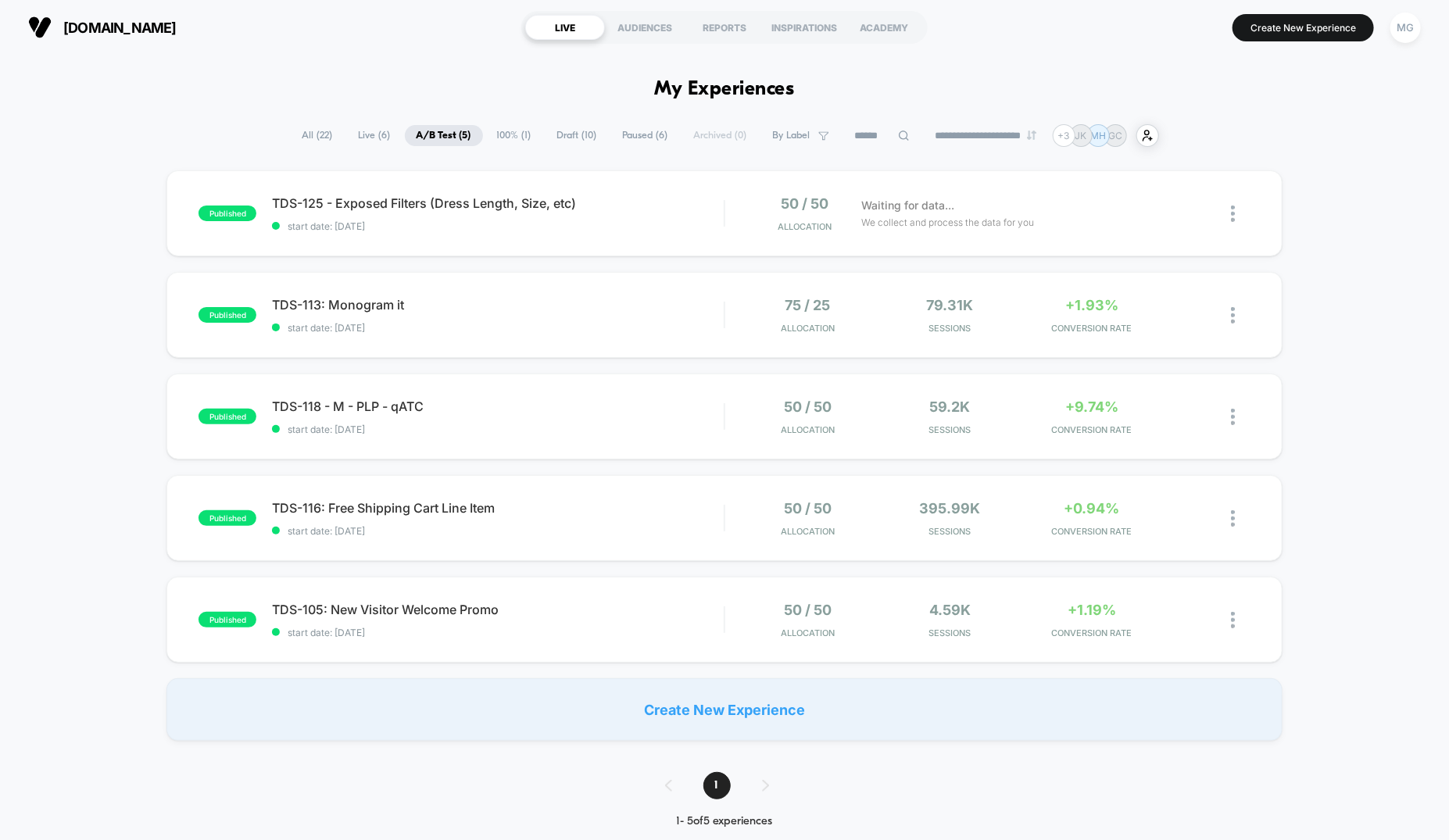
click at [557, 135] on span "Draft ( 10 )" at bounding box center [577, 135] width 63 height 21
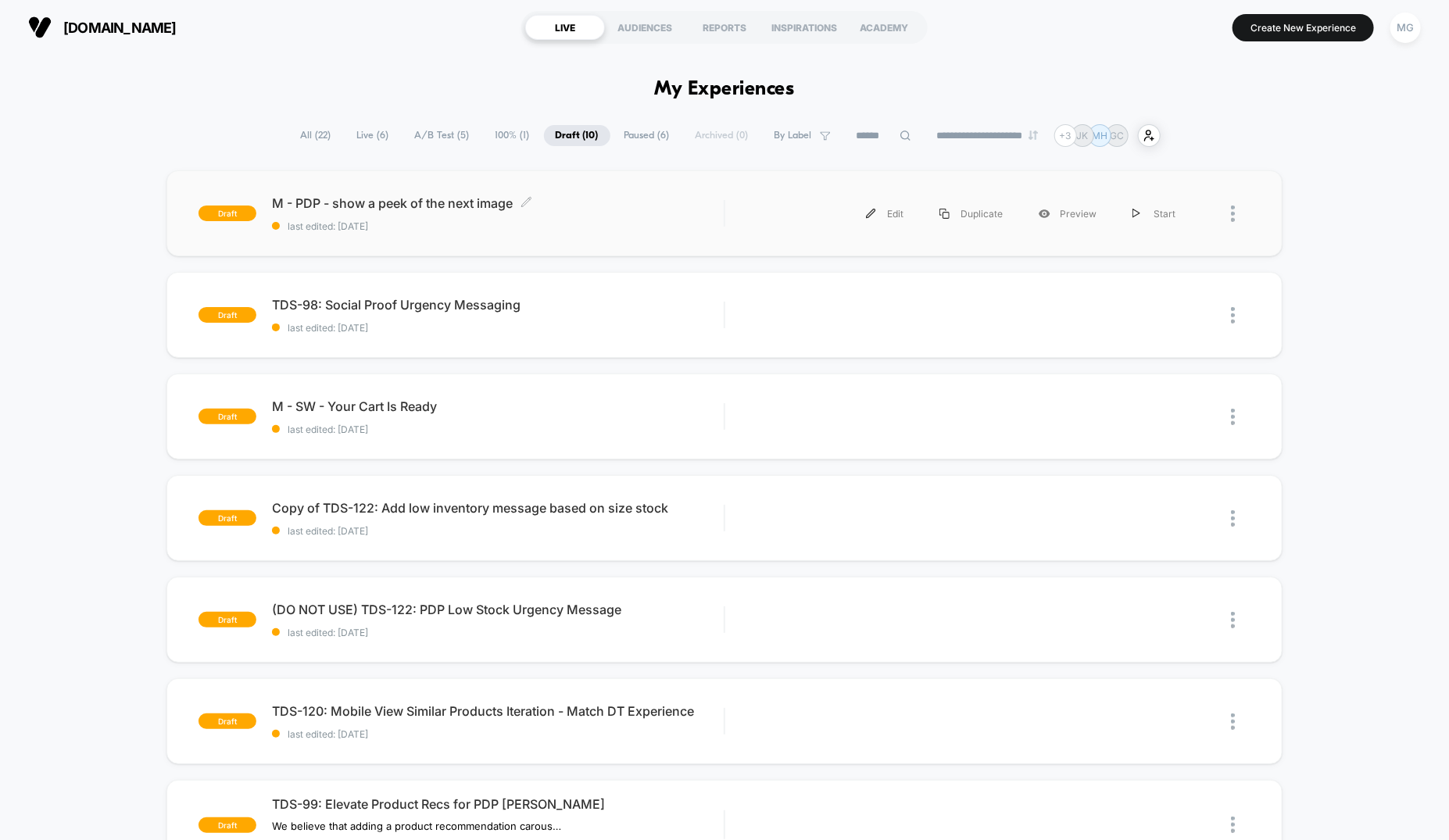
click at [597, 227] on span "last edited: 9/3/2025" at bounding box center [498, 226] width 452 height 12
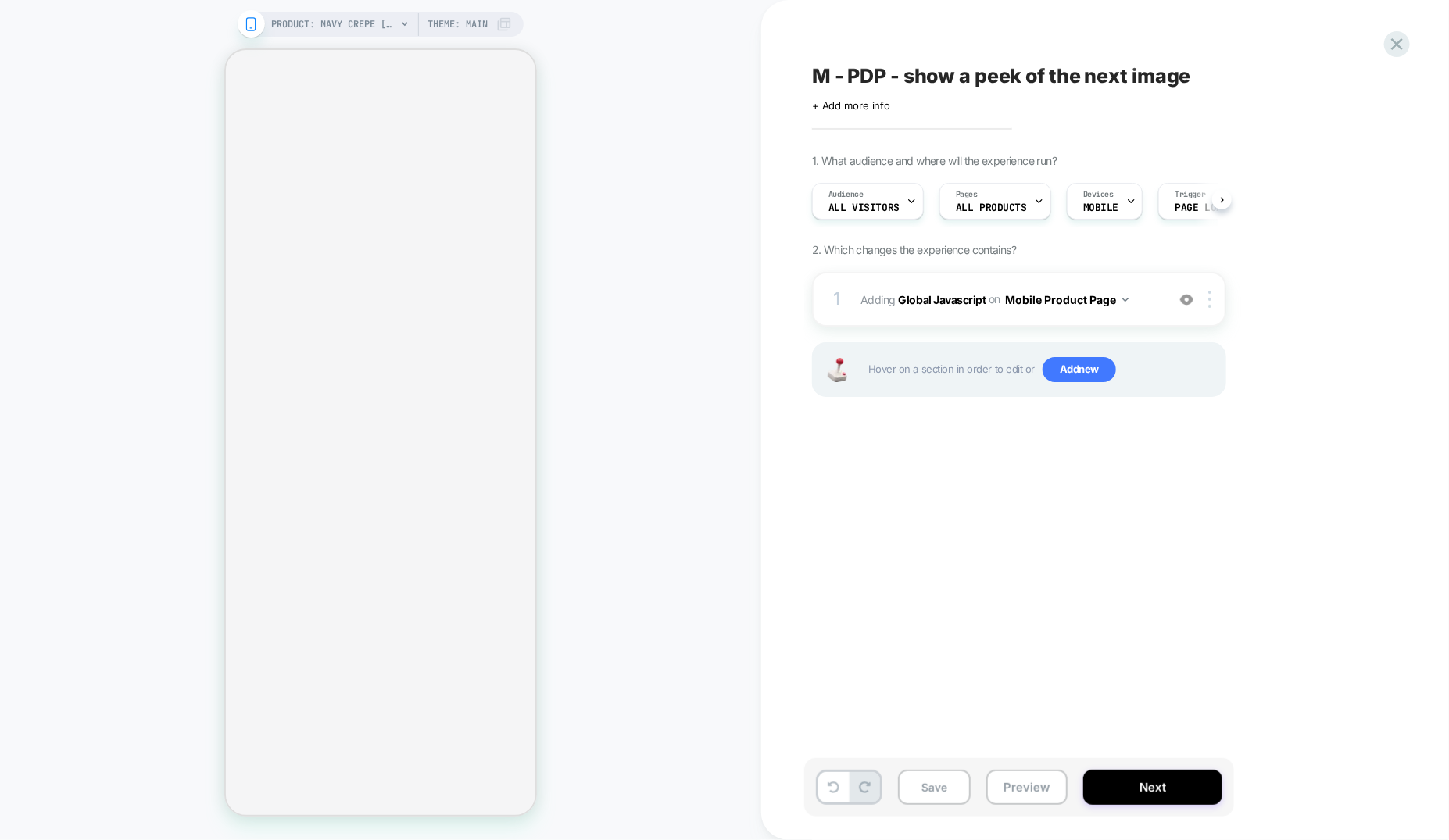
scroll to position [0, 1]
click at [815, 71] on span "M - PDP - show a peek of the next image" at bounding box center [1002, 75] width 379 height 23
click at [819, 75] on textarea "**********" at bounding box center [1072, 75] width 519 height 23
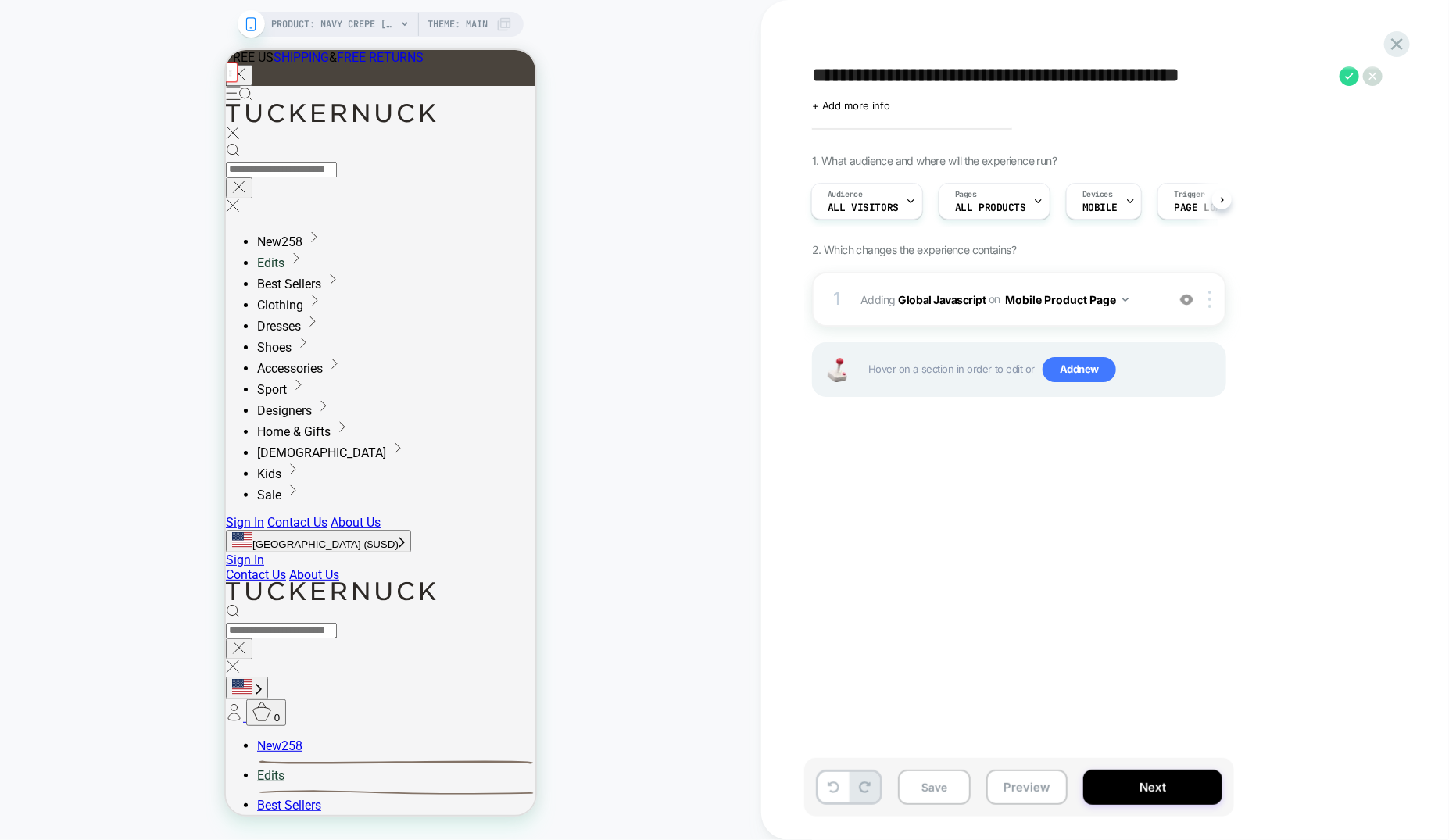
scroll to position [0, 0]
drag, startPoint x: 909, startPoint y: 75, endPoint x: 995, endPoint y: 79, distance: 86.1
click at [995, 79] on textarea "**********" at bounding box center [1072, 75] width 519 height 23
click at [1241, 85] on textarea "**********" at bounding box center [1072, 75] width 519 height 23
type textarea "**********"
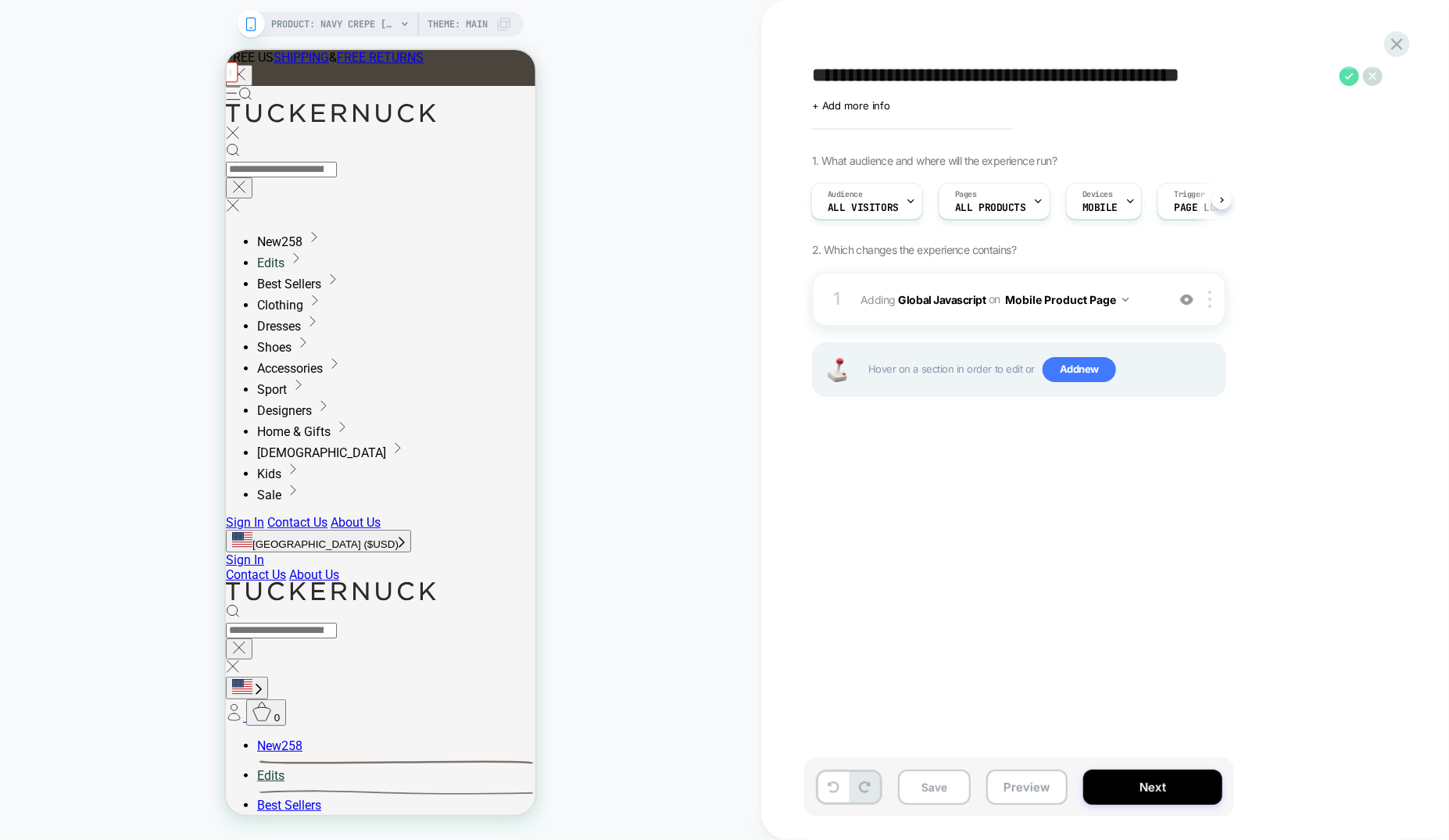
click at [1347, 74] on icon at bounding box center [1349, 76] width 20 height 20
click at [915, 75] on span "TDS-134: show a peek of the next image (mobile)" at bounding box center [1046, 75] width 467 height 23
drag, startPoint x: 911, startPoint y: 78, endPoint x: 1200, endPoint y: 82, distance: 289.0
click at [1200, 82] on textarea "**********" at bounding box center [1072, 75] width 519 height 23
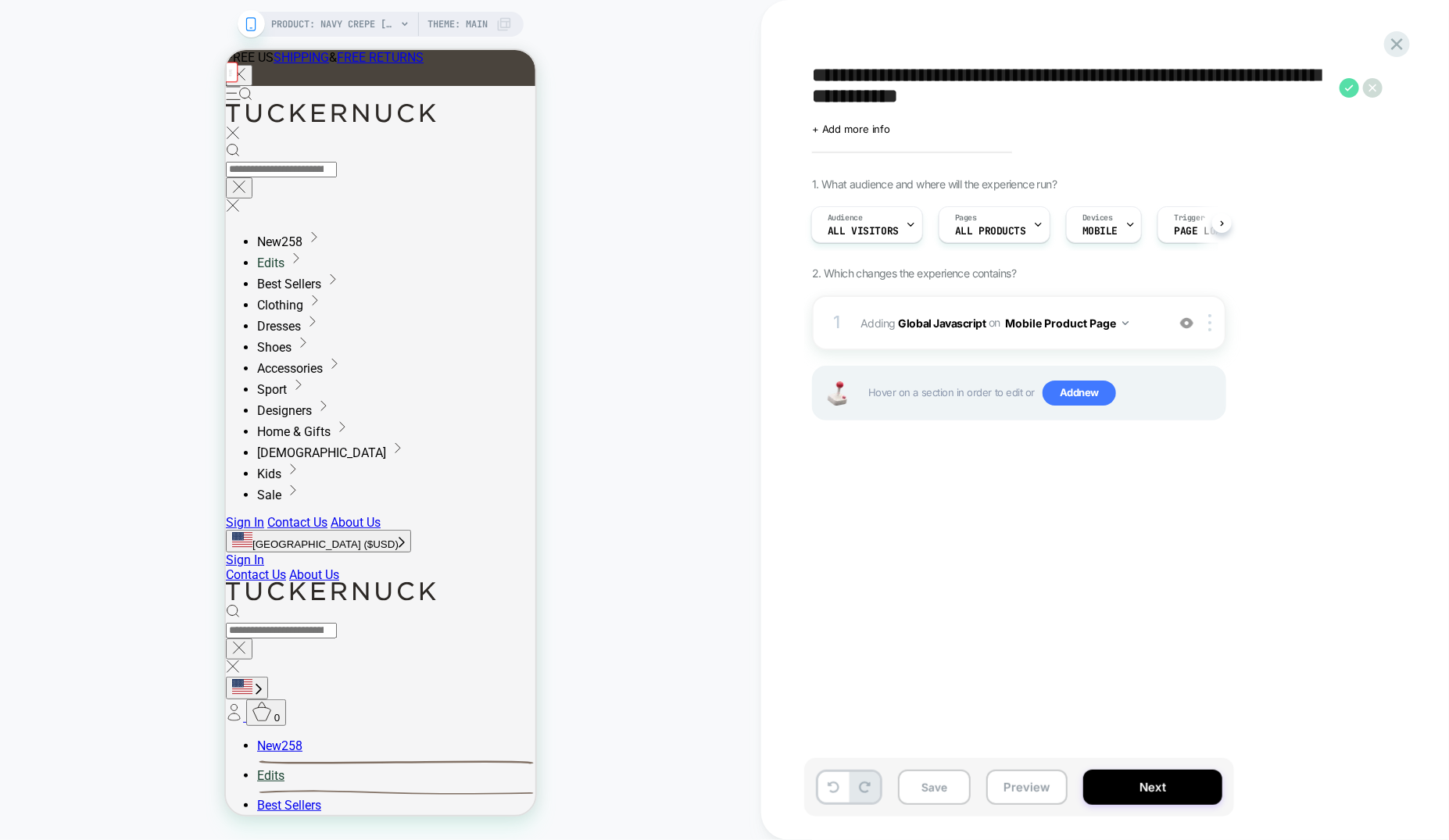
type textarea "**********"
click at [1351, 88] on icon at bounding box center [1349, 88] width 20 height 20
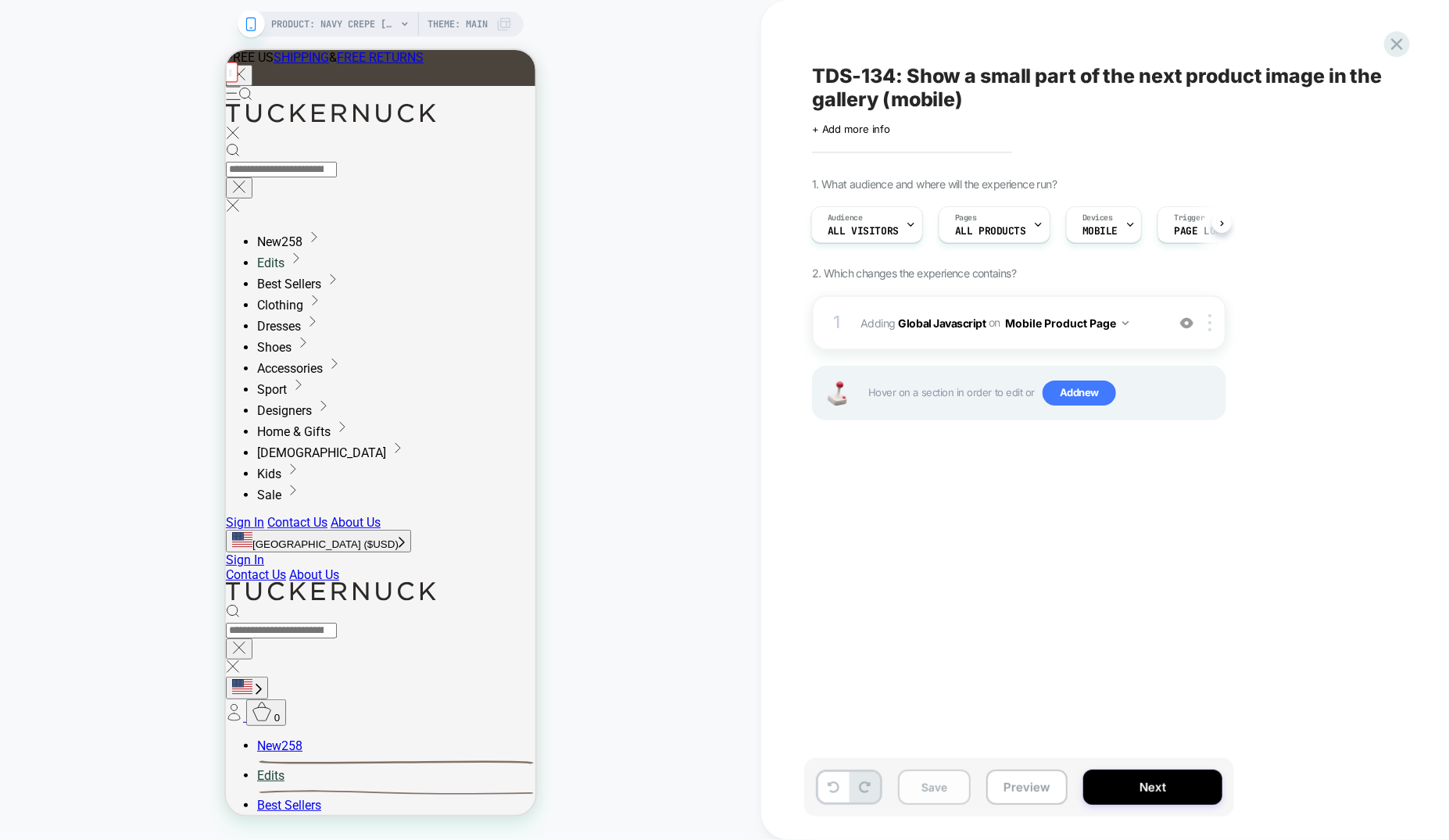
click at [954, 791] on button "Save" at bounding box center [935, 787] width 73 height 36
click at [865, 127] on span "+ Add more info" at bounding box center [852, 129] width 78 height 12
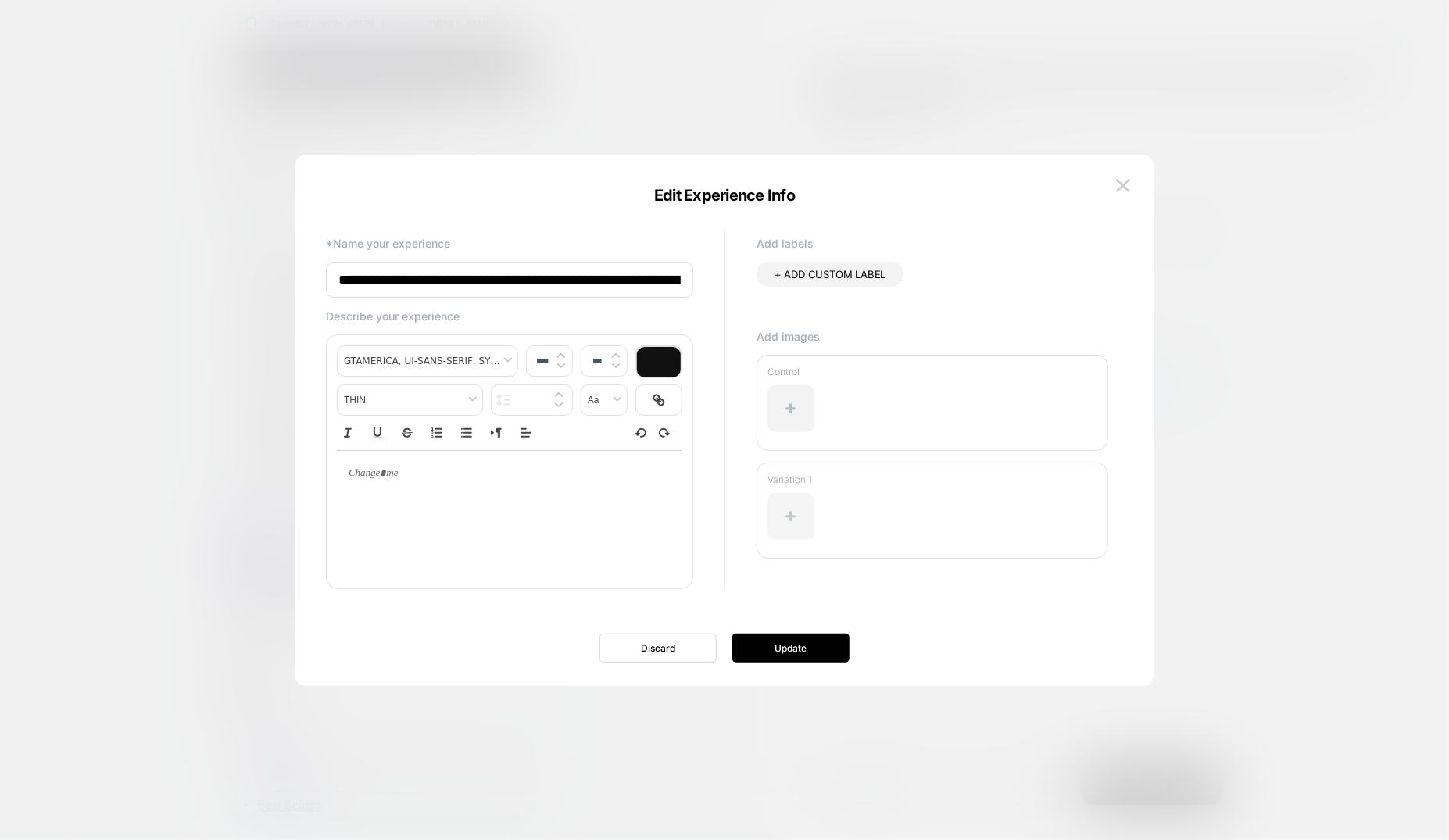
scroll to position [0, 156]
click at [795, 500] on div at bounding box center [791, 517] width 47 height 47
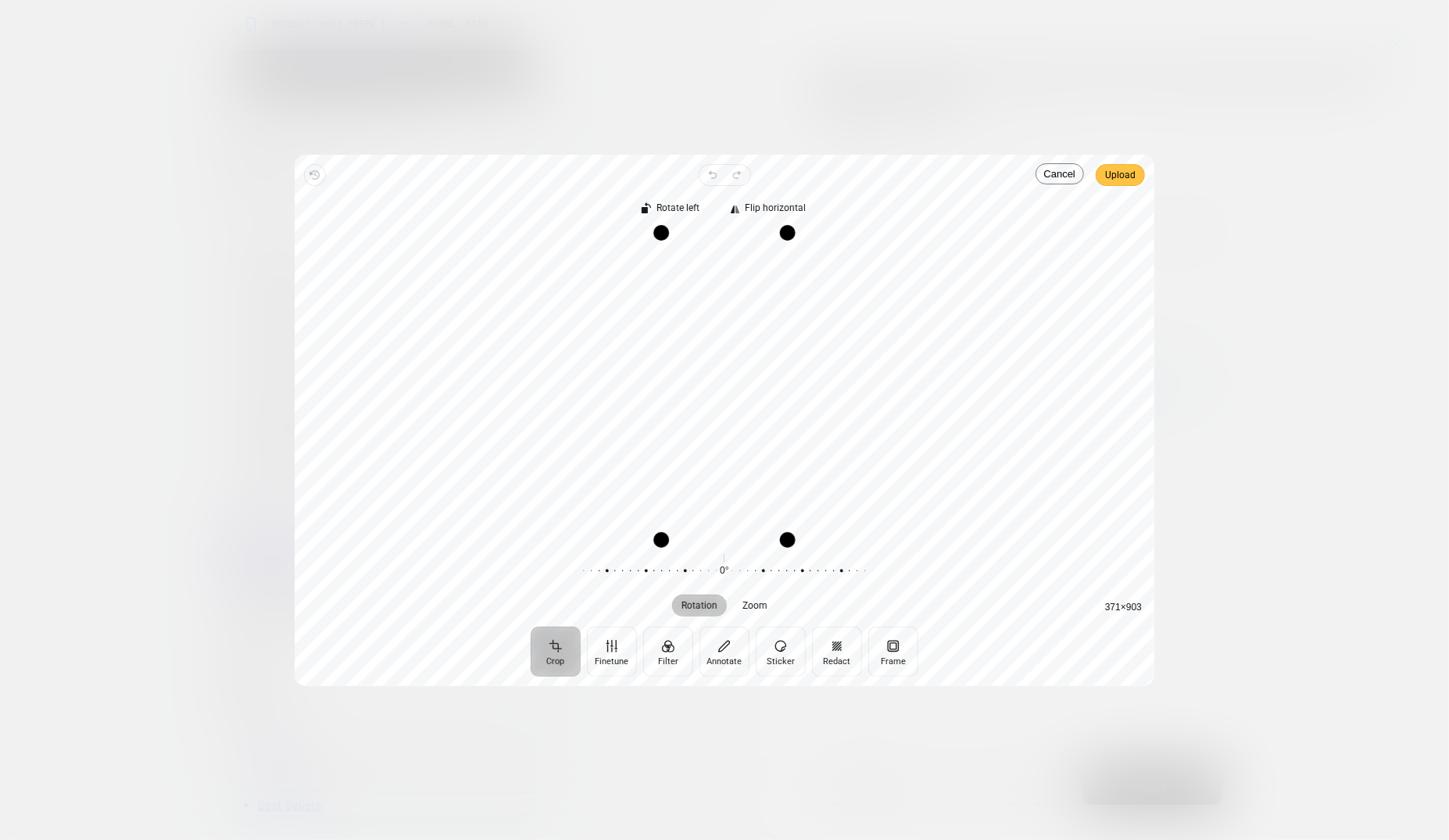
click at [1119, 179] on span "Upload" at bounding box center [1120, 175] width 30 height 19
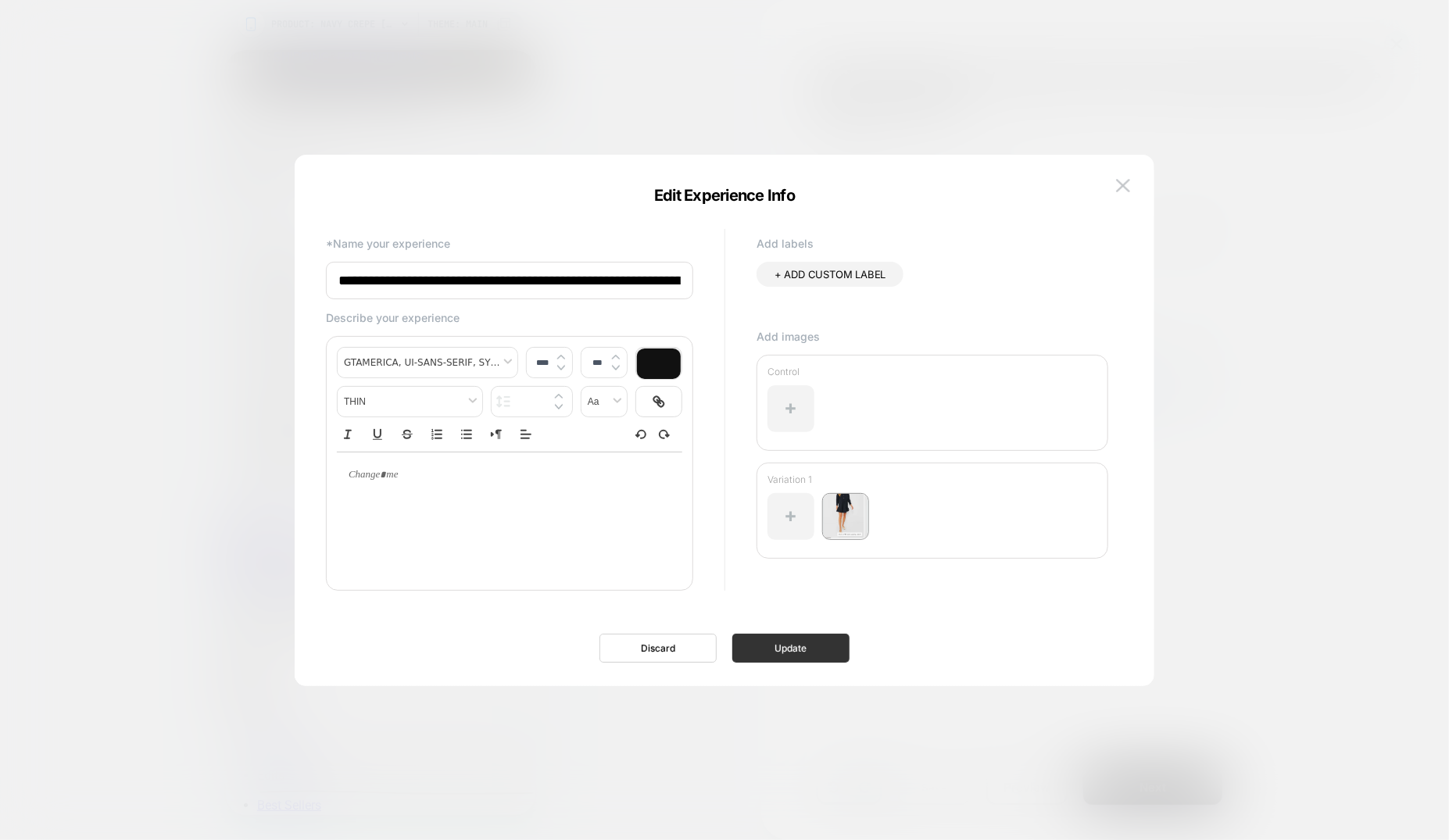
click at [770, 645] on button "Update" at bounding box center [791, 648] width 117 height 29
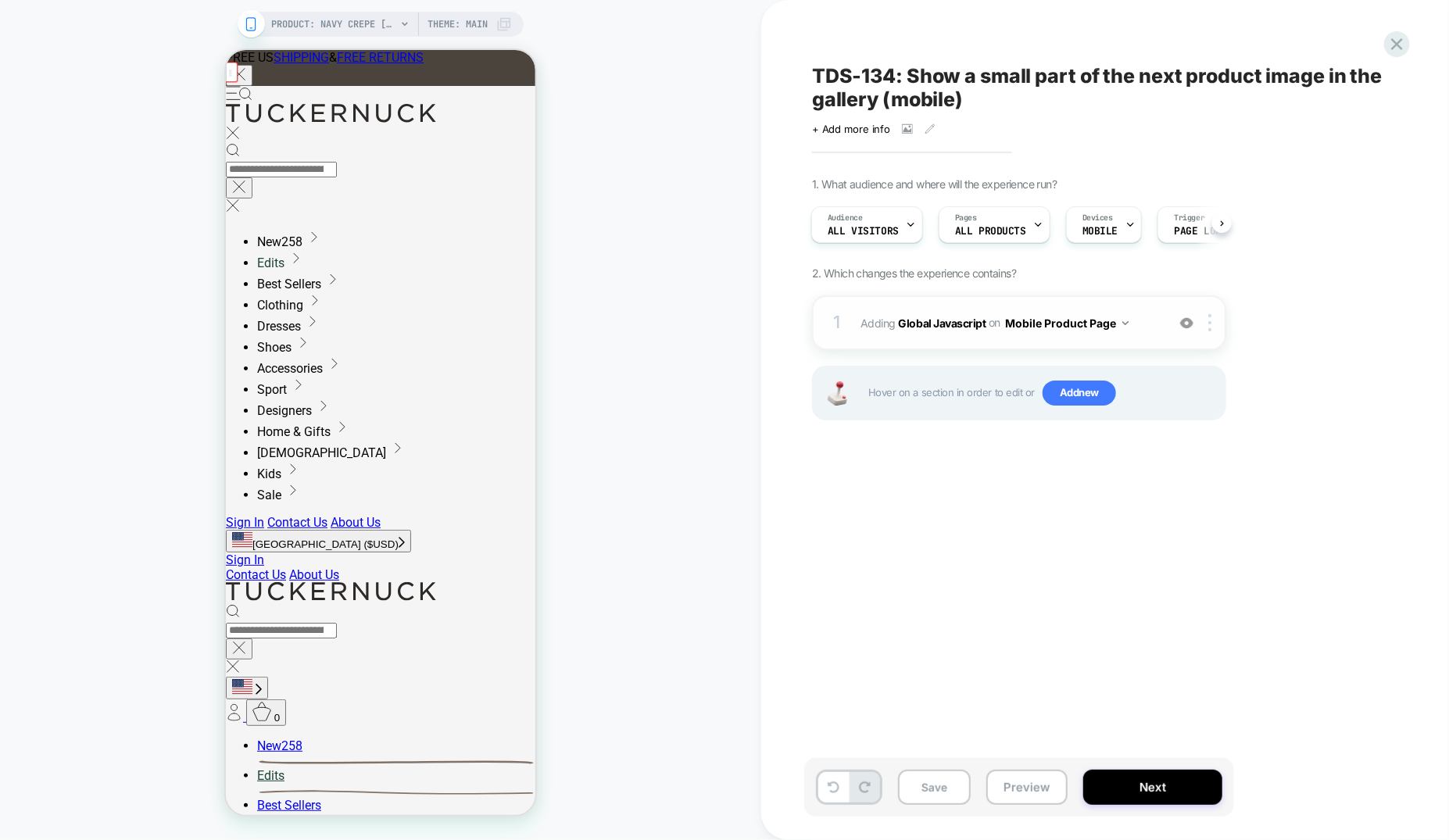
click at [1192, 324] on img at bounding box center [1186, 322] width 13 height 13
click at [859, 132] on span "+ Add more info" at bounding box center [852, 129] width 78 height 12
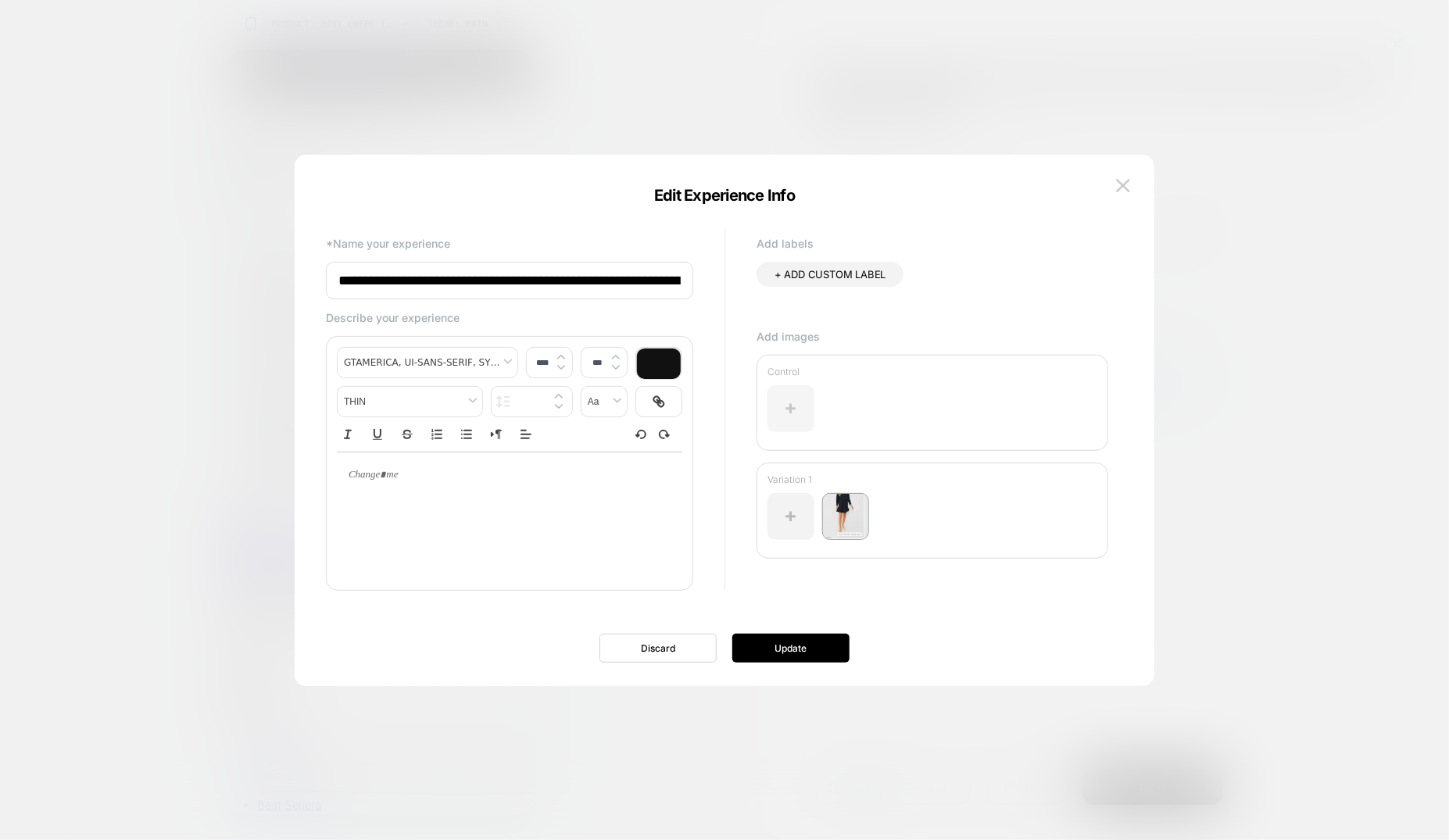
click at [799, 419] on div at bounding box center [791, 408] width 47 height 47
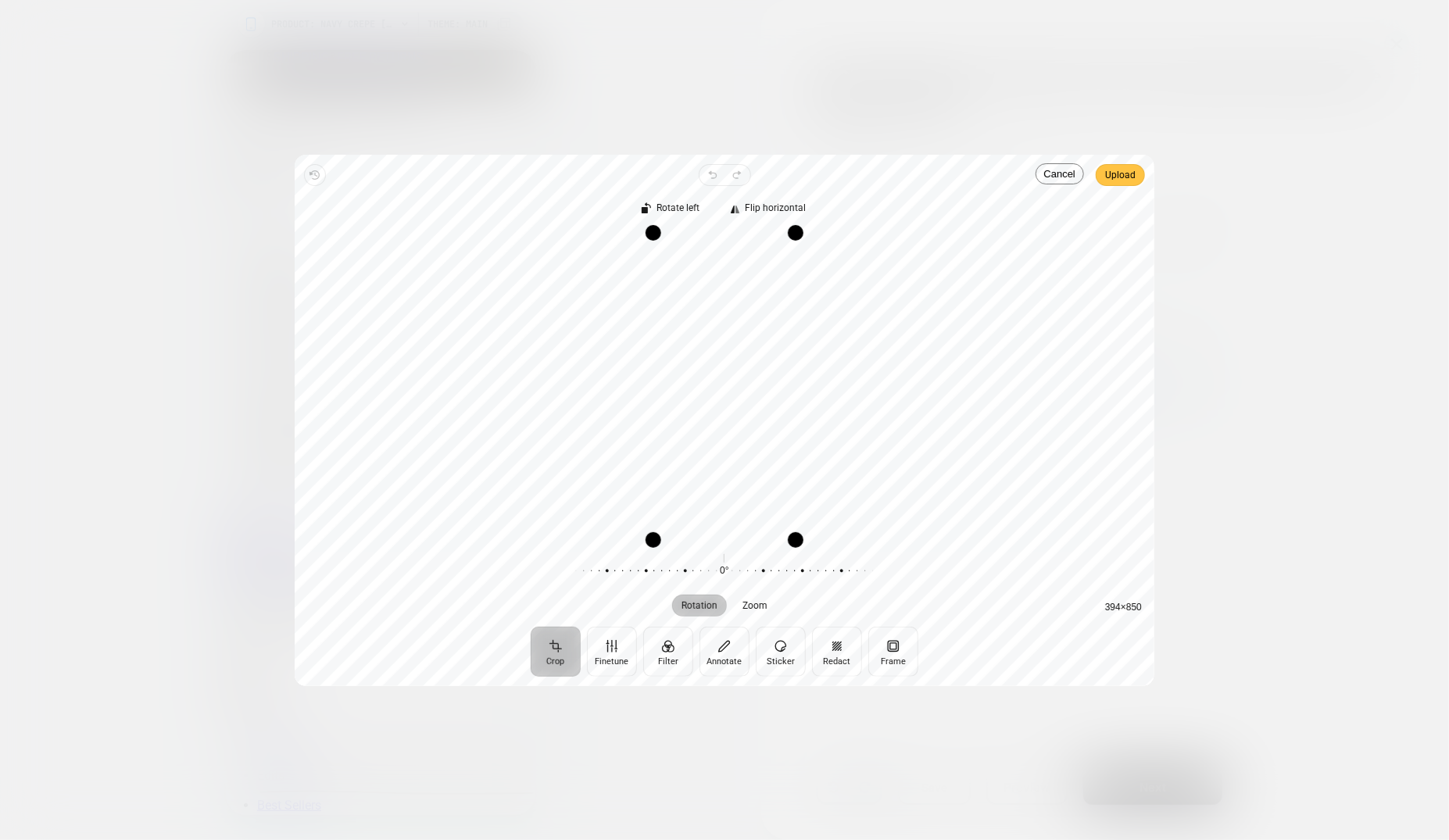
click at [1108, 175] on span "Upload" at bounding box center [1120, 175] width 30 height 19
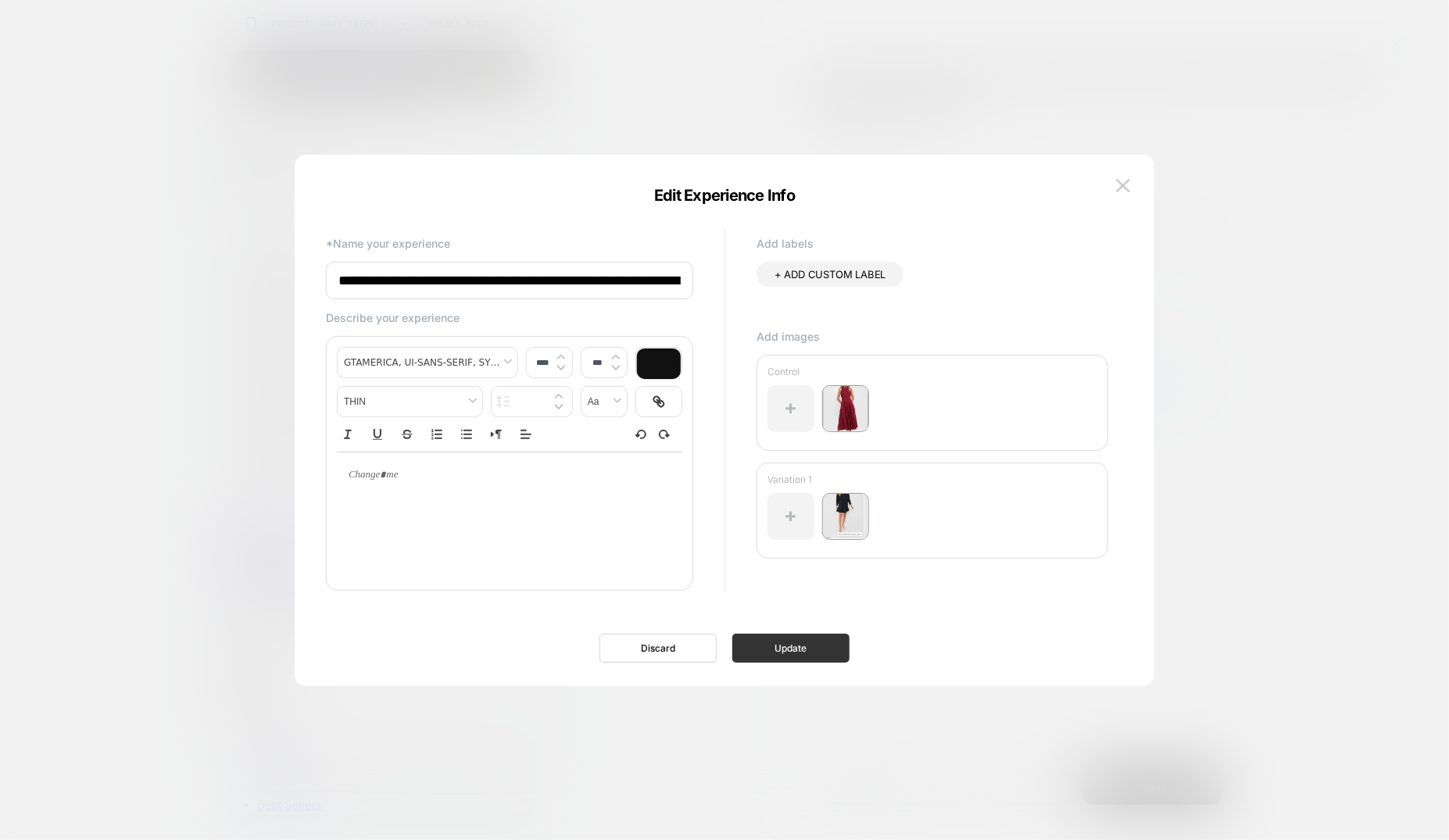
click at [813, 645] on button "Update" at bounding box center [791, 648] width 117 height 29
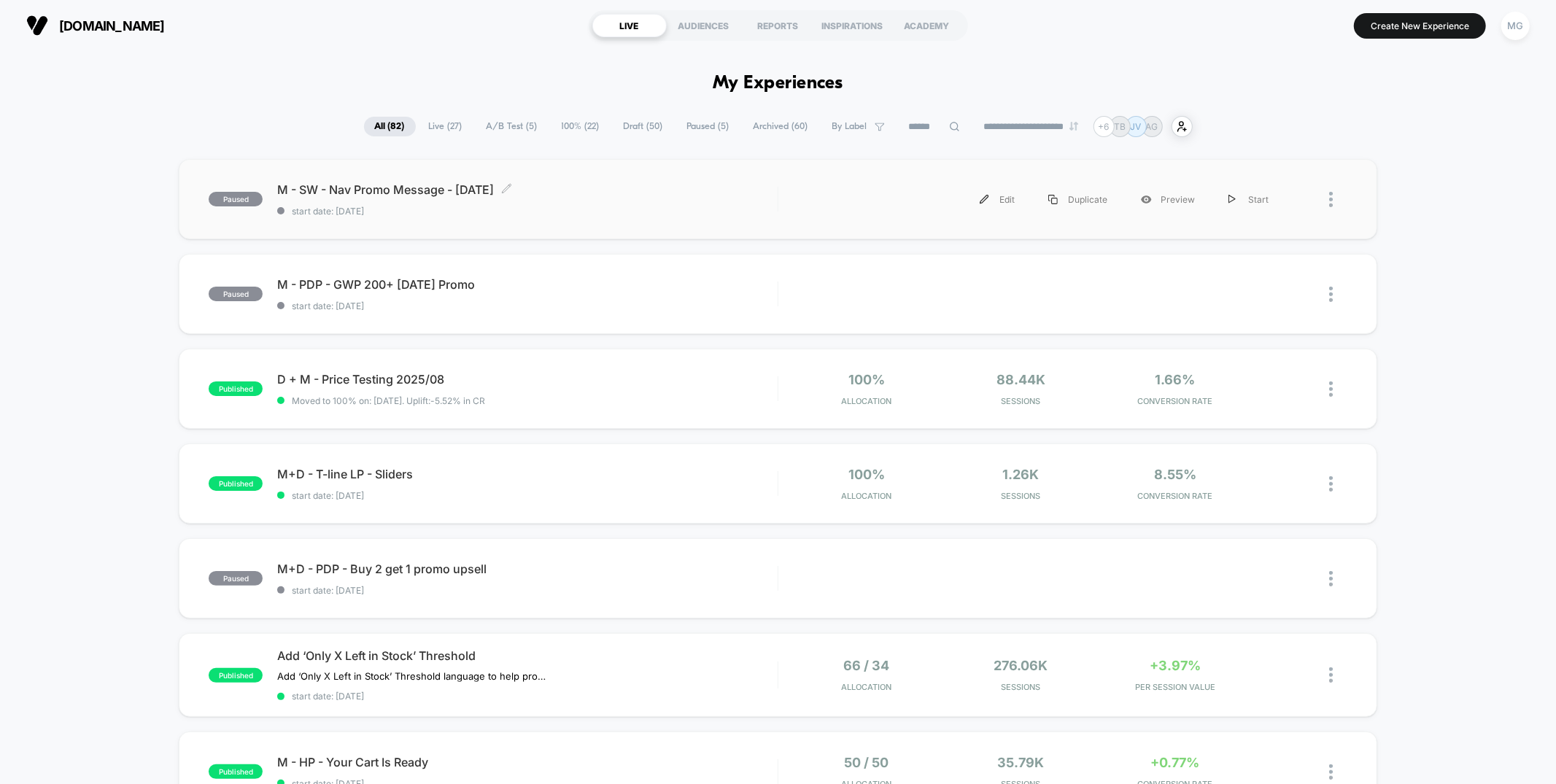
click at [582, 206] on span "start date: [DATE]" at bounding box center [527, 211] width 499 height 11
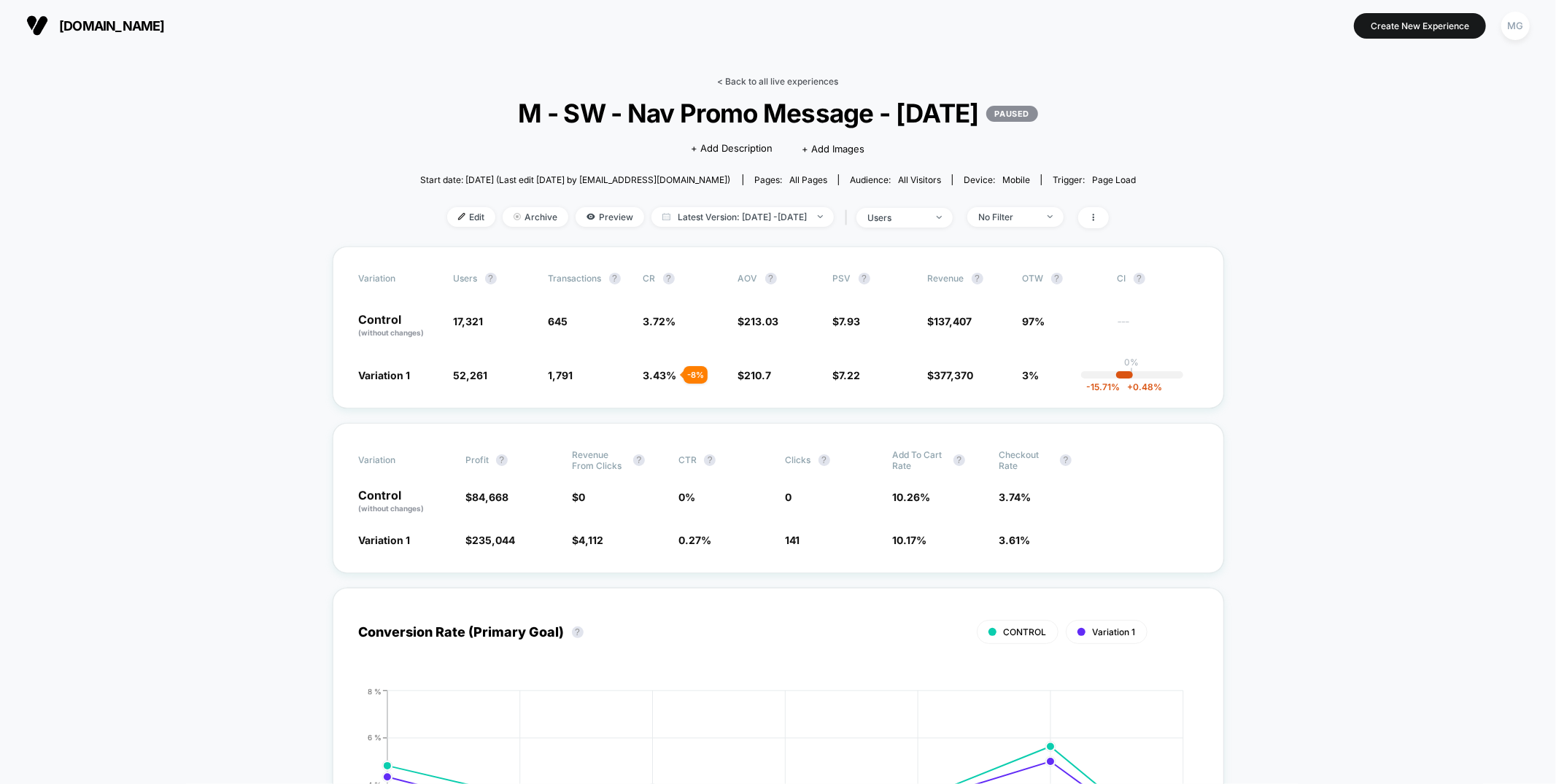
click at [774, 82] on link "< Back to all live experiences" at bounding box center [778, 82] width 121 height 11
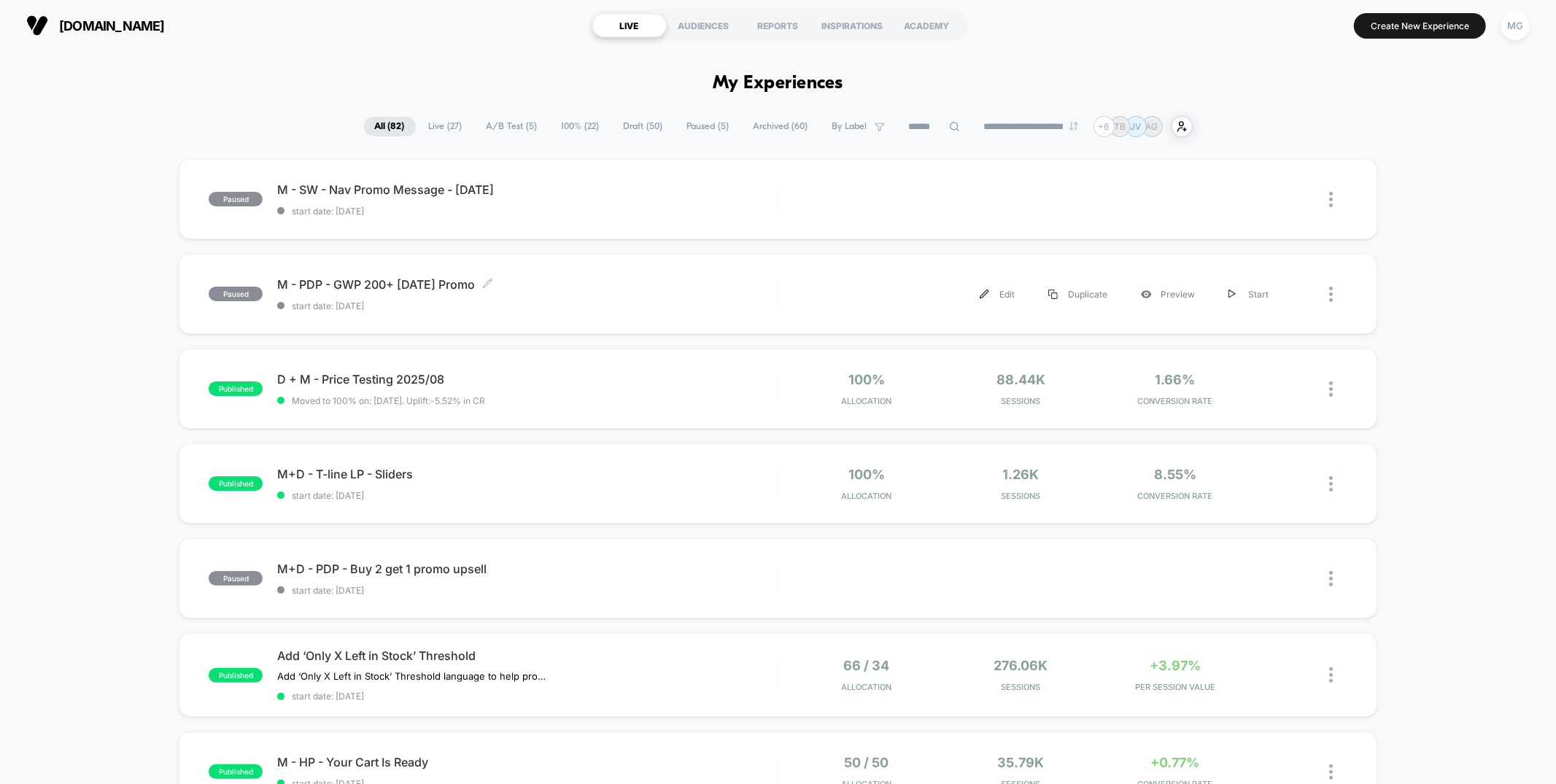
click at [607, 282] on span "M - PDP - GWP 200+ [DATE] Promo Click to edit experience details" at bounding box center [527, 285] width 499 height 15
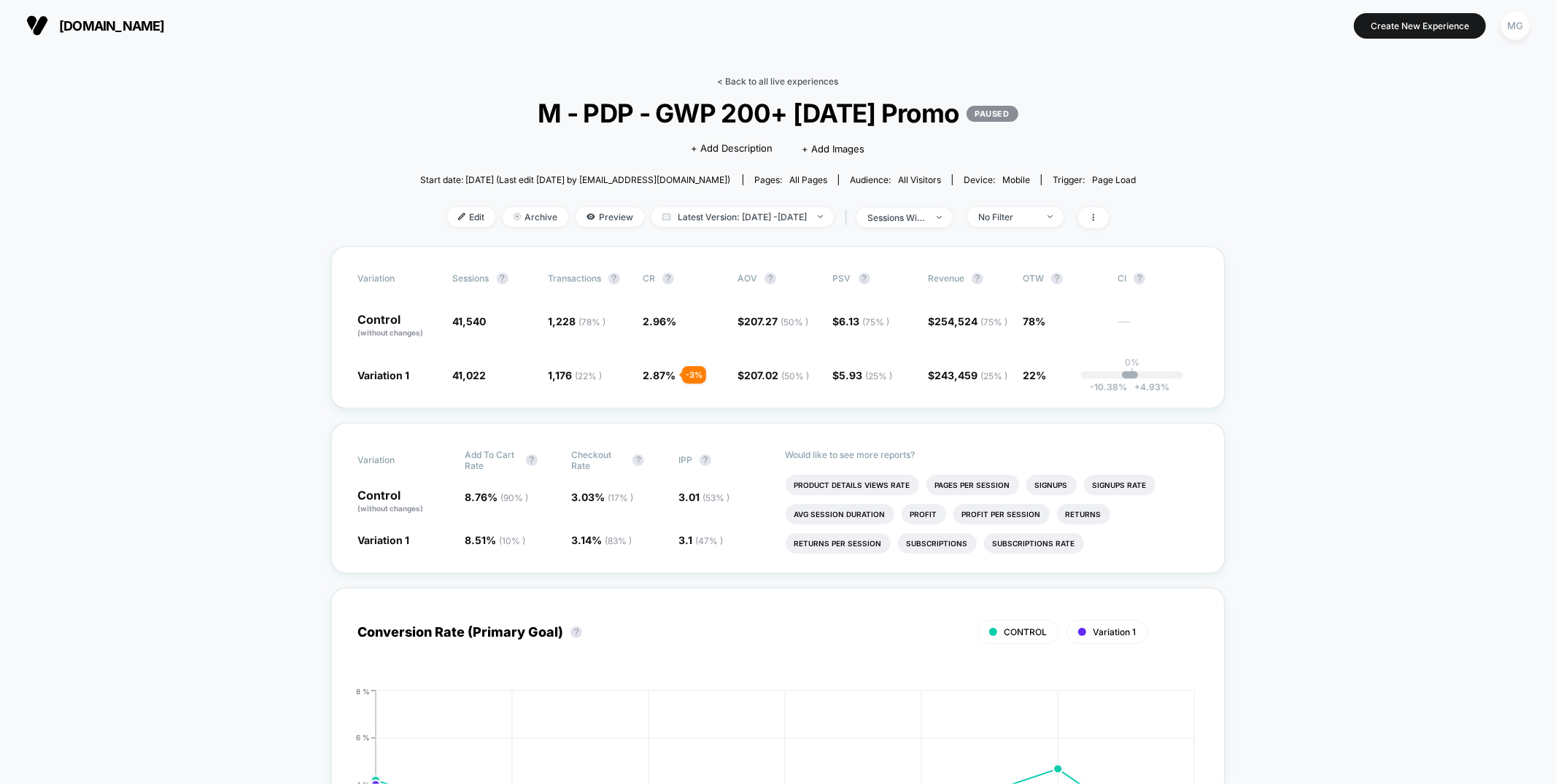
click at [745, 85] on link "< Back to all live experiences" at bounding box center [778, 82] width 121 height 11
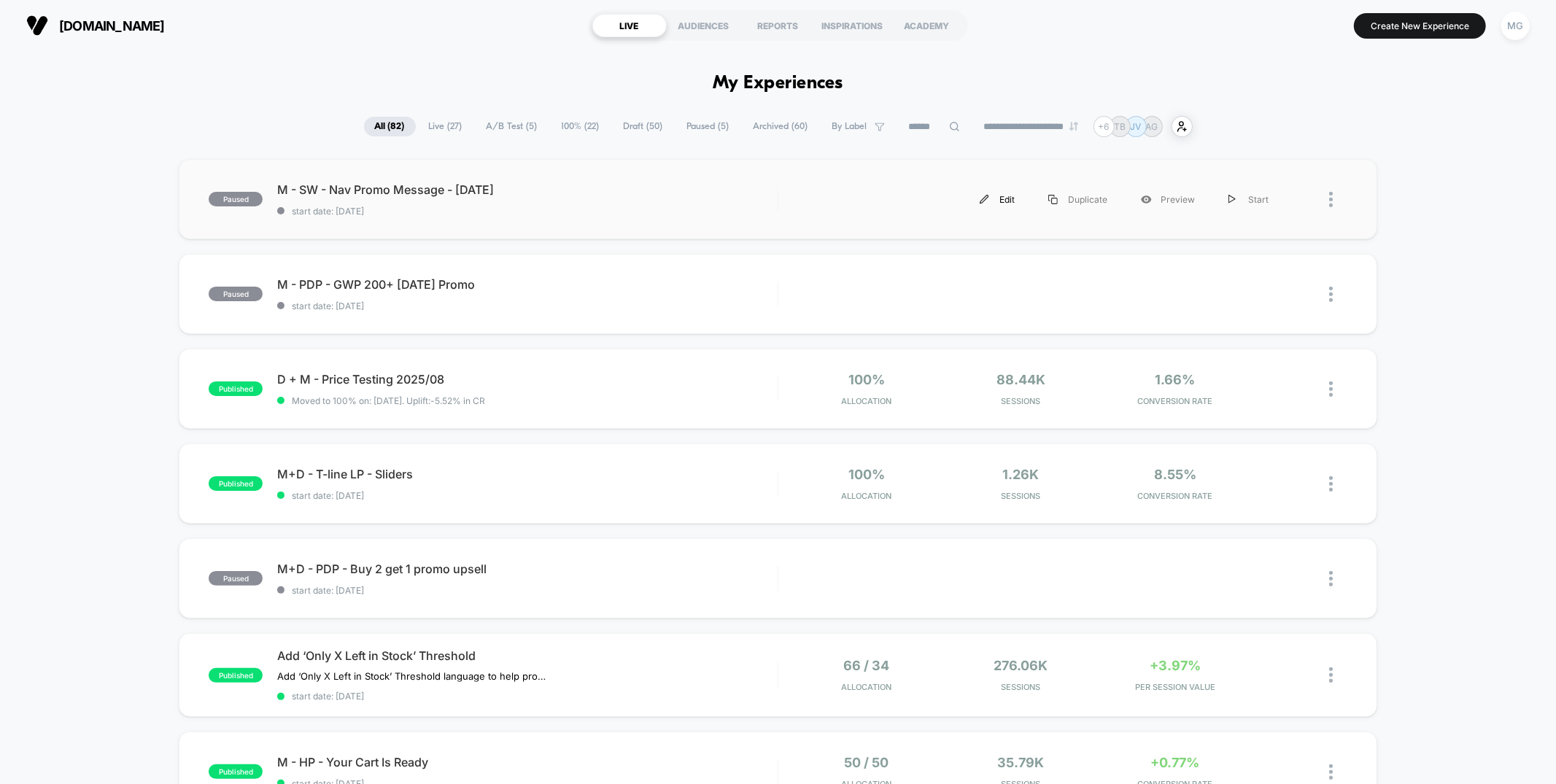
click at [1003, 201] on div "Edit" at bounding box center [997, 199] width 69 height 33
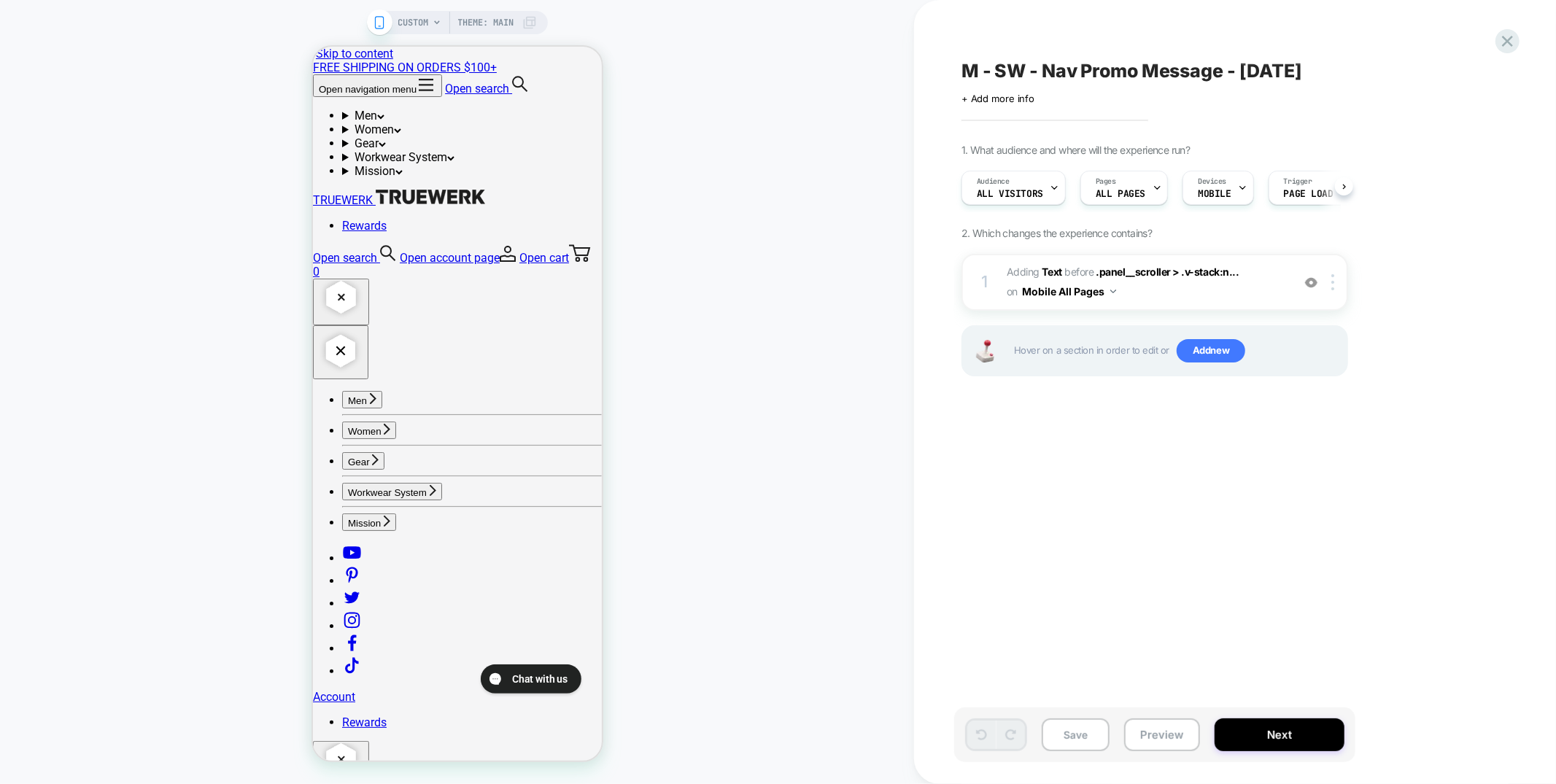
scroll to position [0, 1]
click at [1202, 287] on span "#_loomi_addon_1729101327612_dup1732171577_dup1754000713 Adding Text BEFORE .pan…" at bounding box center [1145, 282] width 278 height 40
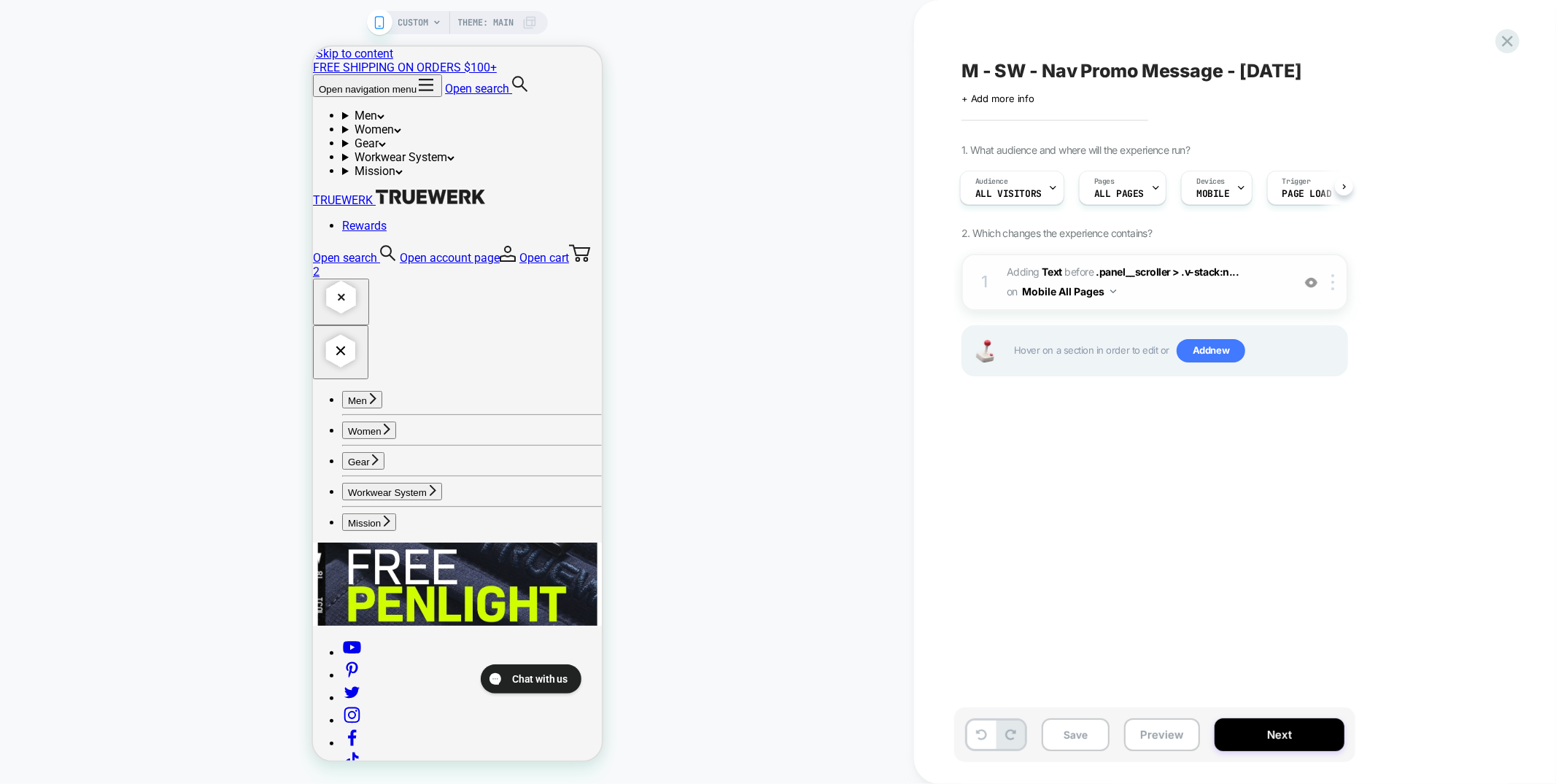
click at [1145, 292] on span "#_loomi_addon_1729101327612_dup1732171577_dup1754000713 Adding Text BEFORE .pan…" at bounding box center [1145, 282] width 278 height 40
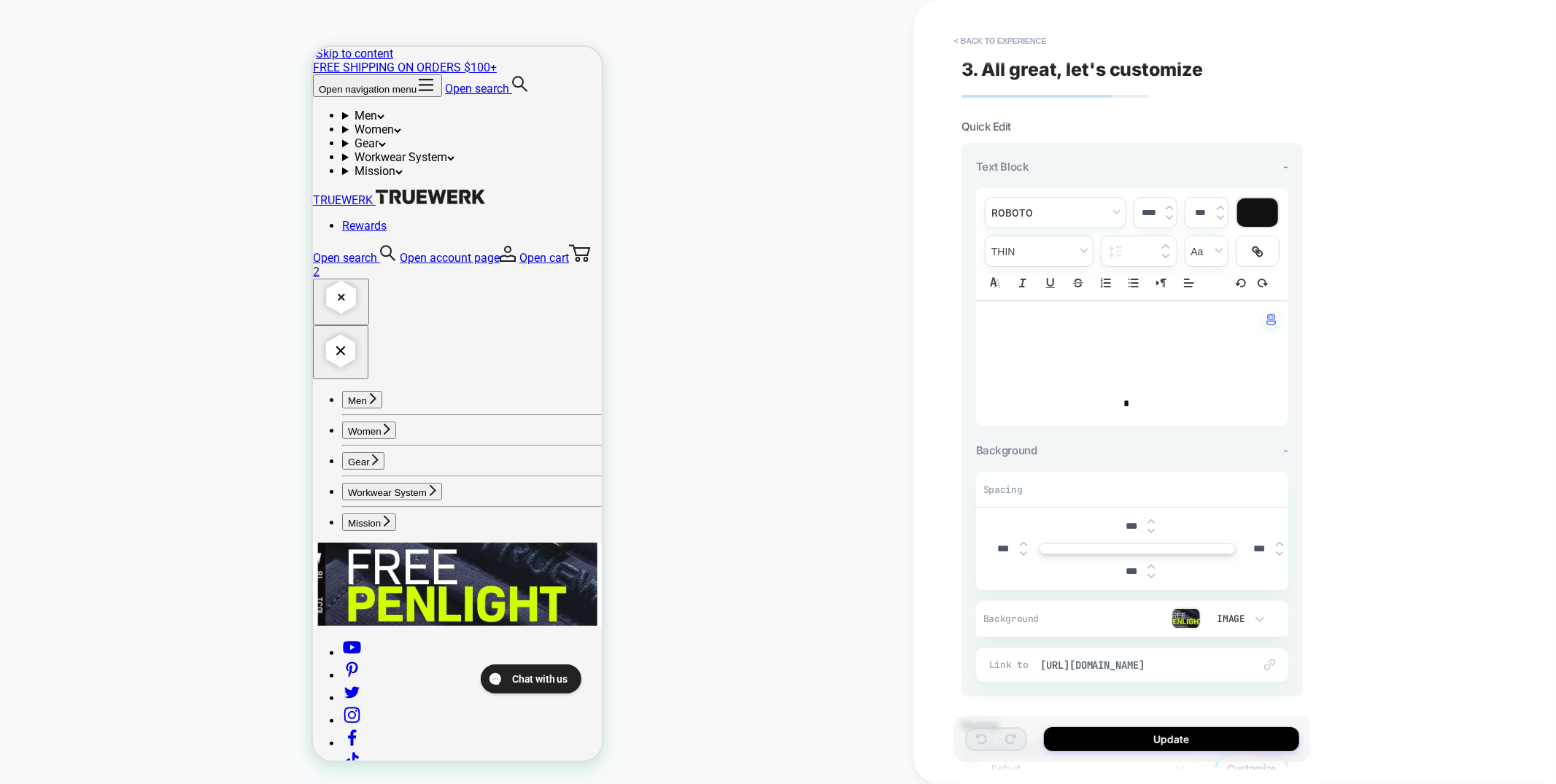
click at [1195, 617] on img at bounding box center [1186, 618] width 29 height 22
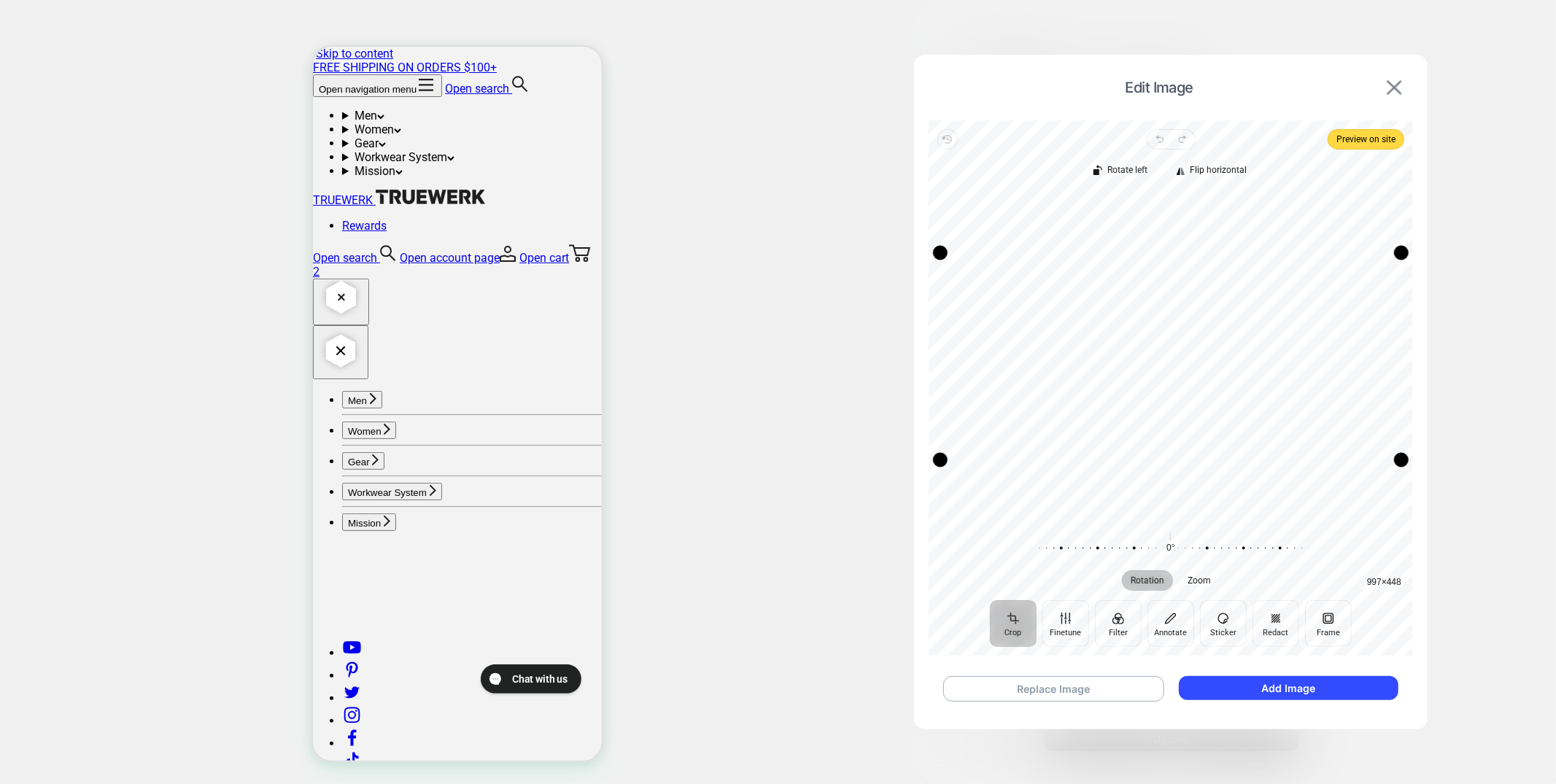
click at [1395, 86] on img at bounding box center [1393, 87] width 15 height 15
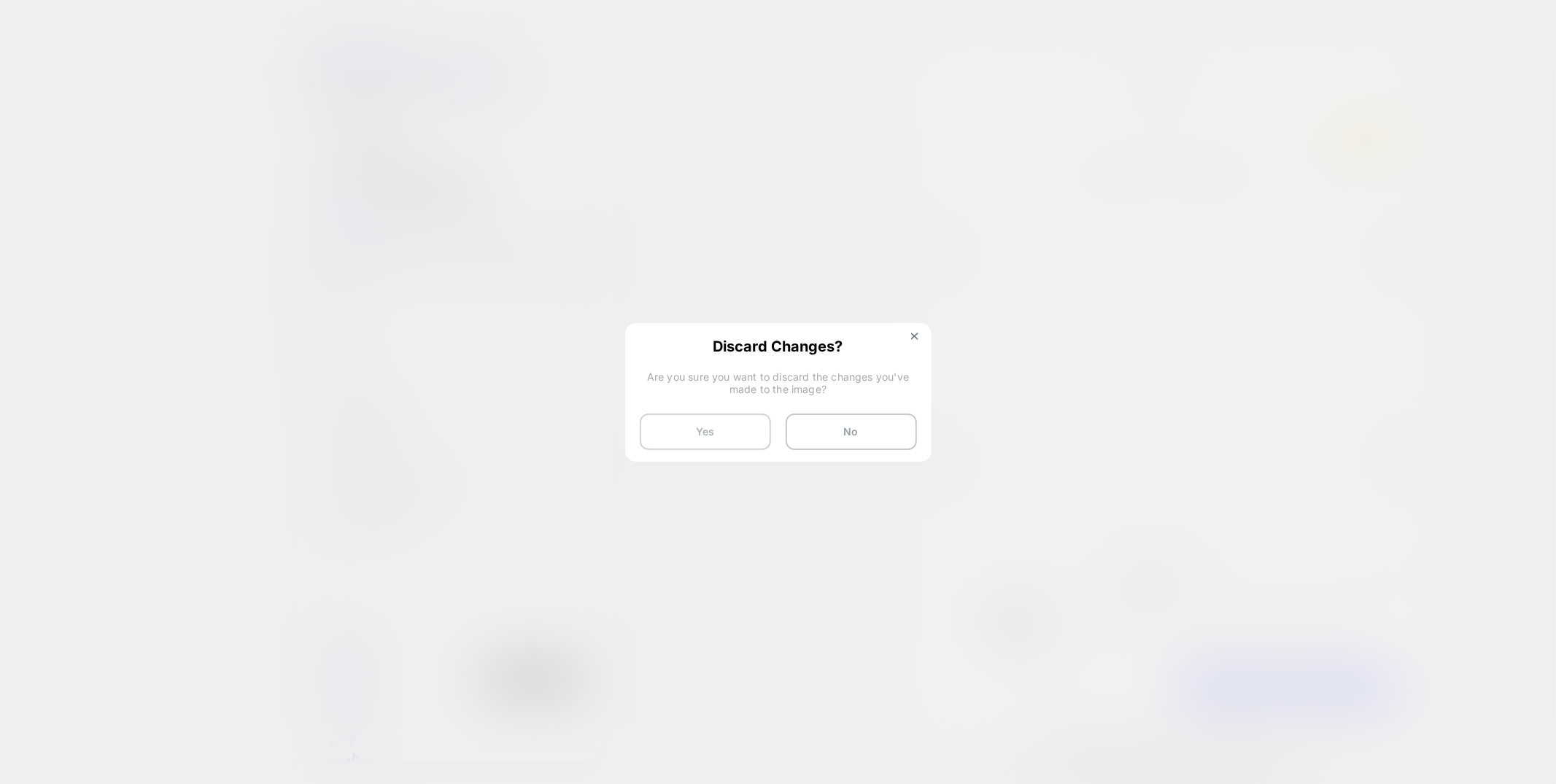
click at [701, 434] on button "Yes" at bounding box center [705, 431] width 131 height 36
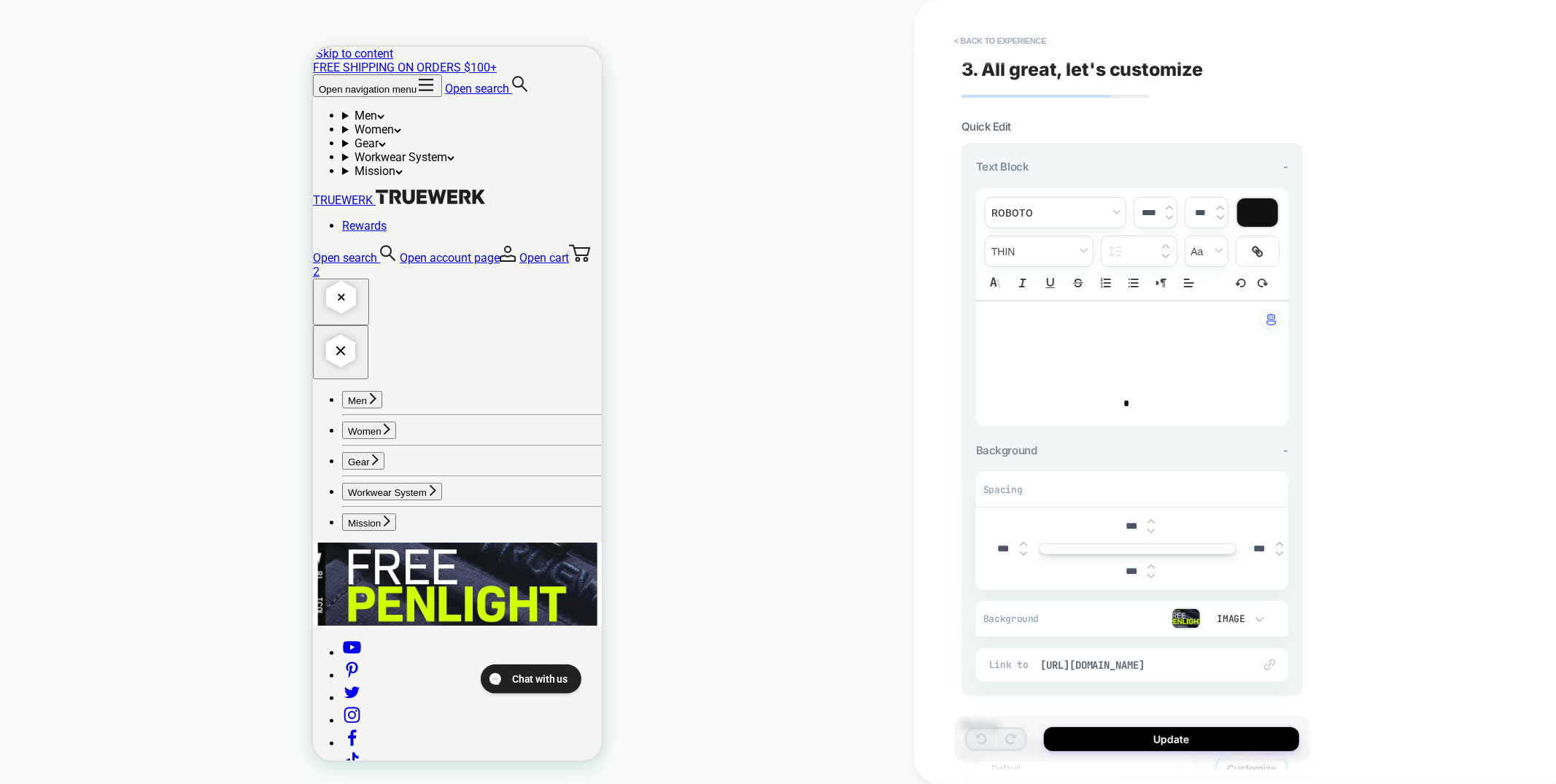
scroll to position [4, 0]
click at [1025, 44] on button "< Back to experience" at bounding box center [1000, 40] width 107 height 23
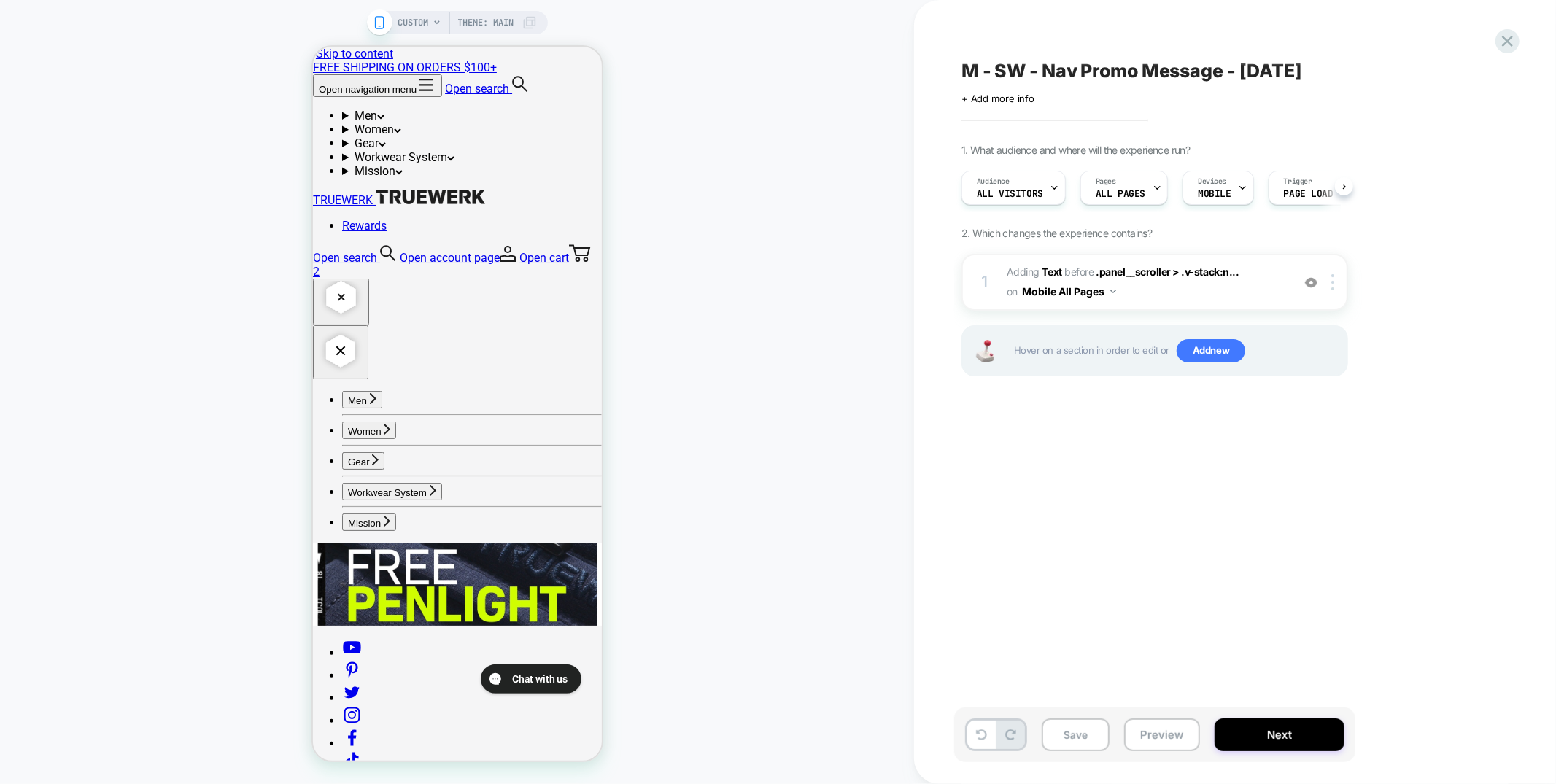
scroll to position [0, 1]
click at [1499, 44] on icon at bounding box center [1507, 41] width 19 height 19
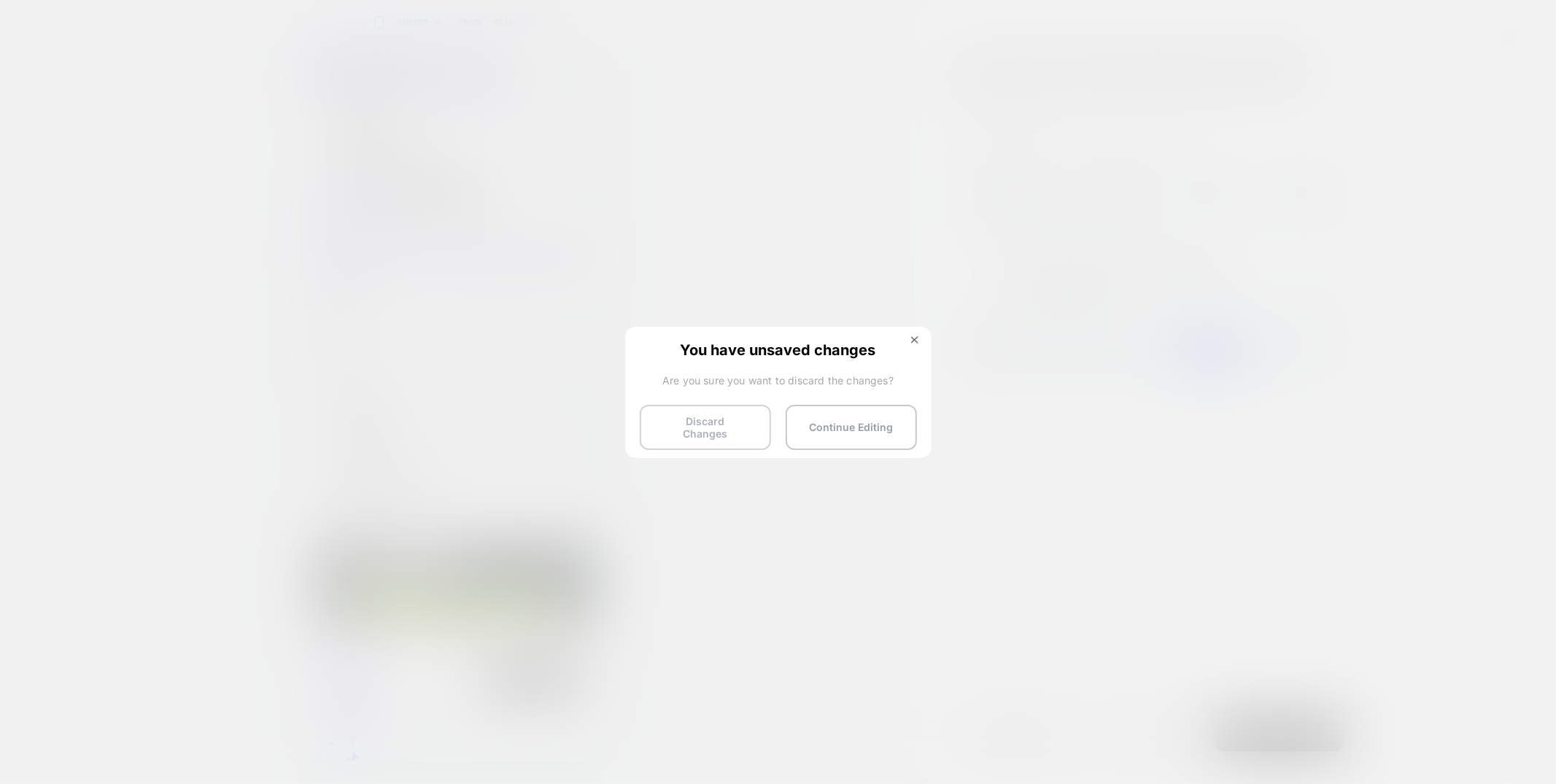
click at [695, 418] on button "Discard Changes" at bounding box center [705, 427] width 131 height 45
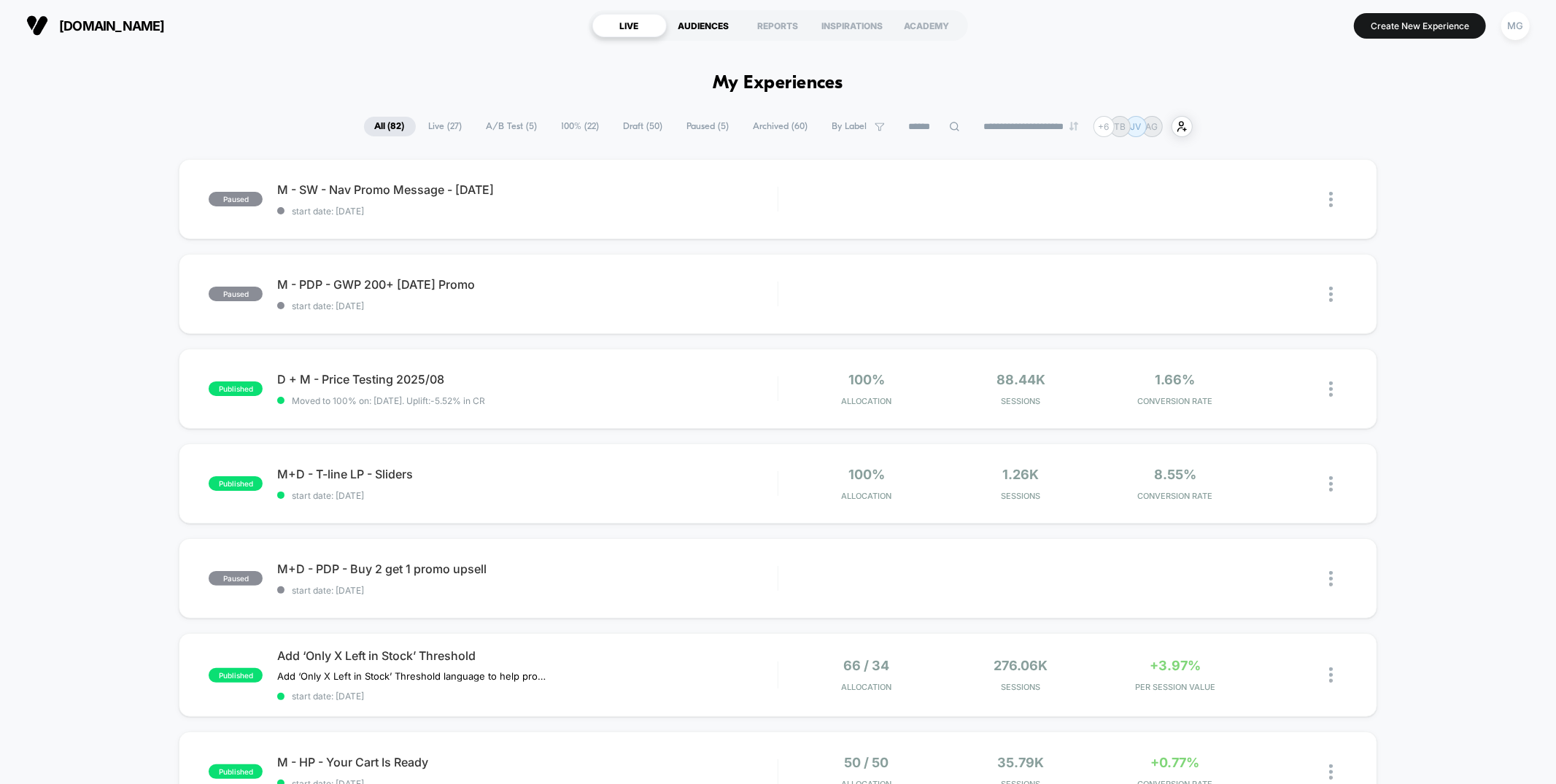
click at [684, 21] on div "AUDIENCES" at bounding box center [704, 25] width 74 height 23
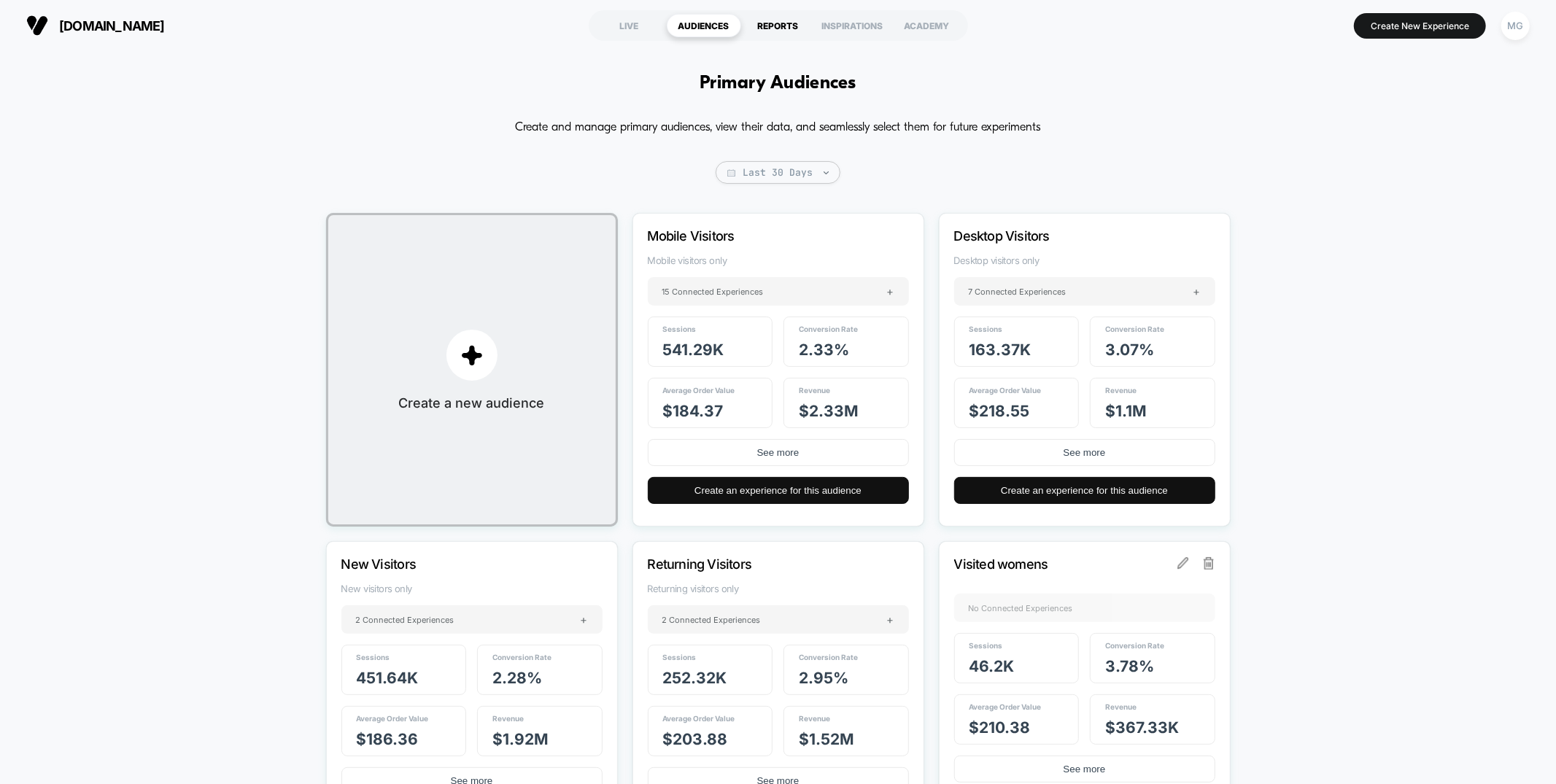
click at [782, 19] on div "REPORTS" at bounding box center [778, 25] width 74 height 23
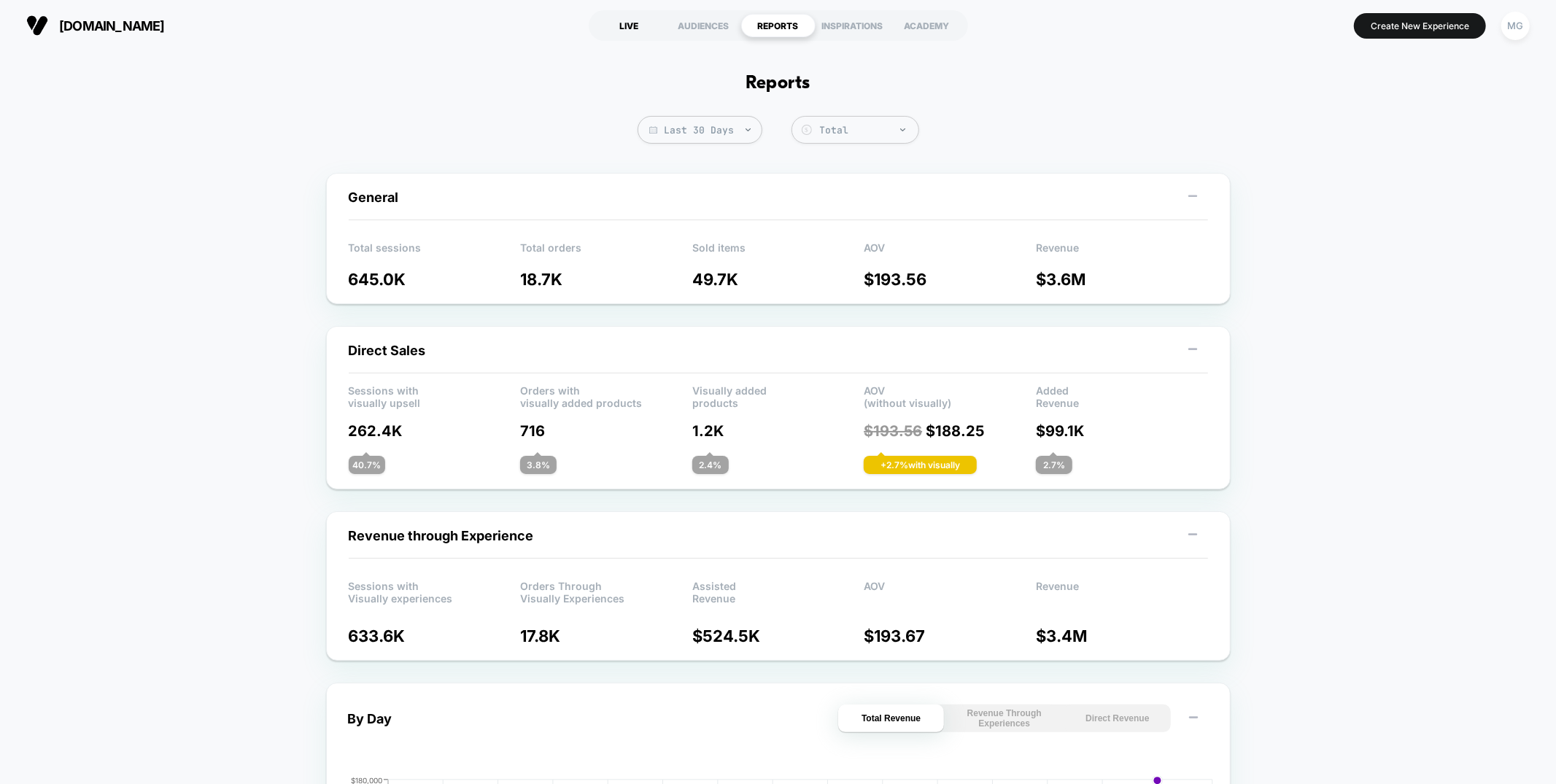
click at [633, 26] on div "LIVE" at bounding box center [630, 25] width 74 height 23
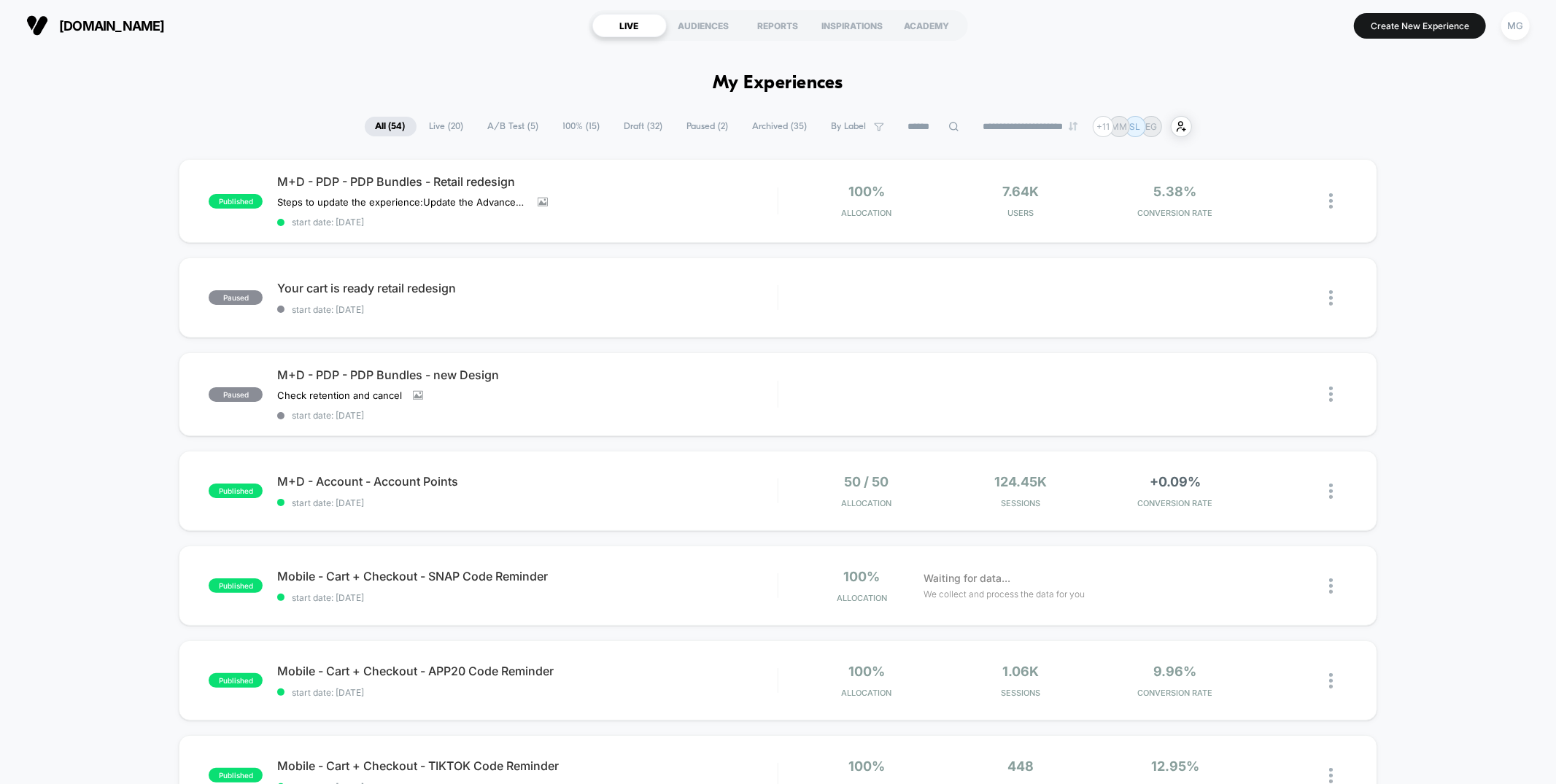
click at [605, 132] on div "**********" at bounding box center [778, 126] width 827 height 21
click at [625, 129] on span "Draft ( 32 )" at bounding box center [643, 125] width 61 height 19
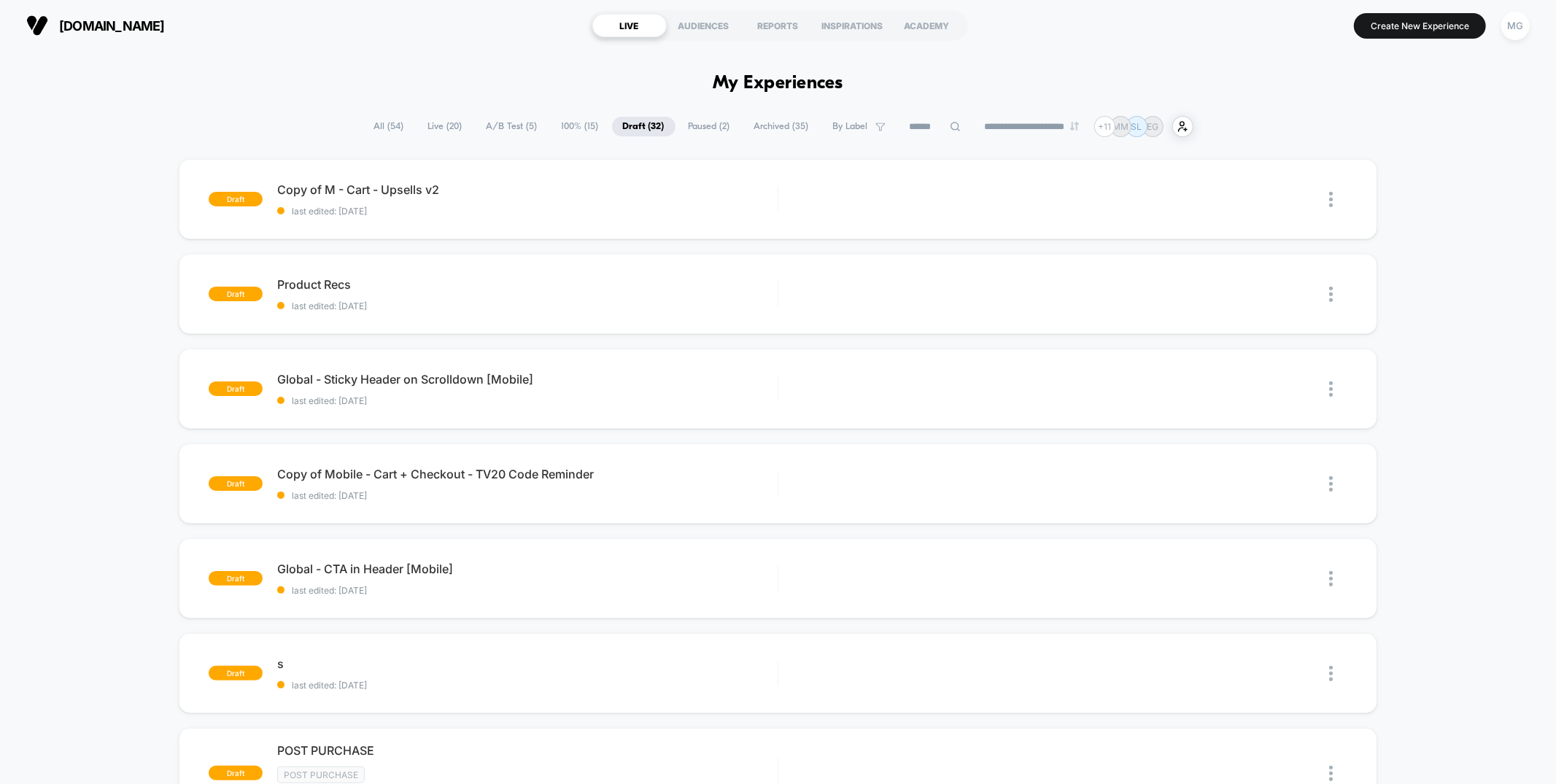
click at [692, 127] on span "Paused ( 2 )" at bounding box center [709, 126] width 63 height 19
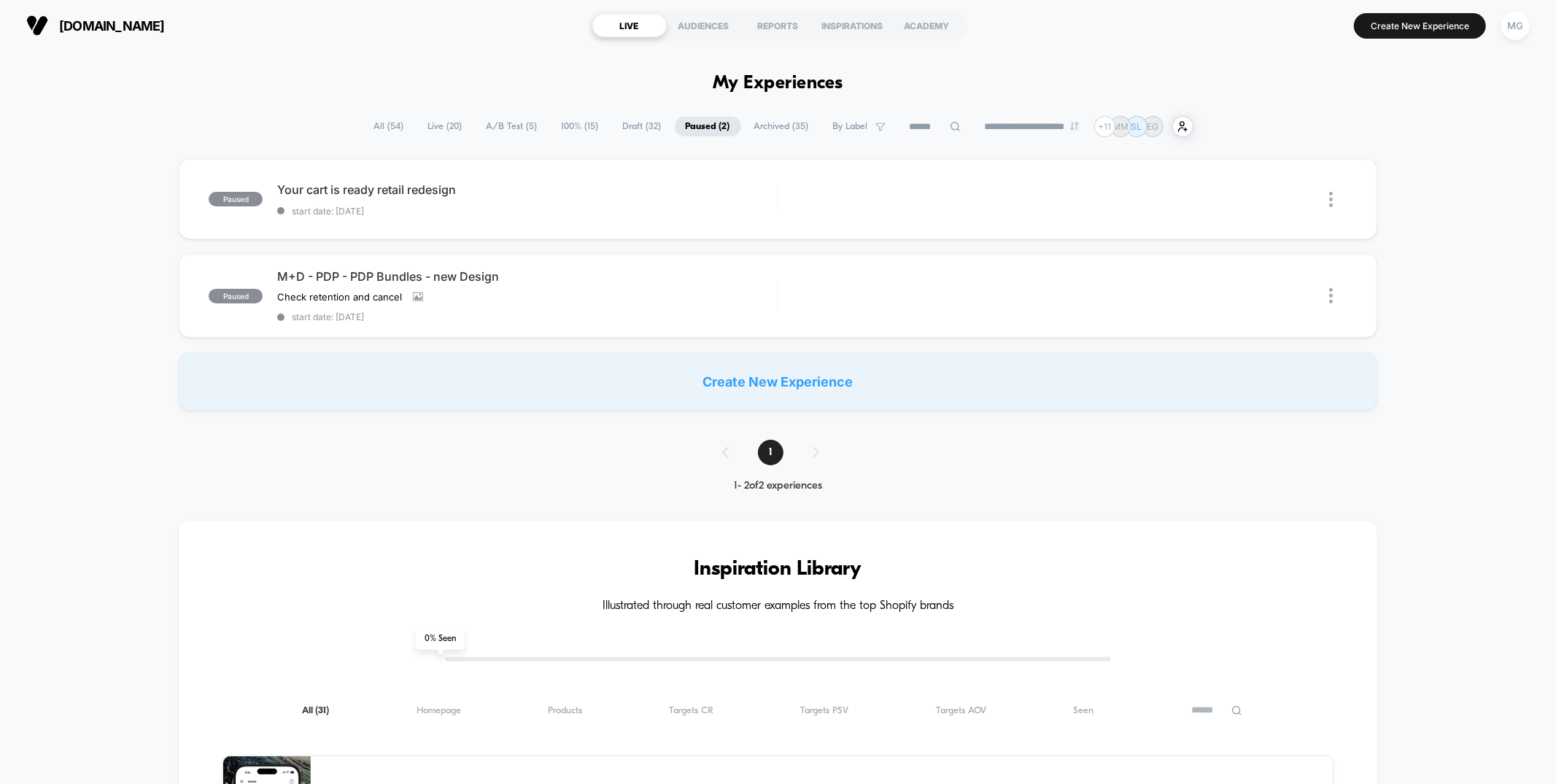
click at [622, 121] on span "Draft ( 32 )" at bounding box center [642, 126] width 61 height 19
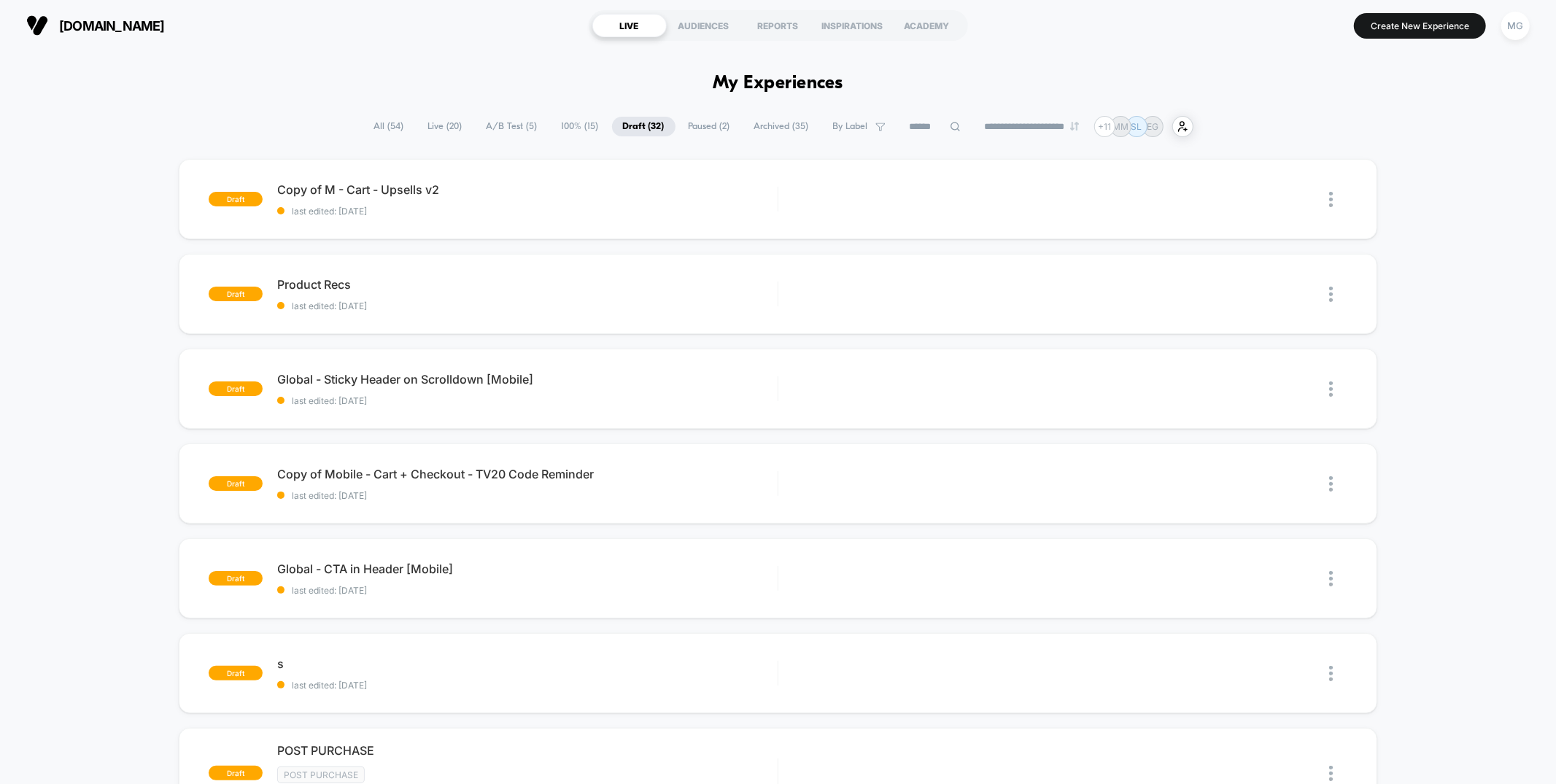
click at [384, 122] on span "All ( 54 )" at bounding box center [389, 126] width 52 height 19
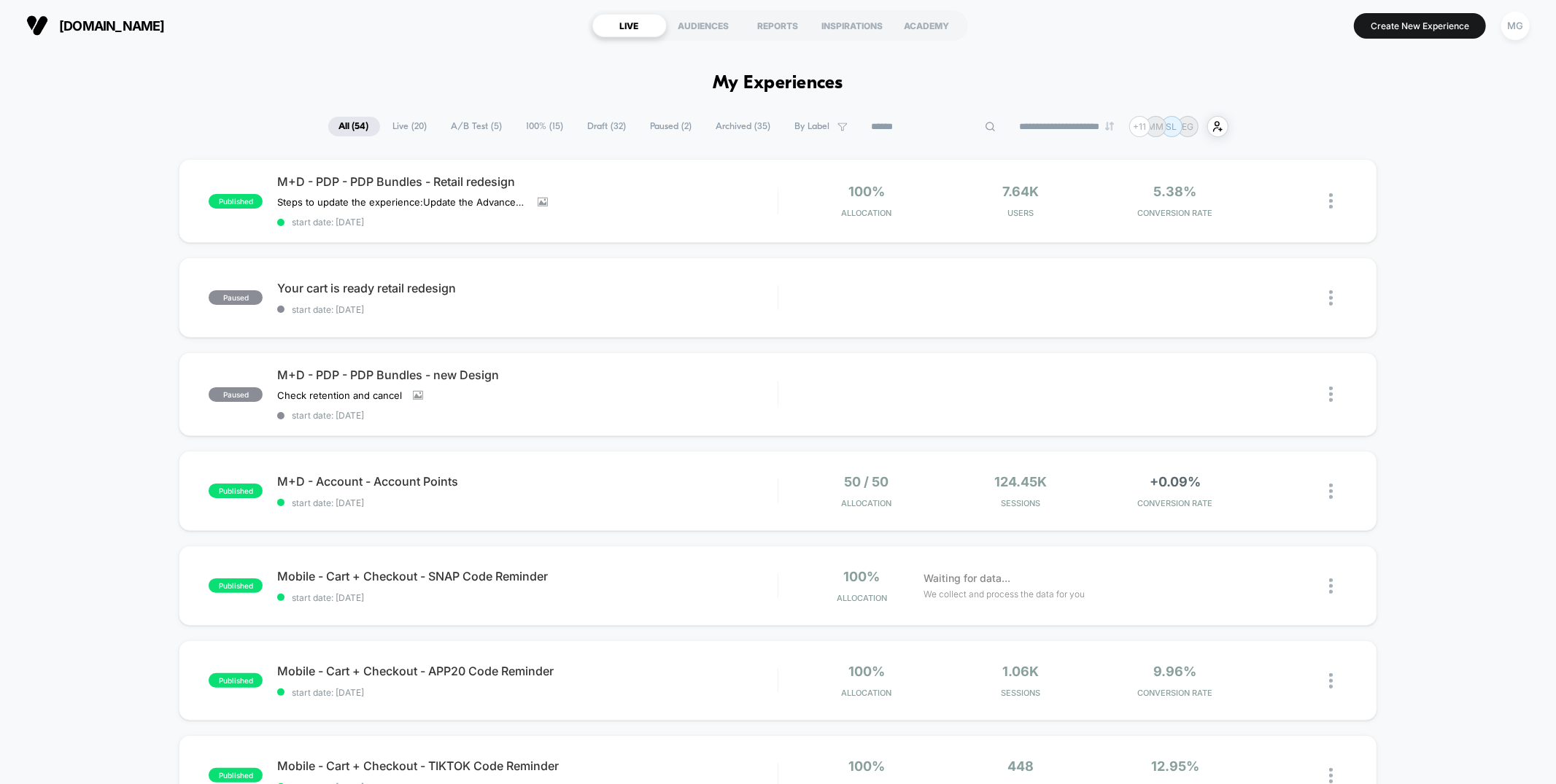
click at [897, 125] on input at bounding box center [934, 127] width 146 height 18
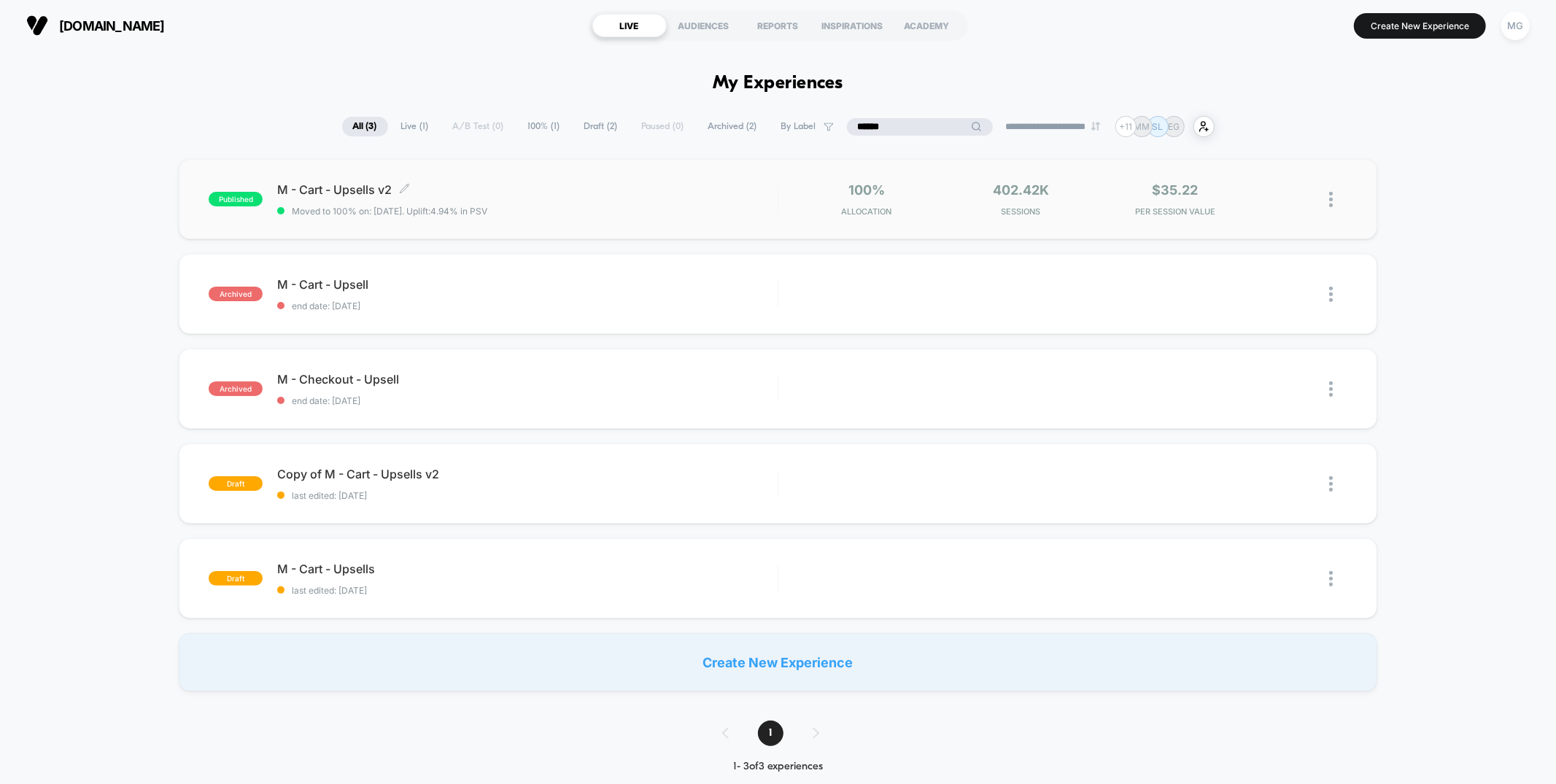
type input "******"
click at [762, 200] on div "M - Cart - Upsells v2 Click to edit experience details Click to edit experience…" at bounding box center [527, 199] width 499 height 34
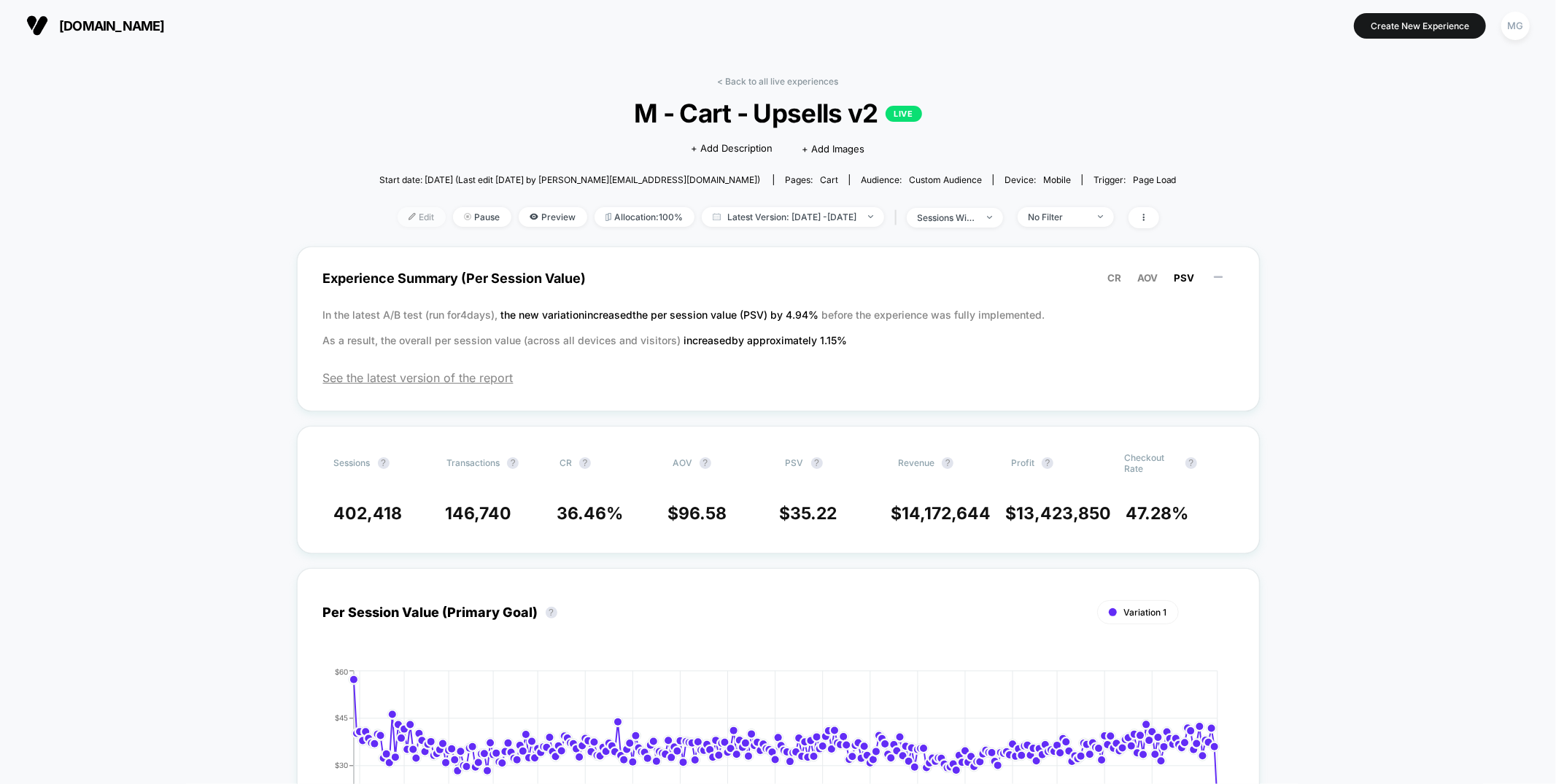
click at [407, 215] on span "Edit" at bounding box center [421, 217] width 48 height 19
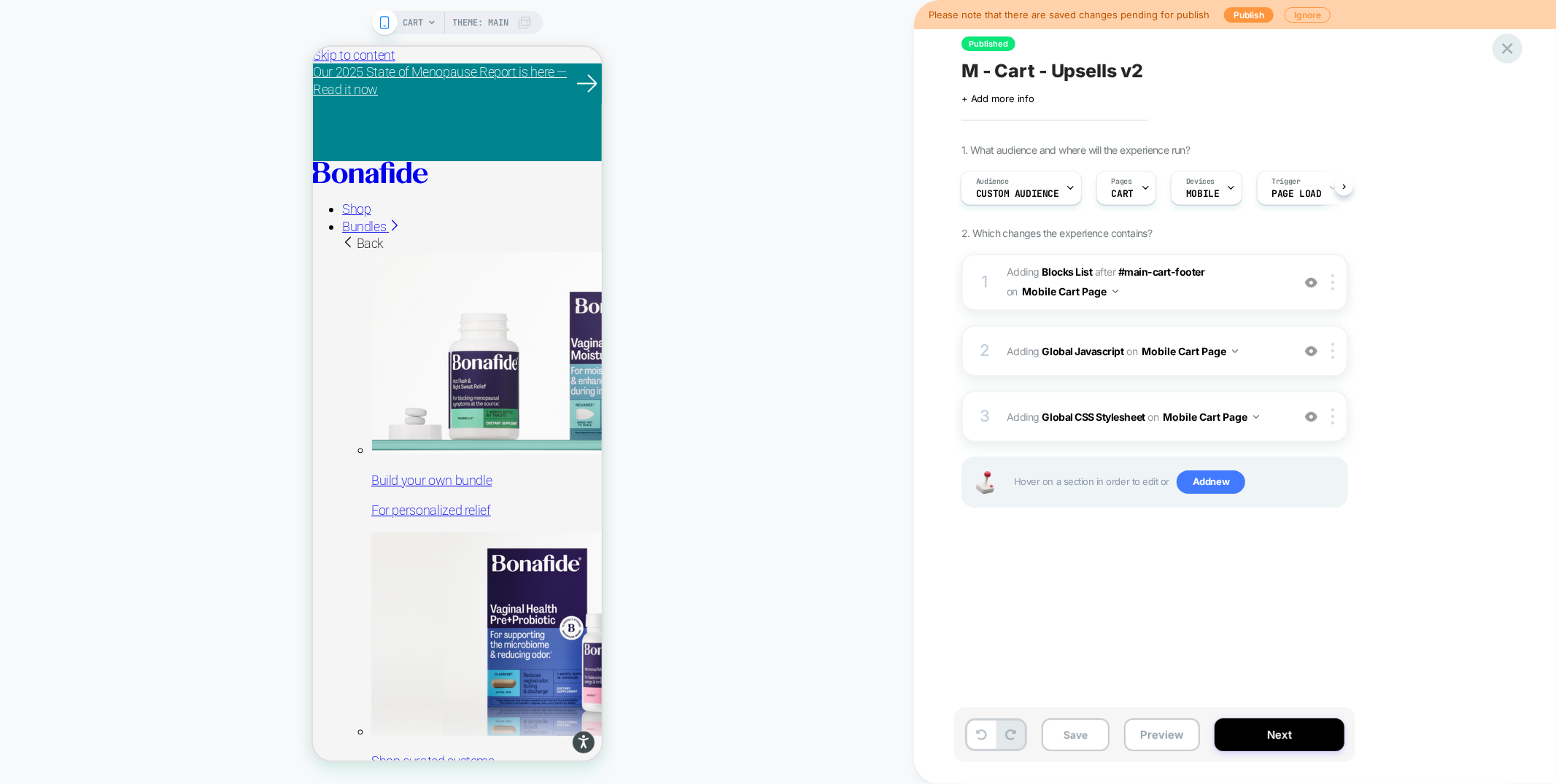
click at [1512, 48] on icon at bounding box center [1507, 49] width 19 height 19
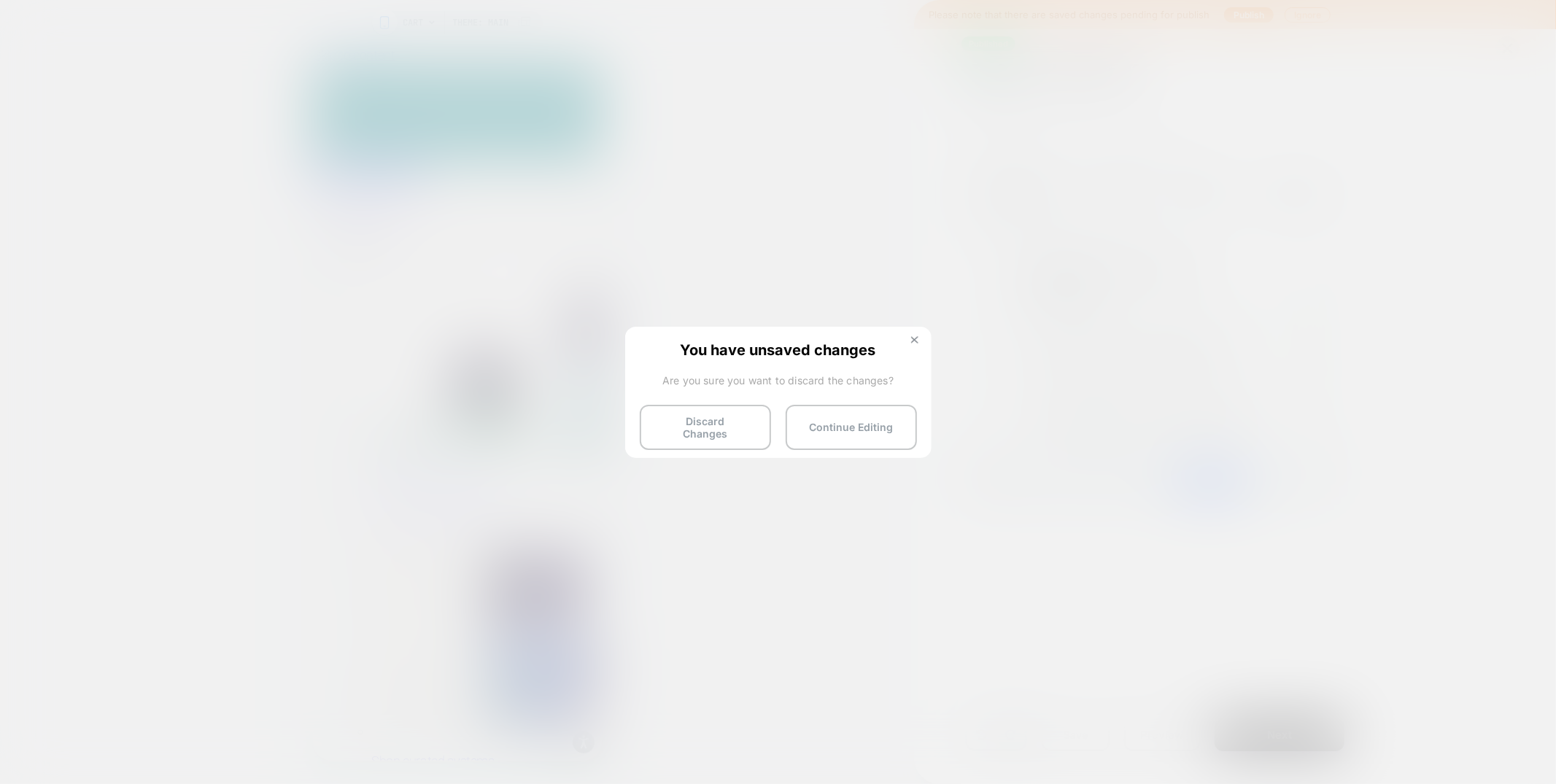
click at [916, 338] on img at bounding box center [914, 340] width 7 height 7
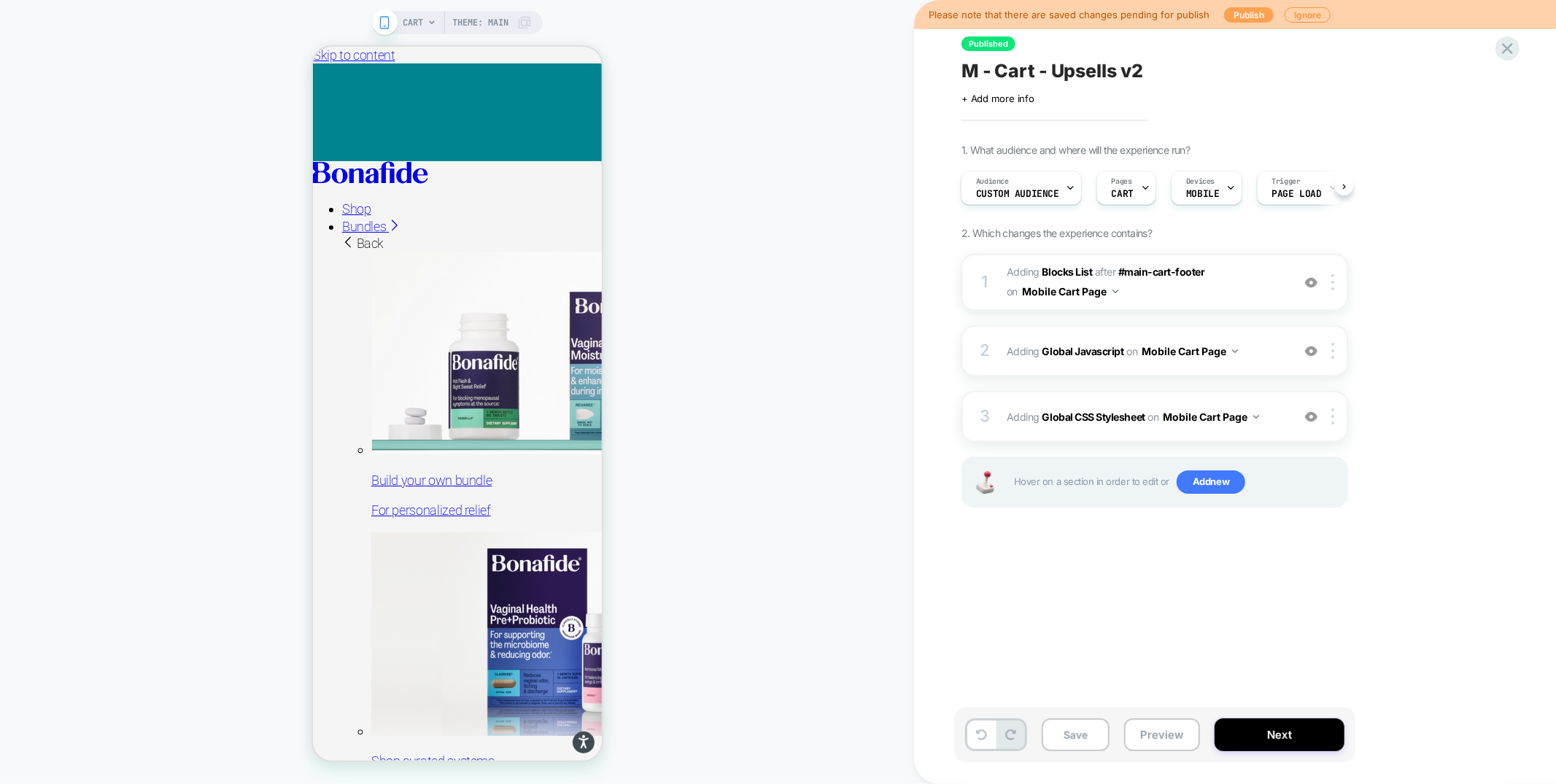
click at [1240, 15] on button "Publish" at bounding box center [1248, 15] width 49 height 15
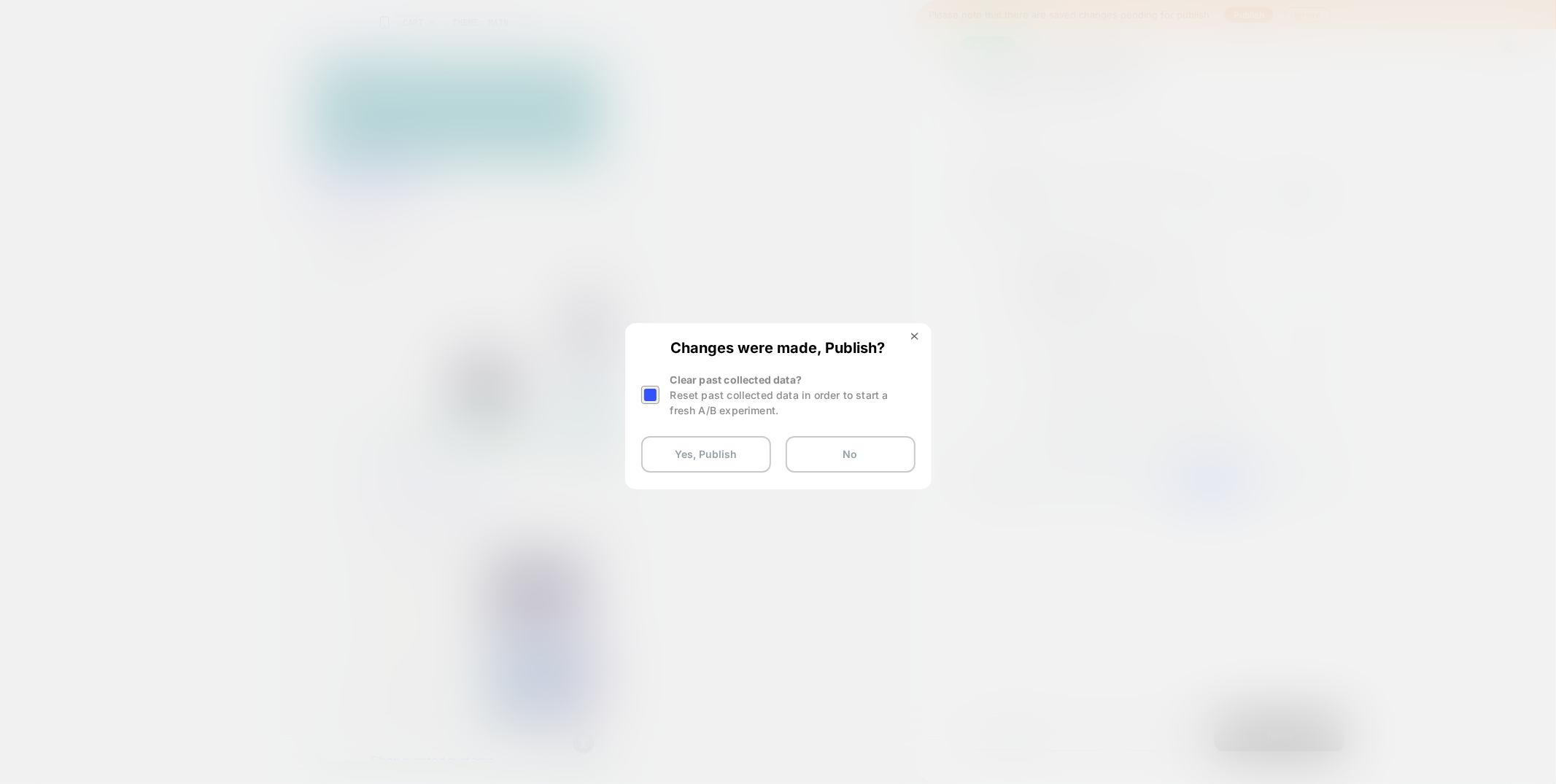
click at [647, 389] on div at bounding box center [650, 395] width 19 height 19
click at [673, 453] on button "Yes, Publish" at bounding box center [706, 454] width 129 height 36
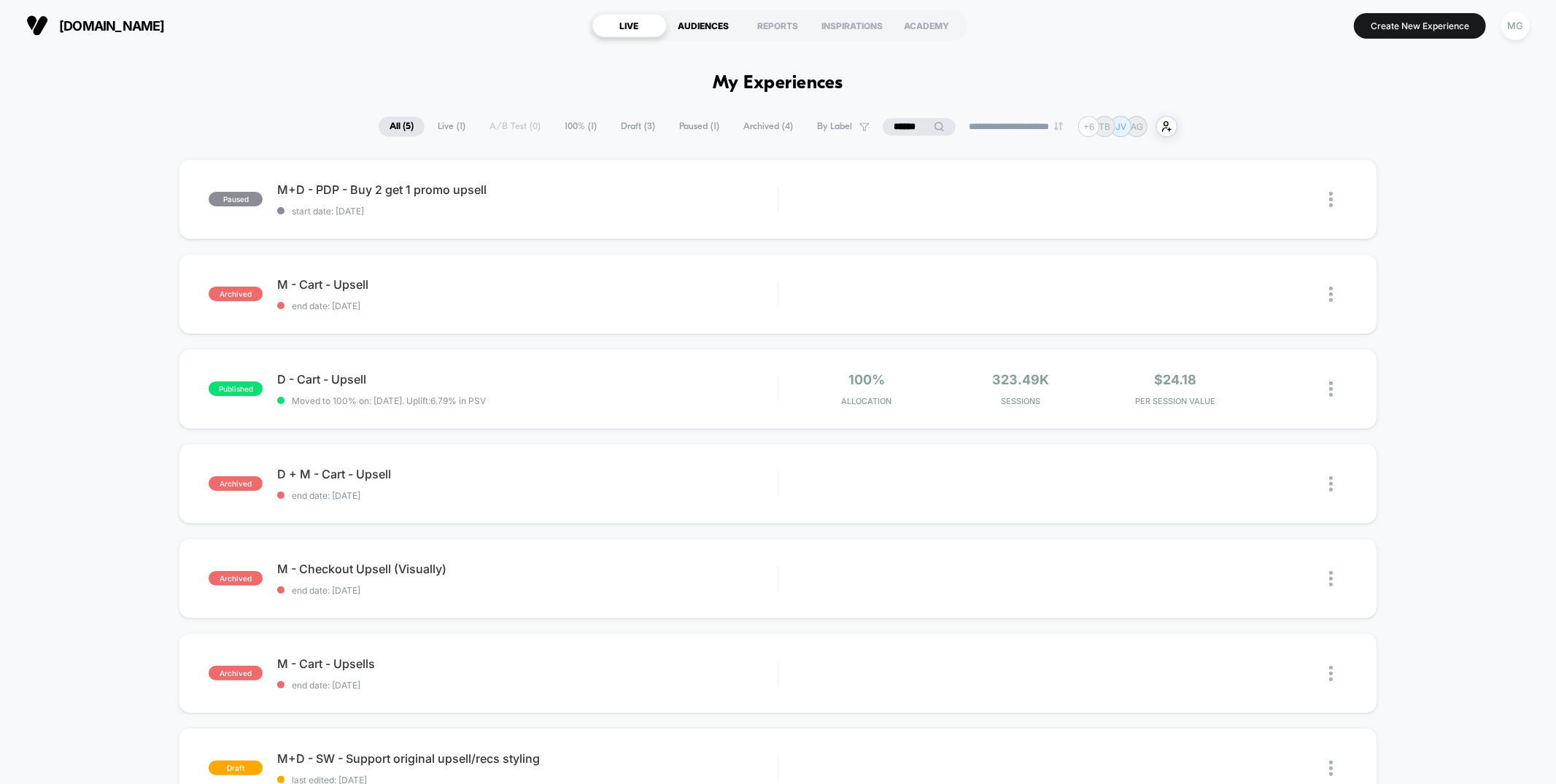
click at [733, 31] on div "AUDIENCES" at bounding box center [704, 25] width 74 height 23
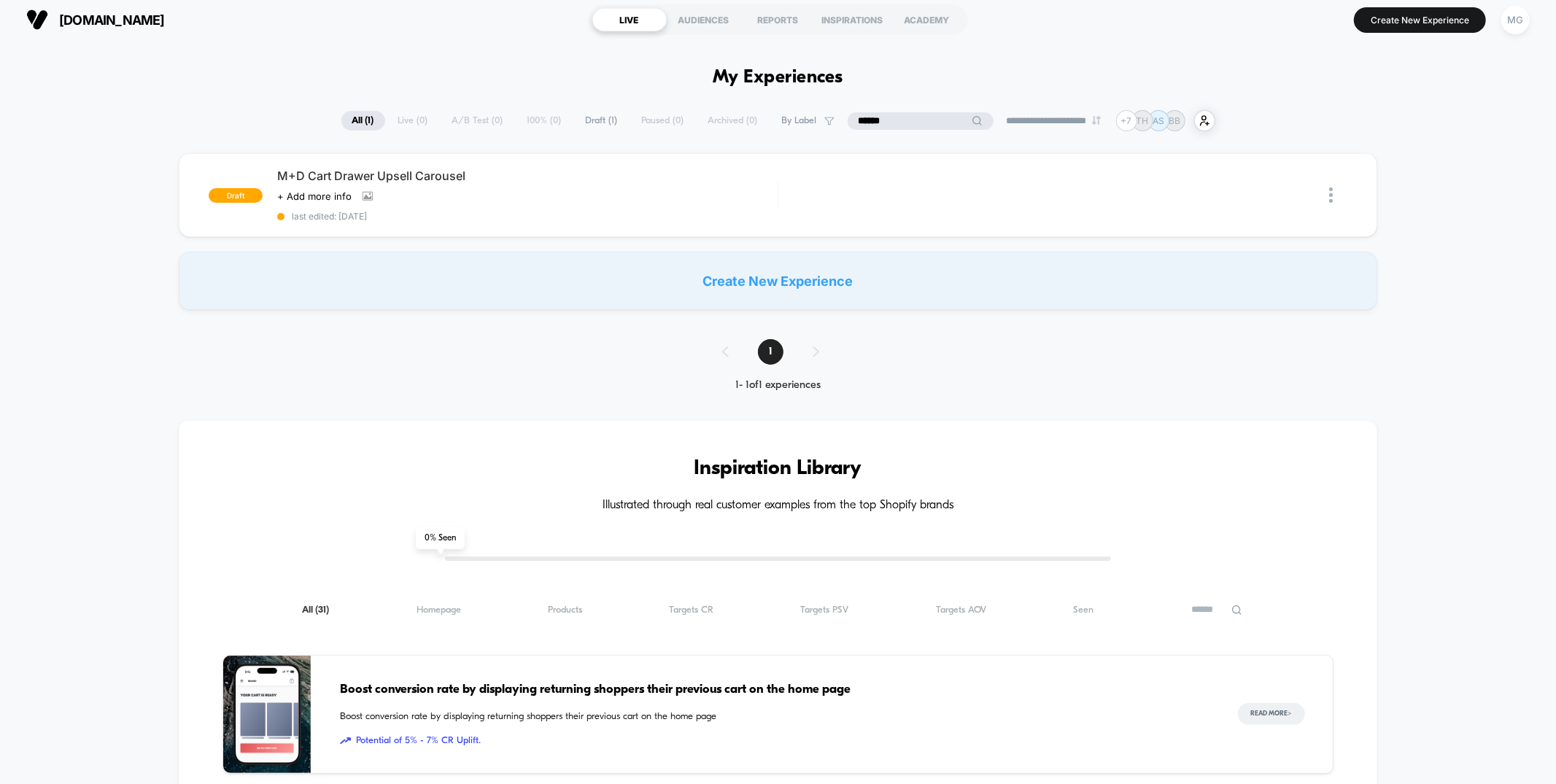
click at [920, 120] on input "******" at bounding box center [920, 121] width 146 height 18
click at [920, 120] on input "******" at bounding box center [920, 122] width 146 height 18
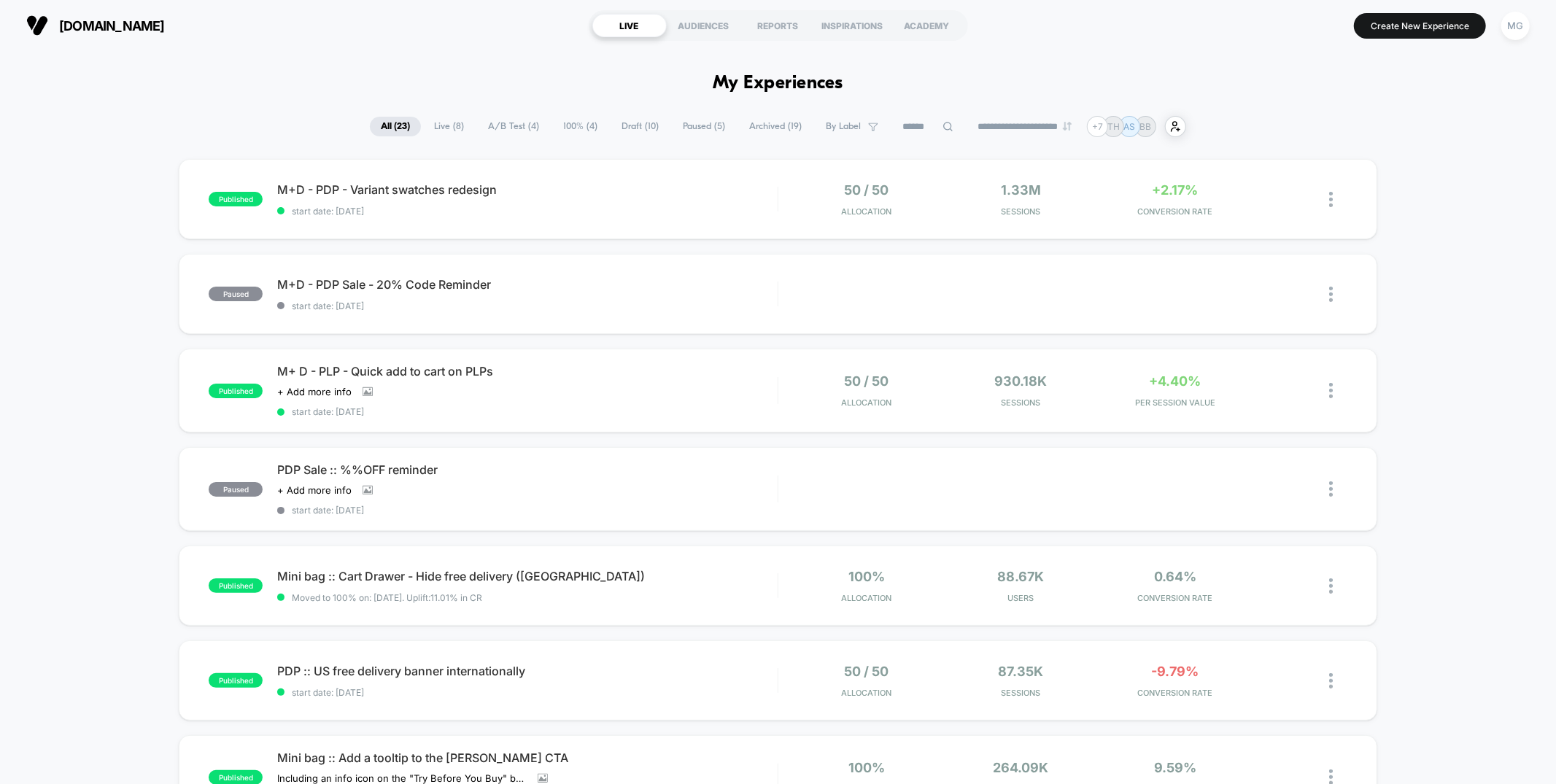
click at [94, 162] on div "published M+D - PDP - Variant swatches redesign start date: [DATE] 50 / 50 Allo…" at bounding box center [778, 767] width 1556 height 1218
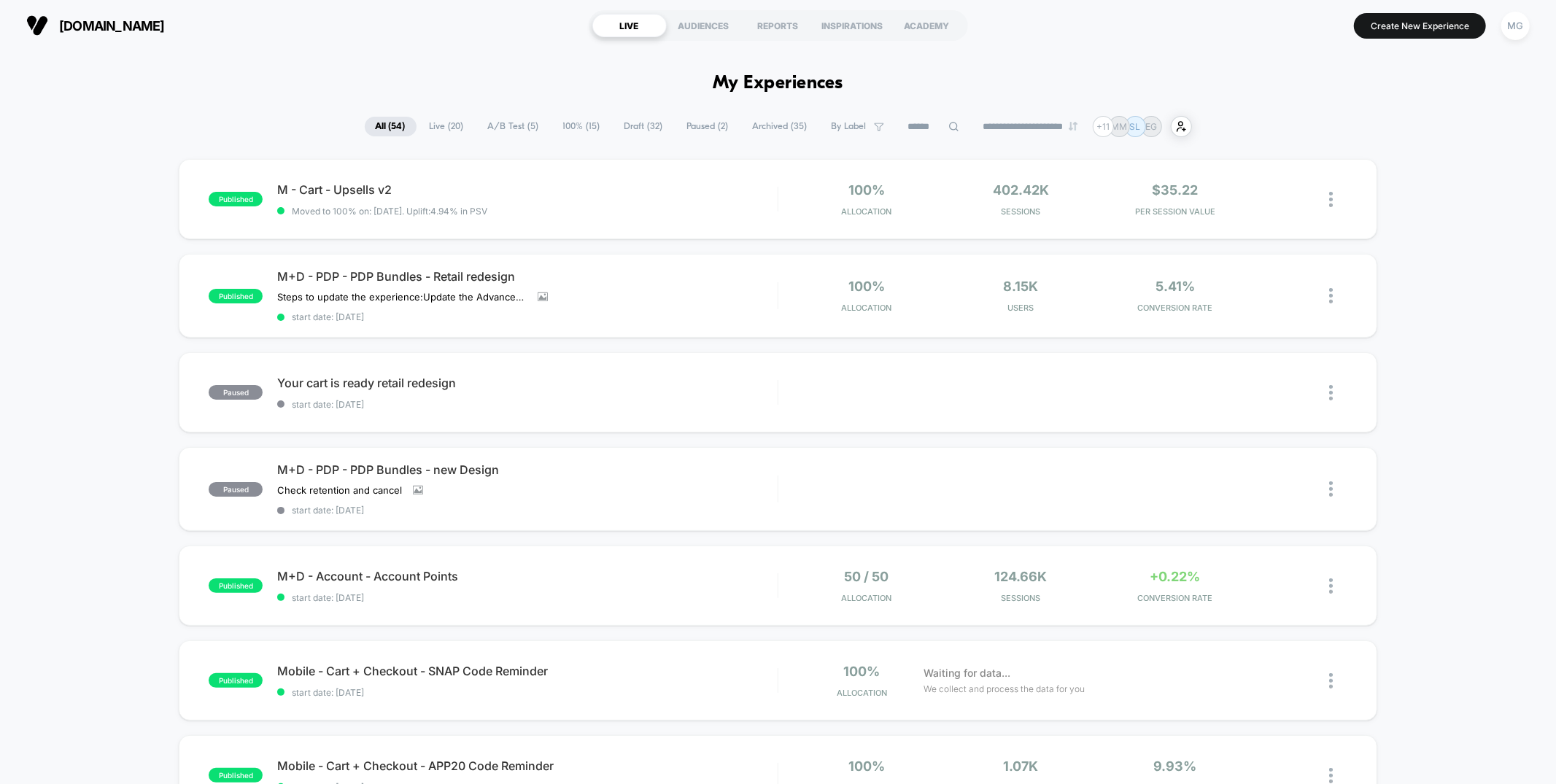
click at [582, 122] on span "100% ( 15 )" at bounding box center [581, 126] width 59 height 19
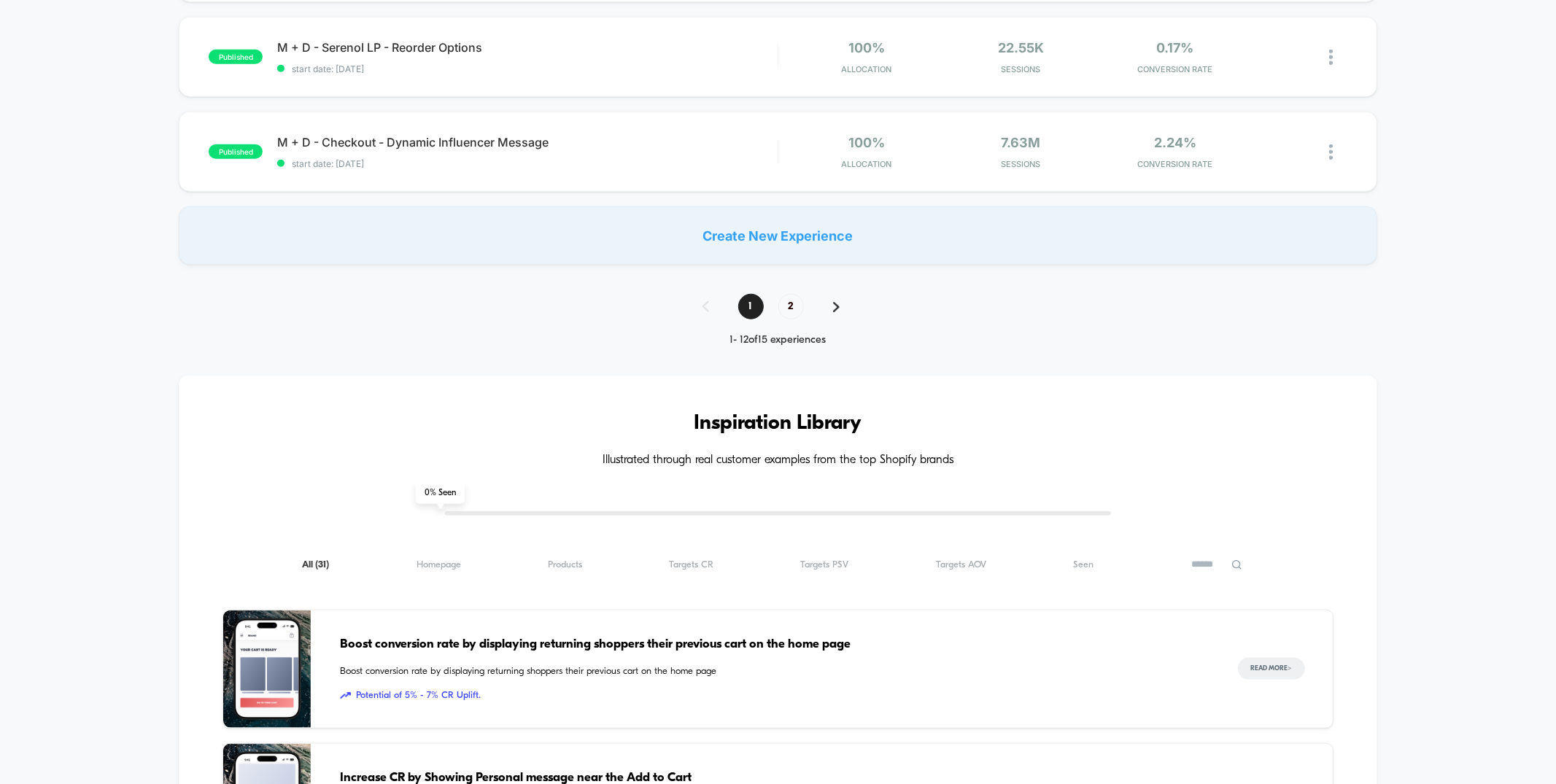
scroll to position [1047, 0]
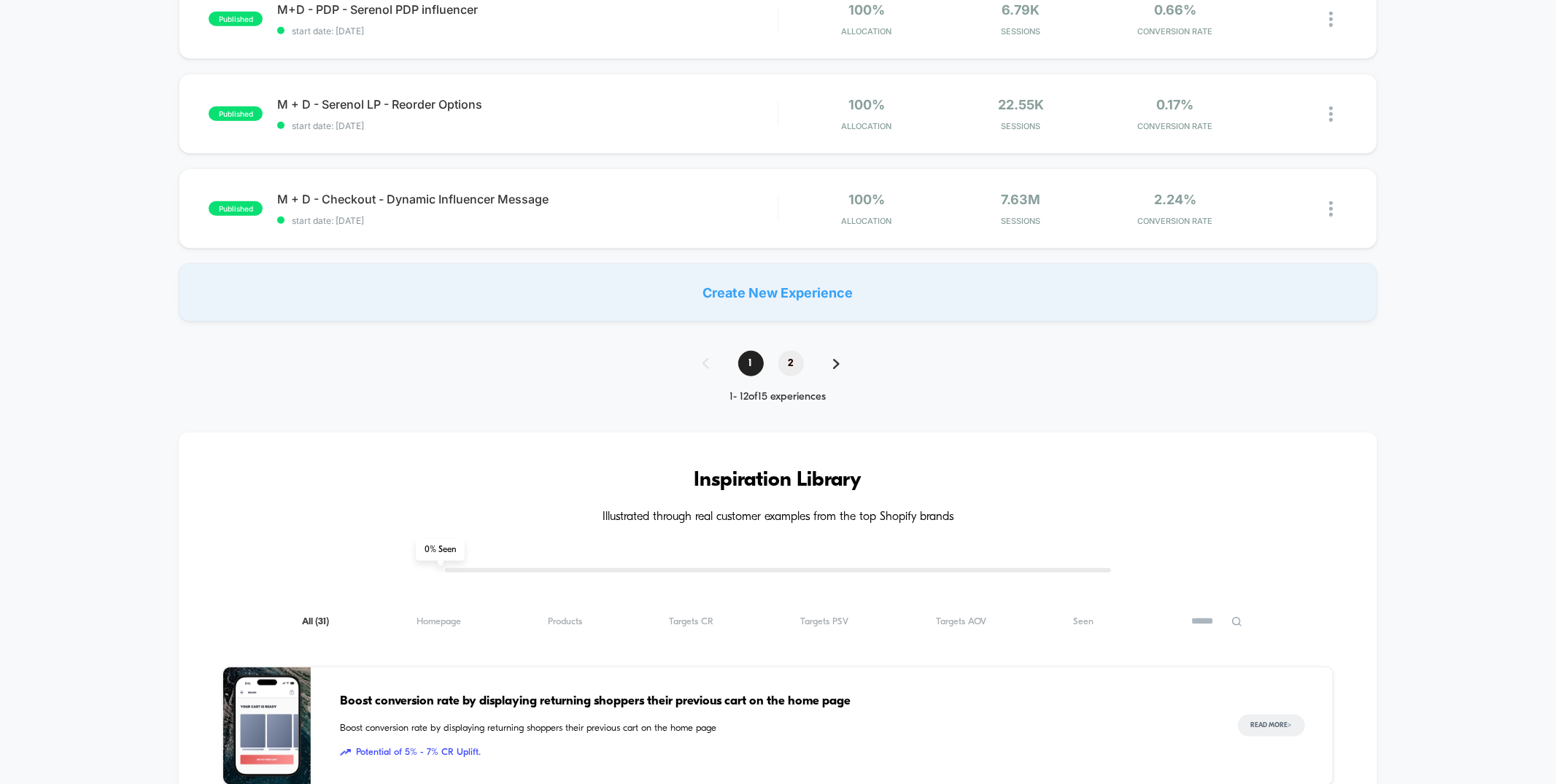
click at [794, 368] on span "2" at bounding box center [791, 364] width 26 height 26
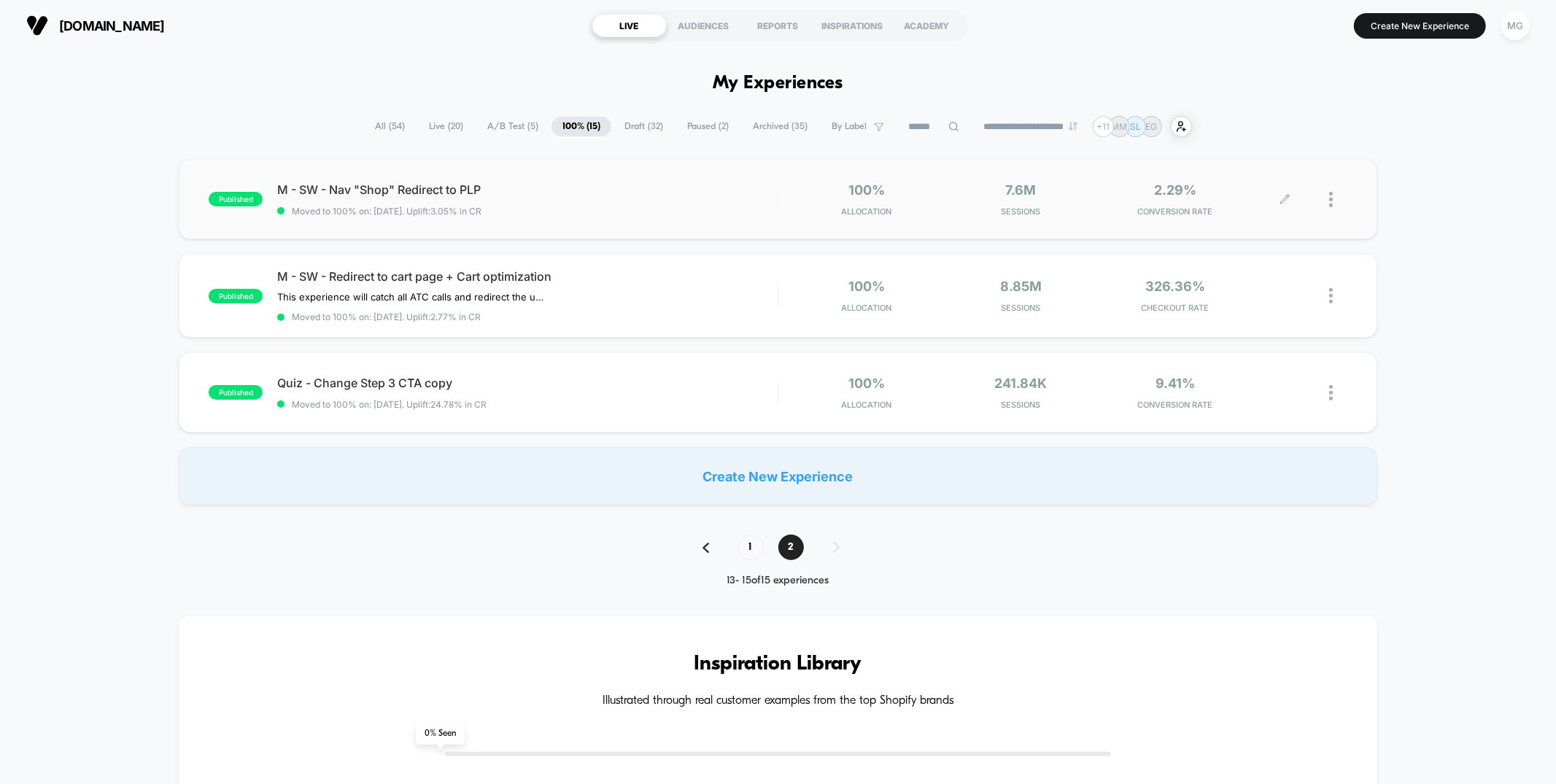
click at [1283, 199] on icon at bounding box center [1285, 199] width 9 height 9
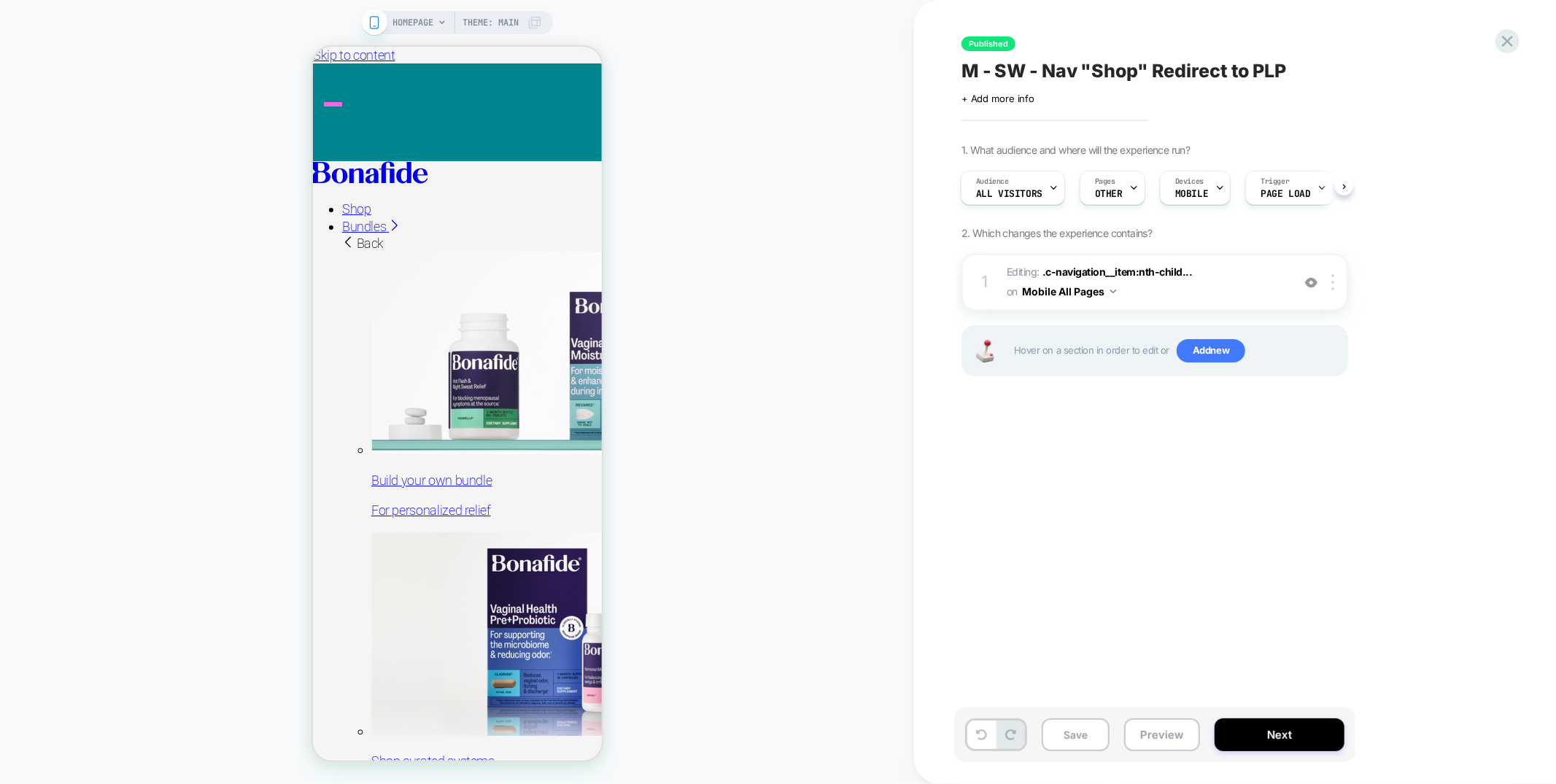
click at [328, 160] on div at bounding box center [456, 160] width 289 height 0
click at [1315, 280] on img at bounding box center [1311, 282] width 12 height 12
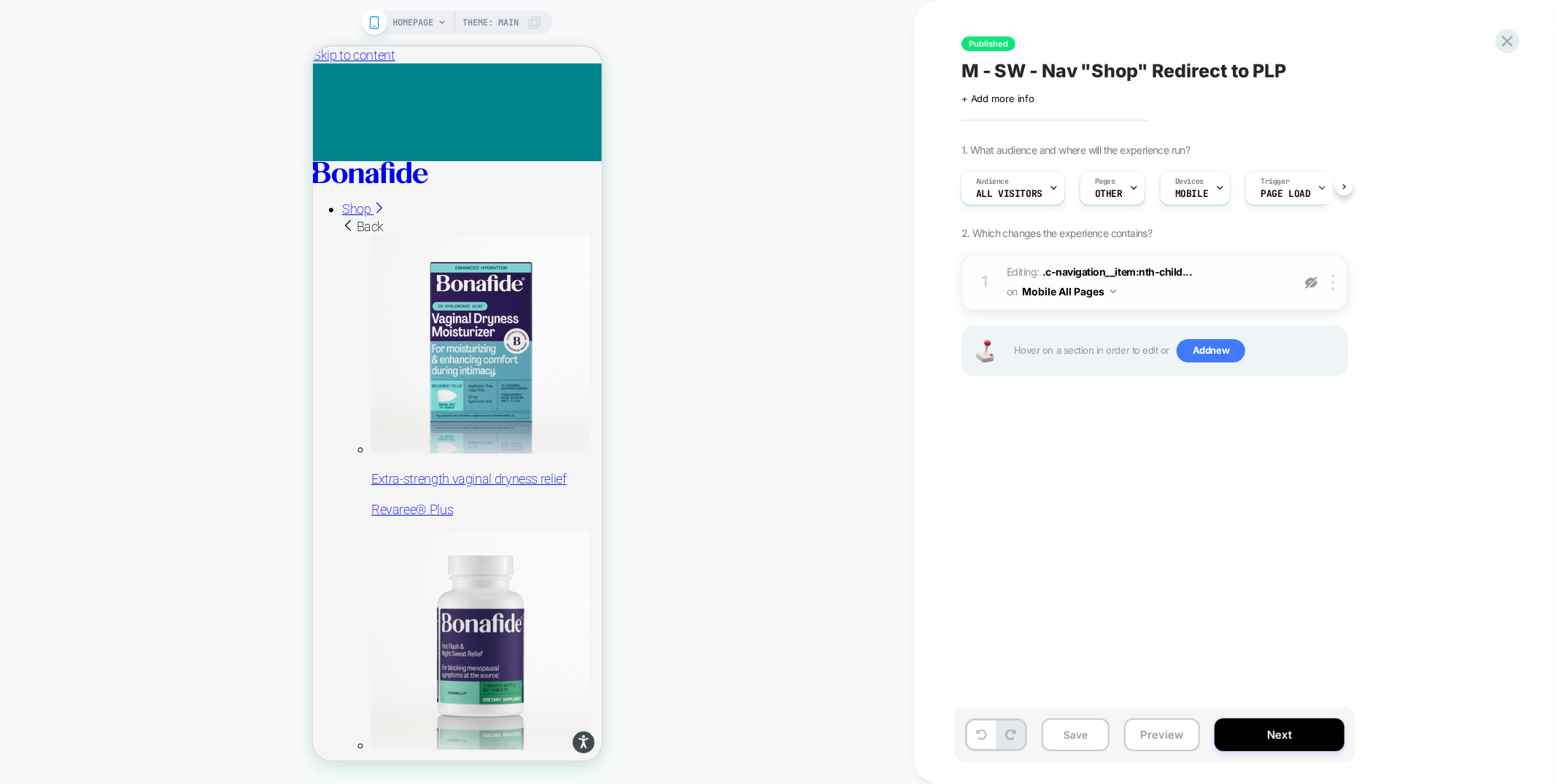
click at [1173, 298] on span "Editing : .c-navigation__item:nth-child... .c-navigation__item:nth-child(1) on …" at bounding box center [1145, 282] width 278 height 40
click at [1317, 282] on img at bounding box center [1311, 282] width 12 height 12
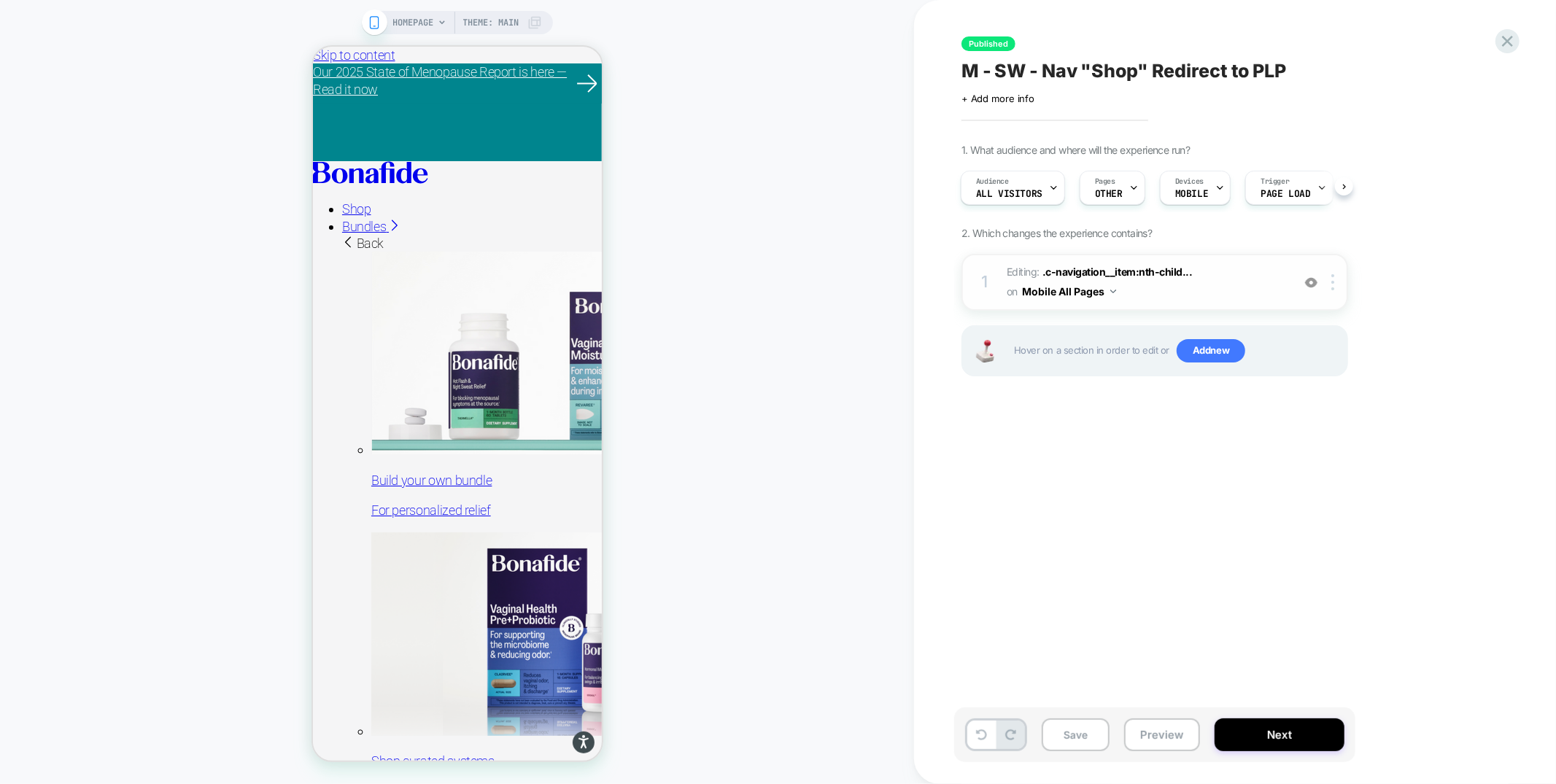
click at [1232, 286] on span "Editing : .c-navigation__item:nth-child... .c-navigation__item:nth-child(1) on …" at bounding box center [1145, 282] width 278 height 40
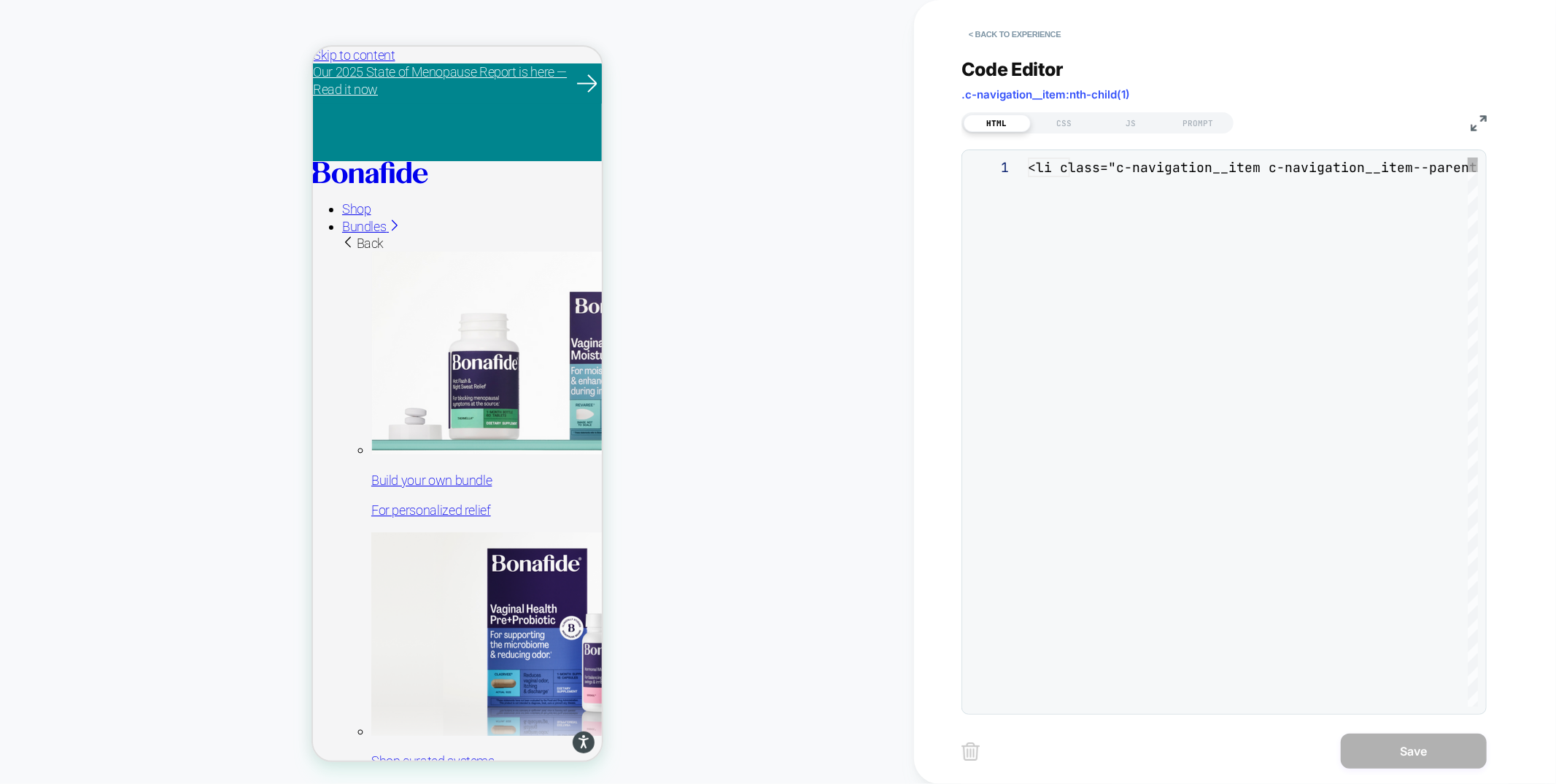
scroll to position [197, 0]
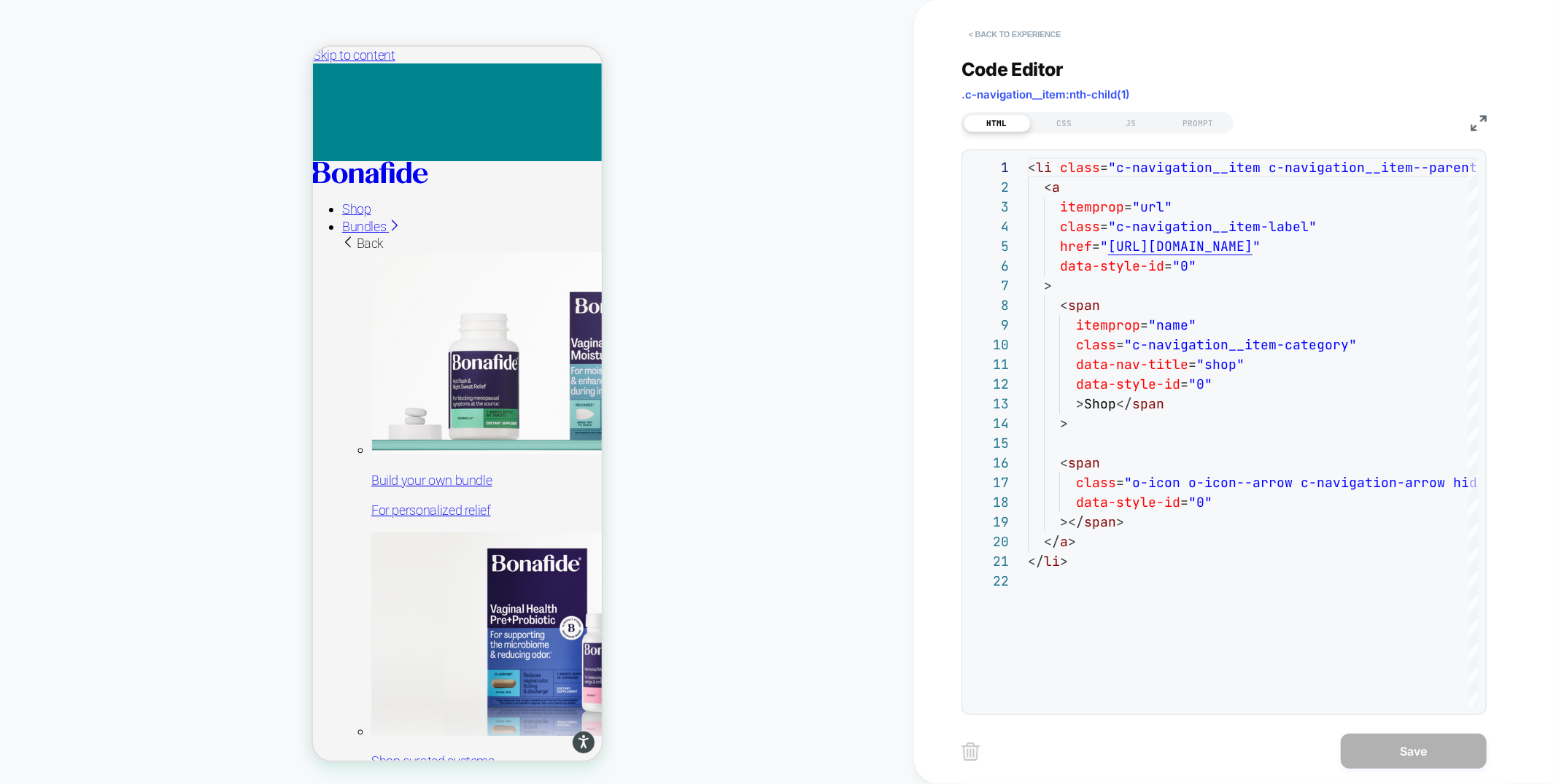
click at [1034, 32] on button "< Back to experience" at bounding box center [1015, 34] width 107 height 23
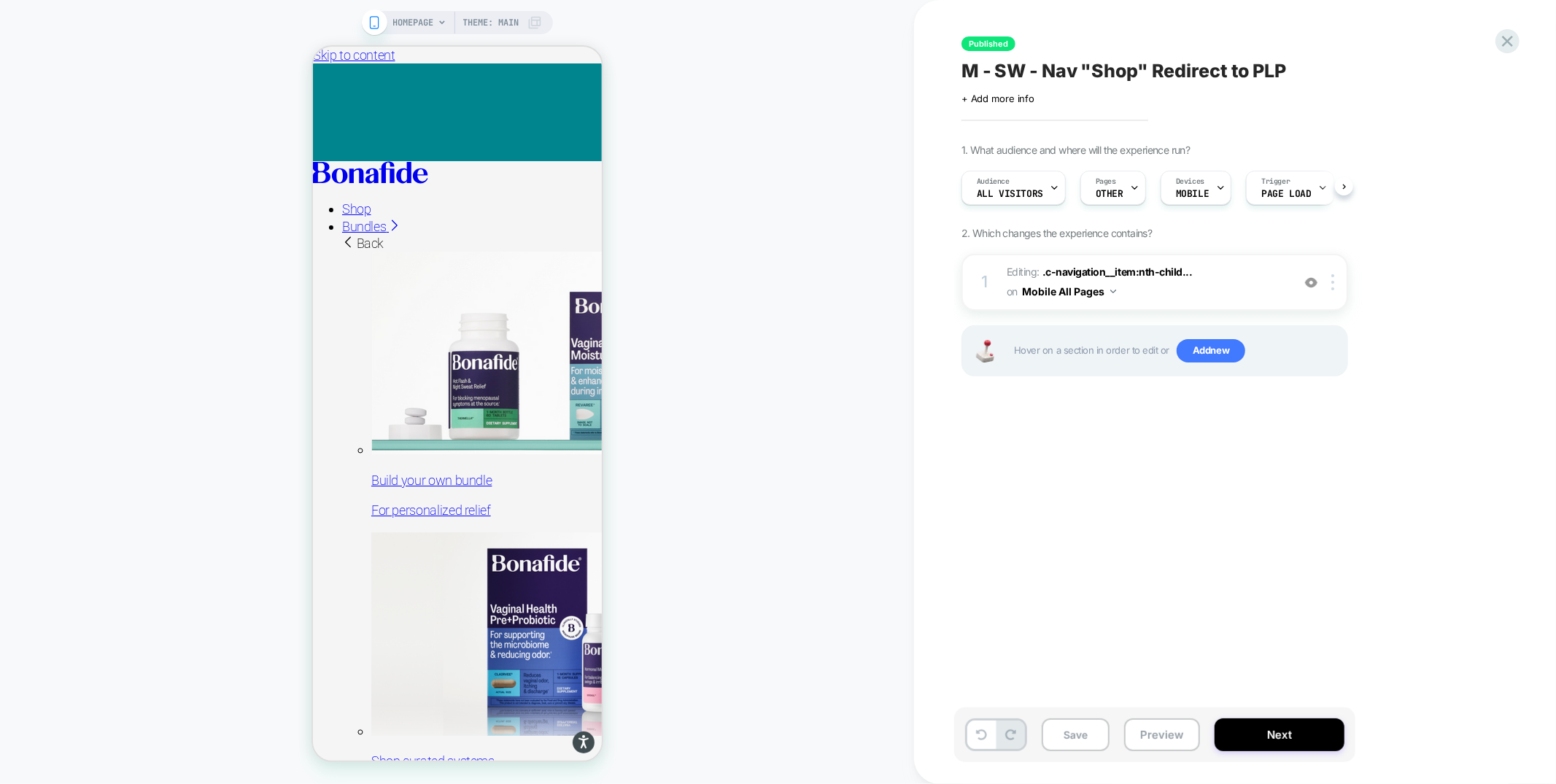
scroll to position [0, 1]
click at [1314, 282] on img at bounding box center [1311, 282] width 12 height 12
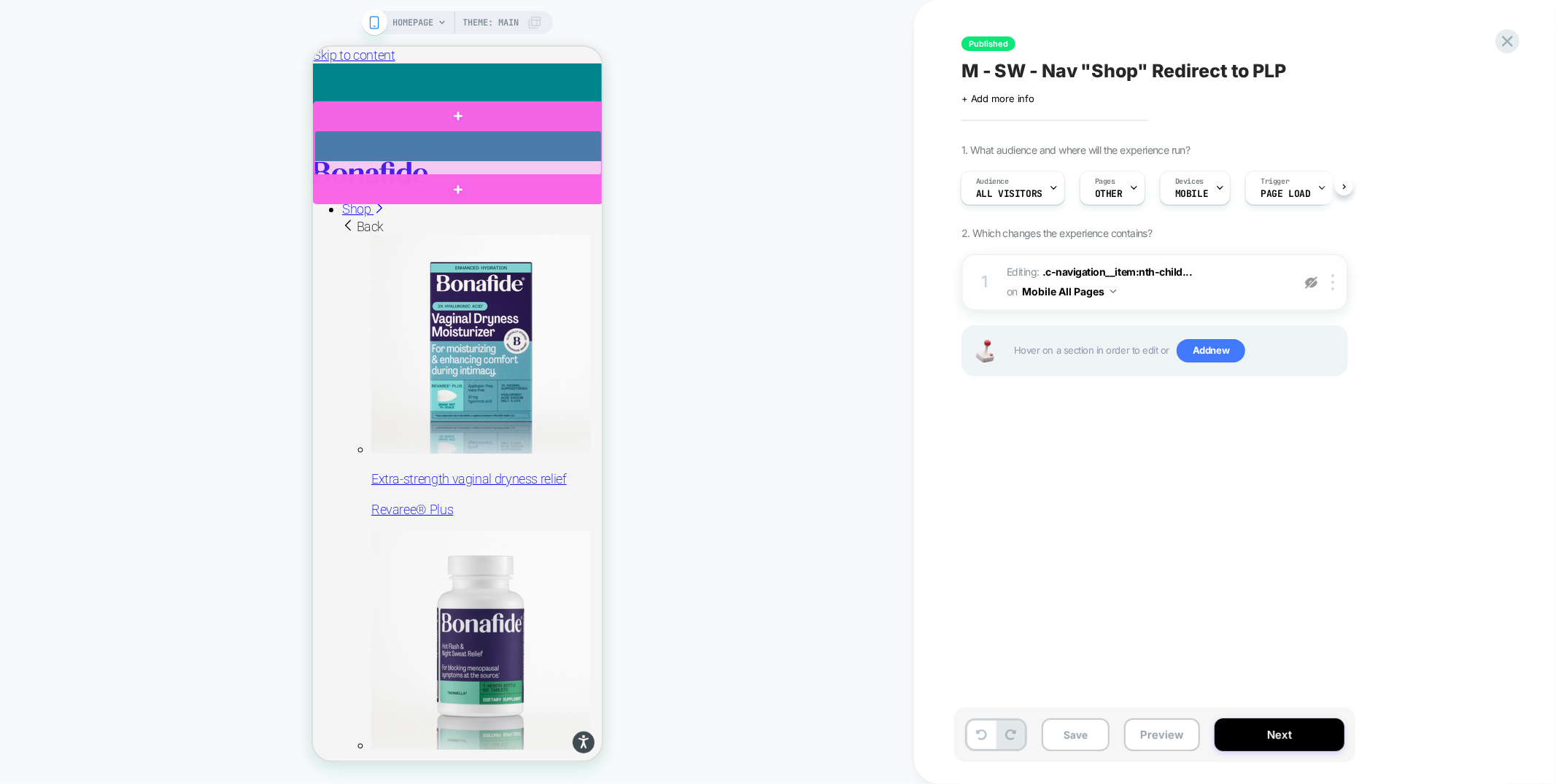
click at [371, 163] on div at bounding box center [457, 151] width 287 height 44
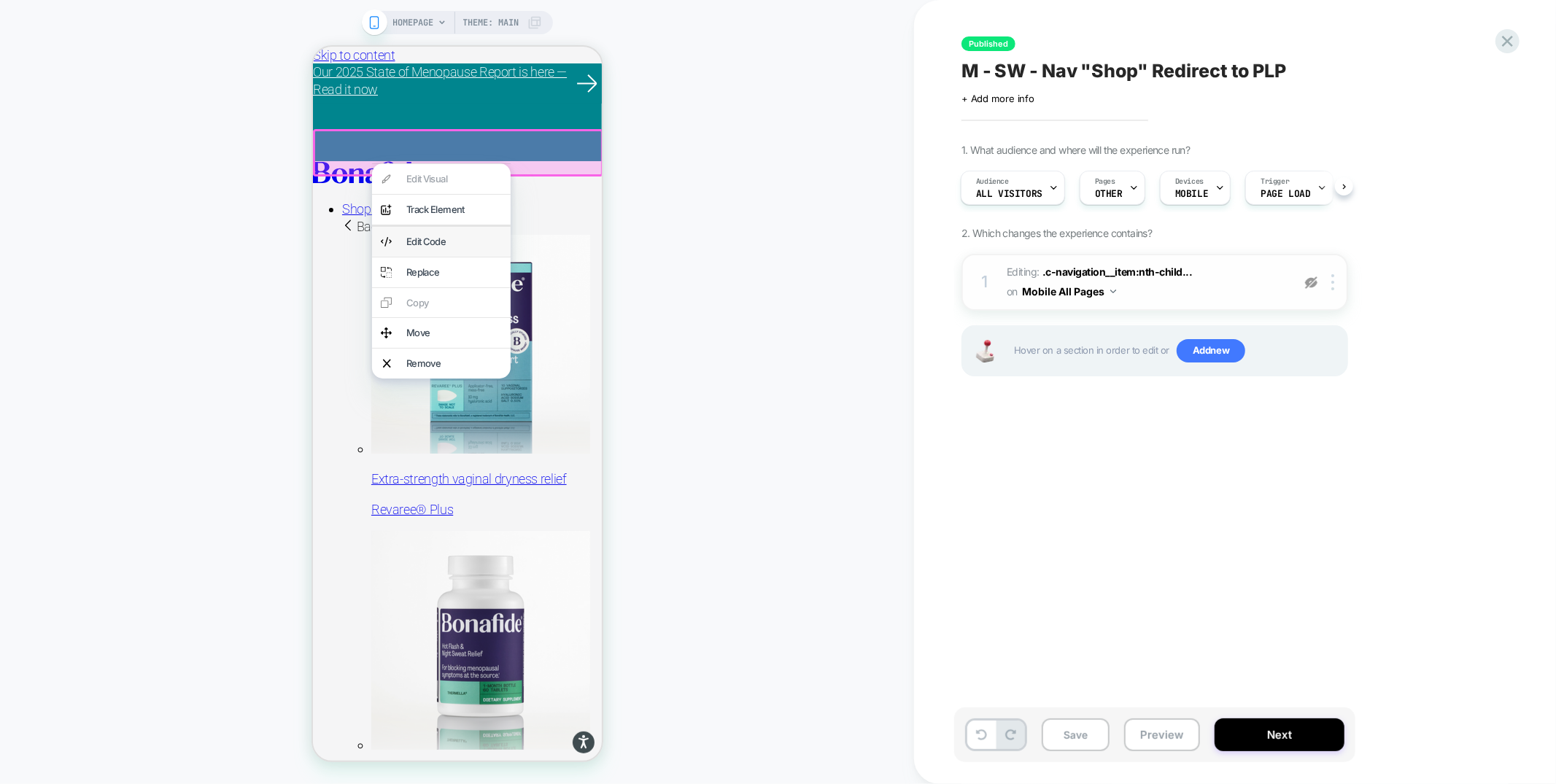
click at [412, 233] on div "Edit Code" at bounding box center [440, 240] width 138 height 30
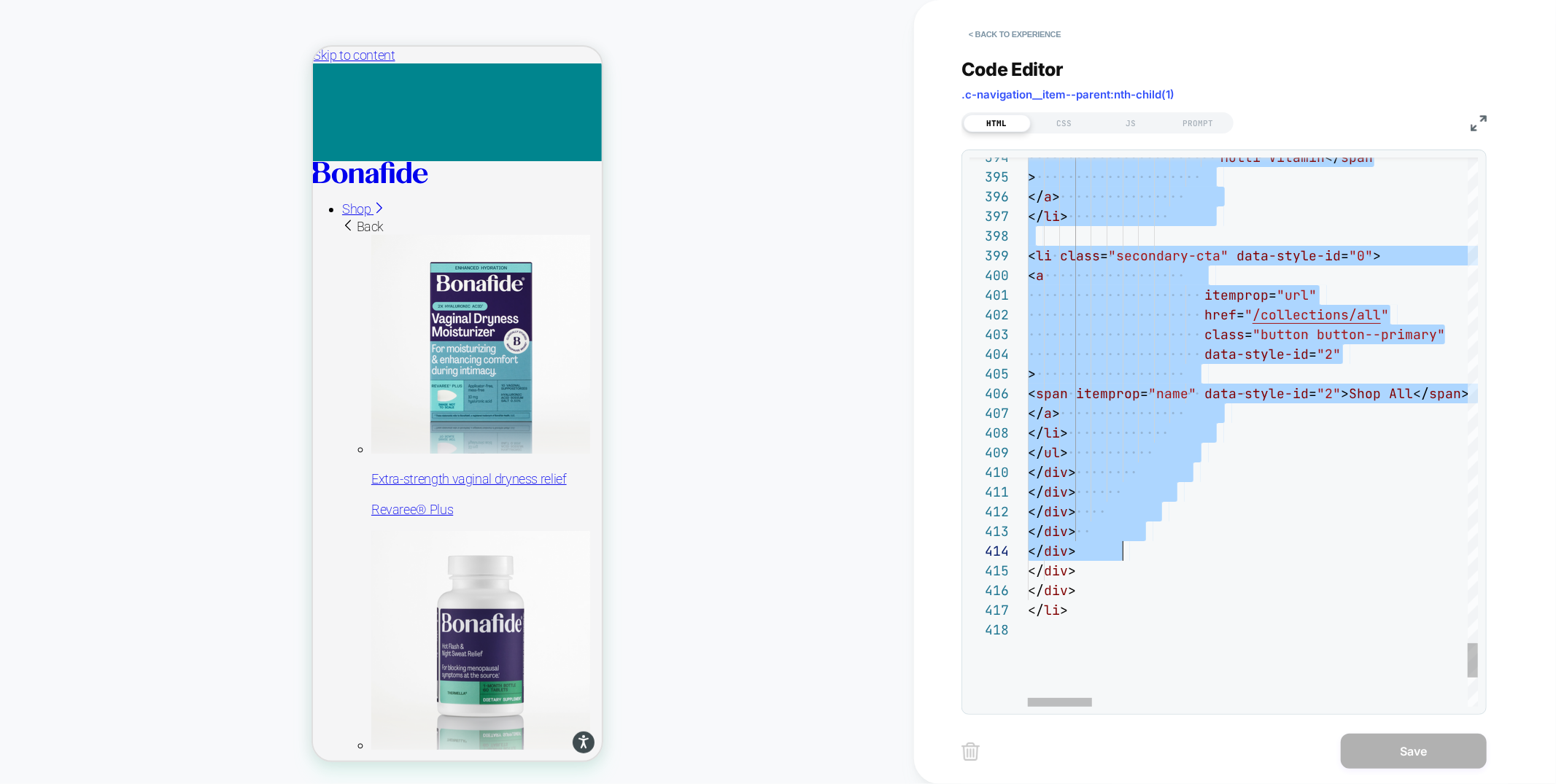
scroll to position [99, 95]
drag, startPoint x: 1063, startPoint y: 463, endPoint x: 1134, endPoint y: 558, distance: 118.6
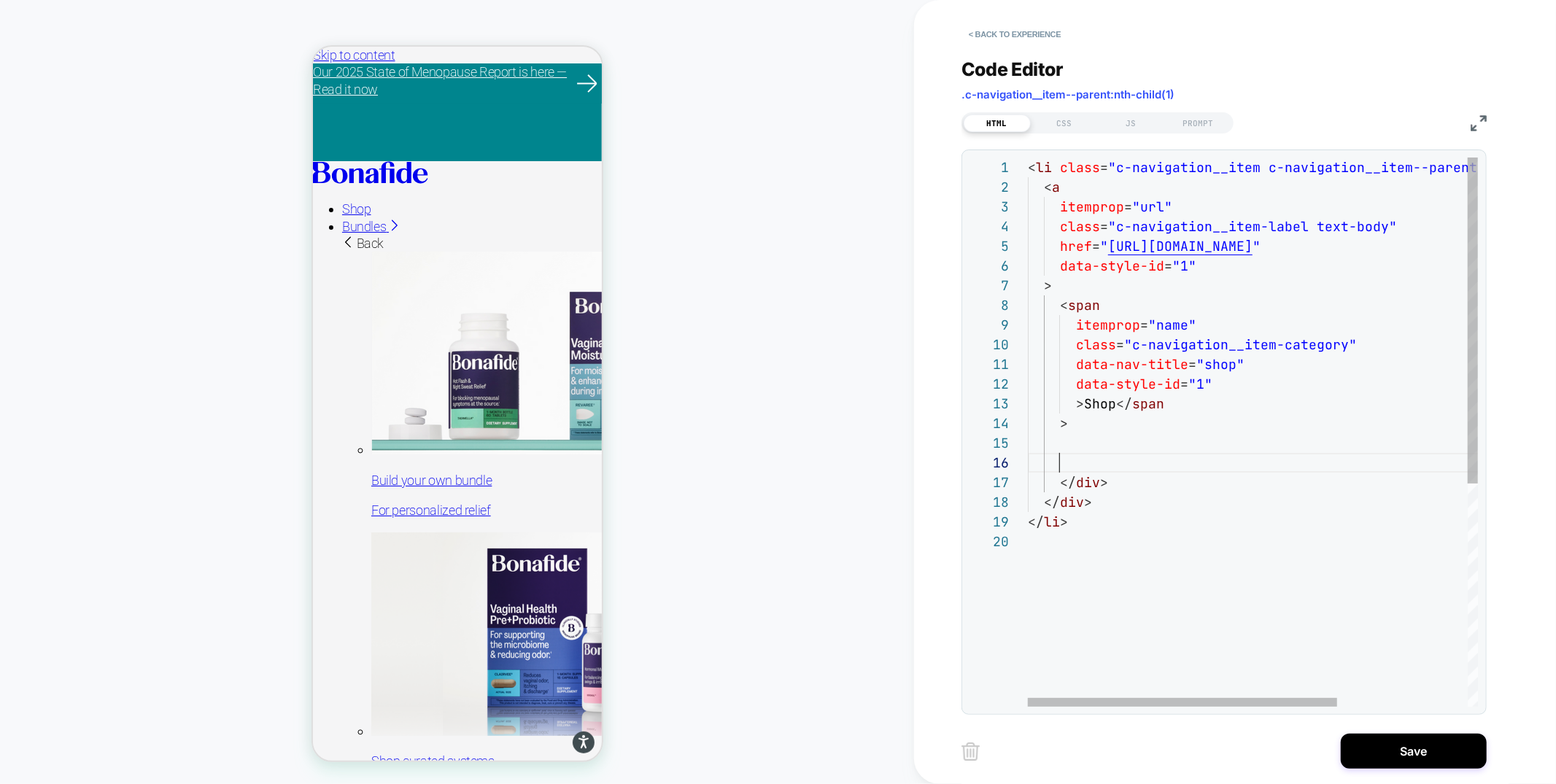
scroll to position [99, 16]
click at [1071, 429] on div "</ li > </ div > </ div > > > Shop </ span data-style-id = "1" data-nav-title =…" at bounding box center [1347, 619] width 639 height 923
click at [1099, 481] on div "</ li > </ div > </ div > > Shop < / span data-style-id = "1" data-nav-title = …" at bounding box center [1347, 619] width 639 height 923
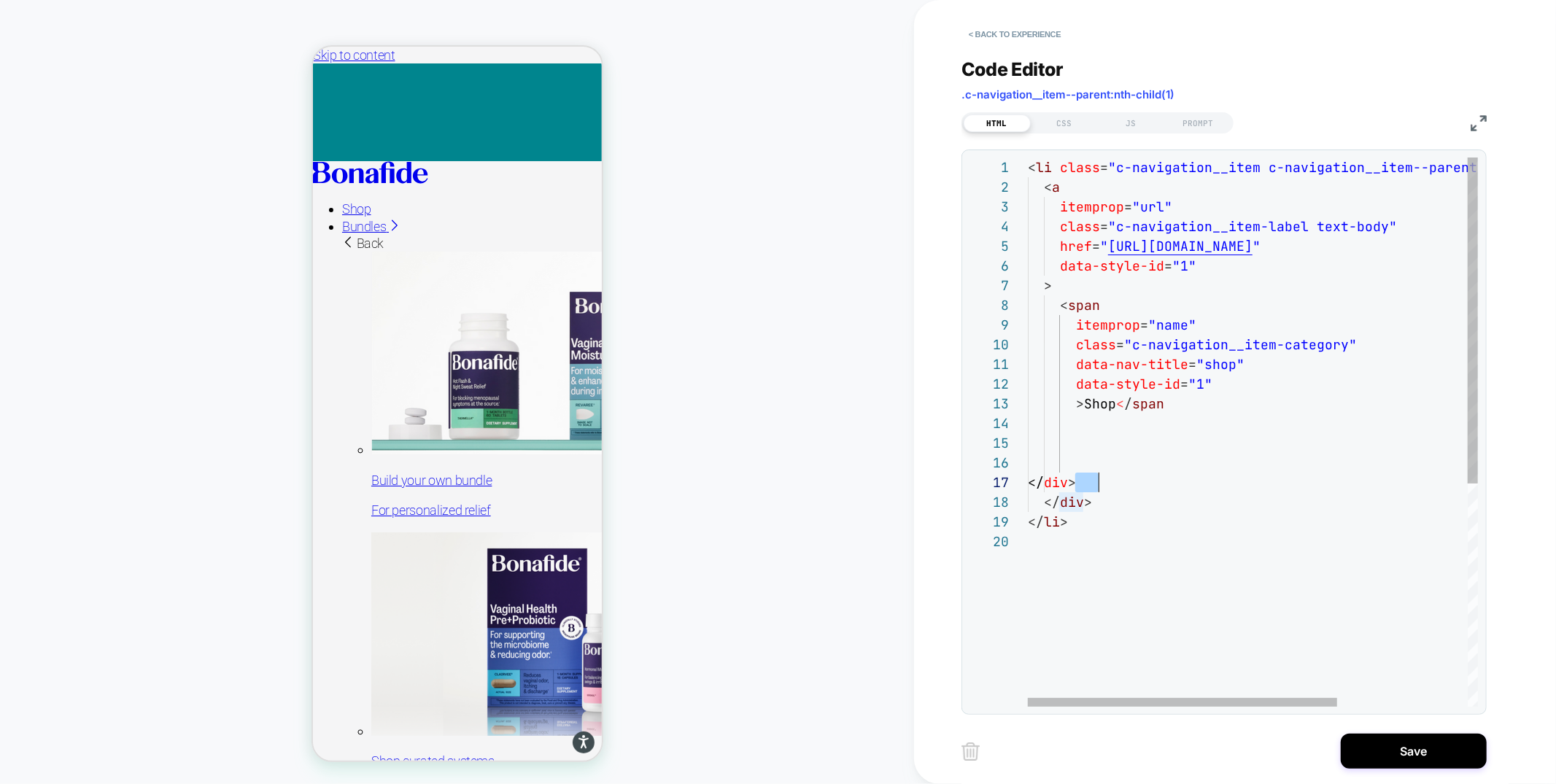
click at [1099, 481] on div "</ li > </ div > </ div > > Shop < / span data-style-id = "1" data-nav-title = …" at bounding box center [1347, 619] width 639 height 923
click at [1075, 486] on div "</ li > </ div > > Shop < / span data-style-id = "1" data-nav-title = "shop" it…" at bounding box center [1347, 609] width 639 height 904
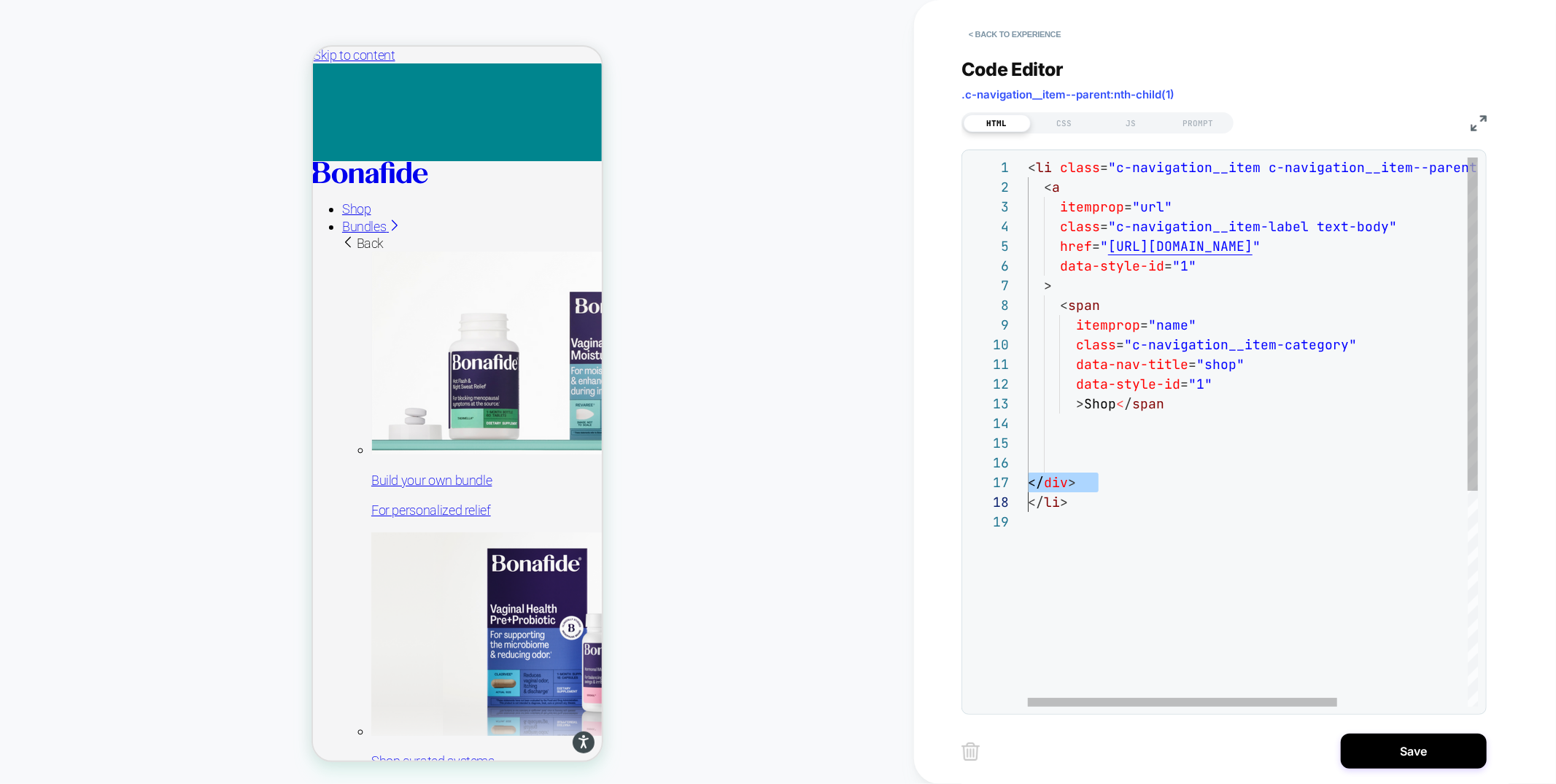
click at [1075, 486] on div "</ li > </ div > > Shop < / span data-style-id = "1" data-nav-title = "shop" it…" at bounding box center [1347, 609] width 639 height 904
type textarea "**********"
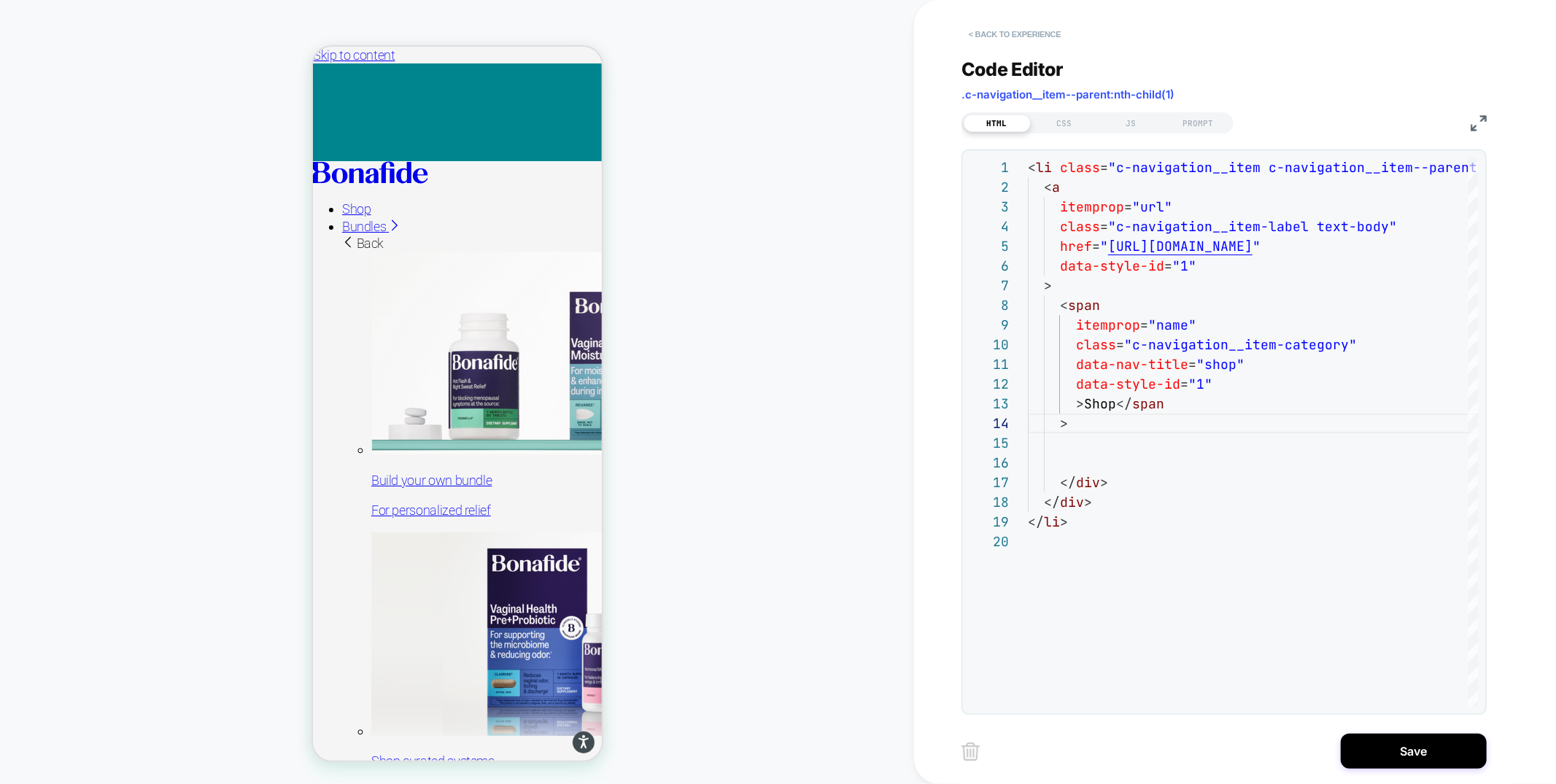
click at [1033, 34] on button "< Back to experience" at bounding box center [1015, 34] width 107 height 23
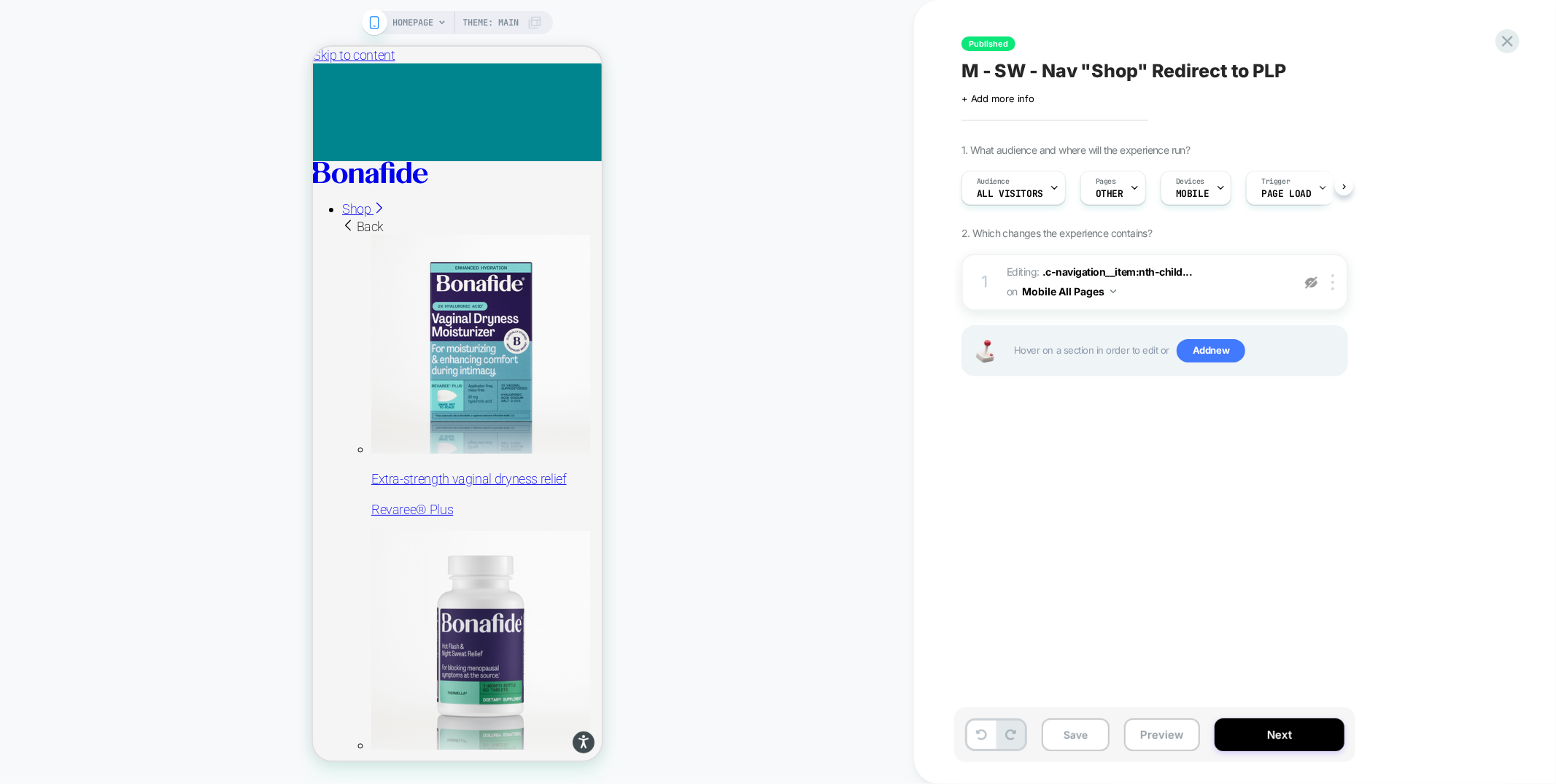
scroll to position [0, 1]
click at [1312, 279] on img at bounding box center [1311, 282] width 12 height 12
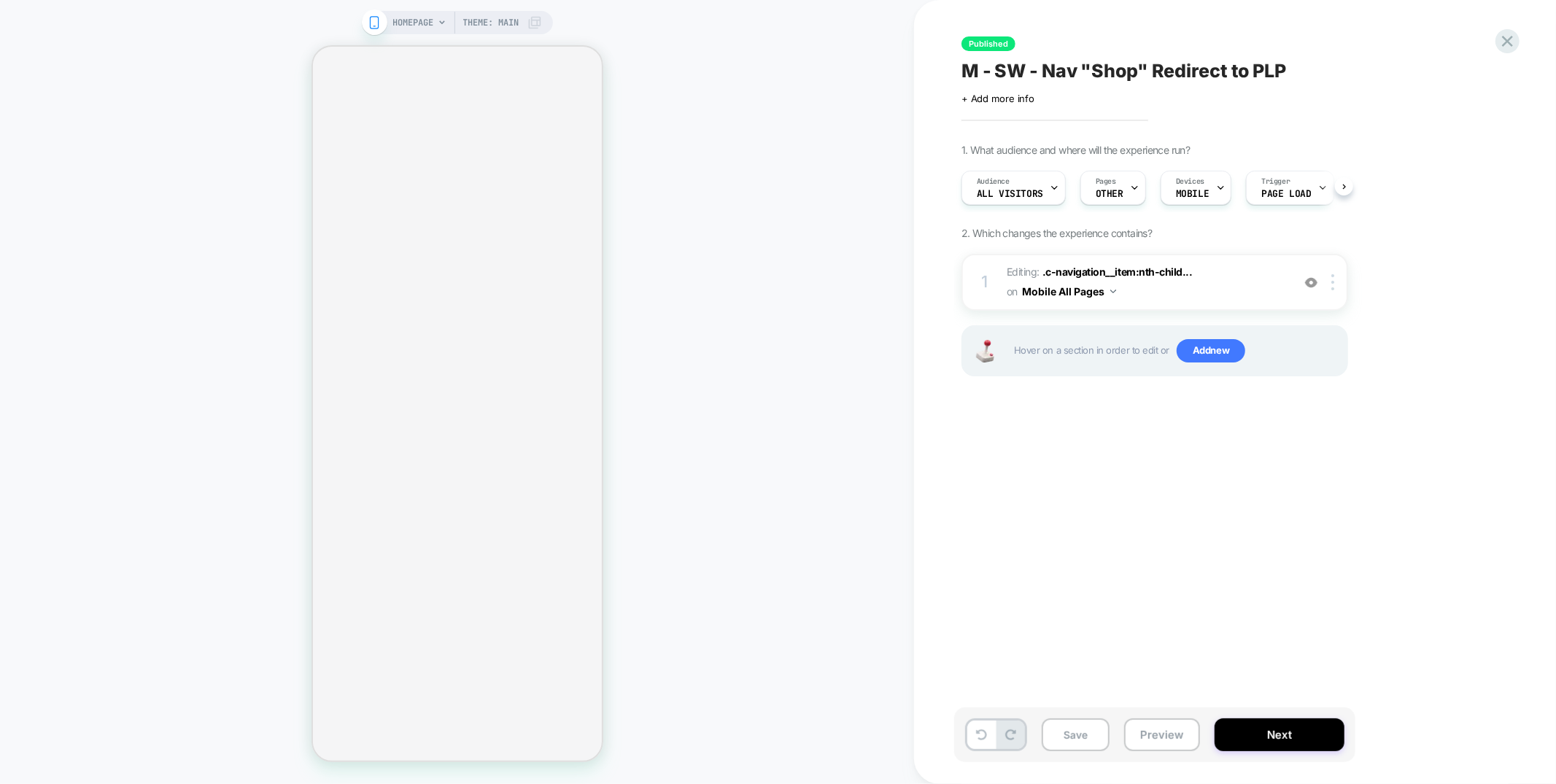
scroll to position [0, 1]
click at [1215, 282] on span "Editing : .c-navigation__item:nth-child... .c-navigation__item:nth-child(1) on …" at bounding box center [1145, 282] width 278 height 40
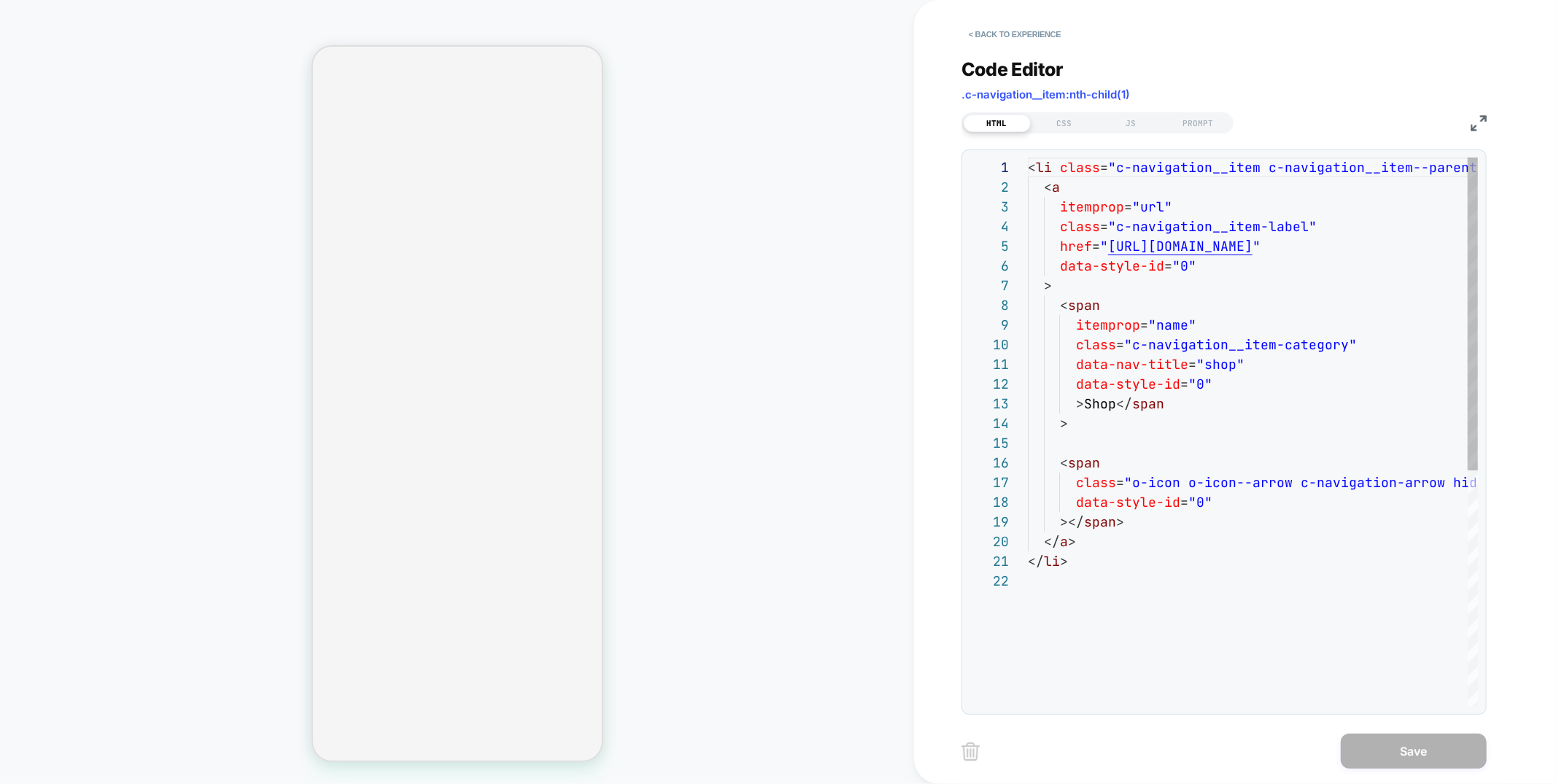
scroll to position [197, 0]
click at [1002, 44] on button "< Back to experience" at bounding box center [1015, 34] width 107 height 23
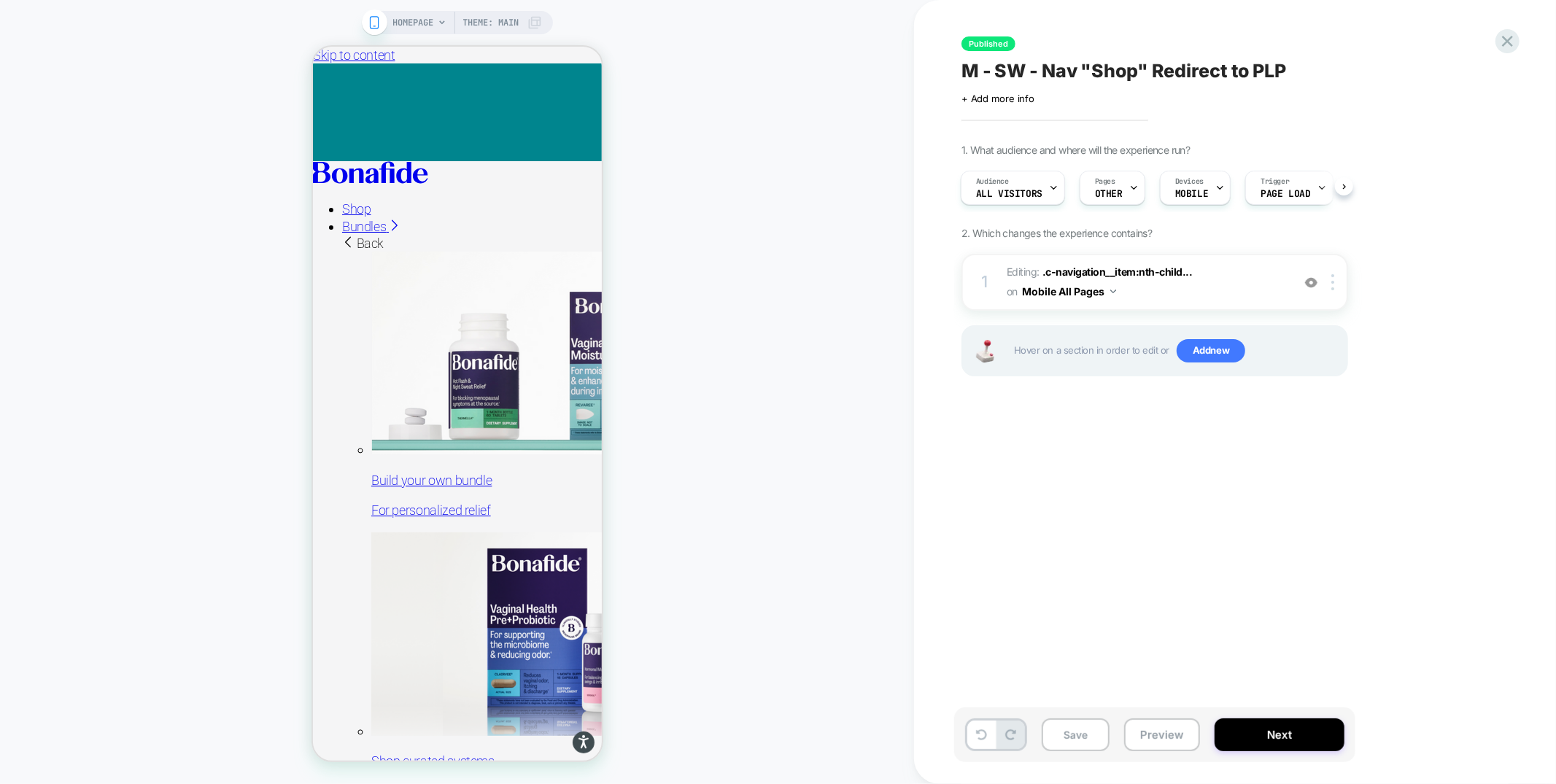
scroll to position [0, 4]
click at [1511, 36] on icon at bounding box center [1507, 41] width 19 height 19
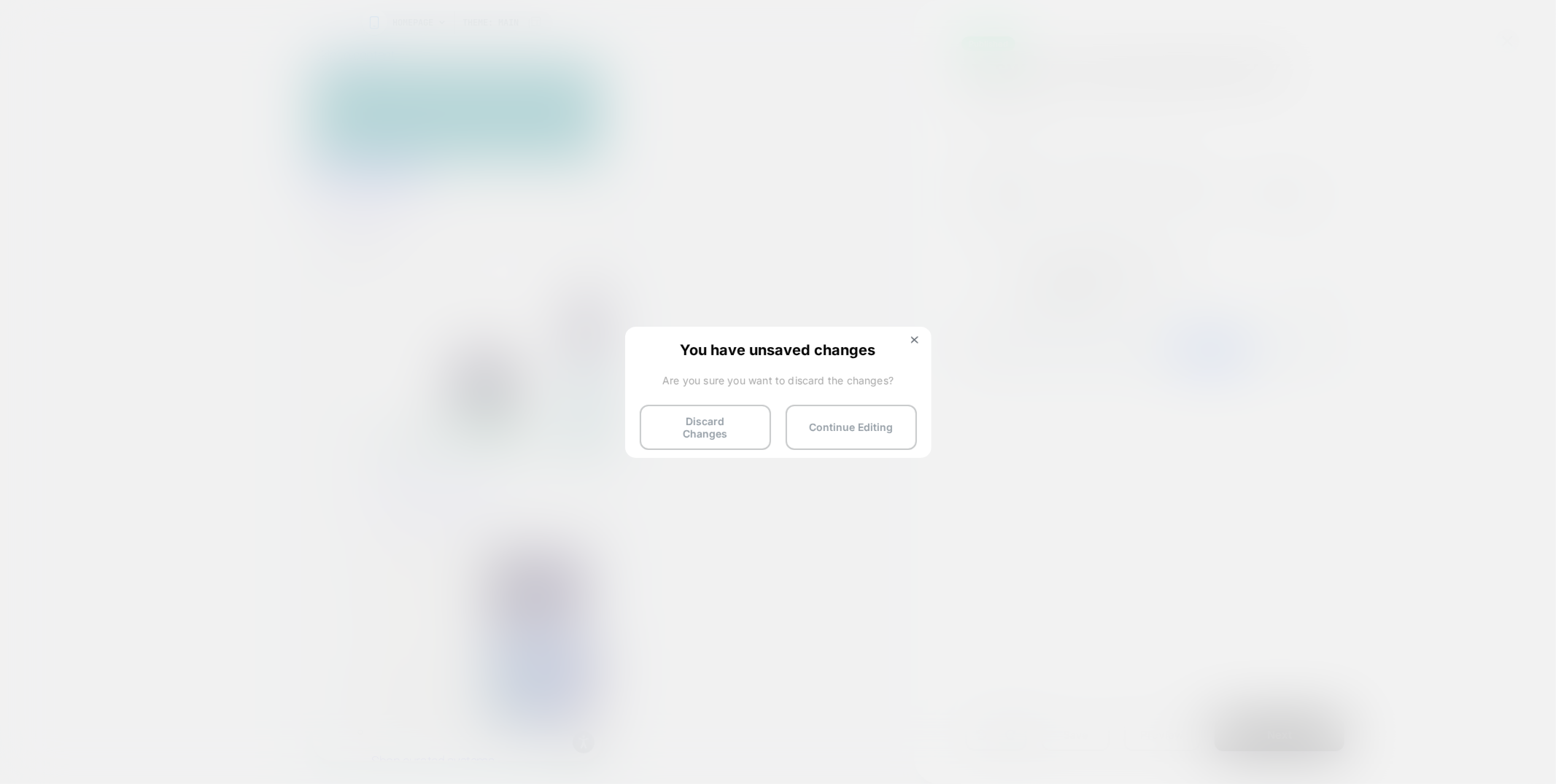
click at [714, 423] on button "Discard Changes" at bounding box center [705, 427] width 131 height 45
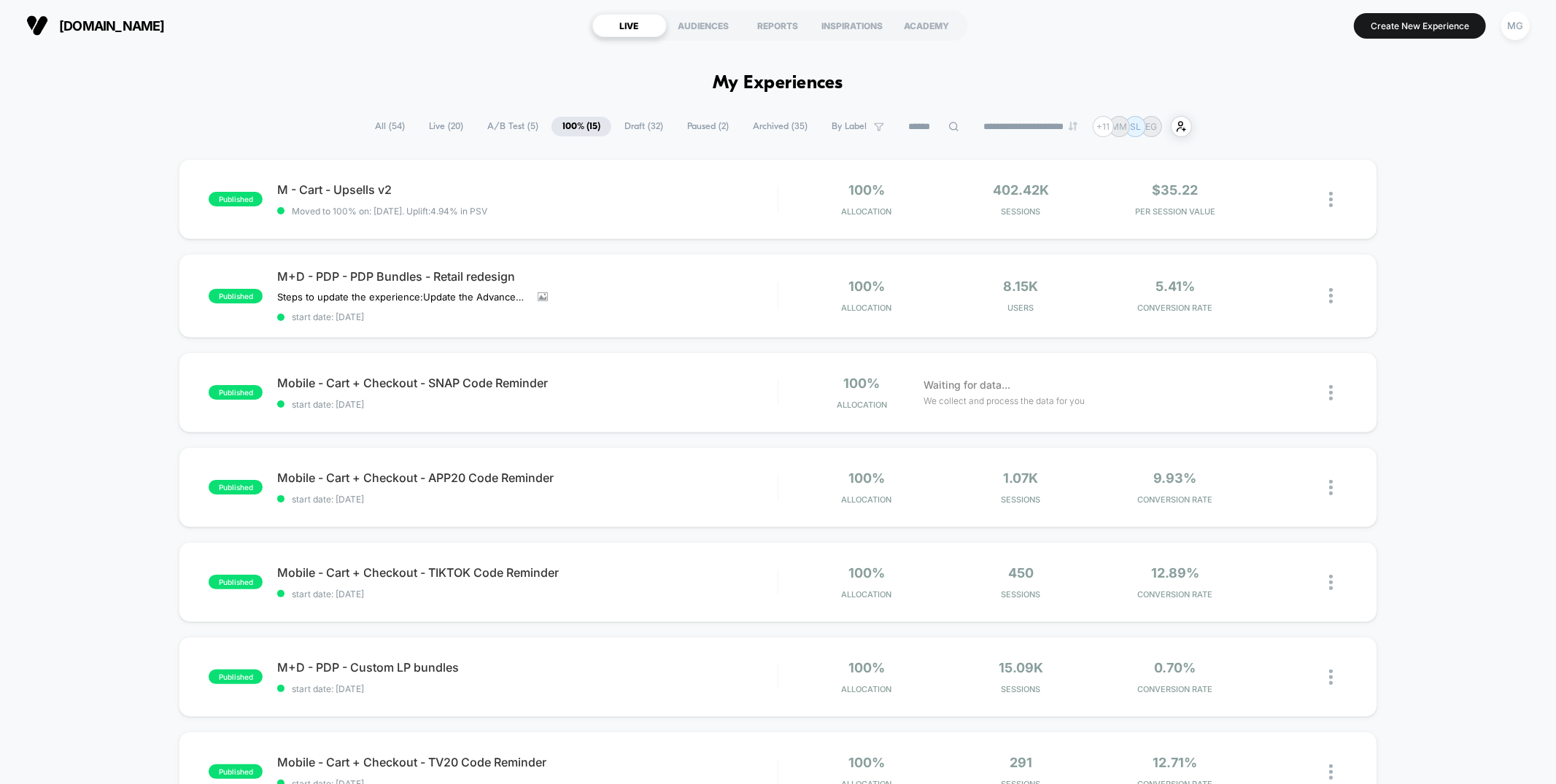
click at [664, 127] on div "**********" at bounding box center [778, 126] width 828 height 21
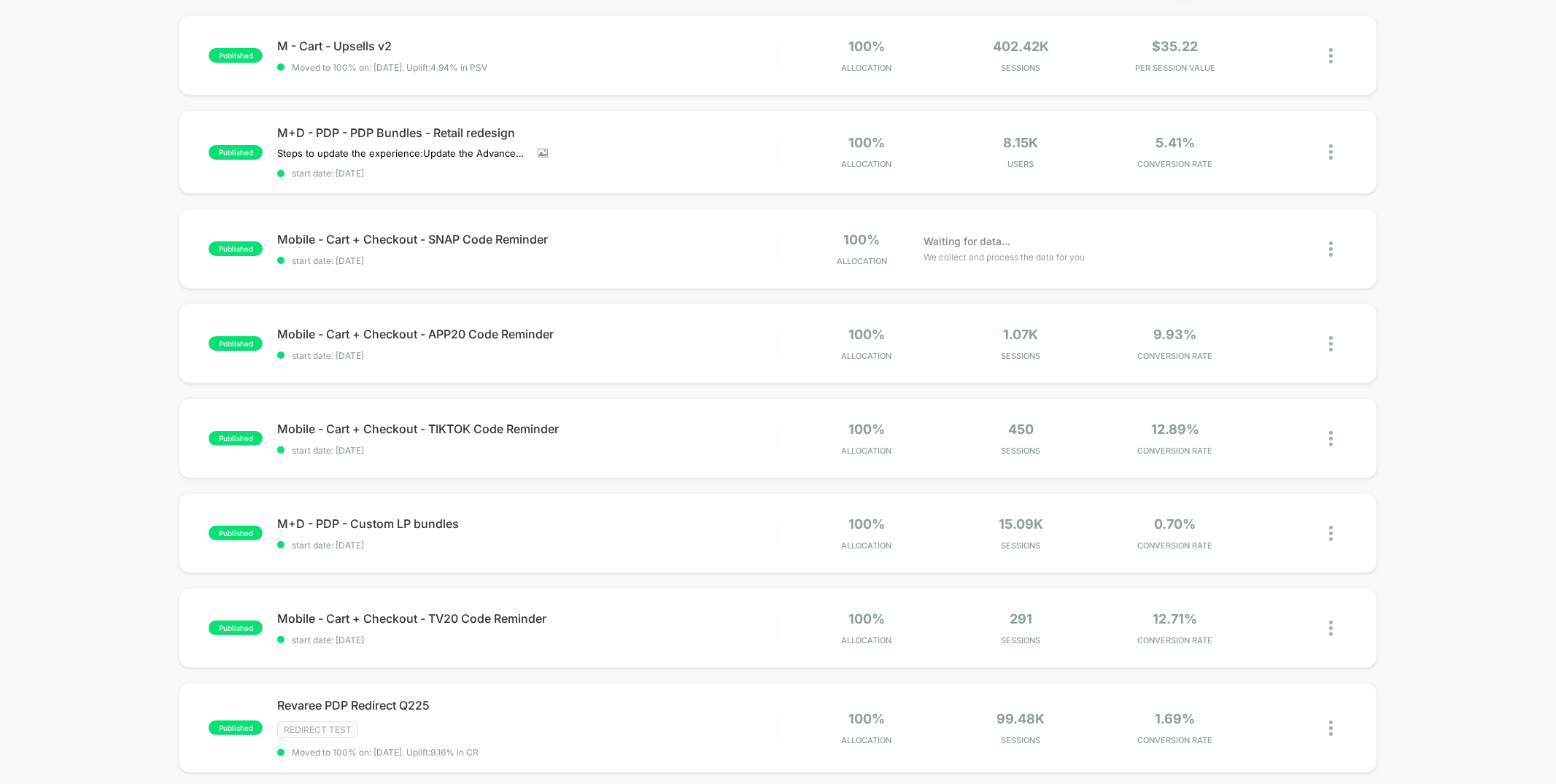
scroll to position [146, 0]
click at [1337, 434] on div at bounding box center [1338, 436] width 19 height 34
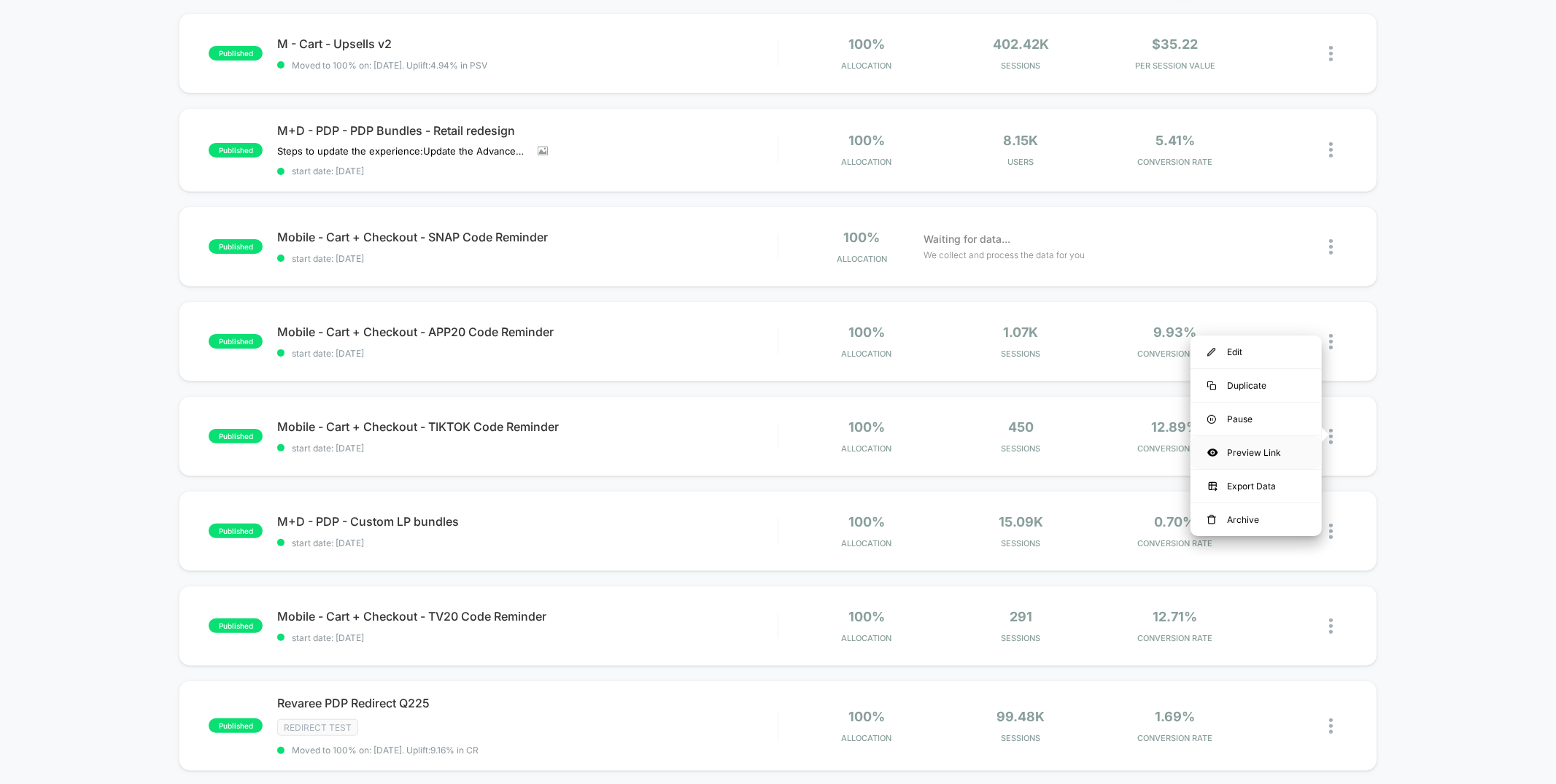
click at [1280, 455] on div "Preview Link" at bounding box center [1256, 452] width 131 height 33
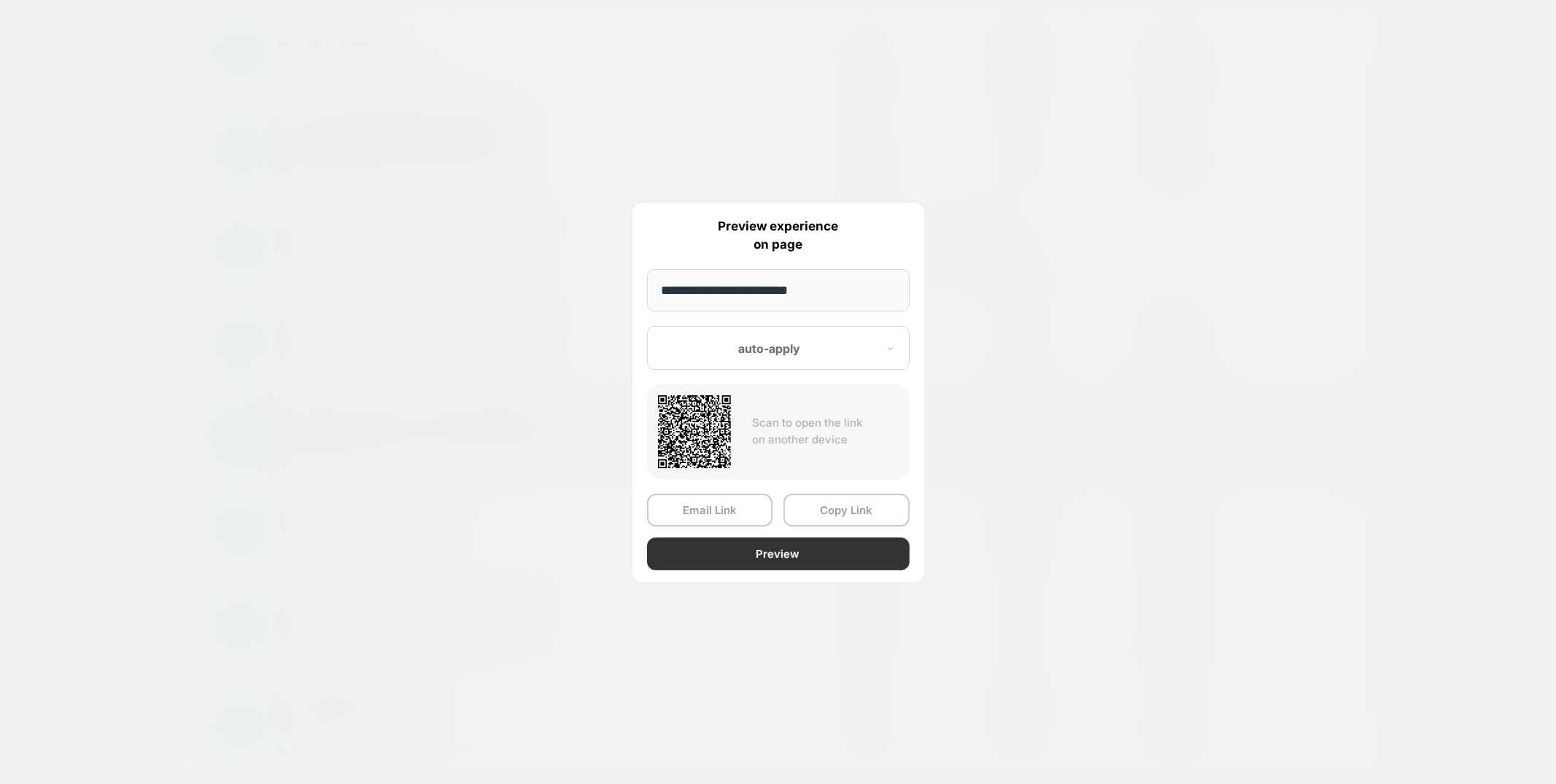
click at [731, 549] on button "Preview" at bounding box center [778, 553] width 262 height 33
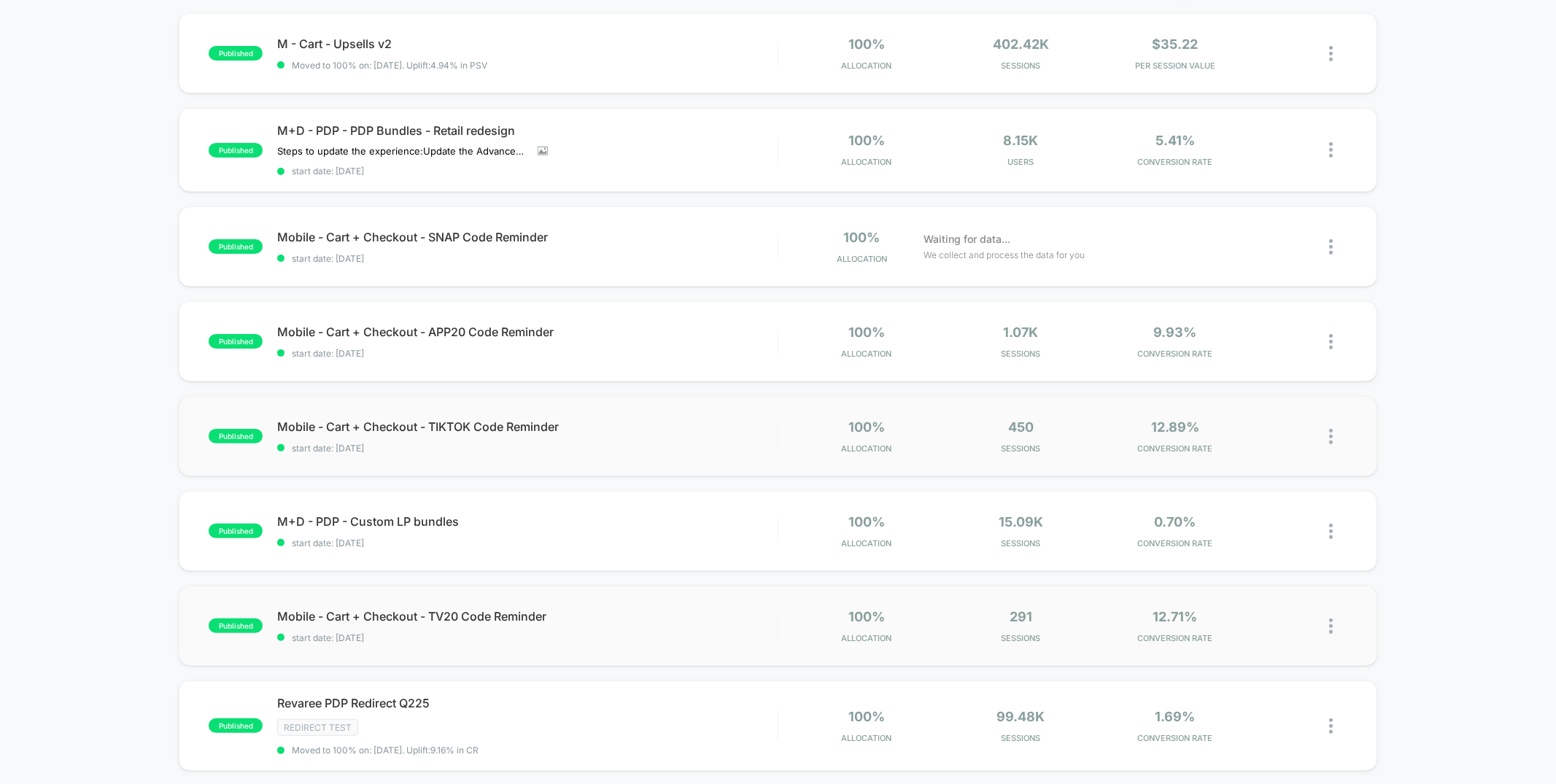
drag, startPoint x: 1438, startPoint y: 603, endPoint x: 1334, endPoint y: 625, distance: 106.3
click at [1433, 604] on div "published M - Cart - Upsells v2 Moved to 100% on: [DATE] . Uplift: 4.94% in PSV…" at bounding box center [778, 617] width 1556 height 1210
click at [1333, 625] on div at bounding box center [1338, 626] width 19 height 34
click at [1255, 644] on div "Preview Link" at bounding box center [1256, 642] width 131 height 33
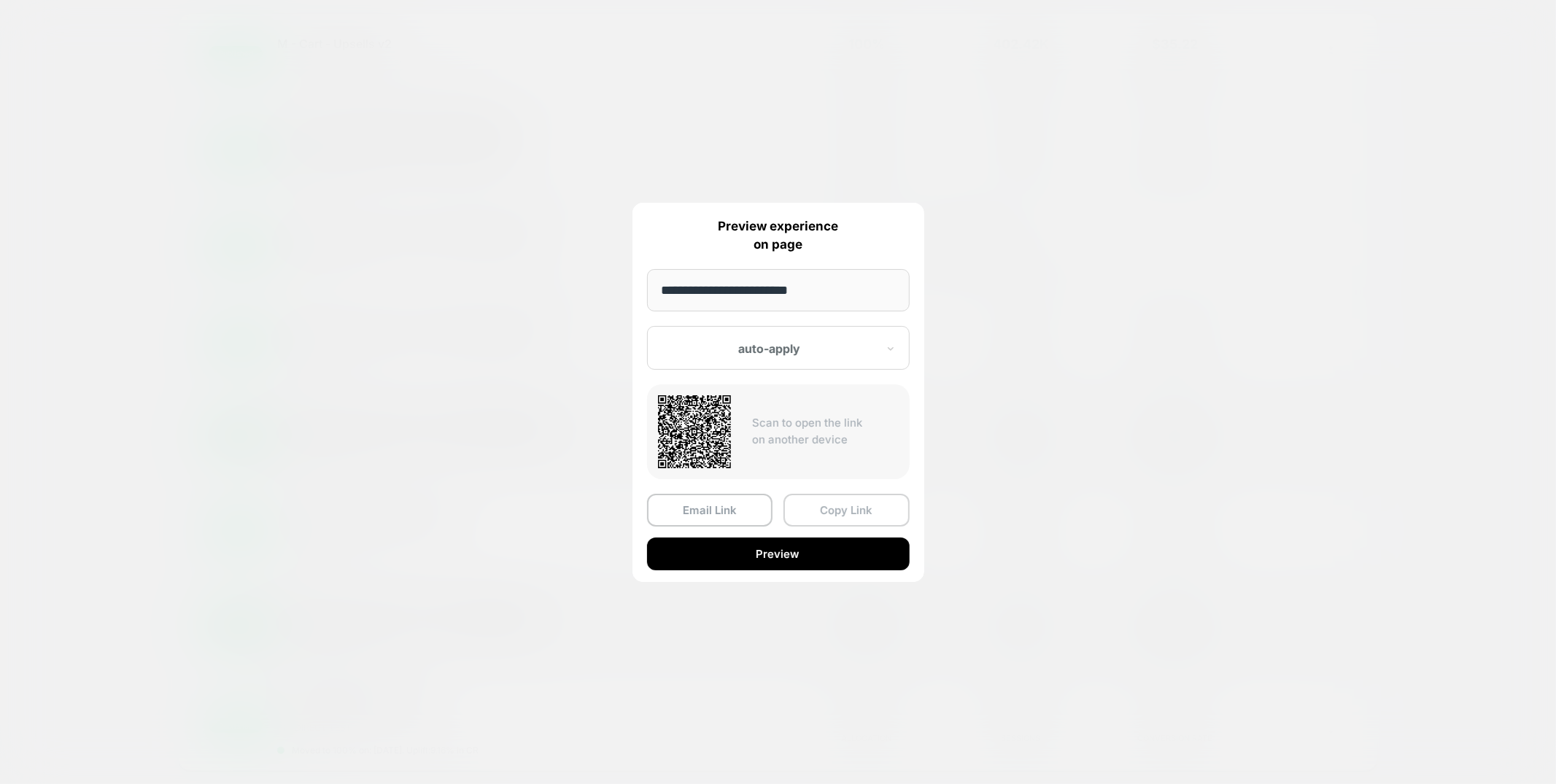
click at [837, 510] on button "Copy Link" at bounding box center [846, 510] width 126 height 33
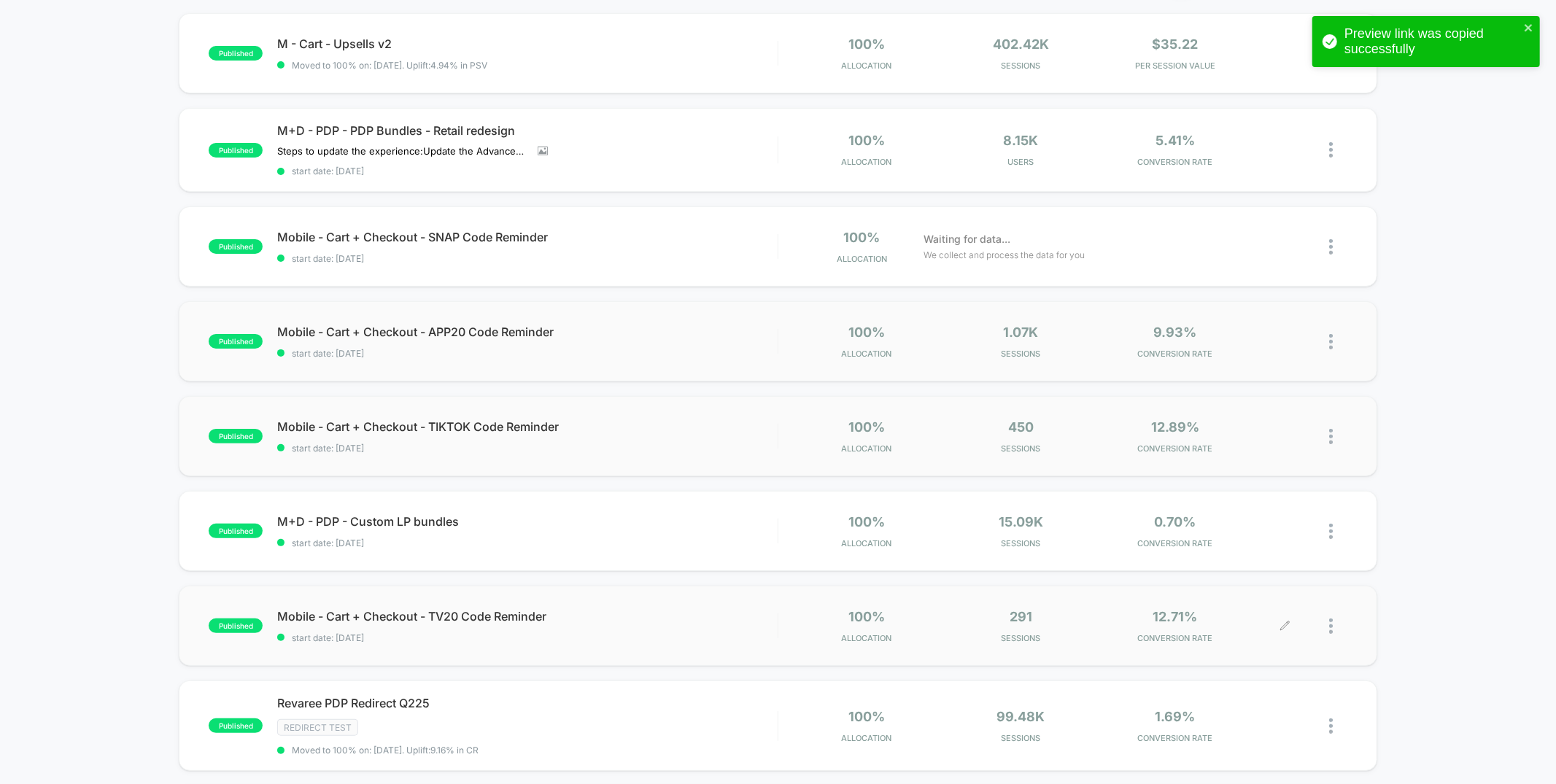
scroll to position [0, 0]
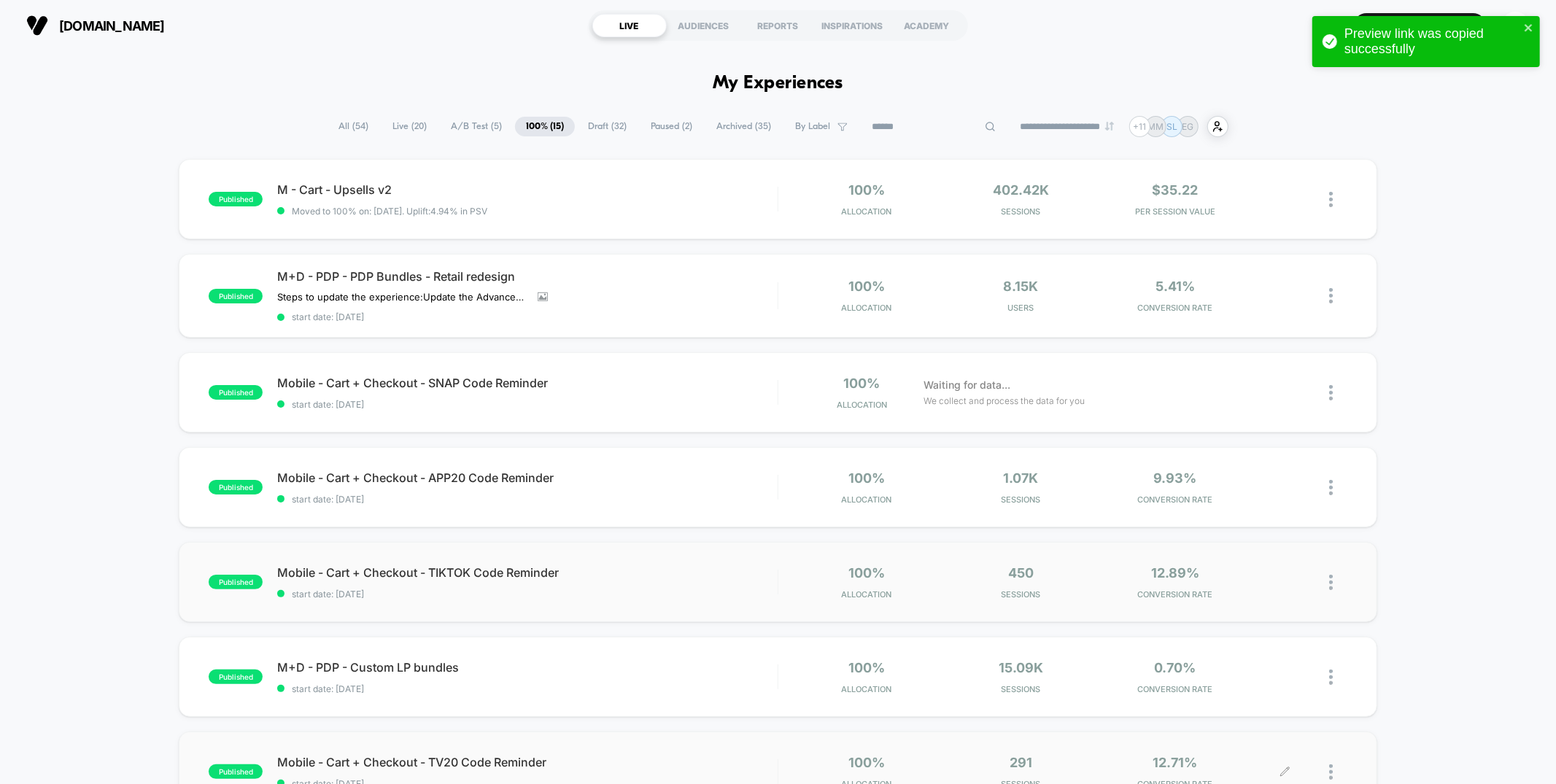
click at [903, 129] on input at bounding box center [934, 127] width 146 height 18
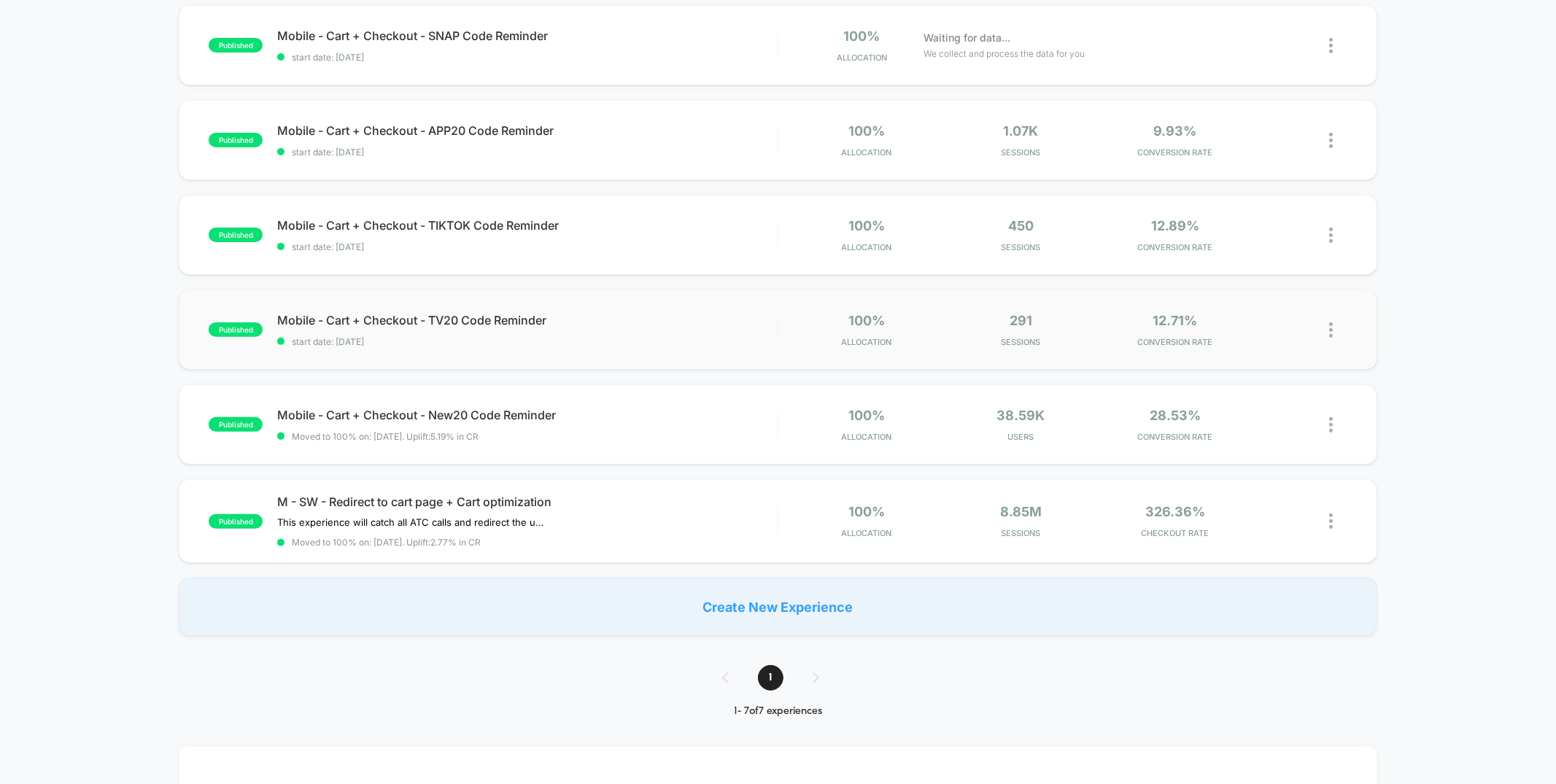
scroll to position [312, 0]
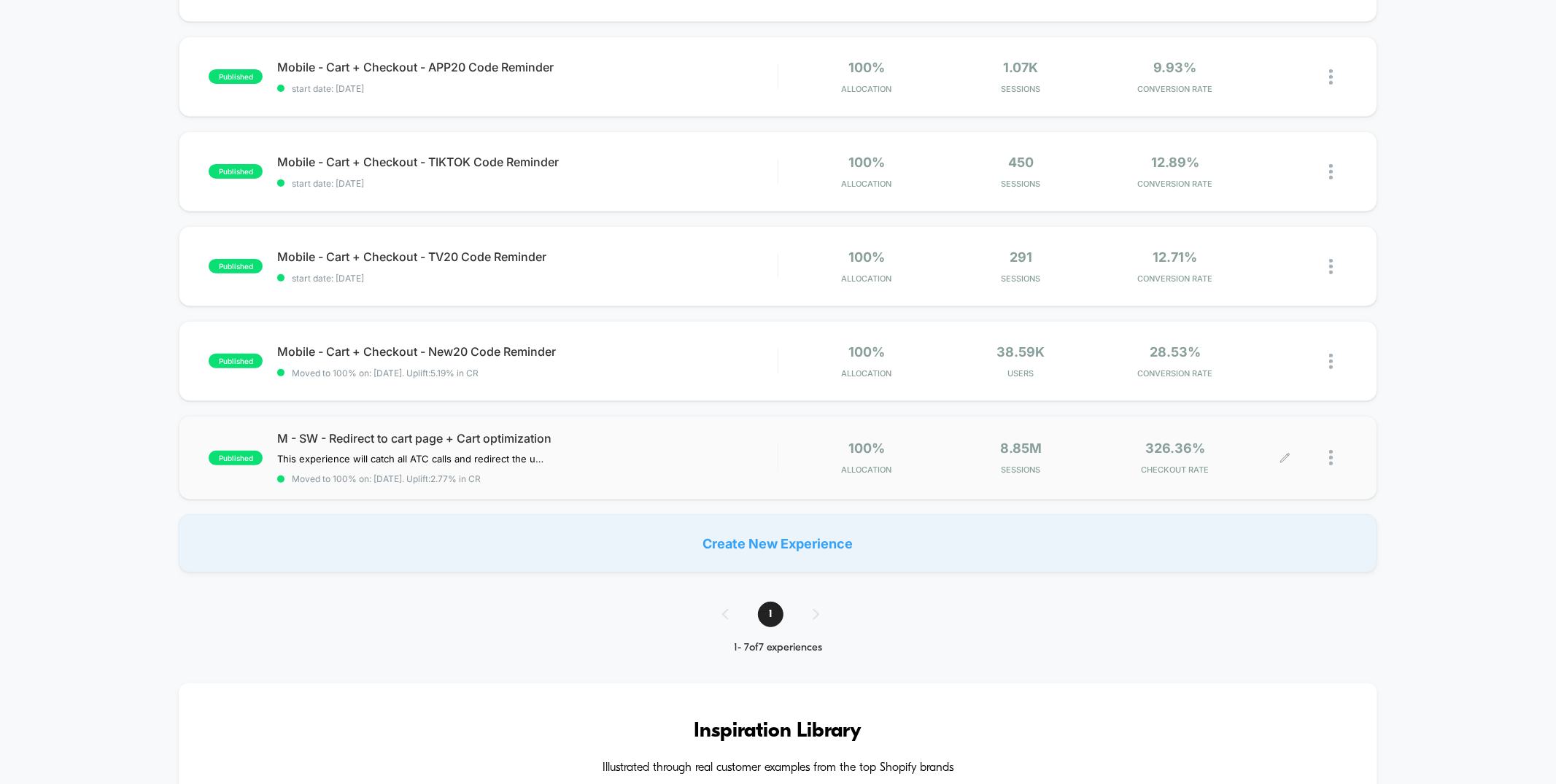
type input "****"
click at [1287, 456] on icon at bounding box center [1285, 458] width 11 height 11
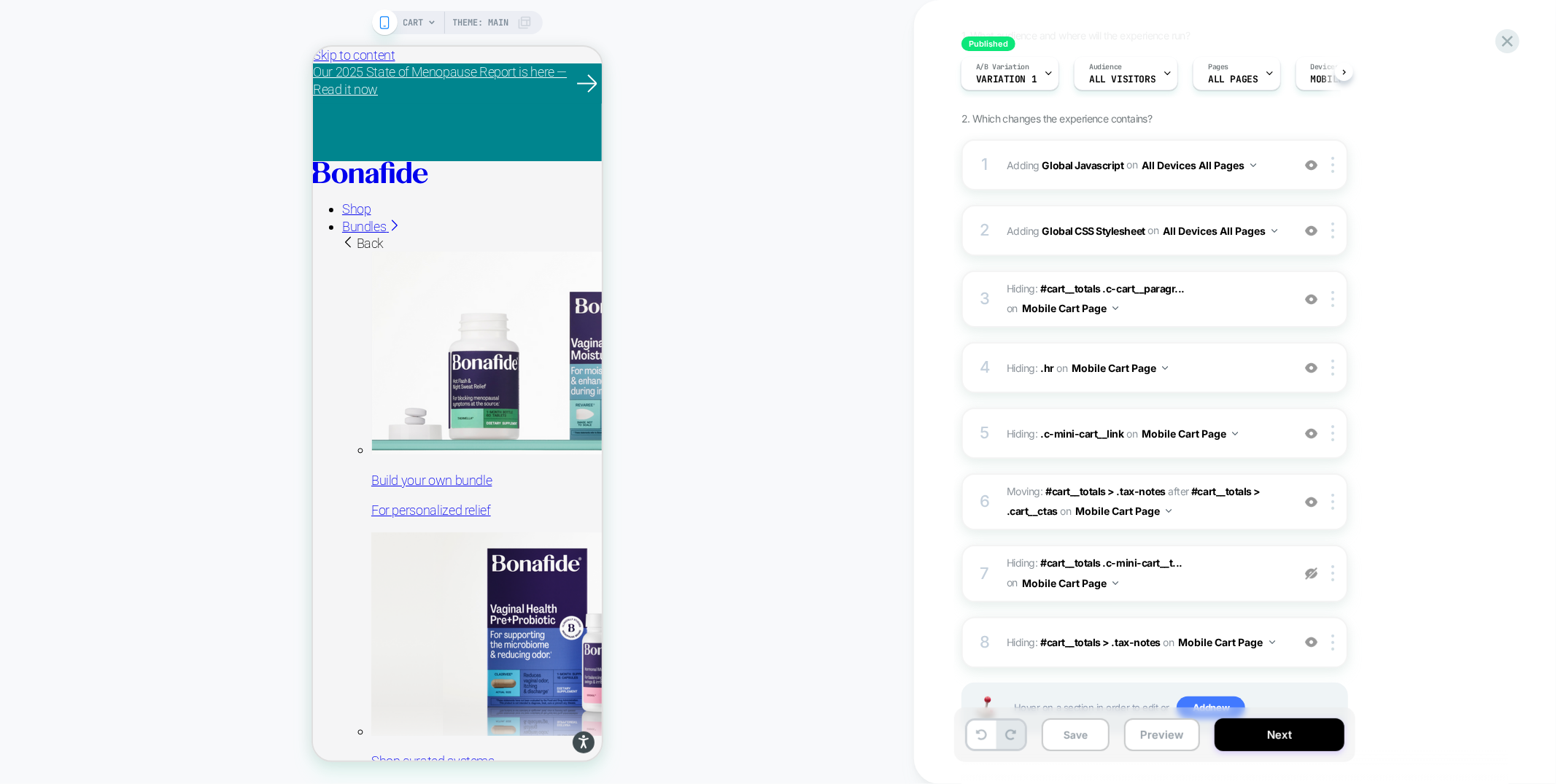
scroll to position [115, 0]
click at [1081, 217] on div "2 Adding Global CSS Stylesheet on All Devices All Pages Add Before Add After Ta…" at bounding box center [1155, 229] width 387 height 51
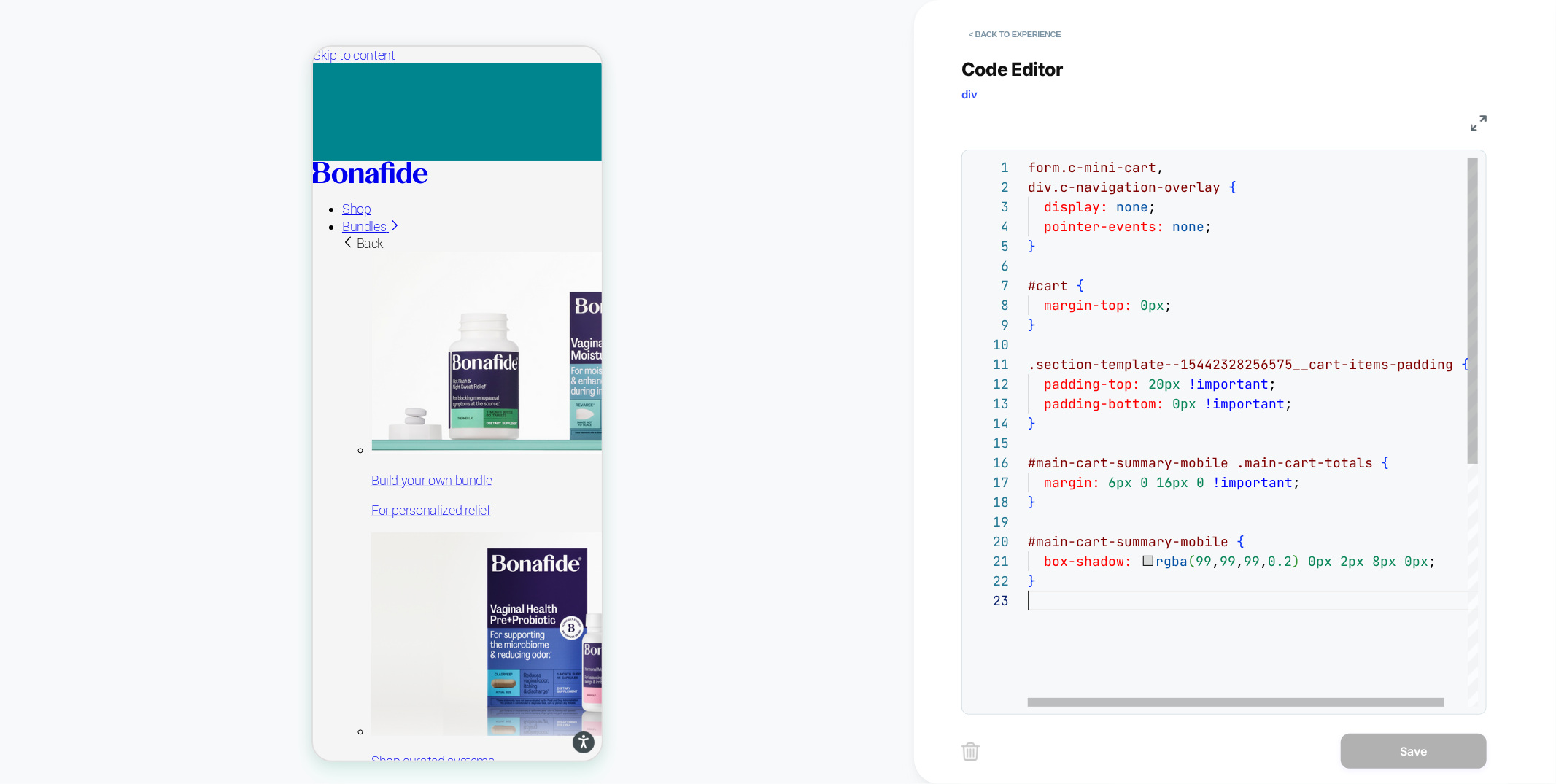
scroll to position [40, 0]
click at [1082, 599] on div "form.c-mini-cart , div.c-navigation-overlay { display: none ; pointer-events: n…" at bounding box center [1265, 649] width 475 height 982
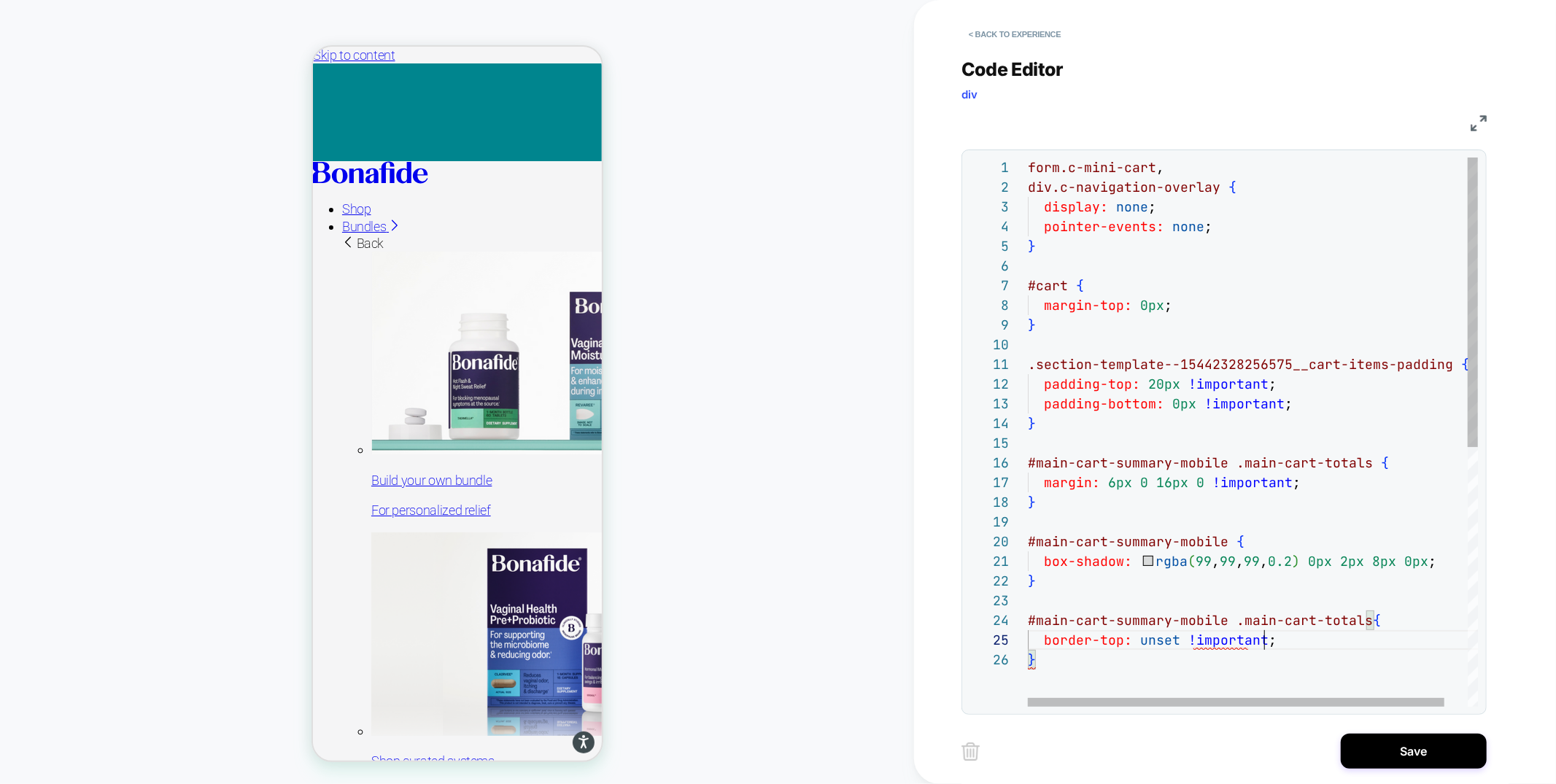
scroll to position [78, 236]
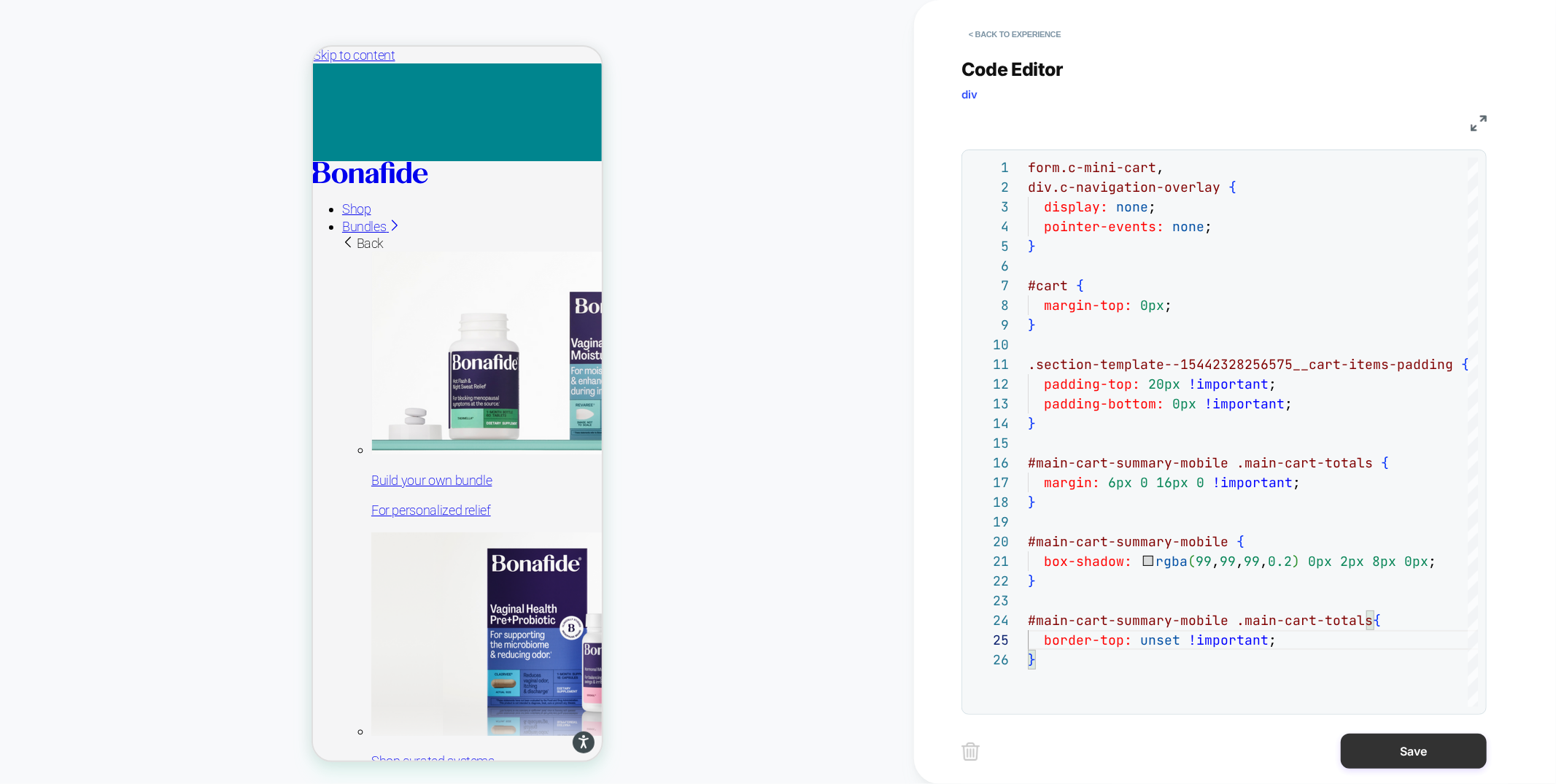
type textarea "**********"
click at [1441, 744] on button "Save" at bounding box center [1414, 751] width 146 height 35
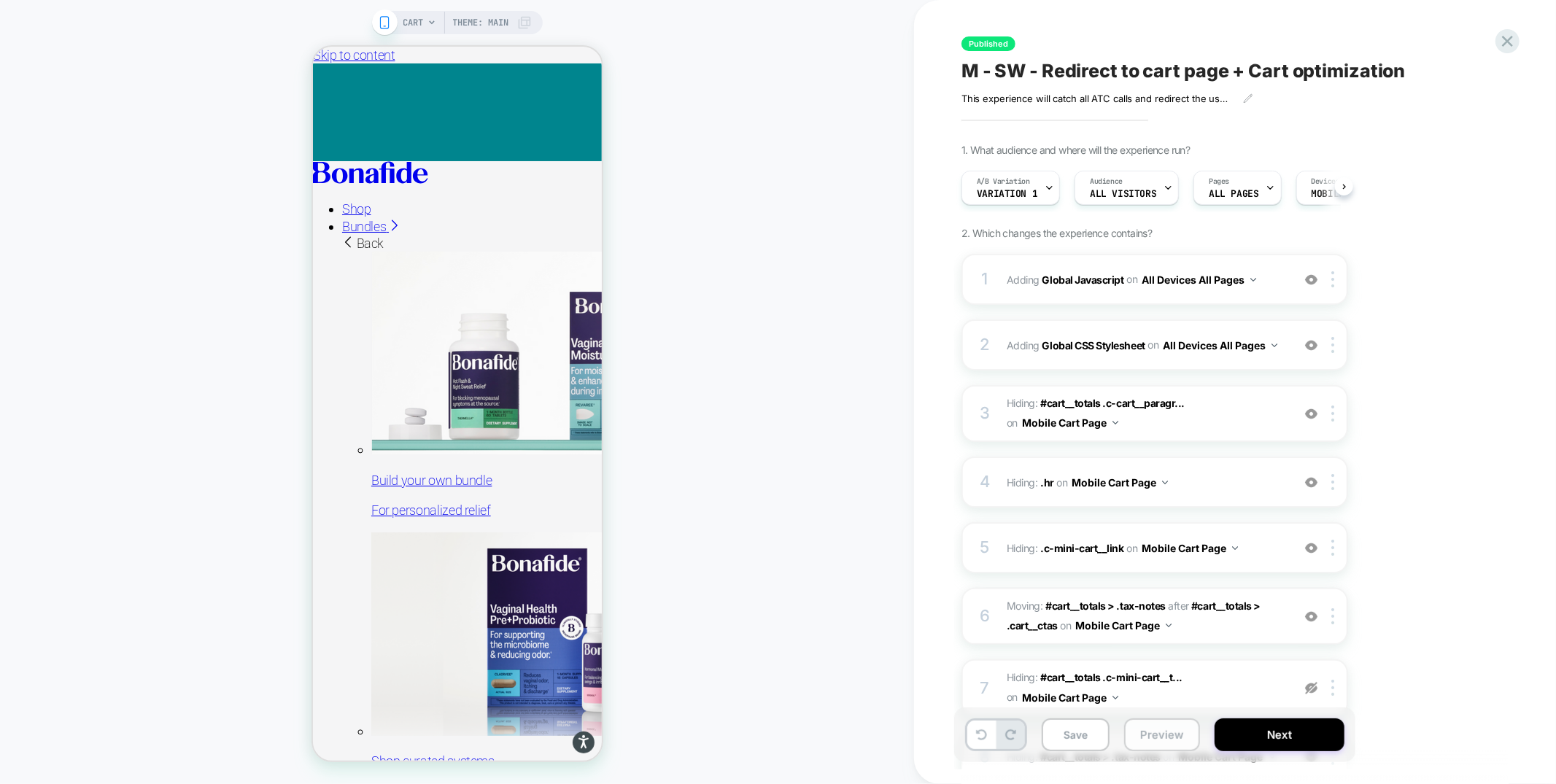
scroll to position [0, 1]
click at [1170, 731] on button "Preview" at bounding box center [1162, 735] width 76 height 33
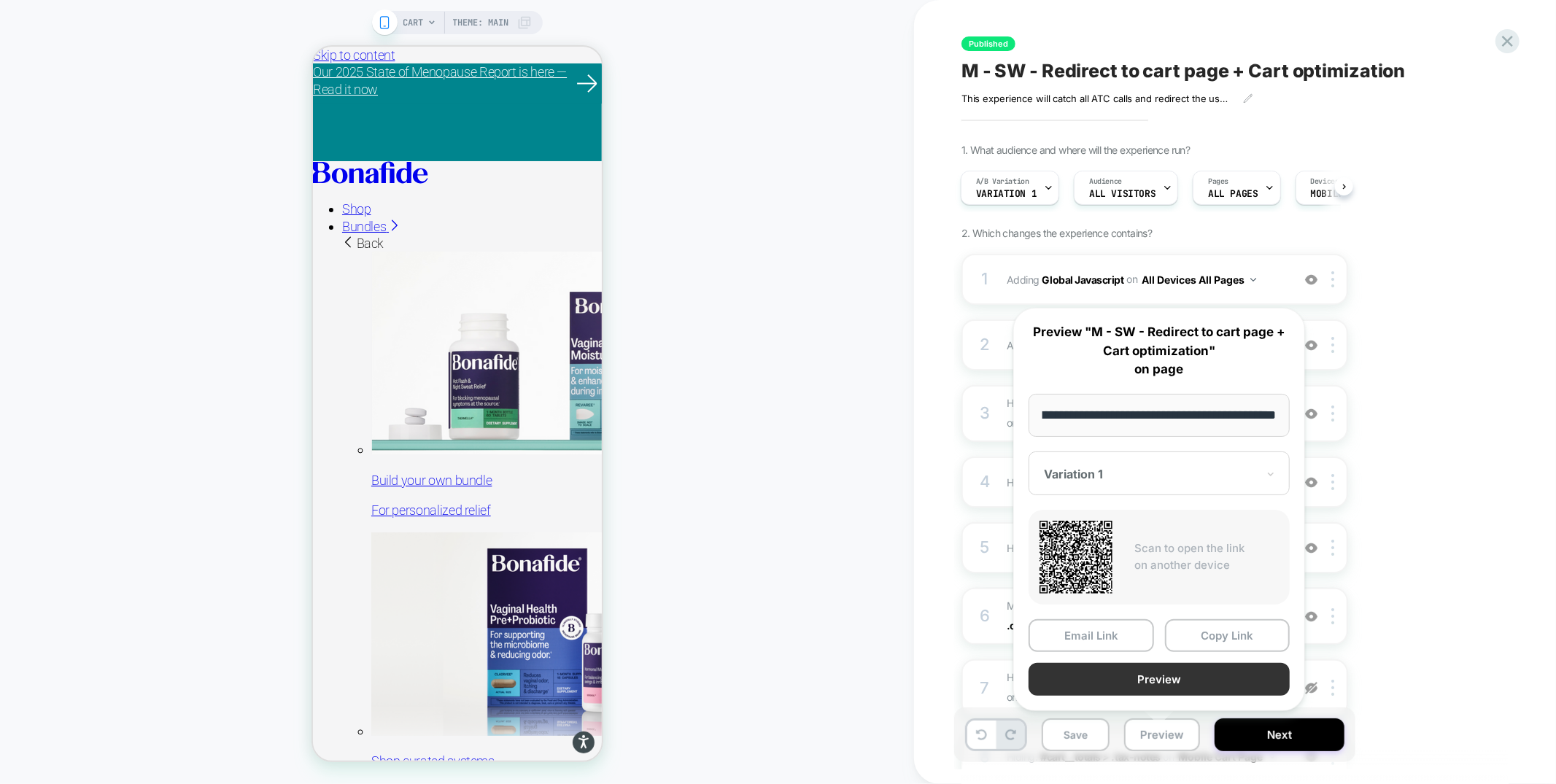
scroll to position [0, 0]
click at [1154, 684] on button "Preview" at bounding box center [1159, 679] width 261 height 33
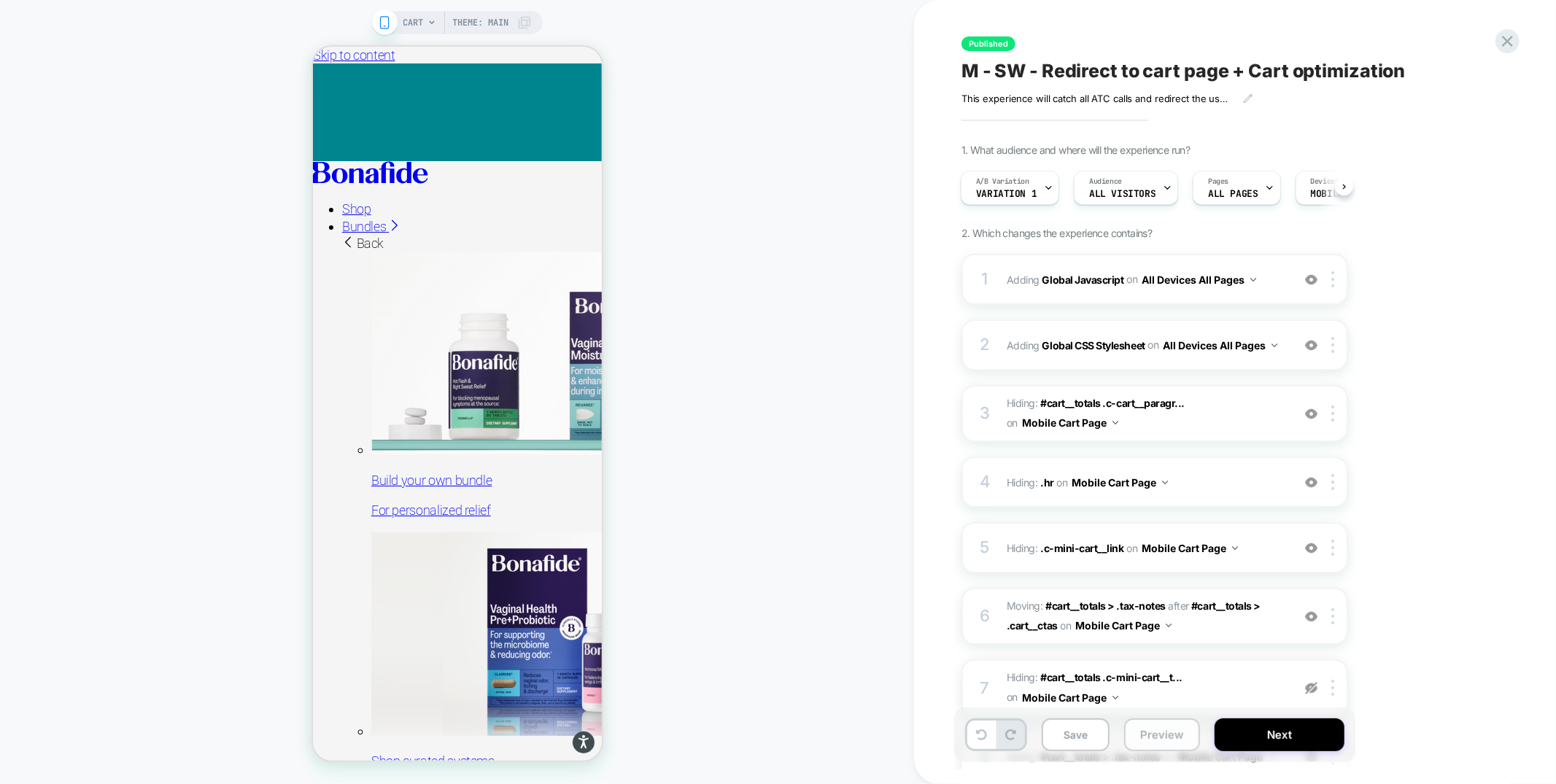
click at [1145, 739] on button "Preview" at bounding box center [1162, 735] width 76 height 33
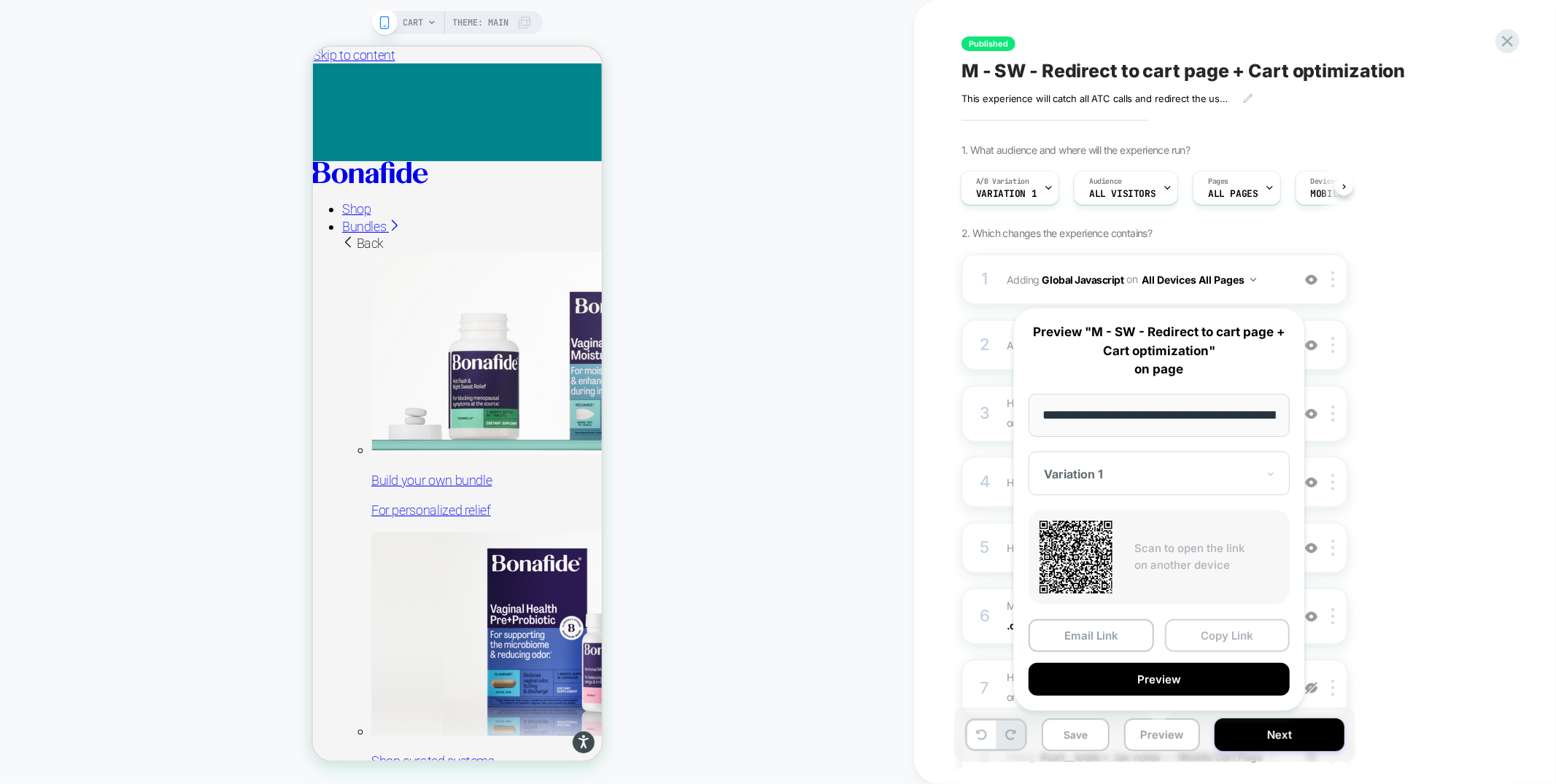
click at [1189, 639] on button "Copy Link" at bounding box center [1227, 635] width 125 height 33
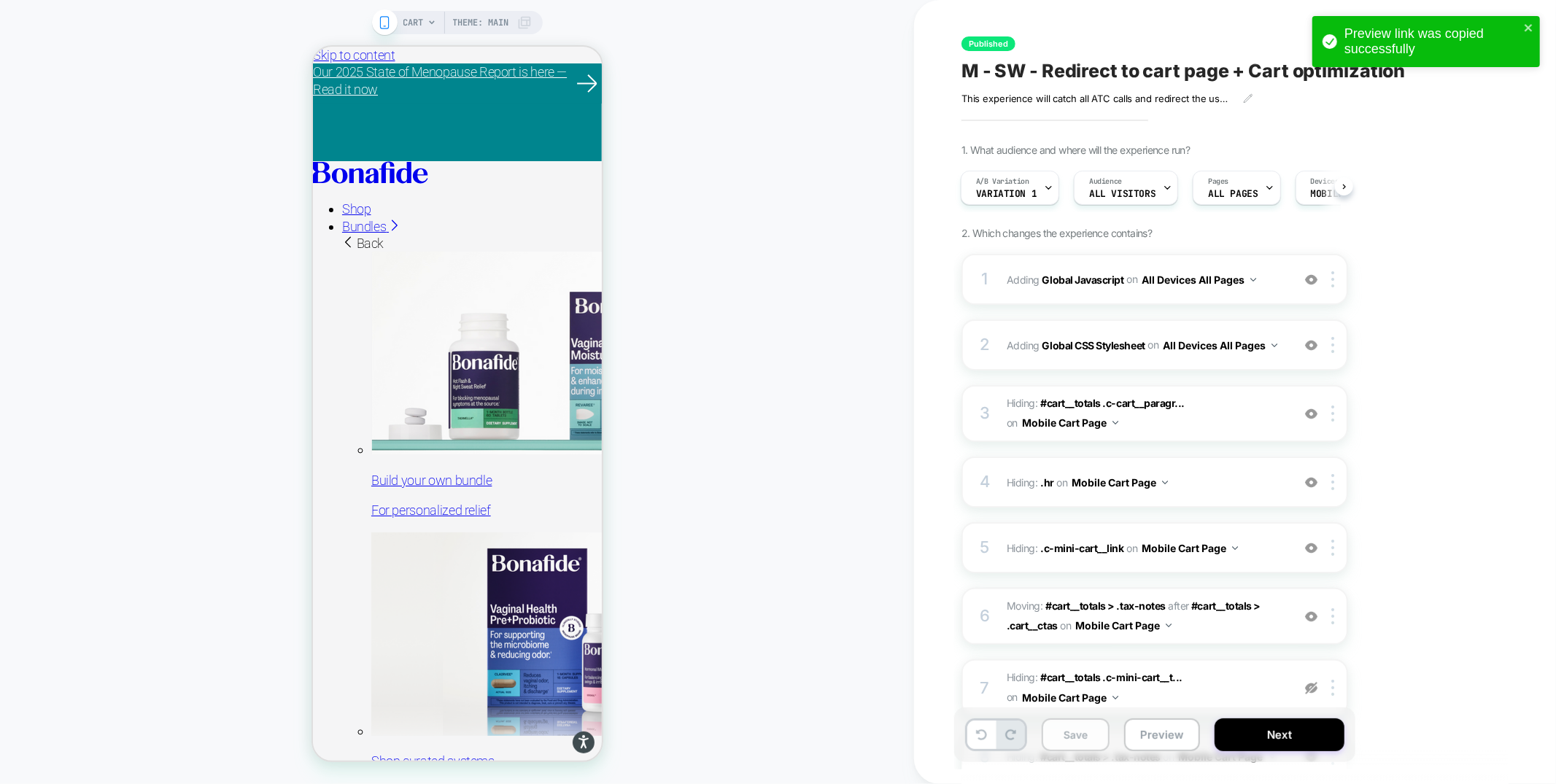
click at [1085, 736] on button "Save" at bounding box center [1075, 735] width 68 height 33
